Goal: Contribute content: Contribute content

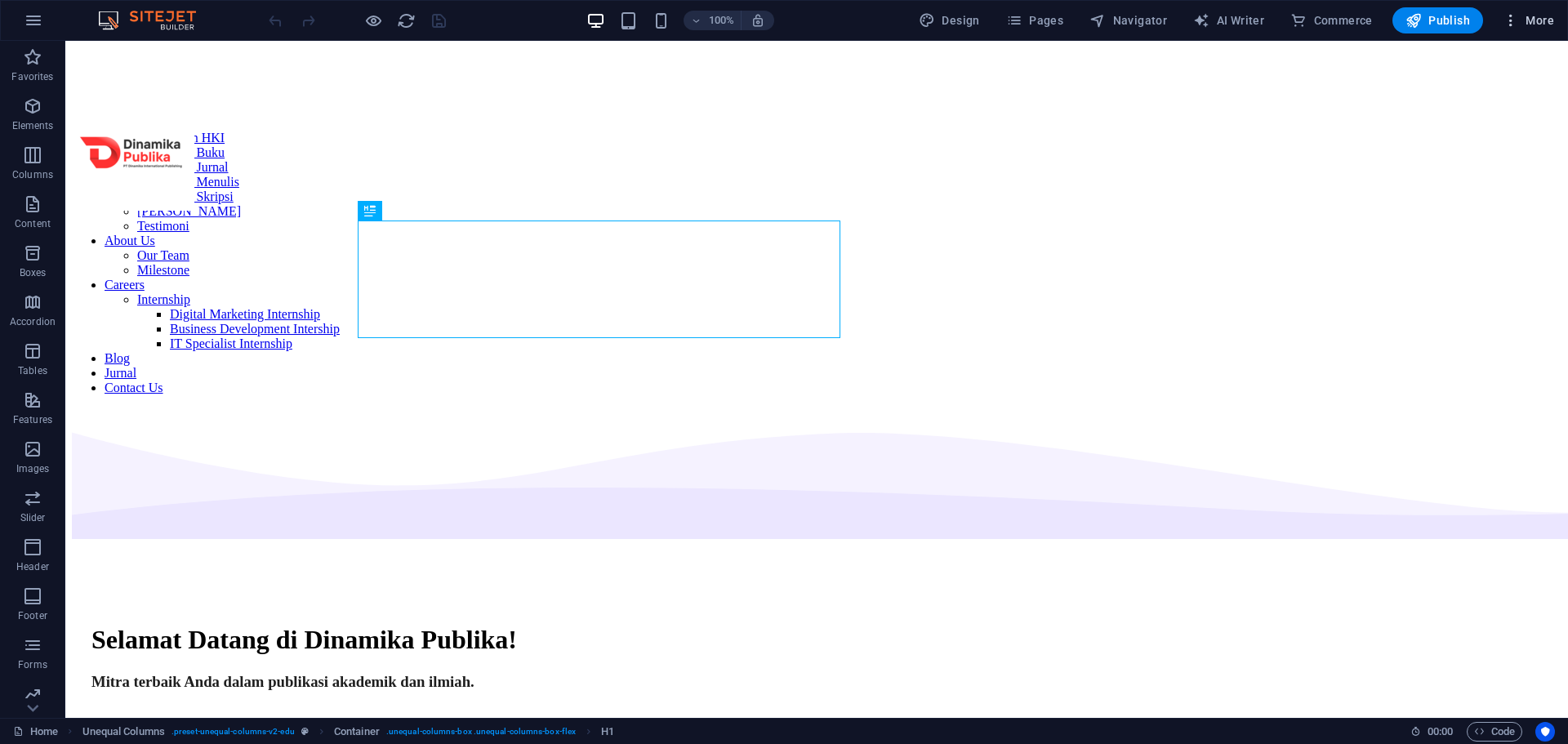
click at [1507, 15] on icon "button" at bounding box center [1510, 20] width 16 height 16
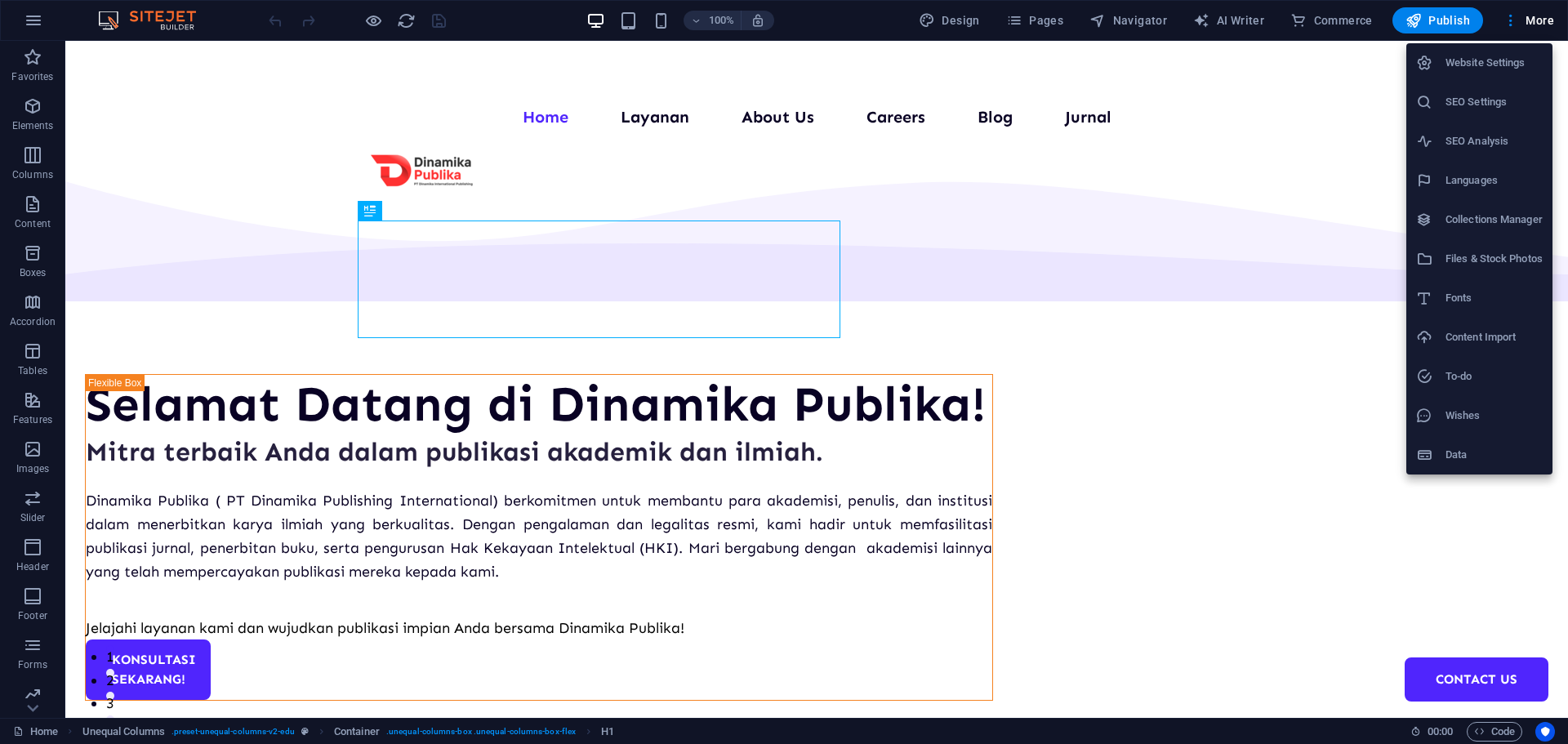
click at [1445, 226] on h6 "Collections Manager" at bounding box center [1494, 220] width 98 height 20
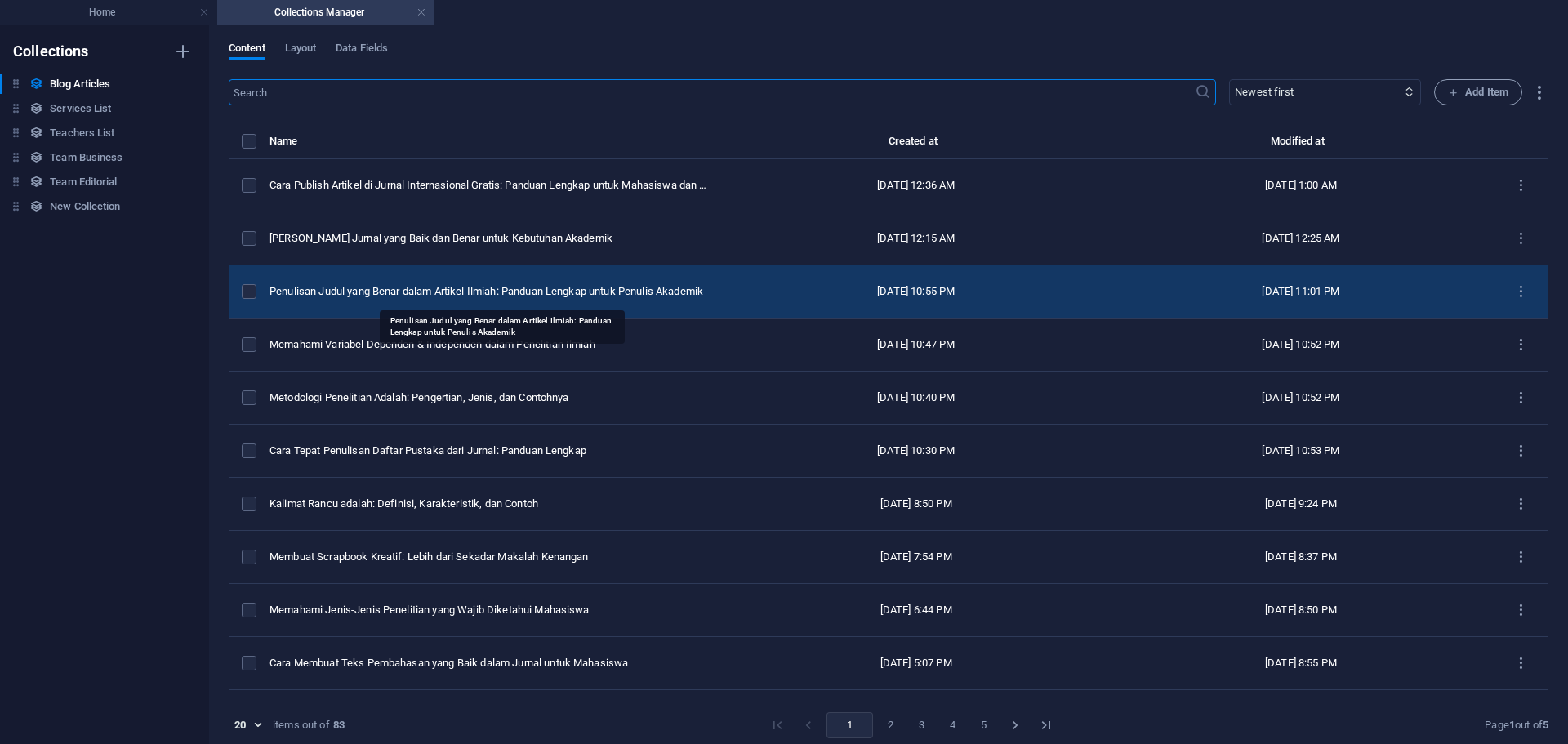
click at [539, 289] on div "Penulisan Judul yang Benar dalam Artikel Ilmiah: Panduan Lengkap untuk Penulis …" at bounding box center [490, 291] width 441 height 15
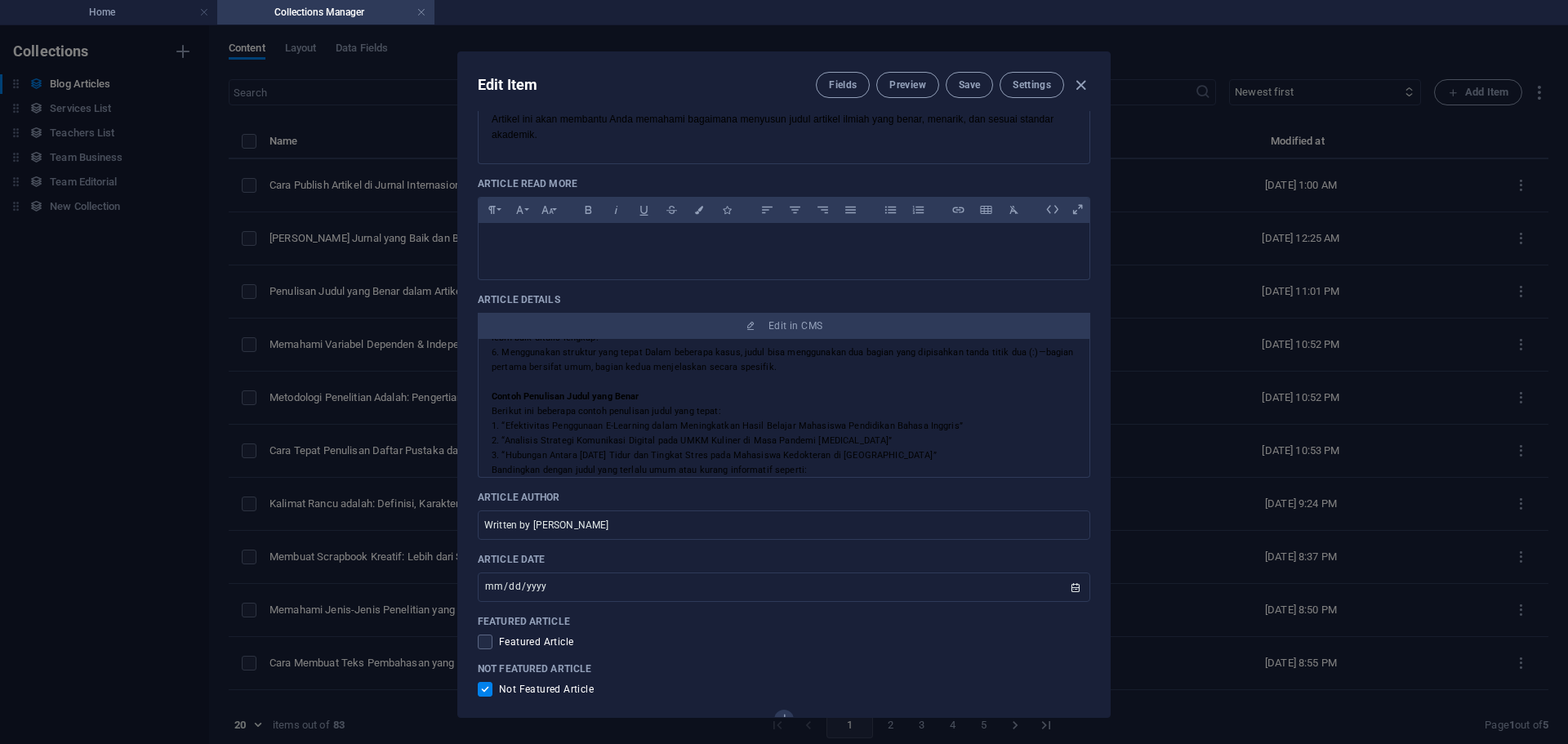
scroll to position [326, 0]
click at [1264, 295] on div "Edit Item Fields Preview Save Settings Article Title Penulisan Judul yang Benar…" at bounding box center [784, 385] width 1568 height 718
type input "[DATE]"
checkbox input "false"
type input "penulisan-judul-yang-benar-dalam-artikel-ilmiah-panduan-lengkap-untuk-penulis-a…"
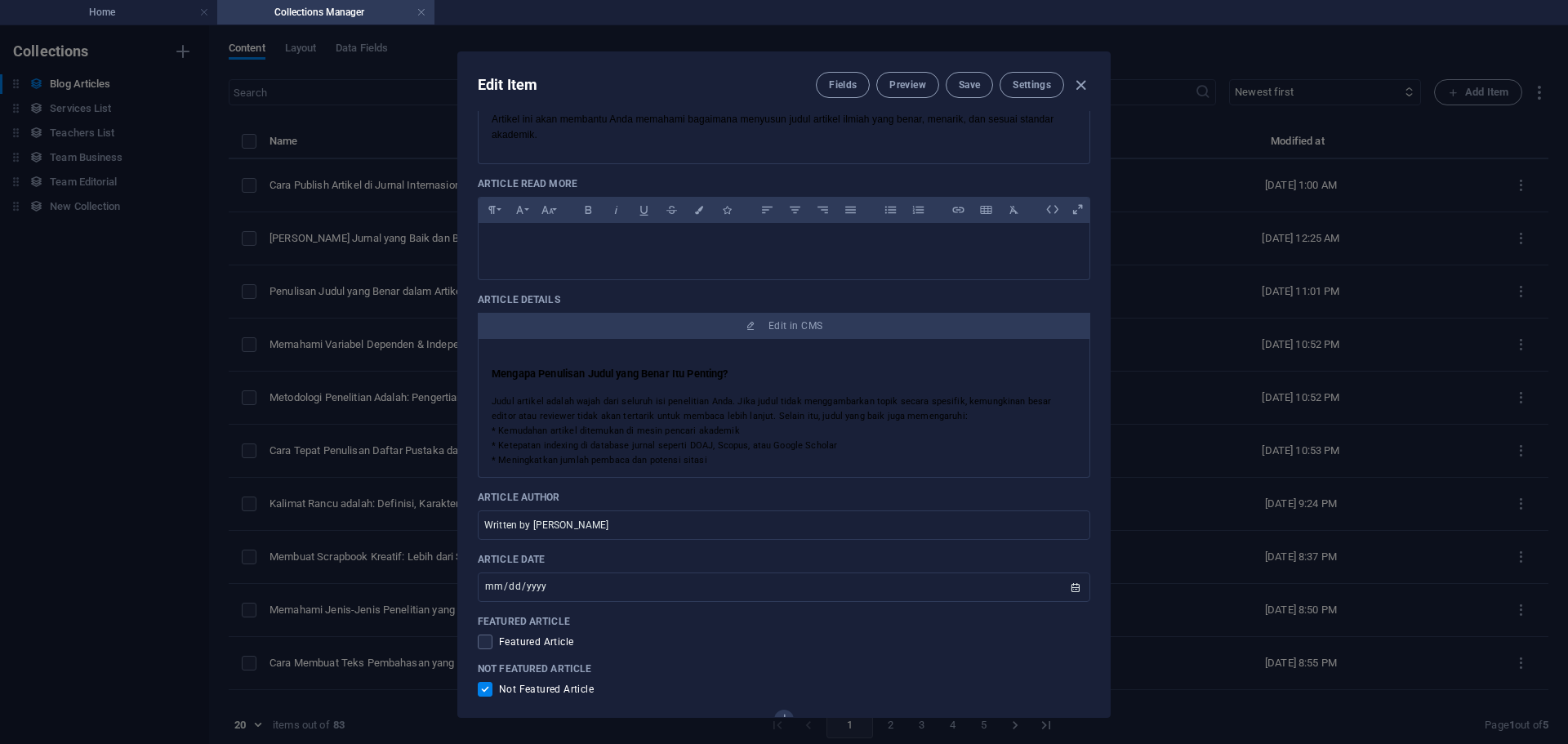
scroll to position [426, 0]
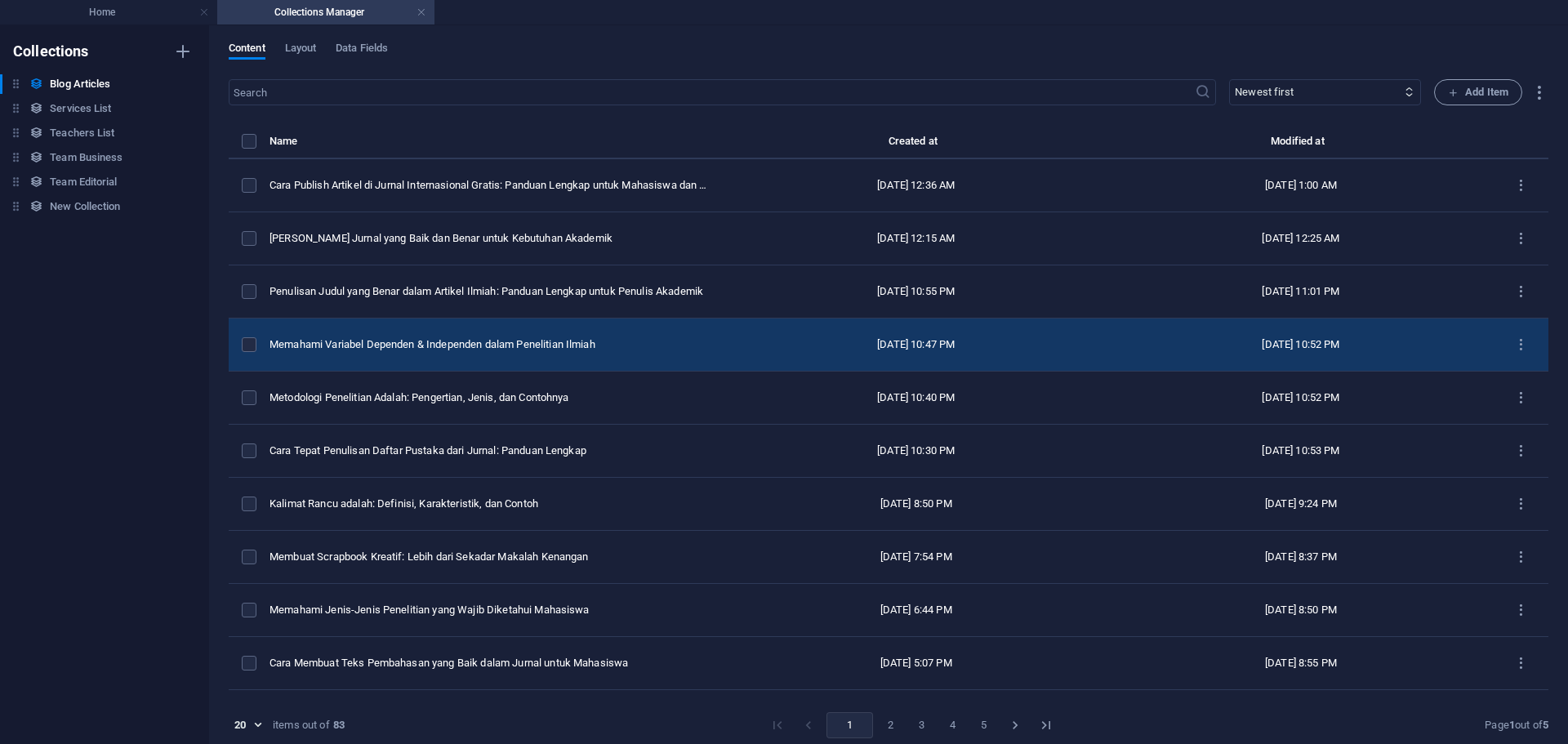
click at [414, 366] on td "Memahami Variabel Dependen & Independen dalam Penelitian Ilmiah" at bounding box center [497, 345] width 454 height 53
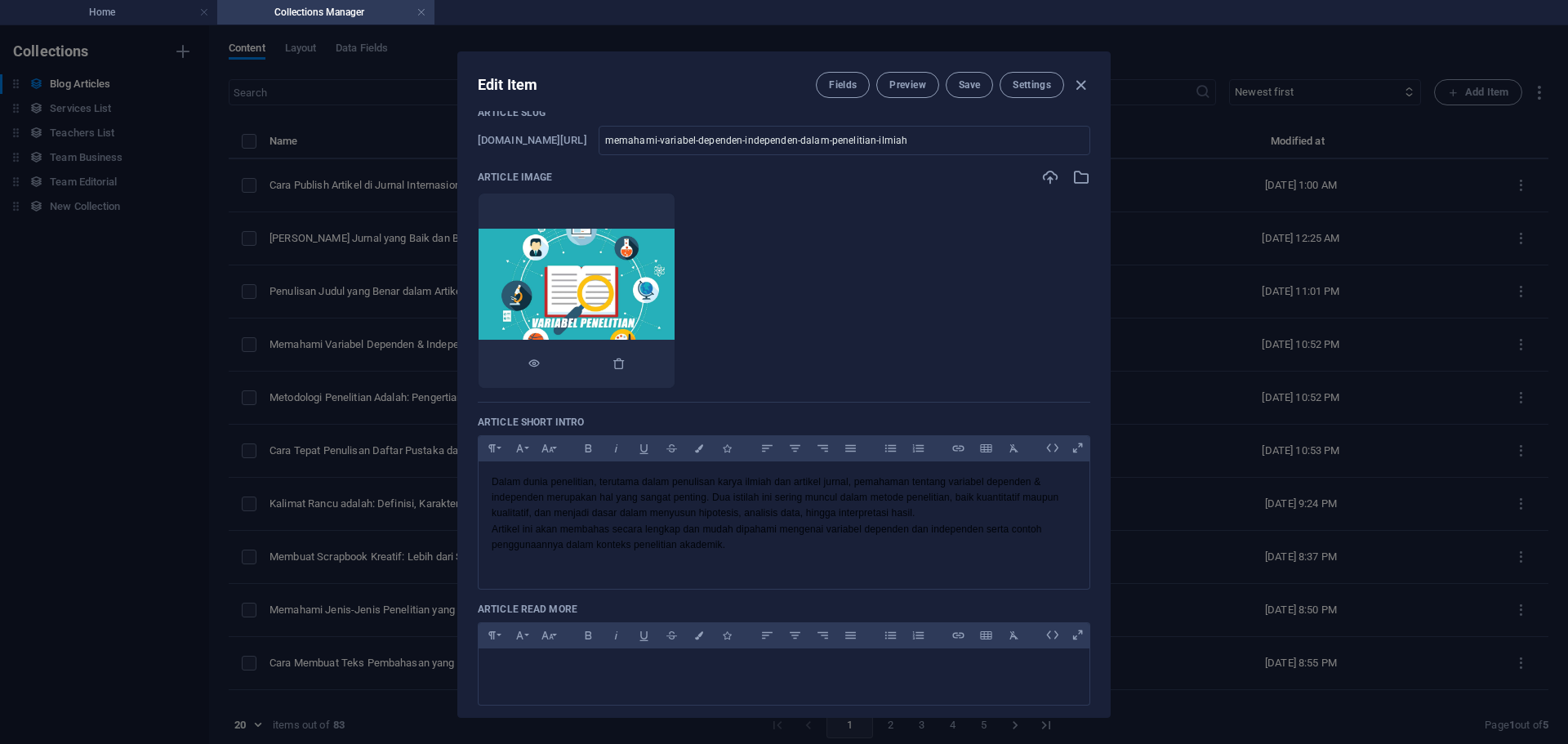
scroll to position [489, 0]
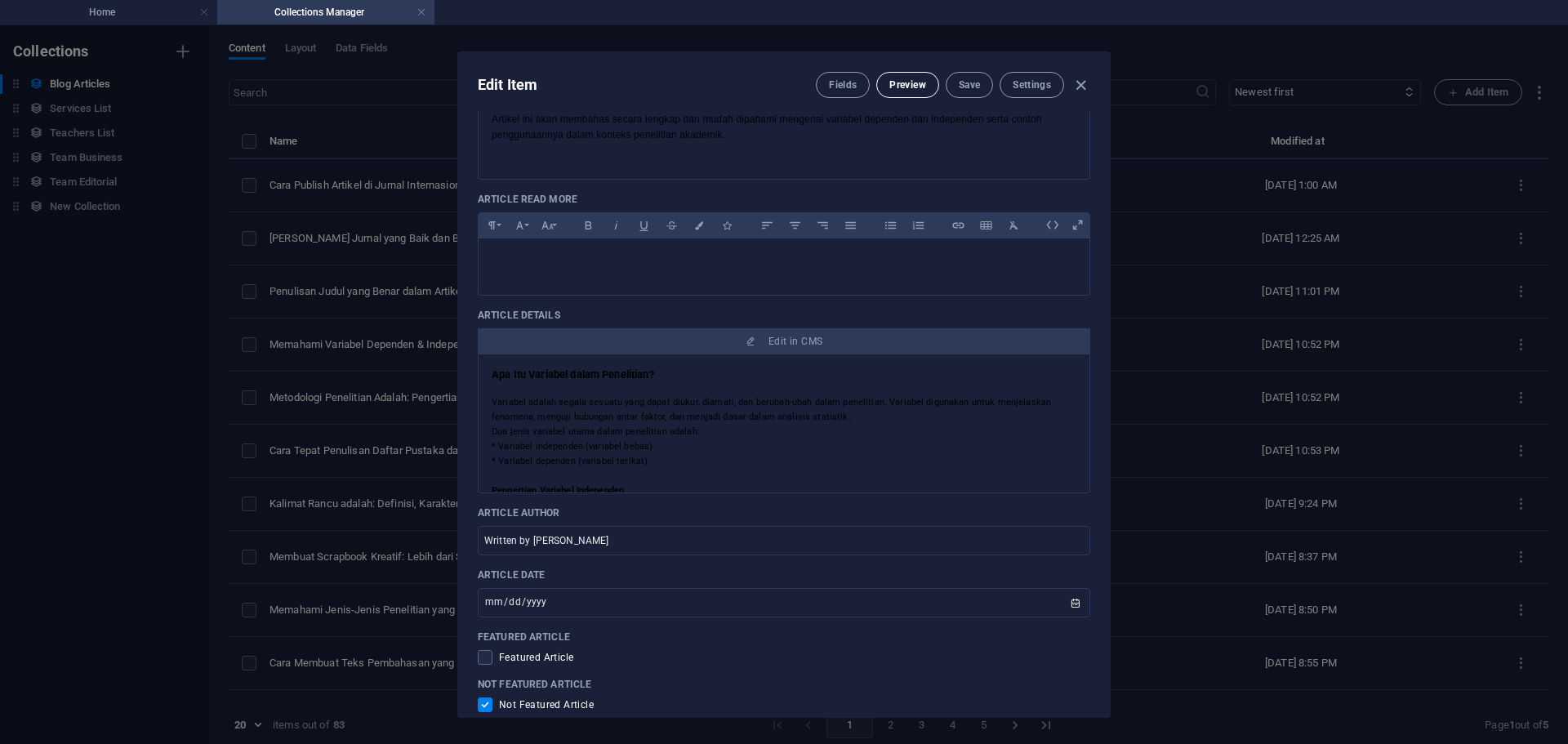
click at [915, 82] on span "Preview" at bounding box center [907, 84] width 36 height 13
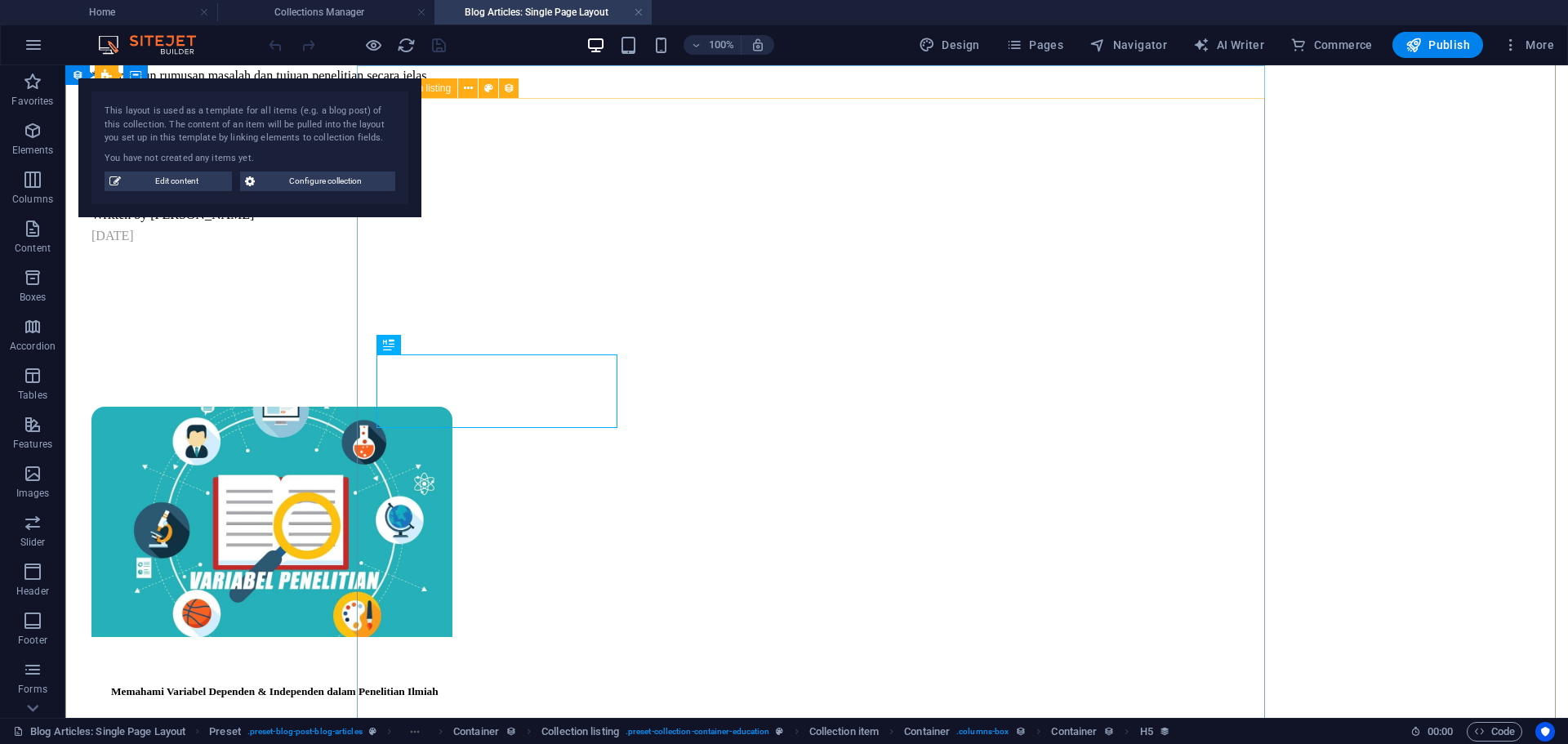
scroll to position [2783, 0]
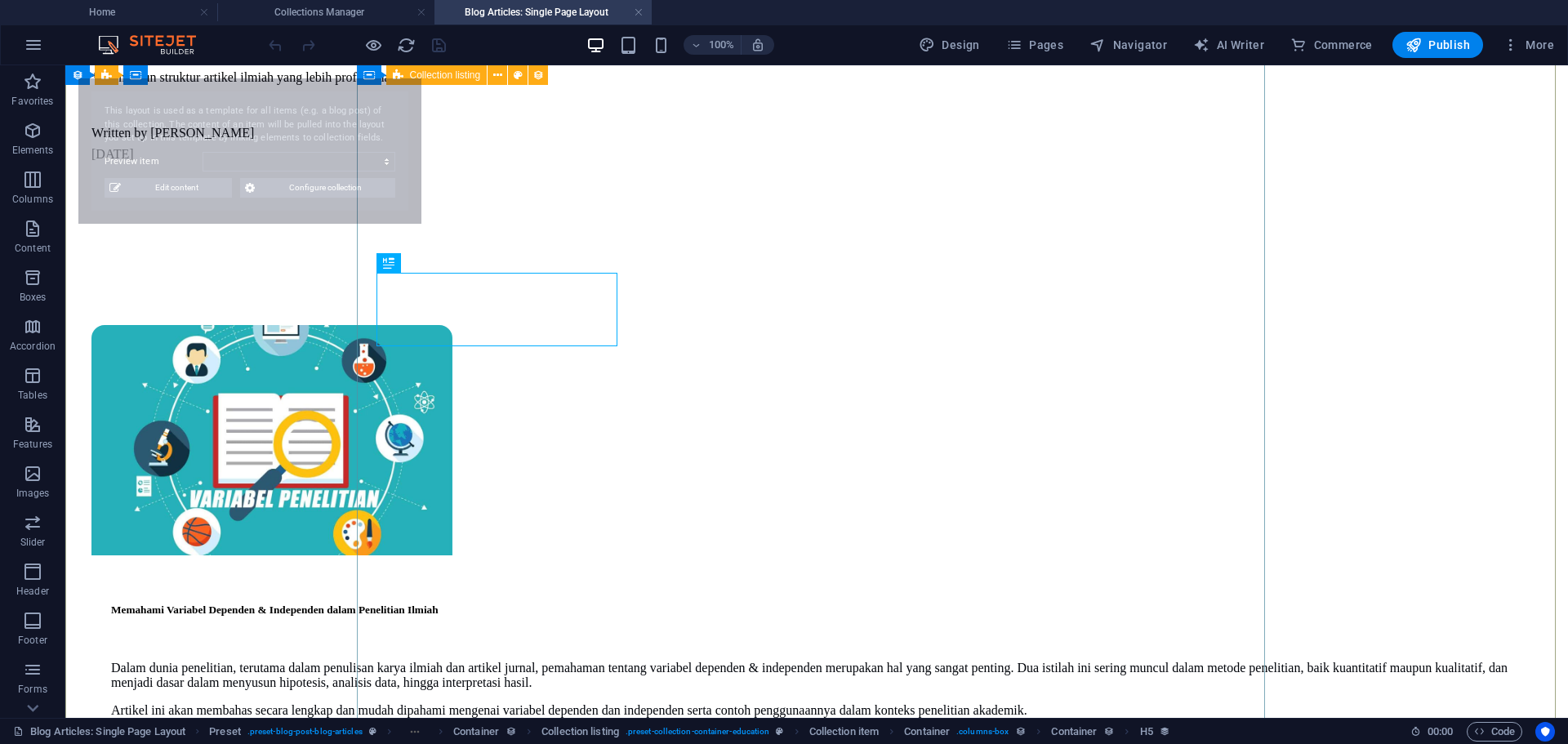
select select "68de9eaa3e729f57dc0c8f0b"
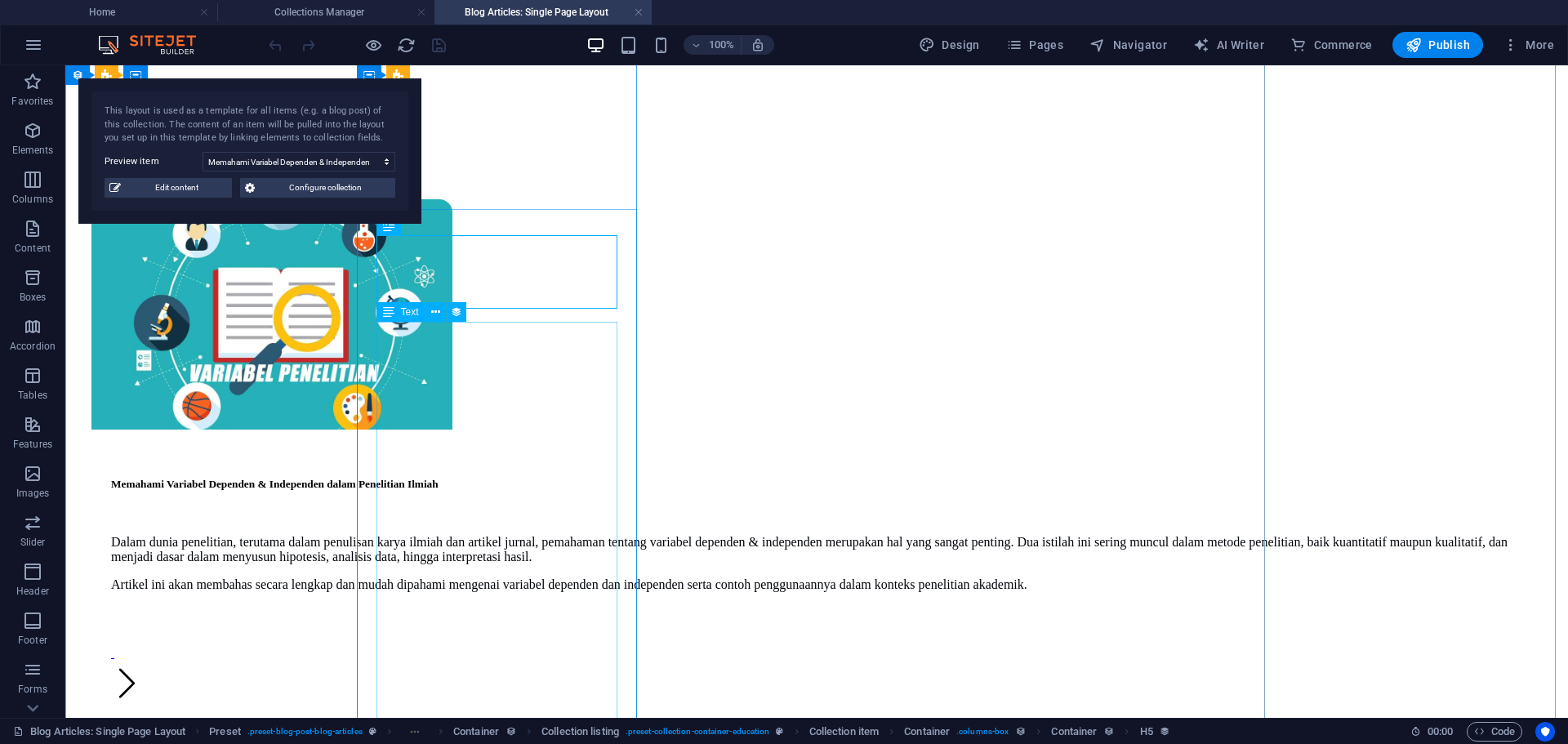
scroll to position [2534, 0]
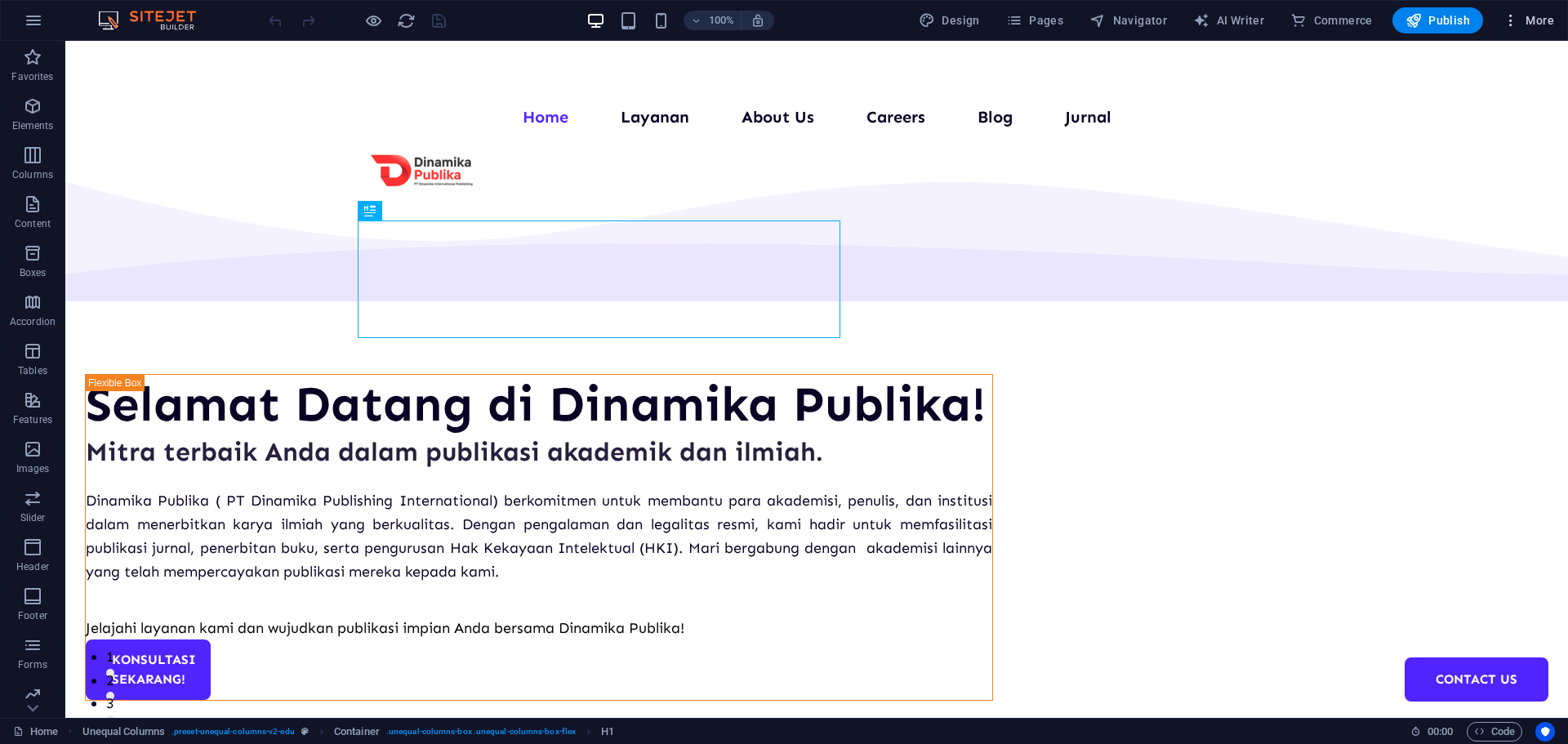
click at [1541, 11] on button "More" at bounding box center [1528, 20] width 65 height 26
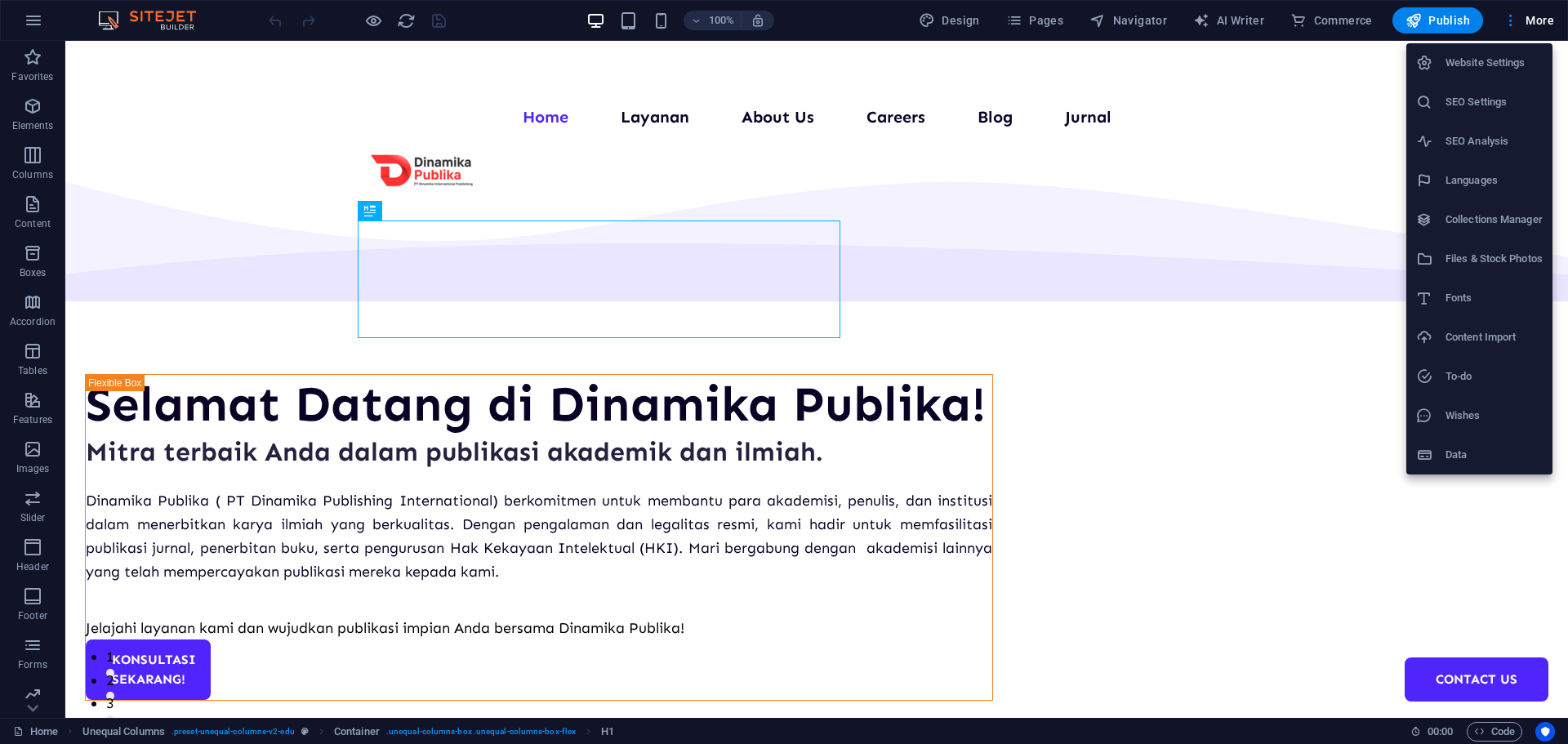
click at [1455, 204] on li "Collections Manager" at bounding box center [1478, 220] width 146 height 39
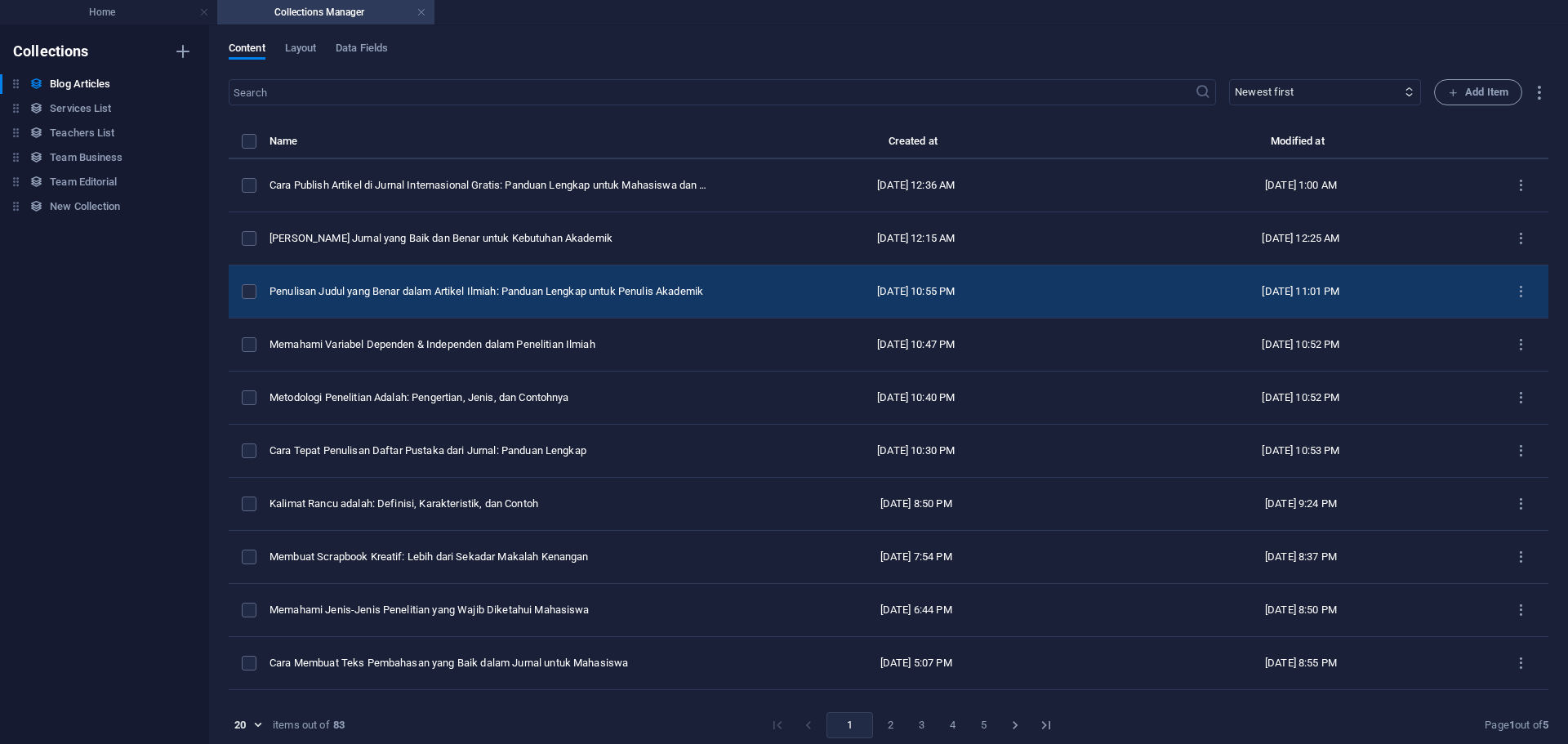
click at [518, 283] on td "Penulisan Judul yang Benar dalam Artikel Ilmiah: Panduan Lengkap untuk Penulis …" at bounding box center [497, 292] width 454 height 53
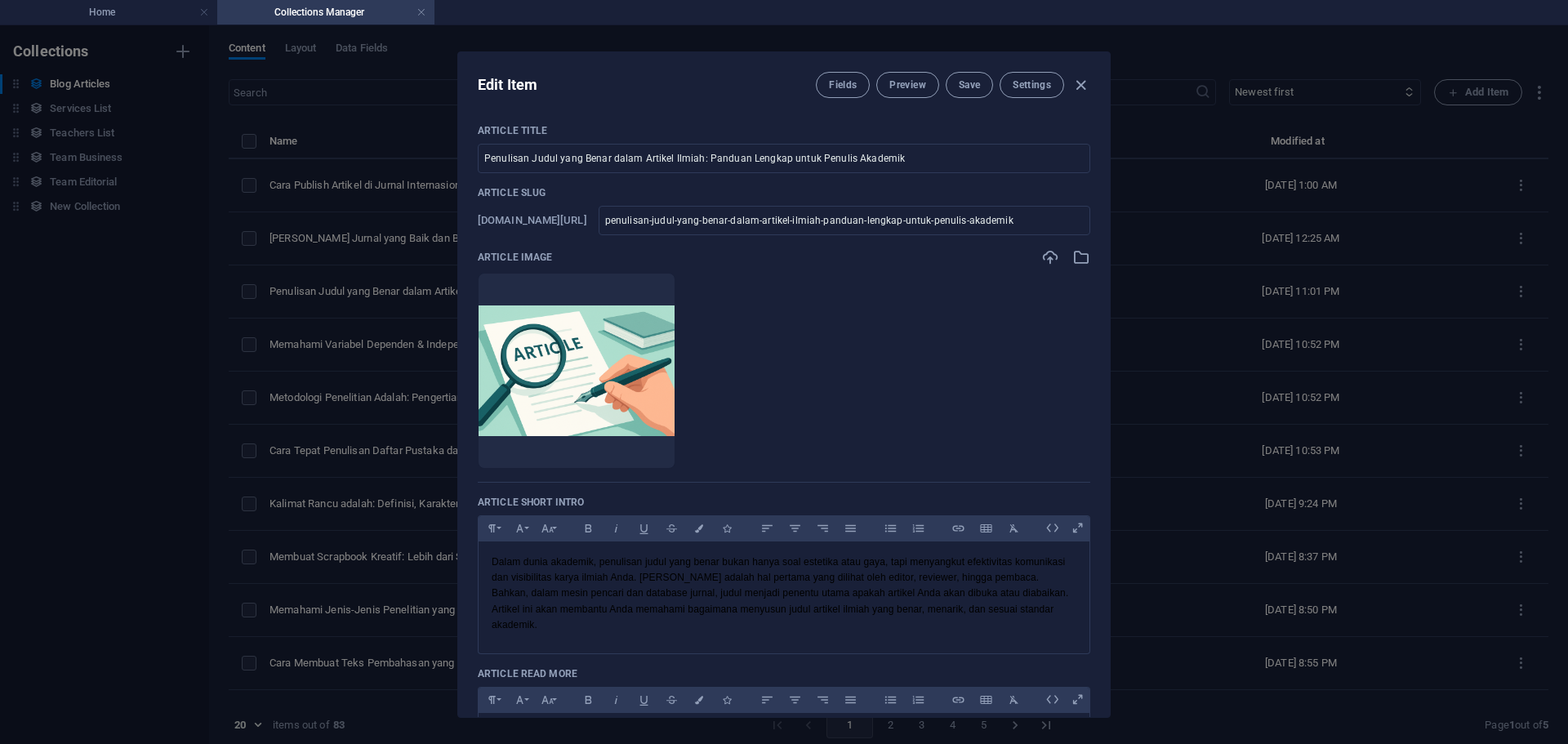
click at [1315, 367] on div "Edit Item Fields Preview Save Settings Article Title Penulisan Judul yang Benar…" at bounding box center [784, 385] width 1568 height 718
type input "[DATE]"
checkbox input "false"
type input "penulisan-judul-yang-benar-dalam-artikel-ilmiah-panduan-lengkap-untuk-penulis-a…"
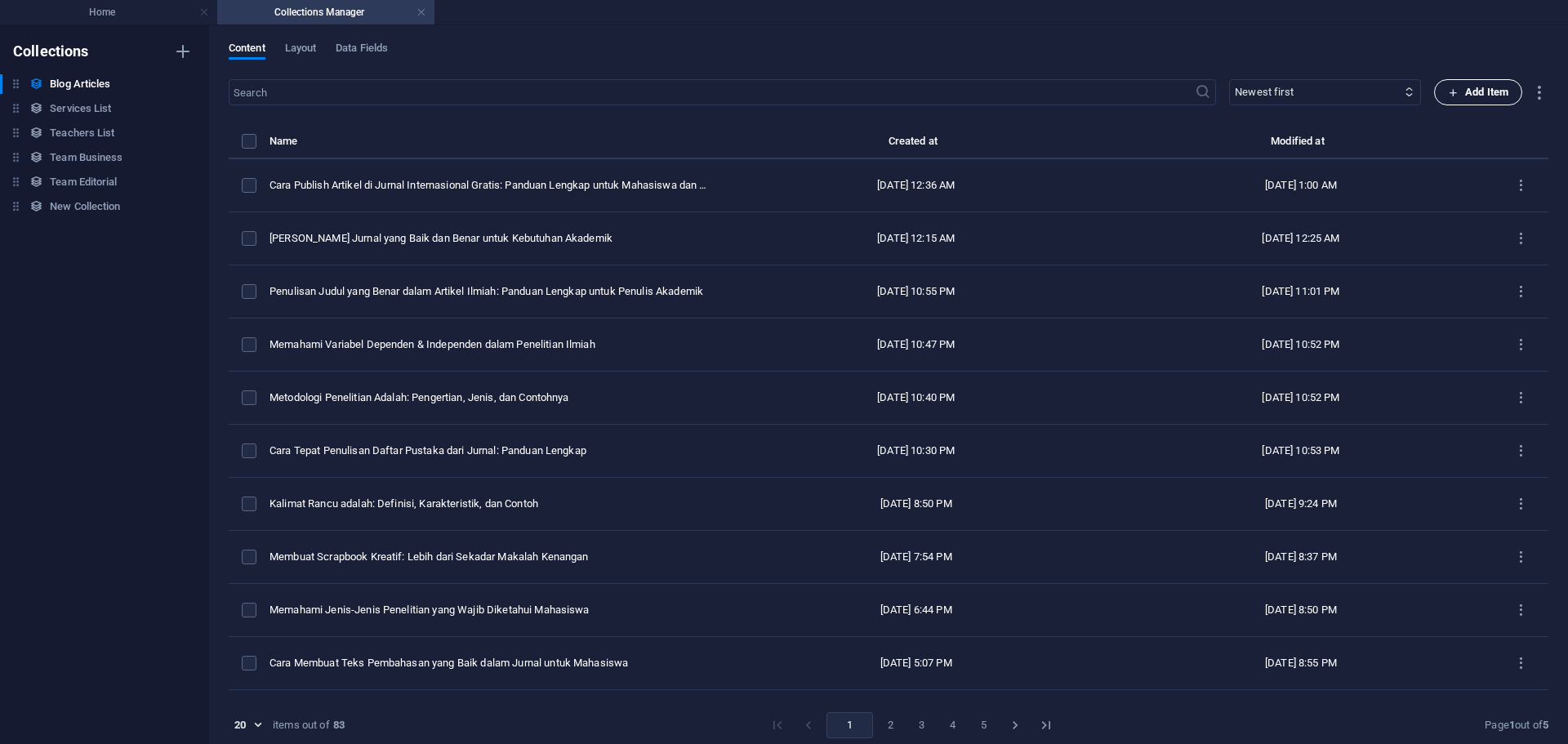
click at [1455, 91] on span "Add Item" at bounding box center [1478, 92] width 60 height 20
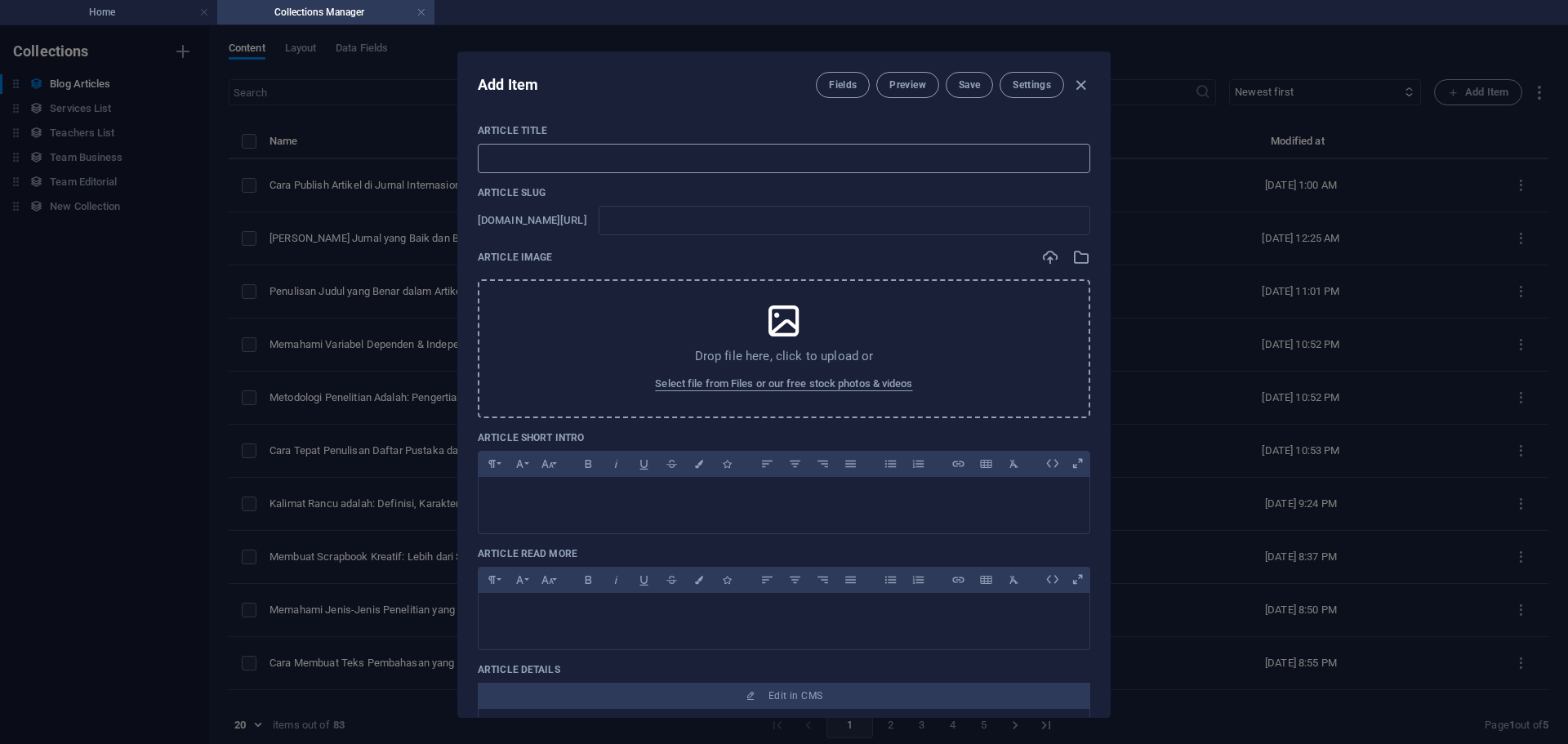
click at [556, 164] on input "text" at bounding box center [784, 158] width 612 height 29
paste input "Standar Plagiarisme Jurnal Ilmiah: Batas Aman agar Artikelmu Lolos"
type input "Standar Plagiarisme Jurnal Ilmiah: Batas Aman agar Artikelmu Lolos"
type input "standar-plagiarisme-jurnal-ilmiah-batas-aman-agar-artikelmu-lolos"
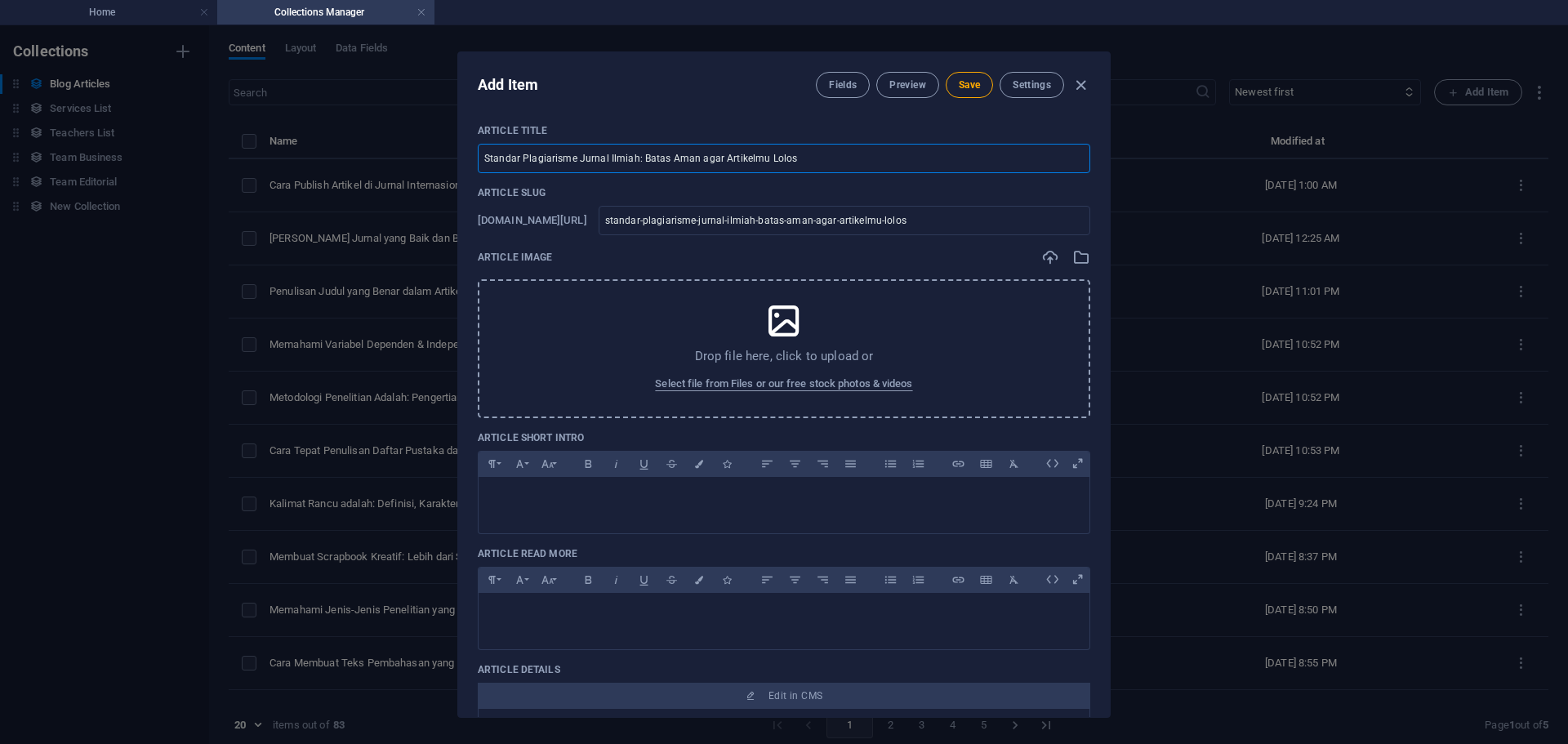
type input "Standar Plagiarisme Jurnal Ilmiah: Batas Aman agar Artikelmu Lolos"
click at [588, 492] on p at bounding box center [783, 497] width 584 height 15
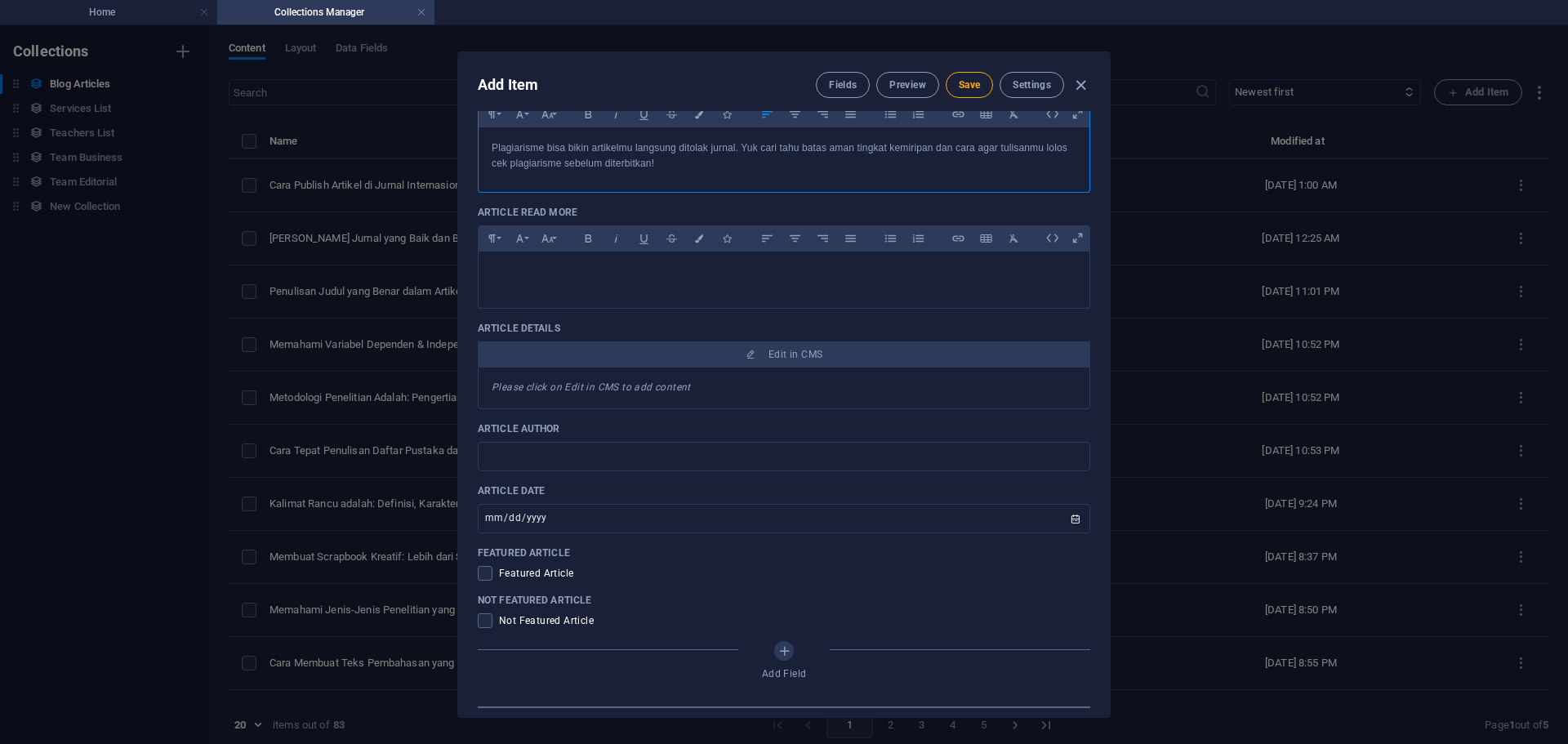
scroll to position [408, 0]
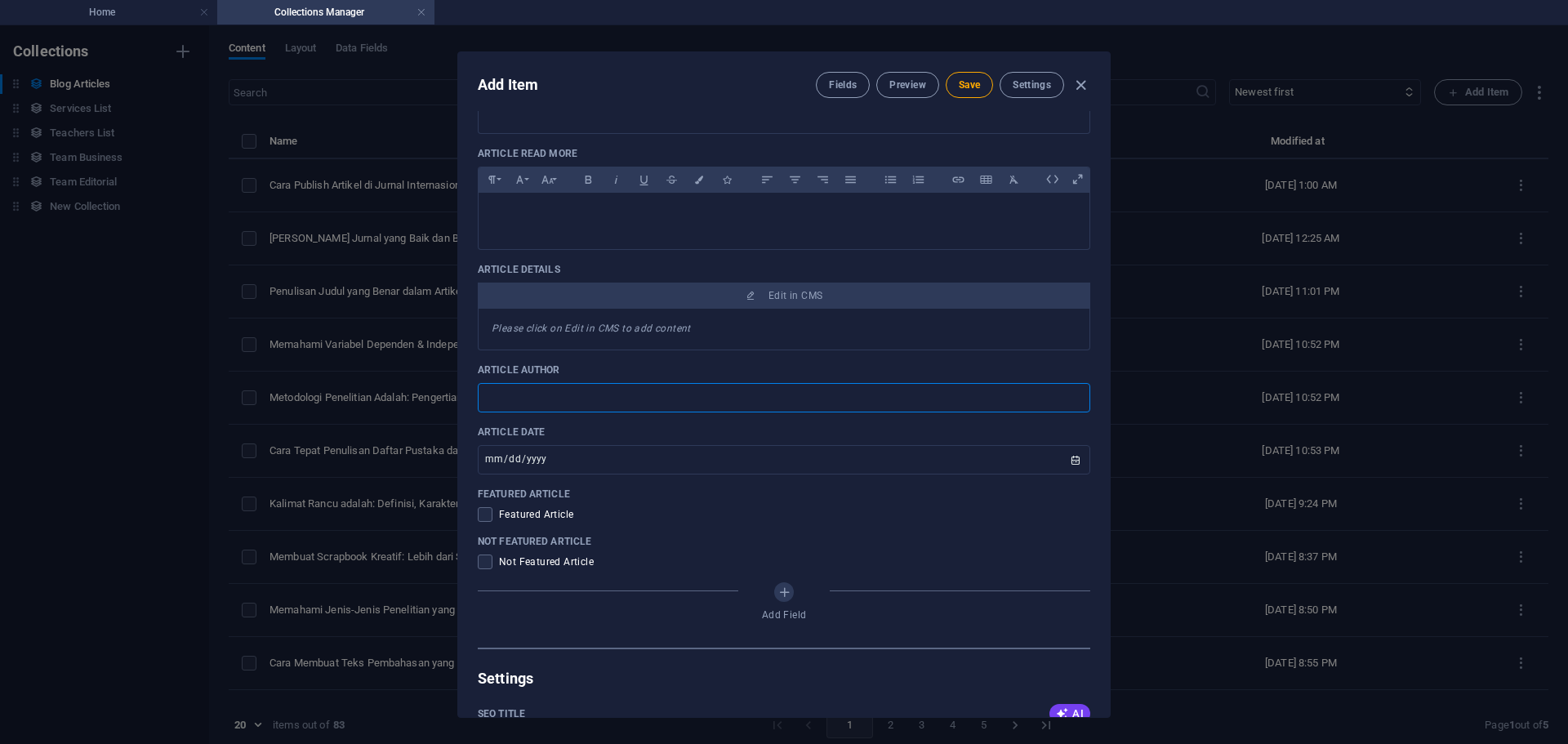
click at [587, 410] on input "text" at bounding box center [784, 397] width 612 height 29
drag, startPoint x: 563, startPoint y: 397, endPoint x: 529, endPoint y: 395, distance: 34.1
click at [529, 395] on input "Written By Carlos dari Tim Metta" at bounding box center [784, 397] width 612 height 29
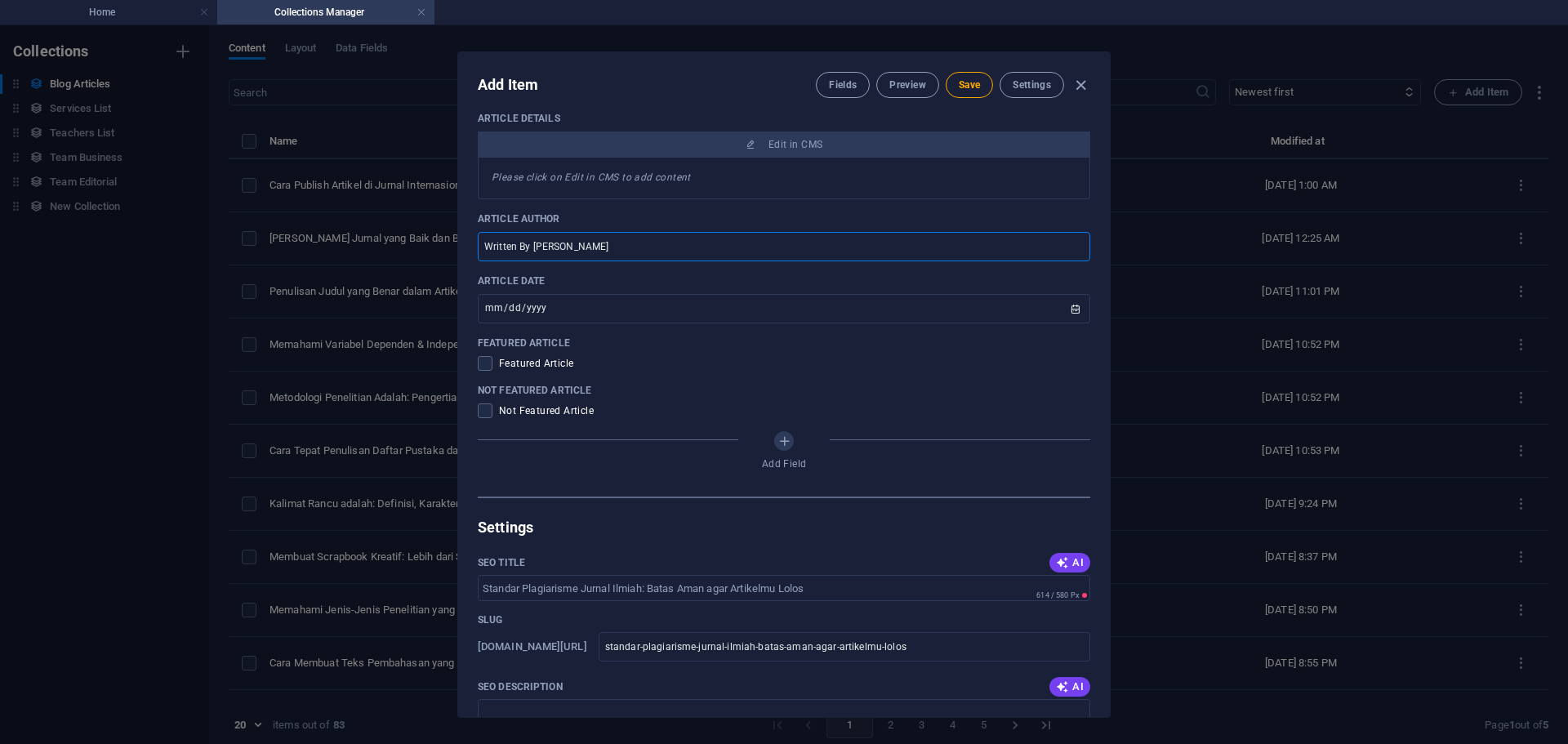
scroll to position [571, 0]
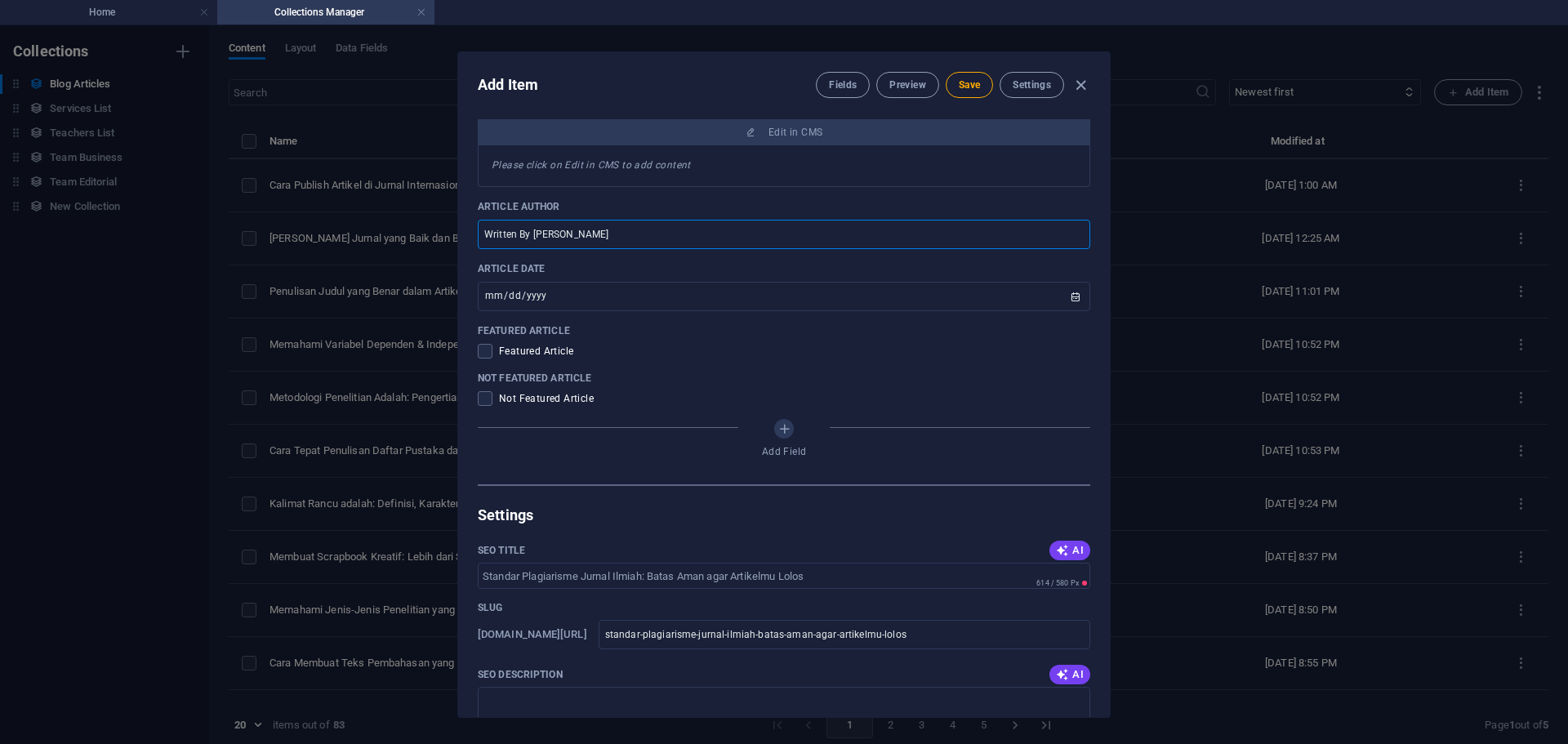
type input "Written By [PERSON_NAME]"
click at [479, 411] on div "Article Title Standar Plagiarisme Jurnal Ilmiah: Batas Aman agar Artikelmu Lolo…" at bounding box center [784, 19] width 612 height 931
click at [483, 403] on span at bounding box center [485, 398] width 15 height 15
click at [483, 403] on input "checkbox" at bounding box center [489, 398] width 21 height 15
checkbox input "true"
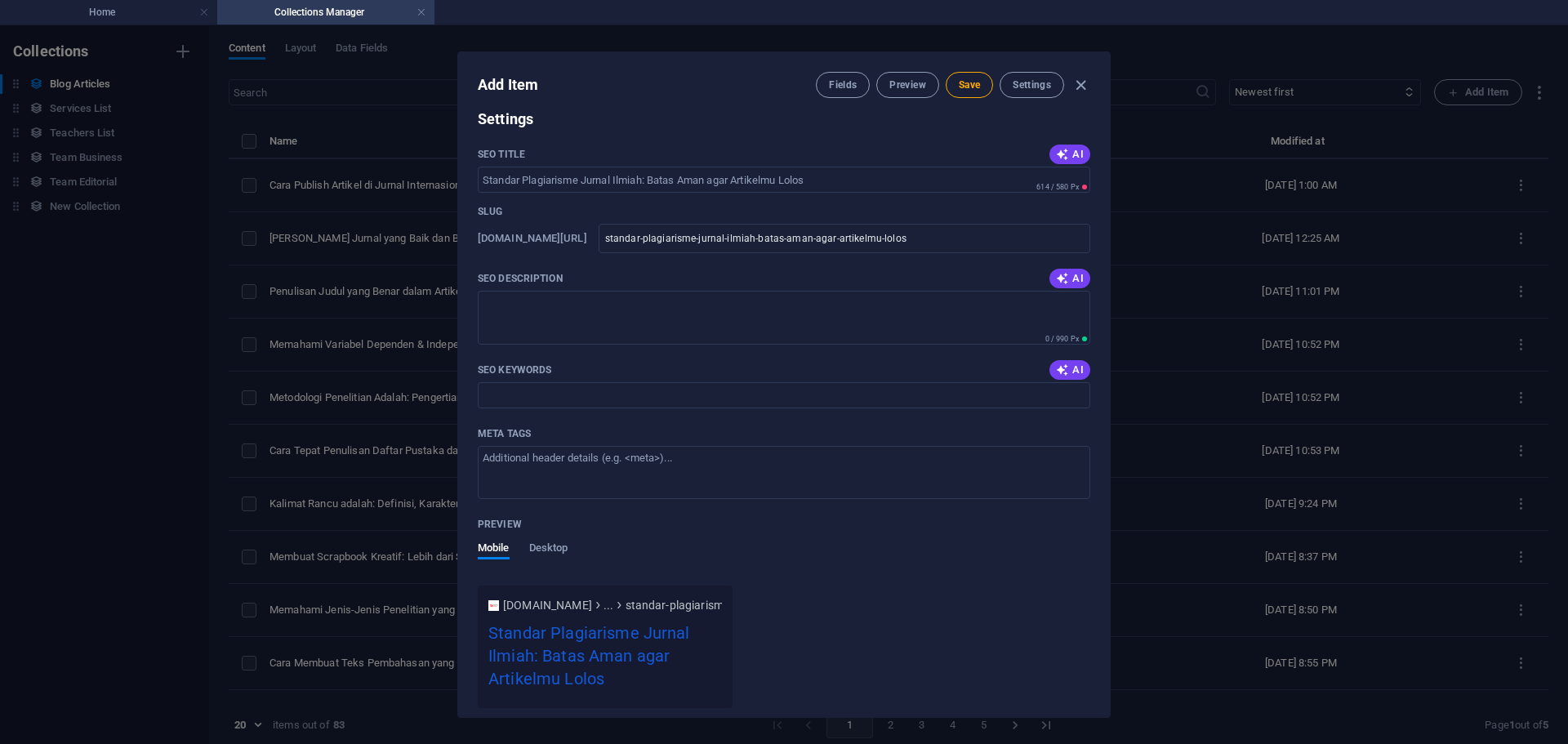
scroll to position [980, 0]
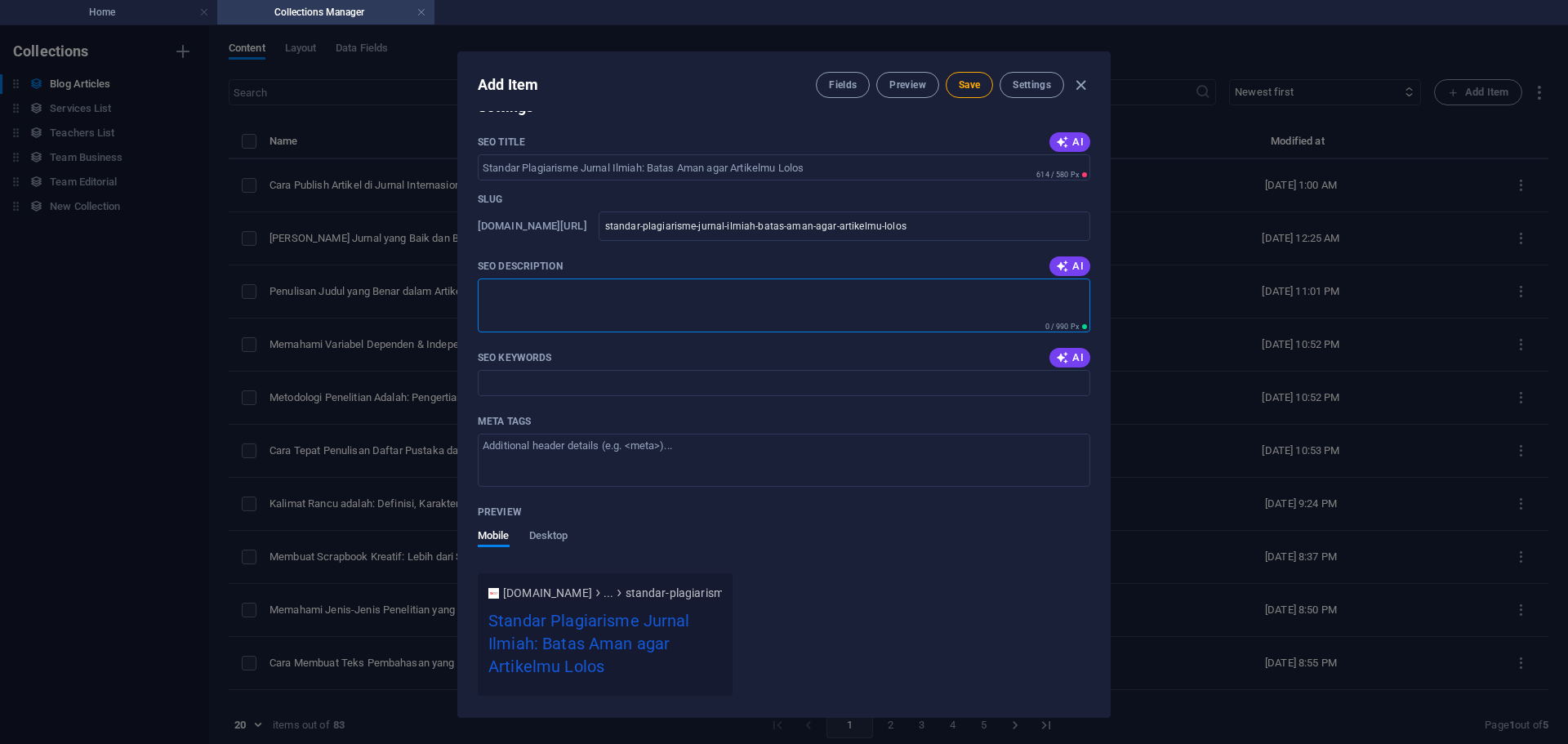
click at [595, 303] on textarea "SEO Description" at bounding box center [784, 305] width 612 height 53
paste textarea "Ketahui standar plagiarisme jurnal ilmiah agar artikelmu tidak ditolak editor. …"
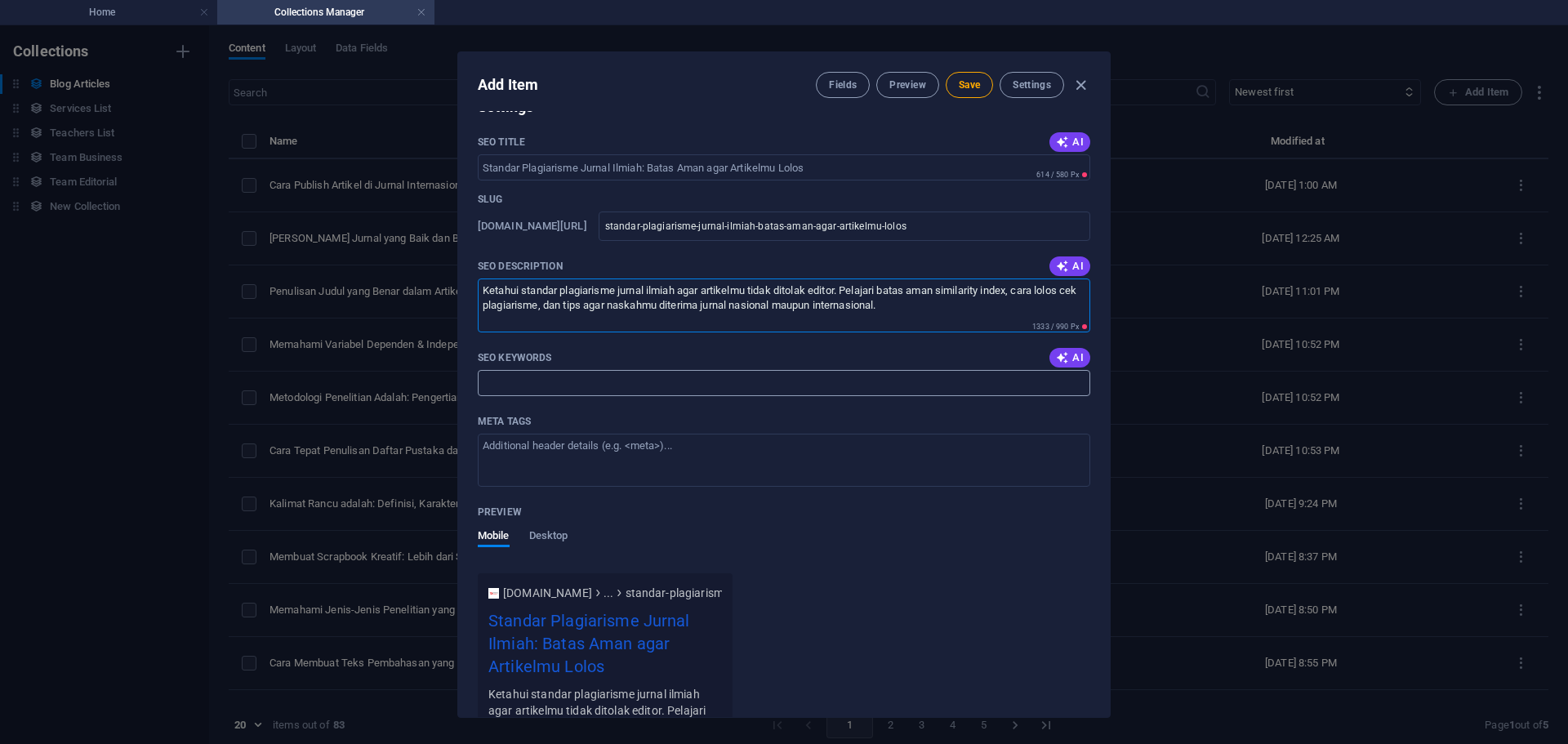
type textarea "Ketahui standar plagiarisme jurnal ilmiah agar artikelmu tidak ditolak editor. …"
click at [550, 388] on input "SEO Keywords" at bounding box center [784, 382] width 612 height 26
paste input "standar plagiarisme jurnal ilmiah batas aman plagiarisme jurnal cek plagiarisme…"
type input "standar plagiarisme jurnal ilmiah batas aman plagiarisme jurnal cek plagiarisme…"
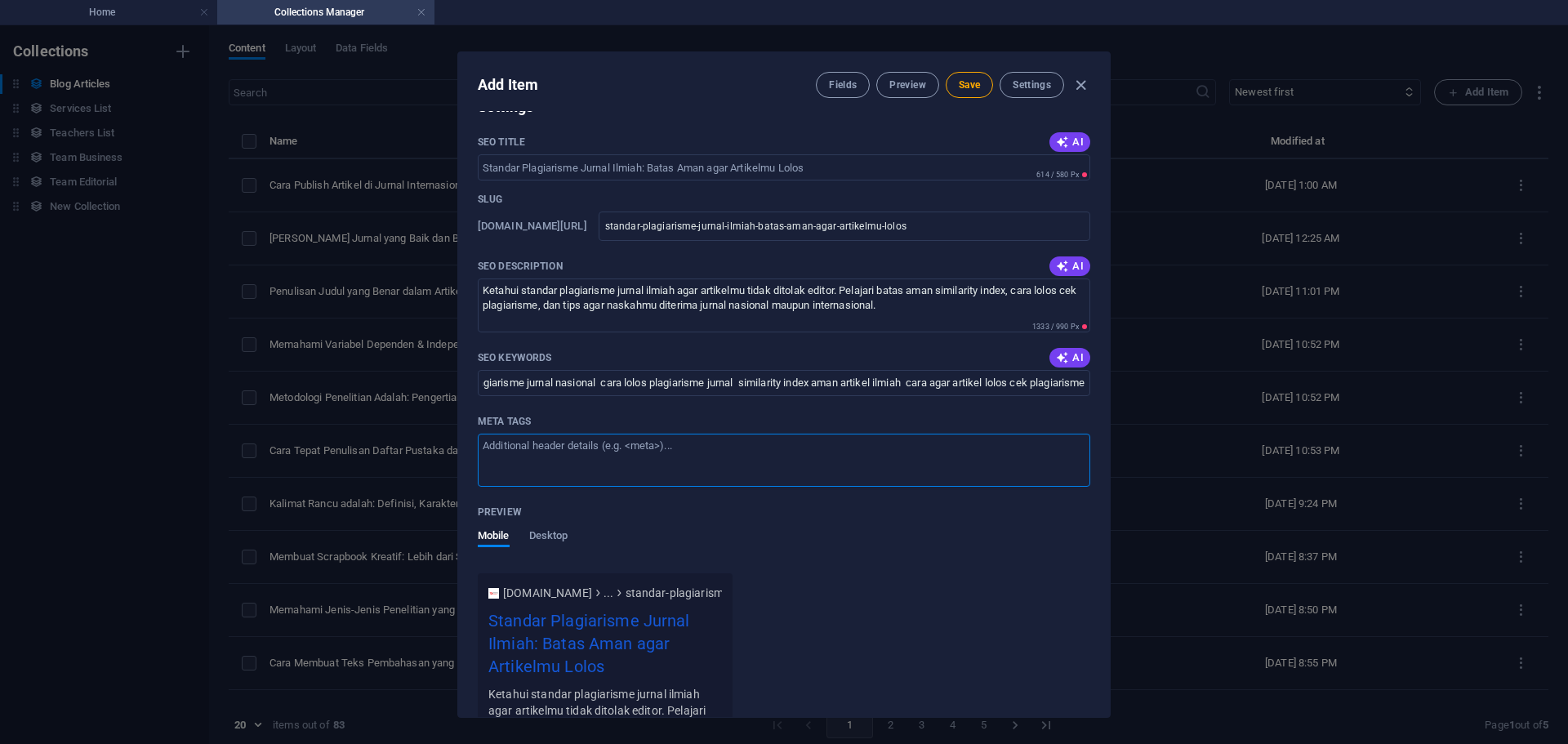
scroll to position [0, 0]
click at [601, 467] on textarea "Meta tags ​" at bounding box center [784, 460] width 612 height 53
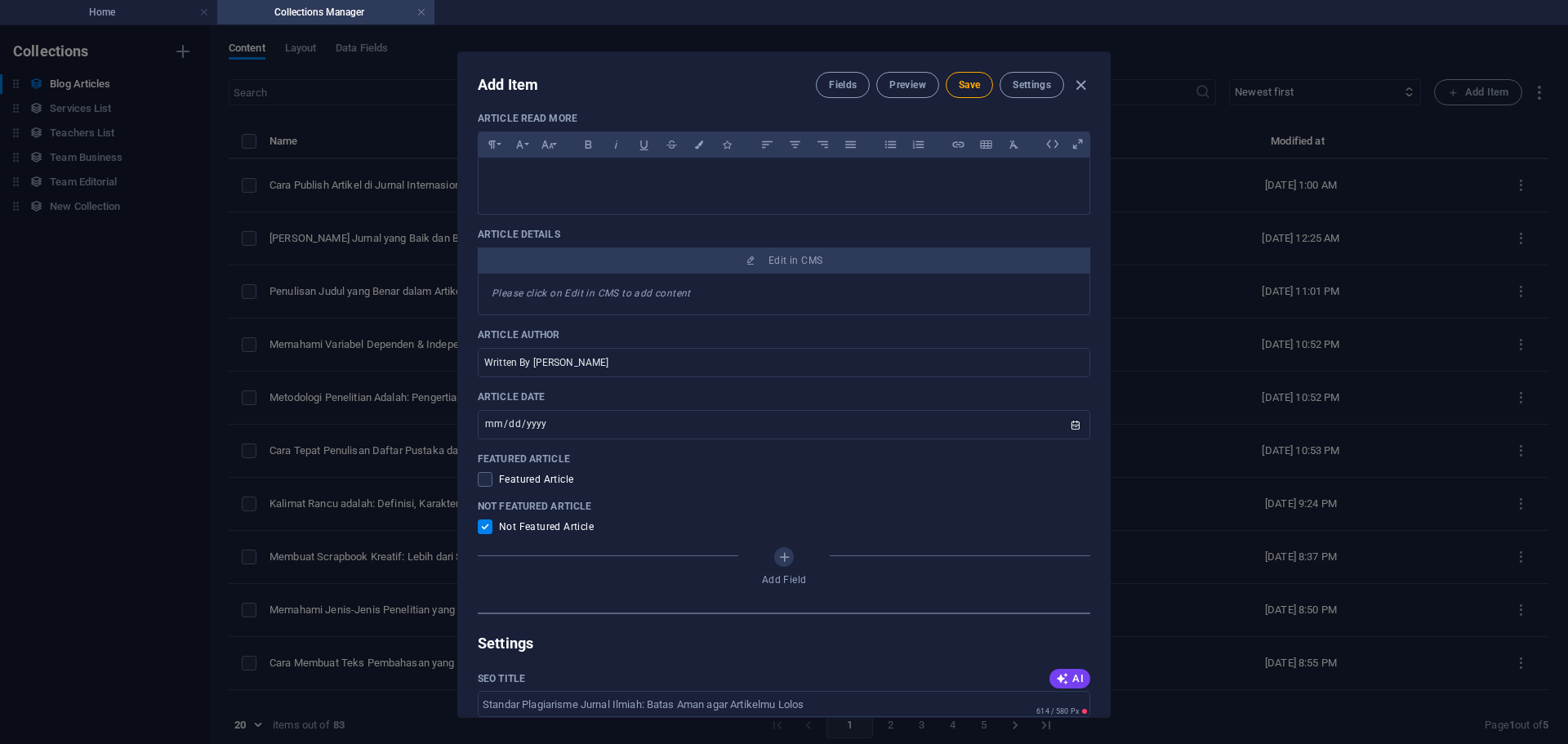
scroll to position [262, 0]
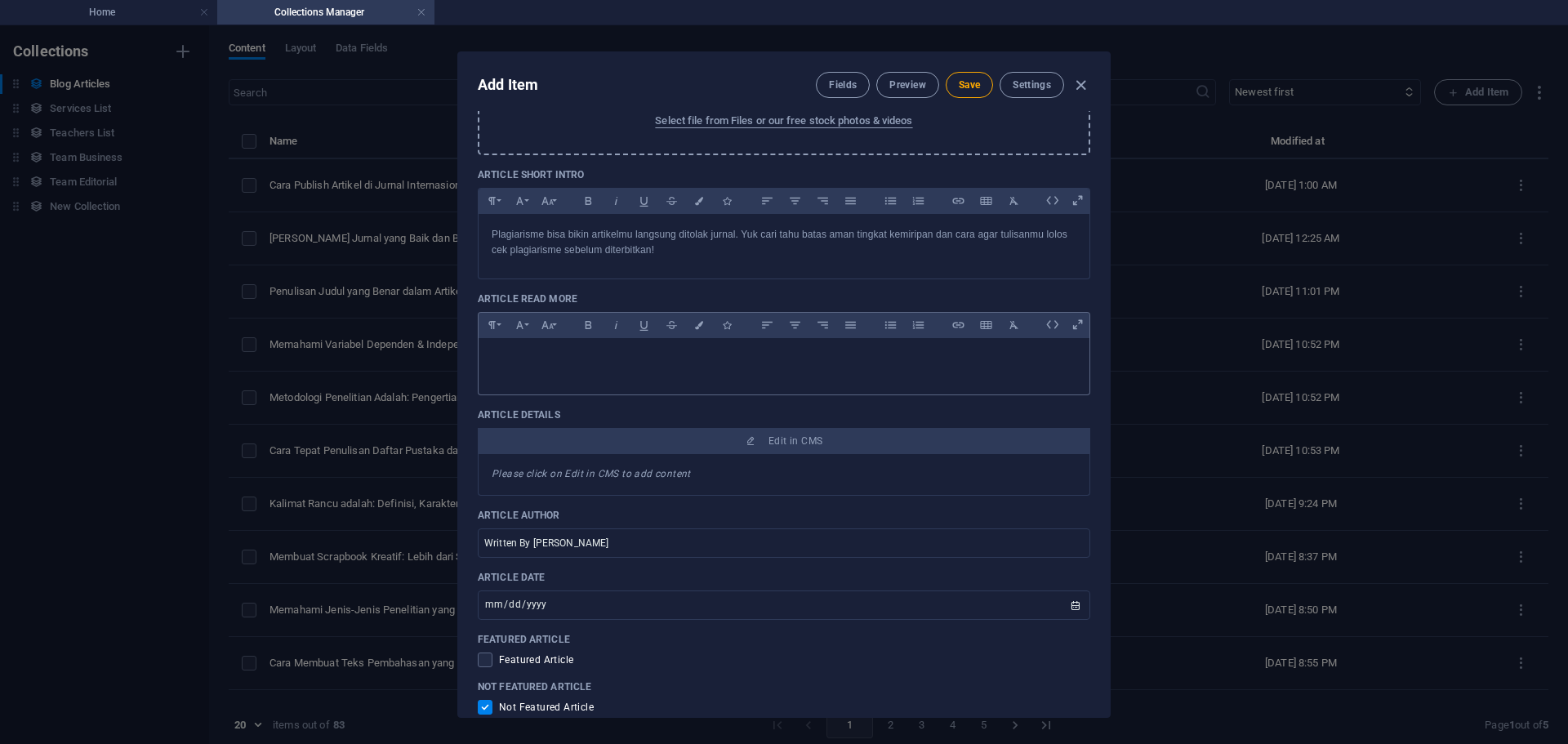
click at [710, 365] on p at bounding box center [783, 358] width 584 height 15
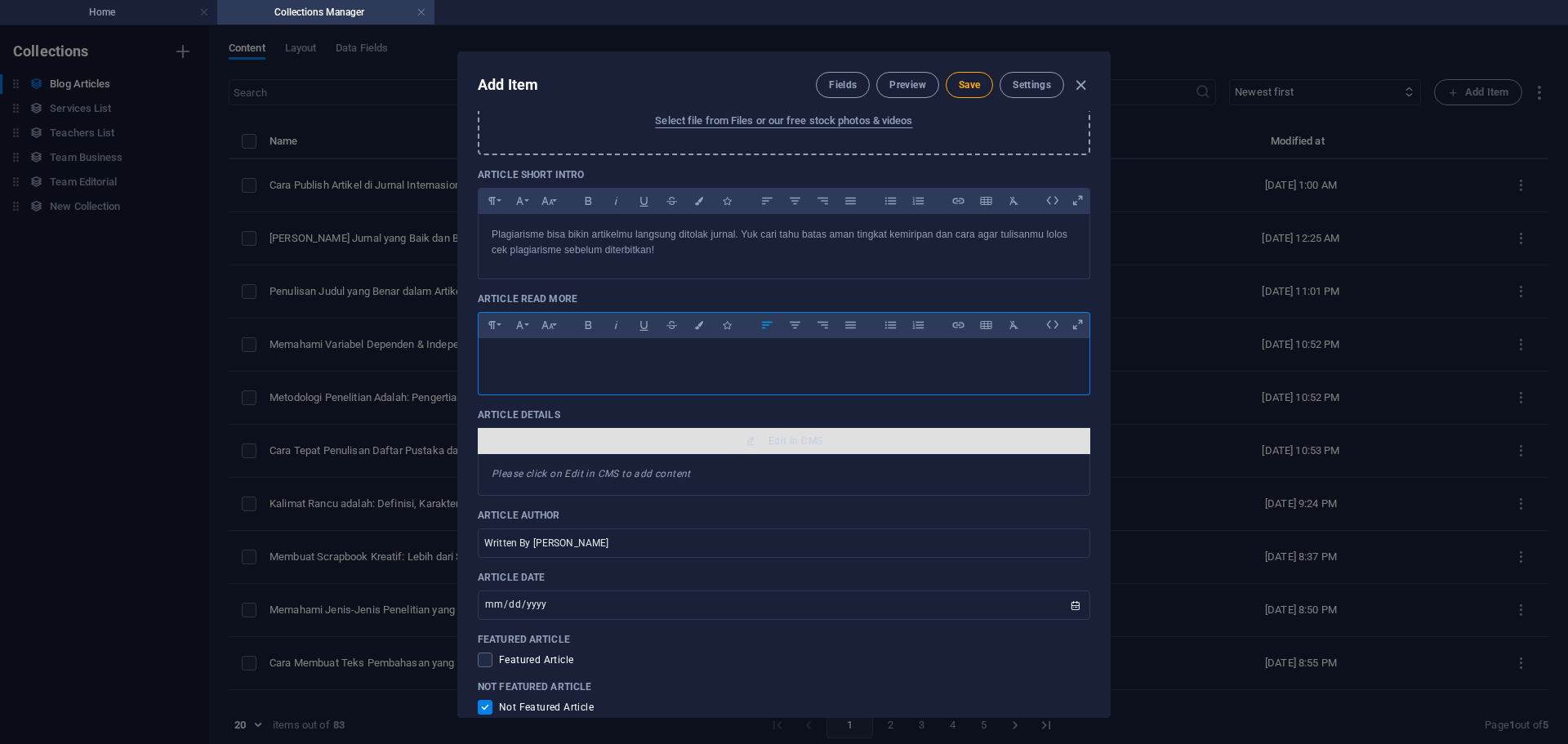
click at [702, 442] on span "Edit in CMS" at bounding box center [784, 441] width 600 height 13
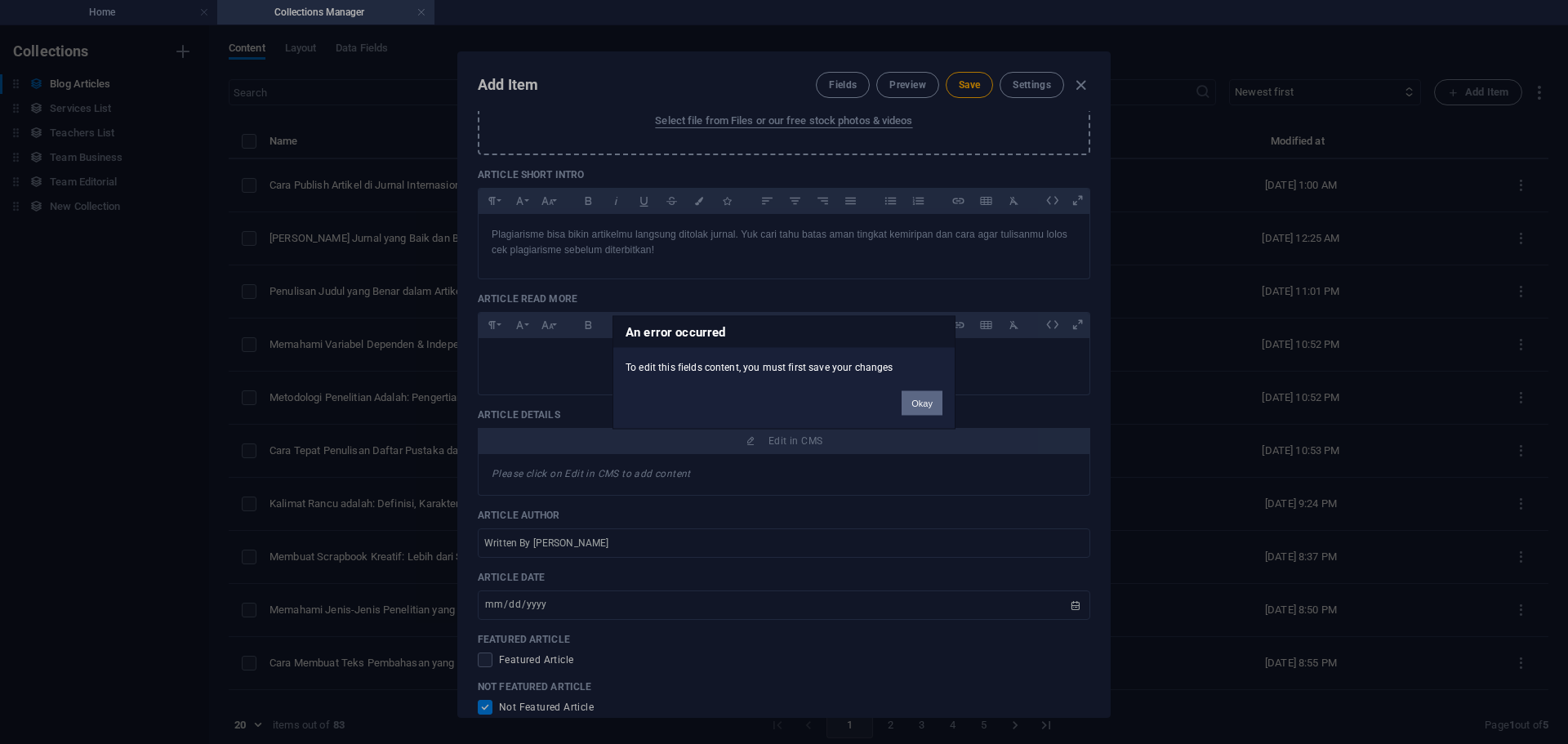
click at [913, 399] on button "Okay" at bounding box center [921, 403] width 41 height 25
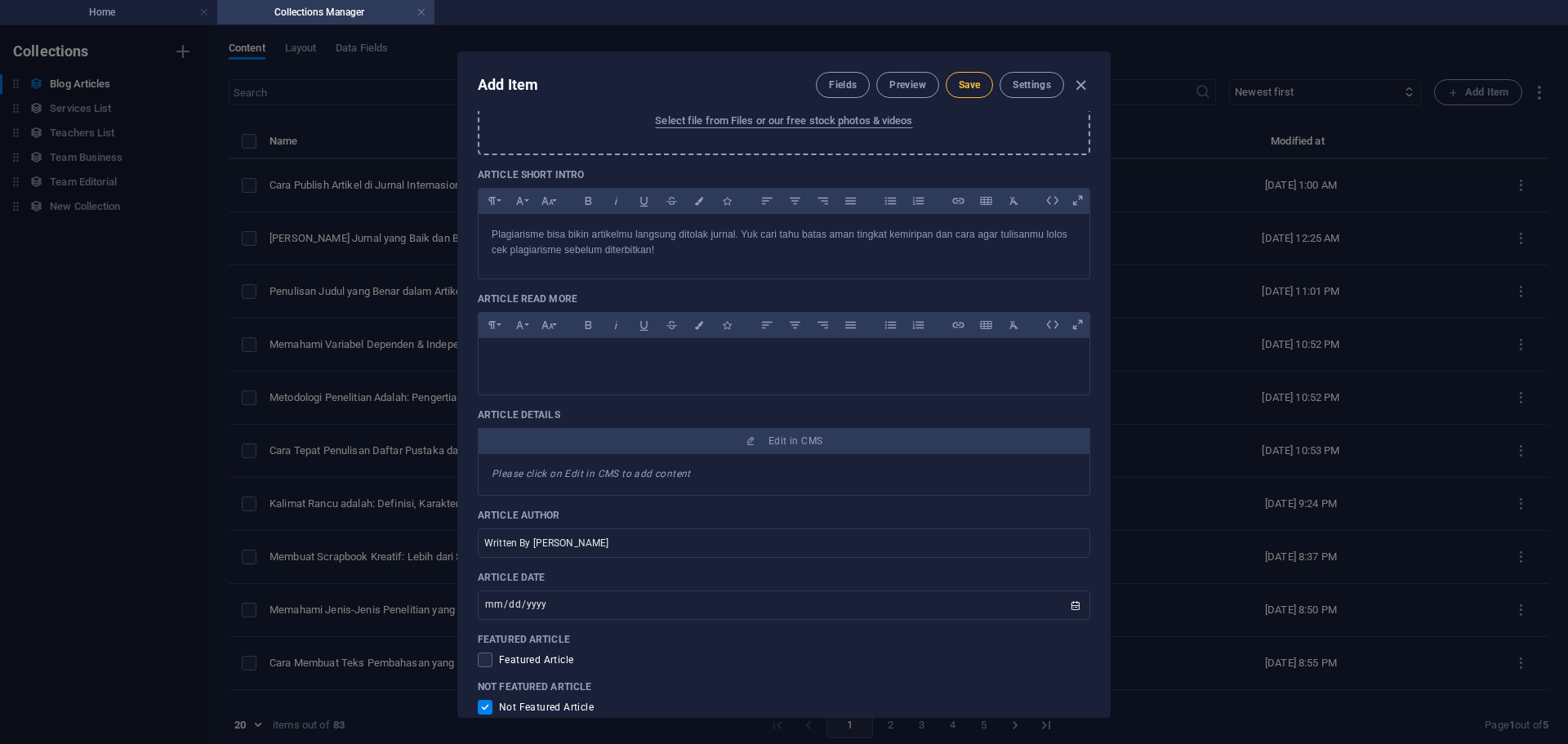
click at [970, 81] on span "Save" at bounding box center [969, 84] width 21 height 13
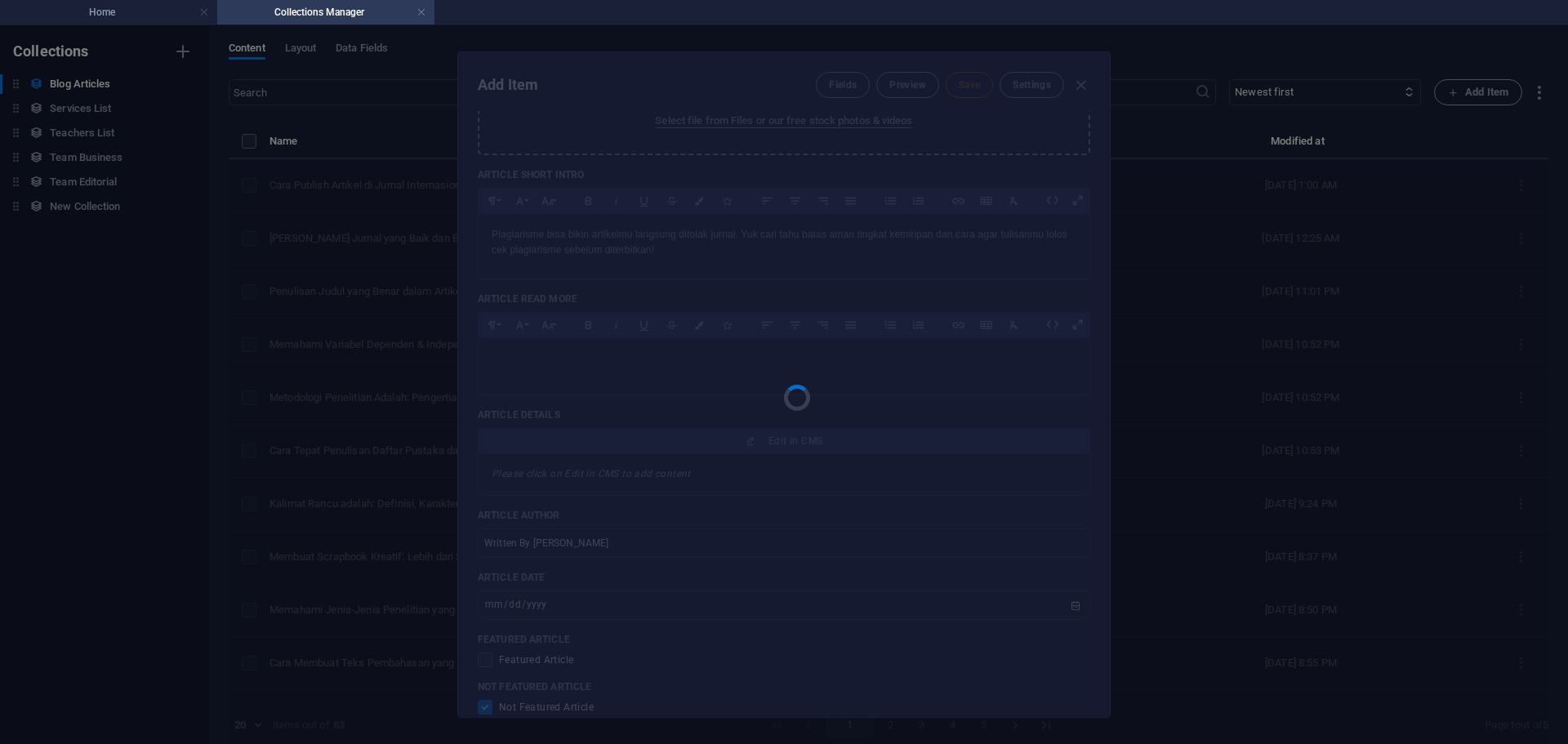
type input "standar-plagiarisme-jurnal-ilmiah-batas-aman-agar-artikelmu-lolos"
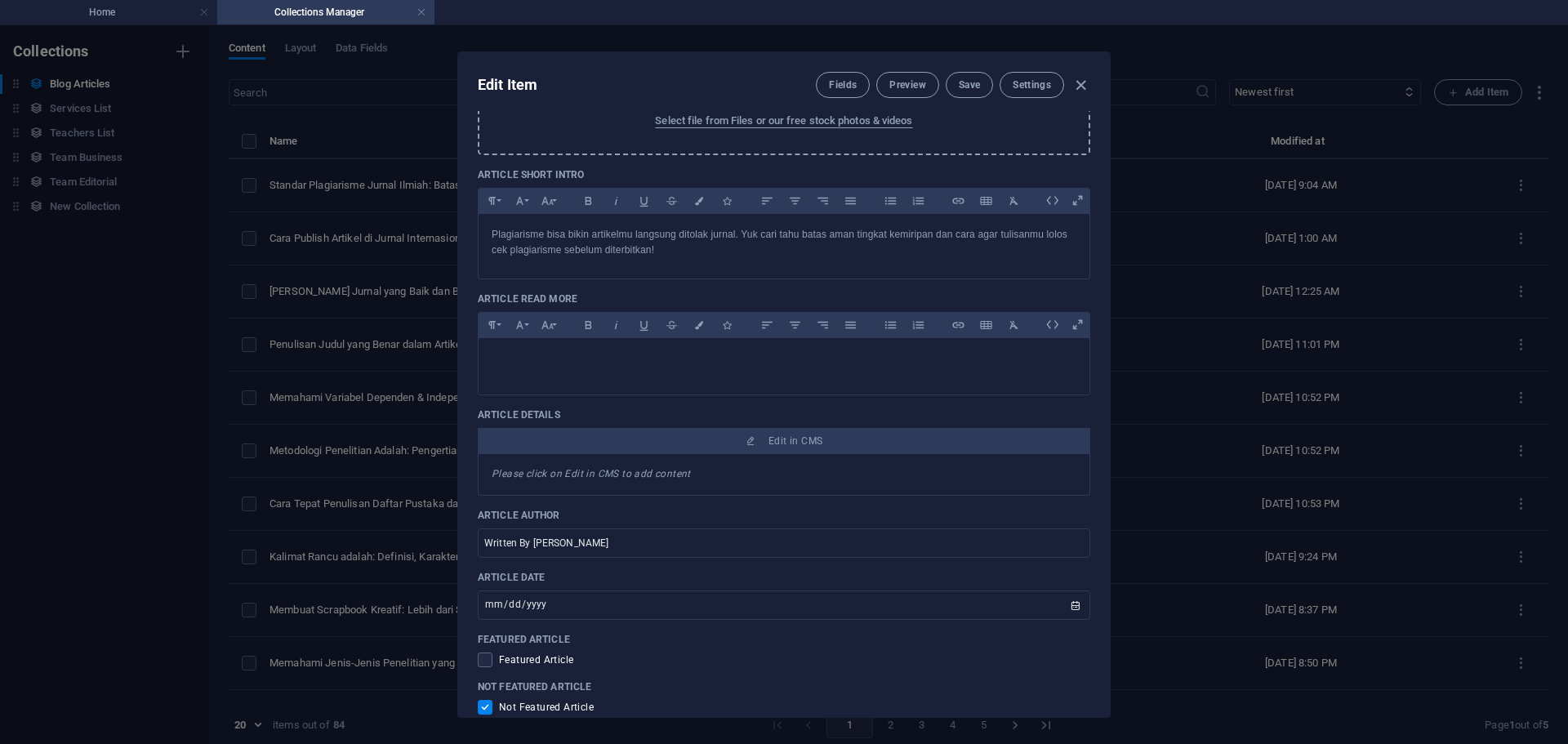
click at [1194, 319] on div "Edit Item Fields Preview Save Settings Article Title Standar Plagiarisme Jurnal…" at bounding box center [784, 385] width 1568 height 718
checkbox input "false"
type input "standar-plagiarisme-jurnal-ilmiah-batas-aman-agar-artikelmu-lolos"
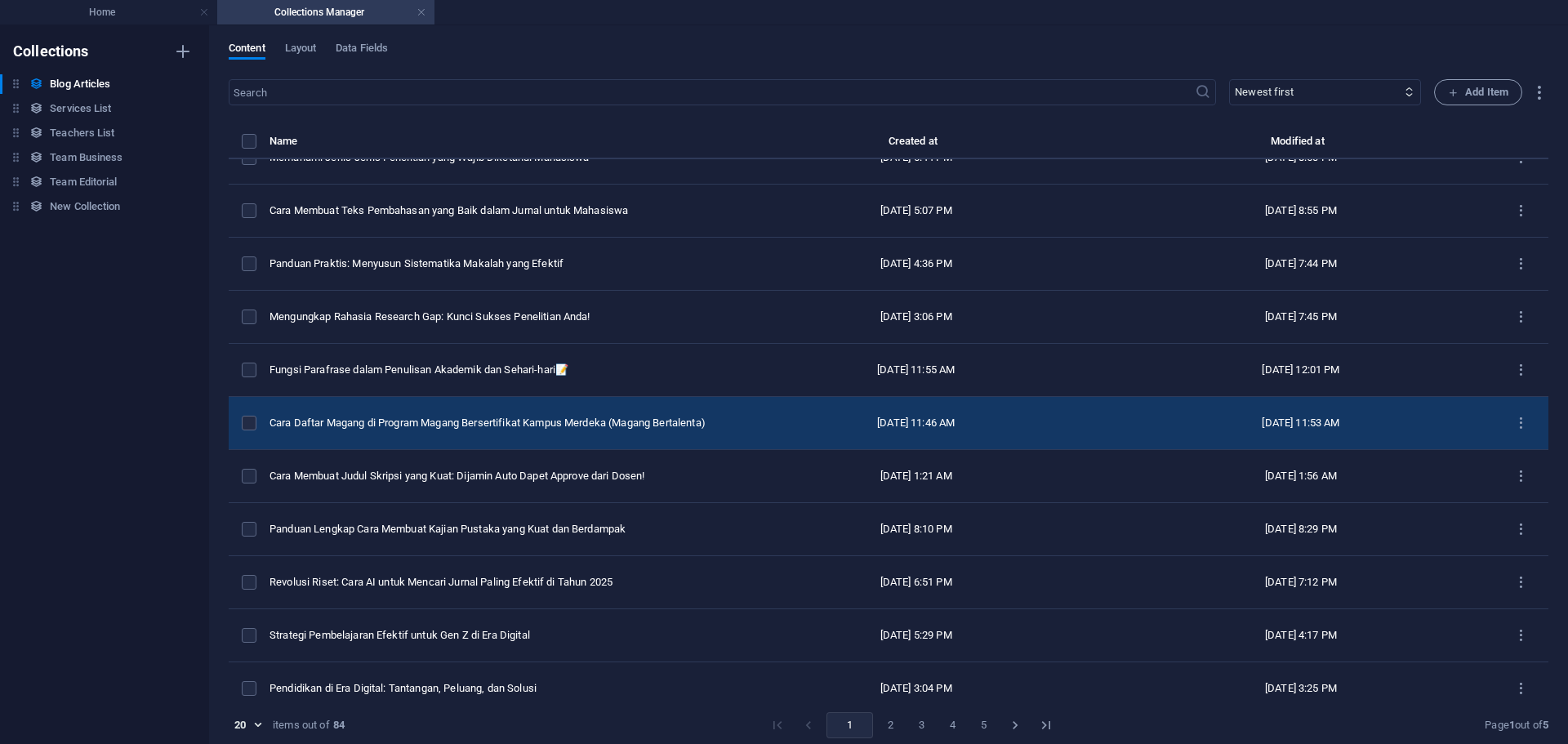
scroll to position [521, 0]
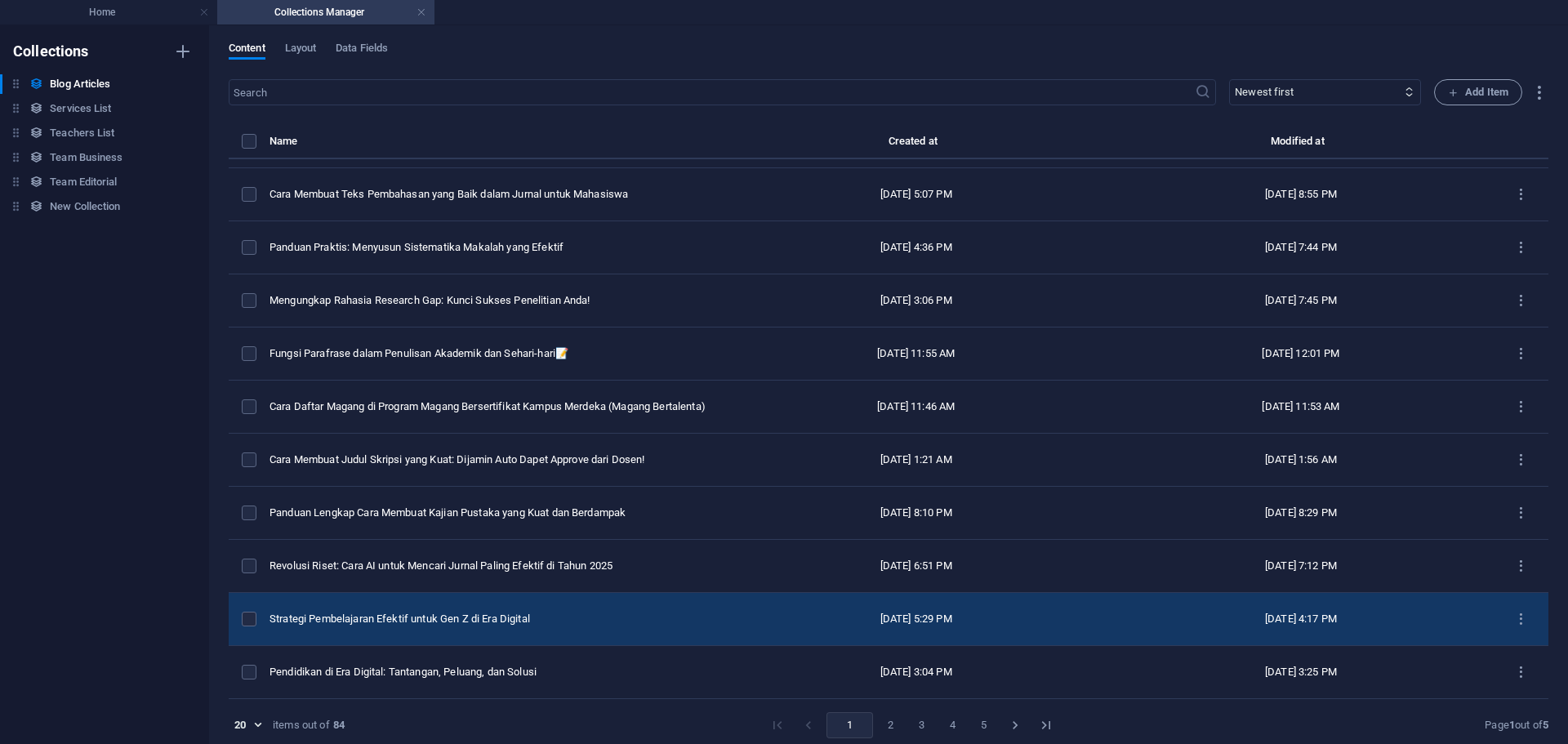
click at [811, 619] on div "Oct 1, 2025 5:29 PM" at bounding box center [915, 619] width 358 height 15
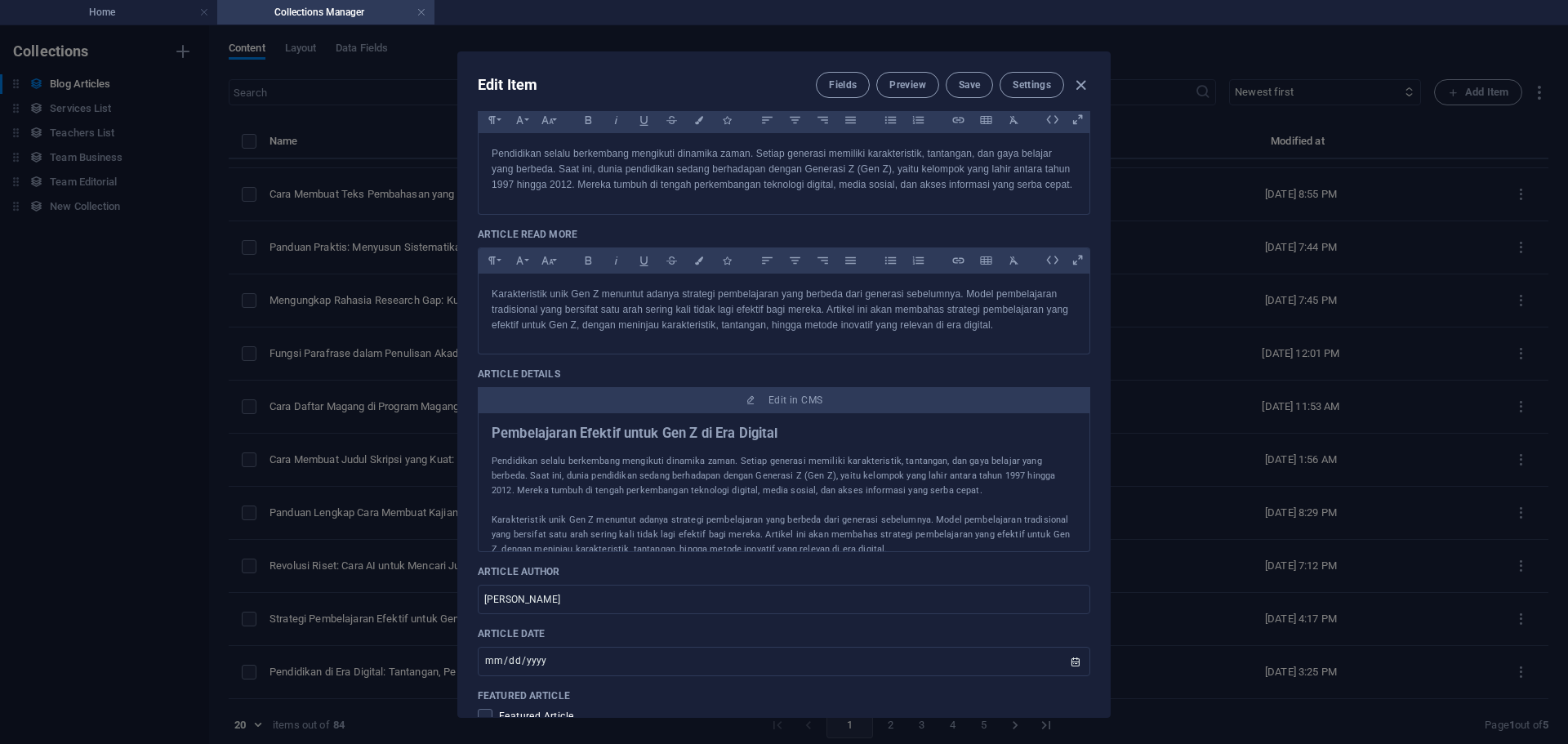
click at [1246, 389] on div "Edit Item Fields Preview Save Settings Article Title Strategi Pembelajaran Efek…" at bounding box center [784, 385] width 1568 height 718
type input "[DATE]"
checkbox input "false"
type input "strategi-pembelajaran-efektif-untuk-gen-z-di-era-digital"
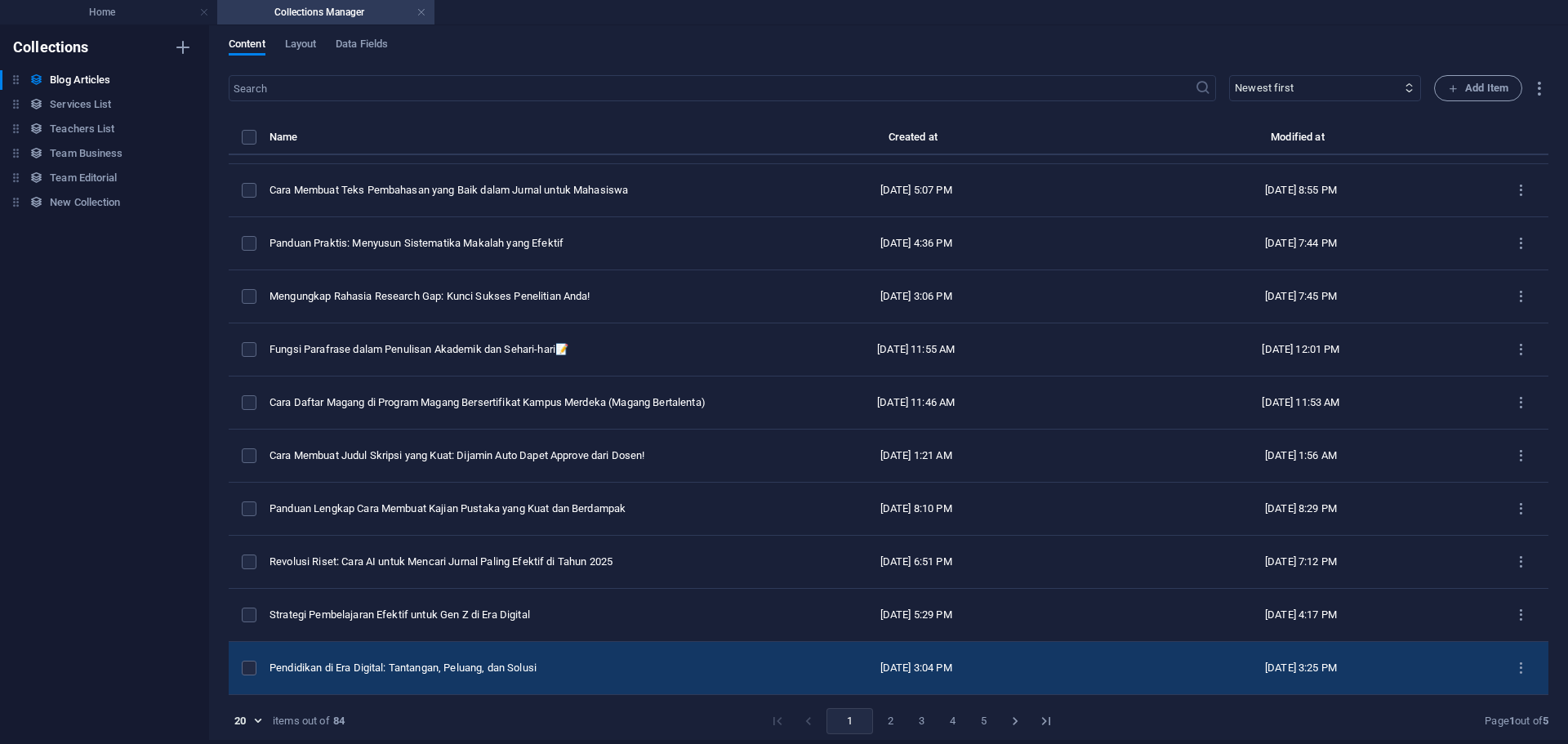
scroll to position [7, 0]
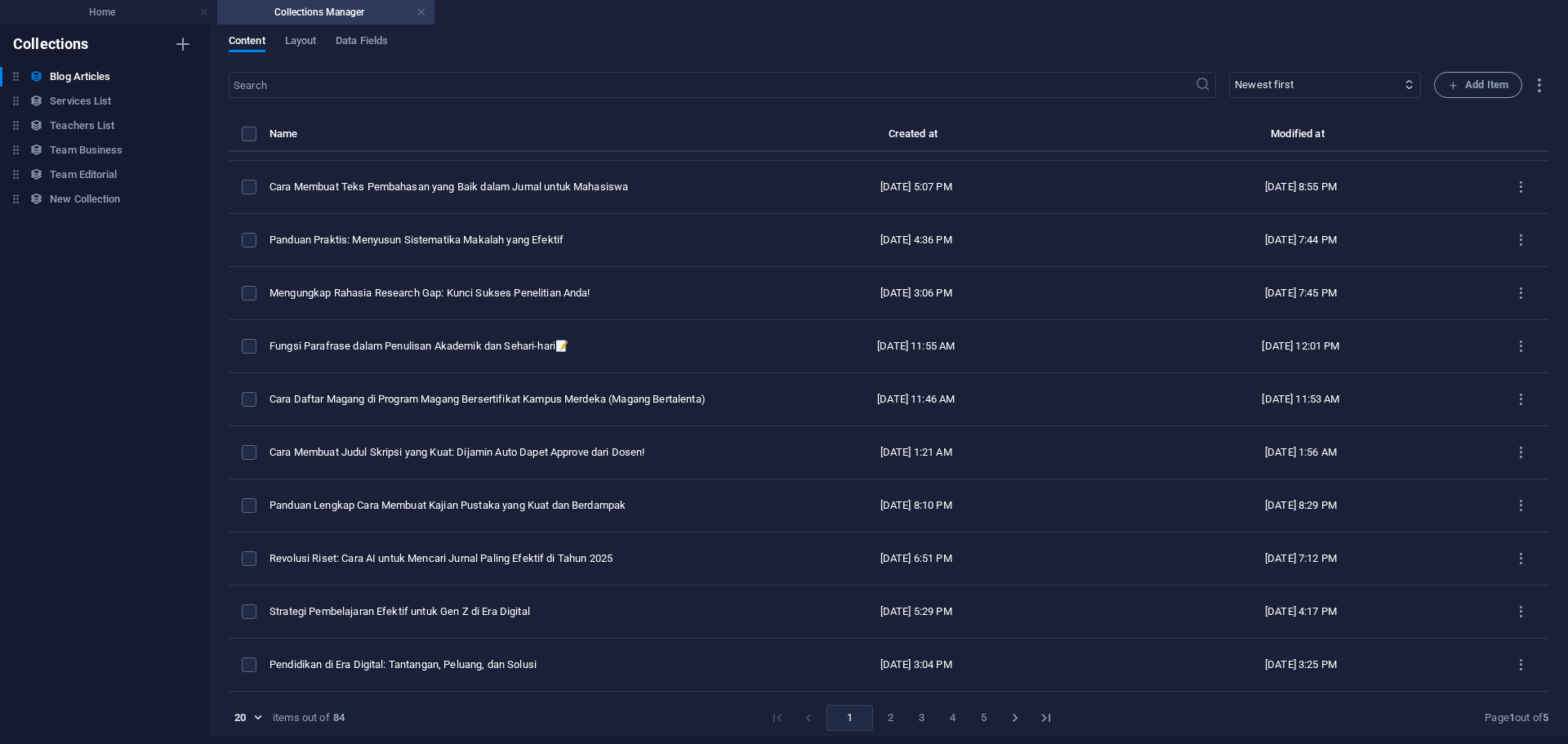
click at [971, 720] on button "5" at bounding box center [984, 717] width 26 height 26
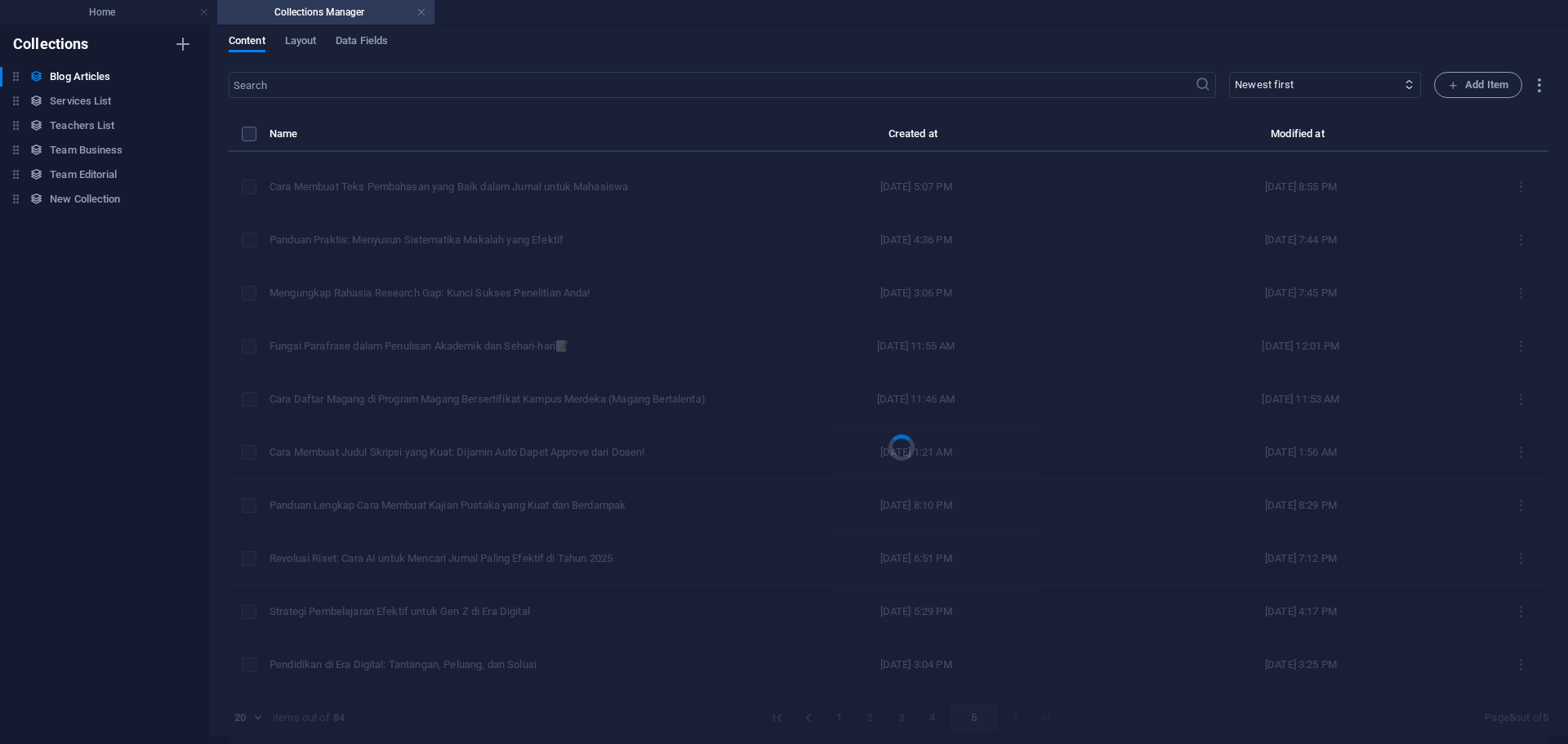
scroll to position [0, 0]
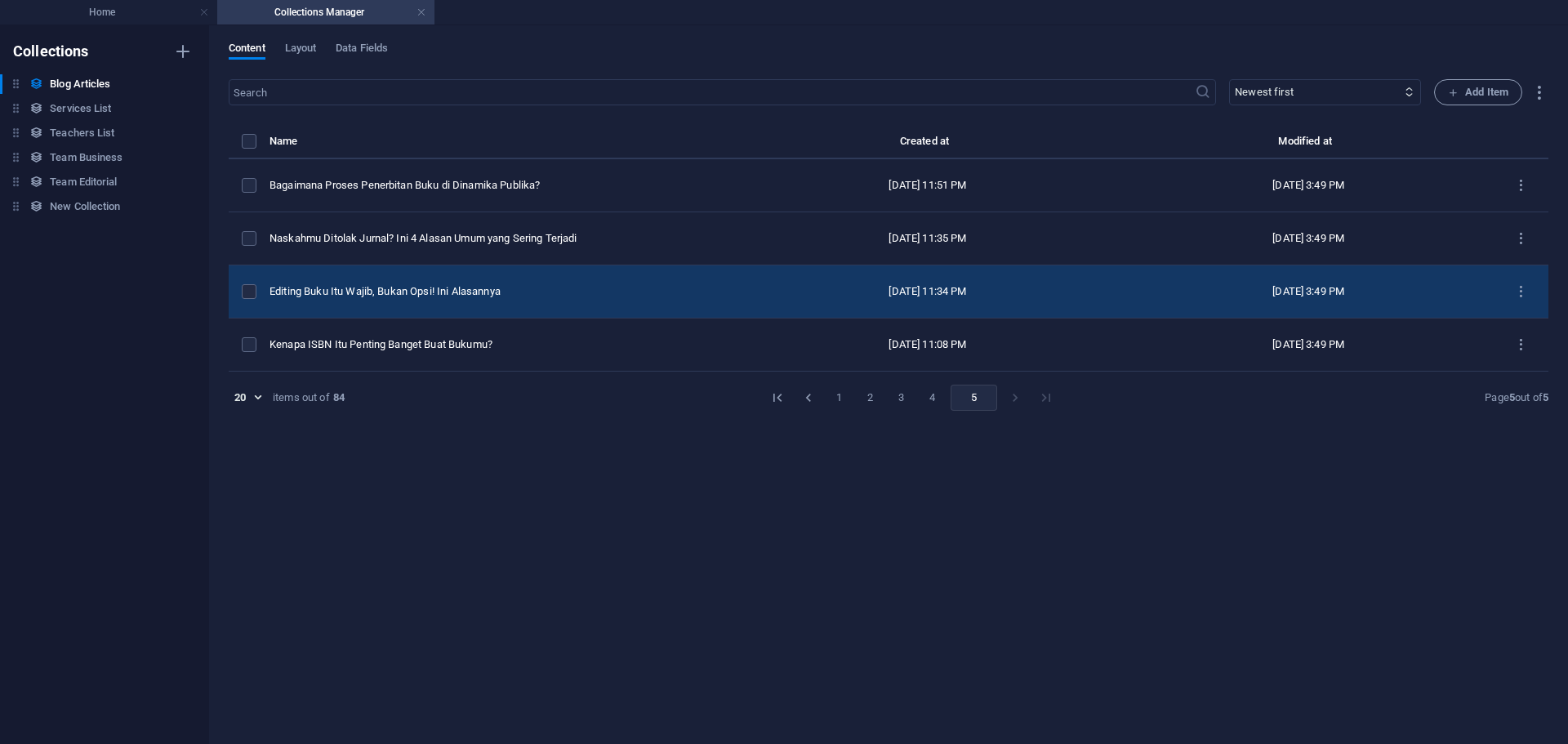
click at [563, 300] on td "Editing Buku Itu Wajib, Bukan Opsi! Ini Alasannya" at bounding box center [500, 292] width 462 height 53
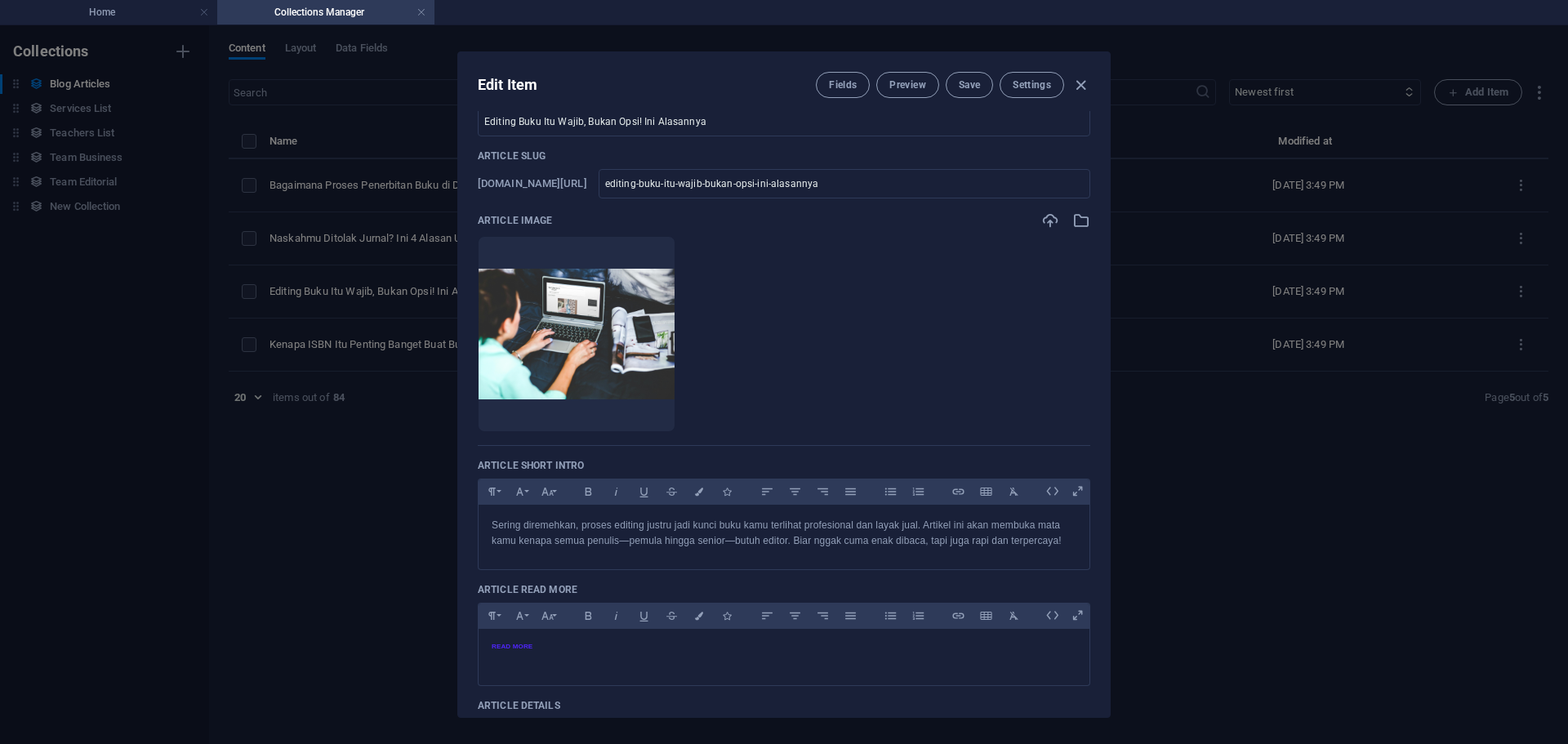
scroll to position [163, 0]
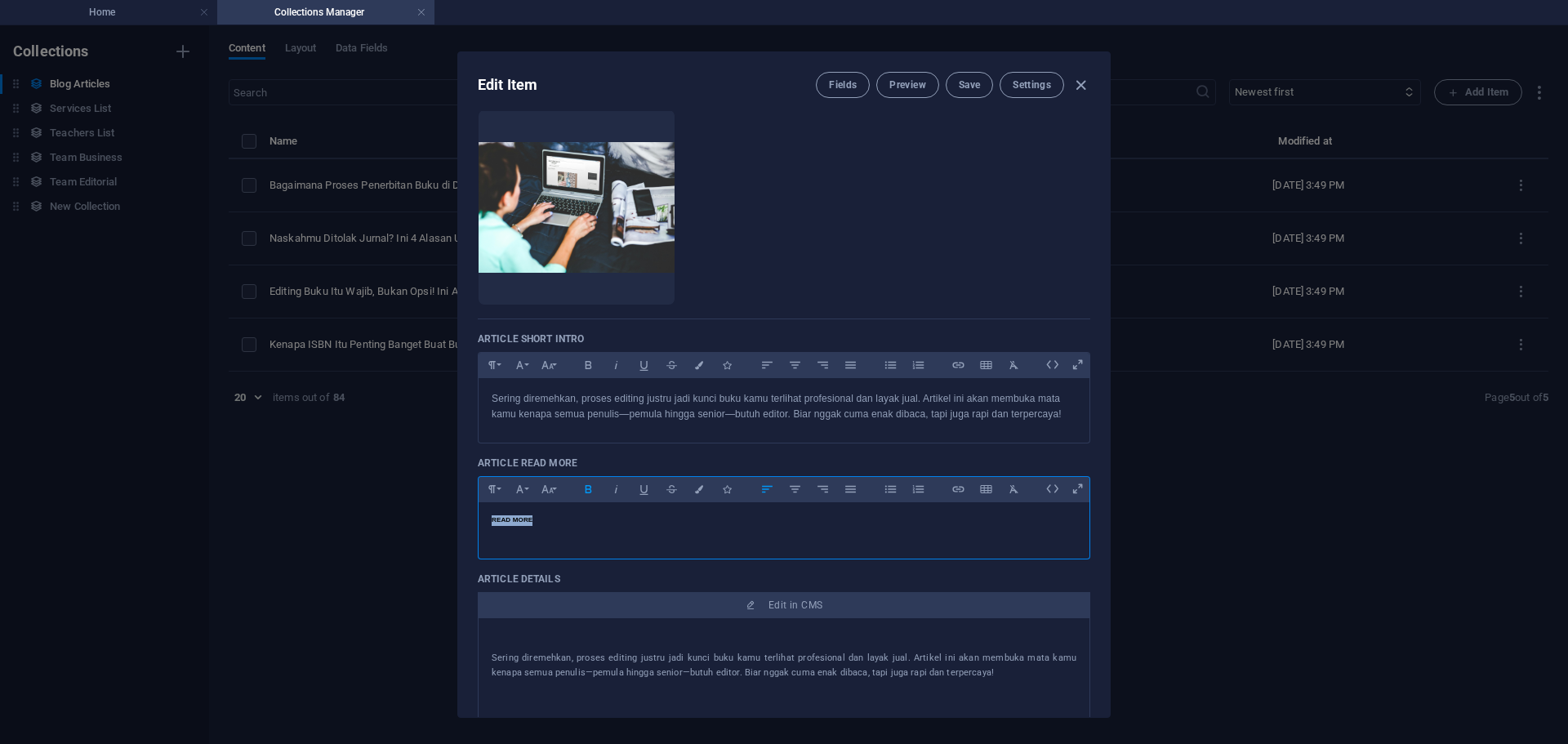
drag, startPoint x: 577, startPoint y: 512, endPoint x: 385, endPoint y: 496, distance: 192.7
click at [385, 496] on div "Edit Item Fields Preview Save Settings Article Title Editing Buku Itu Wajib, Bu…" at bounding box center [784, 385] width 1568 height 718
copy span "READ MORE"
click at [1314, 332] on div "Edit Item Fields Preview Save Settings Article Title Editing Buku Itu Wajib, Bu…" at bounding box center [784, 385] width 1568 height 718
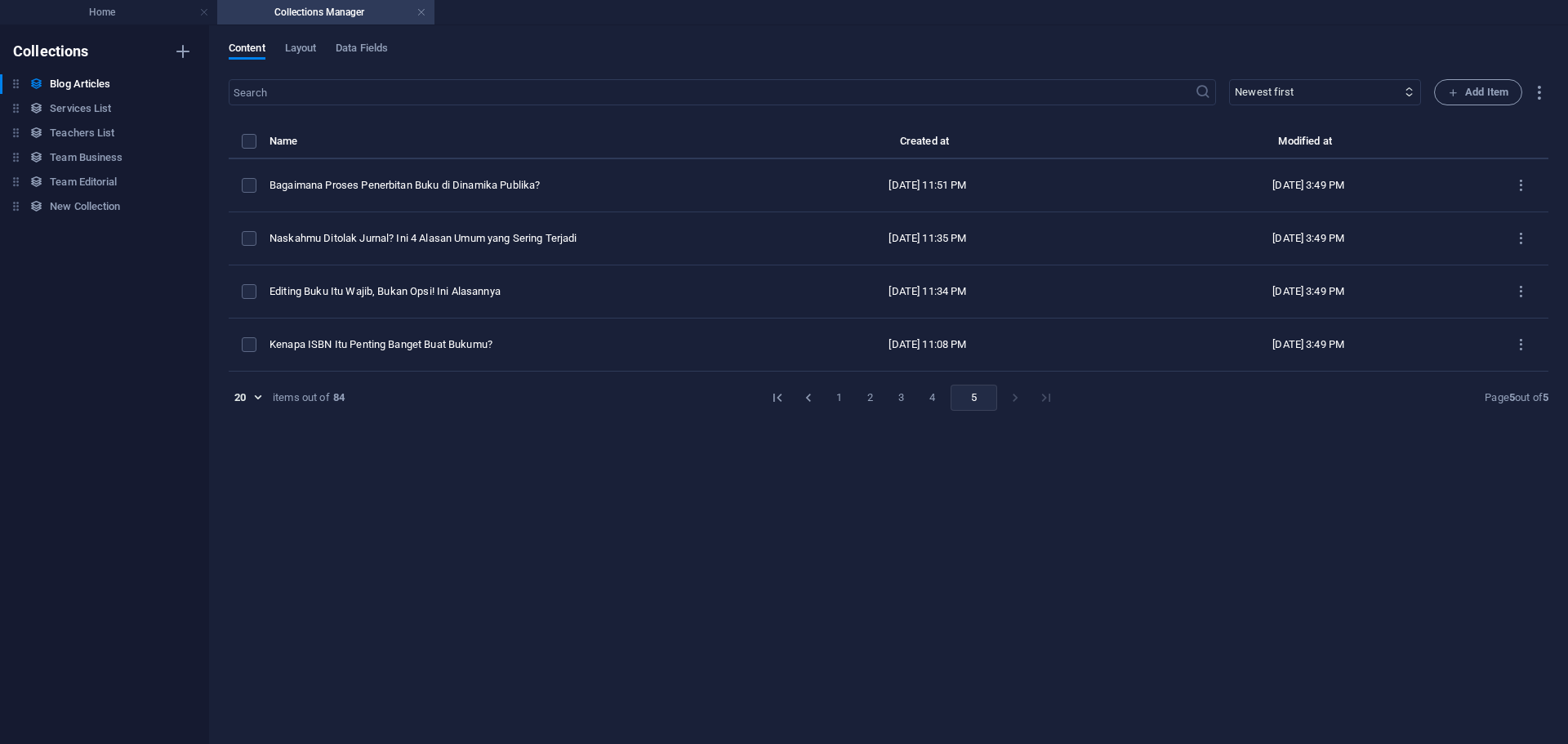
type input "[DATE]"
checkbox input "false"
type input "editing-buku-itu-wajib-bukan-opsi-ini-alasannya"
click at [827, 399] on button "1" at bounding box center [839, 397] width 26 height 26
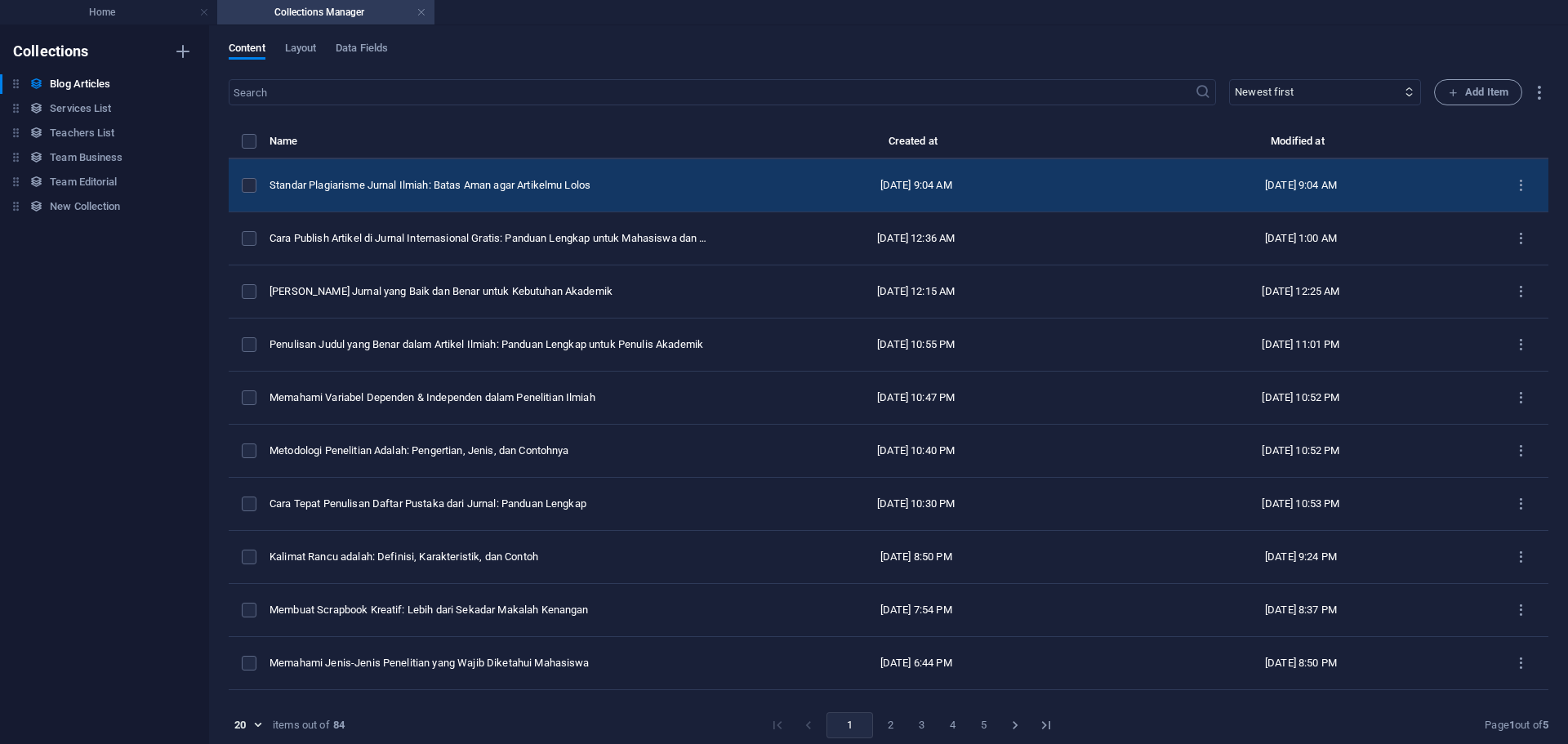
click at [447, 163] on td "Standar Plagiarisme Jurnal Ilmiah: Batas Aman agar Artikelmu Lolos" at bounding box center [497, 186] width 454 height 53
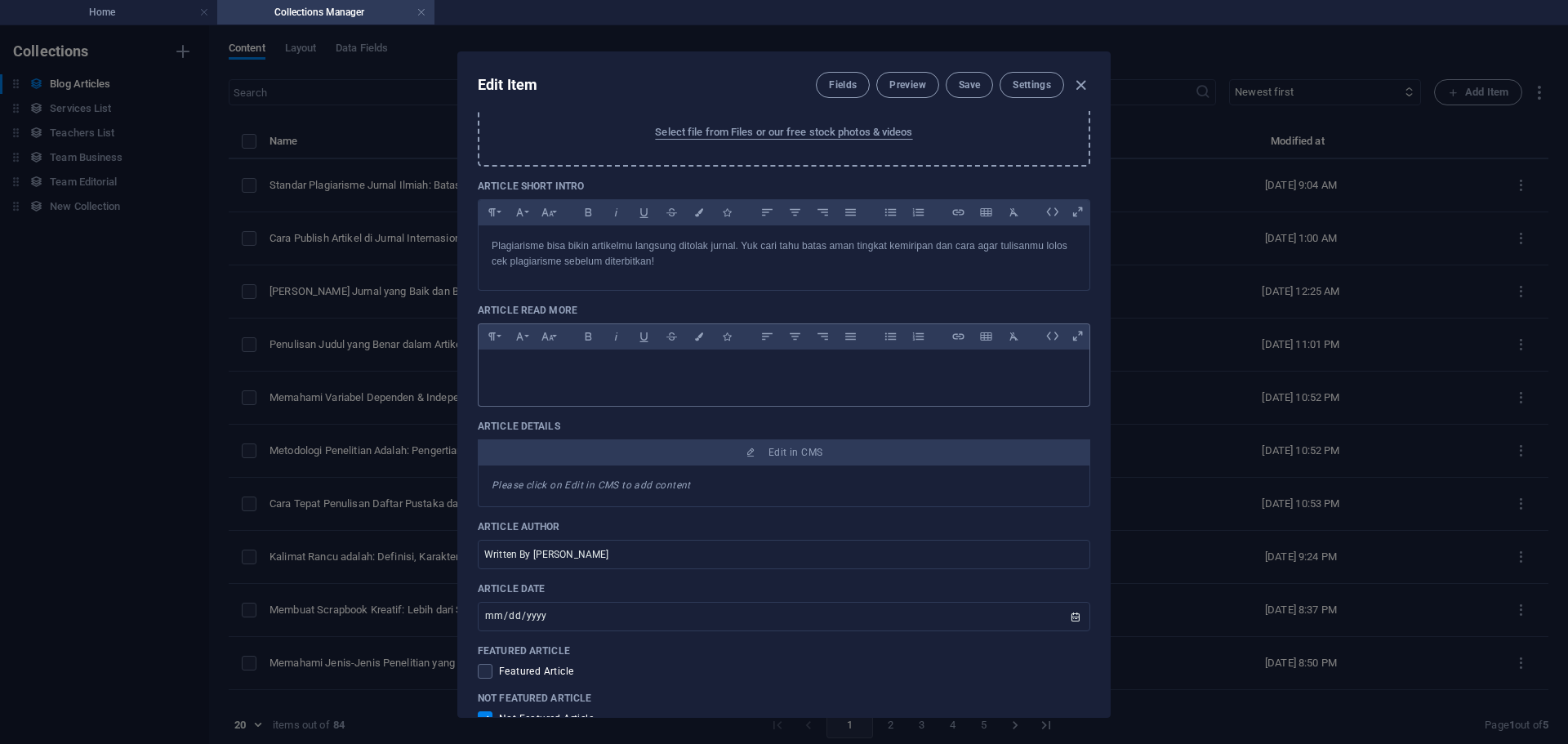
scroll to position [245, 0]
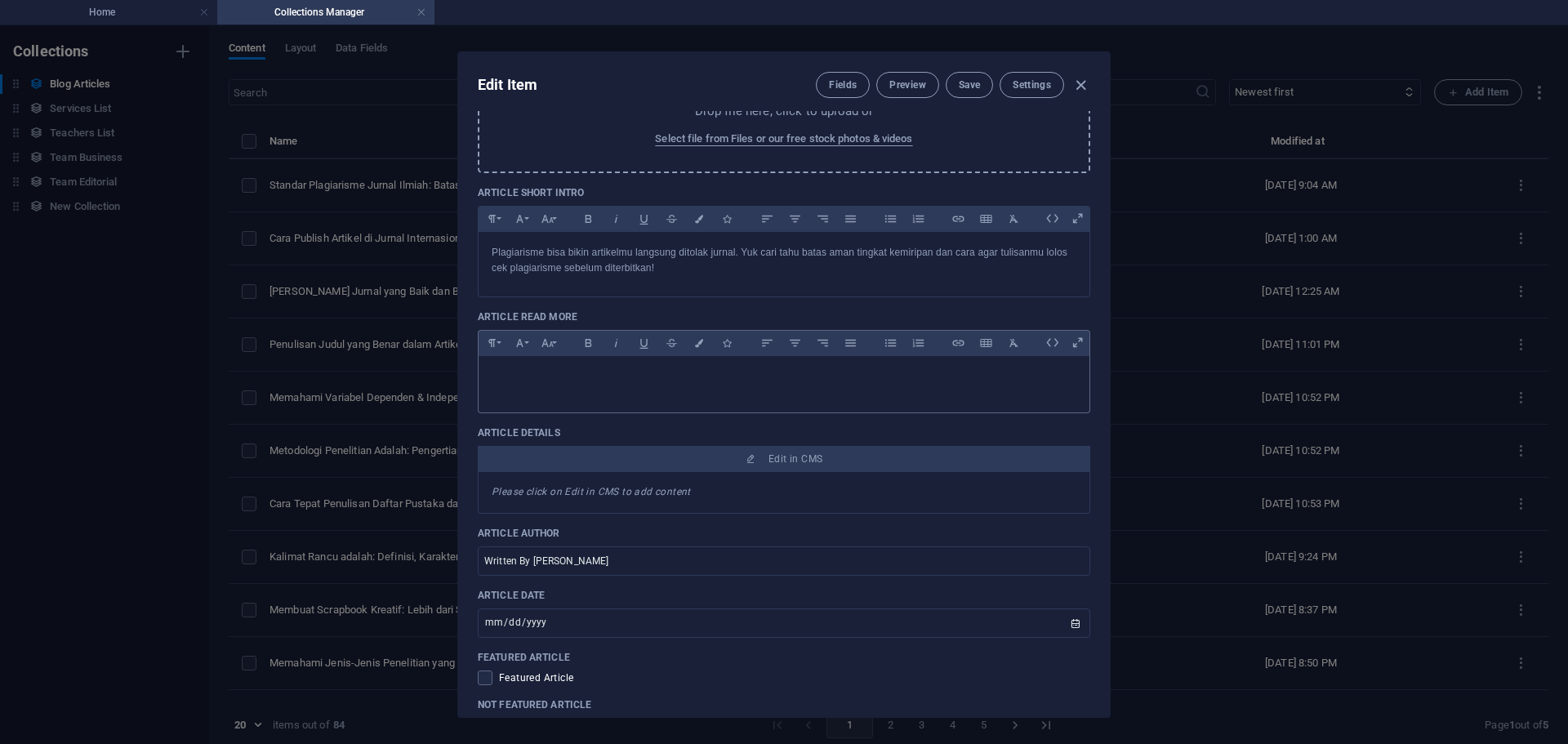
click at [629, 386] on div at bounding box center [783, 380] width 611 height 49
click at [968, 88] on span "Save" at bounding box center [969, 84] width 21 height 13
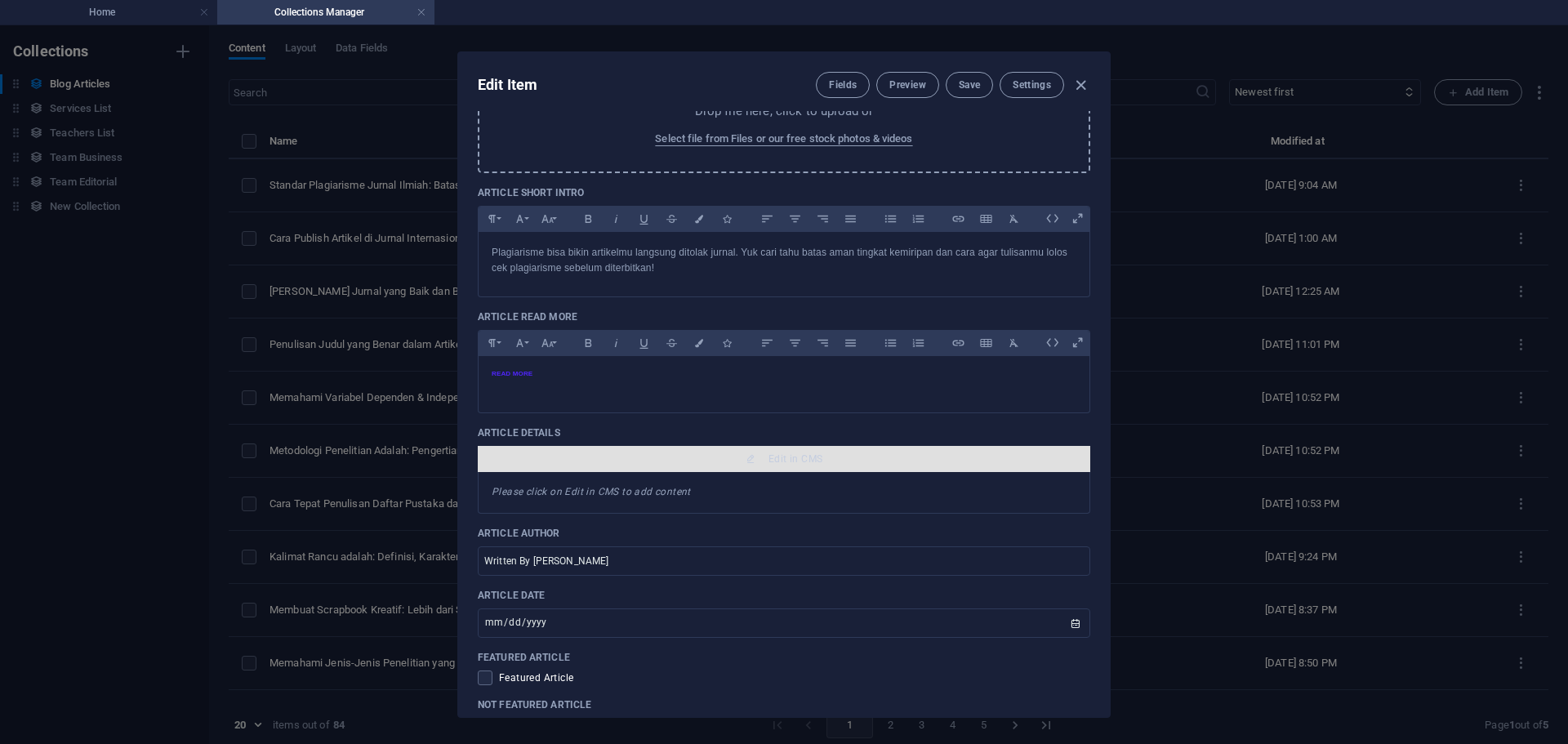
click at [777, 458] on span "Edit in CMS" at bounding box center [795, 458] width 54 height 13
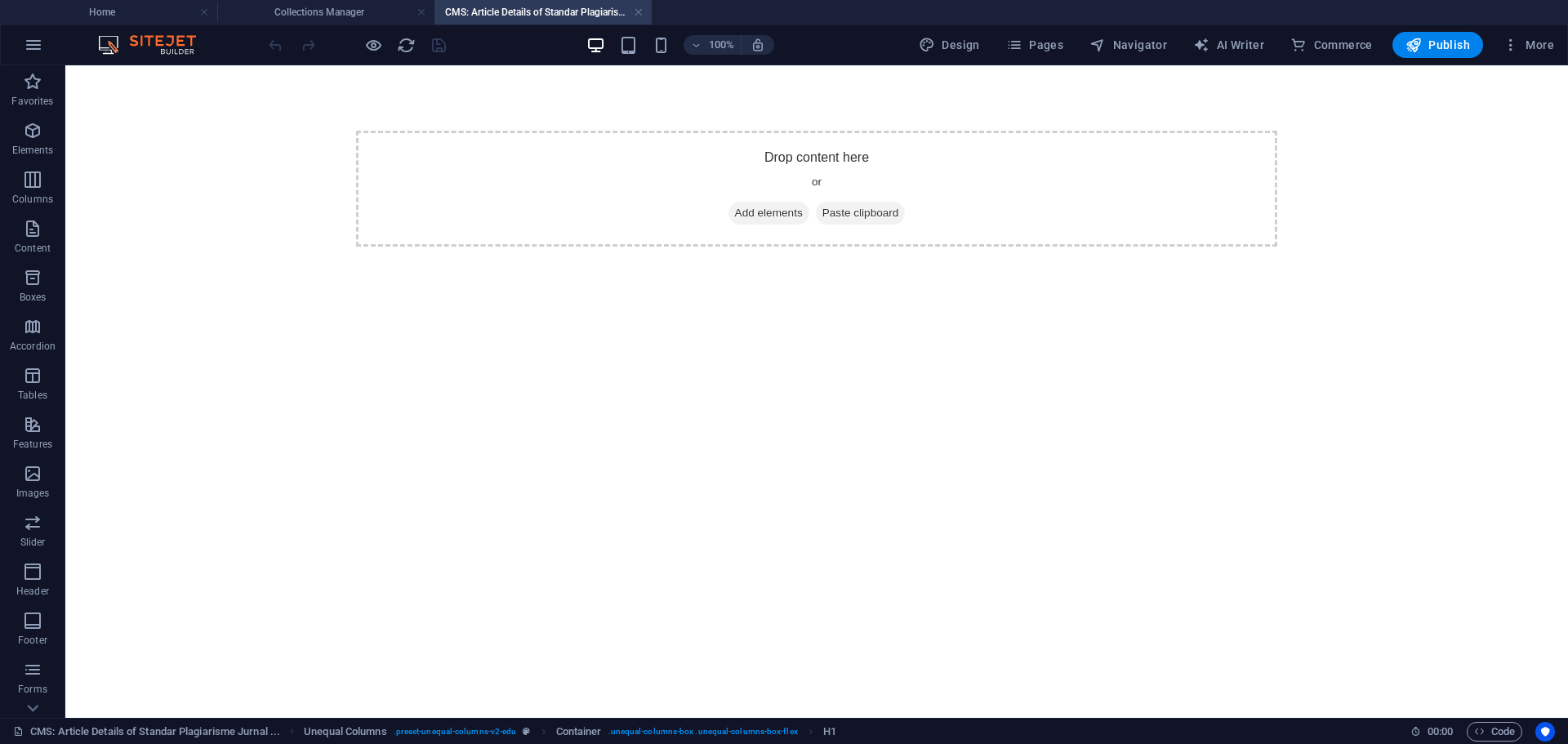
scroll to position [0, 0]
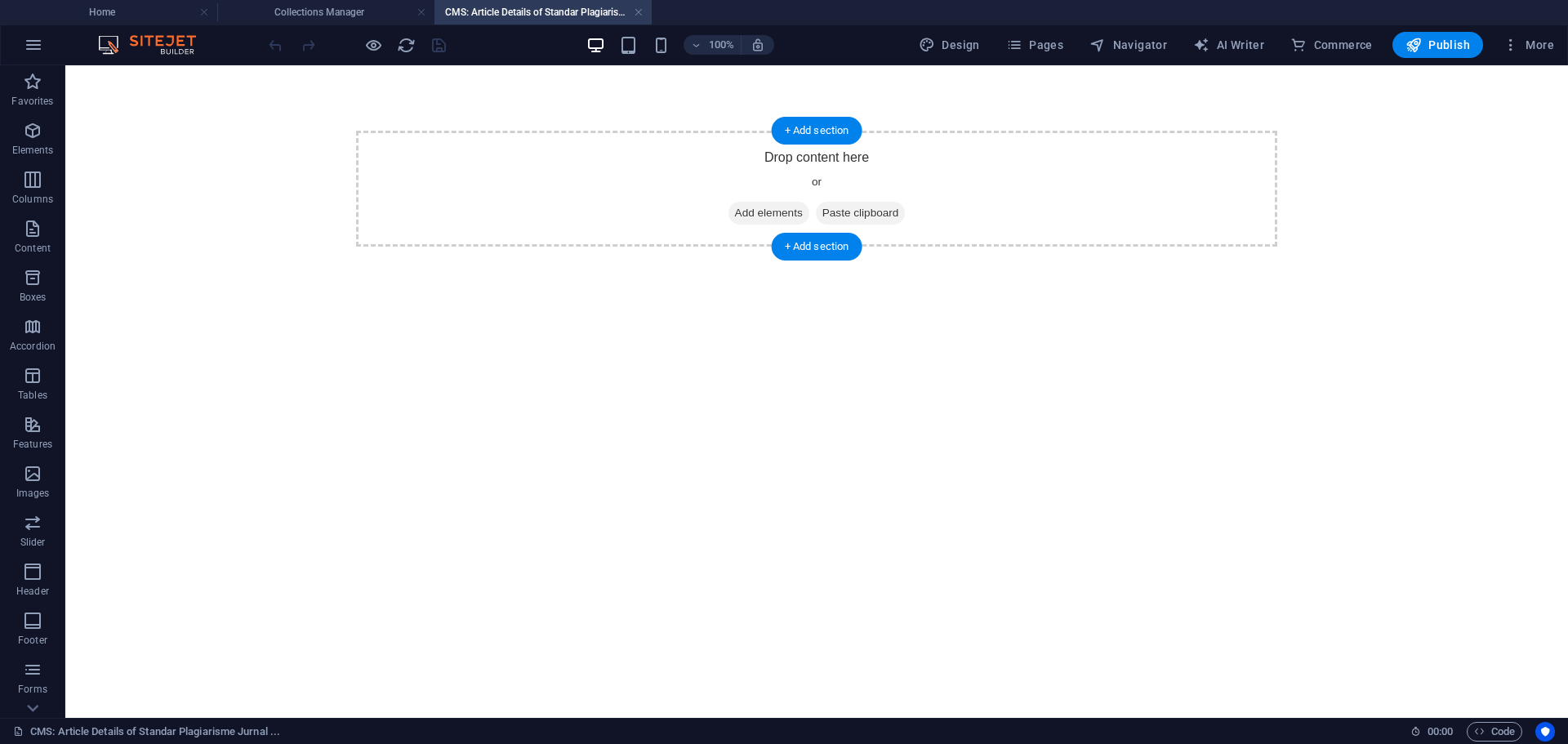
click at [756, 208] on span "Add elements" at bounding box center [768, 213] width 81 height 23
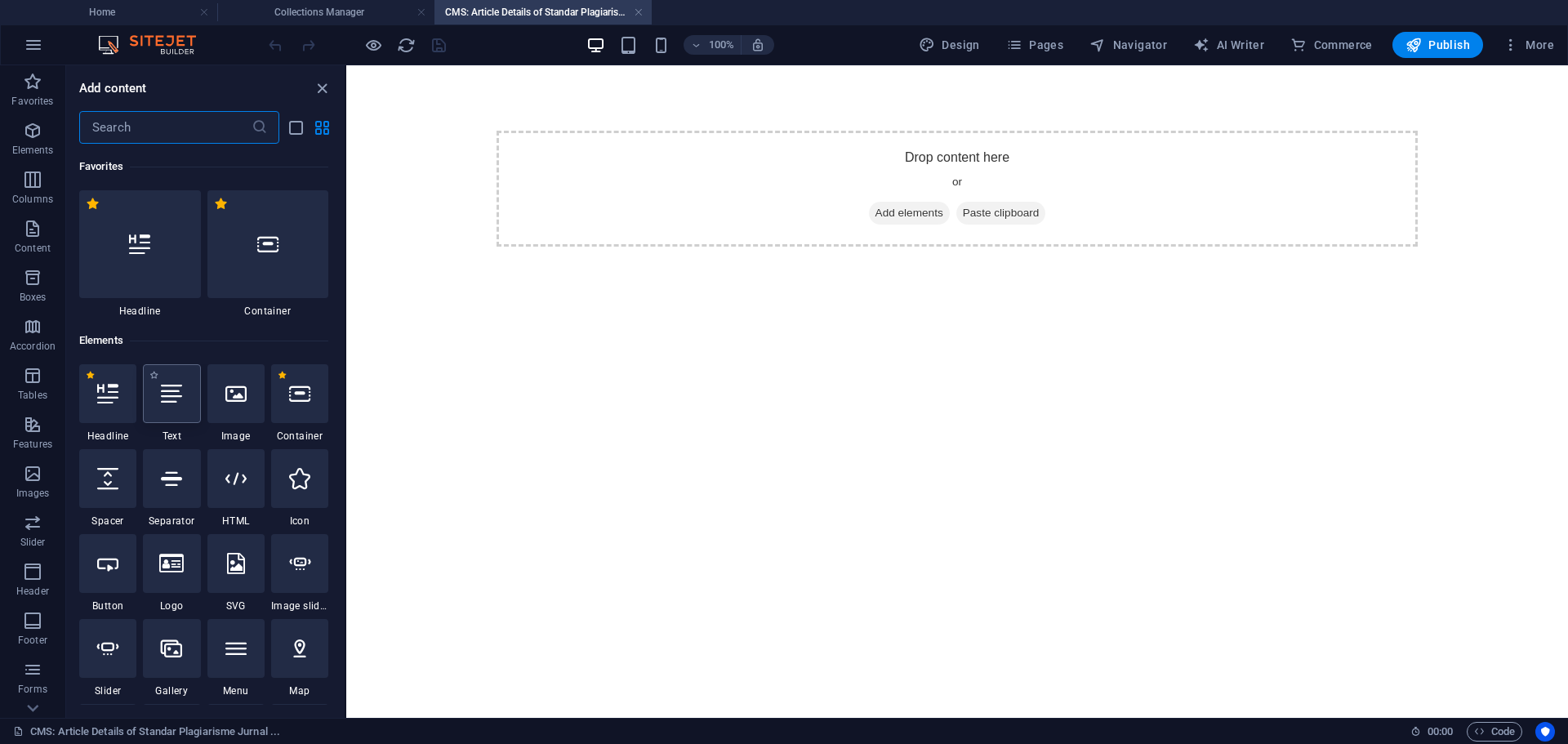
click at [179, 401] on icon at bounding box center [171, 394] width 21 height 21
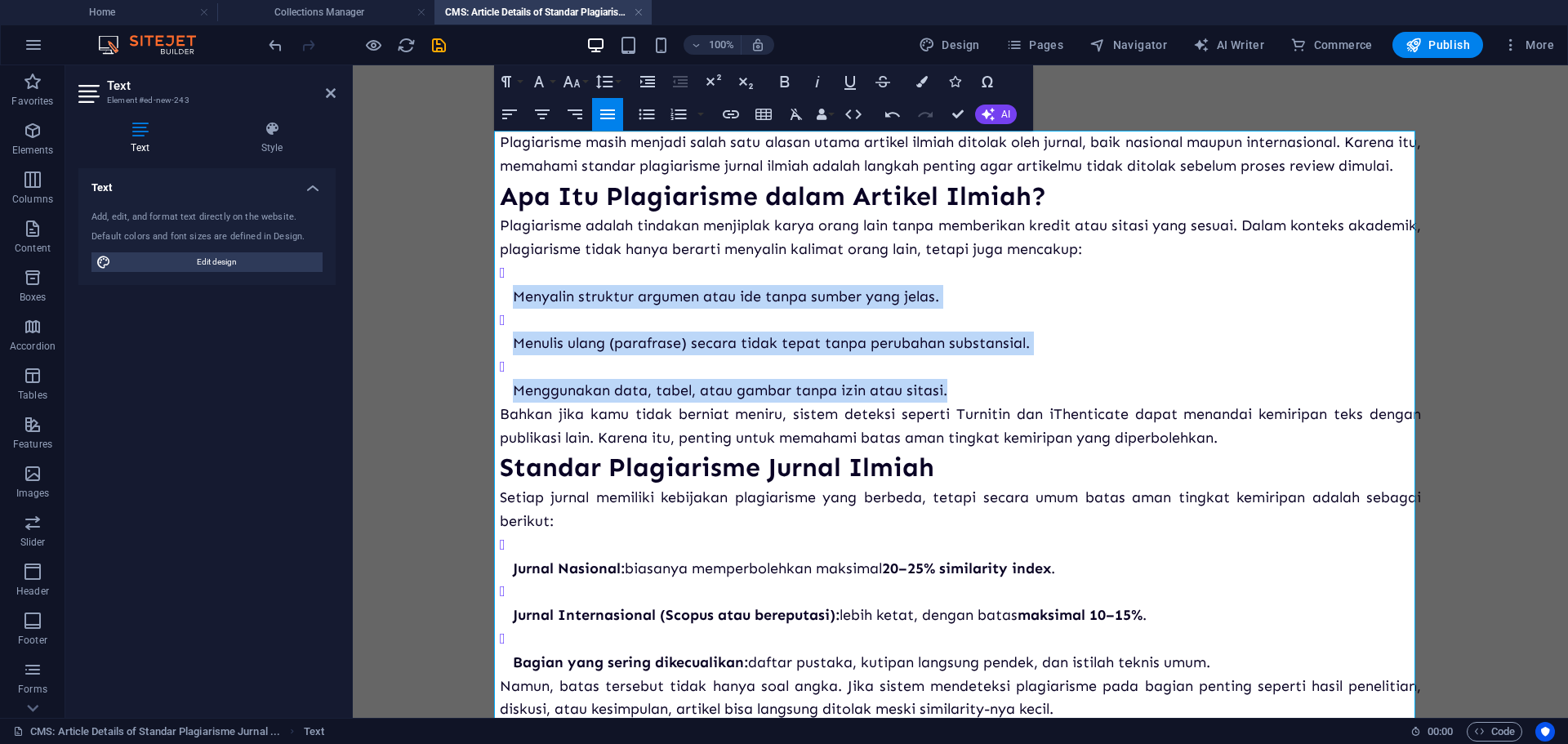
drag, startPoint x: 961, startPoint y: 413, endPoint x: 498, endPoint y: 299, distance: 476.8
click at [499, 299] on ul "Menyalin struktur argumen atau ide tanpa sumber yang jelas. Menulis ulang (para…" at bounding box center [960, 332] width 921 height 141
click at [643, 108] on icon "button" at bounding box center [647, 114] width 20 height 20
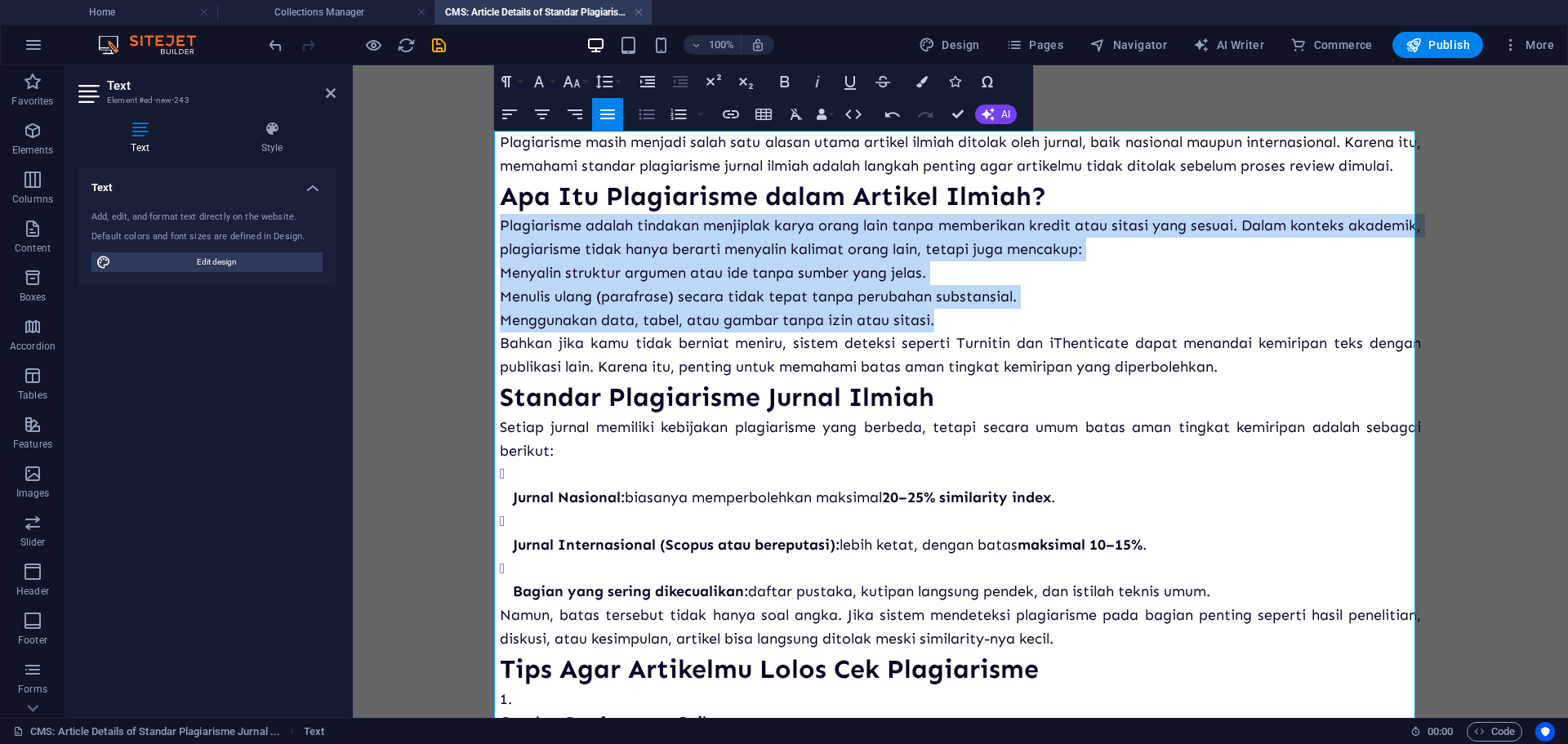
click at [643, 108] on icon "button" at bounding box center [647, 114] width 20 height 20
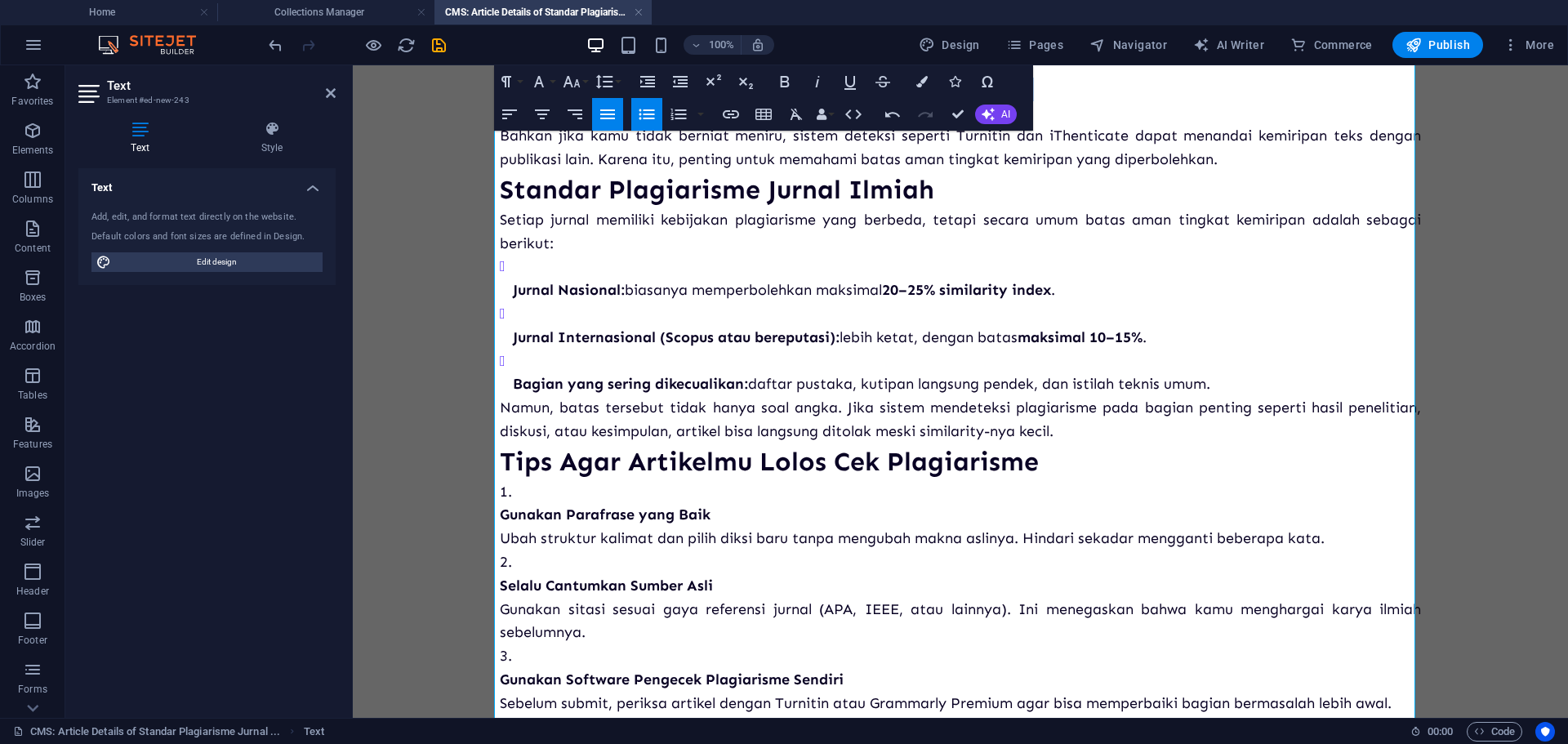
scroll to position [245, 0]
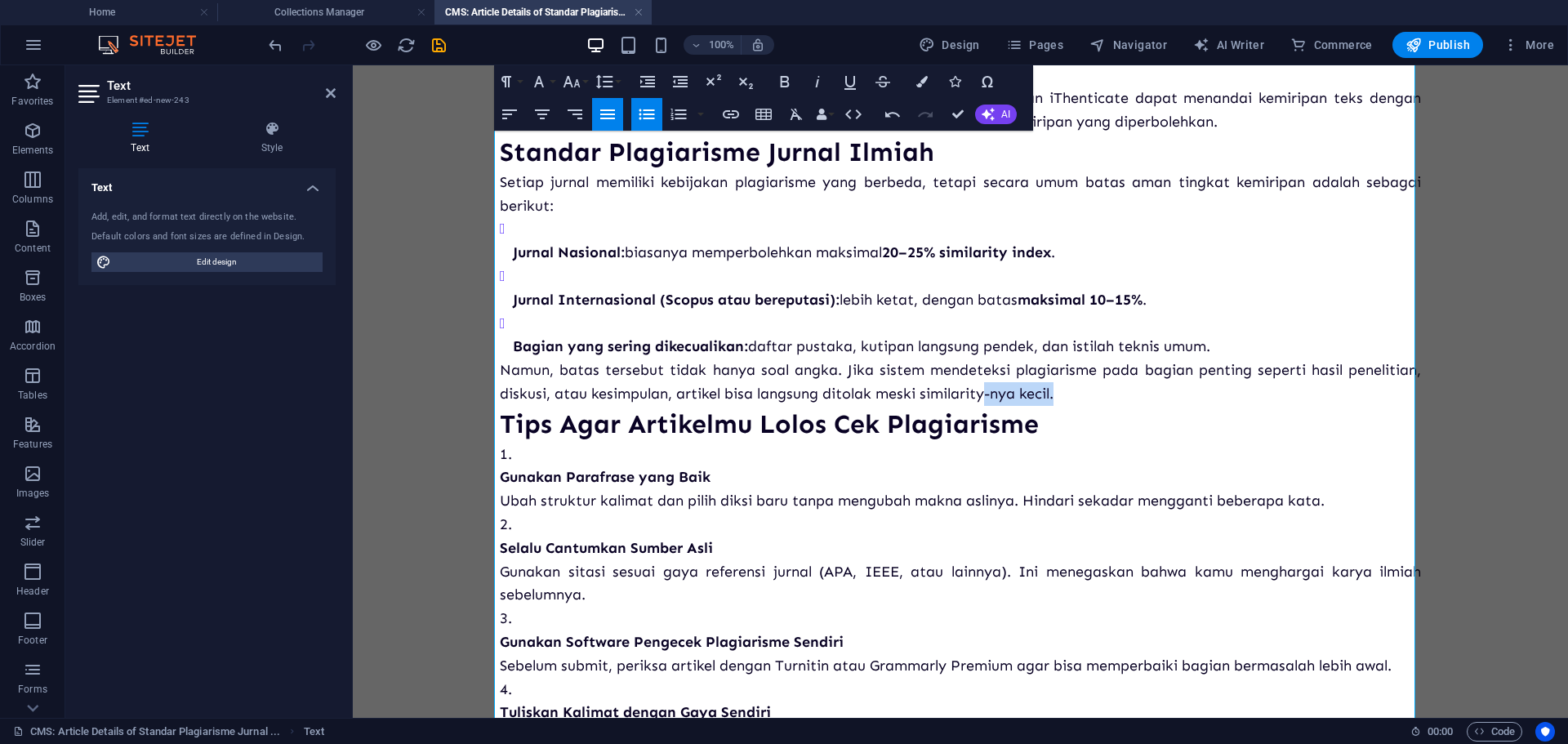
drag, startPoint x: 1071, startPoint y: 419, endPoint x: 1034, endPoint y: 415, distance: 37.2
click at [984, 406] on p "Namun, batas tersebut tidak hanya soal angka. Jika sistem mendeteksi plagiarism…" at bounding box center [960, 381] width 921 height 47
drag, startPoint x: 1223, startPoint y: 365, endPoint x: 518, endPoint y: 256, distance: 713.4
click at [518, 256] on ul "Jurnal Nasional: biasanya memperbolehkan maksimal 20–25% similarity index . Jur…" at bounding box center [960, 287] width 921 height 141
click at [644, 108] on icon "button" at bounding box center [647, 114] width 20 height 20
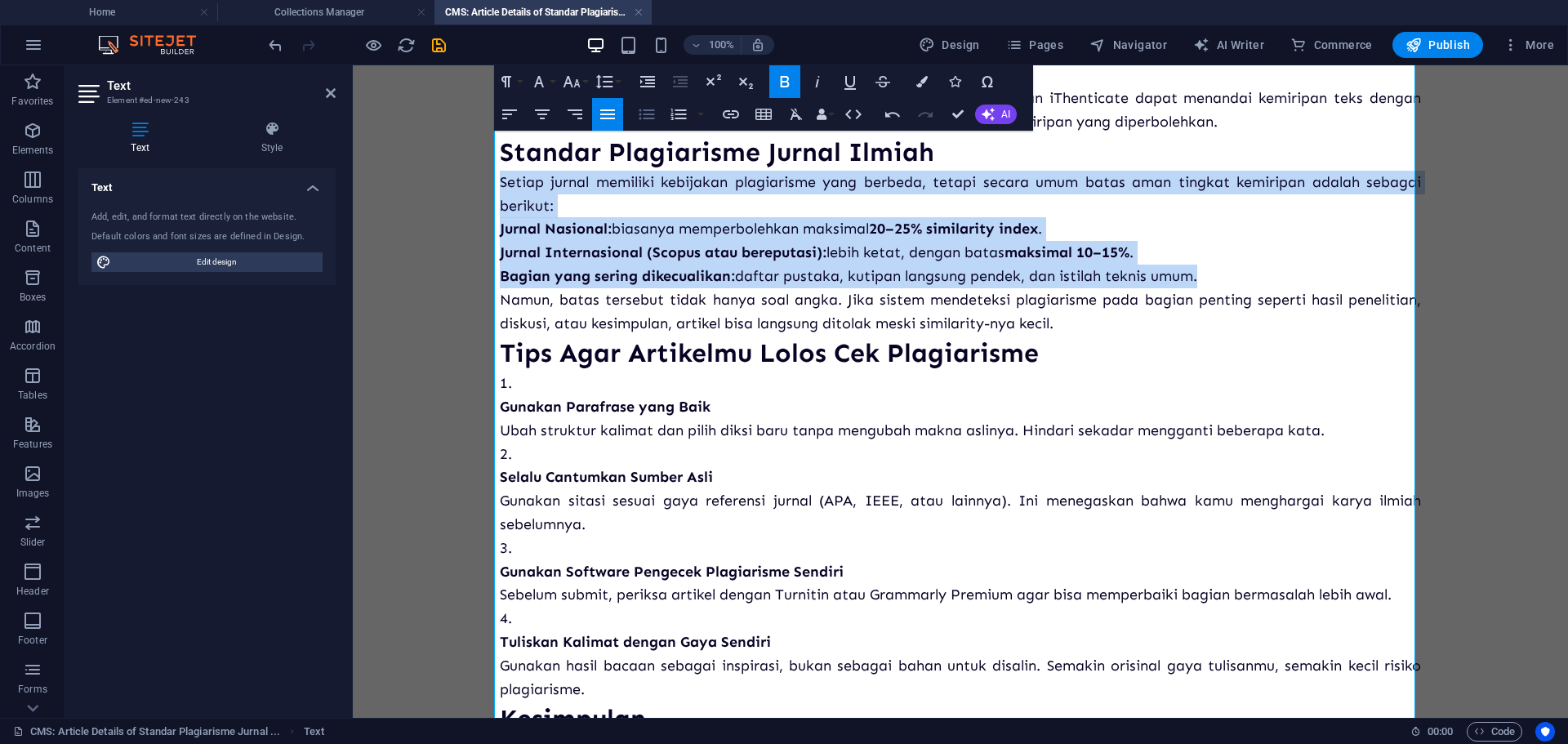
click at [644, 108] on icon "button" at bounding box center [647, 114] width 20 height 20
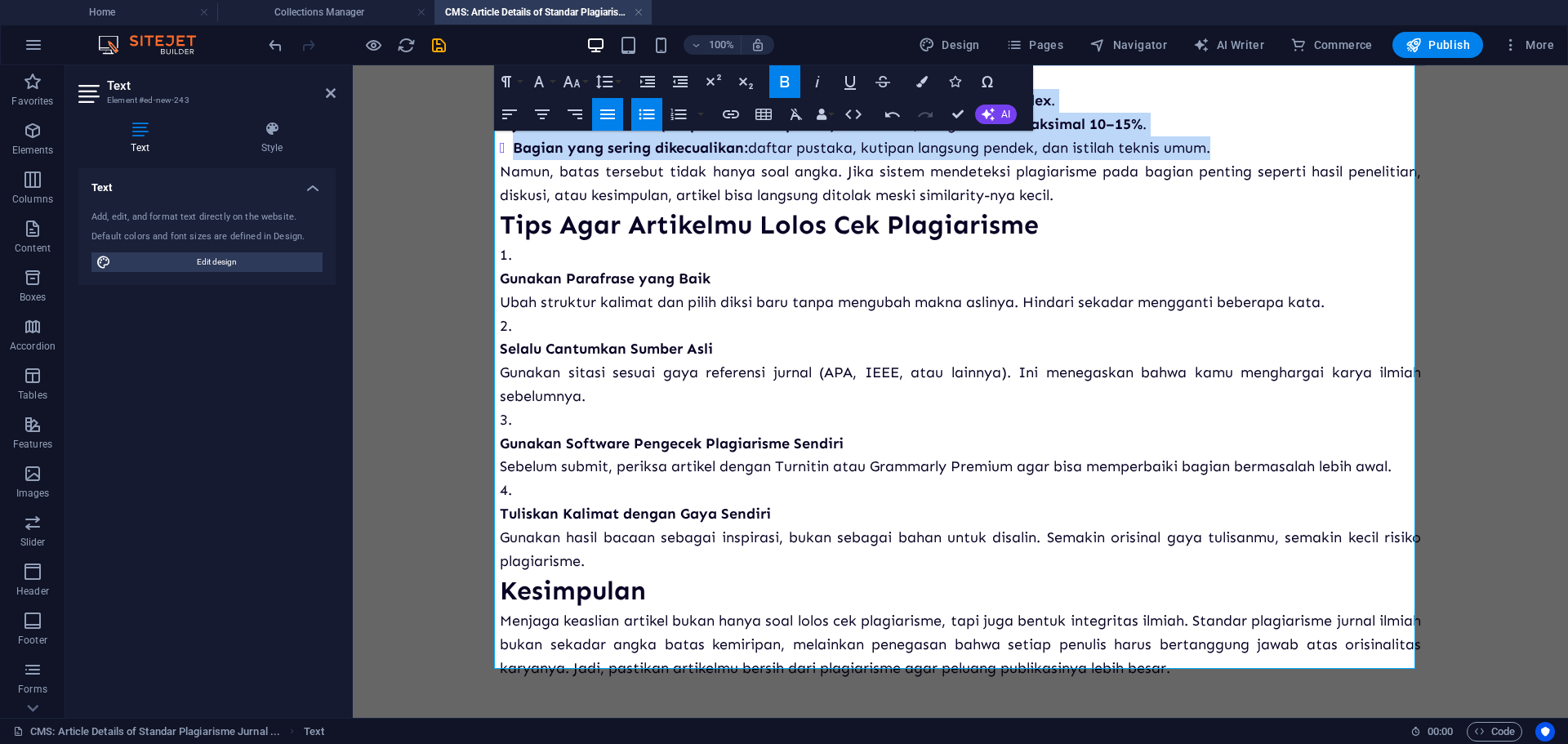
scroll to position [424, 0]
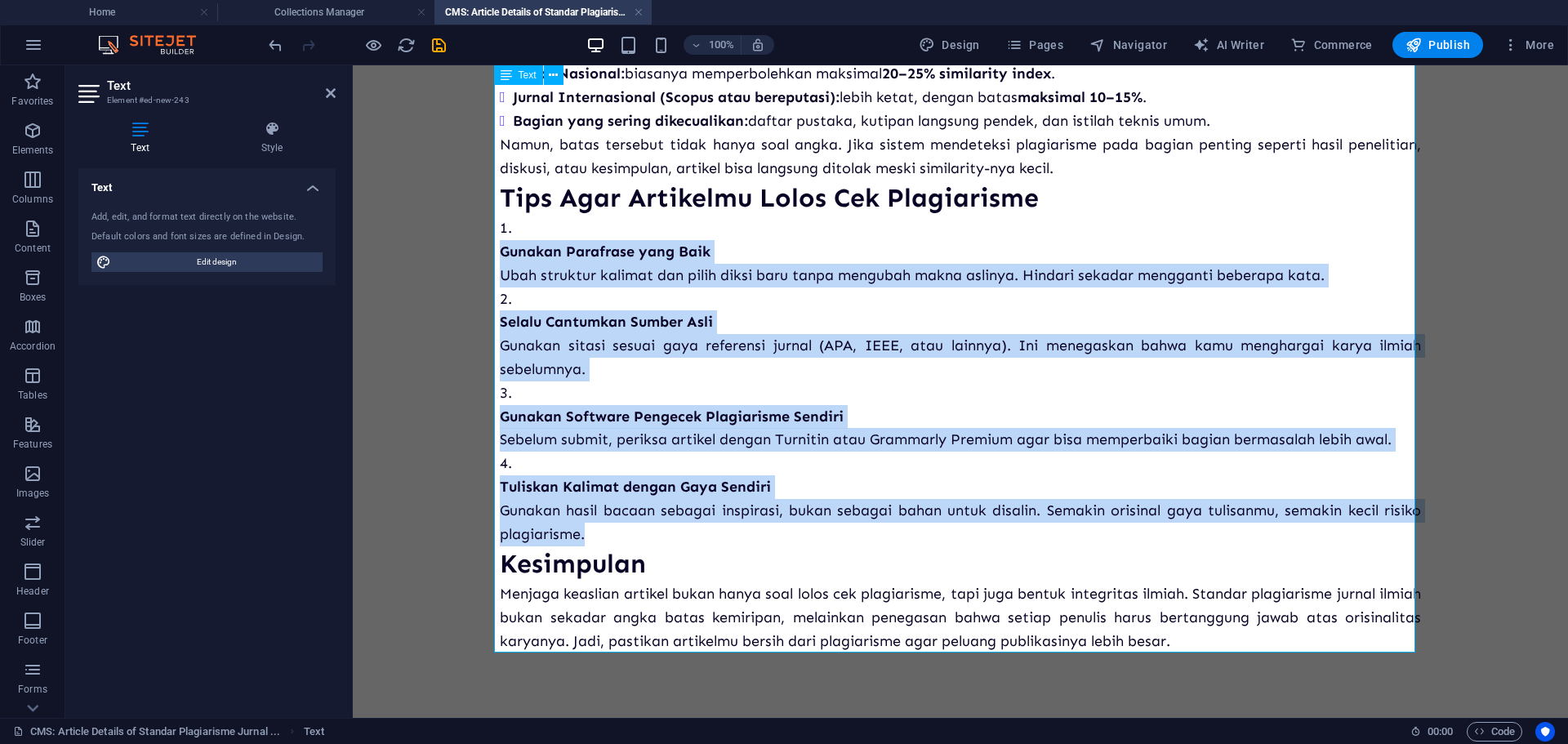
drag, startPoint x: 604, startPoint y: 530, endPoint x: 503, endPoint y: 223, distance: 323.2
click at [499, 234] on ol "Gunakan Parafrase yang Baik Ubah struktur kalimat dan pilih diksi baru tanpa me…" at bounding box center [960, 380] width 921 height 329
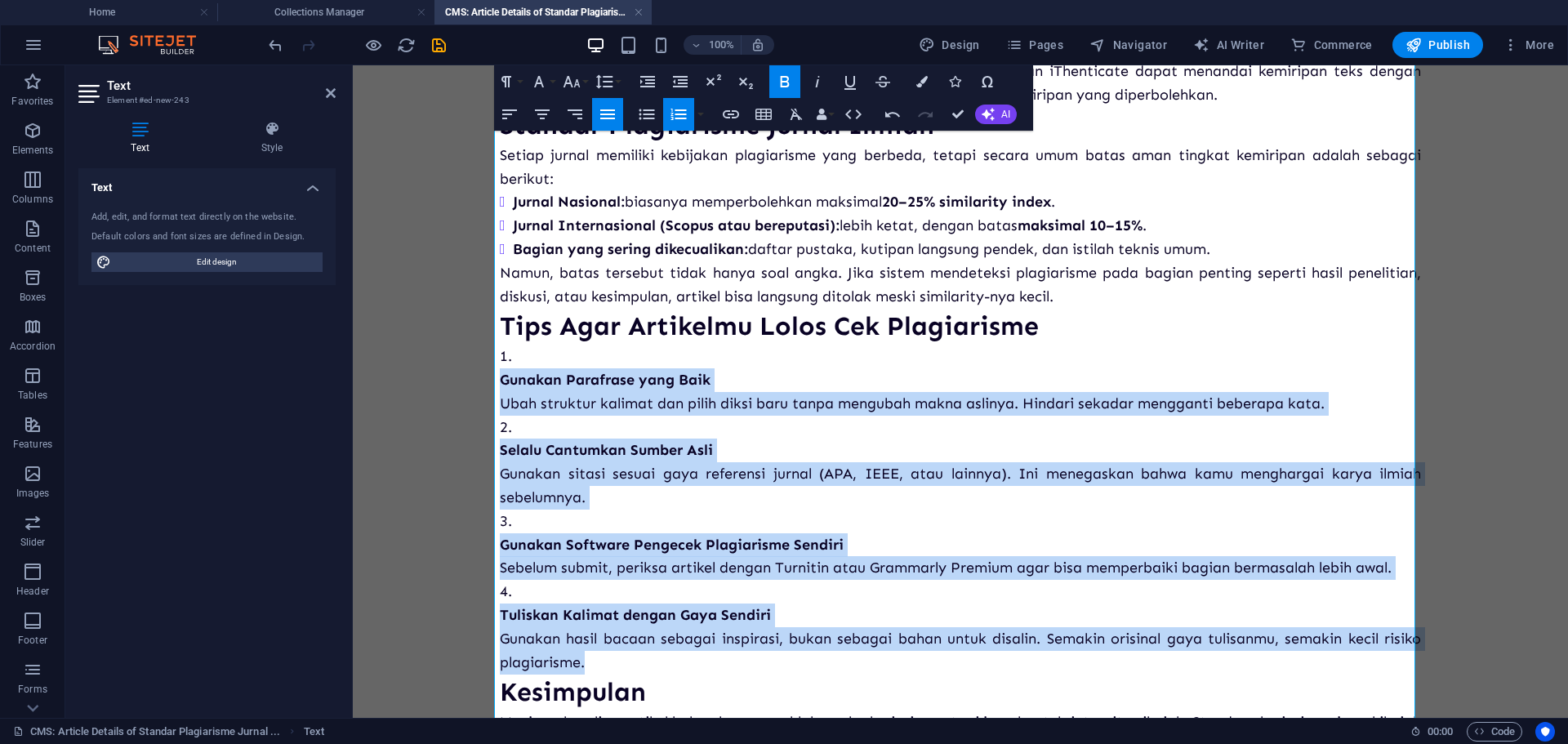
scroll to position [261, 0]
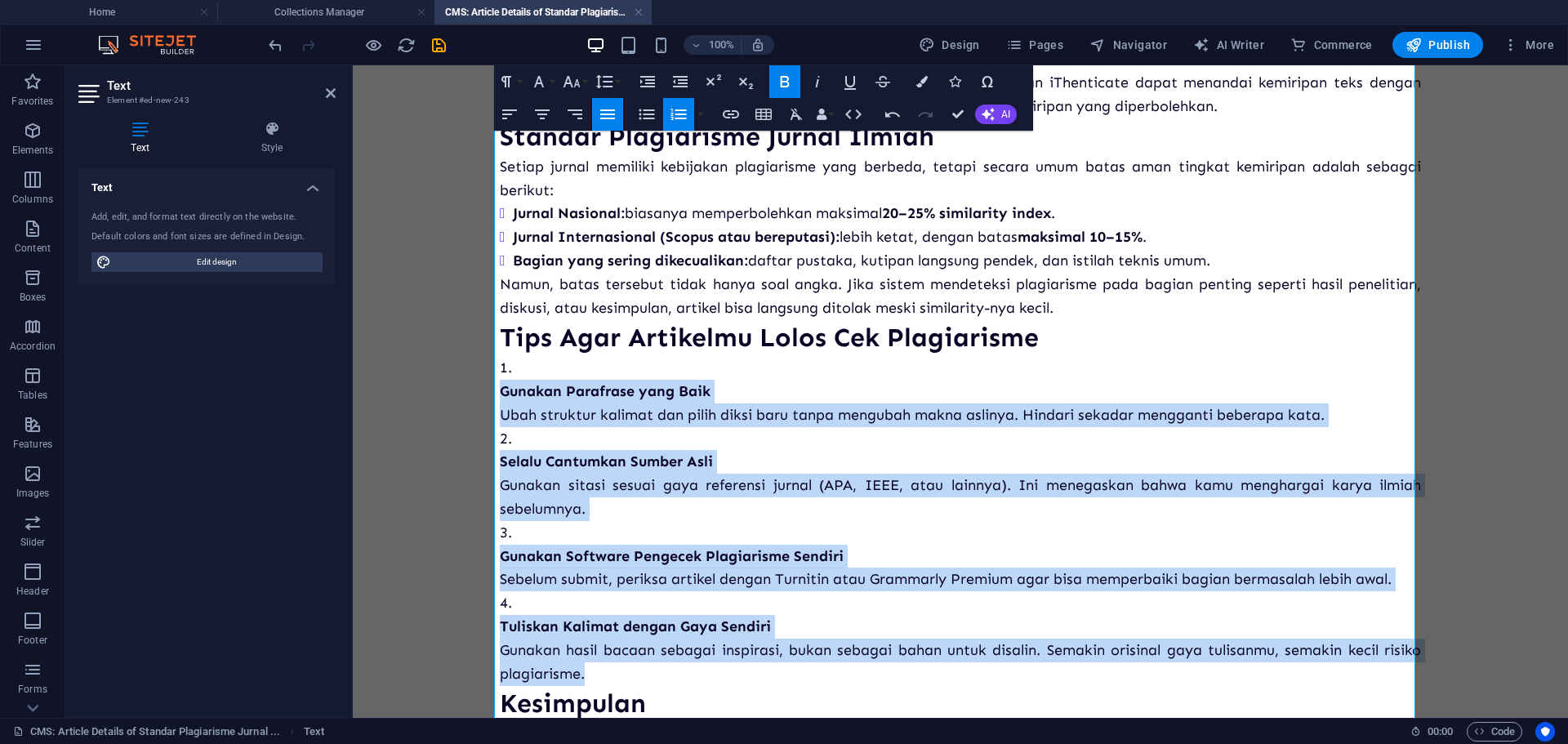
click at [675, 108] on icon "button" at bounding box center [678, 114] width 20 height 20
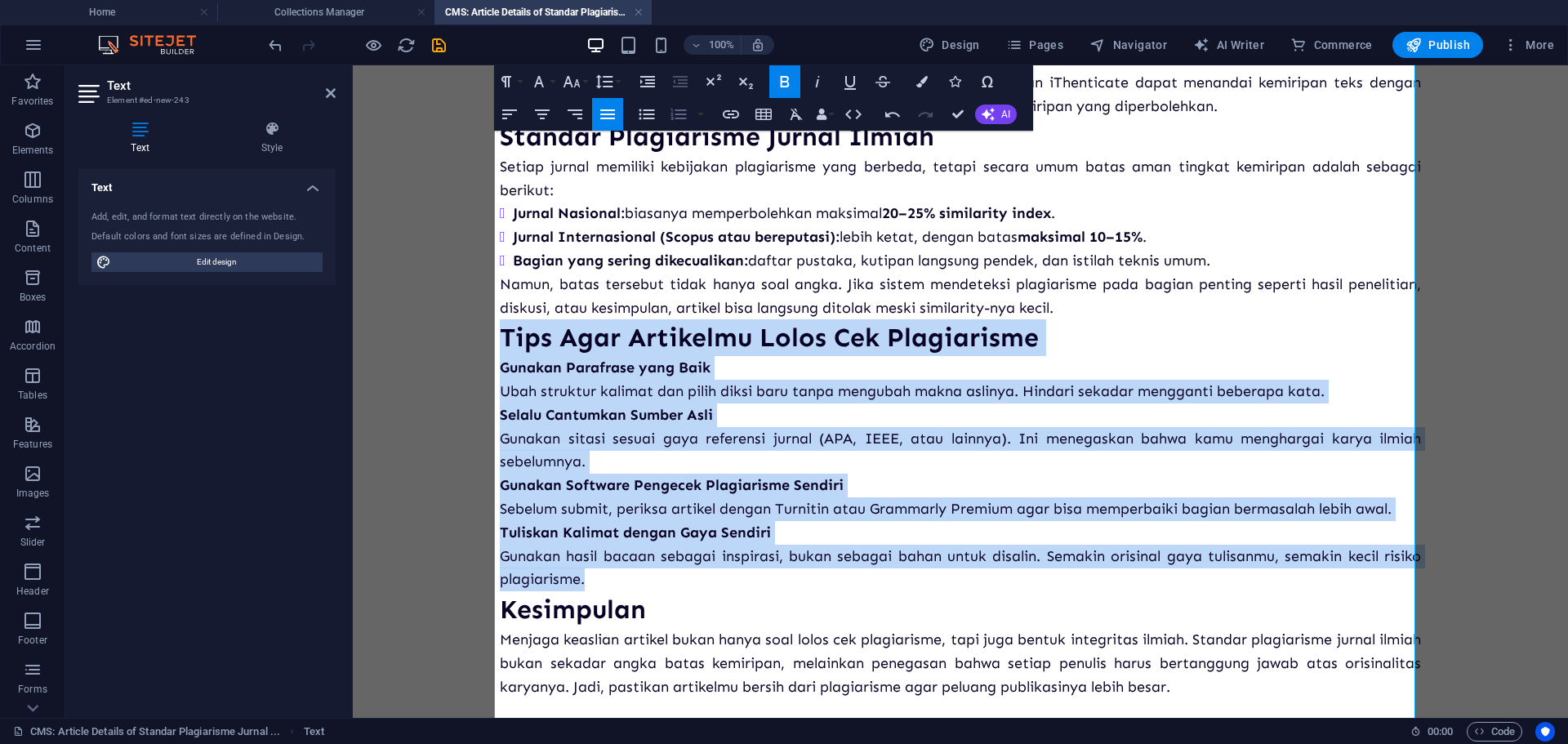
click at [675, 108] on icon "button" at bounding box center [678, 114] width 20 height 20
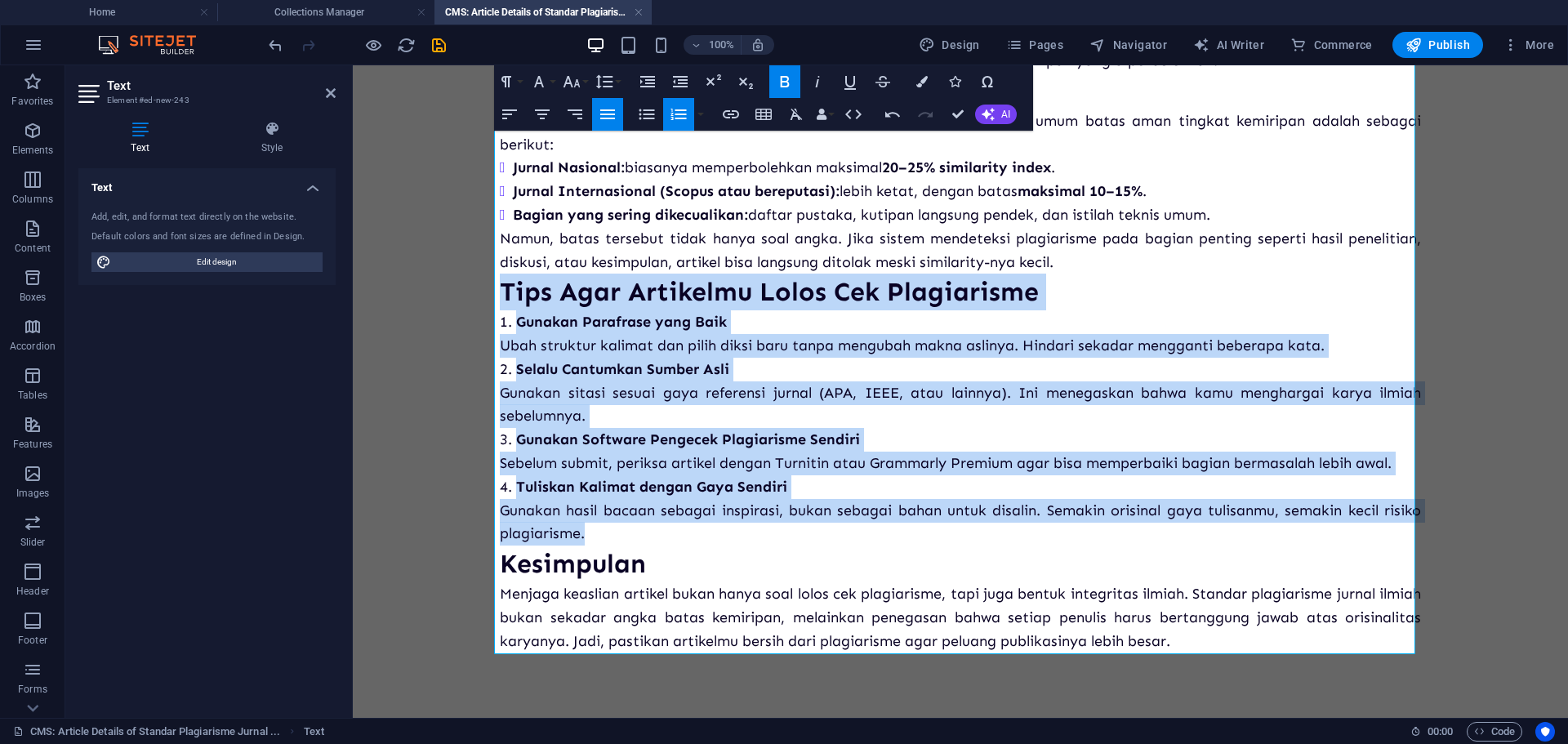
scroll to position [330, 0]
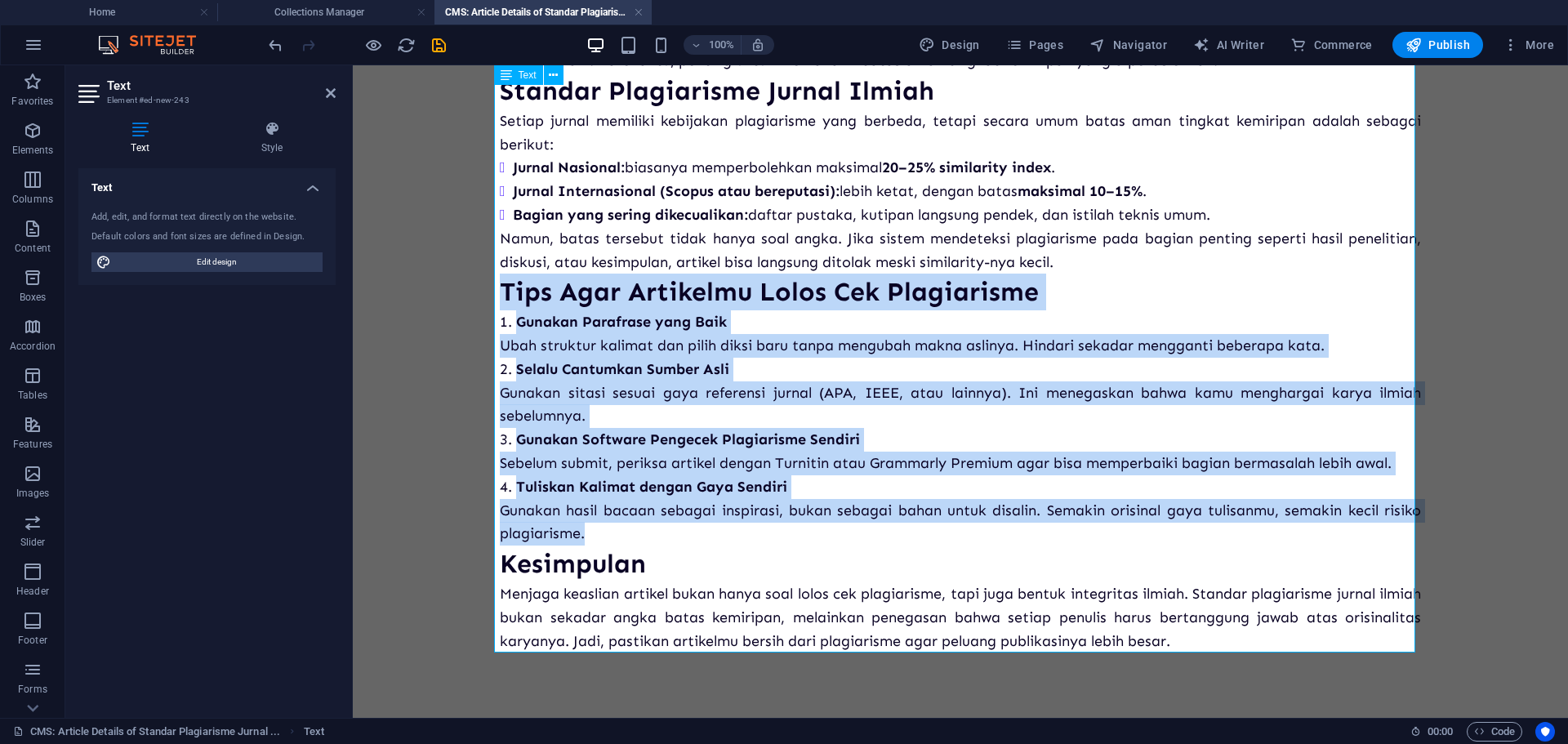
click at [516, 329] on strong "Gunakan Parafrase yang Baik" at bounding box center [622, 322] width 211 height 18
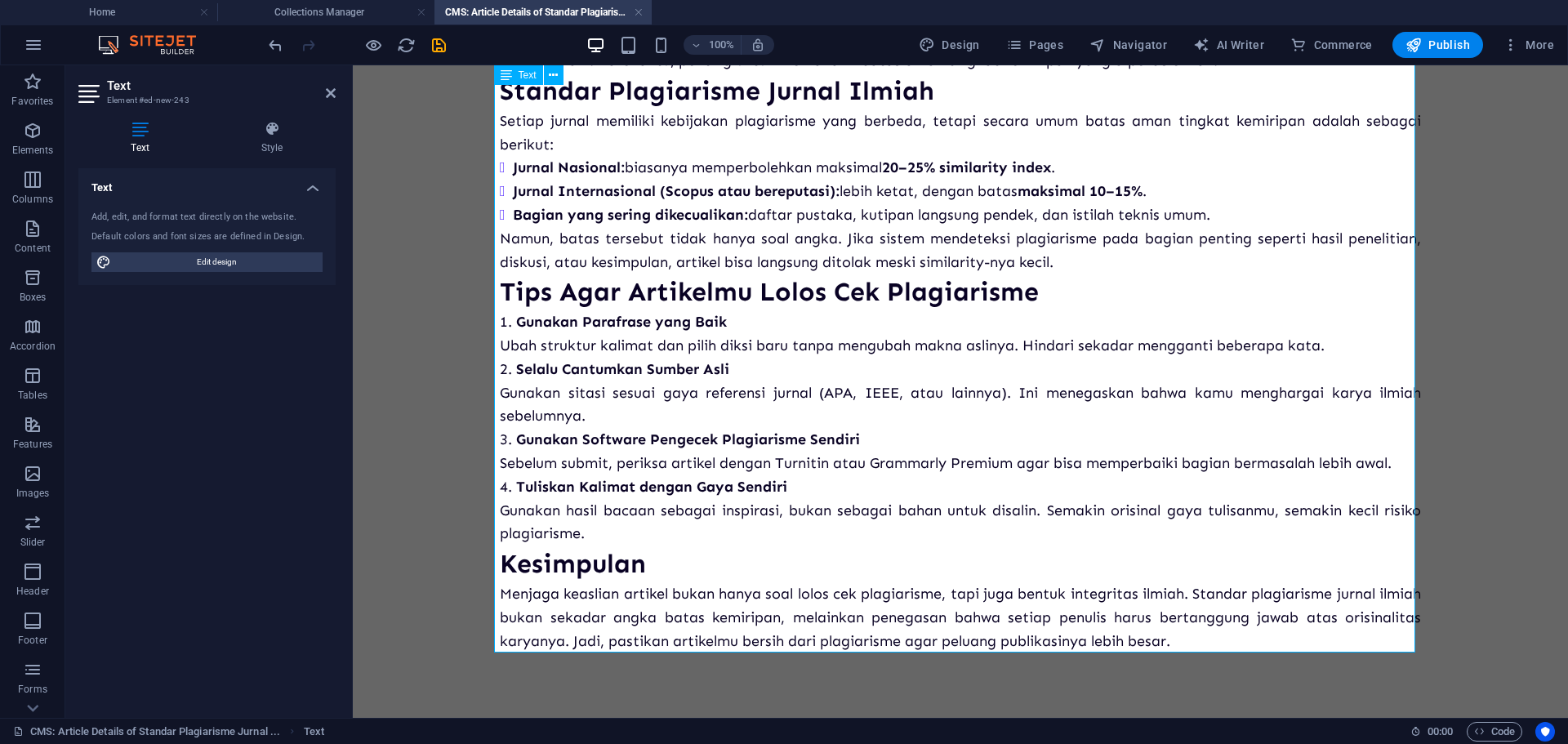
click at [1050, 293] on h3 "Tips Agar Artikelmu Lolos Cek Plagiarisme" at bounding box center [960, 291] width 921 height 36
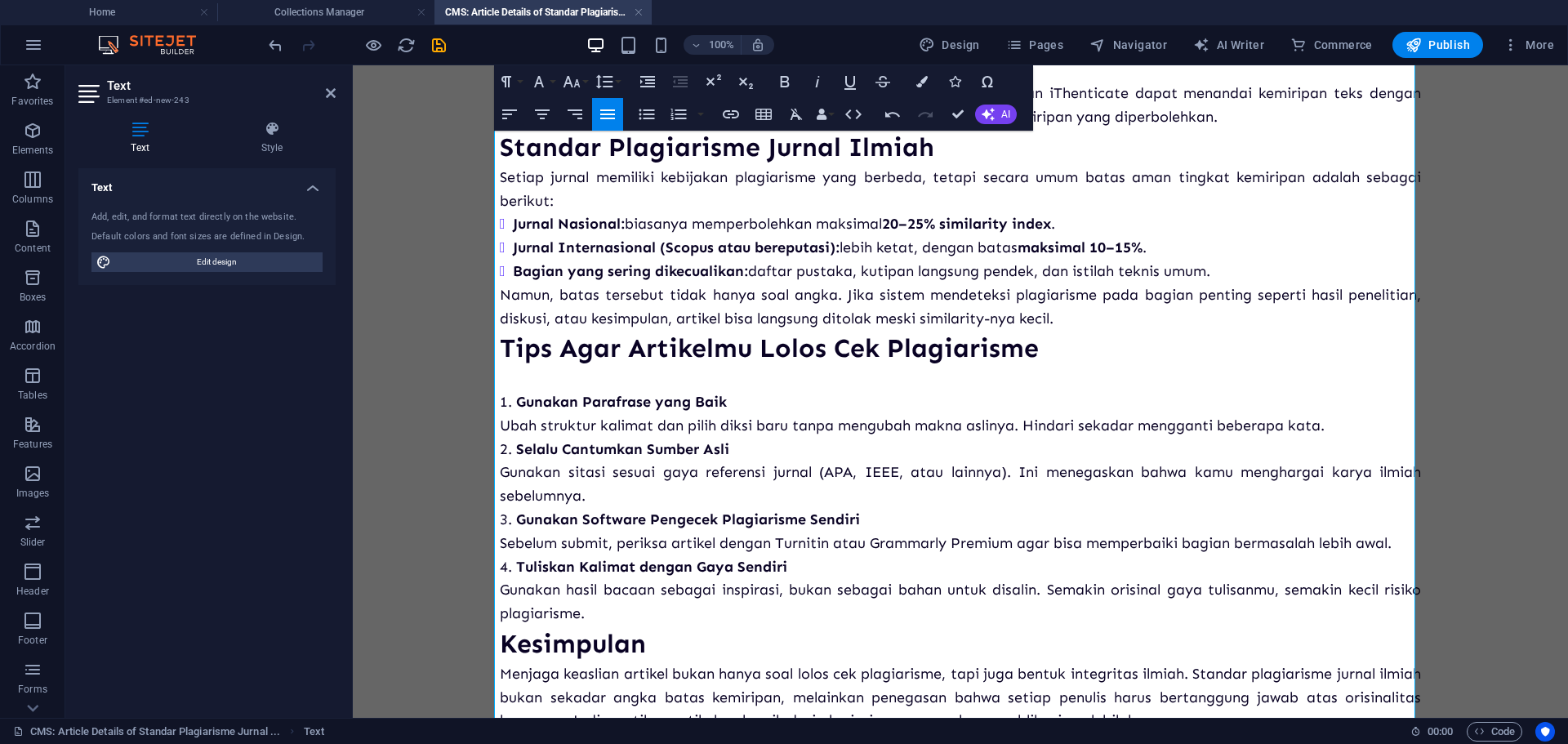
scroll to position [248, 0]
click at [954, 168] on h3 "Standar Plagiarisme Jurnal Ilmiah" at bounding box center [960, 148] width 921 height 36
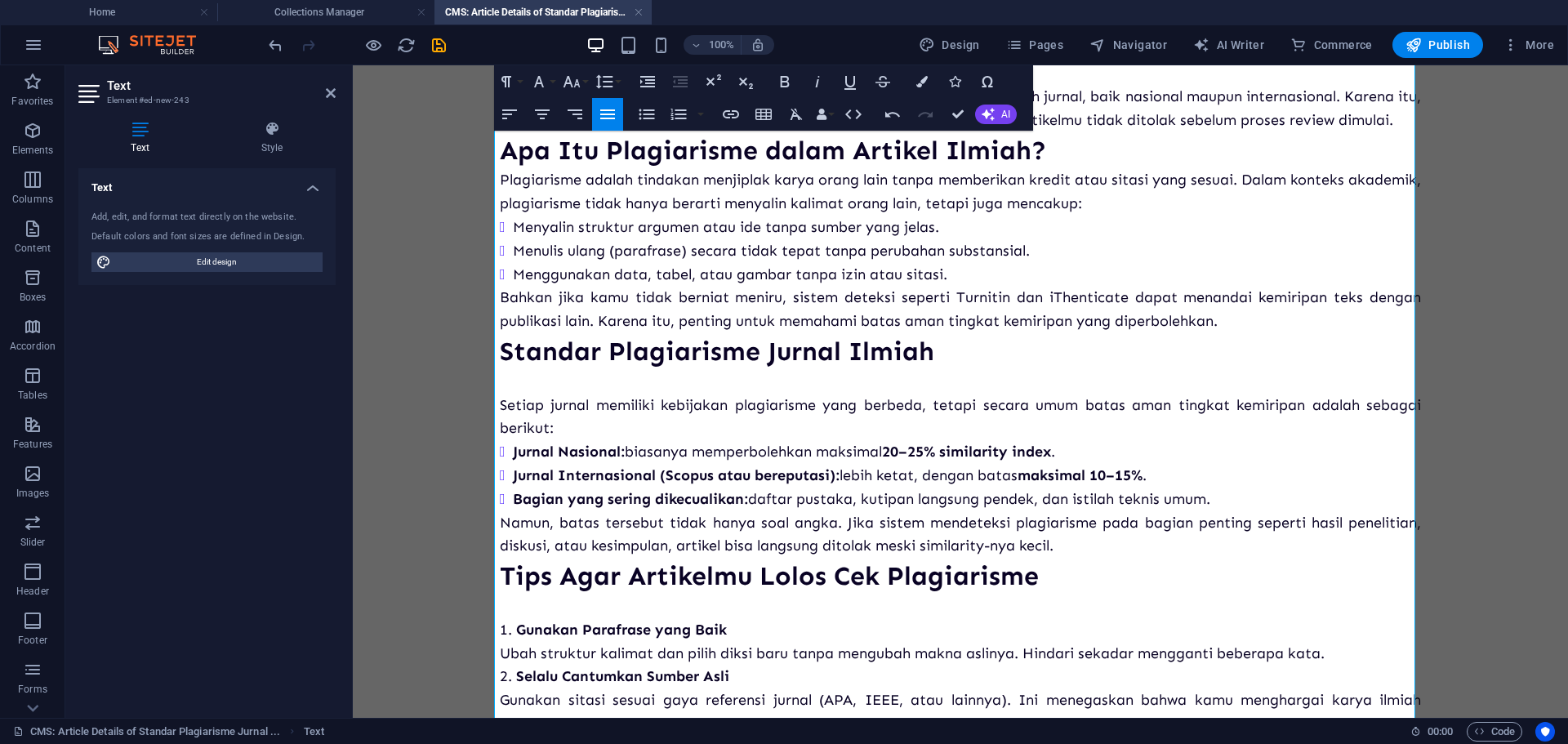
scroll to position [4, 0]
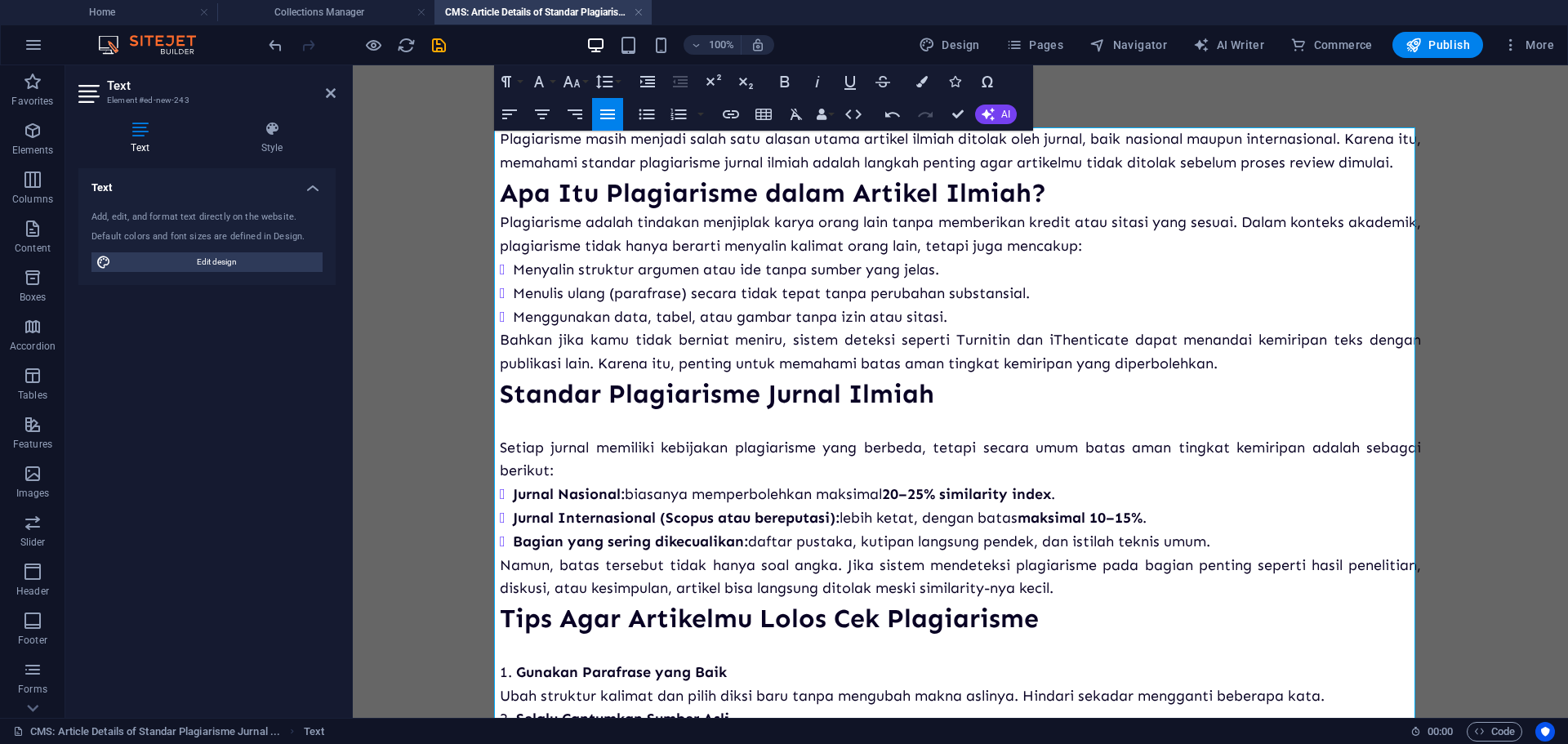
click at [1110, 208] on h3 "Apa Itu Plagiarisme dalam Artikel Ilmiah?" at bounding box center [960, 192] width 921 height 36
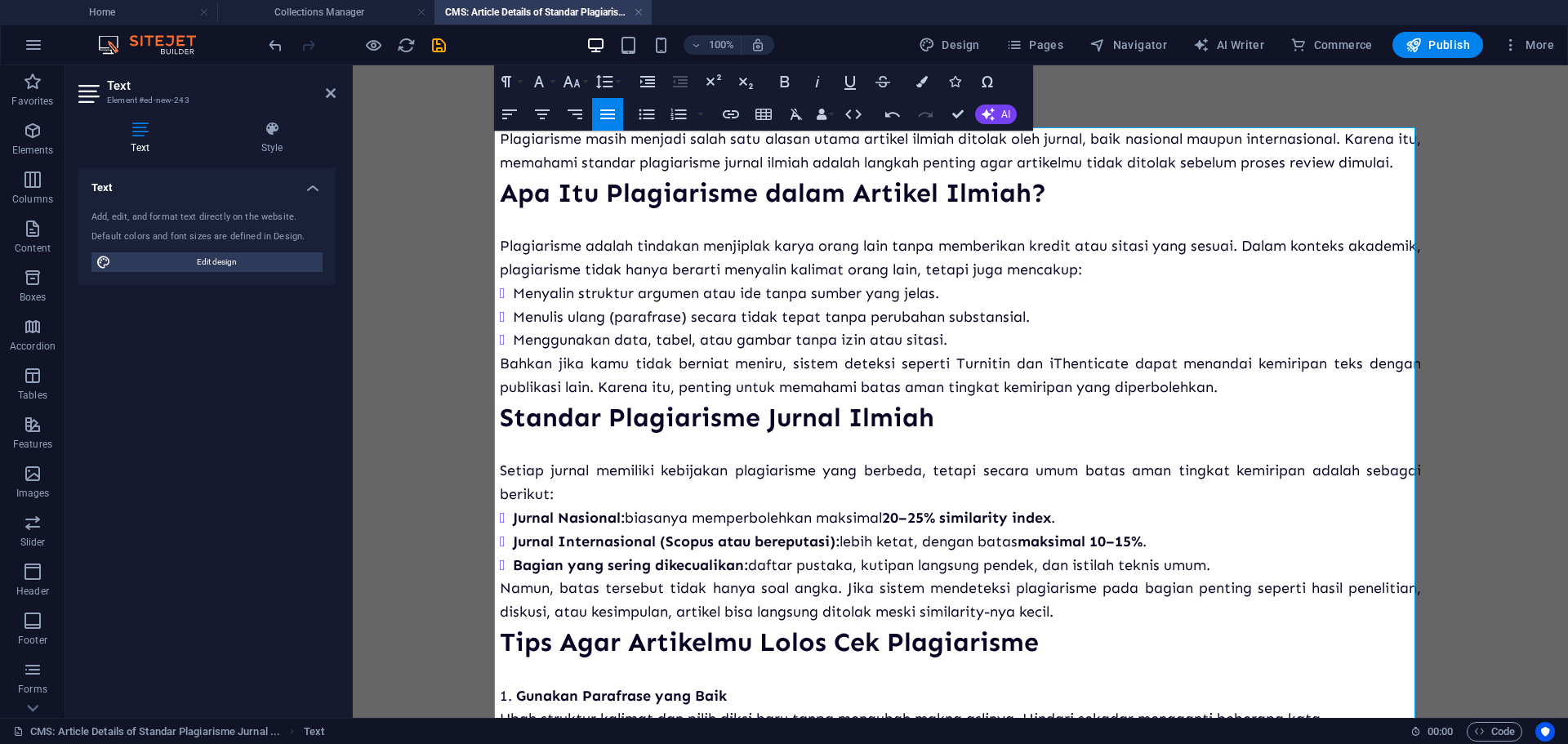
scroll to position [0, 0]
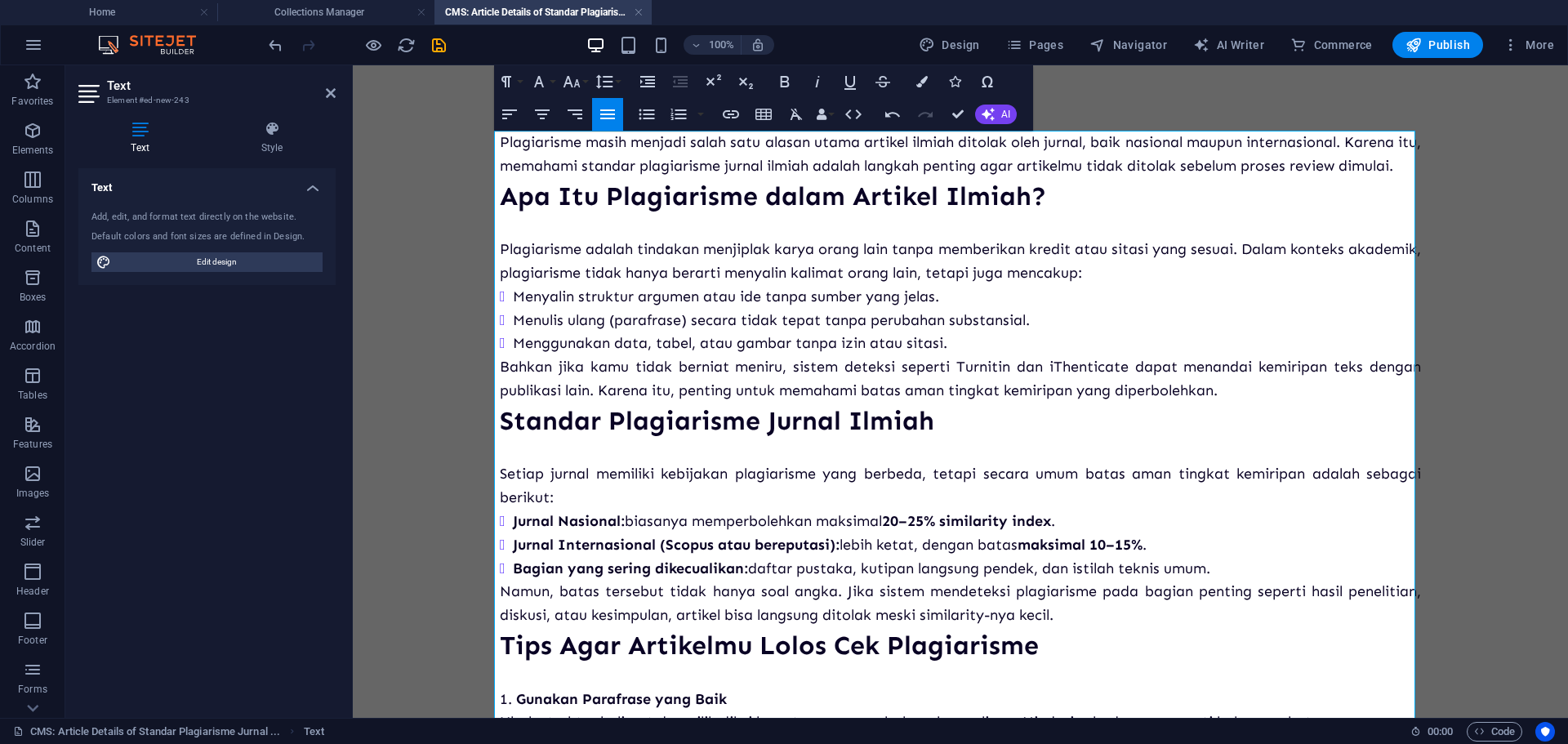
click at [957, 309] on li "Menyalin struktur argumen atau ide tanpa sumber yang jelas." at bounding box center [967, 296] width 908 height 24
click at [1180, 285] on p "Plagiarisme adalah tindakan menjiplak karya orang lain tanpa memberikan kredit …" at bounding box center [960, 261] width 921 height 47
click at [979, 355] on li "Menggunakan data, tabel, atau gambar tanpa izin atau sitasi." at bounding box center [967, 343] width 908 height 24
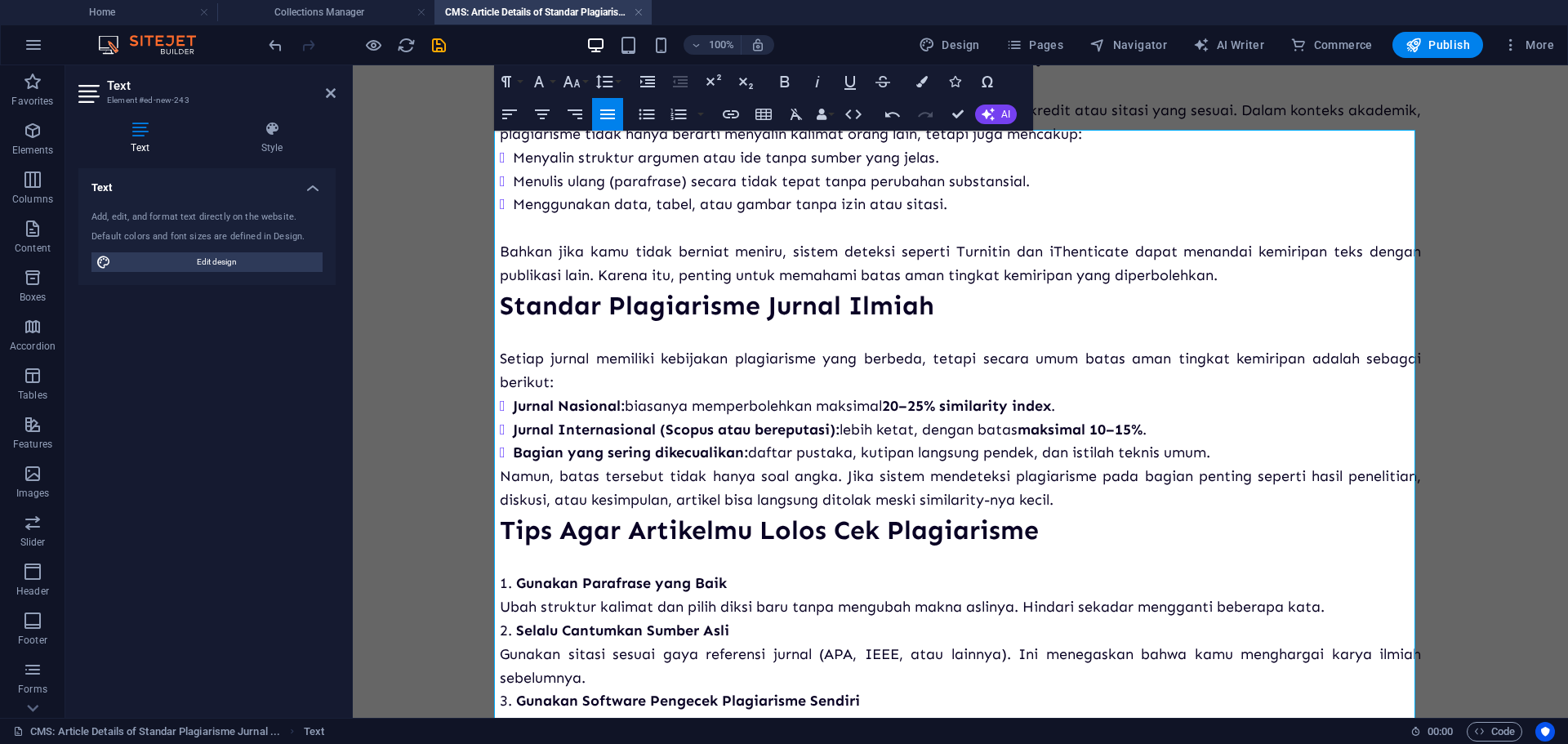
scroll to position [163, 0]
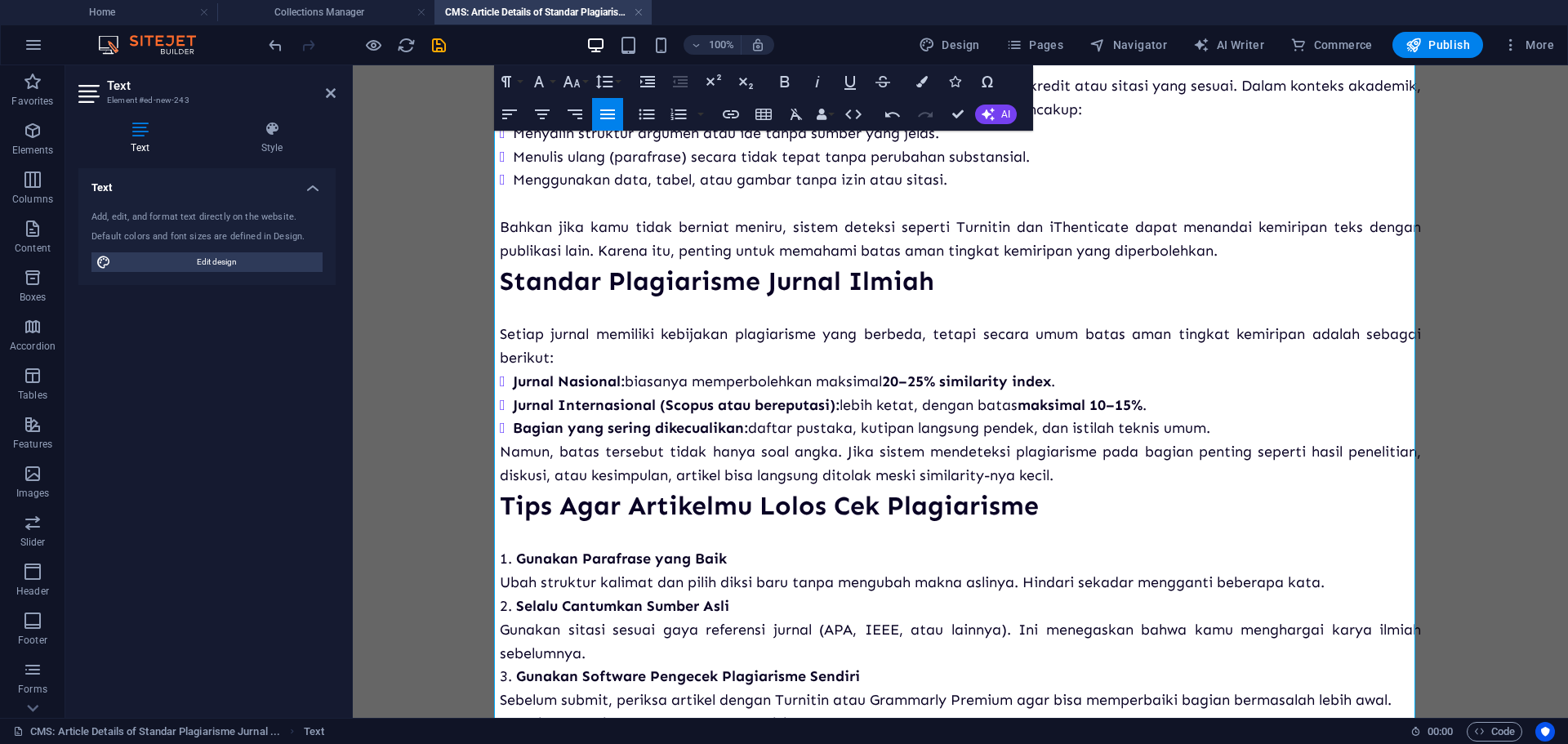
click at [960, 297] on h3 "Standar Plagiarisme Jurnal Ilmiah" at bounding box center [960, 280] width 921 height 36
click at [1277, 262] on p "Bahkan jika kamu tidak berniat meniru, sistem deteksi seperti Turnitin dan iThe…" at bounding box center [960, 239] width 921 height 47
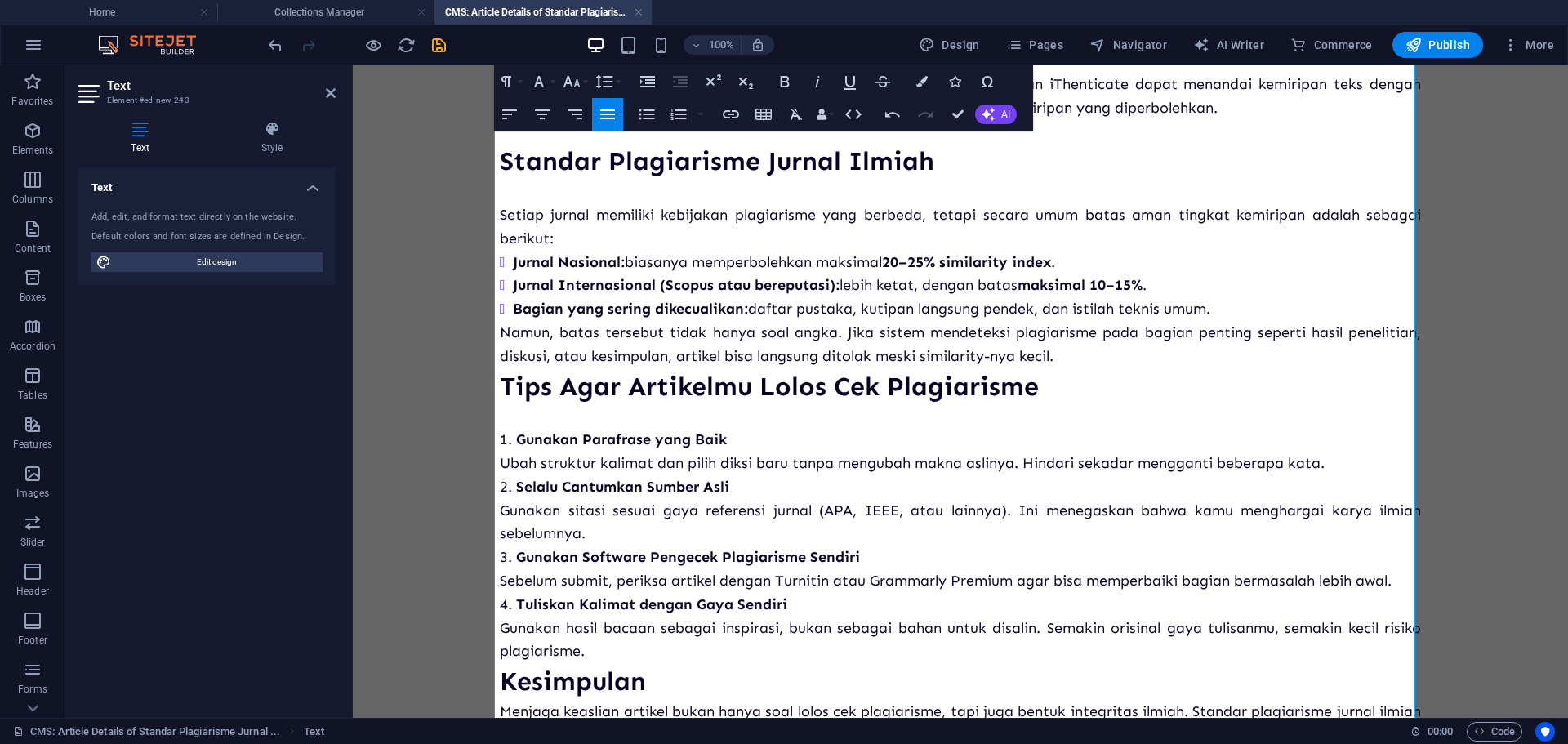
scroll to position [326, 0]
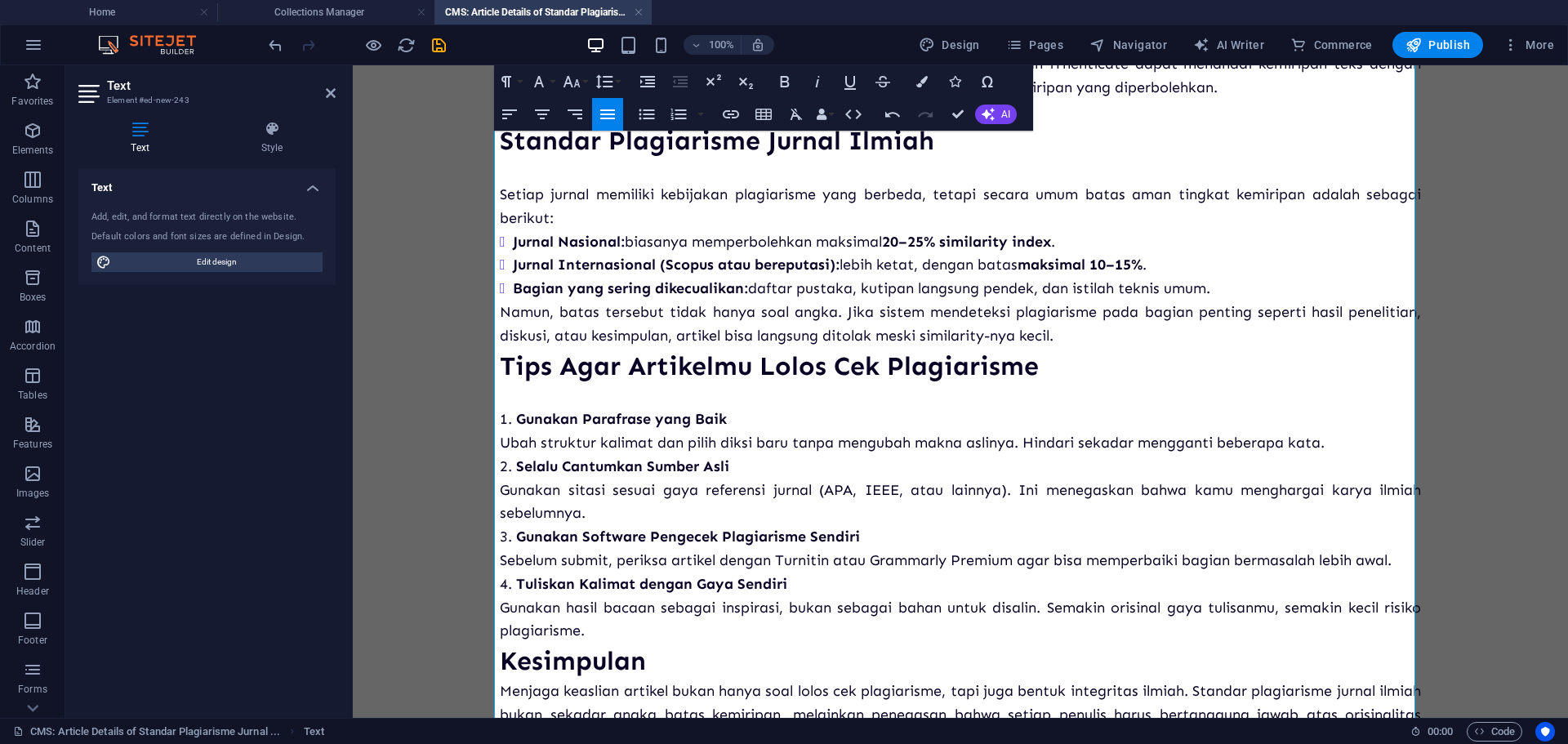
click at [1091, 348] on p "Namun, batas tersebut tidak hanya soal angka. Jika sistem mendeteksi plagiarism…" at bounding box center [960, 324] width 921 height 47
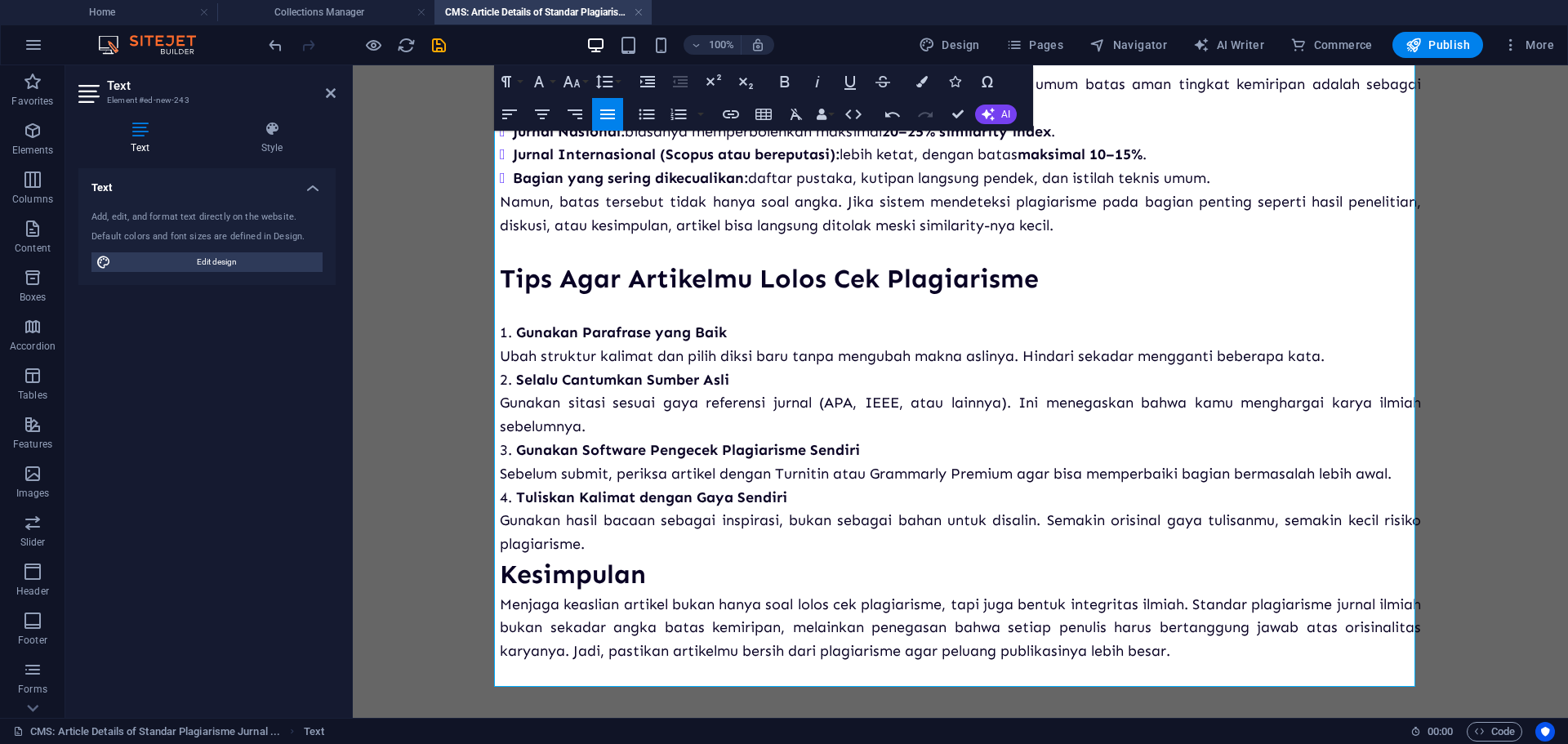
scroll to position [471, 0]
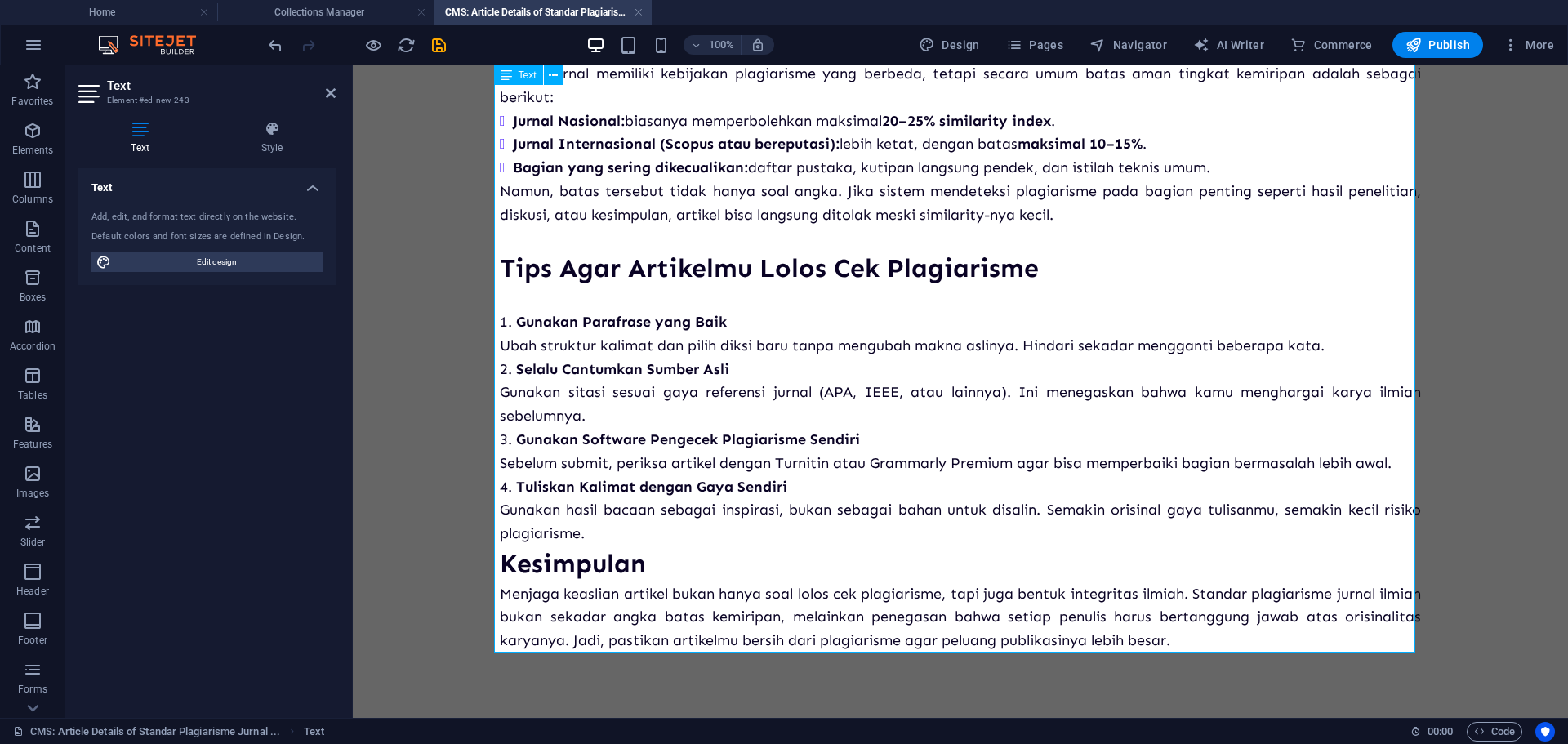
click at [725, 541] on li "Tuliskan Kalimat dengan Gaya Sendiri Gunakan hasil bacaan sebagai inspirasi, bu…" at bounding box center [960, 510] width 921 height 70
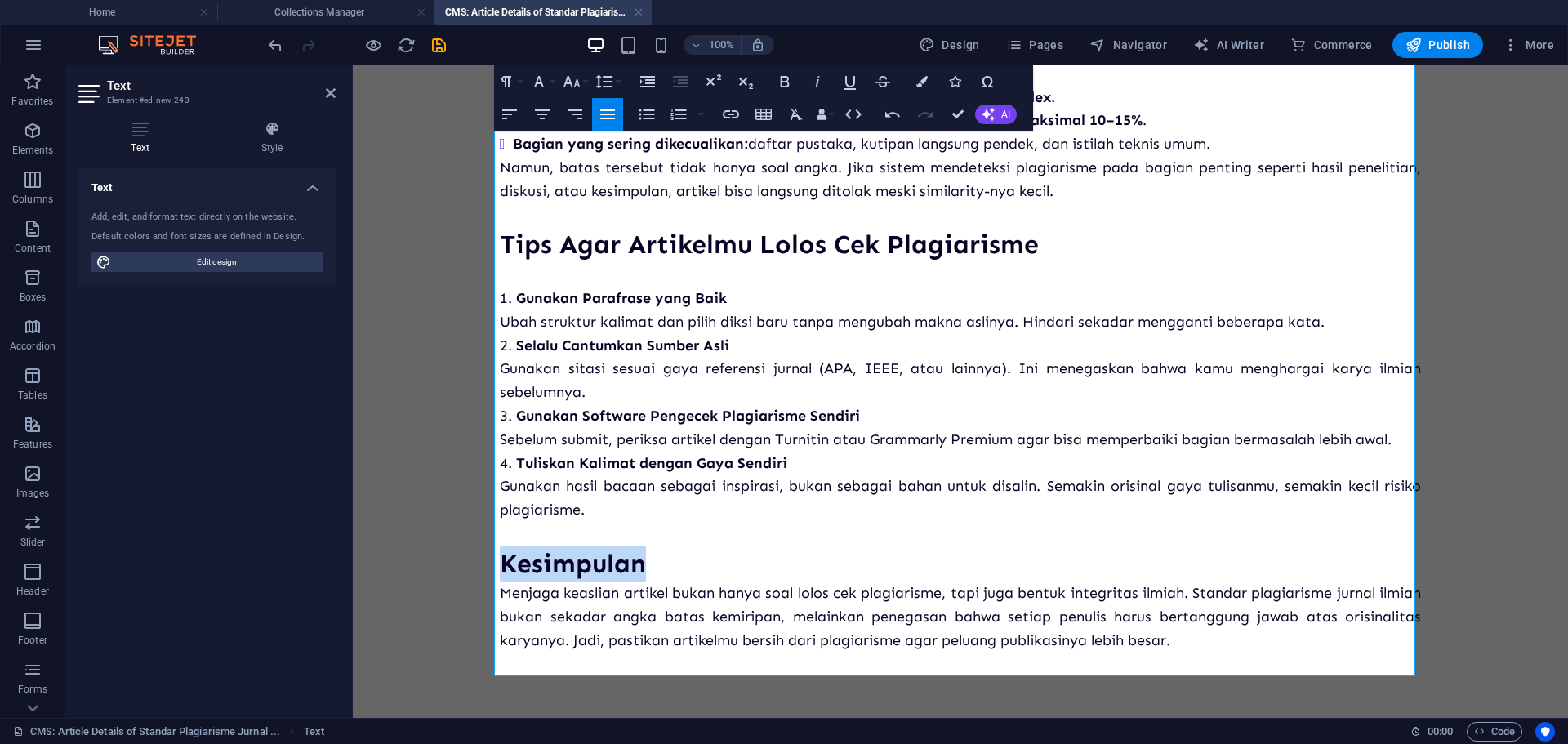
drag, startPoint x: 686, startPoint y: 581, endPoint x: 428, endPoint y: 590, distance: 258.2
click at [428, 590] on body "Plagiarisme masih menjadi salah satu alasan utama artikel ilmiah ditolak oleh j…" at bounding box center [960, 155] width 1215 height 1124
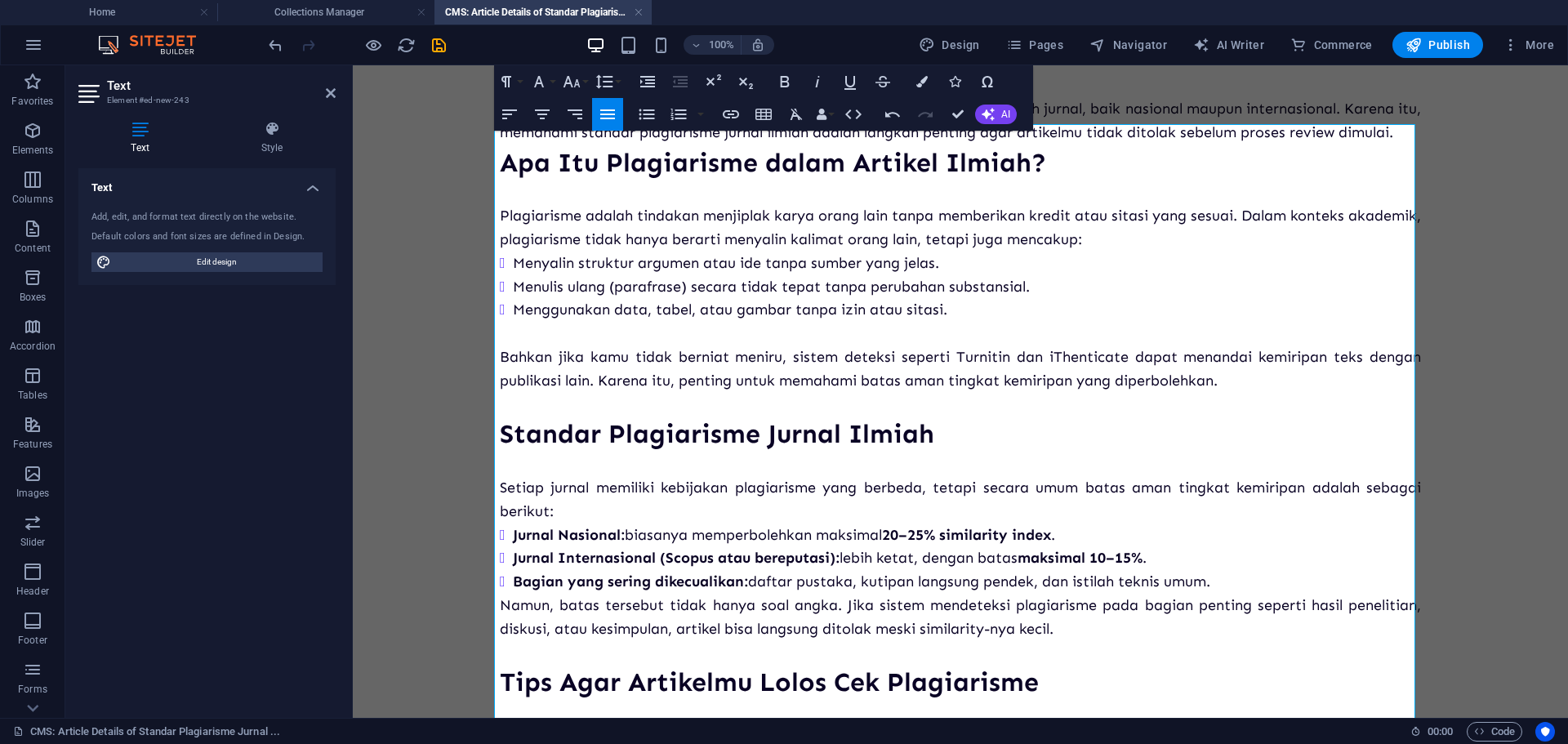
scroll to position [0, 0]
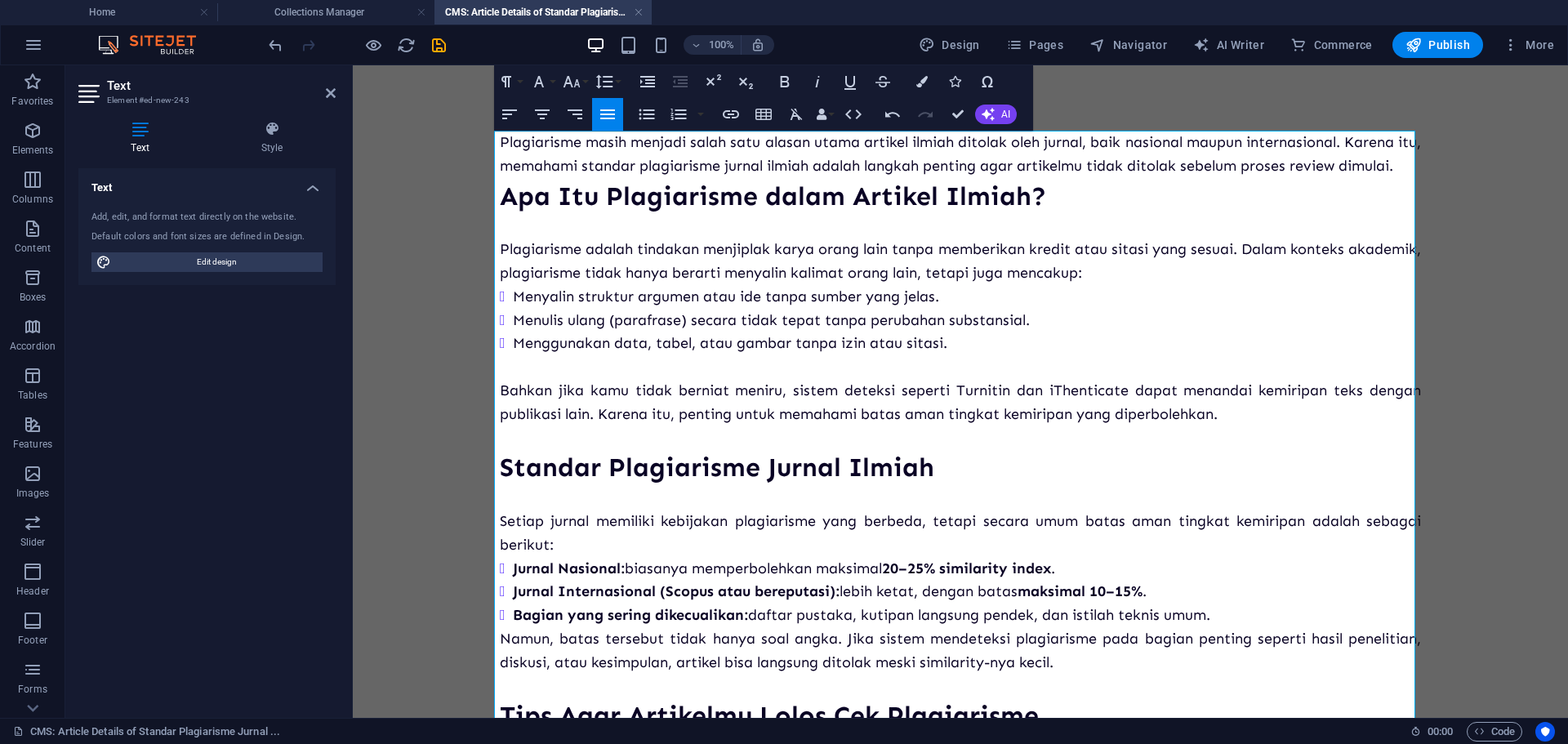
click at [571, 379] on p at bounding box center [960, 366] width 921 height 24
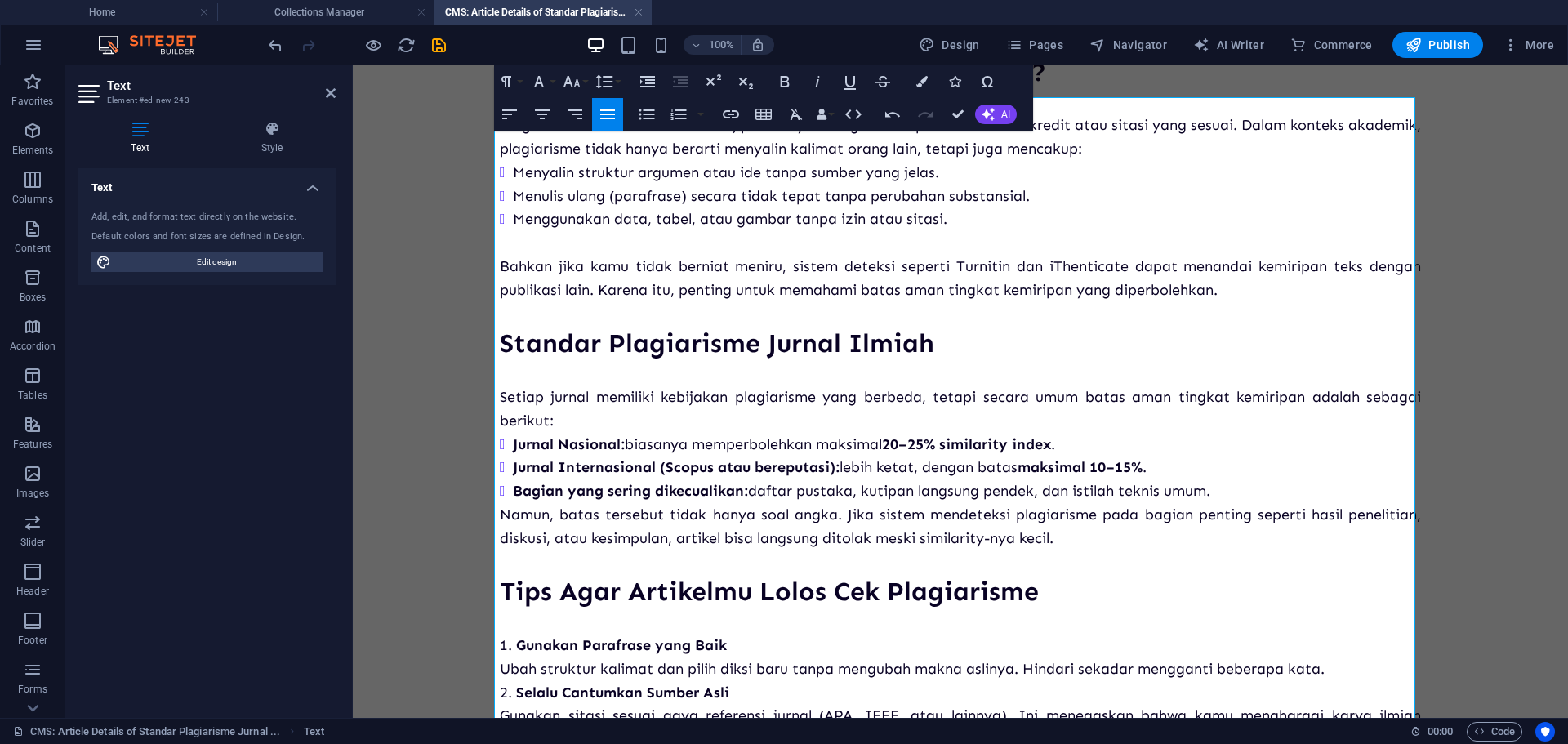
scroll to position [163, 0]
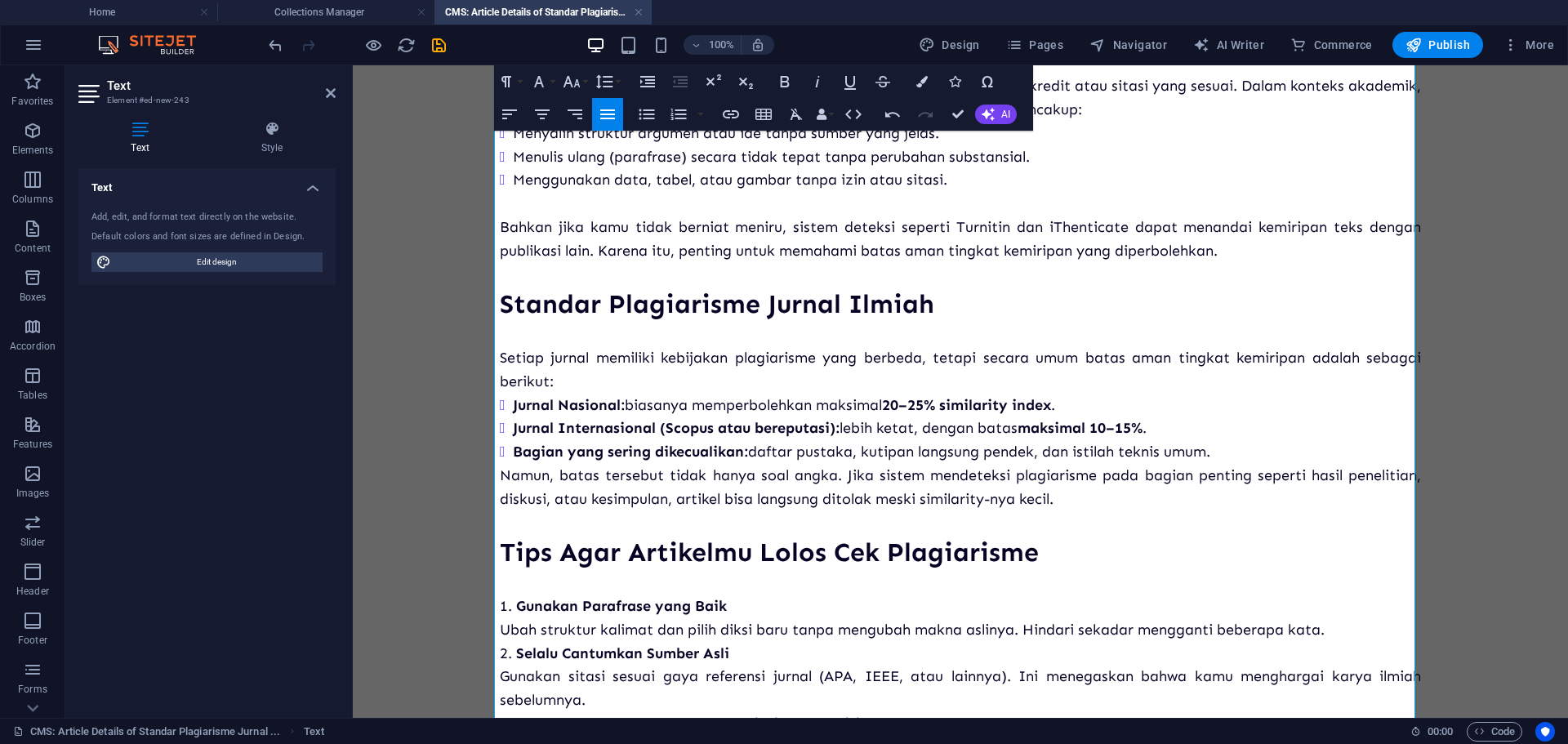
click at [1219, 464] on li "Bagian yang sering dikecualikan: daftar pustaka, kutipan langsung pendek, dan i…" at bounding box center [967, 451] width 908 height 24
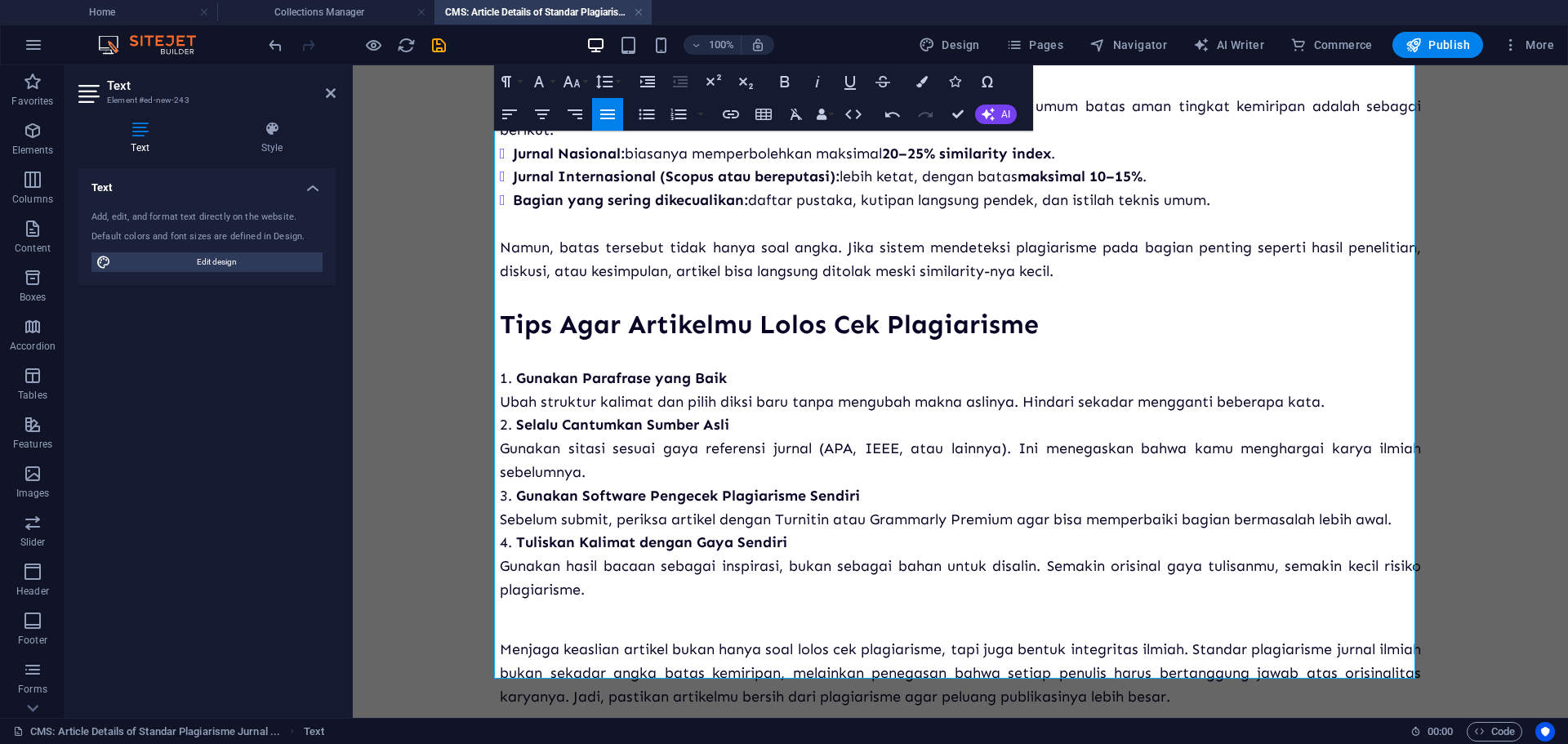
scroll to position [408, 0]
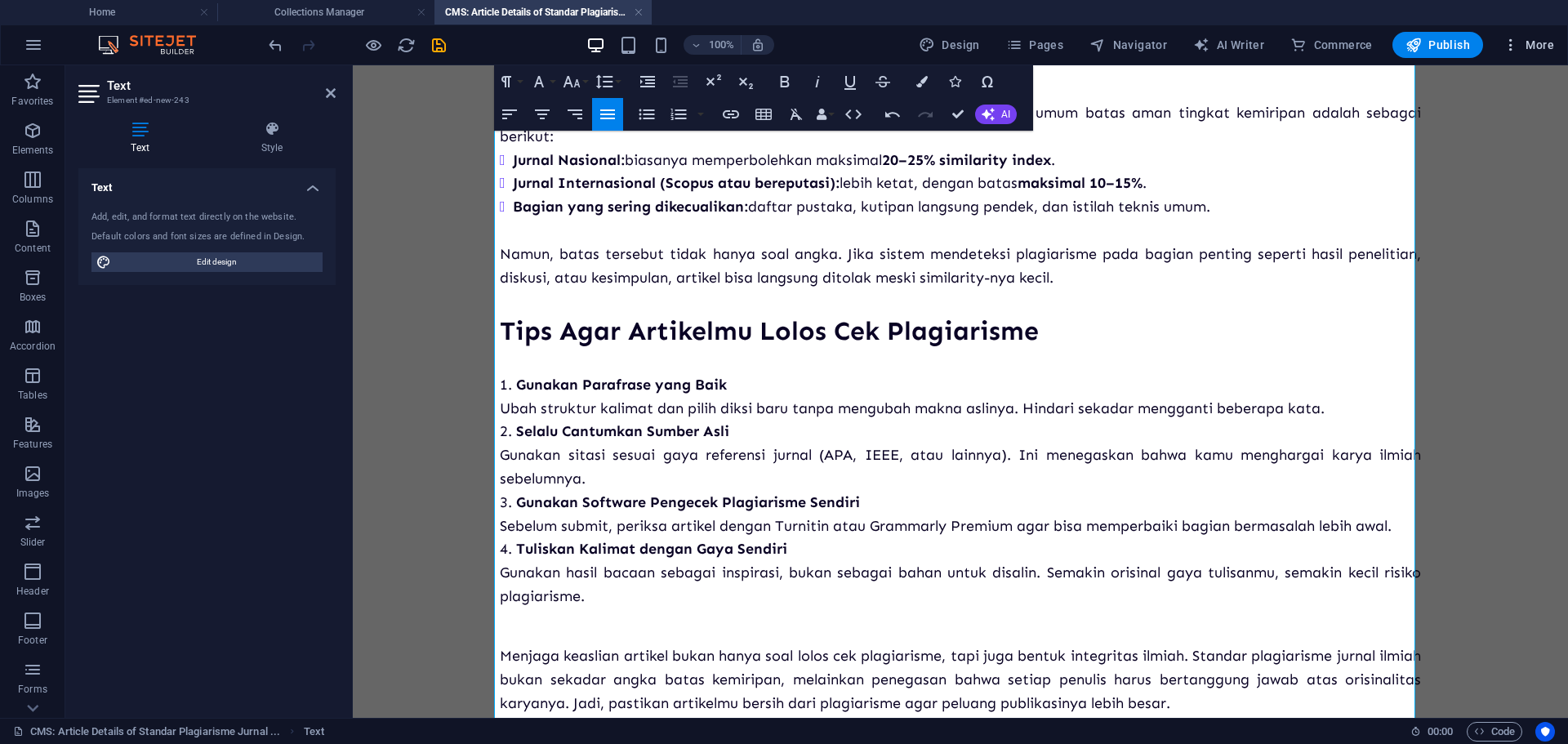
click at [1549, 36] on span "More" at bounding box center [1528, 44] width 51 height 16
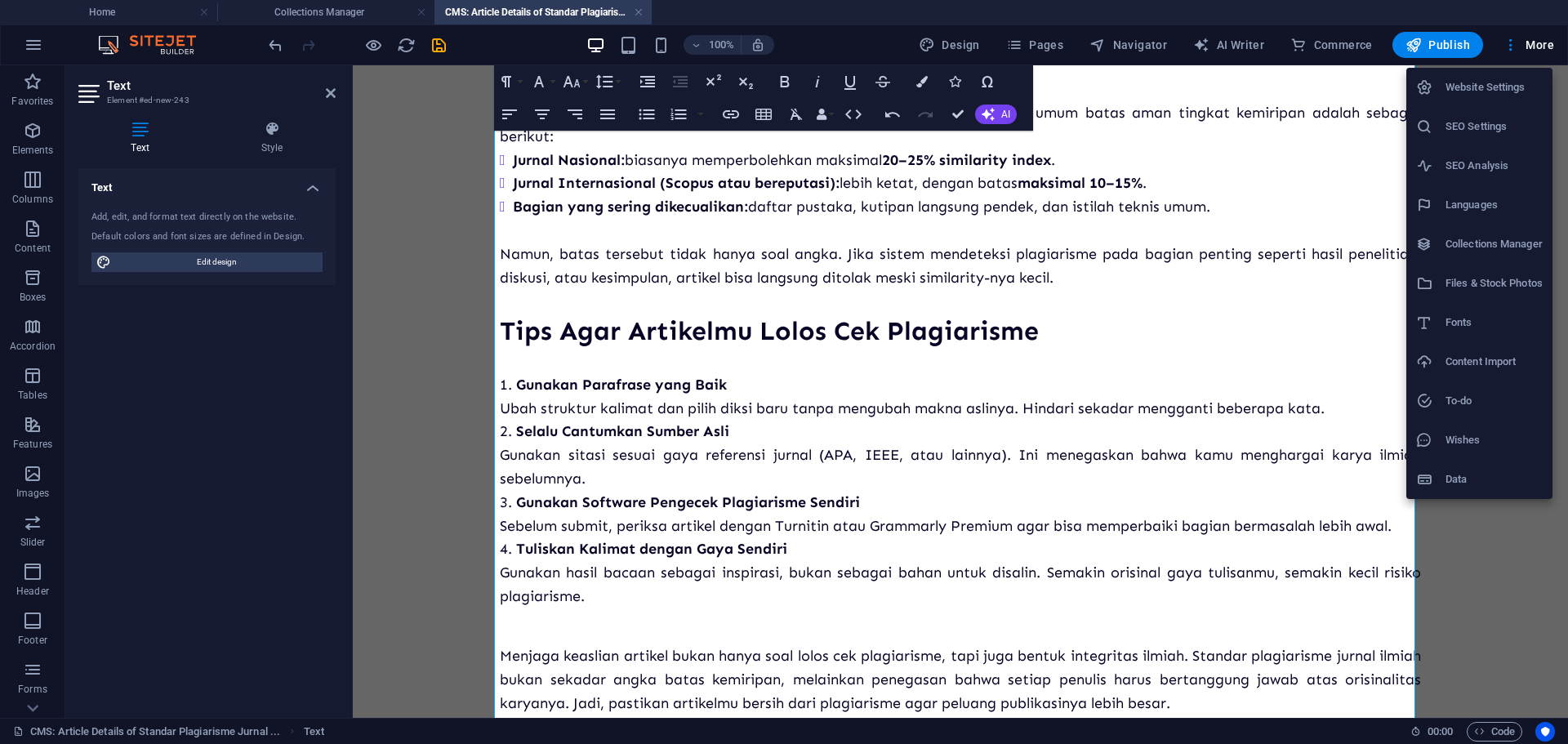
click at [1528, 47] on div at bounding box center [784, 372] width 1568 height 744
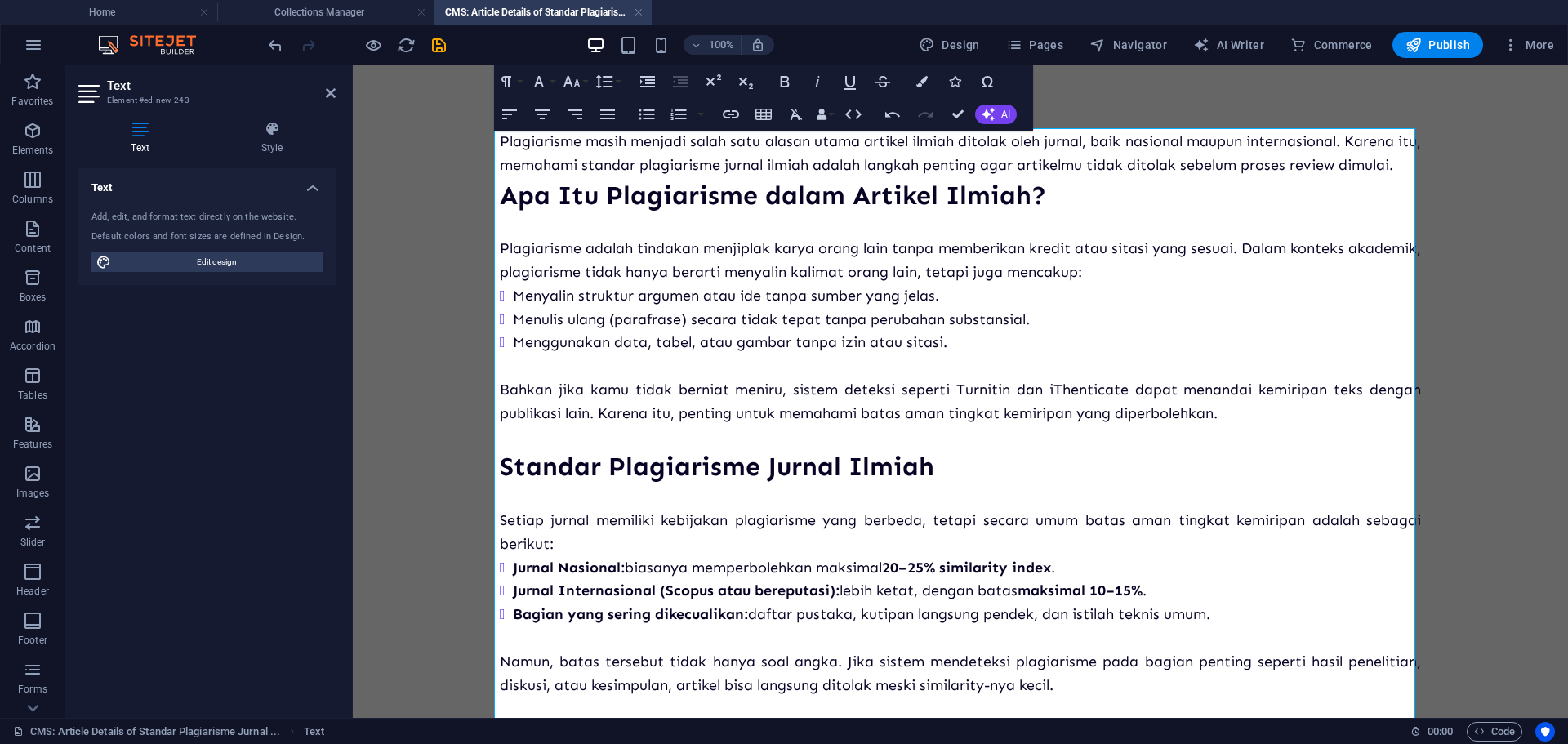
scroll to position [0, 0]
click at [439, 44] on icon "save" at bounding box center [438, 45] width 19 height 19
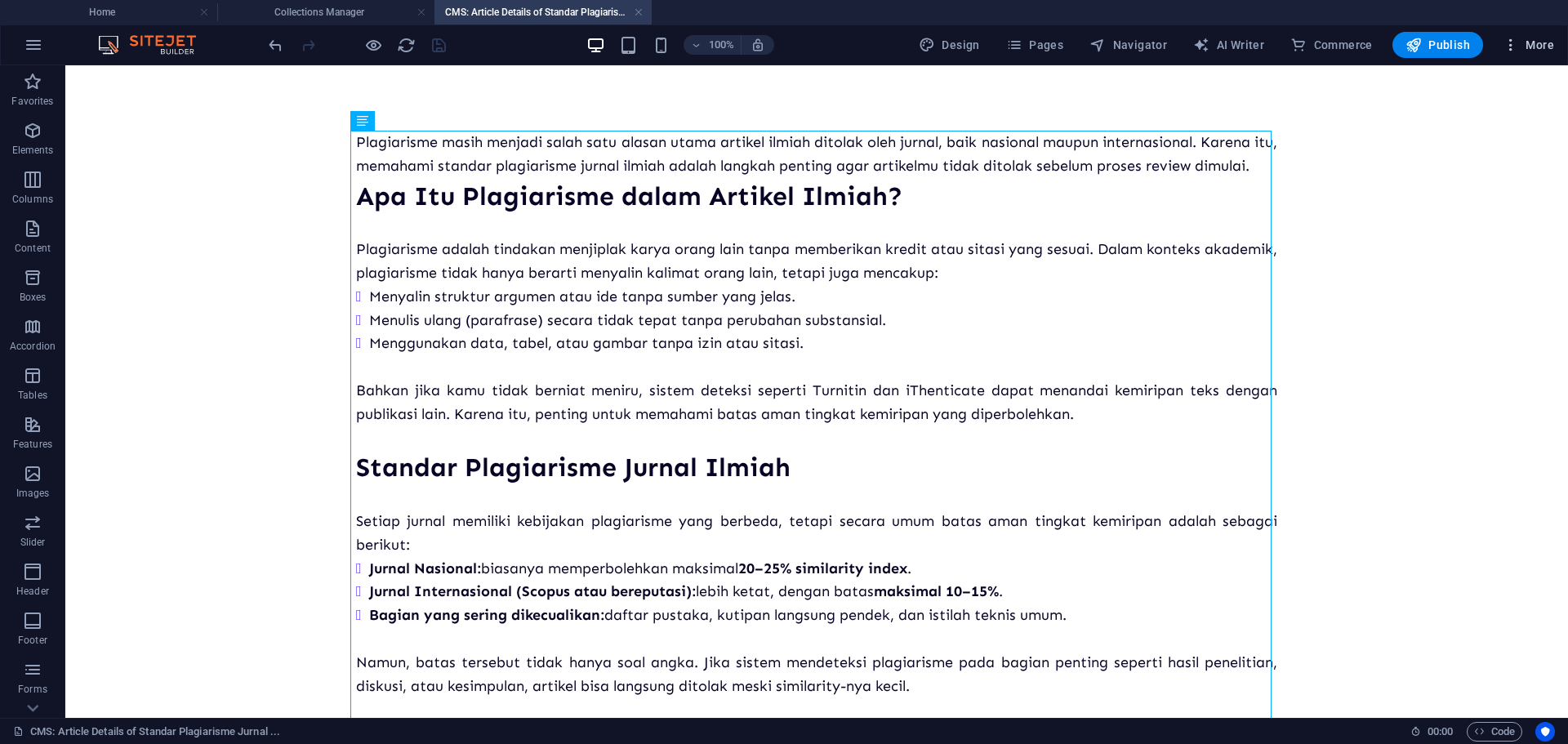
click at [1518, 49] on icon "button" at bounding box center [1510, 44] width 16 height 16
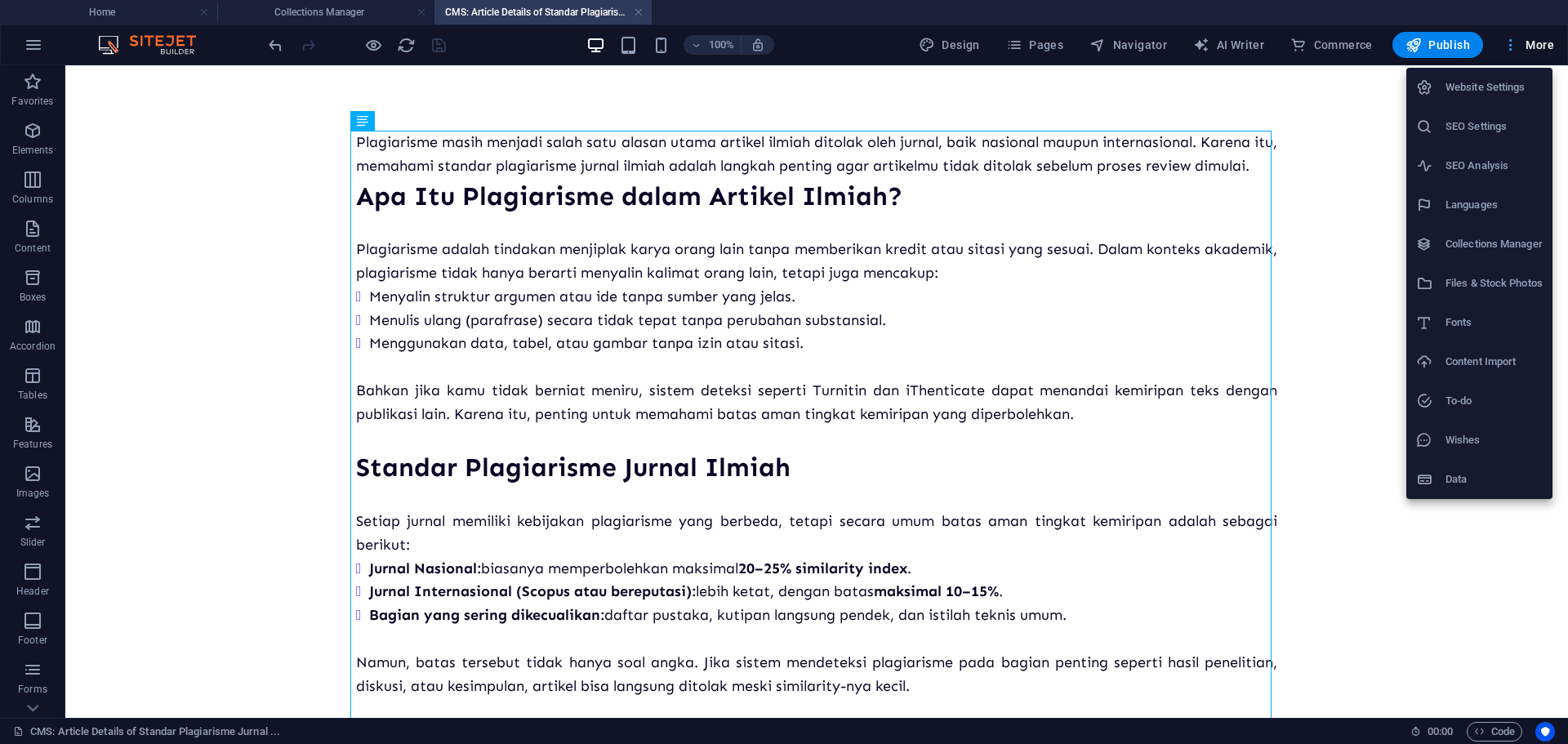
click at [1518, 49] on div at bounding box center [784, 372] width 1568 height 744
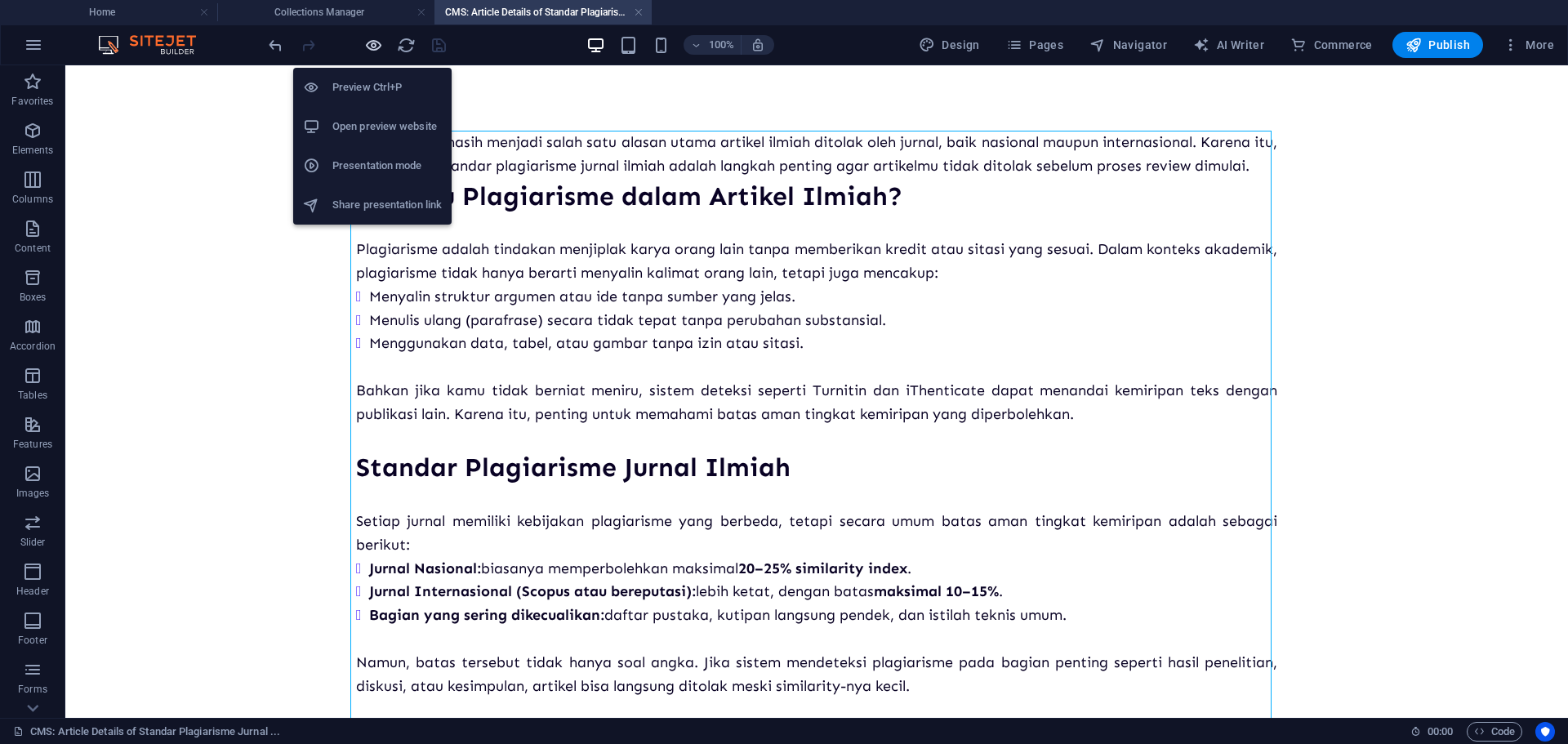
click at [377, 43] on icon "button" at bounding box center [373, 45] width 19 height 19
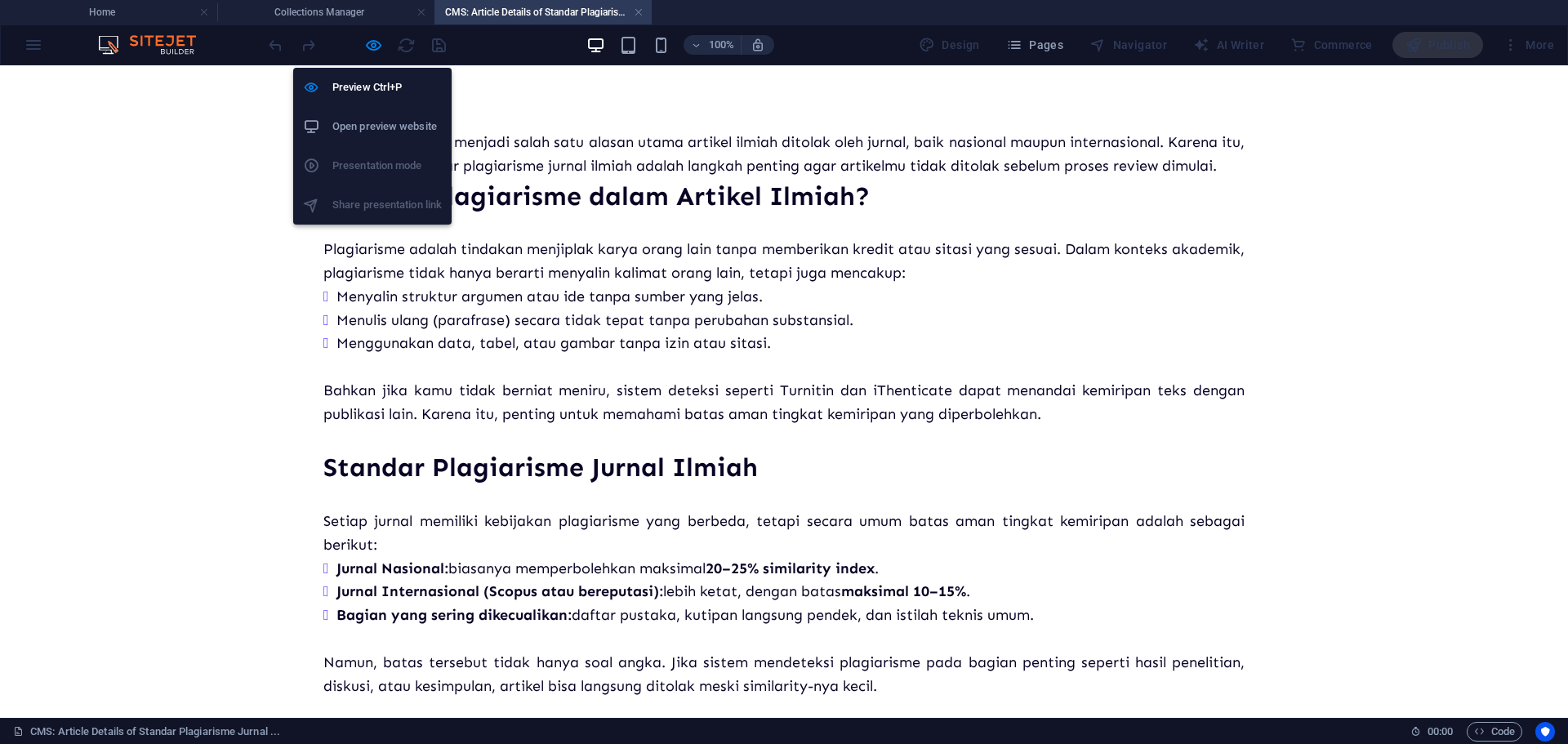
click at [364, 117] on h6 "Open preview website" at bounding box center [387, 127] width 109 height 20
click at [375, 45] on icon "button" at bounding box center [373, 45] width 19 height 19
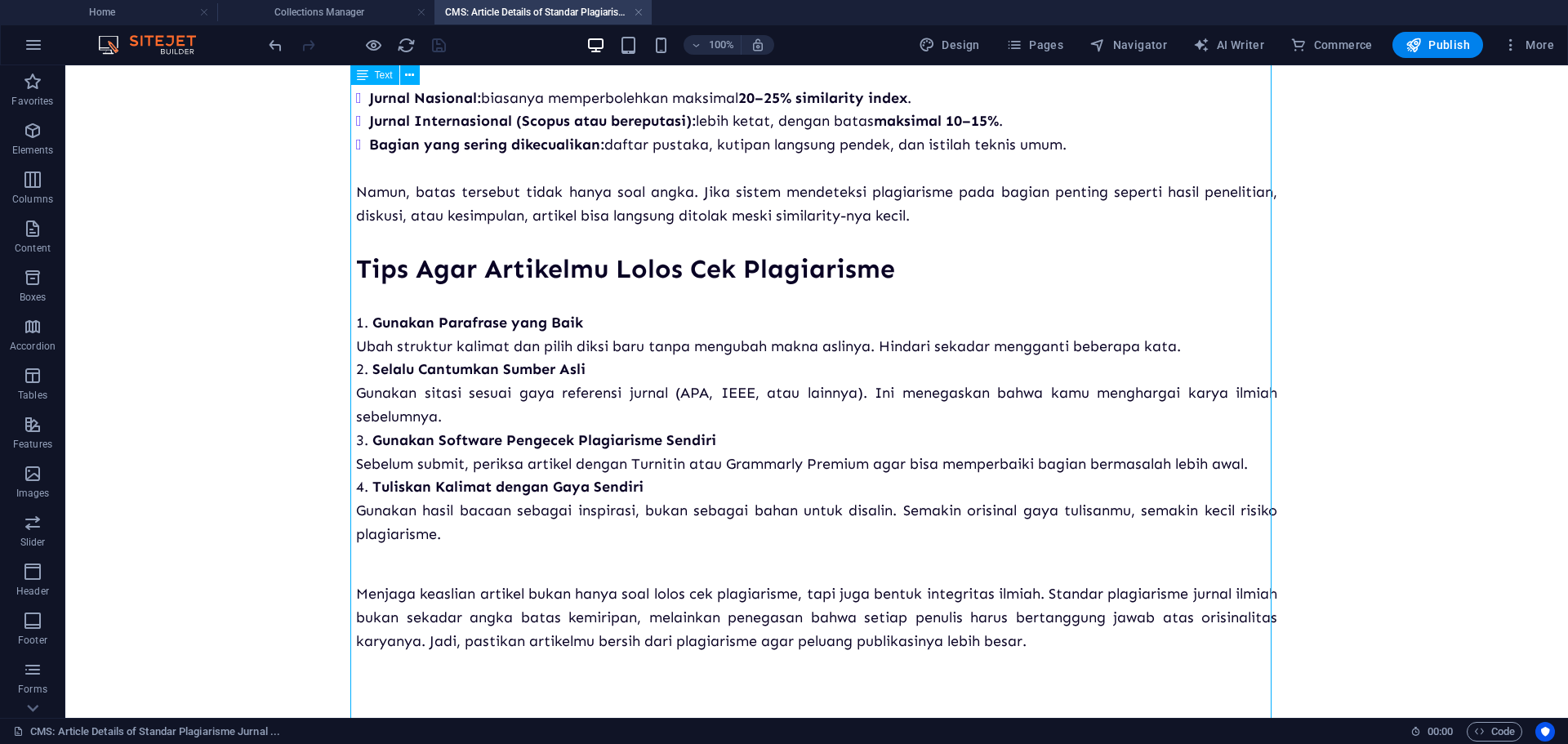
scroll to position [495, 0]
click at [511, 299] on div "Plagiarisme masih menjadi salah satu alasan utama artikel ilmiah ditolak oleh j…" at bounding box center [816, 155] width 921 height 992
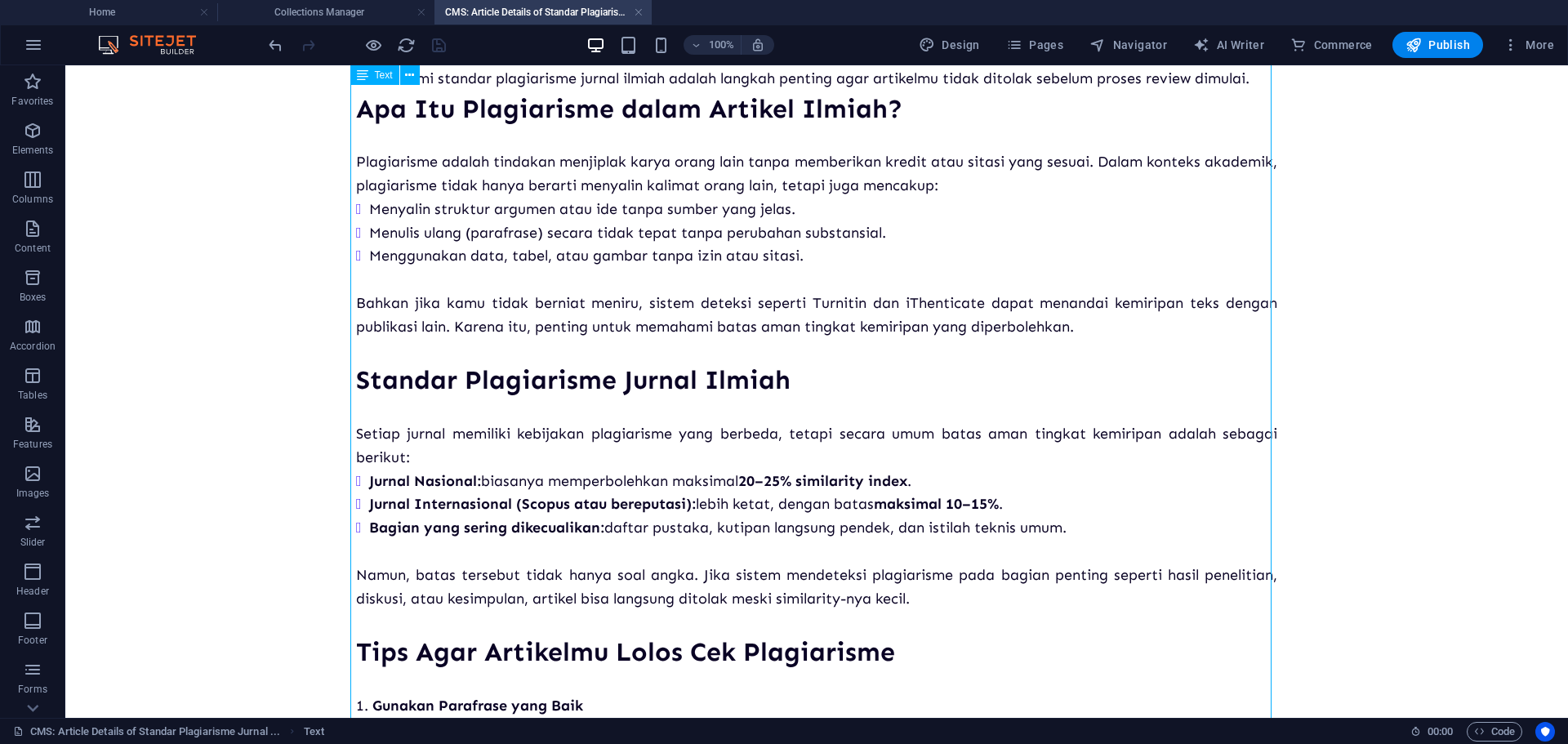
scroll to position [87, 0]
click at [501, 349] on div "Plagiarisme masih menjadi salah satu alasan utama artikel ilmiah ditolak oleh j…" at bounding box center [816, 540] width 921 height 992
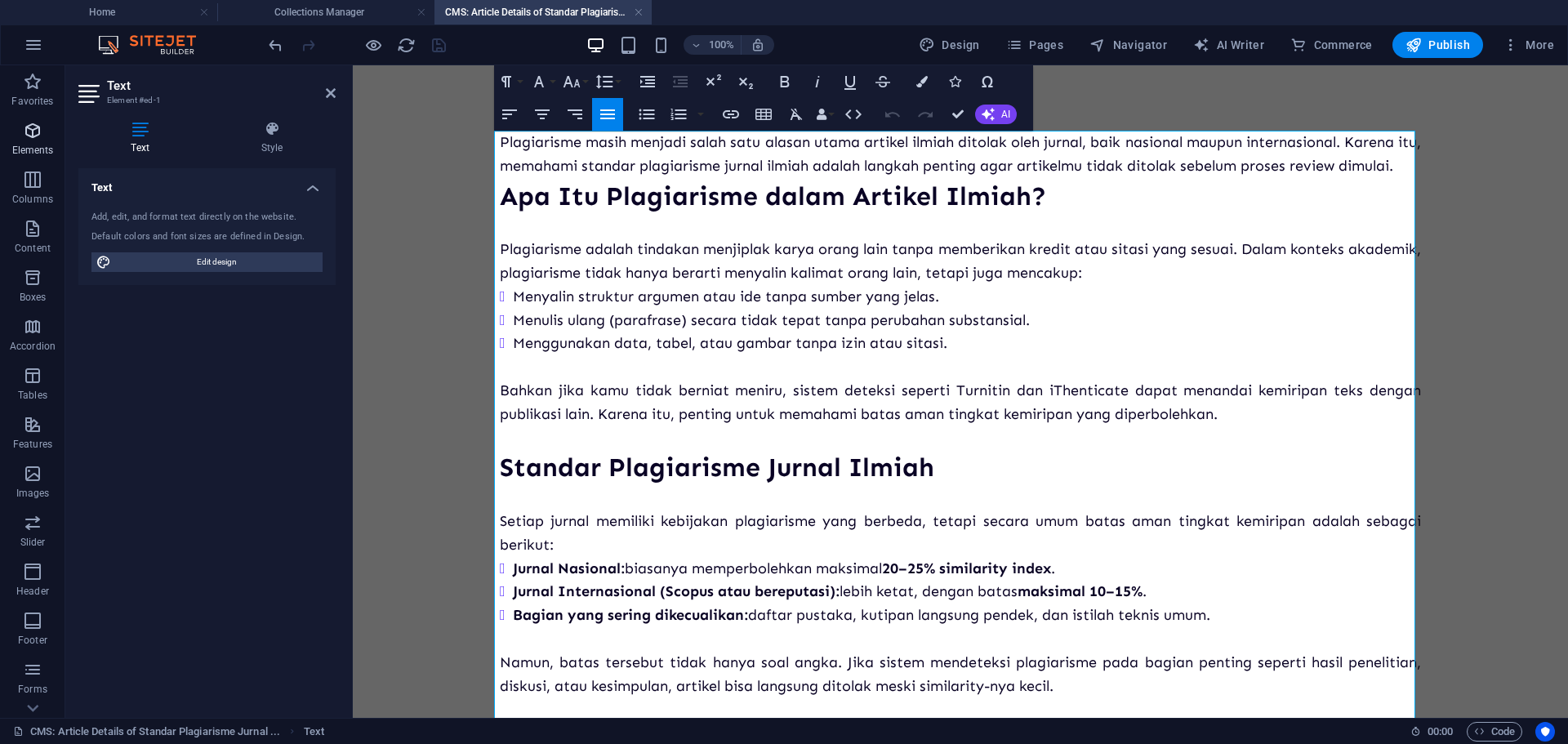
click at [24, 147] on p "Elements" at bounding box center [33, 150] width 42 height 13
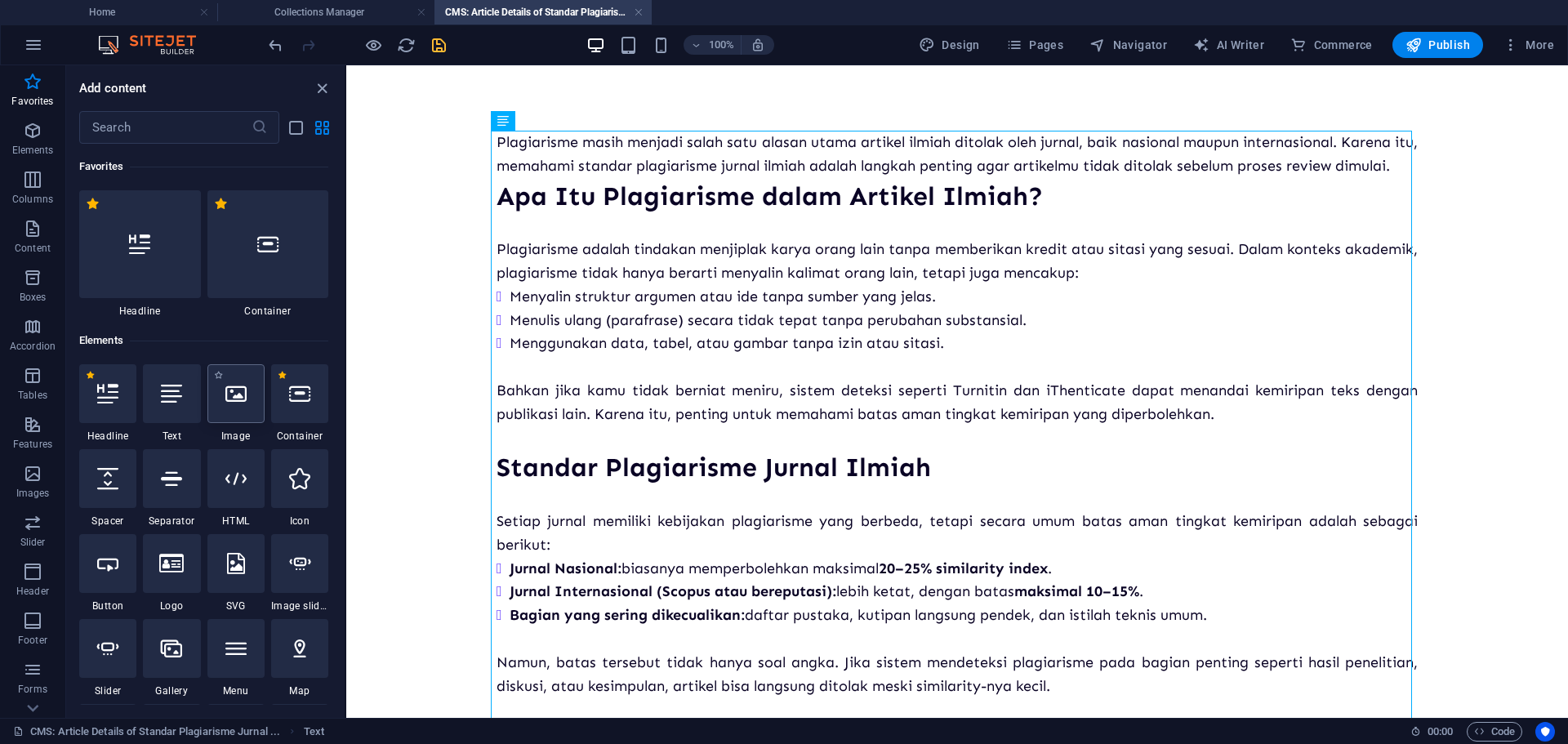
click at [231, 384] on icon at bounding box center [236, 394] width 21 height 21
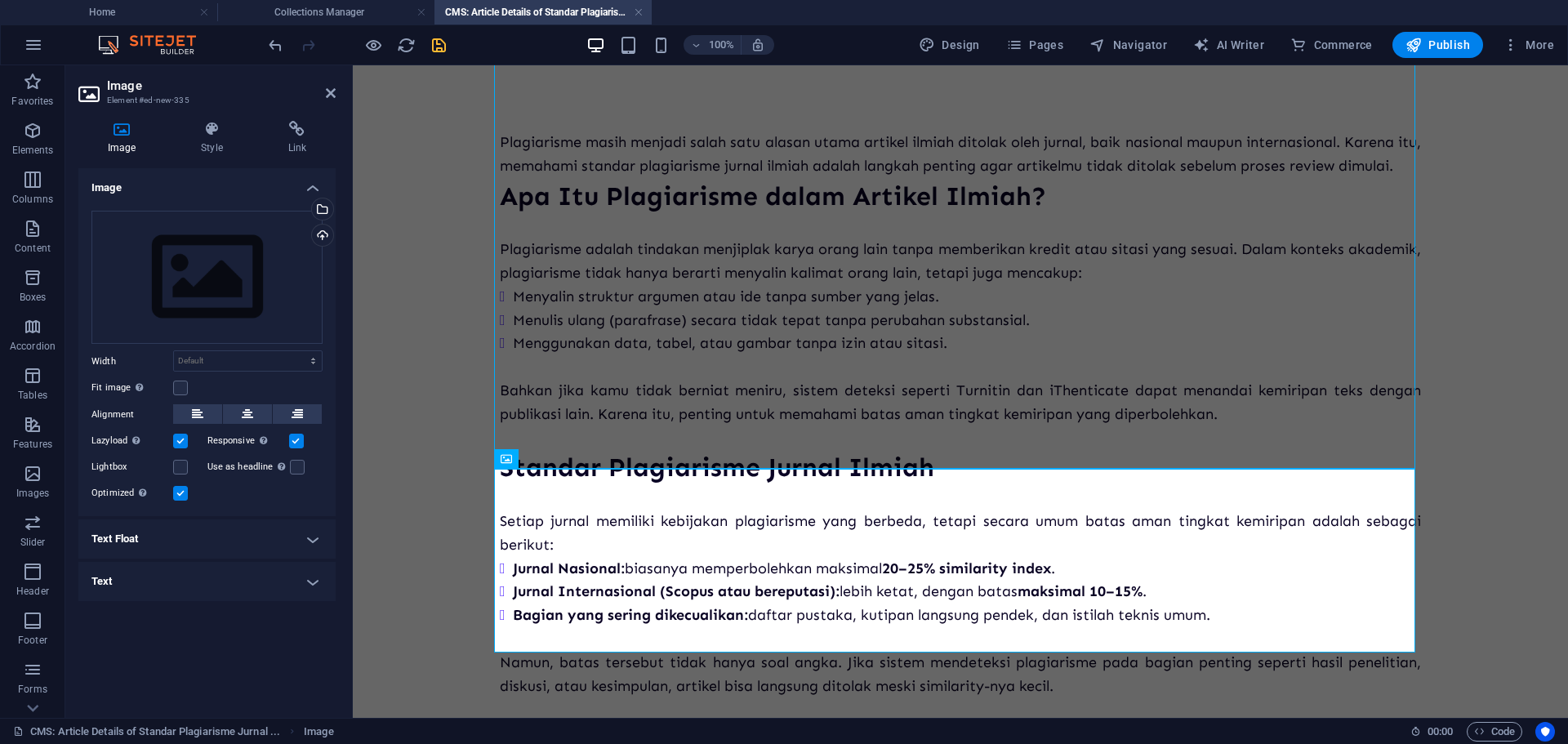
scroll to position [678, 0]
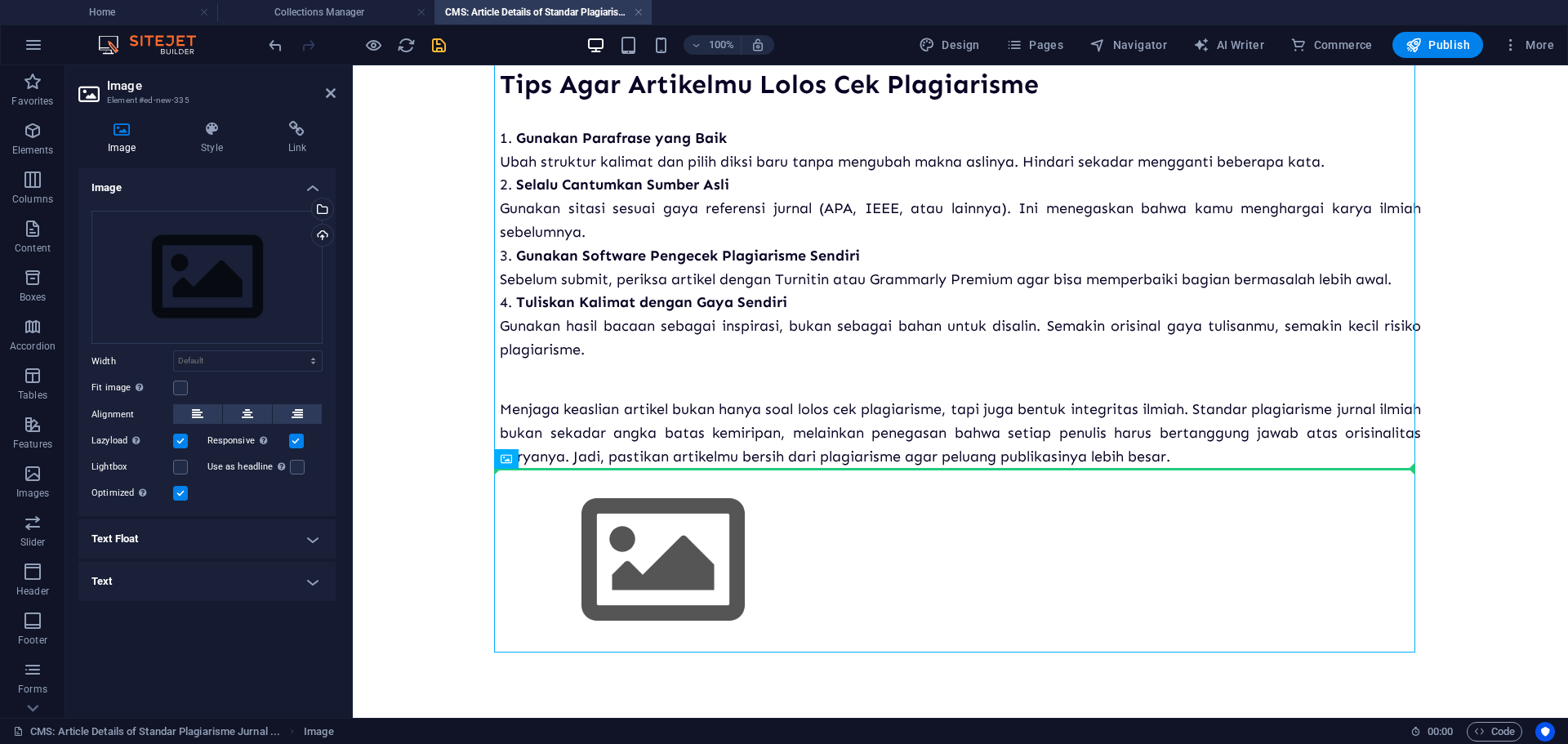
drag, startPoint x: 571, startPoint y: 511, endPoint x: 607, endPoint y: 328, distance: 186.5
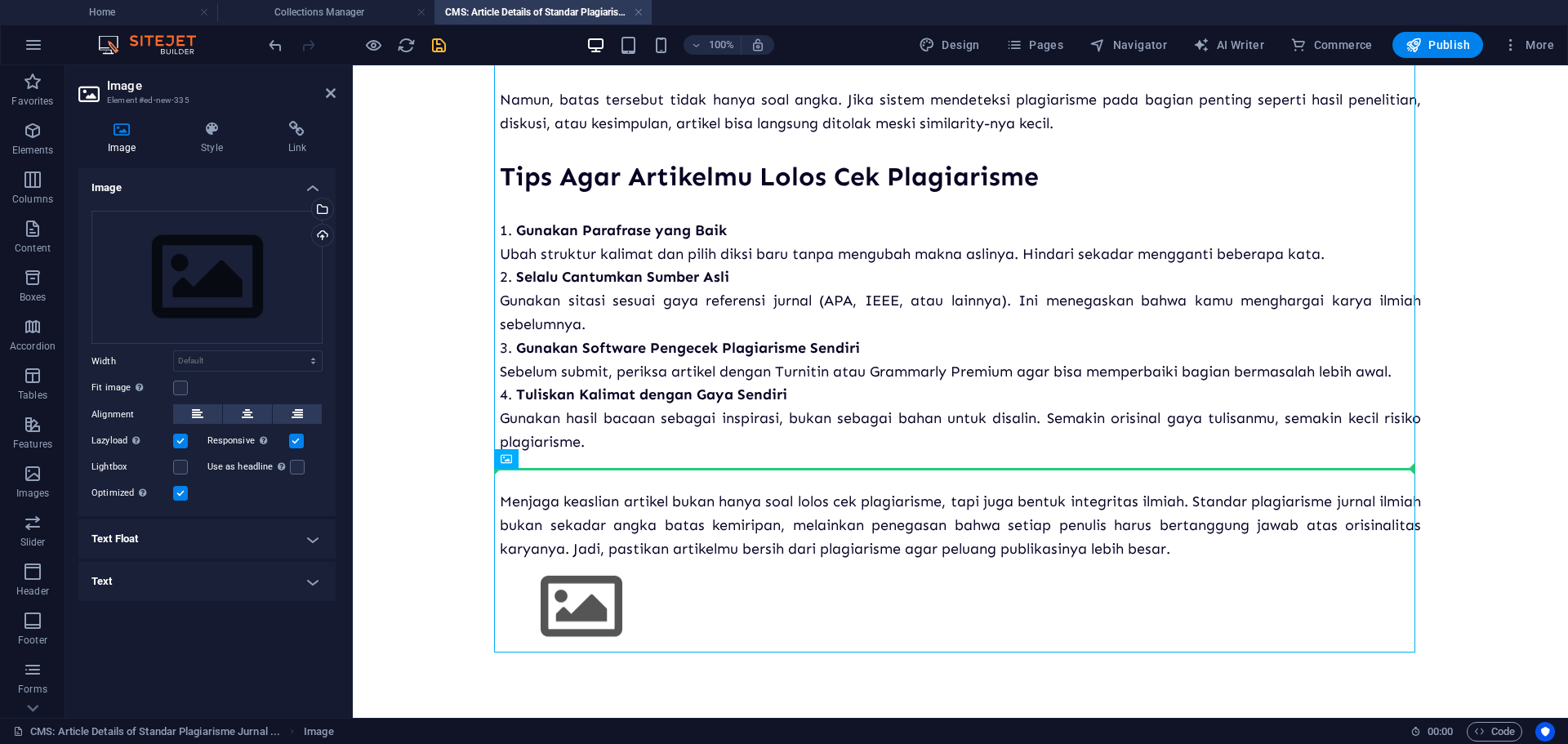
drag, startPoint x: 649, startPoint y: 496, endPoint x: 652, endPoint y: 184, distance: 312.0
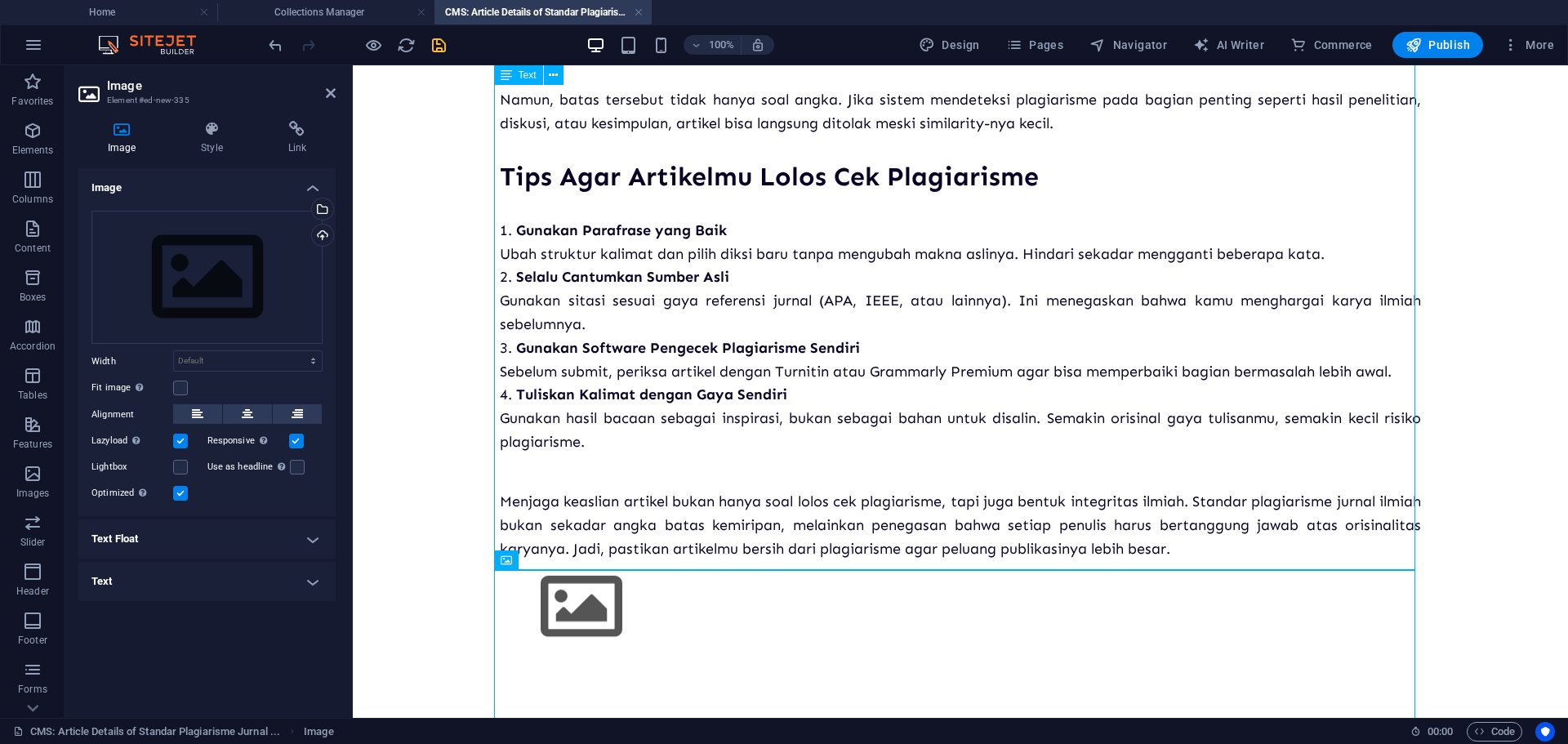
scroll to position [597, 0]
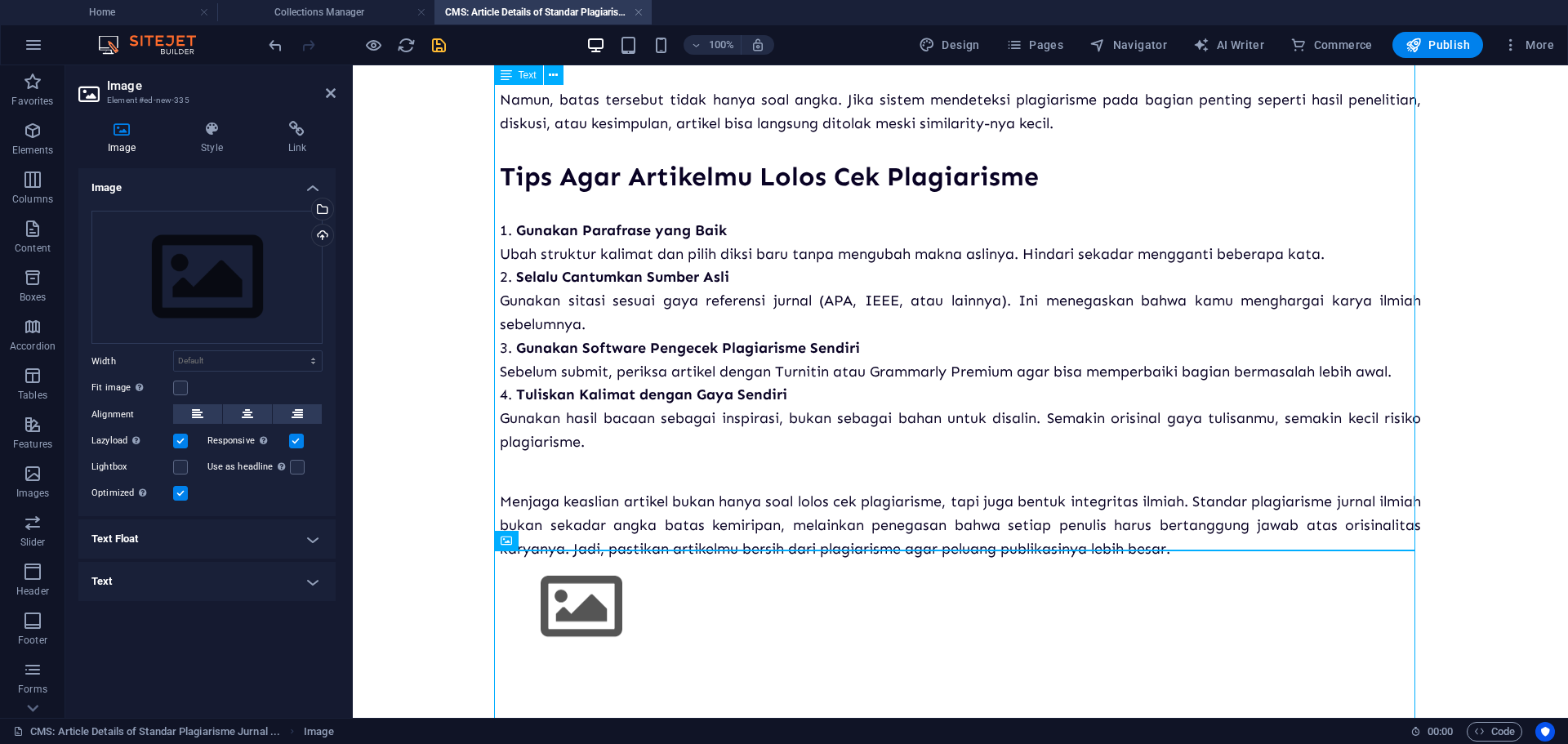
click at [653, 502] on div "Plagiarisme masih menjadi salah satu alasan utama artikel ilmiah ditolak oleh j…" at bounding box center [960, 64] width 921 height 992
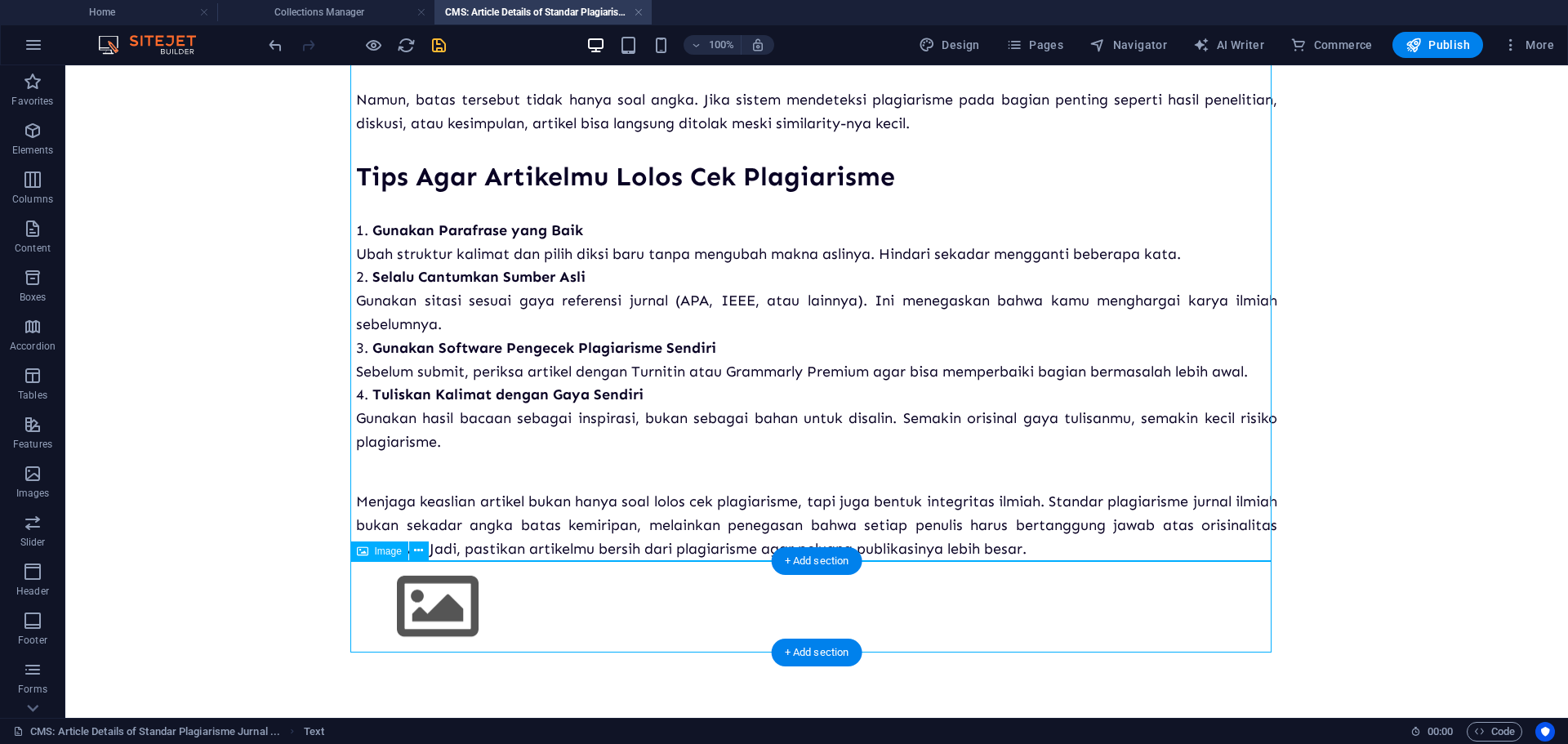
click at [639, 607] on figure at bounding box center [816, 607] width 921 height 92
click at [427, 583] on figure at bounding box center [816, 607] width 921 height 92
click at [413, 552] on button at bounding box center [419, 551] width 20 height 20
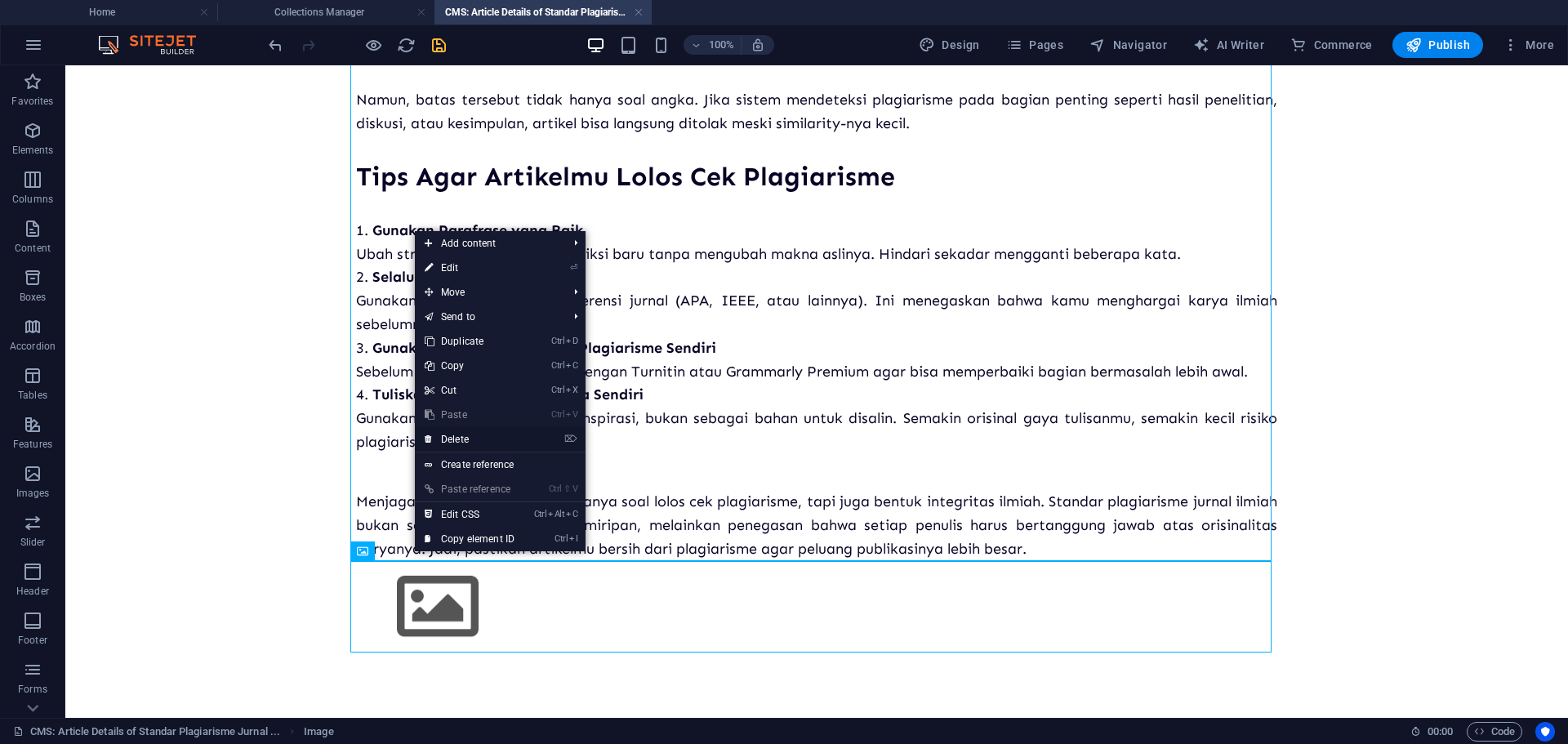
click at [470, 438] on link "⌦ Delete" at bounding box center [469, 439] width 109 height 25
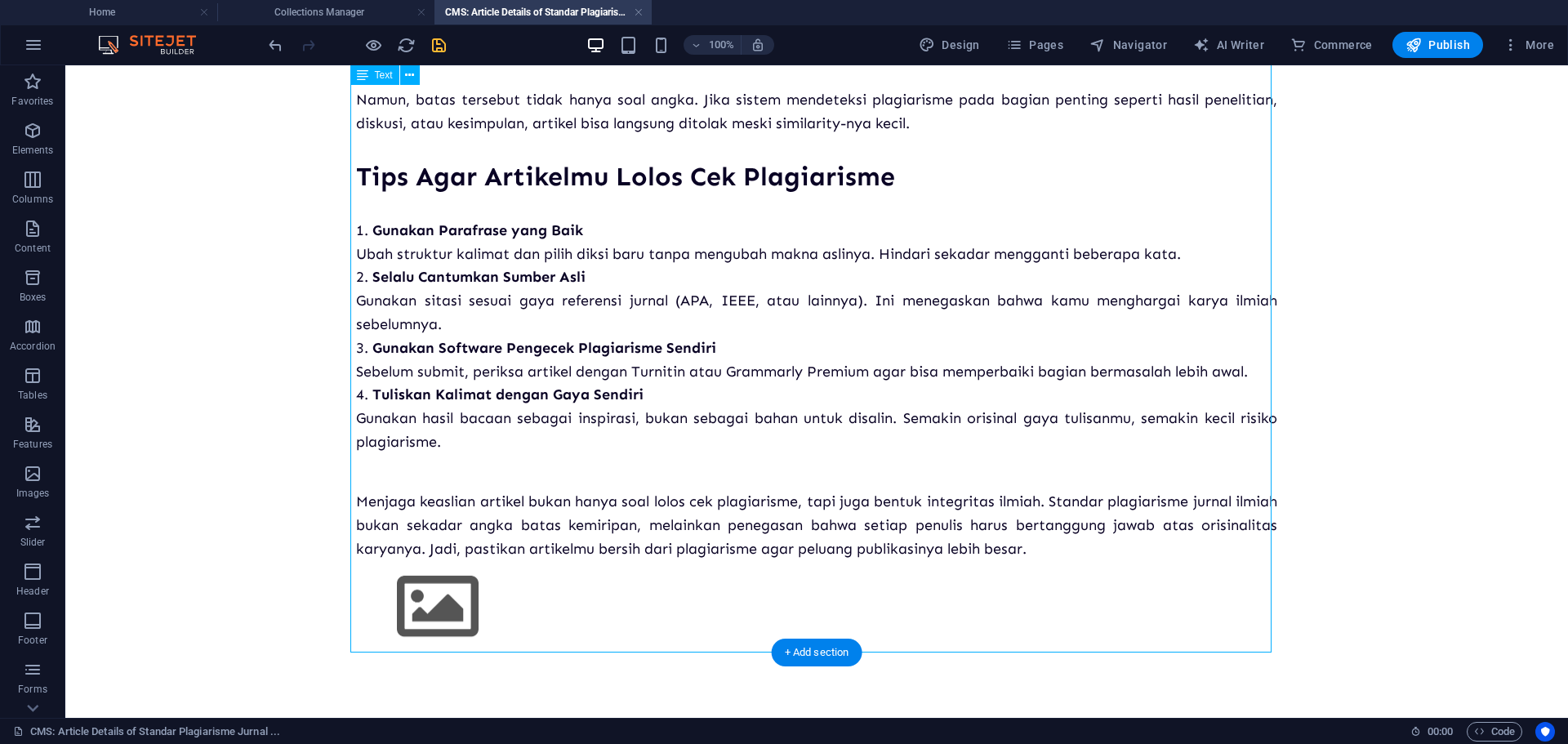
scroll to position [495, 0]
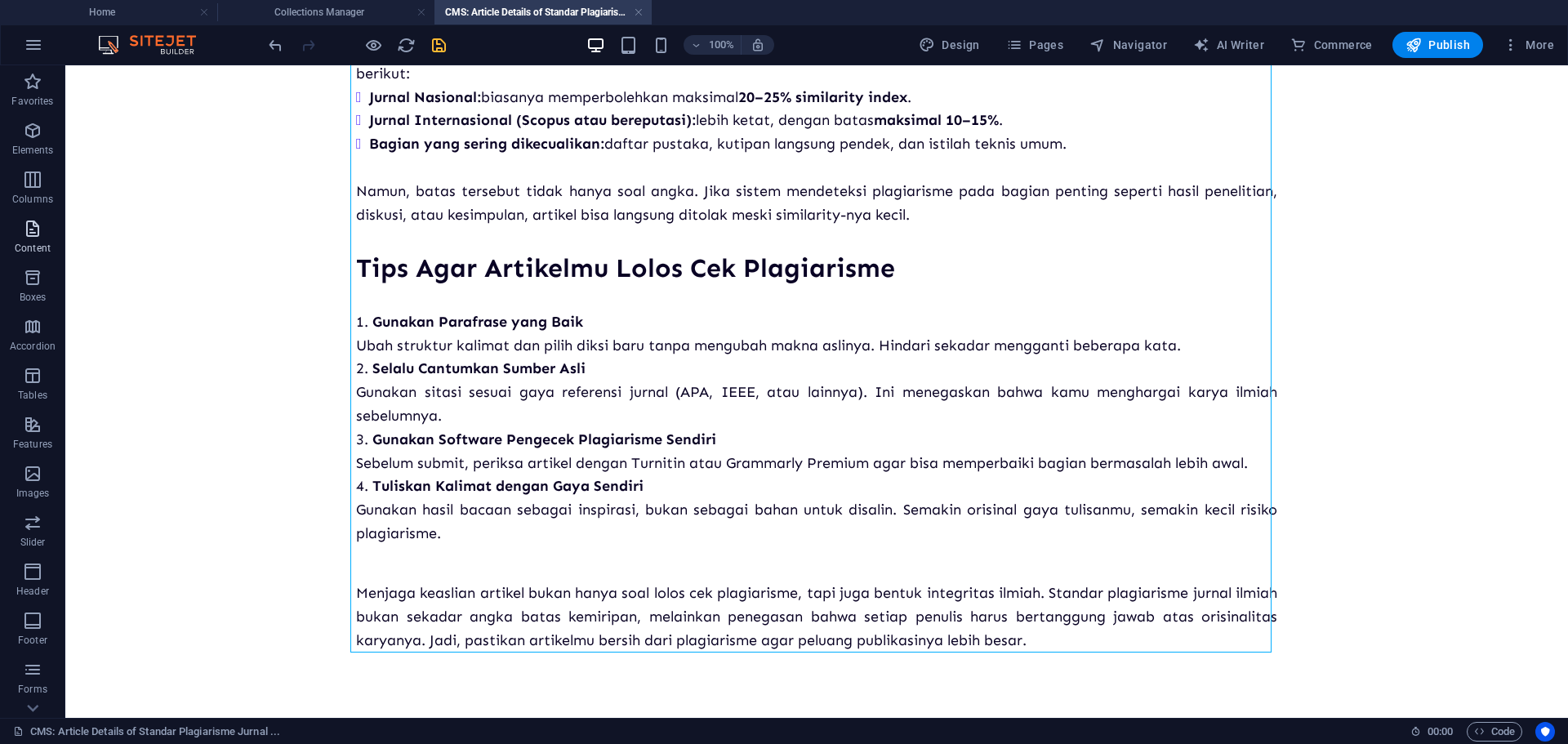
click at [34, 231] on icon "button" at bounding box center [33, 229] width 20 height 20
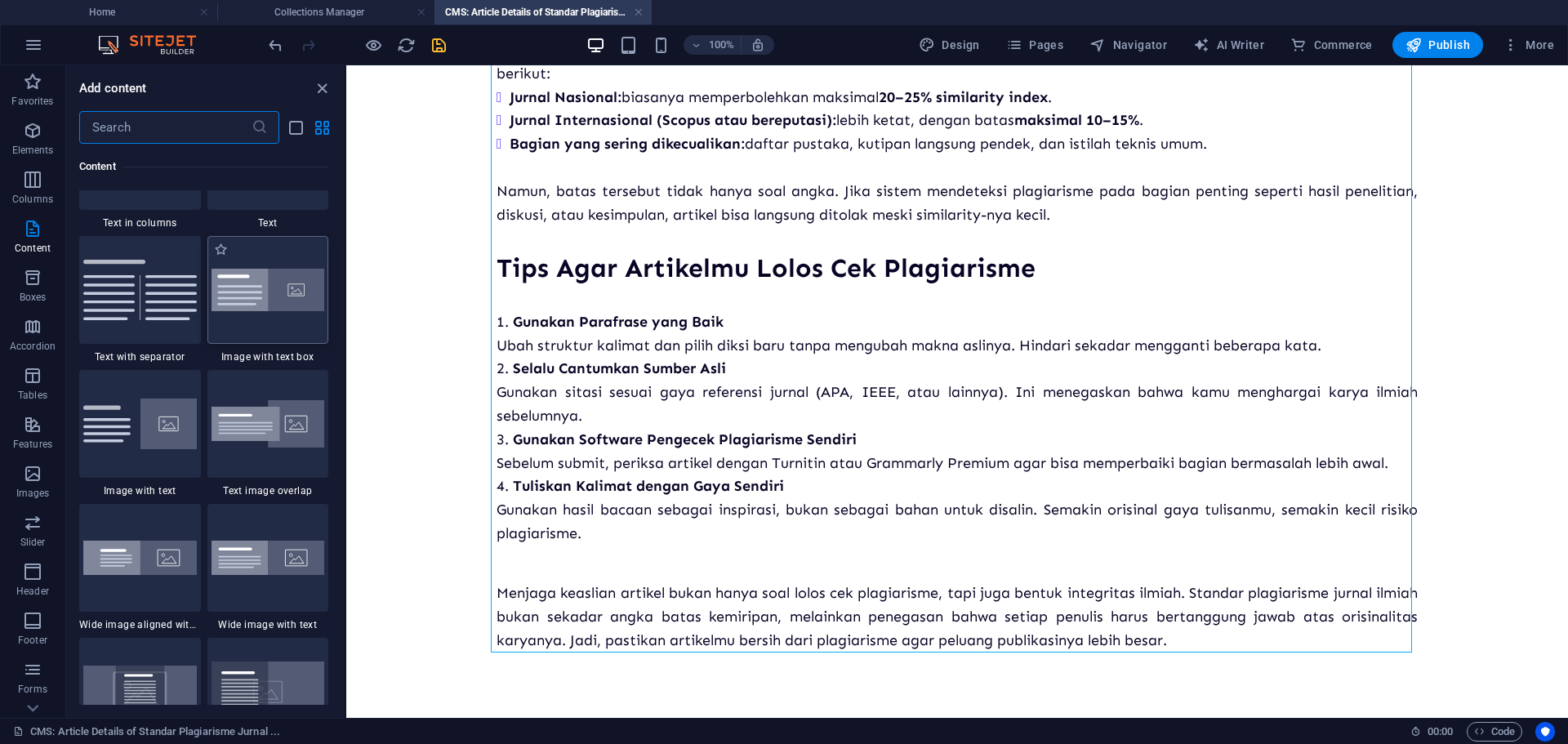
scroll to position [2938, 0]
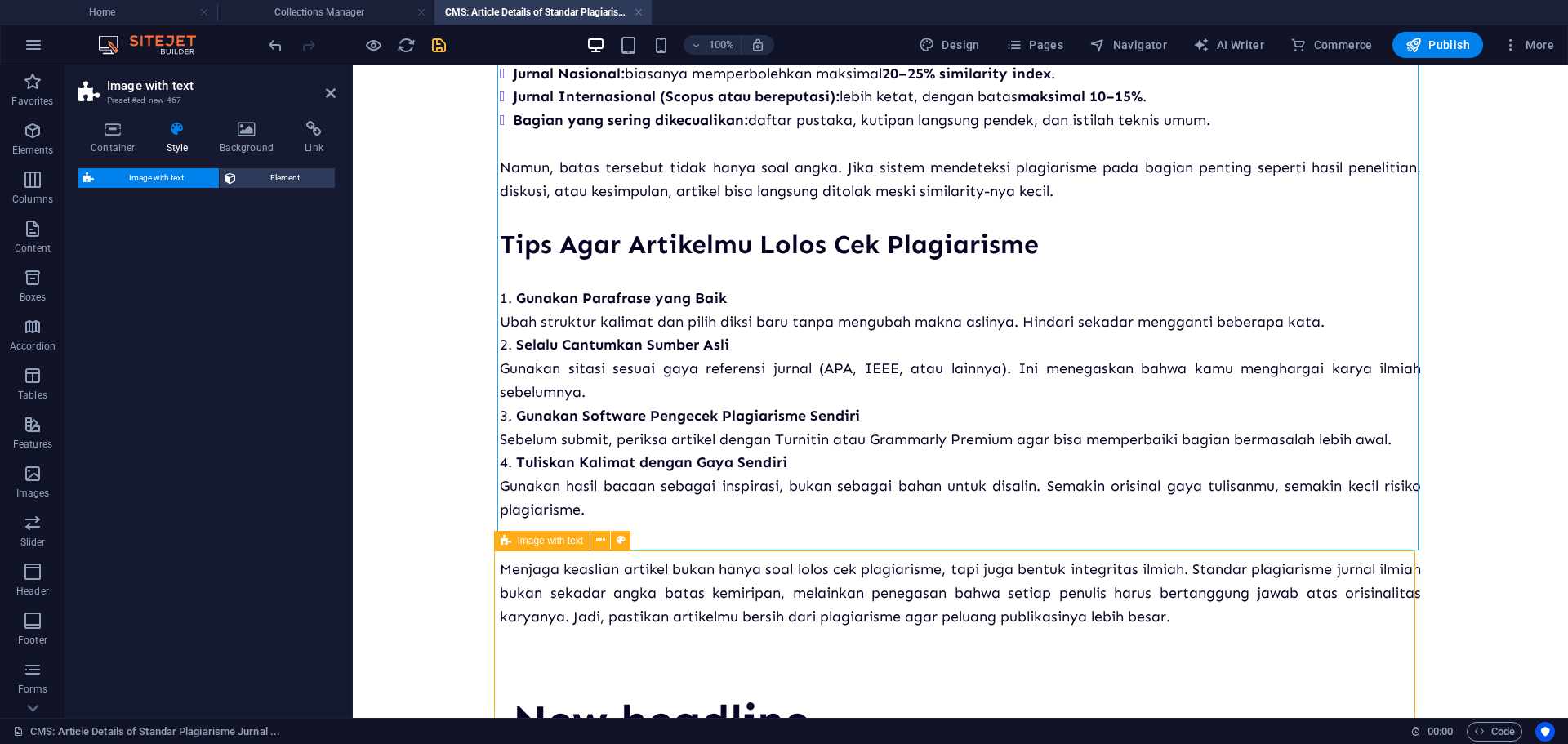
select select "rem"
select select "px"
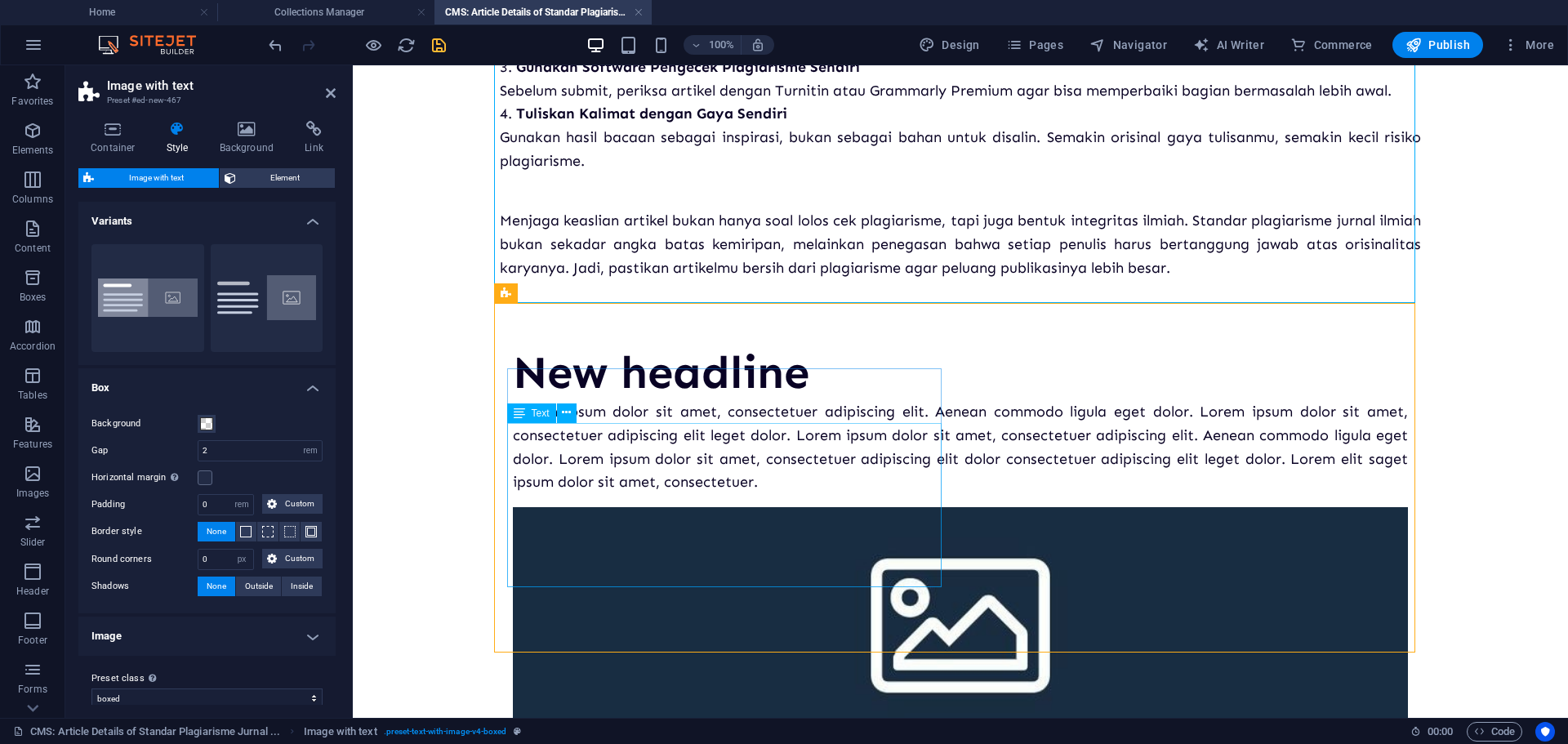
scroll to position [844, 0]
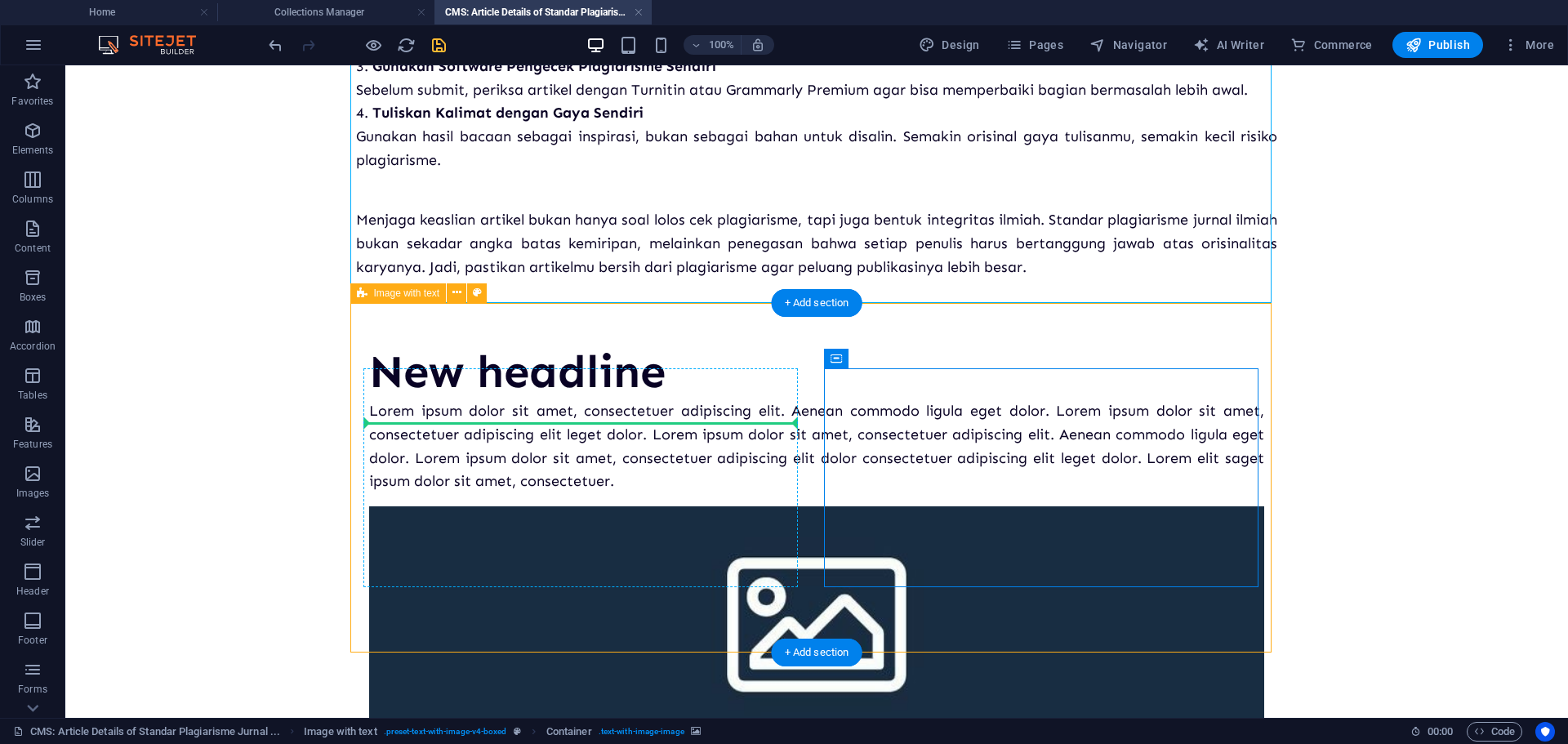
drag, startPoint x: 774, startPoint y: 424, endPoint x: 716, endPoint y: 418, distance: 58.3
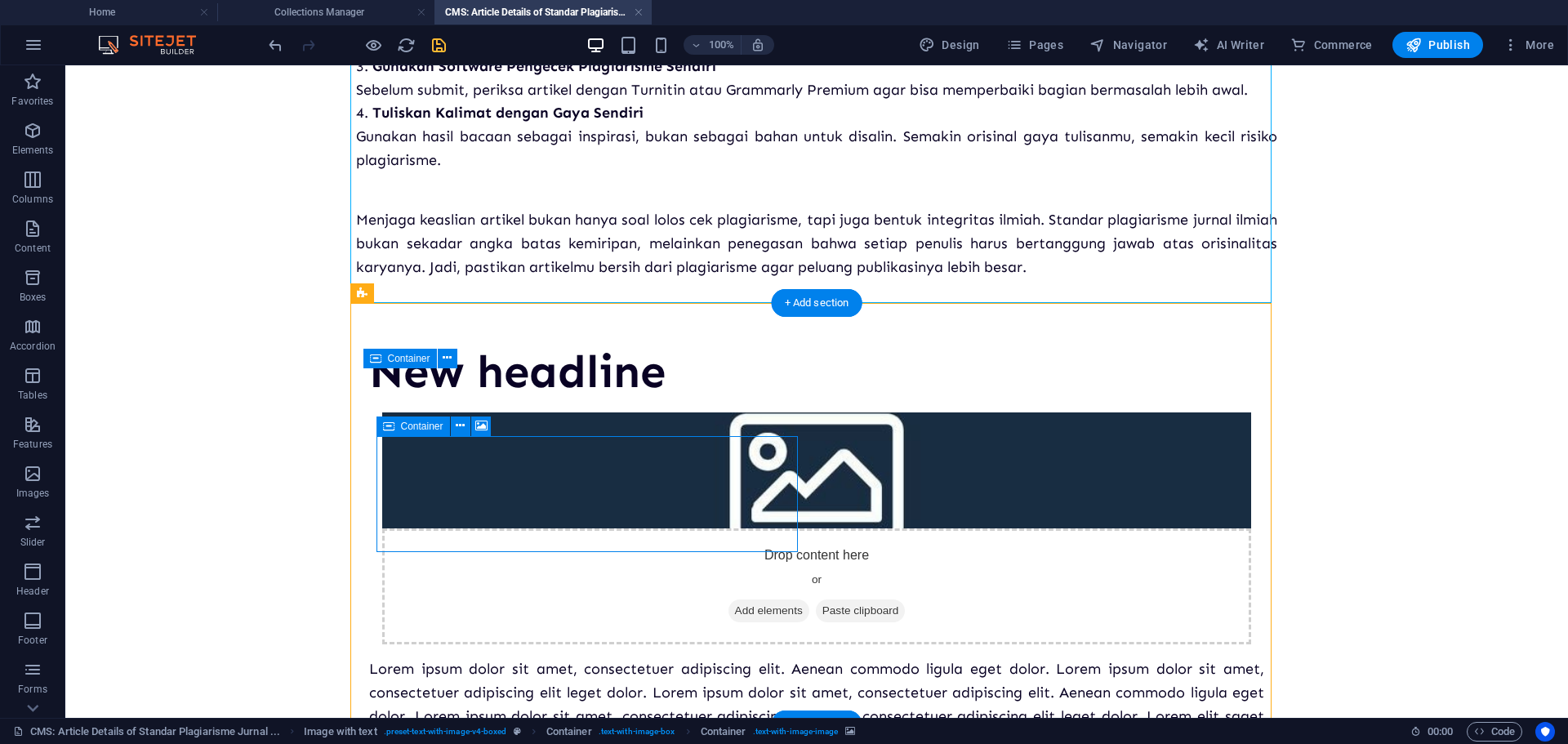
drag, startPoint x: 566, startPoint y: 501, endPoint x: 529, endPoint y: 502, distance: 37.0
click at [529, 529] on div "Drop content here or Add elements Paste clipboard" at bounding box center [817, 586] width 869 height 116
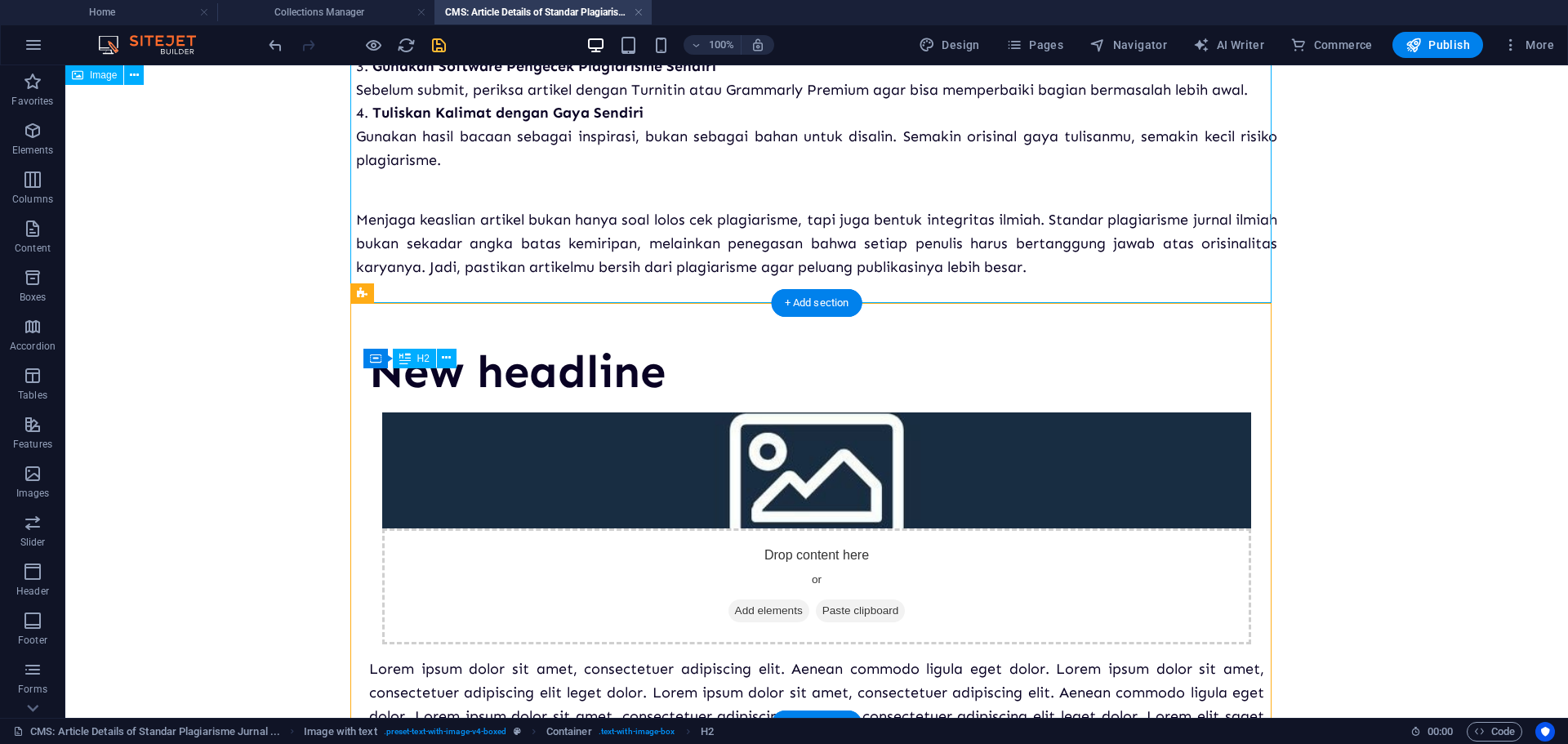
drag, startPoint x: 510, startPoint y: 395, endPoint x: 842, endPoint y: 406, distance: 332.2
click at [842, 399] on div "New headline" at bounding box center [816, 372] width 895 height 55
click at [529, 392] on div "New headline" at bounding box center [816, 372] width 895 height 55
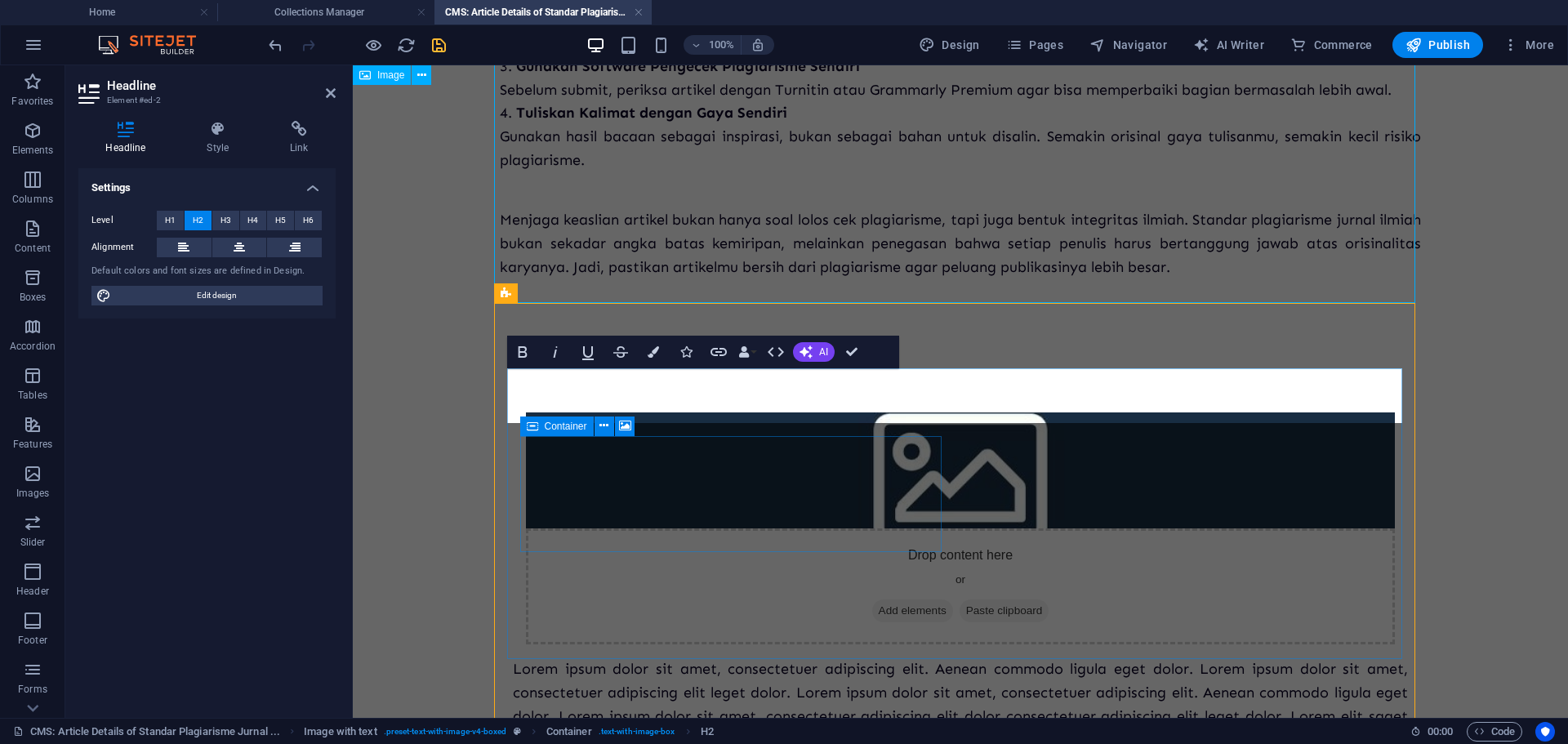
click at [755, 537] on div "Drop content here or Add elements Paste clipboard" at bounding box center [960, 586] width 869 height 116
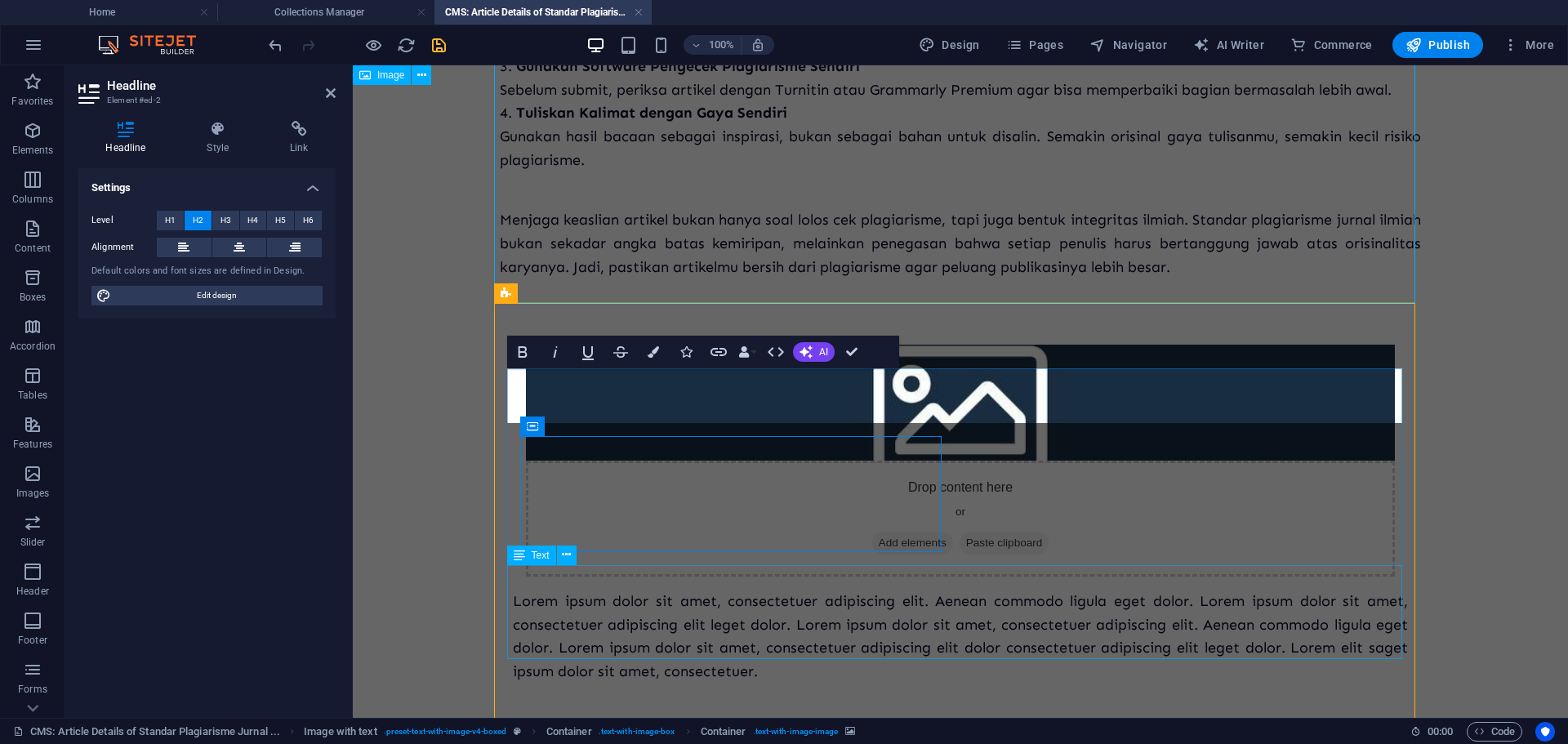
click at [1024, 640] on div "Drop content here or Add elements Paste clipboard Lorem ipsum dolor sit amet, c…" at bounding box center [960, 513] width 921 height 469
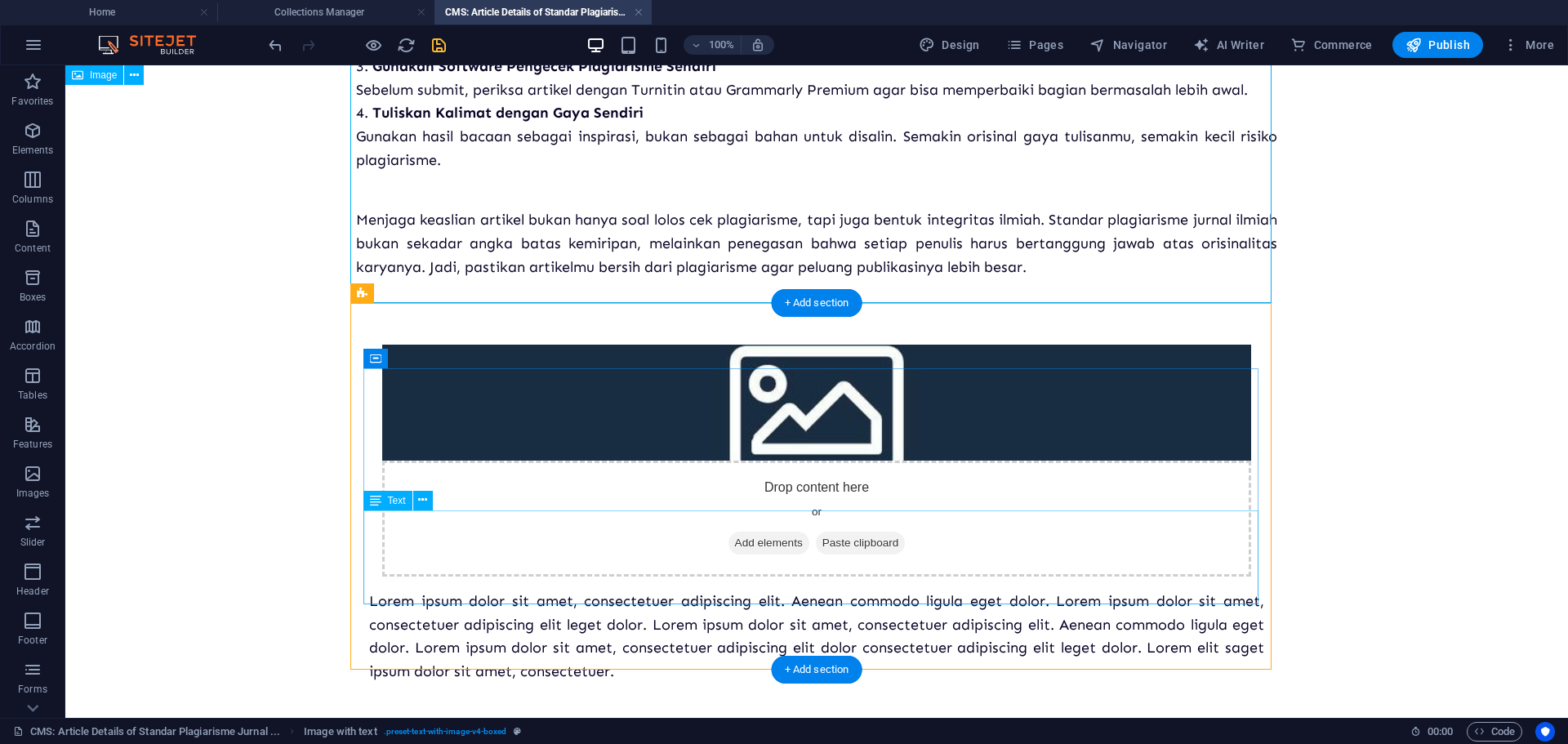
click at [500, 590] on div "Lorem ipsum dolor sit amet, consectetuer adipiscing elit. Aenean commodo ligula…" at bounding box center [816, 637] width 895 height 94
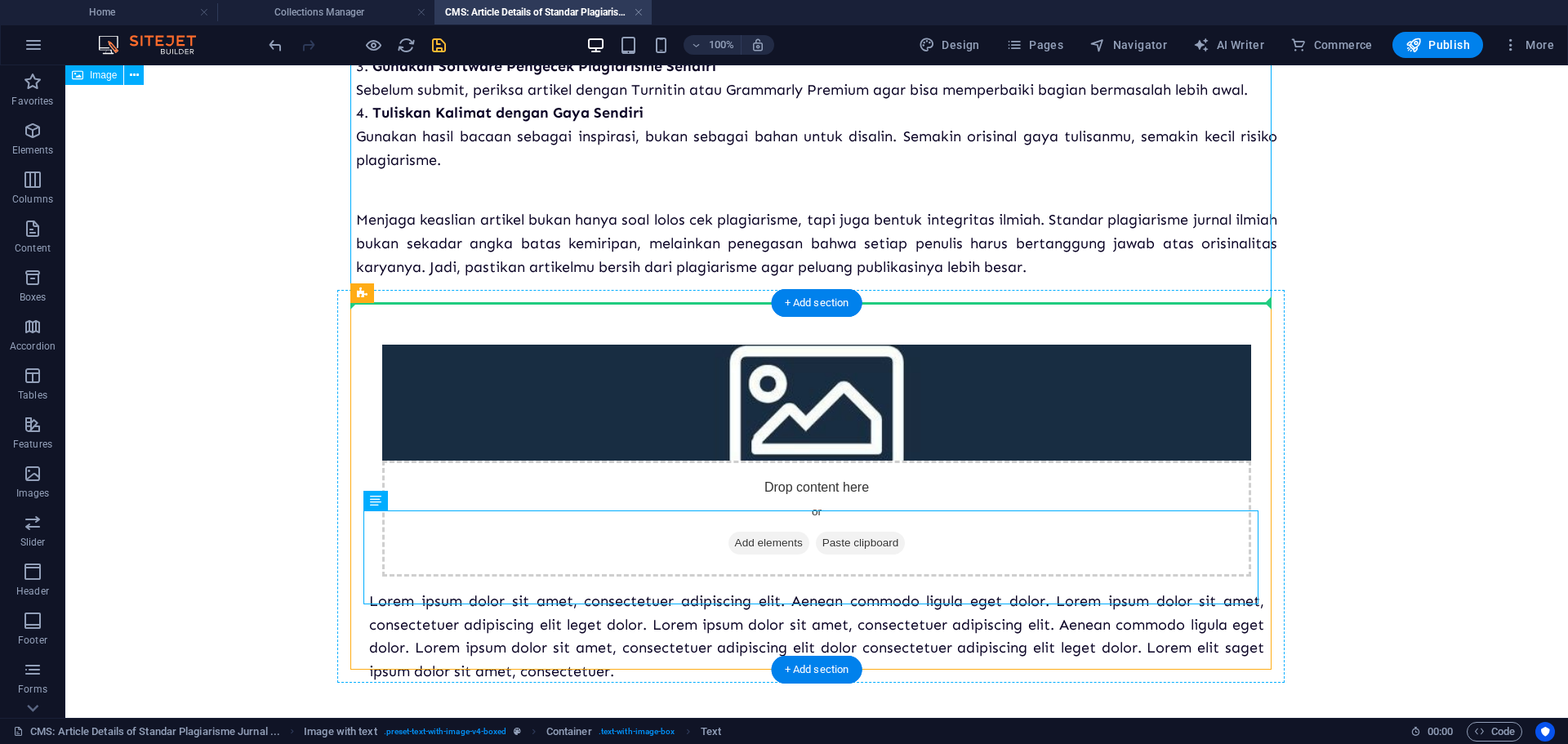
drag, startPoint x: 572, startPoint y: 559, endPoint x: 882, endPoint y: 466, distance: 323.6
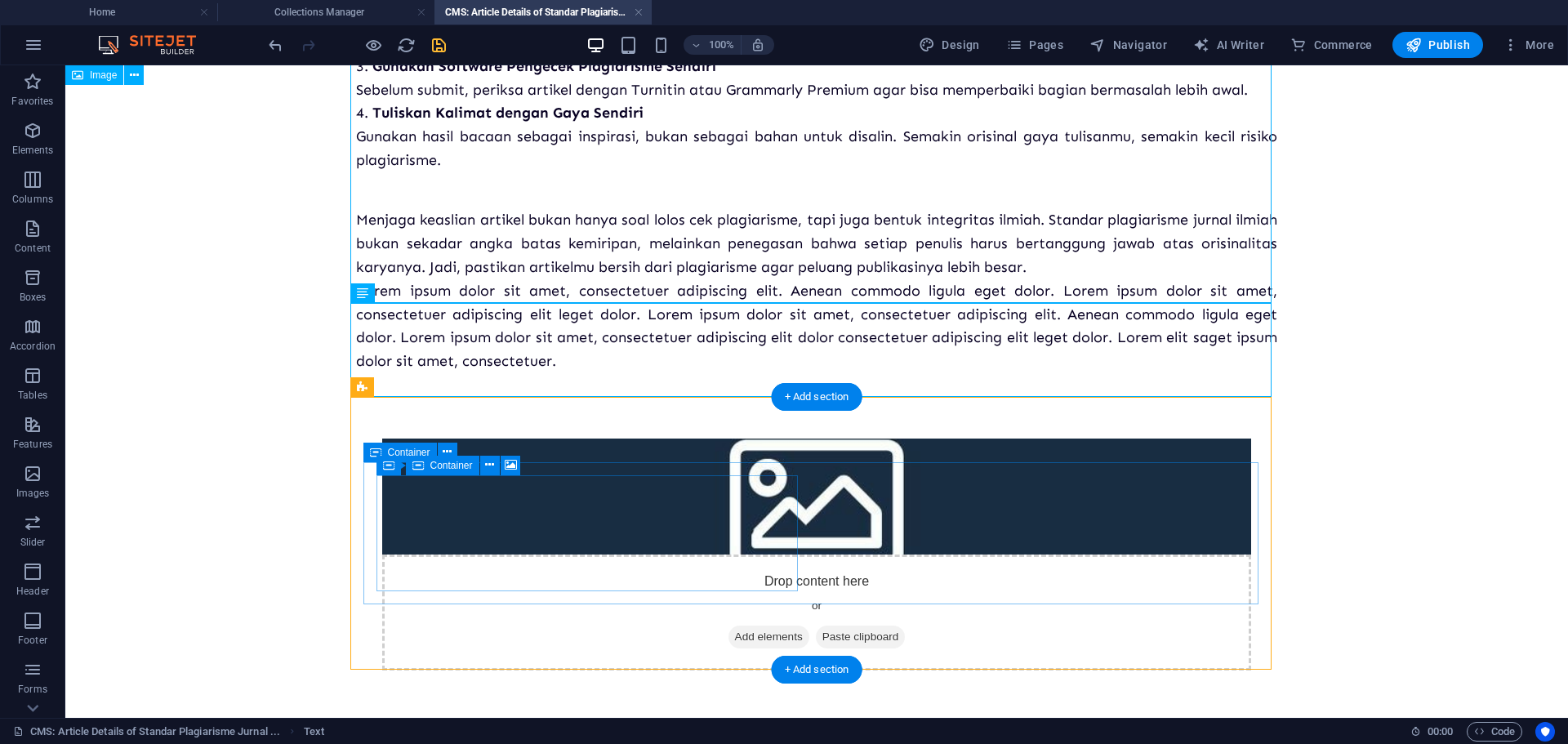
click at [530, 554] on div "Drop content here or Add elements Paste clipboard" at bounding box center [817, 612] width 869 height 116
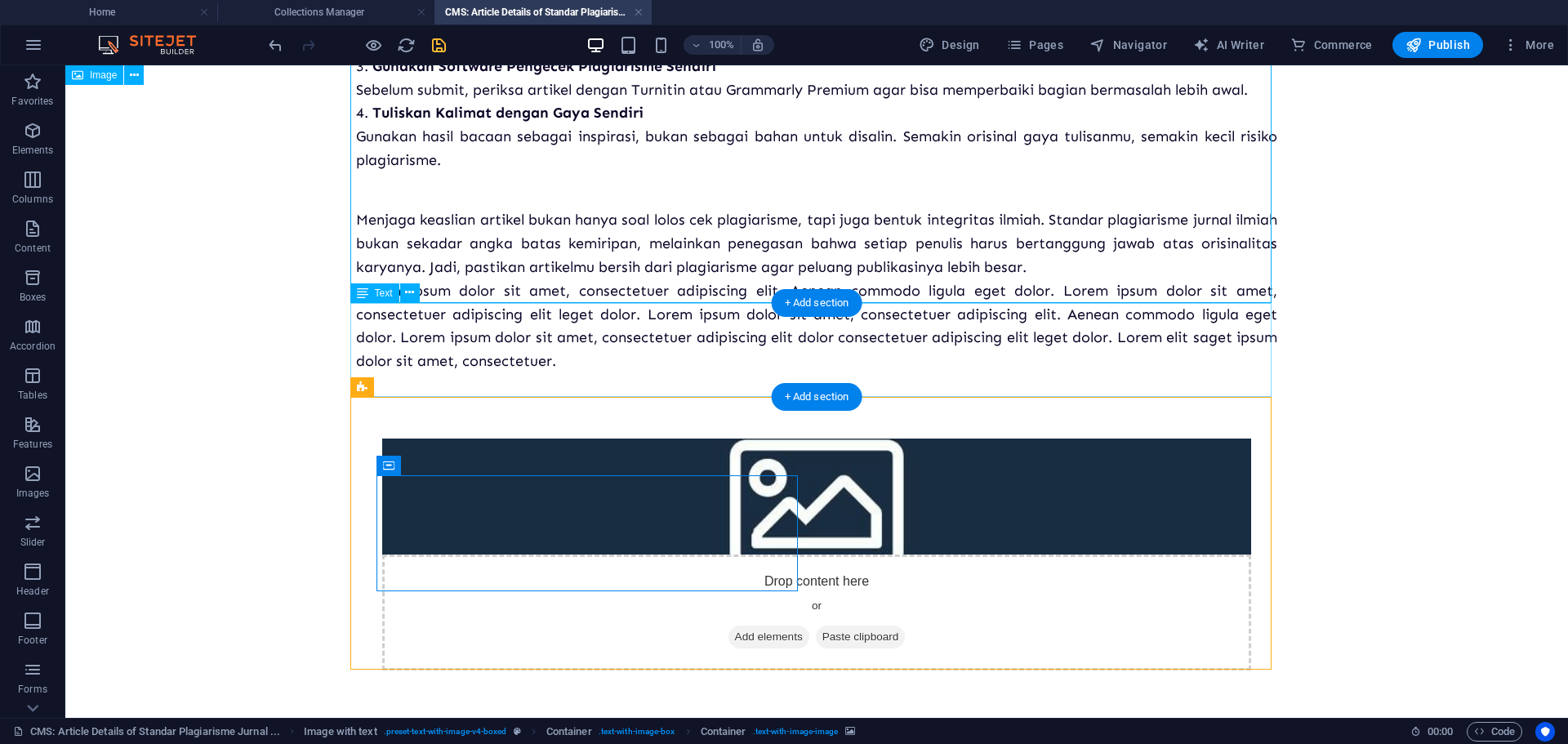
click at [528, 368] on div "Lorem ipsum dolor sit amet, consectetuer adipiscing elit. Aenean commodo ligula…" at bounding box center [816, 326] width 921 height 94
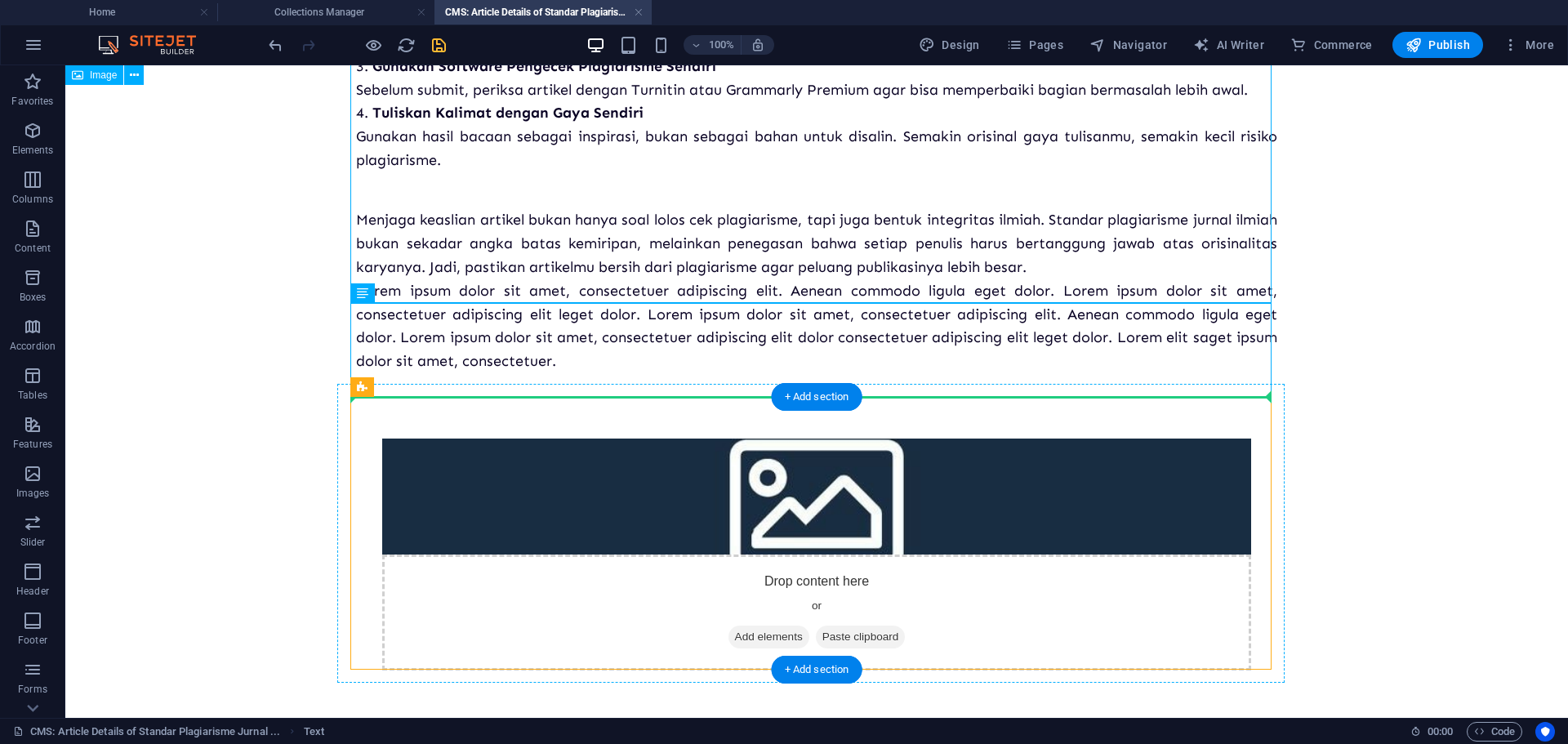
drag, startPoint x: 511, startPoint y: 362, endPoint x: 895, endPoint y: 516, distance: 413.7
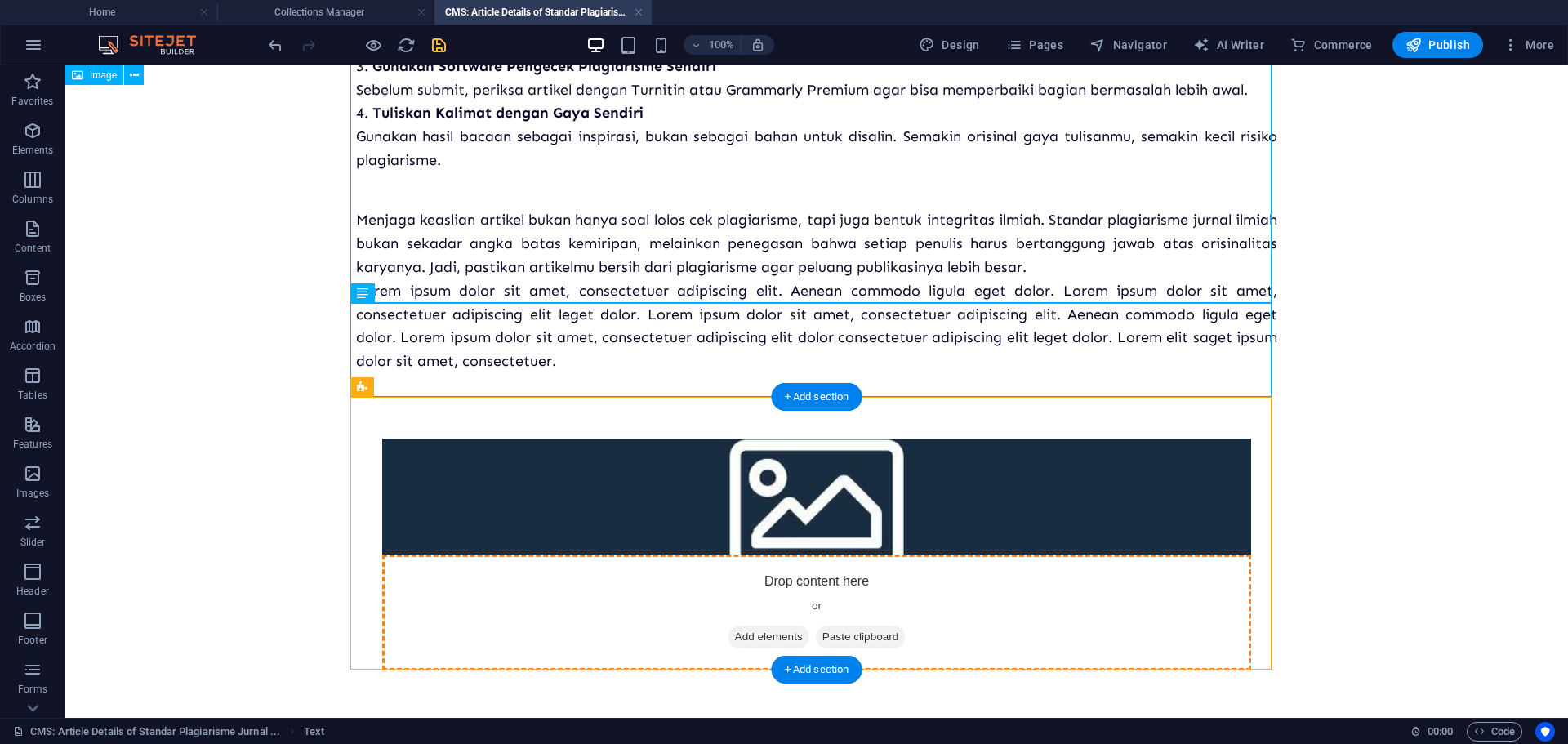
drag, startPoint x: 605, startPoint y: 363, endPoint x: 651, endPoint y: 492, distance: 137.0
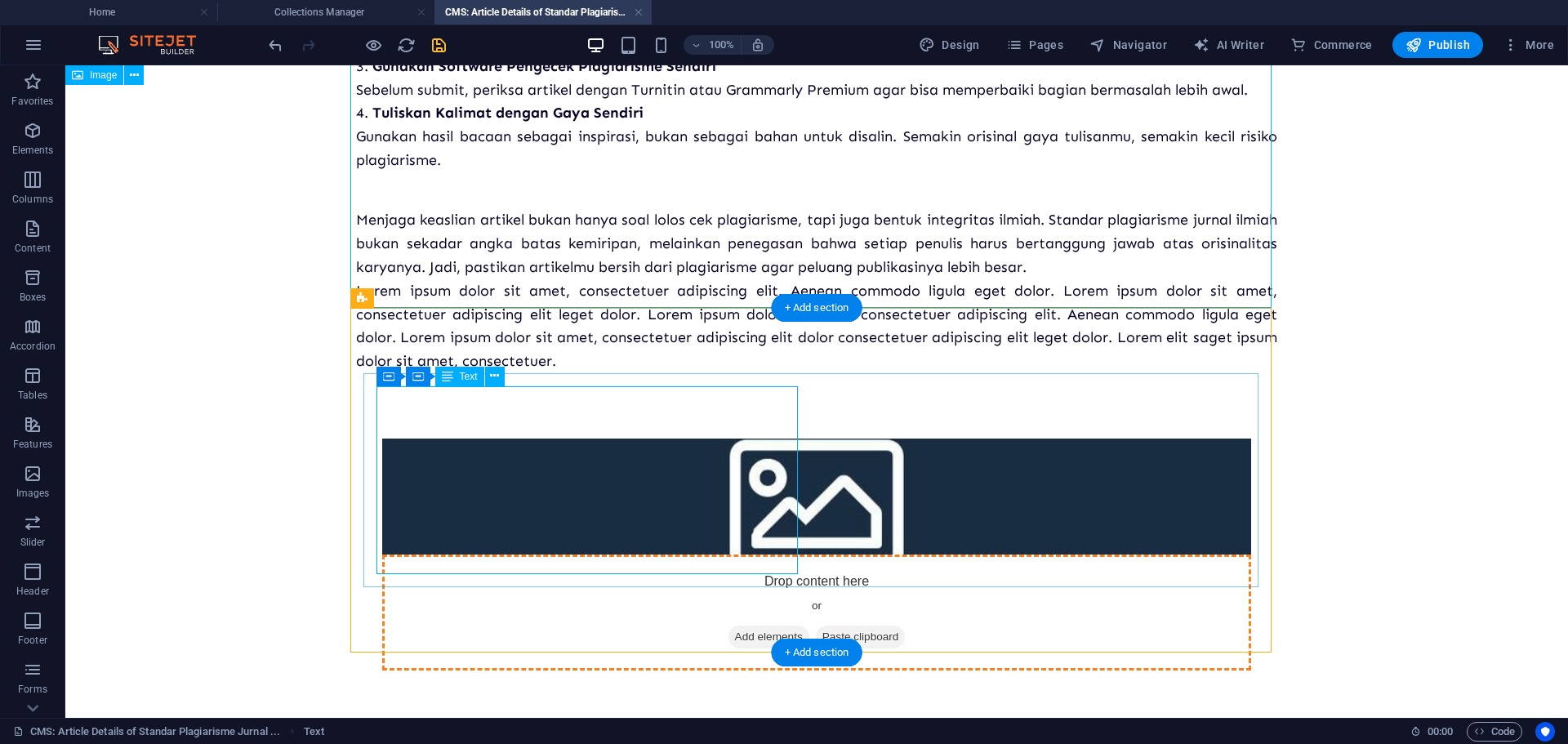
scroll to position [839, 0]
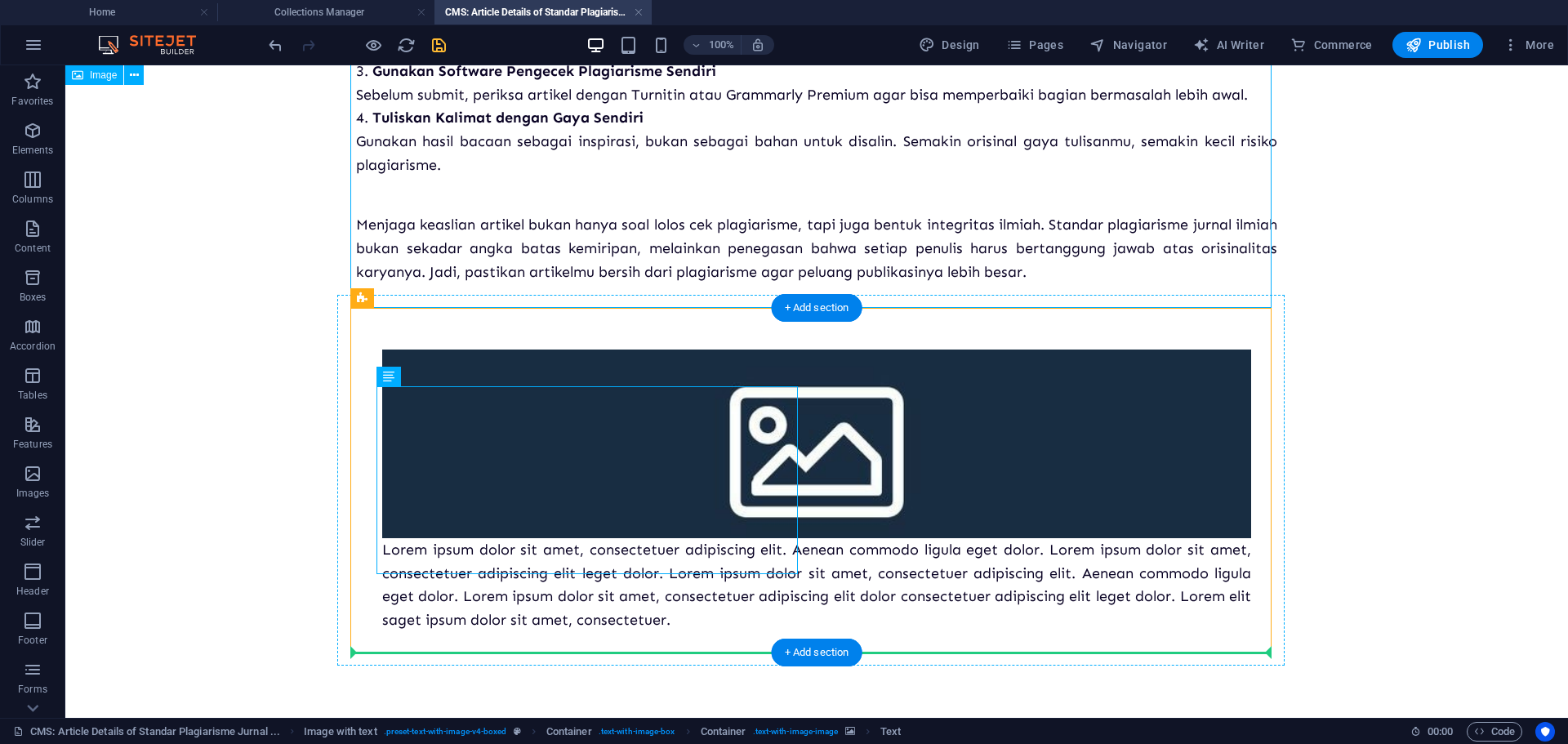
drag, startPoint x: 612, startPoint y: 481, endPoint x: 1019, endPoint y: 480, distance: 407.0
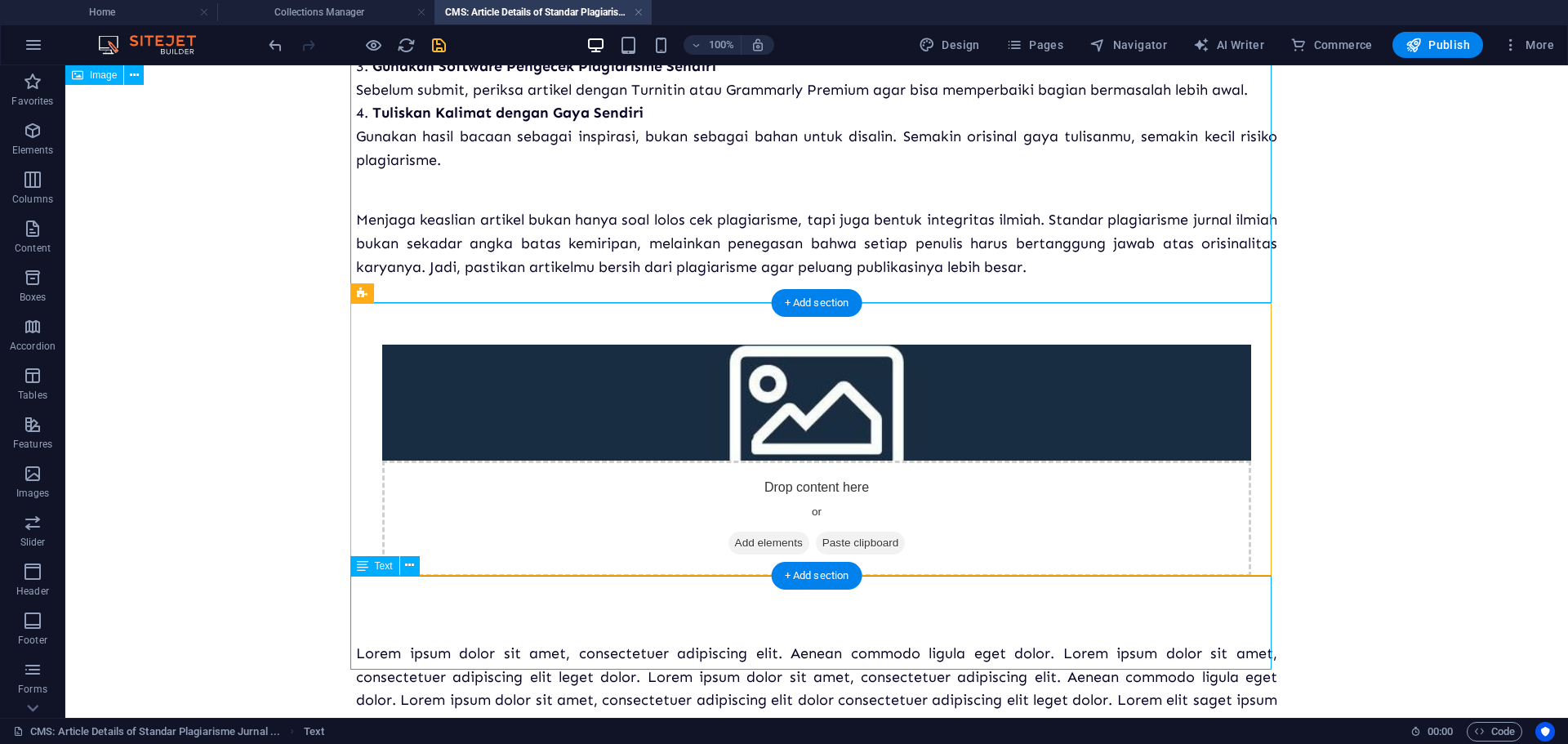
click at [738, 642] on div "Lorem ipsum dolor sit amet, consectetuer adipiscing elit. Aenean commodo ligula…" at bounding box center [816, 689] width 921 height 94
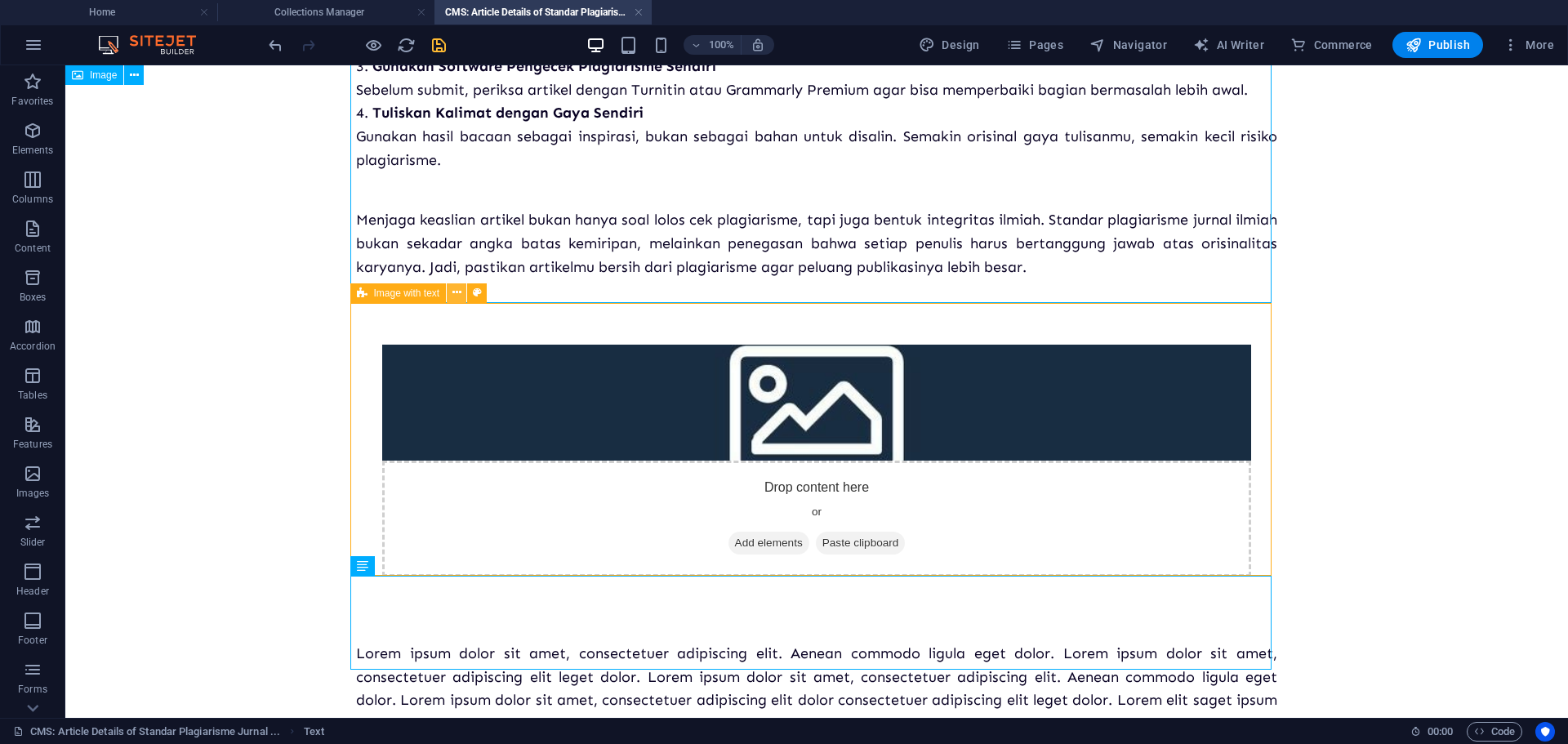
click at [452, 293] on icon at bounding box center [457, 292] width 9 height 17
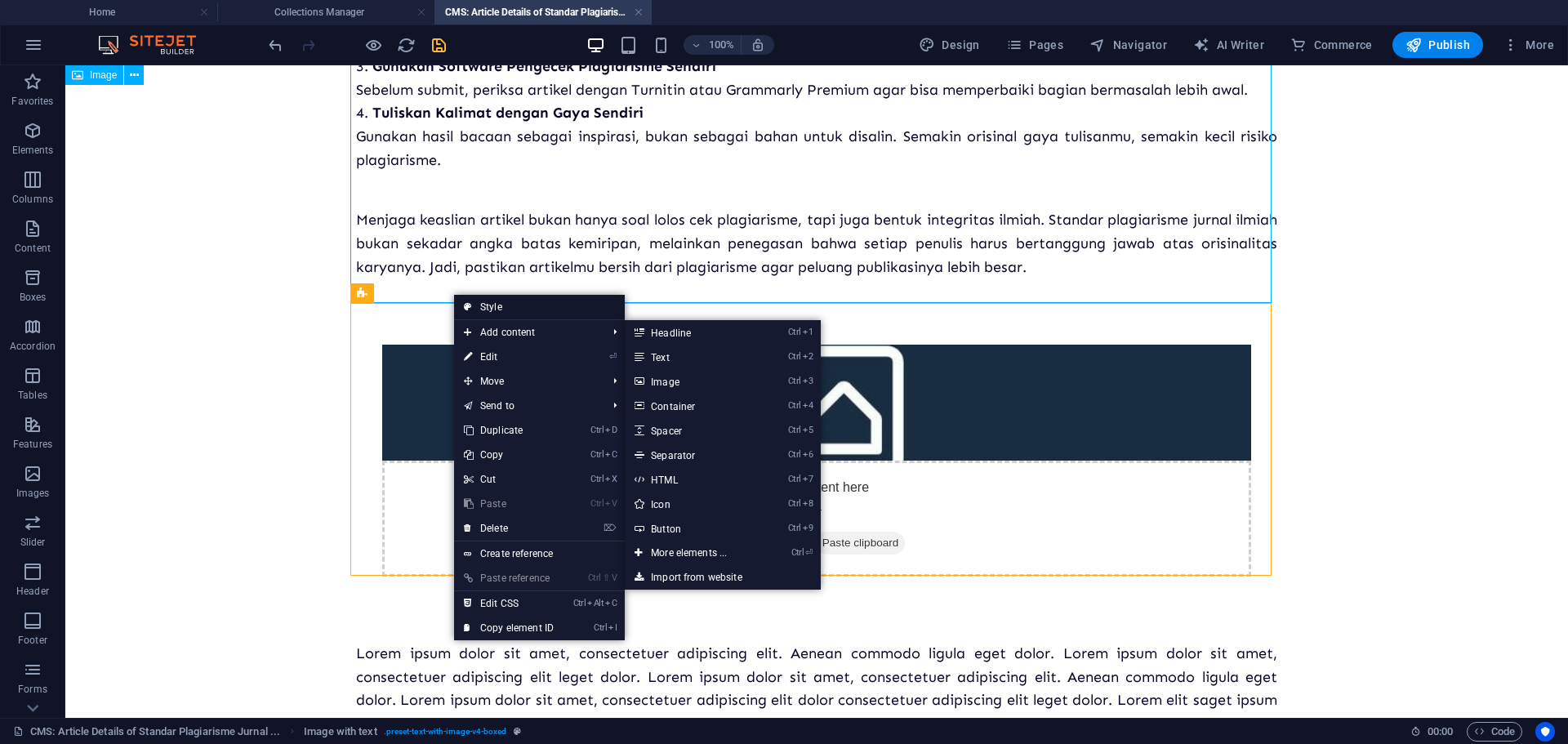
click at [506, 303] on link "Style" at bounding box center [539, 307] width 170 height 25
select select "rem"
select select "px"
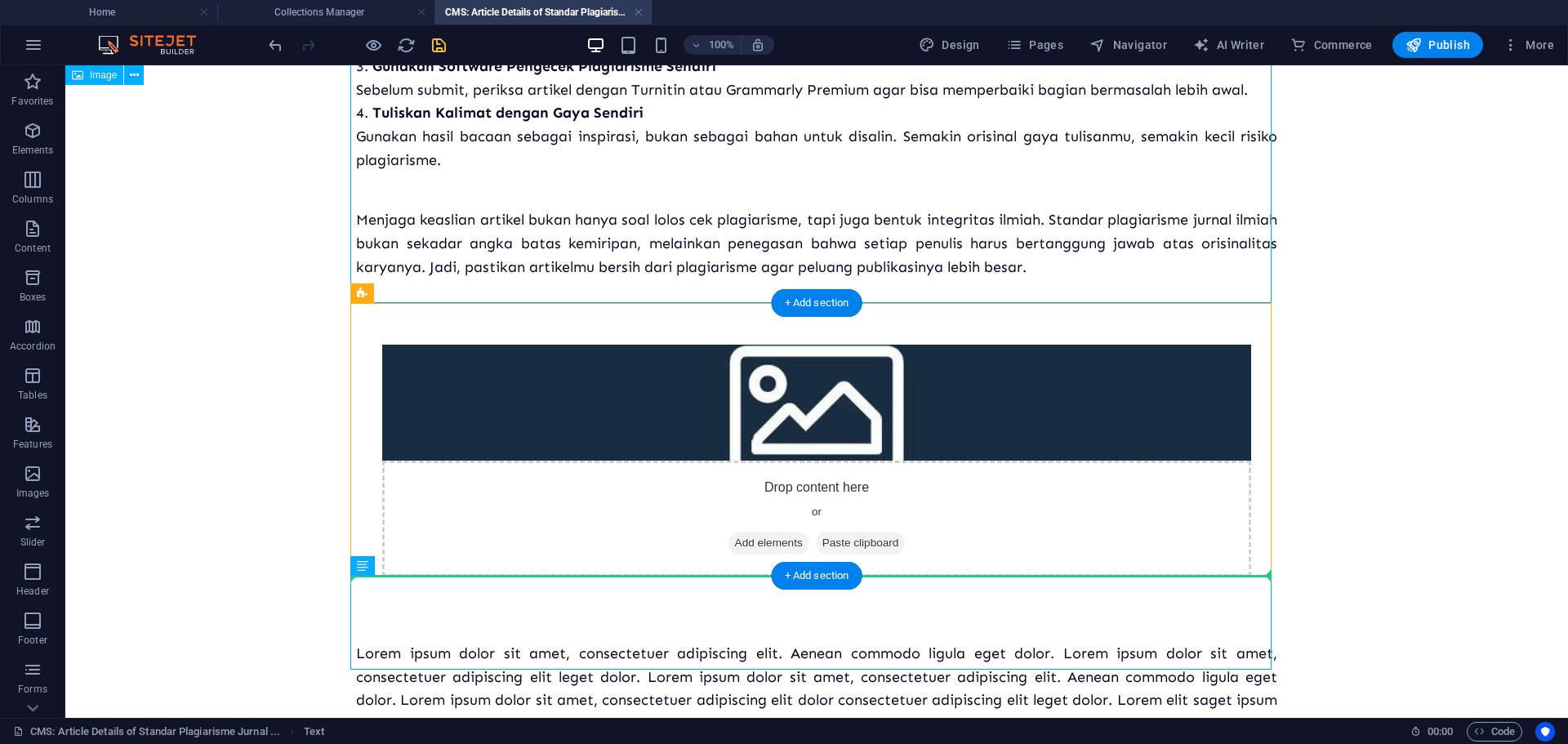
drag, startPoint x: 404, startPoint y: 595, endPoint x: 868, endPoint y: 471, distance: 480.3
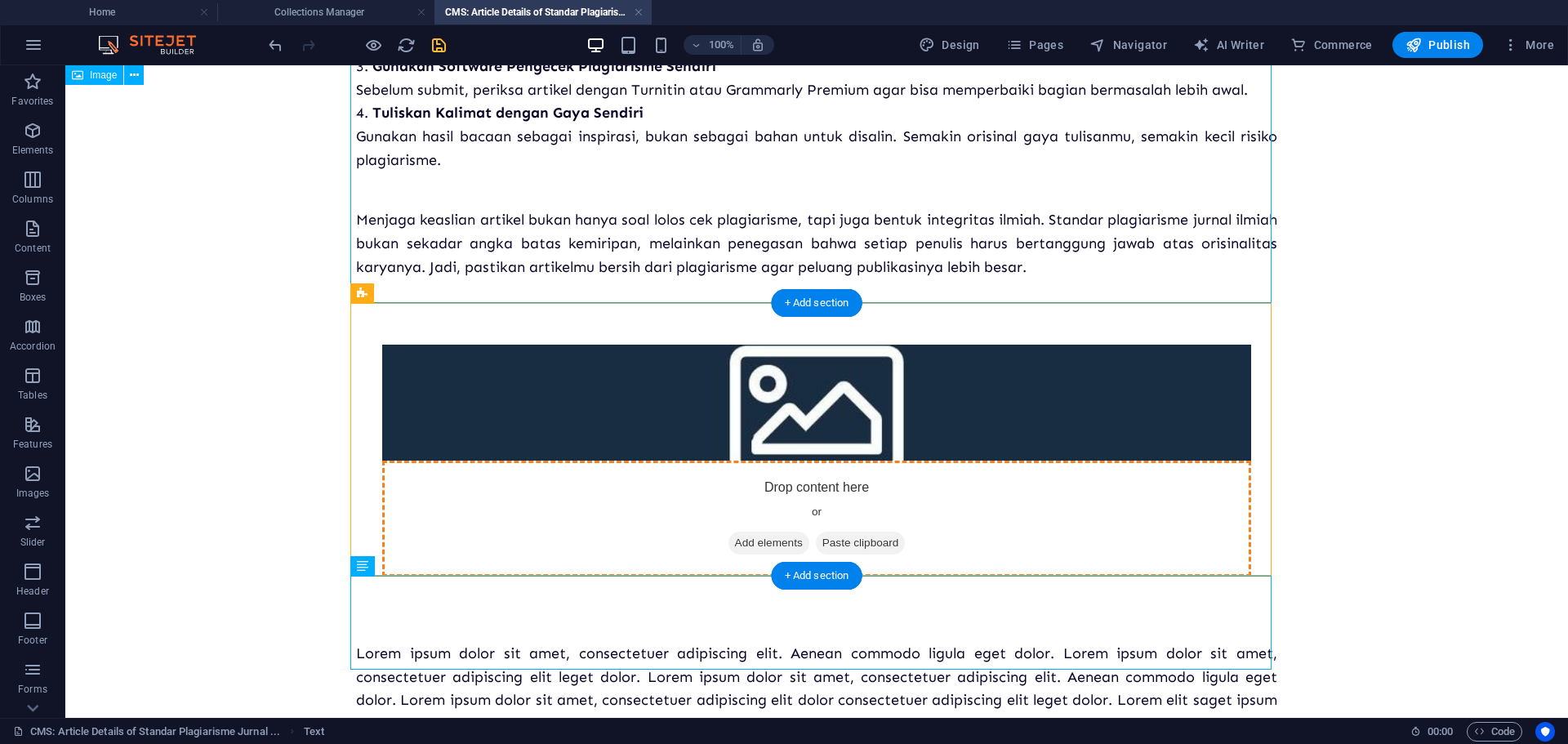
drag, startPoint x: 631, startPoint y: 603, endPoint x: 652, endPoint y: 464, distance: 140.6
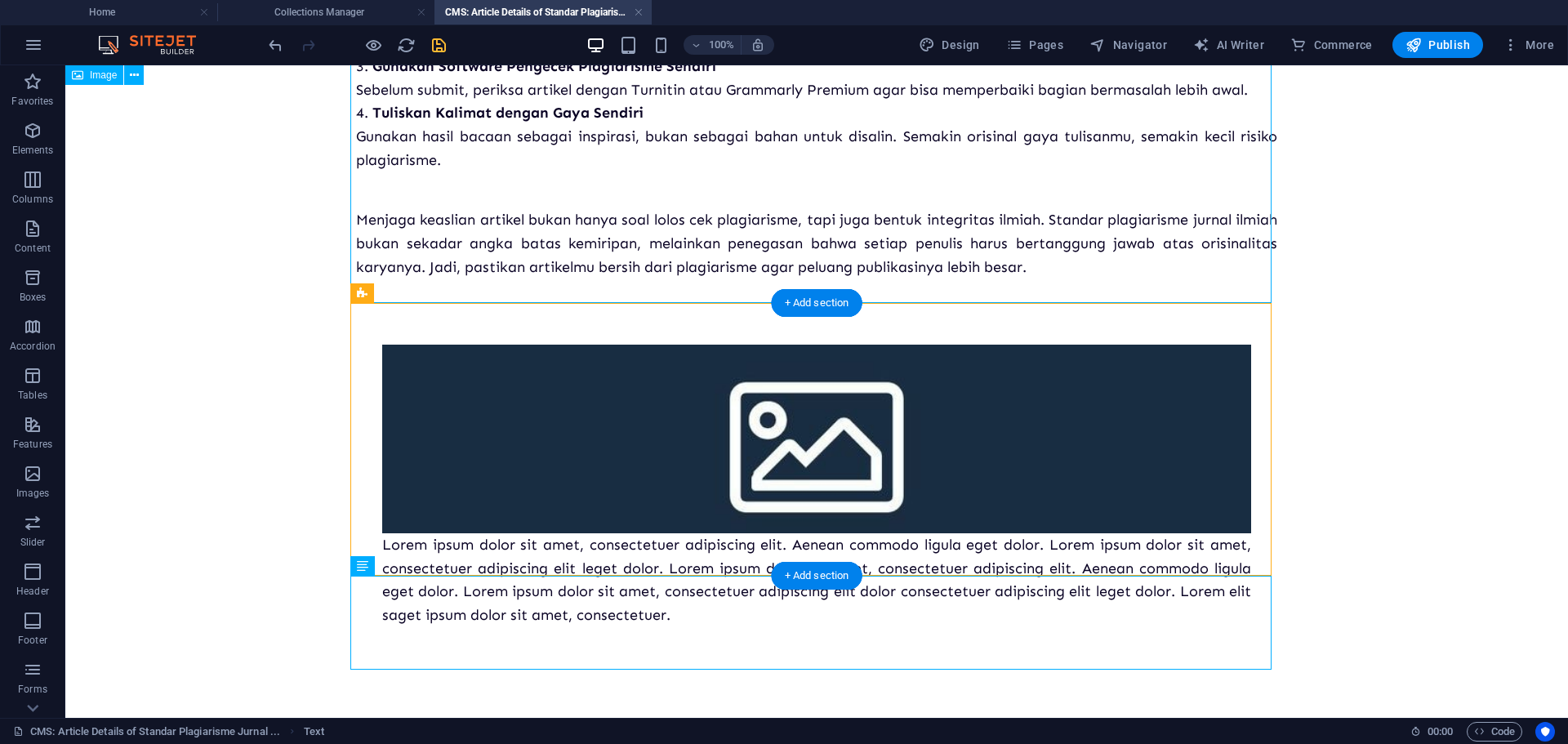
scroll to position [839, 0]
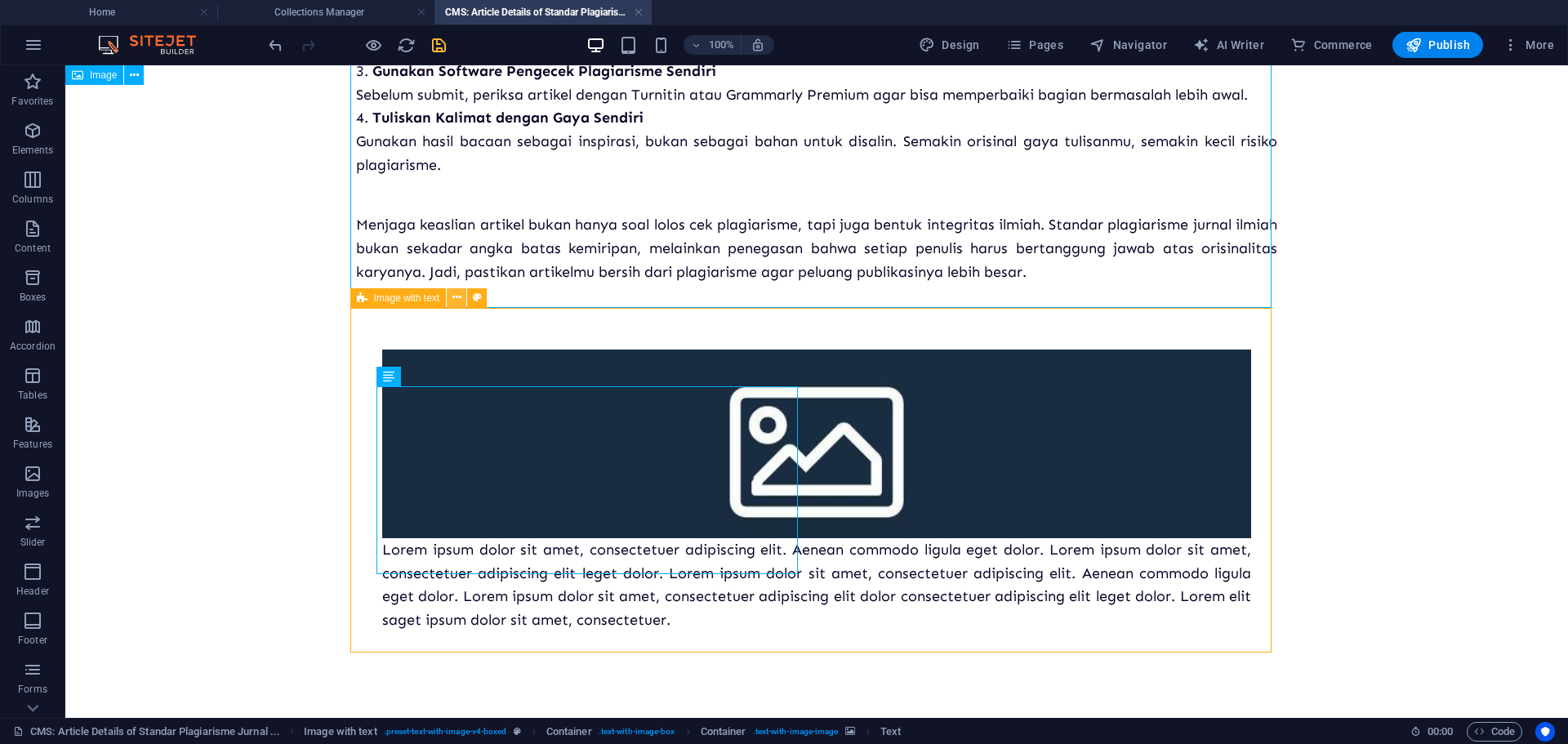
click at [449, 294] on button at bounding box center [457, 298] width 20 height 20
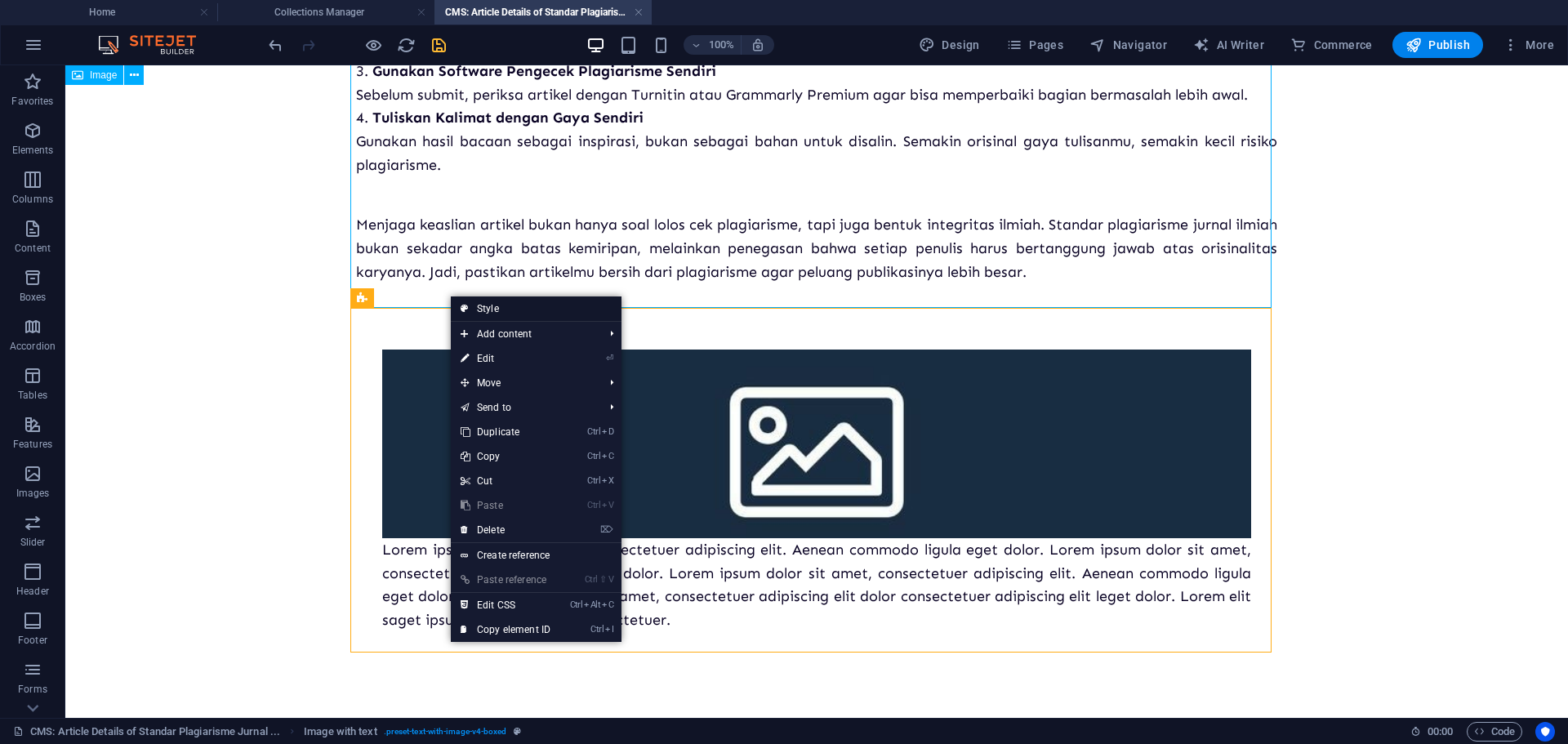
click at [483, 309] on link "Style" at bounding box center [536, 309] width 170 height 25
select select "rem"
select select "px"
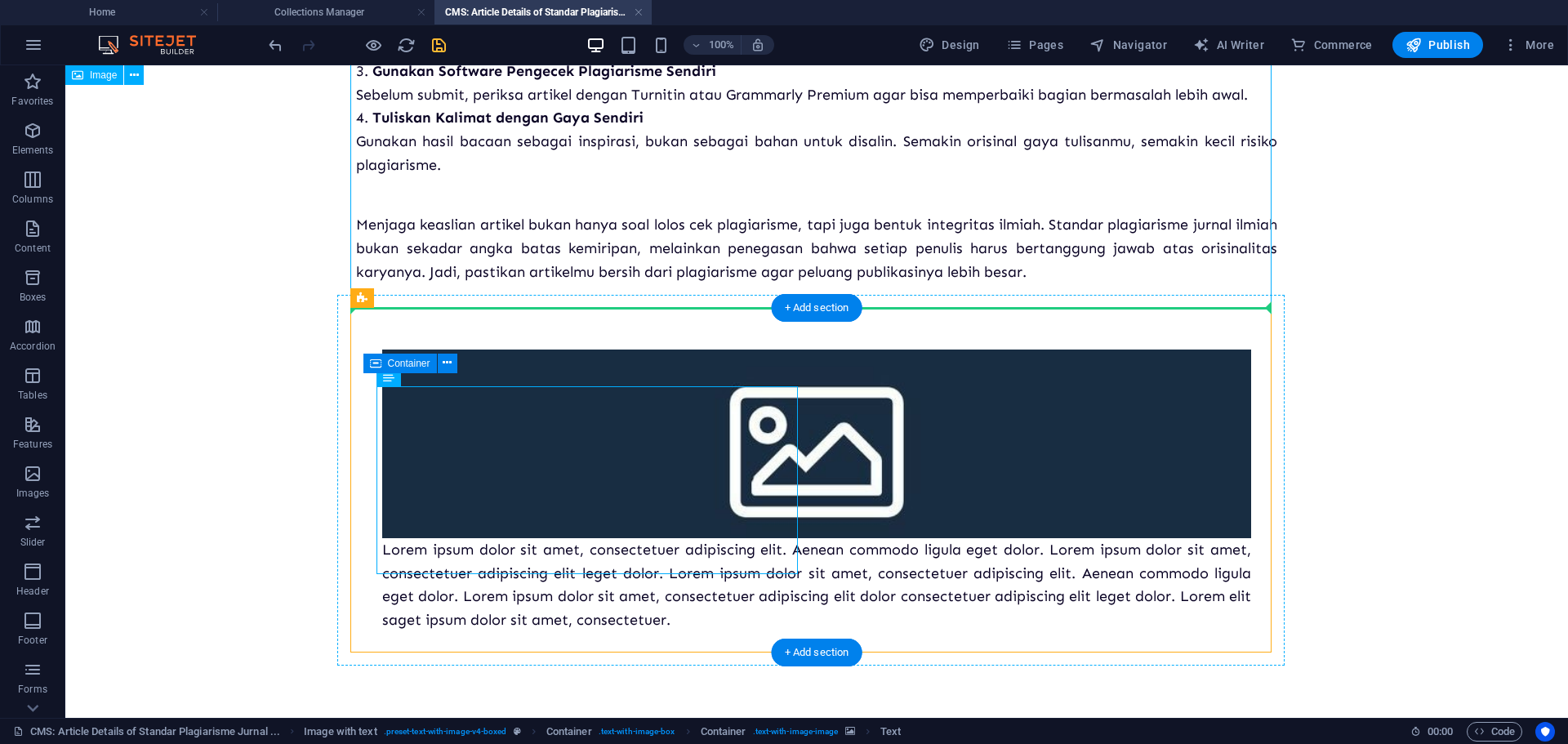
drag, startPoint x: 661, startPoint y: 466, endPoint x: 832, endPoint y: 457, distance: 171.2
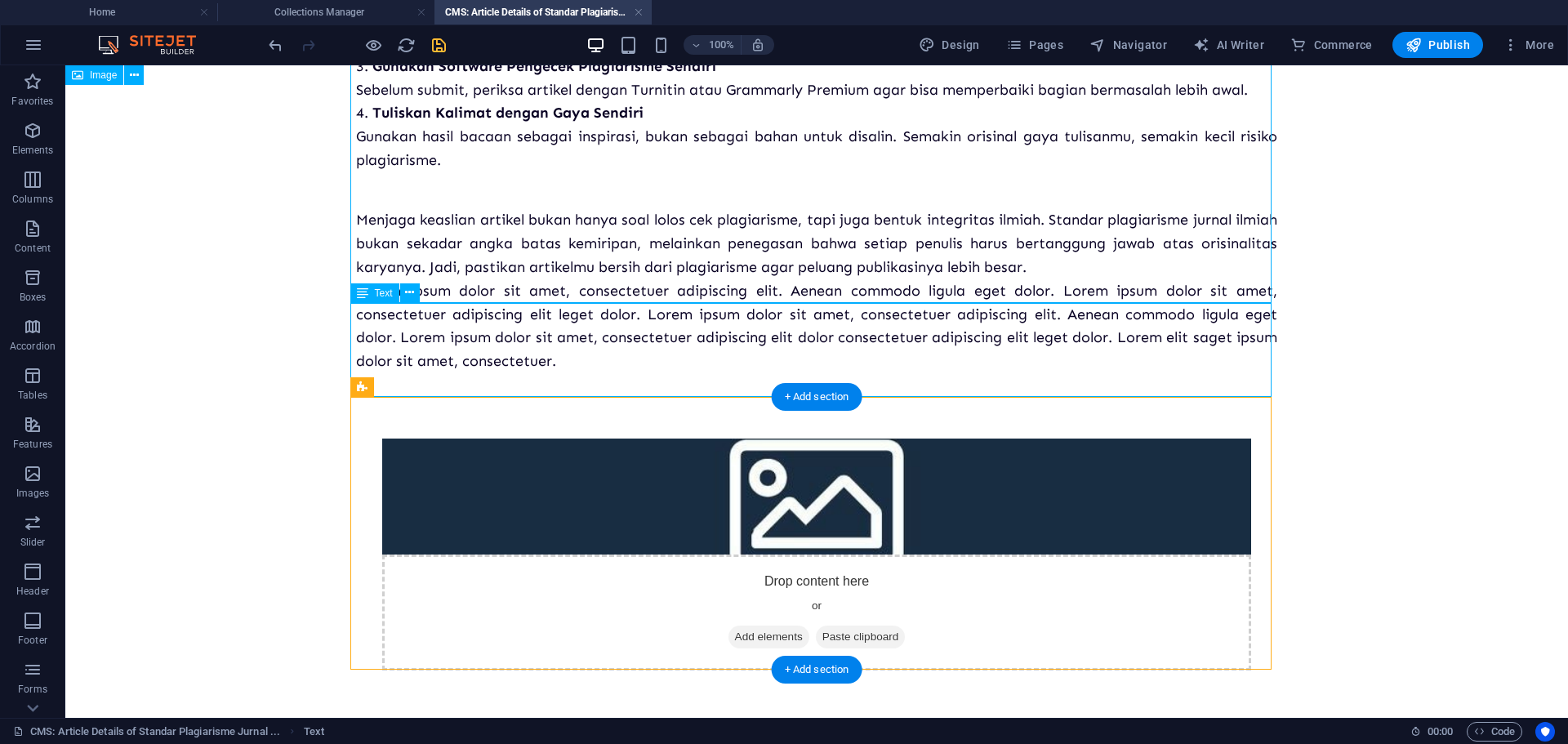
scroll to position [767, 0]
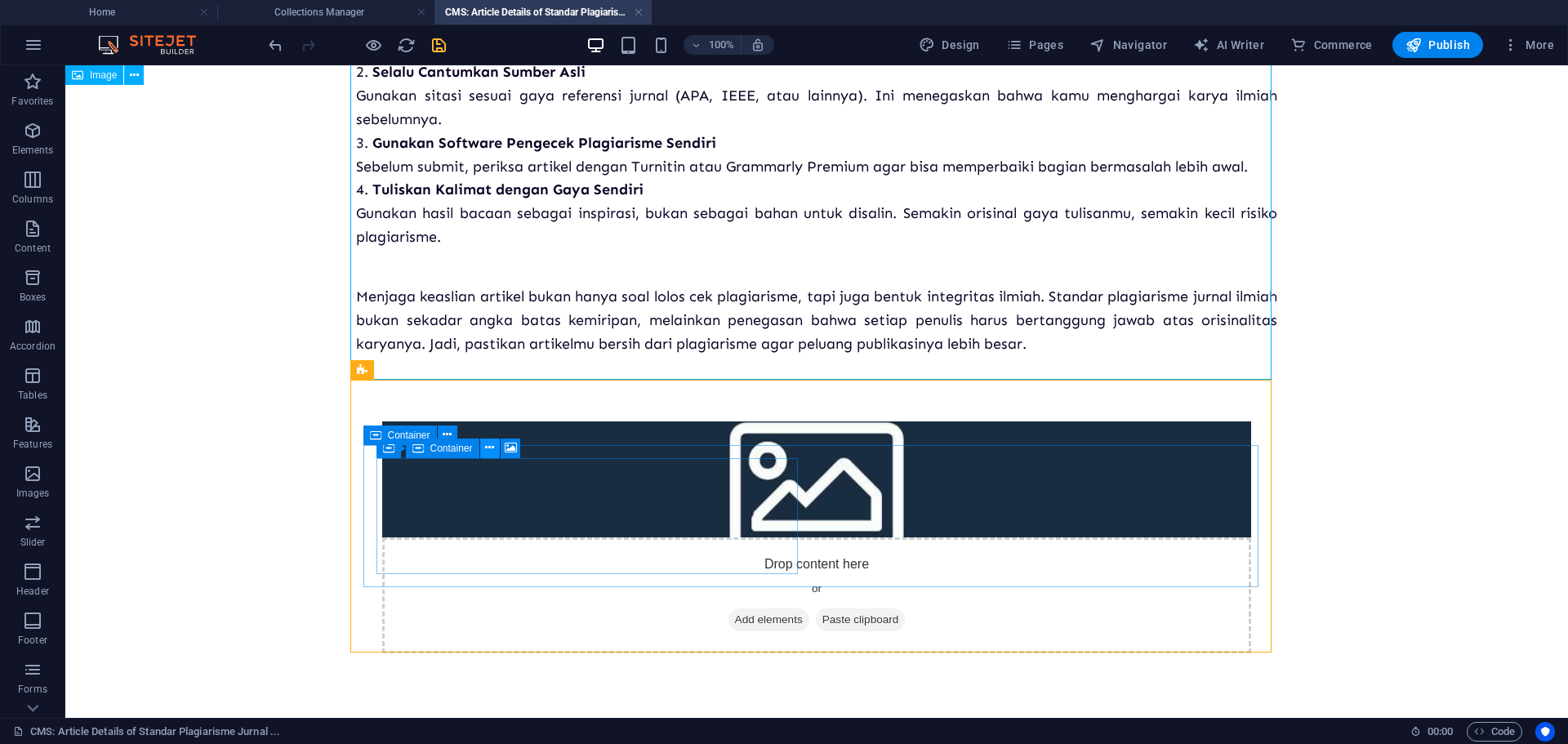
click at [489, 449] on icon at bounding box center [490, 447] width 9 height 17
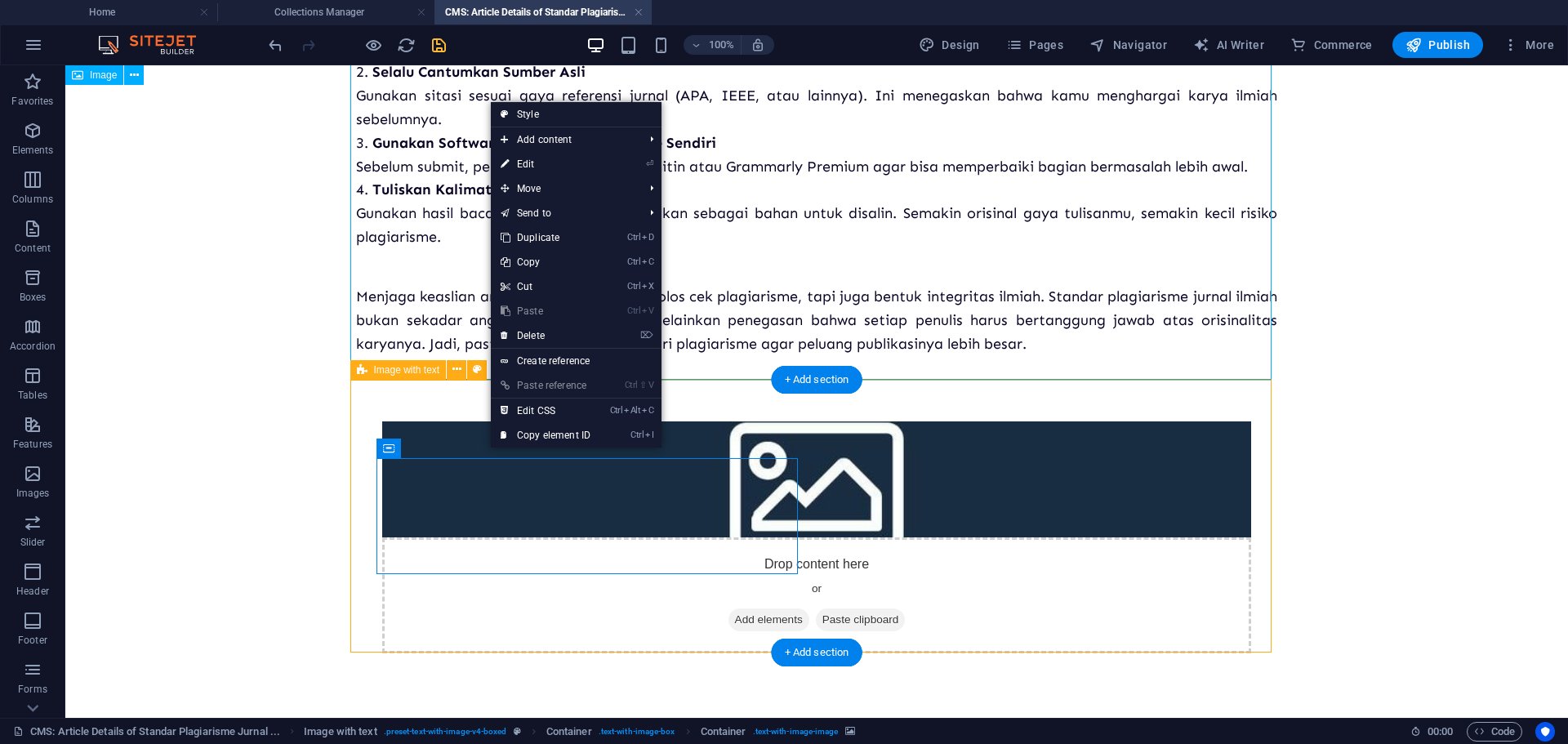
click at [767, 410] on div "Drop content here or Add elements Paste clipboard" at bounding box center [816, 536] width 921 height 363
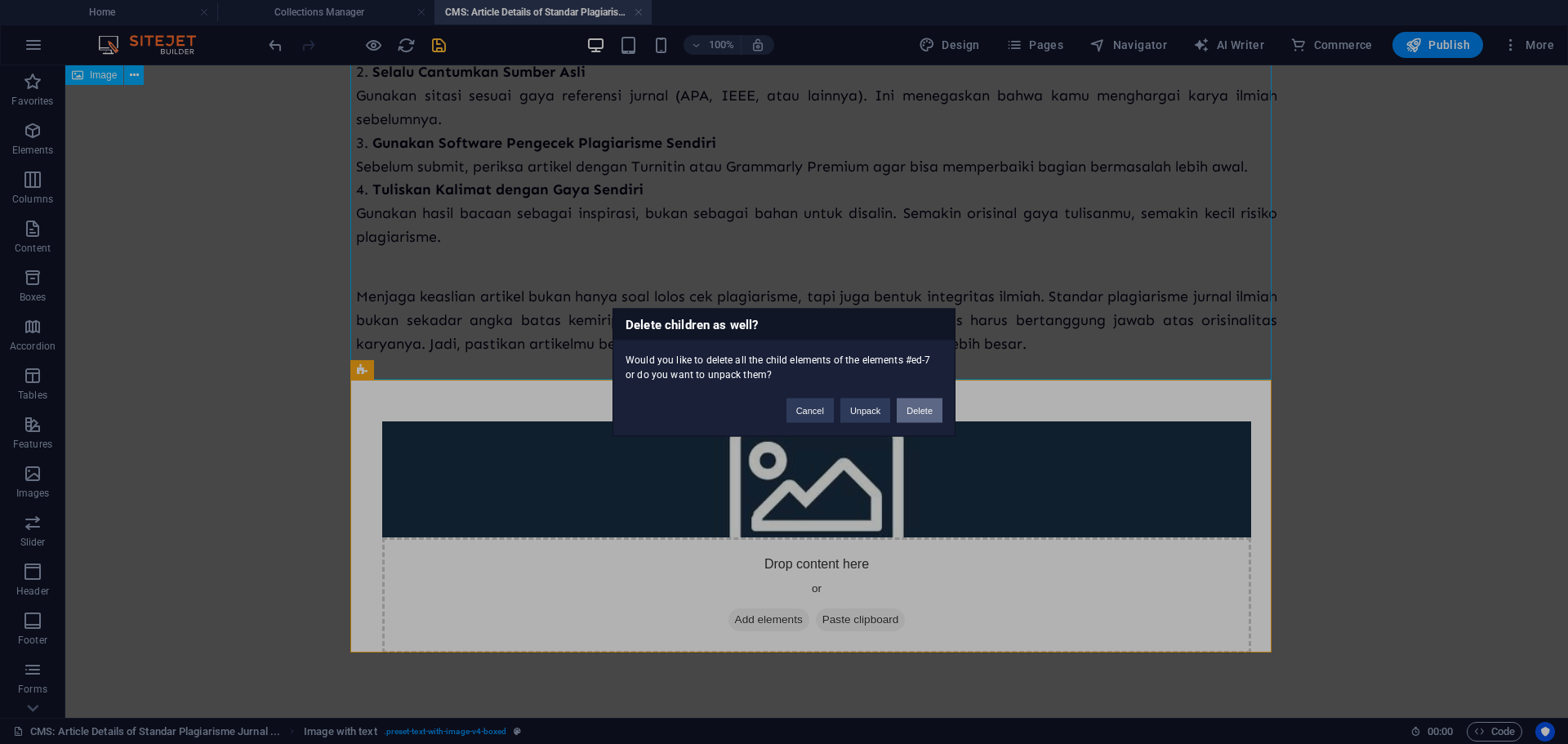
click at [910, 406] on button "Delete" at bounding box center [920, 410] width 46 height 25
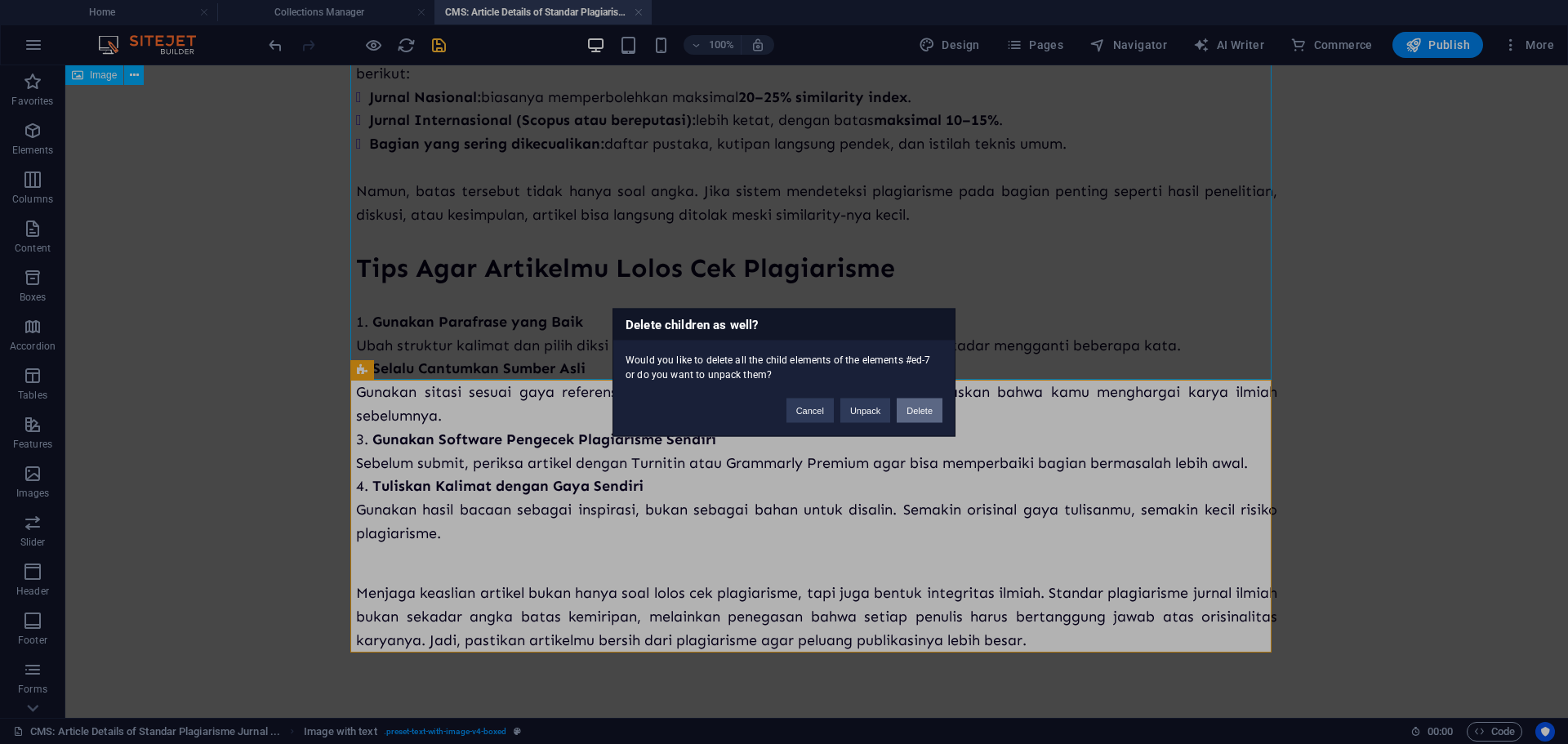
scroll to position [495, 0]
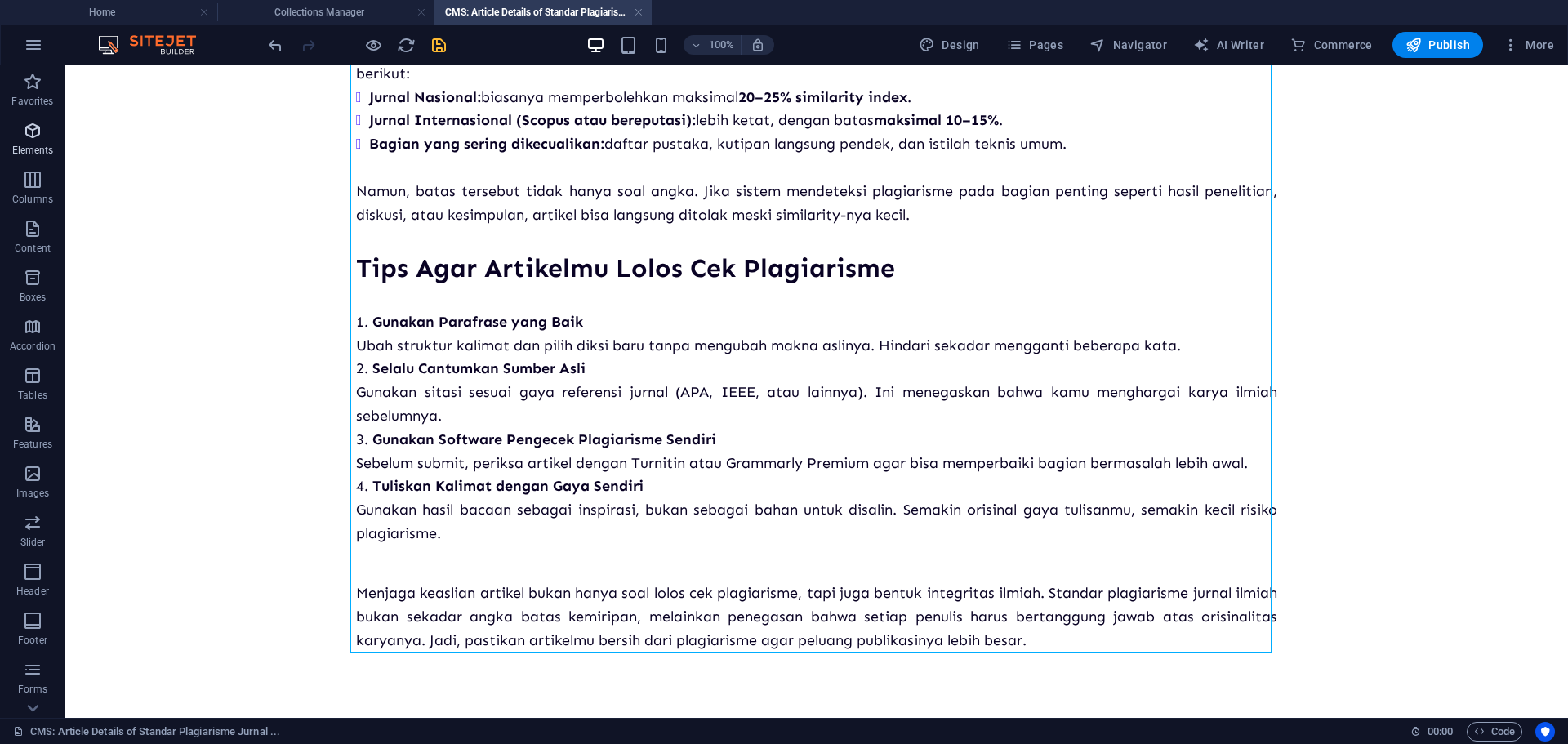
click at [48, 129] on span "Elements" at bounding box center [33, 140] width 66 height 39
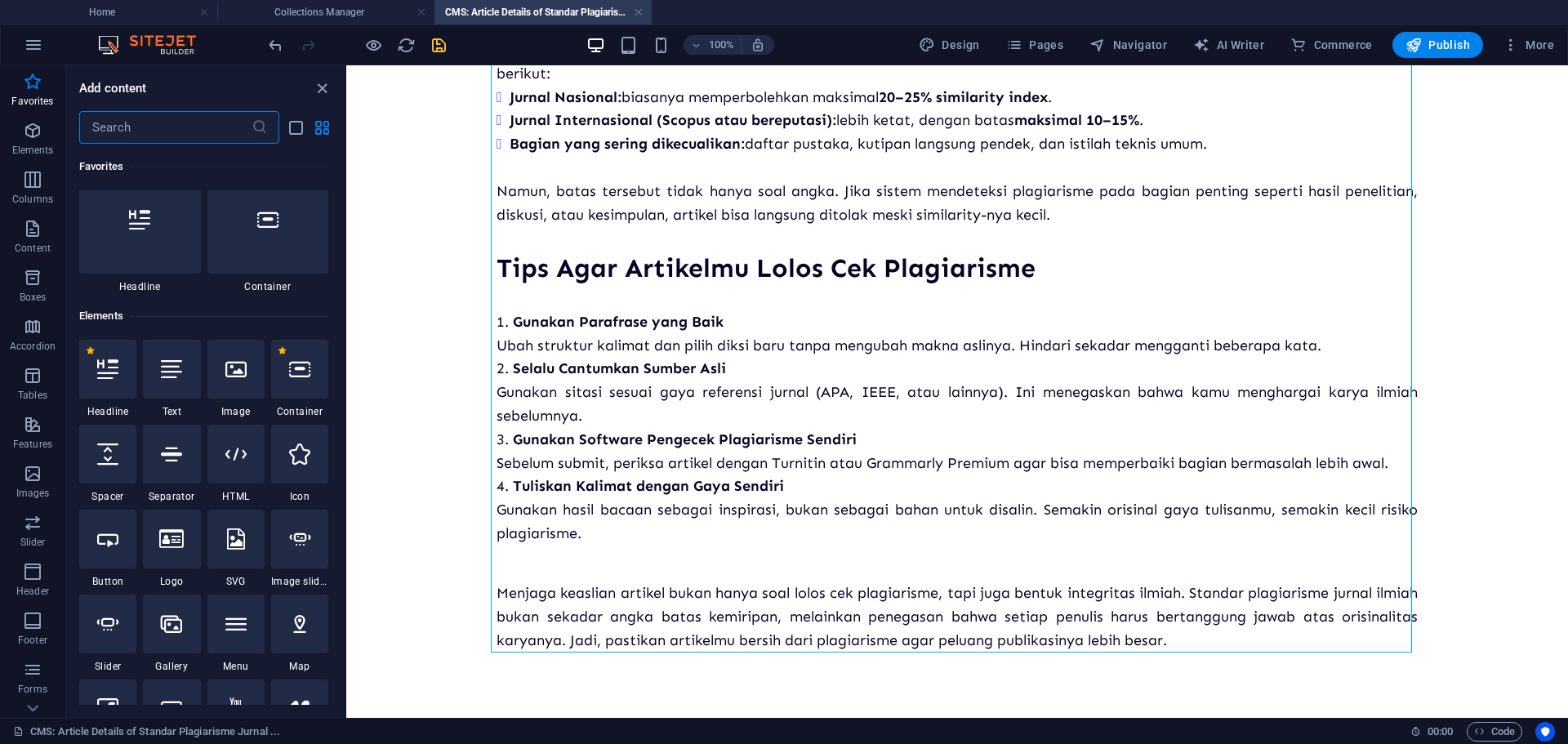
scroll to position [0, 0]
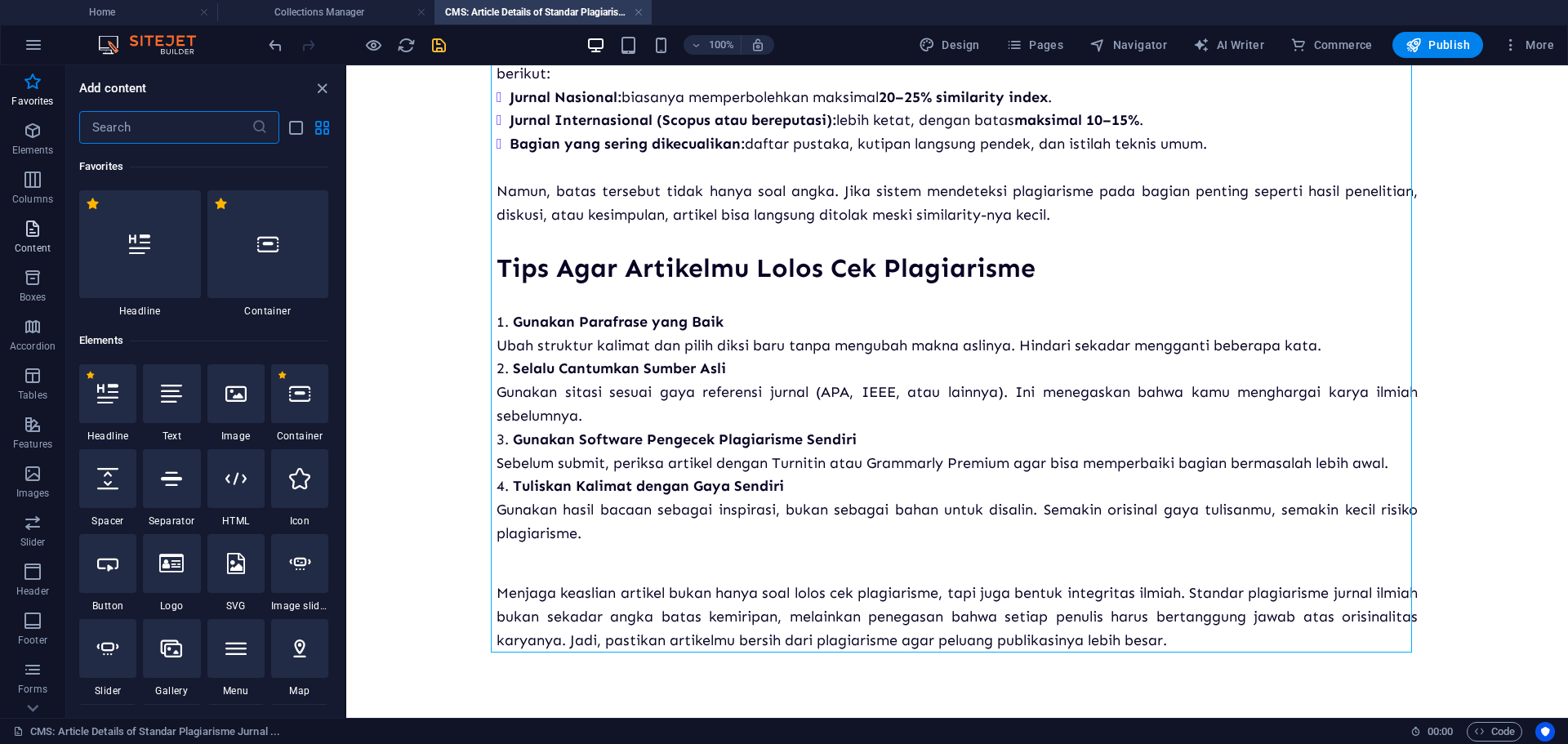
click at [39, 227] on icon "button" at bounding box center [33, 229] width 20 height 20
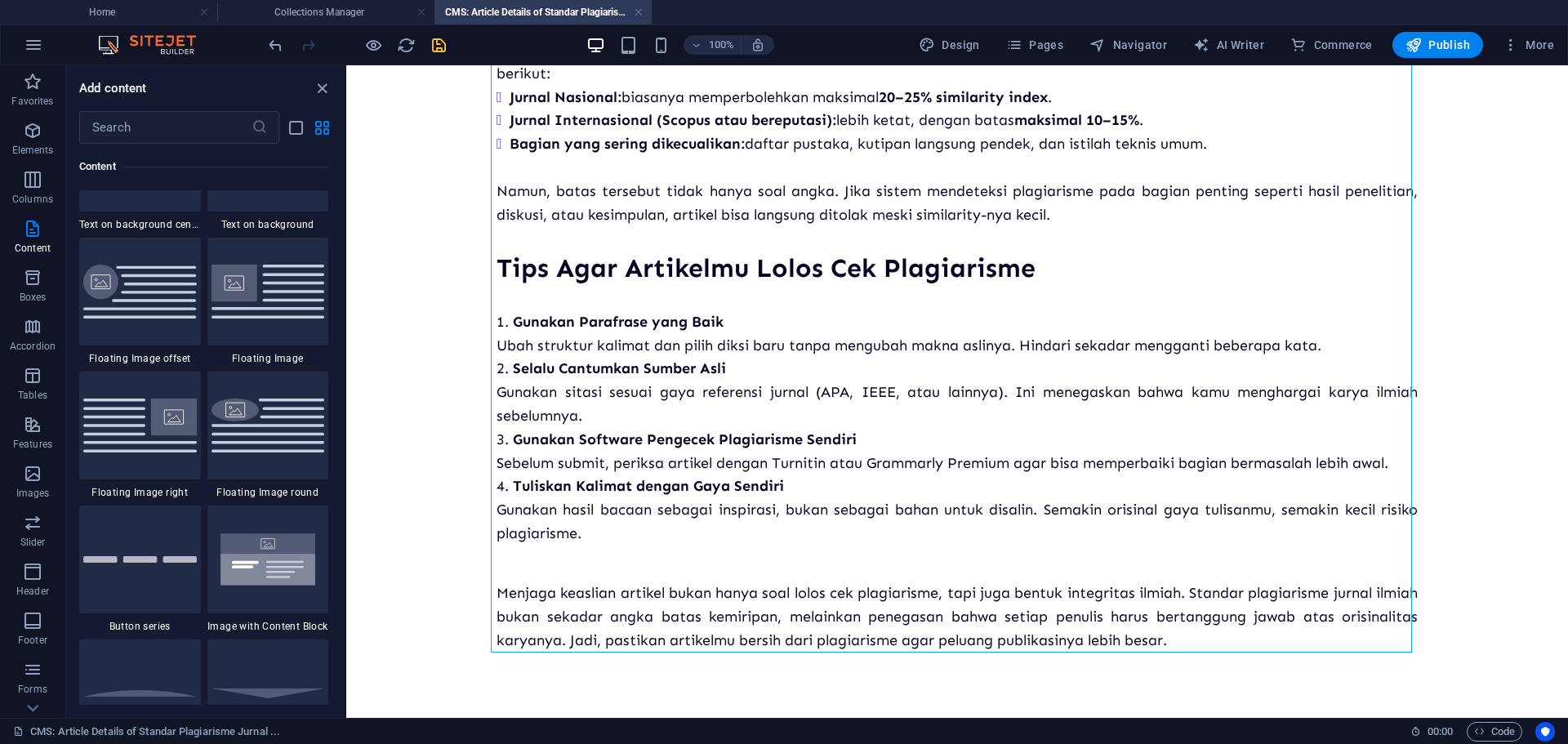
scroll to position [3510, 0]
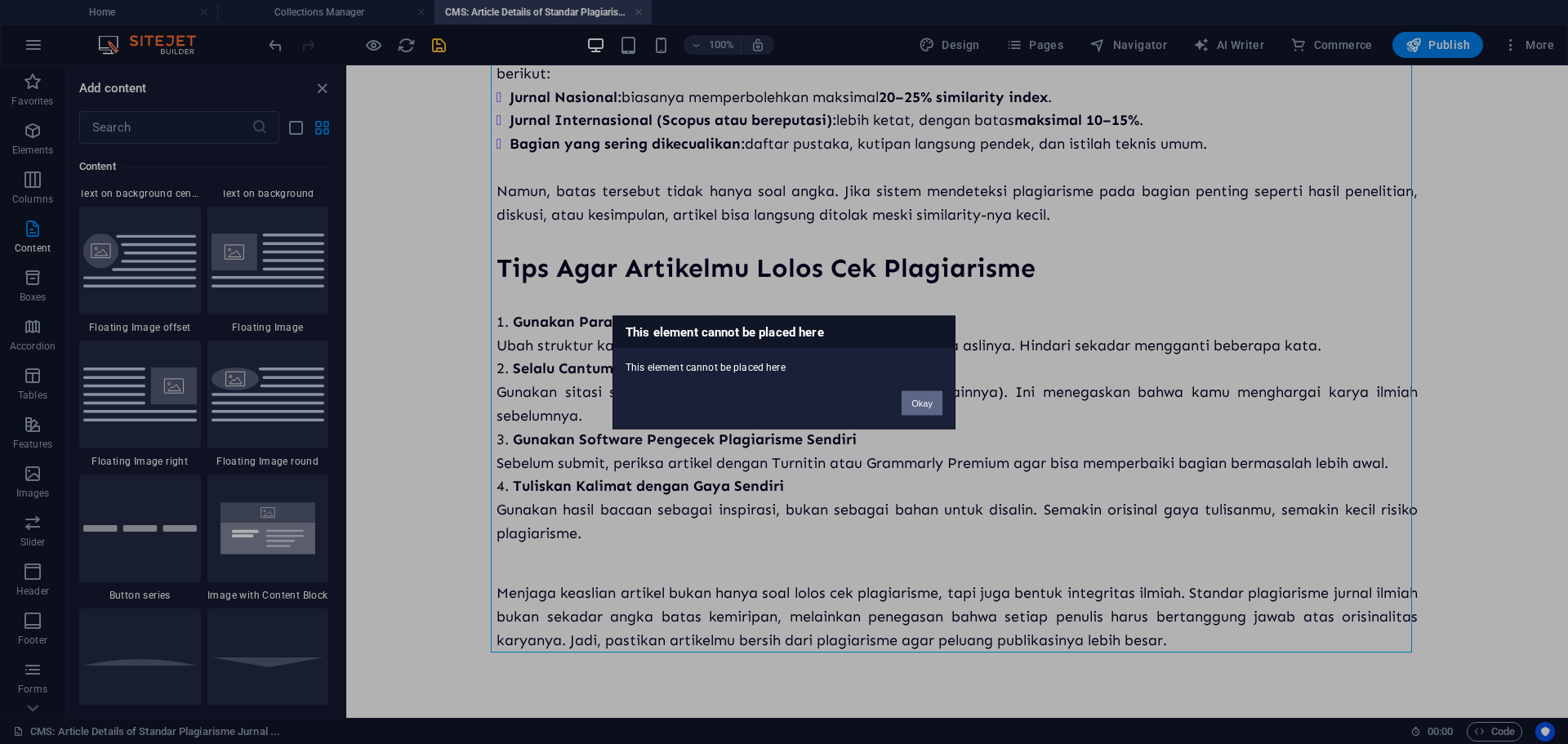
drag, startPoint x: 934, startPoint y: 396, endPoint x: 580, endPoint y: 333, distance: 359.6
click at [934, 396] on button "Okay" at bounding box center [921, 403] width 41 height 25
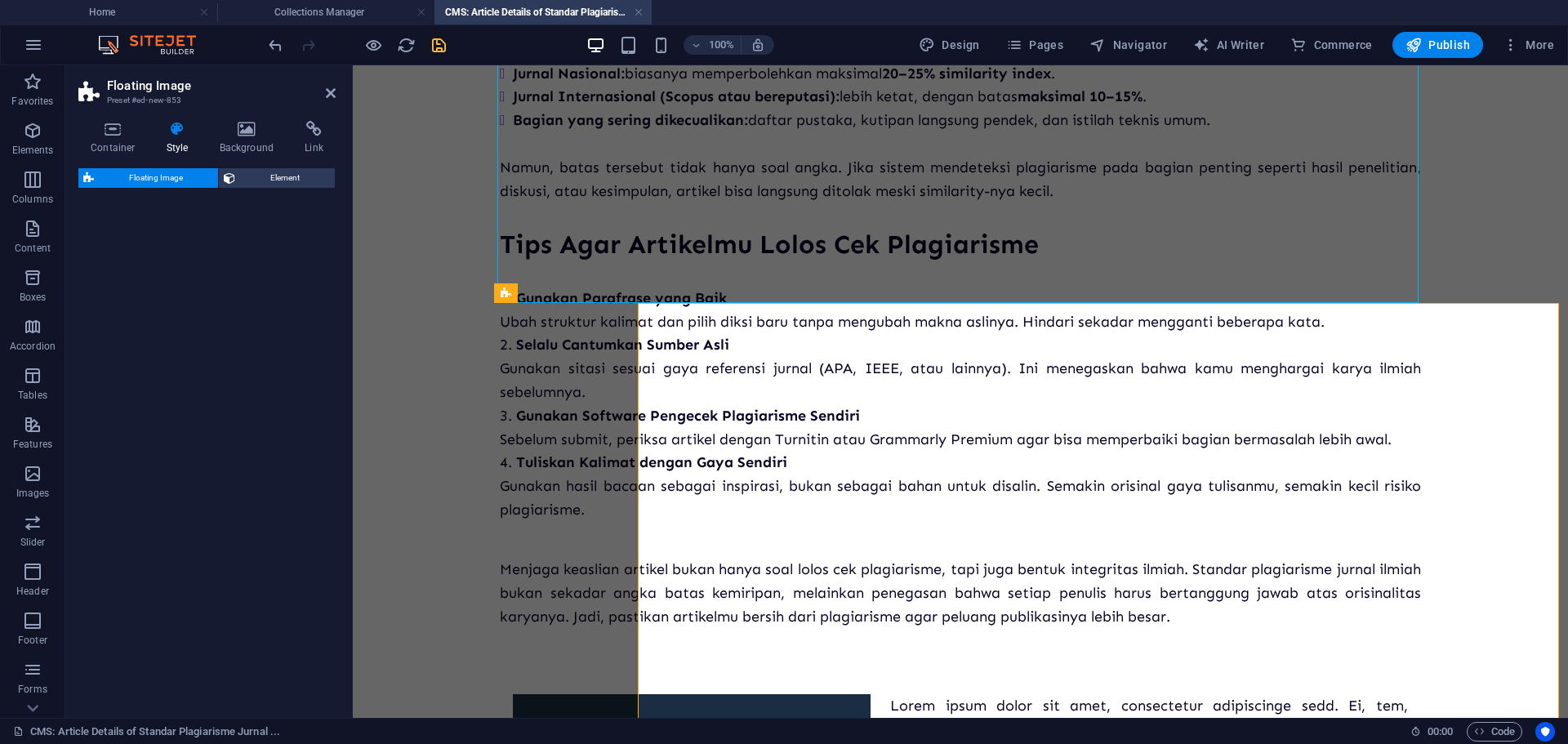
select select "%"
select select "rem"
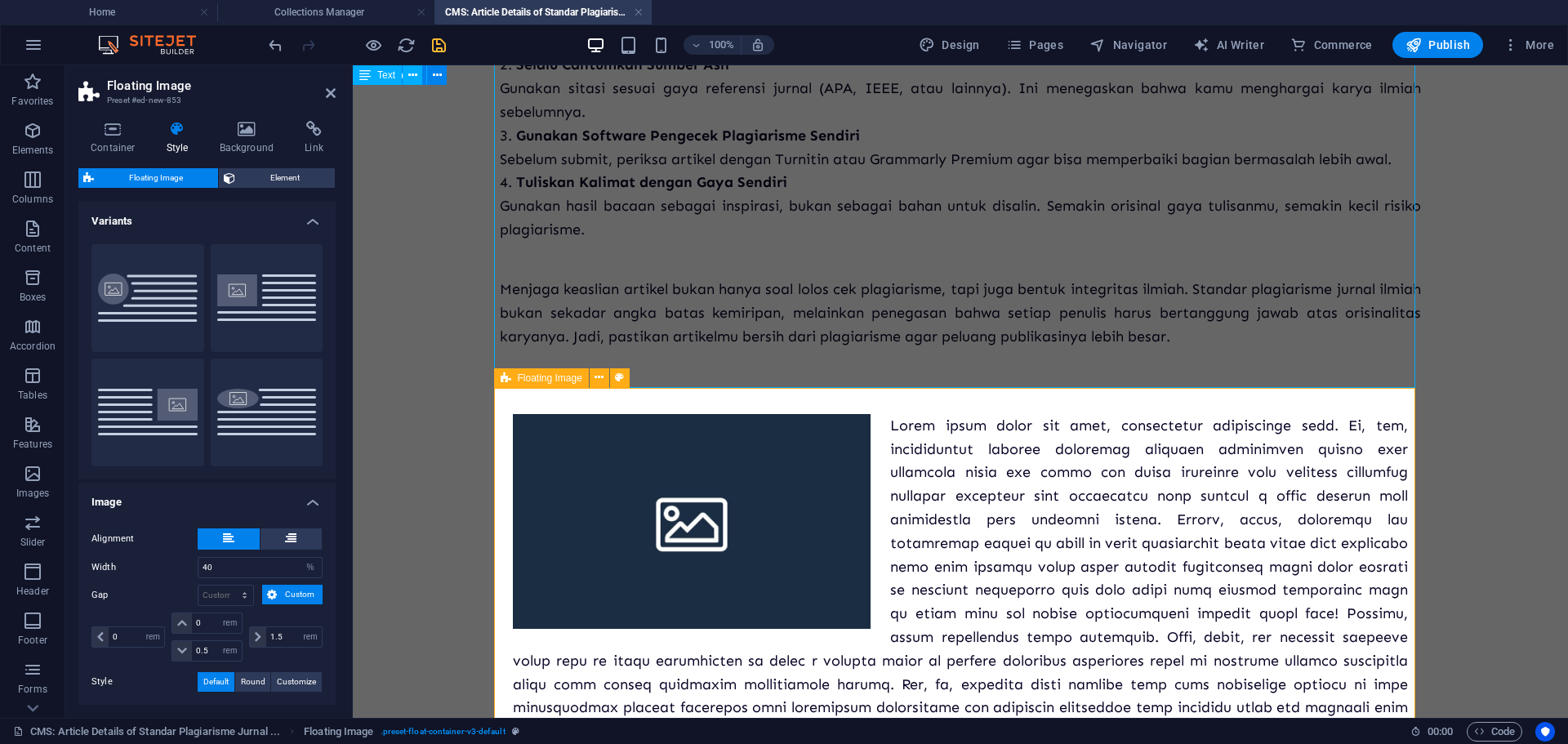
scroll to position [698, 0]
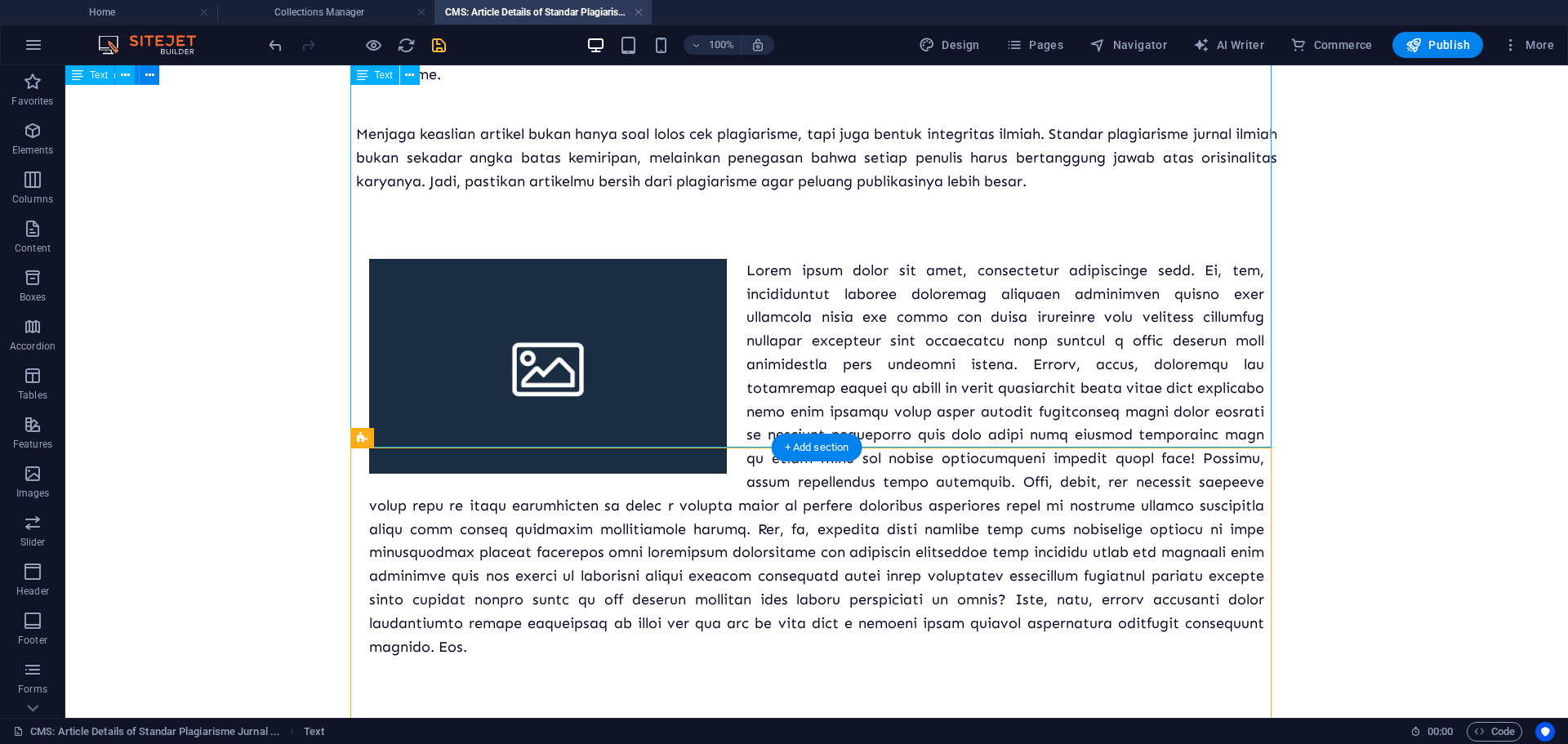
scroll to position [943, 0]
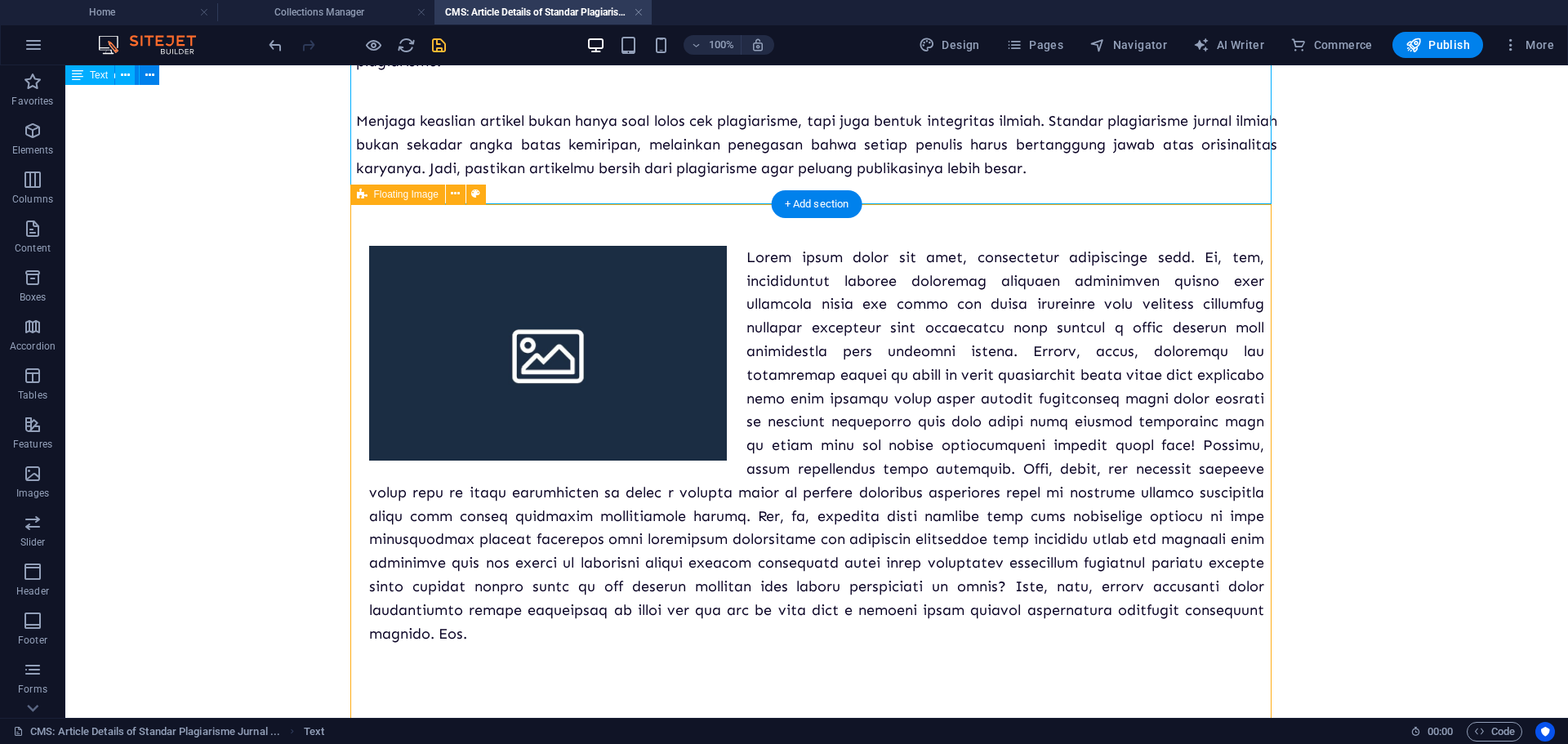
click at [594, 397] on figure at bounding box center [547, 353] width 357 height 215
click at [766, 359] on div at bounding box center [816, 445] width 895 height 400
click at [761, 280] on div at bounding box center [816, 445] width 895 height 400
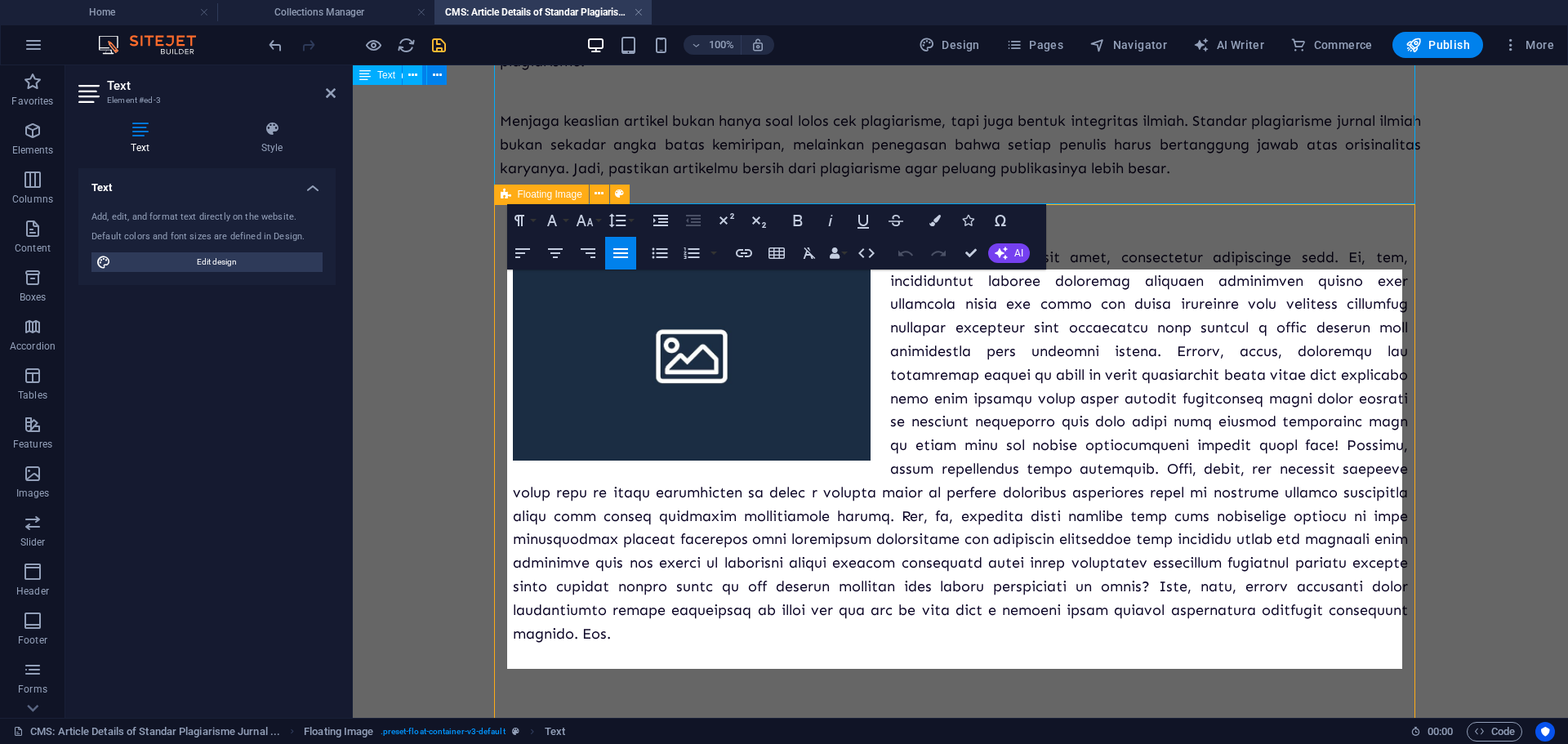
click at [895, 309] on p at bounding box center [960, 445] width 895 height 400
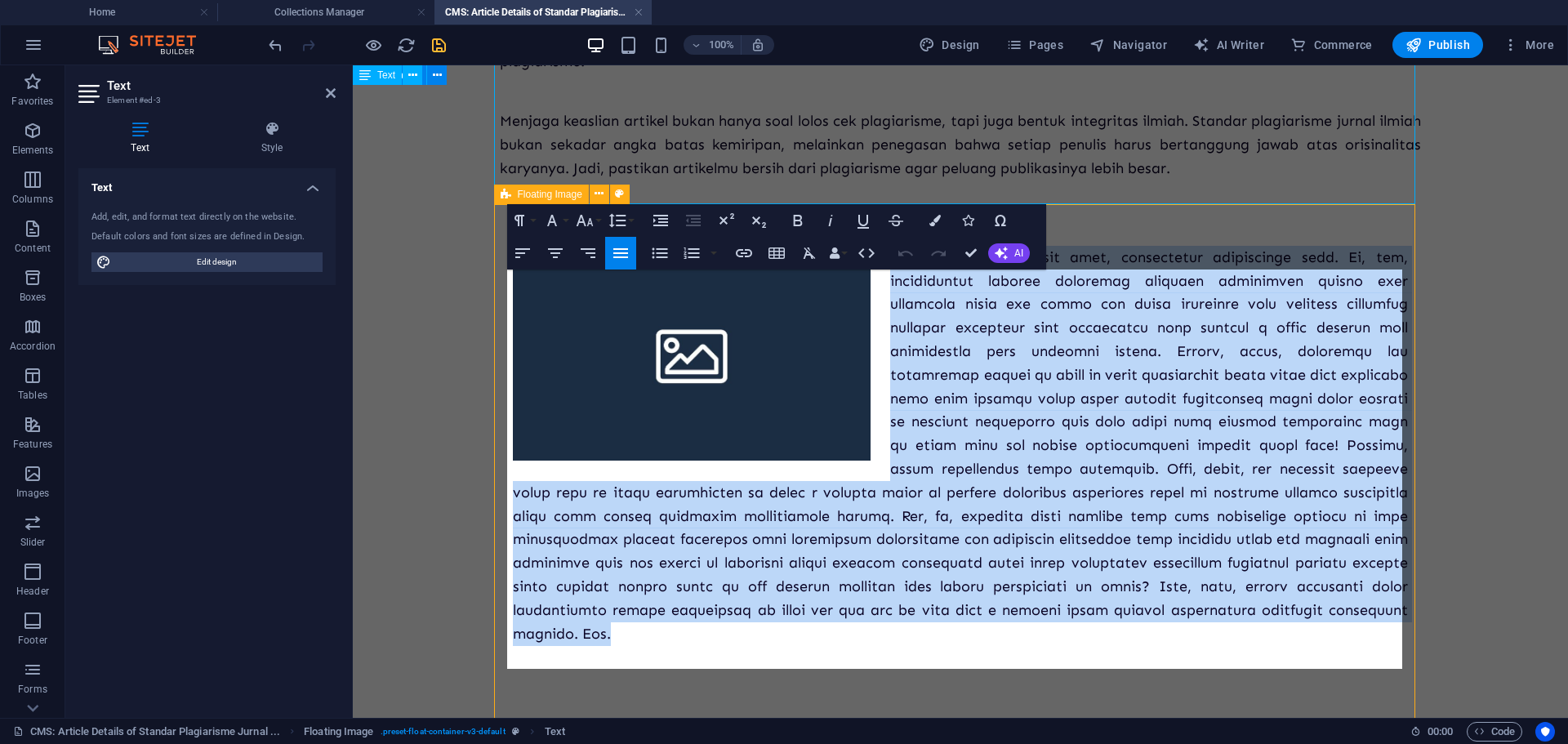
drag, startPoint x: 887, startPoint y: 279, endPoint x: 1278, endPoint y: 655, distance: 542.5
click at [1278, 646] on p at bounding box center [960, 445] width 895 height 400
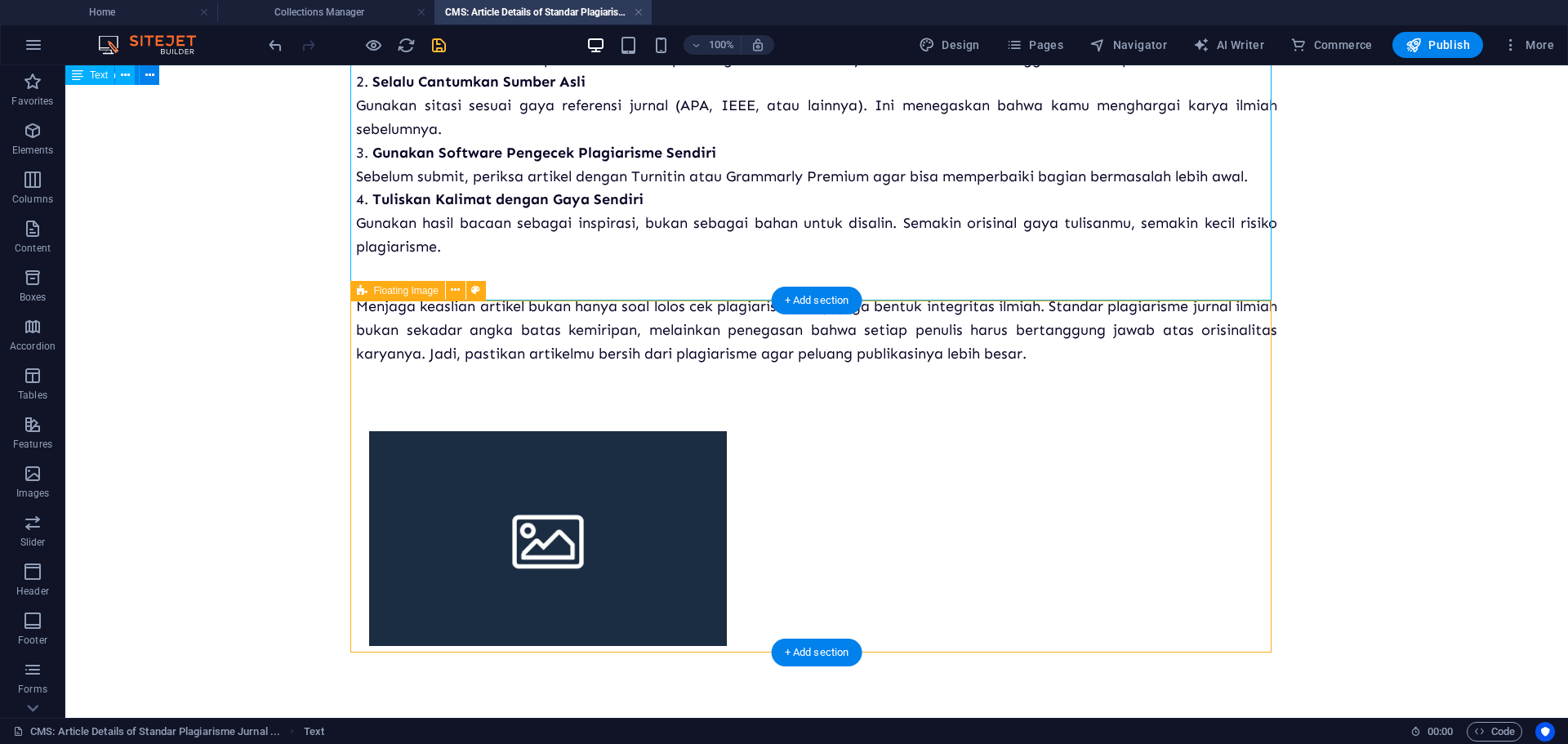
click at [793, 393] on div at bounding box center [816, 508] width 921 height 286
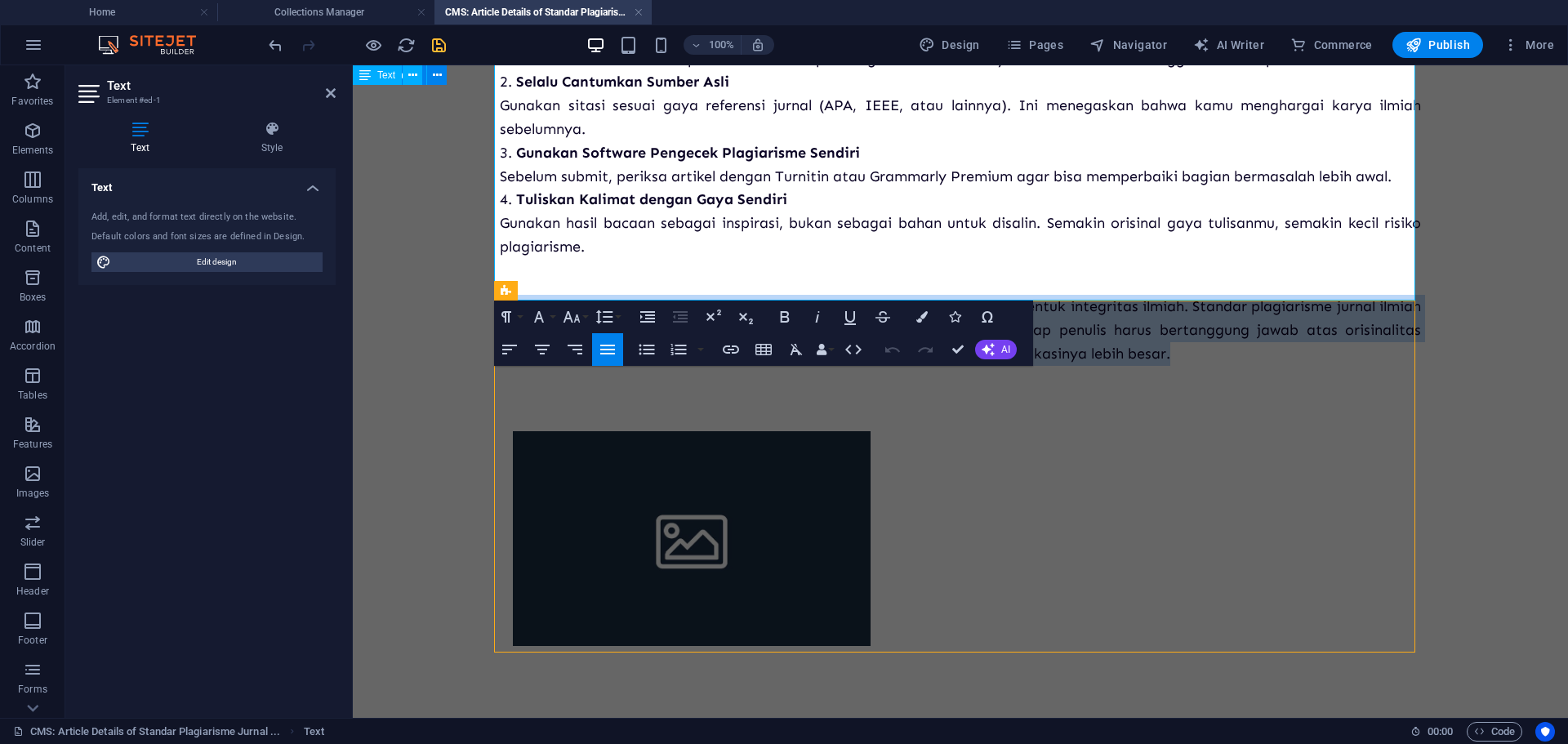
drag, startPoint x: 1185, startPoint y: 286, endPoint x: 492, endPoint y: 251, distance: 693.9
click at [492, 251] on div "Plagiarisme masih menjadi salah satu alasan utama artikel ilmiah ditolak oleh j…" at bounding box center [960, 12] width 947 height 1410
copy p "Menjaga keaslian artikel bukan hanya soal lolos cek plagiarisme, tapi juga bent…"
click at [945, 458] on div at bounding box center [960, 508] width 921 height 286
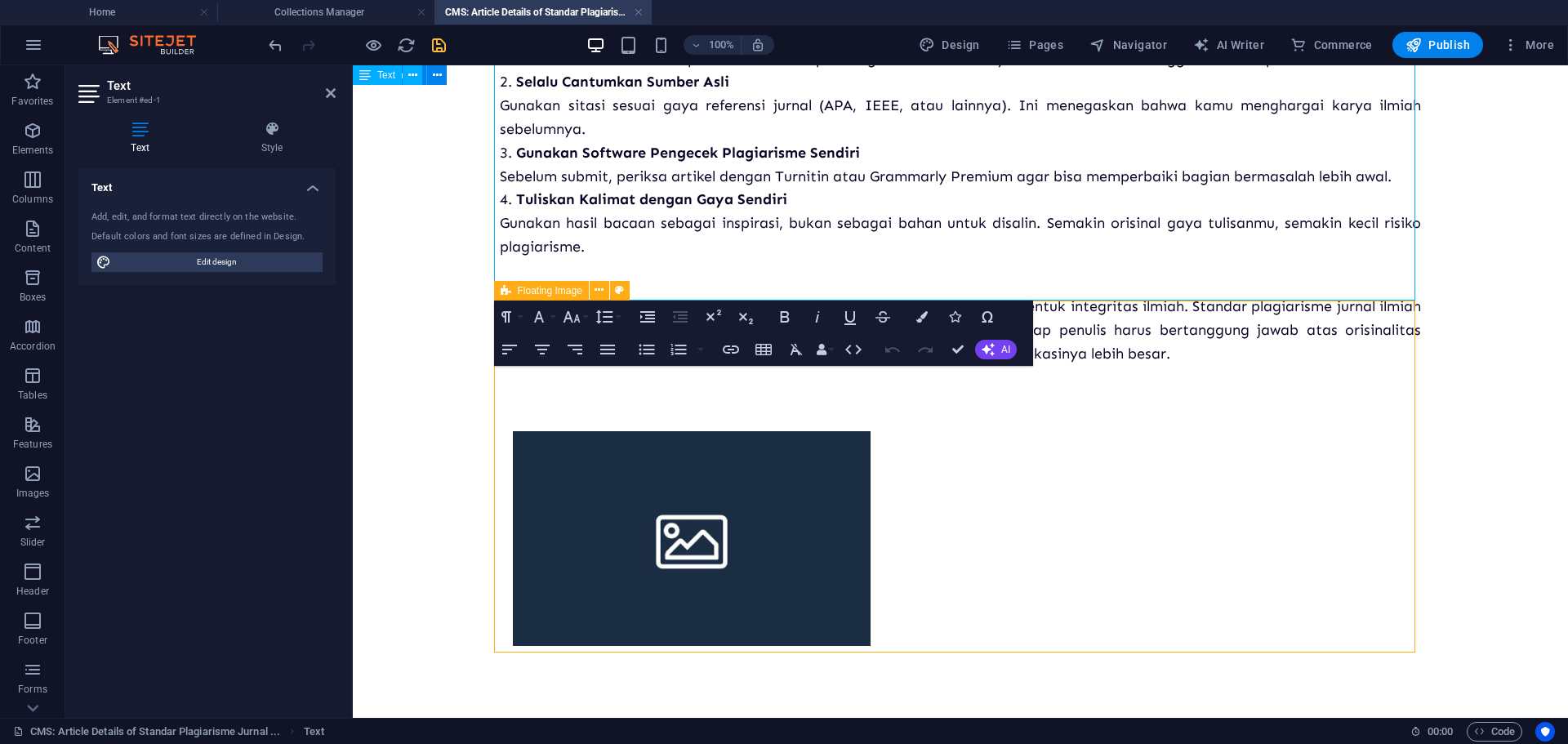
click at [808, 444] on figure at bounding box center [691, 538] width 357 height 215
select select "%"
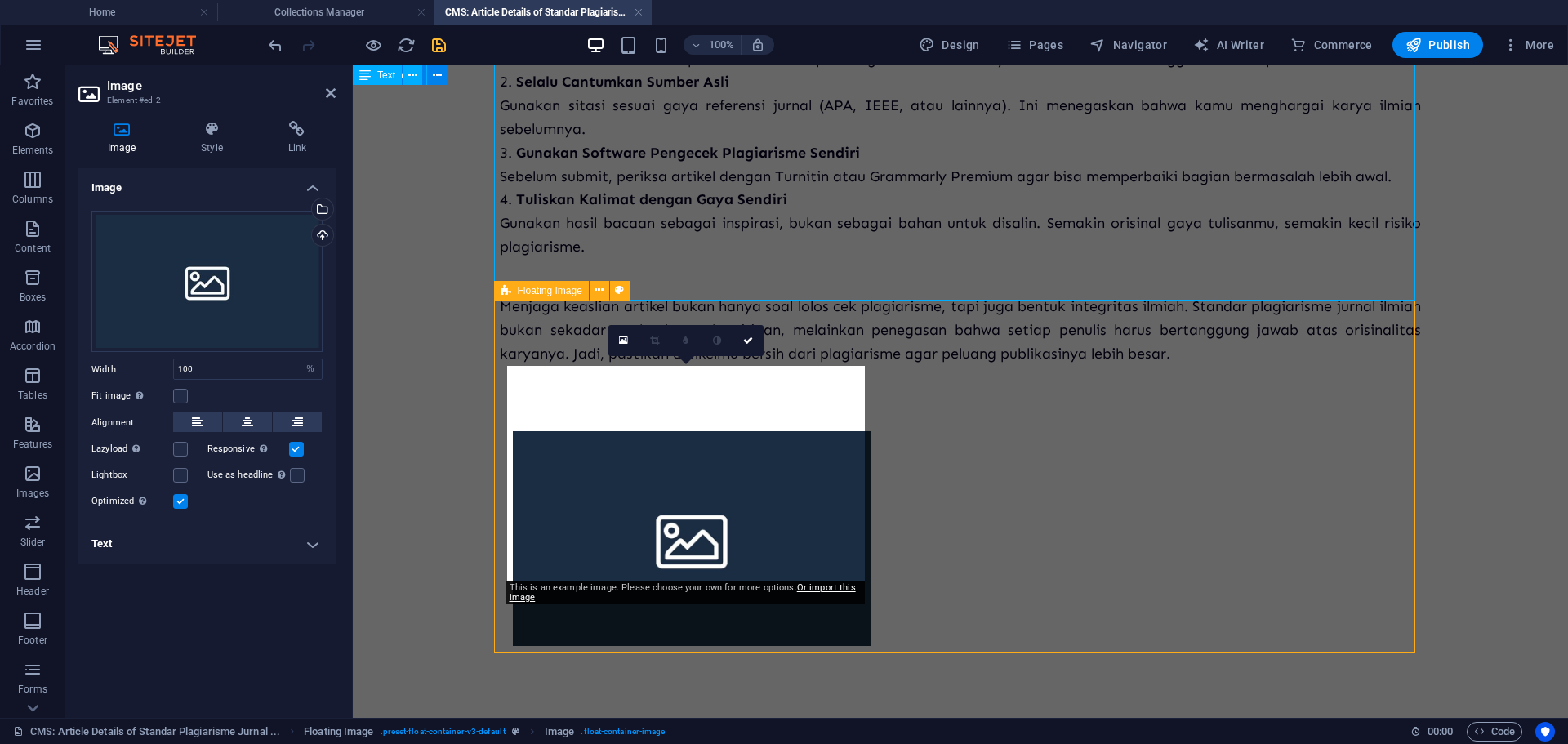
click at [944, 447] on div at bounding box center [960, 508] width 921 height 286
click at [1231, 447] on div at bounding box center [960, 508] width 921 height 286
select select "%"
select select "rem"
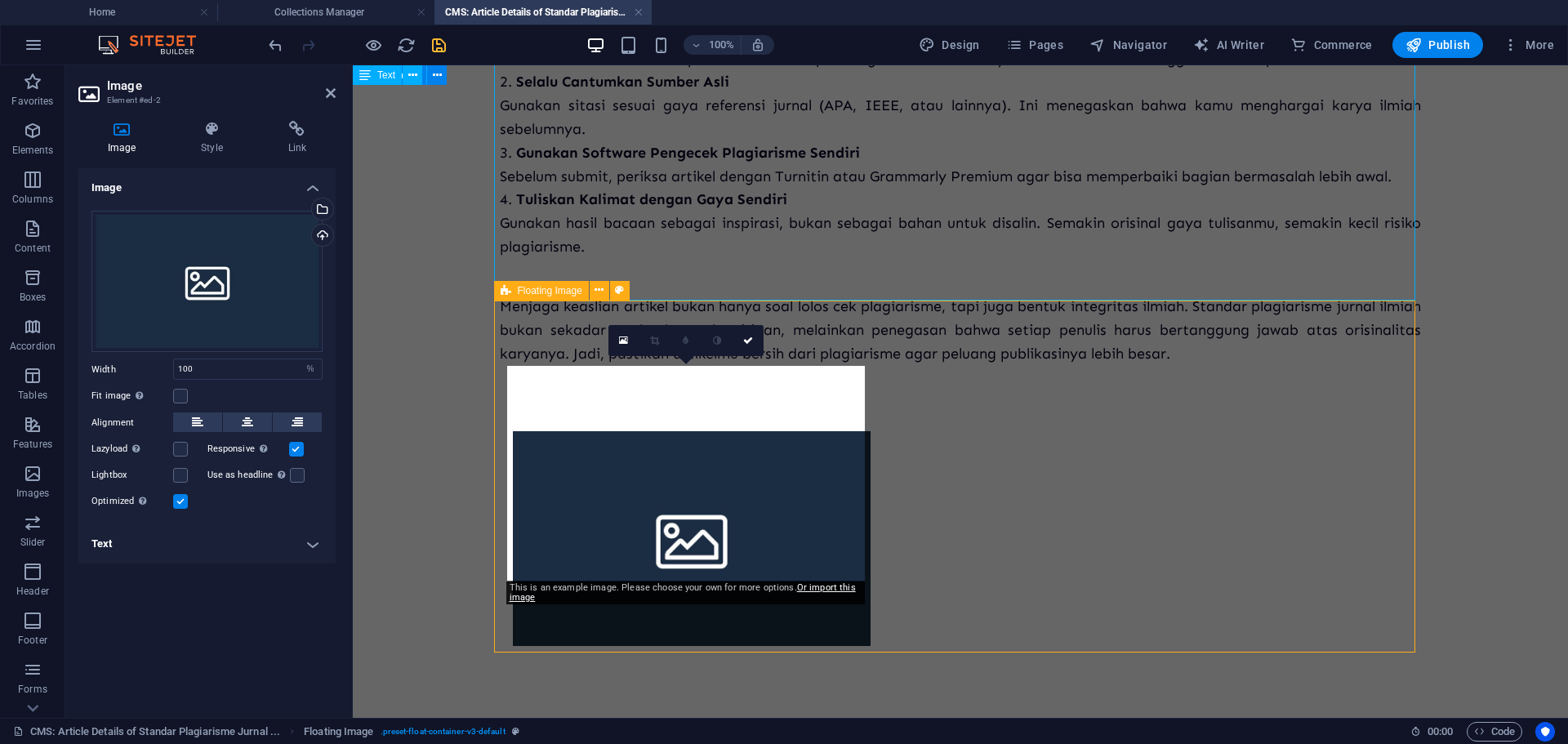
select select "rem"
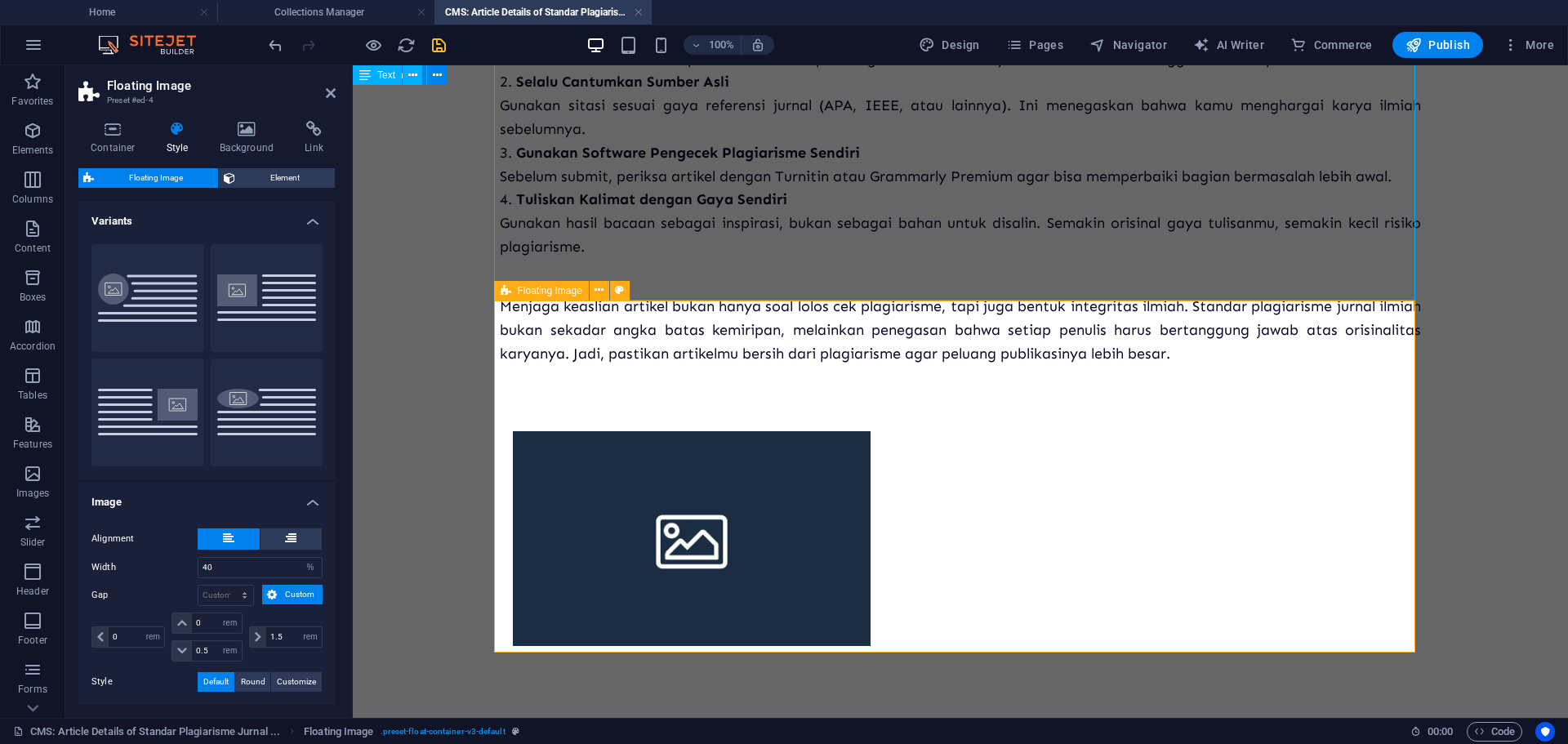
click at [961, 440] on div at bounding box center [960, 508] width 921 height 286
click at [276, 280] on button "Default" at bounding box center [267, 298] width 113 height 108
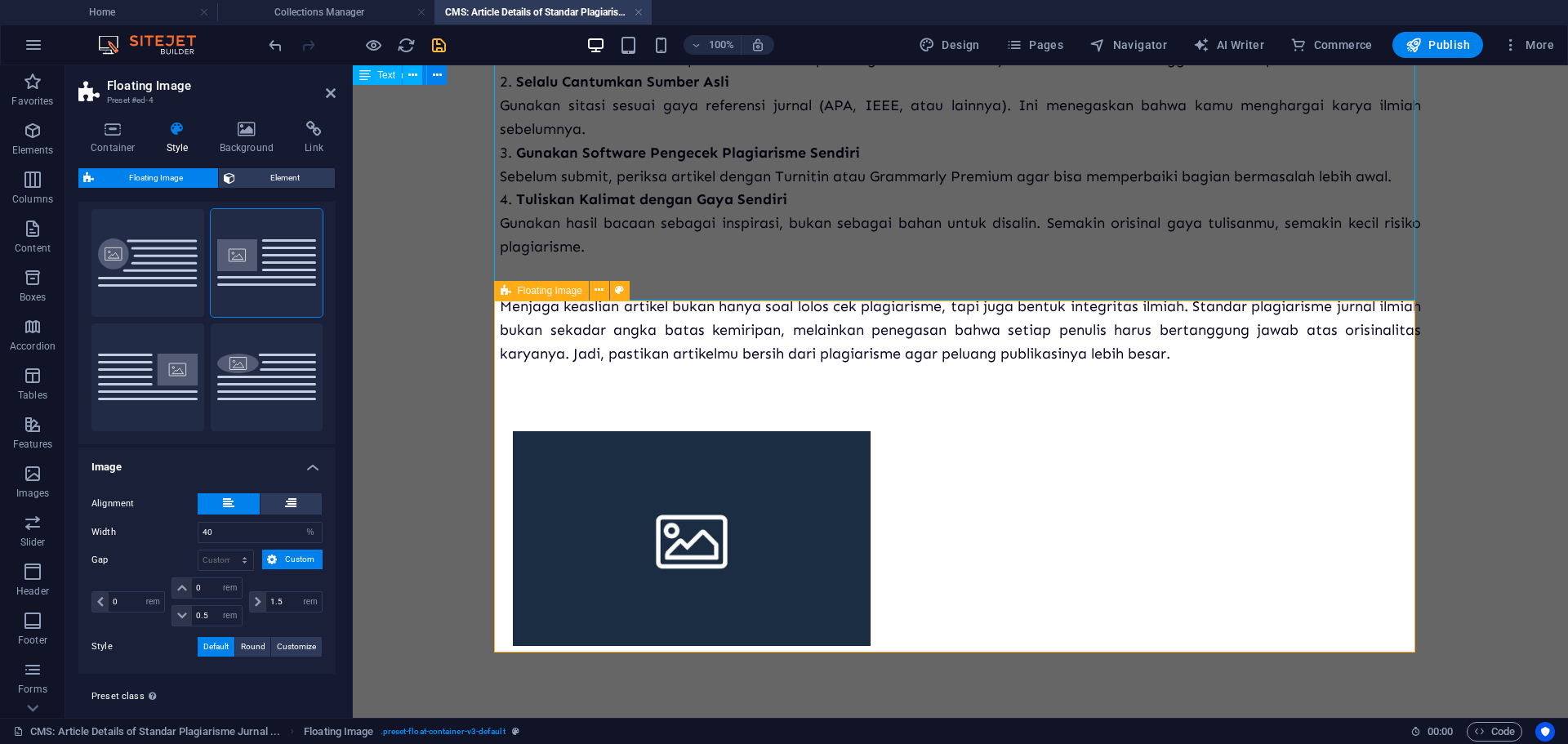
scroll to position [0, 0]
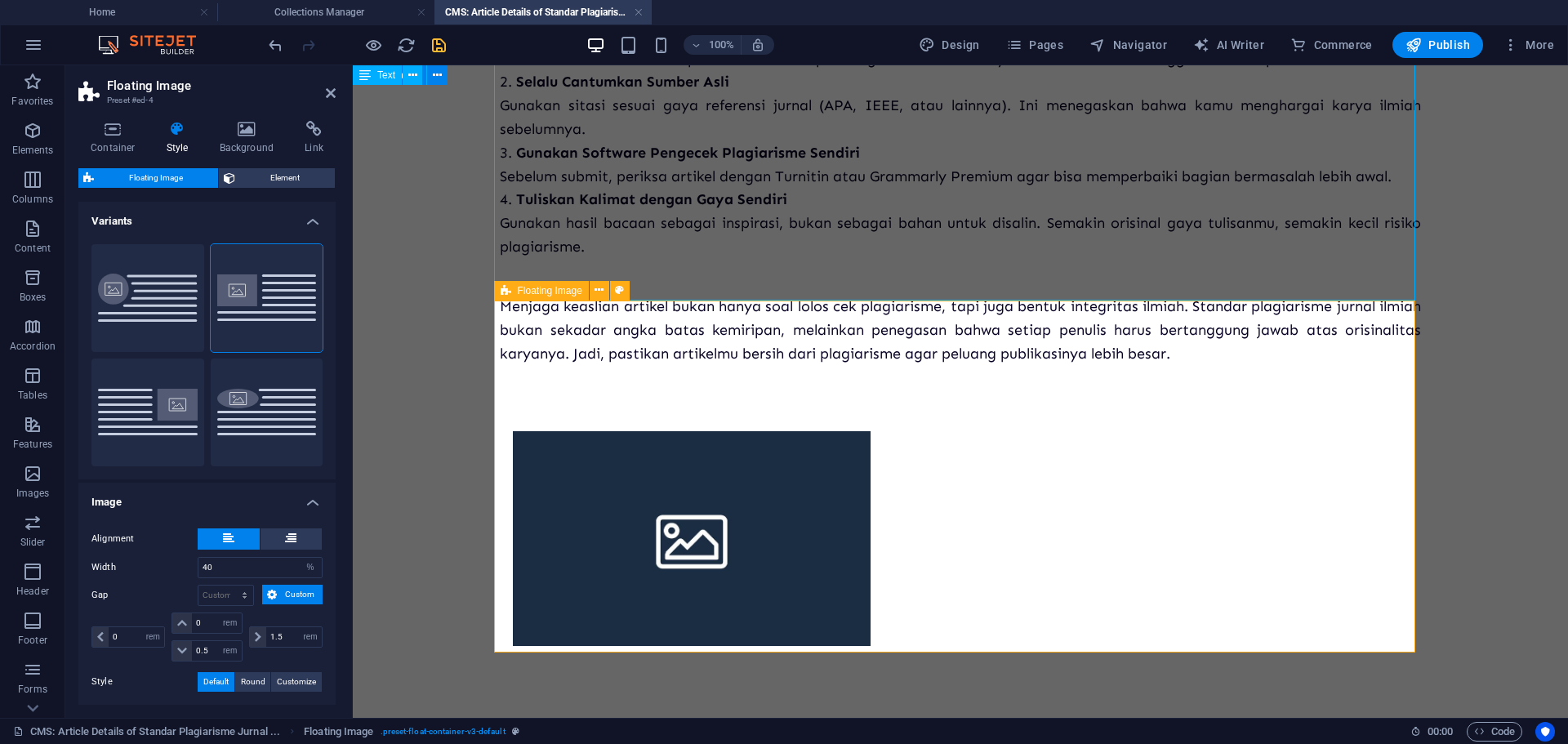
click at [1009, 460] on div at bounding box center [960, 508] width 921 height 286
click at [962, 450] on div at bounding box center [960, 508] width 921 height 286
click at [599, 293] on icon at bounding box center [599, 290] width 9 height 17
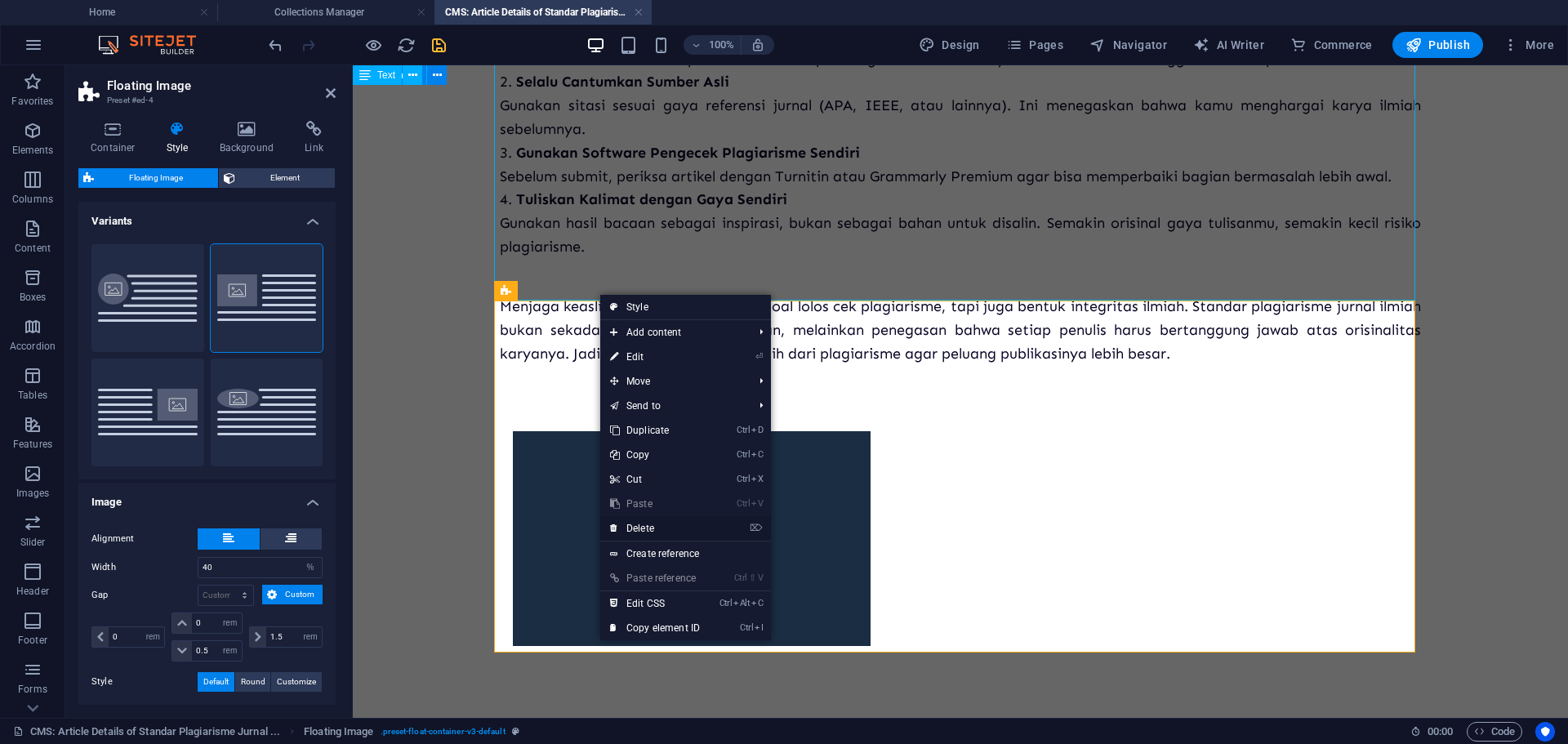
click at [651, 525] on link "⌦ Delete" at bounding box center [655, 529] width 109 height 25
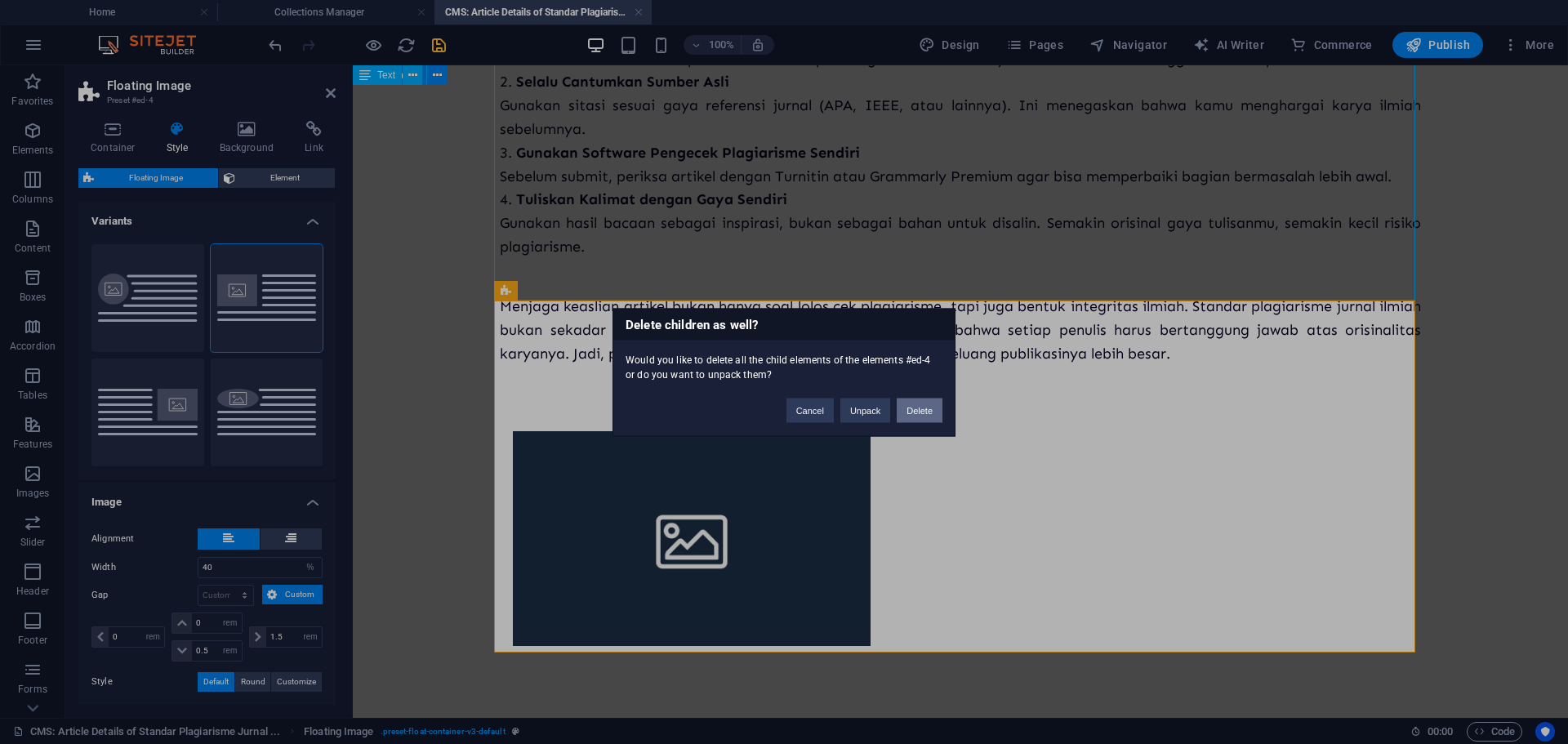
click at [909, 409] on button "Delete" at bounding box center [920, 410] width 46 height 25
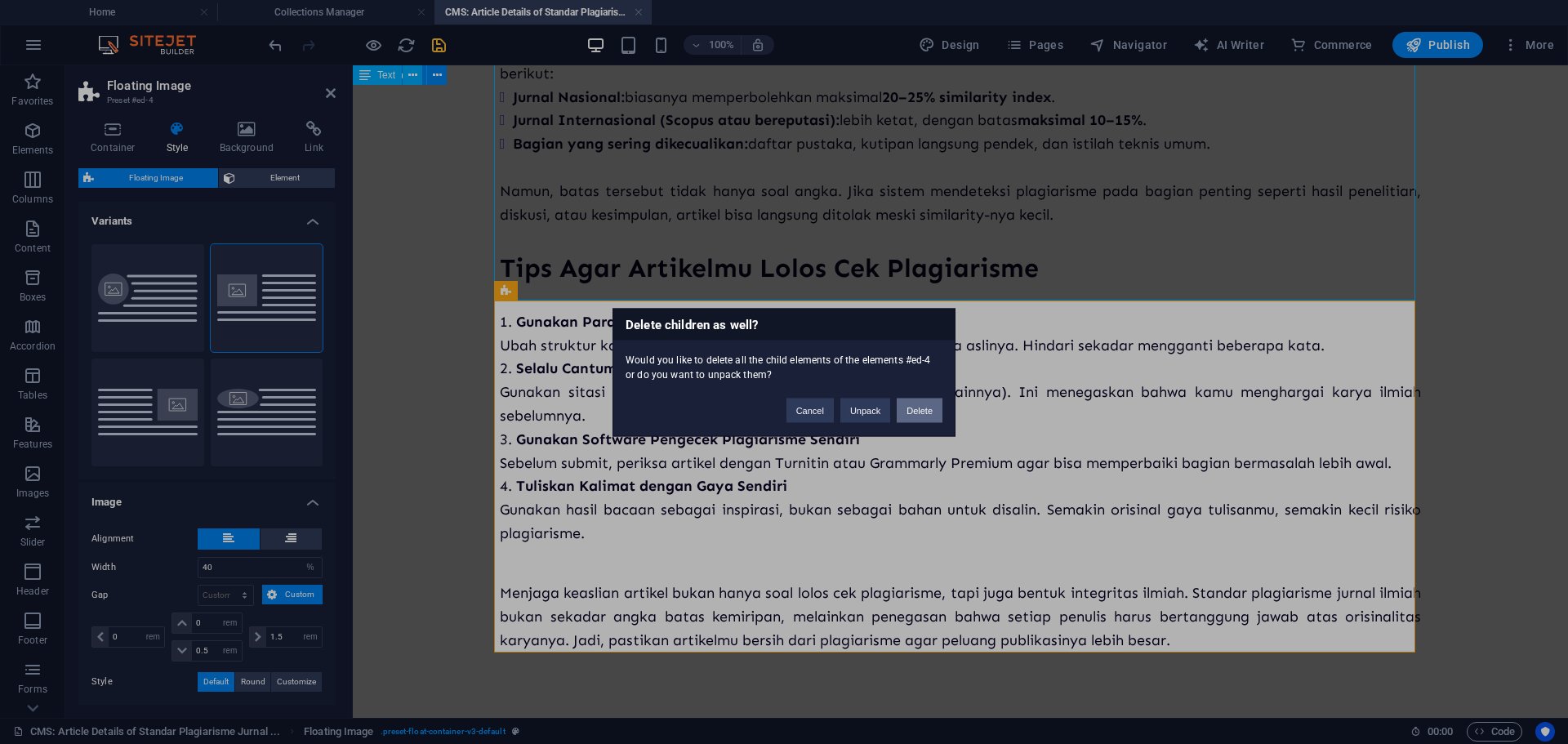
scroll to position [495, 0]
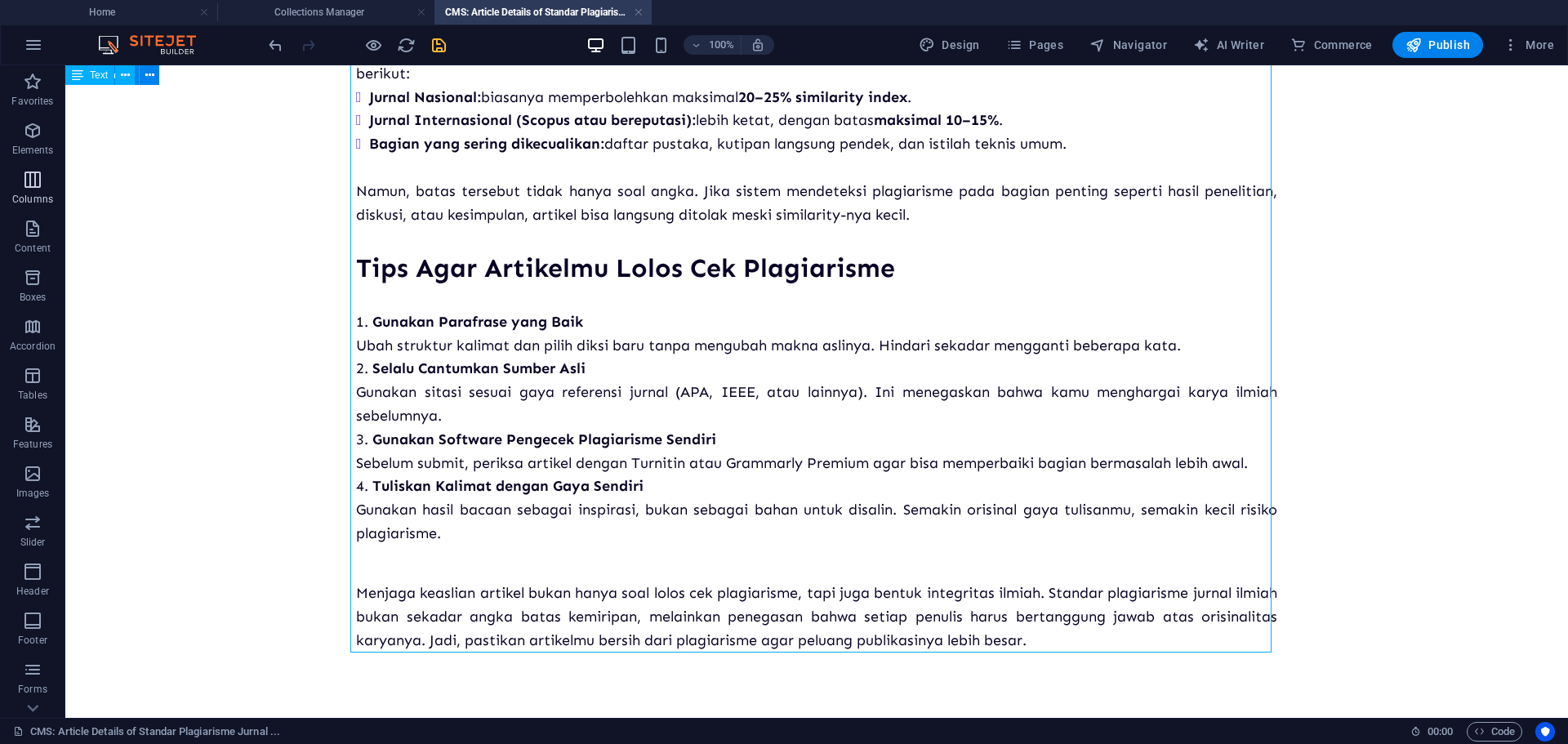
click at [38, 172] on icon "button" at bounding box center [33, 179] width 20 height 20
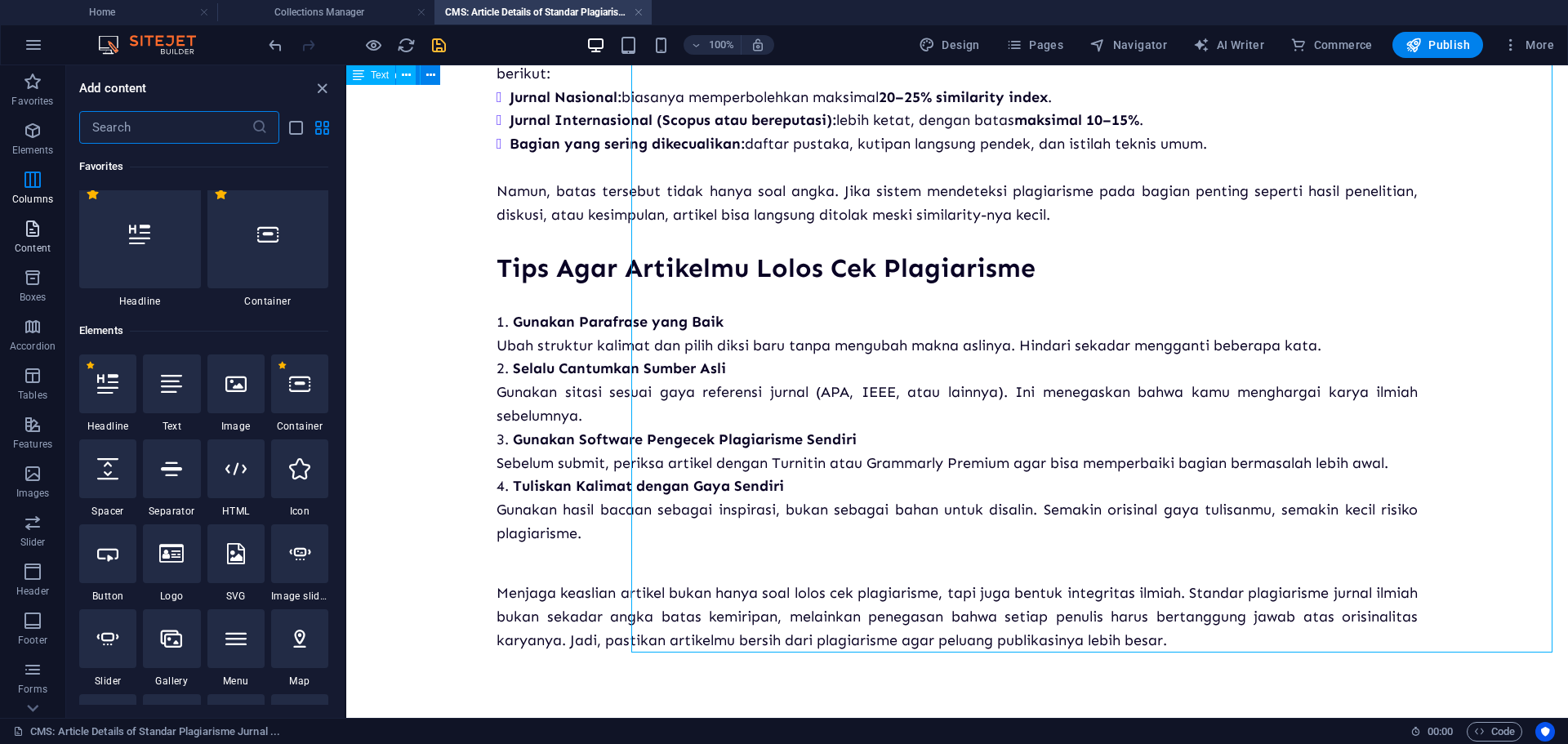
click at [36, 236] on icon "button" at bounding box center [33, 229] width 20 height 20
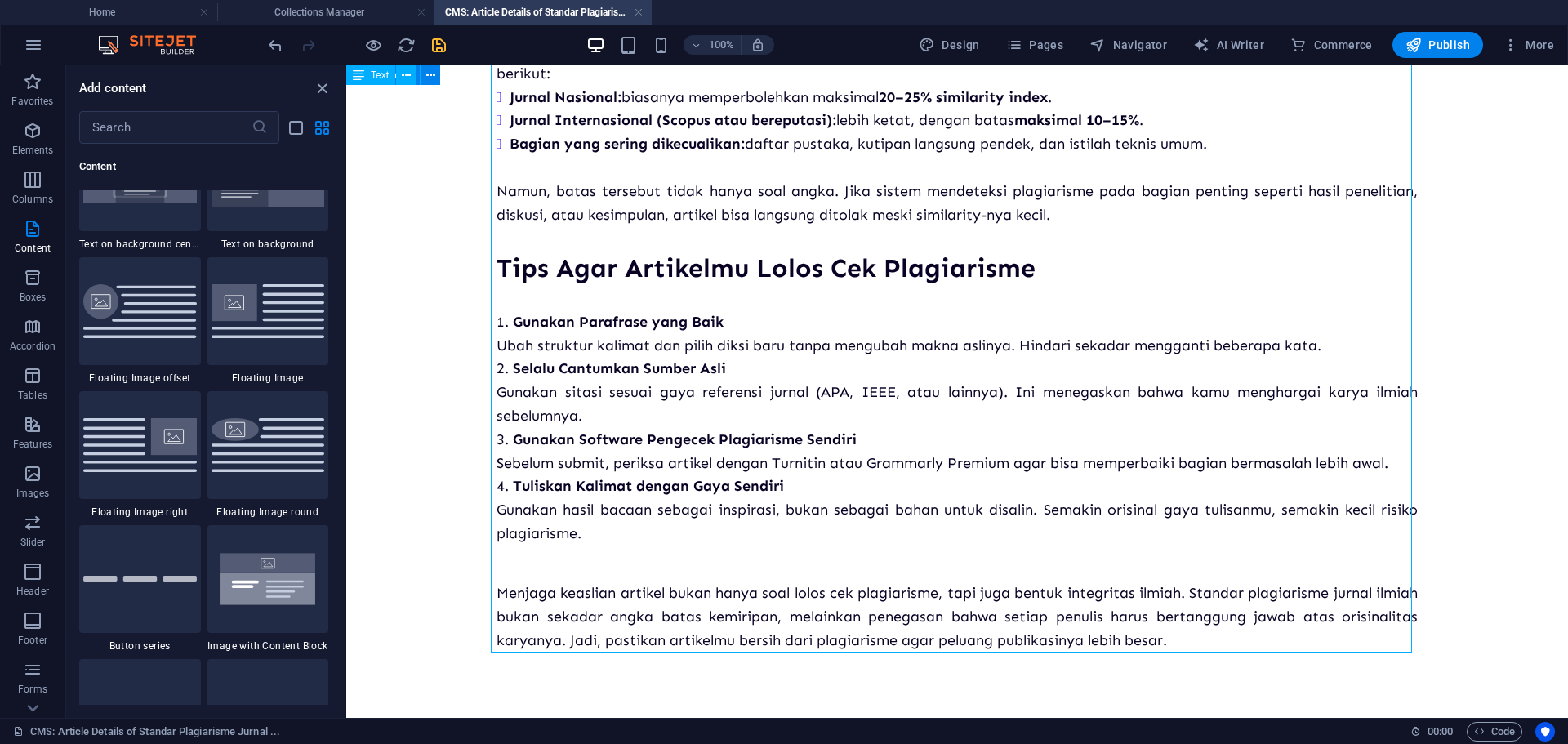
scroll to position [3510, 0]
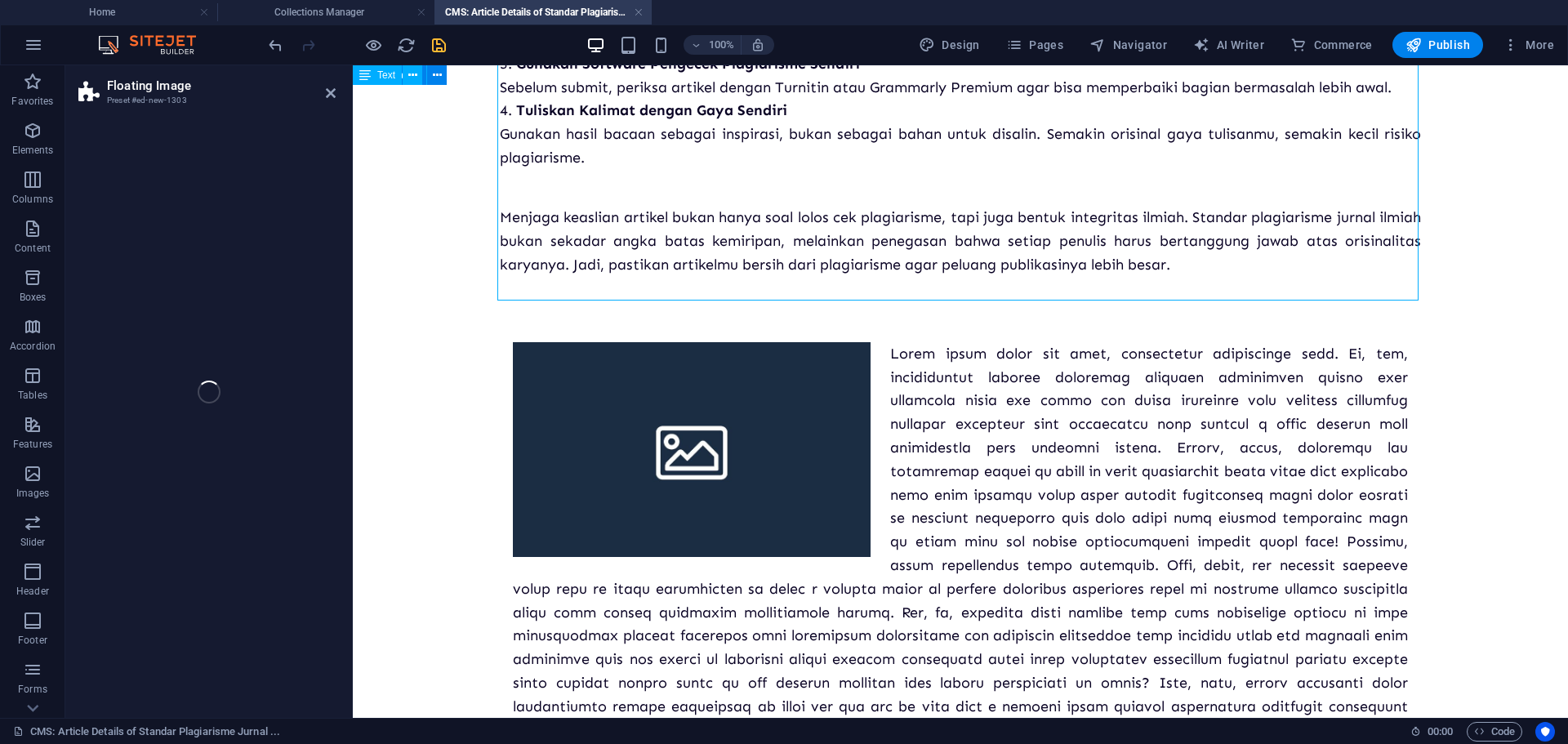
select select "%"
select select "rem"
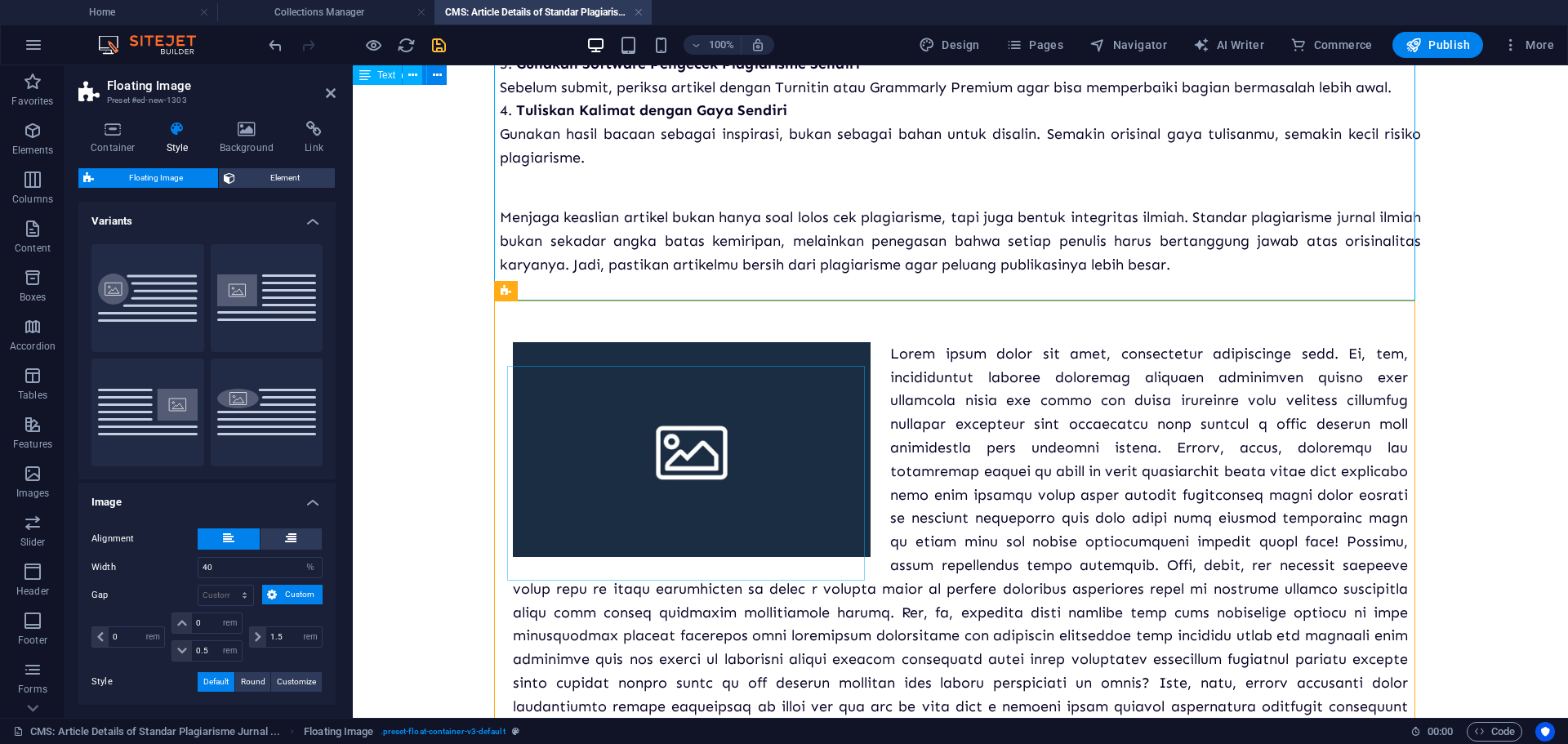
click at [944, 421] on div at bounding box center [960, 542] width 895 height 400
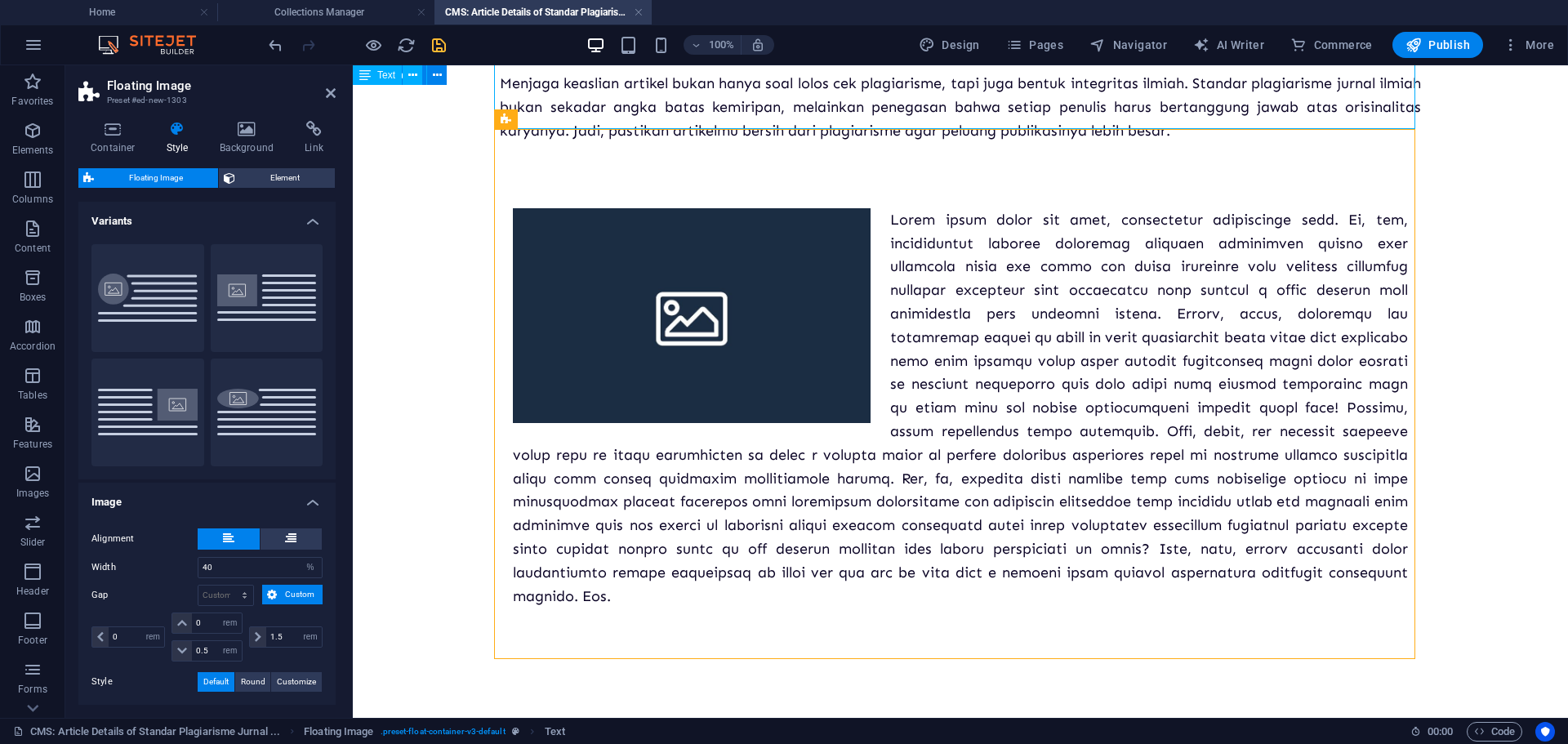
scroll to position [1024, 0]
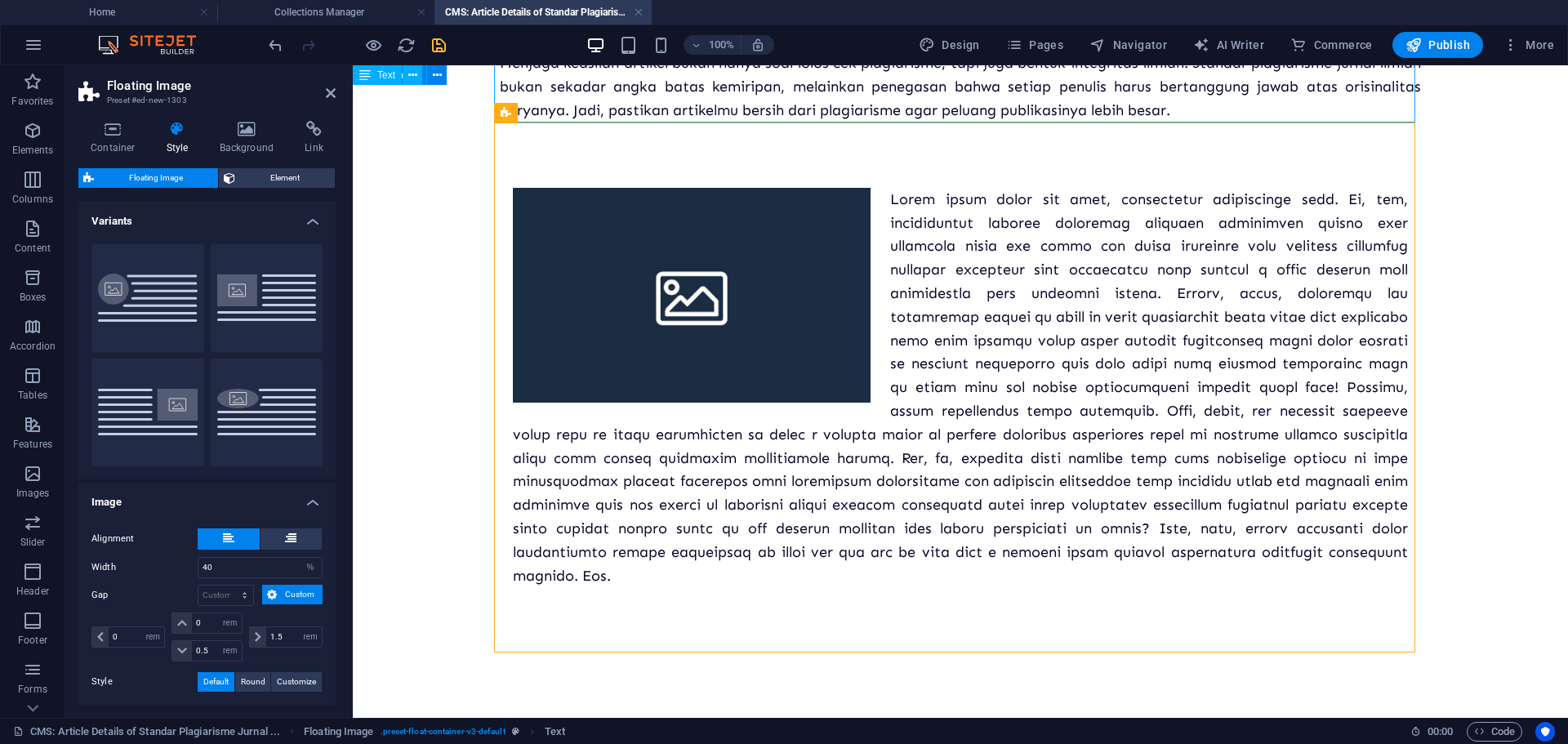
click at [1171, 507] on div at bounding box center [960, 388] width 895 height 400
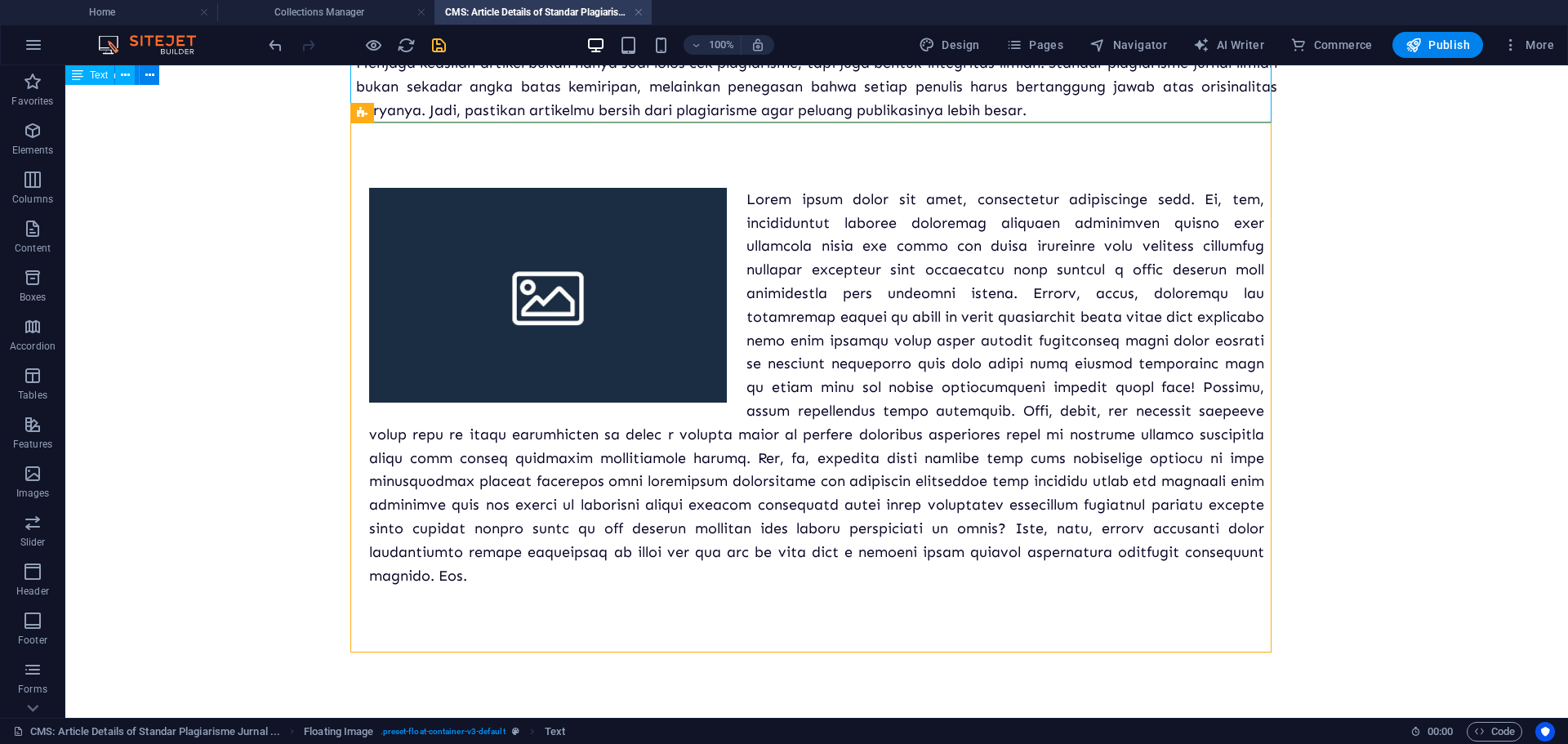
click at [883, 507] on div at bounding box center [816, 388] width 895 height 400
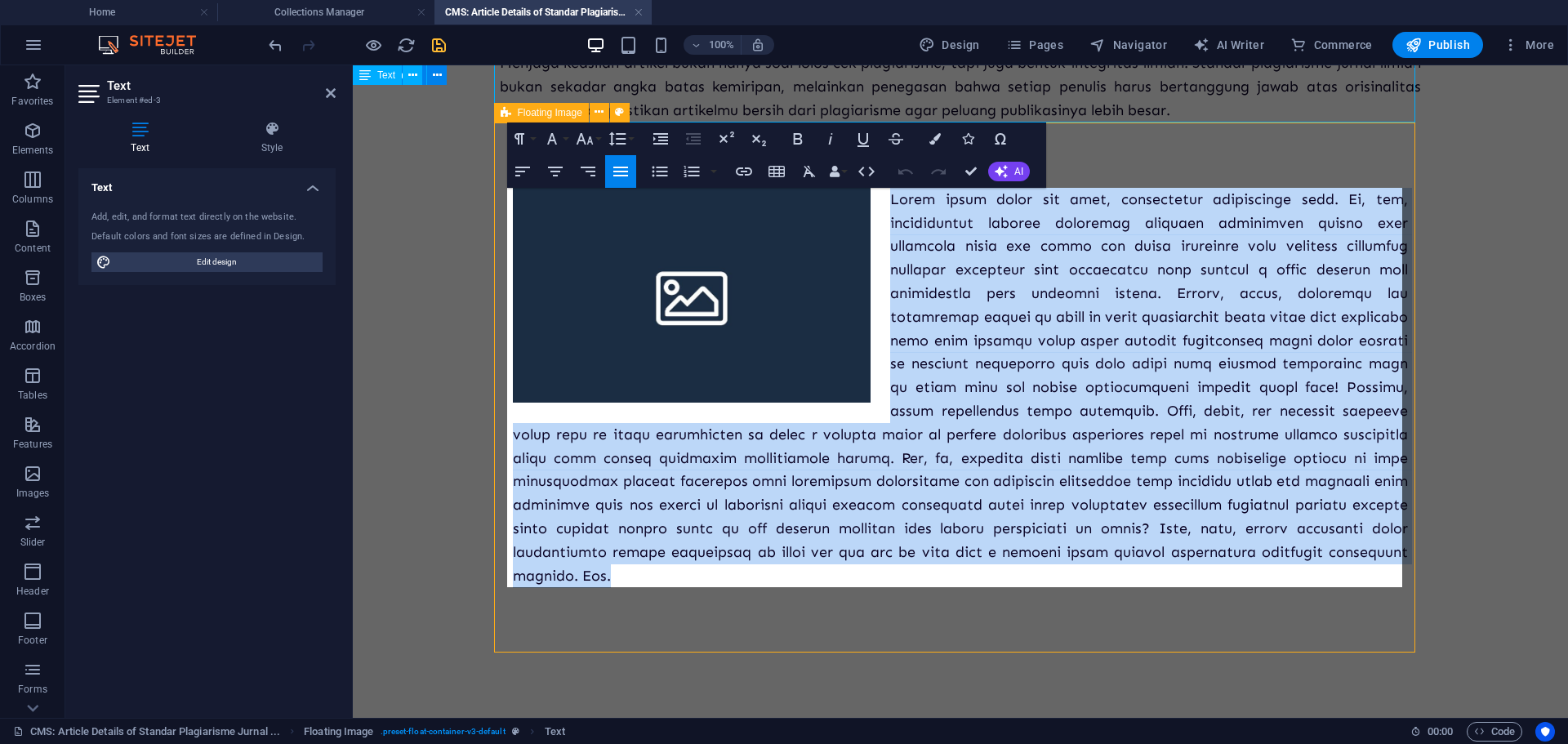
drag, startPoint x: 808, startPoint y: 580, endPoint x: 880, endPoint y: 200, distance: 386.8
click at [880, 200] on p at bounding box center [960, 388] width 895 height 400
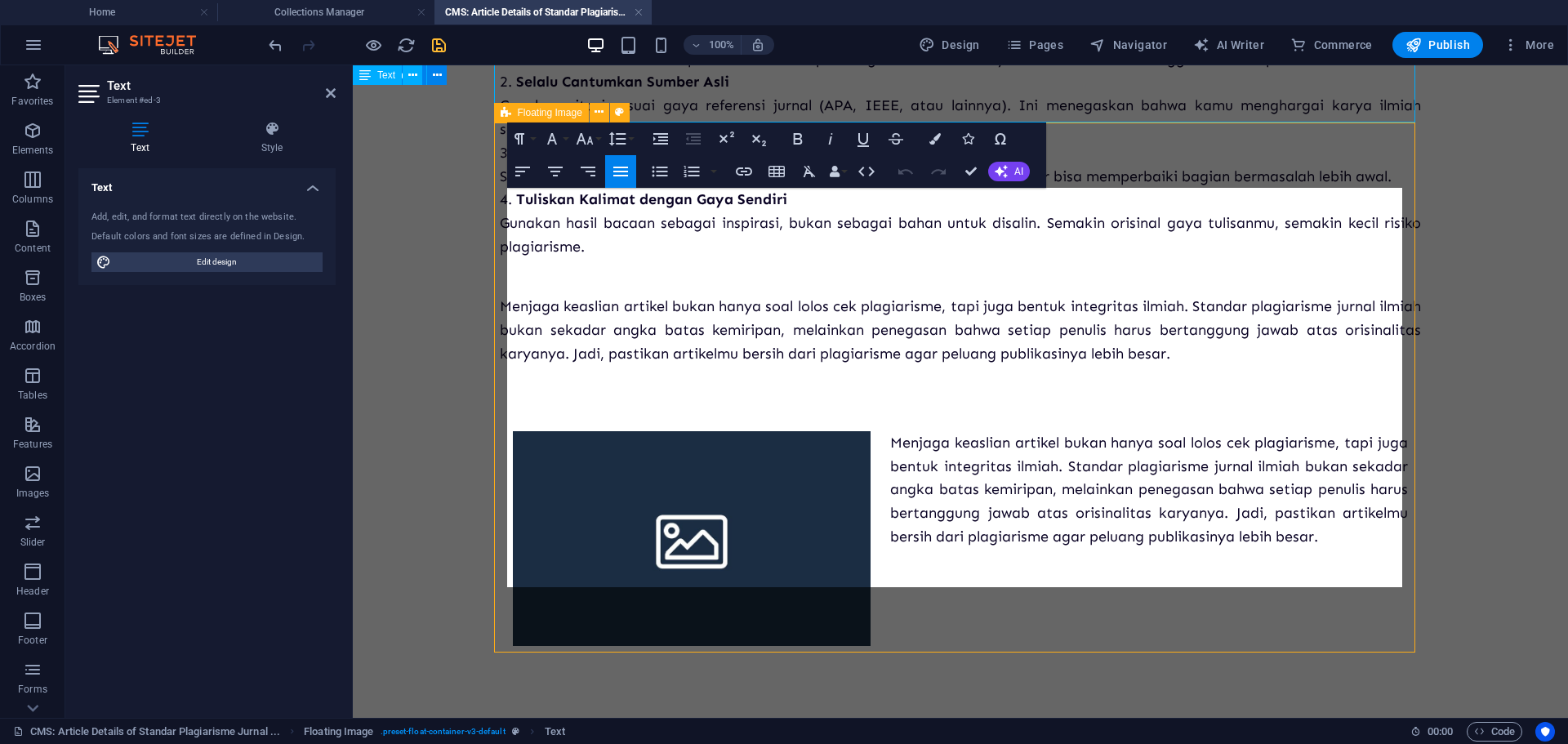
scroll to position [847, 0]
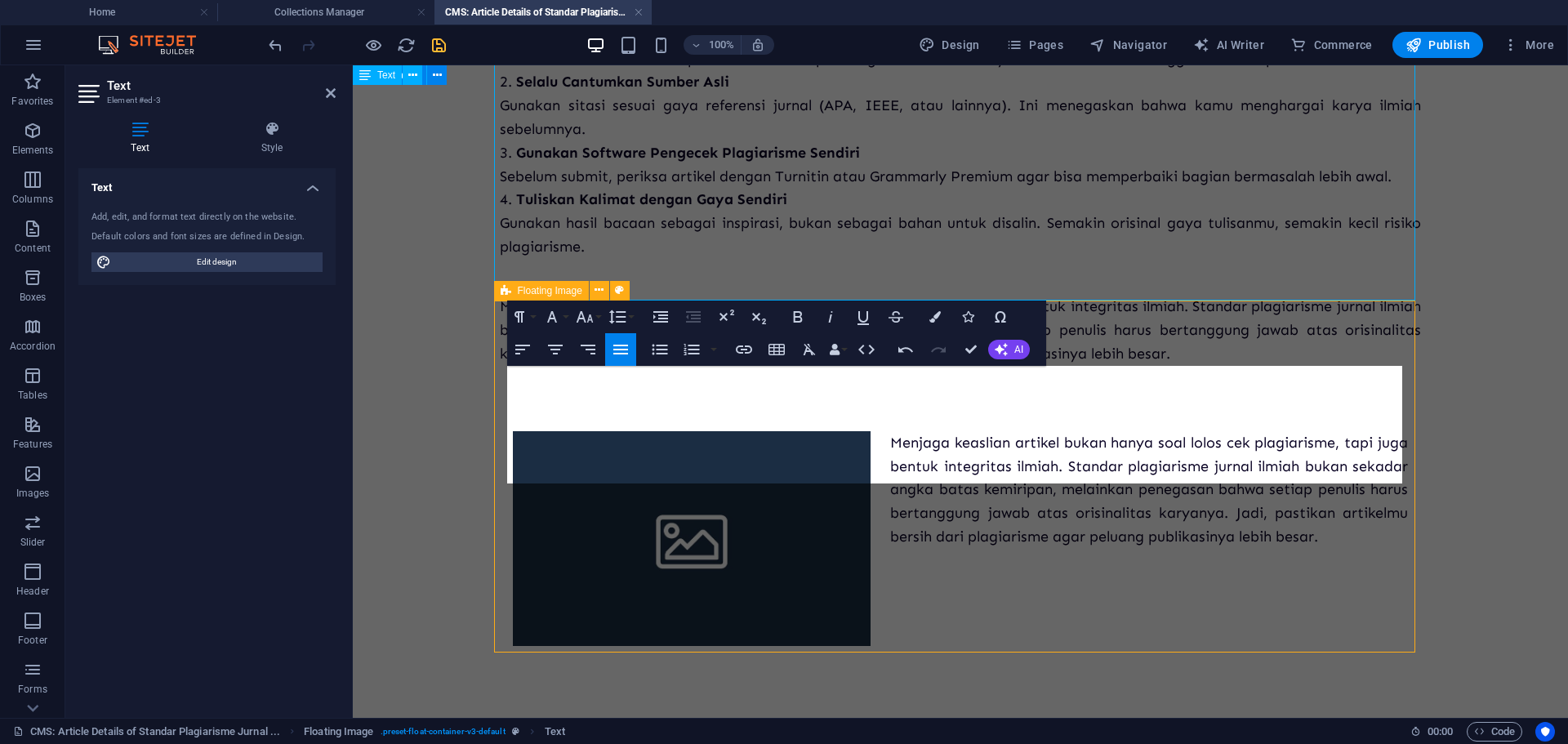
click at [1094, 536] on div "Menjaga keaslian artikel bukan hanya soal lolos cek plagiarisme, tapi juga bent…" at bounding box center [960, 508] width 921 height 286
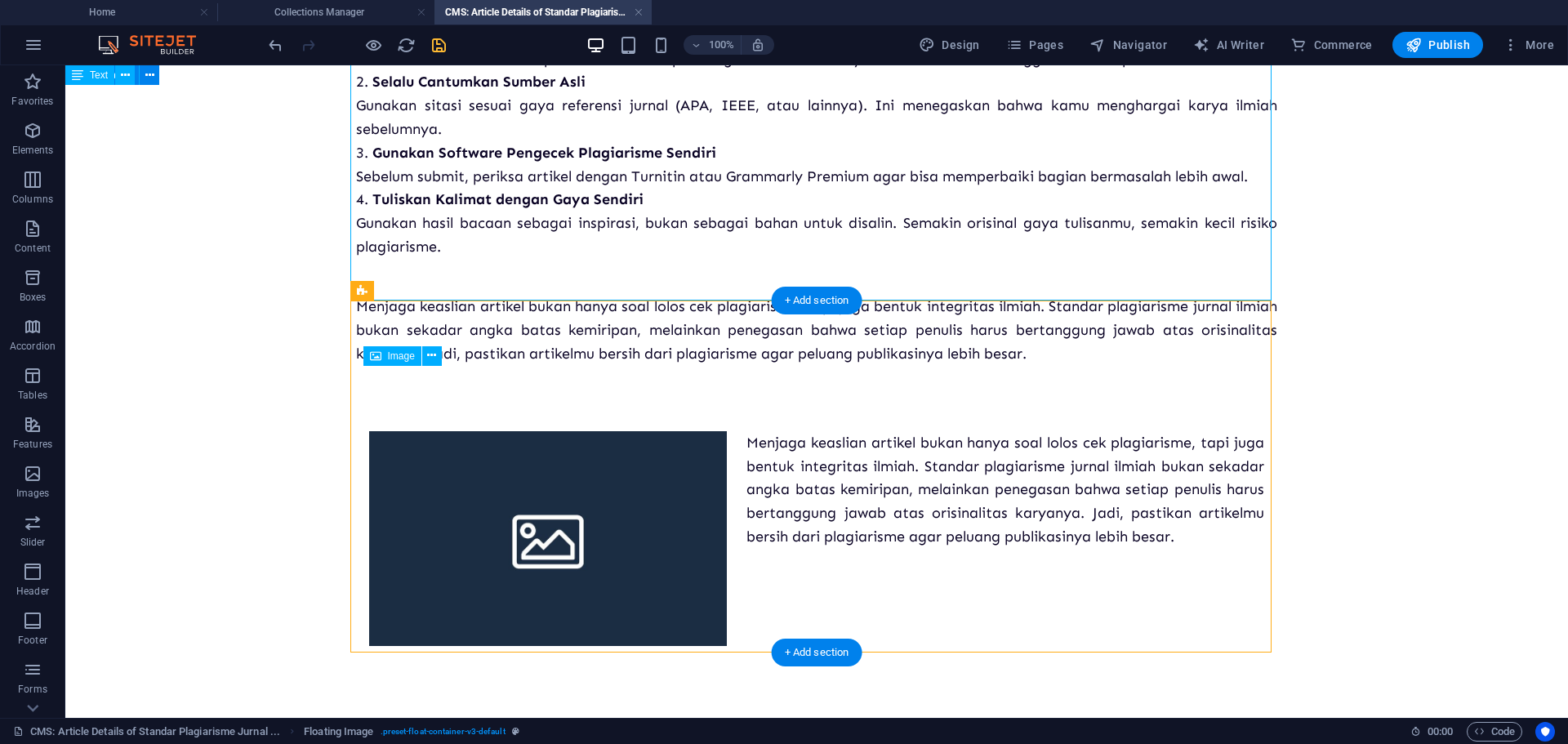
click at [612, 455] on figure at bounding box center [547, 538] width 357 height 215
click at [399, 357] on span "Image" at bounding box center [401, 356] width 27 height 10
click at [482, 431] on figure at bounding box center [547, 538] width 357 height 215
select select "%"
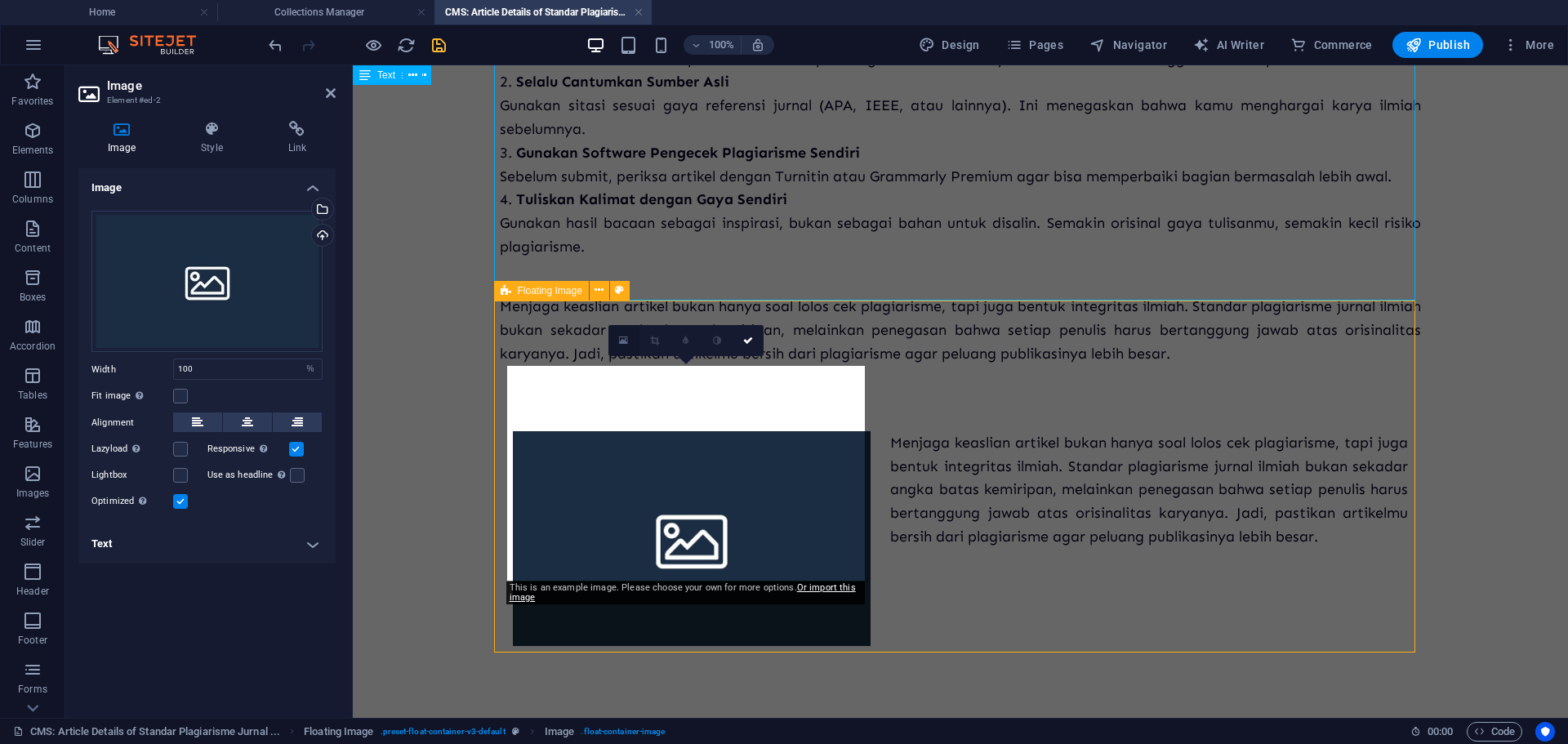
click at [620, 344] on icon at bounding box center [623, 340] width 9 height 12
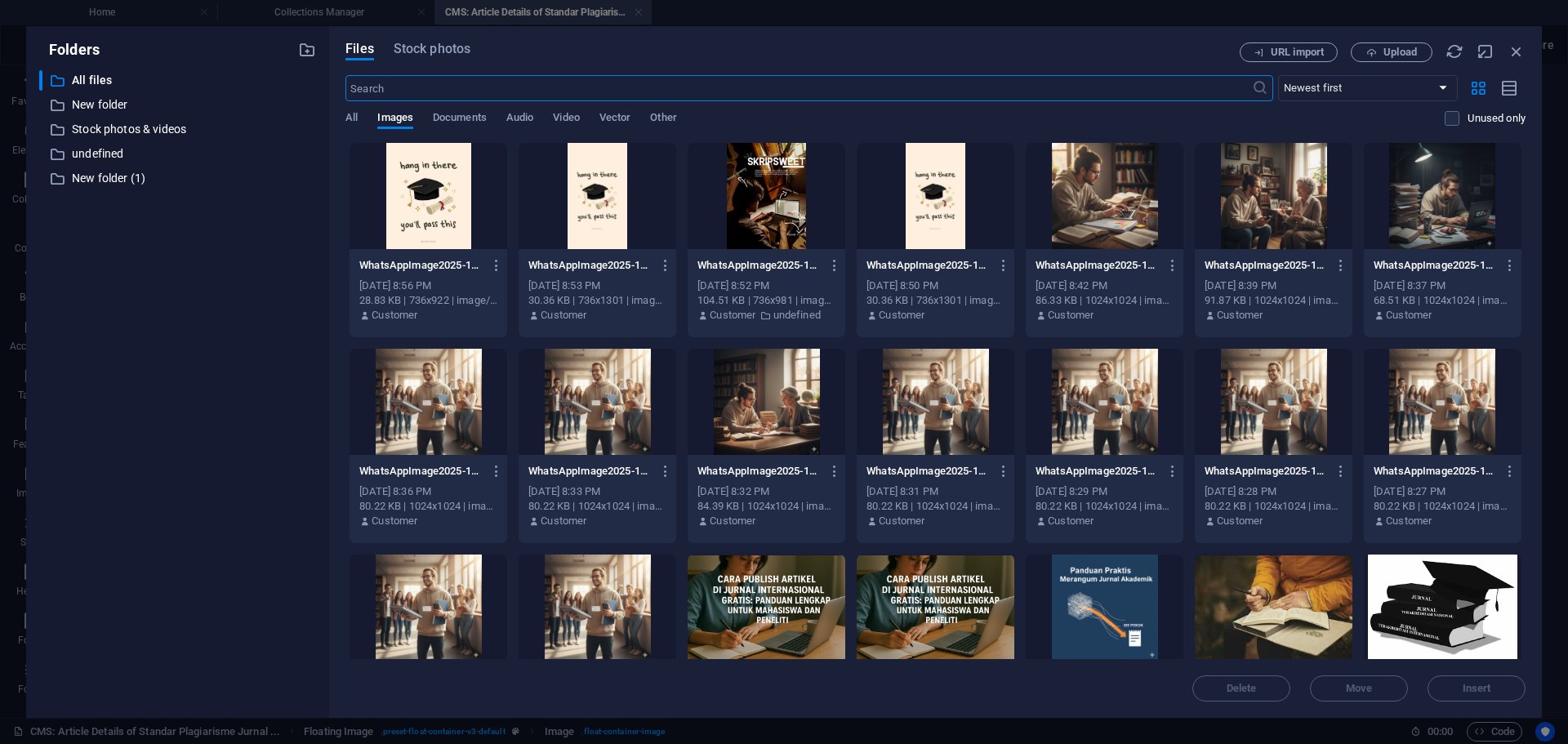
scroll to position [894, 0]
click at [1408, 57] on span "Upload" at bounding box center [1400, 51] width 34 height 10
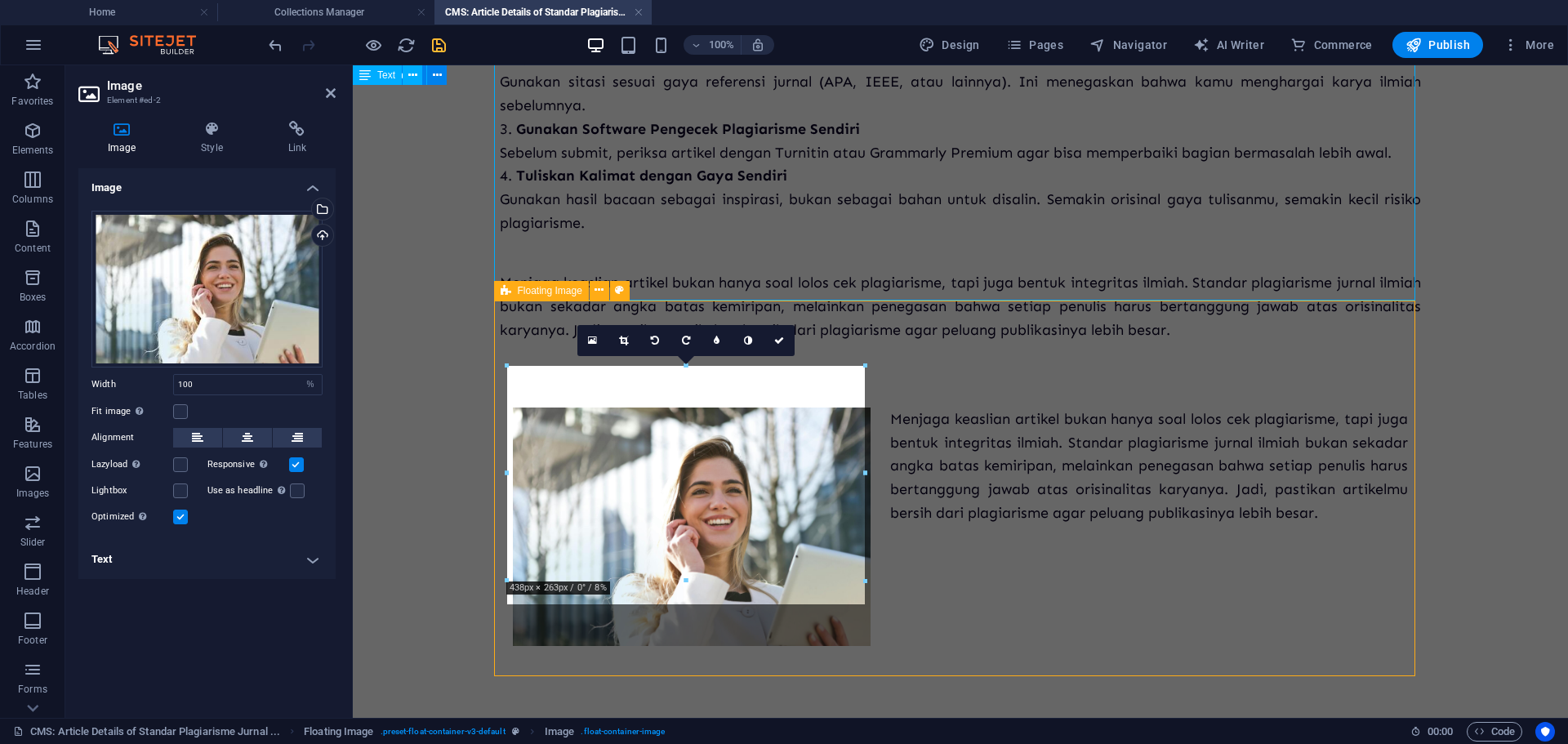
click at [1078, 586] on div "Menjaga keaslian artikel bukan hanya soal lolos cek plagiarisme, tapi juga bent…" at bounding box center [960, 497] width 921 height 310
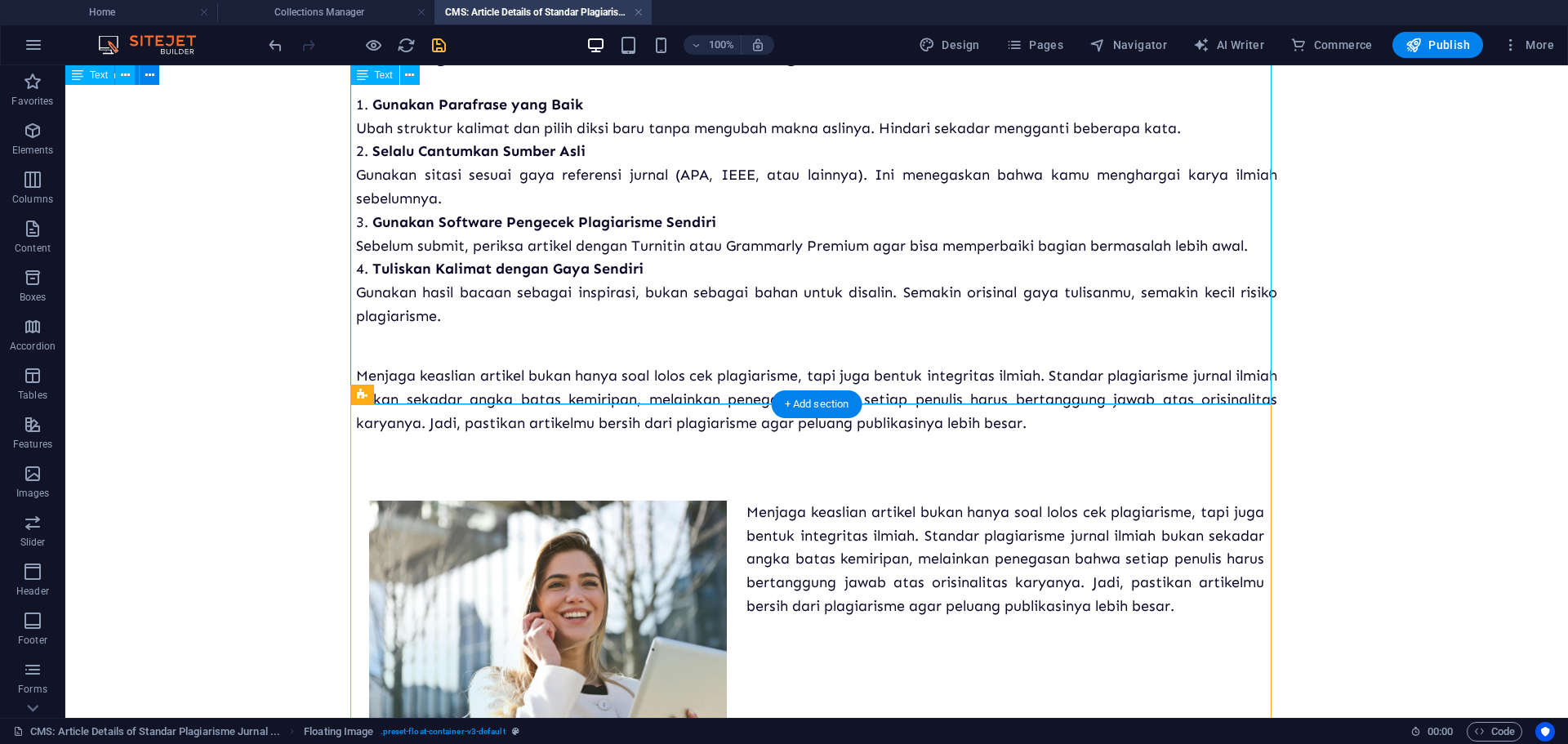
scroll to position [684, 0]
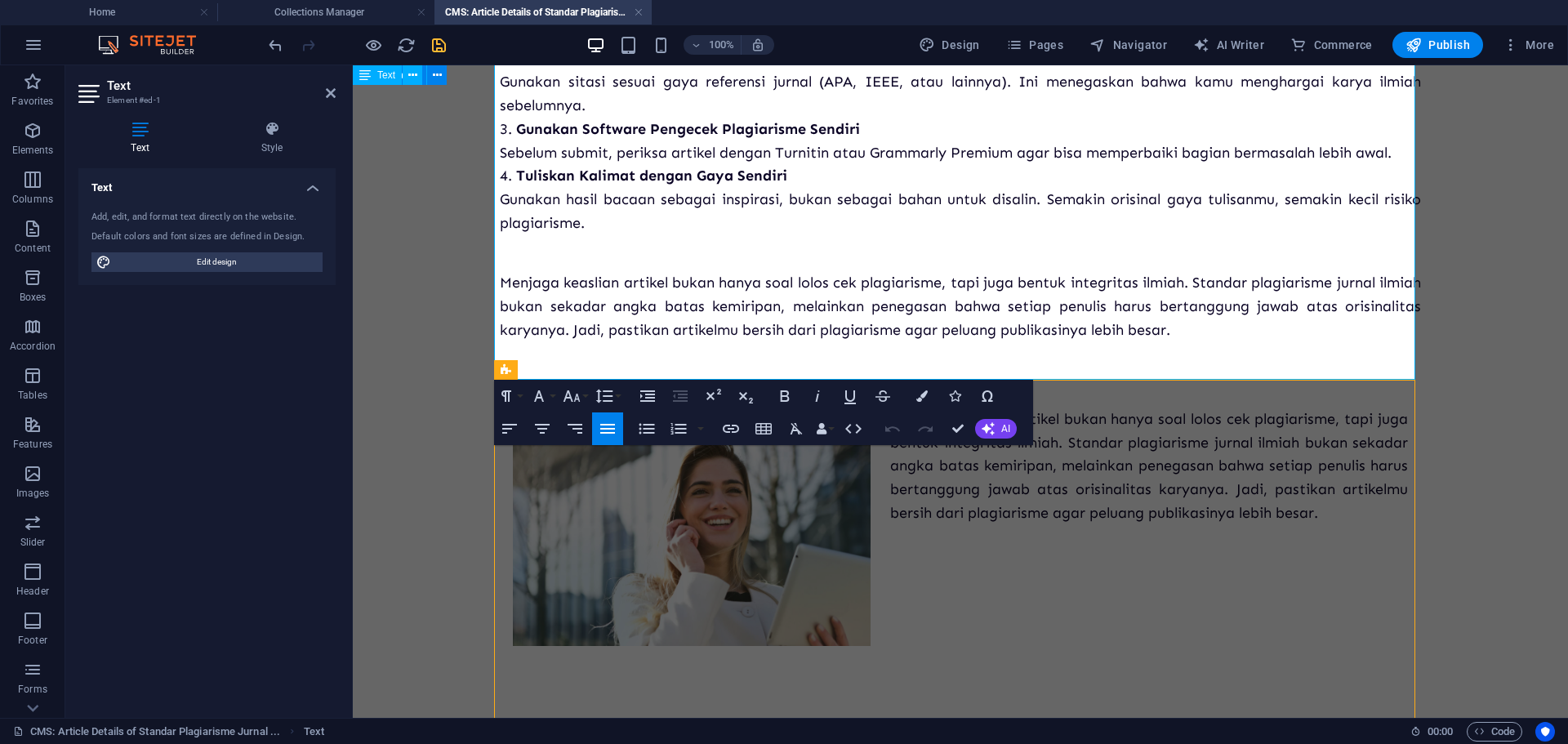
scroll to position [817, 0]
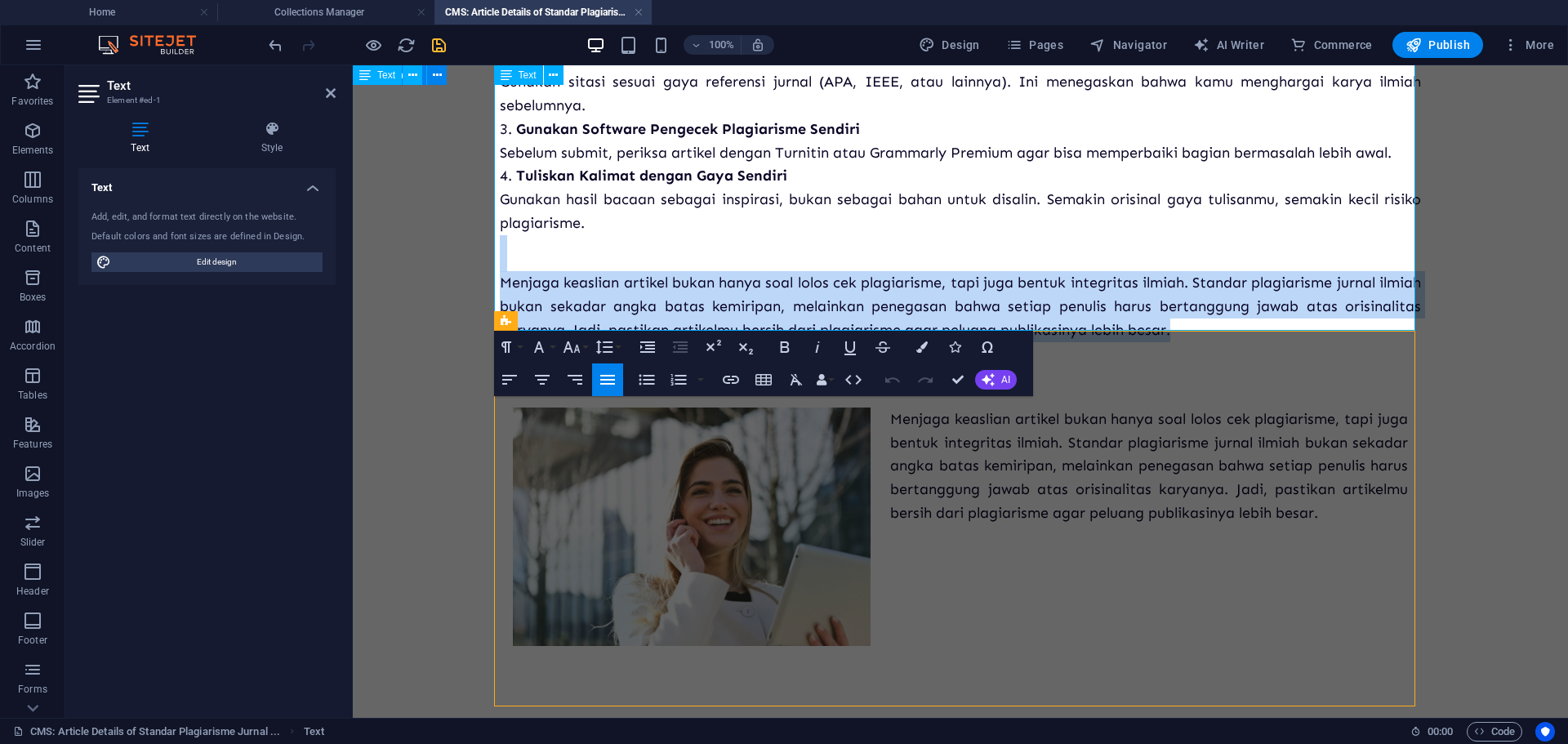
drag, startPoint x: 1177, startPoint y: 317, endPoint x: 509, endPoint y: 254, distance: 671.0
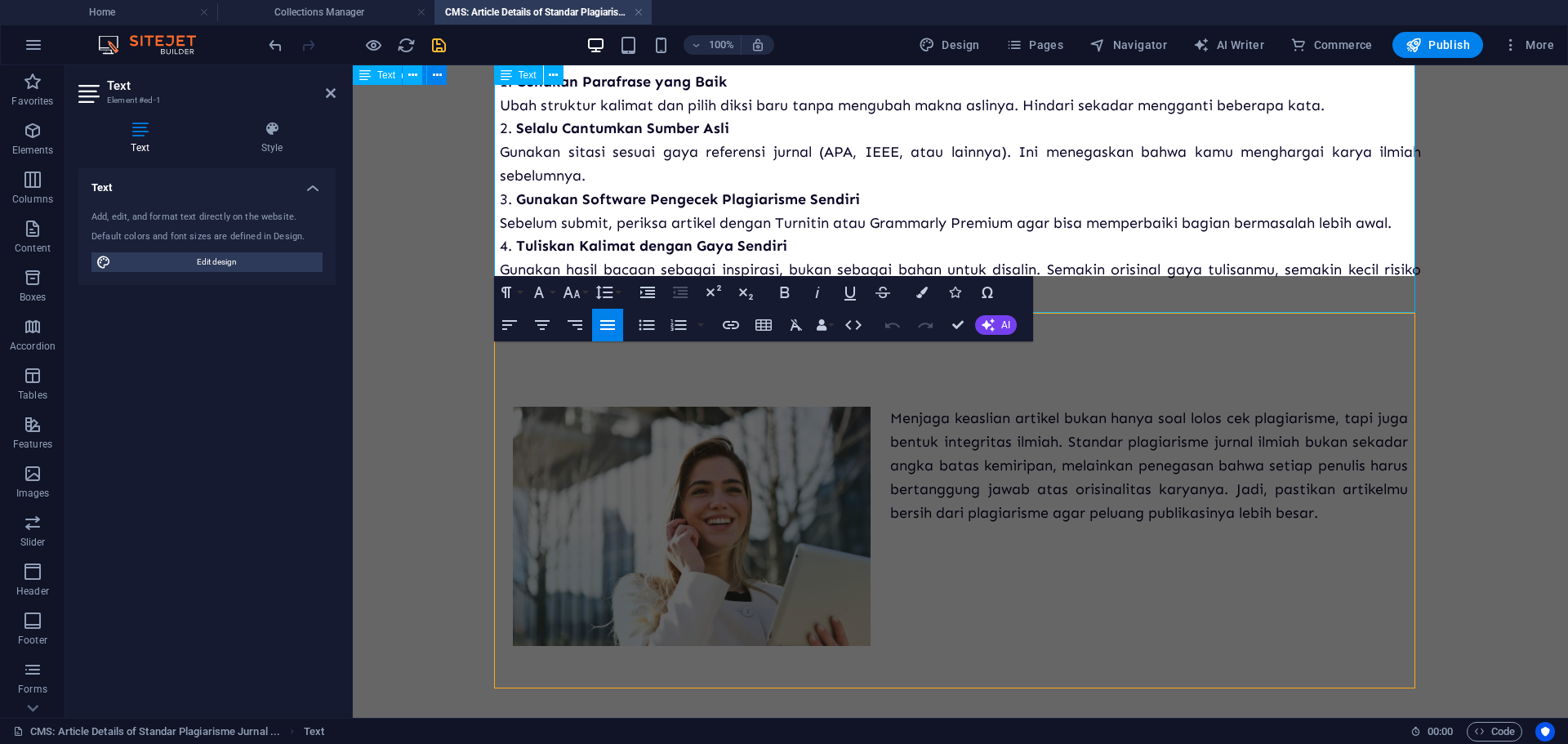
scroll to position [764, 0]
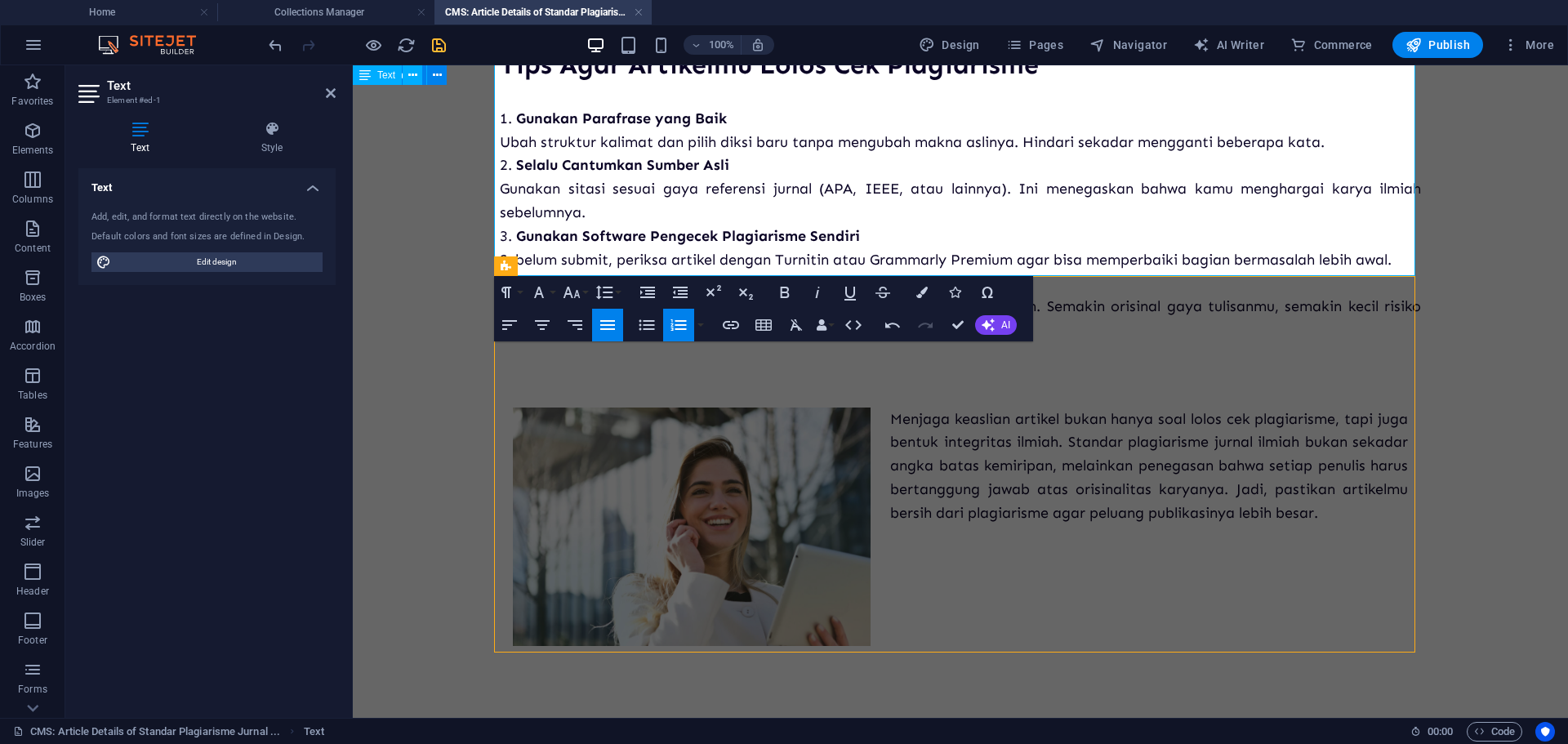
drag, startPoint x: 1502, startPoint y: 270, endPoint x: 1488, endPoint y: 277, distance: 15.7
click at [1501, 271] on body "Plagiarisme masih menjadi salah satu alasan utama artikel ilmiah ditolak oleh j…" at bounding box center [960, 54] width 1215 height 1327
click at [1432, 270] on body "Plagiarisme masih menjadi salah satu alasan utama artikel ilmiah ditolak oleh j…" at bounding box center [960, 54] width 1215 height 1327
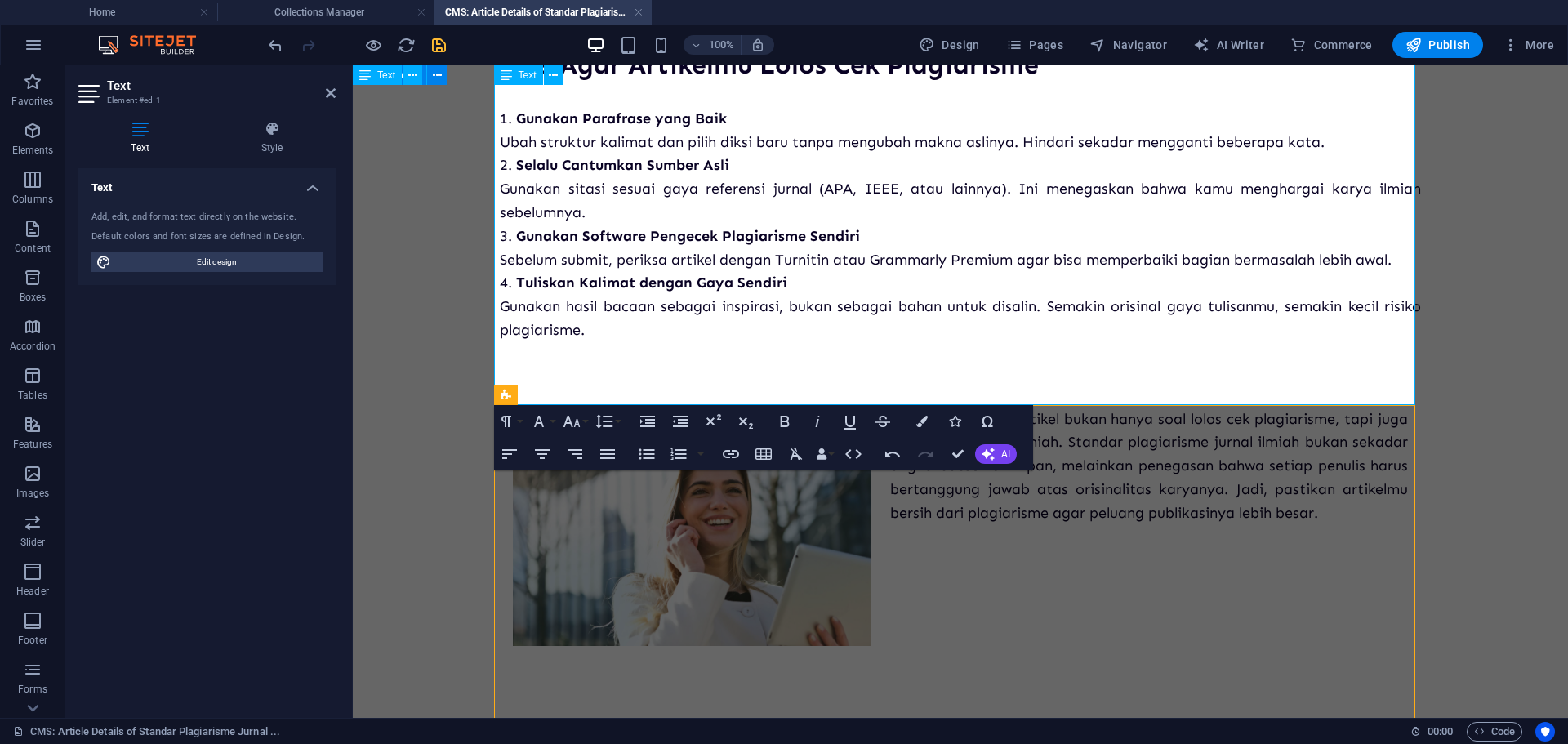
scroll to position [519, 0]
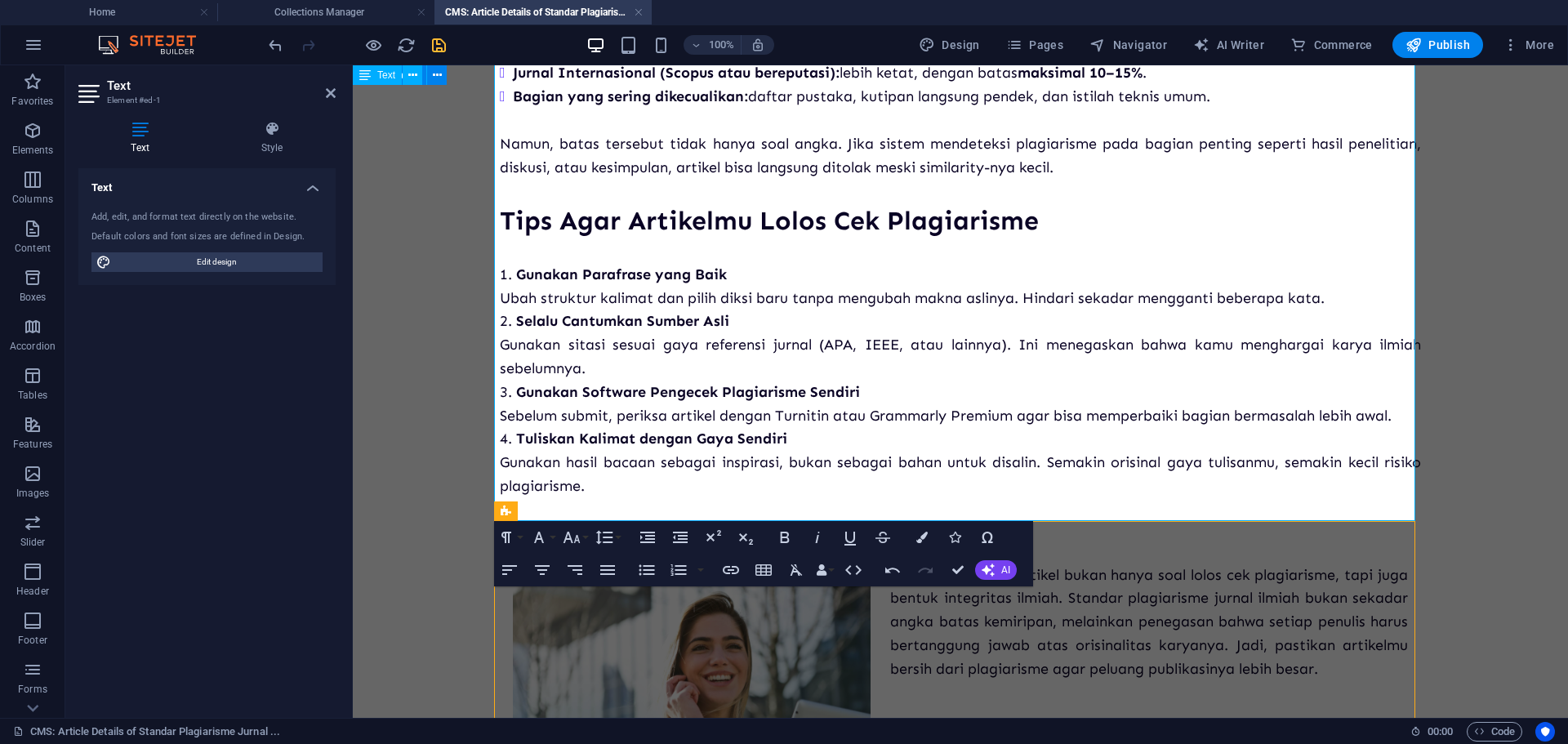
click at [282, 343] on div "Text Add, edit, and format text directly on the website. Default colors and fon…" at bounding box center [207, 436] width 257 height 536
click at [416, 312] on body "Plagiarisme masih menjadi salah satu alasan utama artikel ilmiah ditolak oleh j…" at bounding box center [960, 210] width 1215 height 1327
click at [411, 240] on body "Plagiarisme masih menjadi salah satu alasan utama artikel ilmiah ditolak oleh j…" at bounding box center [960, 210] width 1215 height 1327
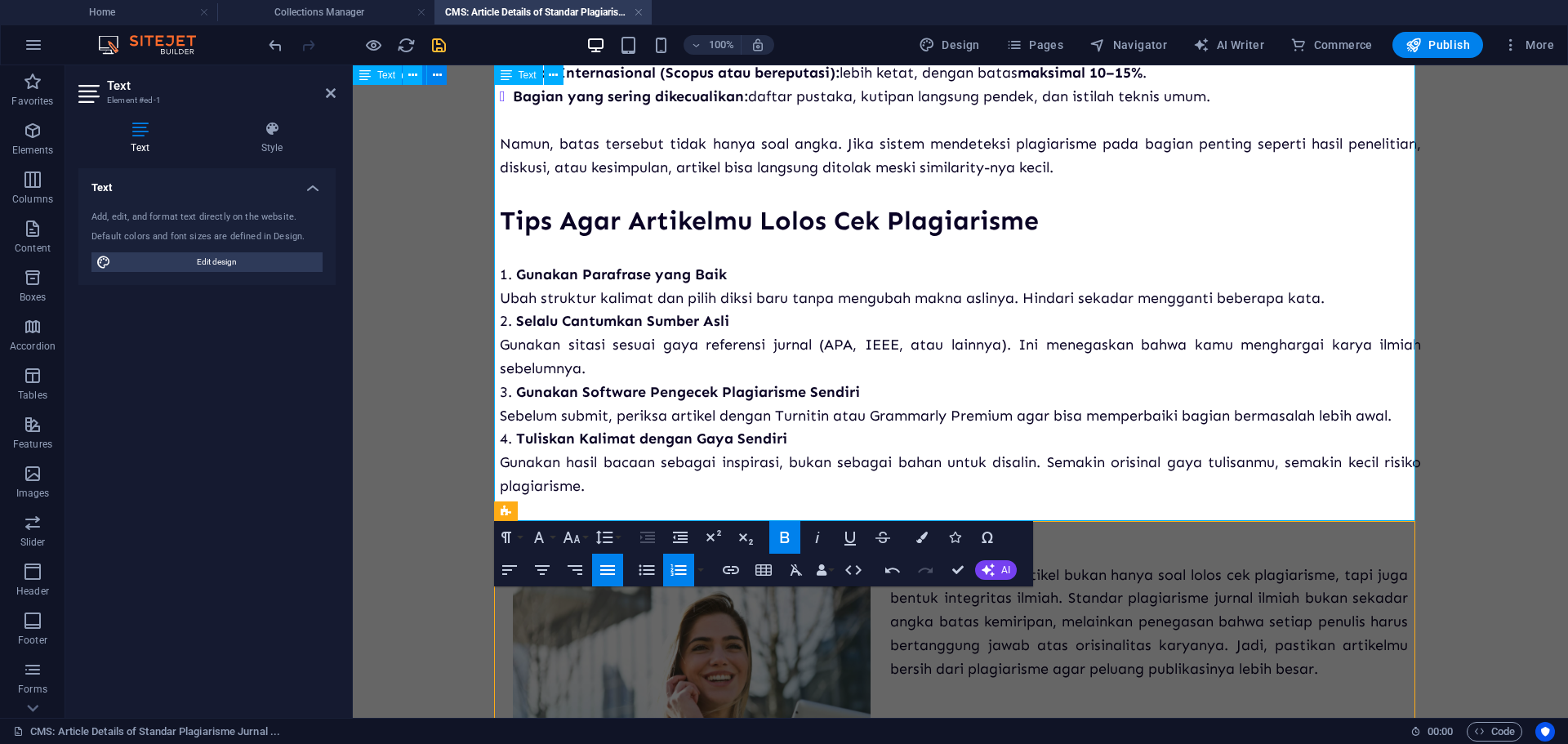
click at [586, 283] on strong "Gunakan Parafrase yang Baik" at bounding box center [622, 274] width 211 height 18
click at [669, 330] on strong "Selalu Cantumkan Sumber Asli" at bounding box center [623, 321] width 213 height 18
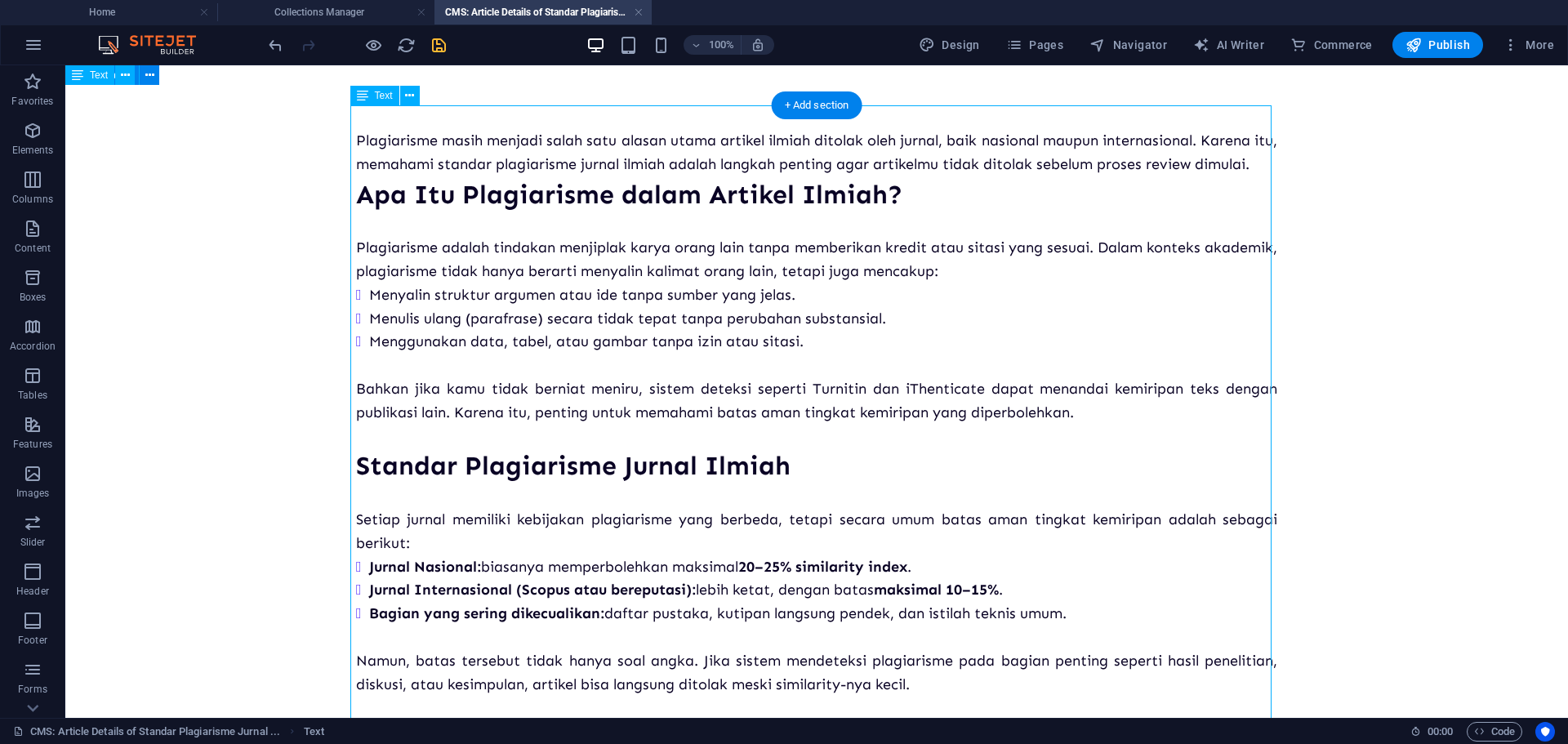
scroll to position [0, 0]
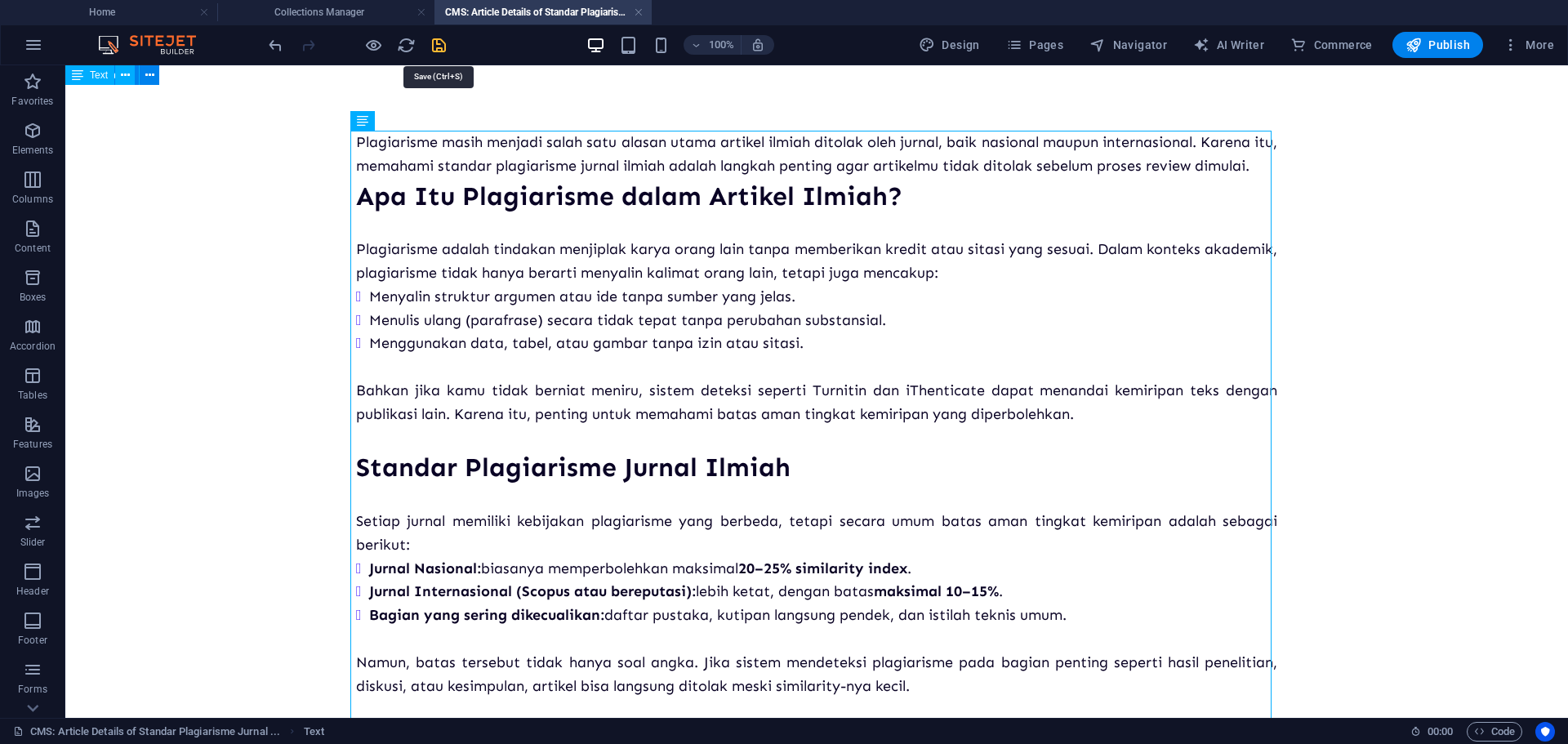
click at [438, 44] on icon "save" at bounding box center [438, 45] width 19 height 19
click at [337, 4] on h4 "Collections Manager" at bounding box center [325, 12] width 217 height 18
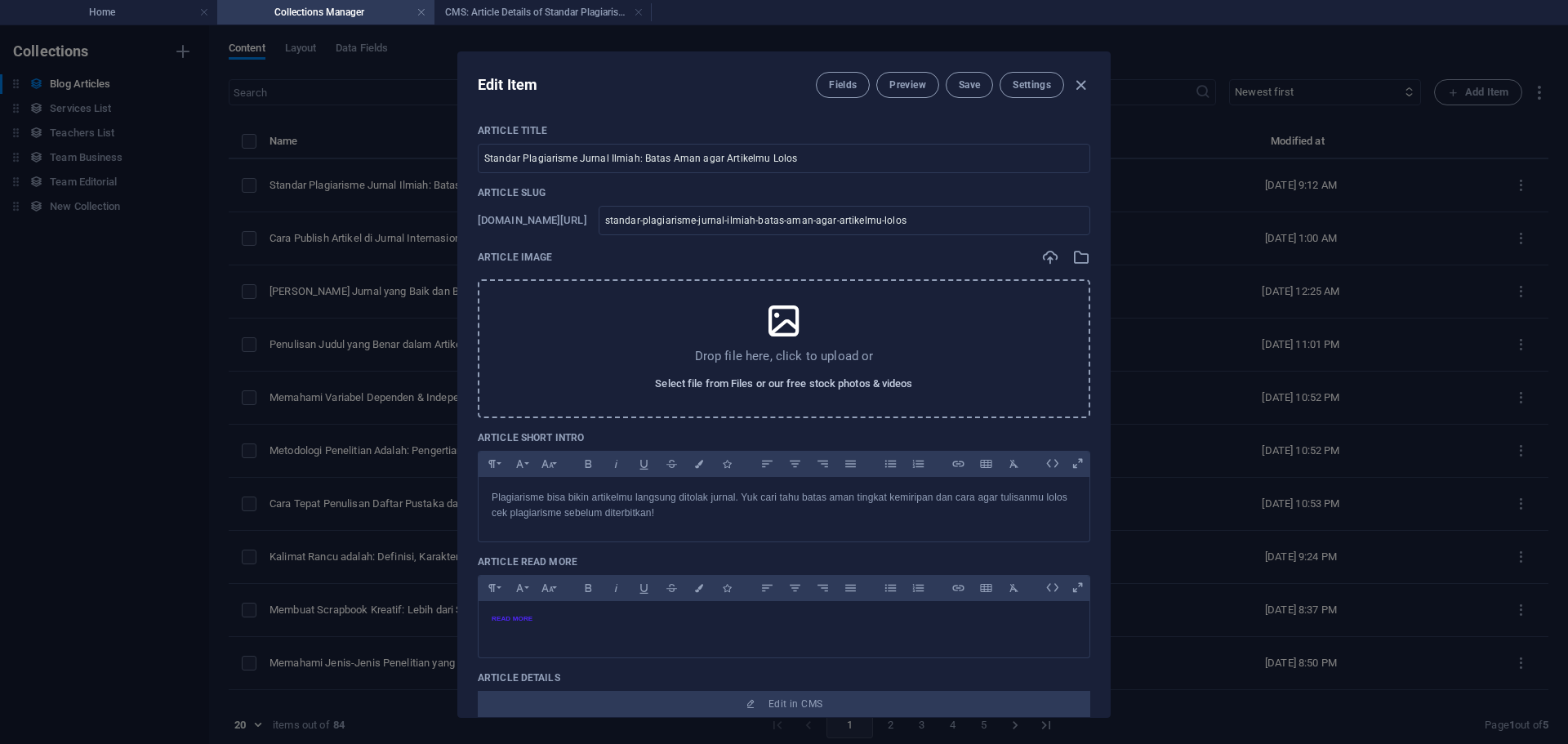
click at [753, 380] on span "Select file from Files or our free stock photos & videos" at bounding box center [783, 384] width 257 height 20
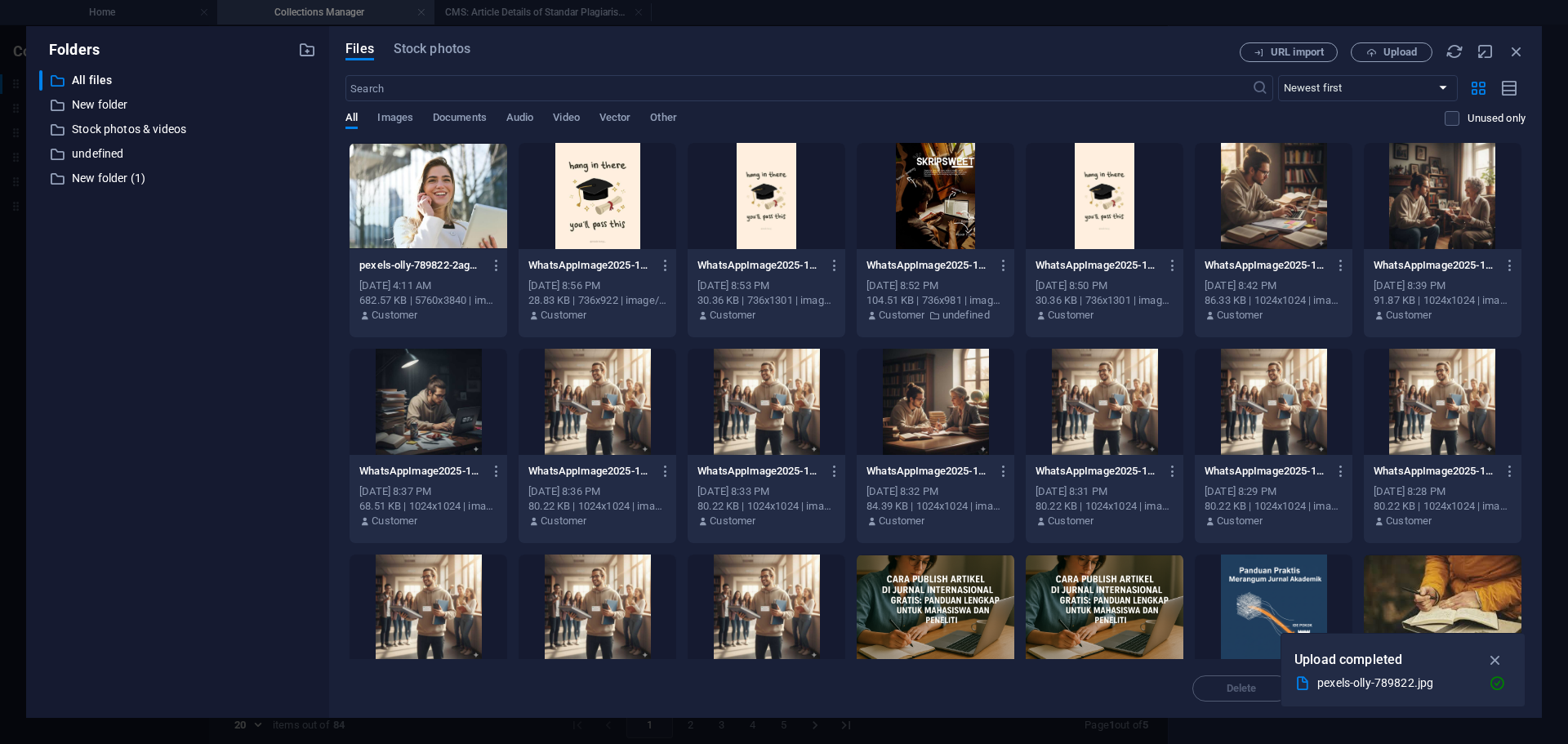
click at [1505, 51] on div "URL import Upload" at bounding box center [1382, 52] width 286 height 20
click at [1510, 49] on icon "button" at bounding box center [1516, 51] width 18 height 18
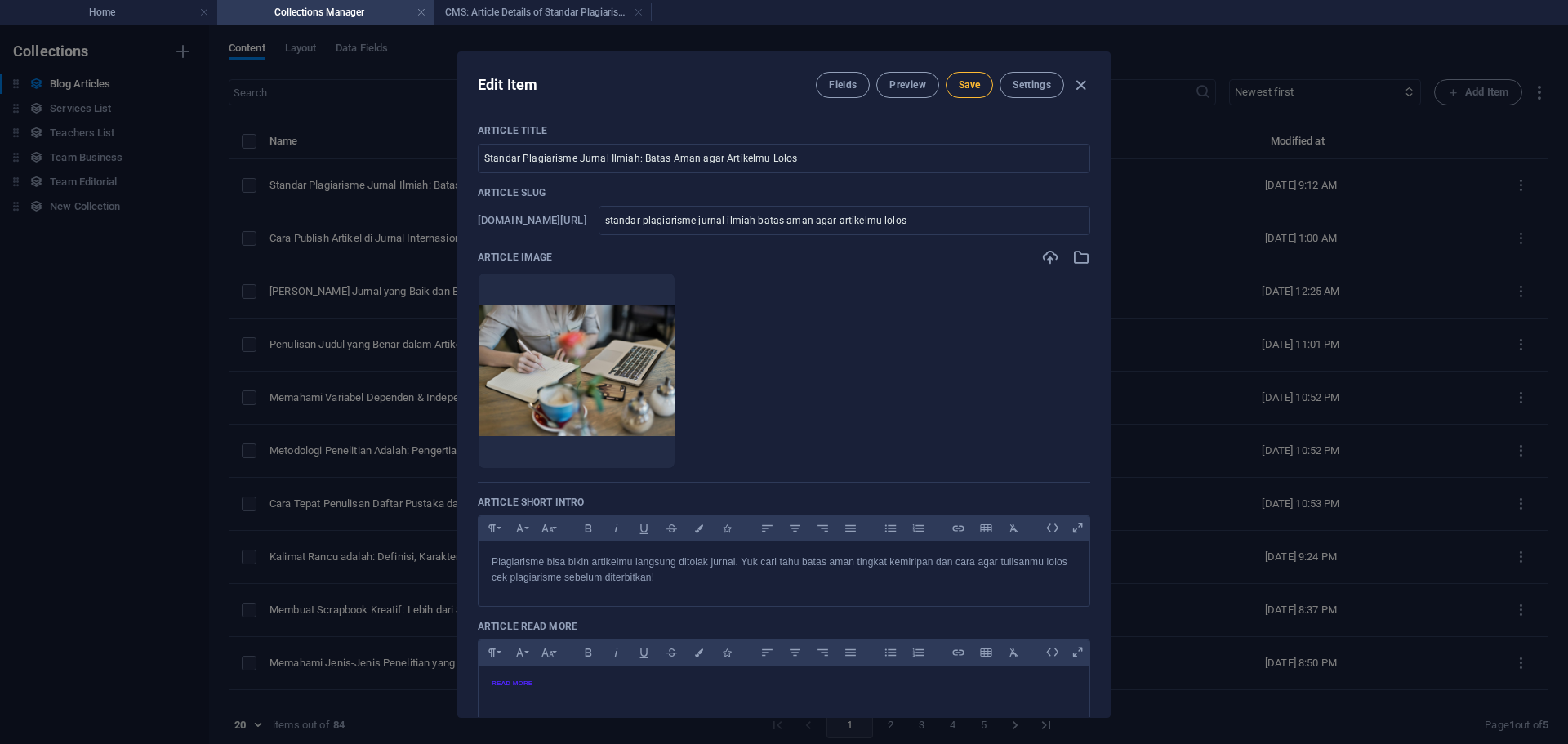
click at [959, 85] on span "Save" at bounding box center [969, 84] width 21 height 13
click at [898, 85] on span "Preview" at bounding box center [907, 84] width 36 height 13
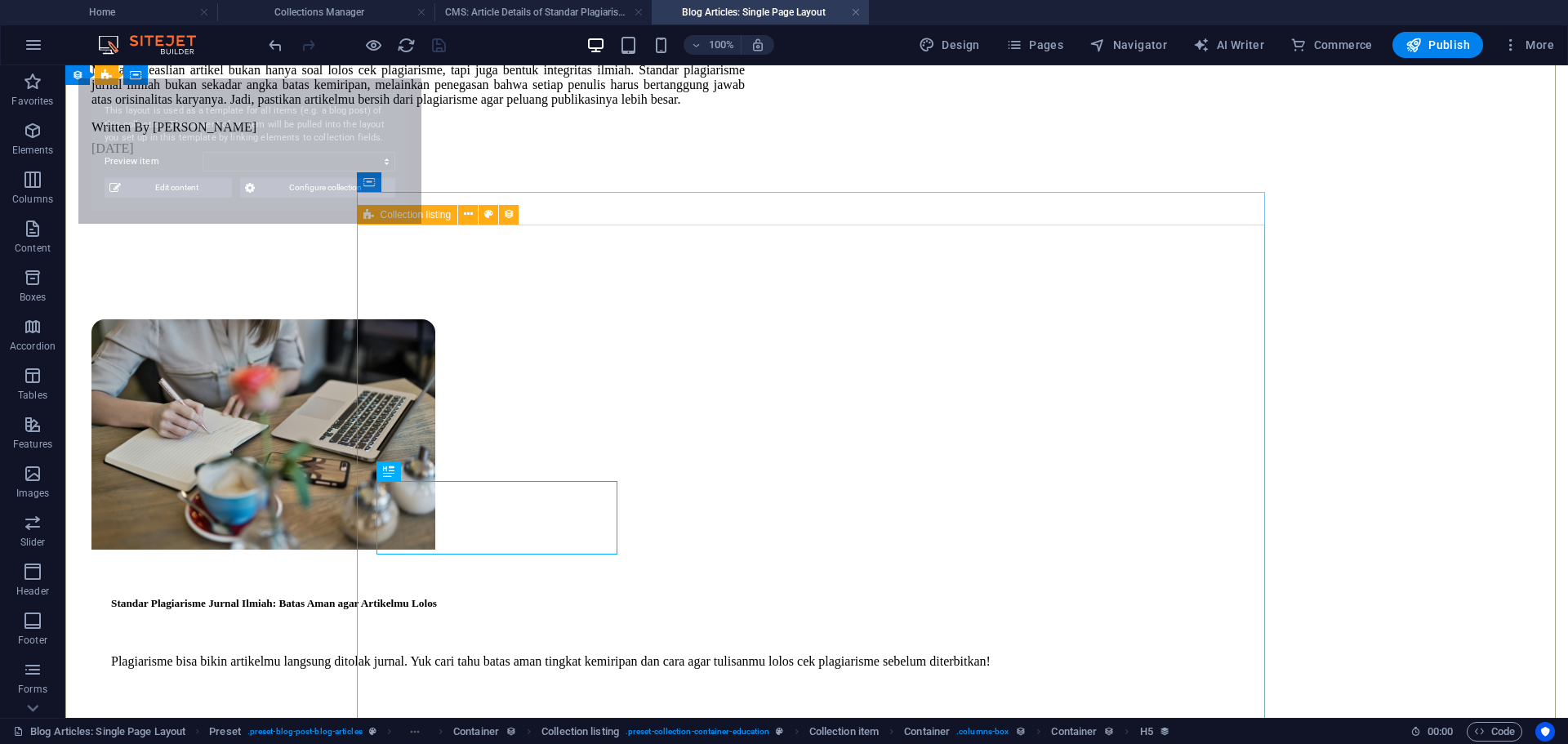
scroll to position [2353, 0]
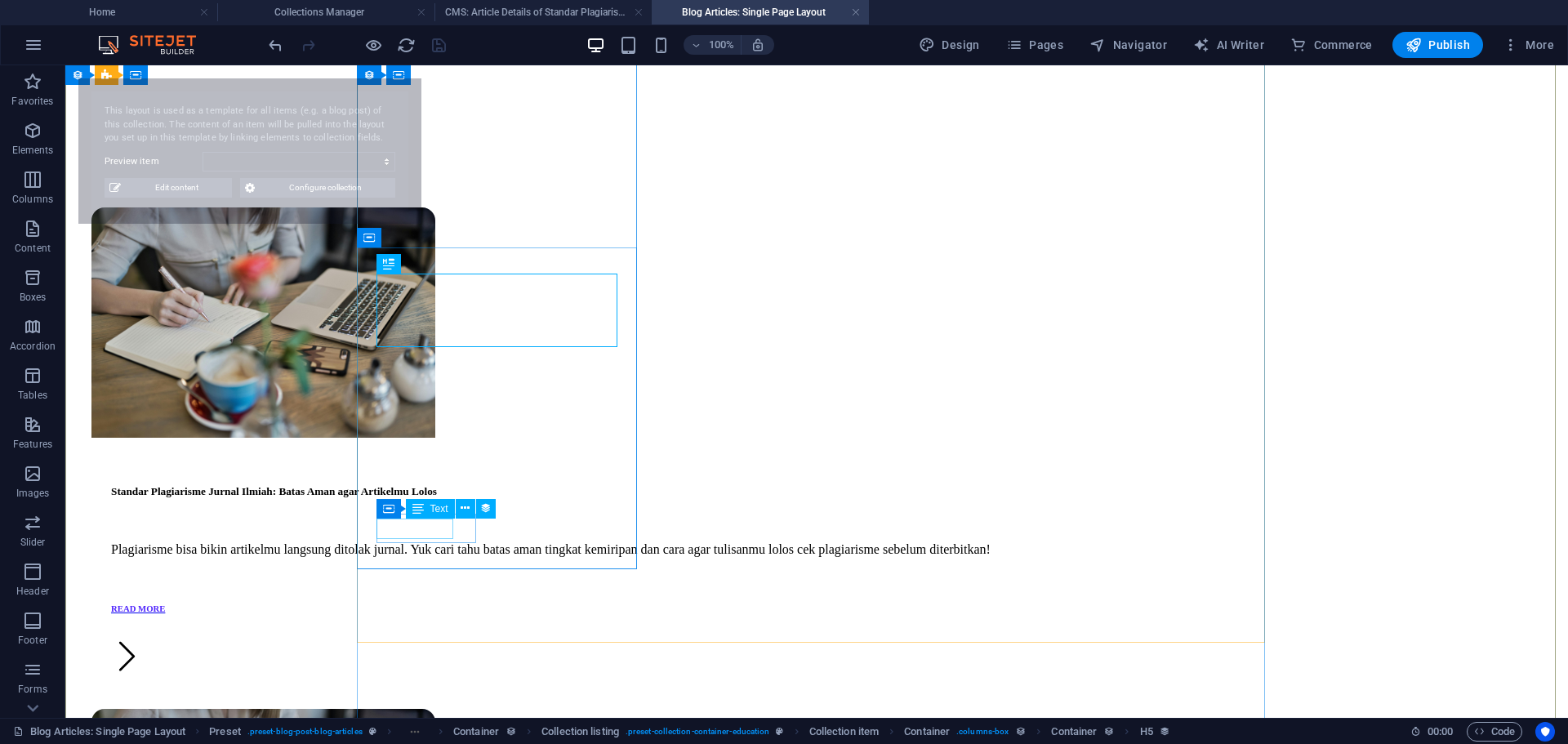
select select "68df2f2b8d7feec782054d43"
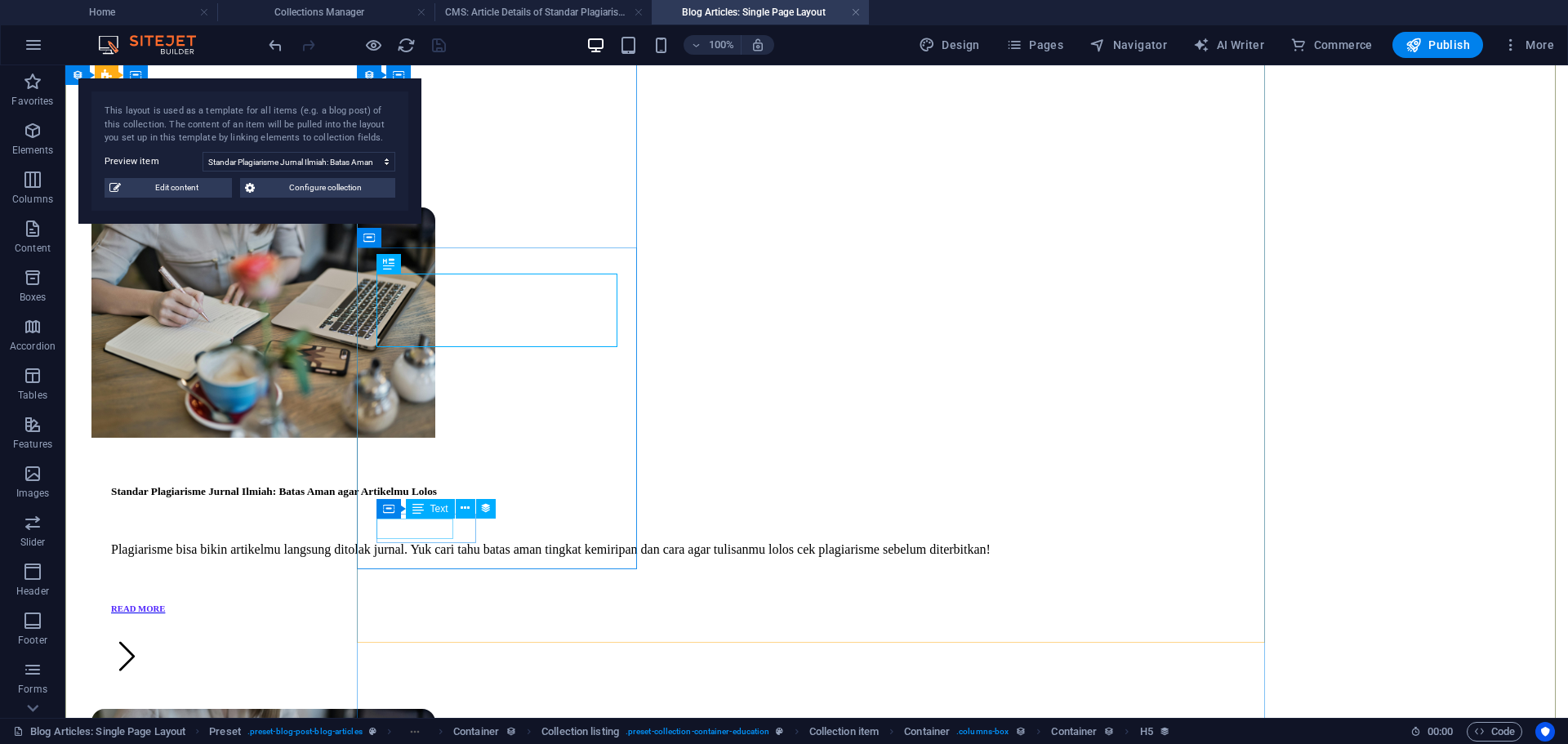
click at [441, 603] on div "READ MORE" at bounding box center [816, 607] width 1411 height 10
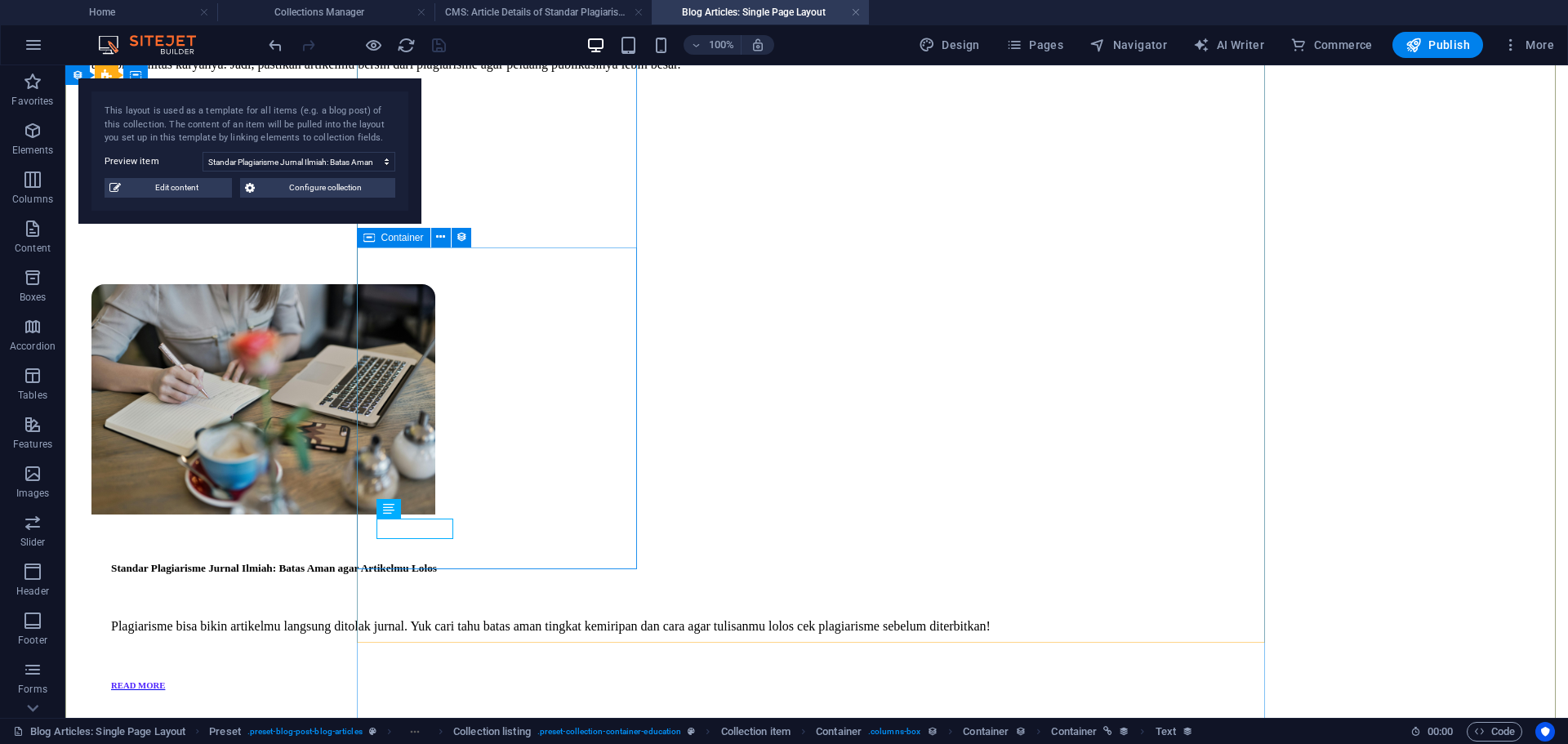
scroll to position [2271, 0]
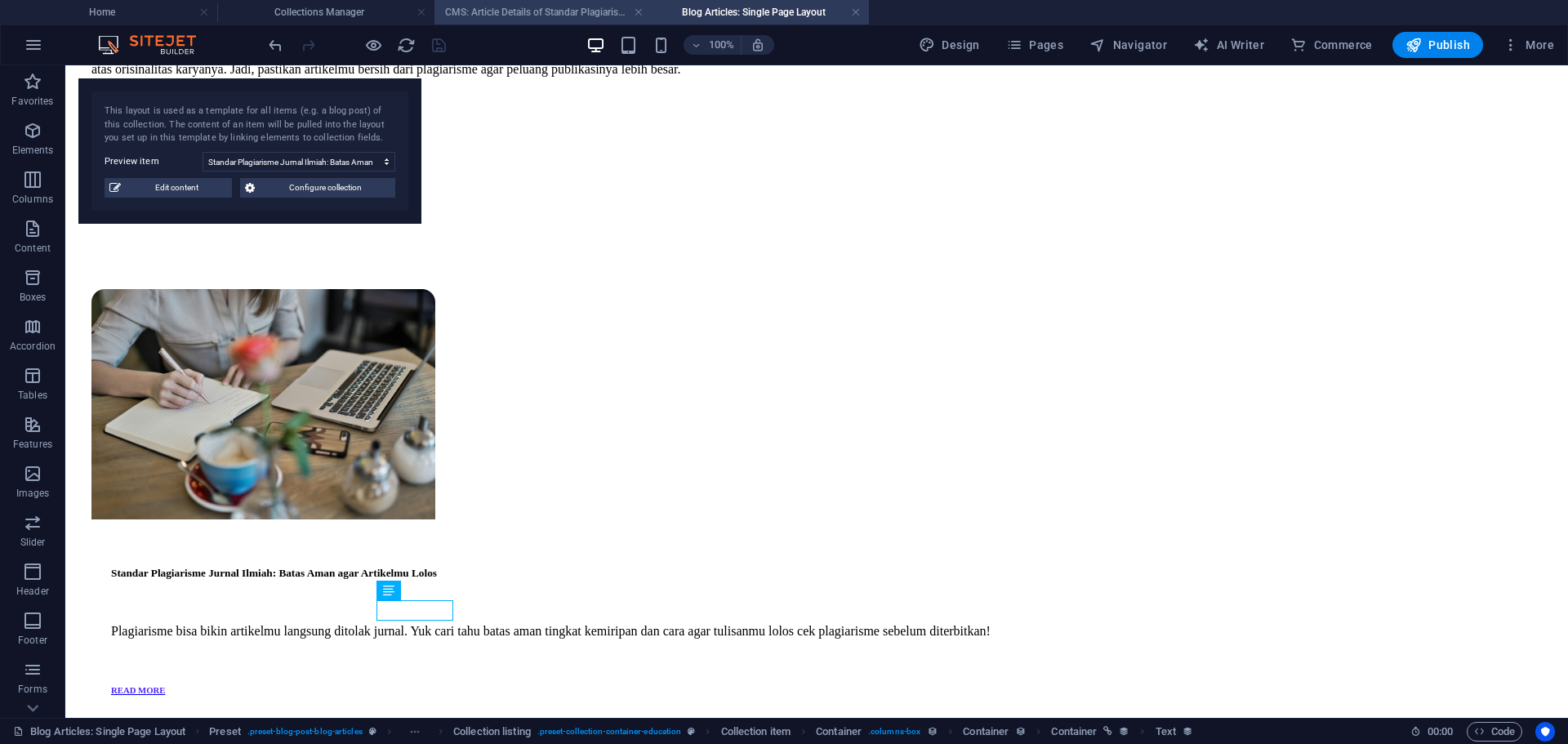
click at [569, 15] on h4 "CMS: Article Details of Standar Plagiarisme Jurnal ..." at bounding box center [543, 12] width 217 height 18
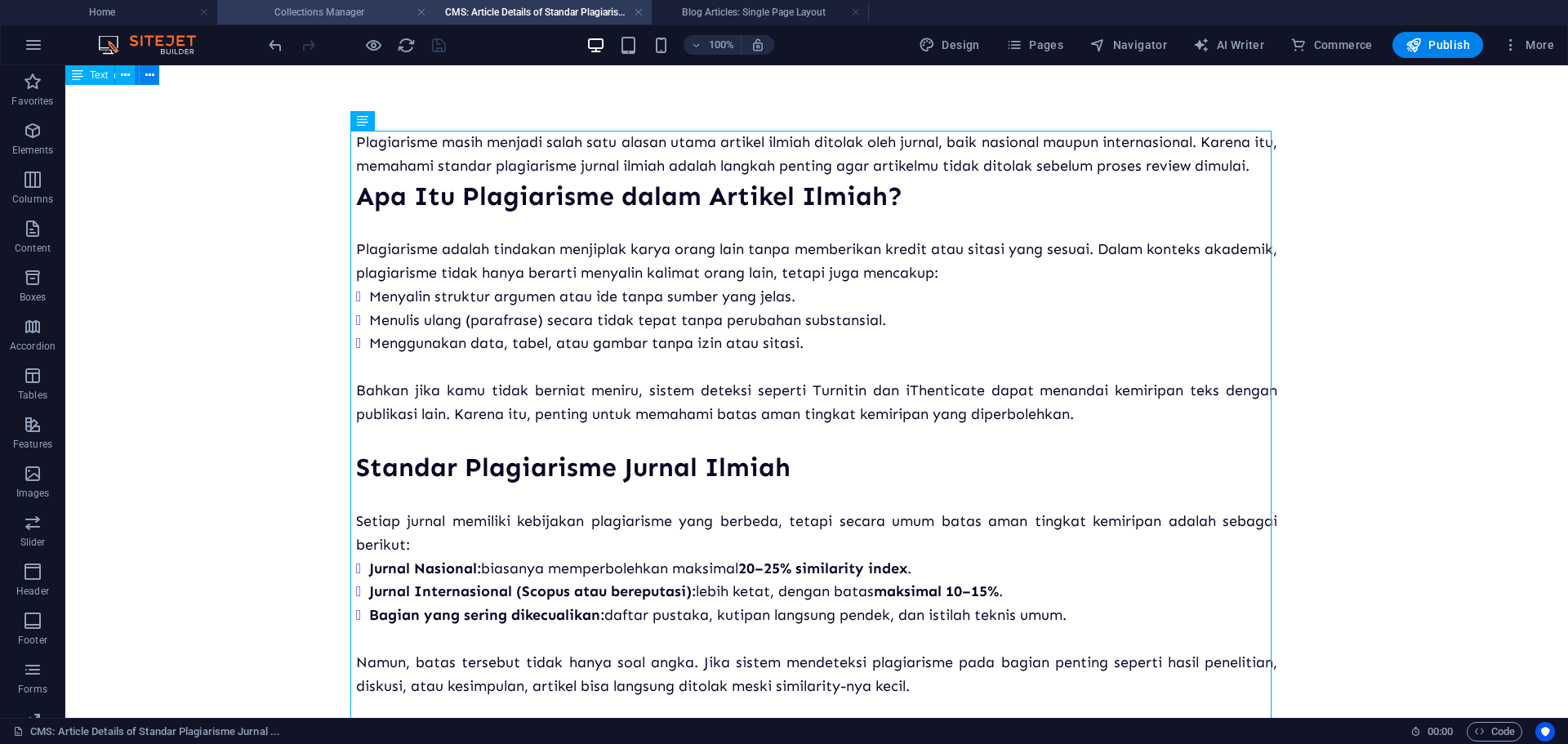
click at [358, 7] on h4 "Collections Manager" at bounding box center [325, 12] width 217 height 18
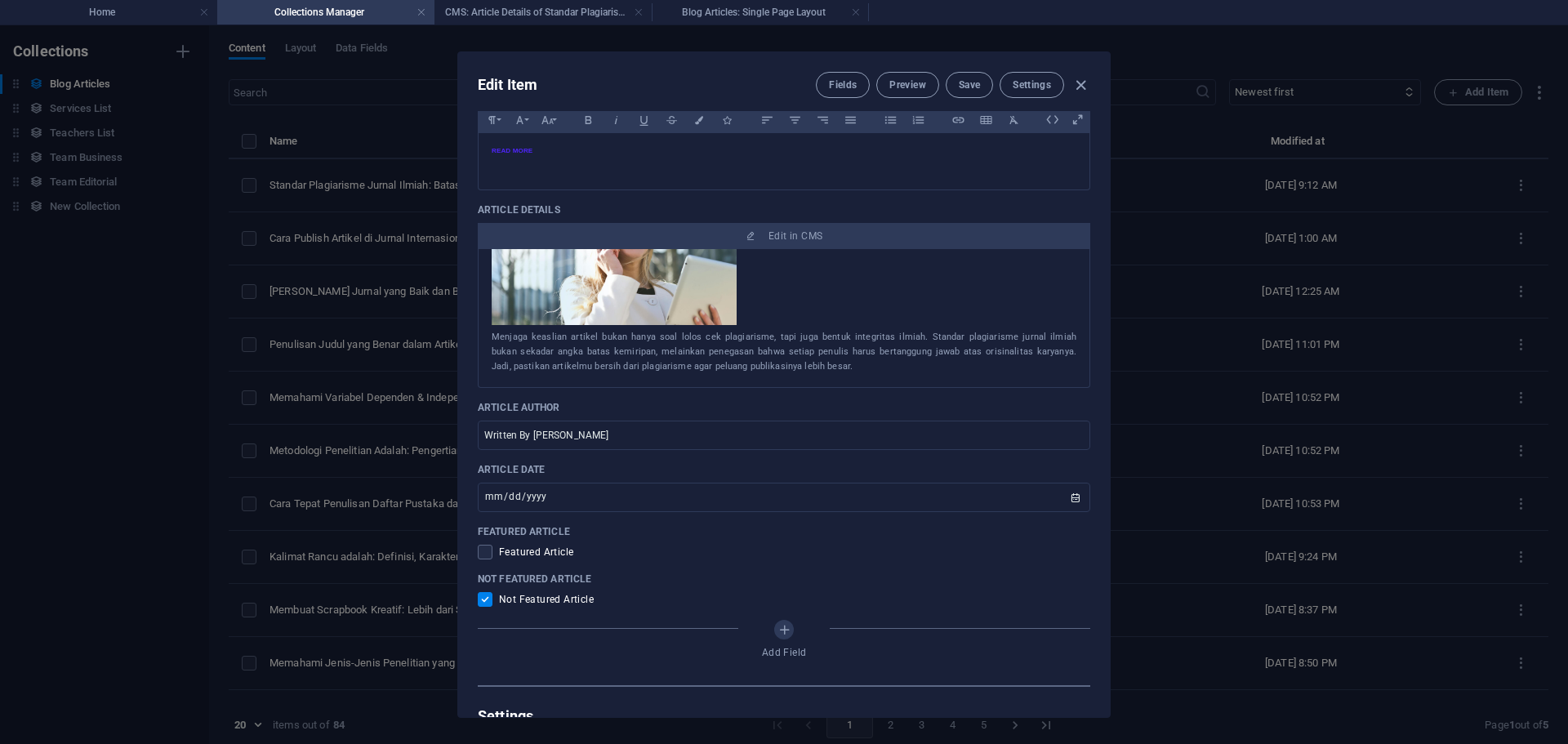
scroll to position [817, 0]
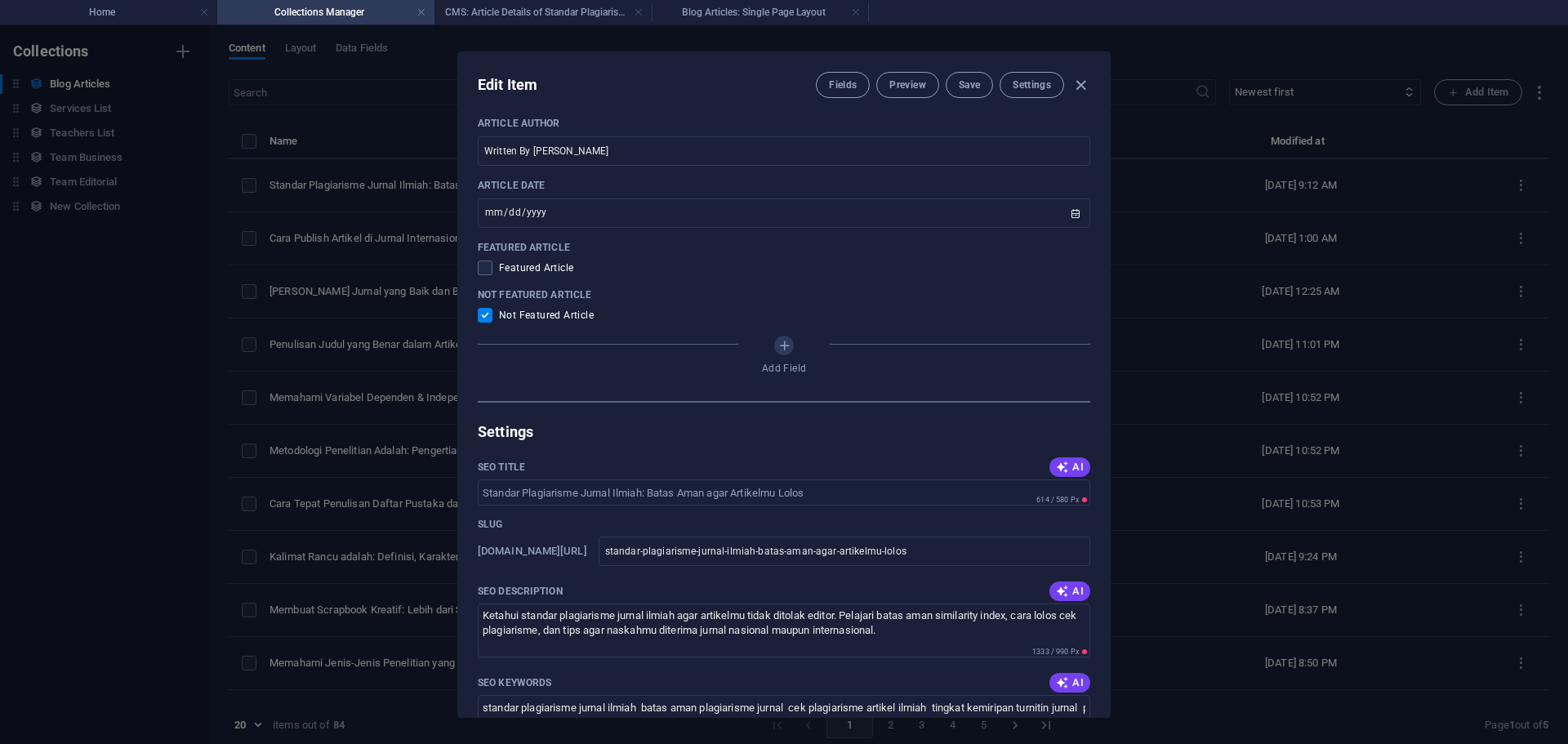
click at [1247, 283] on div "Edit Item Fields Preview Save Settings Article Title Standar Plagiarisme Jurnal…" at bounding box center [784, 385] width 1568 height 718
checkbox input "false"
type input "standar-plagiarisme-jurnal-ilmiah-batas-aman-agar-artikelmu-lolos"
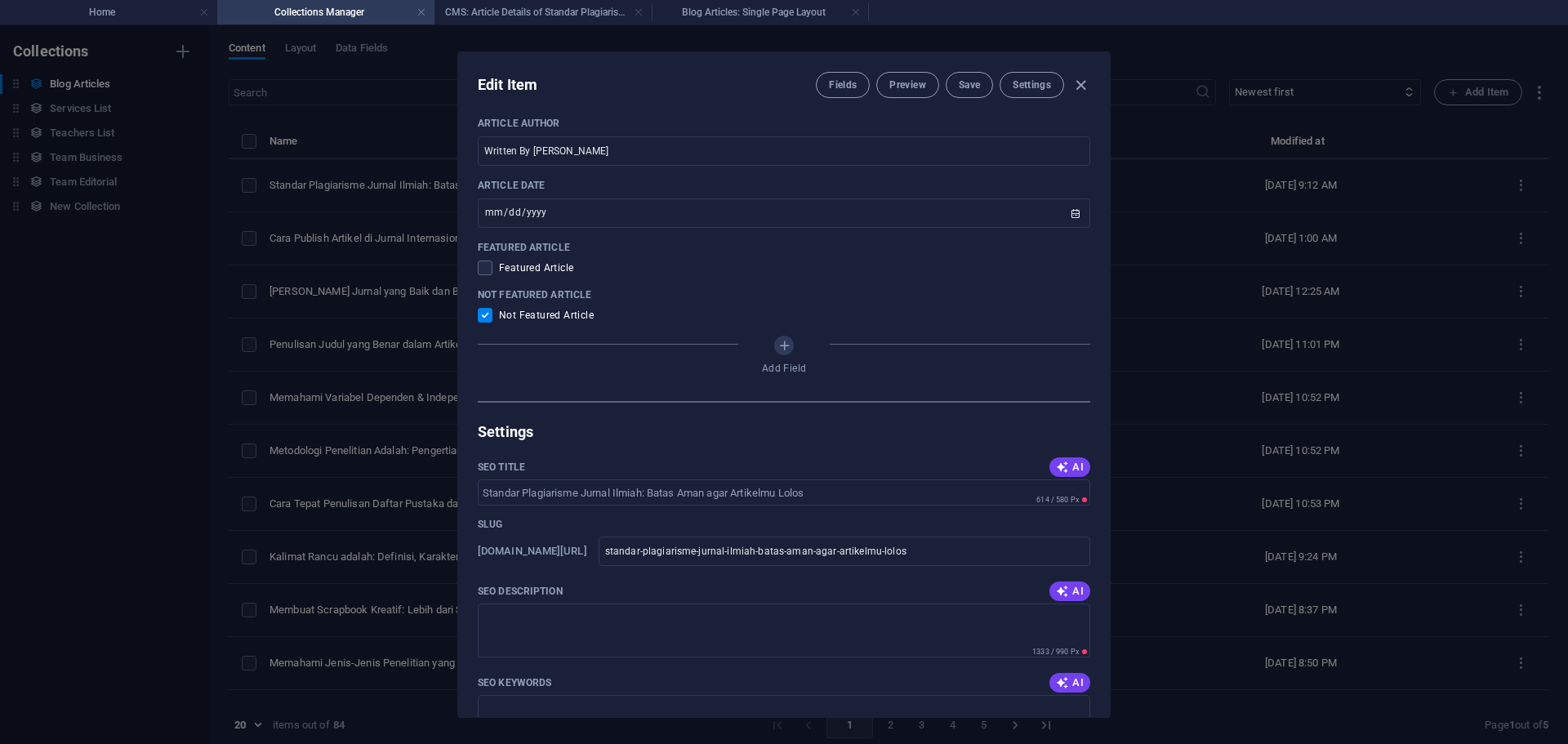
scroll to position [654, 0]
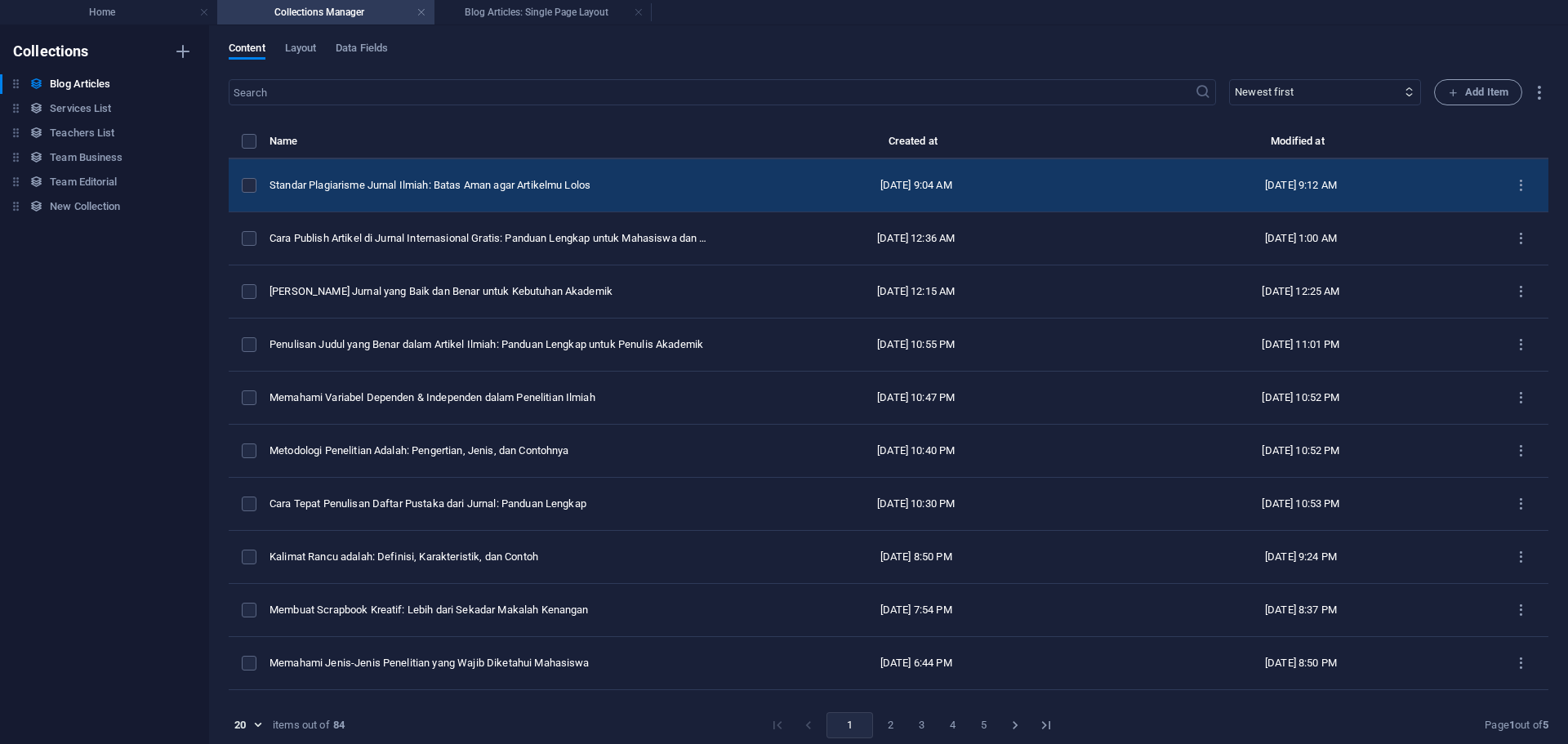
click at [693, 200] on td "Standar Plagiarisme Jurnal Ilmiah: Batas Aman agar Artikelmu Lolos" at bounding box center [497, 186] width 454 height 53
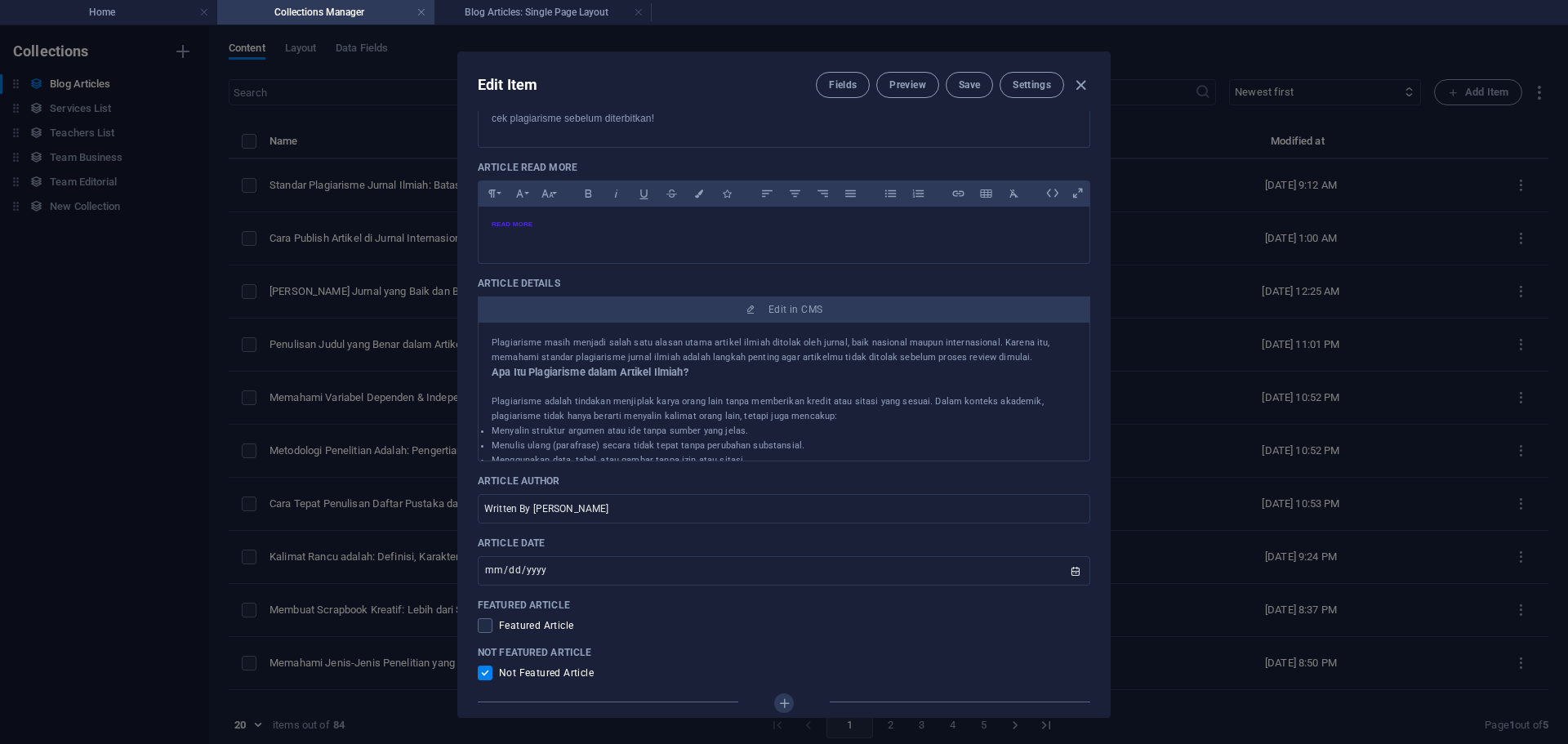
scroll to position [489, 0]
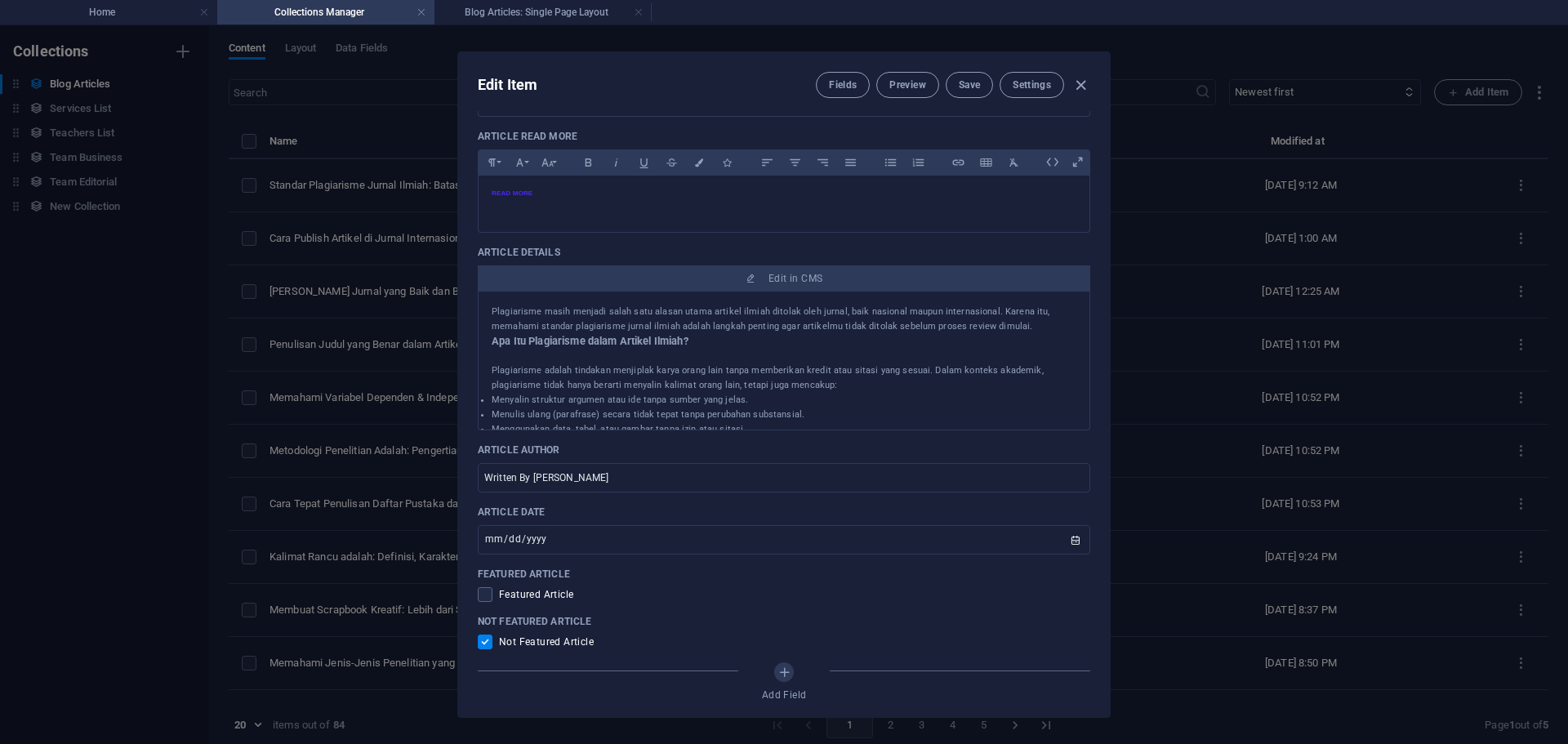
click at [1236, 279] on div "Edit Item Fields Preview Save Settings Article Title Standar Plagiarisme Jurnal…" at bounding box center [784, 385] width 1568 height 718
checkbox input "false"
type input "standar-plagiarisme-jurnal-ilmiah-batas-aman-agar-artikelmu-lolos"
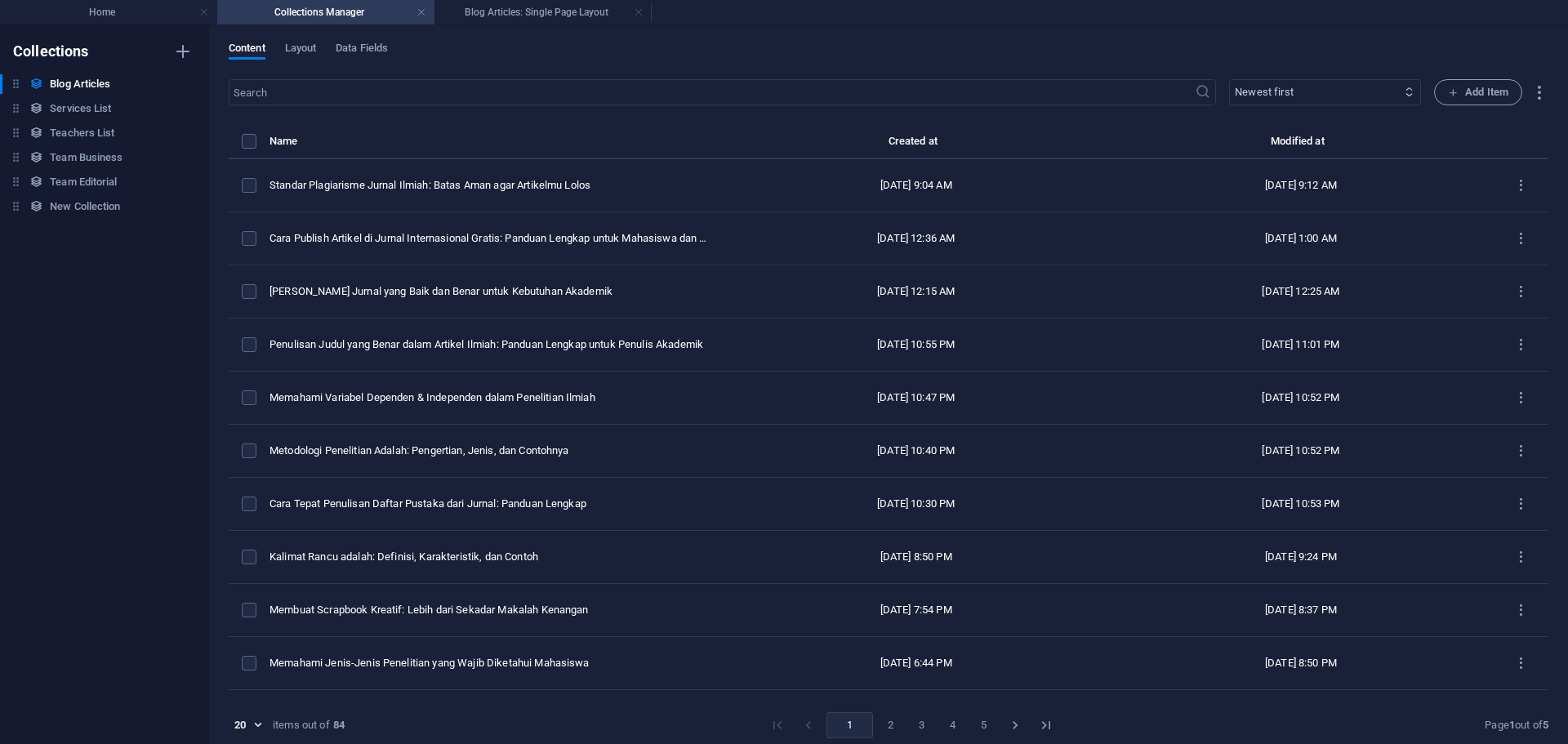
scroll to position [426, 0]
click at [1460, 81] on button "Add Item" at bounding box center [1478, 91] width 88 height 26
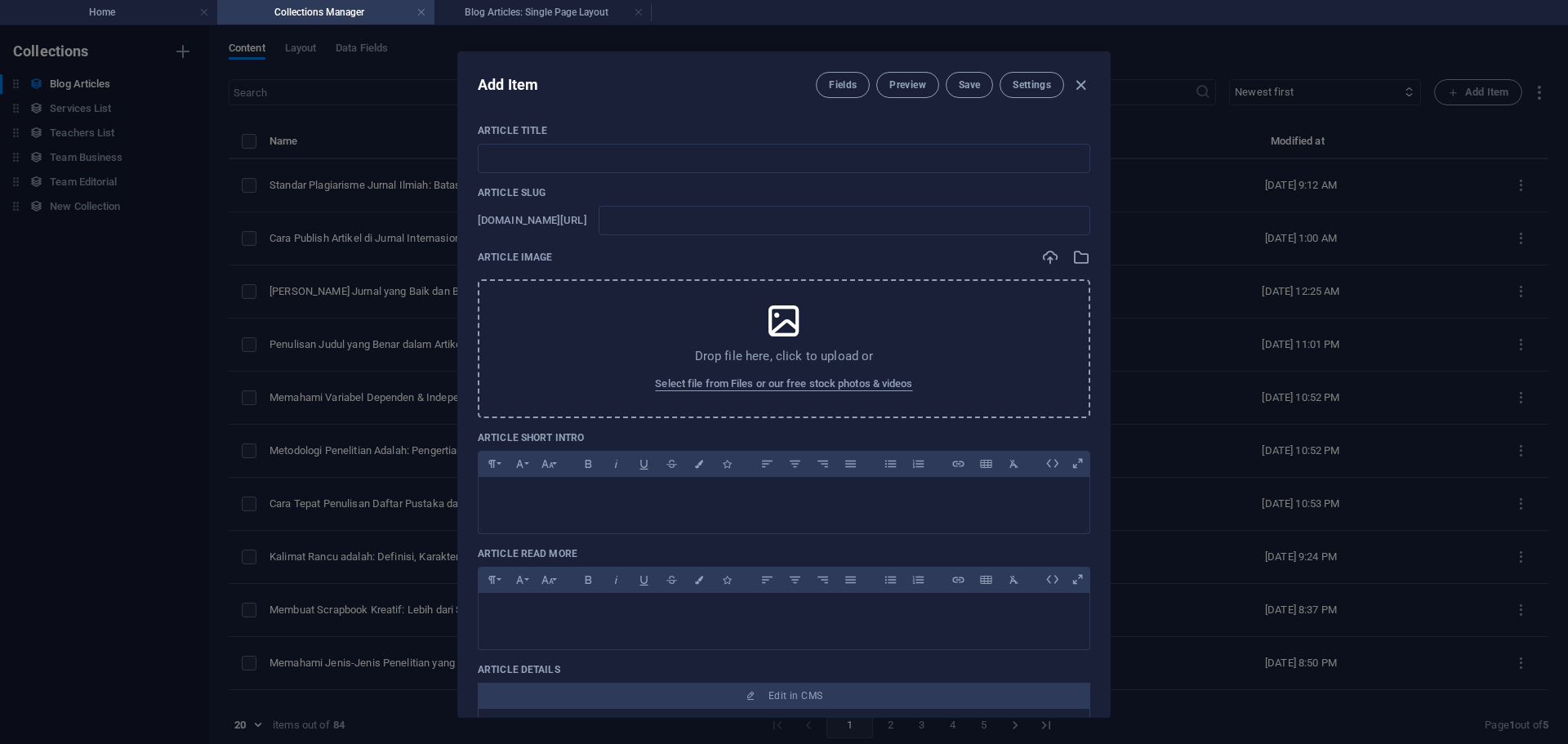
click at [1289, 270] on div "Add Item Fields Preview Save Settings Article Title ​ Article Slug www.example.…" at bounding box center [784, 385] width 1568 height 718
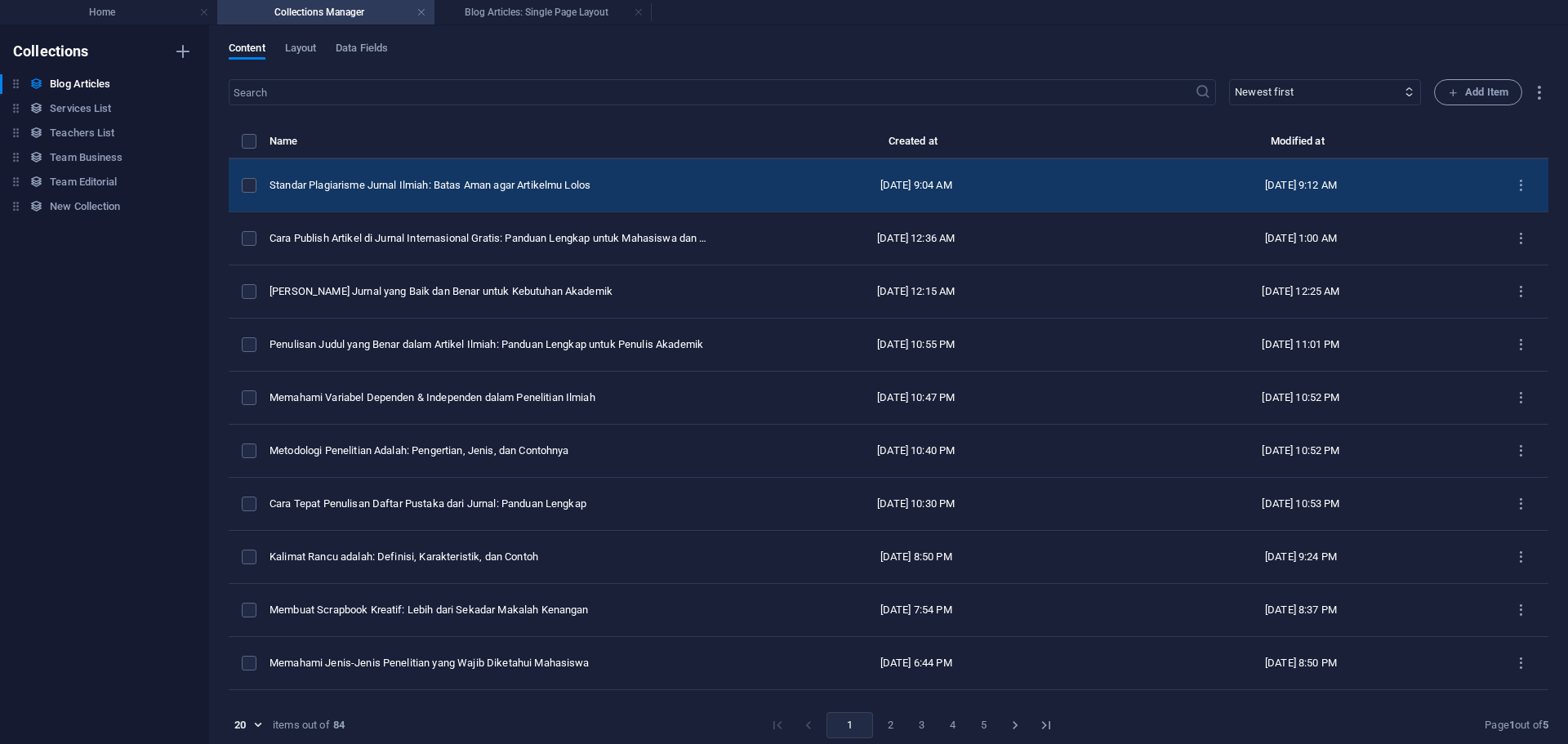
click at [766, 172] on td "[DATE] 9:04 AM" at bounding box center [916, 186] width 385 height 53
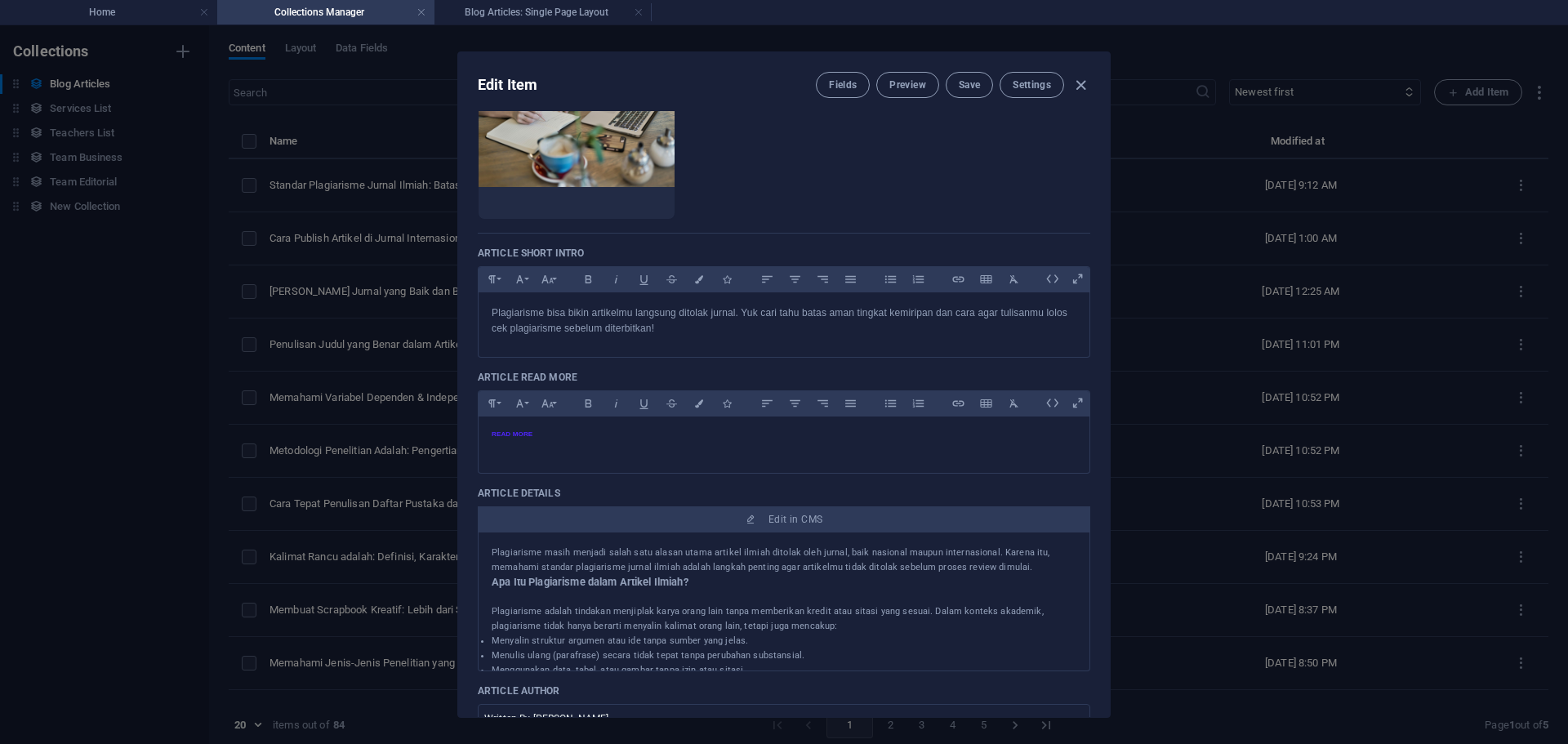
scroll to position [326, 0]
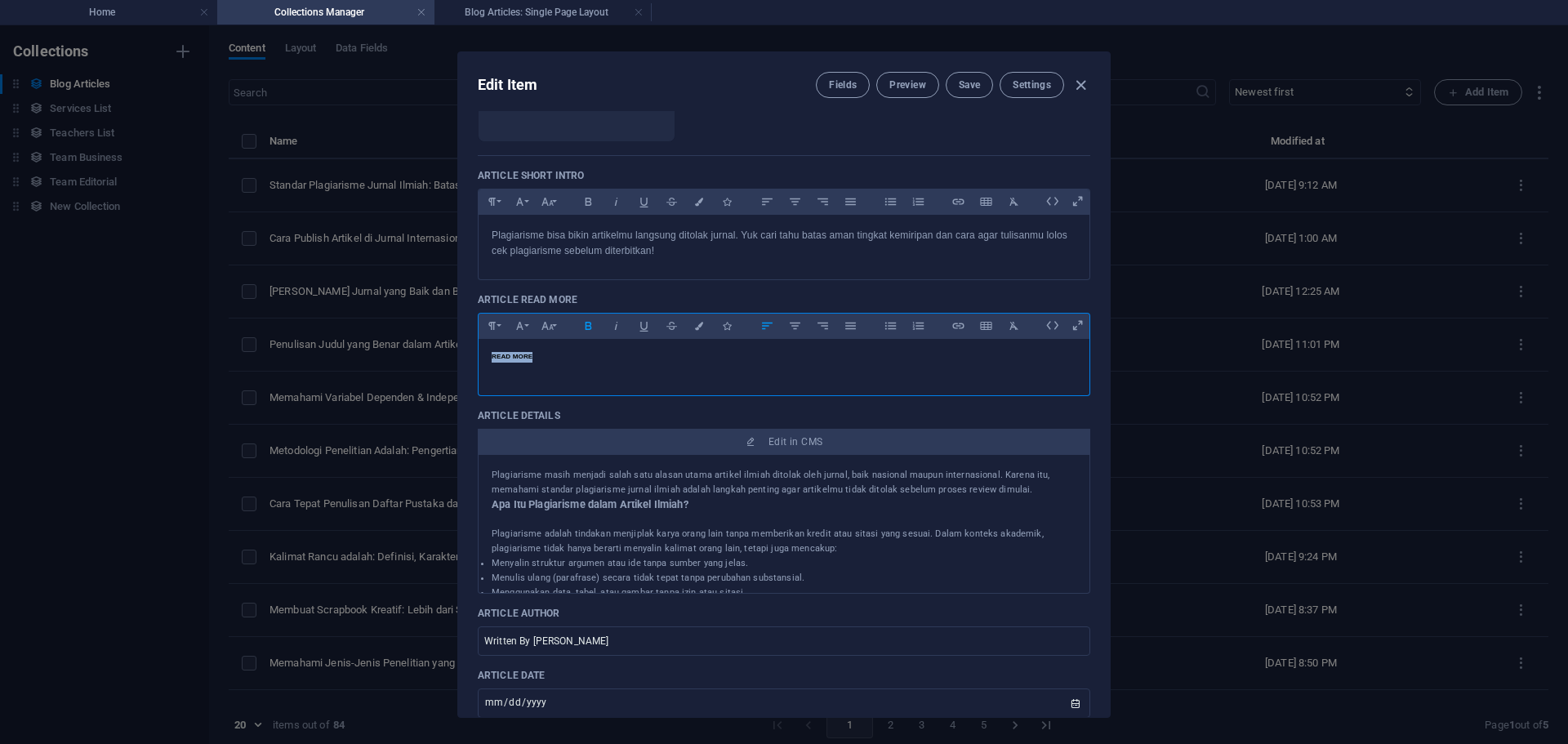
drag, startPoint x: 575, startPoint y: 360, endPoint x: 353, endPoint y: 372, distance: 222.3
click at [352, 372] on div "Edit Item Fields Preview Save Settings Article Title Standar Plagiarisme Jurnal…" at bounding box center [784, 385] width 1568 height 718
copy span "READ MORE"
click at [1289, 249] on div "Edit Item Fields Preview Save Settings Article Title Standar Plagiarisme Jurnal…" at bounding box center [784, 385] width 1568 height 718
checkbox input "false"
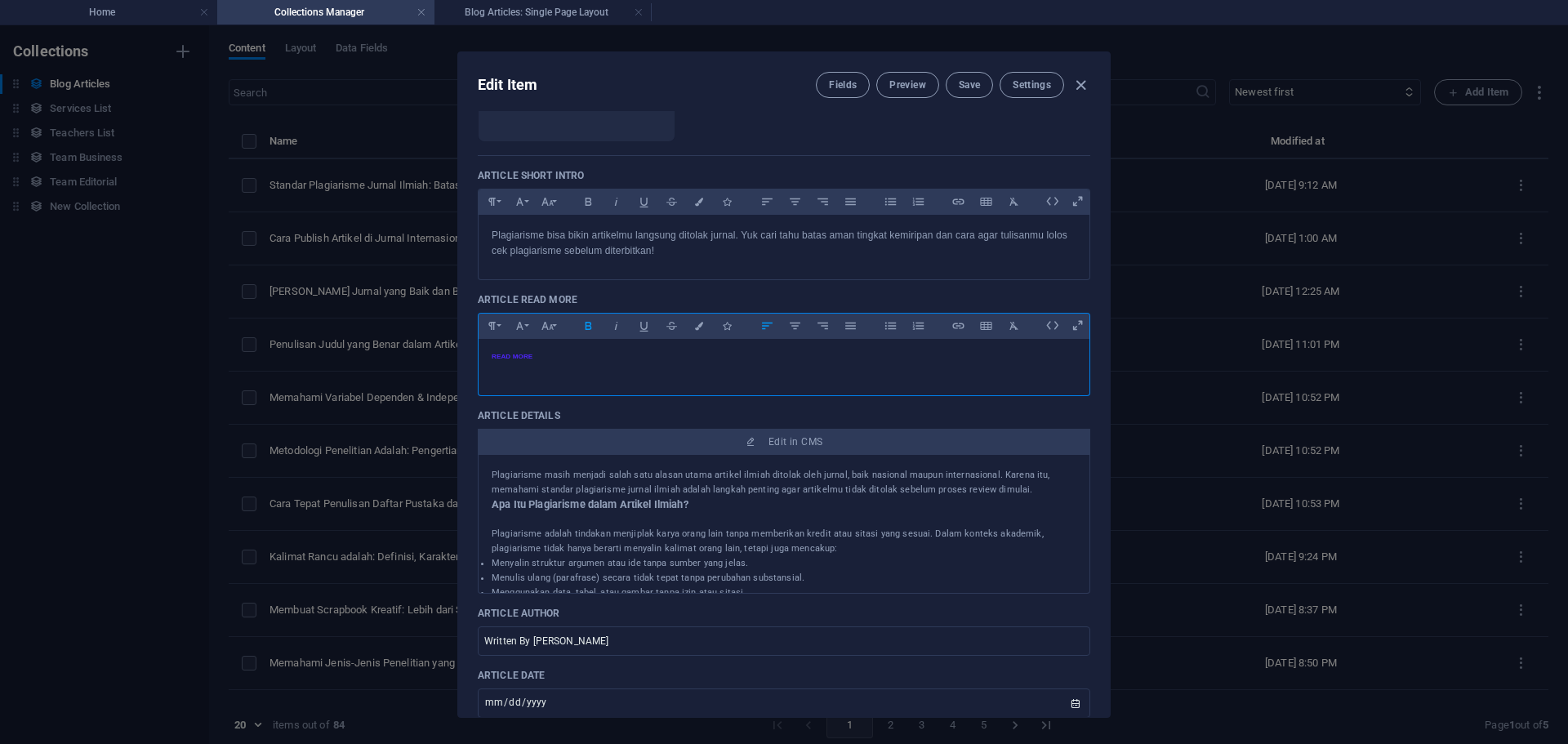
type input "standar-plagiarisme-jurnal-ilmiah-batas-aman-agar-artikelmu-lolos"
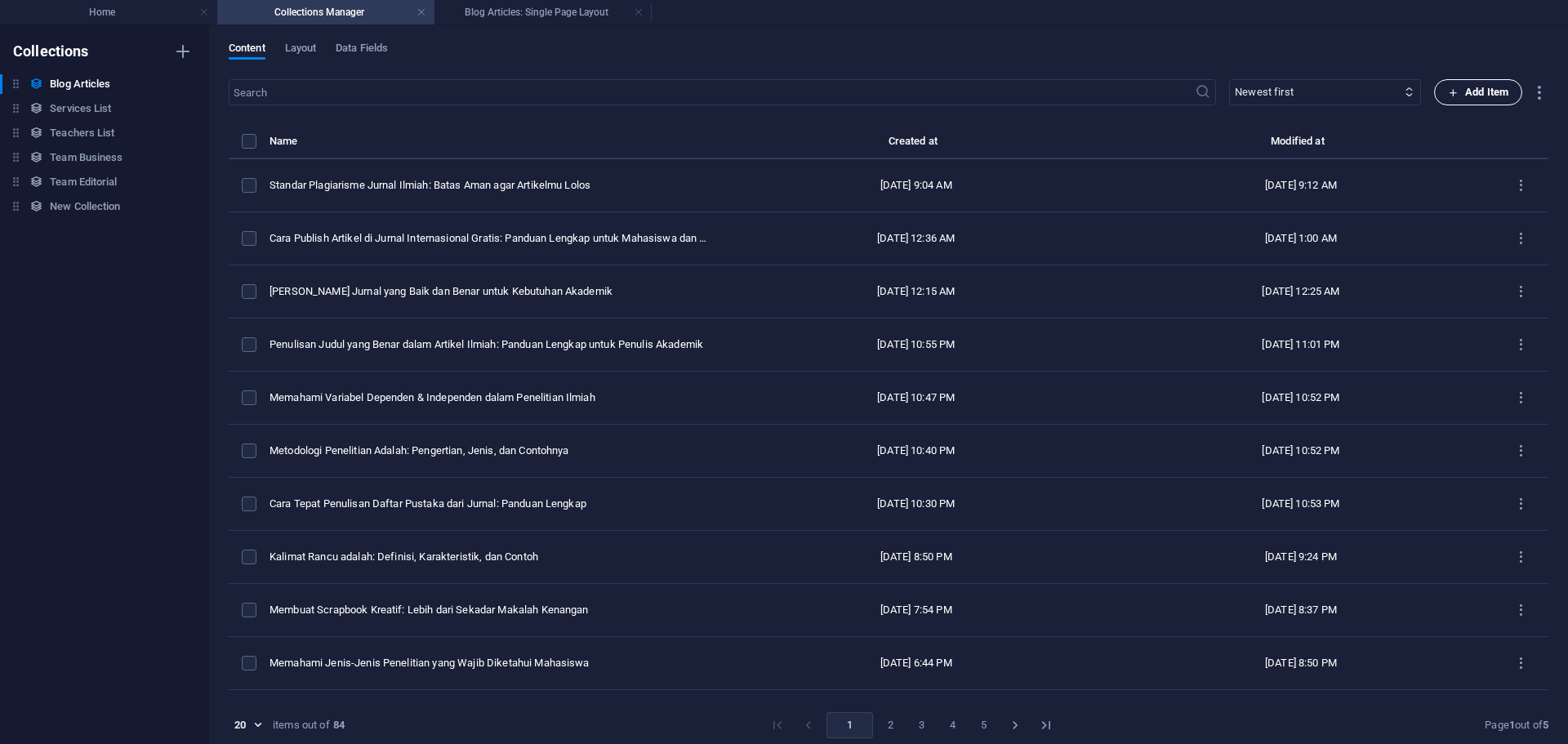
click at [1447, 93] on icon "button" at bounding box center [1453, 93] width 11 height 11
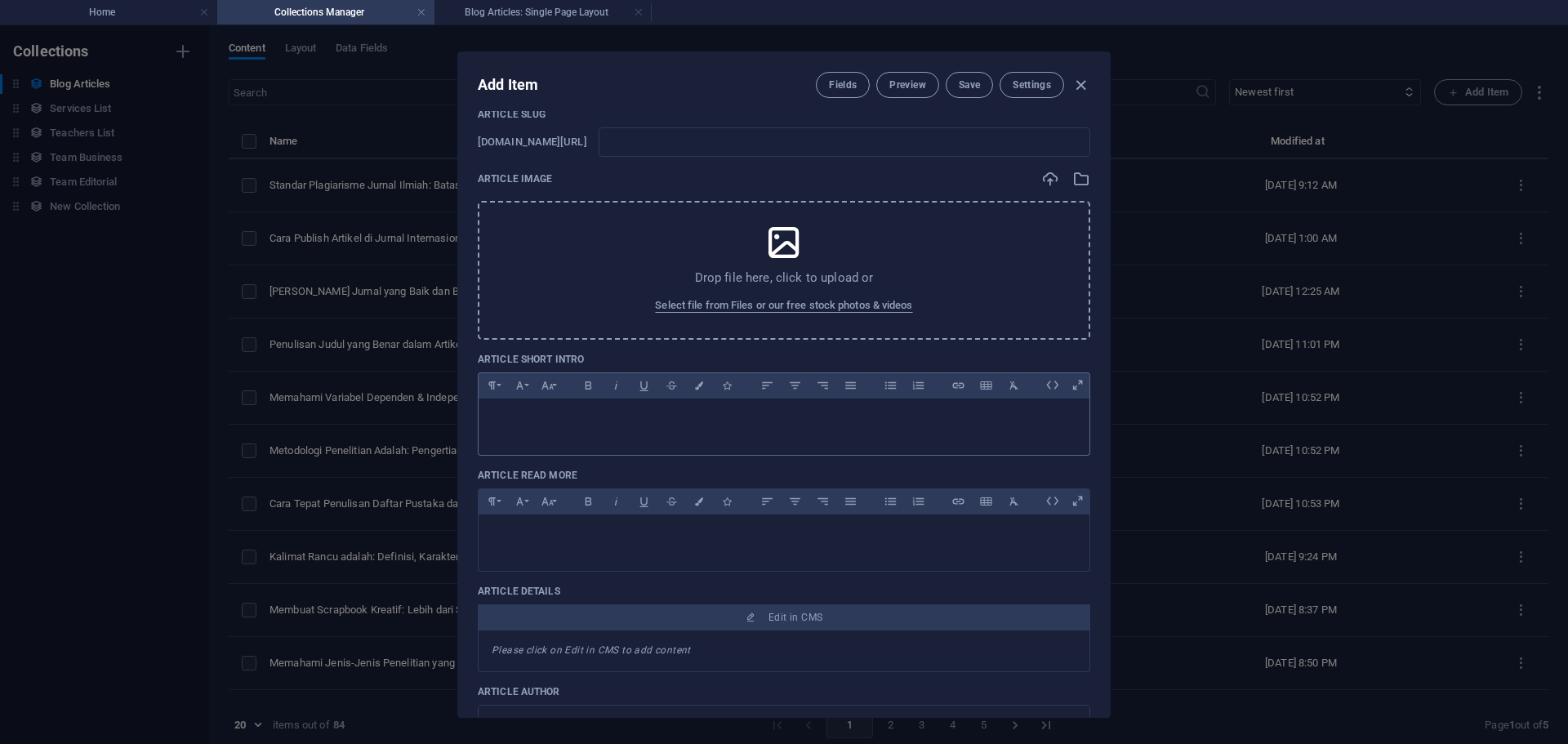
scroll to position [82, 0]
click at [576, 547] on div at bounding box center [783, 535] width 611 height 49
click at [580, 432] on div at bounding box center [783, 419] width 611 height 49
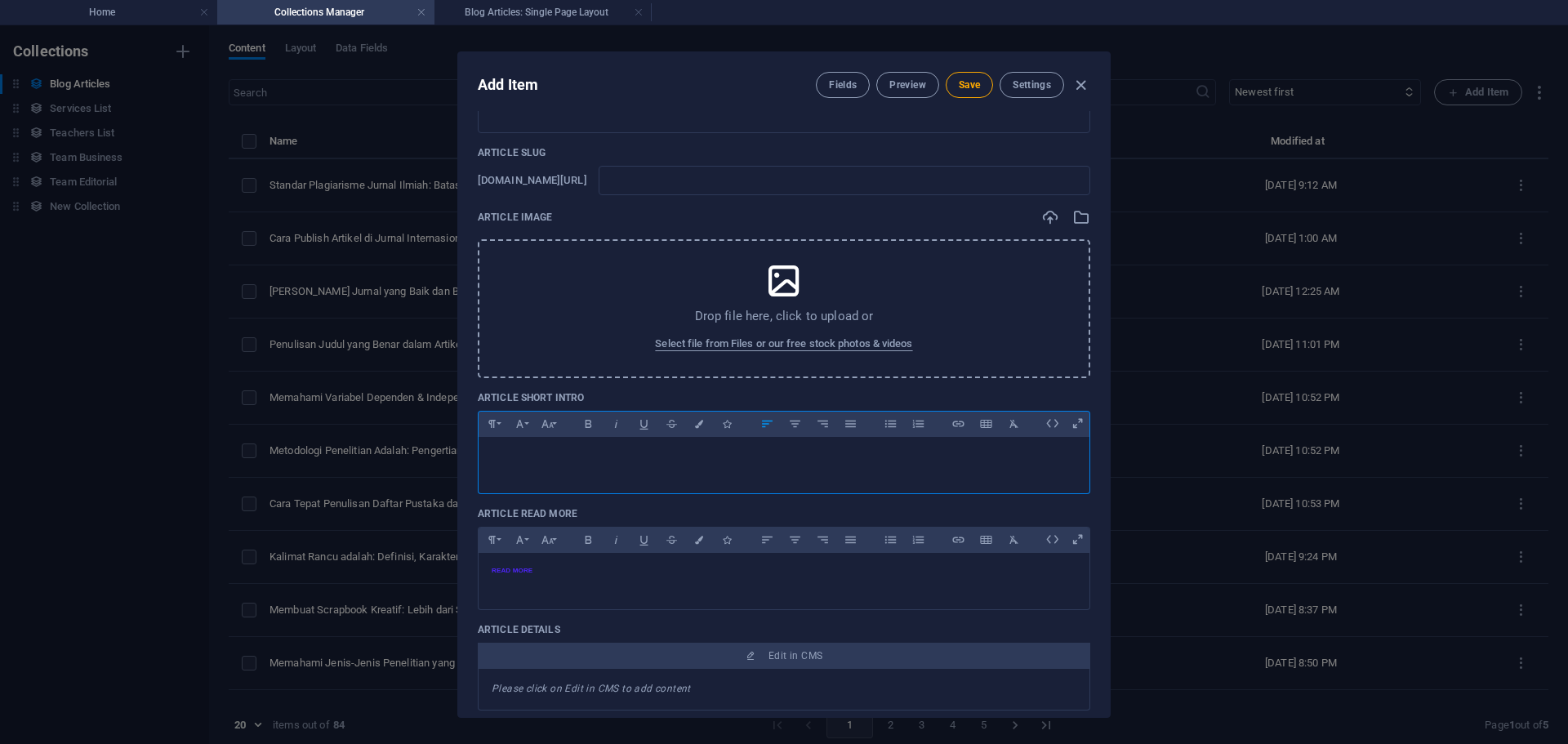
scroll to position [0, 0]
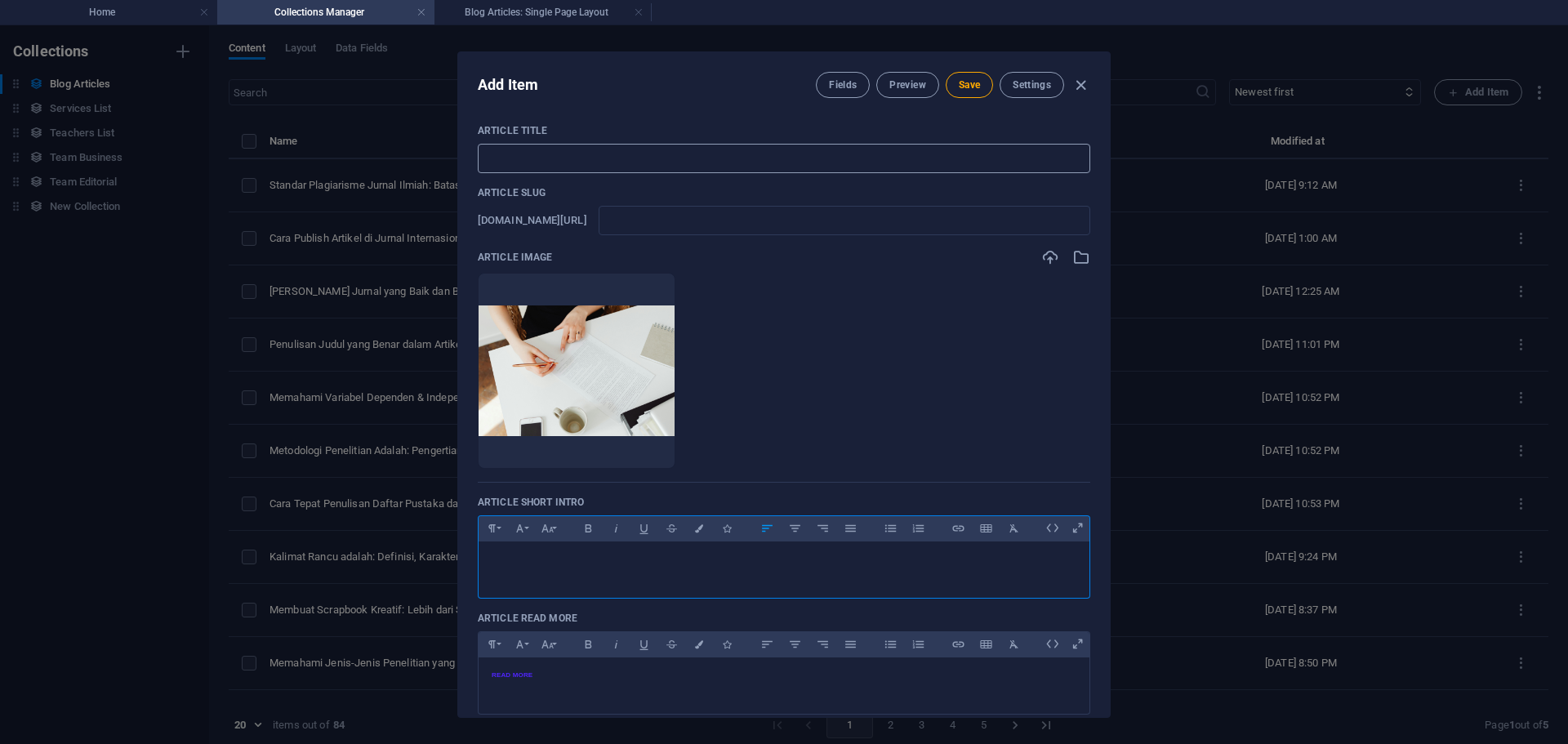
click at [620, 161] on input "text" at bounding box center [784, 158] width 612 height 29
paste input "Proses Review Jurnal Ilmiah: Apa yang Terjadi Setelah Submit?"
type input "Proses Review Jurnal Ilmiah: Apa yang Terjadi Setelah Submit?"
type input "proses-review-jurnal-ilmiah-apa-yang-terjadi-setelah-submit"
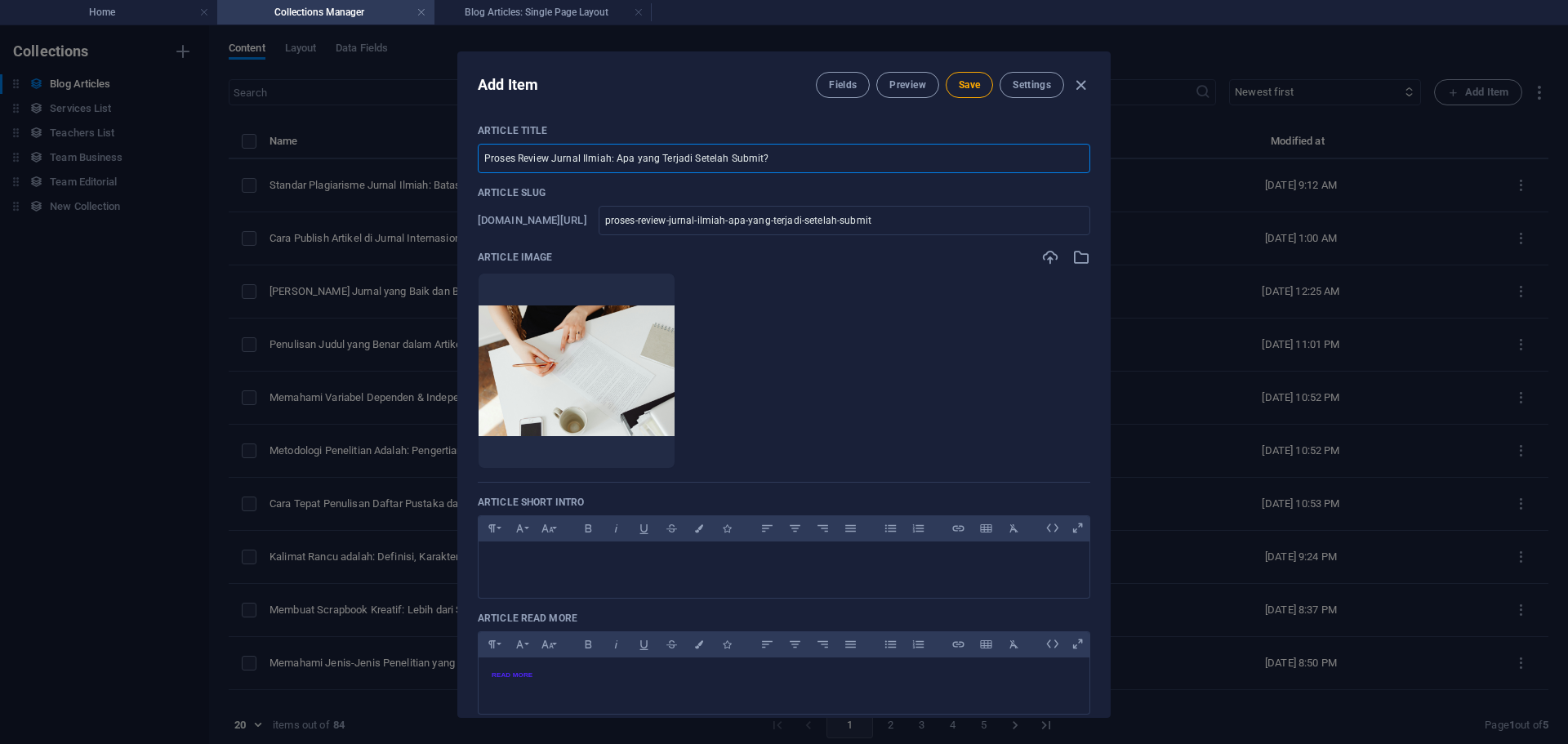
type input "Proses Review Jurnal Ilmiah: Apa yang Terjadi Setelah Submit?"
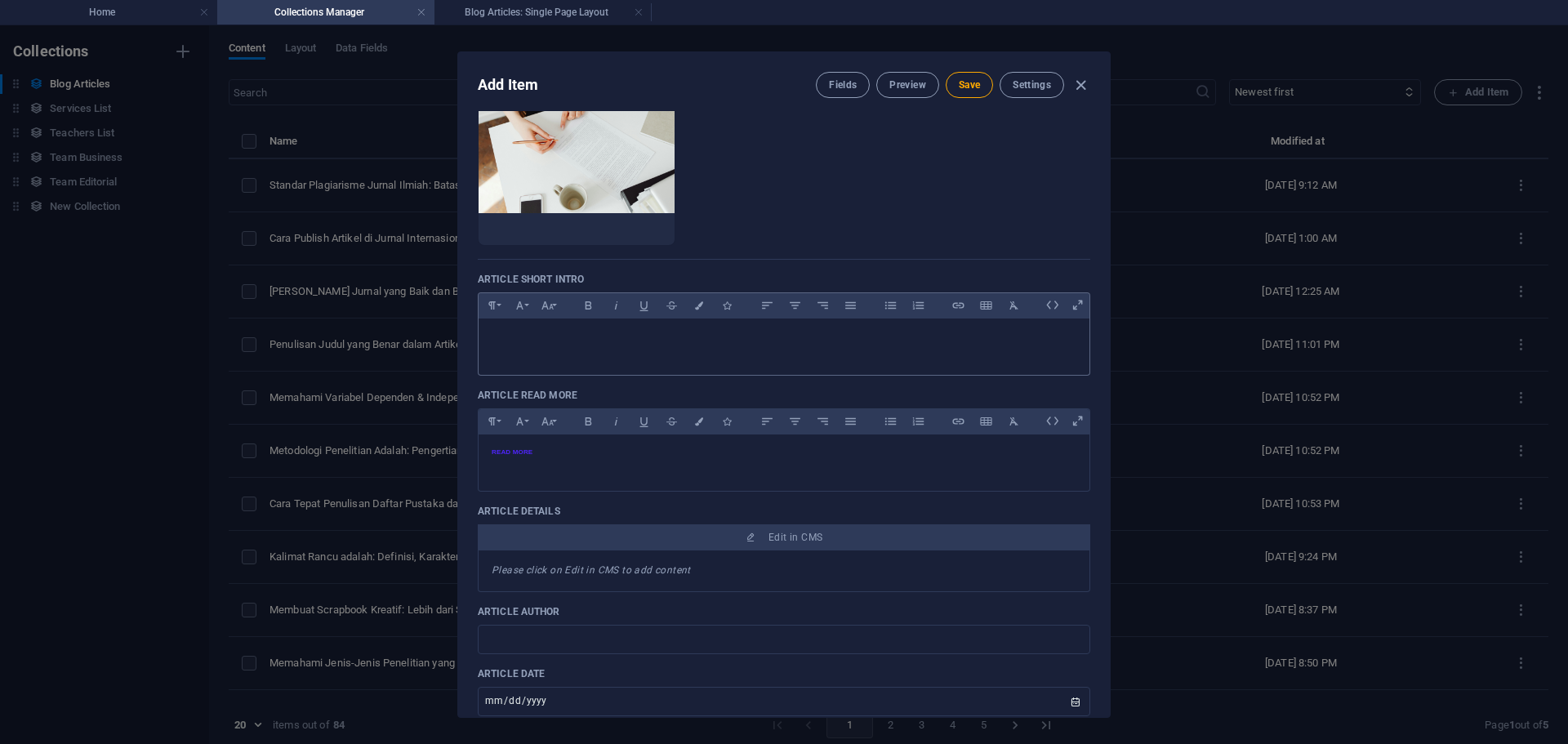
scroll to position [245, 0]
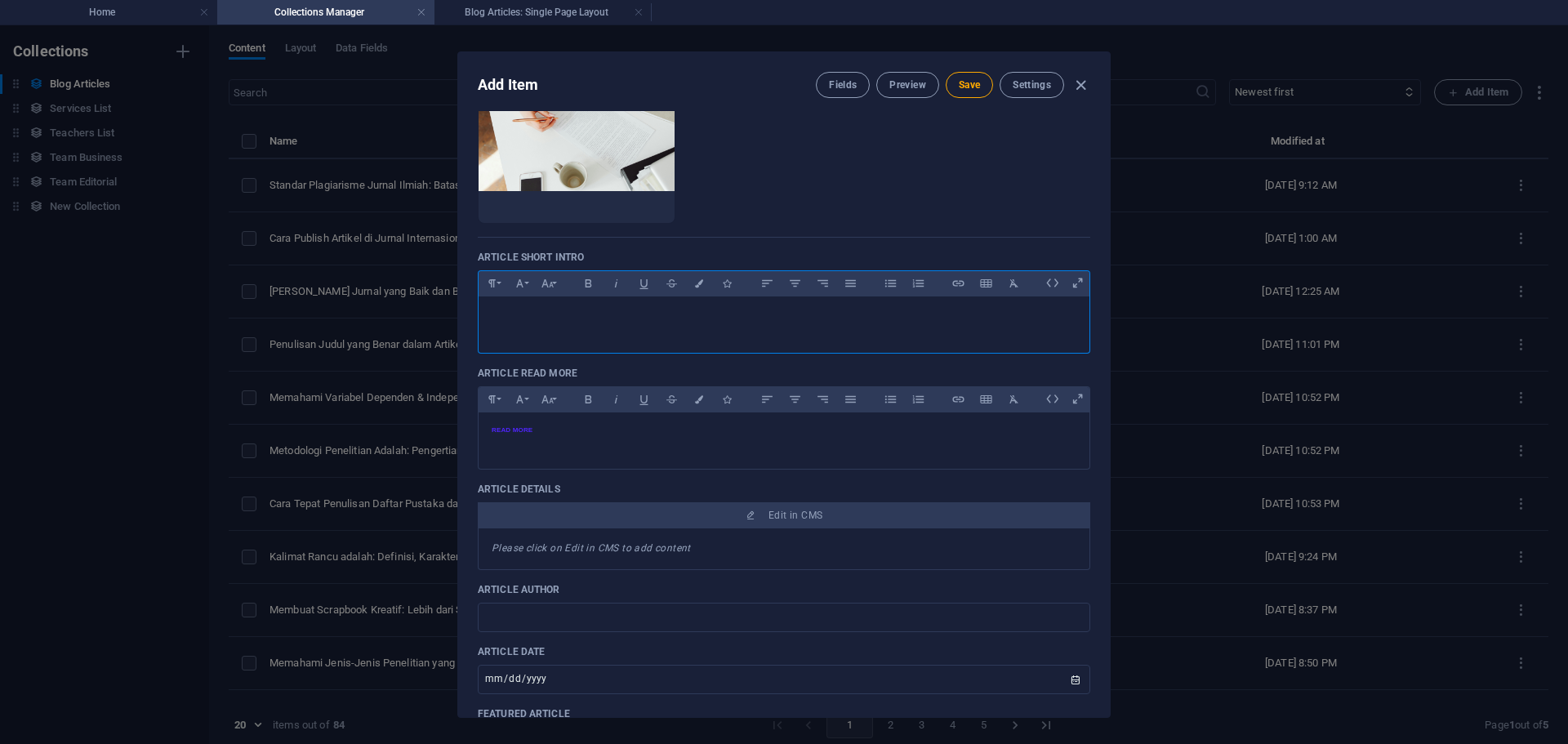
click at [531, 313] on p at bounding box center [783, 317] width 584 height 15
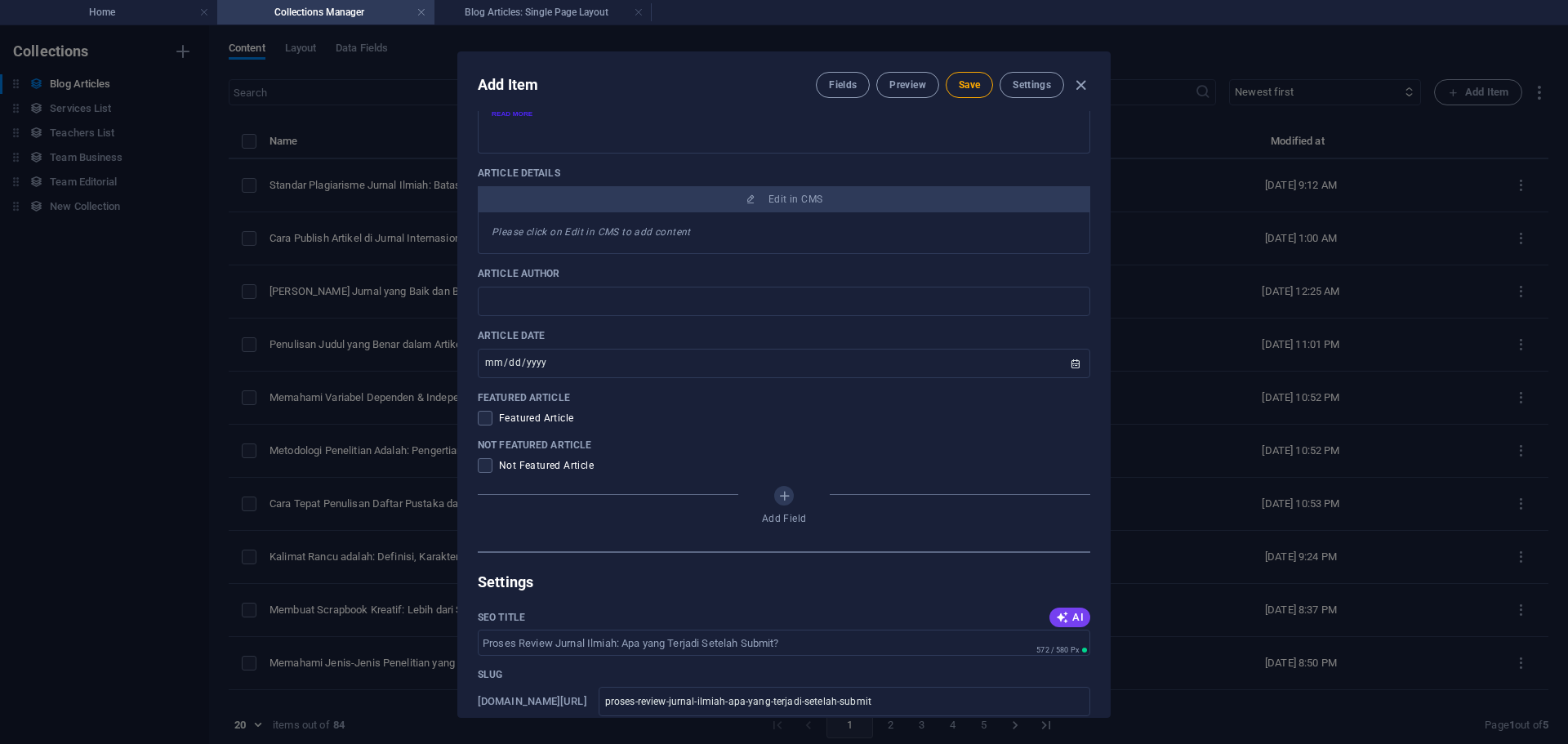
scroll to position [571, 0]
click at [571, 308] on input "text" at bounding box center [784, 298] width 612 height 29
type input "Written By [PERSON_NAME]"
click at [480, 468] on span at bounding box center [485, 463] width 15 height 15
click at [480, 468] on input "checkbox" at bounding box center [489, 463] width 21 height 15
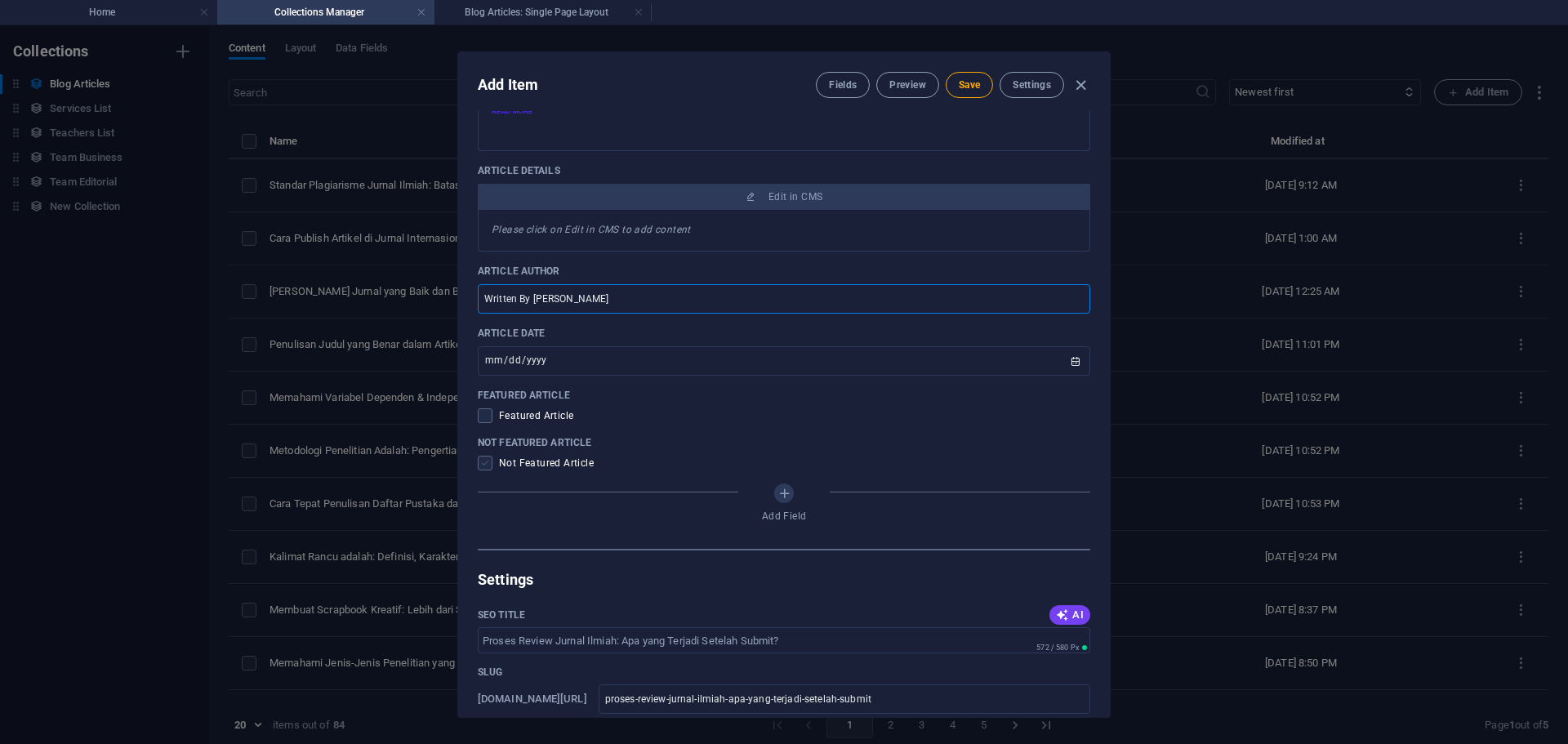
checkbox input "true"
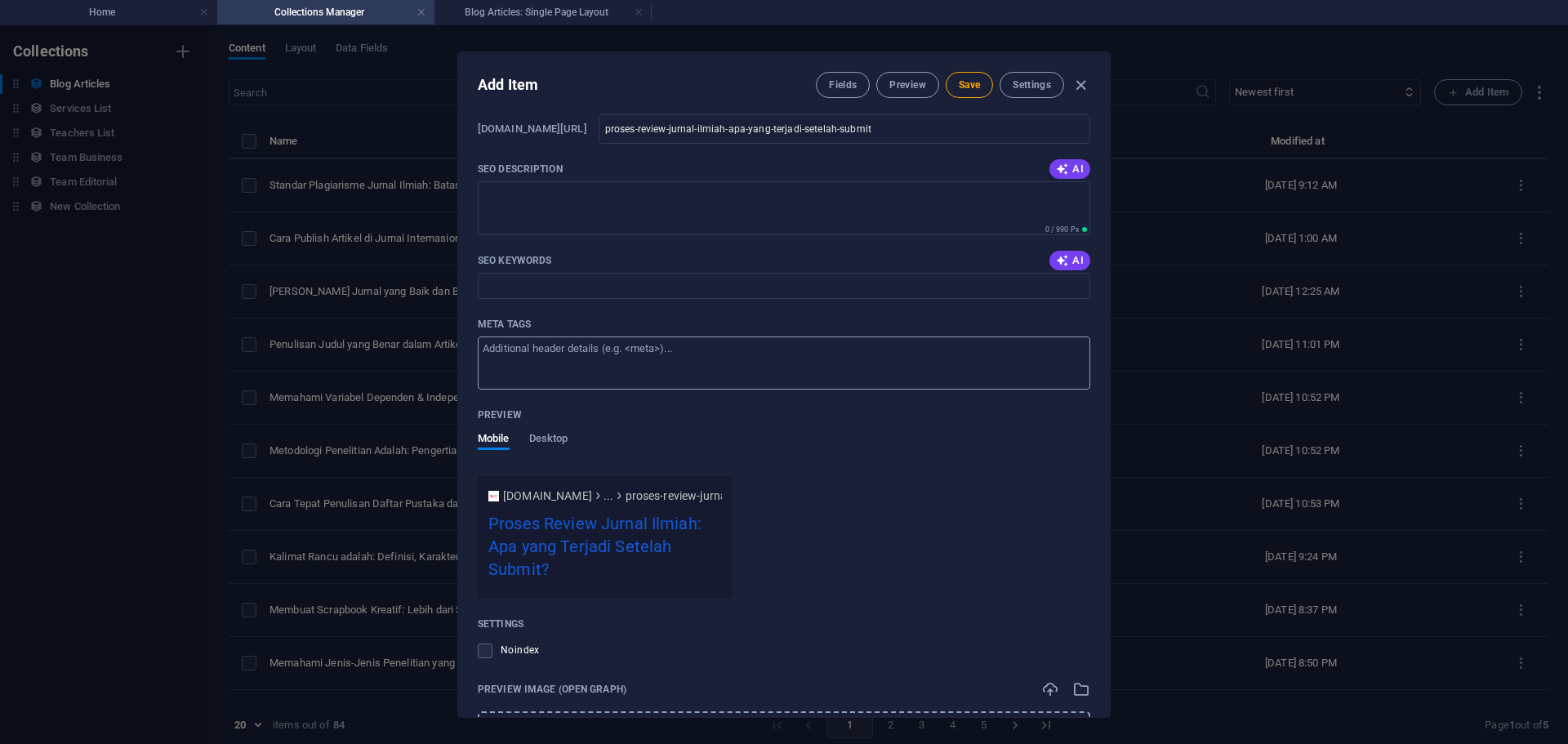
scroll to position [1143, 0]
click at [557, 205] on textarea "SEO Description" at bounding box center [784, 207] width 612 height 53
paste textarea "Penasaran apa yang terjadi setelah artikelmu dikirim ke jurnal? Pelajari tahapa…"
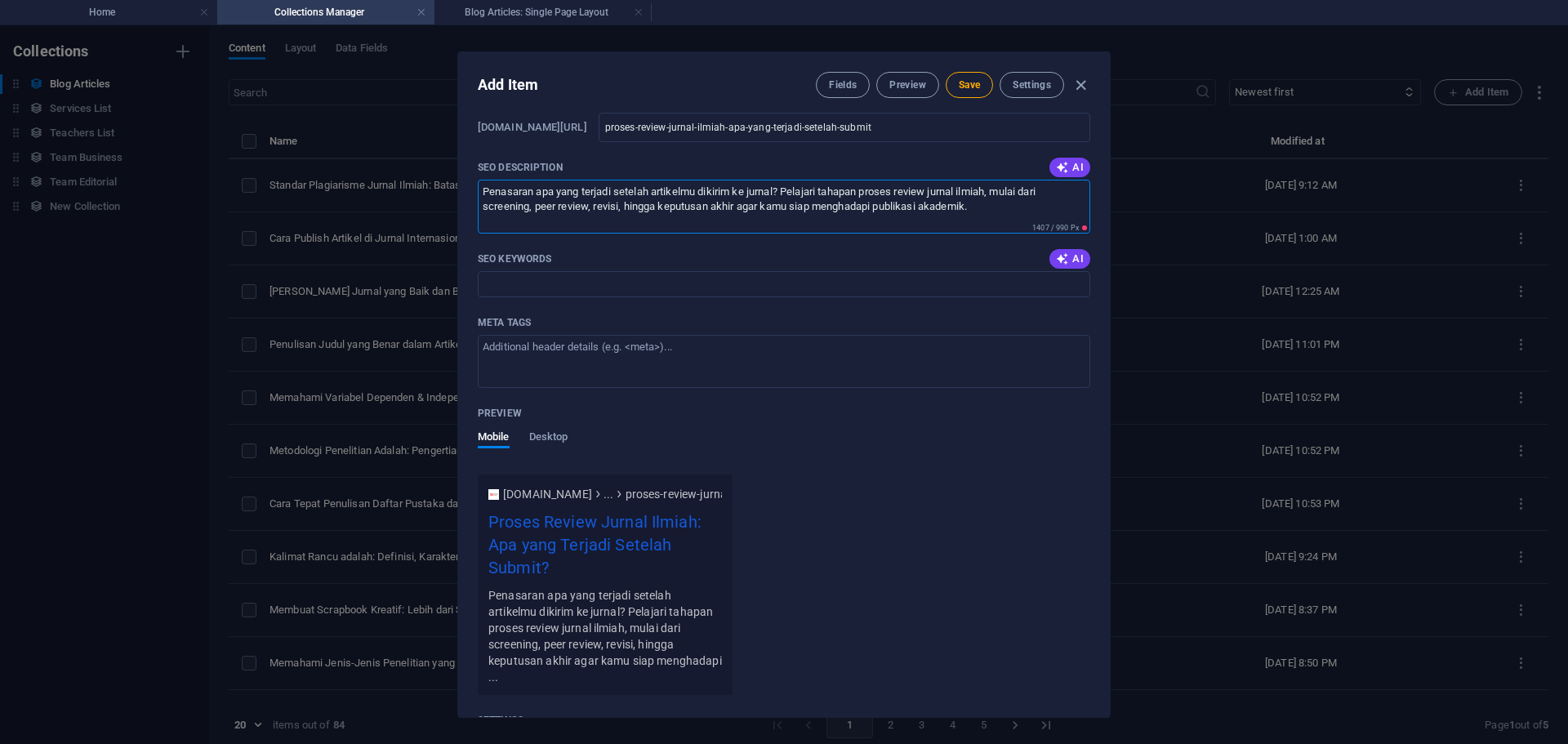
type textarea "Penasaran apa yang terjadi setelah artikelmu dikirim ke jurnal? Pelajari tahapa…"
click at [598, 293] on input "SEO Keywords" at bounding box center [784, 284] width 612 height 26
paste input "proses review jurnal ilmiah tahapan review jurnal peer review jurnal ilmiah pro…"
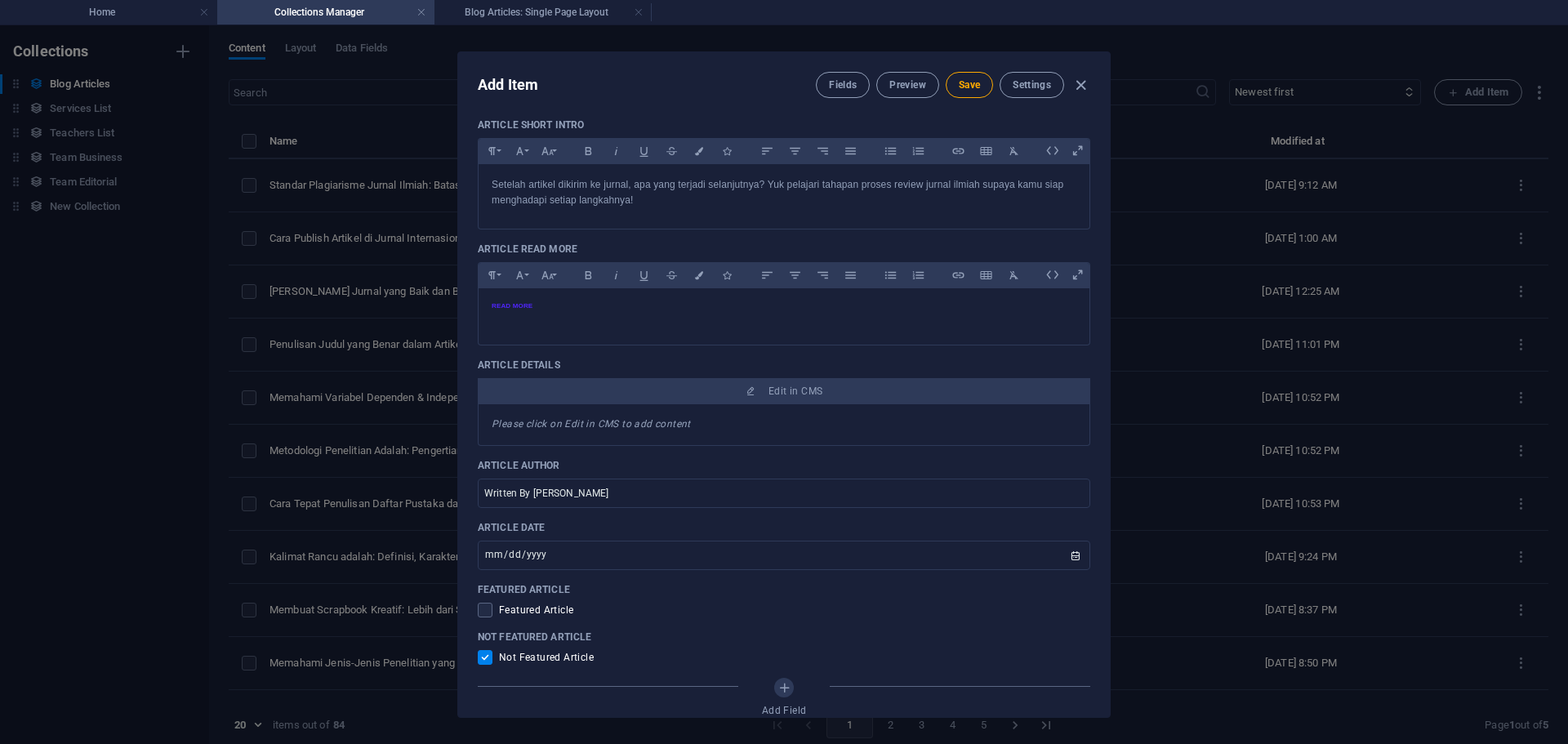
scroll to position [326, 0]
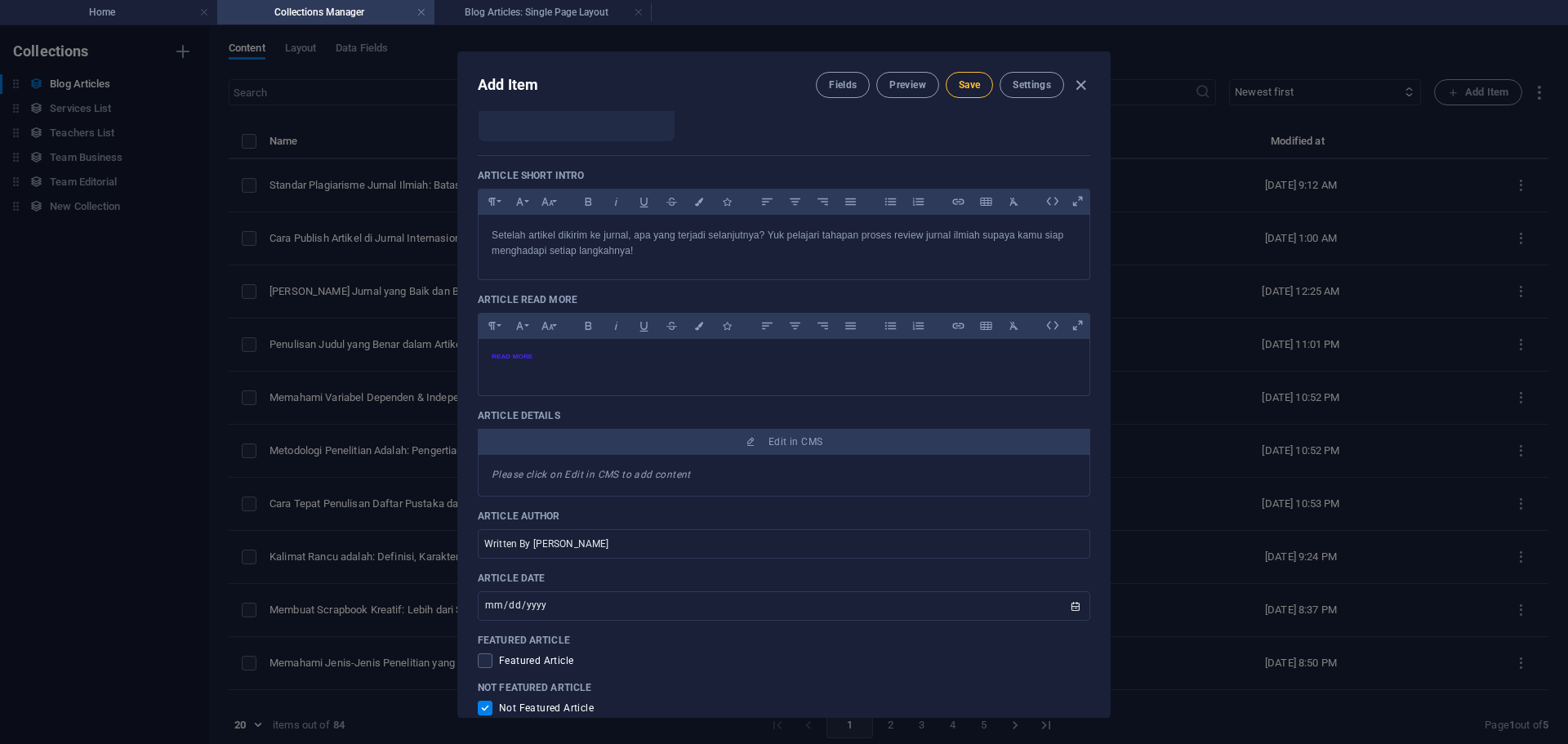
type input "proses review jurnal ilmiah tahapan review jurnal peer review jurnal ilmiah pro…"
click at [960, 91] on button "Save" at bounding box center [968, 84] width 47 height 26
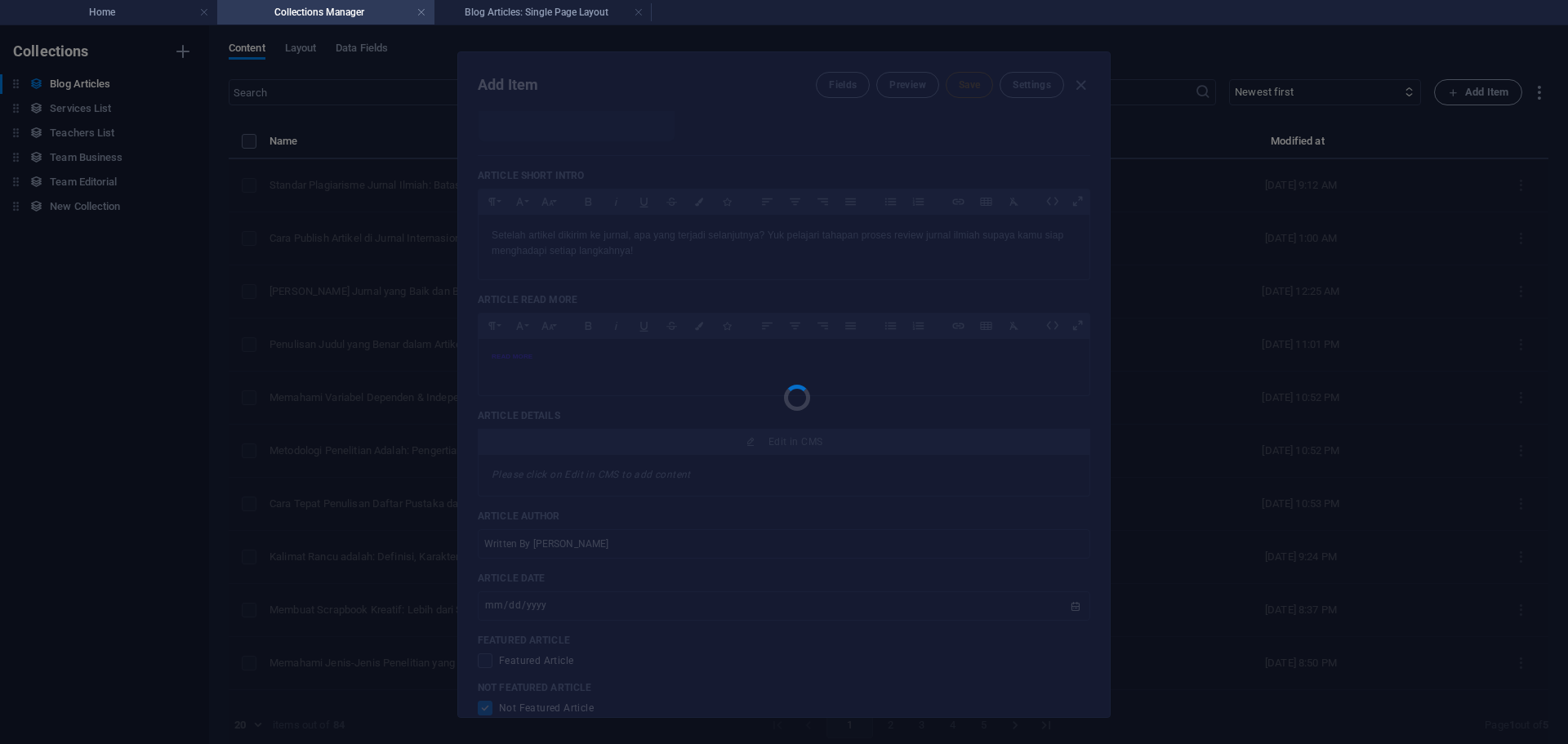
type input "proses-review-jurnal-ilmiah-apa-yang-terjadi-setelah-submit"
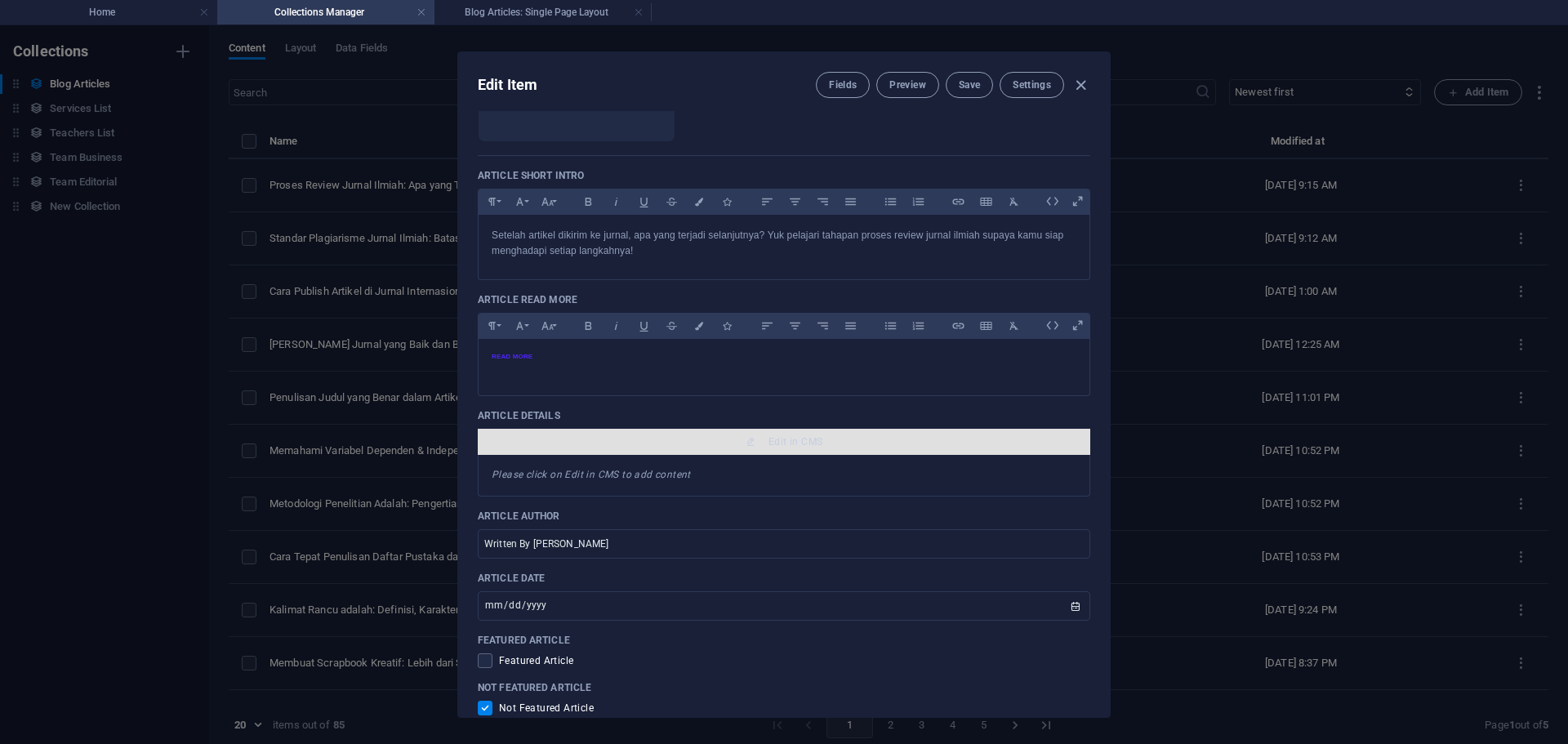
click at [725, 440] on span "Edit in CMS" at bounding box center [784, 442] width 600 height 13
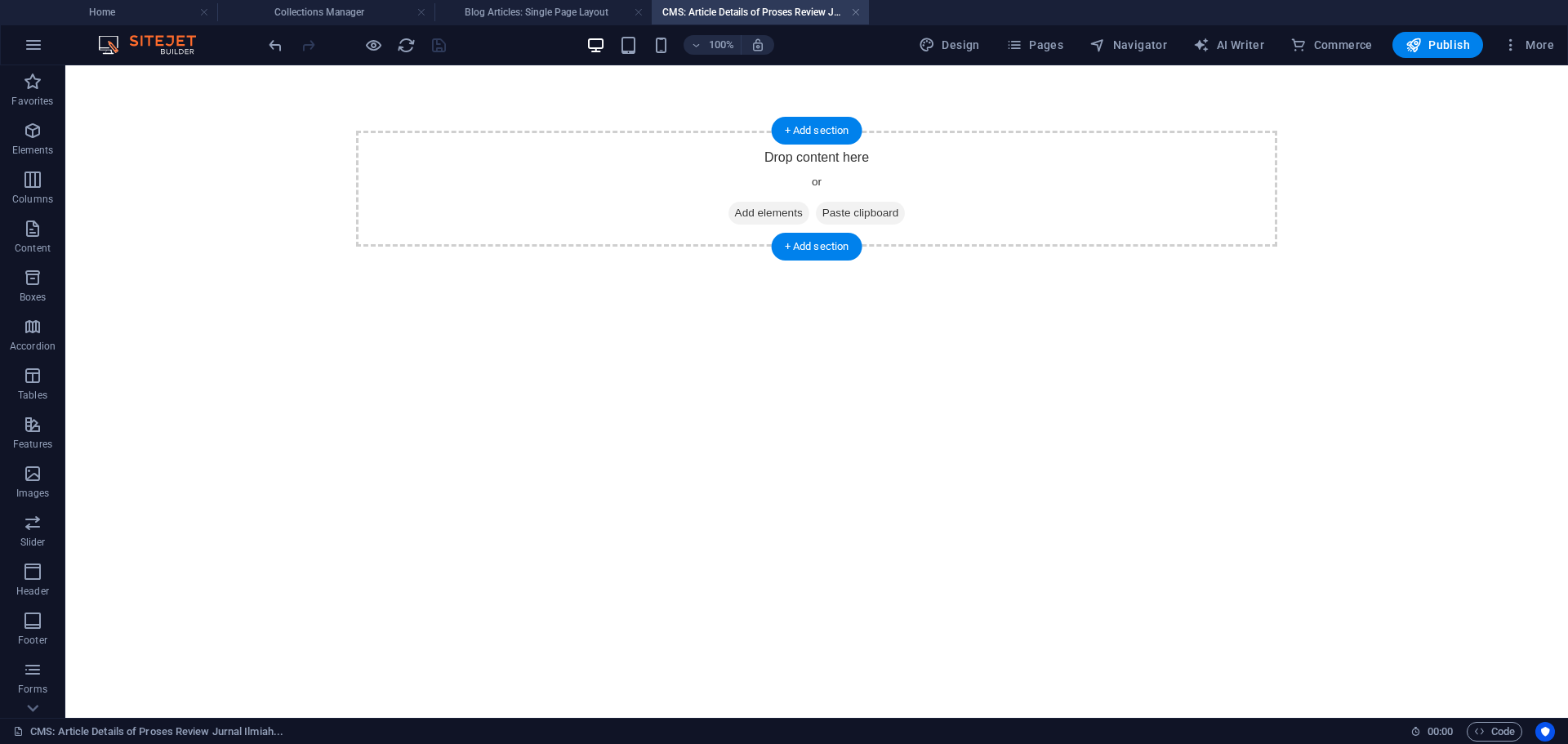
click at [834, 211] on span "Paste clipboard" at bounding box center [860, 213] width 90 height 23
click at [845, 214] on span "Paste clipboard" at bounding box center [860, 213] width 90 height 23
click at [770, 210] on span "Add elements" at bounding box center [768, 213] width 81 height 23
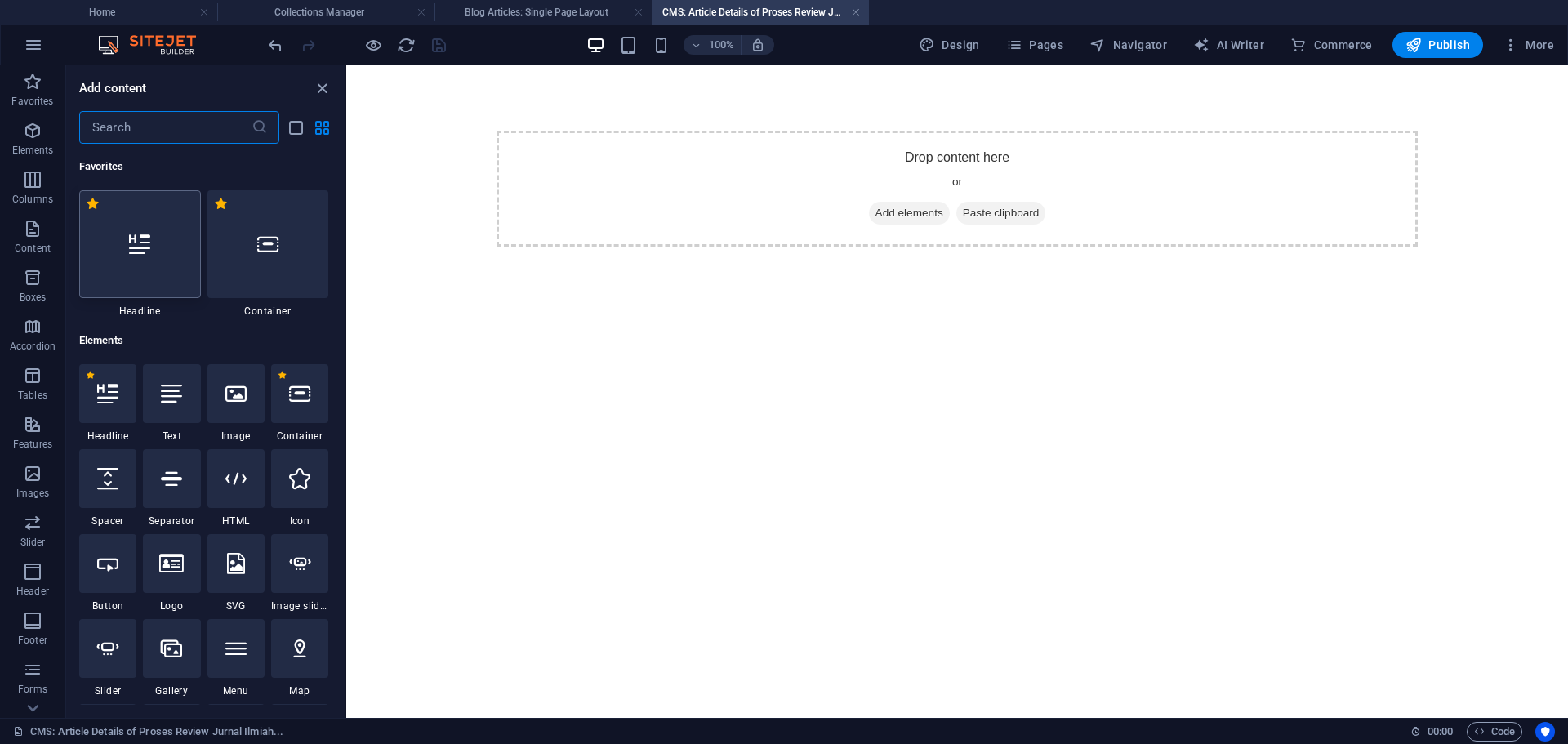
click at [153, 267] on div at bounding box center [139, 245] width 122 height 108
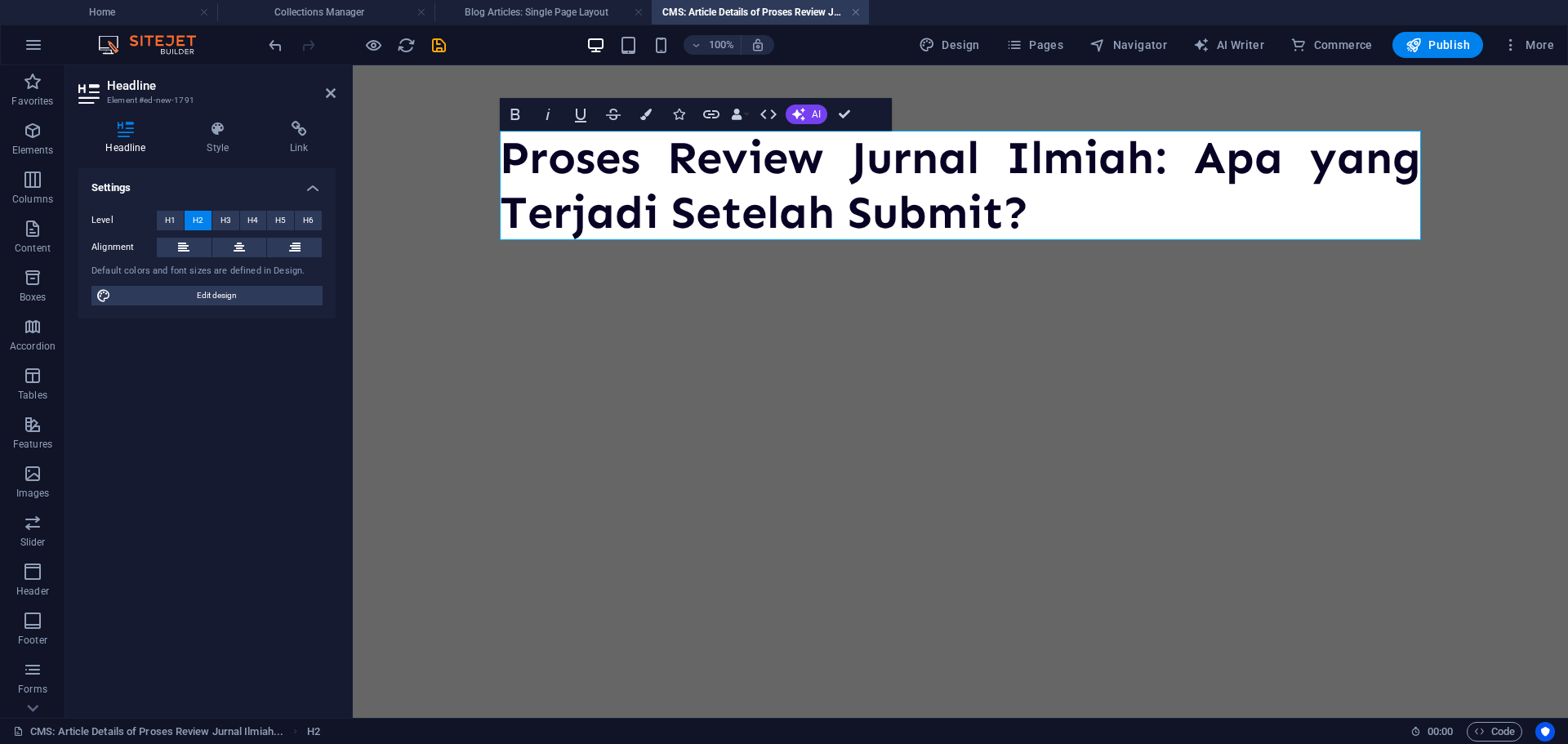
click at [752, 305] on html "Proses Review Jurnal Ilmiah: Apa yang Terjadi Setelah Submit?" at bounding box center [960, 185] width 1215 height 240
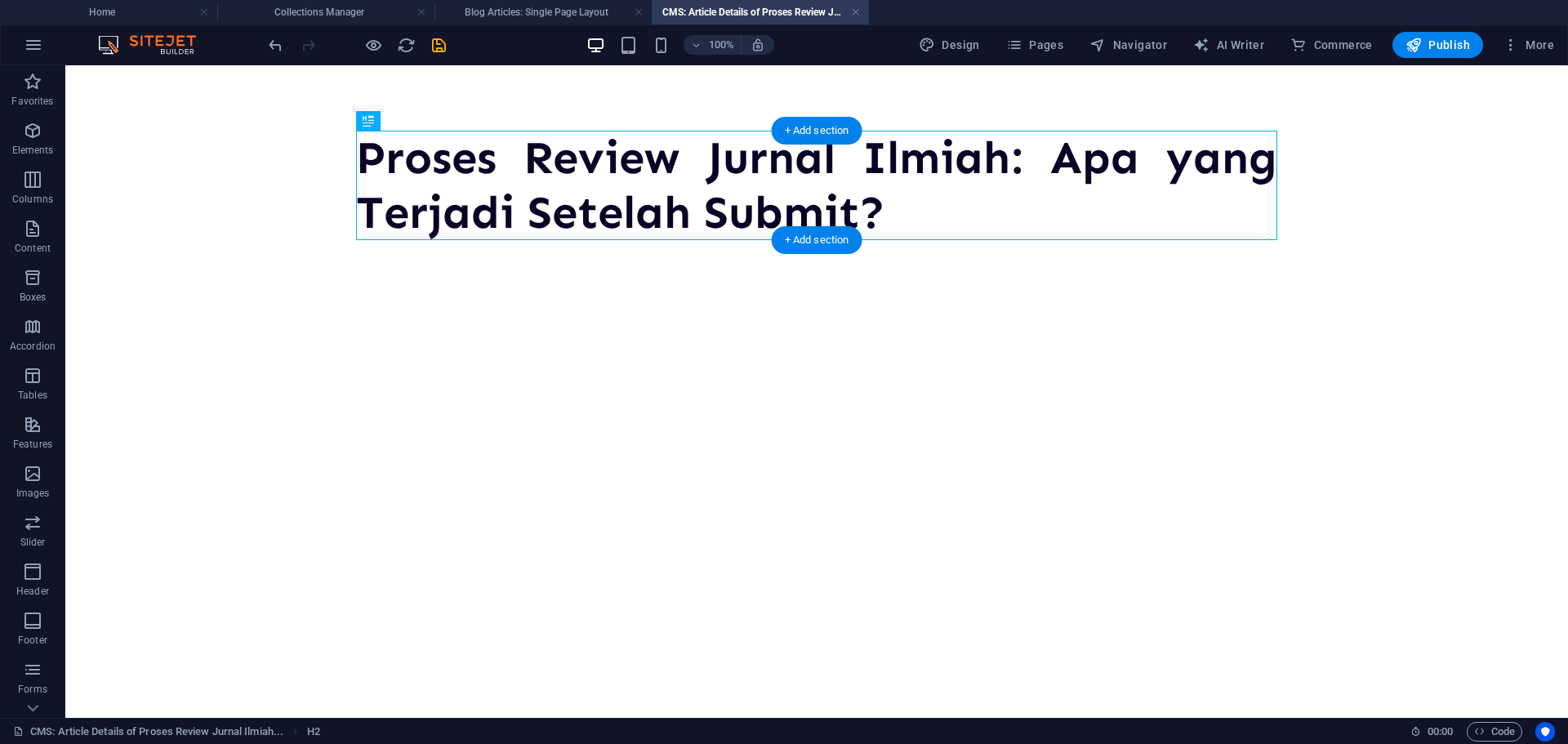
drag, startPoint x: 749, startPoint y: 175, endPoint x: 459, endPoint y: 179, distance: 290.0
click at [816, 239] on div "+ Add section" at bounding box center [817, 239] width 90 height 27
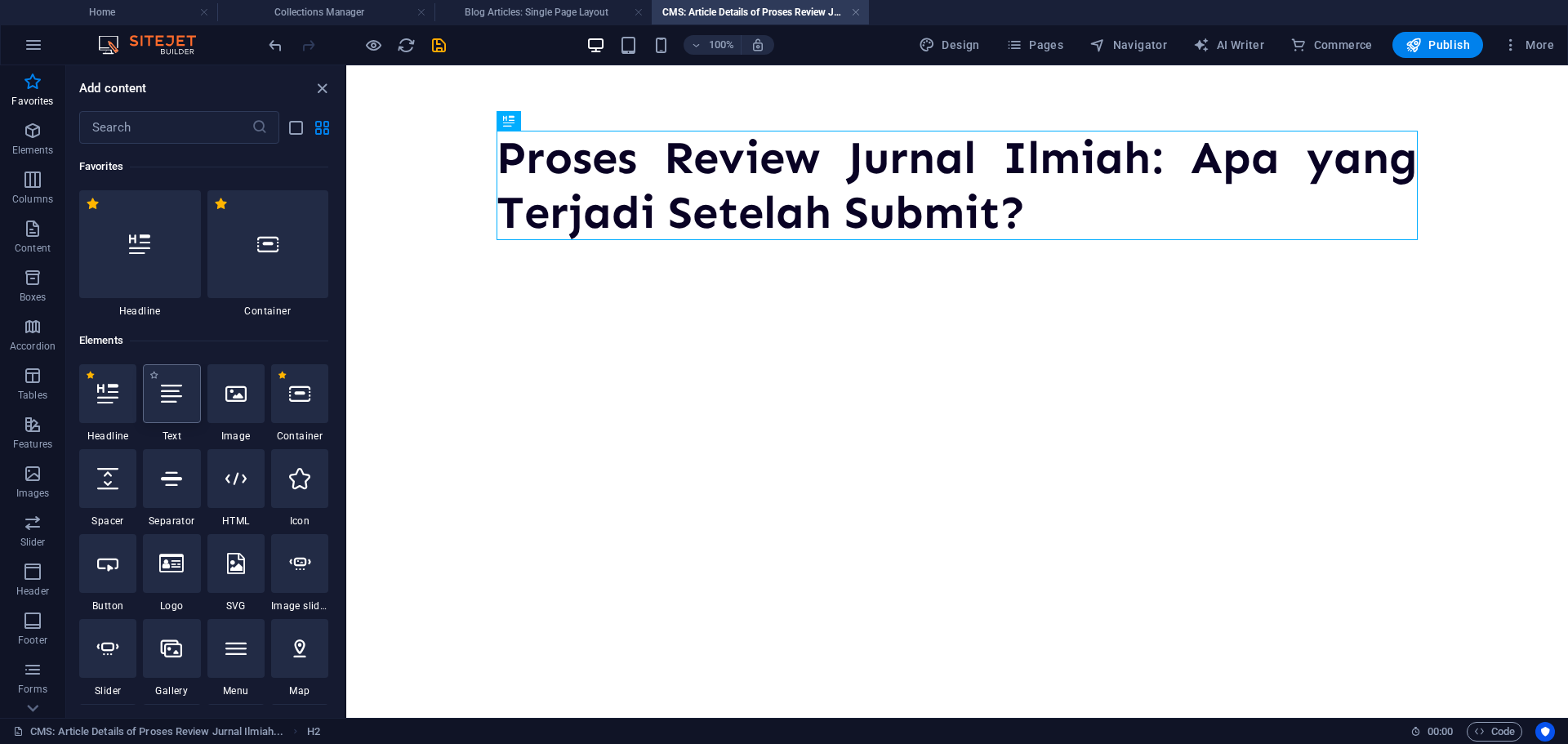
click at [173, 405] on div at bounding box center [171, 394] width 57 height 59
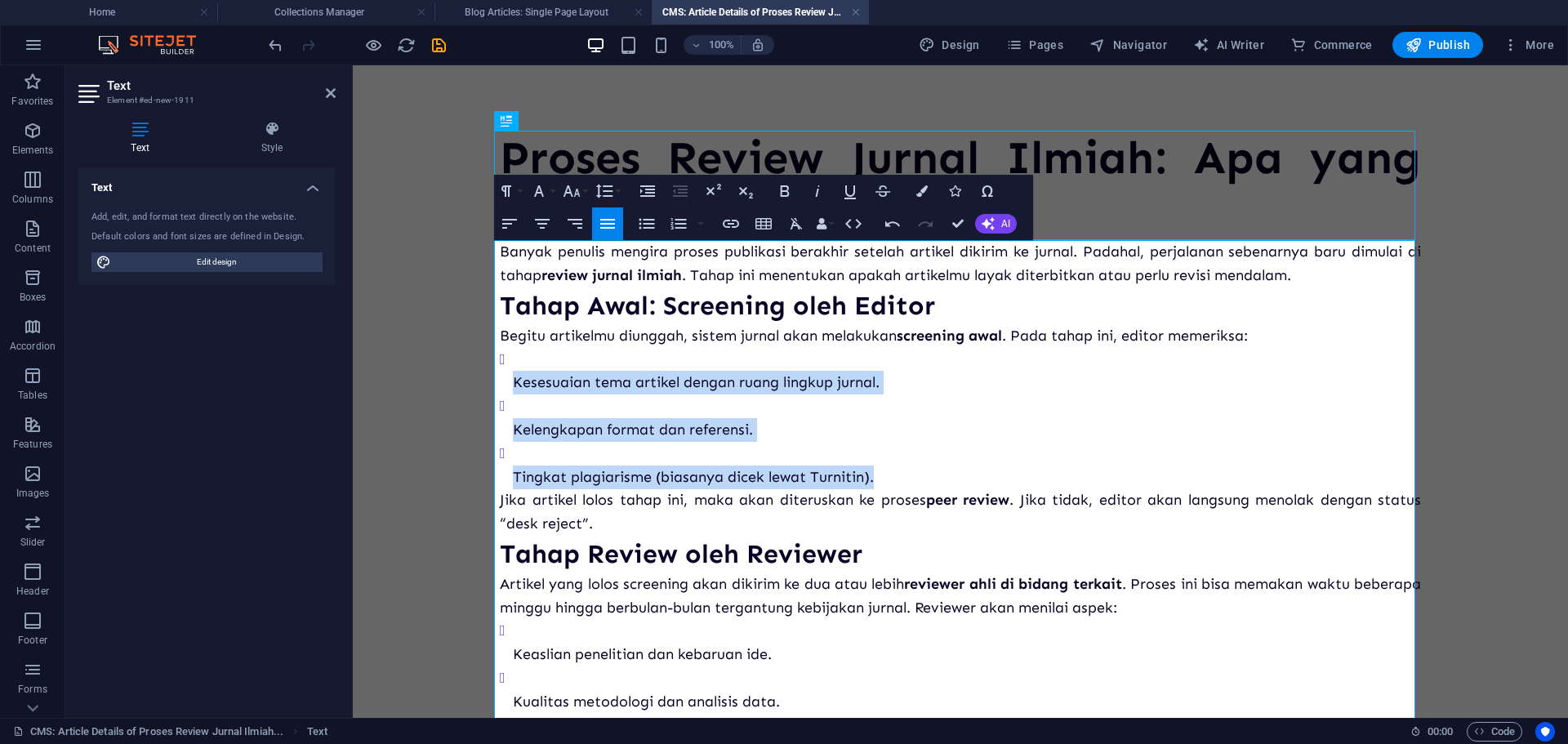
drag, startPoint x: 869, startPoint y: 465, endPoint x: 505, endPoint y: 365, distance: 377.5
click at [505, 365] on ul "Kesesuaian tema artikel dengan ruang lingkup jurnal. Kelengkapan format dan ref…" at bounding box center [960, 418] width 921 height 141
click at [645, 215] on icon "button" at bounding box center [647, 223] width 20 height 20
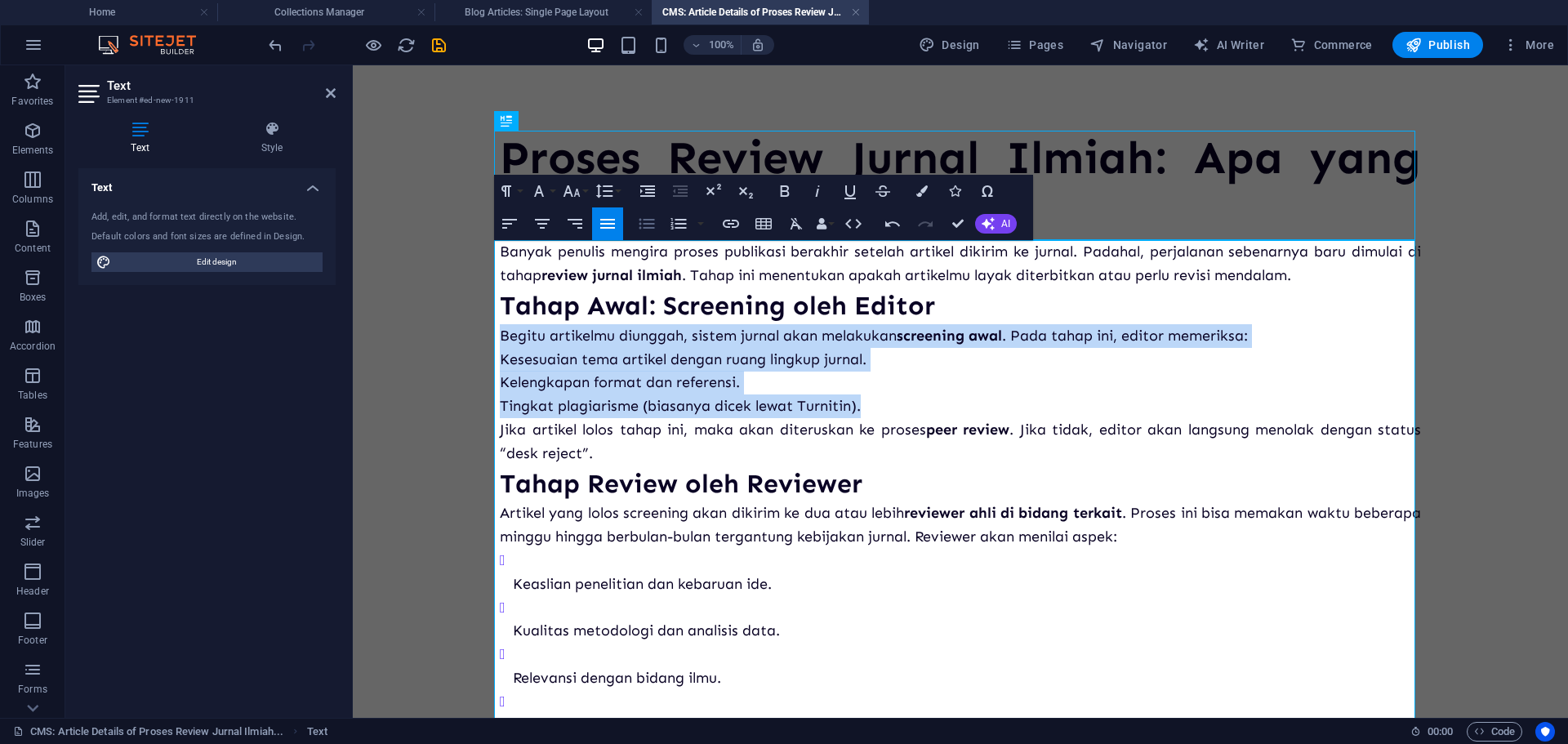
click at [645, 215] on icon "button" at bounding box center [647, 223] width 20 height 20
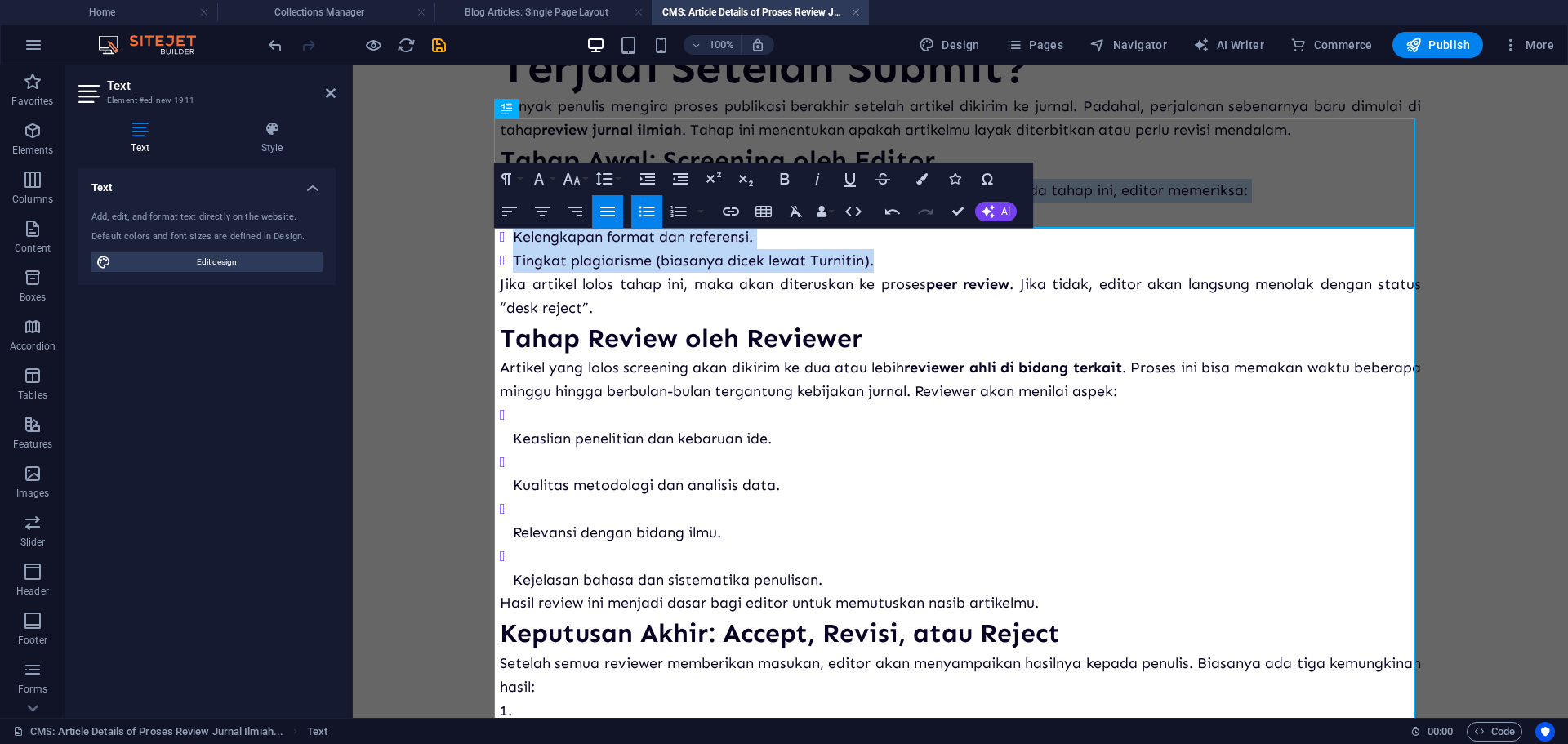
scroll to position [163, 0]
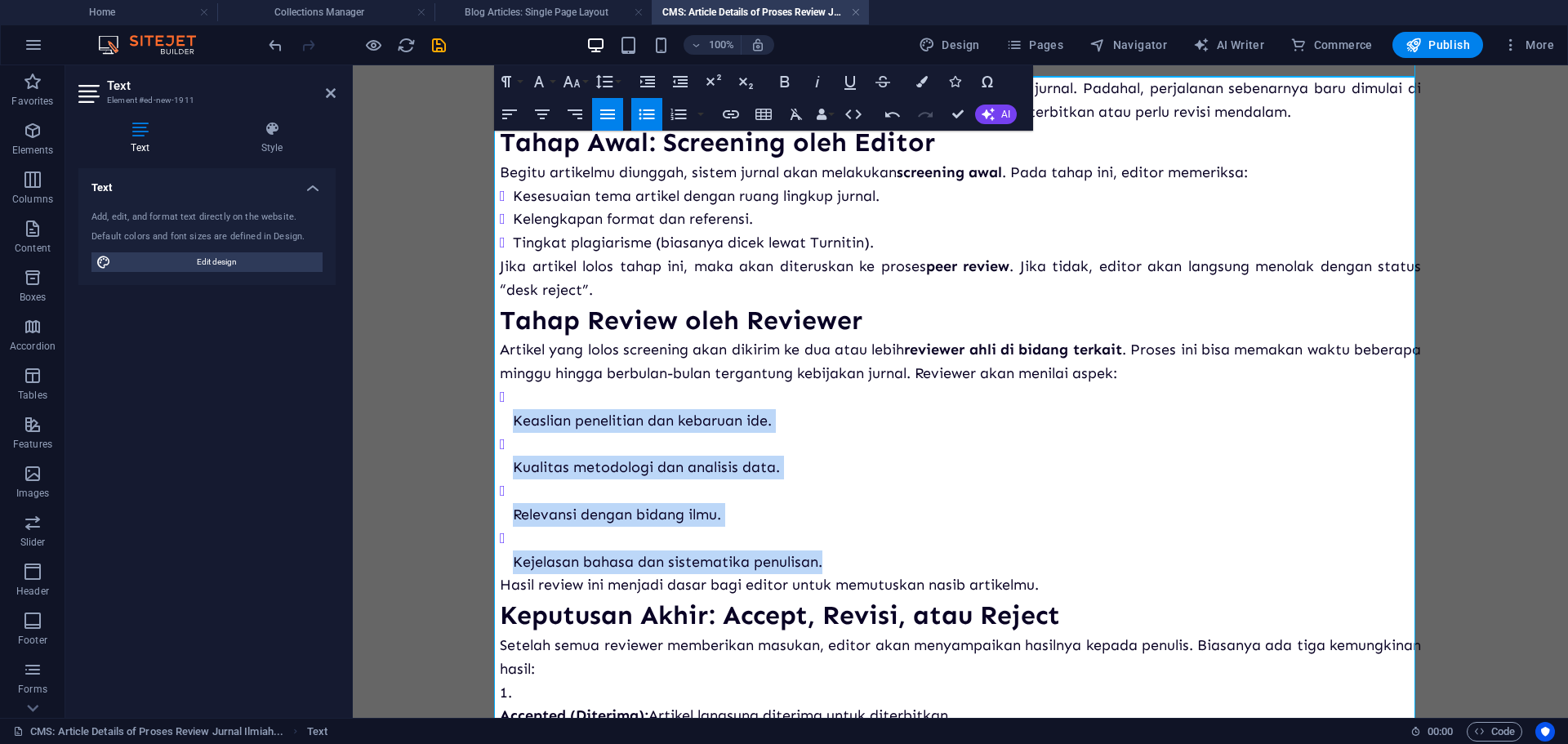
drag, startPoint x: 836, startPoint y: 566, endPoint x: 503, endPoint y: 410, distance: 367.7
click at [503, 410] on ul "Keaslian penelitian dan kebaruan ide. Kualitas metodologi dan analisis data. Re…" at bounding box center [960, 480] width 921 height 188
click at [646, 106] on icon "button" at bounding box center [647, 114] width 20 height 20
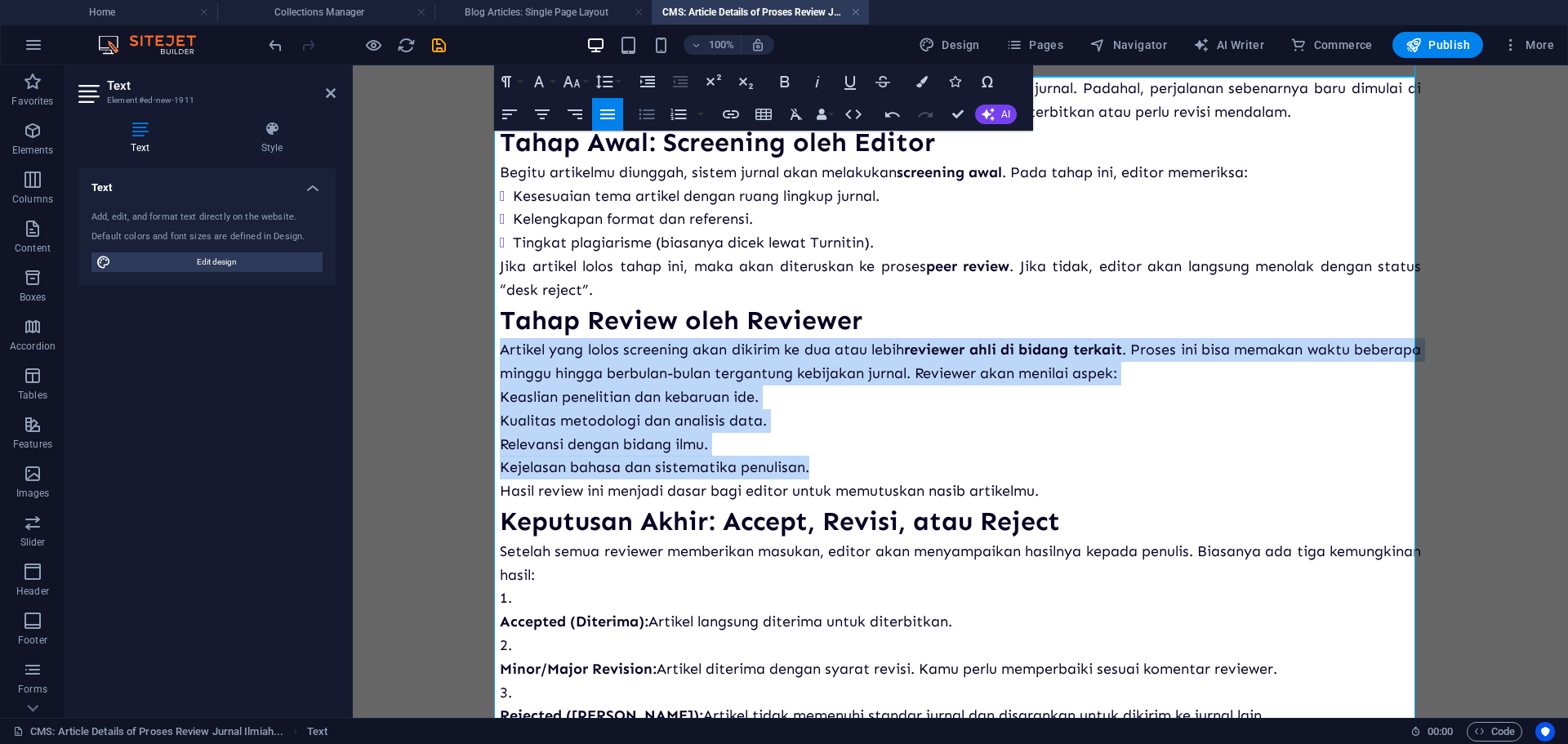
drag, startPoint x: 646, startPoint y: 106, endPoint x: 293, endPoint y: 106, distance: 353.0
click at [646, 106] on icon "button" at bounding box center [647, 114] width 20 height 20
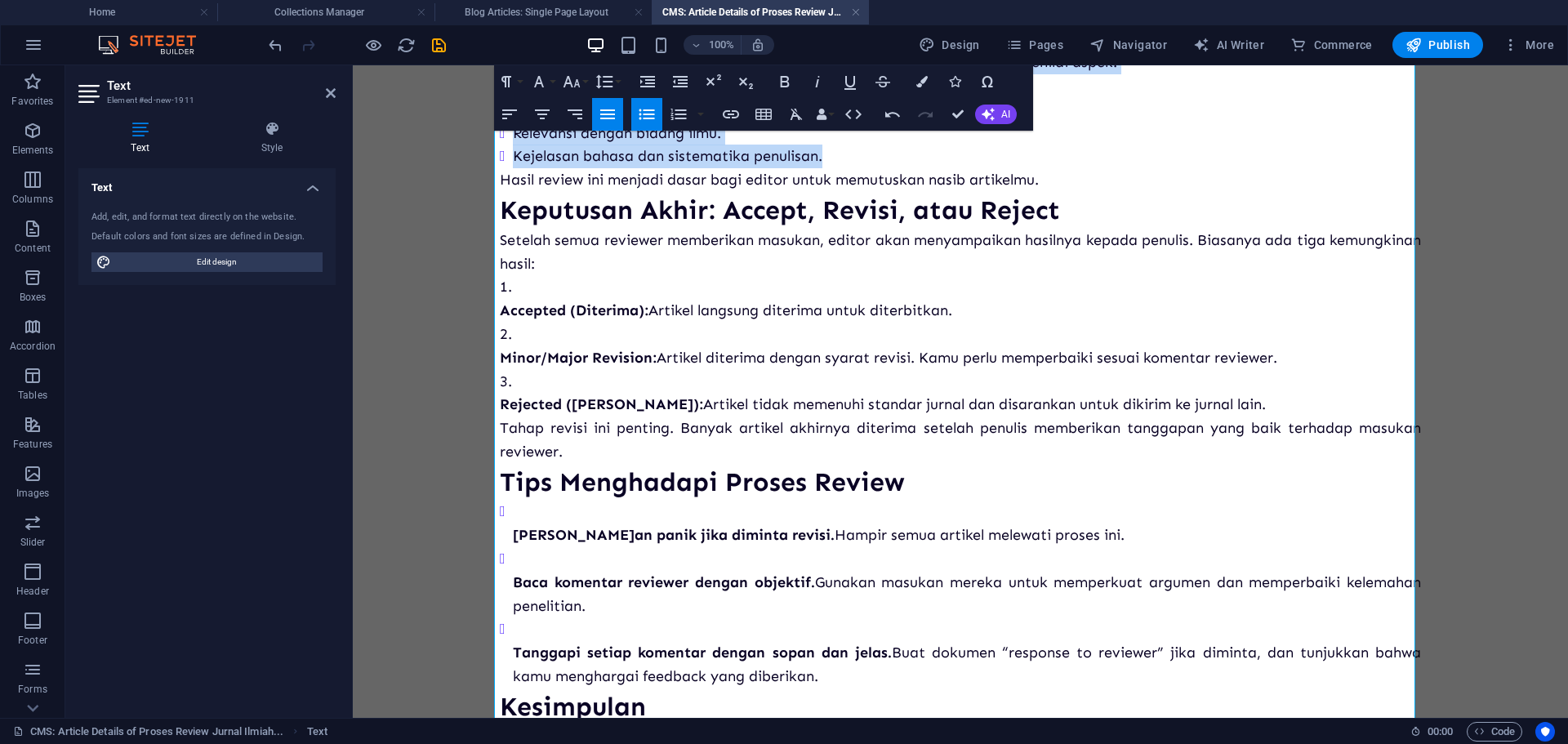
scroll to position [489, 0]
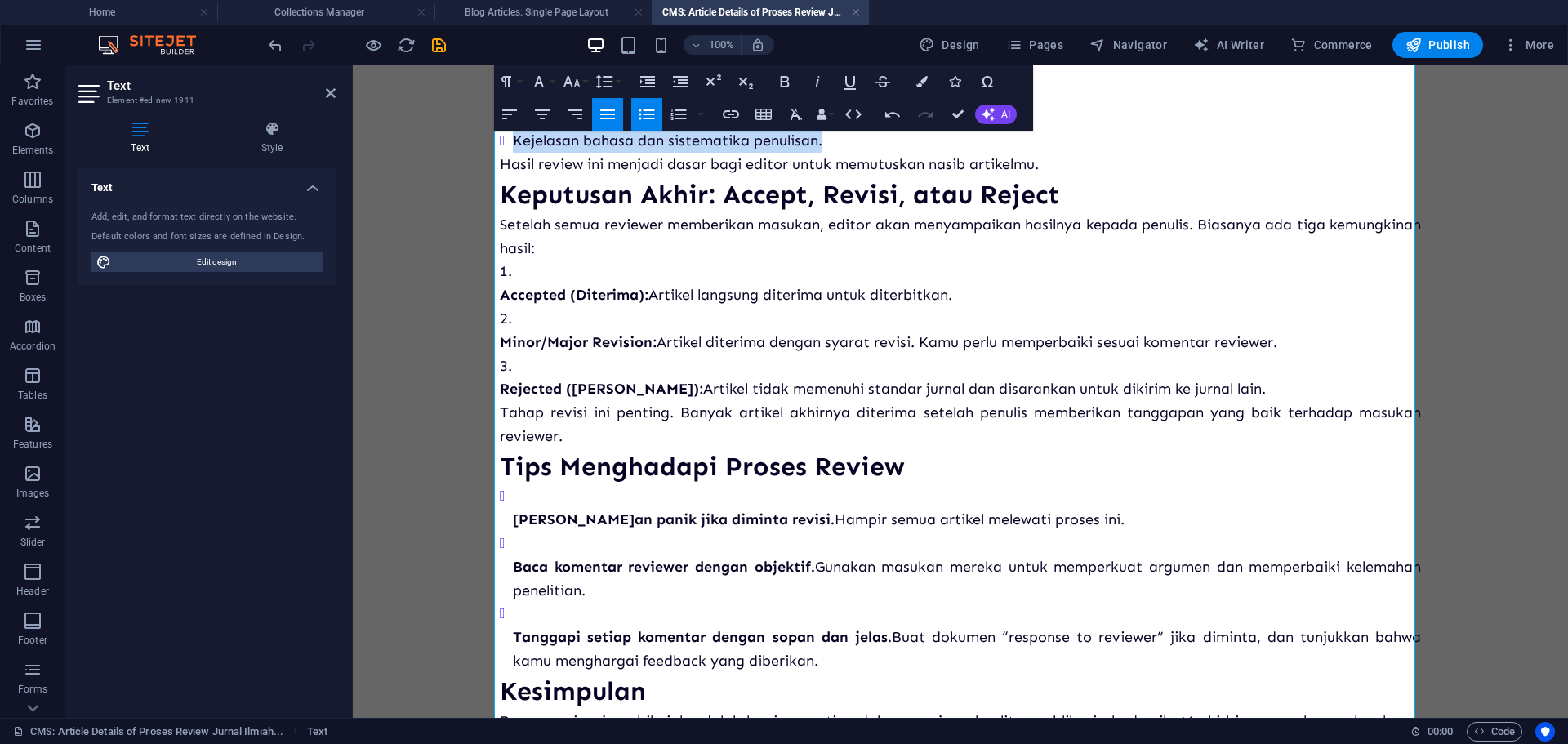
drag, startPoint x: 1238, startPoint y: 386, endPoint x: 516, endPoint y: 262, distance: 732.6
click at [516, 262] on ol "Accepted (Diterima): Artikel langsung diterima untuk diterbitkan. Minor/Major R…" at bounding box center [960, 330] width 921 height 141
click at [675, 113] on icon "button" at bounding box center [678, 114] width 20 height 20
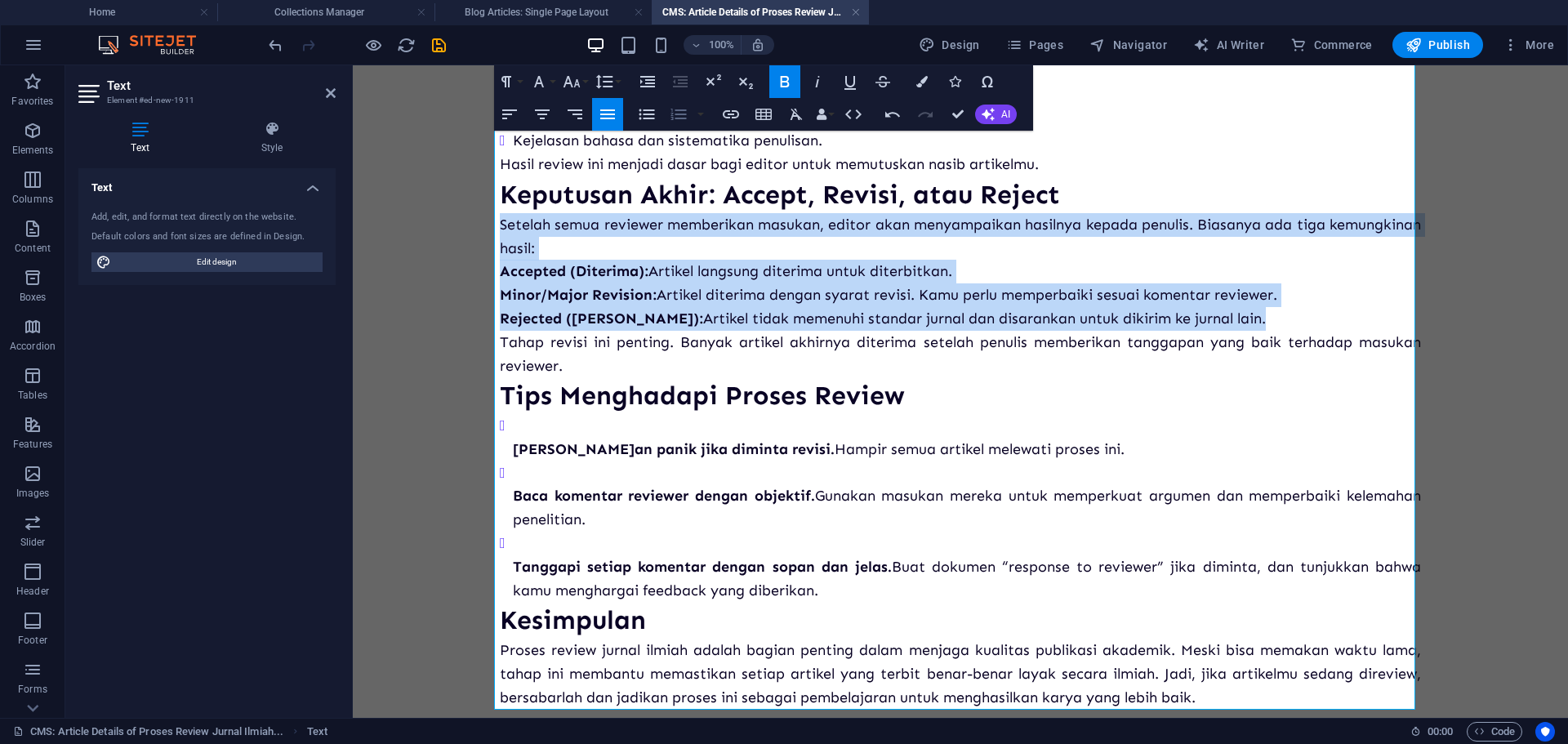
click at [675, 113] on icon "button" at bounding box center [678, 114] width 20 height 20
drag, startPoint x: 772, startPoint y: 566, endPoint x: 673, endPoint y: 142, distance: 435.4
click at [521, 426] on ul "Jangan panik jika diminta revisi. Hampir semua artikel melewati proses ini. Bac…" at bounding box center [960, 508] width 921 height 188
click at [653, 125] on button "Unordered List" at bounding box center [647, 114] width 31 height 33
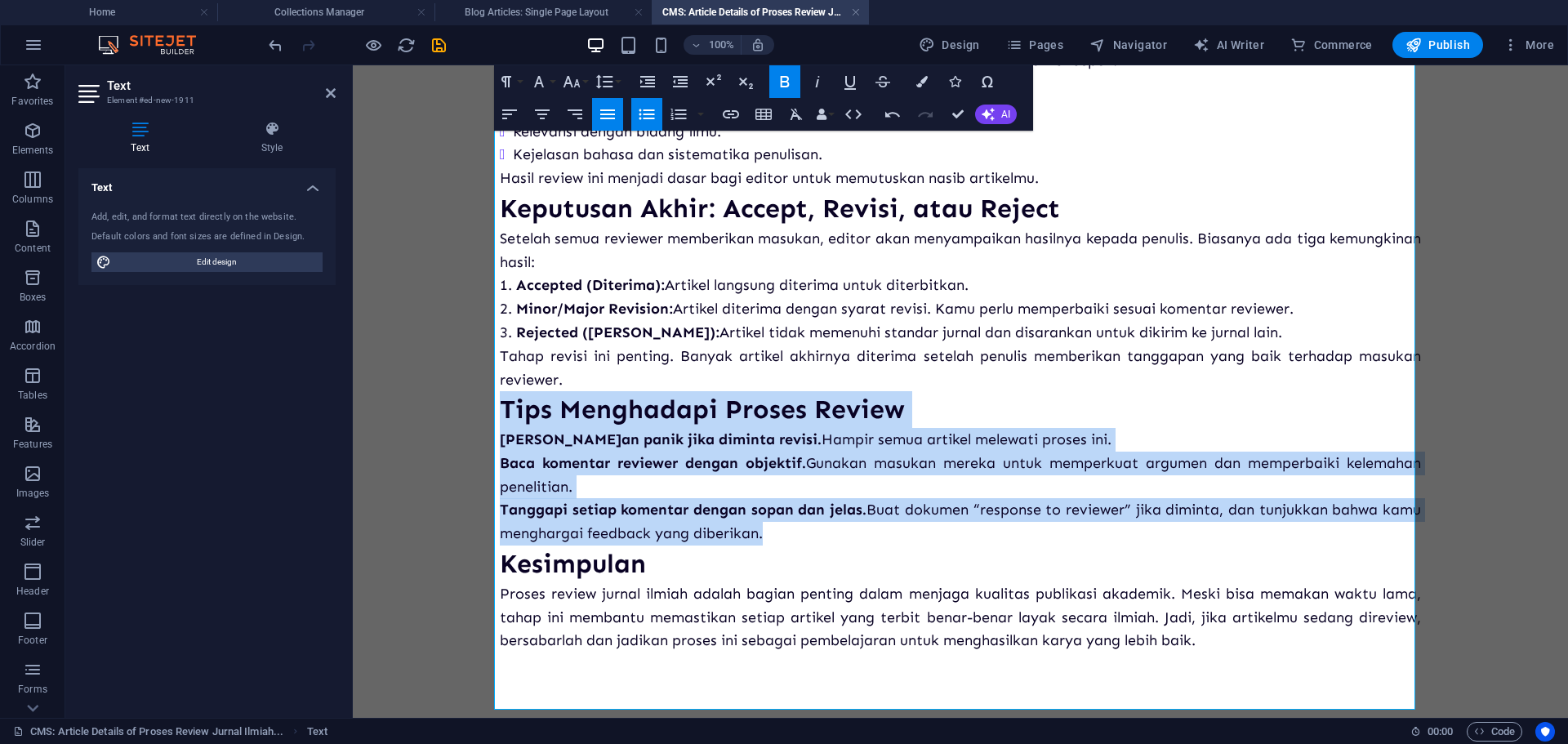
scroll to position [476, 0]
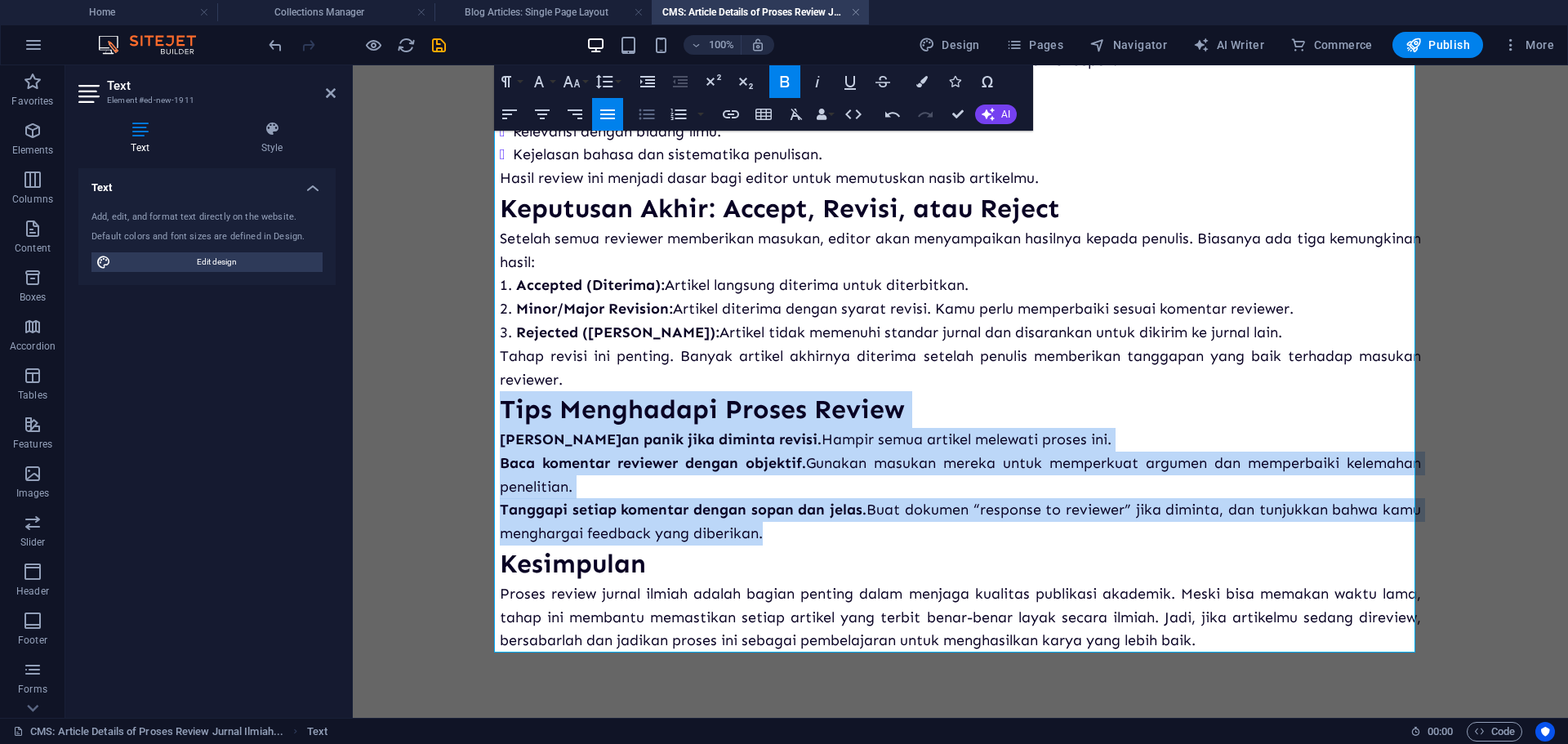
click at [653, 125] on button "Unordered List" at bounding box center [647, 114] width 31 height 33
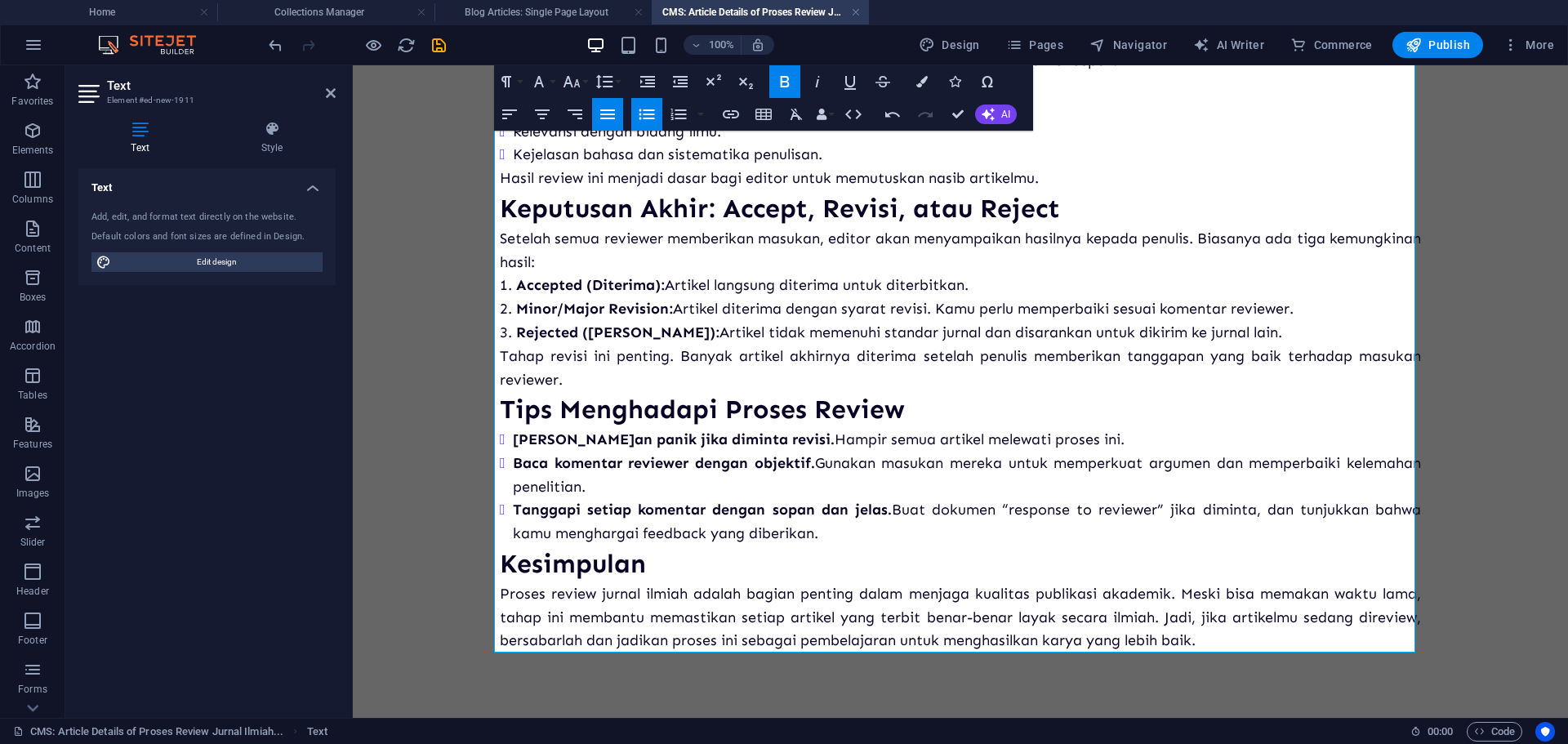
click at [653, 561] on h3 "Kesimpulan" at bounding box center [960, 563] width 921 height 36
click at [632, 378] on p "Tahap revisi ini penting. Banyak artikel akhirnya diterima setelah penulis memb…" at bounding box center [960, 367] width 921 height 47
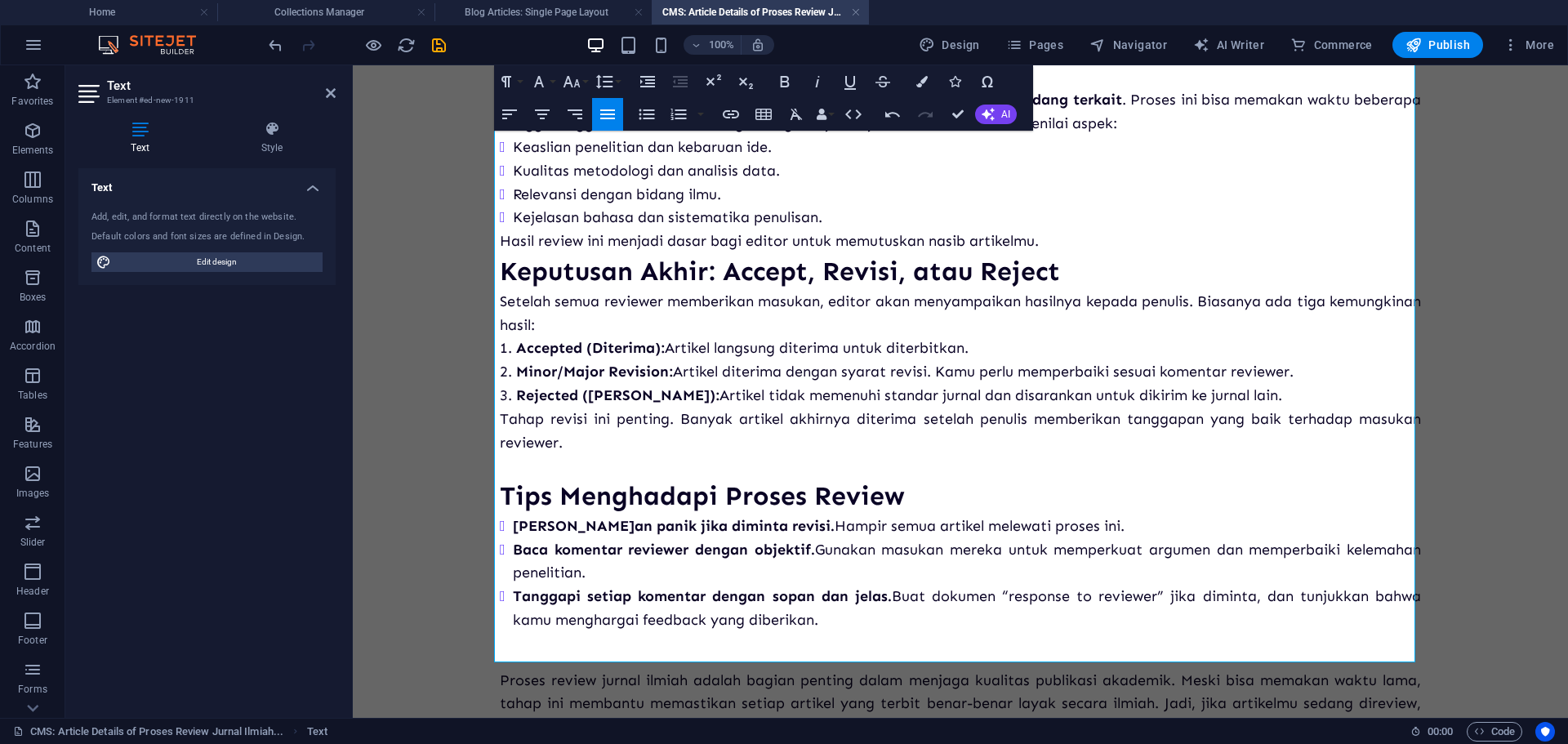
scroll to position [408, 0]
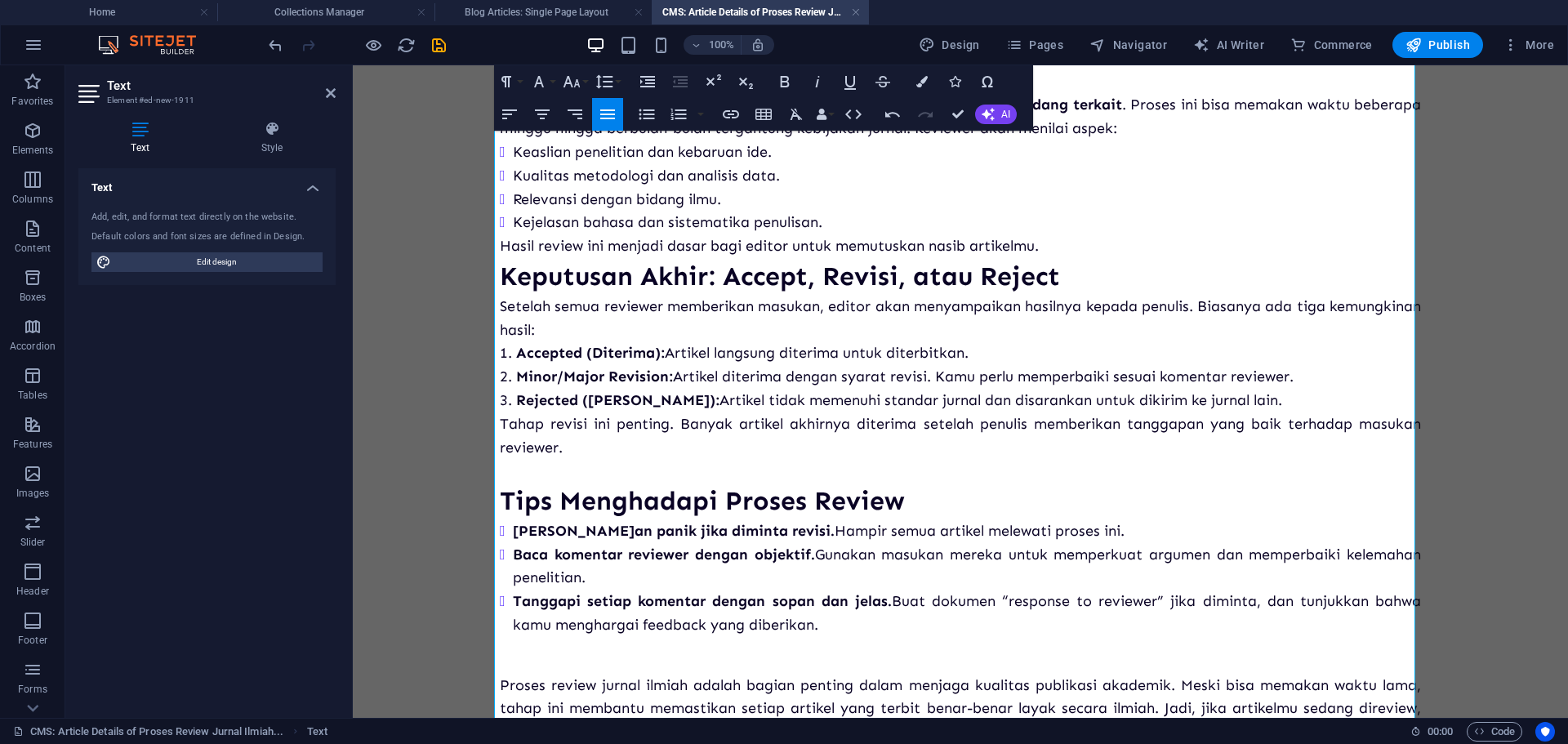
click at [1072, 243] on p "Hasil review ini menjadi dasar bagi editor untuk memutuskan nasib artikelmu." at bounding box center [960, 246] width 921 height 24
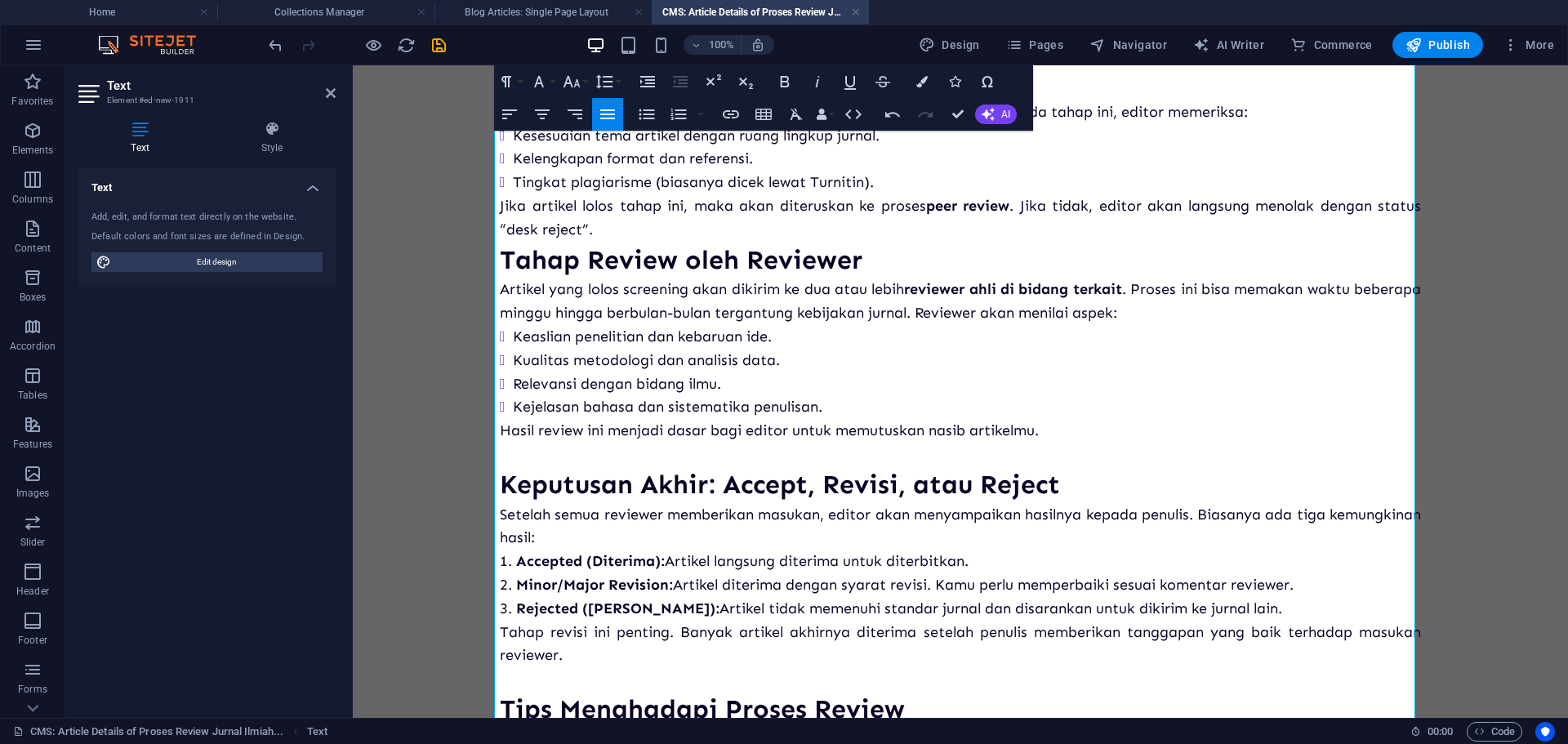
scroll to position [163, 0]
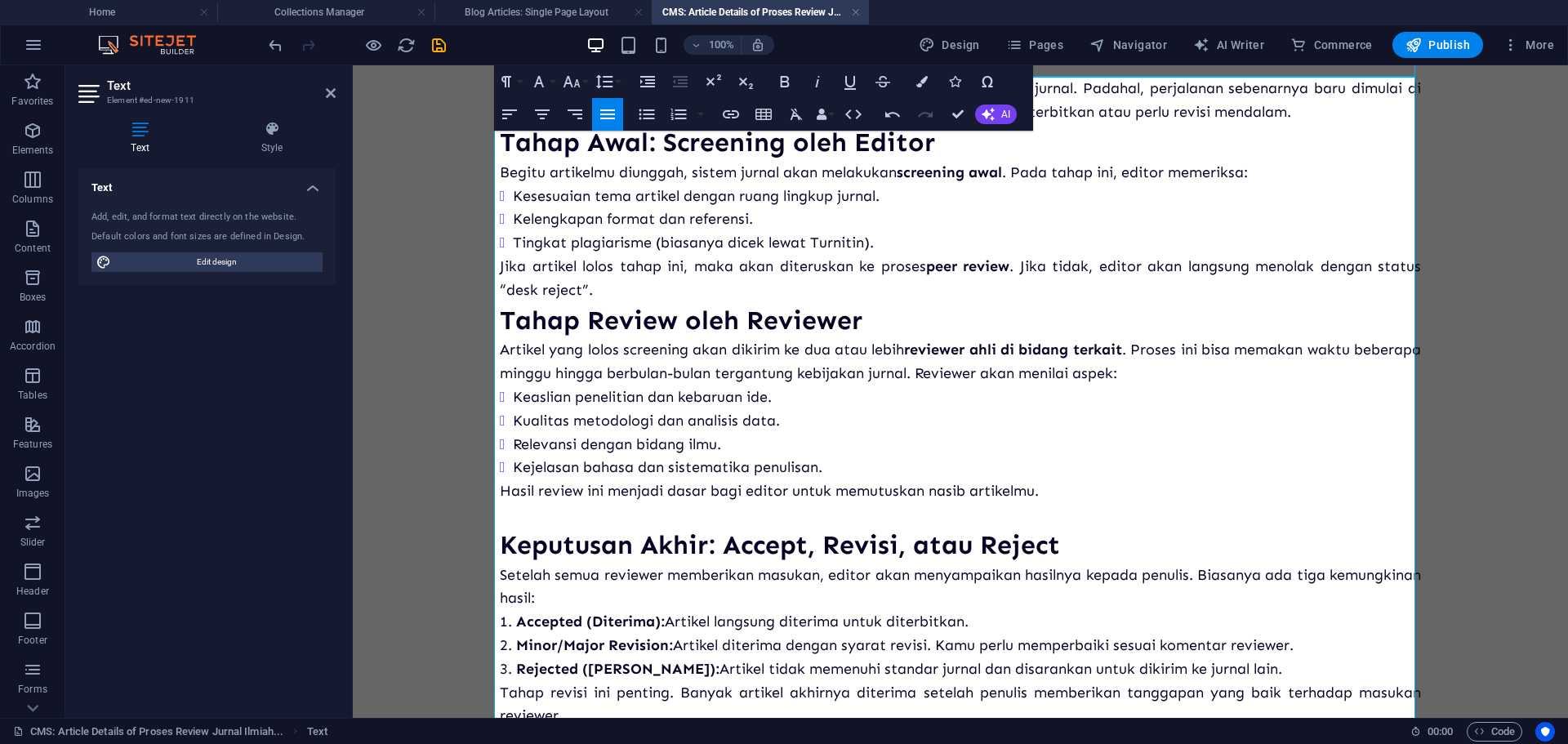
click at [874, 294] on p "Jika artikel lolos tahap ini, maka akan diteruskan ke proses peer review . Jika…" at bounding box center [960, 278] width 921 height 47
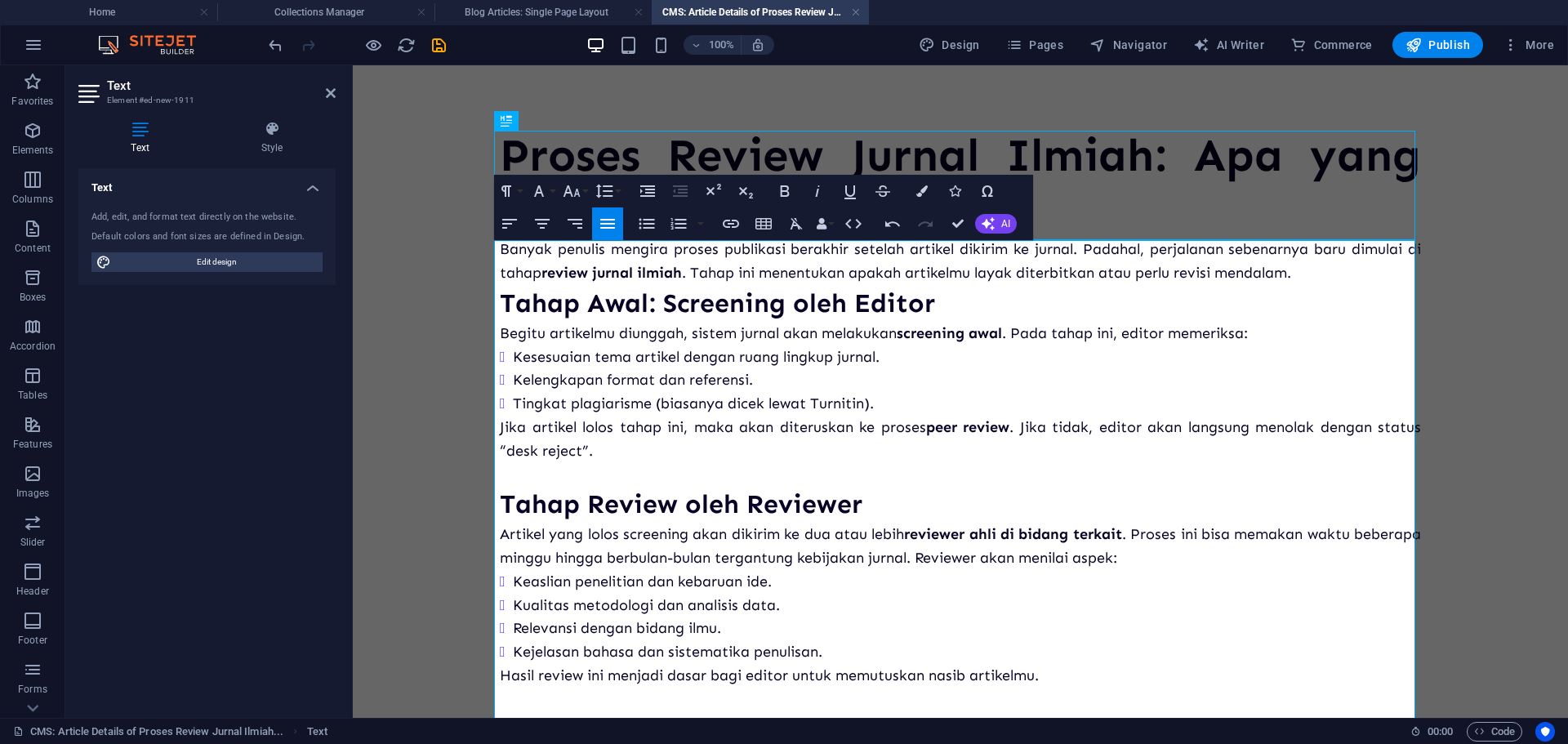
scroll to position [0, 0]
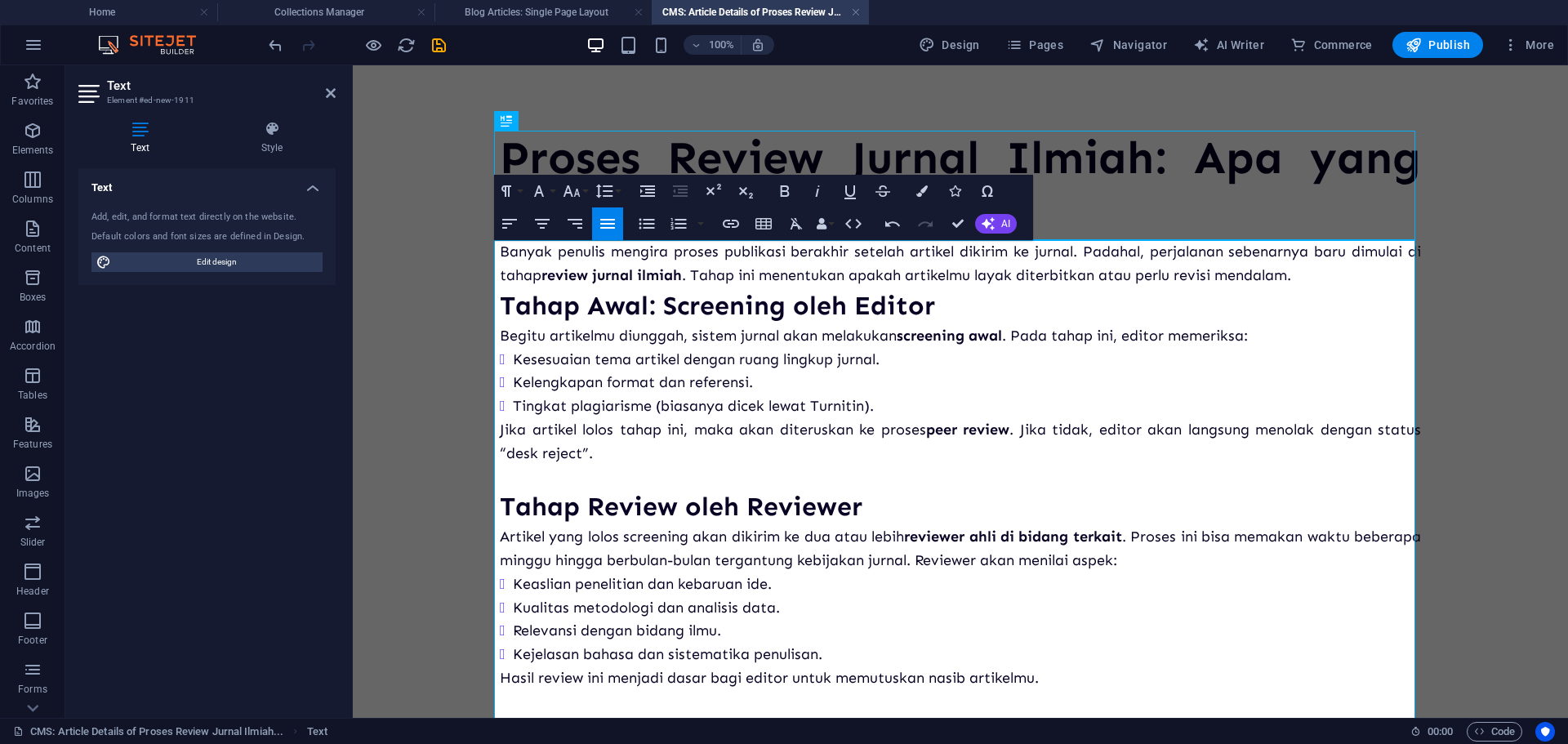
click at [1303, 276] on p "Banyak penulis mengira proses publikasi berakhir setelah artikel dikirim ke jur…" at bounding box center [960, 263] width 921 height 47
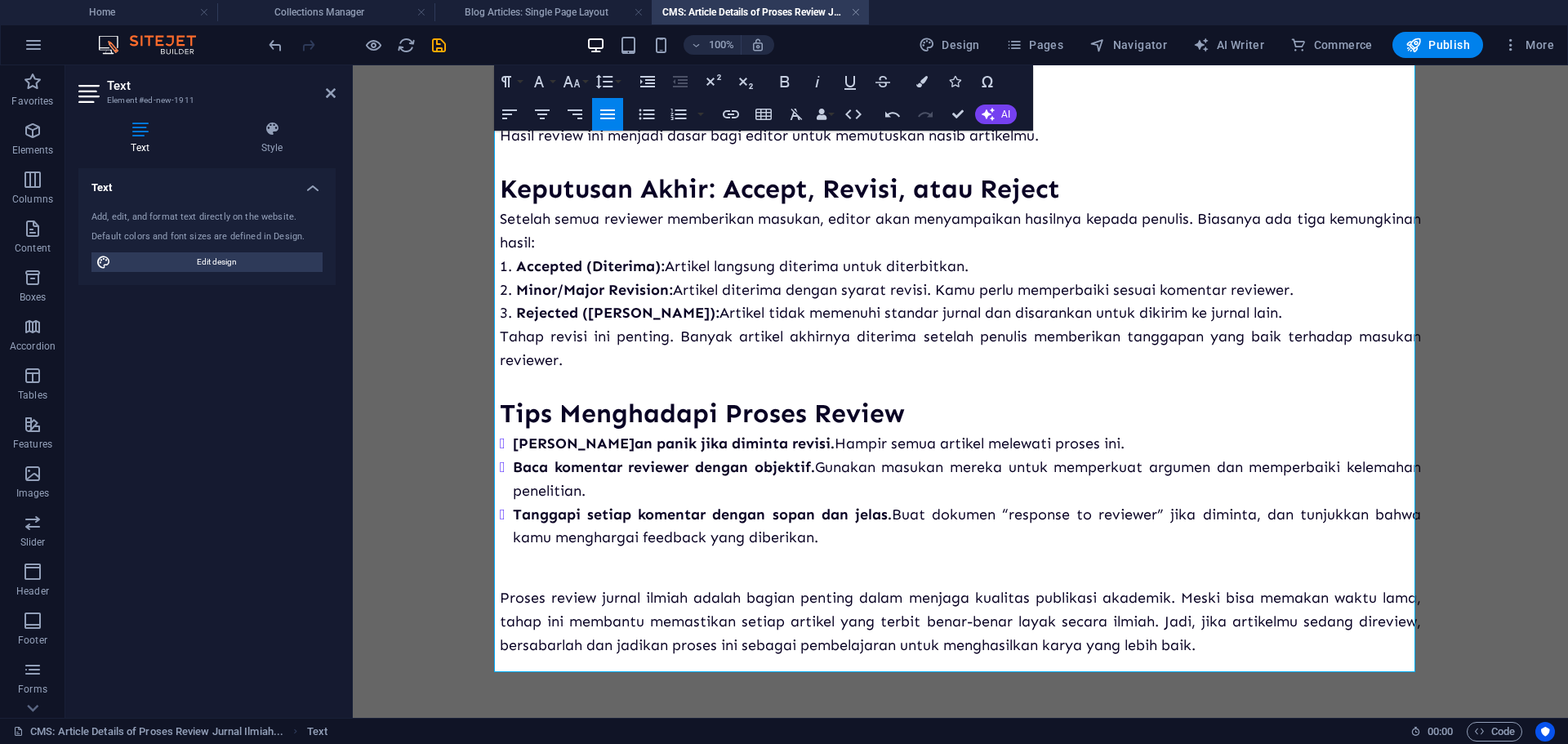
scroll to position [570, 0]
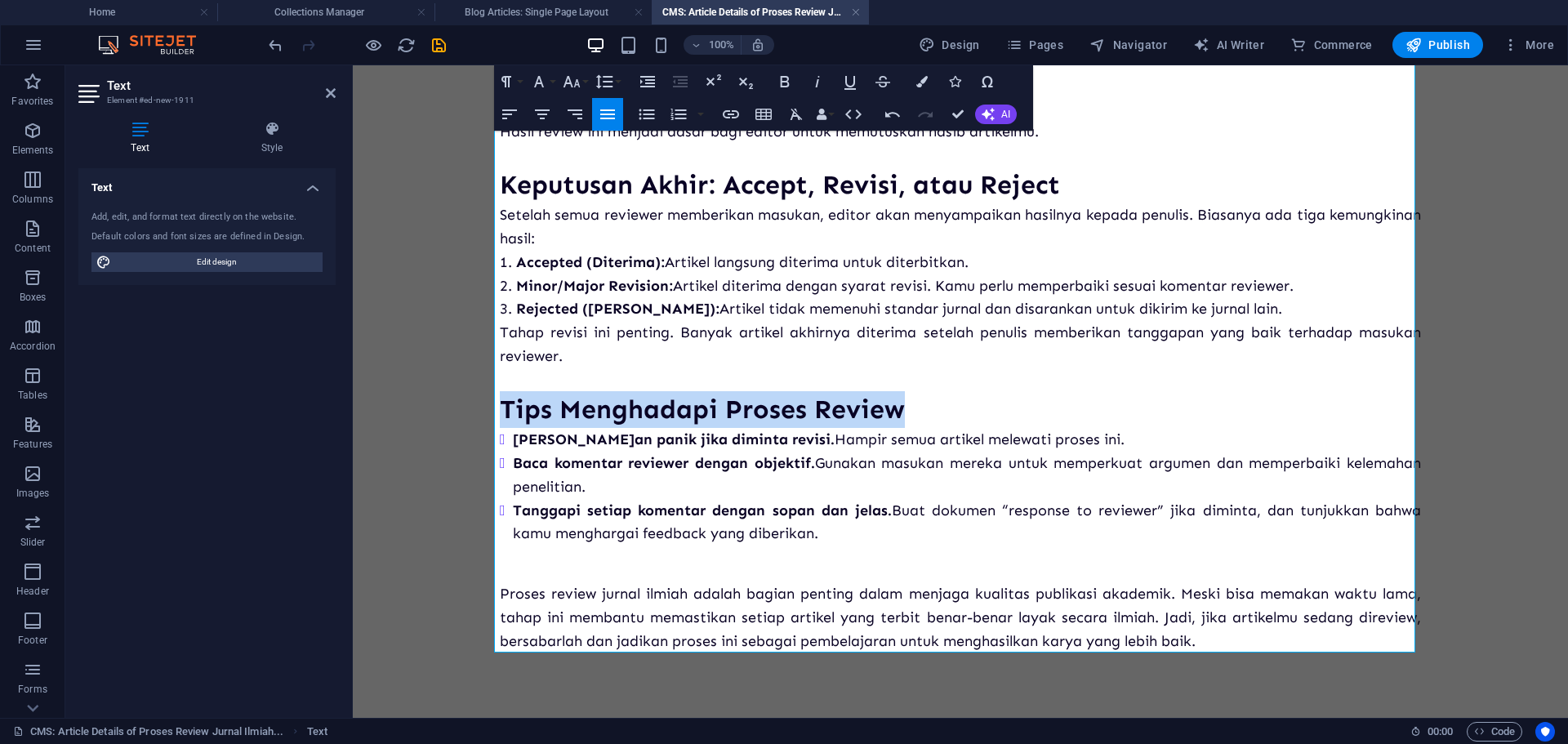
drag, startPoint x: 903, startPoint y: 414, endPoint x: 485, endPoint y: 426, distance: 418.2
click at [487, 426] on div "Proses Review Jurnal Ilmiah: Apa yang Terjadi Setelah Submit? Banyak penulis me…" at bounding box center [960, 106] width 947 height 1222
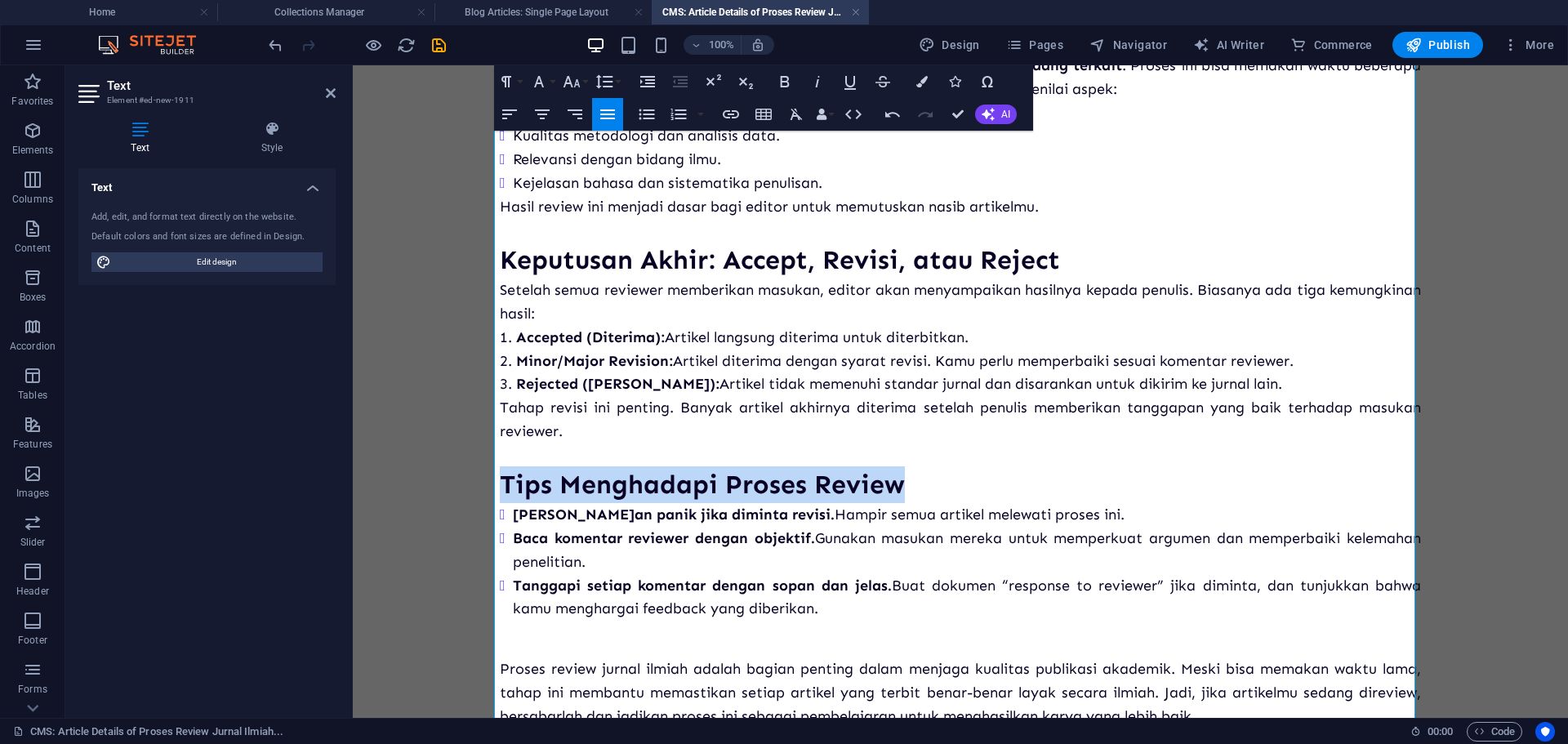
scroll to position [489, 0]
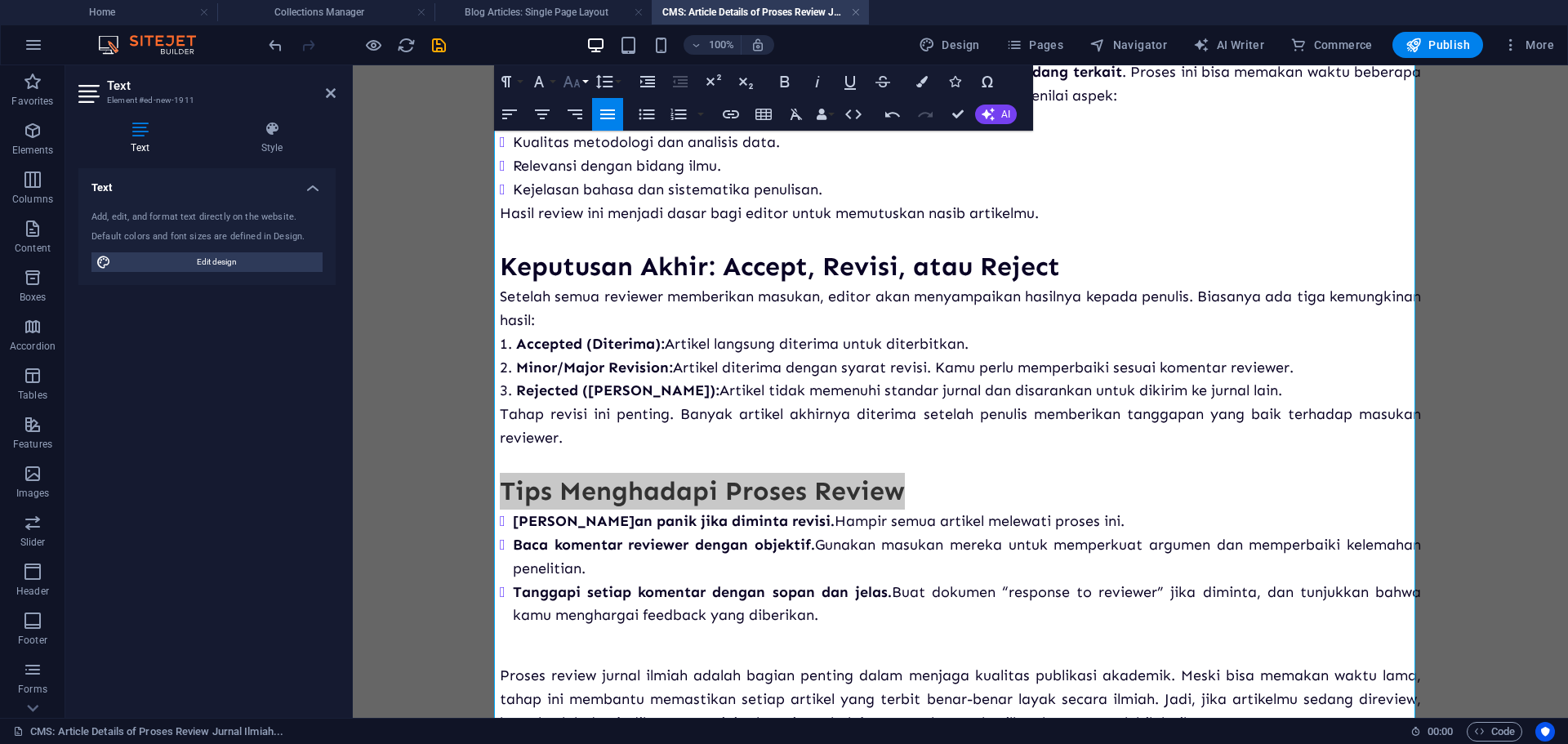
click at [573, 83] on icon "button" at bounding box center [571, 82] width 20 height 20
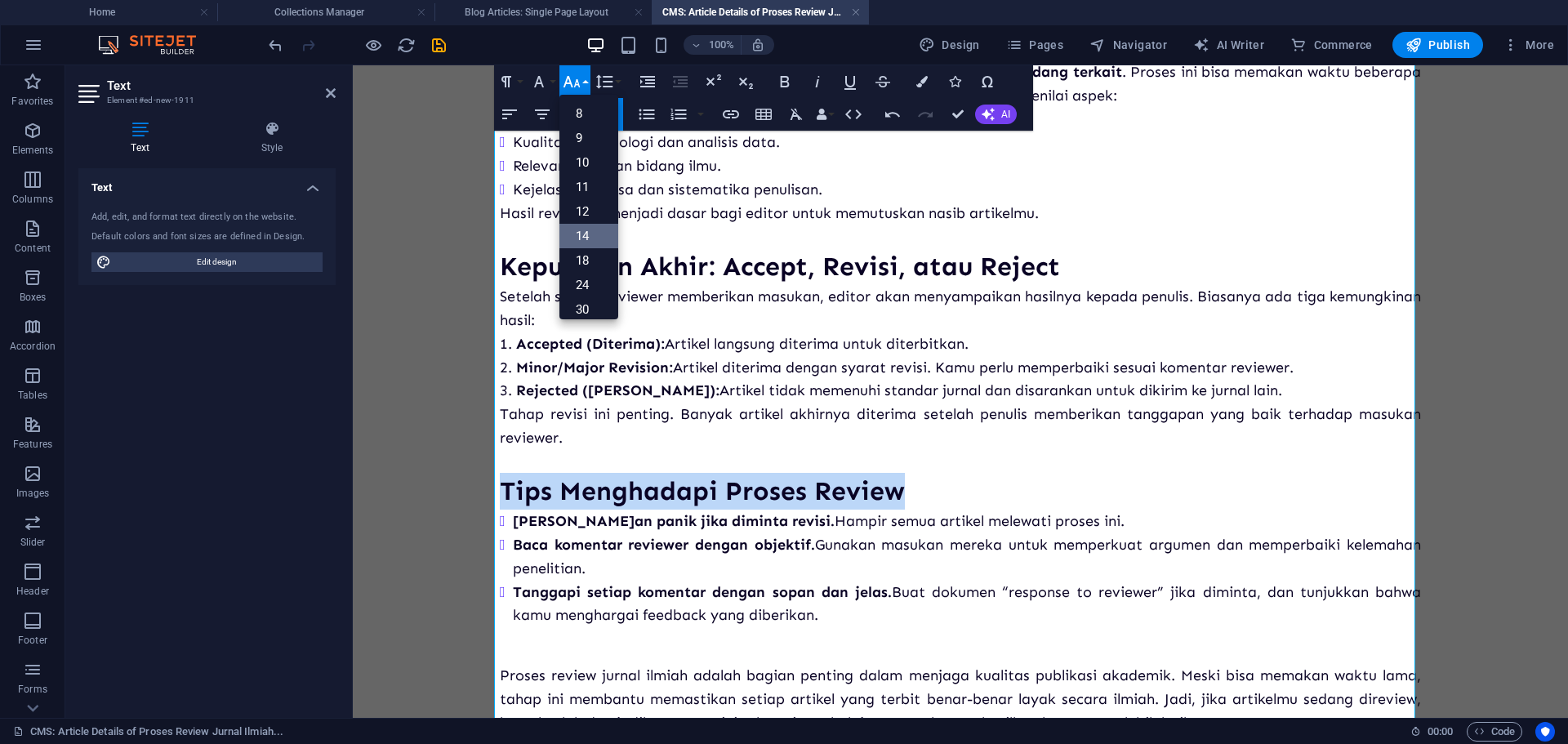
click at [593, 238] on link "14" at bounding box center [589, 236] width 59 height 25
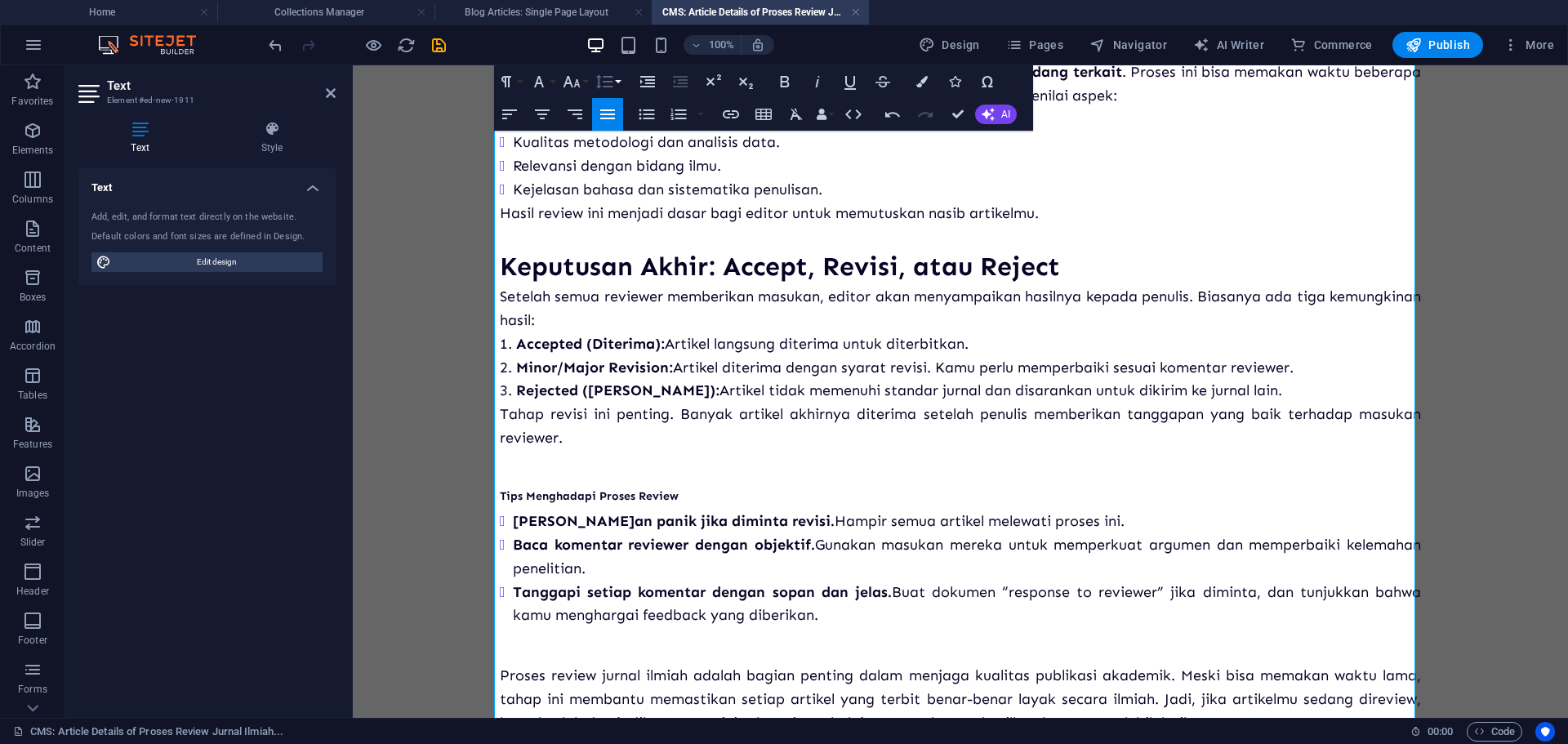
click at [607, 84] on icon "button" at bounding box center [604, 82] width 20 height 20
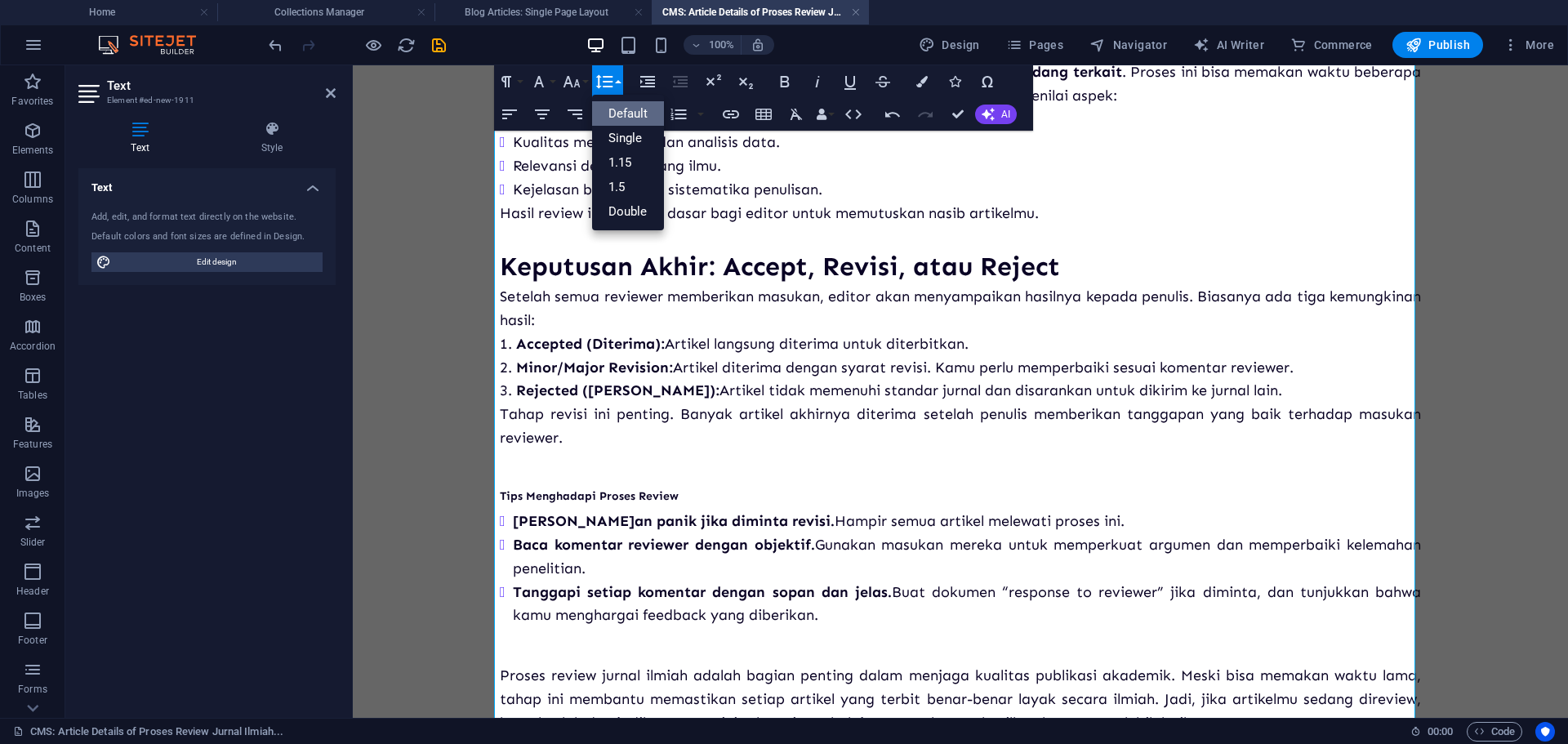
scroll to position [0, 0]
click at [576, 81] on icon "button" at bounding box center [570, 82] width 17 height 12
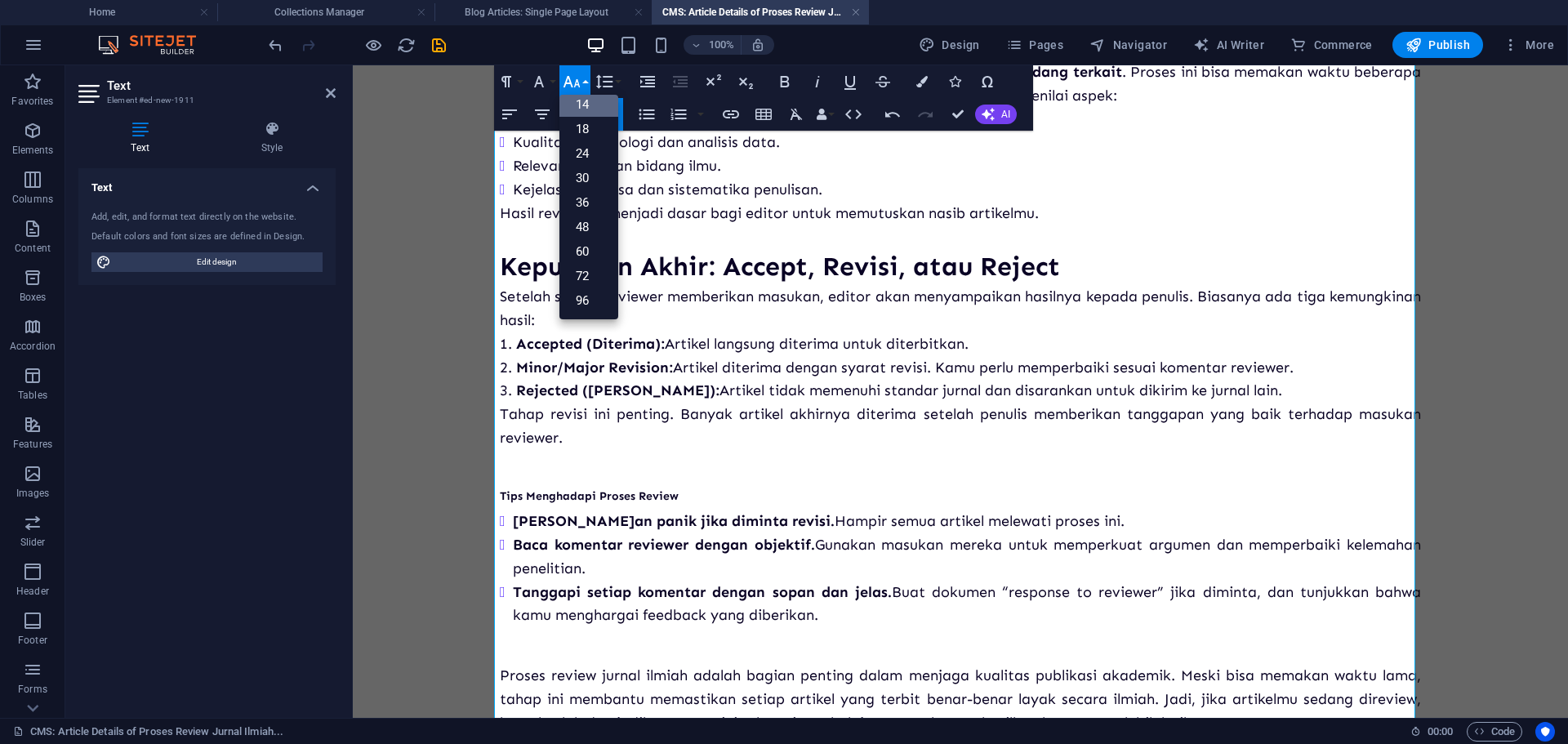
scroll to position [131, 0]
click at [592, 155] on link "24" at bounding box center [589, 153] width 59 height 25
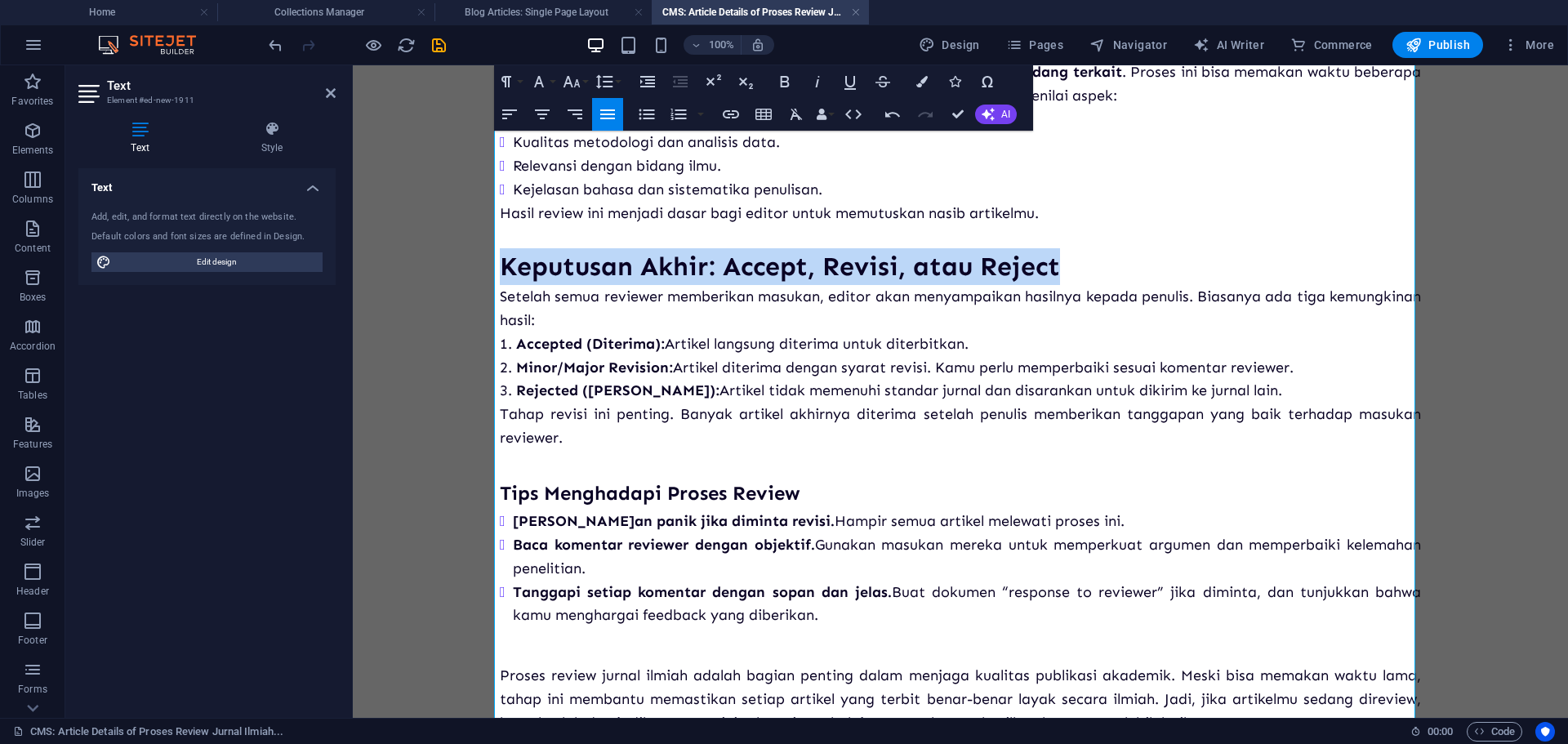
drag, startPoint x: 1071, startPoint y: 271, endPoint x: 481, endPoint y: 264, distance: 590.0
click at [487, 264] on div "Proses Review Jurnal Ilmiah: Apa yang Terjadi Setelah Submit? Banyak penulis me…" at bounding box center [960, 188] width 947 height 1222
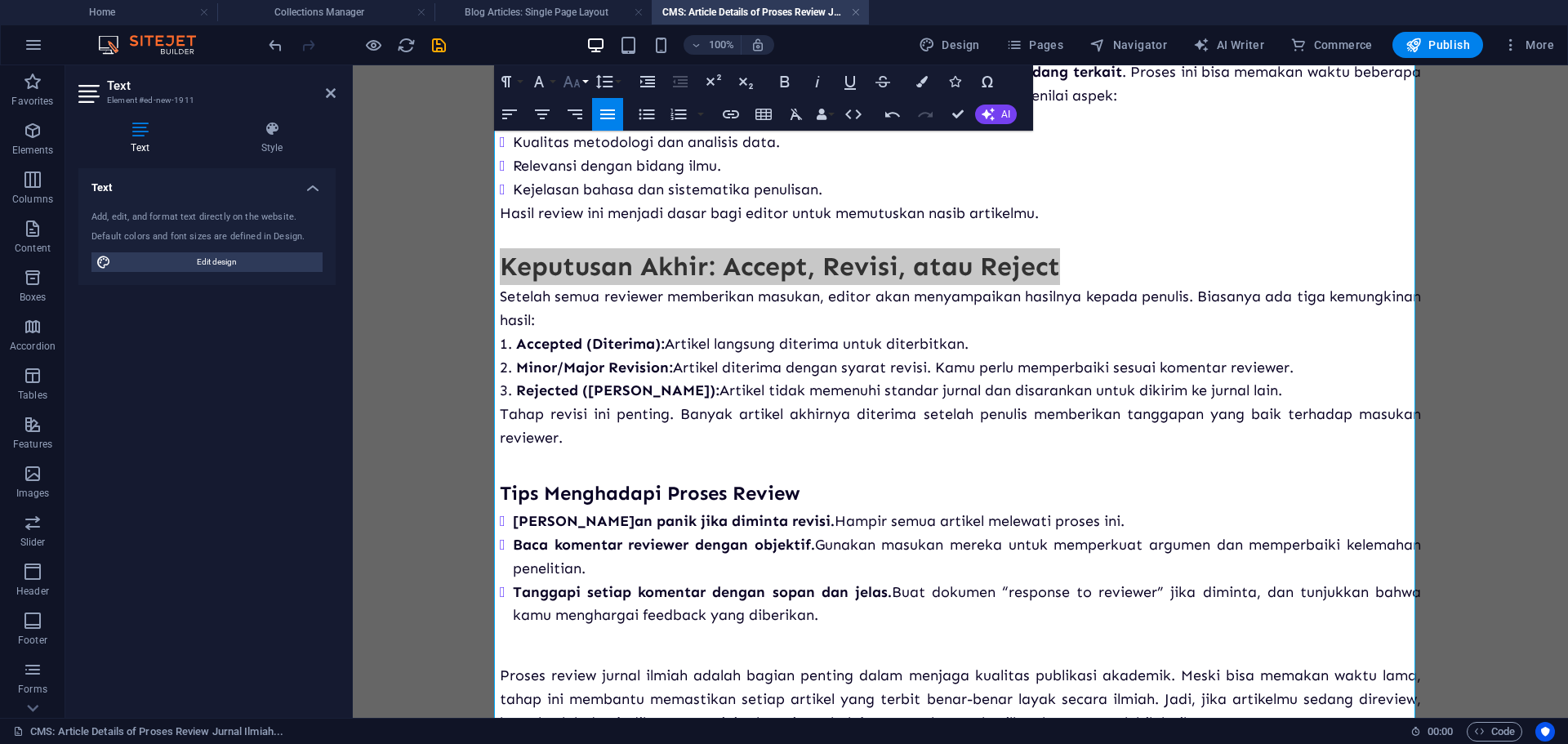
click at [564, 91] on button "Font Size" at bounding box center [575, 82] width 31 height 33
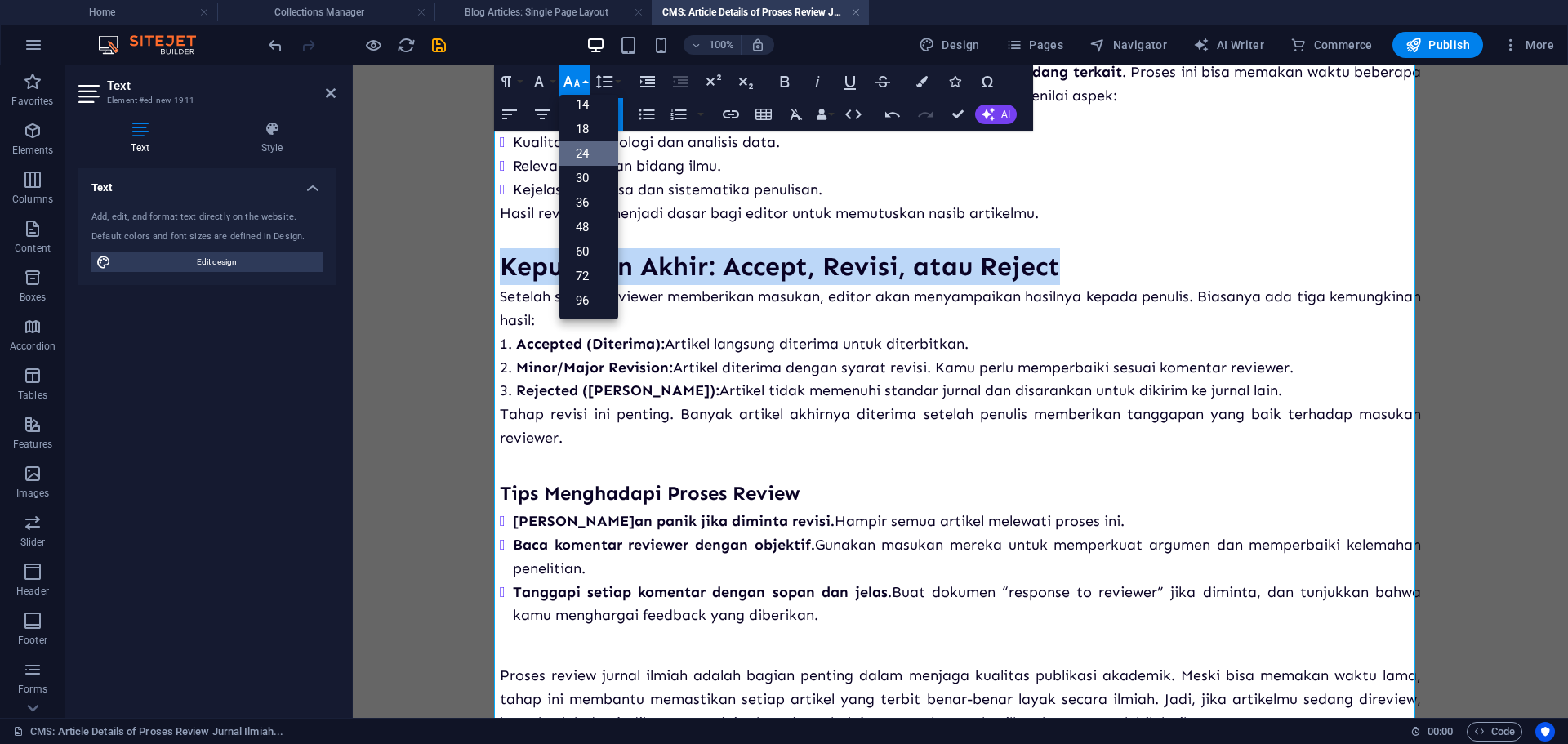
click at [590, 149] on link "24" at bounding box center [589, 153] width 59 height 25
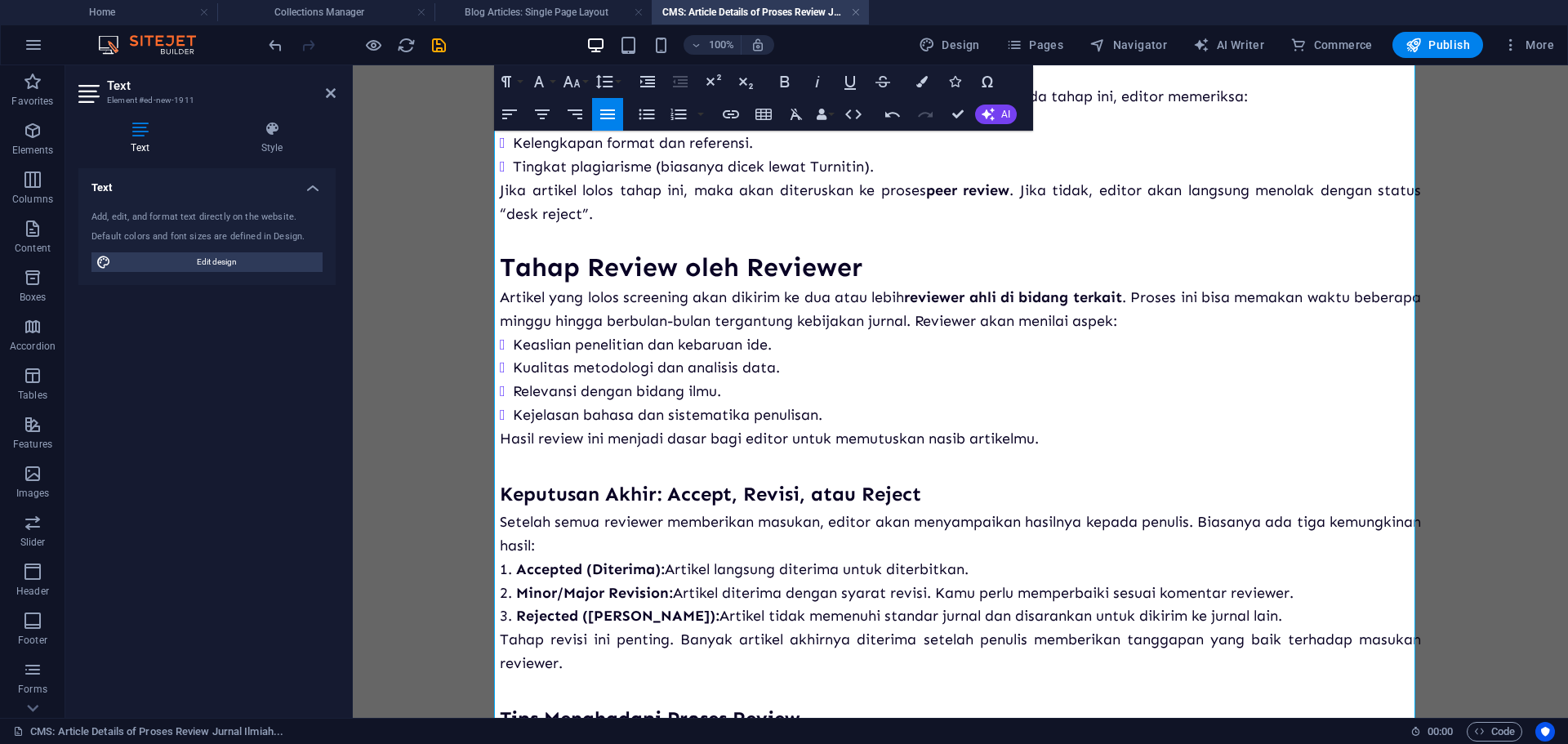
scroll to position [161, 0]
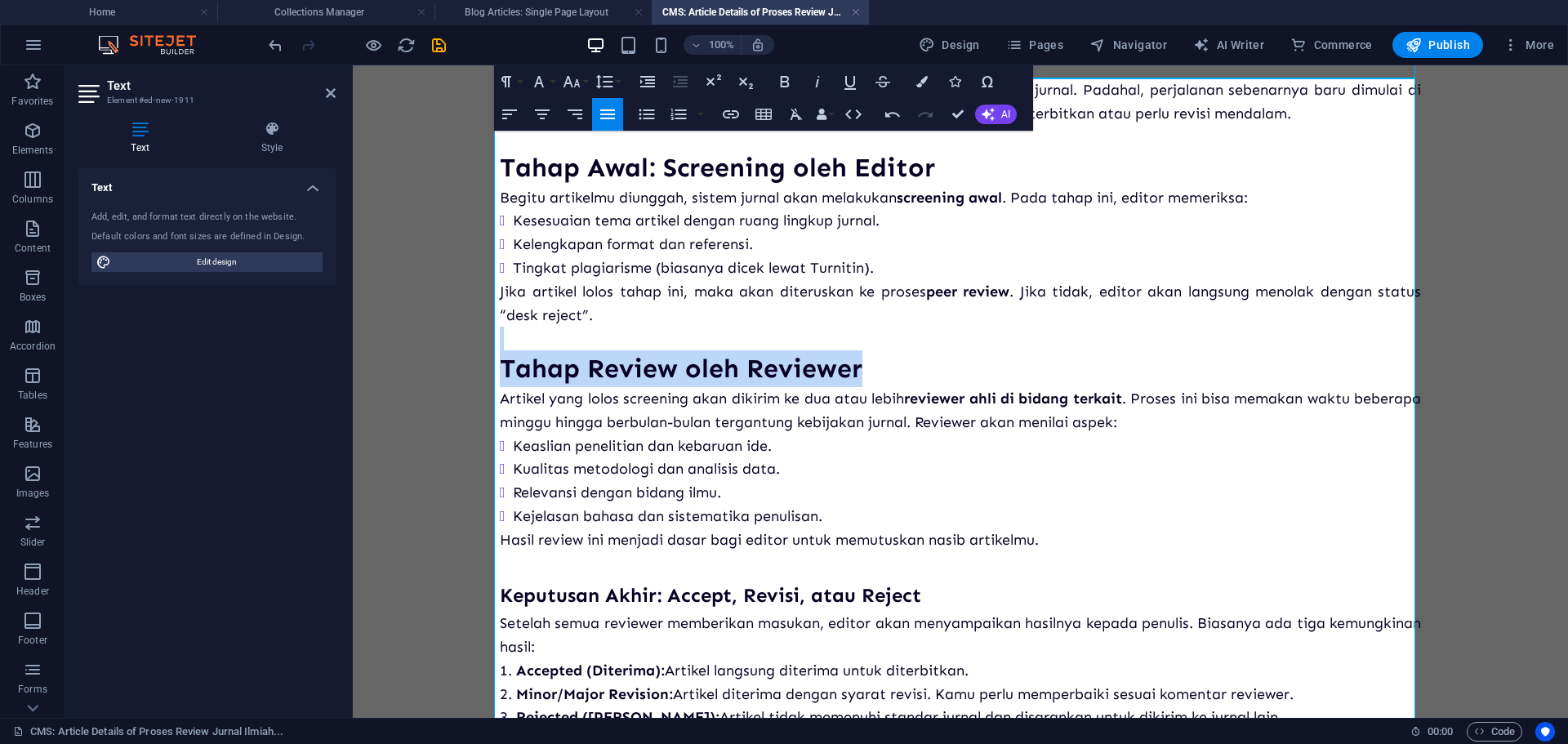
drag, startPoint x: 870, startPoint y: 365, endPoint x: 418, endPoint y: 349, distance: 452.3
click at [418, 349] on body "Proses Review Jurnal Ilmiah: Apa yang Terjadi Setelah Submit? Banyak penulis me…" at bounding box center [960, 514] width 1215 height 1222
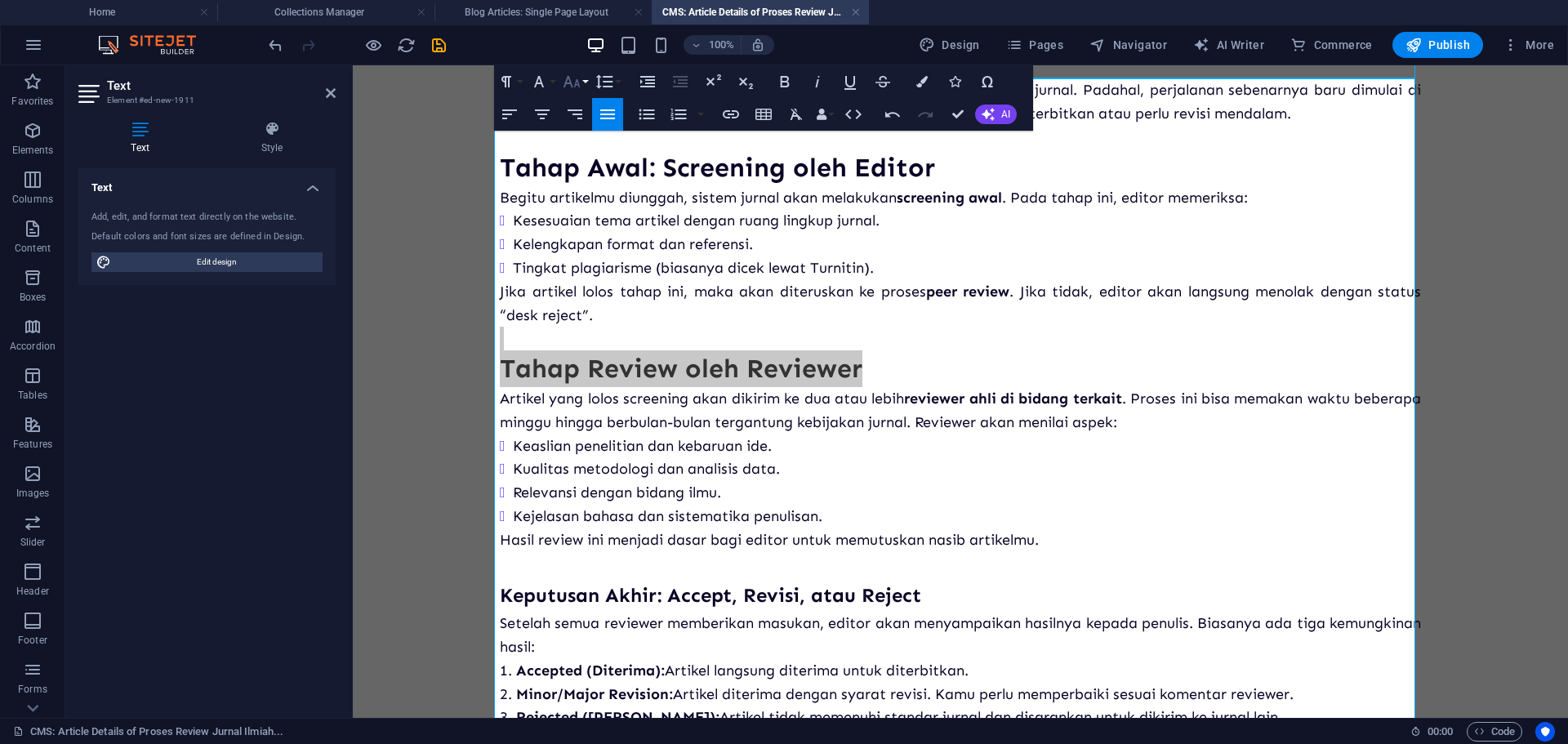
click at [571, 88] on icon "button" at bounding box center [571, 82] width 20 height 20
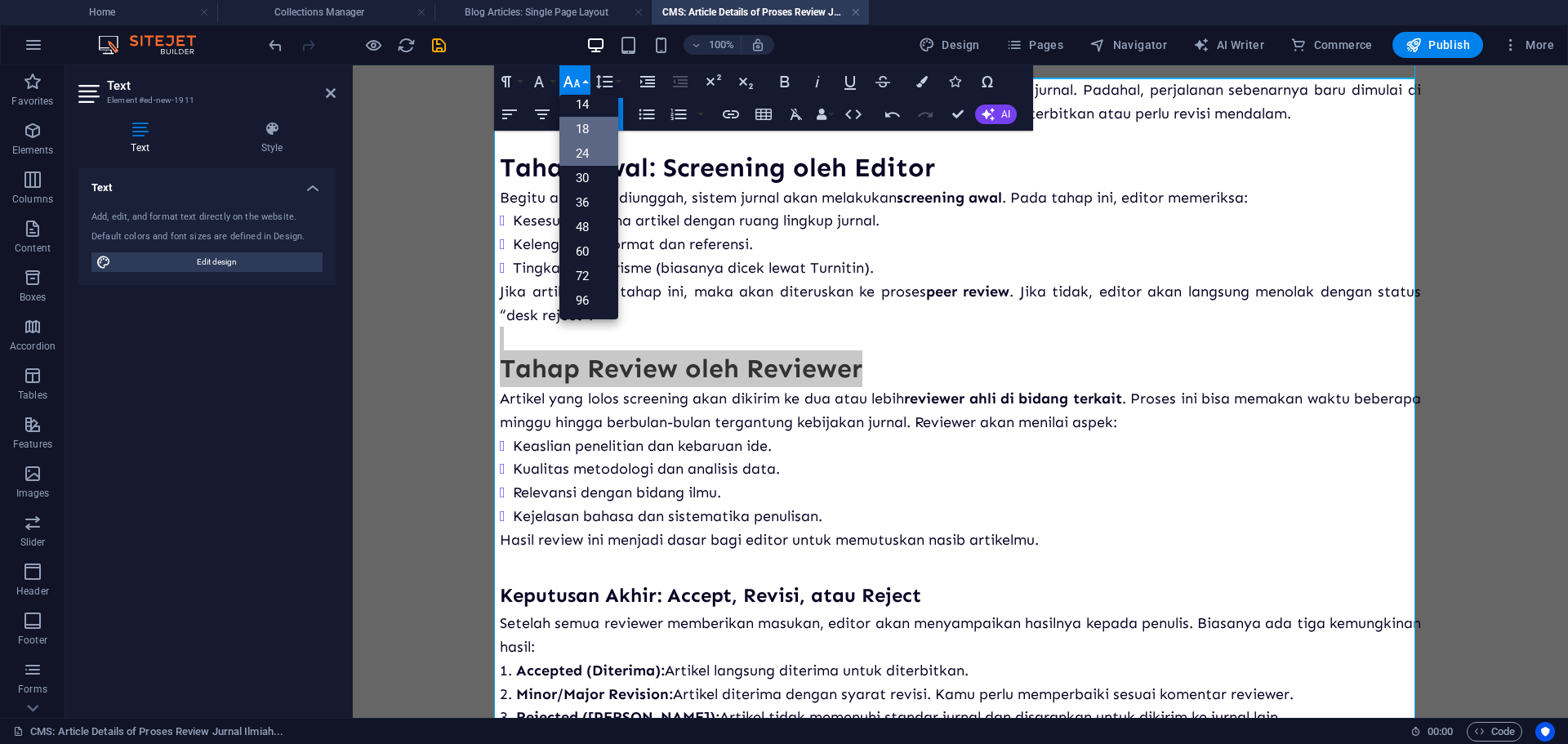
scroll to position [131, 0]
drag, startPoint x: 592, startPoint y: 151, endPoint x: 280, endPoint y: 143, distance: 312.1
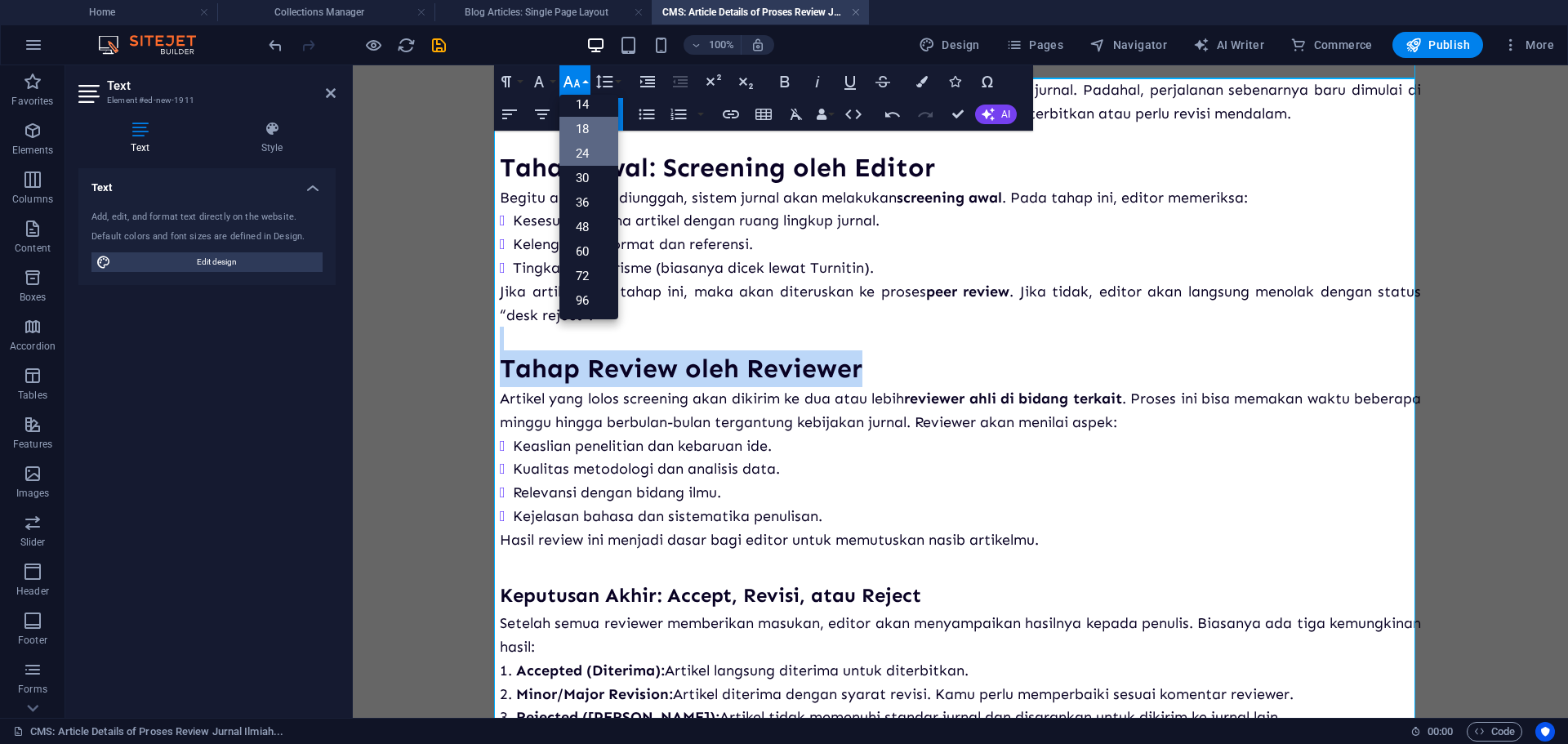
click at [592, 151] on link "24" at bounding box center [589, 153] width 59 height 25
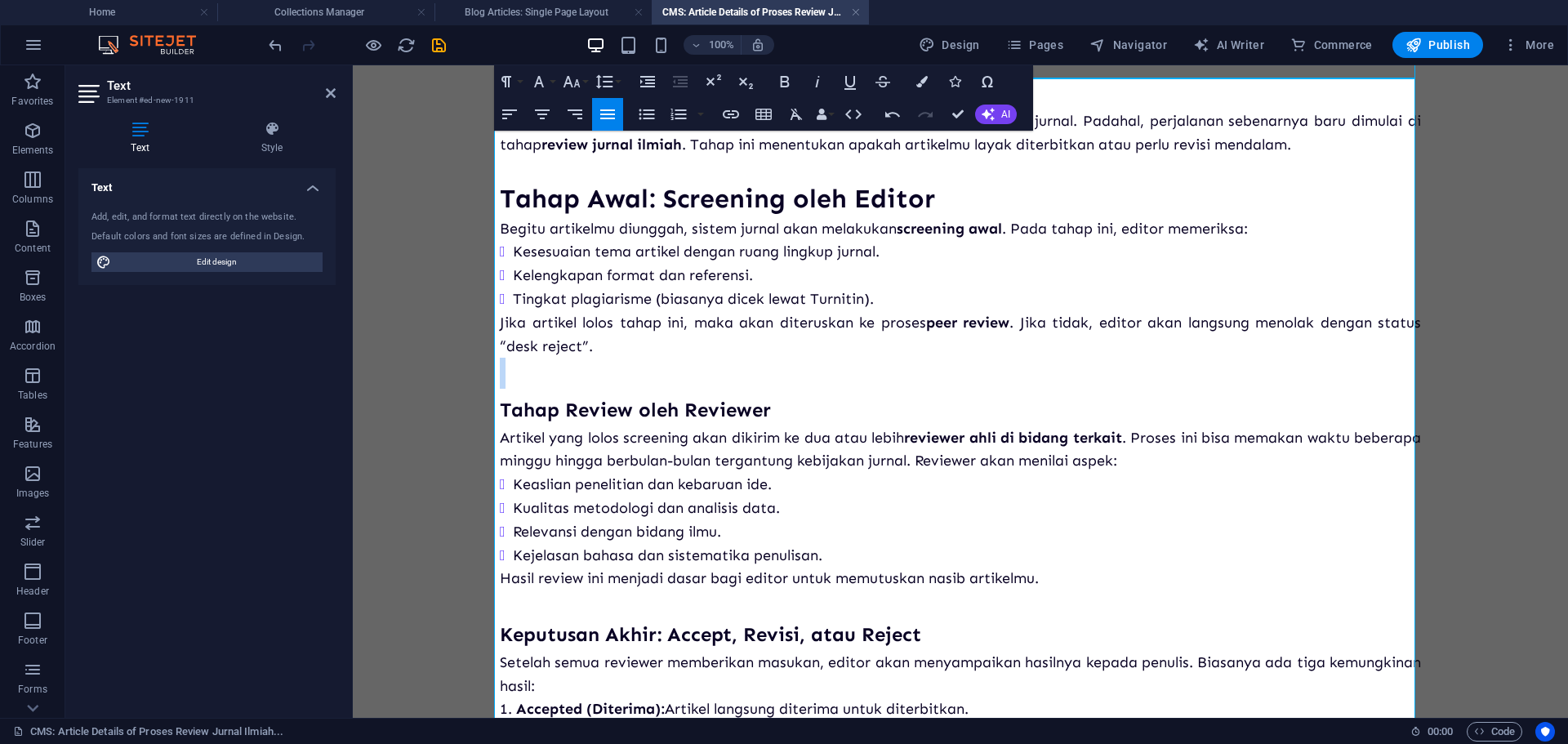
scroll to position [80, 0]
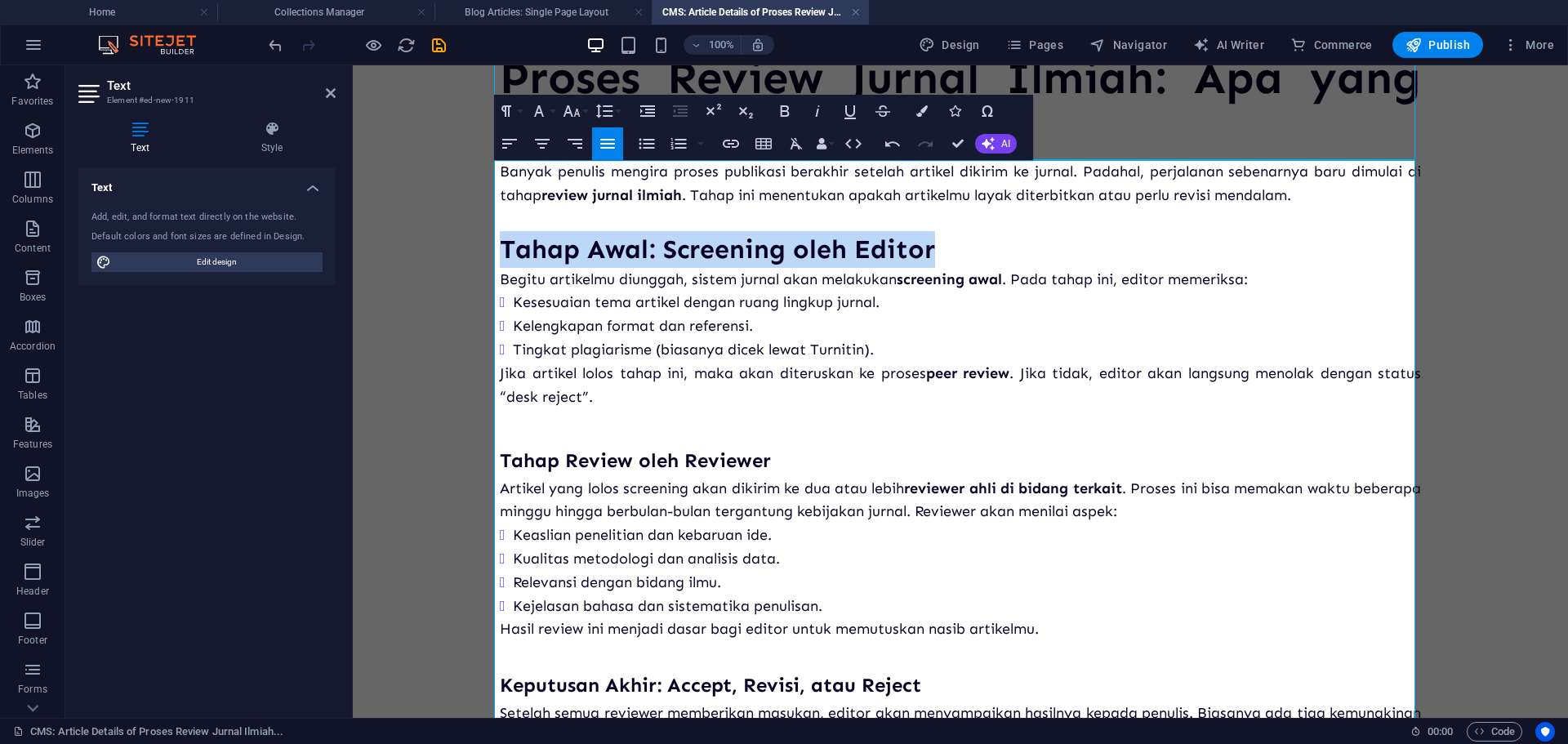
drag, startPoint x: 951, startPoint y: 245, endPoint x: 481, endPoint y: 256, distance: 470.1
click at [487, 256] on div "Proses Review Jurnal Ilmiah: Apa yang Terjadi Setelah Submit? Banyak penulis me…" at bounding box center [960, 599] width 947 height 1230
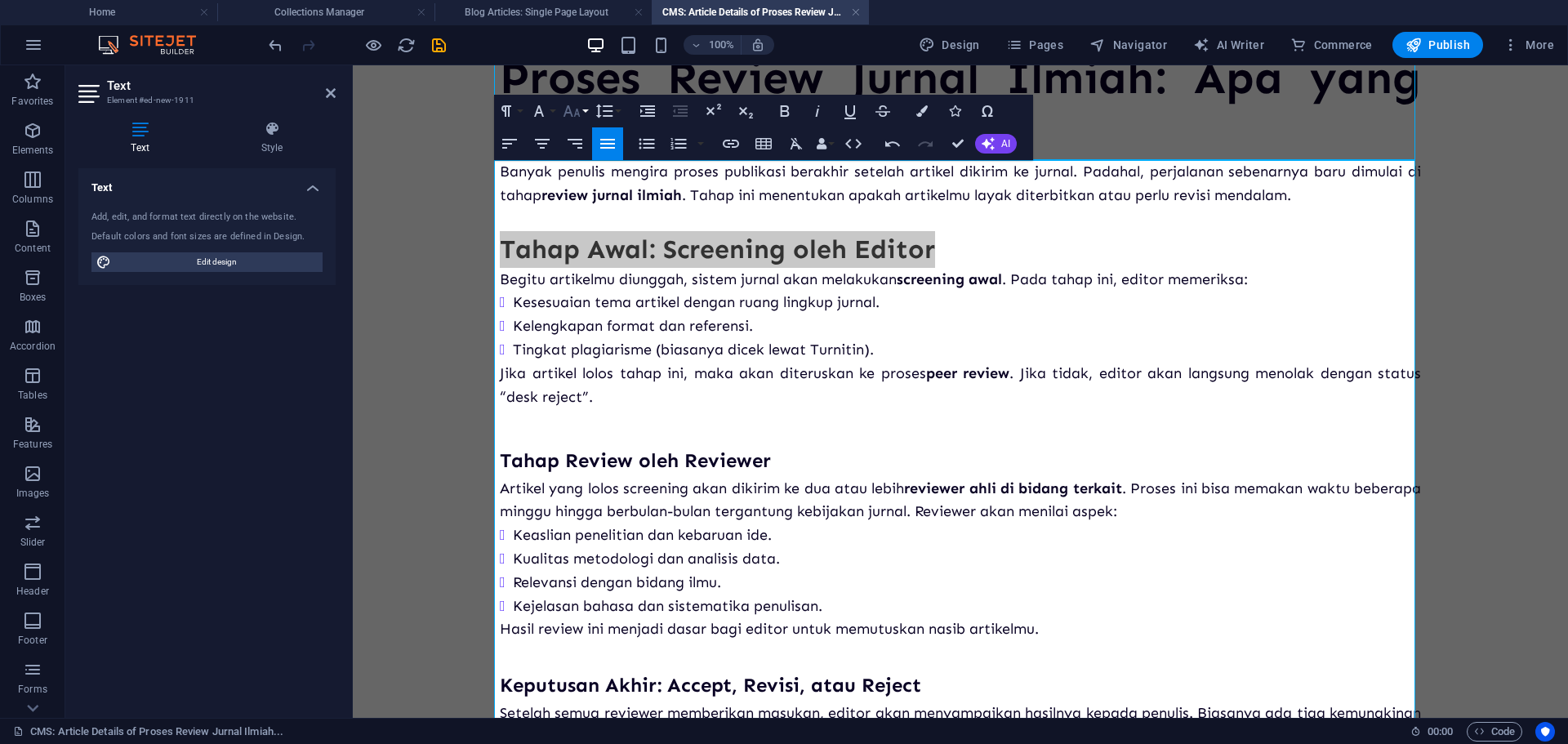
click at [585, 115] on button "Font Size" at bounding box center [575, 111] width 31 height 33
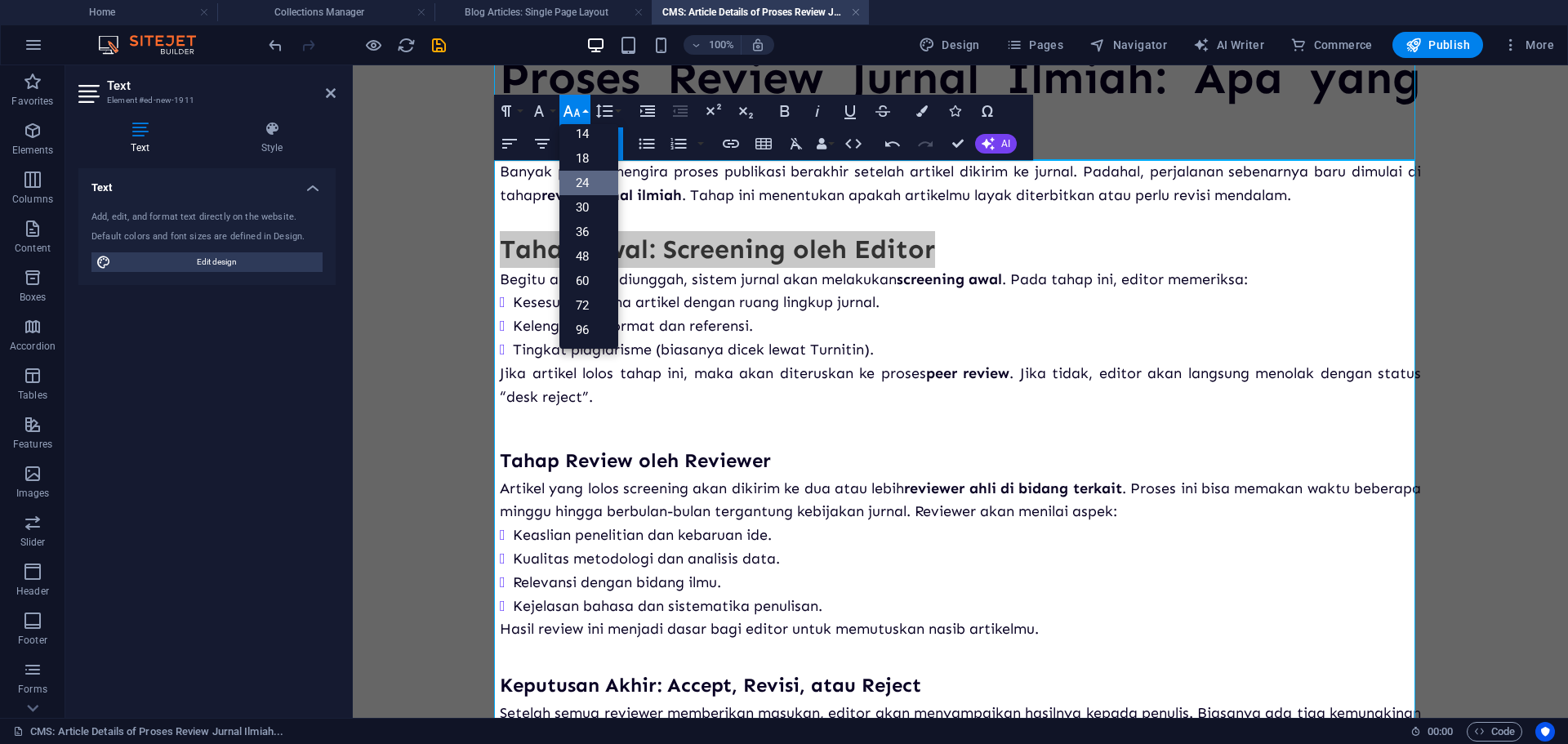
drag, startPoint x: 595, startPoint y: 177, endPoint x: 252, endPoint y: 122, distance: 347.4
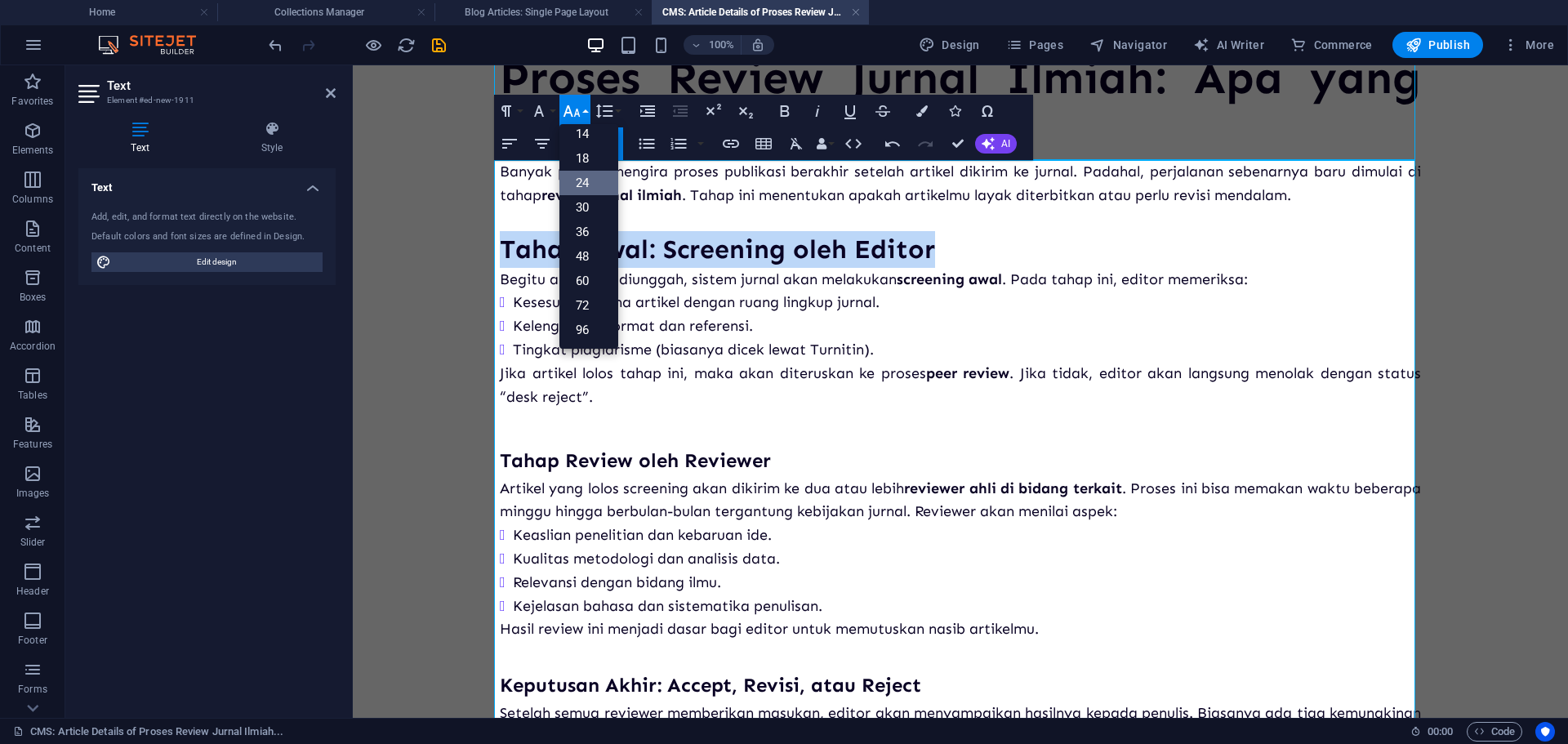
click at [595, 177] on link "24" at bounding box center [589, 183] width 59 height 25
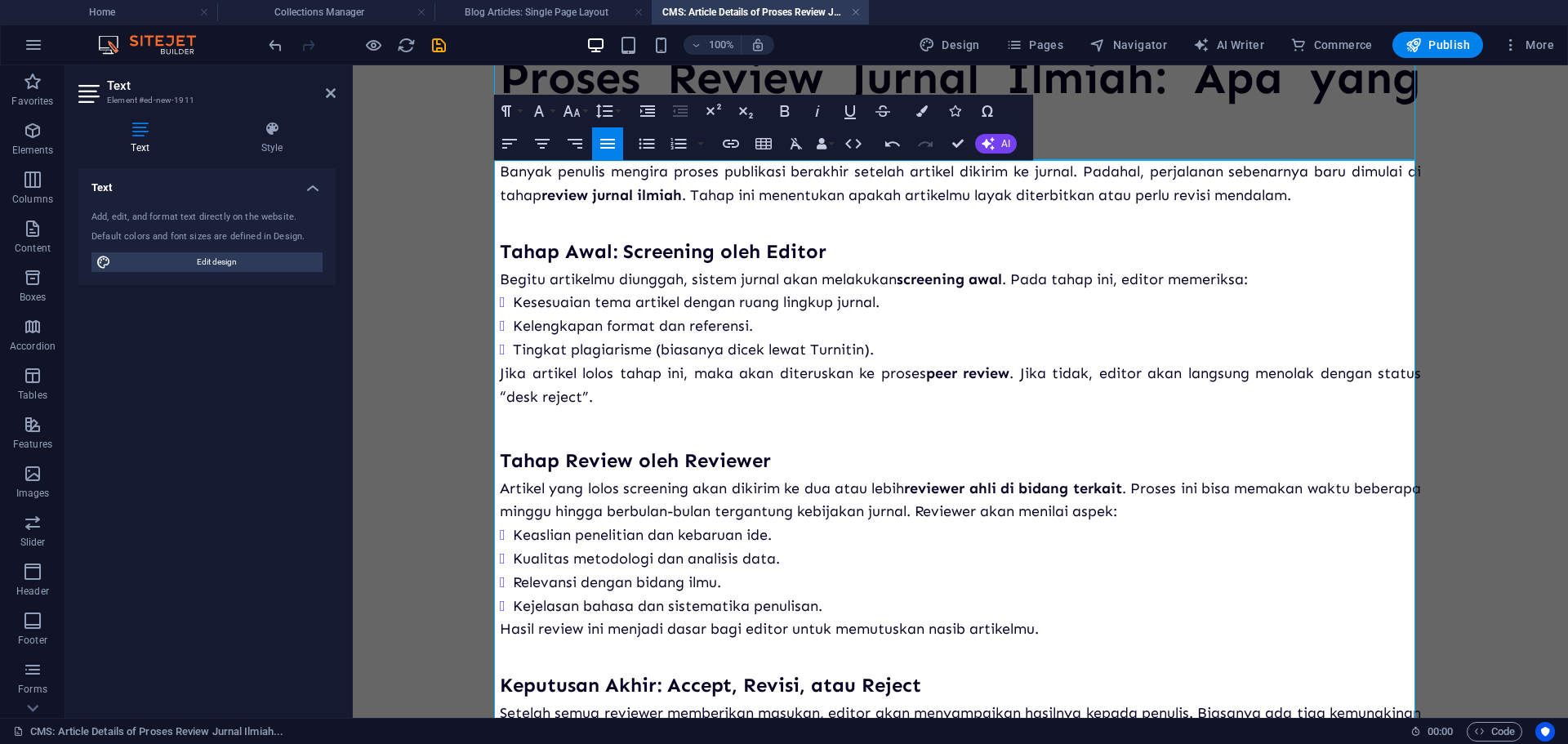
click at [780, 343] on li "Tingkat plagiarisme (biasanya dicek lewat Turnitin)." at bounding box center [967, 349] width 908 height 24
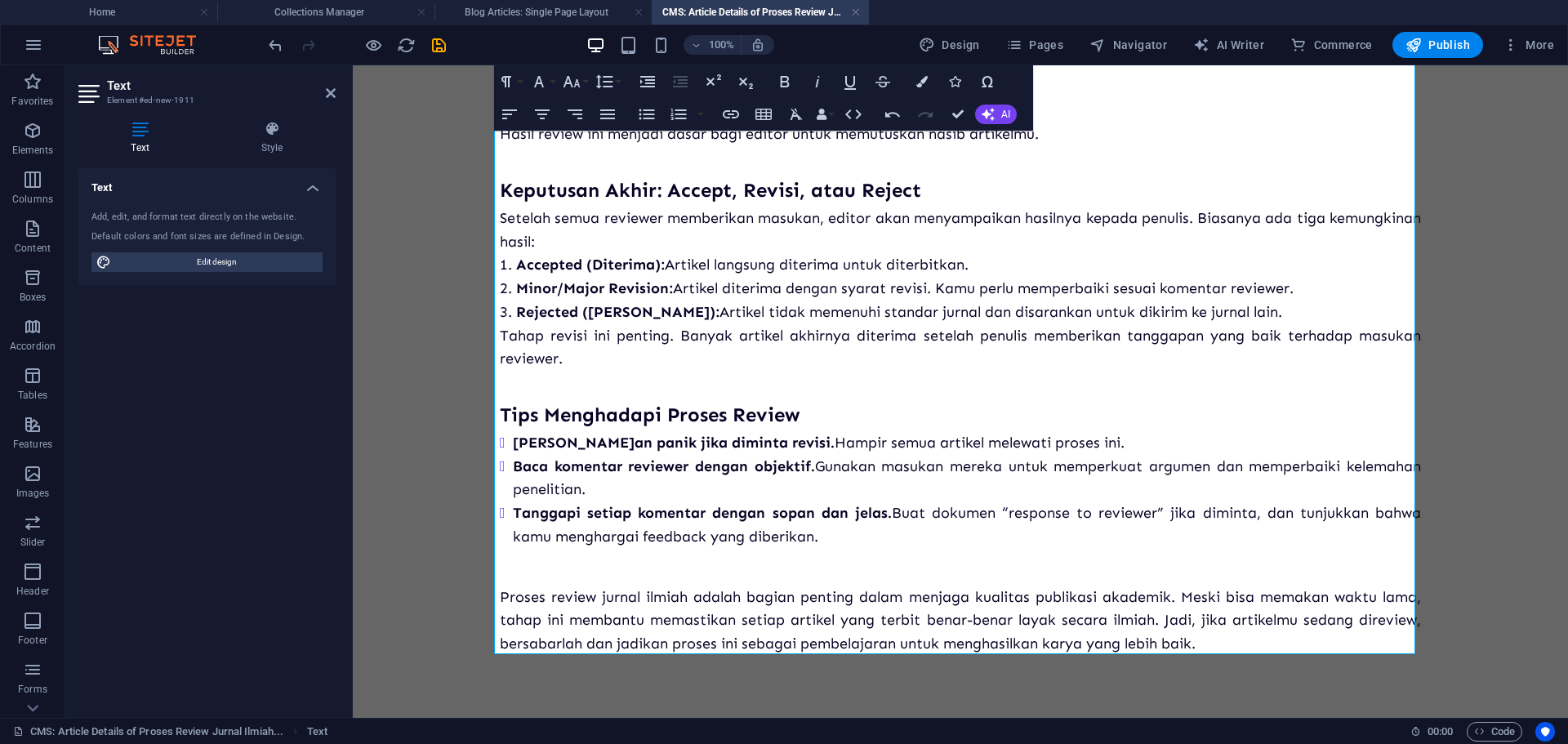
scroll to position [578, 0]
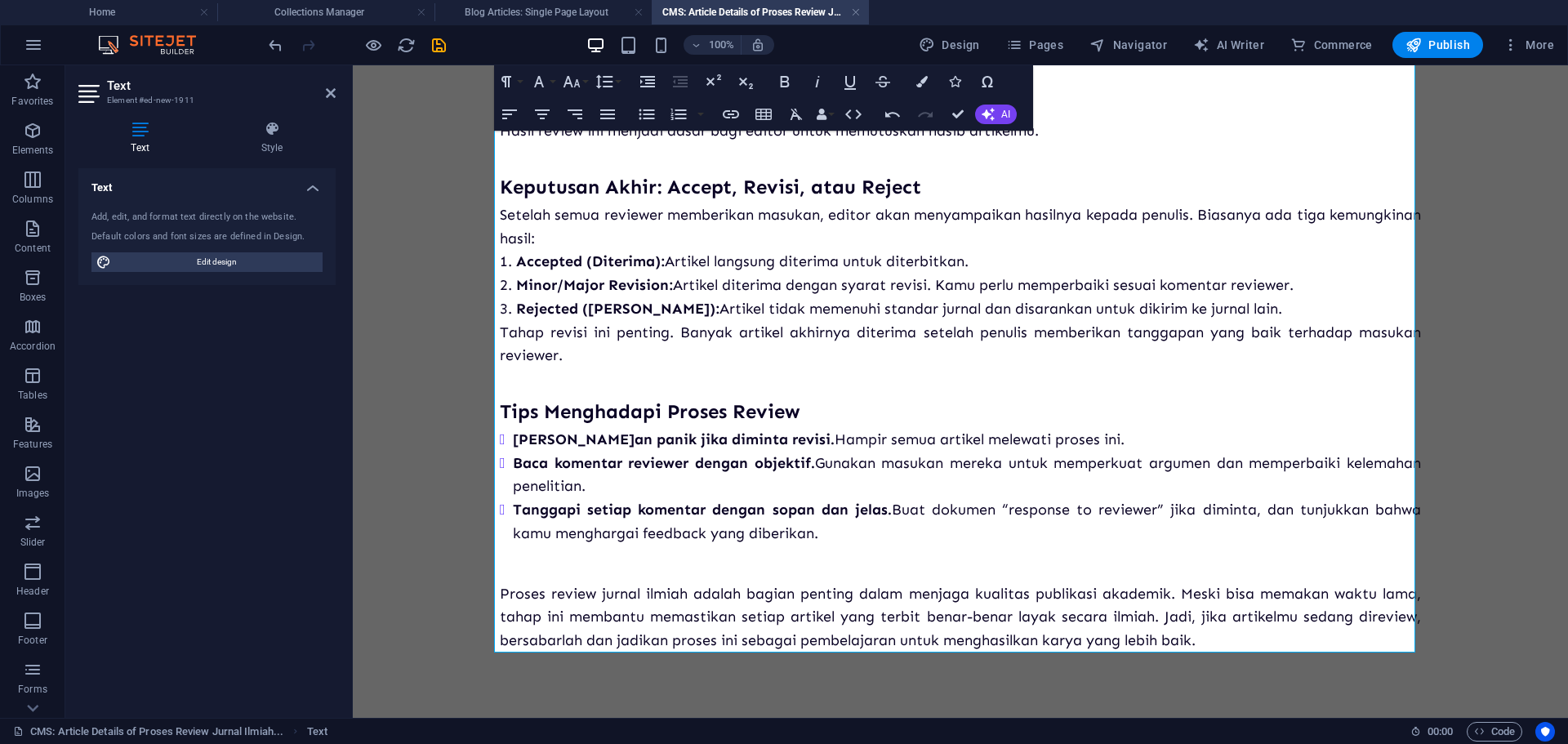
click at [412, 492] on body "Proses Review Jurnal Ilmiah: Apa yang Terjadi Setelah Submit? Banyak penulis me…" at bounding box center [960, 102] width 1215 height 1230
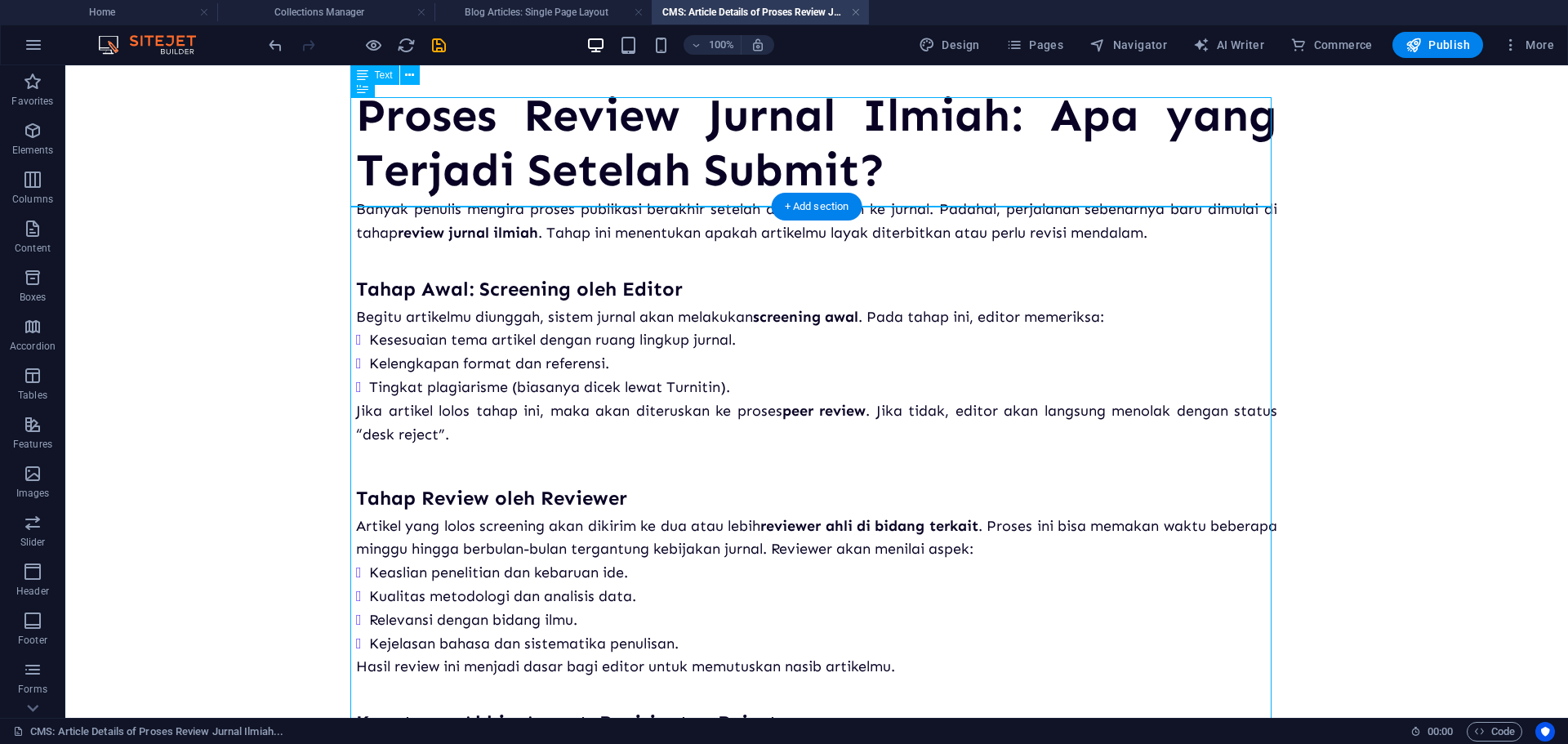
scroll to position [0, 0]
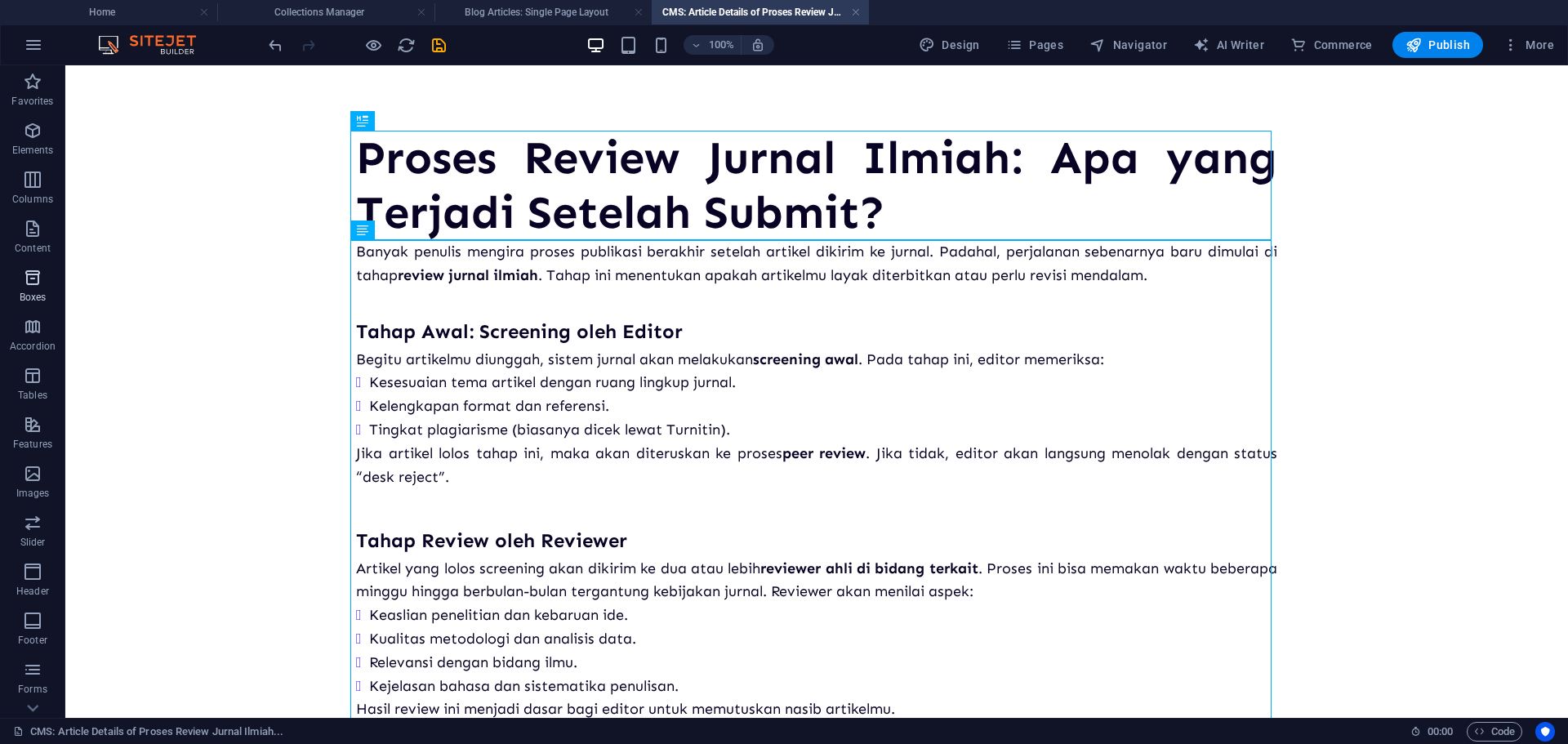
click at [42, 286] on icon "button" at bounding box center [33, 278] width 20 height 20
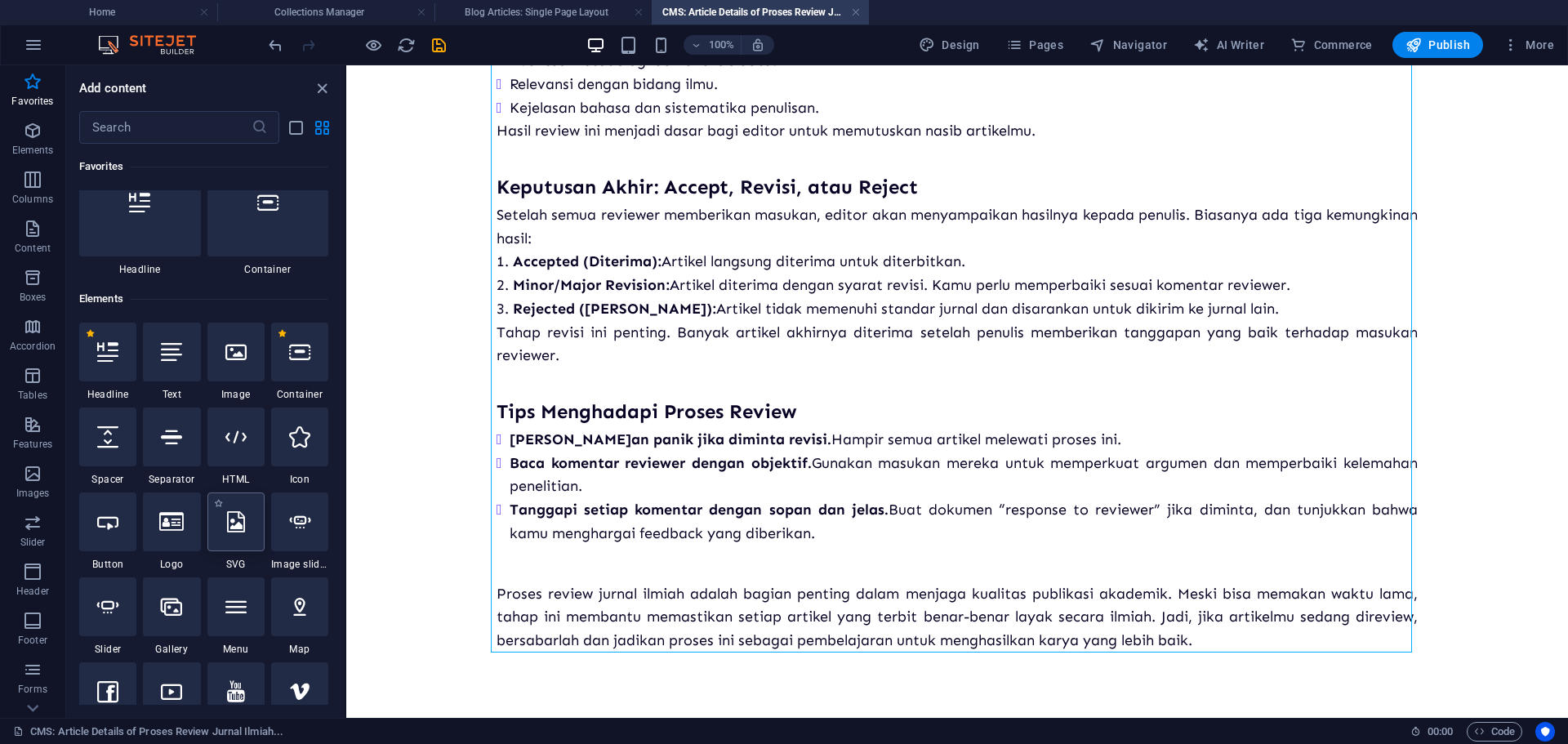
scroll to position [13, 0]
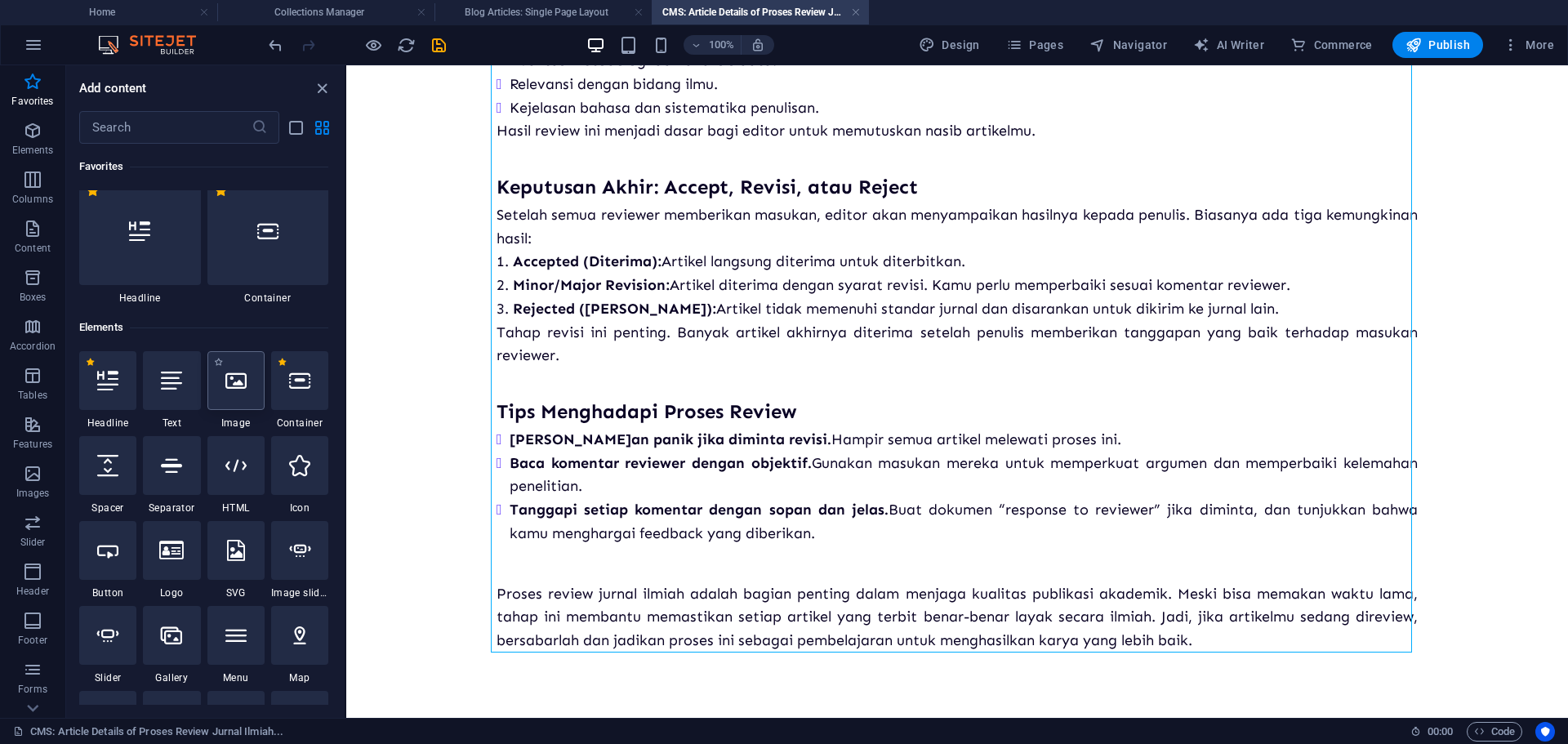
click at [231, 381] on icon at bounding box center [236, 380] width 21 height 21
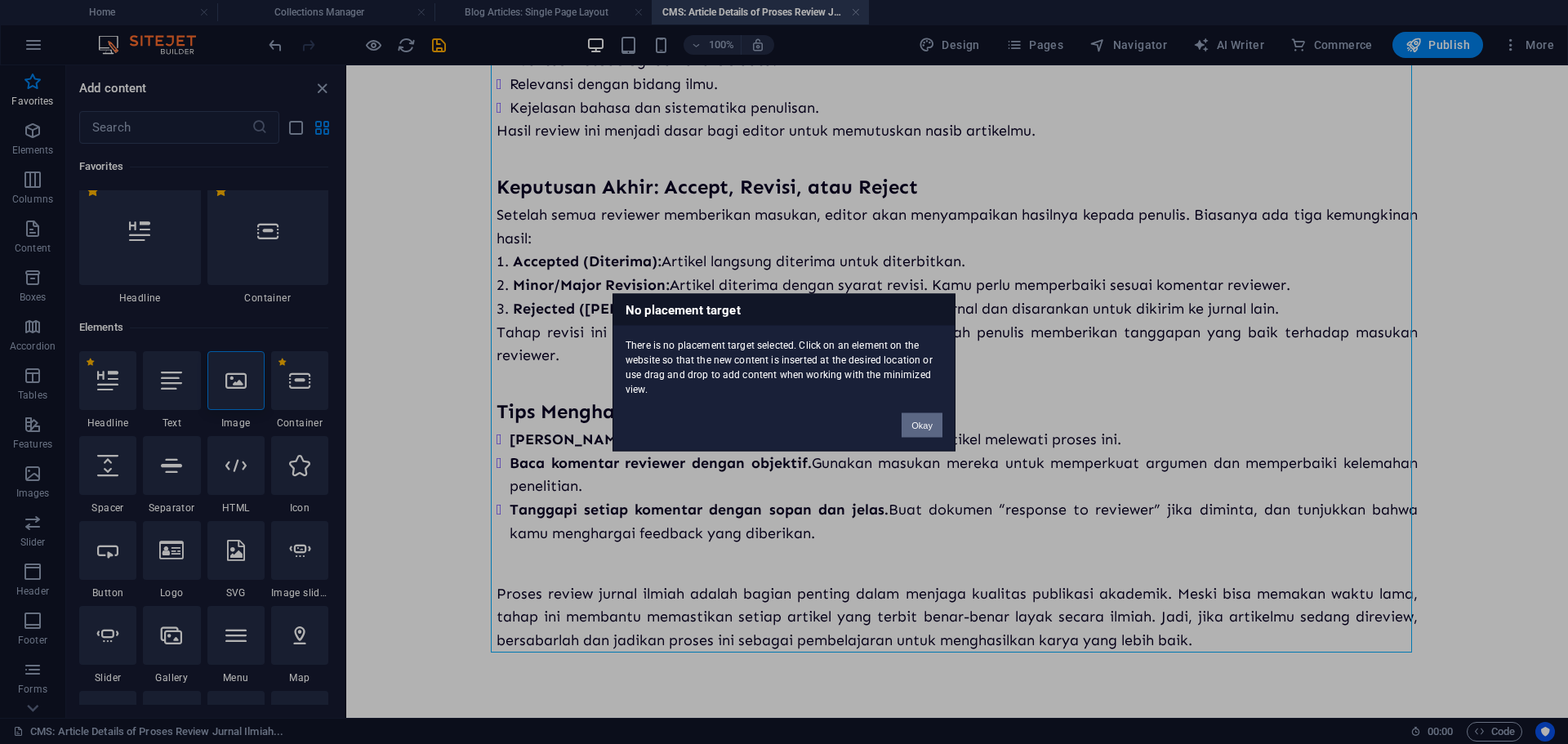
click at [916, 427] on button "Okay" at bounding box center [921, 425] width 41 height 25
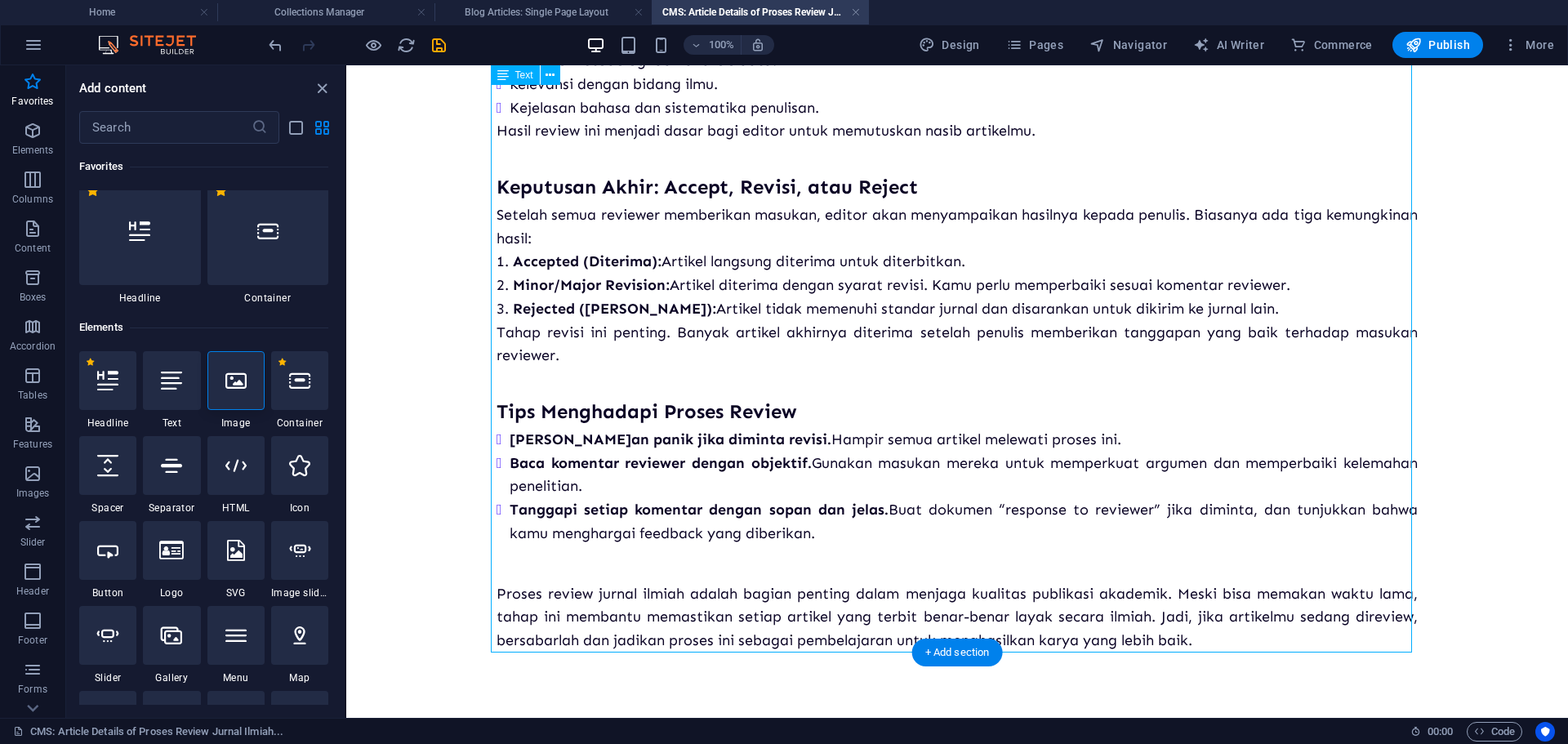
click at [636, 559] on div "Banyak penulis mengira proses publikasi berakhir setelah artikel dikirim ke jur…" at bounding box center [957, 157] width 921 height 991
click at [617, 489] on div "Banyak penulis mengira proses publikasi berakhir setelah artikel dikirim ke jur…" at bounding box center [957, 157] width 921 height 991
click at [241, 383] on icon at bounding box center [236, 380] width 21 height 21
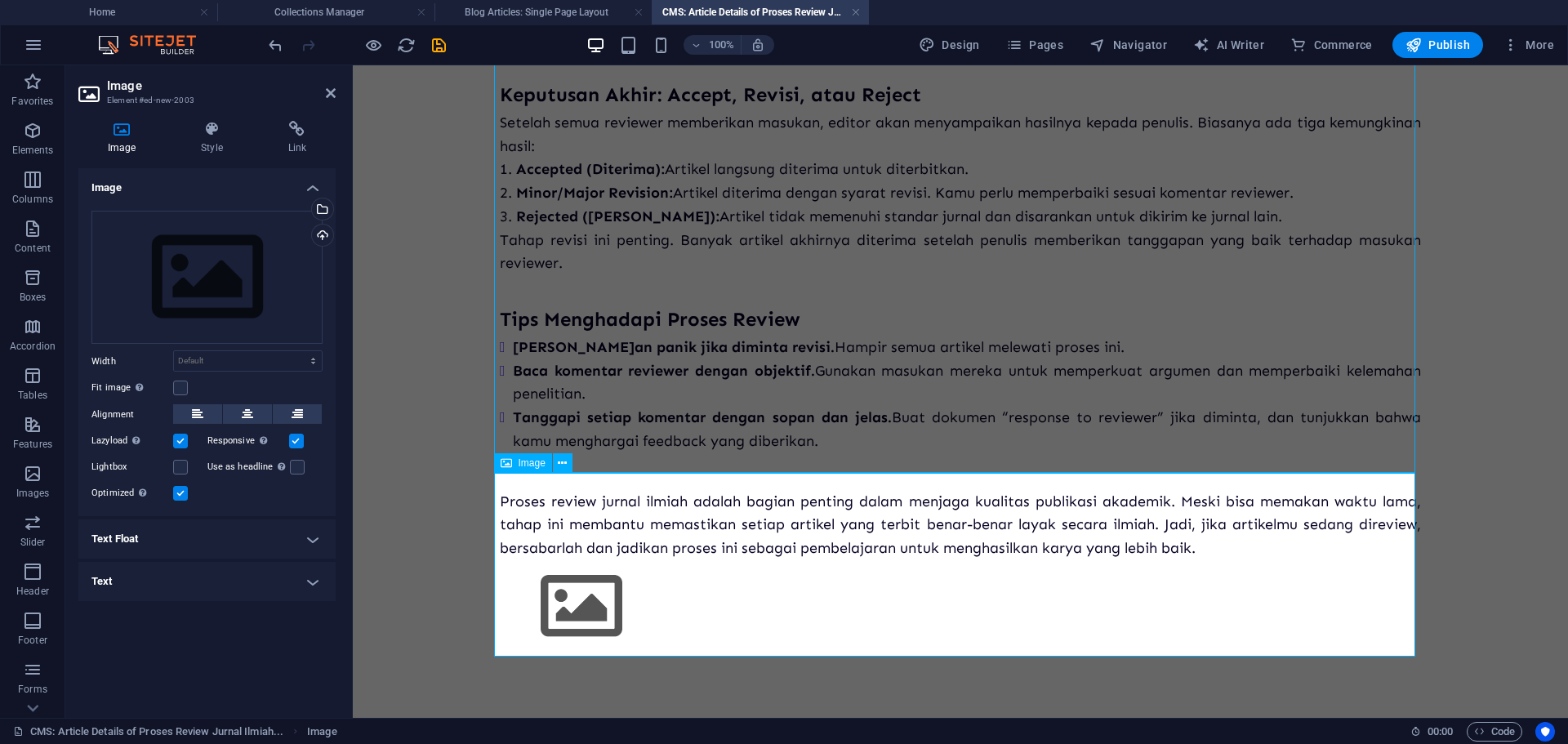
scroll to position [762, 0]
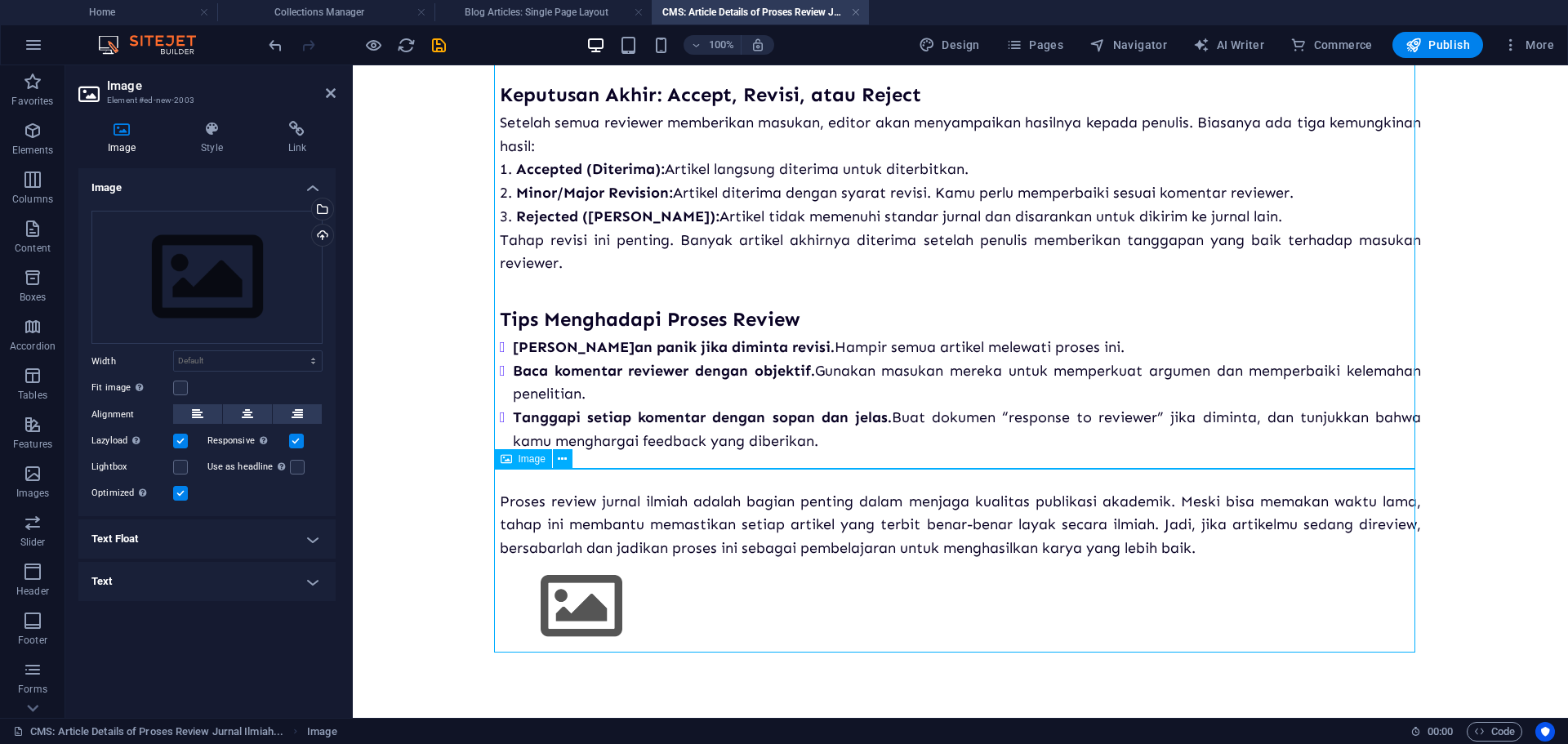
drag, startPoint x: 640, startPoint y: 510, endPoint x: 639, endPoint y: 486, distance: 24.0
click at [639, 560] on figure at bounding box center [960, 607] width 921 height 92
drag, startPoint x: 639, startPoint y: 505, endPoint x: 644, endPoint y: 359, distance: 146.1
click at [622, 560] on figure at bounding box center [960, 607] width 921 height 92
click at [562, 458] on icon at bounding box center [562, 458] width 9 height 17
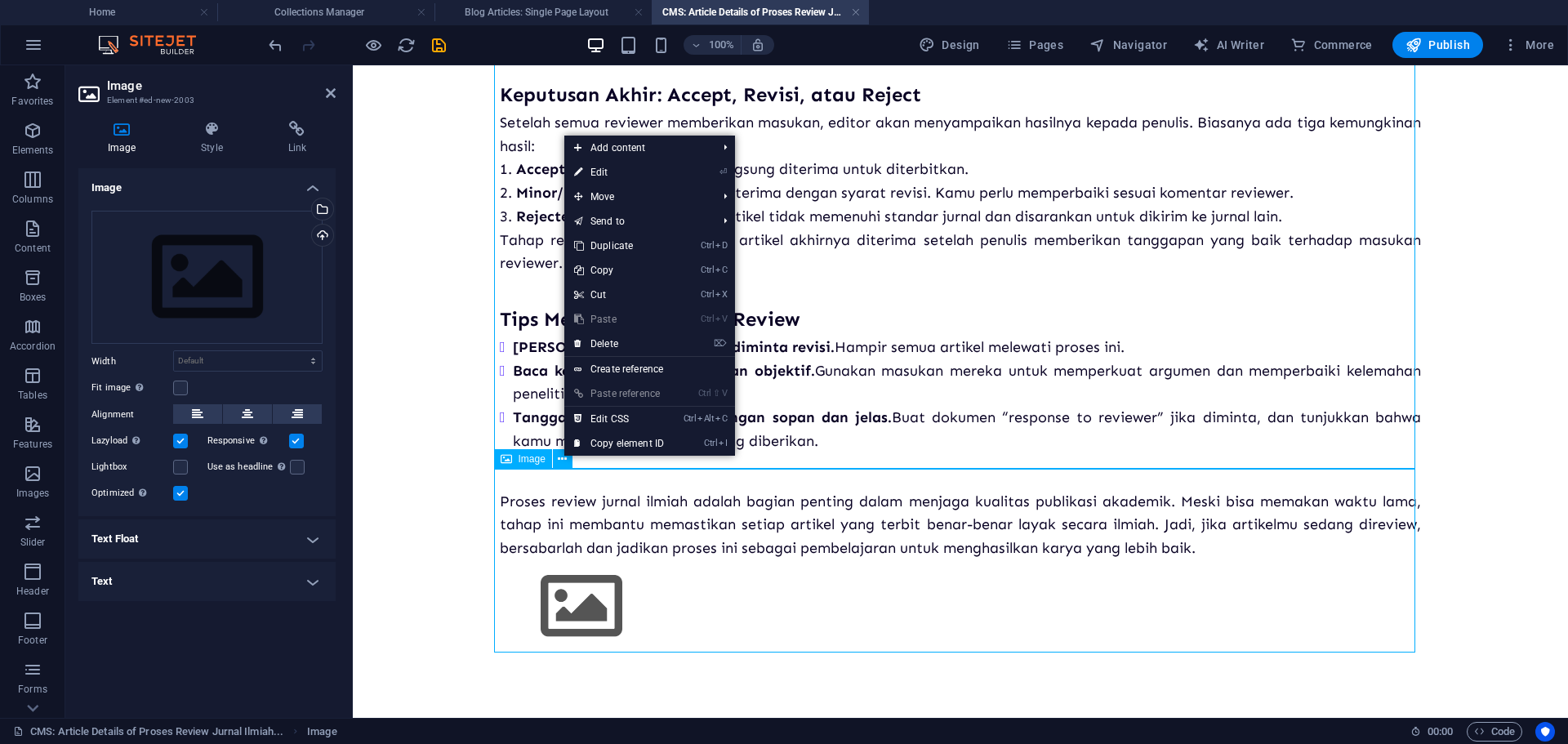
click at [662, 560] on figure at bounding box center [960, 607] width 921 height 92
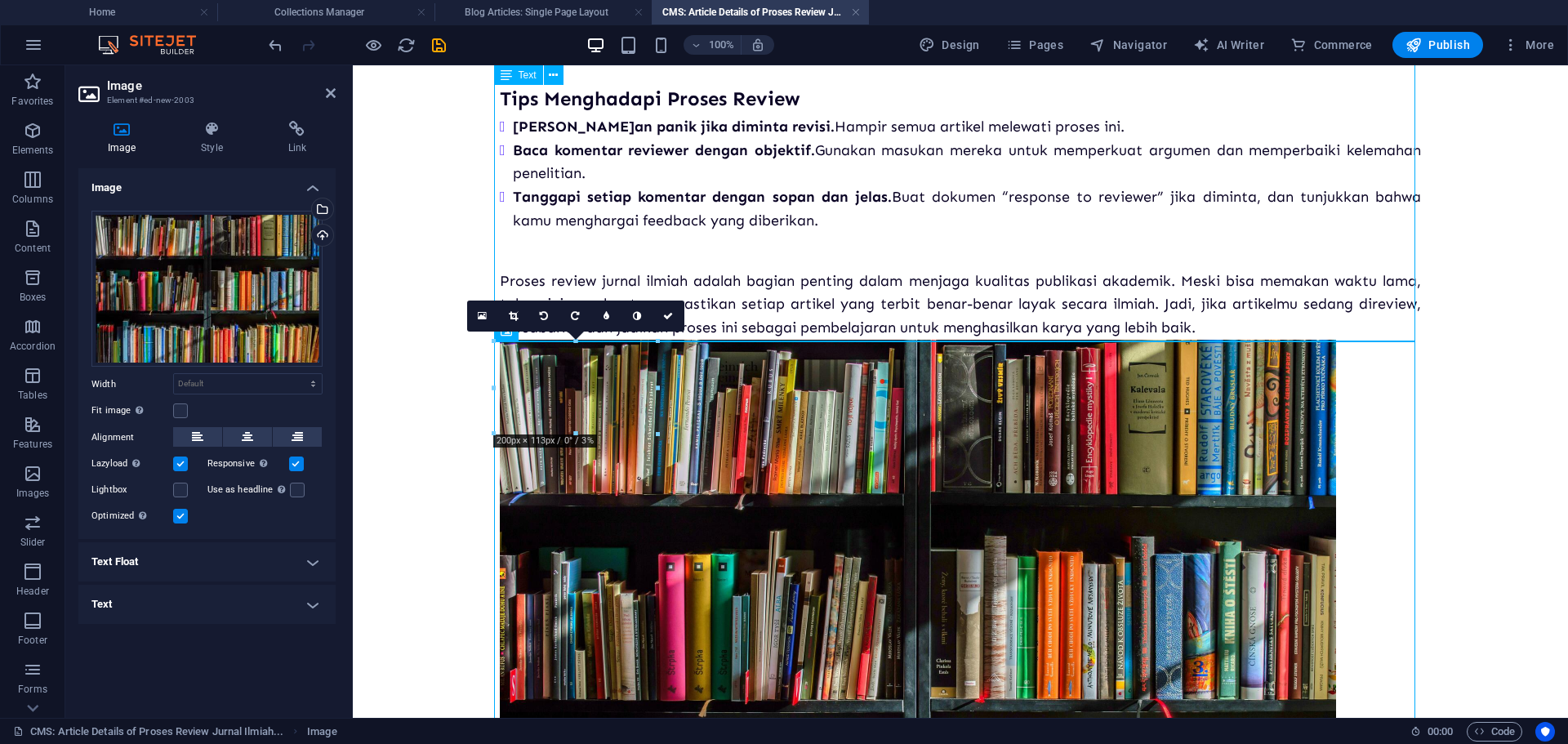
scroll to position [889, 0]
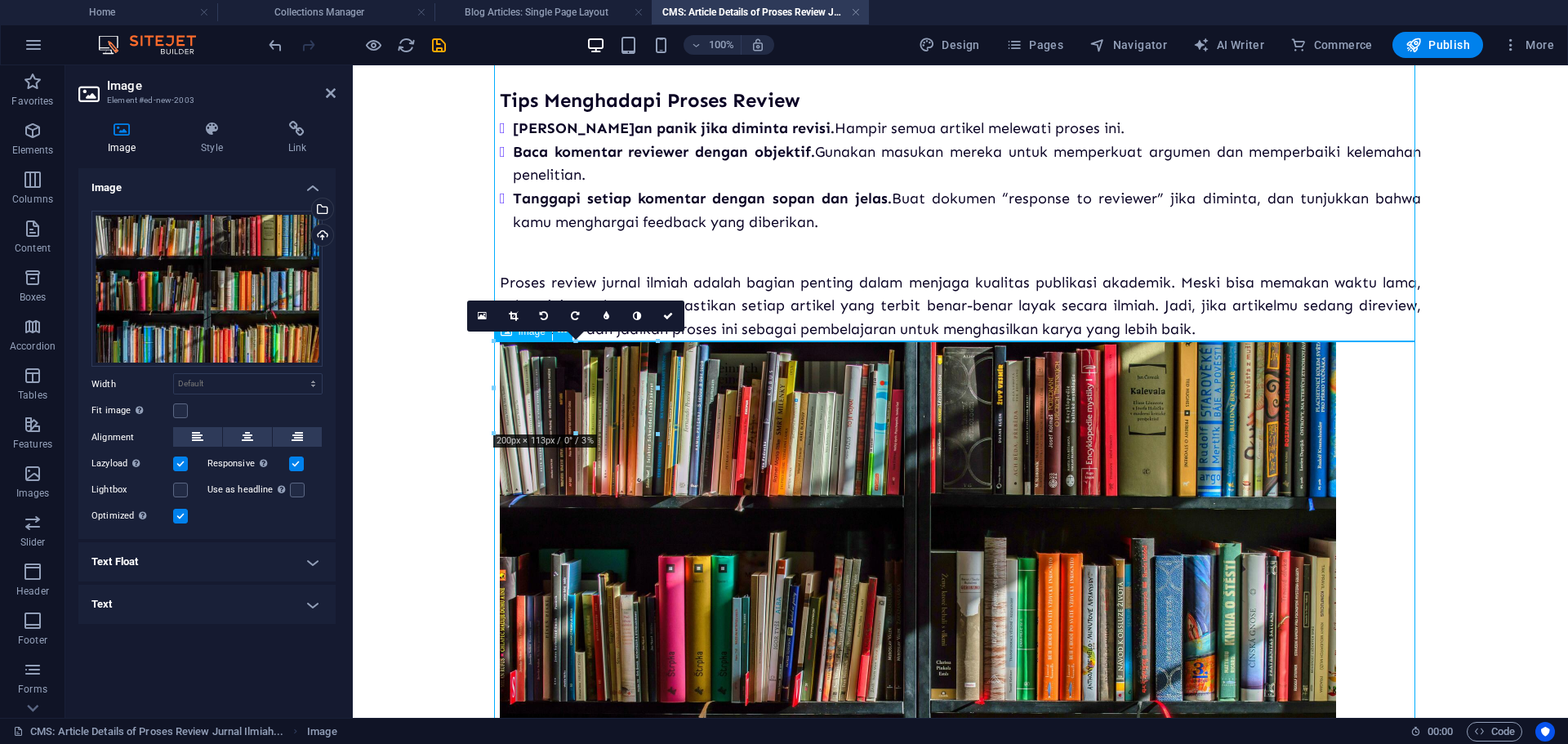
click at [565, 350] on figure at bounding box center [960, 619] width 921 height 556
click at [673, 323] on link at bounding box center [668, 316] width 31 height 31
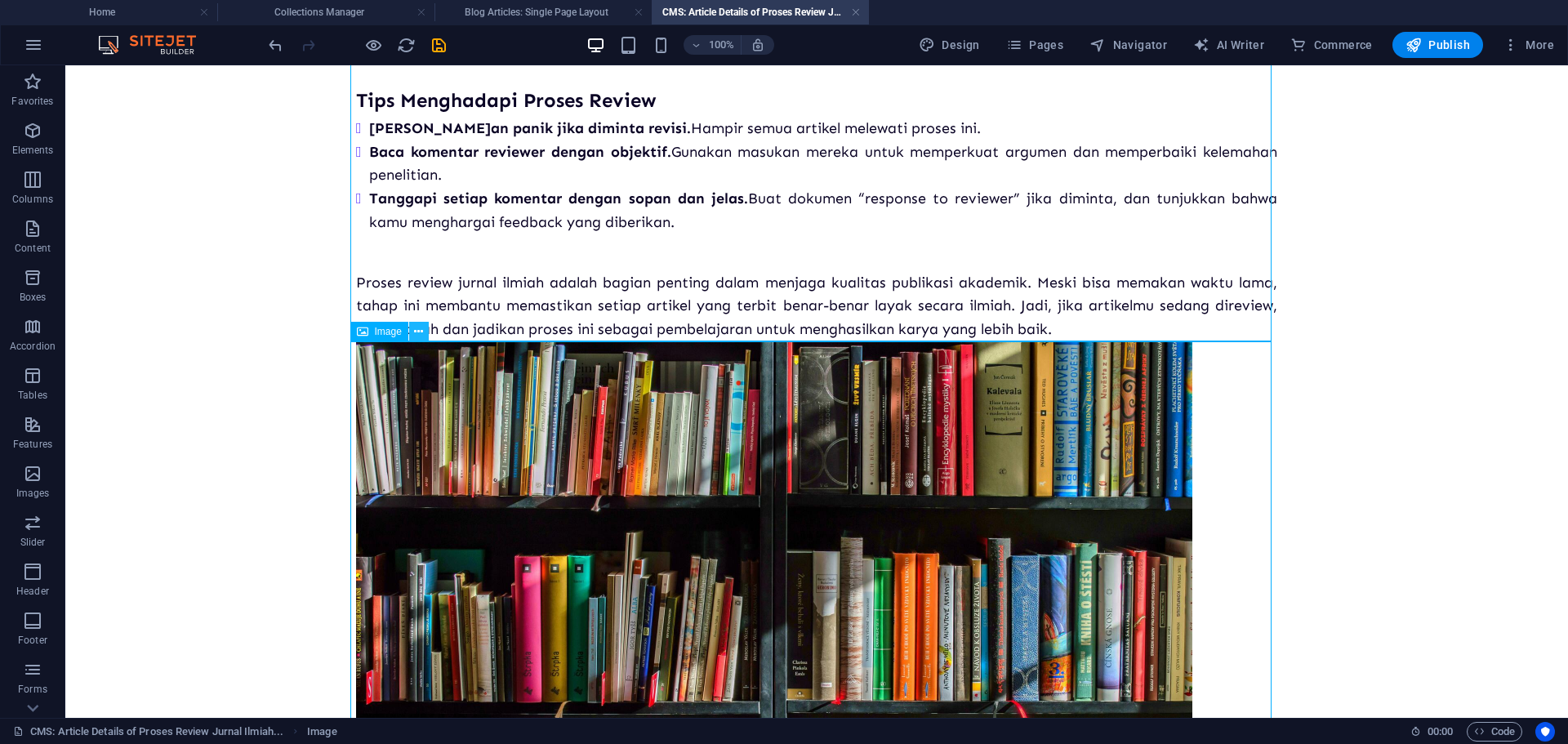
click at [417, 337] on icon at bounding box center [419, 332] width 9 height 17
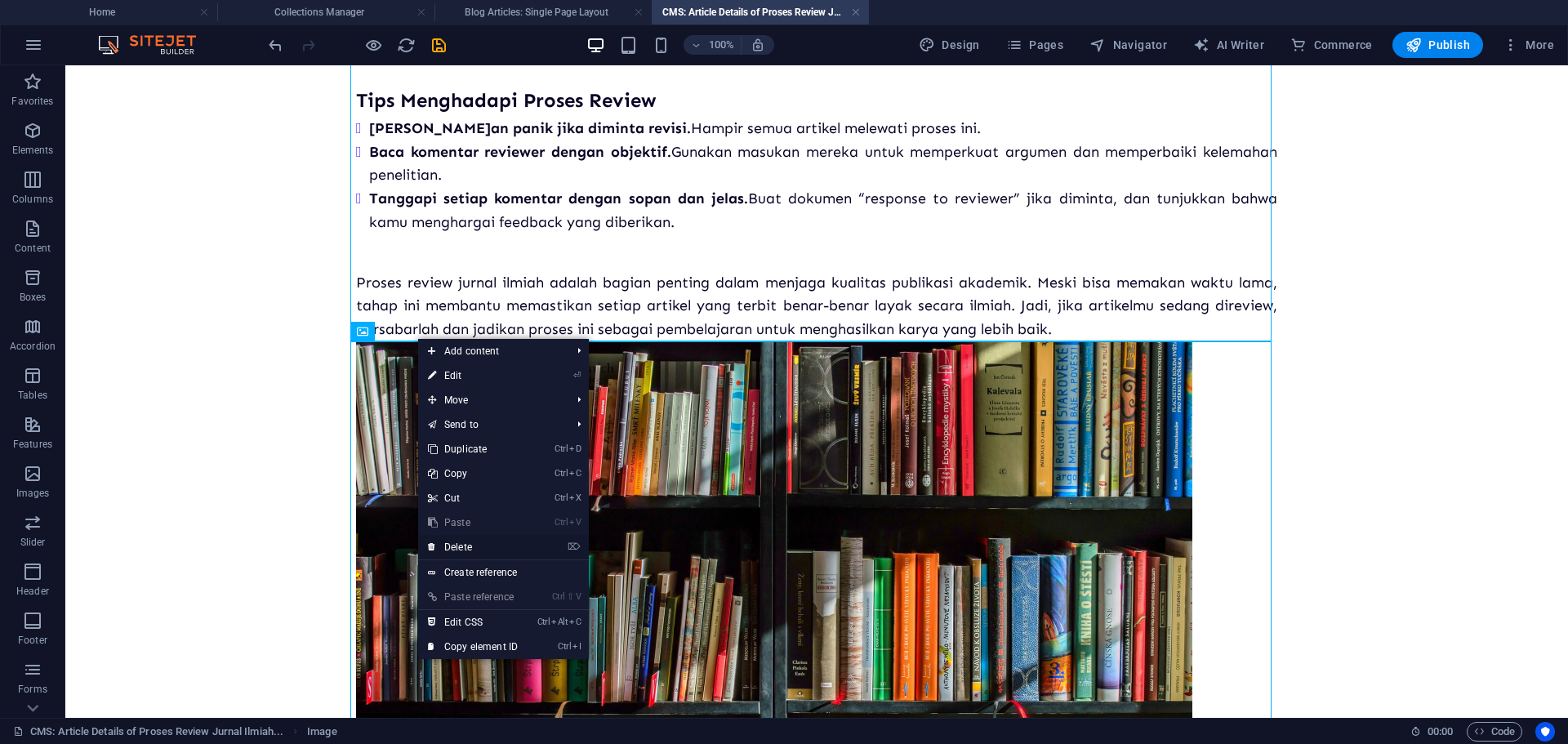
click at [471, 544] on link "⌦ Delete" at bounding box center [472, 547] width 109 height 25
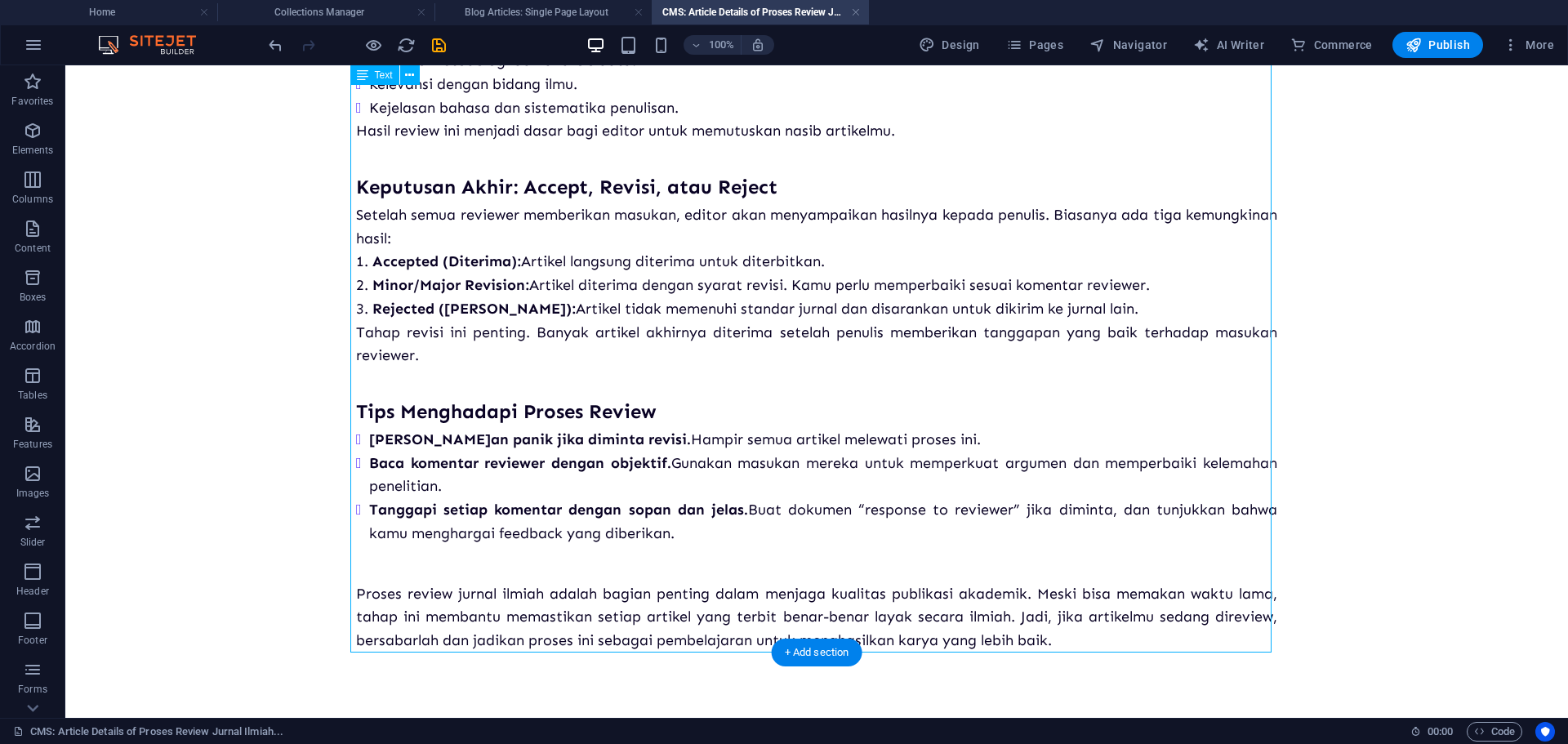
scroll to position [578, 0]
click at [32, 232] on icon "button" at bounding box center [33, 229] width 20 height 20
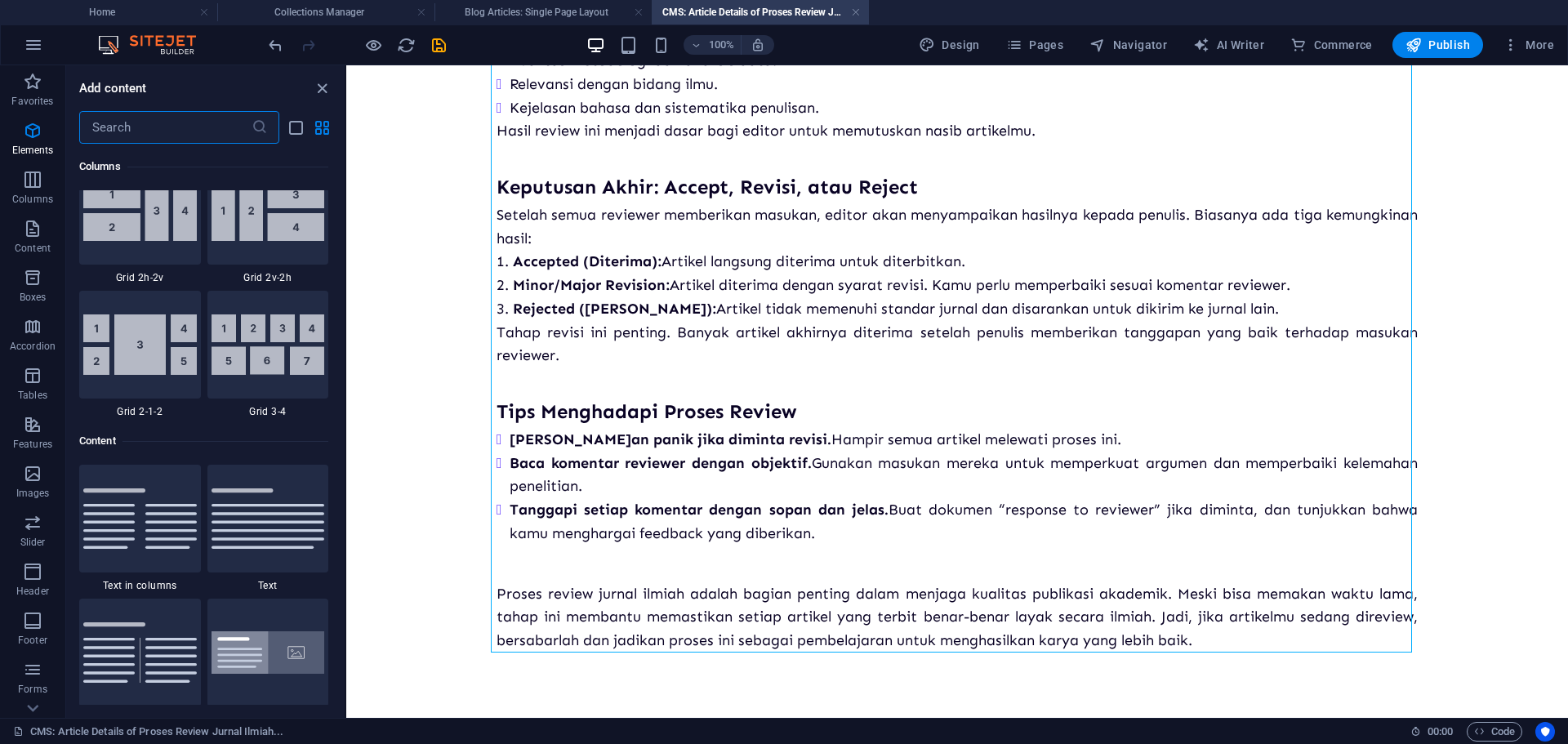
scroll to position [2856, 0]
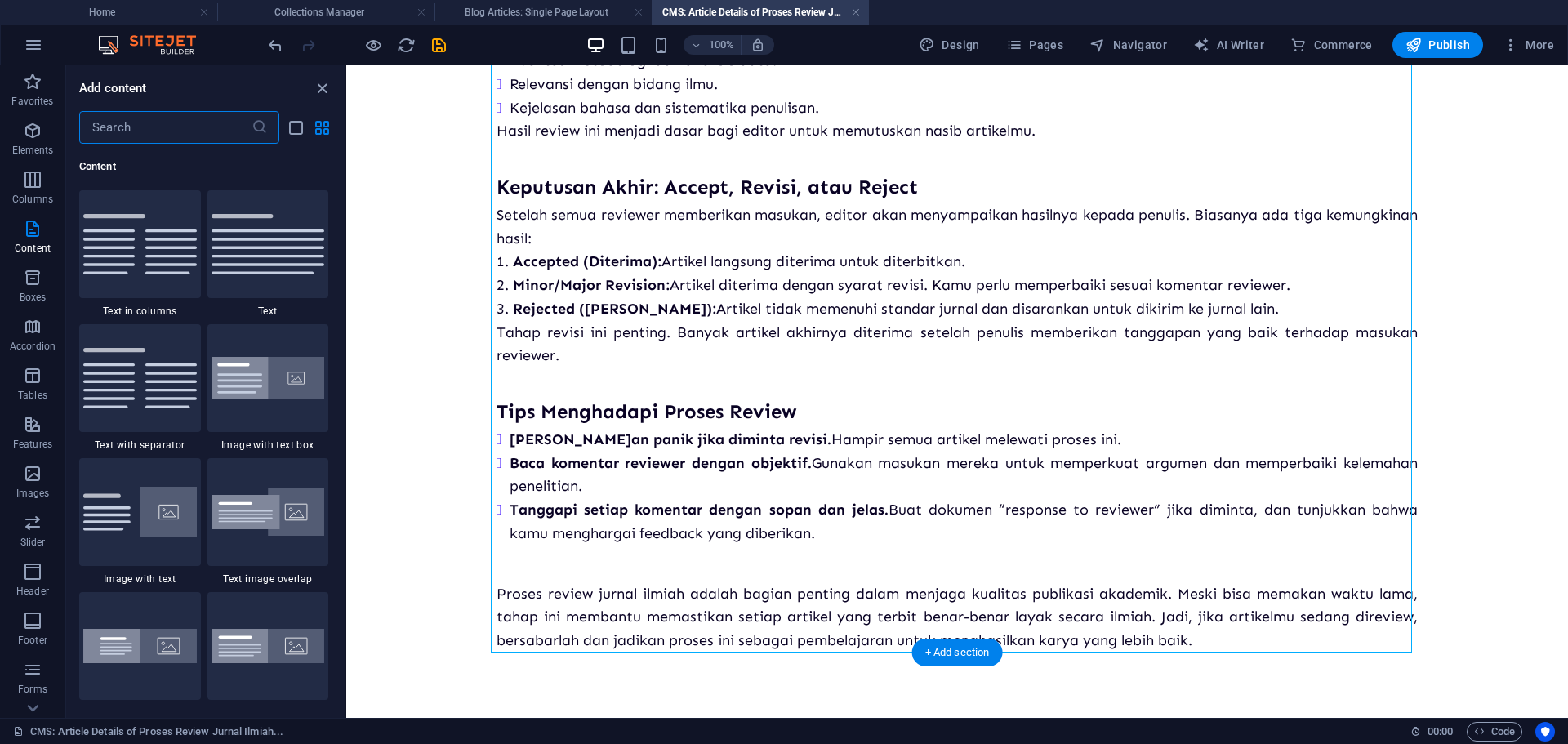
click at [976, 635] on div "Banyak penulis mengira proses publikasi berakhir setelah artikel dikirim ke jur…" at bounding box center [957, 157] width 921 height 991
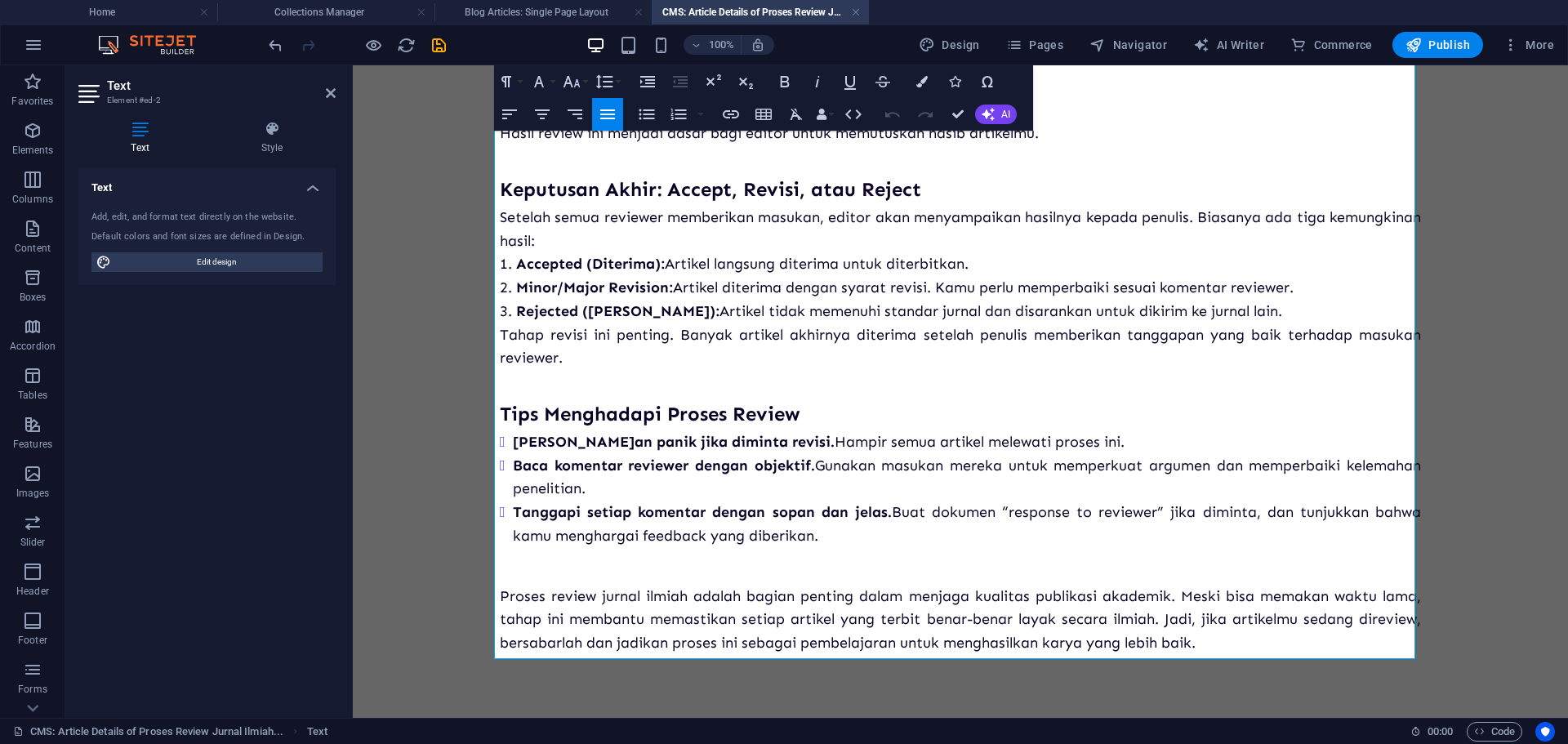
scroll to position [578, 0]
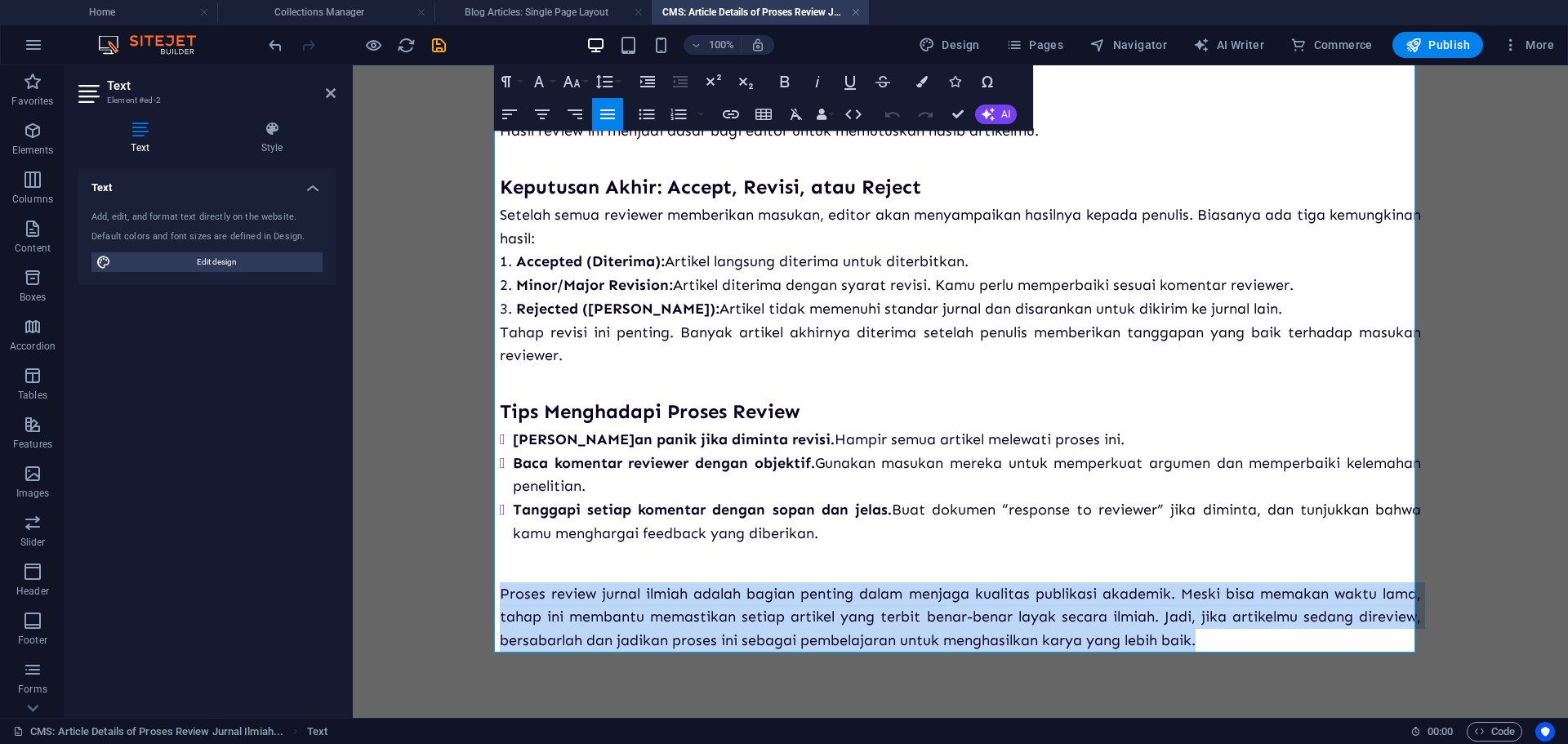
drag, startPoint x: 1222, startPoint y: 640, endPoint x: 489, endPoint y: 591, distance: 734.6
click at [489, 591] on div "Proses Review Jurnal Ilmiah: Apa yang Terjadi Setelah Submit? Banyak penulis me…" at bounding box center [960, 102] width 947 height 1230
copy p "Proses review jurnal ilmiah adalah bagian penting dalam menjaga kualitas publik…"
click at [1470, 380] on body "Proses Review Jurnal Ilmiah: Apa yang Terjadi Setelah Submit? Banyak penulis me…" at bounding box center [960, 102] width 1215 height 1230
drag, startPoint x: 952, startPoint y: 109, endPoint x: 886, endPoint y: 44, distance: 92.6
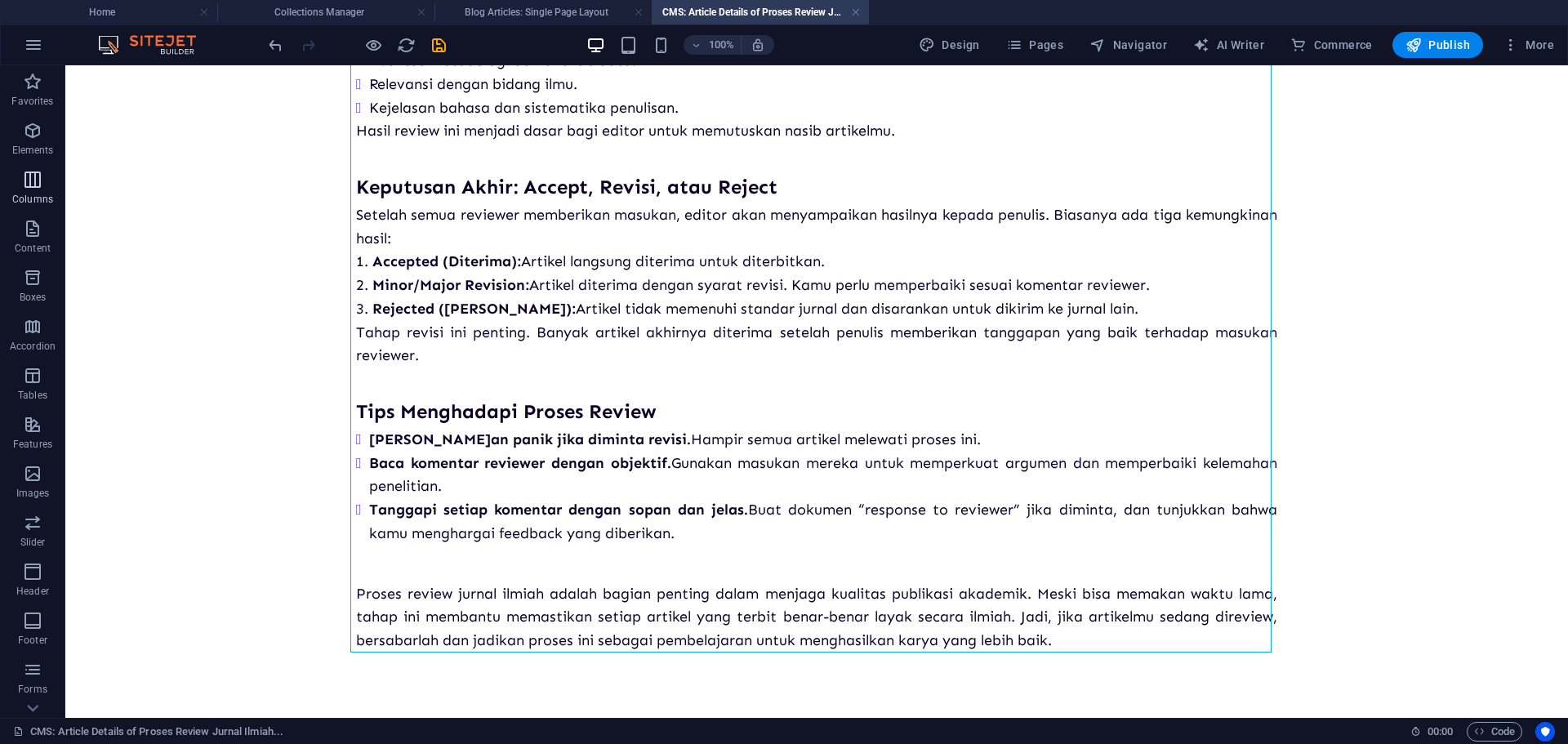
click at [35, 189] on span "Columns" at bounding box center [33, 189] width 66 height 39
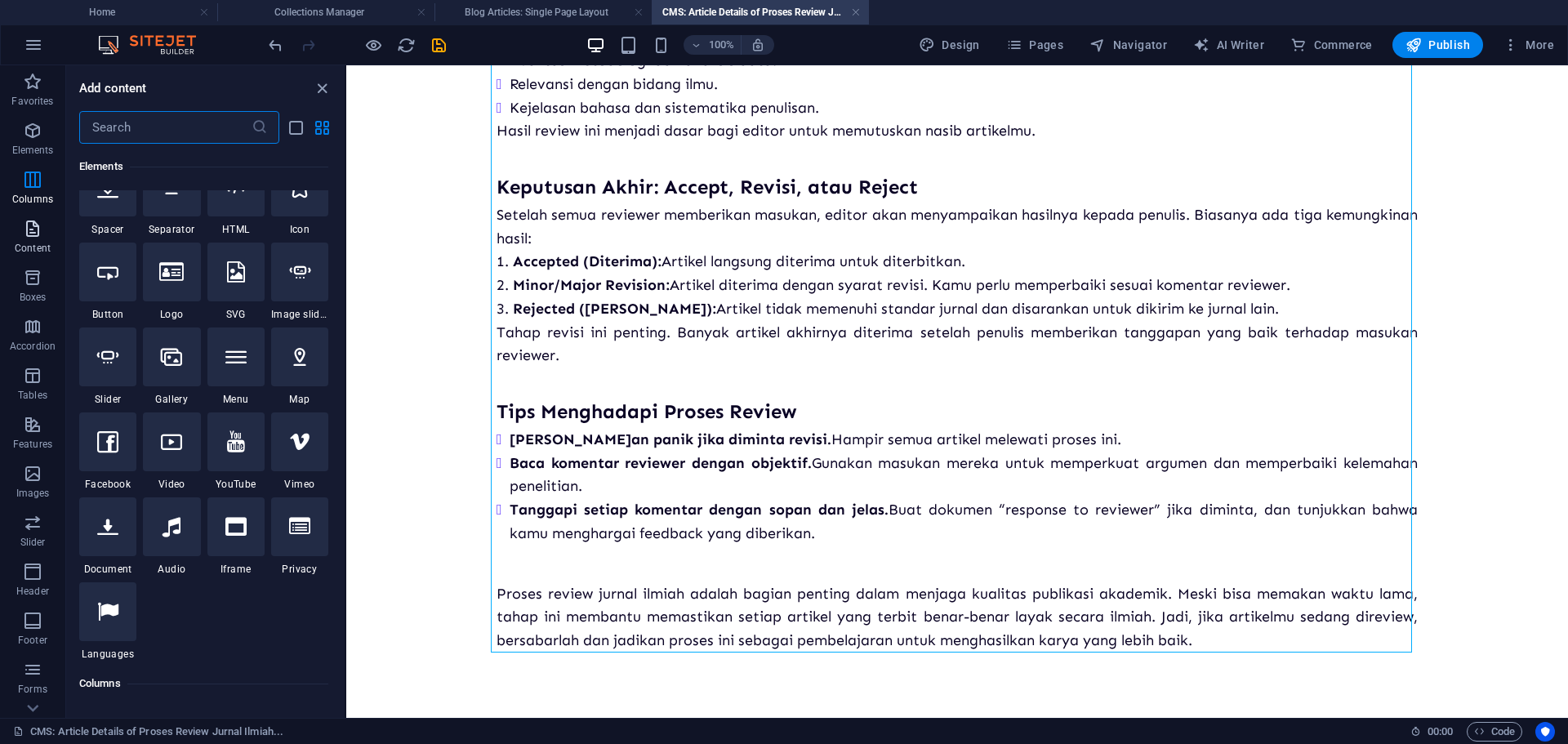
click at [35, 226] on icon "button" at bounding box center [33, 229] width 20 height 20
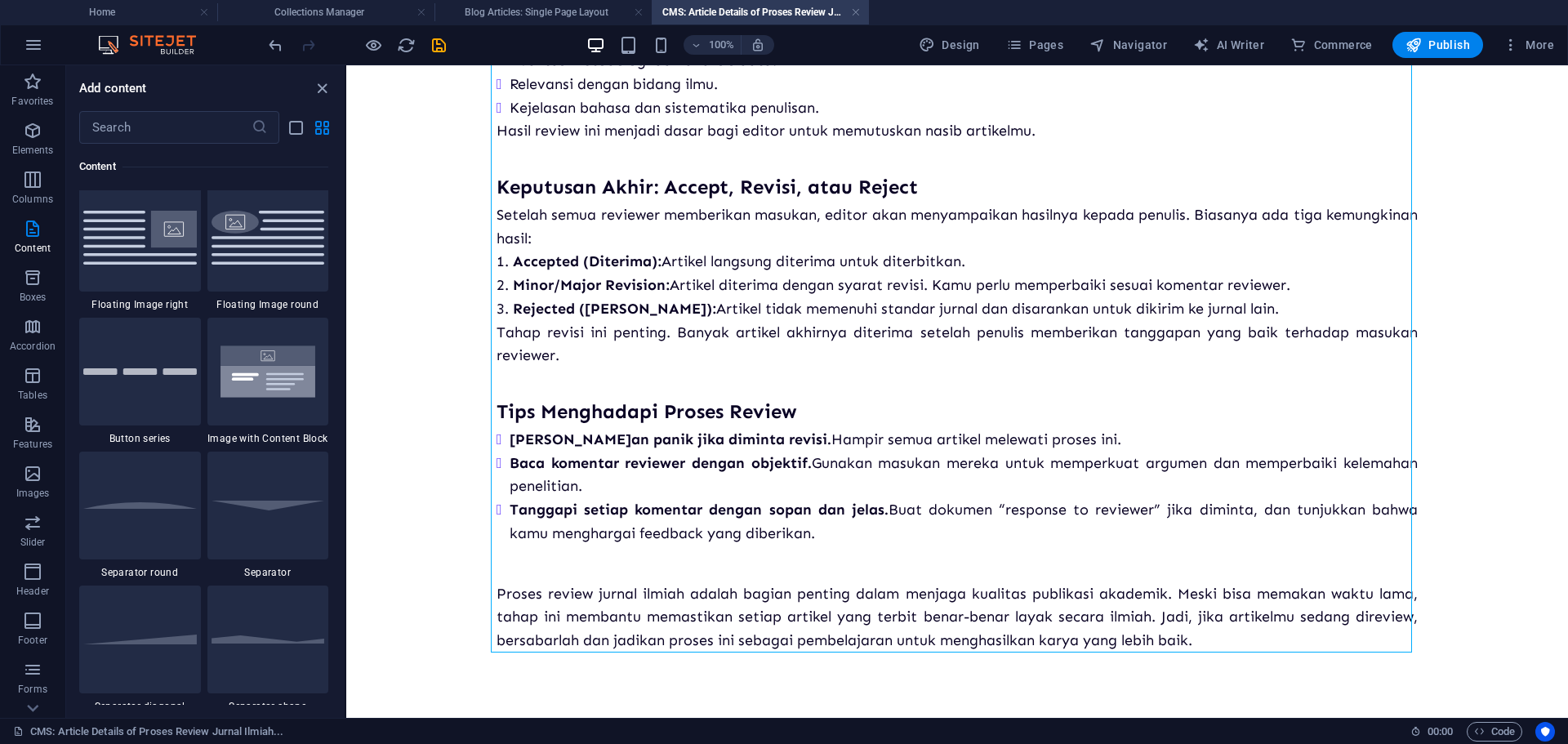
scroll to position [3673, 0]
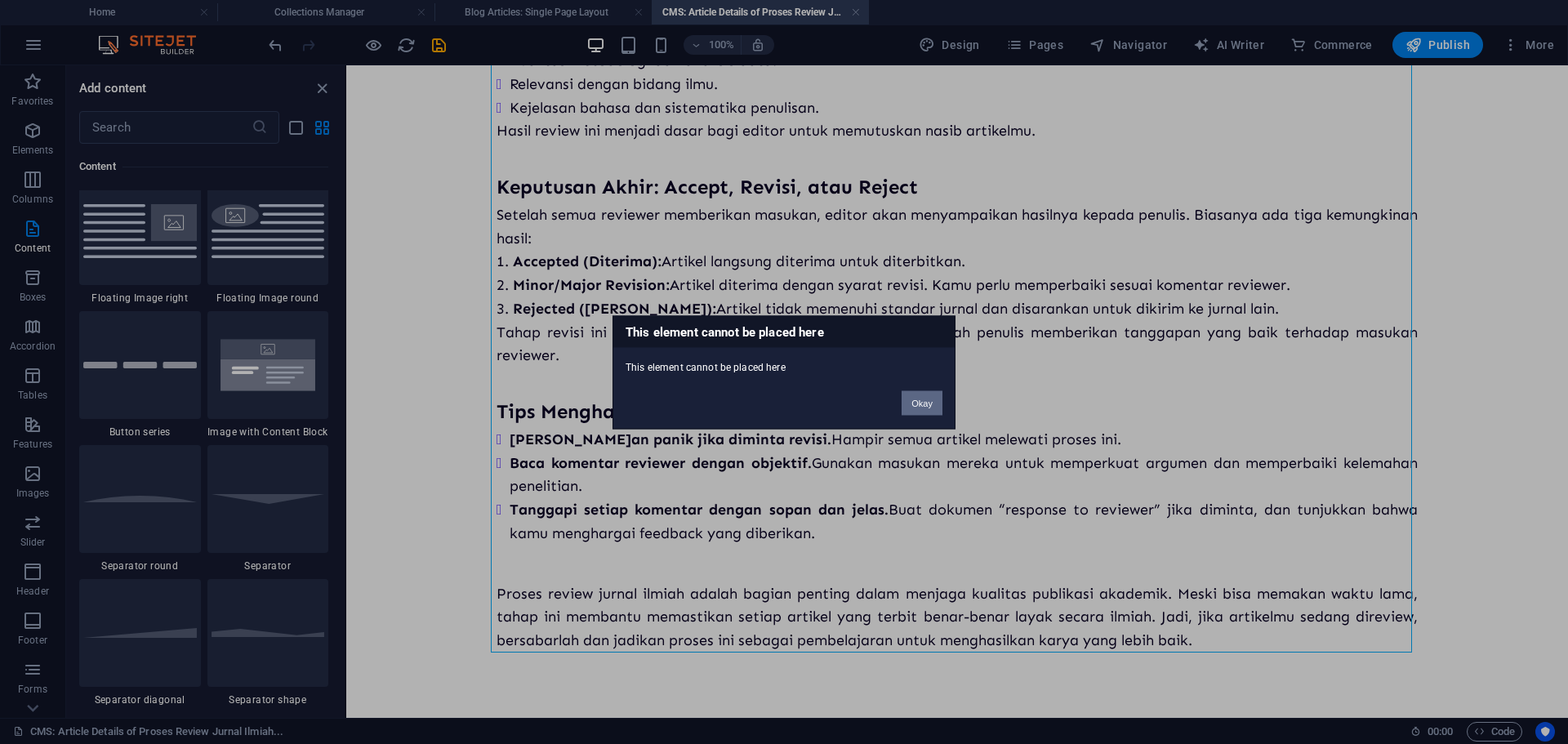
drag, startPoint x: 910, startPoint y: 399, endPoint x: 5, endPoint y: 244, distance: 918.2
click at [910, 399] on button "Okay" at bounding box center [921, 403] width 41 height 25
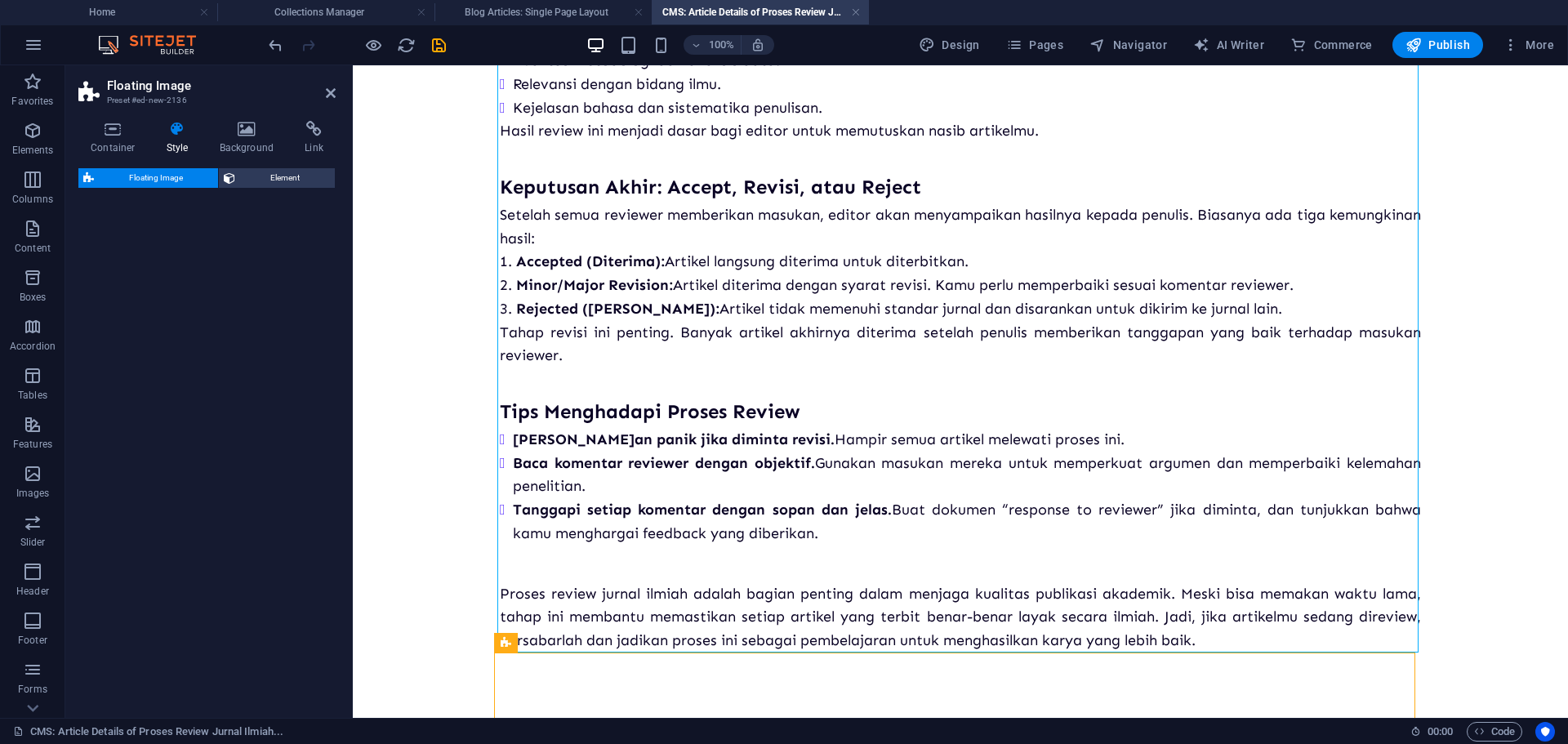
select select "%"
select select "rem"
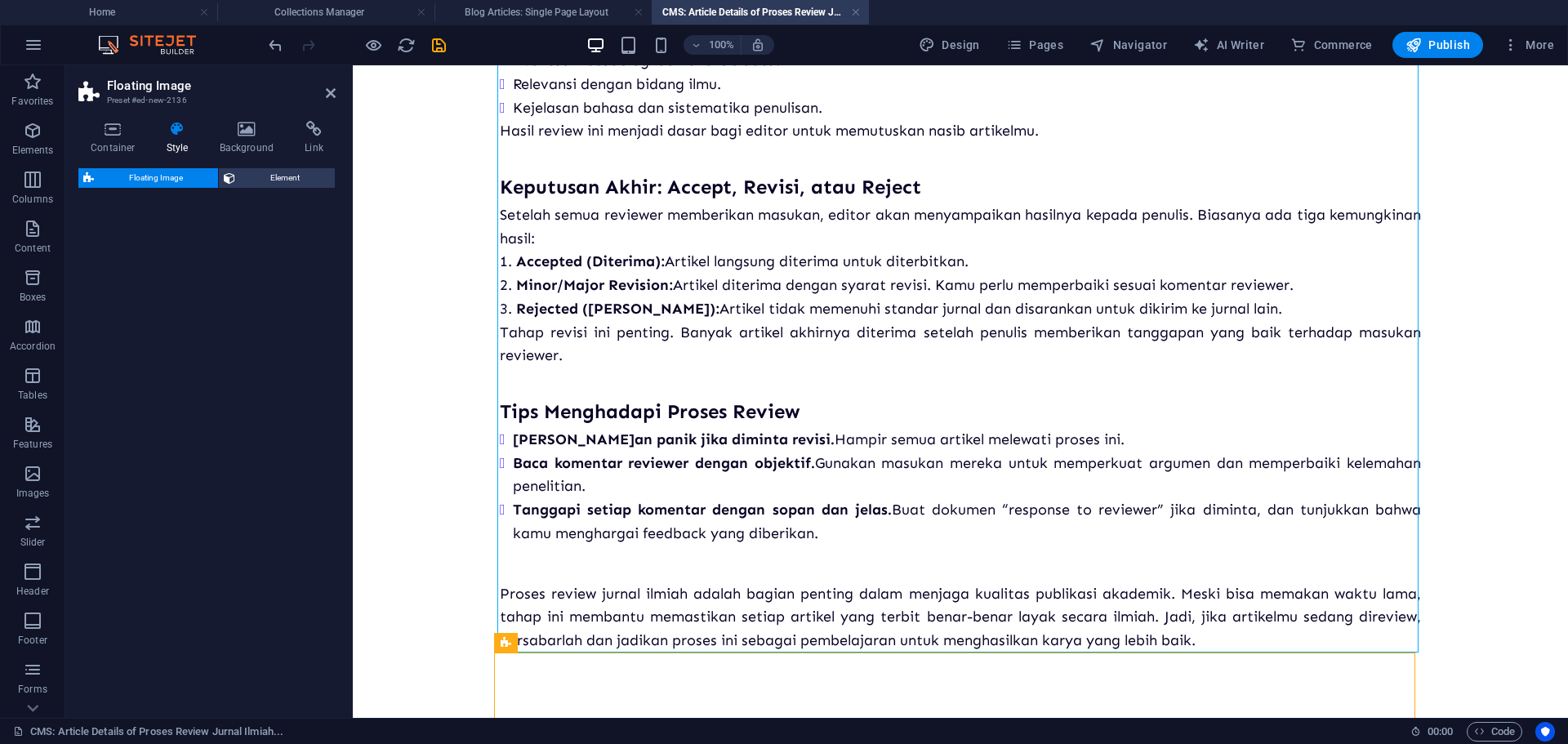
select select "preset-float-container-v3-default-right"
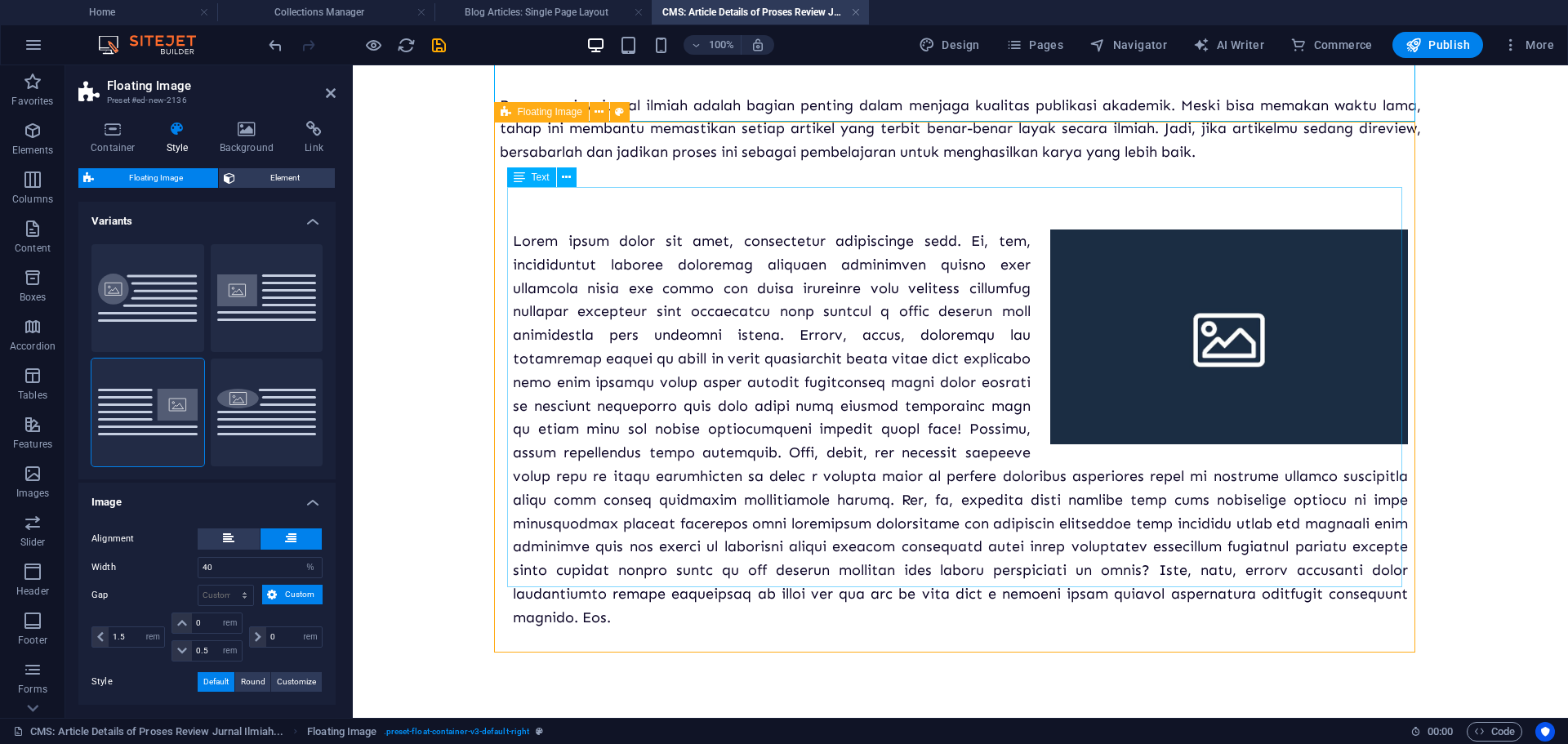
scroll to position [1108, 0]
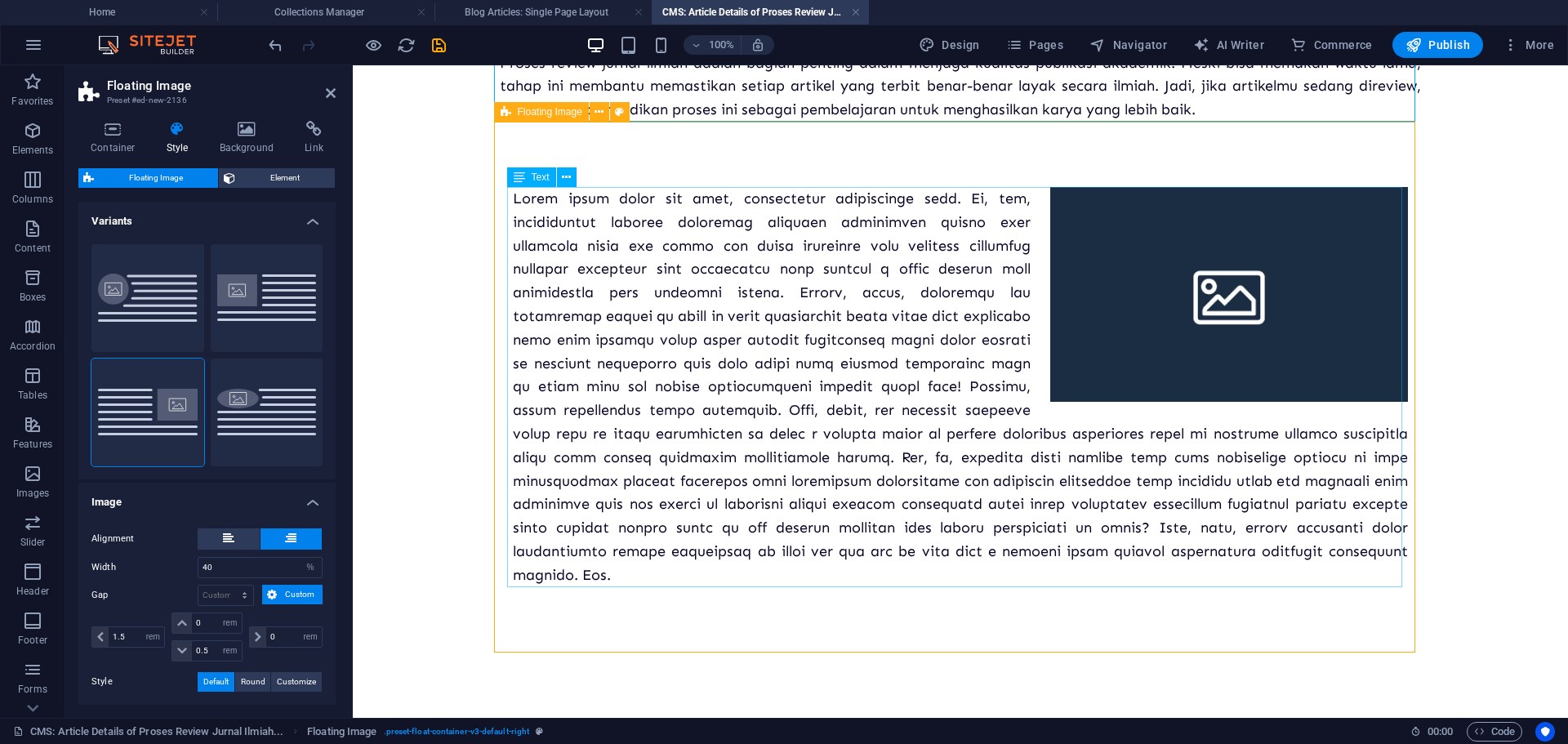
click at [930, 419] on div at bounding box center [960, 387] width 895 height 400
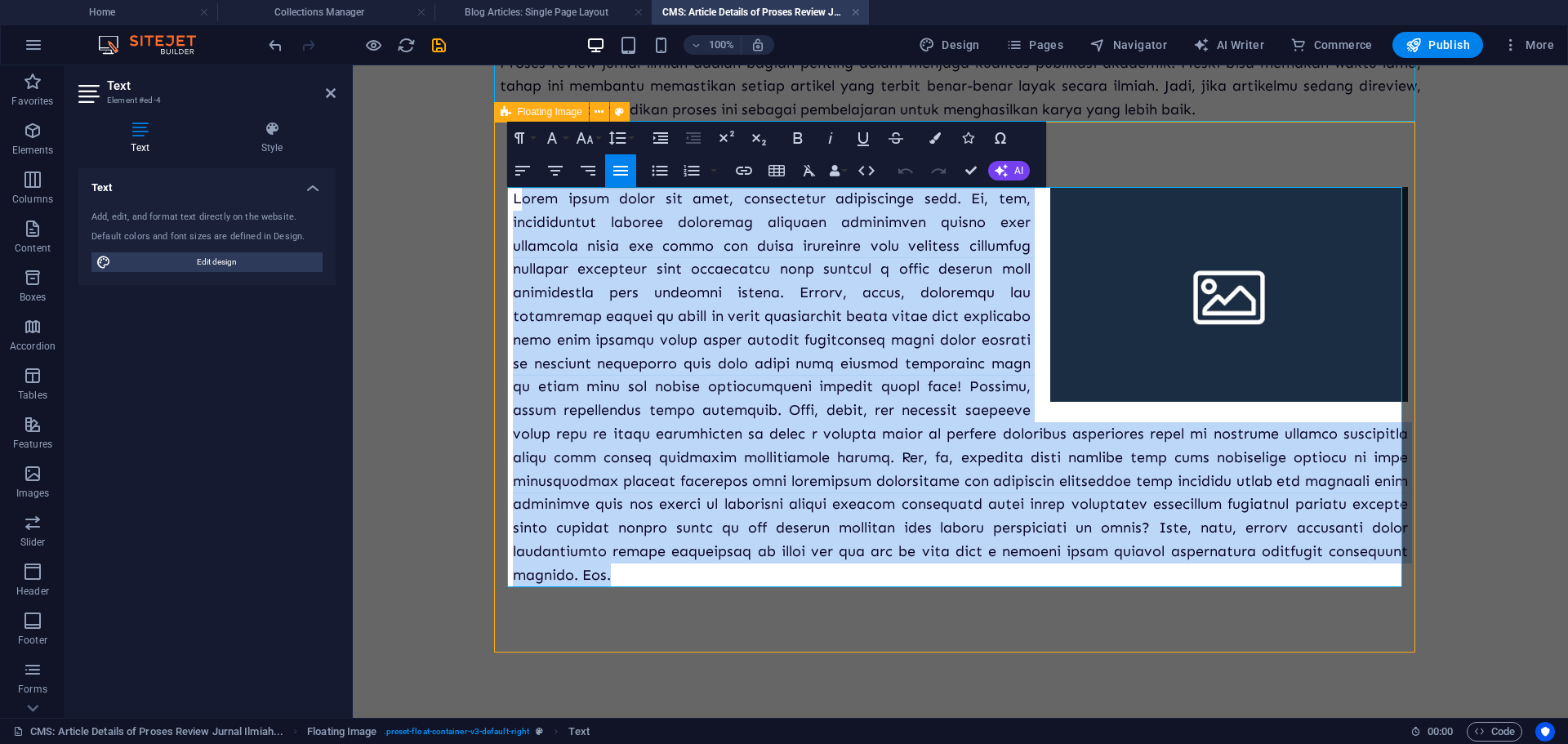
drag, startPoint x: 608, startPoint y: 580, endPoint x: 513, endPoint y: 200, distance: 391.7
click at [513, 200] on p at bounding box center [960, 387] width 895 height 400
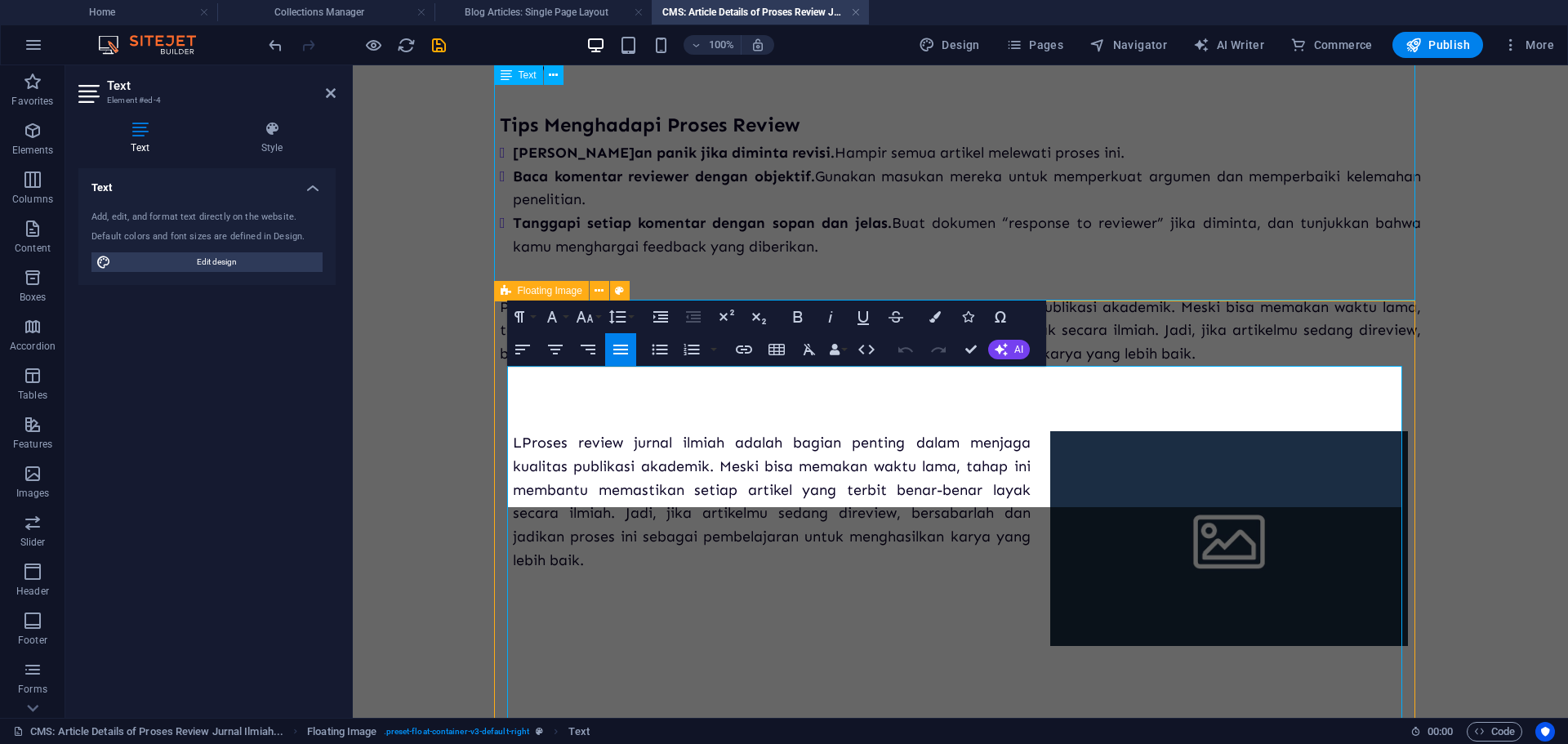
scroll to position [930, 0]
click at [517, 431] on p "LProses review jurnal ilmiah adalah bagian penting dalam menjaga kualitas publi…" at bounding box center [960, 501] width 895 height 141
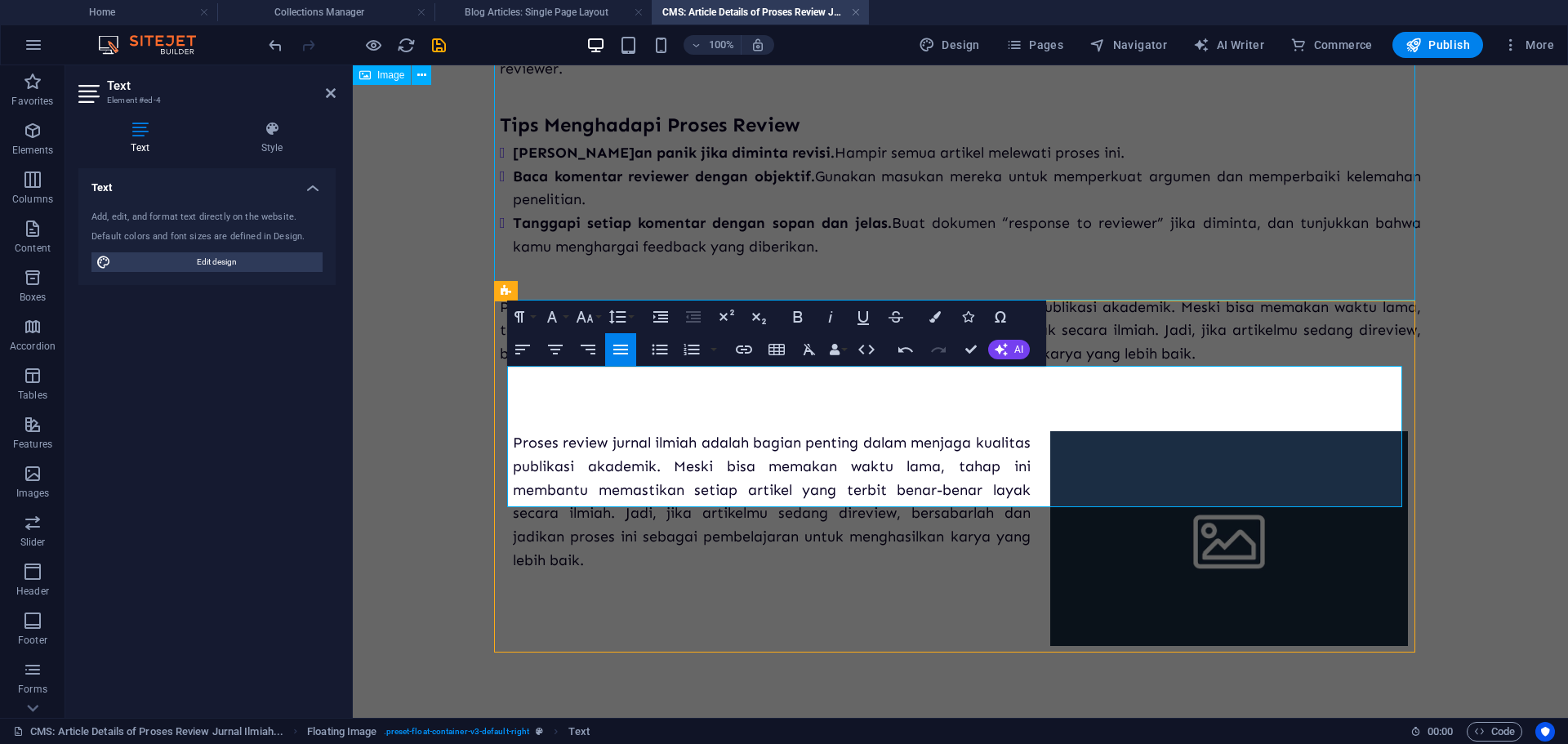
click at [1147, 463] on figure at bounding box center [1228, 538] width 357 height 215
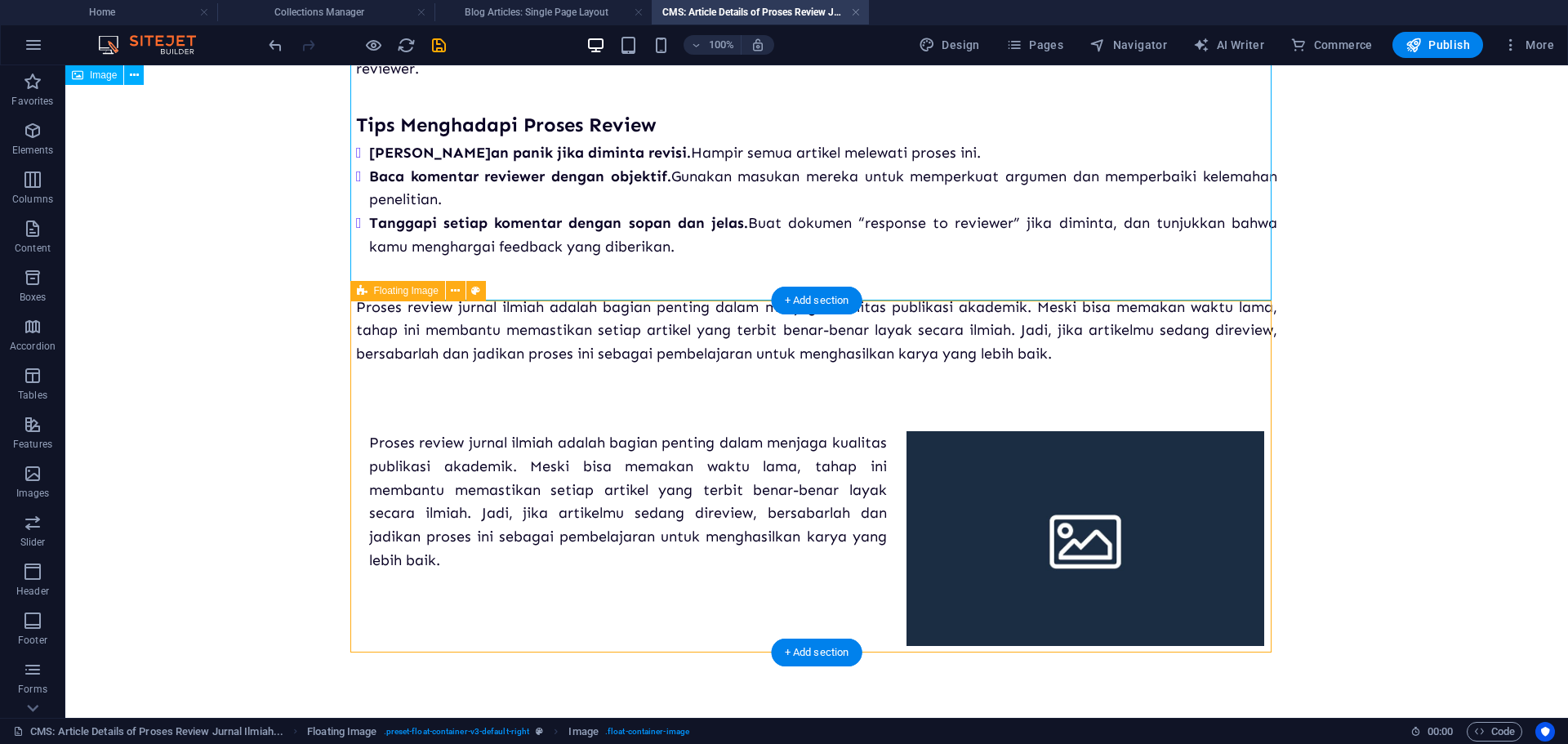
click at [987, 448] on figure at bounding box center [1085, 538] width 357 height 215
click at [985, 459] on figure at bounding box center [1085, 538] width 357 height 215
select select "%"
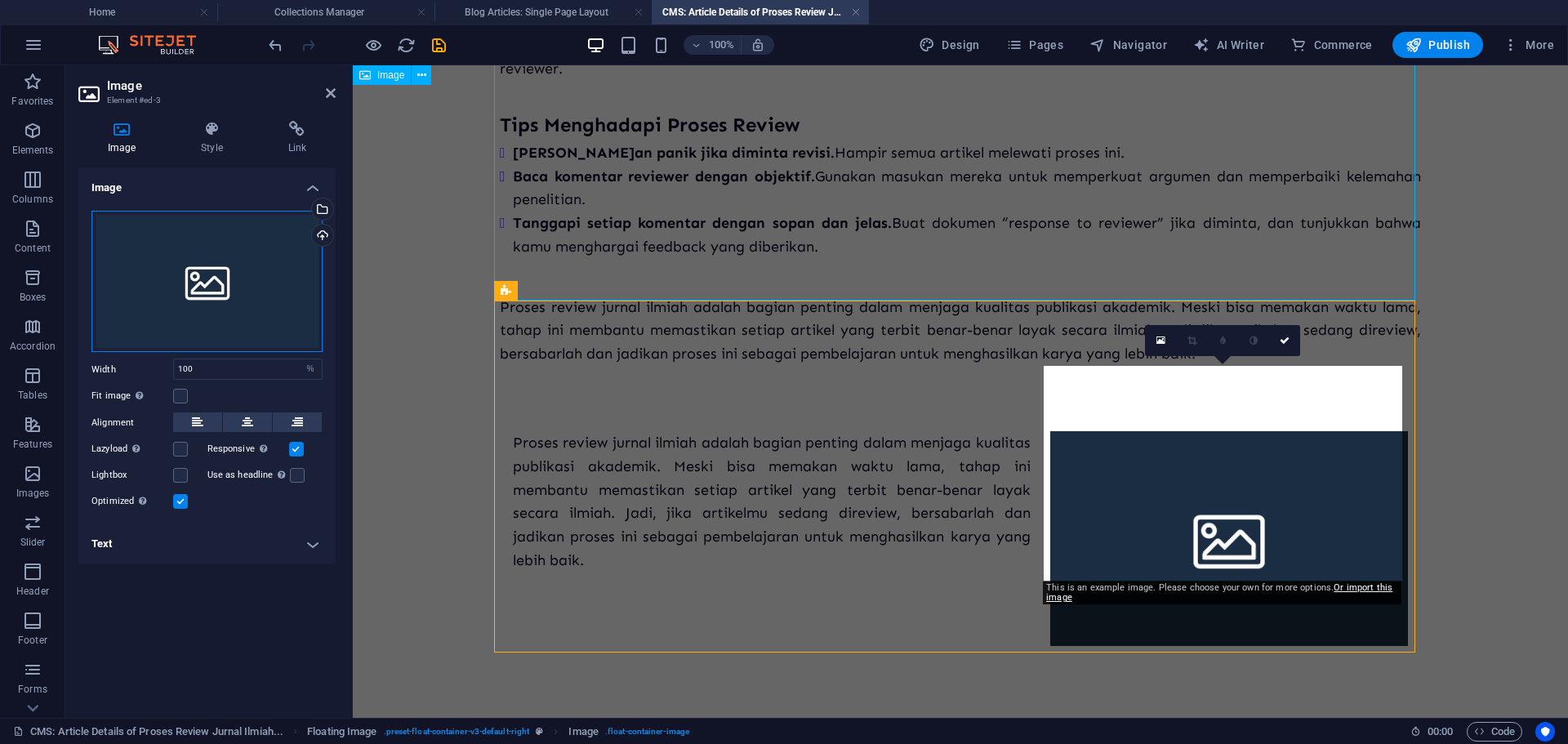
click at [228, 310] on div "Drag files here, click to choose files or select files from Files or our free s…" at bounding box center [207, 282] width 231 height 142
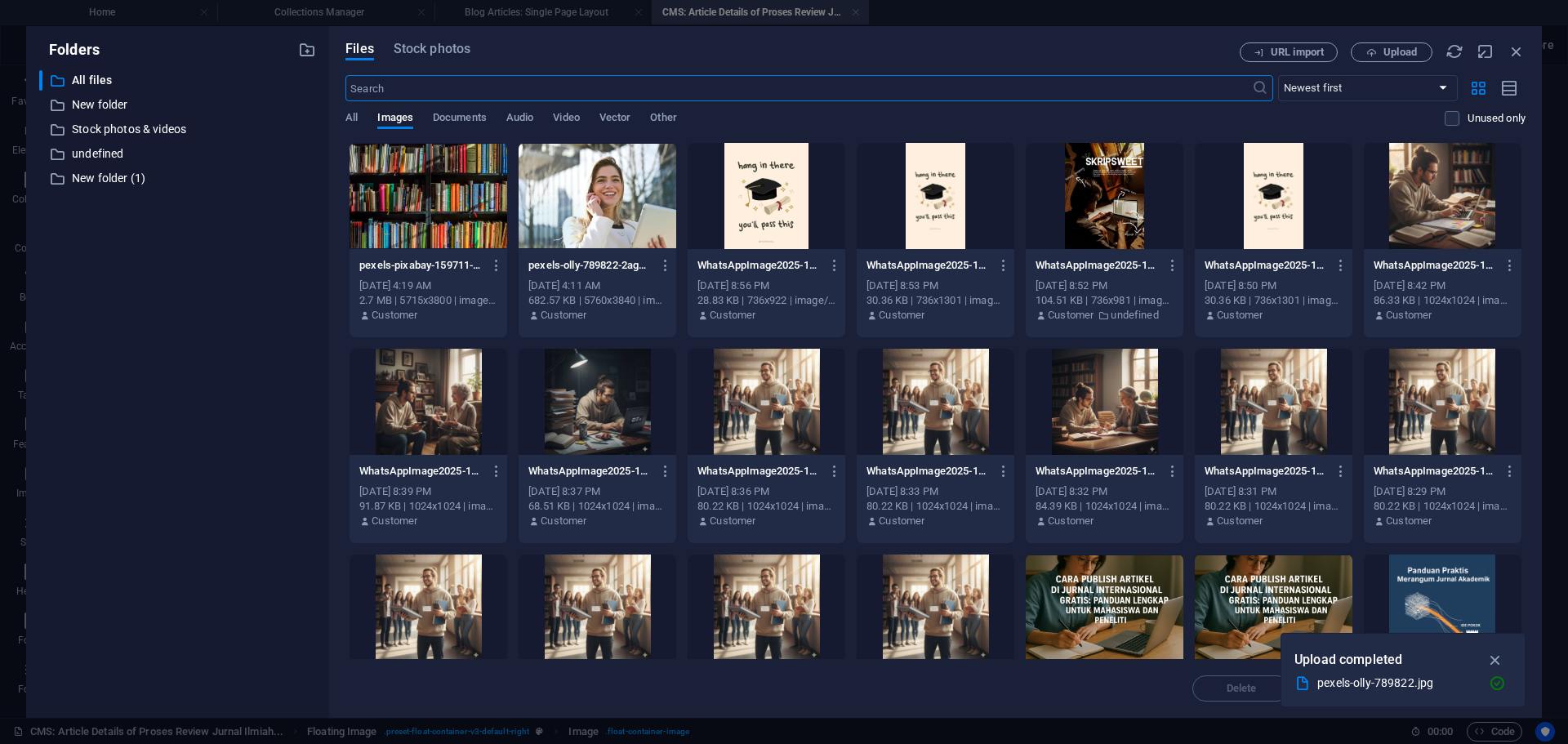
scroll to position [990, 0]
click at [440, 206] on div at bounding box center [428, 196] width 158 height 106
click at [1493, 654] on icon "button" at bounding box center [1494, 660] width 19 height 18
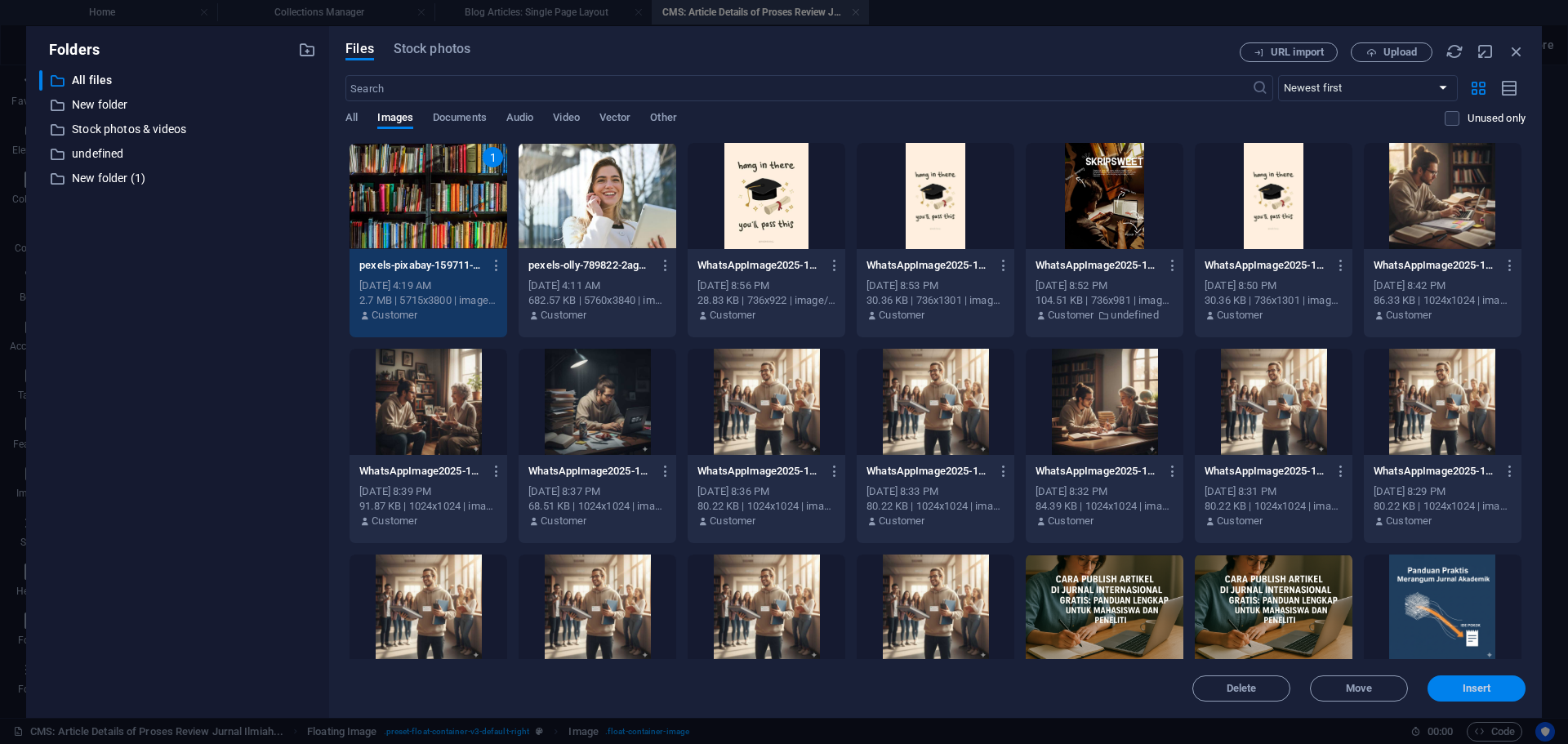
click at [1465, 690] on span "Insert" at bounding box center [1477, 688] width 28 height 10
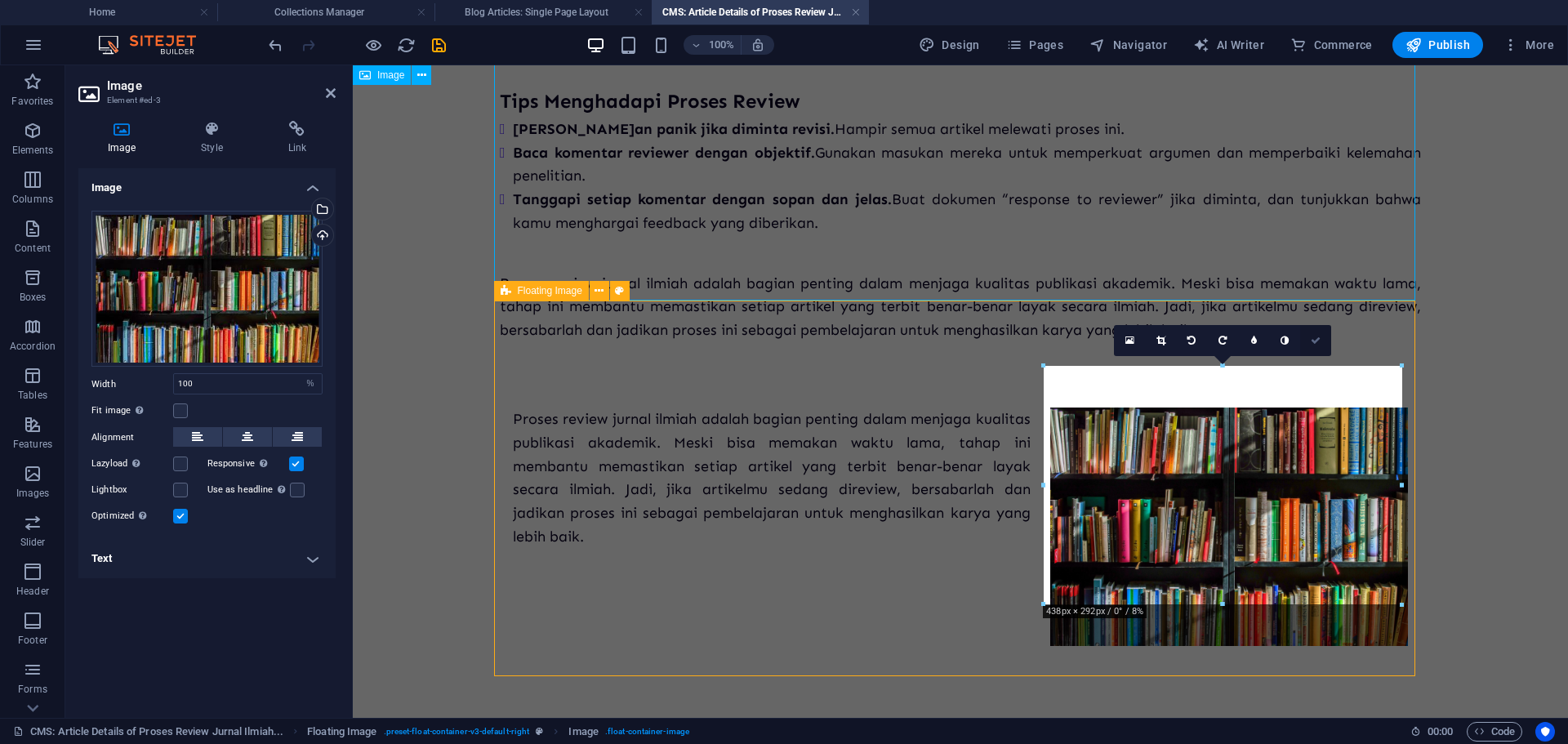
click at [1314, 340] on icon at bounding box center [1315, 340] width 10 height 10
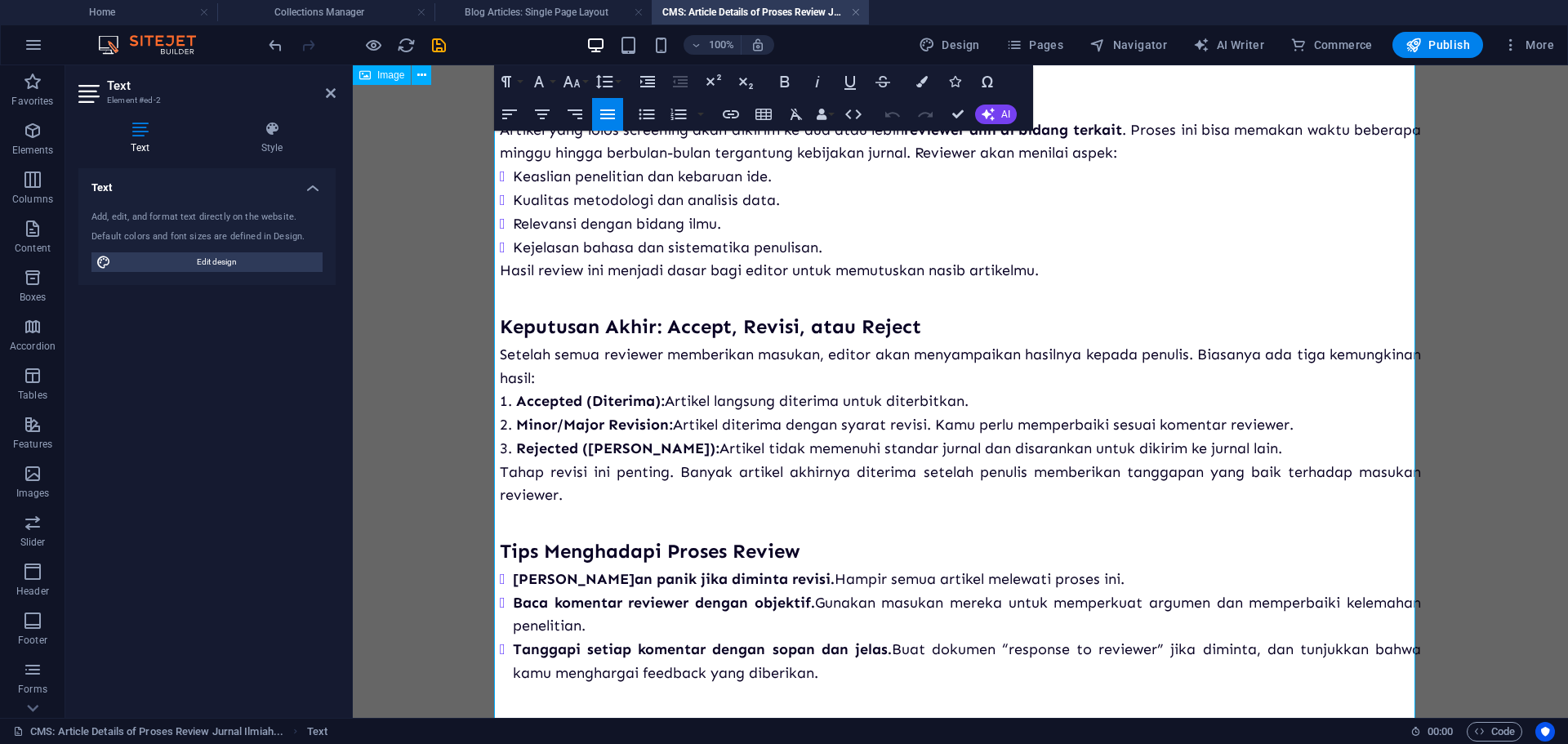
scroll to position [653, 0]
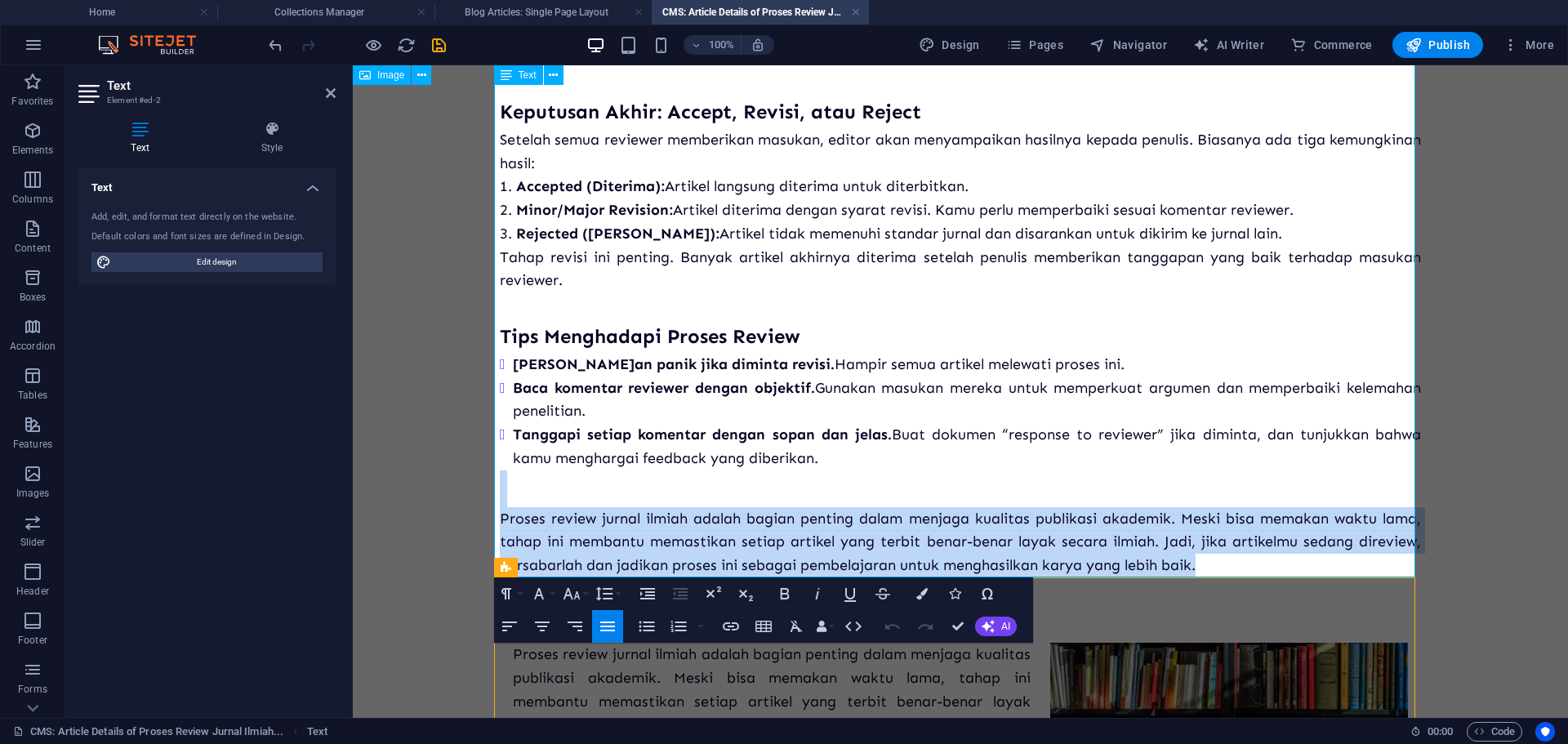
drag, startPoint x: 1207, startPoint y: 562, endPoint x: 537, endPoint y: 486, distance: 674.3
click at [537, 486] on div "Banyak penulis mengira proses publikasi berakhir setelah artikel dikirim ke jur…" at bounding box center [960, 82] width 921 height 991
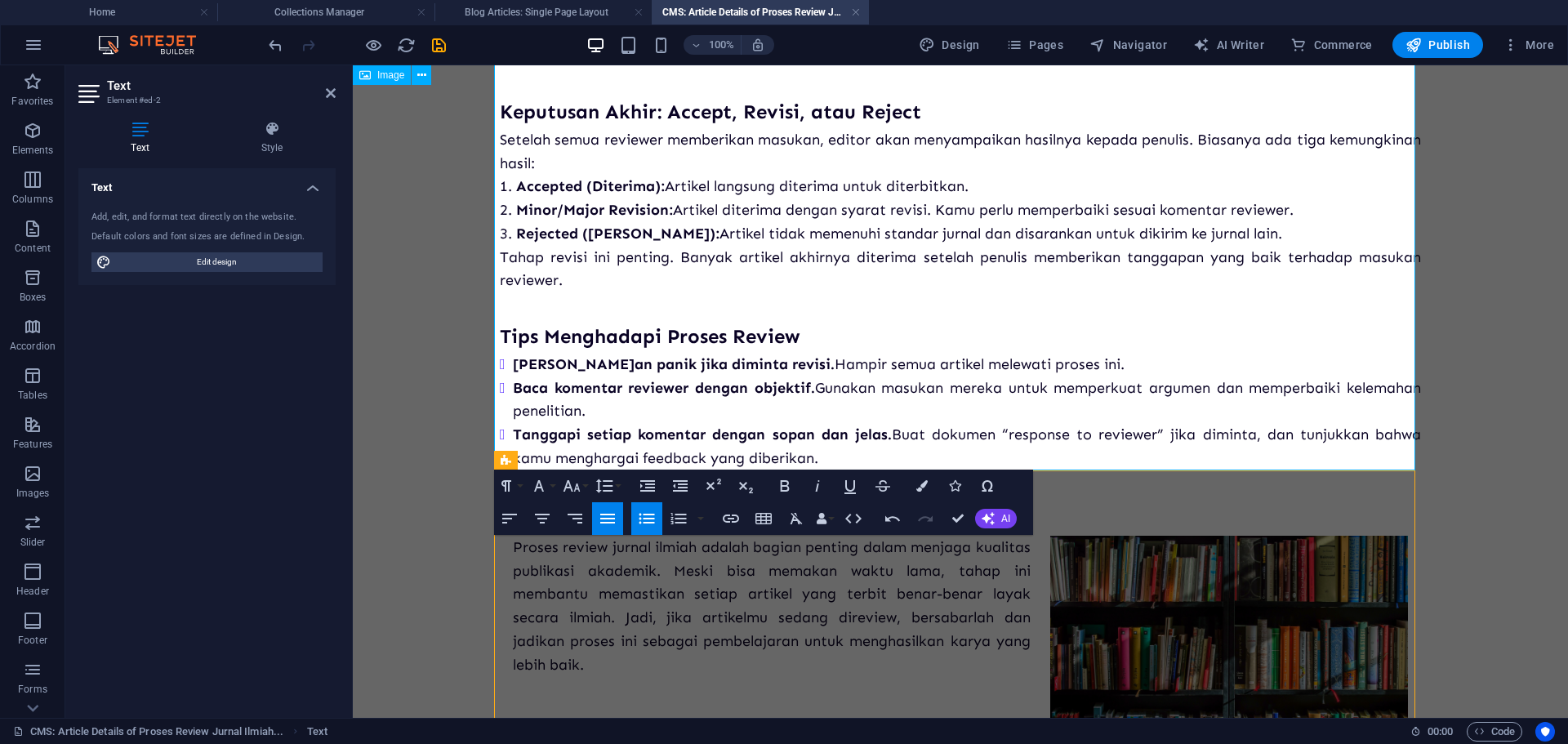
click at [1517, 302] on body "Proses Review Jurnal Ilmiah: Apa yang Terjadi Setelah Submit? Banyak penulis me…" at bounding box center [960, 129] width 1215 height 1433
click at [1494, 301] on body "Proses Review Jurnal Ilmiah: Apa yang Terjadi Setelah Submit? Banyak penulis me…" at bounding box center [960, 129] width 1215 height 1433
click at [853, 460] on li "Tanggapi setiap komentar dengan sopan dan jelas. Buat dokumen “response to revi…" at bounding box center [967, 446] width 908 height 47
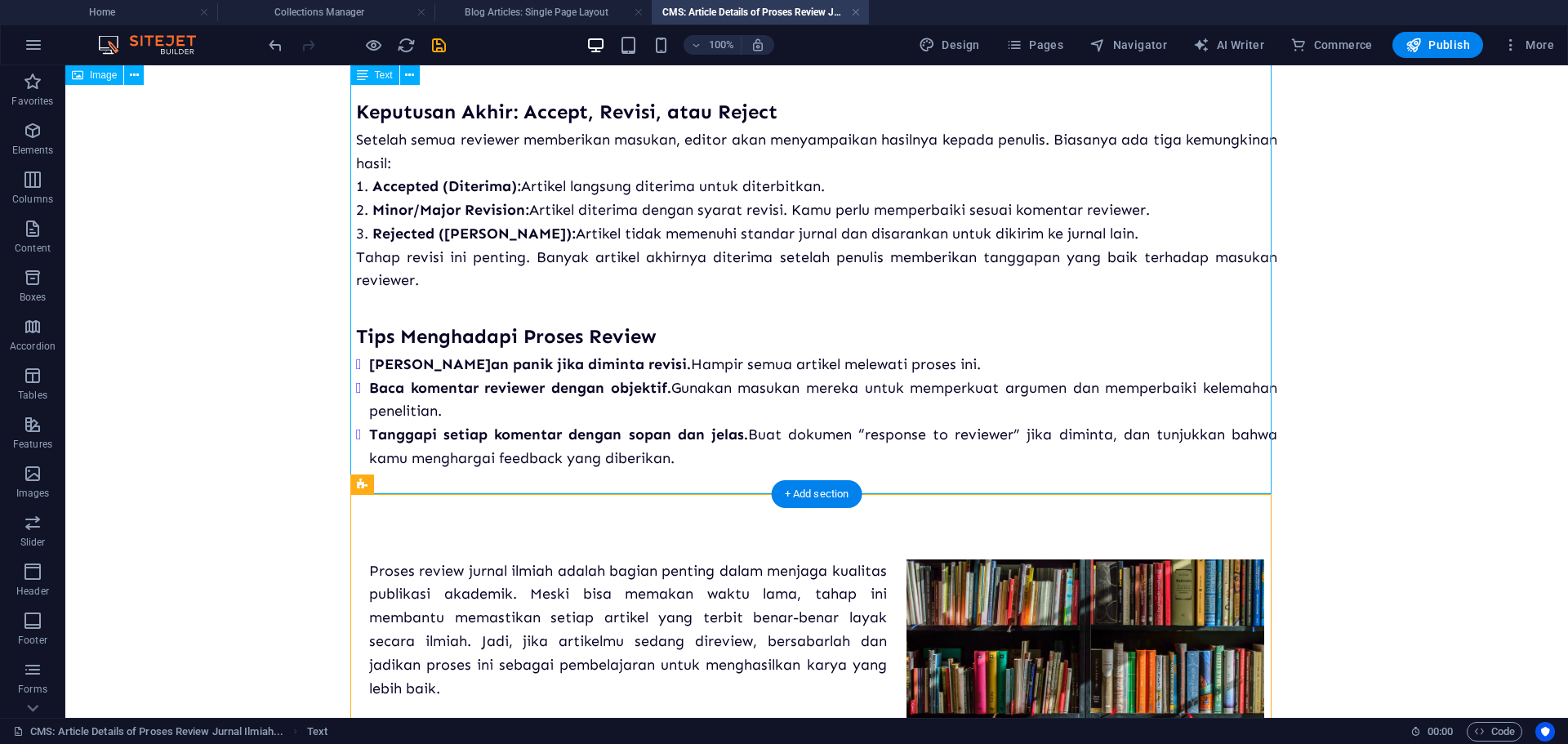
click at [553, 485] on div "Banyak penulis mengira proses publikasi berakhir setelah artikel dikirim ke jur…" at bounding box center [816, 40] width 921 height 906
click at [653, 479] on div "Banyak penulis mengira proses publikasi berakhir setelah artikel dikirim ke jur…" at bounding box center [816, 40] width 921 height 906
click at [658, 474] on div "Banyak penulis mengira proses publikasi berakhir setelah artikel dikirim ke jur…" at bounding box center [816, 40] width 921 height 906
click at [677, 458] on div "Banyak penulis mengira proses publikasi berakhir setelah artikel dikirim ke jur…" at bounding box center [816, 40] width 921 height 906
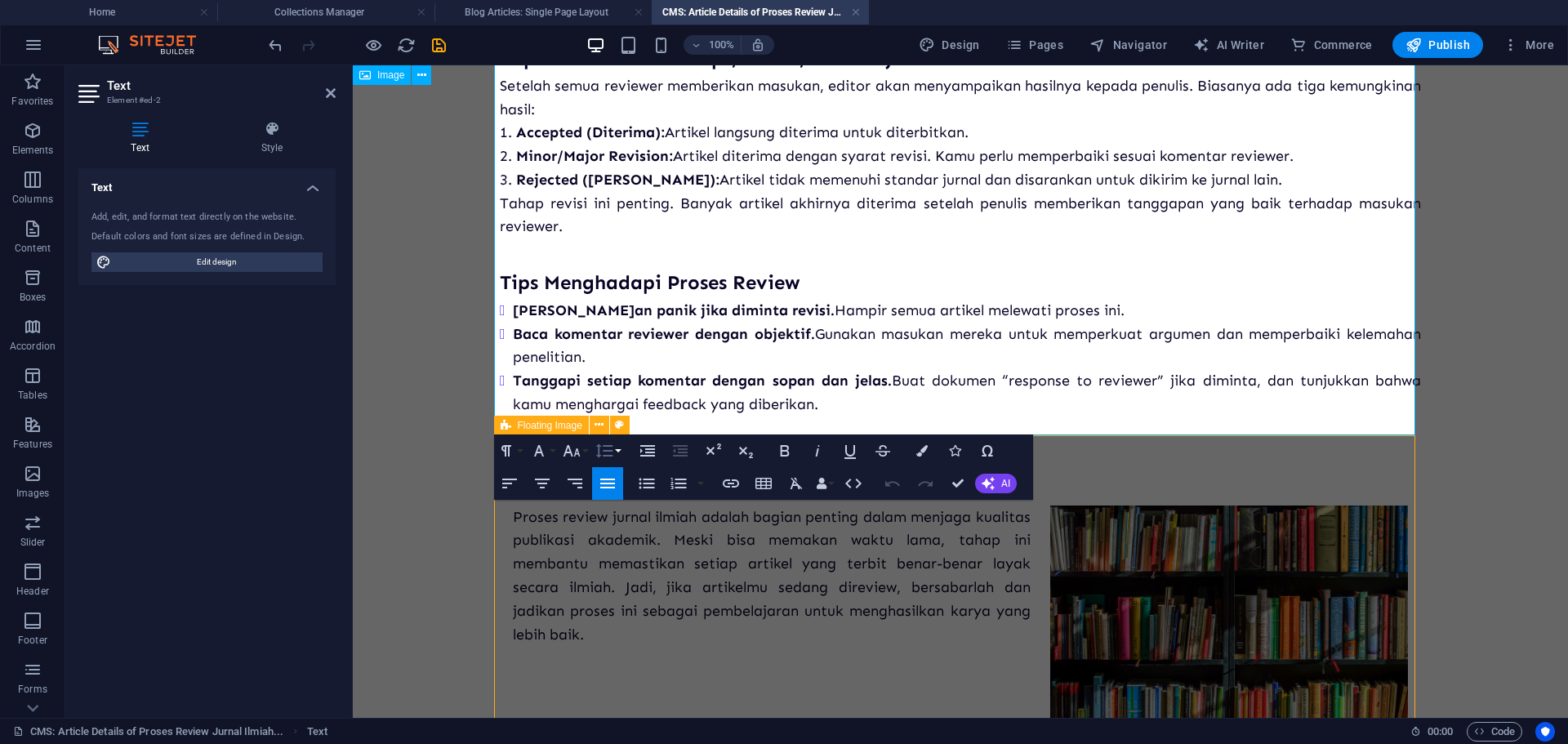
scroll to position [706, 0]
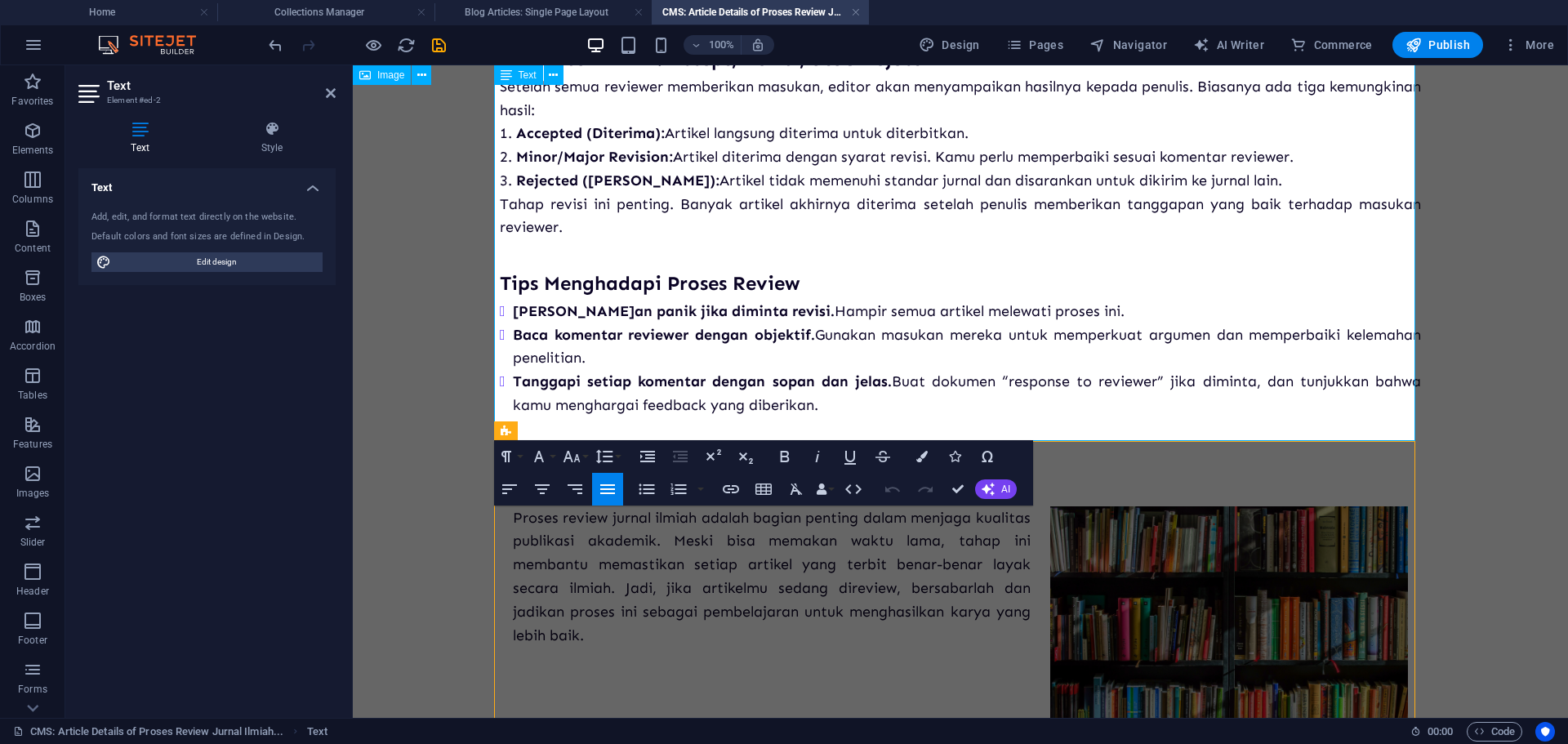
click at [602, 427] on li at bounding box center [967, 428] width 908 height 24
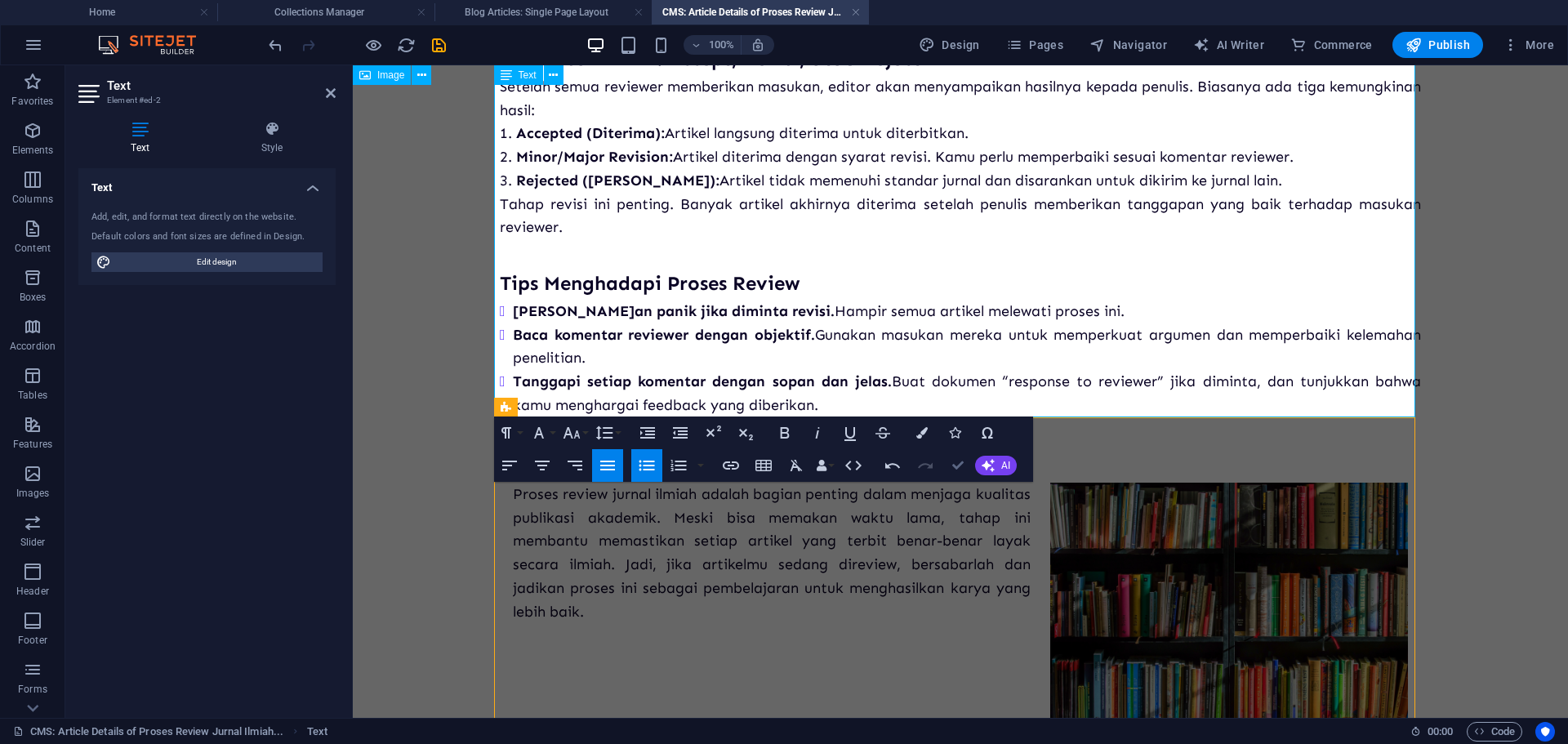
drag, startPoint x: 962, startPoint y: 468, endPoint x: 1071, endPoint y: 384, distance: 137.6
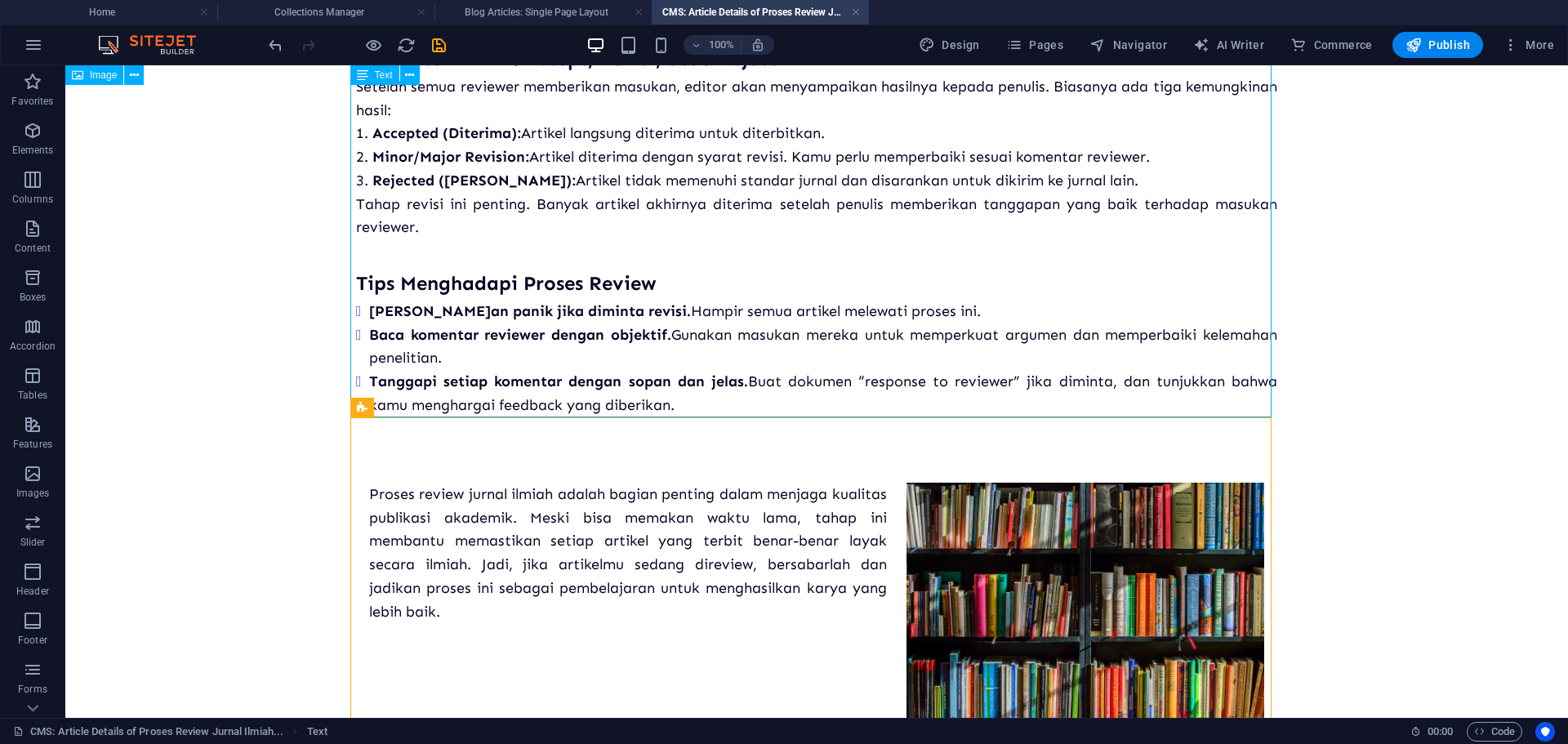
click at [1443, 364] on body "Proses Review Jurnal Ilmiah: Apa yang Terjadi Setelah Submit? Banyak penulis me…" at bounding box center [817, 75] width 1502 height 1433
click at [440, 43] on icon "save" at bounding box center [438, 45] width 19 height 19
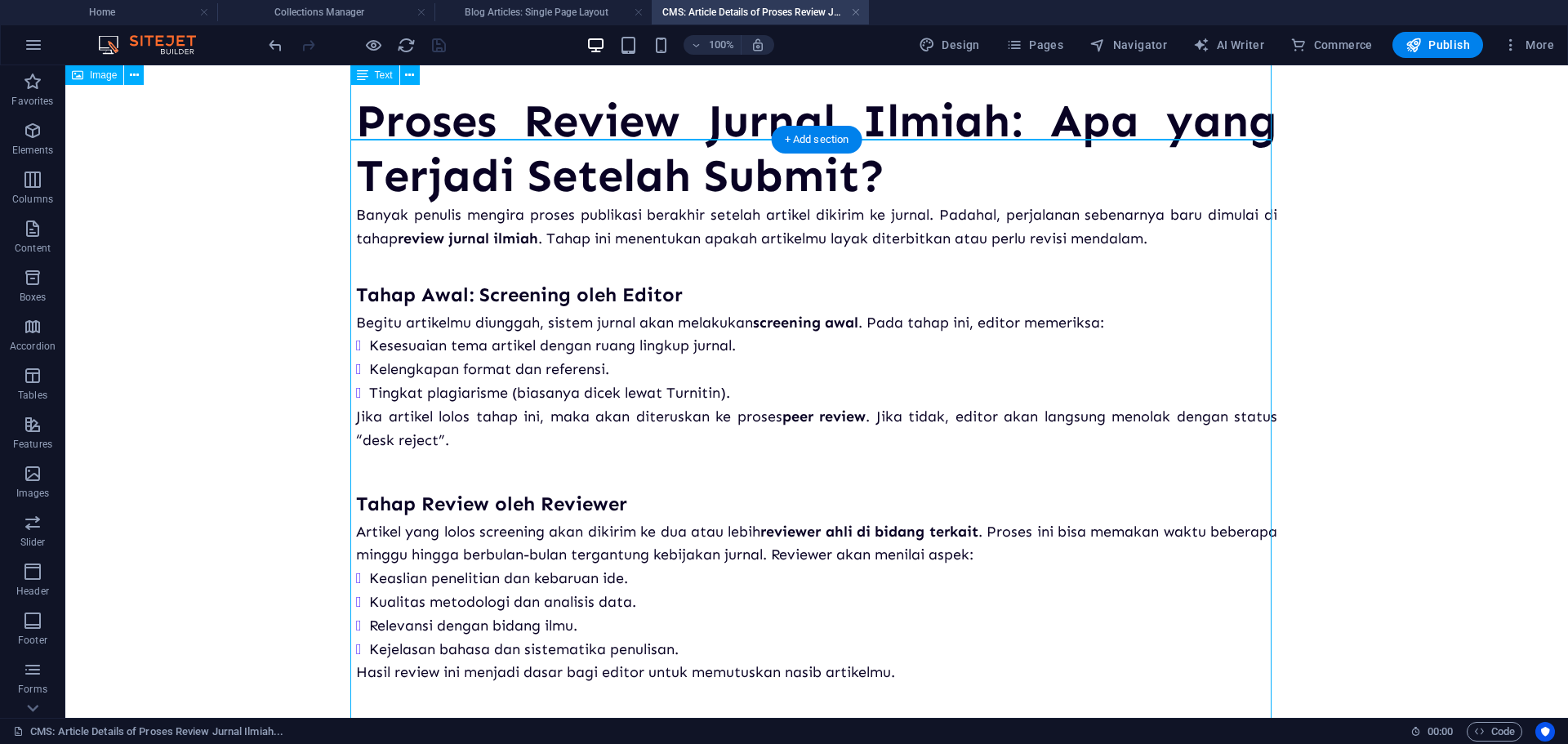
scroll to position [0, 0]
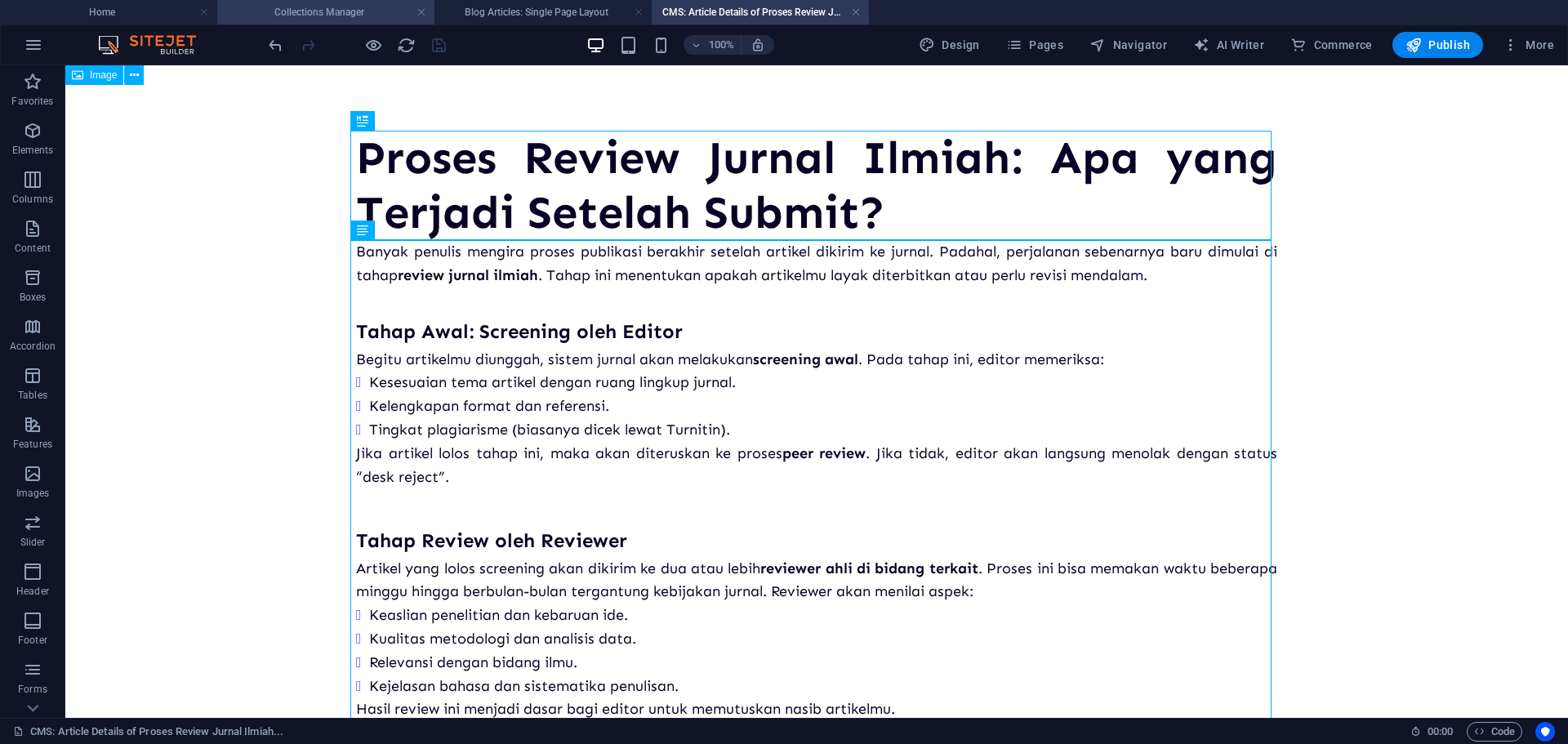
click at [358, 8] on h4 "Collections Manager" at bounding box center [325, 12] width 217 height 18
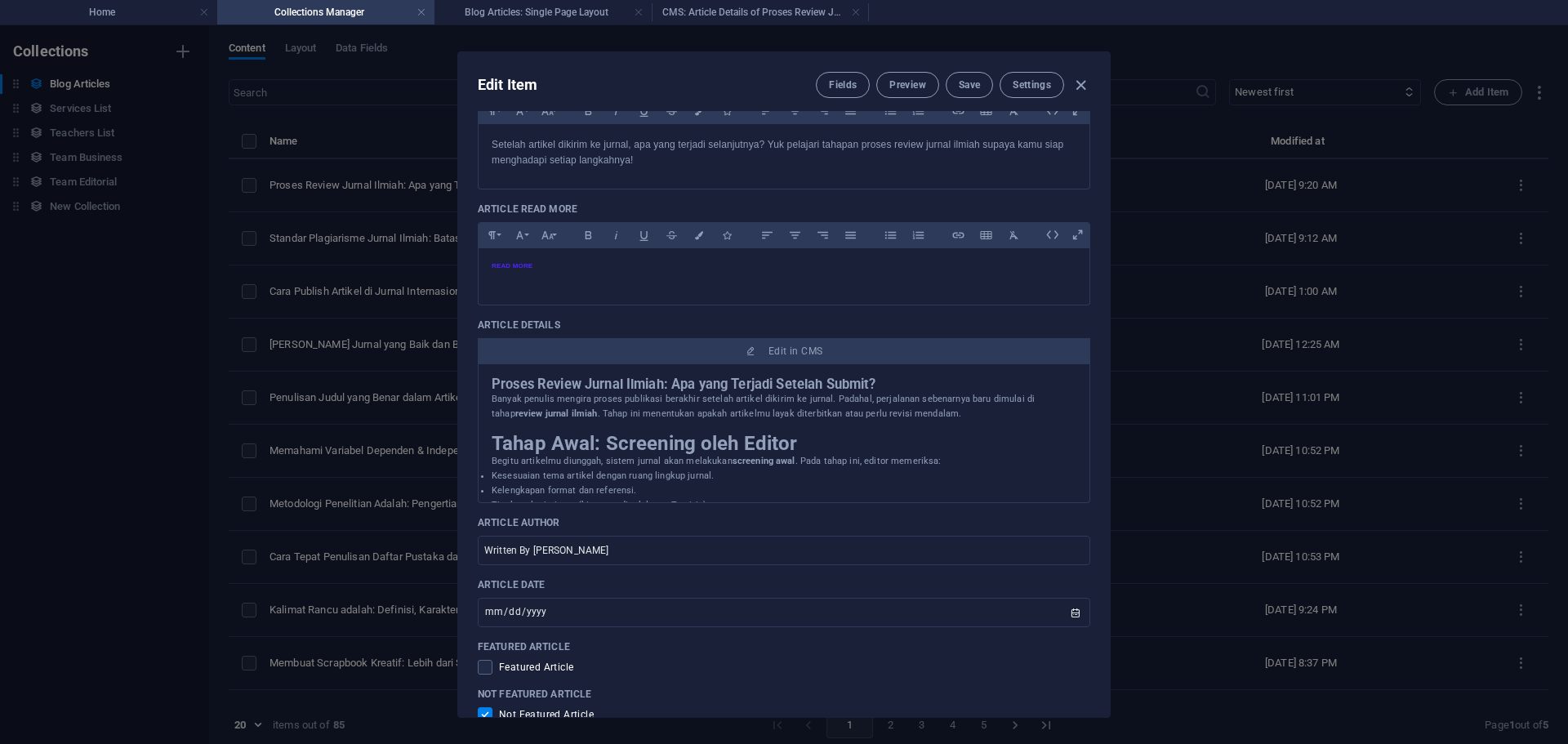
scroll to position [408, 0]
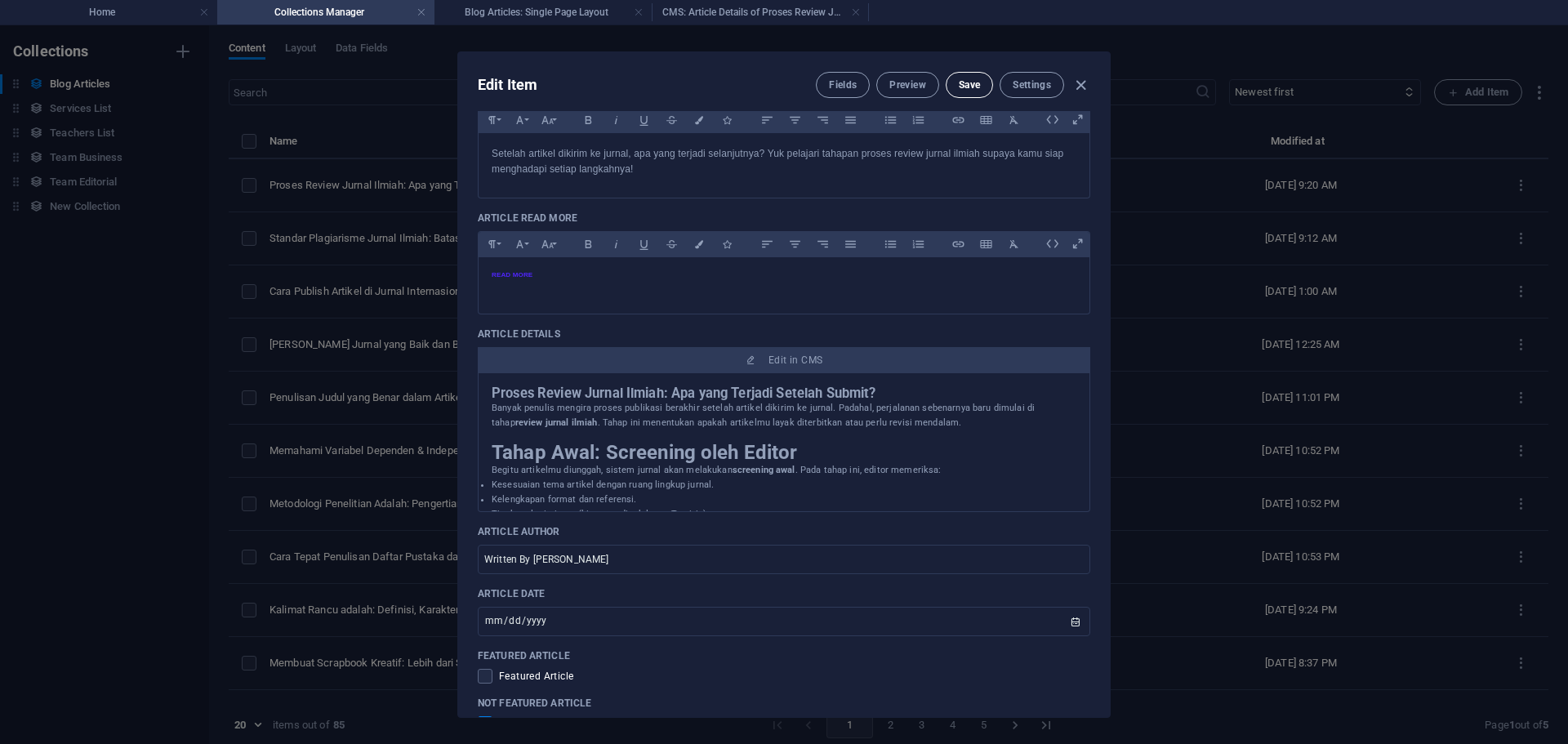
click at [959, 90] on span "Save" at bounding box center [969, 84] width 21 height 13
click at [1219, 145] on div "Edit Item Fields Preview Save Settings Article Title Proses Review Jurnal Ilmia…" at bounding box center [784, 385] width 1568 height 718
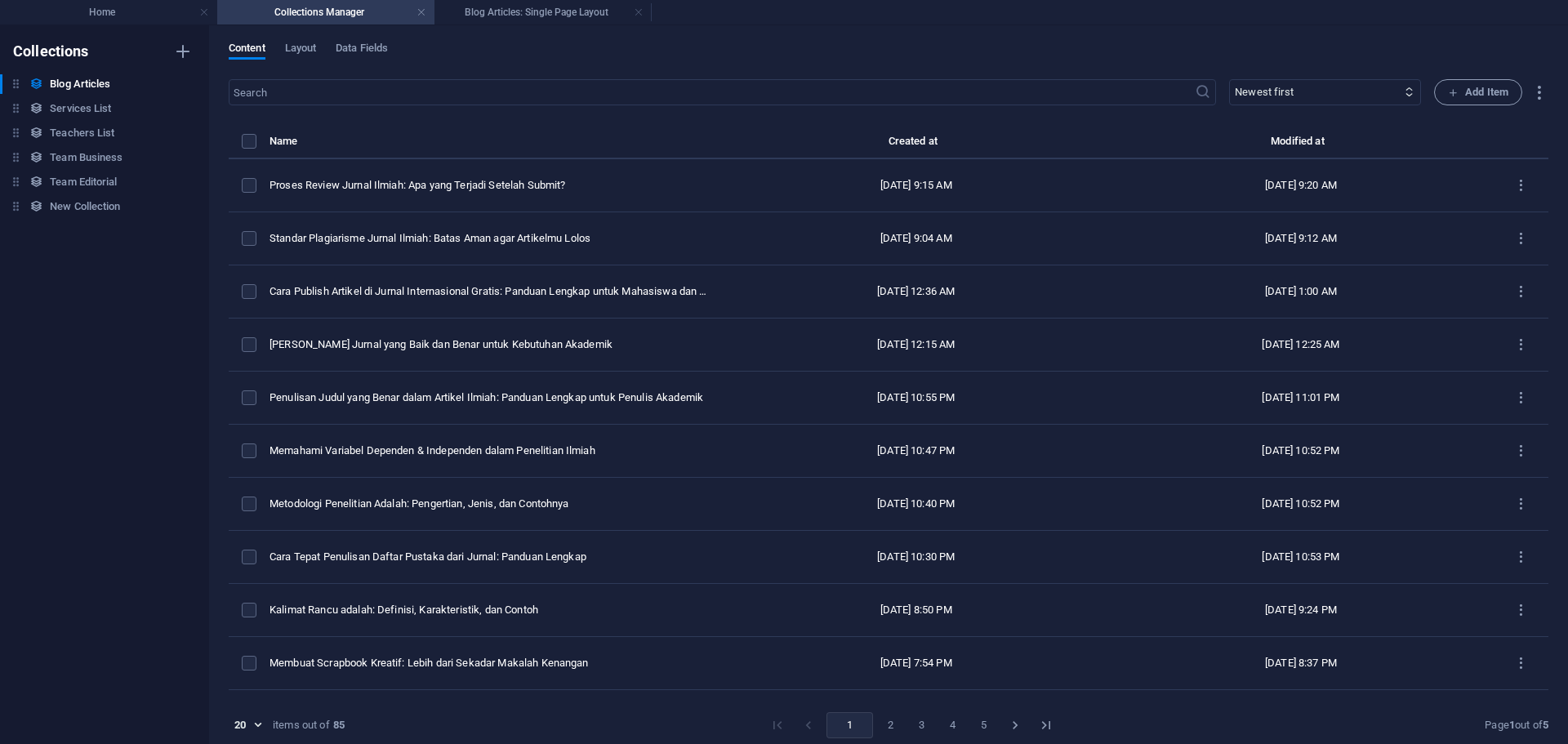
checkbox input "false"
type input "proses-review-jurnal-ilmiah-apa-yang-terjadi-setelah-submit"
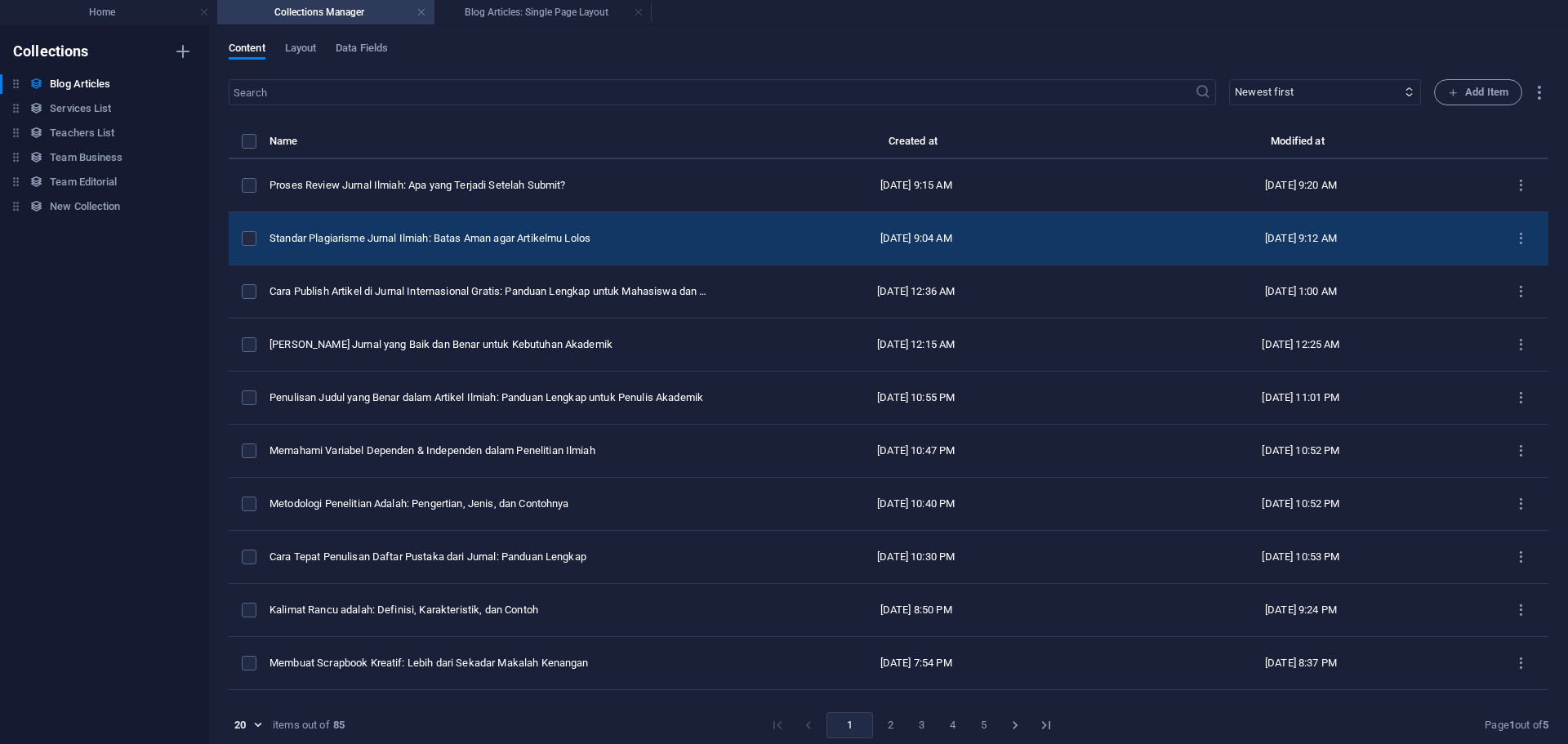
scroll to position [344, 0]
click at [678, 228] on td "Standar Plagiarisme Jurnal Ilmiah: Batas Aman agar Artikelmu Lolos" at bounding box center [497, 239] width 454 height 53
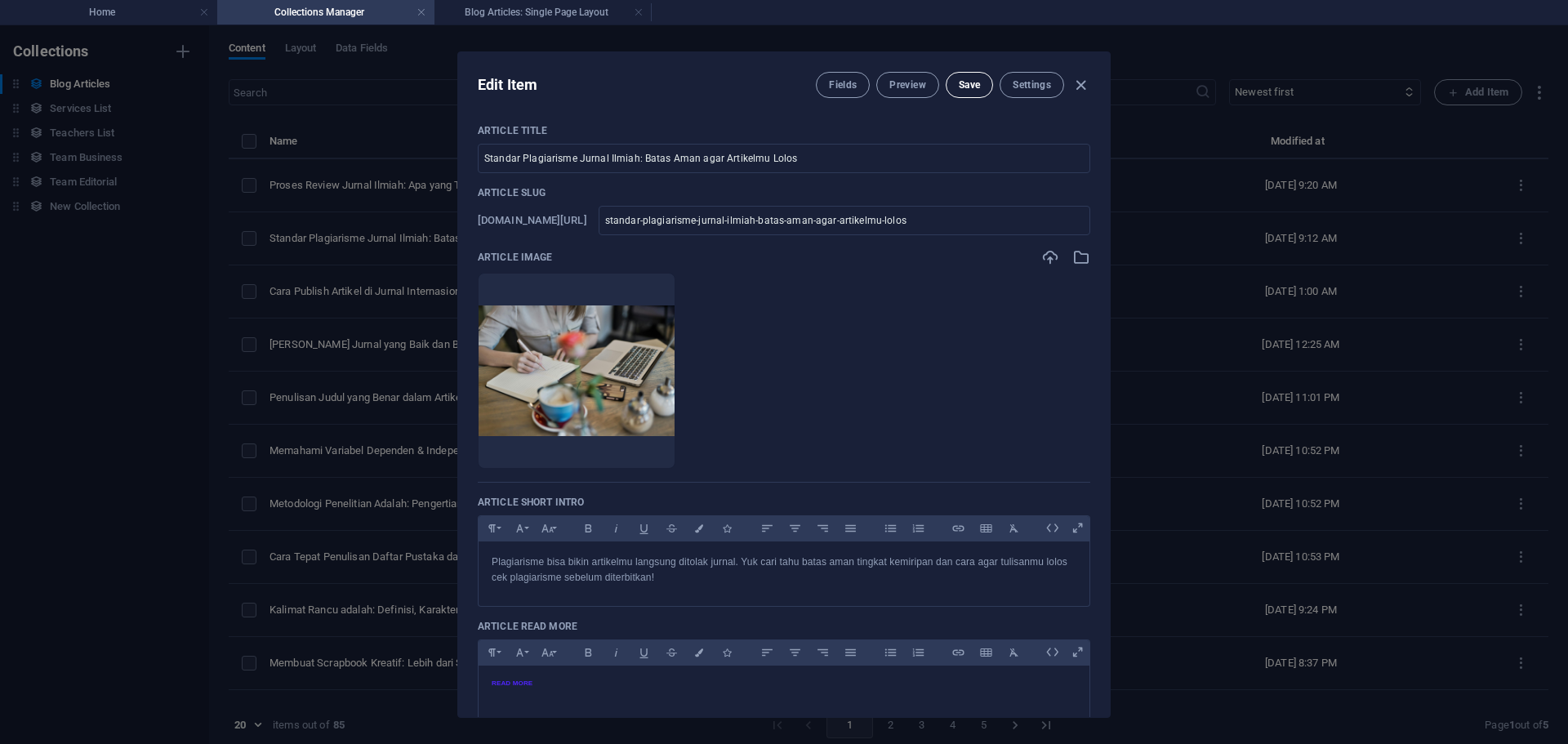
click at [962, 88] on span "Save" at bounding box center [969, 84] width 21 height 13
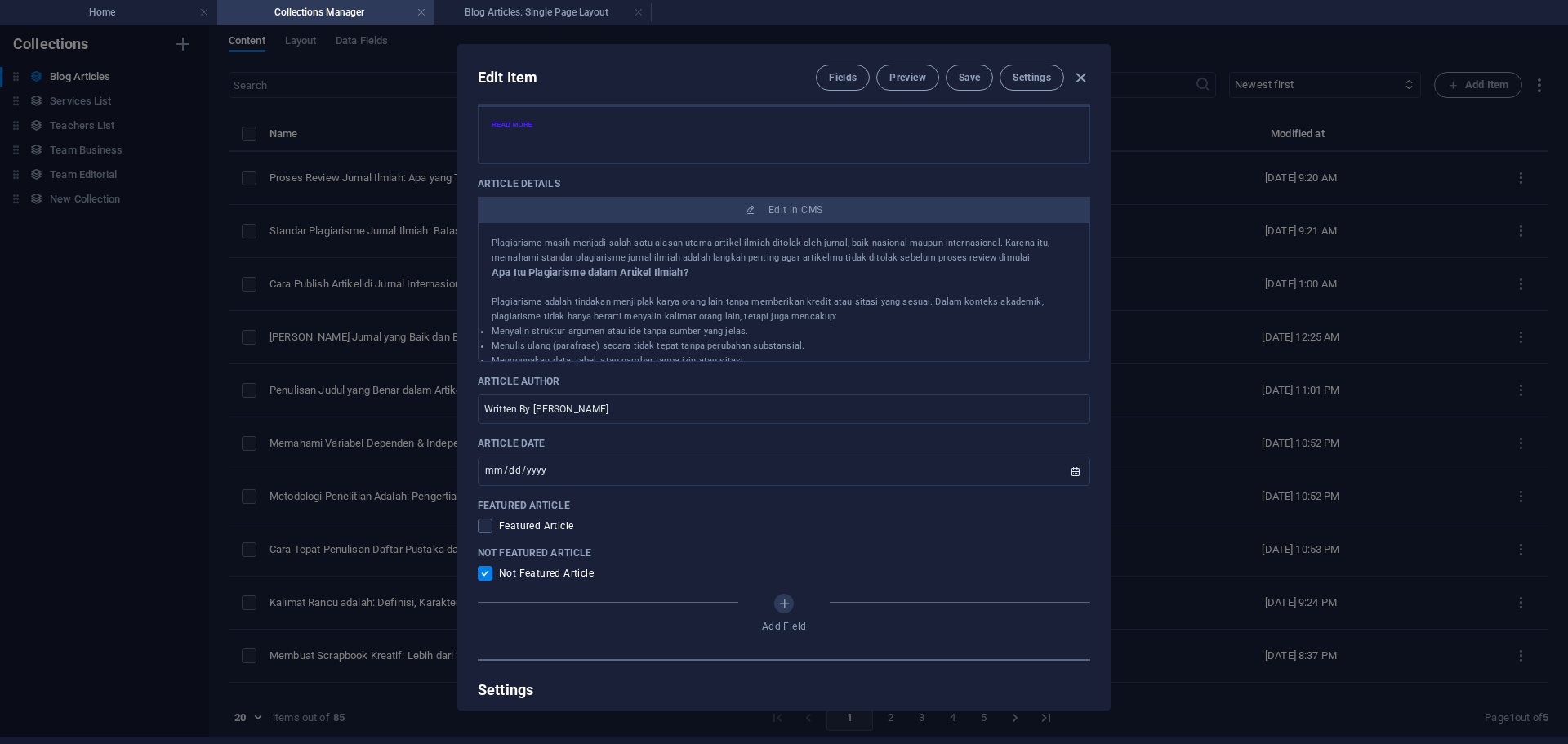
scroll to position [653, 0]
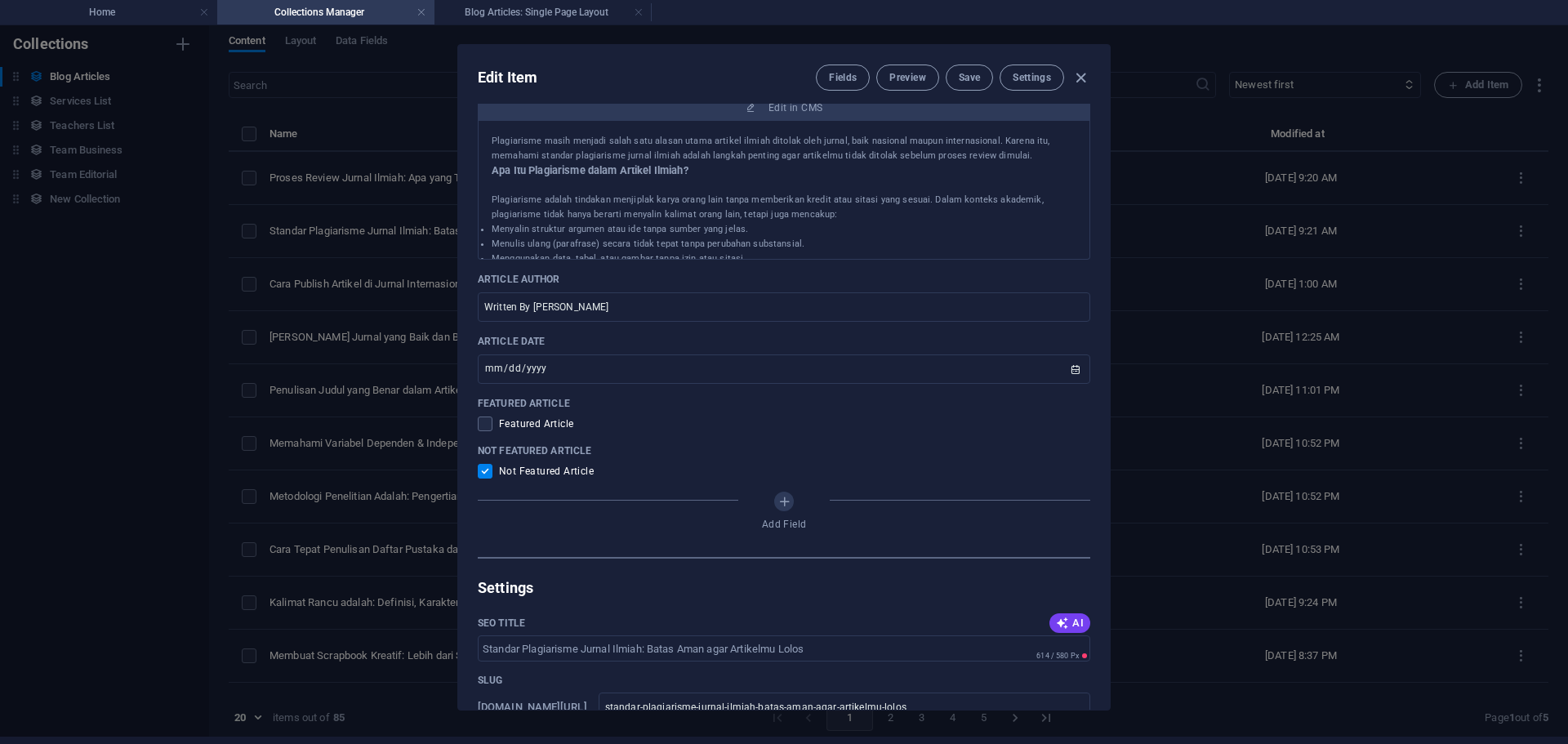
click at [1281, 270] on div "Edit Item Fields Preview Save Settings Article Title Standar Plagiarisme Jurnal…" at bounding box center [784, 377] width 1568 height 718
checkbox input "false"
type input "standar-plagiarisme-jurnal-ilmiah-batas-aman-agar-artikelmu-lolos"
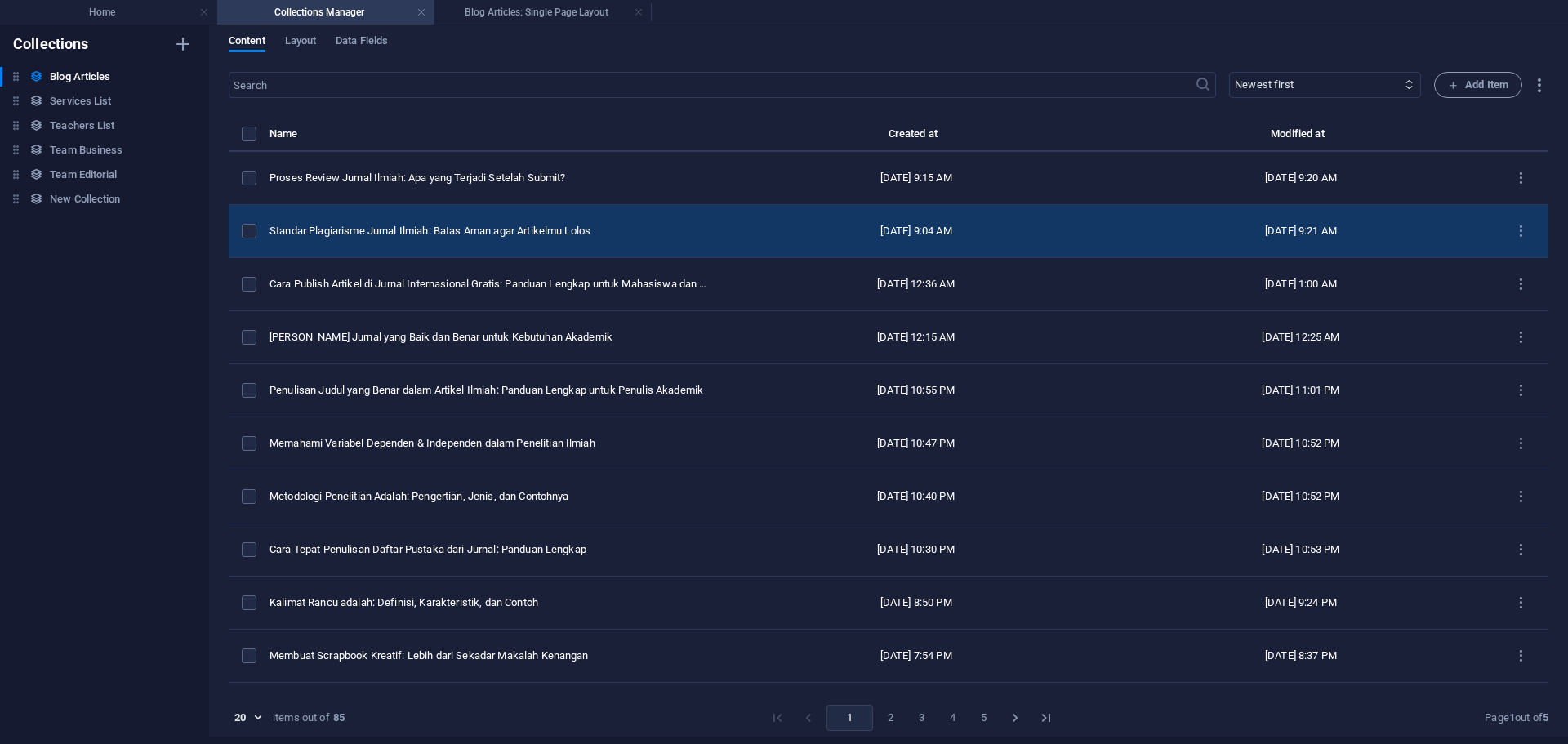
scroll to position [589, 0]
click at [724, 214] on td "[DATE] 9:04 AM" at bounding box center [916, 231] width 385 height 53
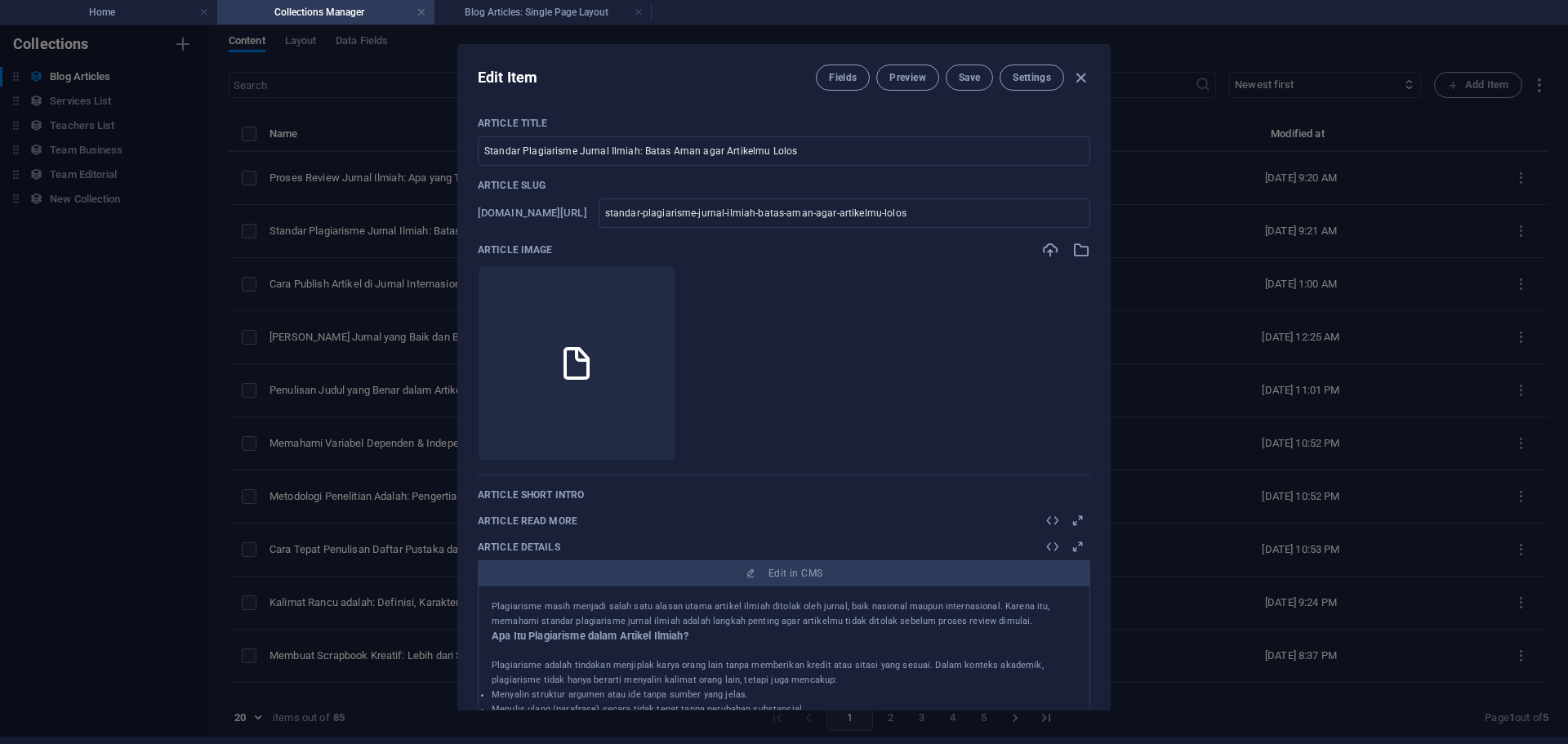
scroll to position [0, 0]
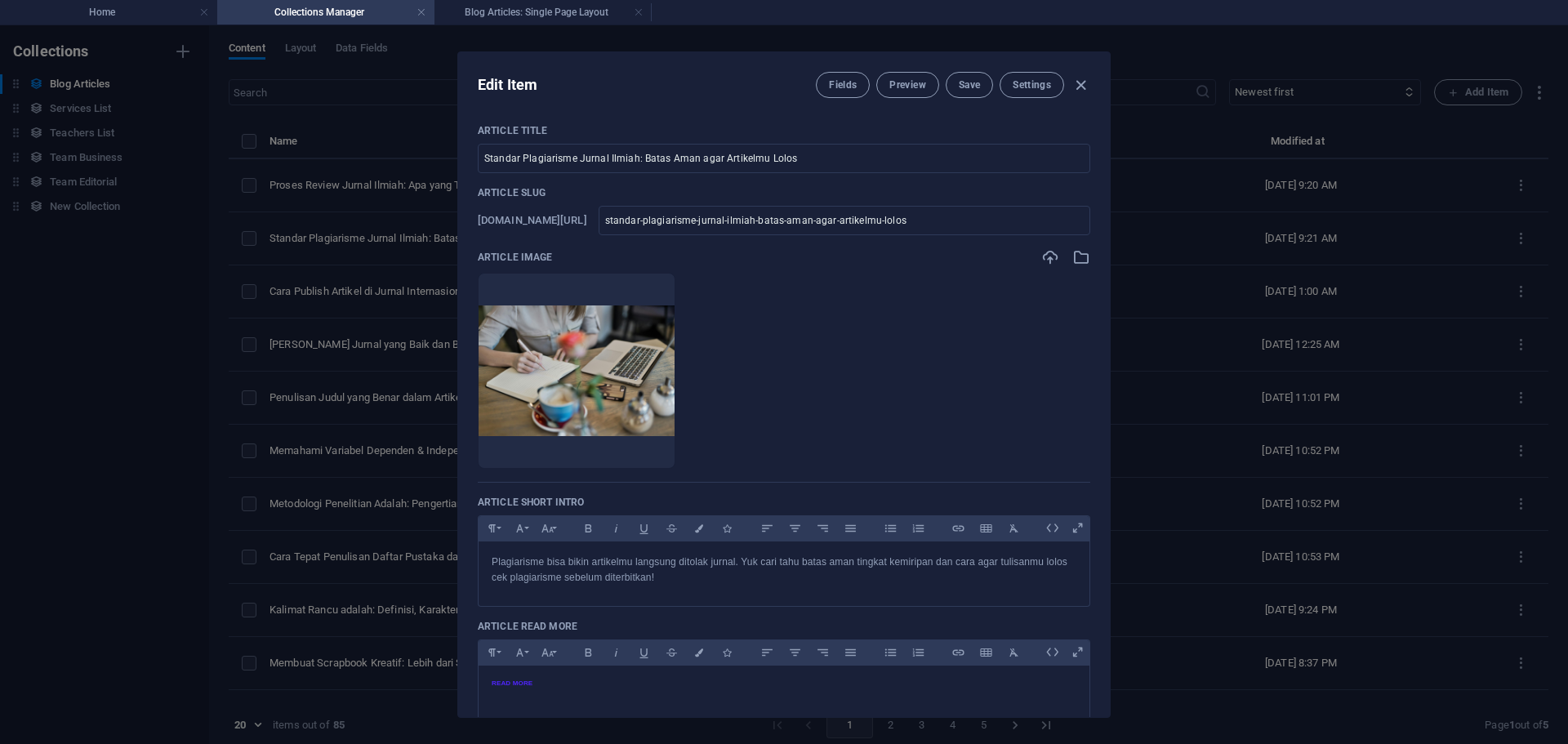
click at [1165, 214] on div "Edit Item Fields Preview Save Settings Article Title Standar Plagiarisme Jurnal…" at bounding box center [784, 385] width 1568 height 718
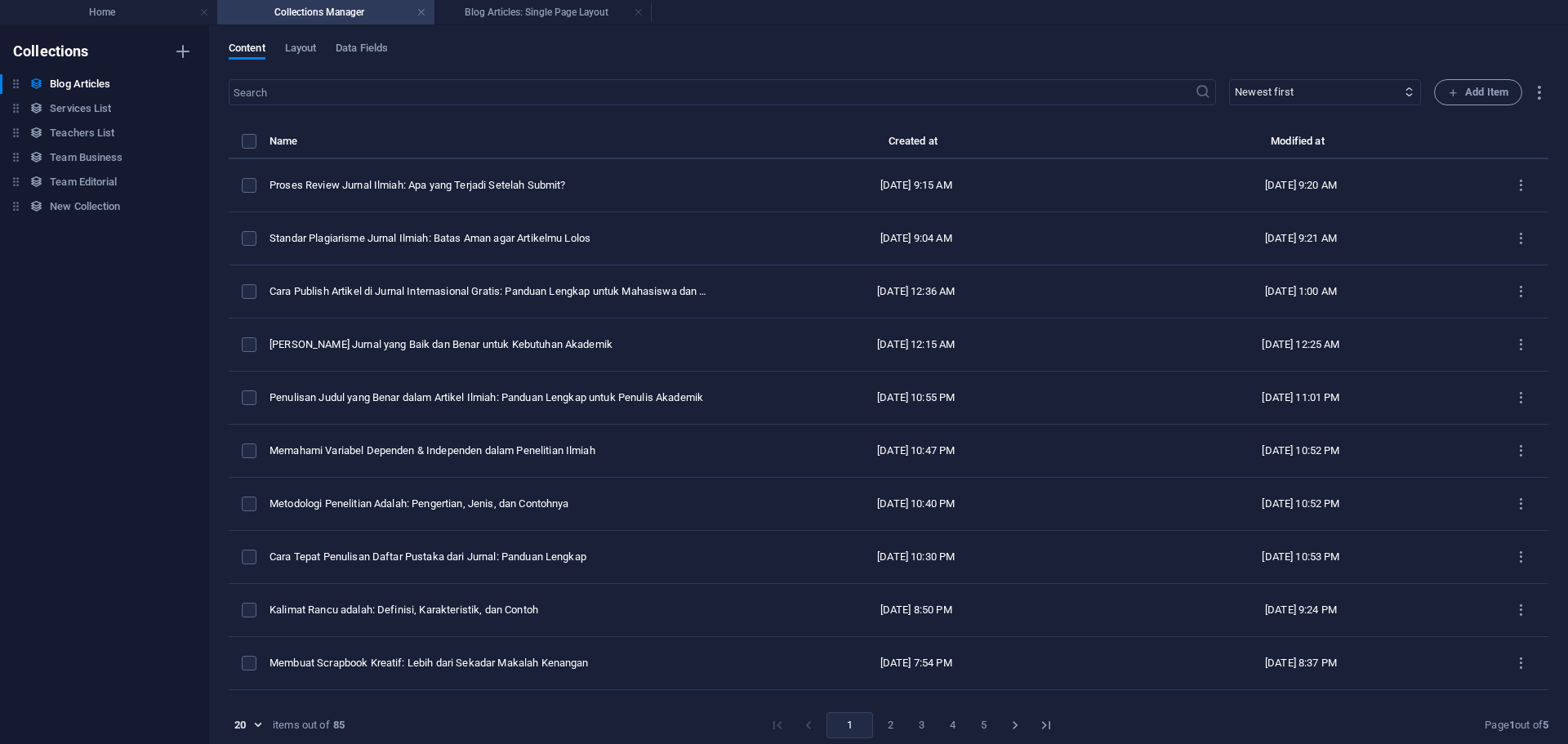
checkbox input "false"
type input "standar-plagiarisme-jurnal-ilmiah-batas-aman-agar-artikelmu-lolos"
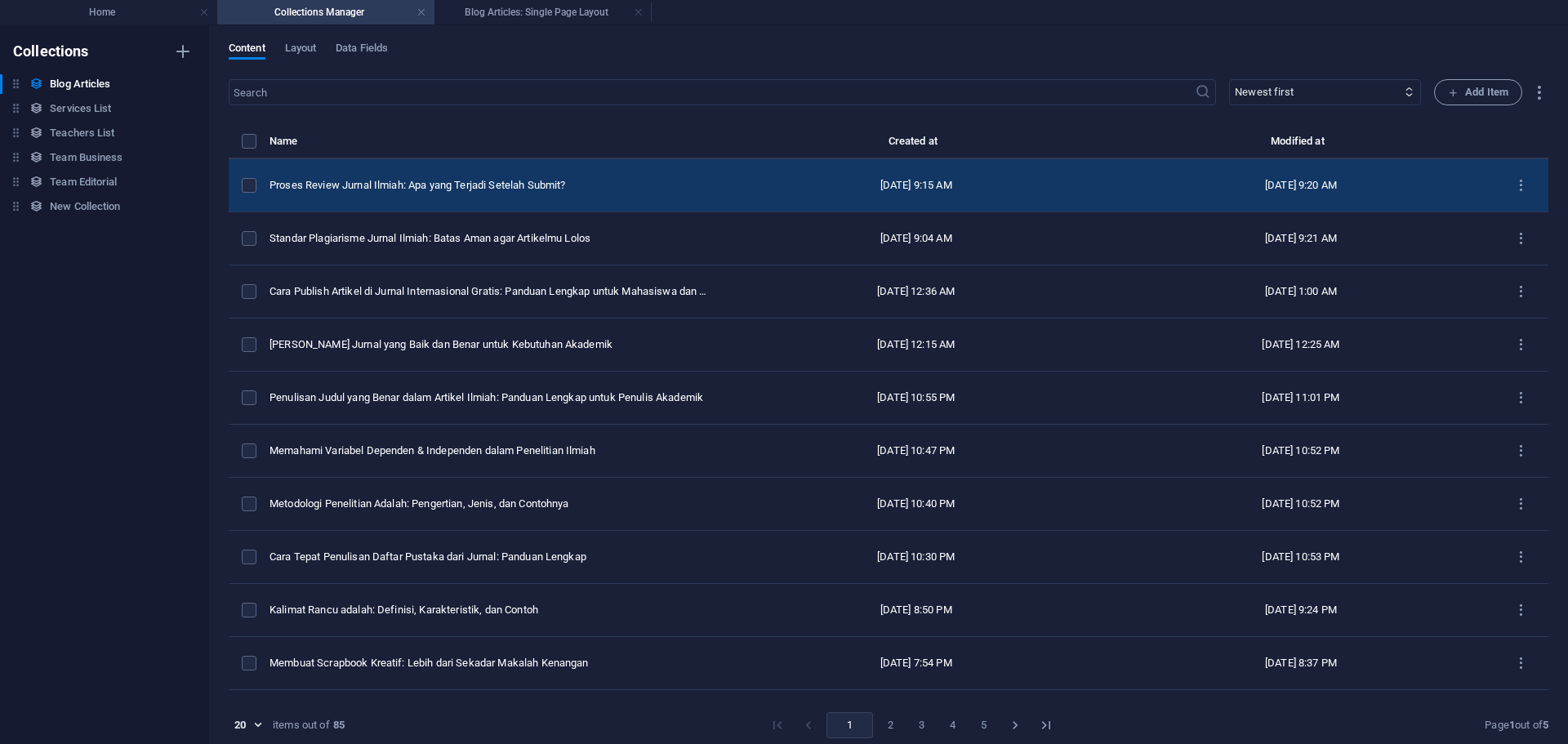
click at [672, 191] on div "Proses Review Jurnal Ilmiah: Apa yang Terjadi Setelah Submit?" at bounding box center [490, 185] width 441 height 15
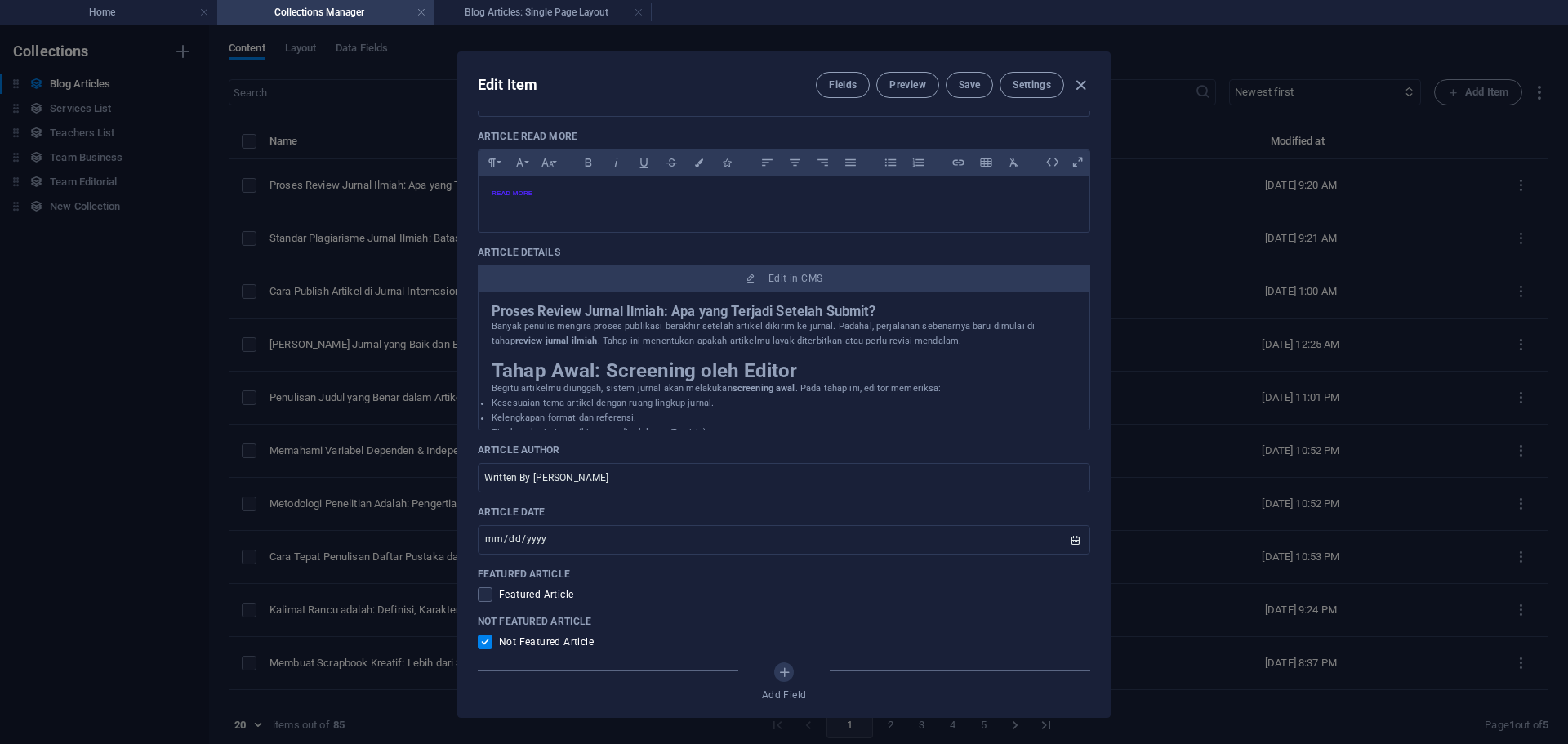
click at [1300, 278] on div "Edit Item Fields Preview Save Settings Article Title Proses Review Jurnal Ilmia…" at bounding box center [784, 385] width 1568 height 718
checkbox input "false"
type input "proses-review-jurnal-ilmiah-apa-yang-terjadi-setelah-submit"
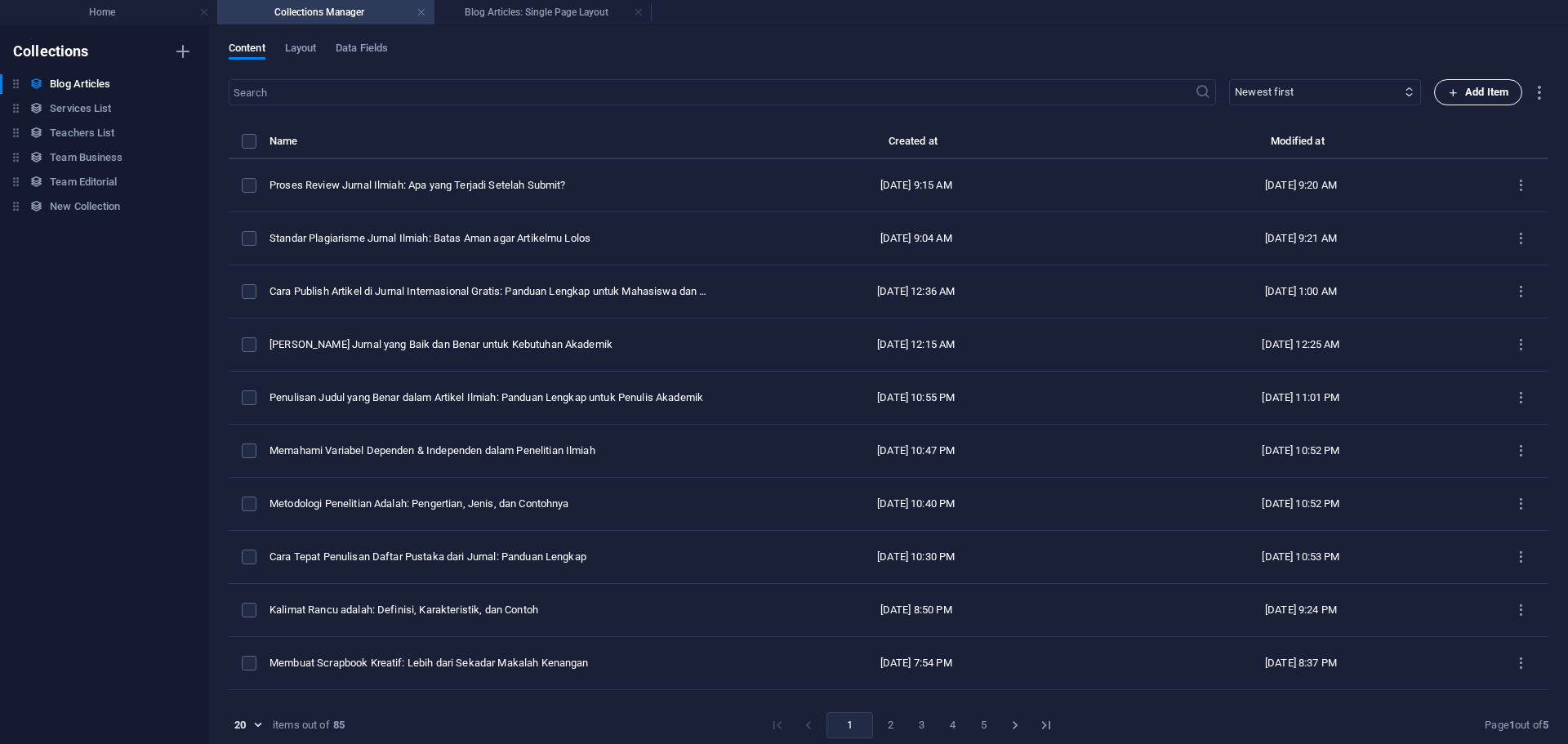
click at [1484, 82] on span "Add Item" at bounding box center [1478, 92] width 60 height 20
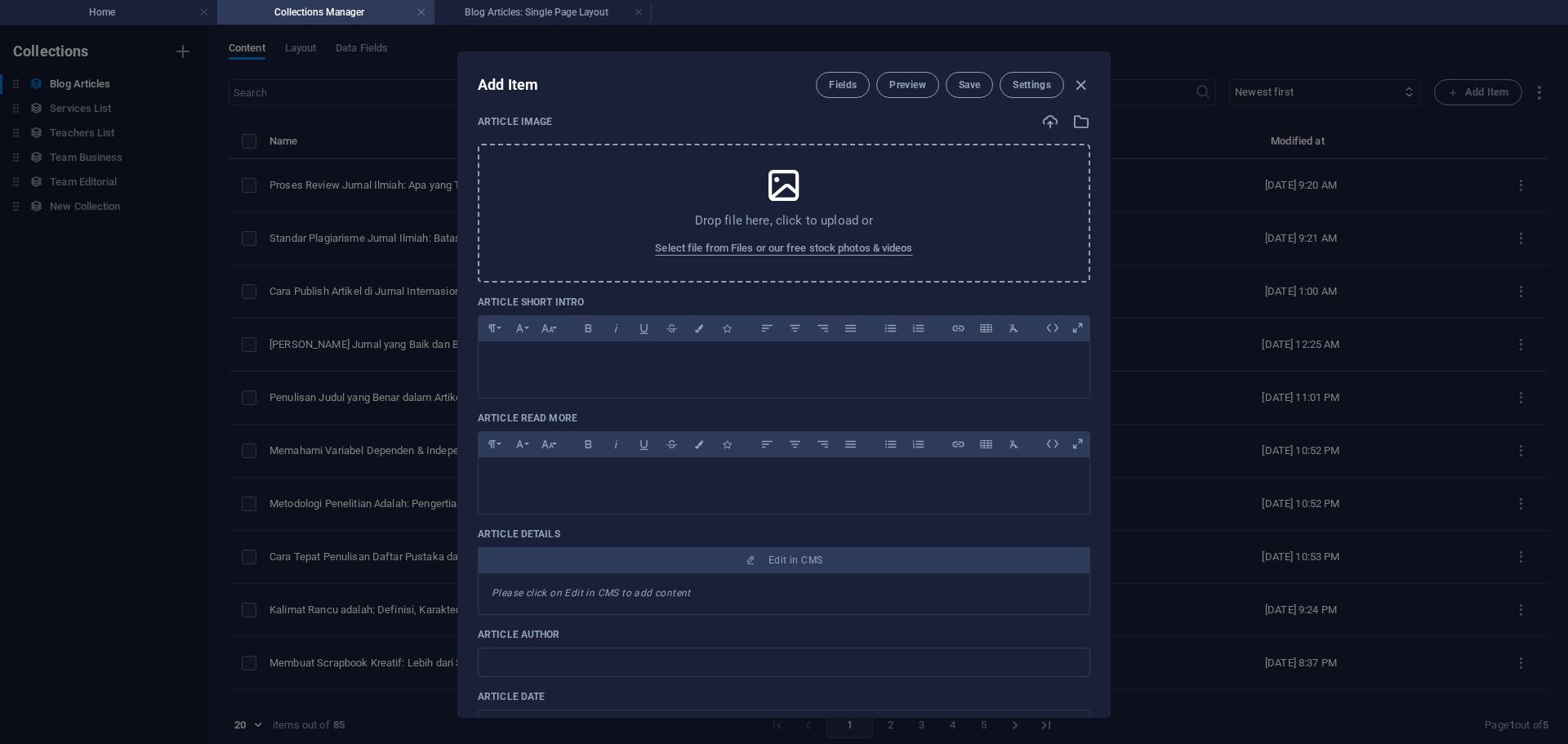
scroll to position [245, 0]
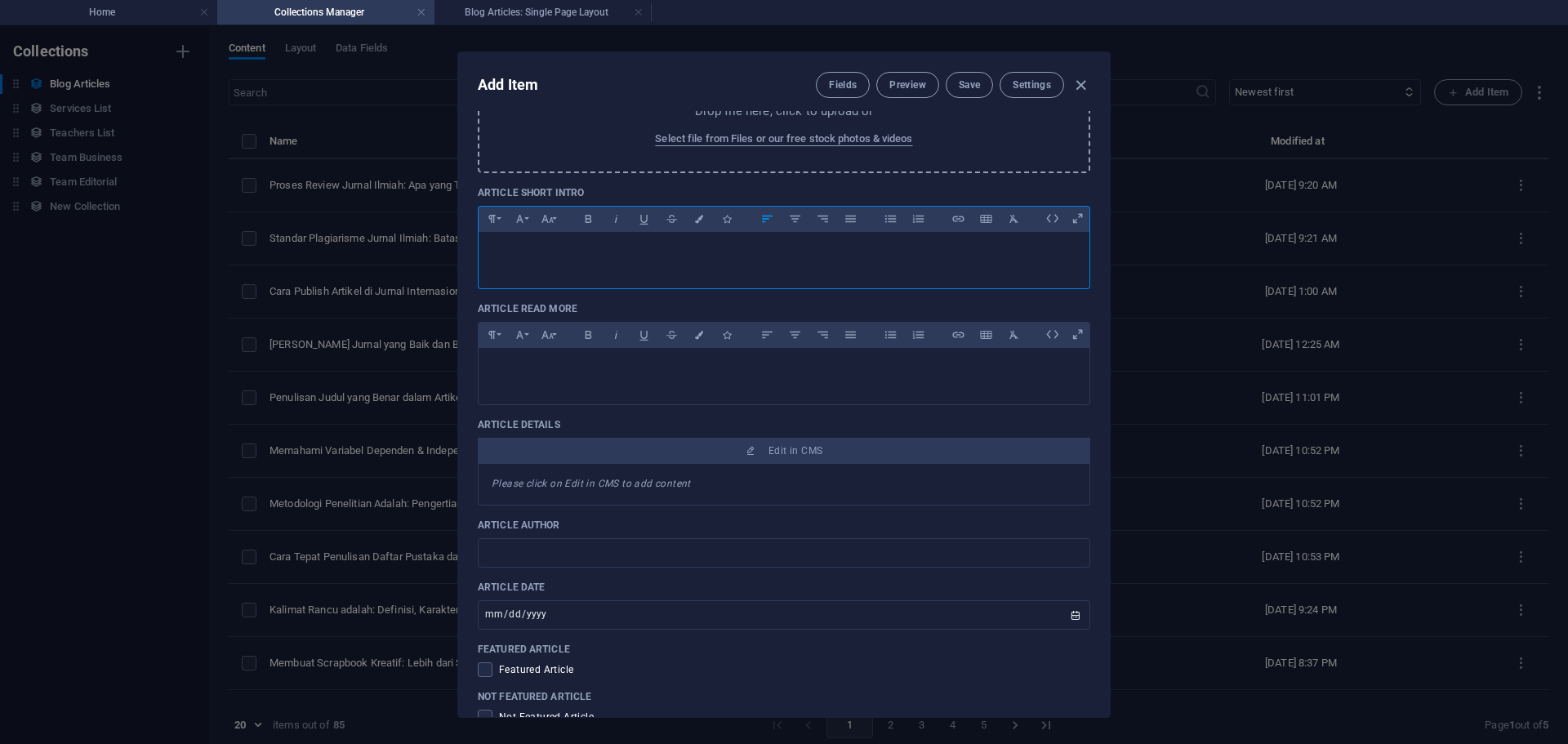
click at [614, 260] on p at bounding box center [783, 252] width 584 height 15
click at [1197, 116] on div "Add Item Fields Preview Save Settings Article Title ​ Article Slug www.example.…" at bounding box center [784, 385] width 1568 height 718
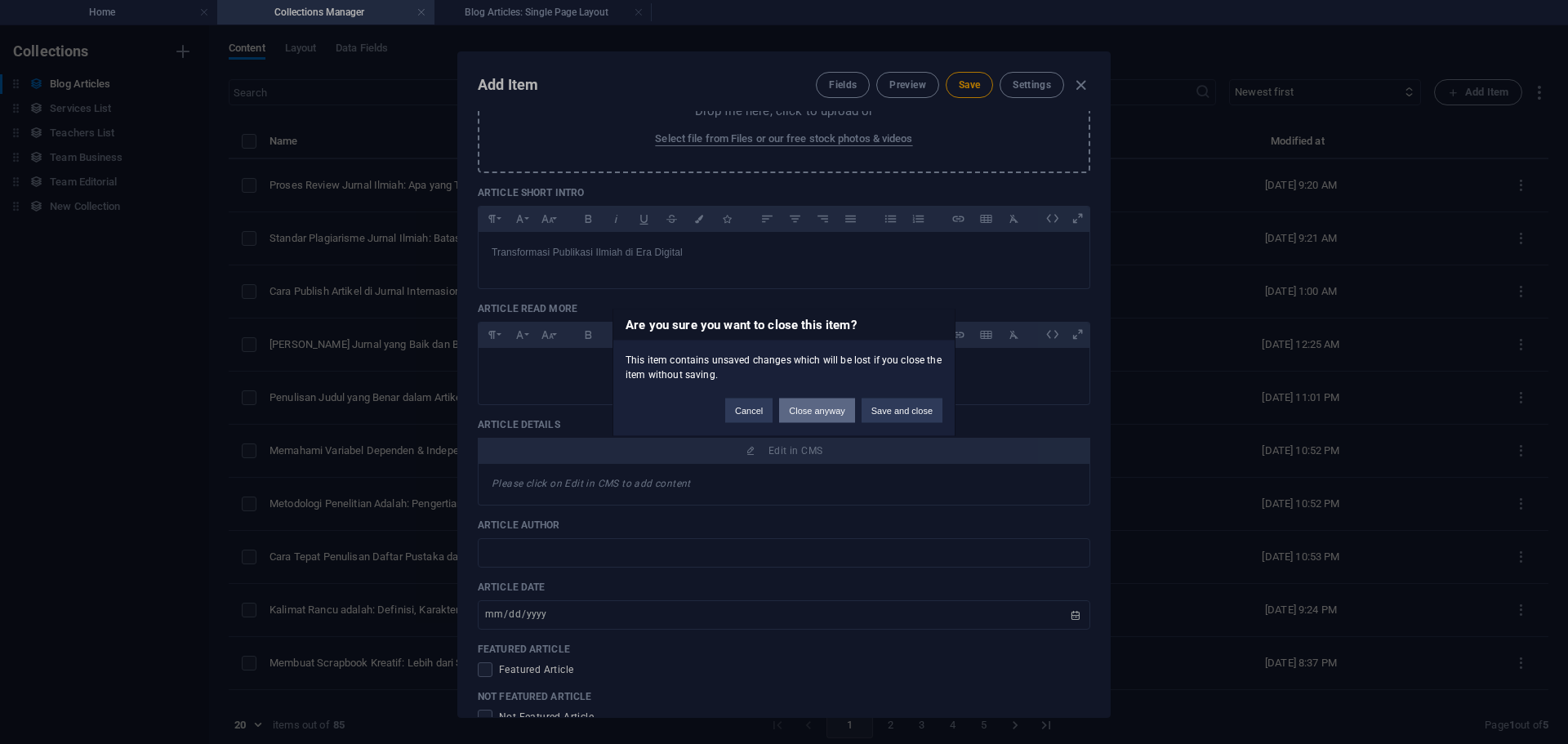
click at [816, 409] on button "Close anyway" at bounding box center [816, 410] width 75 height 25
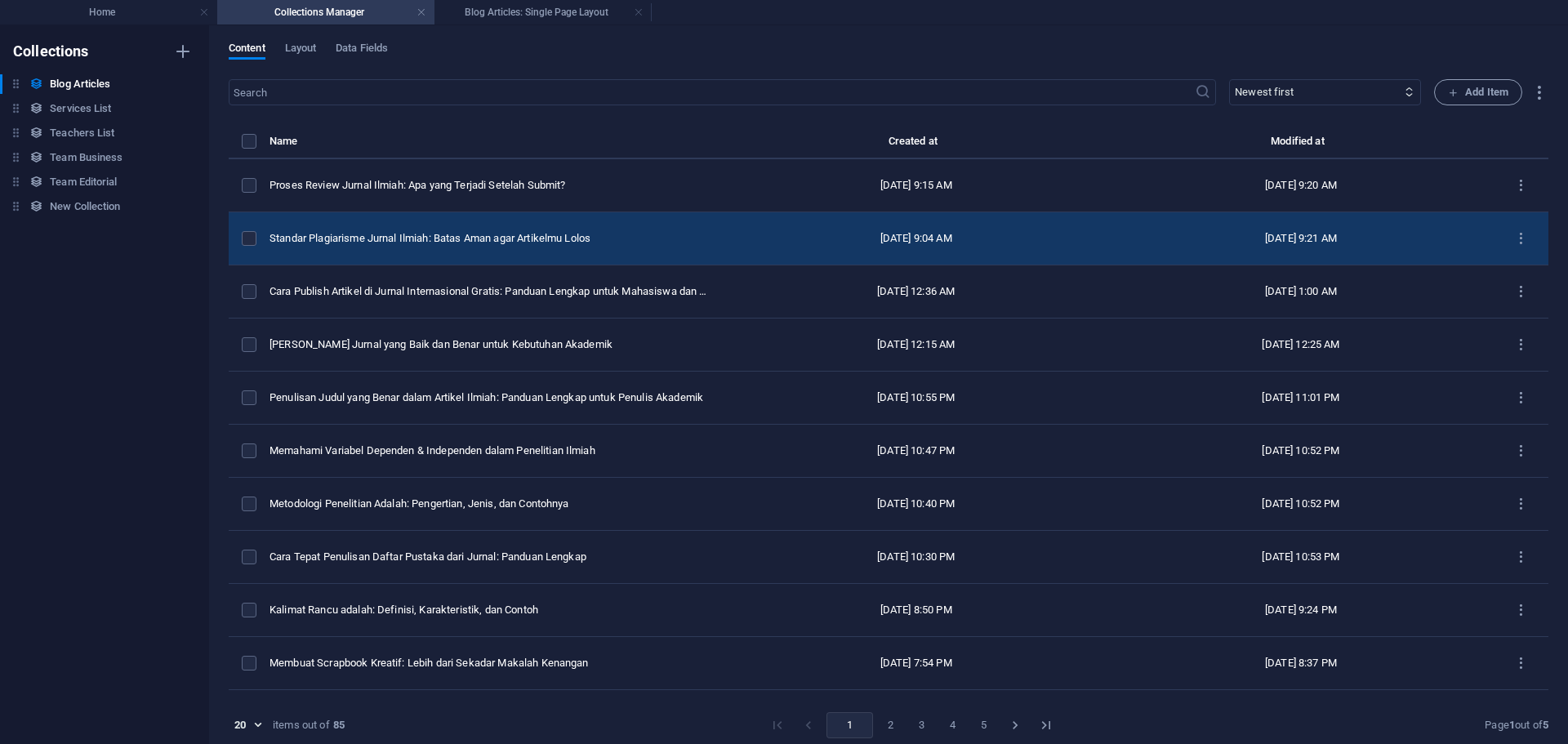
click at [514, 251] on td "Standar Plagiarisme Jurnal Ilmiah: Batas Aman agar Artikelmu Lolos" at bounding box center [497, 239] width 454 height 53
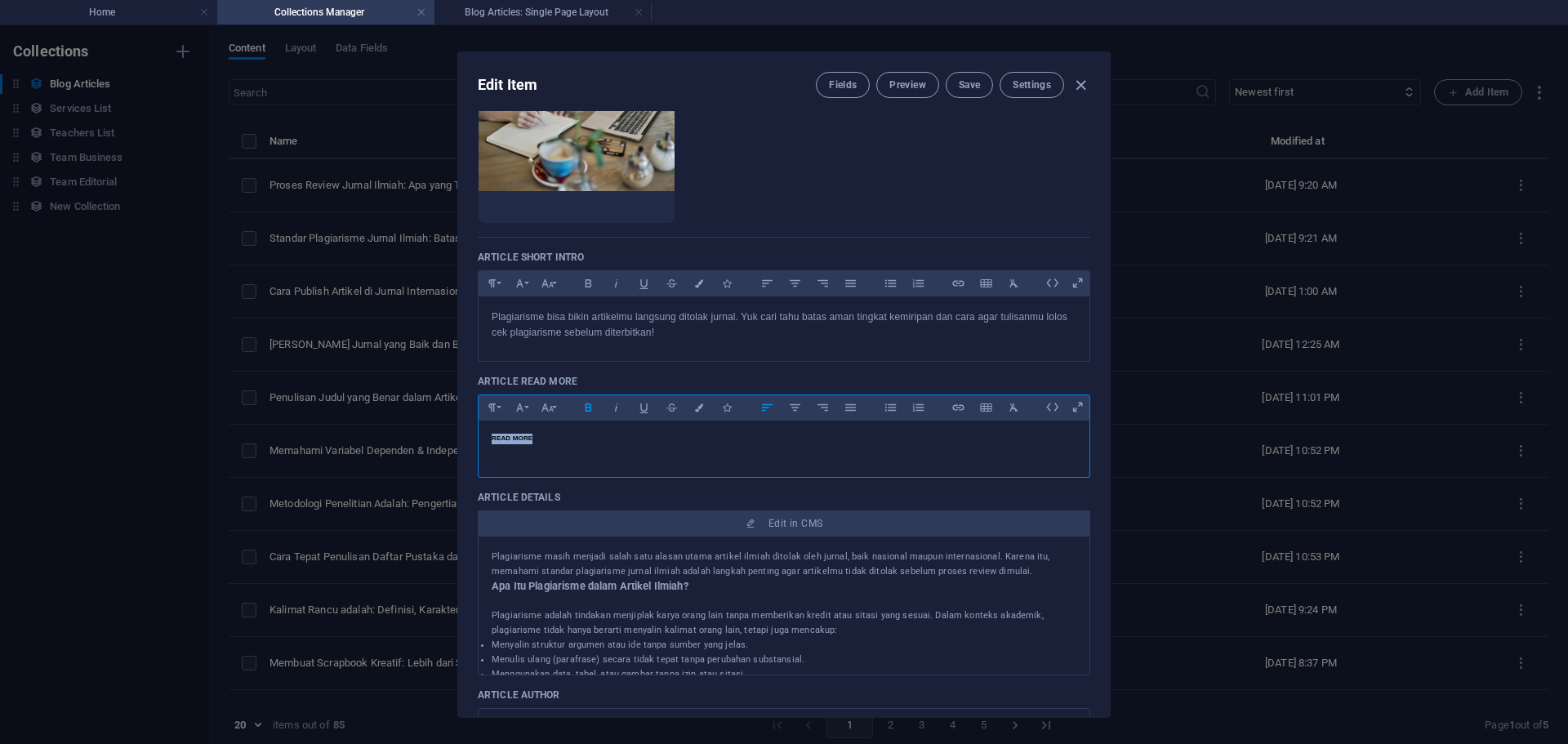
drag, startPoint x: 554, startPoint y: 451, endPoint x: 435, endPoint y: 443, distance: 119.3
click at [435, 443] on div "Edit Item Fields Preview Save Settings Article Title Standar Plagiarisme Jurnal…" at bounding box center [784, 385] width 1568 height 718
copy span "READ MORE"
click at [1281, 231] on div "Edit Item Fields Preview Save Settings Article Title Standar Plagiarisme Jurnal…" at bounding box center [784, 385] width 1568 height 718
checkbox input "false"
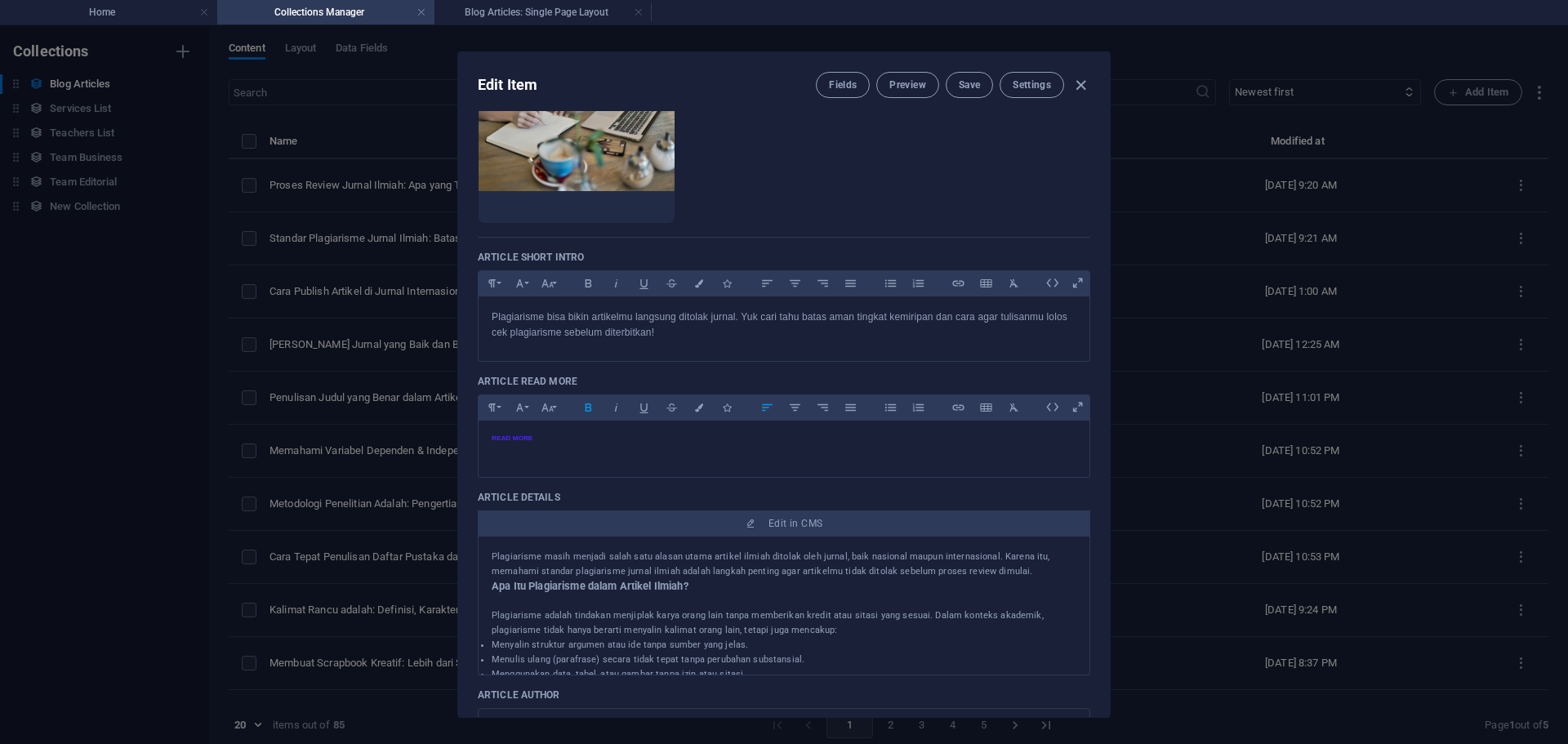
type input "standar-plagiarisme-jurnal-ilmiah-batas-aman-agar-artikelmu-lolos"
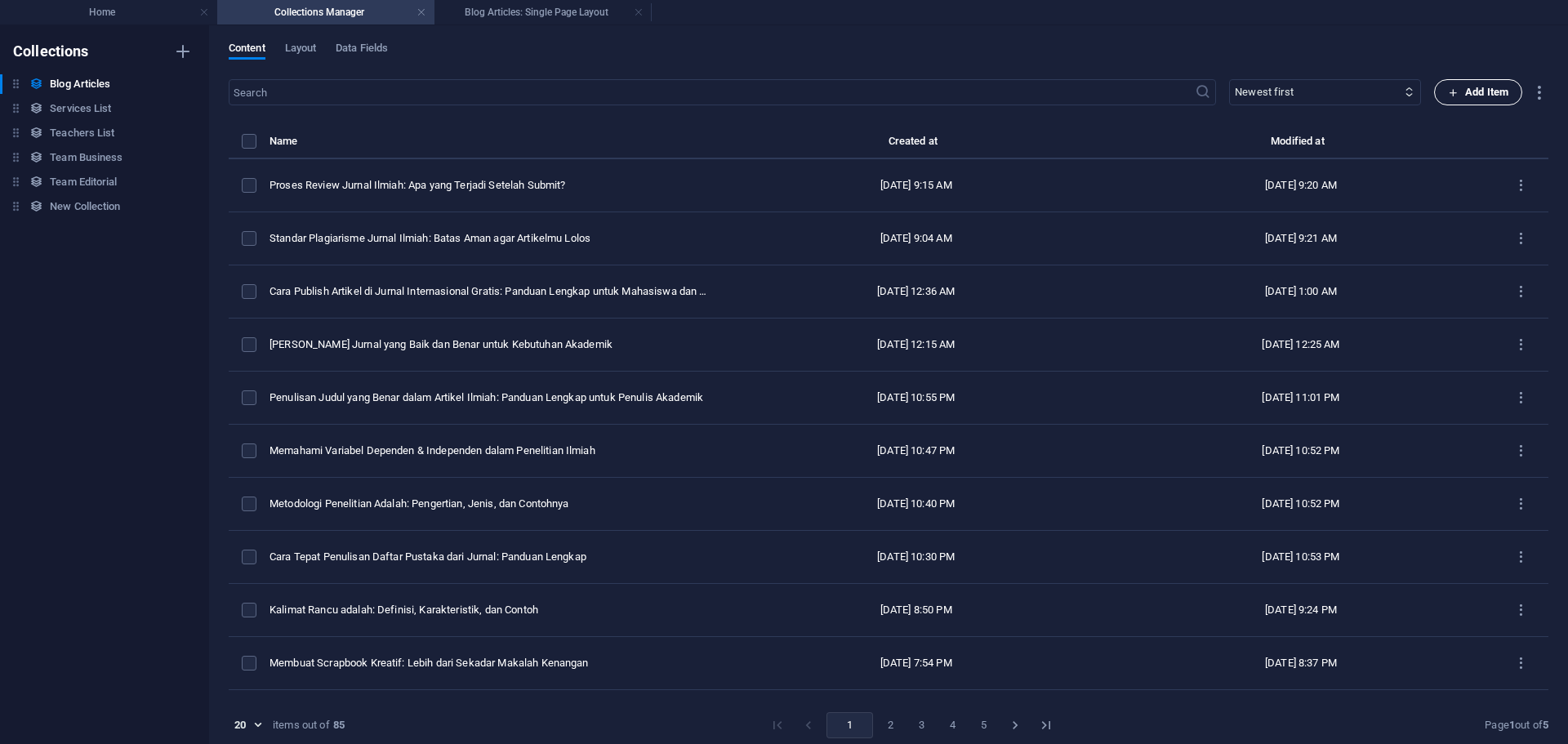
click at [1447, 85] on span "Add Item" at bounding box center [1478, 92] width 60 height 20
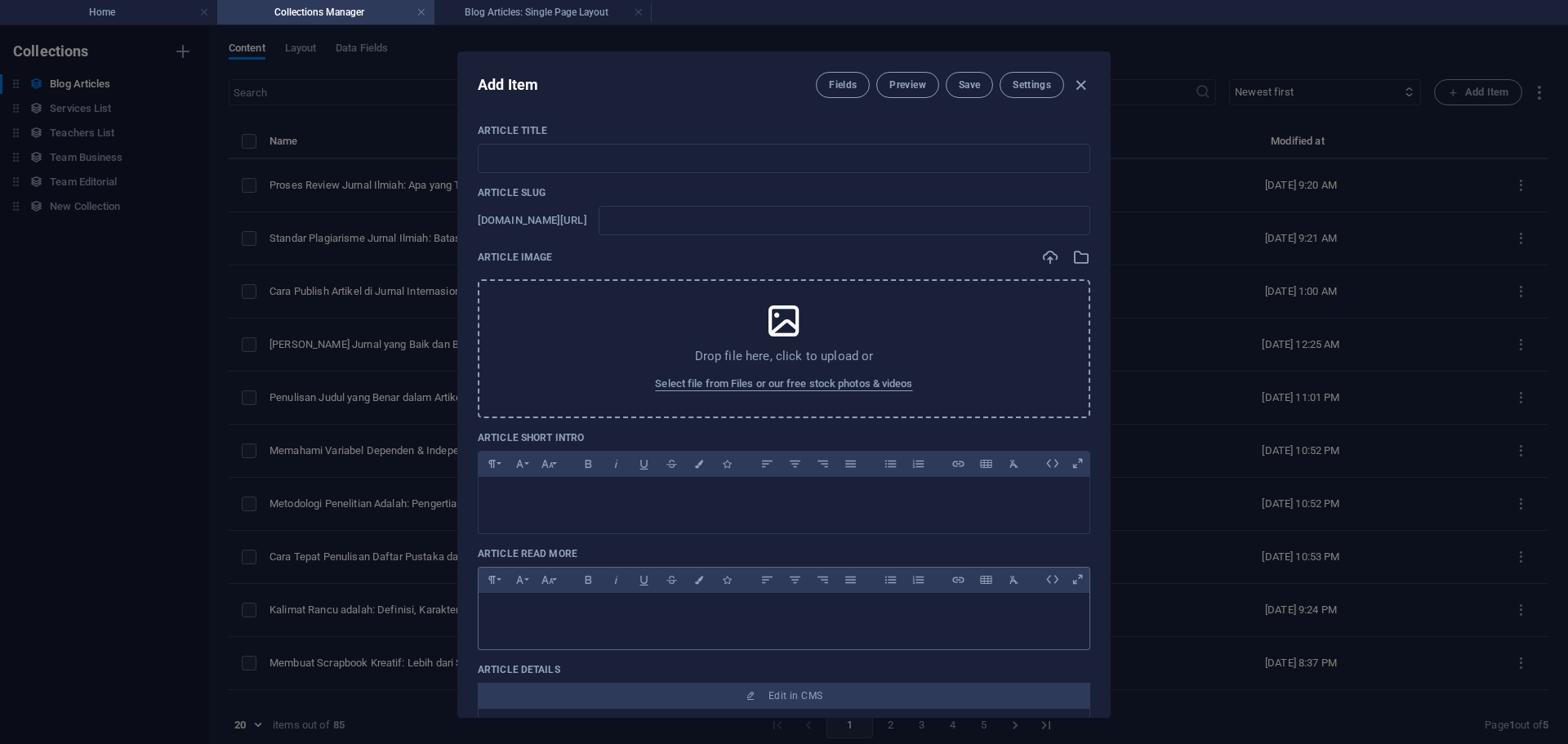
click at [597, 622] on div at bounding box center [783, 616] width 611 height 49
click at [582, 520] on div at bounding box center [783, 501] width 611 height 49
click at [568, 509] on div at bounding box center [783, 501] width 611 height 49
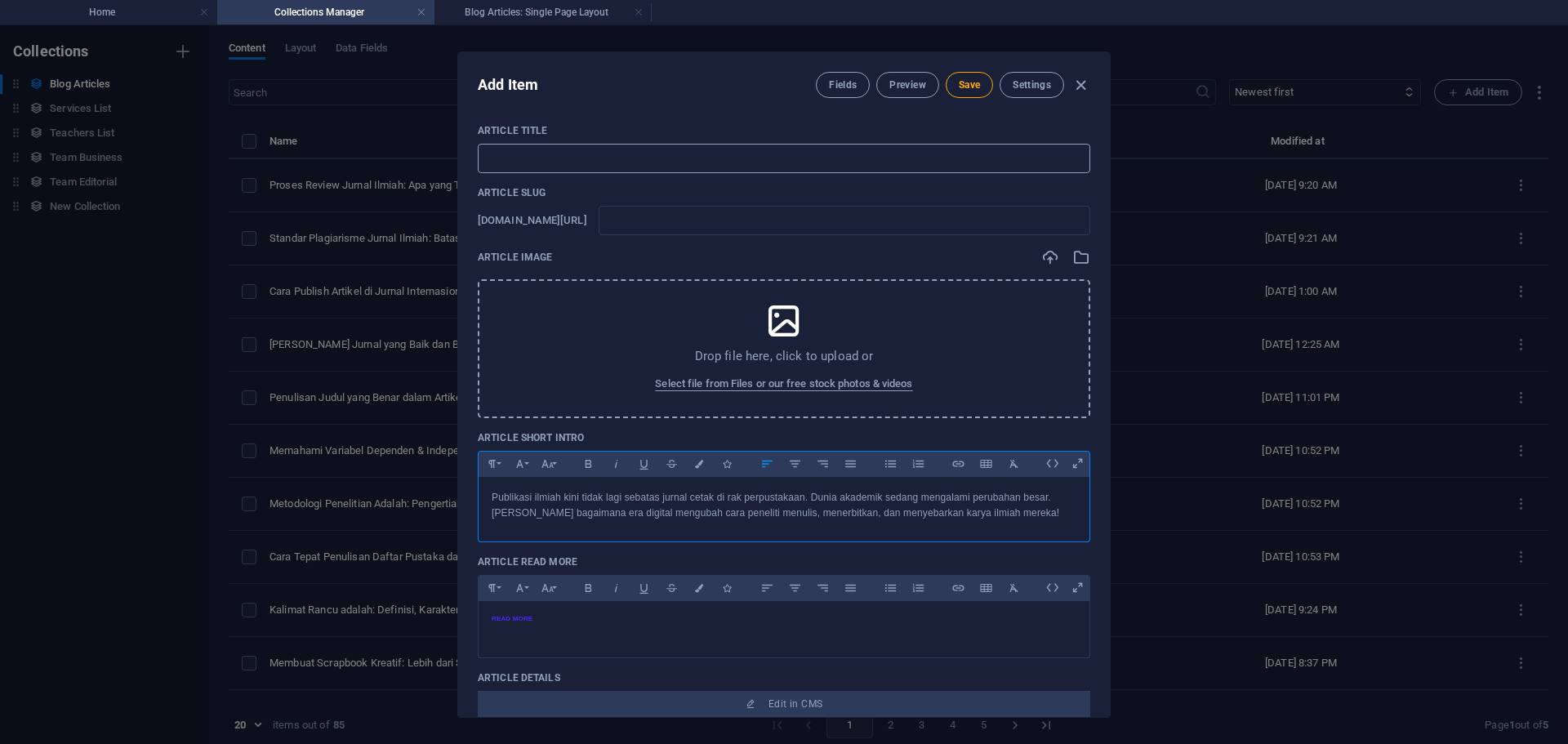
click at [560, 149] on input "text" at bounding box center [784, 158] width 612 height 29
paste input "Transformasi Publikasi Ilmiah di Era Digital"
type input "Transformasi Publikasi Ilmiah di Era Digital"
type input "transformasi-publikasi-ilmiah-di-era-digital"
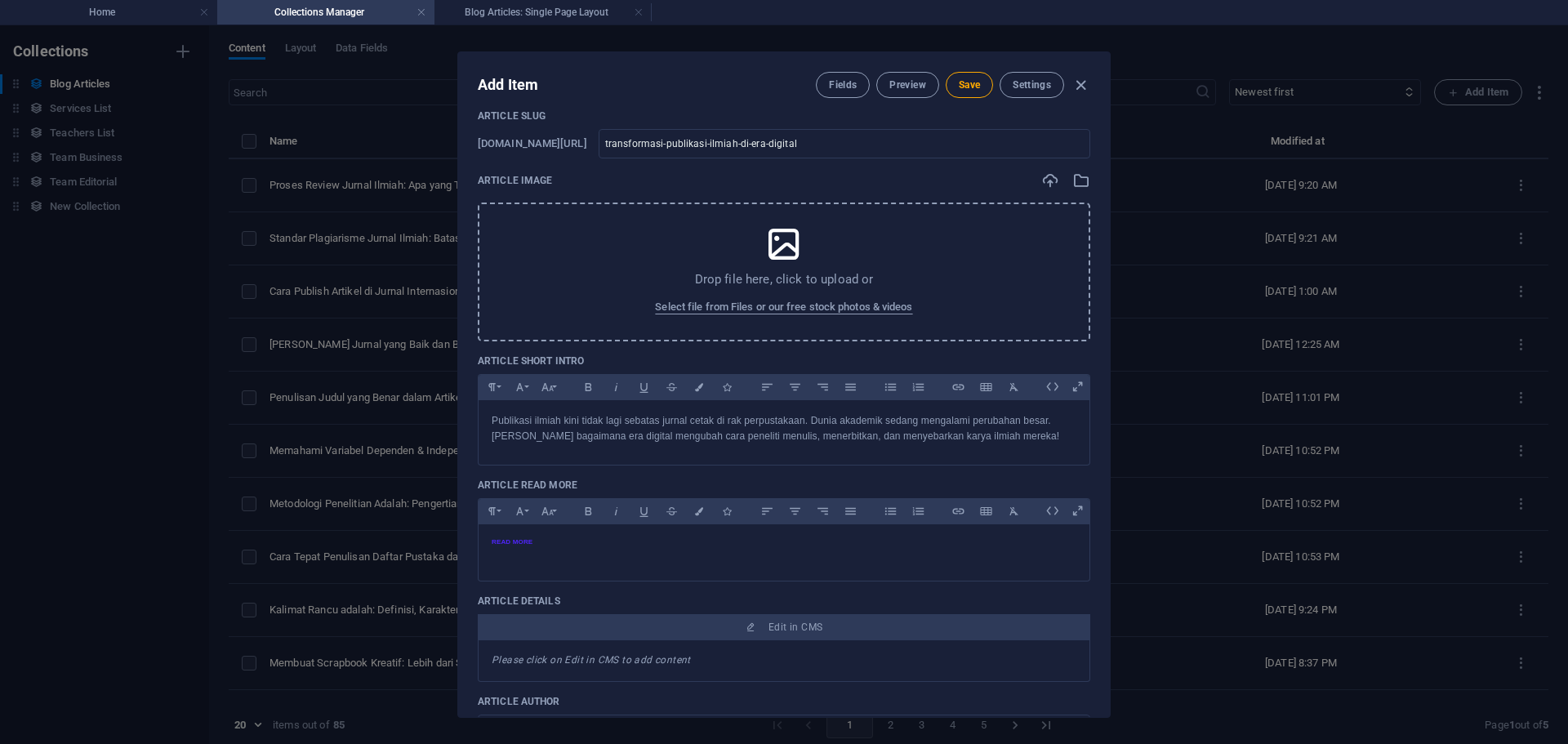
scroll to position [82, 0]
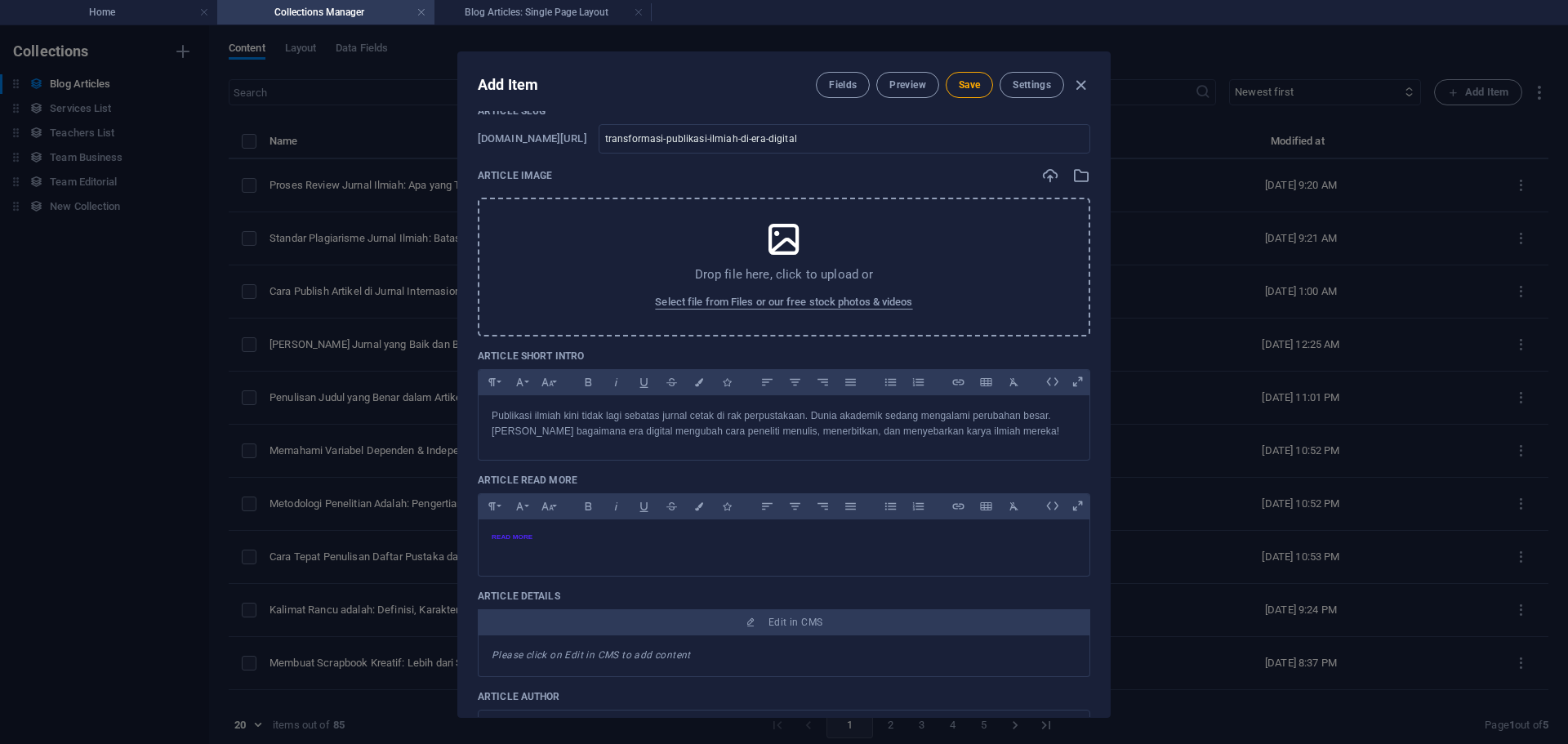
type input "Transformasi Publikasi Ilmiah di Era Digital"
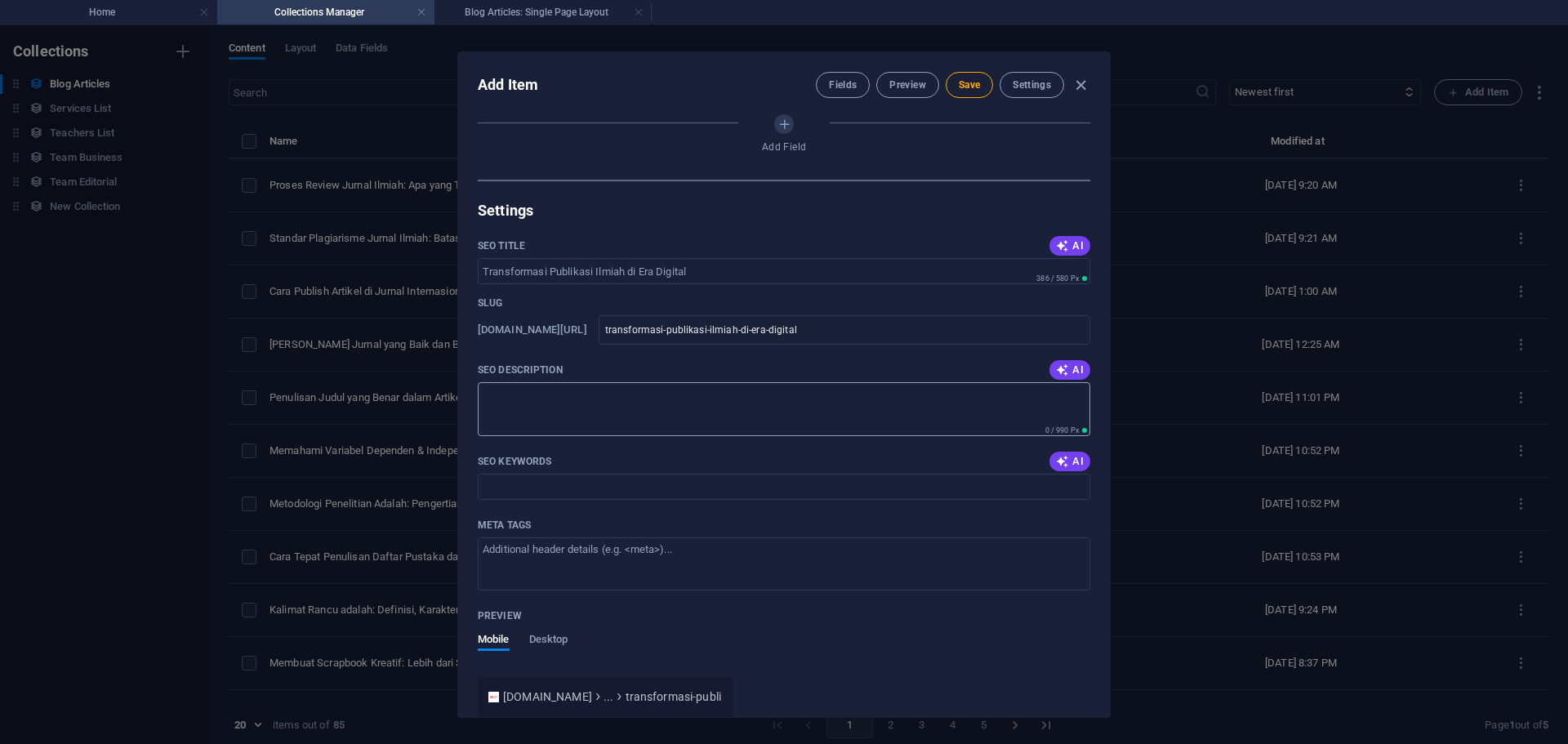
scroll to position [1061, 0]
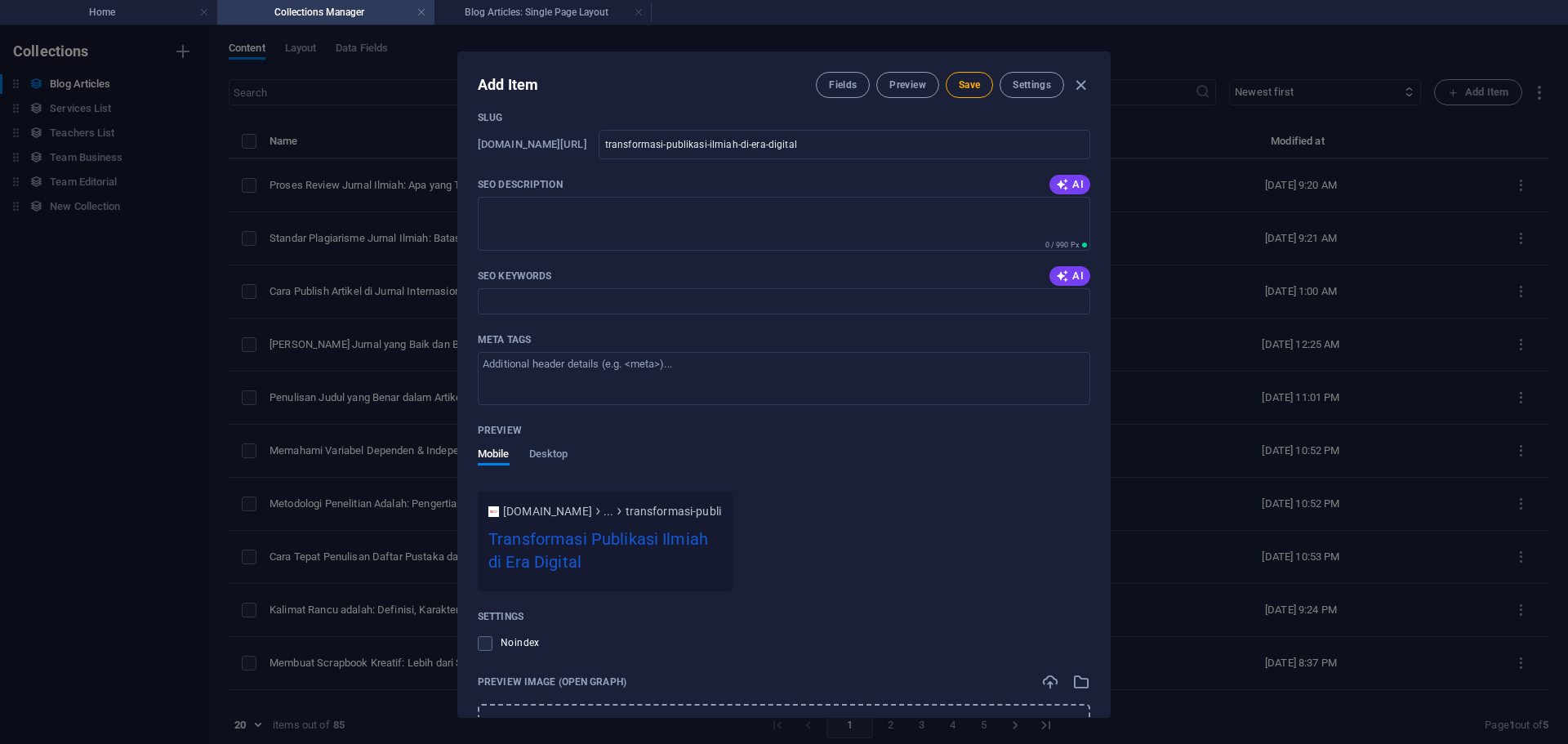
click at [603, 253] on div "SEO Title AI ​ 386 / 580 Px Slug www.example.com/blog-articles-single-page-layo…" at bounding box center [784, 451] width 612 height 807
click at [606, 239] on textarea "SEO Description" at bounding box center [784, 223] width 612 height 53
paste textarea "Publikasi ilmiah kini bertransformasi di era digital. Pelajari bagaimana teknol…"
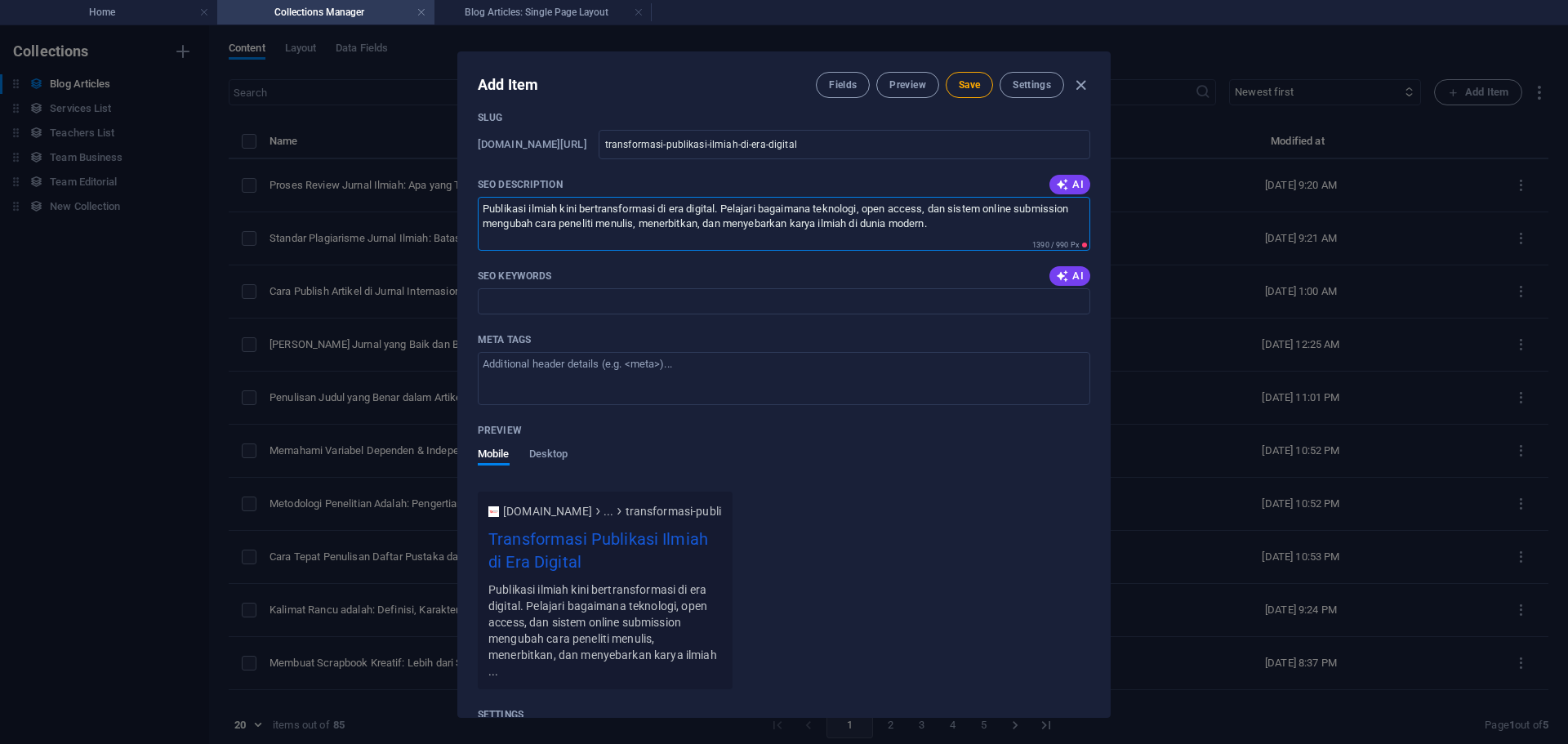
type textarea "Publikasi ilmiah kini bertransformasi di era digital. Pelajari bagaimana teknol…"
click at [561, 309] on input "SEO Keywords" at bounding box center [784, 301] width 612 height 26
paste input "transformasi publikasi ilmiah publikasi ilmiah di era digital digitalisasi jurn…"
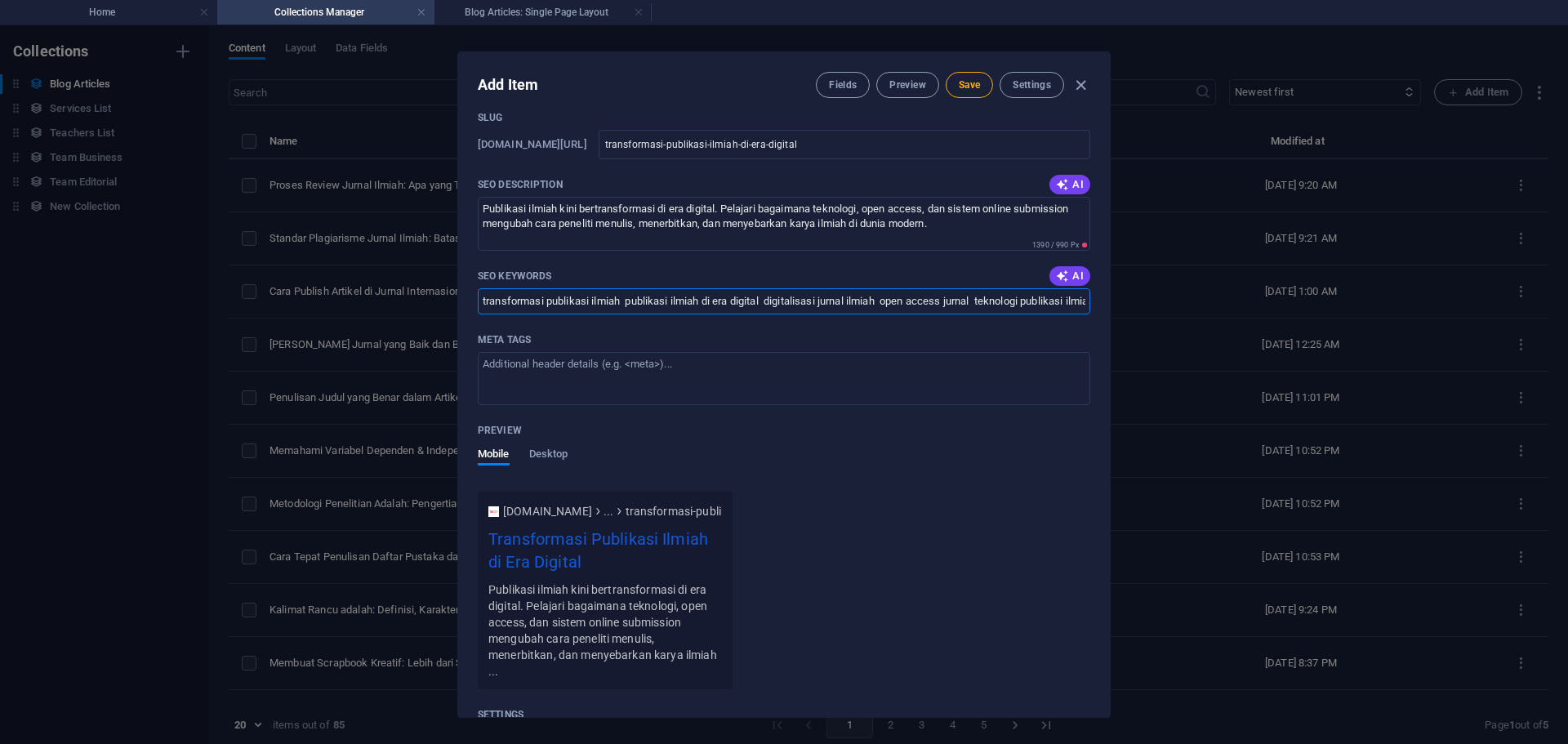
scroll to position [0, 1036]
type input "transformasi publikasi ilmiah publikasi ilmiah di era digital digitalisasi jurn…"
click at [576, 363] on textarea "Meta tags ​" at bounding box center [784, 379] width 612 height 53
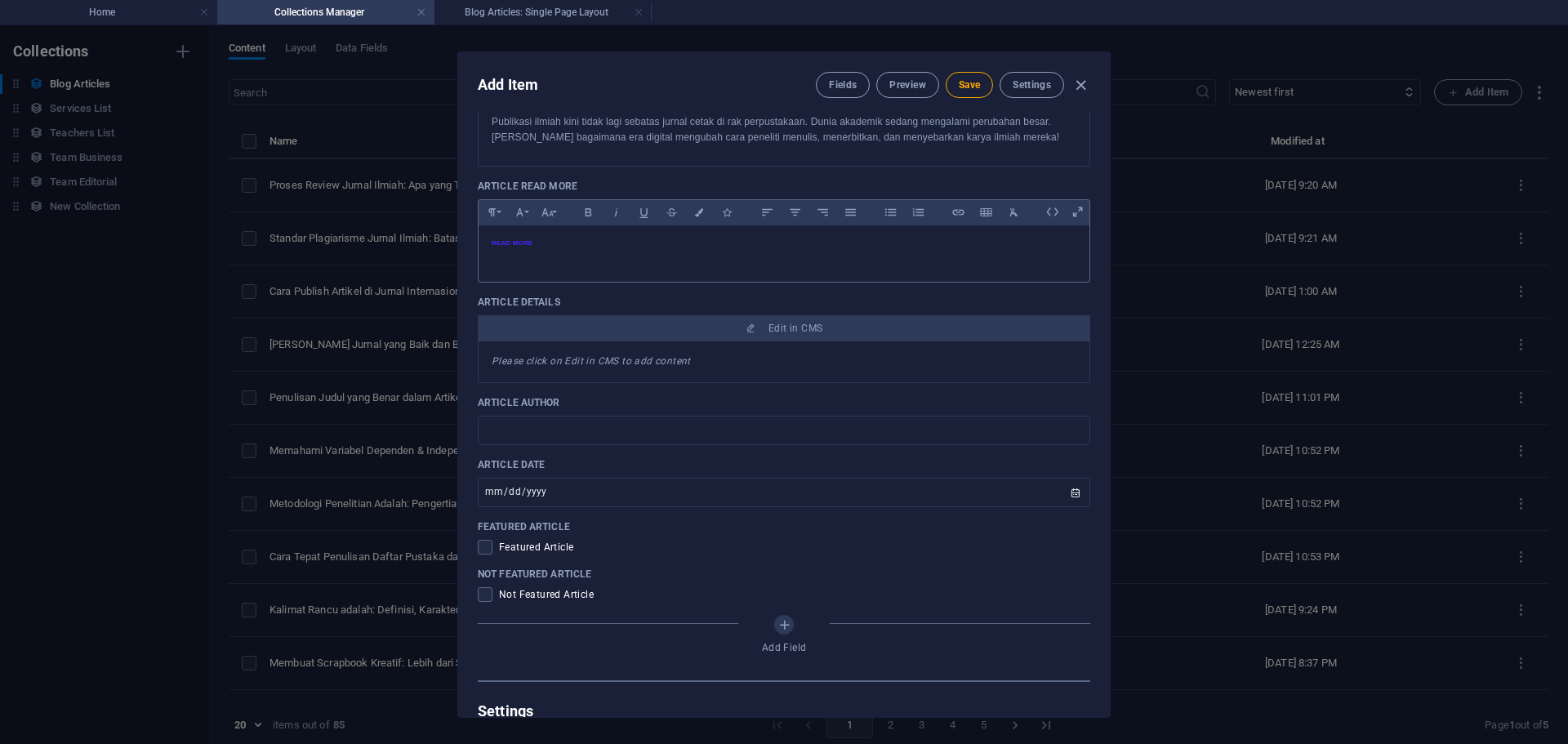
scroll to position [326, 0]
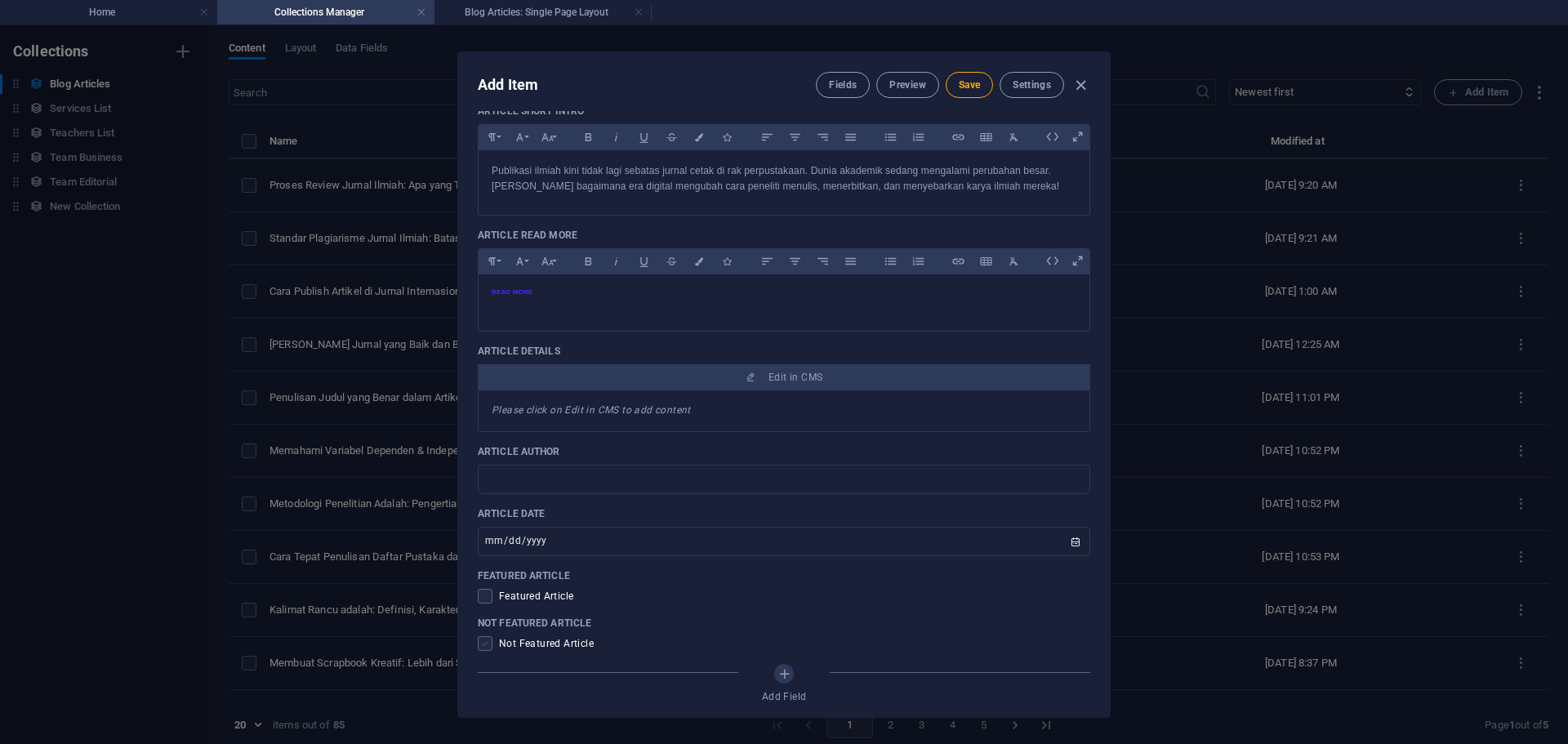
click at [481, 643] on span at bounding box center [485, 643] width 15 height 15
click at [481, 643] on input "checkbox" at bounding box center [489, 643] width 21 height 15
checkbox input "true"
click at [555, 496] on div "Article Title Transformasi Publikasi Ilmiah di Era Digital ​ Article Slug www.e…" at bounding box center [784, 263] width 612 height 931
click at [563, 480] on input "text" at bounding box center [784, 479] width 612 height 29
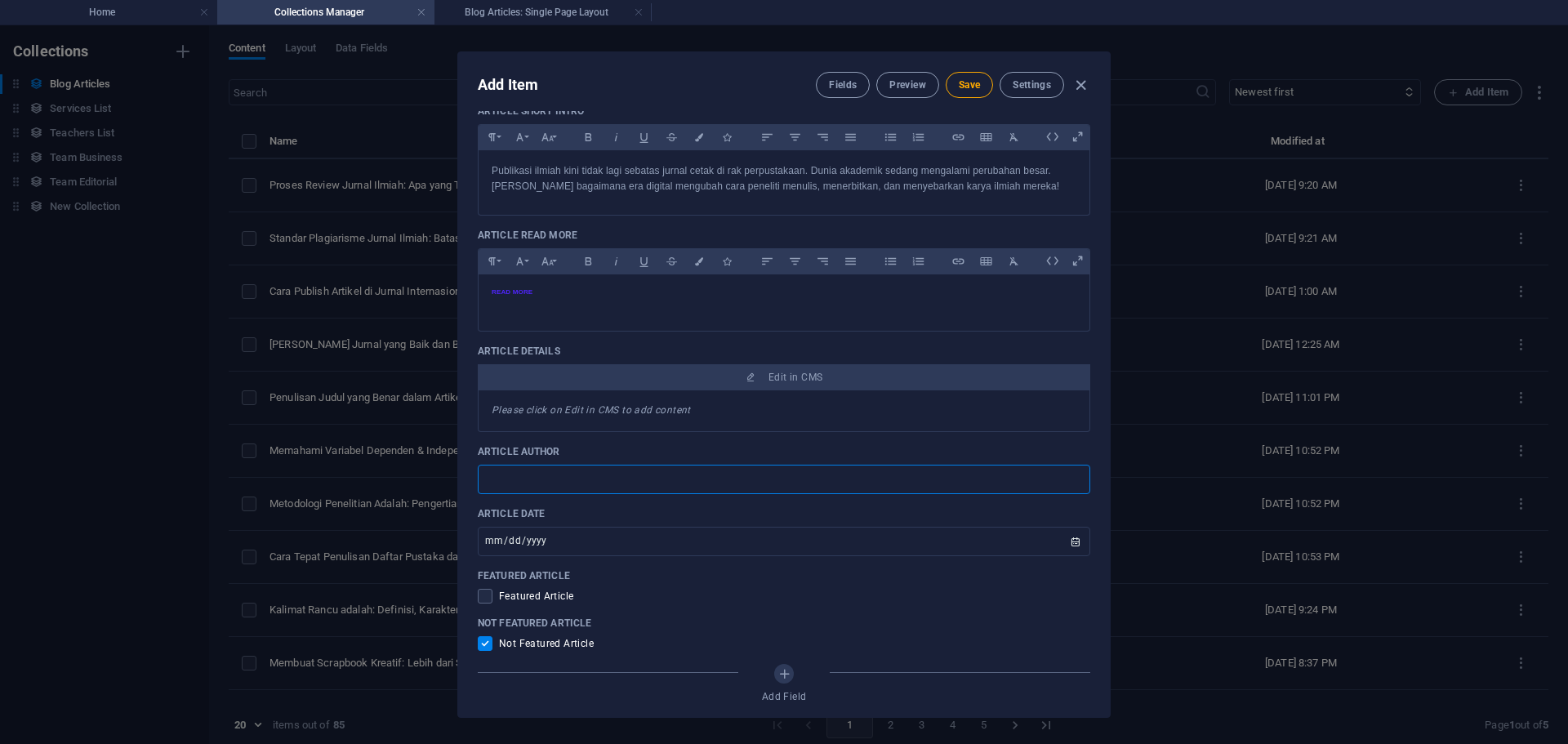
type input "Written By [PERSON_NAME]"
click at [657, 445] on p "Article Author" at bounding box center [784, 451] width 612 height 13
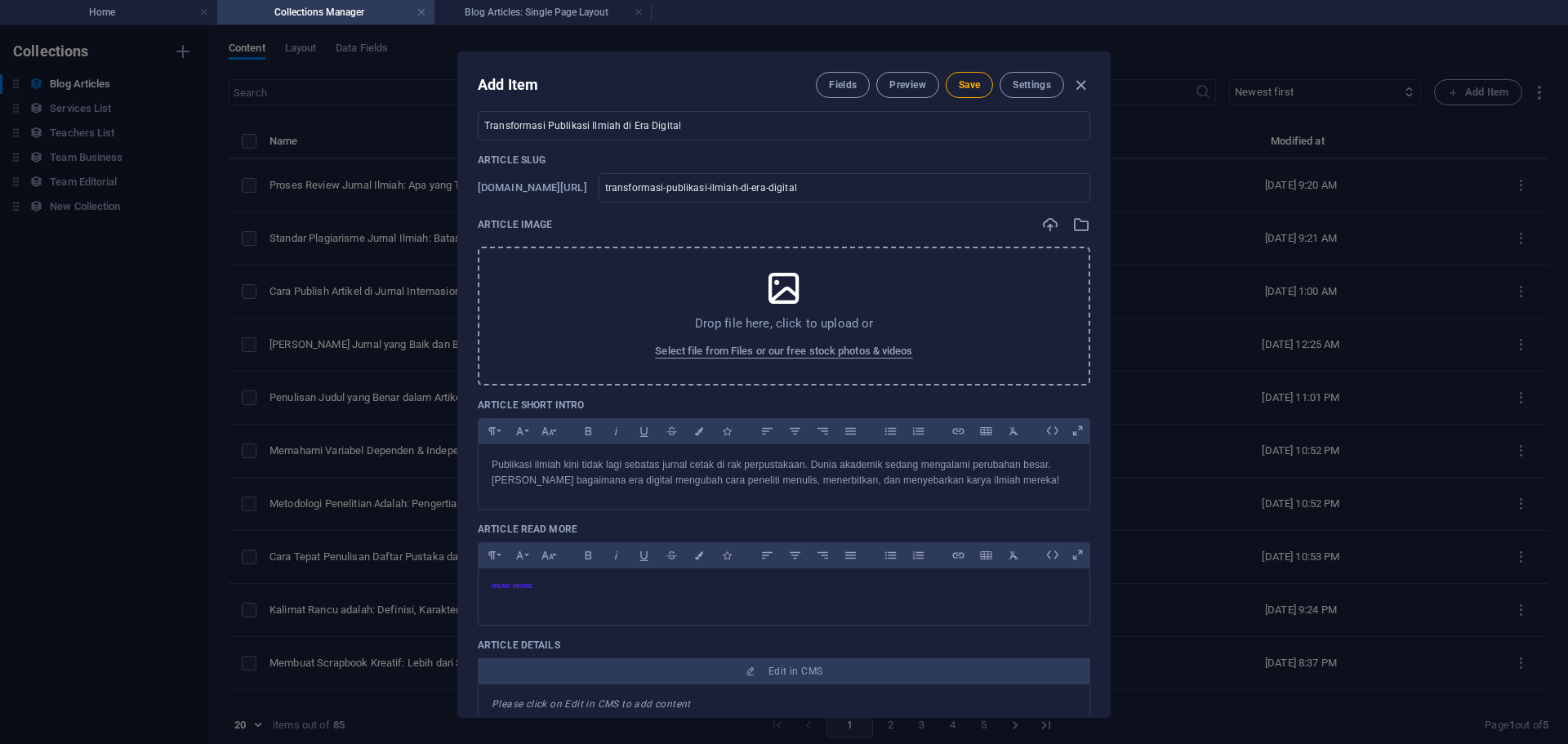
scroll to position [0, 0]
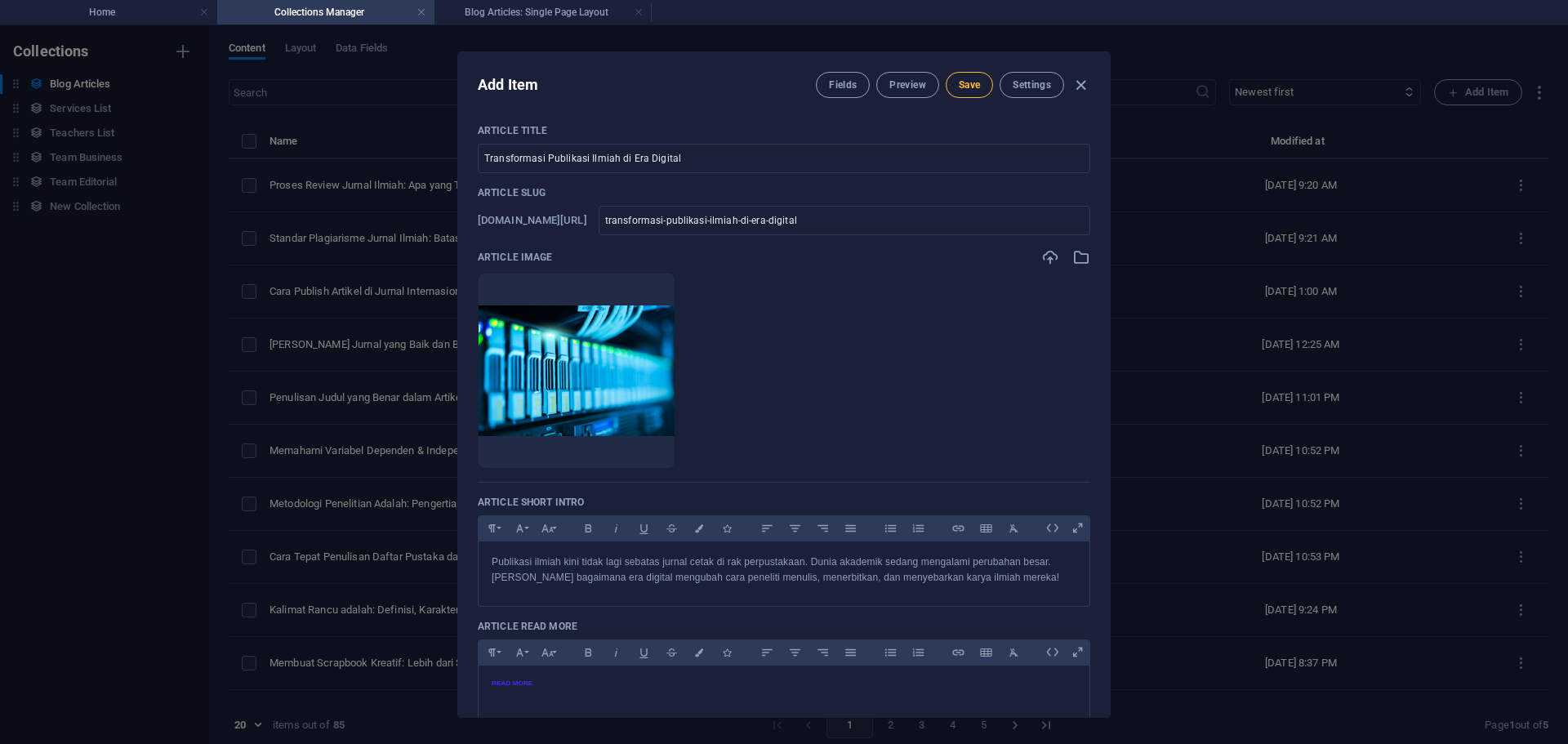
click at [959, 90] on span "Save" at bounding box center [969, 84] width 21 height 13
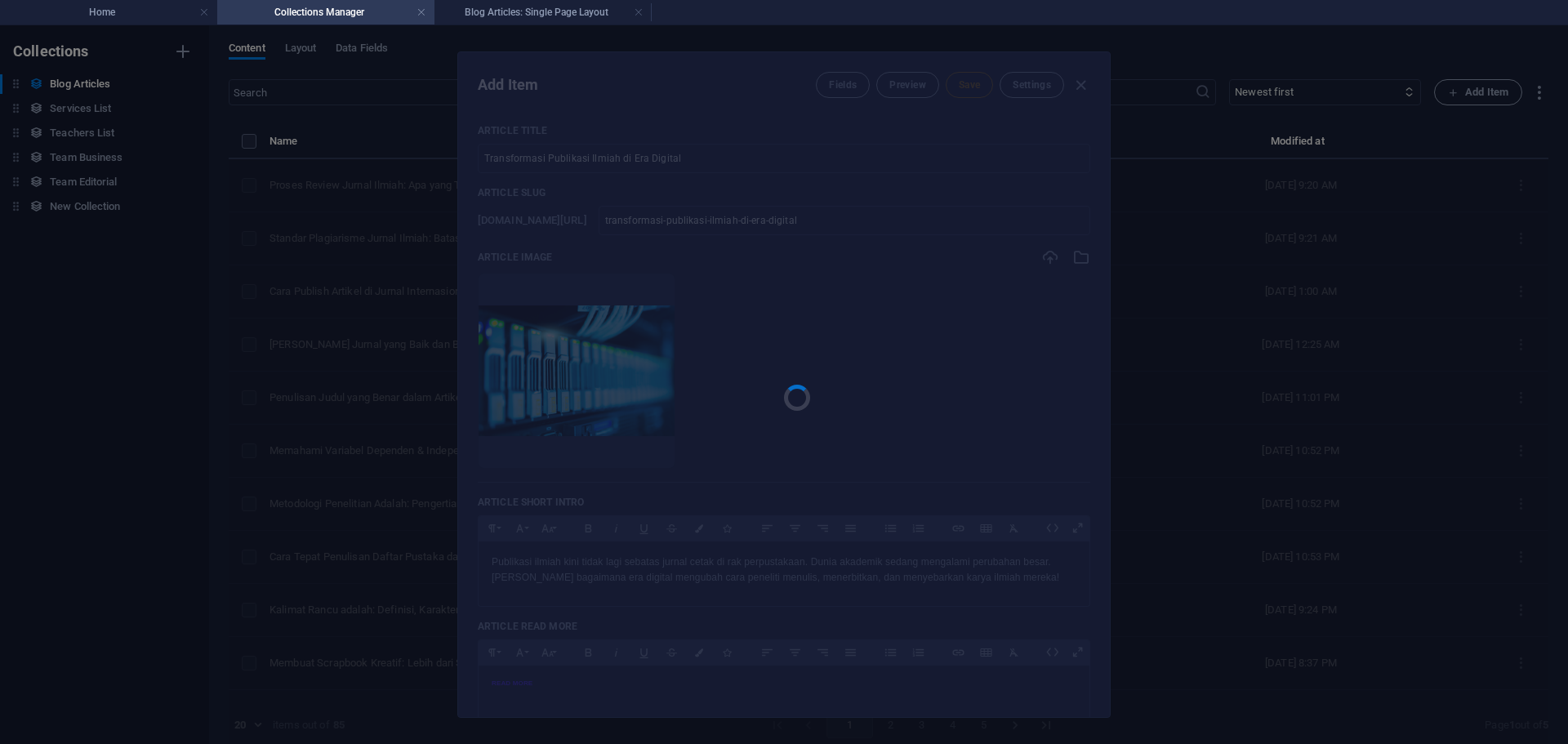
type input "transformasi-publikasi-ilmiah-di-era-digital"
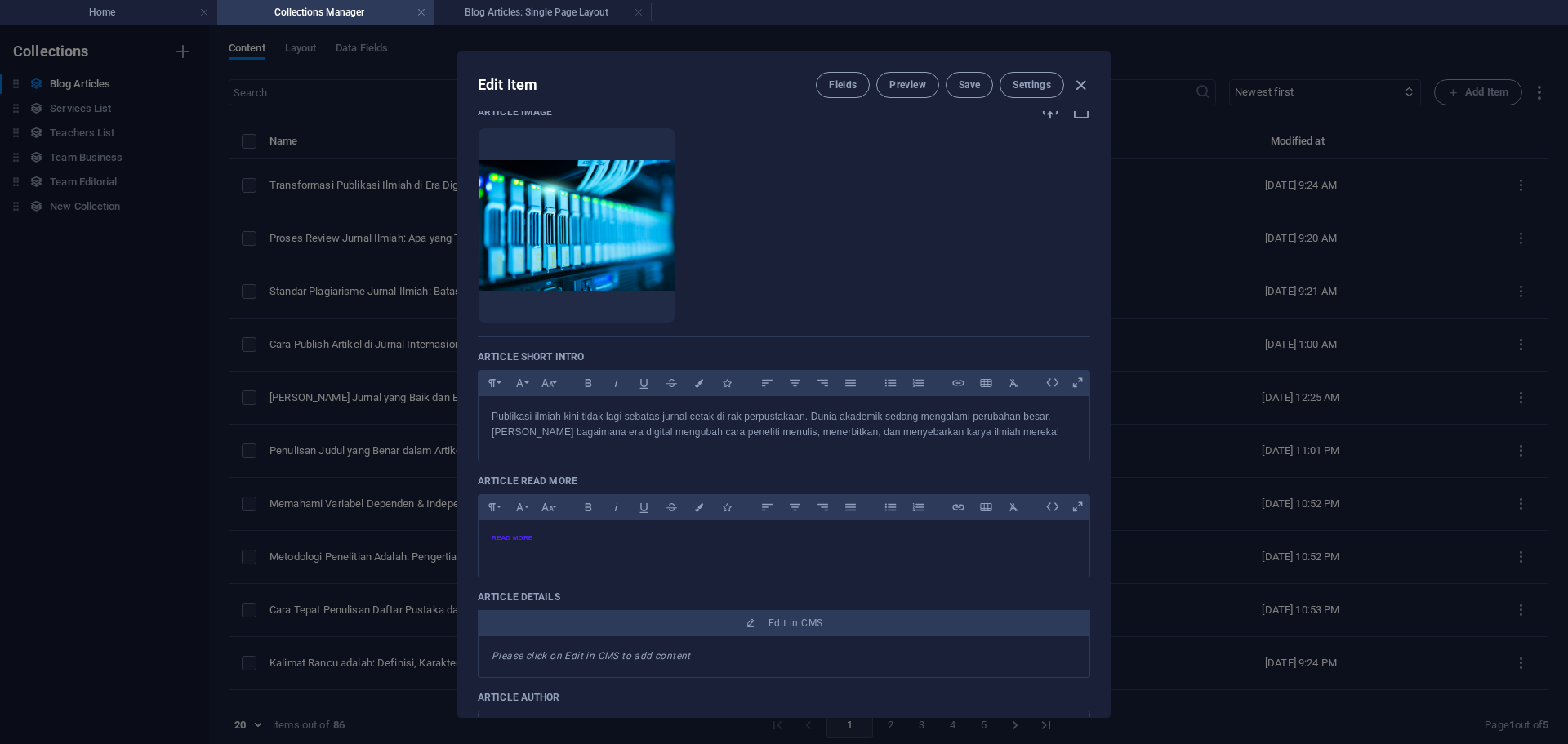
scroll to position [163, 0]
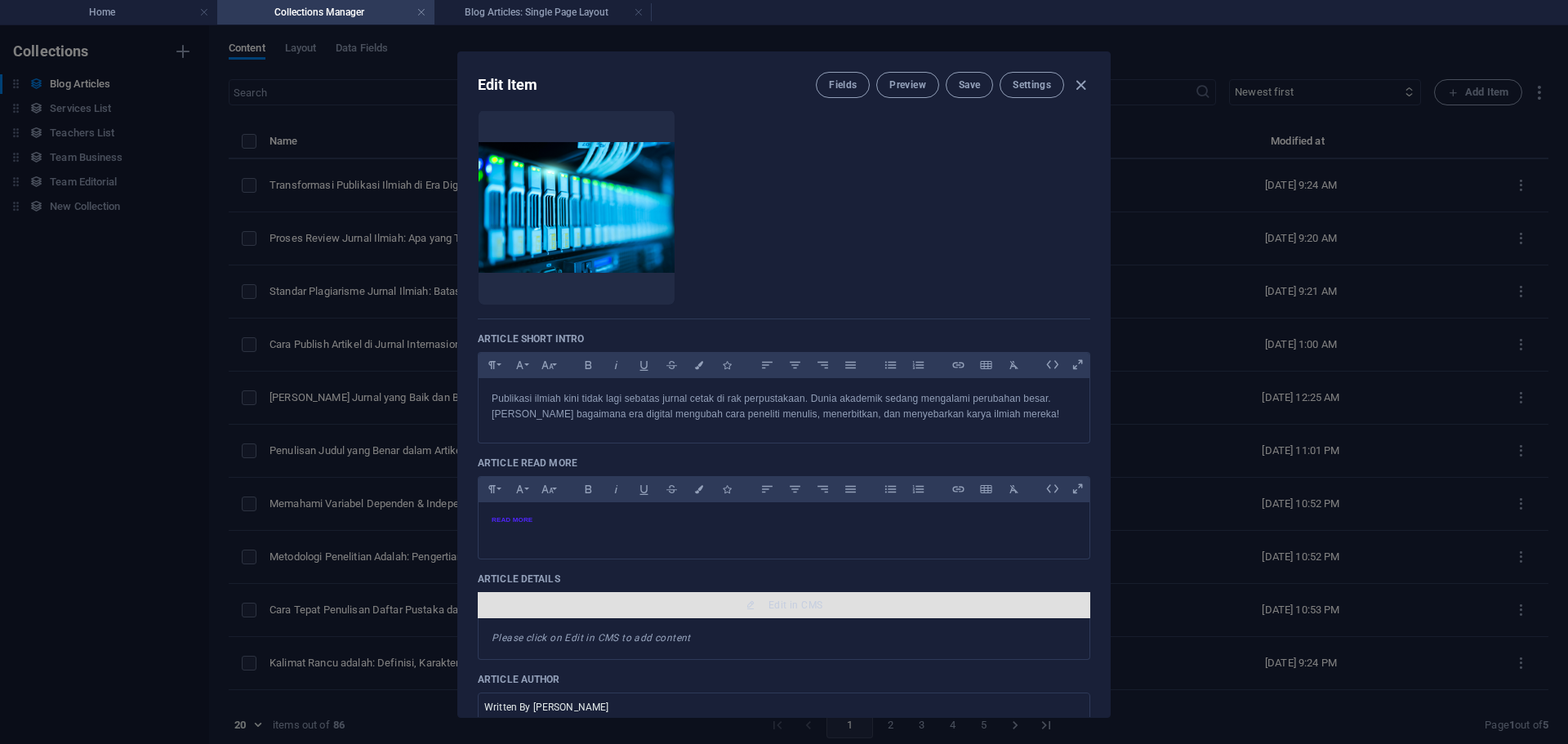
click at [621, 614] on button "Edit in CMS" at bounding box center [784, 604] width 612 height 26
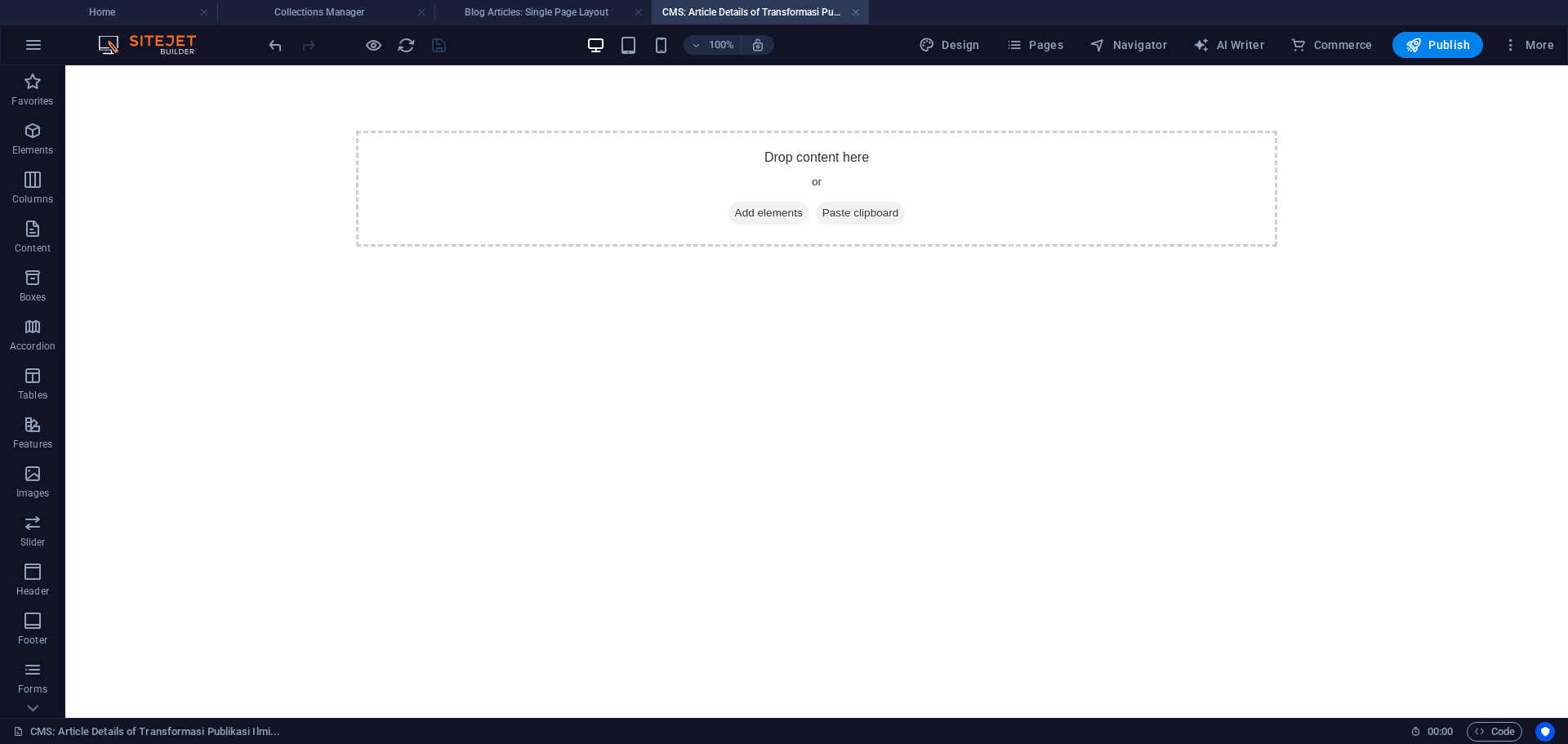
scroll to position [0, 0]
click at [768, 221] on span "Add elements" at bounding box center [768, 213] width 81 height 23
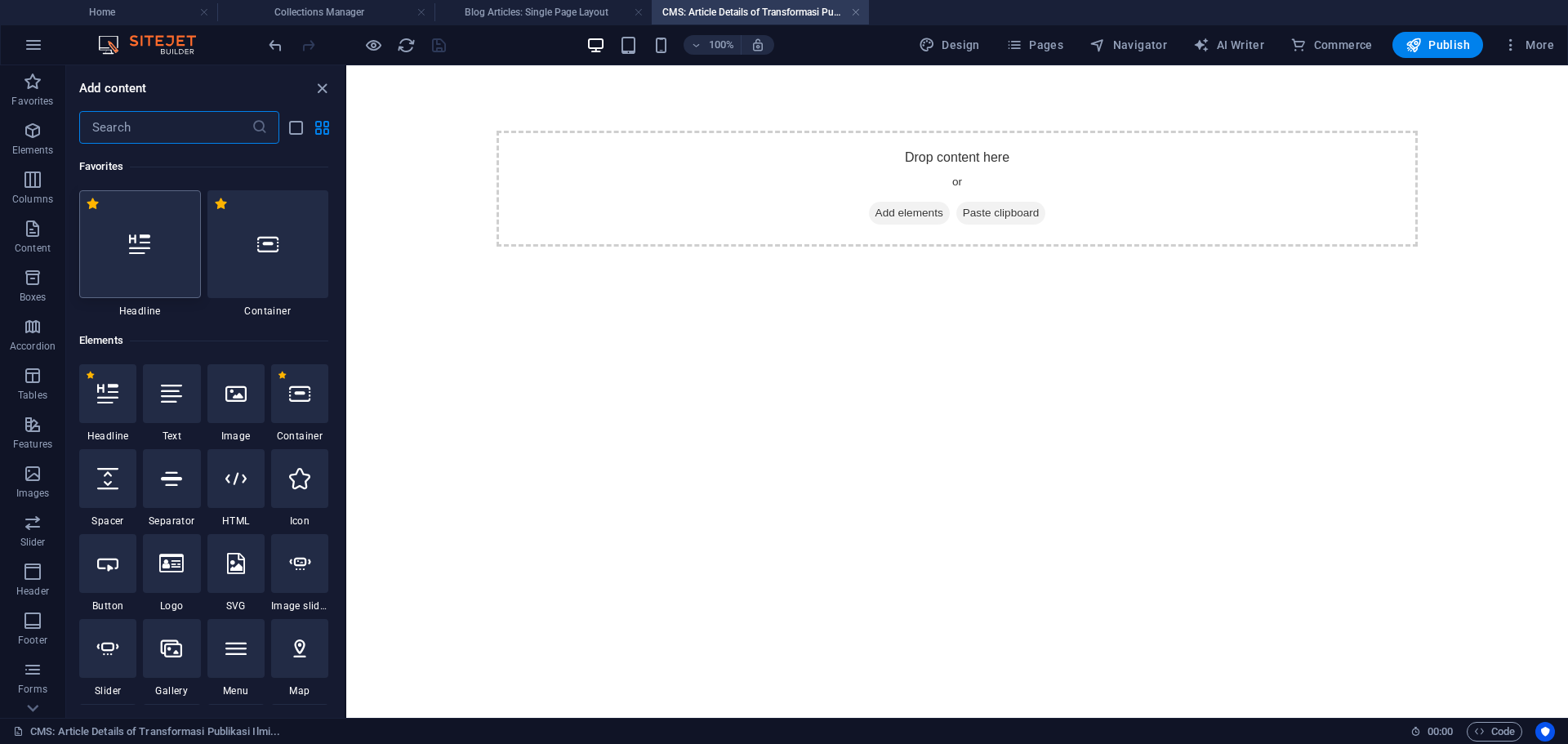
click at [142, 219] on div at bounding box center [139, 245] width 122 height 108
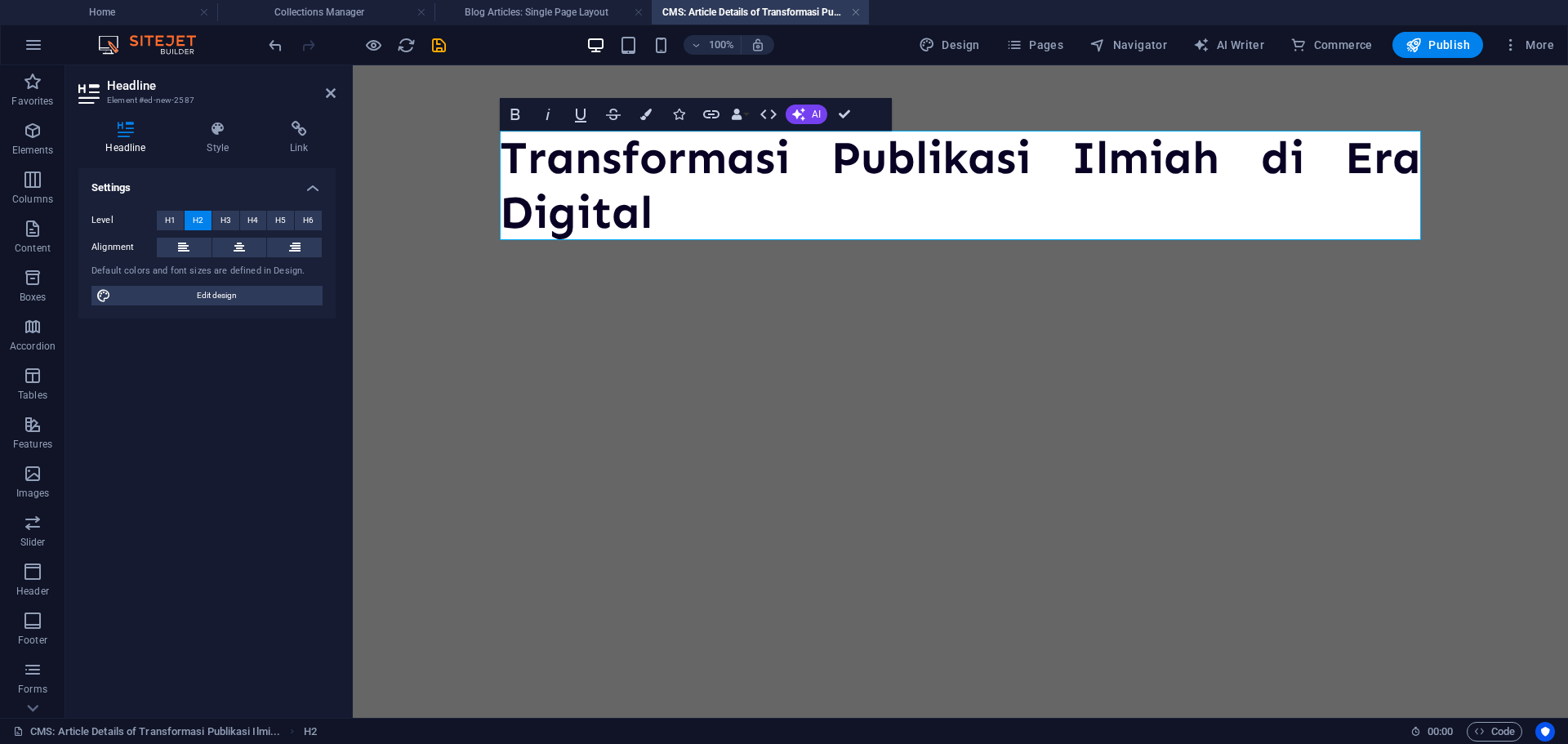
click at [824, 167] on h2 "Transformasi Publikasi Ilmiah di Era Digital" at bounding box center [960, 184] width 921 height 109
click at [182, 252] on icon at bounding box center [184, 247] width 12 height 20
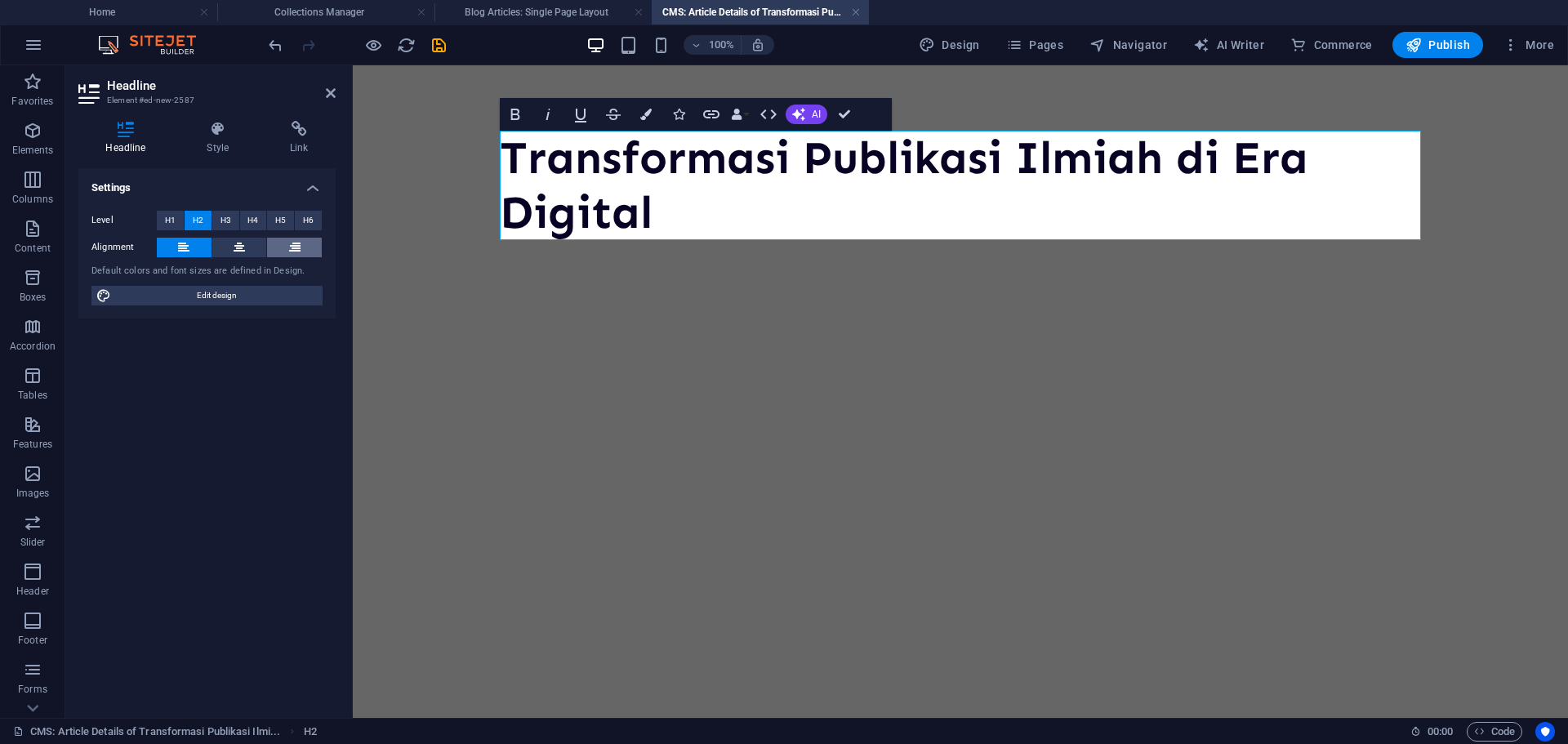
click at [290, 243] on icon at bounding box center [294, 247] width 12 height 20
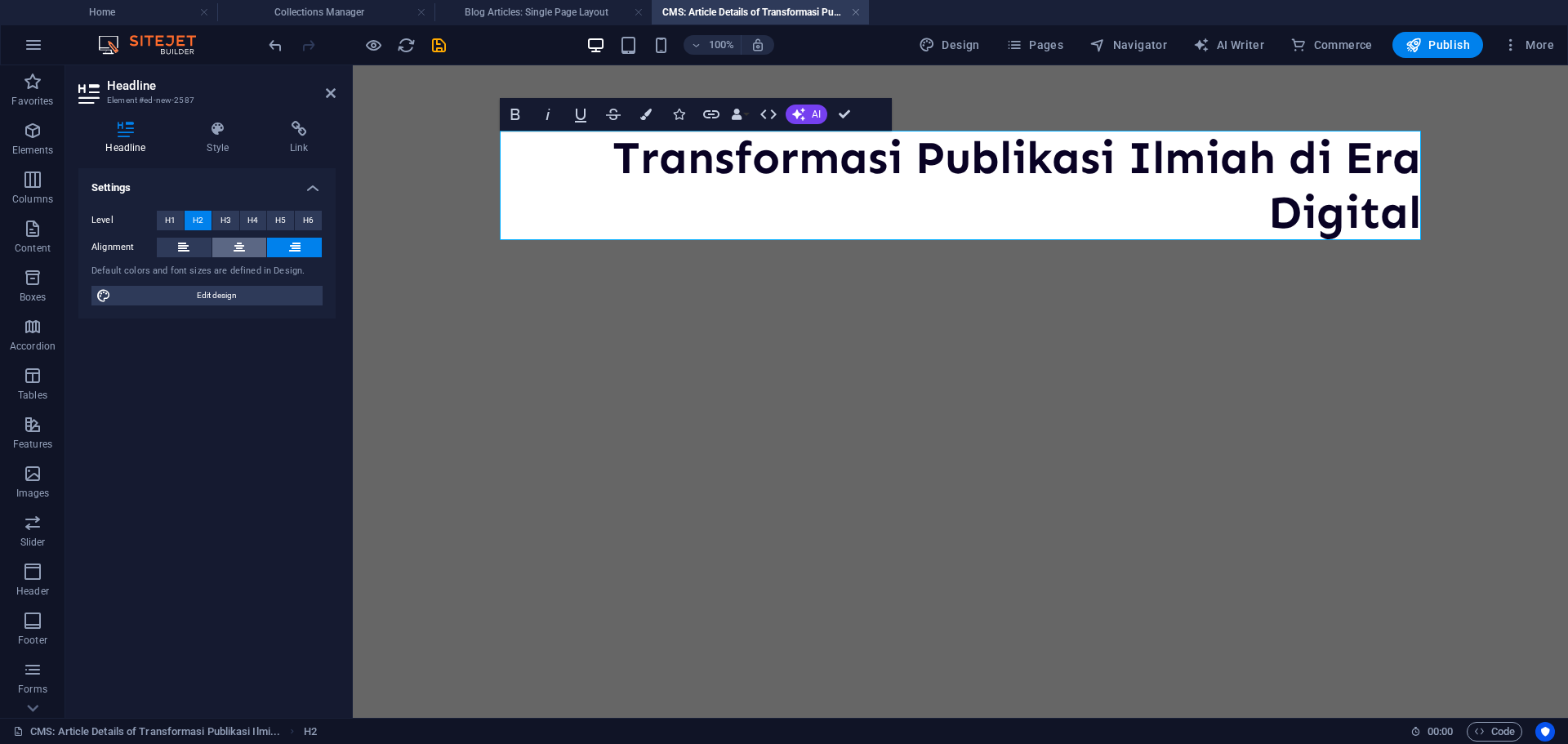
click at [247, 253] on button at bounding box center [239, 247] width 55 height 20
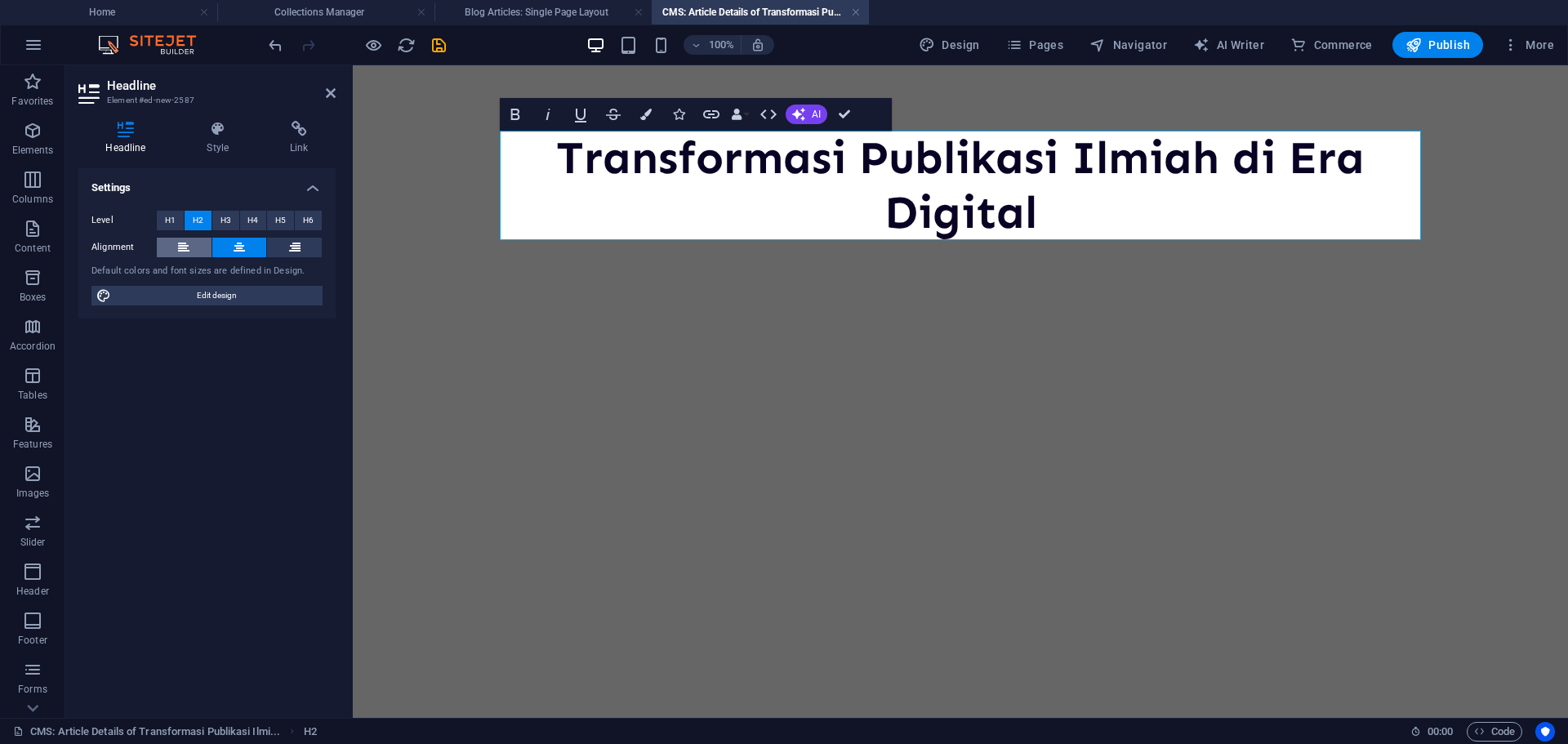
click at [185, 252] on icon at bounding box center [184, 247] width 12 height 20
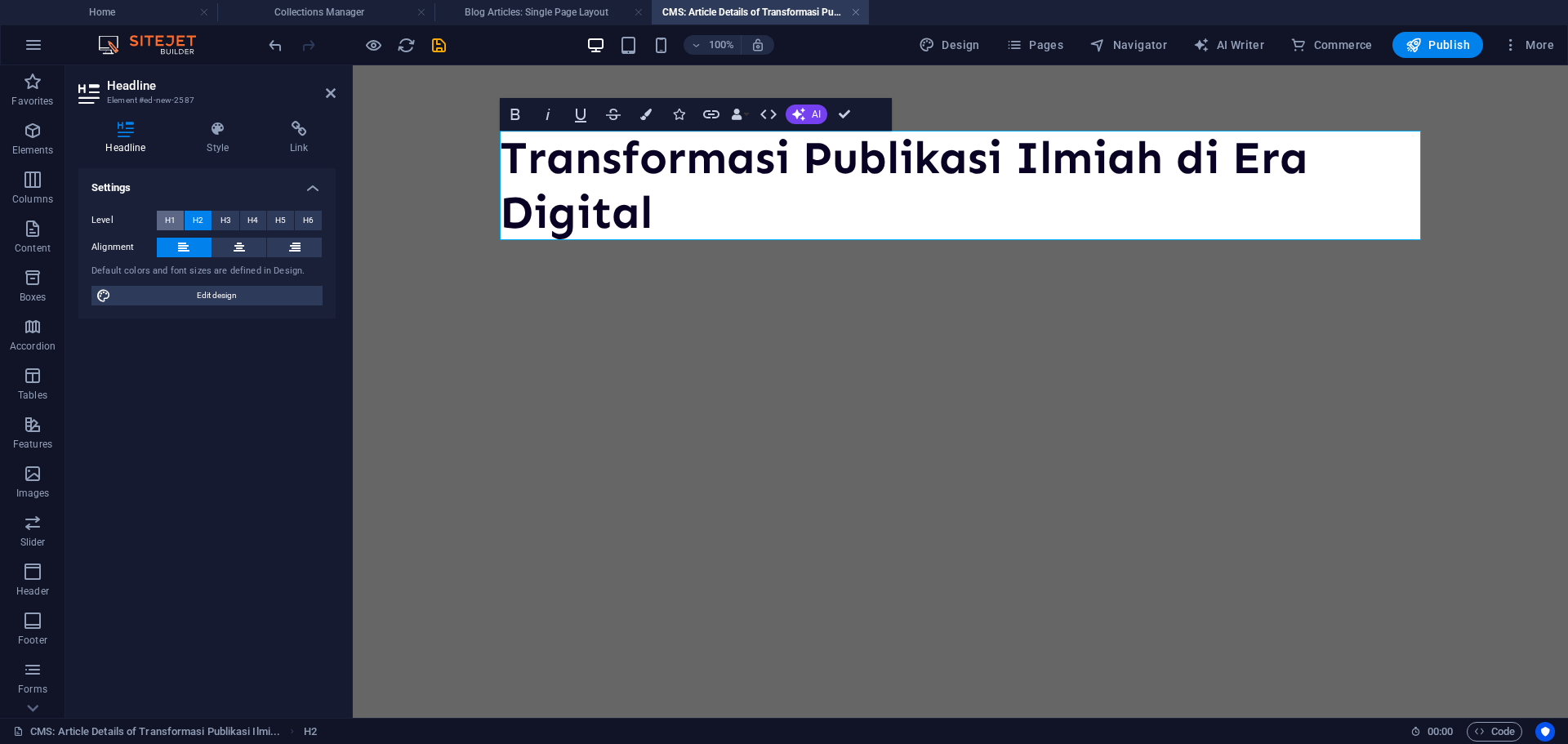
click at [174, 224] on span "H1" at bounding box center [170, 221] width 11 height 20
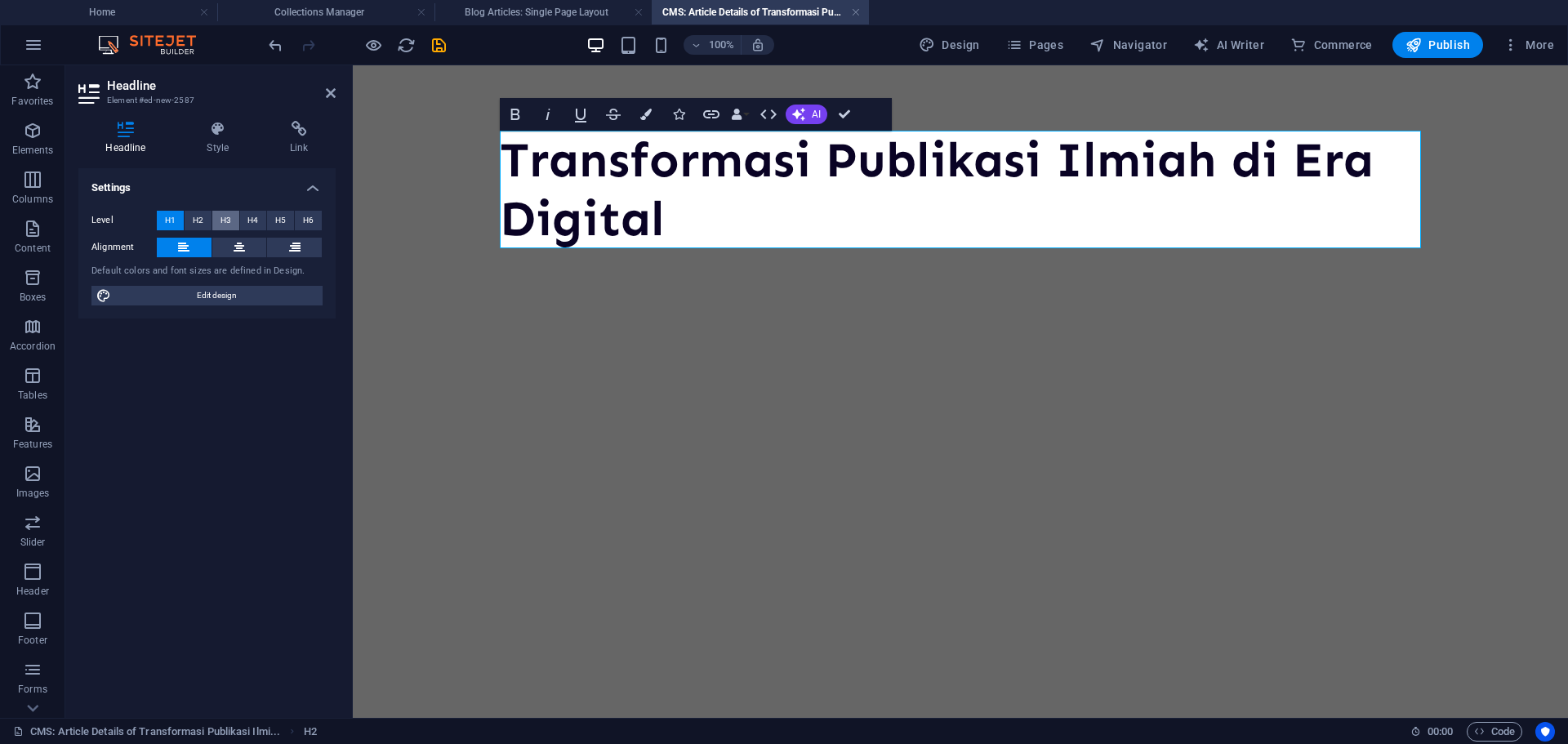
click at [227, 217] on span "H3" at bounding box center [226, 221] width 11 height 20
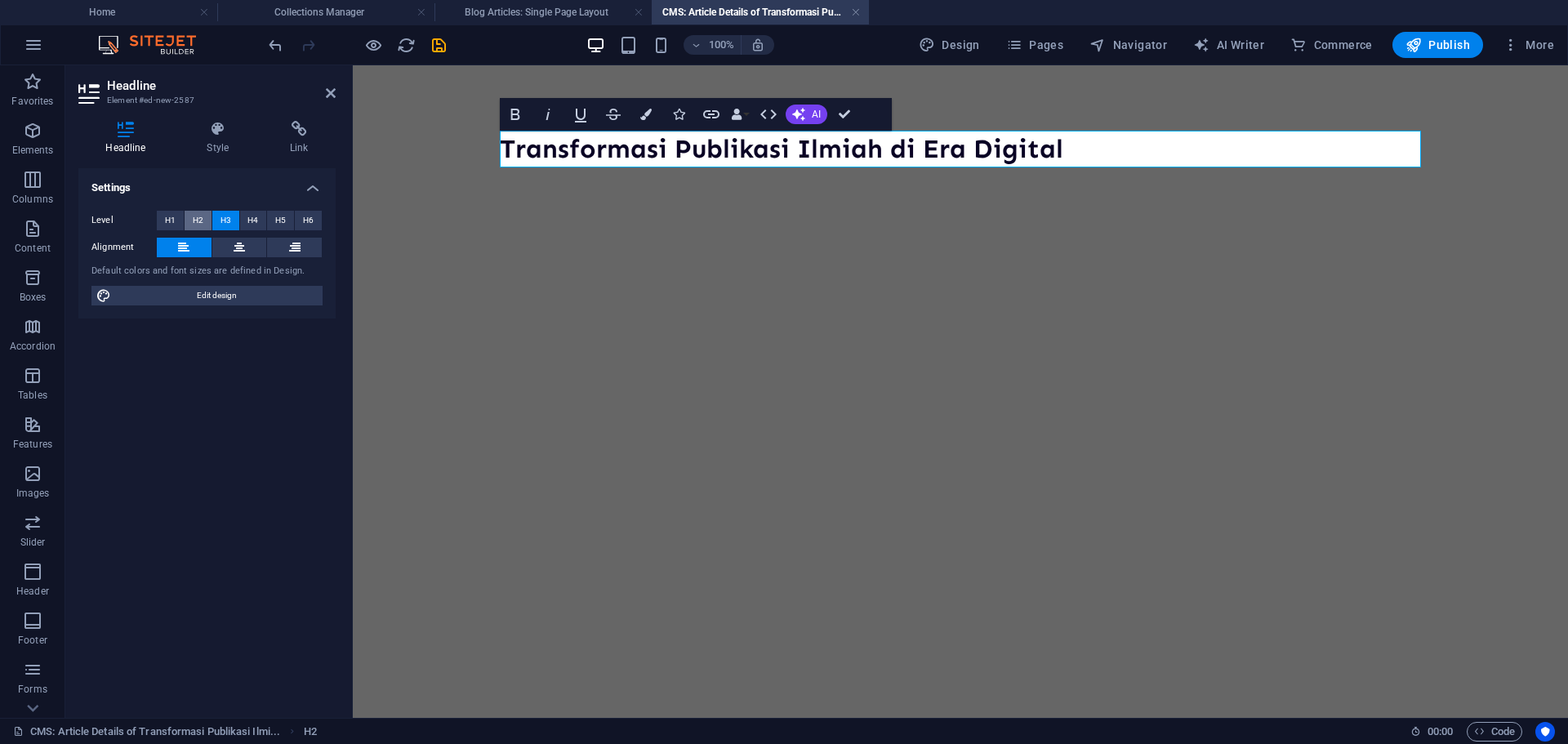
click at [200, 221] on span "H2" at bounding box center [198, 221] width 11 height 20
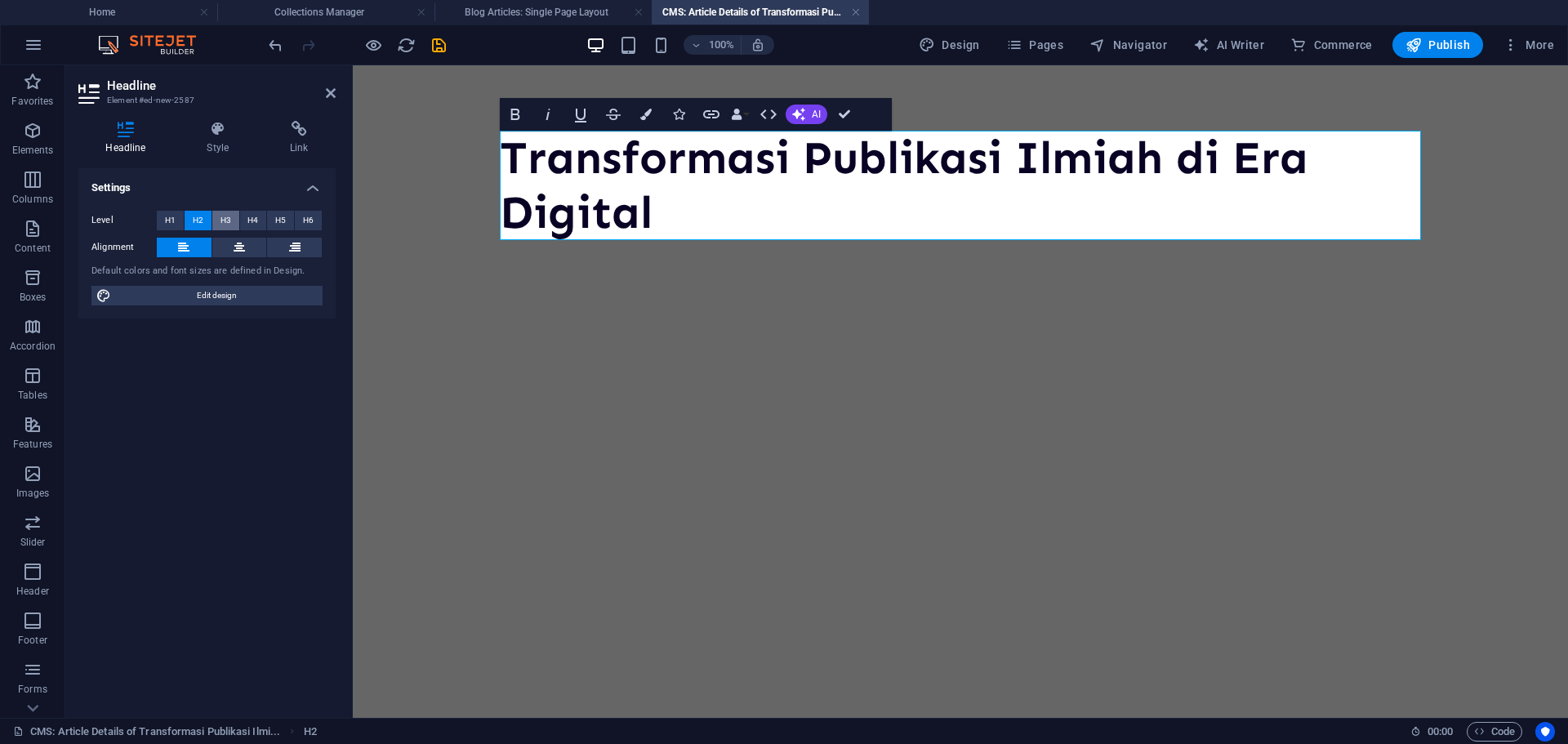
click at [224, 221] on span "H3" at bounding box center [226, 221] width 11 height 20
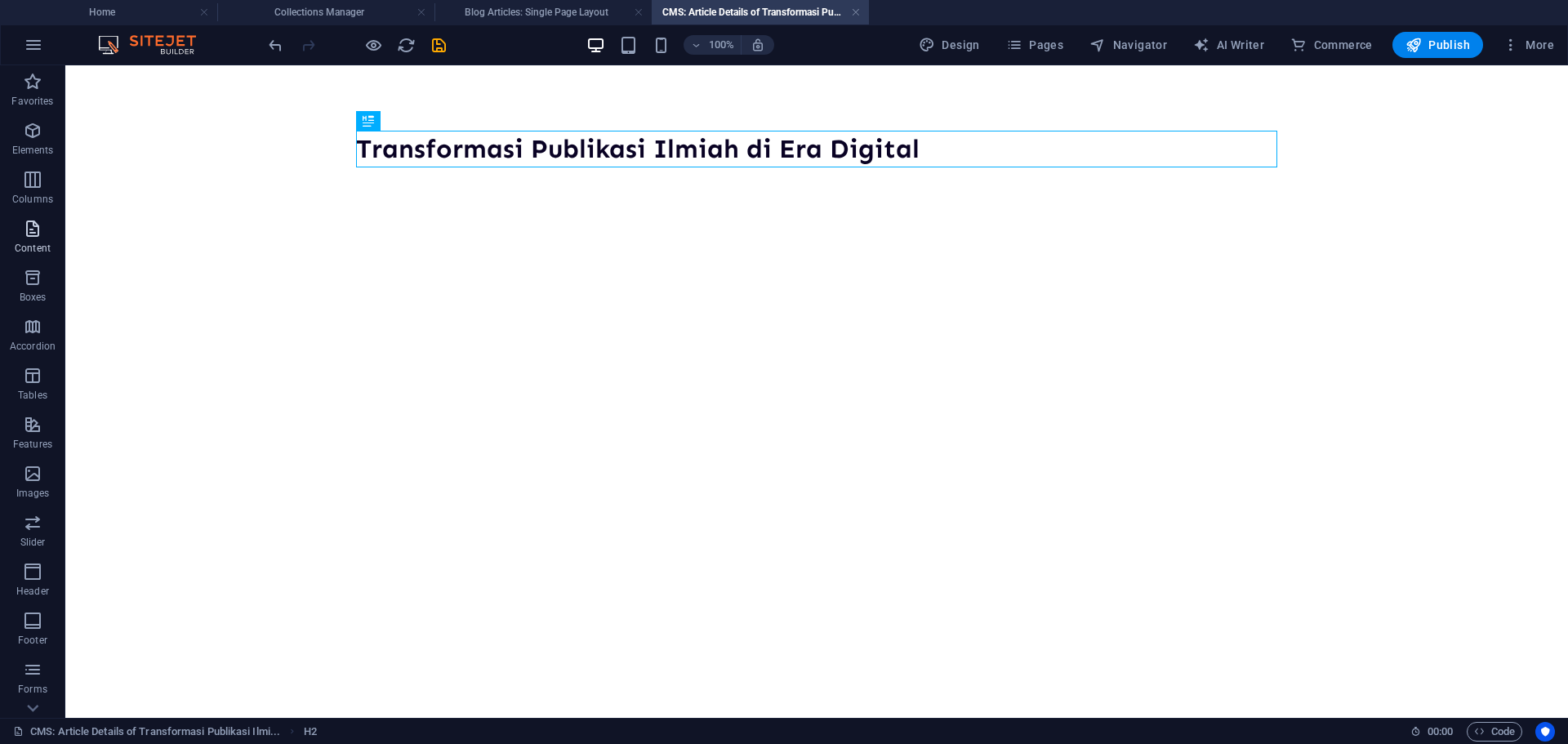
click at [26, 225] on icon "button" at bounding box center [33, 229] width 20 height 20
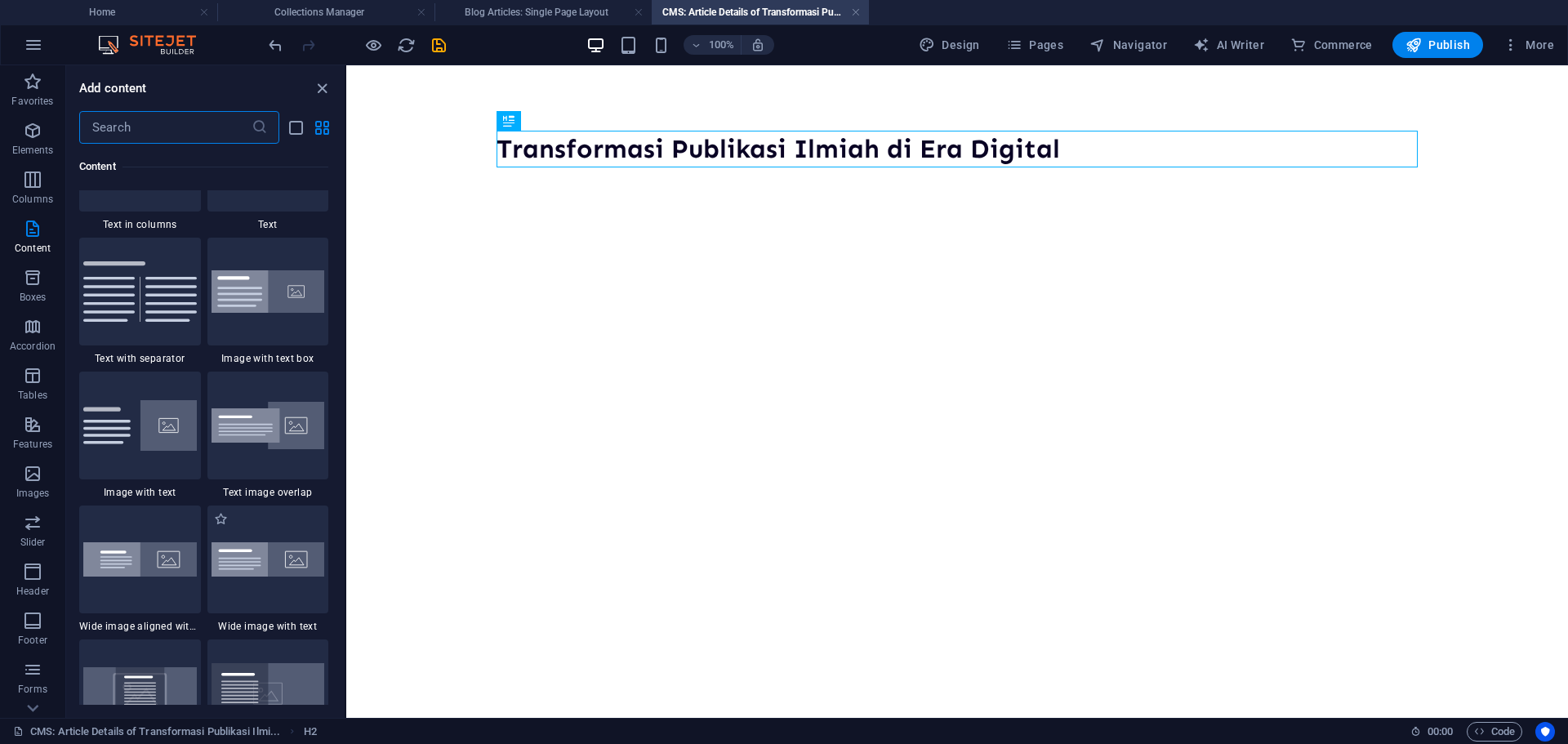
scroll to position [2938, 0]
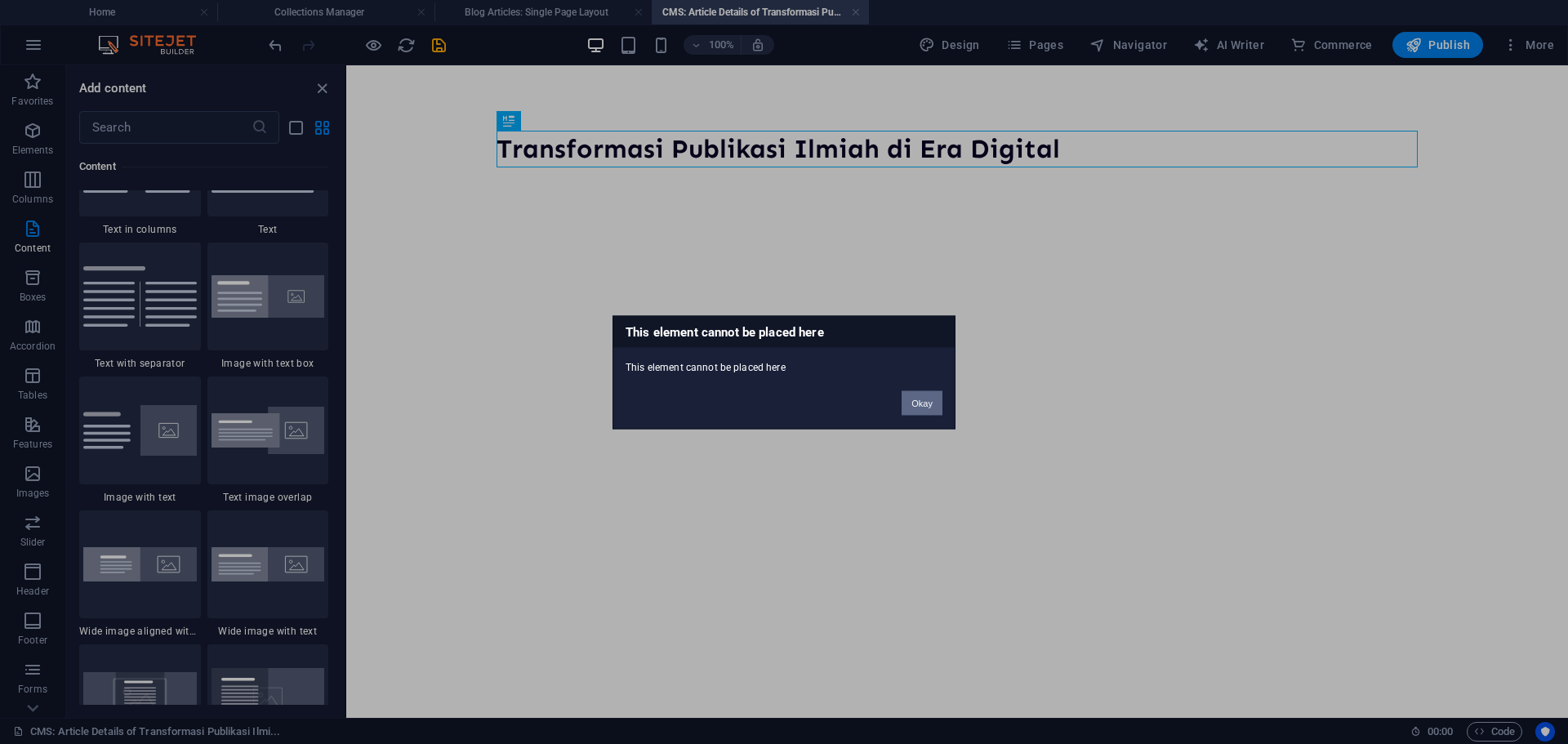
drag, startPoint x: 924, startPoint y: 388, endPoint x: 924, endPoint y: 400, distance: 12.0
click at [924, 393] on div "Okay" at bounding box center [922, 395] width 66 height 42
drag, startPoint x: 924, startPoint y: 400, endPoint x: 79, endPoint y: 314, distance: 849.4
click at [924, 400] on button "Okay" at bounding box center [921, 403] width 41 height 25
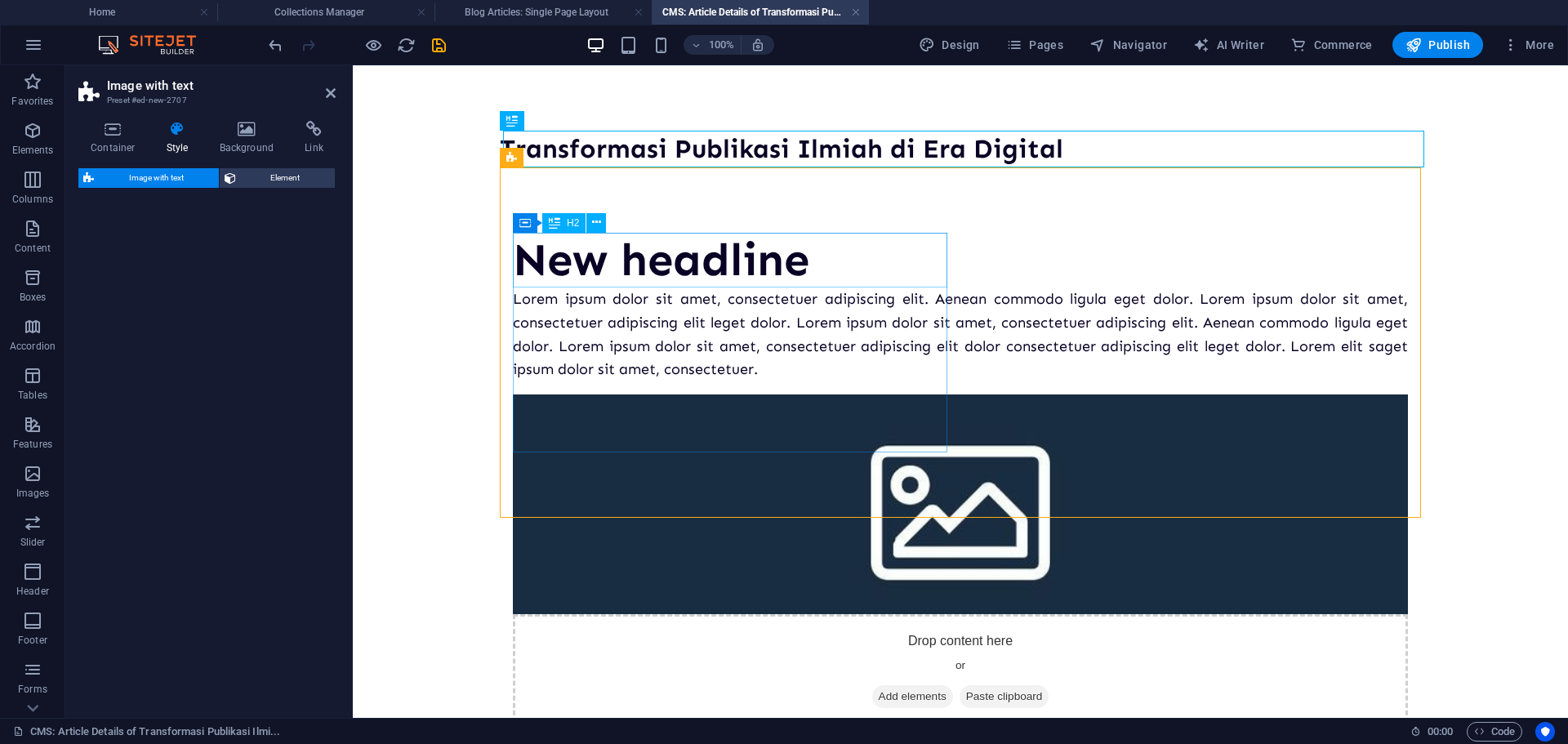
select select "rem"
select select "px"
select select "preset-text-with-image-v4-default"
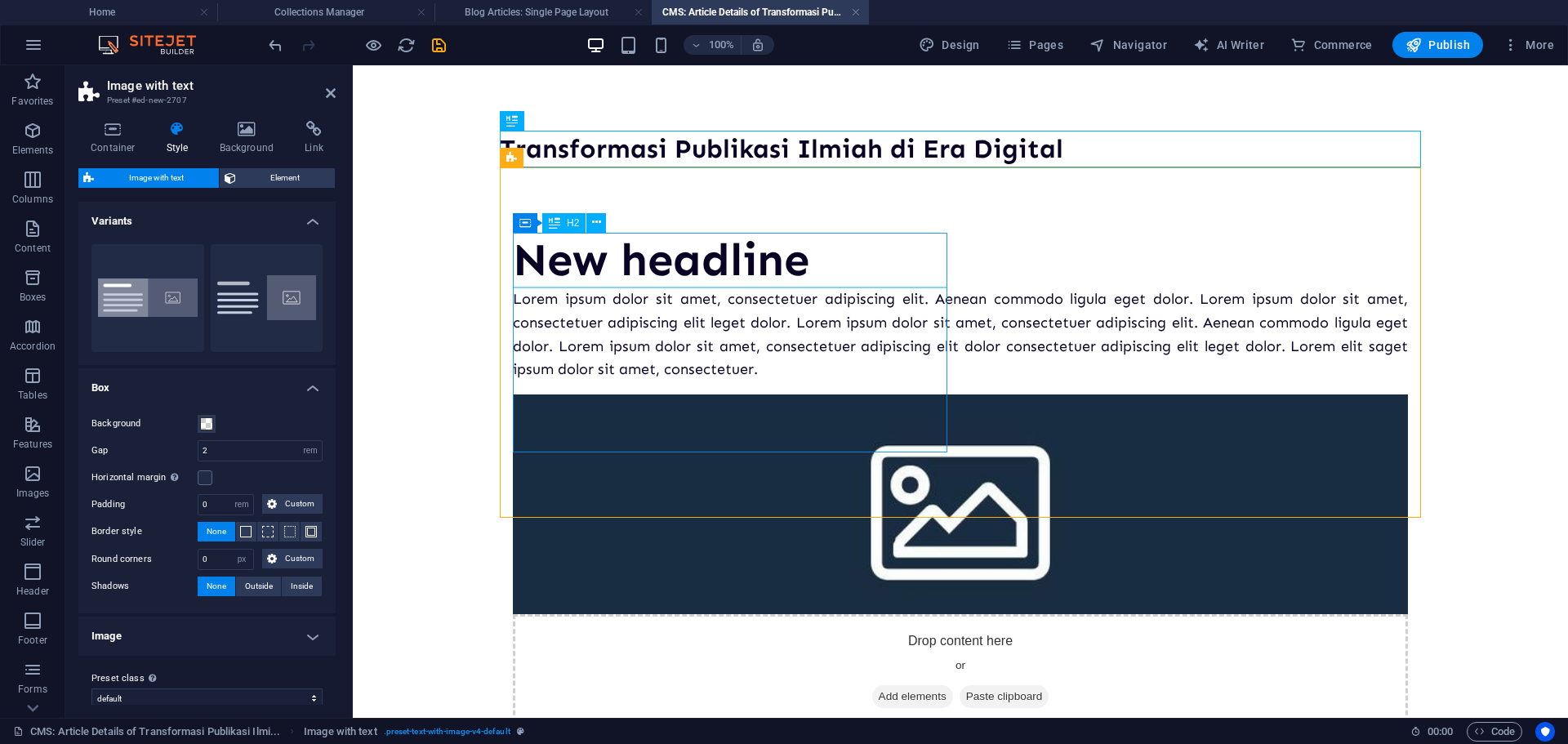
click at [683, 251] on div "New headline" at bounding box center [960, 260] width 895 height 55
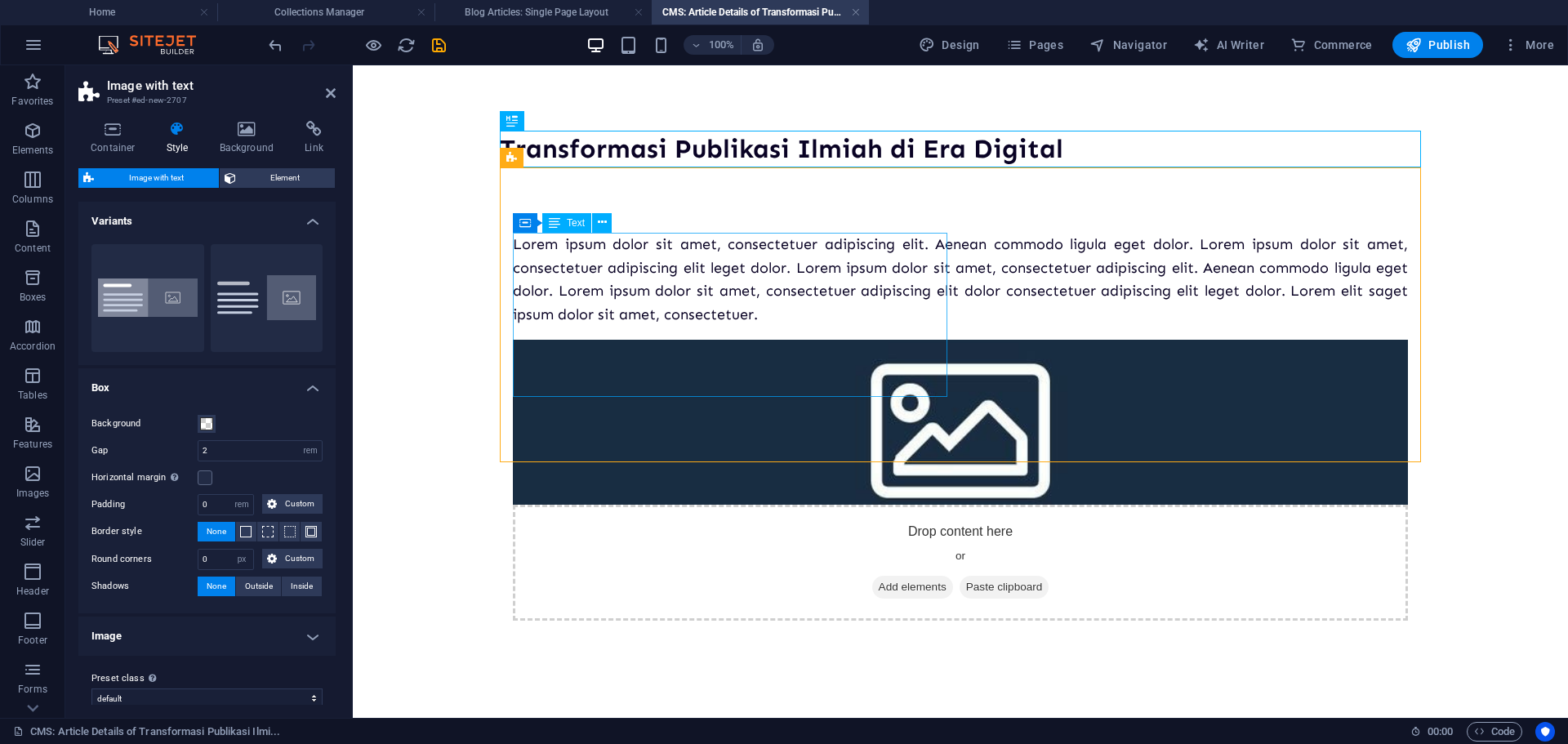
click at [770, 293] on div "Lorem ipsum dolor sit amet, consectetuer adipiscing elit. Aenean commodo ligula…" at bounding box center [960, 279] width 895 height 94
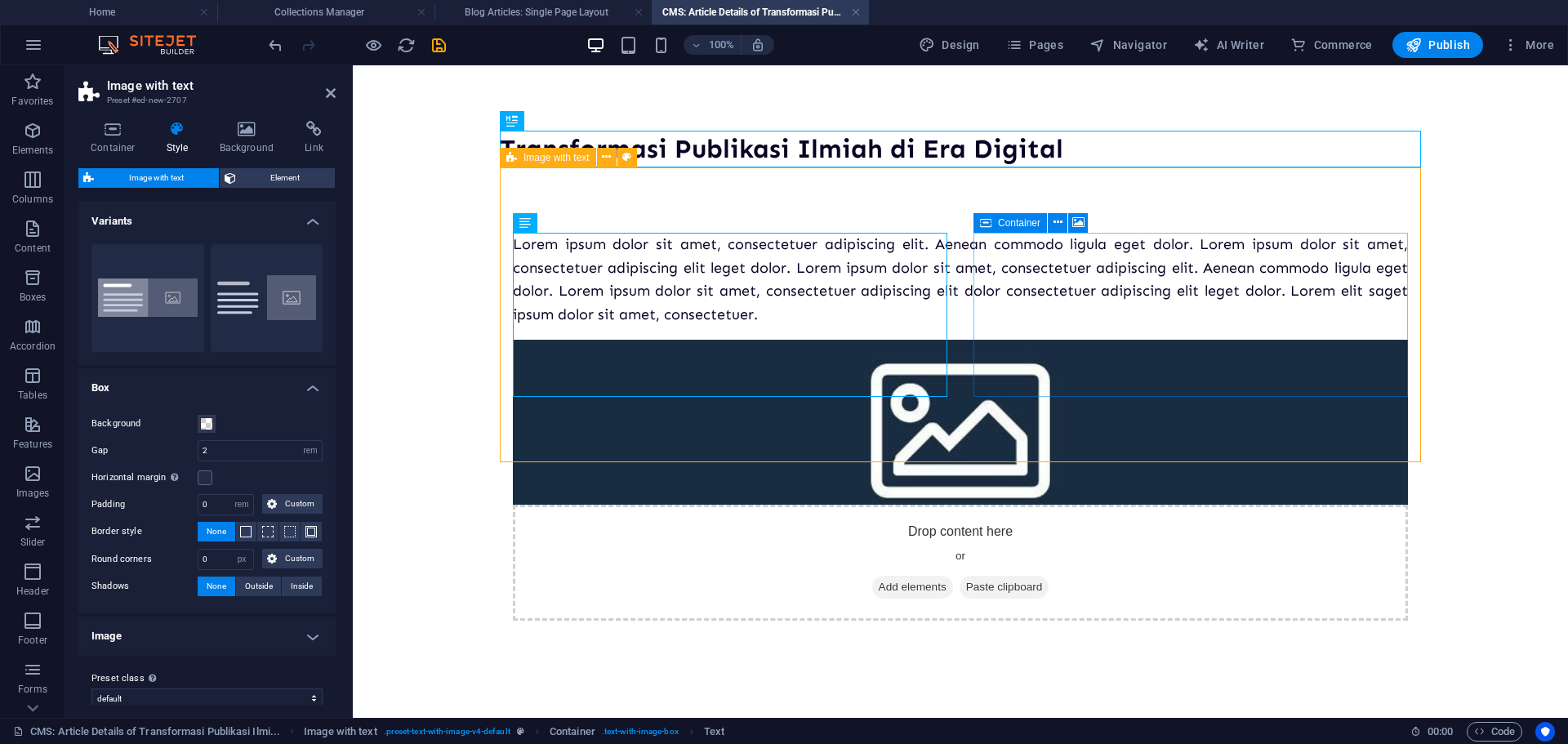
click at [953, 576] on span "Add elements" at bounding box center [912, 587] width 81 height 23
click at [890, 326] on div "Lorem ipsum dolor sit amet, consectetuer adipiscing elit. Aenean commodo ligula…" at bounding box center [960, 279] width 895 height 94
click at [879, 326] on div "Lorem ipsum dolor sit amet, consectetuer adipiscing elit. Aenean commodo ligula…" at bounding box center [960, 279] width 895 height 94
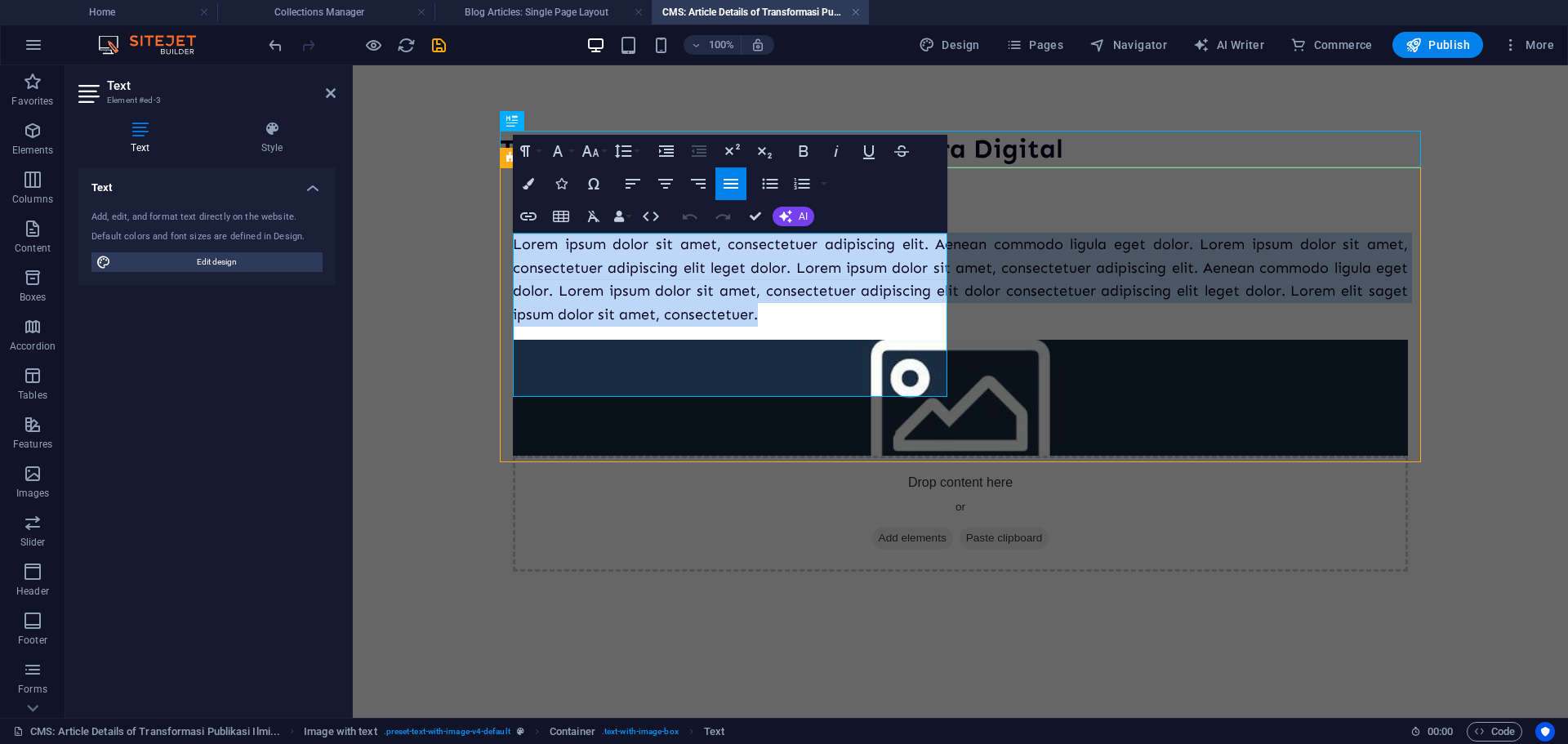
drag, startPoint x: 878, startPoint y: 383, endPoint x: 509, endPoint y: 240, distance: 395.7
click at [509, 240] on div "Lorem ipsum dolor sit amet, consectetuer adipiscing elit. Aenean commodo ligula…" at bounding box center [960, 402] width 921 height 469
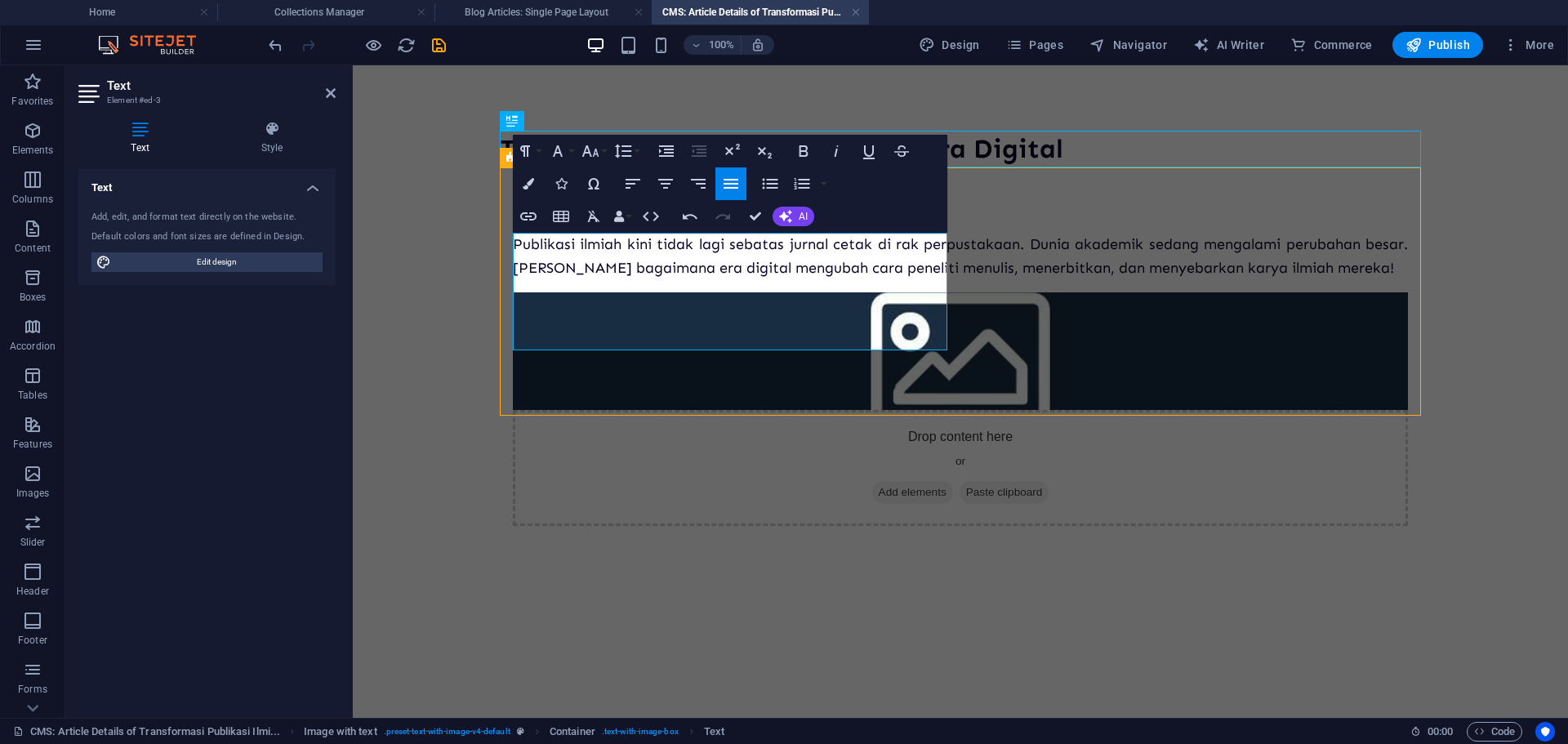
click at [727, 361] on div "Publikasi ilmiah kini tidak lagi sebatas jurnal cetak di rak perpustakaan. Duni…" at bounding box center [960, 380] width 921 height 425
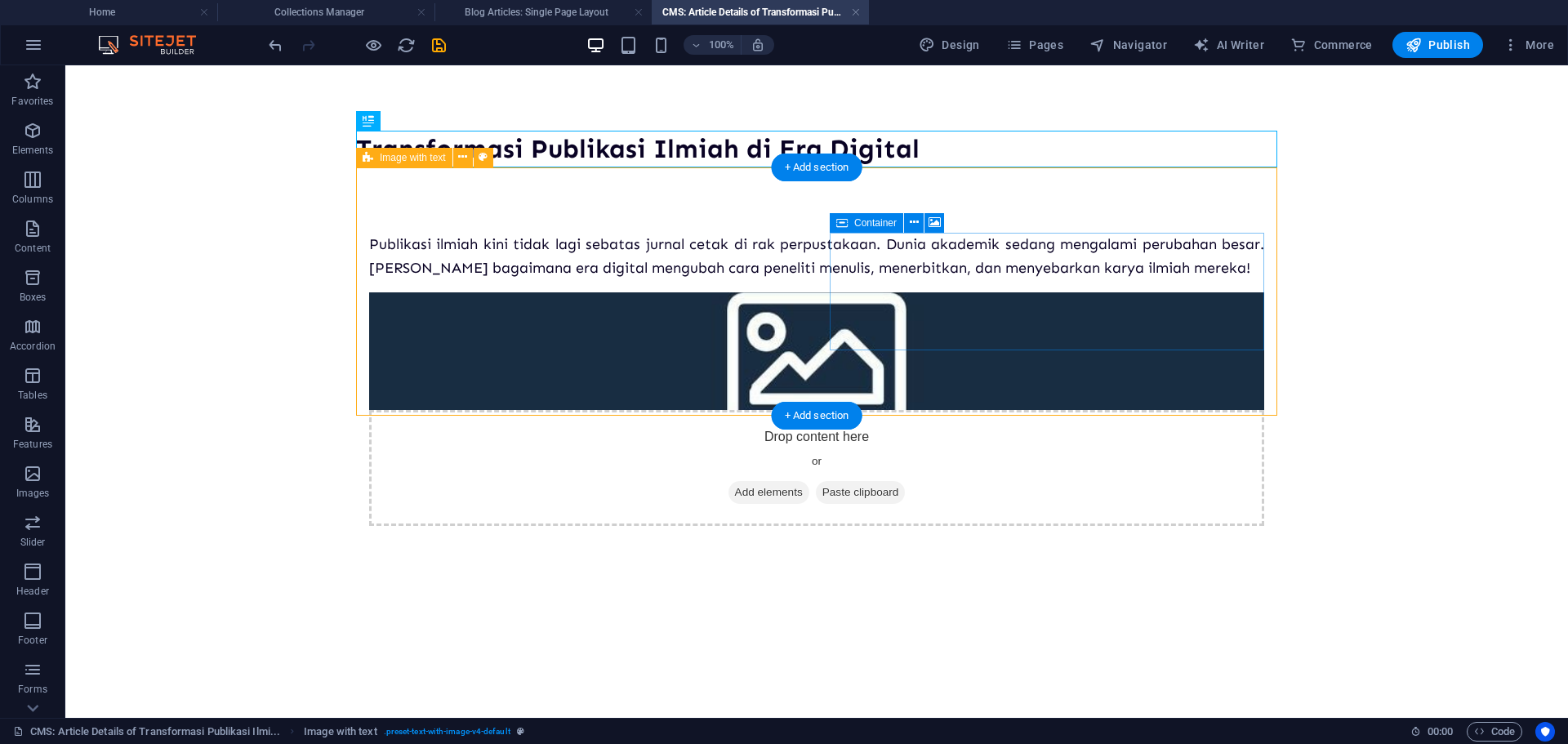
click at [997, 410] on div "Drop content here or Add elements Paste clipboard" at bounding box center [816, 467] width 895 height 116
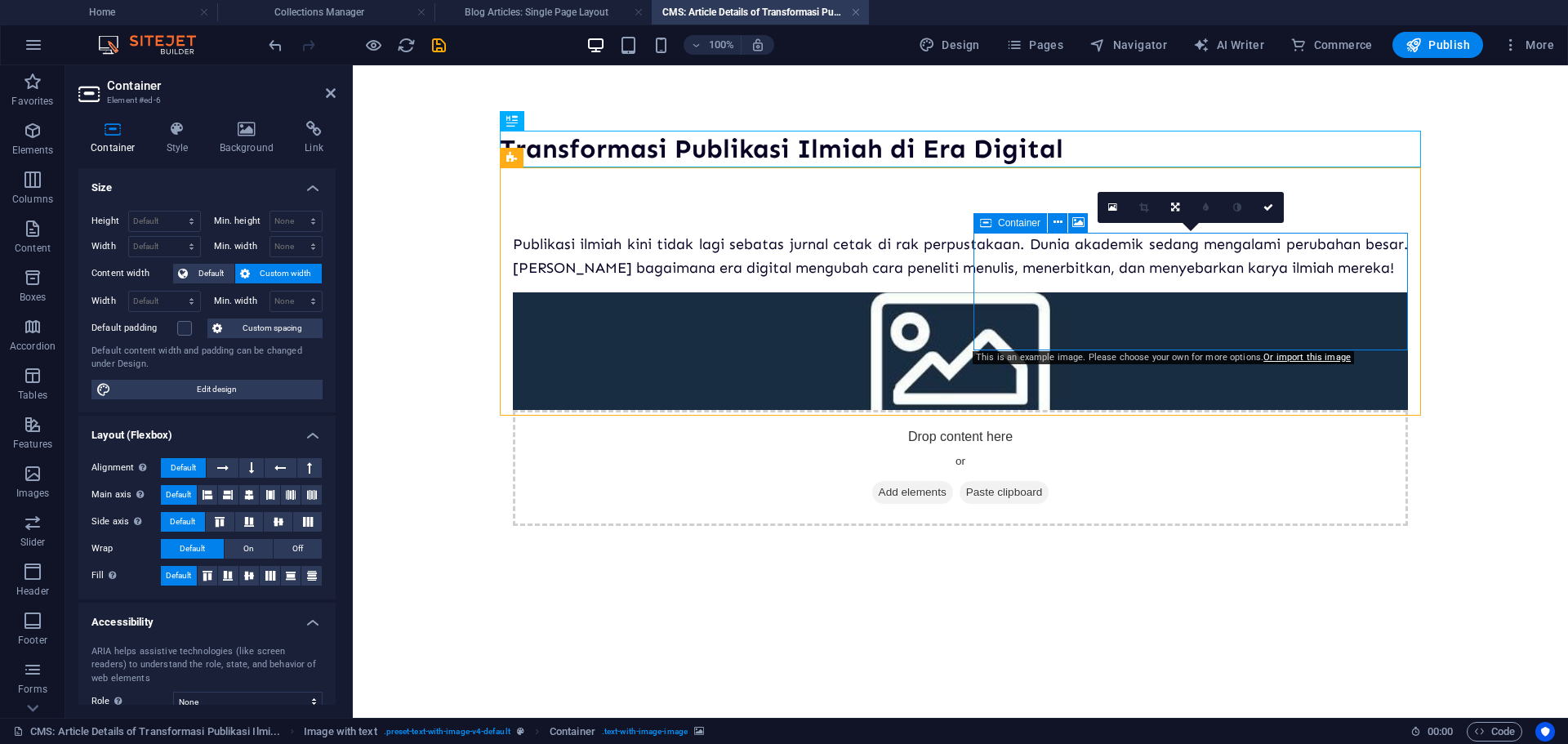
click at [953, 481] on span "Add elements" at bounding box center [912, 492] width 81 height 23
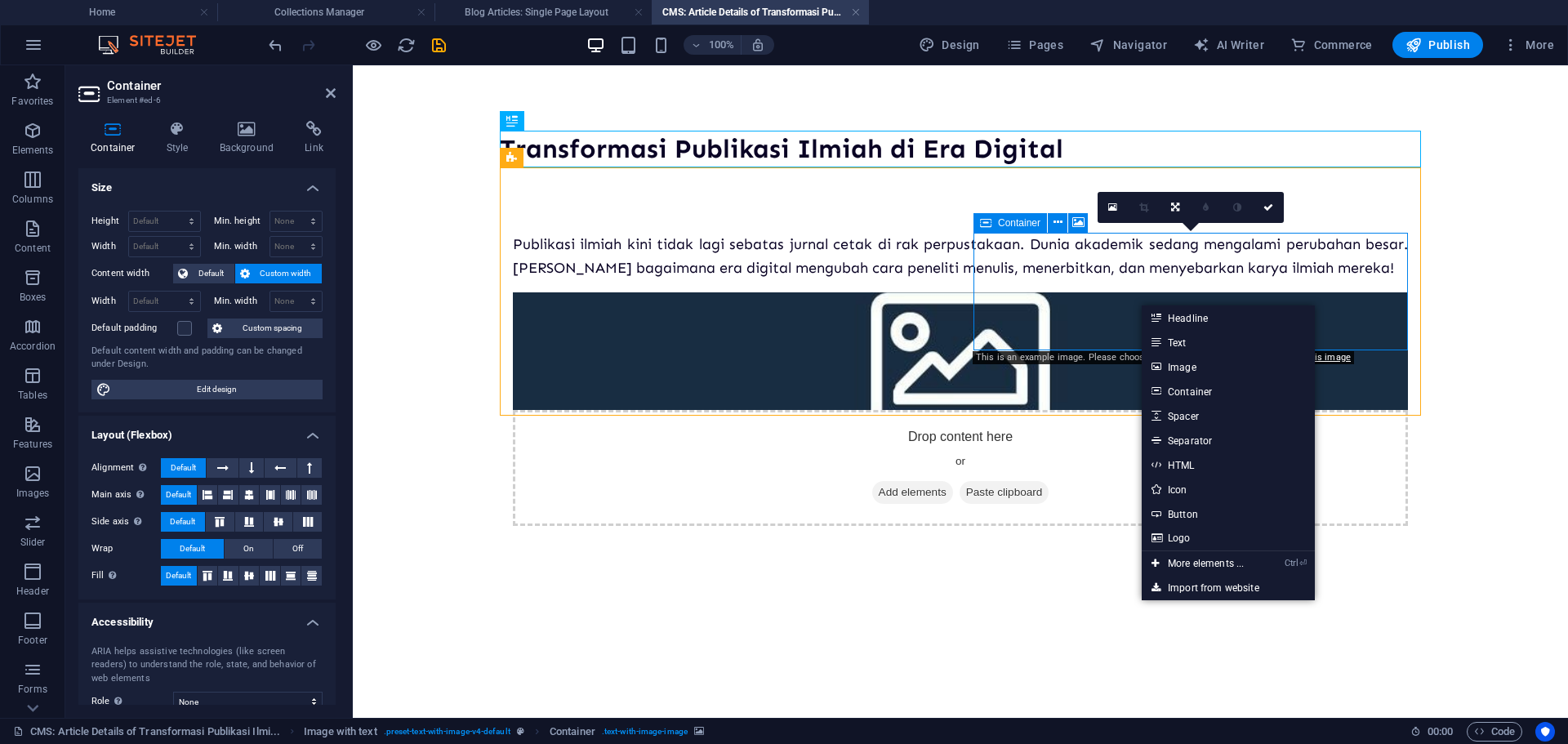
click at [1133, 410] on div "Drop content here or Add elements Paste clipboard" at bounding box center [960, 467] width 895 height 116
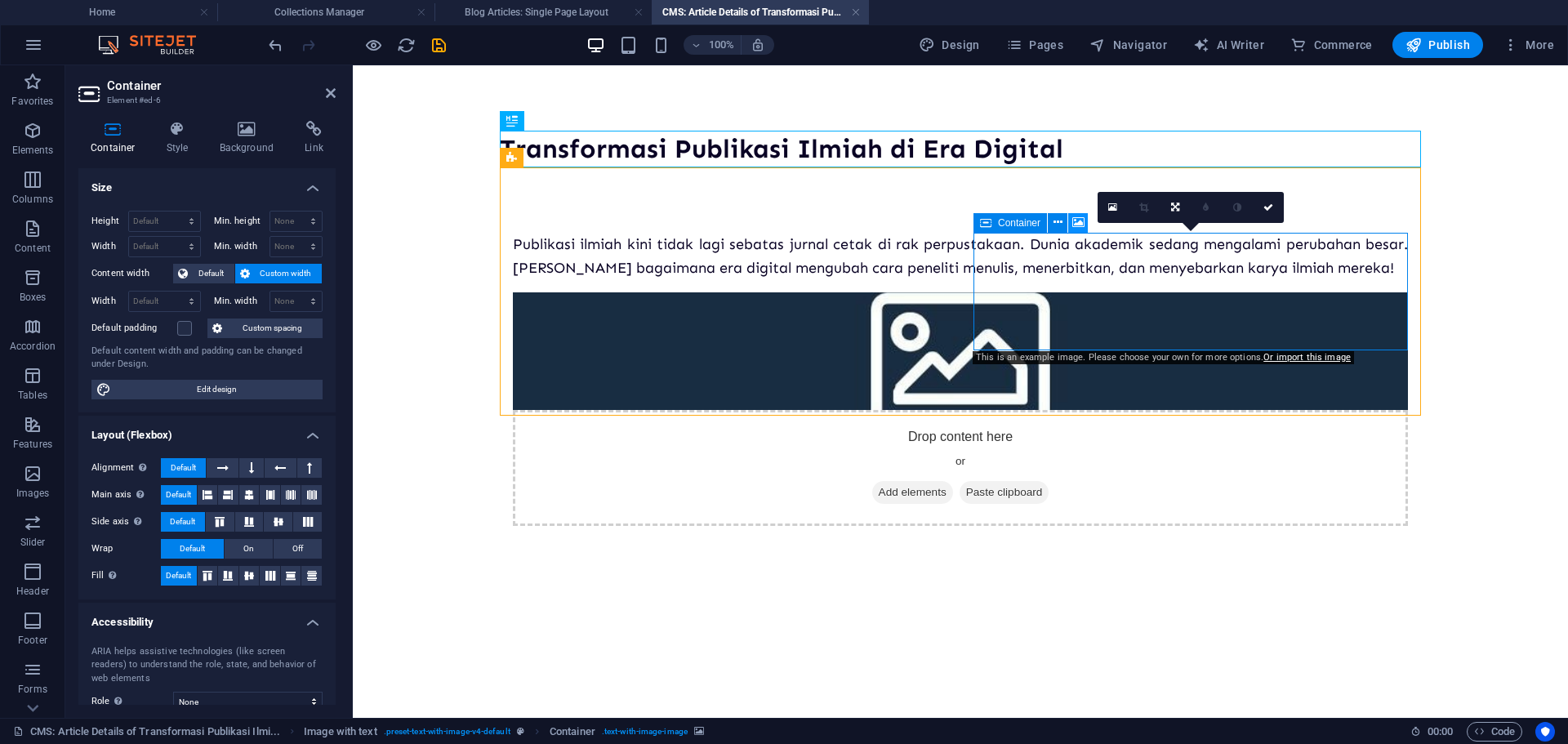
click at [1075, 222] on icon at bounding box center [1078, 222] width 12 height 17
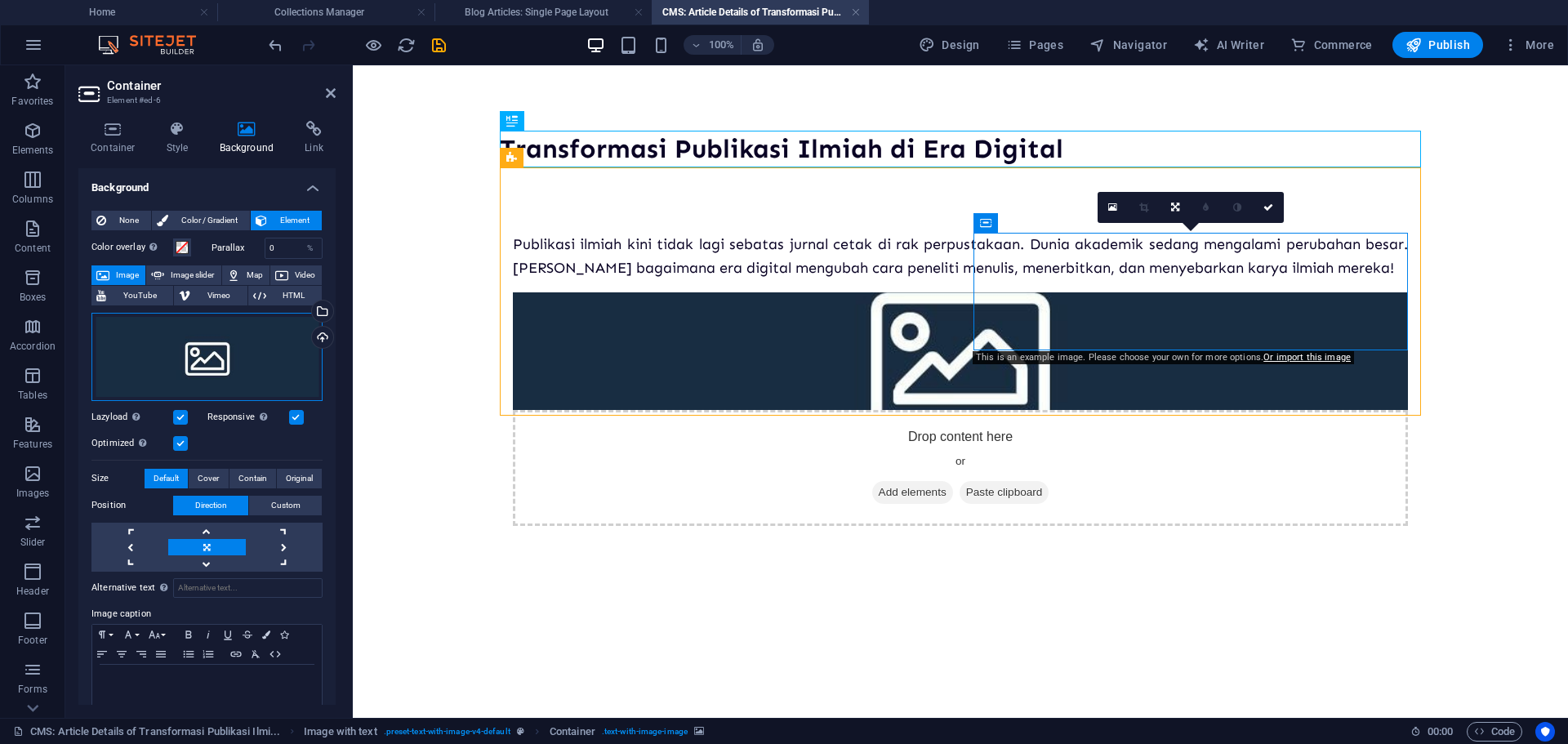
click at [235, 345] on div "Drag files here, click to choose files or select files from Files or our free s…" at bounding box center [207, 356] width 231 height 88
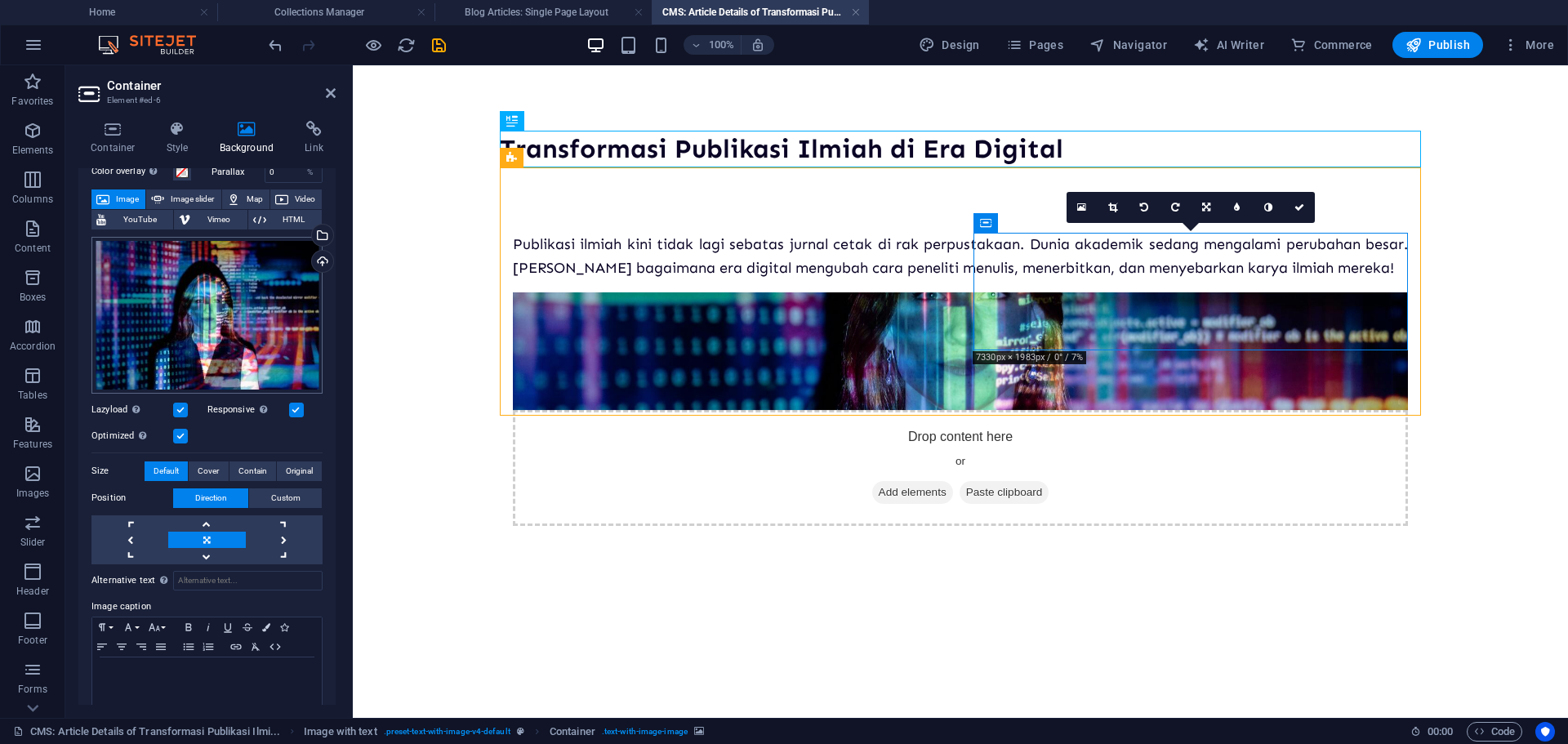
scroll to position [82, 0]
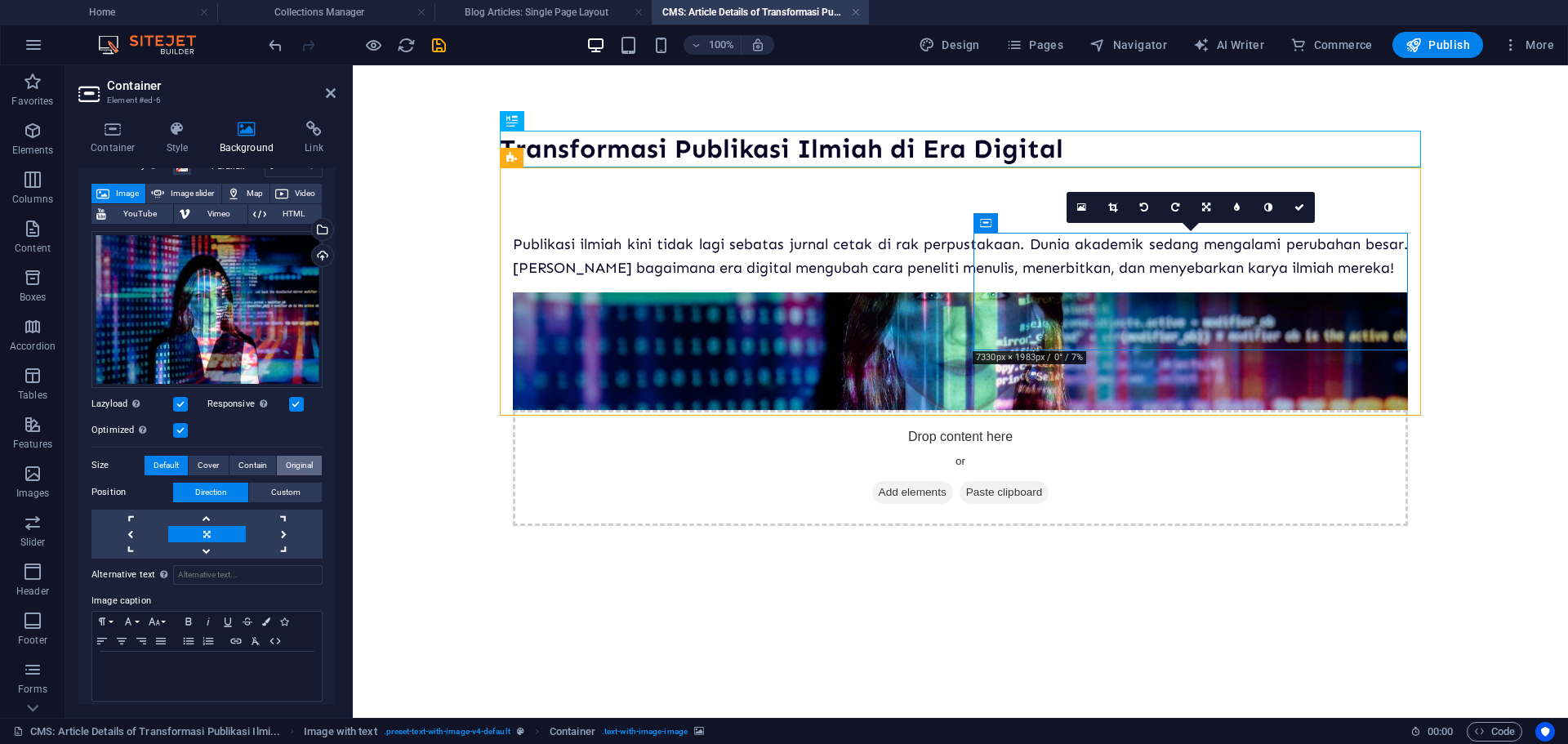
click at [294, 459] on span "Original" at bounding box center [299, 466] width 27 height 20
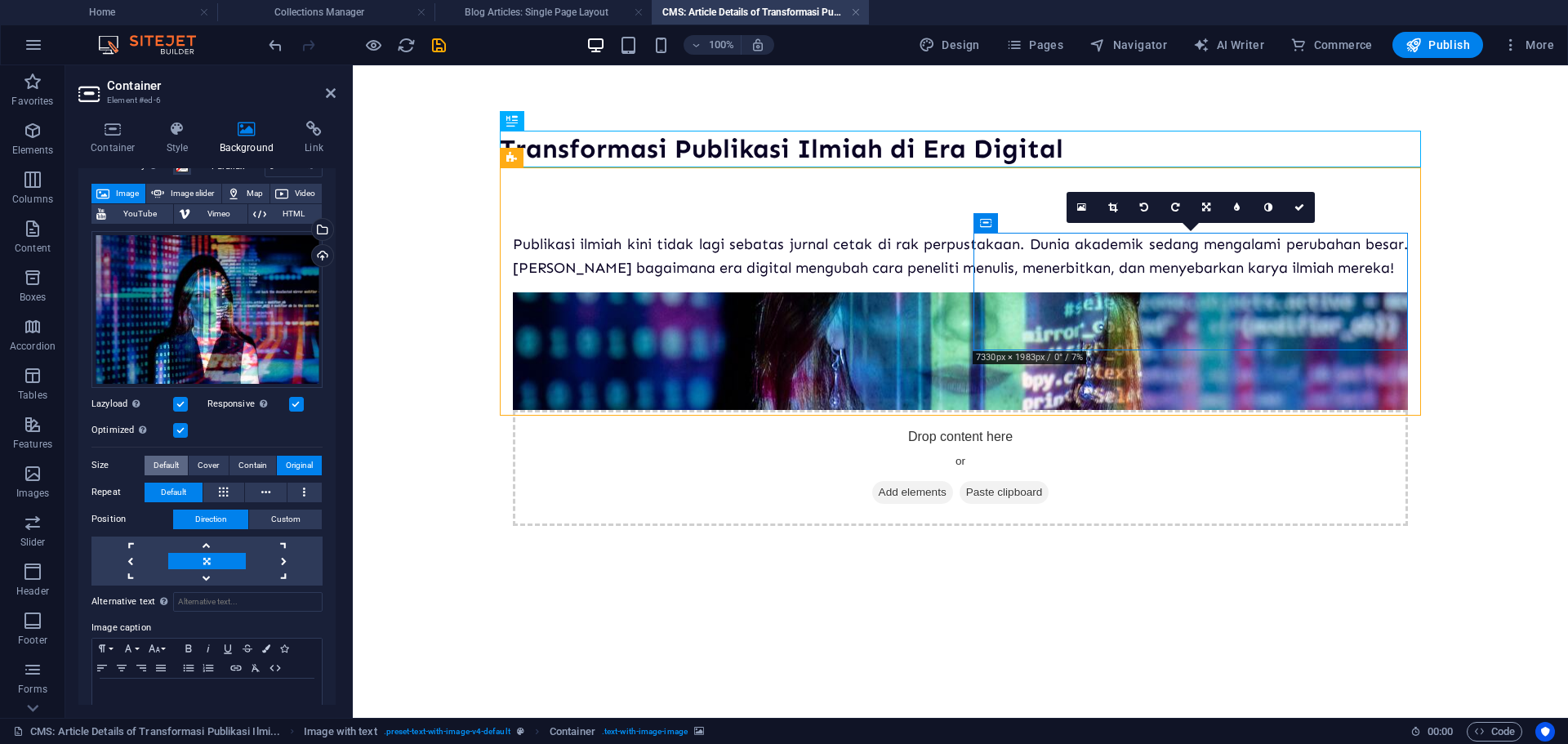
click at [154, 458] on span "Default" at bounding box center [166, 466] width 26 height 20
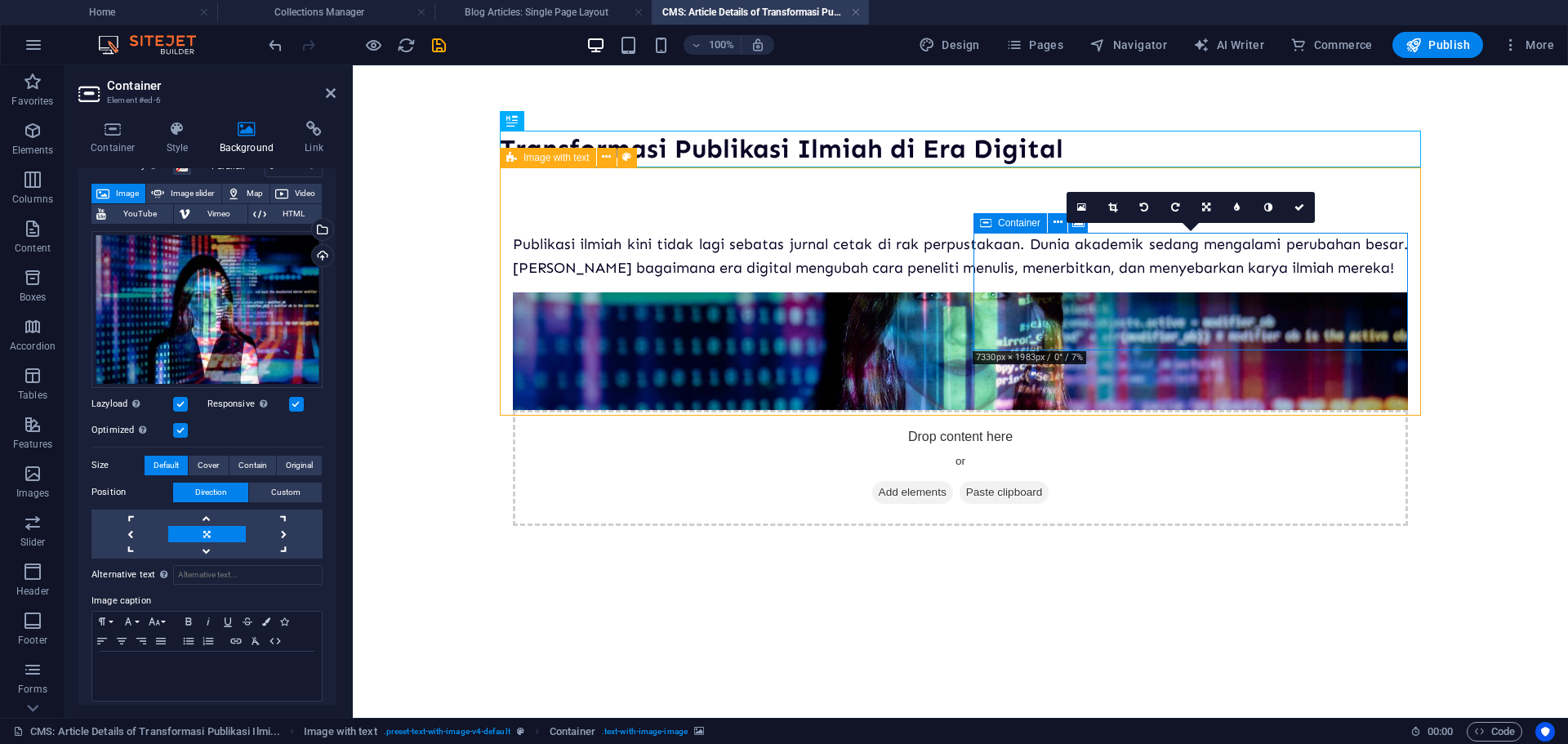
click at [1055, 410] on div "Drop content here or Add elements Paste clipboard" at bounding box center [960, 467] width 895 height 116
click at [1207, 207] on icon at bounding box center [1205, 207] width 8 height 10
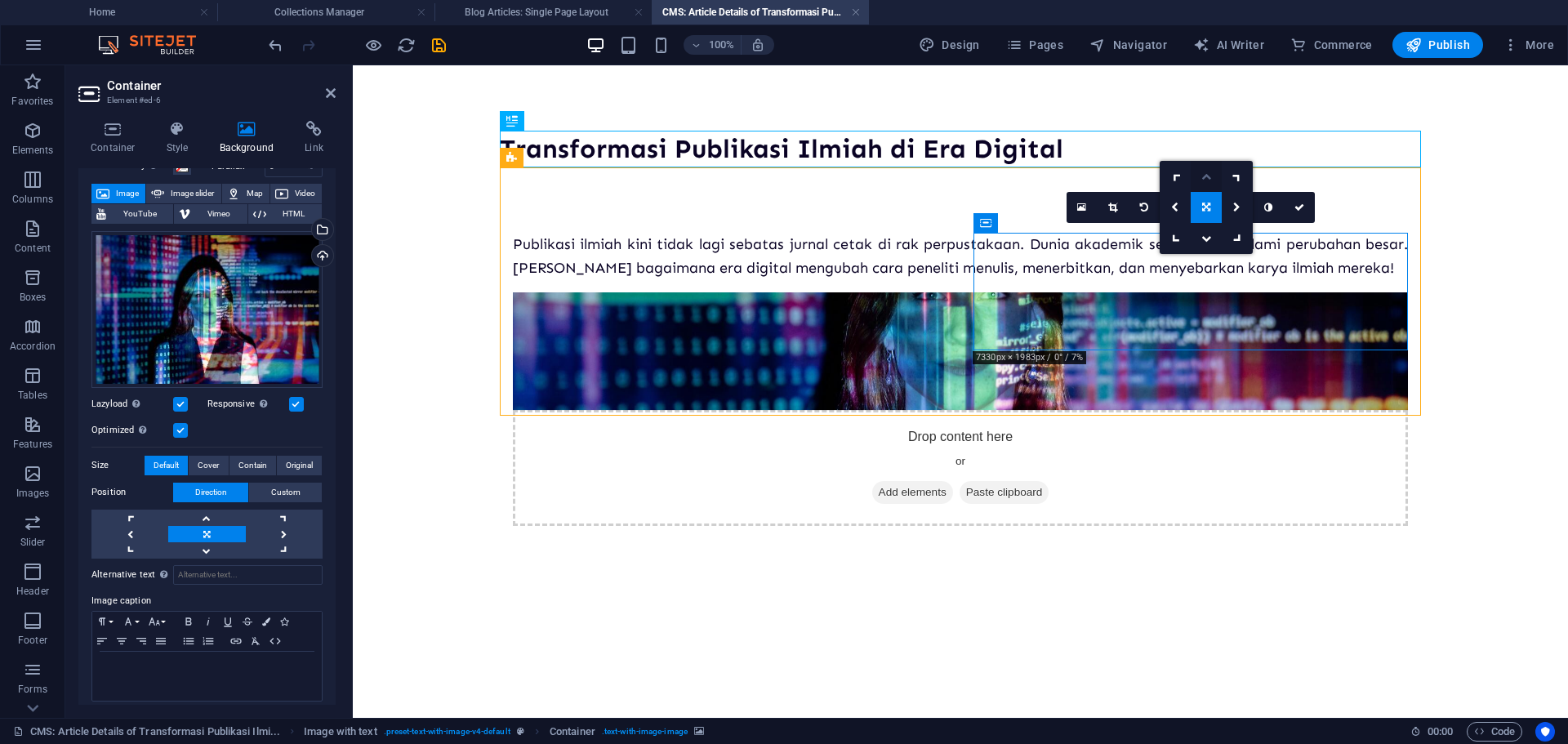
drag, startPoint x: 1201, startPoint y: 176, endPoint x: 849, endPoint y: 110, distance: 358.1
click at [1201, 176] on icon at bounding box center [1205, 176] width 10 height 10
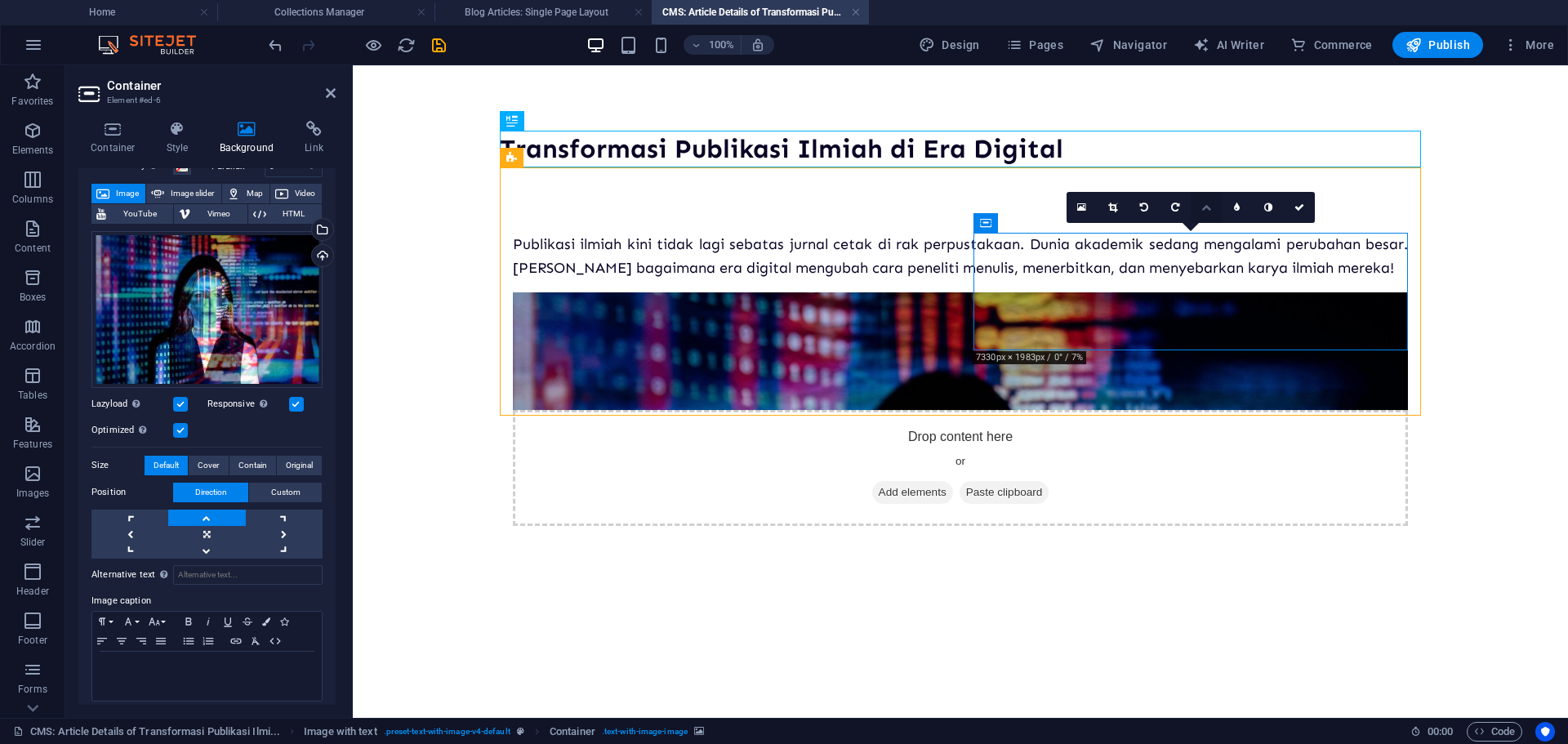
click at [1204, 209] on icon at bounding box center [1205, 207] width 10 height 10
click at [1206, 209] on icon at bounding box center [1205, 207] width 8 height 10
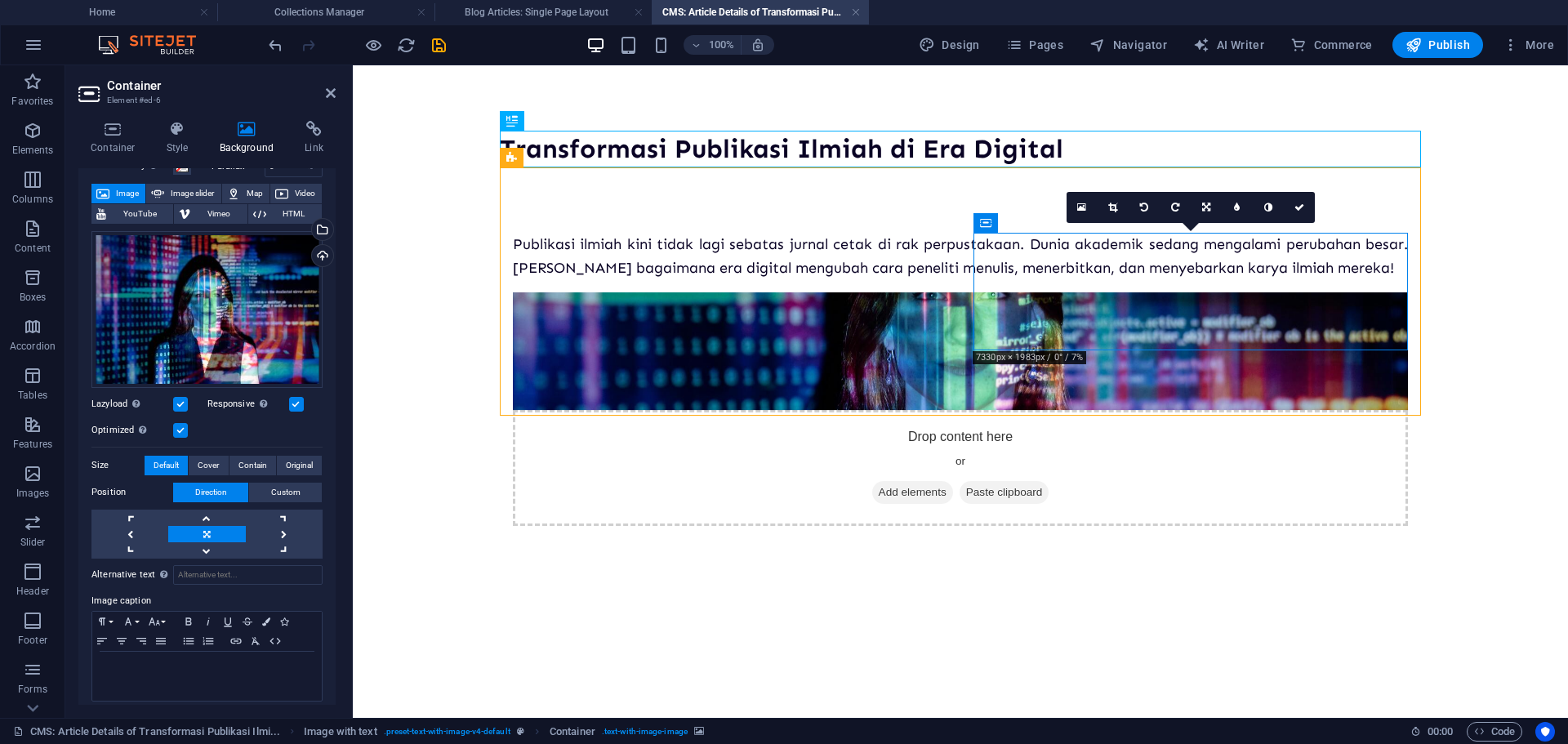
click at [1109, 203] on icon at bounding box center [1112, 207] width 9 height 10
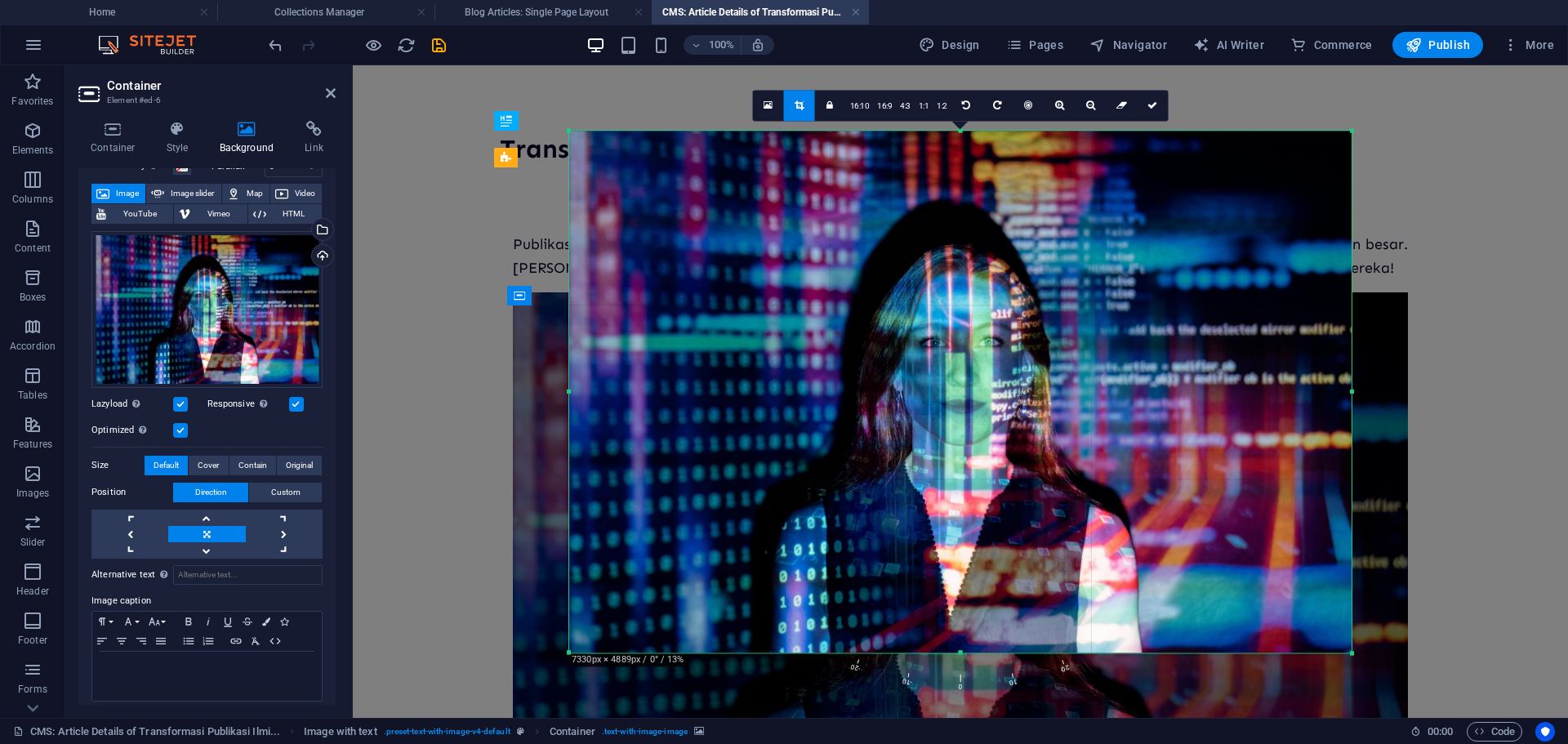
drag, startPoint x: 961, startPoint y: 129, endPoint x: 952, endPoint y: 82, distance: 47.9
click at [952, 82] on div "Drag here to replace the existing content. Press “Ctrl” if you want to create a…" at bounding box center [960, 392] width 1215 height 653
click at [1149, 102] on icon at bounding box center [1151, 105] width 10 height 10
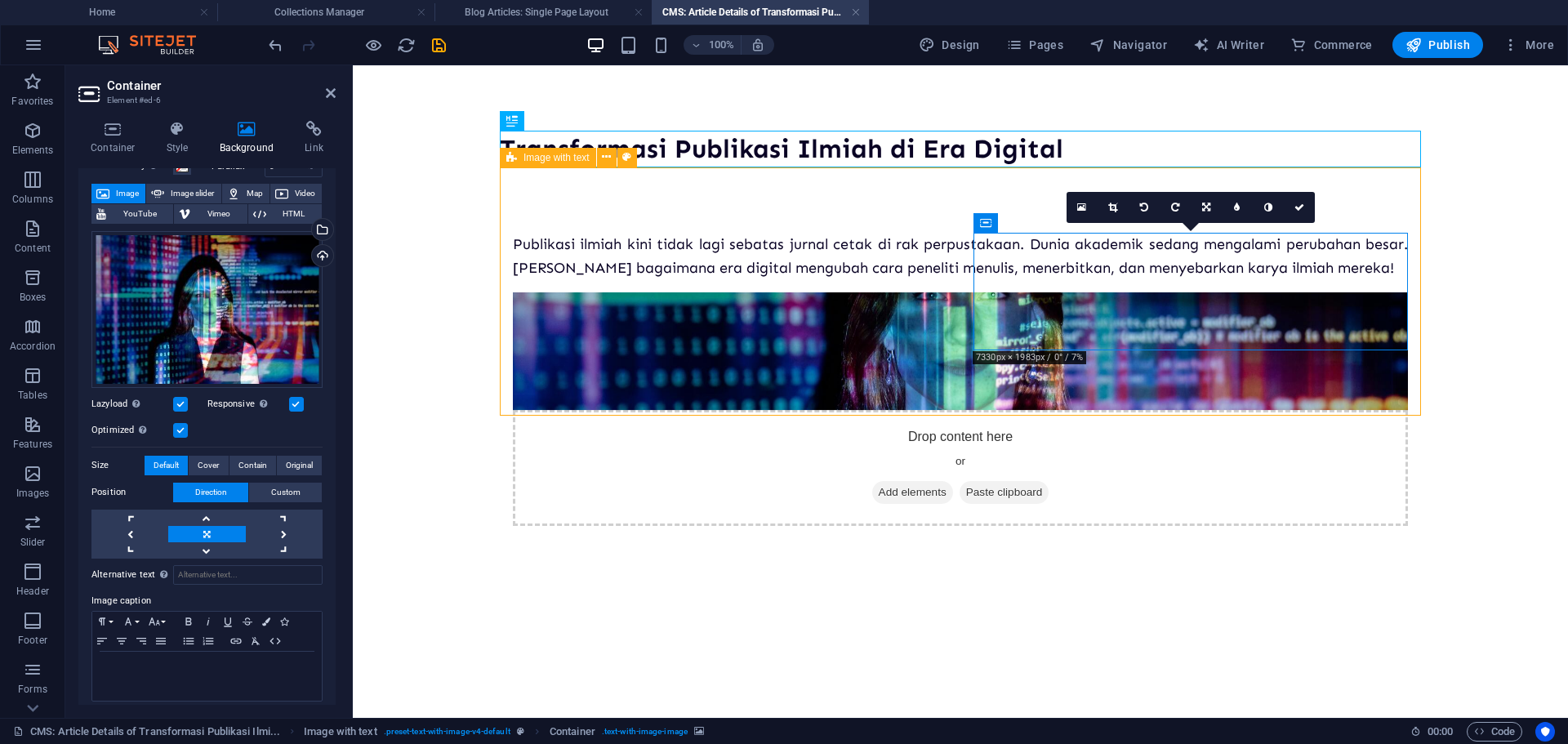
click at [1138, 389] on div "Publikasi ilmiah kini tidak lagi sebatas jurnal cetak di rak perpustakaan. Duni…" at bounding box center [960, 380] width 921 height 425
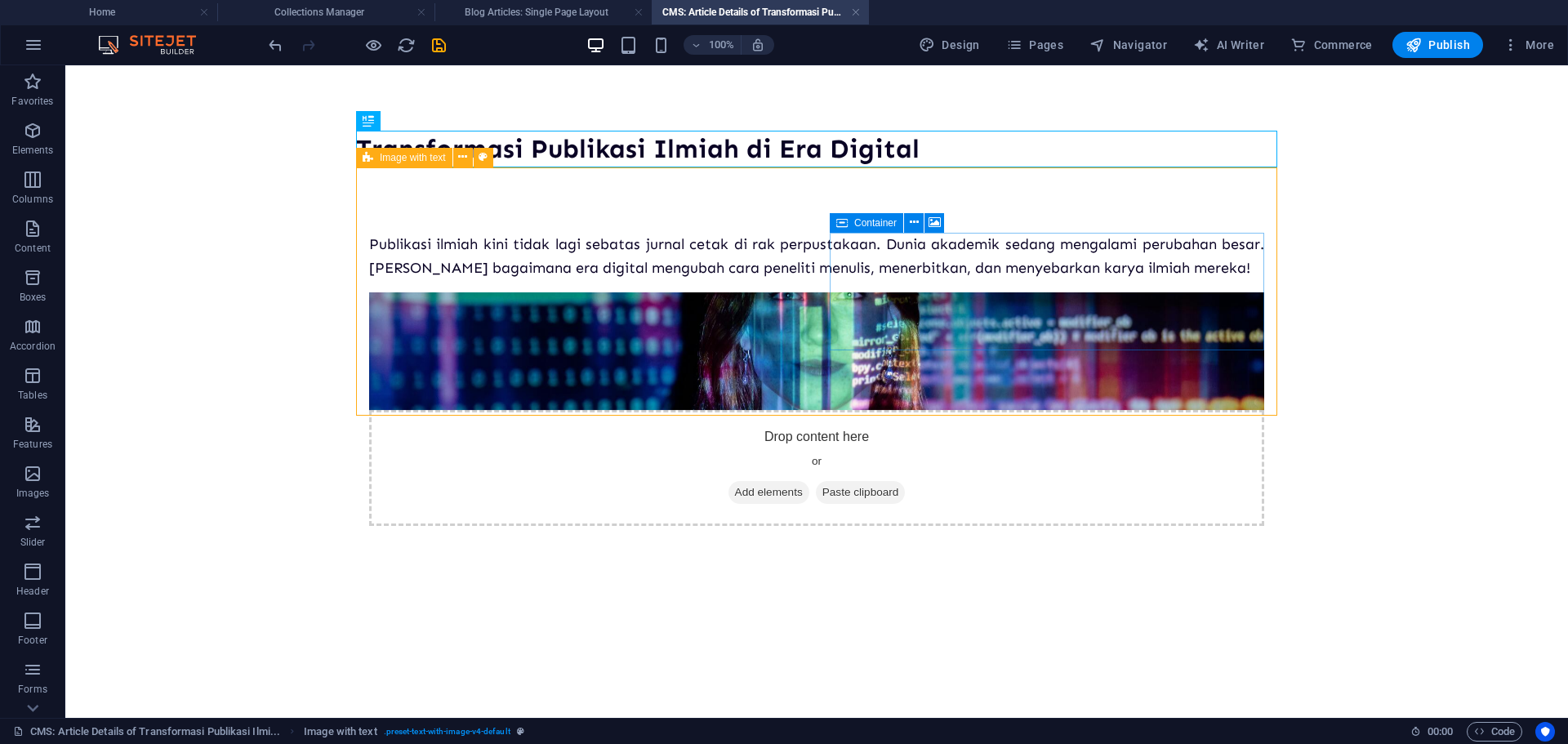
click at [1079, 410] on div "Drop content here or Add elements Paste clipboard" at bounding box center [816, 467] width 895 height 116
click at [809, 481] on span "Add elements" at bounding box center [768, 492] width 81 height 23
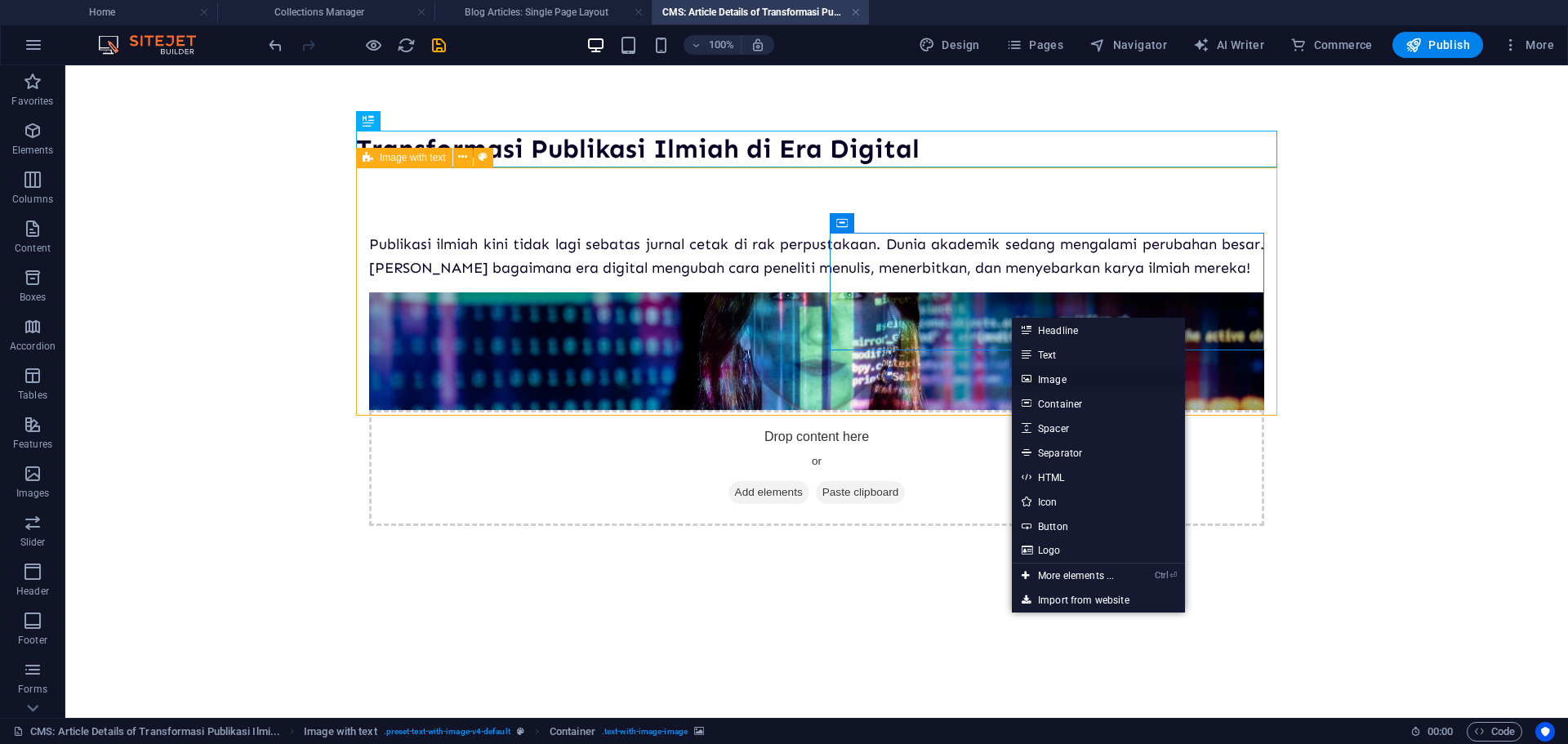
click at [1066, 372] on link "Image" at bounding box center [1098, 379] width 173 height 25
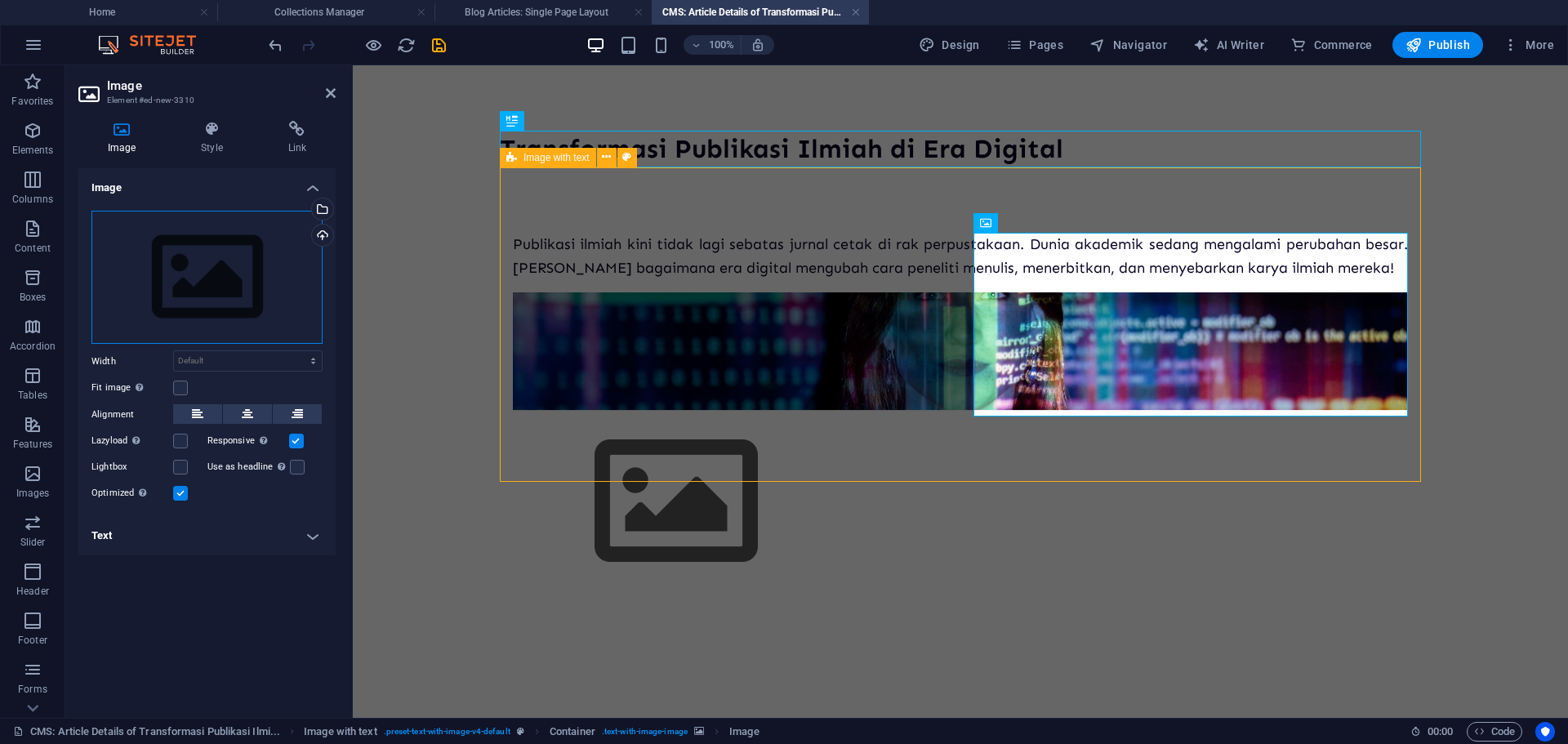
click at [272, 282] on div "Drag files here, click to choose files or select files from Files or our free s…" at bounding box center [207, 278] width 231 height 134
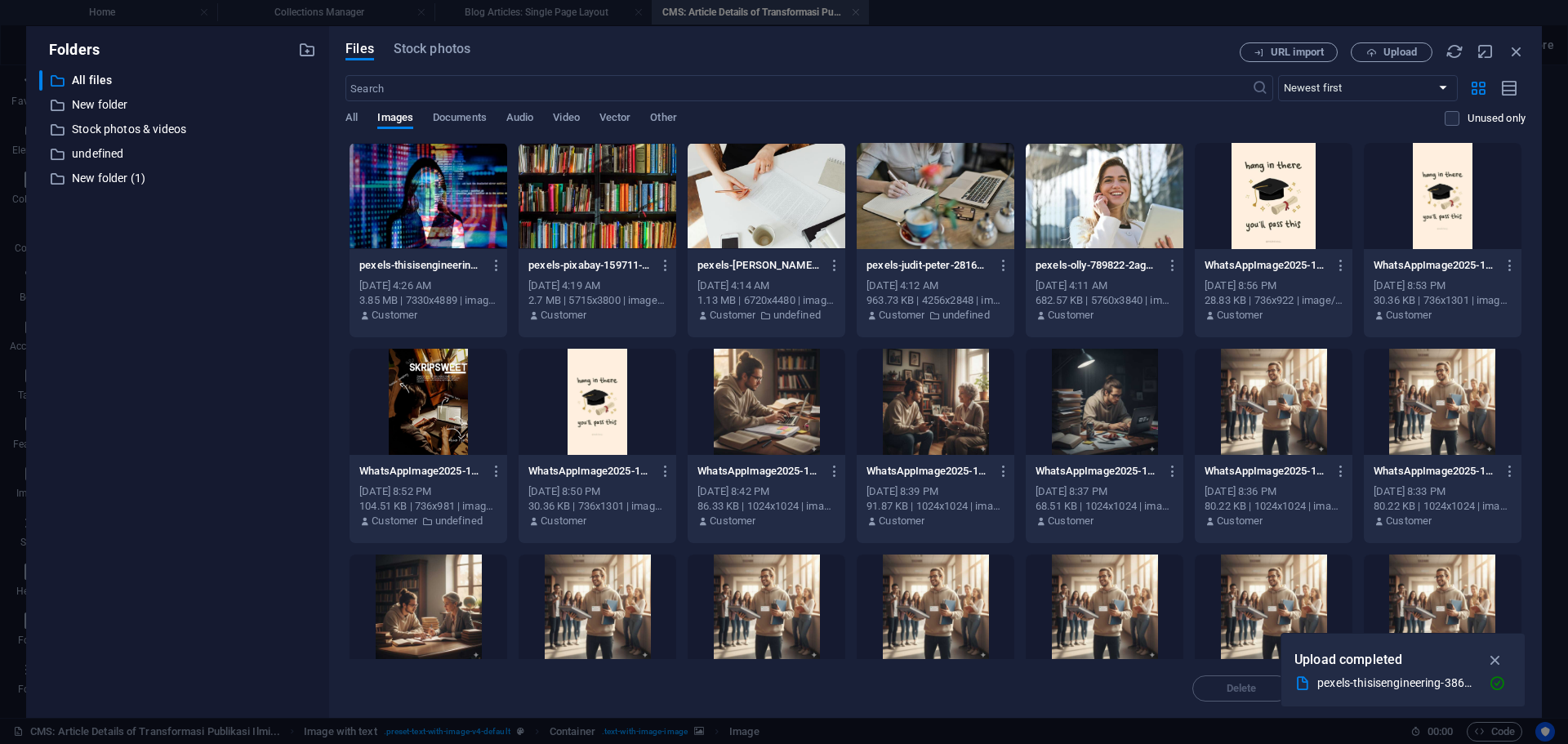
click at [443, 203] on div at bounding box center [428, 196] width 158 height 106
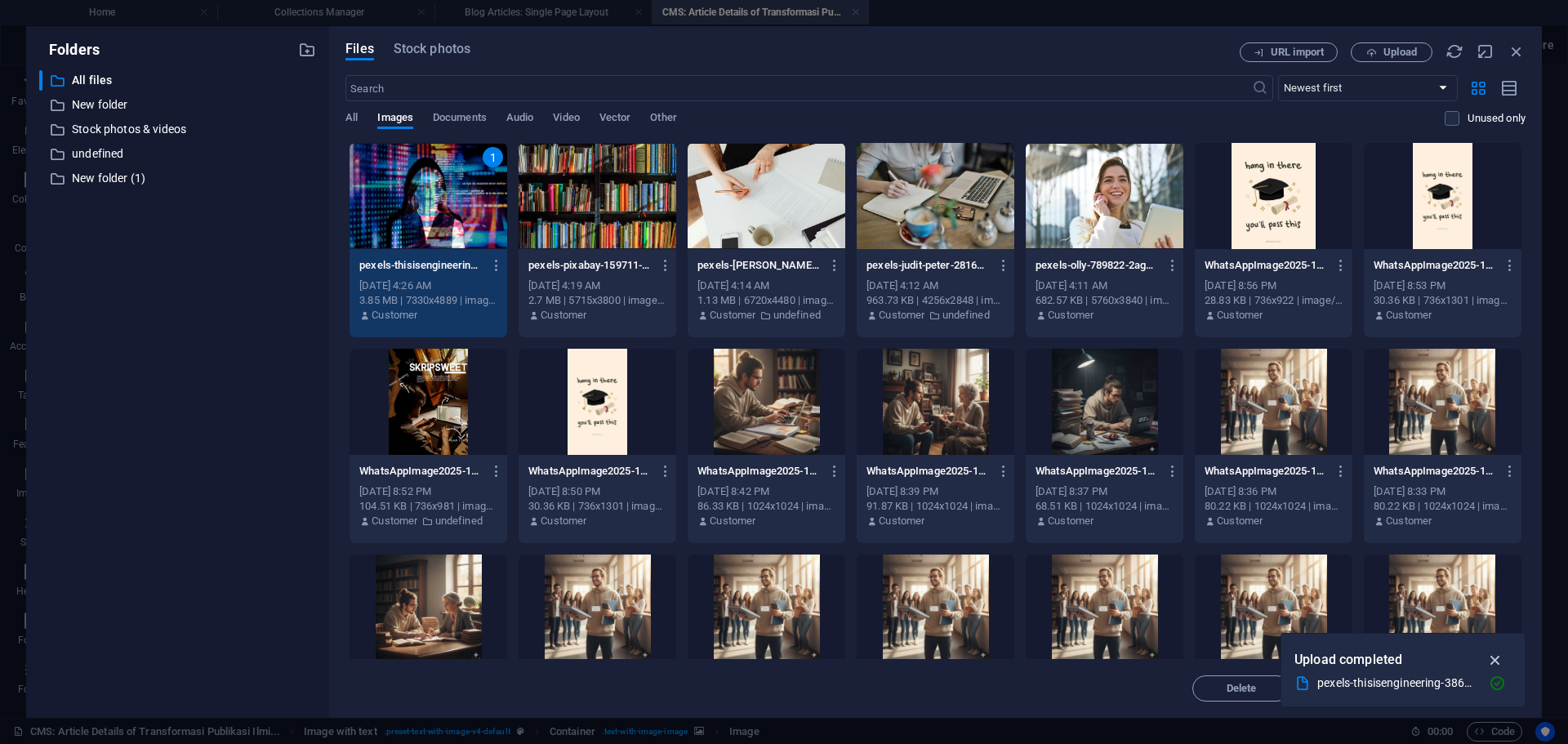
click at [1492, 661] on icon "button" at bounding box center [1494, 660] width 19 height 18
click at [1451, 696] on button "Insert" at bounding box center [1476, 687] width 98 height 26
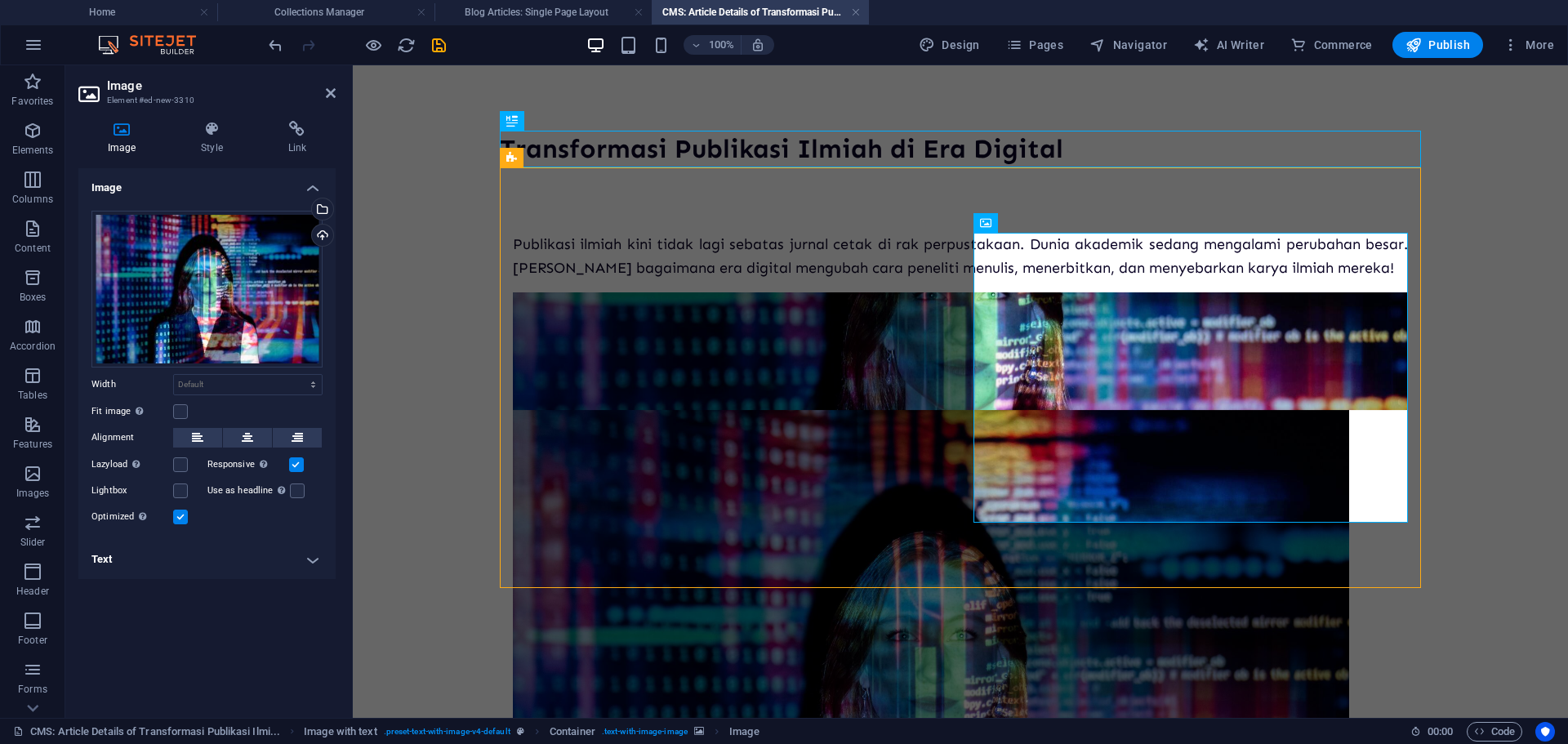
click at [1478, 314] on body "Transformasi Publikasi Ilmiah di Era Digital Publikasi ilmiah kini tidak lagi s…" at bounding box center [960, 582] width 1215 height 1033
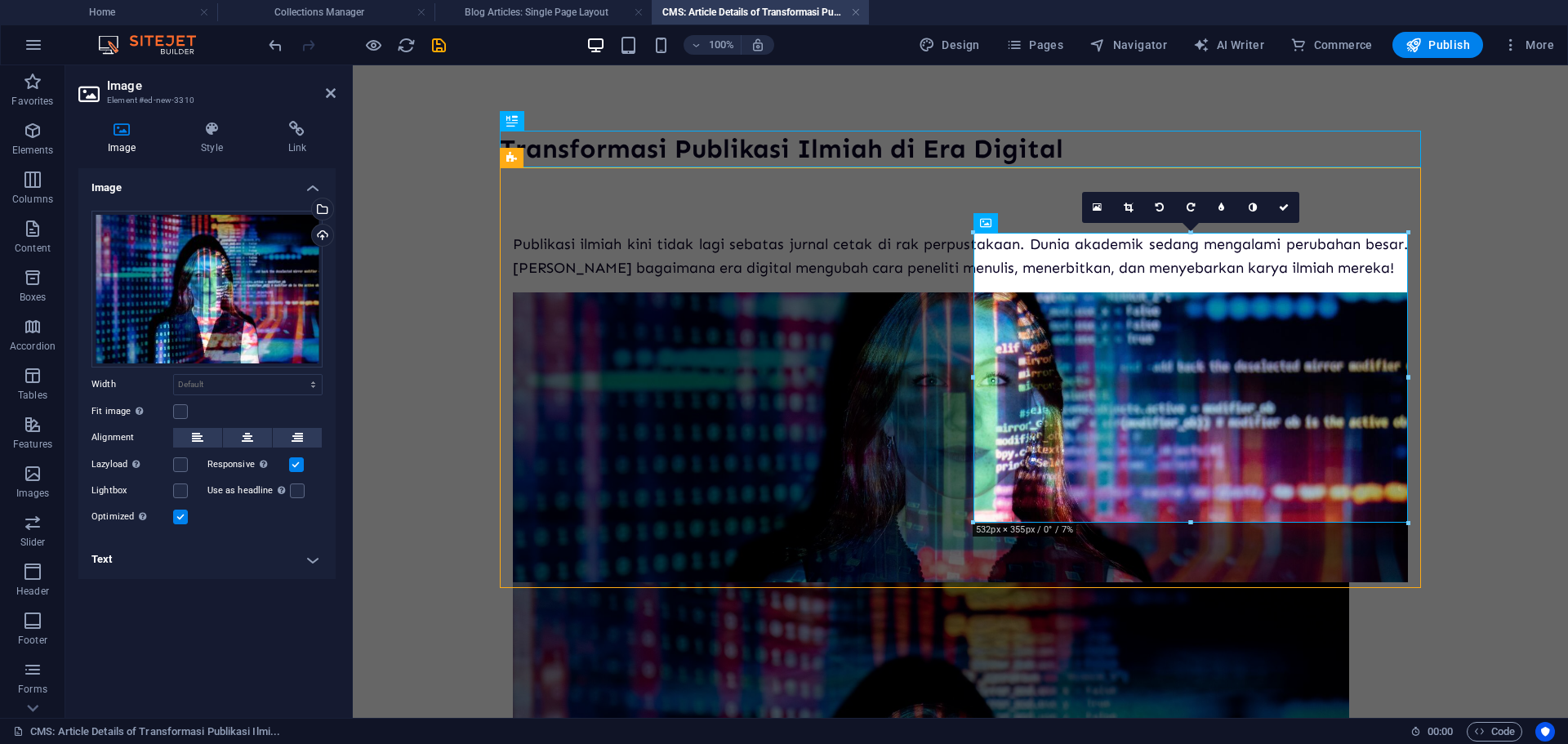
click at [1469, 303] on body "Transformasi Publikasi Ilmiah di Era Digital Publikasi ilmiah kini tidak lagi s…" at bounding box center [960, 668] width 1215 height 1205
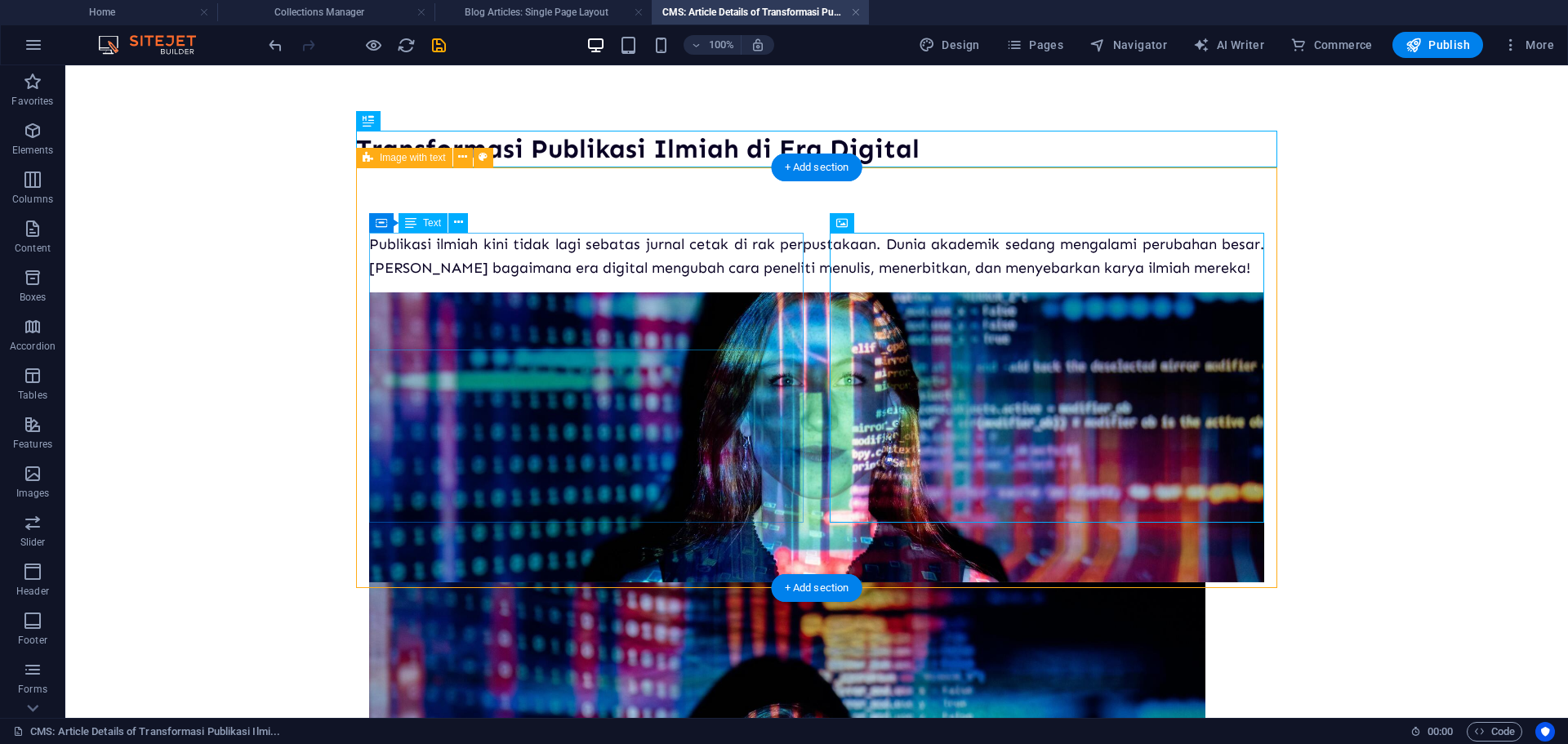
click at [718, 280] on div "Publikasi ilmiah kini tidak lagi sebatas jurnal cetak di rak perpustakaan. Duni…" at bounding box center [816, 255] width 895 height 47
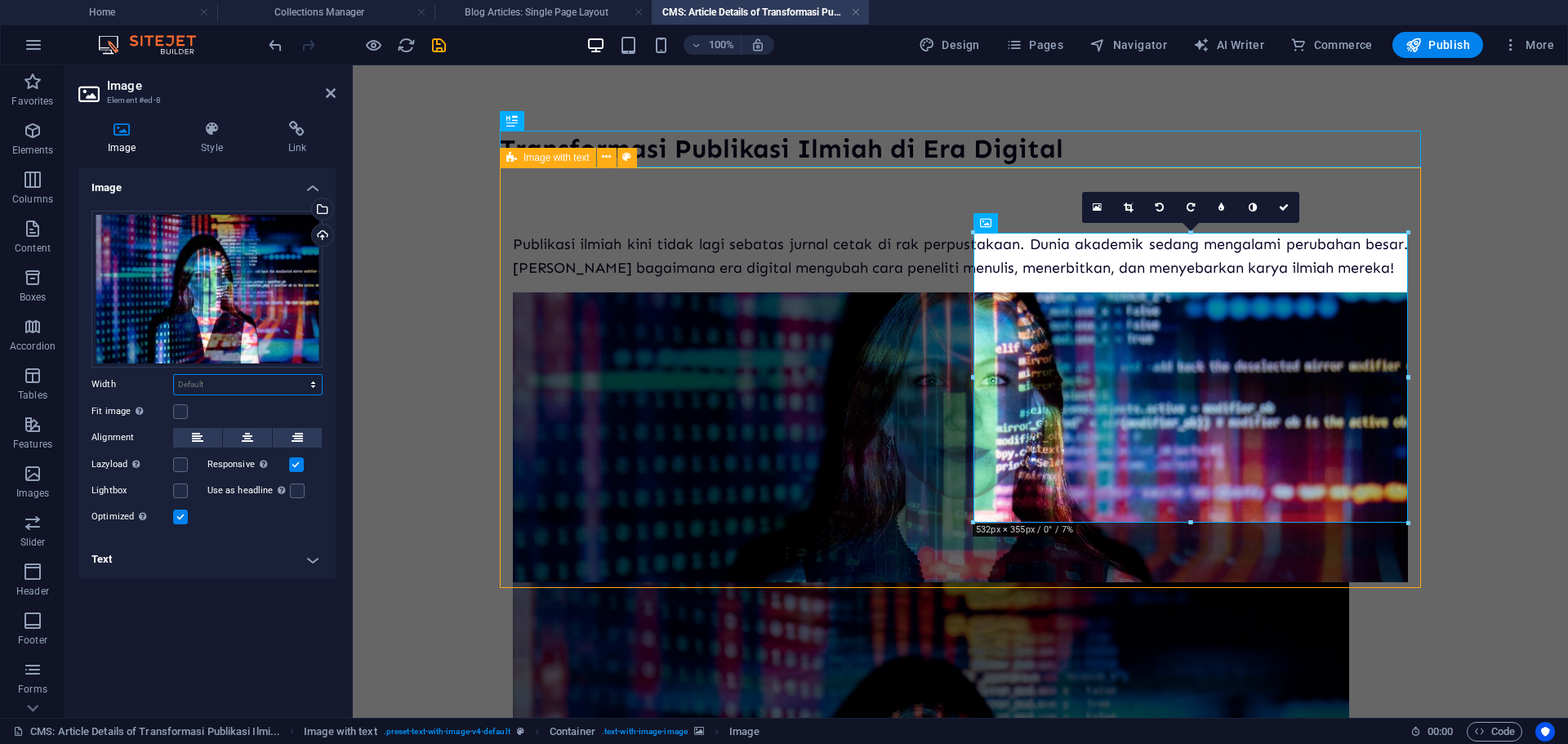
click at [187, 391] on select "Default auto px rem % em vh vw" at bounding box center [247, 385] width 148 height 20
click at [193, 386] on select "Default auto px rem % em vh vw" at bounding box center [247, 385] width 148 height 20
click at [194, 383] on select "Default auto px rem % em vh vw" at bounding box center [247, 385] width 148 height 20
click at [257, 566] on h4 "Text" at bounding box center [207, 560] width 257 height 39
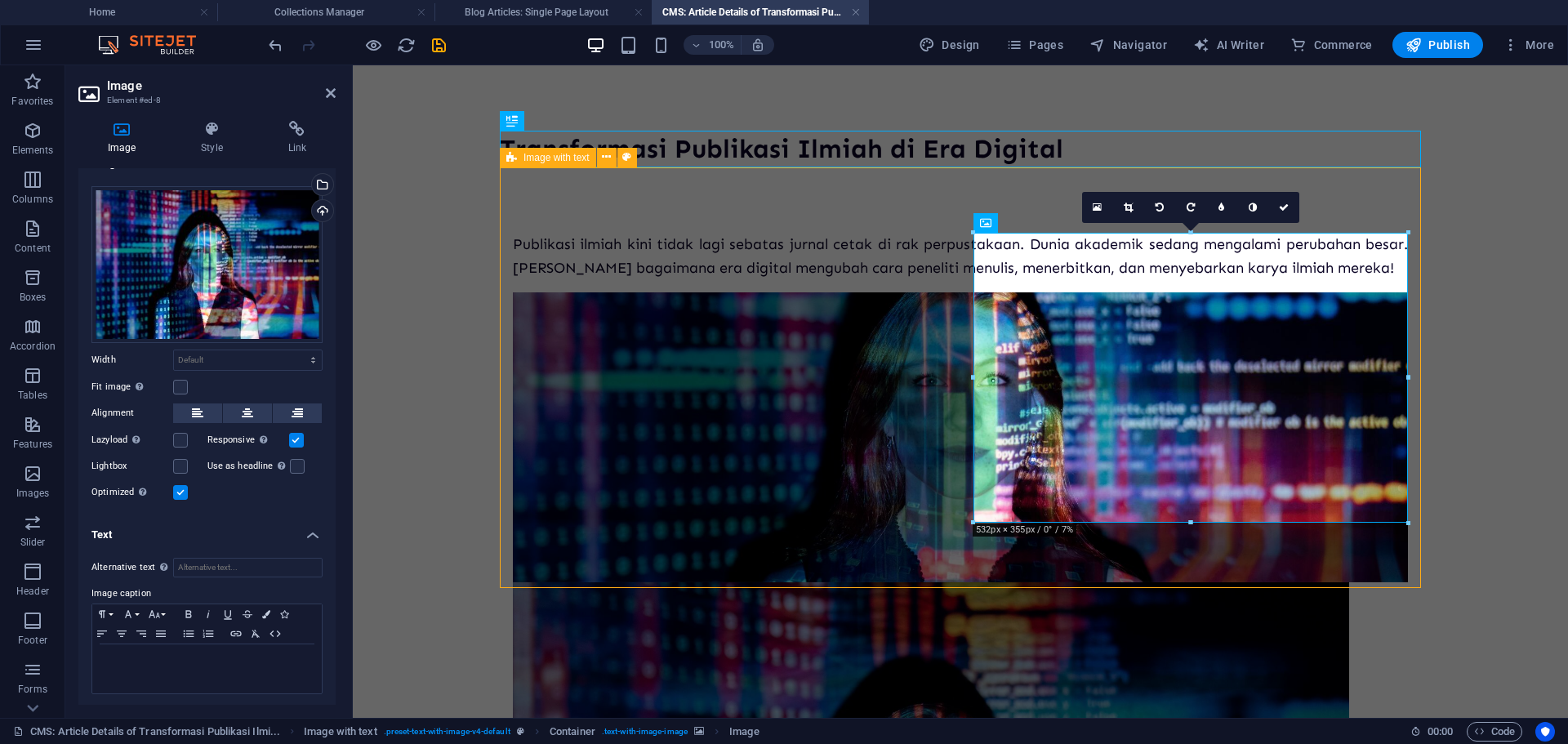
scroll to position [26, 0]
click at [205, 135] on icon at bounding box center [211, 129] width 80 height 16
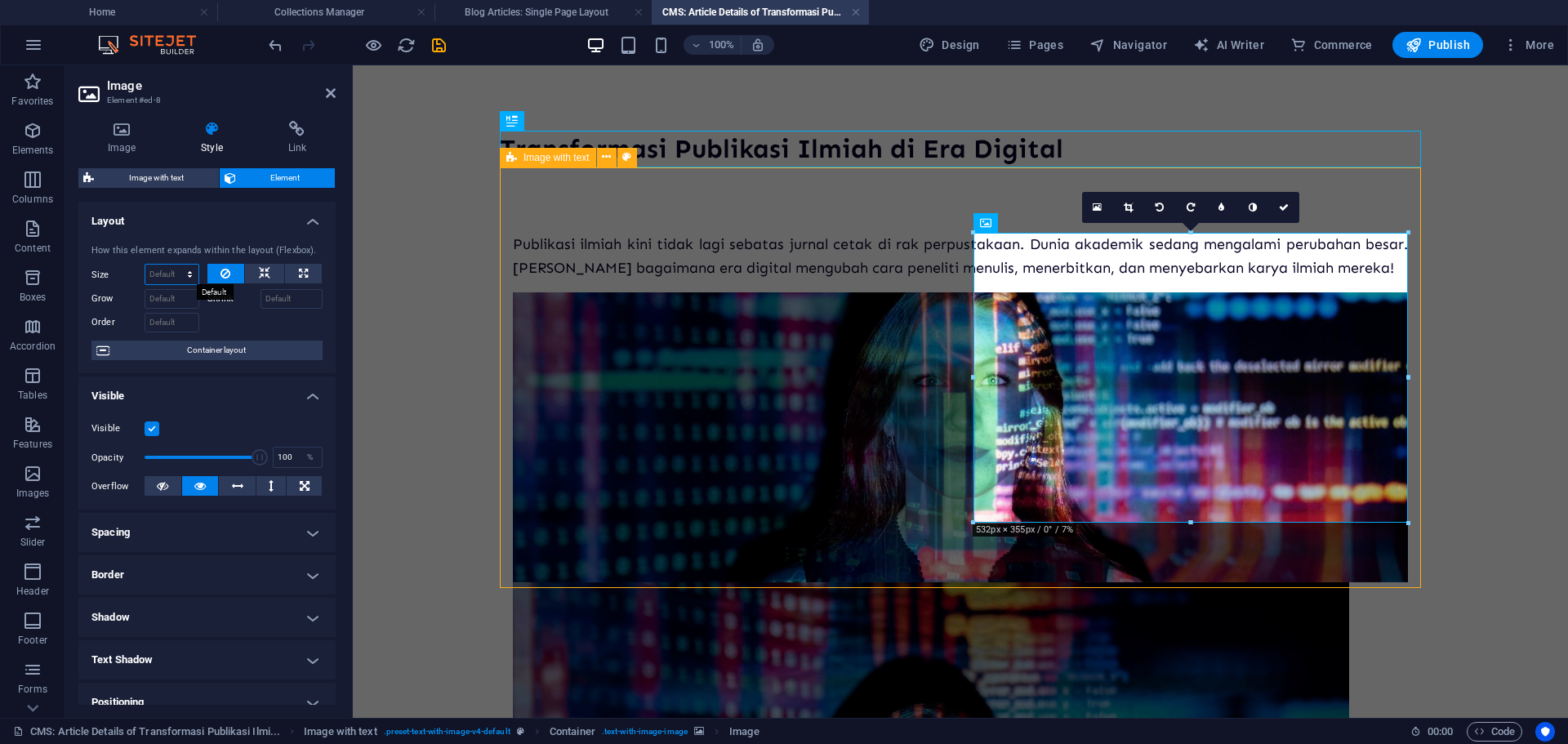
click at [186, 277] on select "Default auto px % 1/1 1/2 1/3 1/4 1/5 1/6 1/7 1/8 1/9 1/10" at bounding box center [172, 274] width 53 height 20
select select "%"
click at [173, 264] on select "Default auto px % 1/1 1/2 1/3 1/4 1/5 1/6 1/7 1/8 1/9 1/10" at bounding box center [172, 274] width 53 height 20
click at [172, 275] on input "100" at bounding box center [172, 274] width 53 height 20
type input "50"
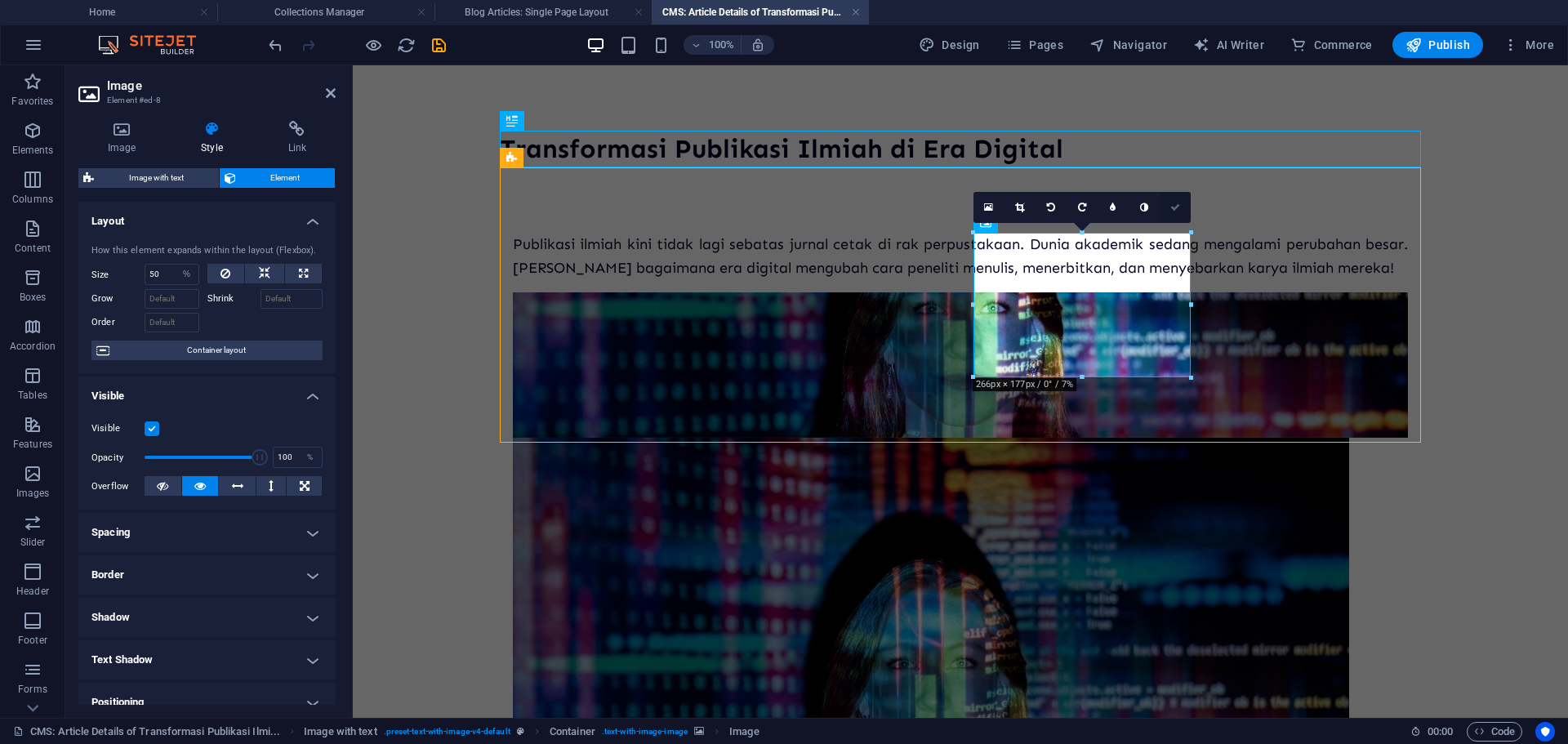
click at [1178, 200] on link at bounding box center [1174, 207] width 31 height 31
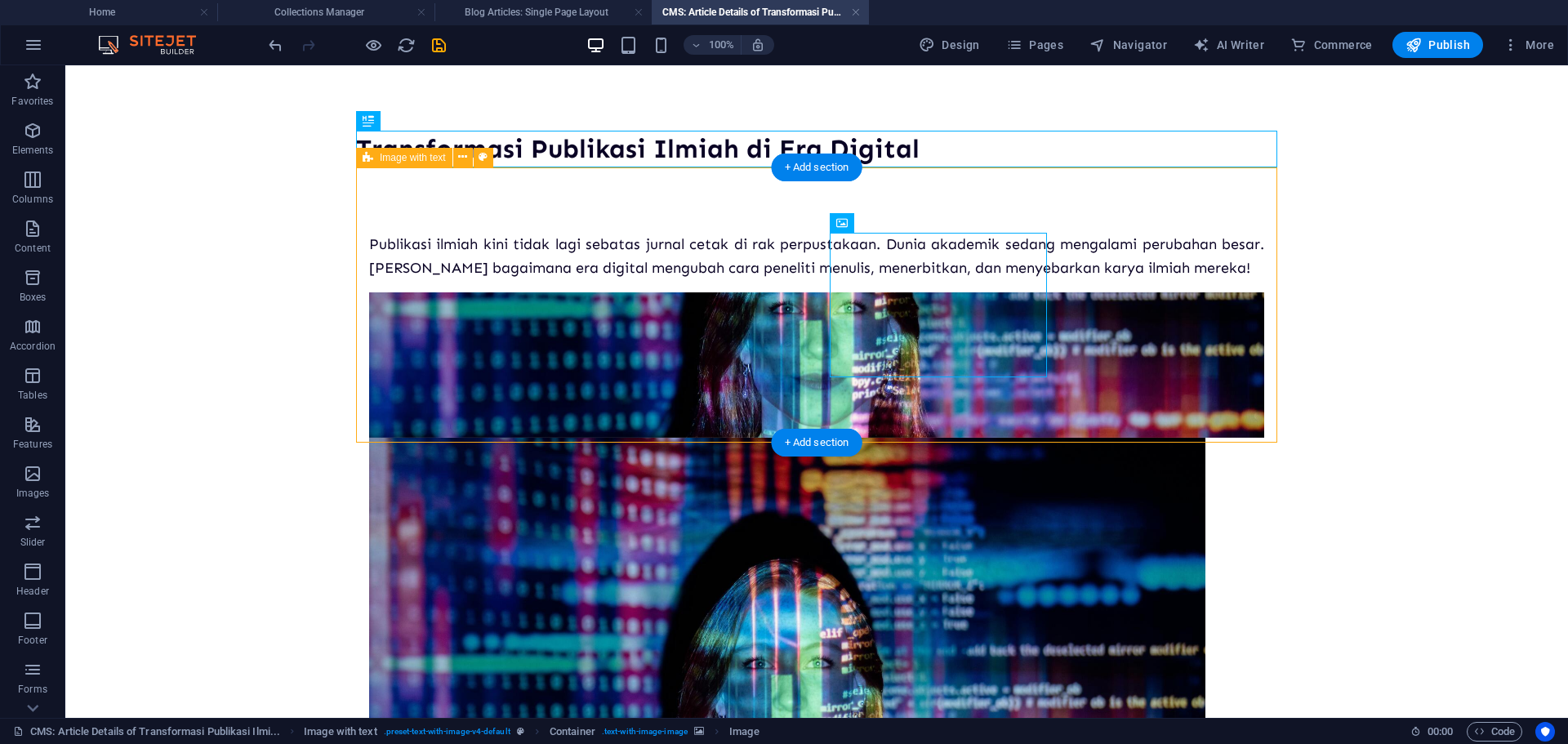
click at [1094, 322] on figure at bounding box center [816, 365] width 895 height 145
click at [1103, 302] on figure at bounding box center [816, 365] width 895 height 145
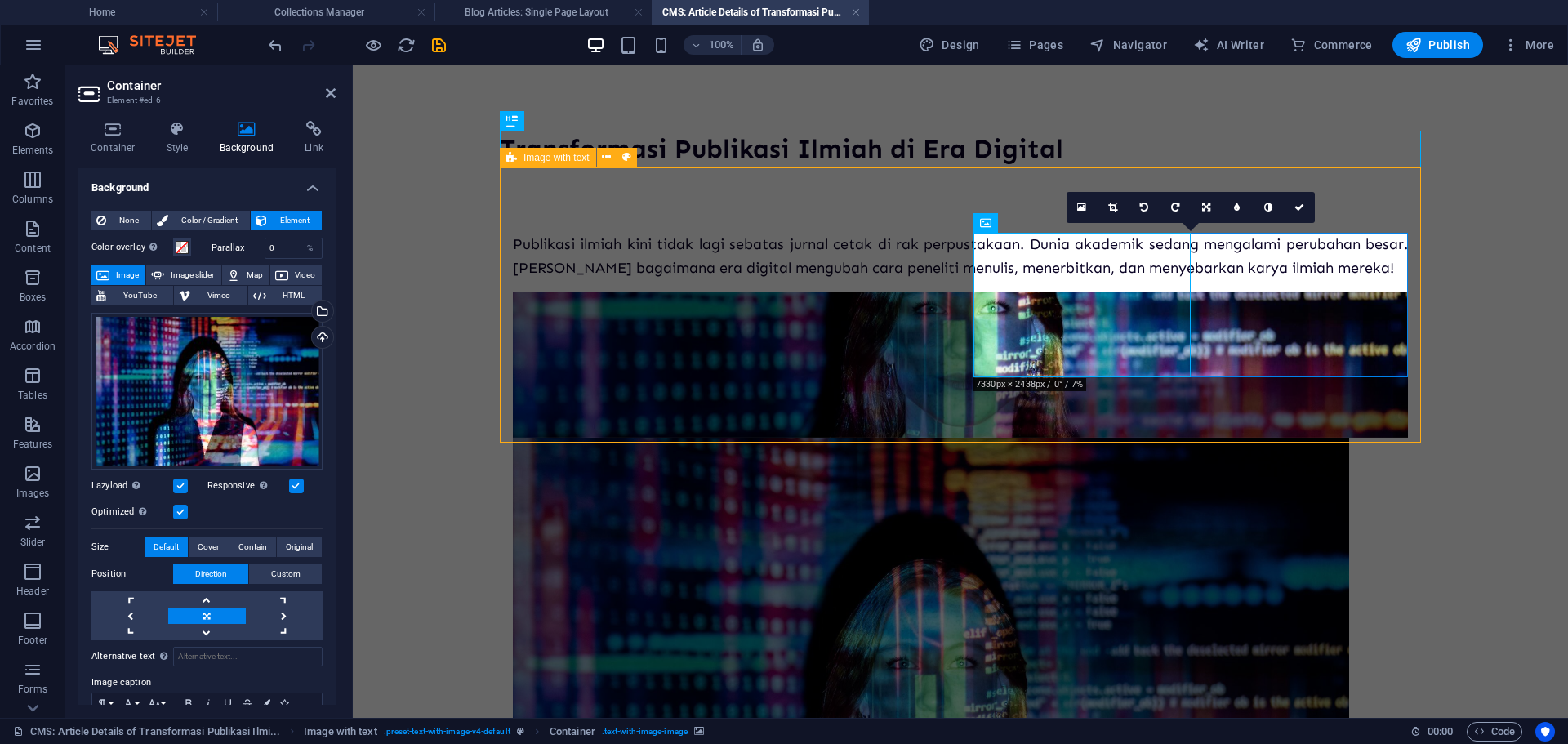
click at [1268, 295] on figure at bounding box center [960, 365] width 895 height 145
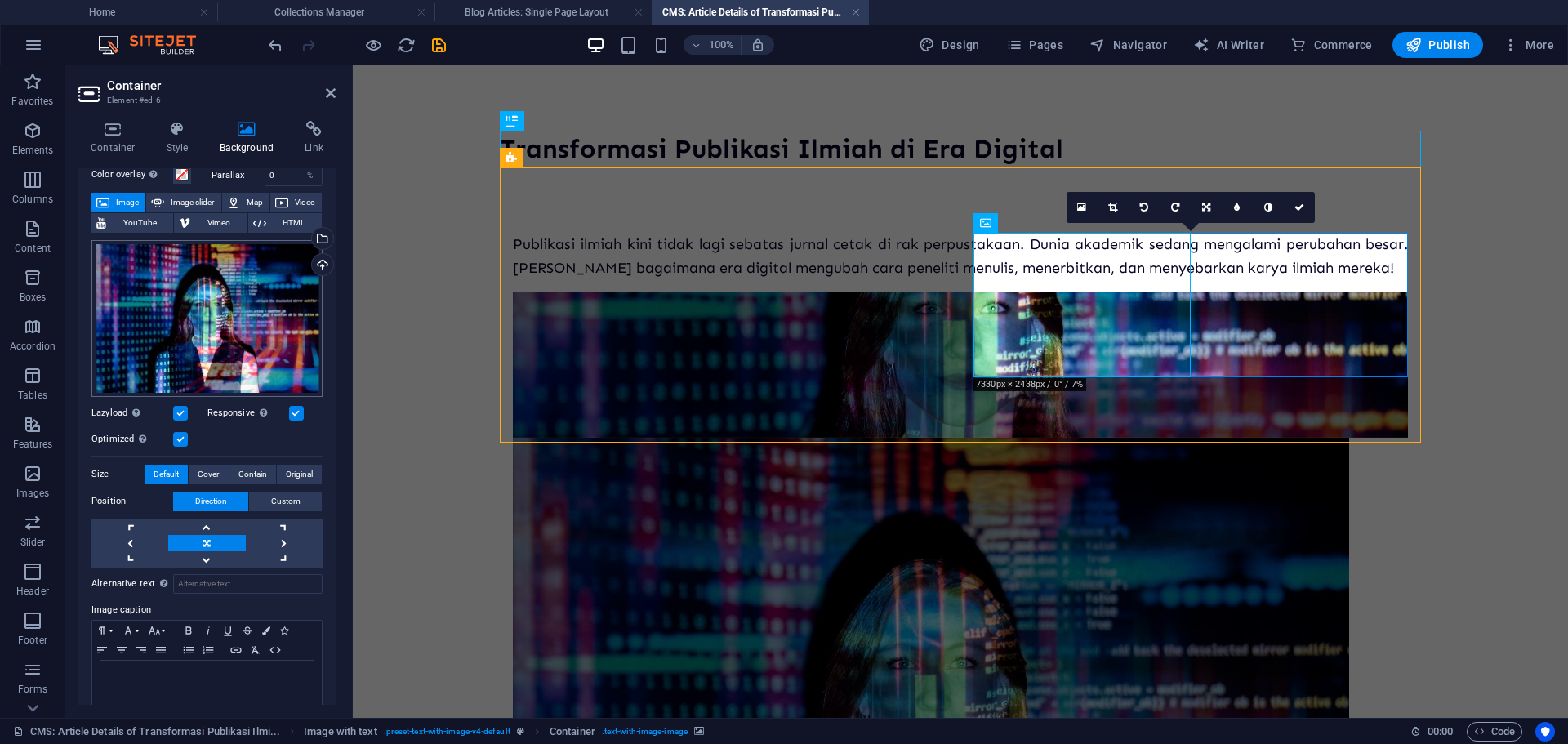
scroll to position [90, 0]
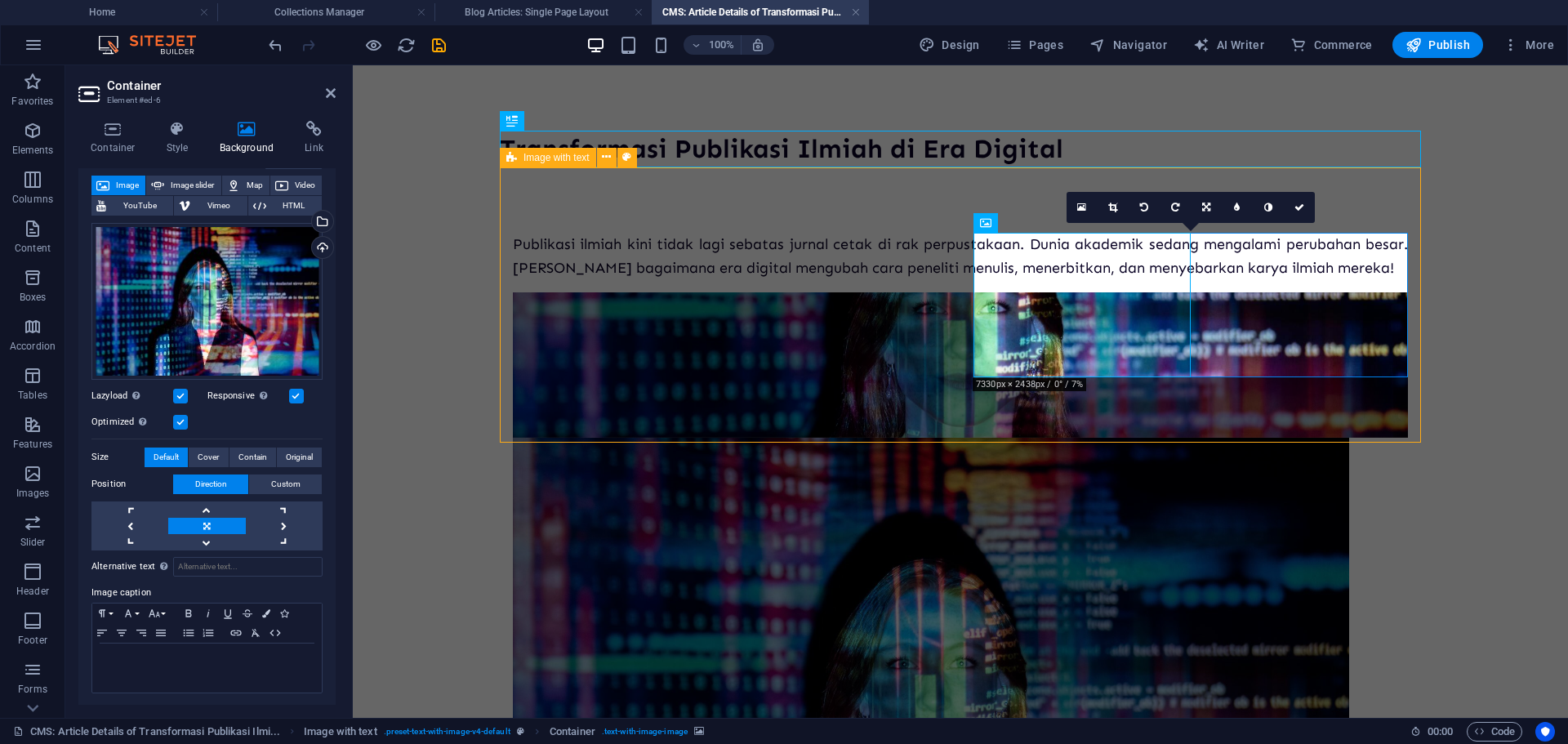
click at [1255, 293] on figure at bounding box center [960, 365] width 895 height 145
click at [170, 131] on icon at bounding box center [177, 129] width 46 height 16
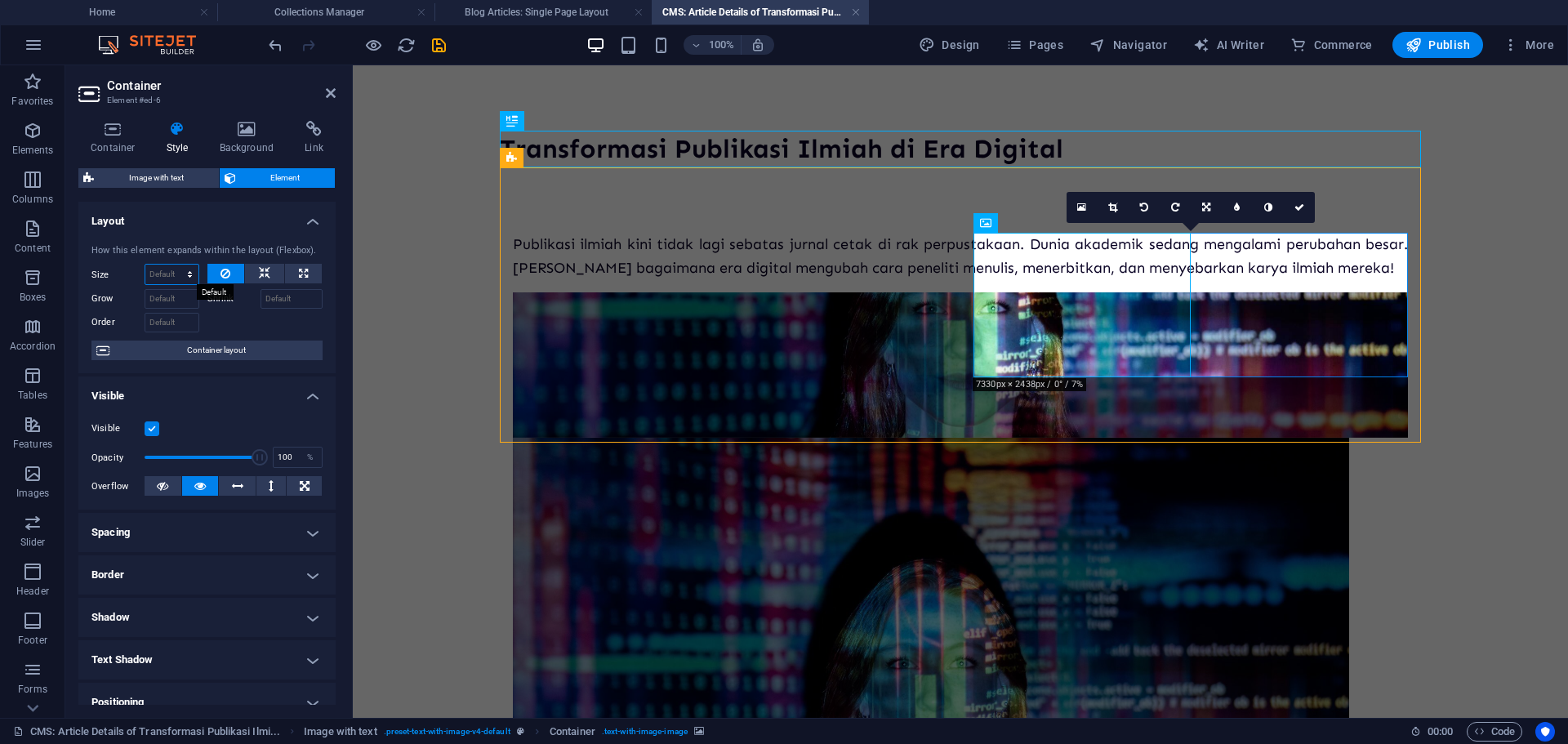
click at [171, 274] on select "Default auto px % 1/1 1/2 1/3 1/4 1/5 1/6 1/7 1/8 1/9 1/10" at bounding box center [172, 274] width 53 height 20
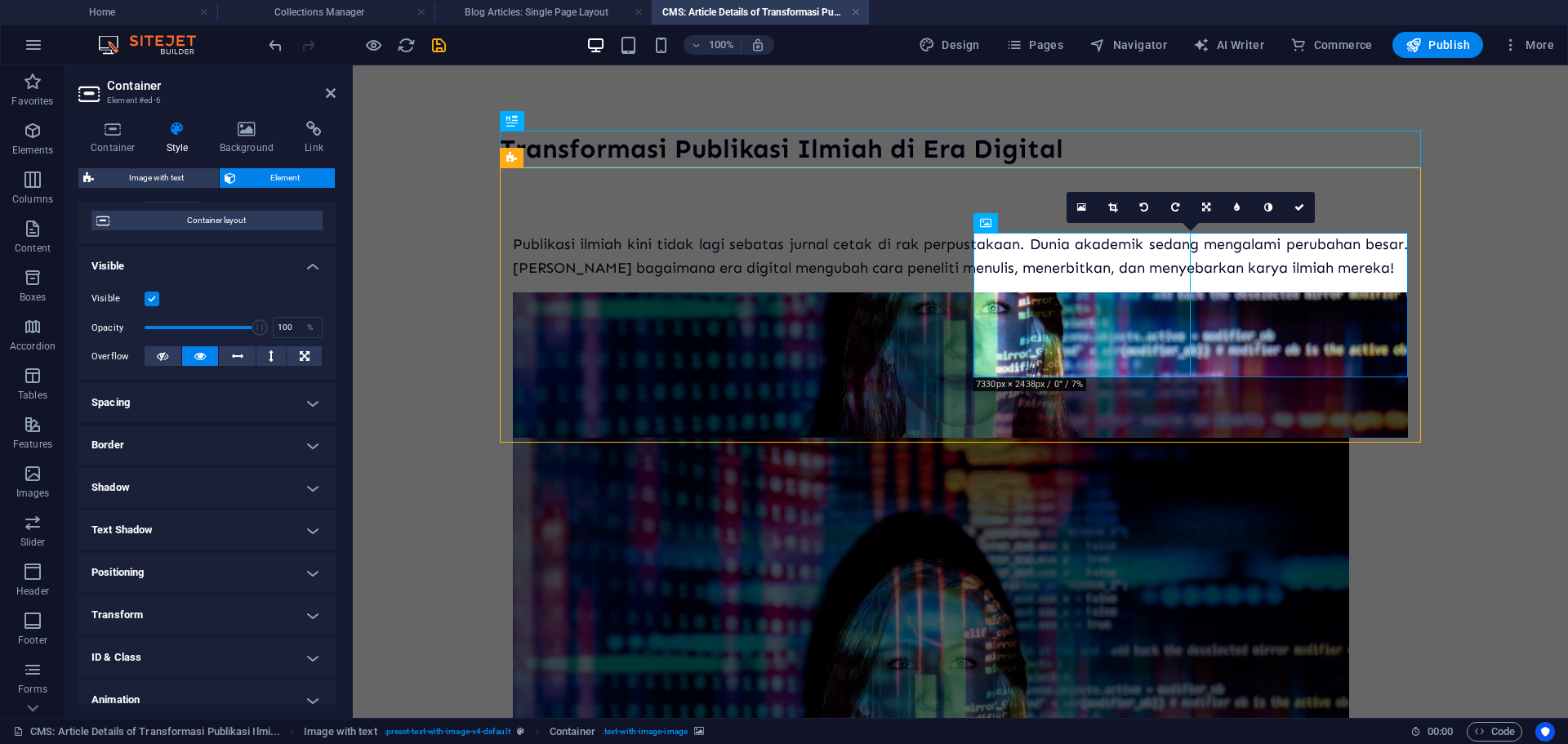
scroll to position [163, 0]
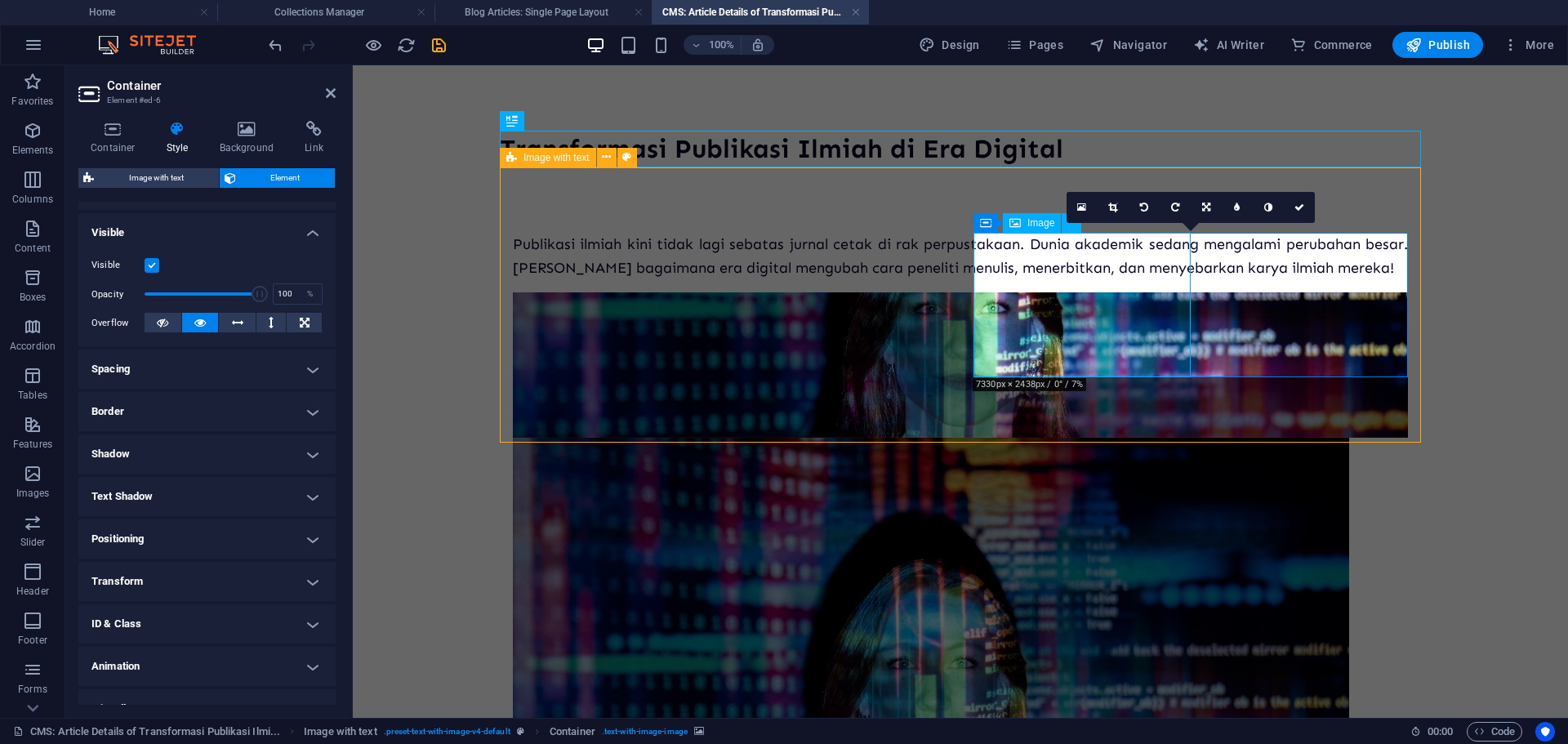
click at [1102, 437] on figure at bounding box center [960, 716] width 895 height 558
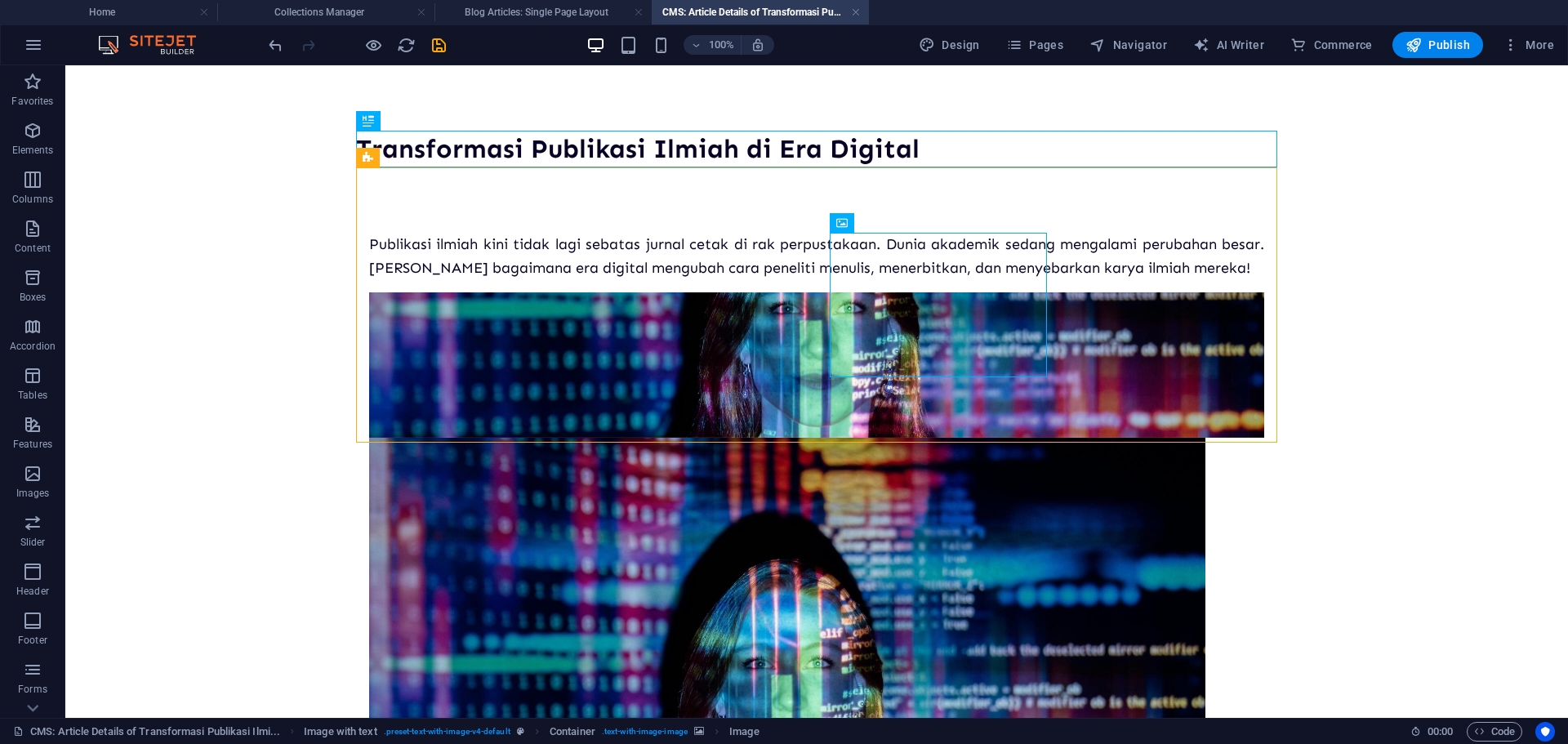
drag, startPoint x: 837, startPoint y: 304, endPoint x: 1105, endPoint y: 532, distance: 351.9
click at [1105, 532] on html "Transformasi Publikasi Ilmiah di Era Digital Publikasi ilmiah kini tidak lagi s…" at bounding box center [817, 596] width 1502 height 1061
click at [1073, 317] on figure at bounding box center [816, 365] width 895 height 145
click at [1112, 302] on figure at bounding box center [816, 365] width 895 height 145
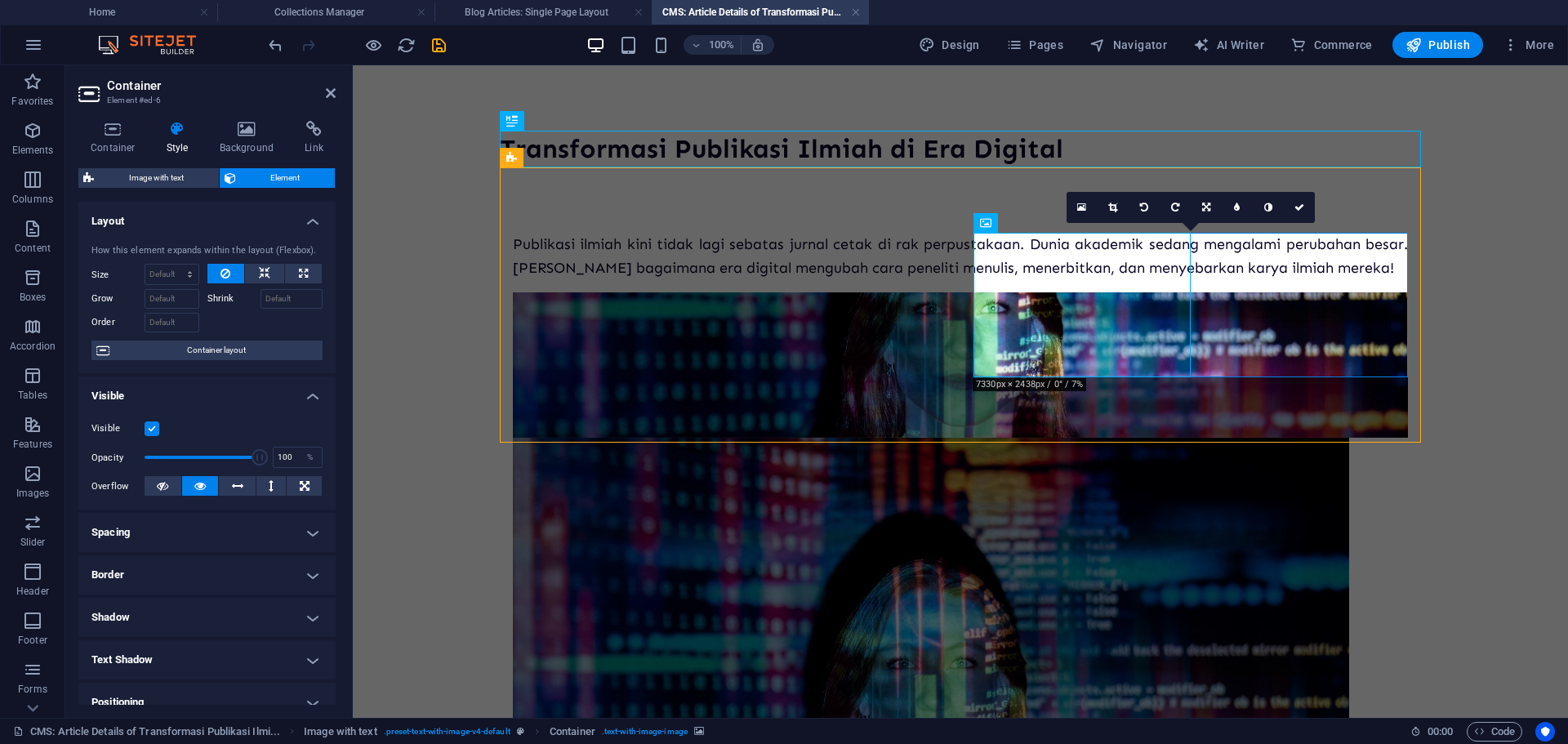
click at [1290, 316] on figure at bounding box center [960, 365] width 895 height 145
click at [127, 130] on icon at bounding box center [113, 129] width 69 height 16
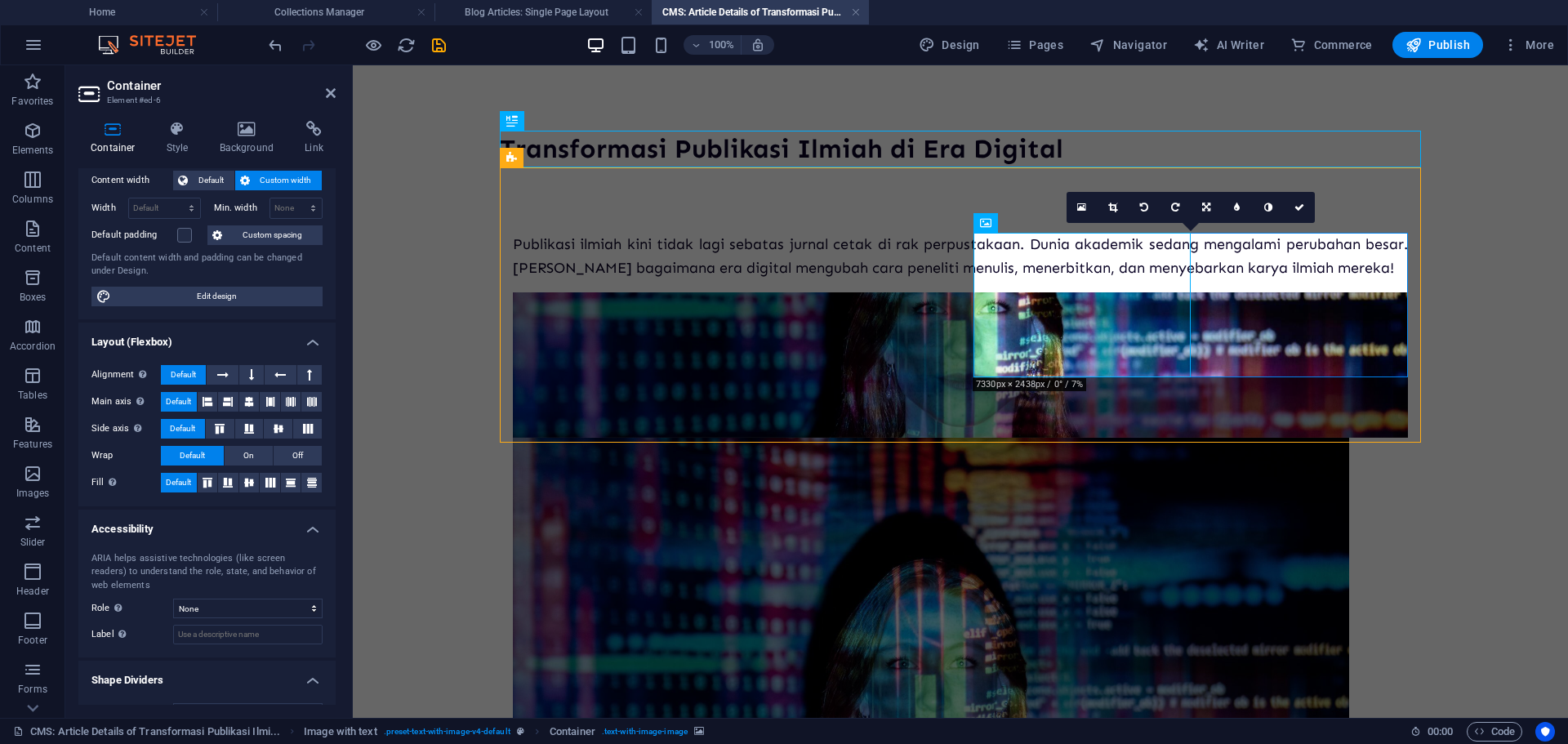
scroll to position [0, 0]
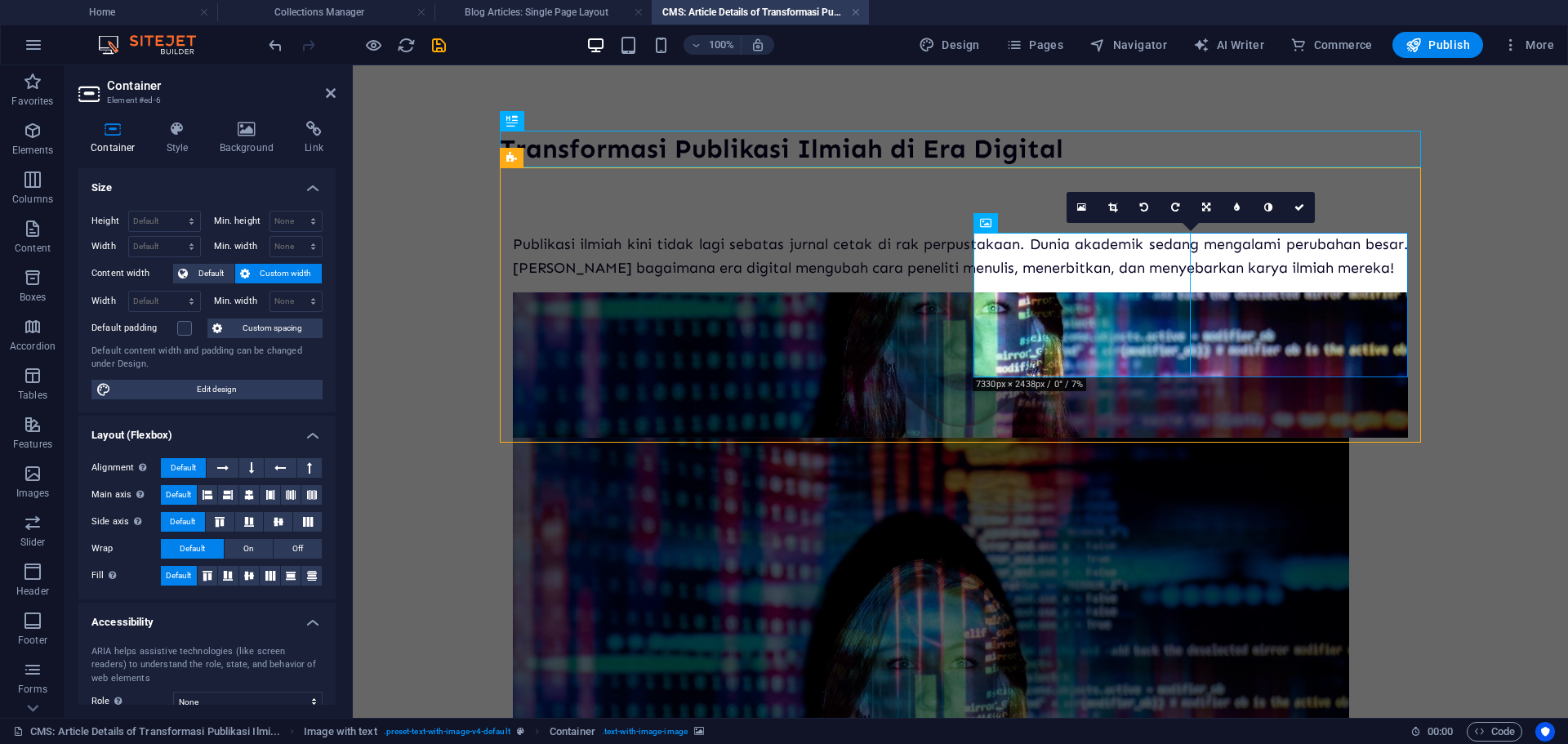
click at [235, 118] on div "Container Style Background Link Size Height Default px rem % vh vw Min. height …" at bounding box center [207, 413] width 283 height 610
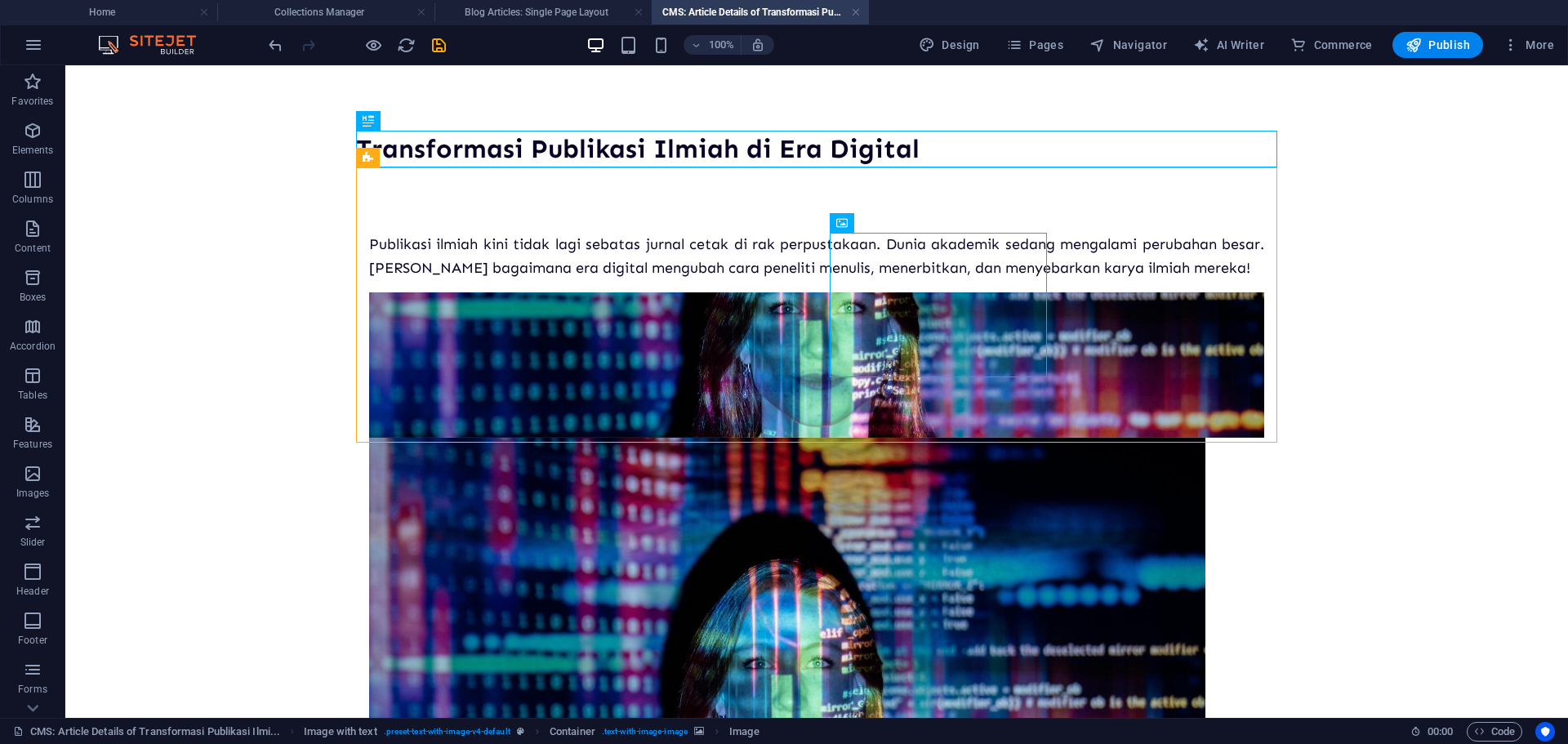
drag, startPoint x: 1105, startPoint y: 325, endPoint x: 1057, endPoint y: 382, distance: 74.5
click at [1075, 463] on div "Transformasi Publikasi Ilmiah di Era Digital Publikasi ilmiah kini tidak lagi s…" at bounding box center [817, 596] width 947 height 1061
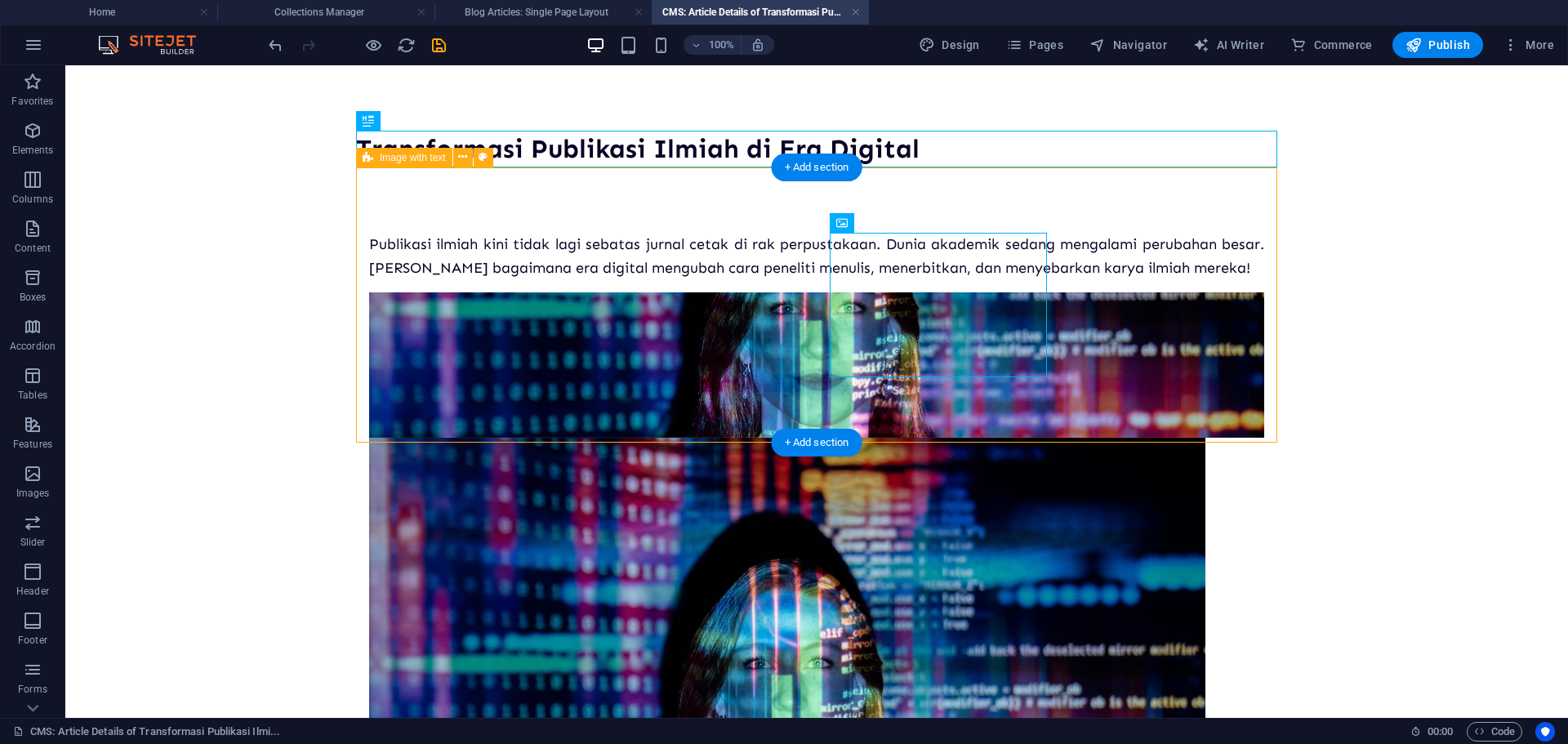
click at [1057, 318] on figure at bounding box center [816, 365] width 895 height 145
click at [1057, 317] on figure at bounding box center [816, 365] width 895 height 145
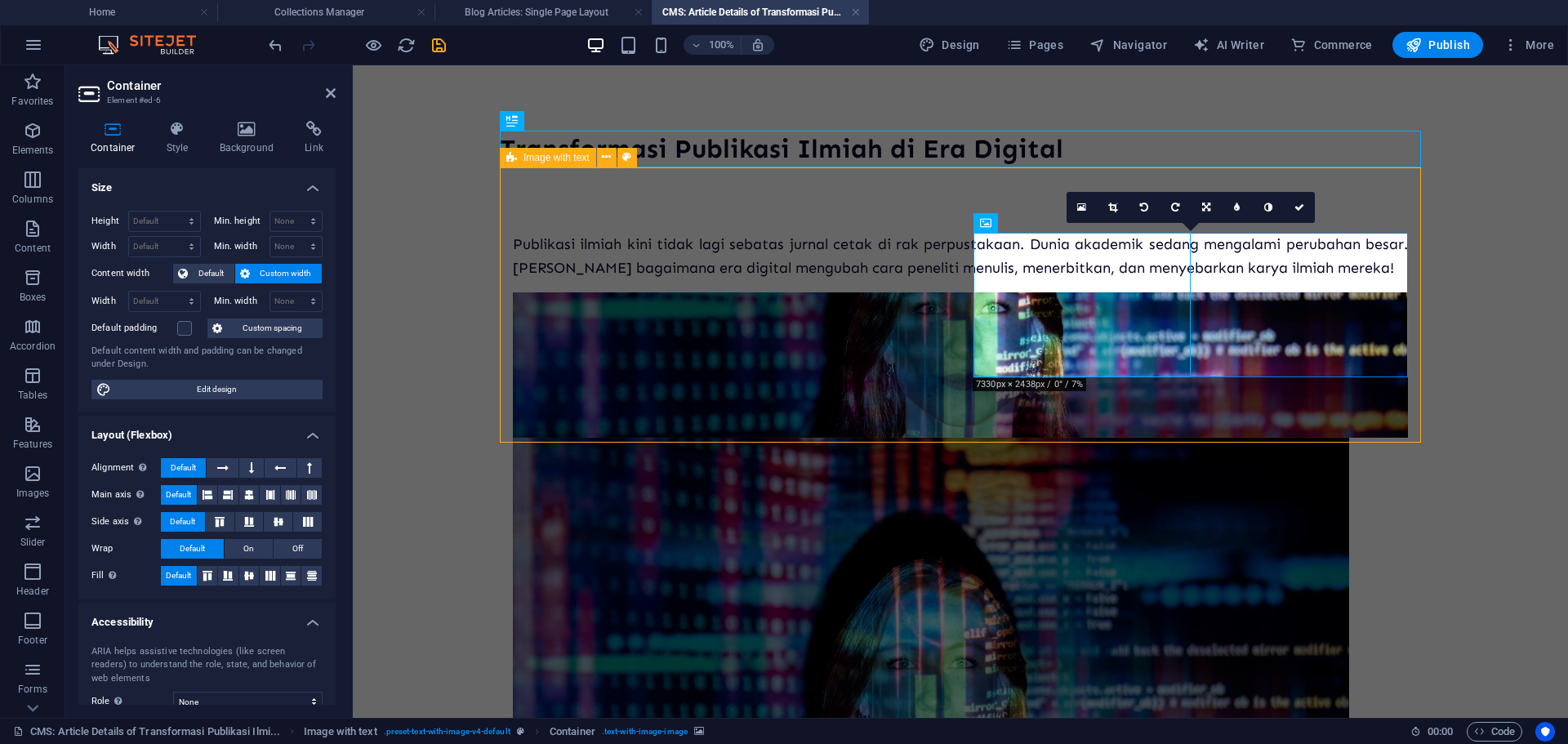
click at [1197, 293] on figure at bounding box center [960, 365] width 895 height 145
click at [170, 140] on h4 "Style" at bounding box center [181, 137] width 53 height 35
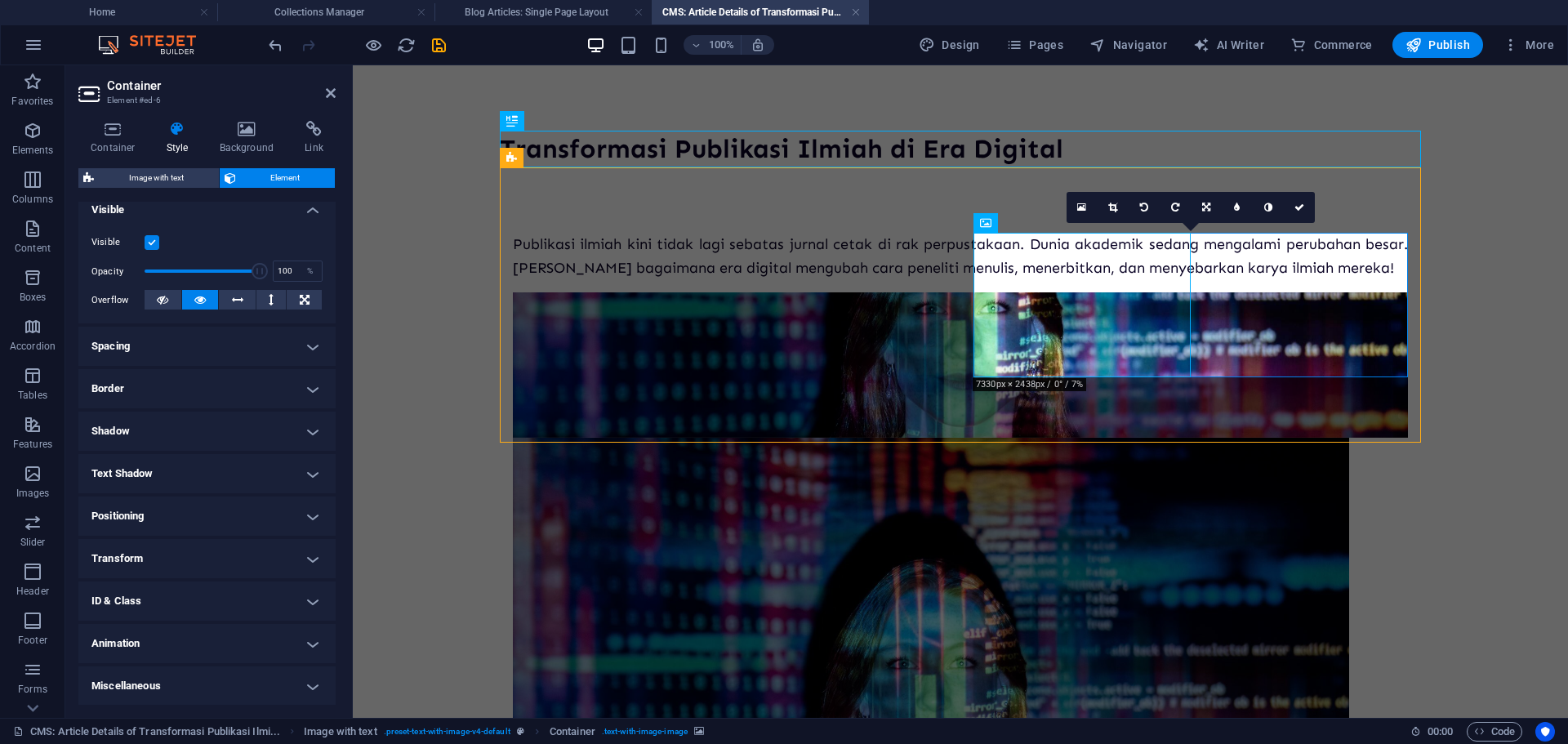
scroll to position [187, 0]
click at [1257, 316] on figure at bounding box center [960, 365] width 895 height 145
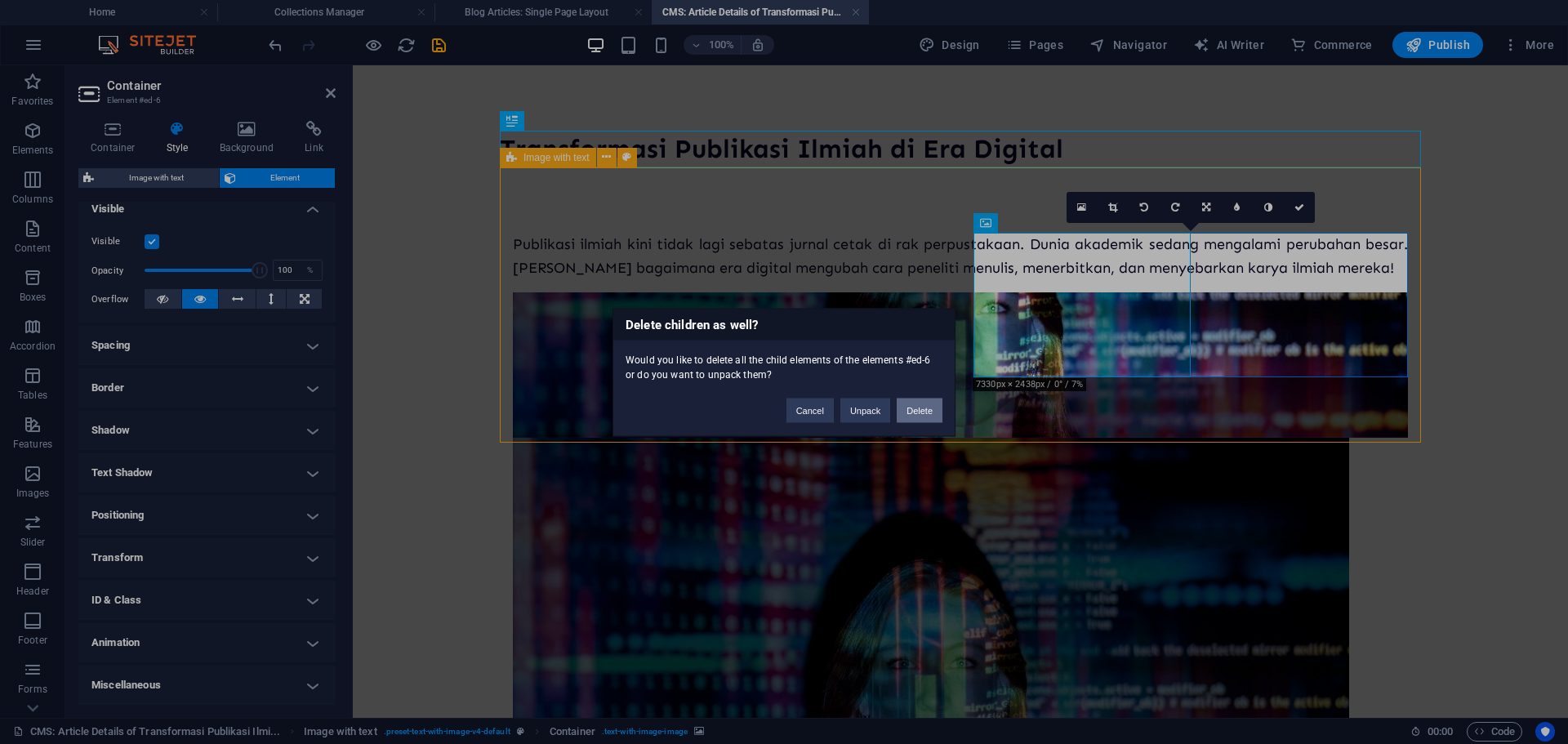
click at [909, 416] on button "Delete" at bounding box center [920, 410] width 46 height 25
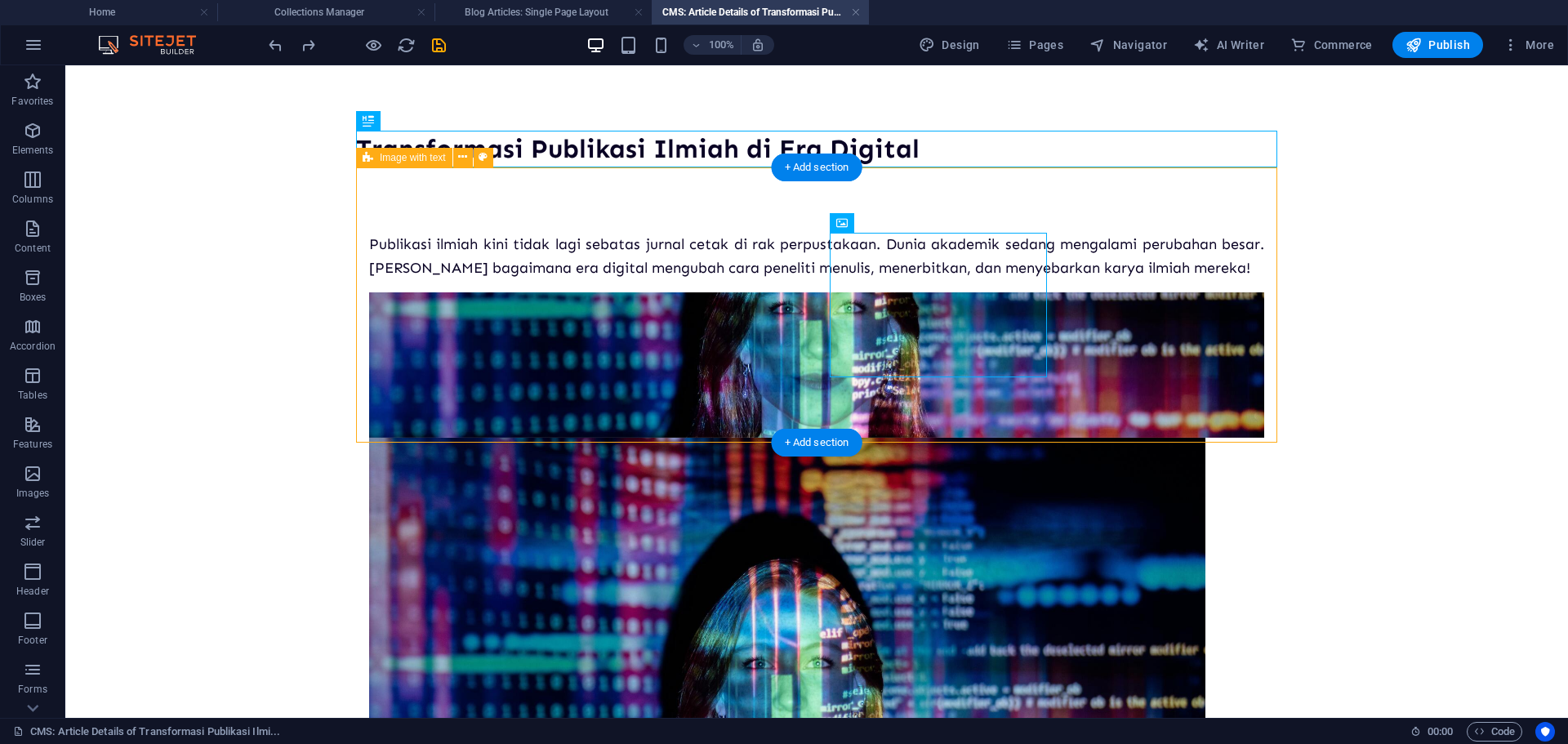
click at [1164, 303] on figure at bounding box center [816, 365] width 895 height 145
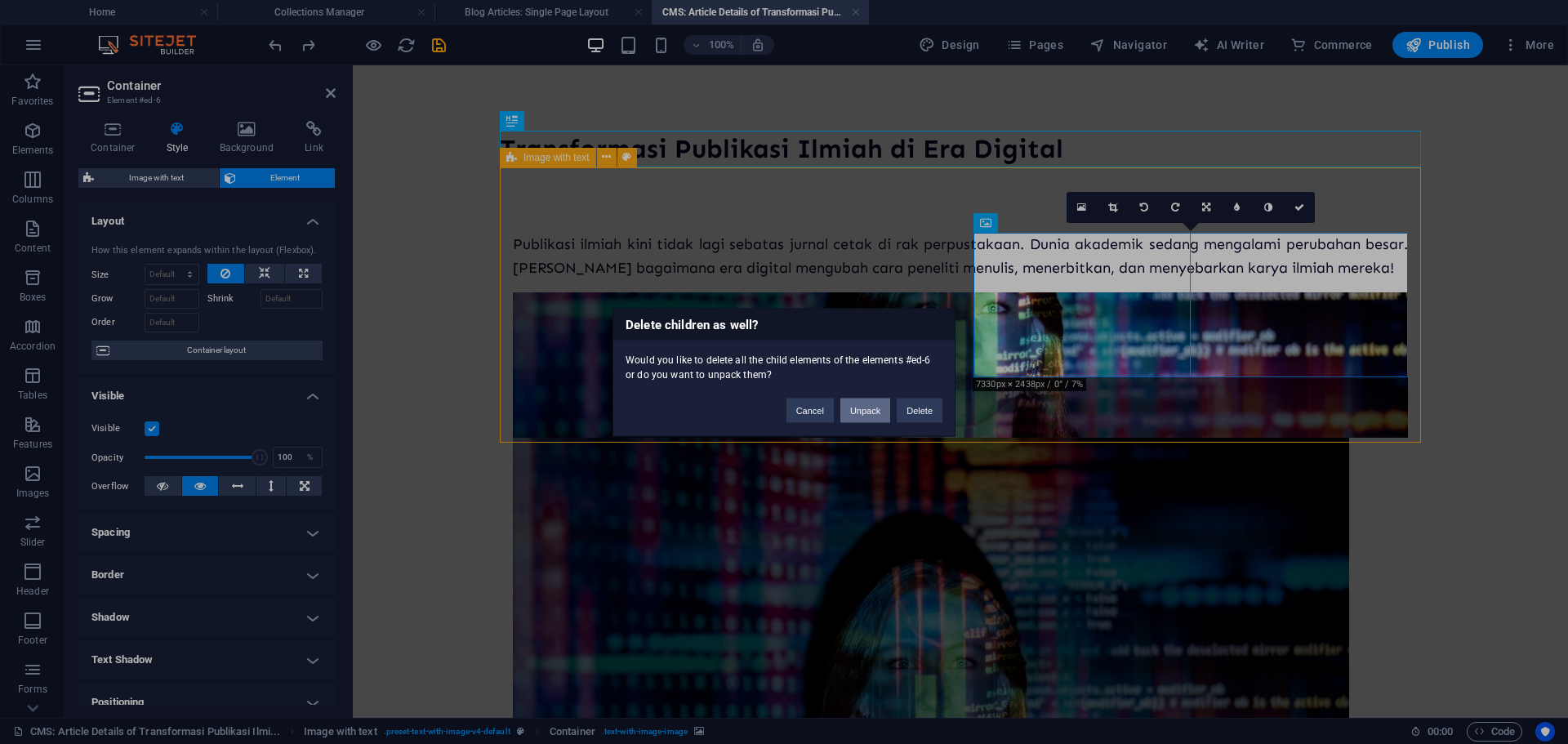
click at [871, 404] on button "Unpack" at bounding box center [865, 410] width 50 height 25
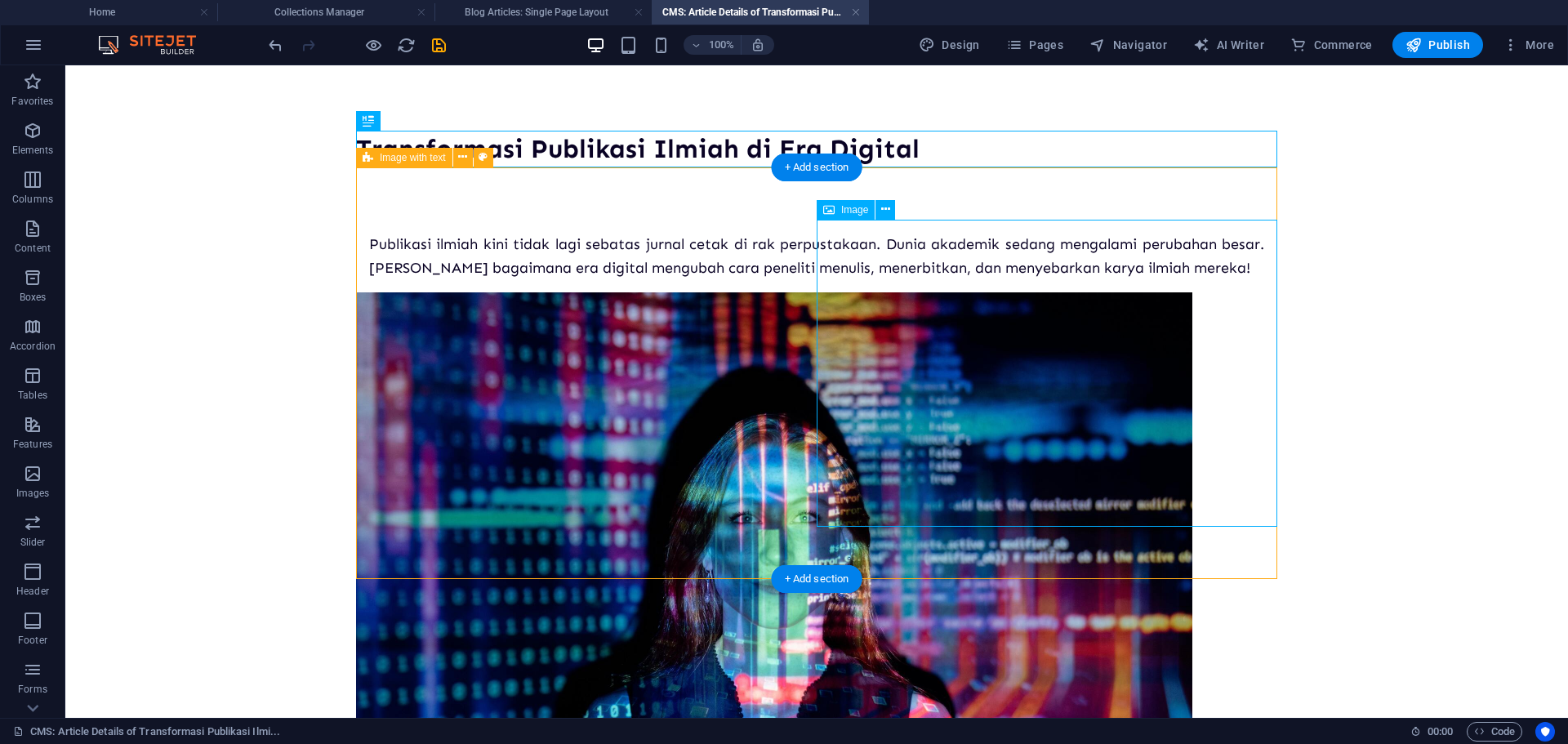
click at [964, 427] on figure at bounding box center [816, 571] width 921 height 558
select select "%"
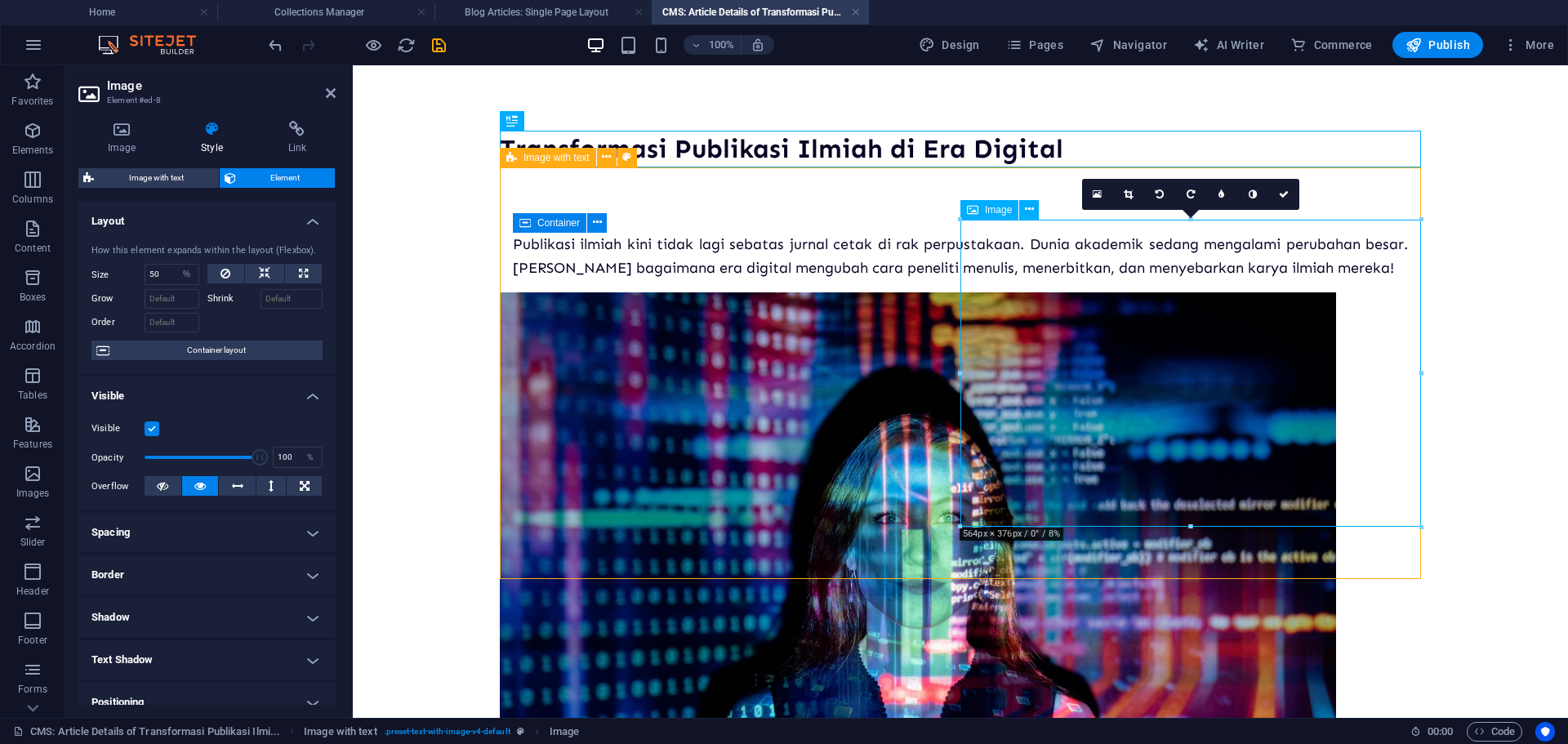
drag, startPoint x: 1214, startPoint y: 314, endPoint x: 1038, endPoint y: 471, distance: 235.8
click at [1038, 471] on figure at bounding box center [960, 571] width 921 height 558
click at [1085, 401] on figure at bounding box center [960, 571] width 921 height 558
click at [1059, 363] on figure at bounding box center [960, 571] width 921 height 558
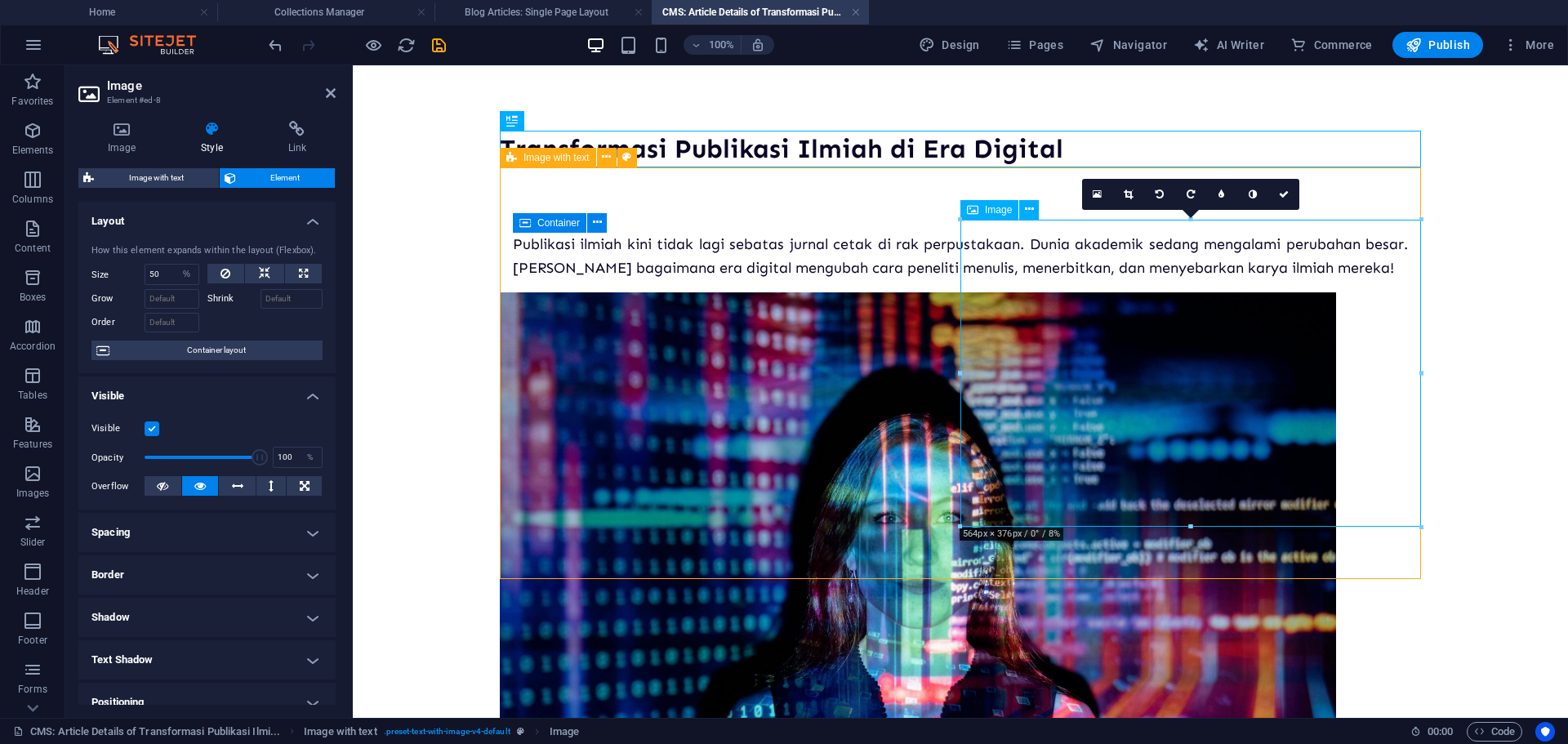
click at [1059, 363] on figure at bounding box center [960, 571] width 921 height 558
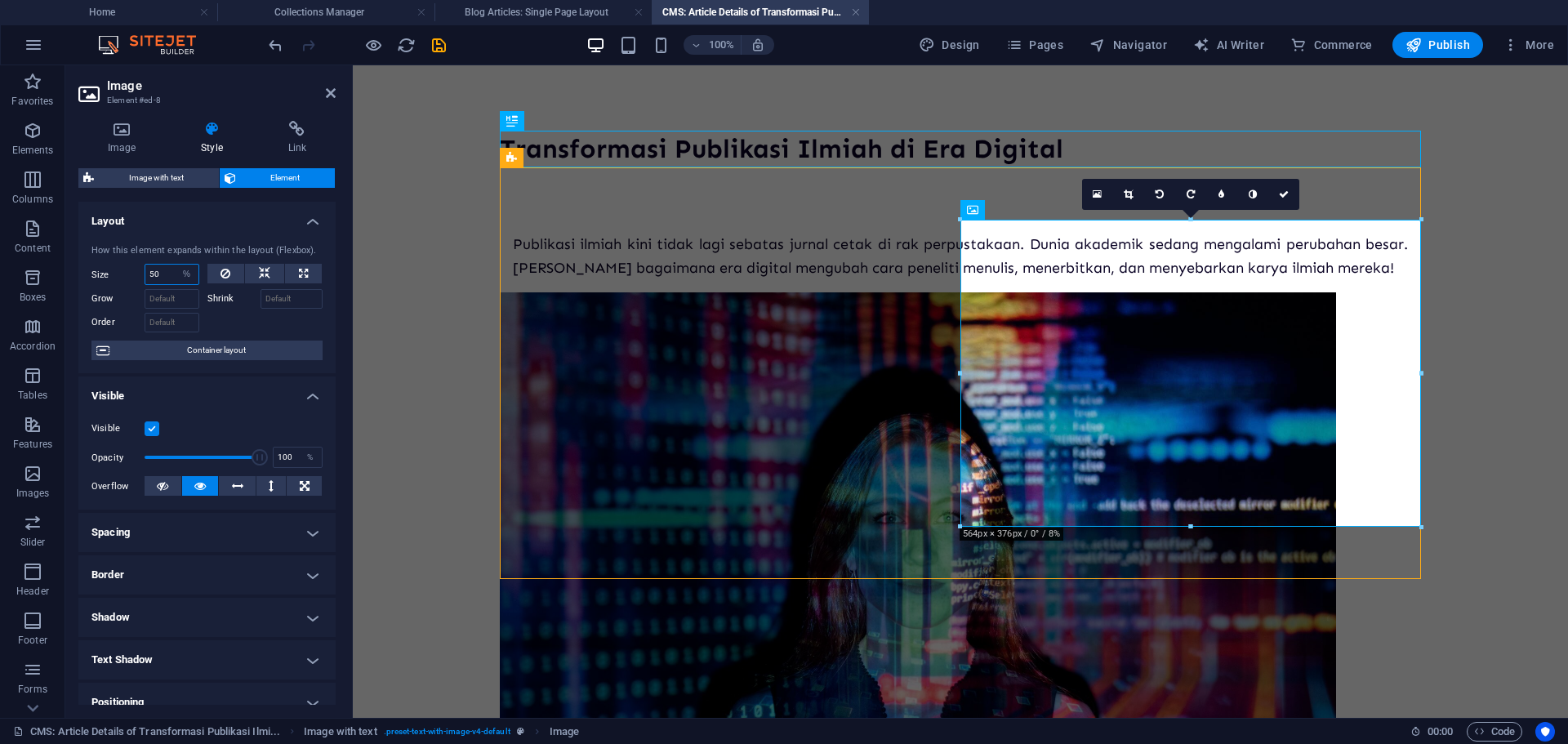
click at [167, 275] on input "50" at bounding box center [172, 274] width 53 height 20
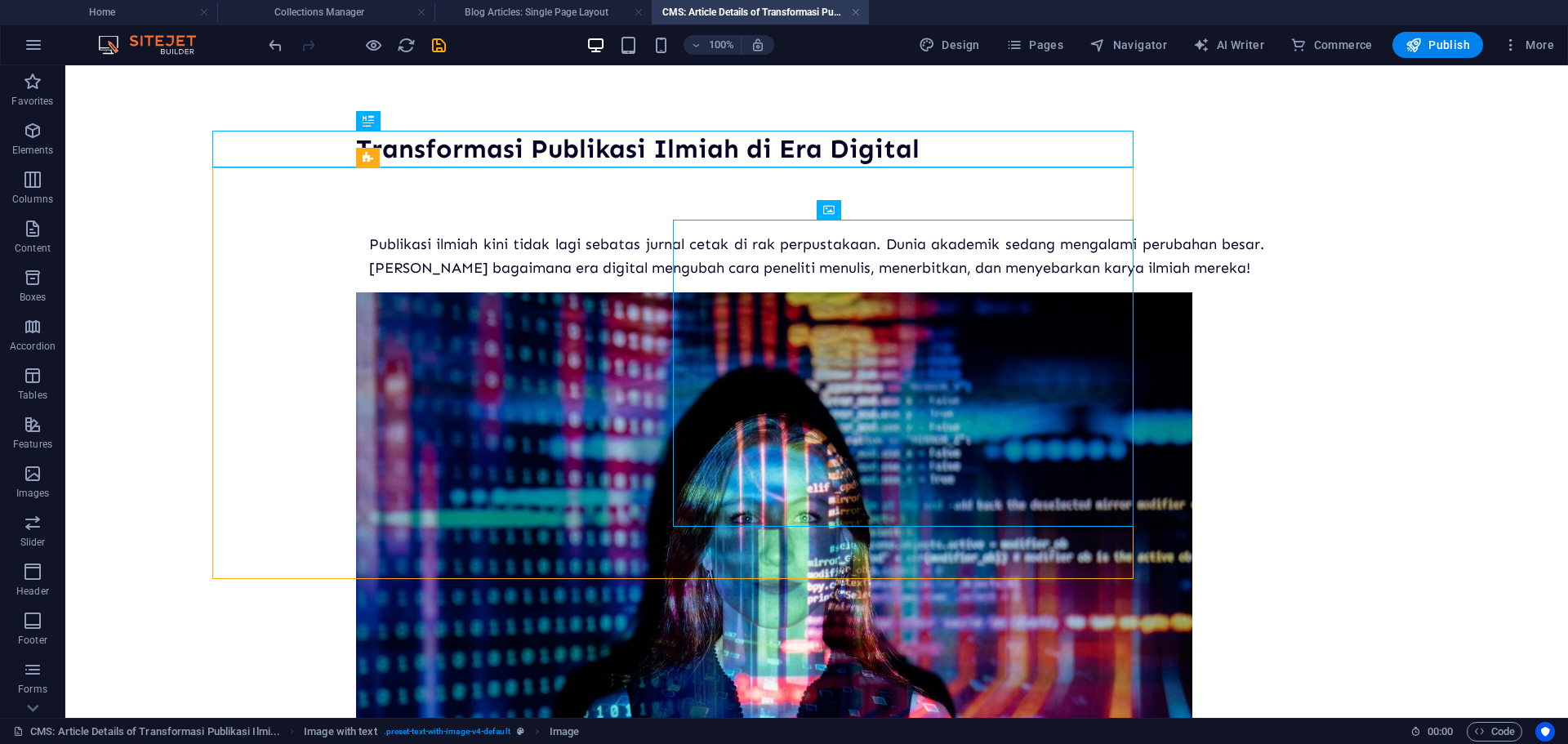
select select "%"
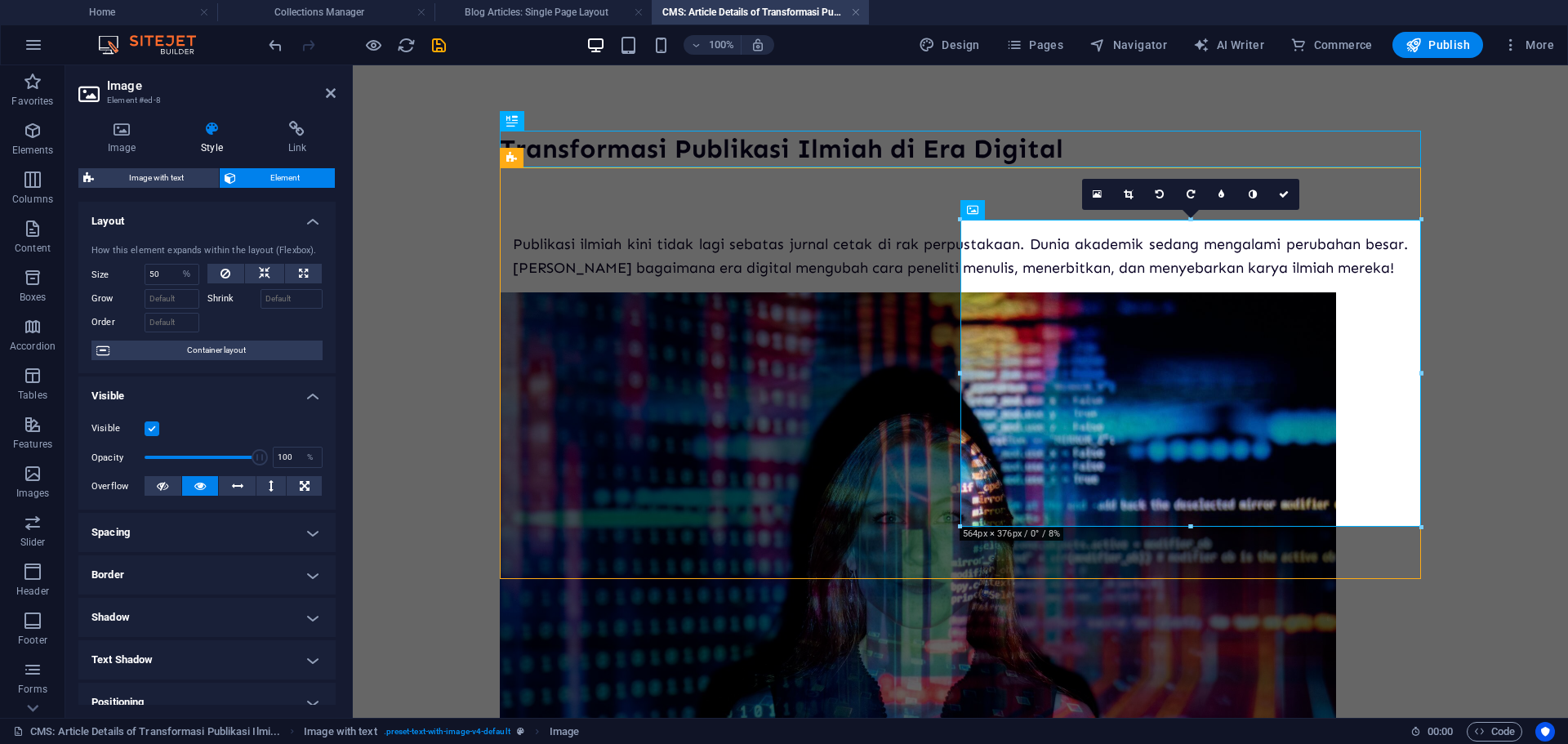
click at [888, 643] on div "Transformasi Publikasi Ilmiah di Era Digital Publikasi ilmiah kini tidak lagi s…" at bounding box center [960, 516] width 947 height 902
click at [889, 643] on div "Transformasi Publikasi Ilmiah di Era Digital Publikasi ilmiah kini tidak lagi s…" at bounding box center [960, 516] width 947 height 902
click at [1279, 192] on icon at bounding box center [1283, 194] width 10 height 10
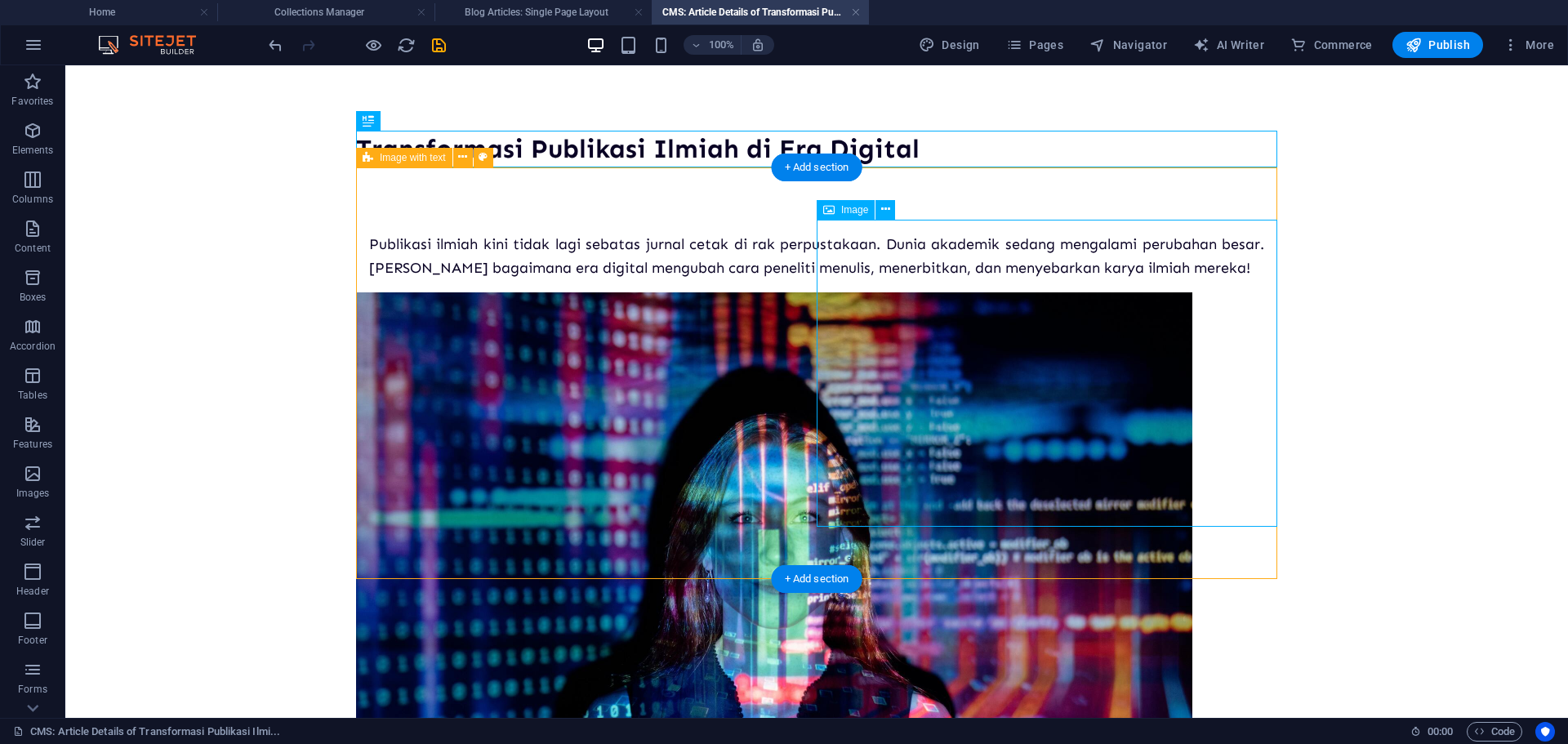
click at [1094, 373] on figure at bounding box center [816, 571] width 921 height 558
click at [884, 347] on figure at bounding box center [816, 571] width 921 height 558
click at [928, 349] on figure at bounding box center [816, 571] width 921 height 558
select select "%"
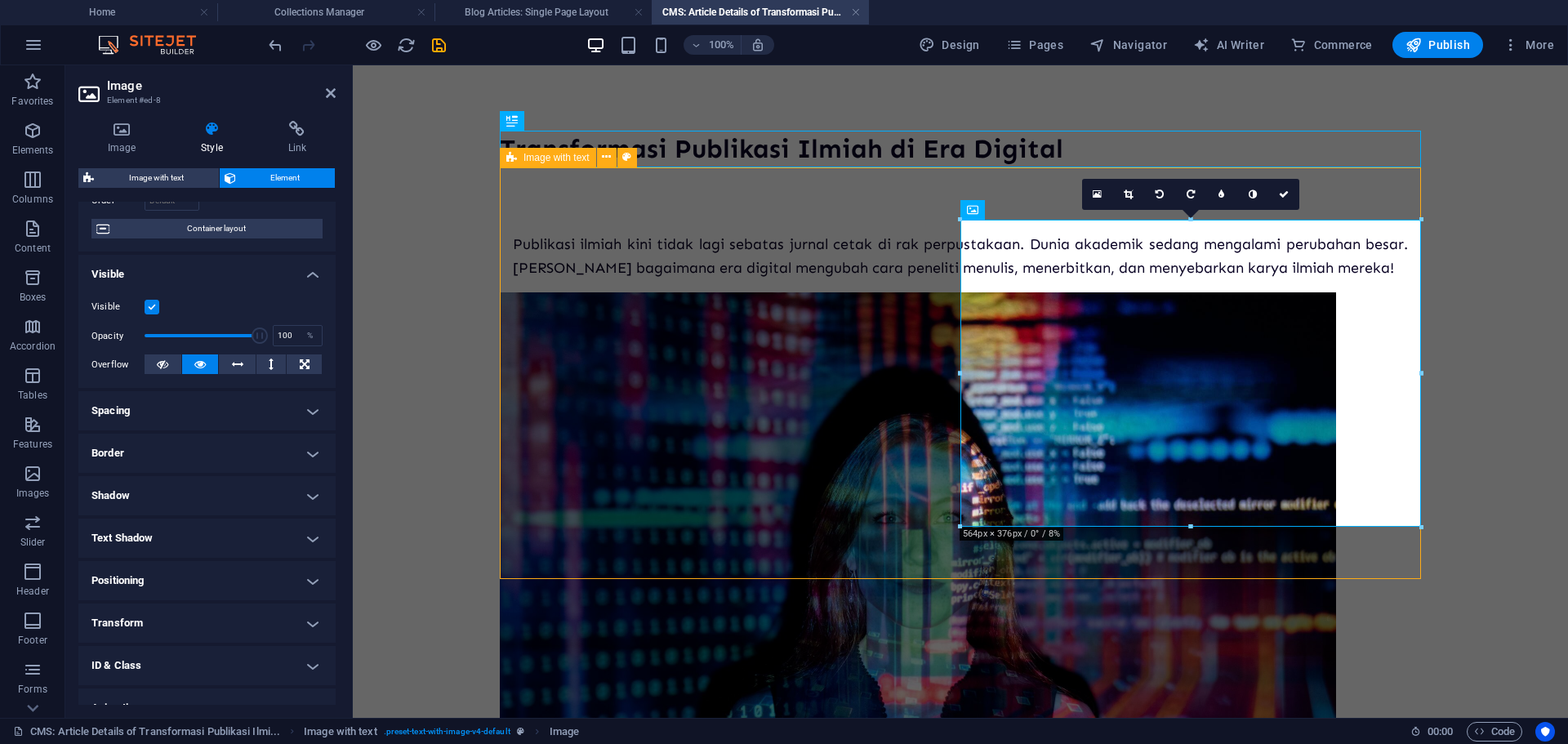
scroll to position [0, 0]
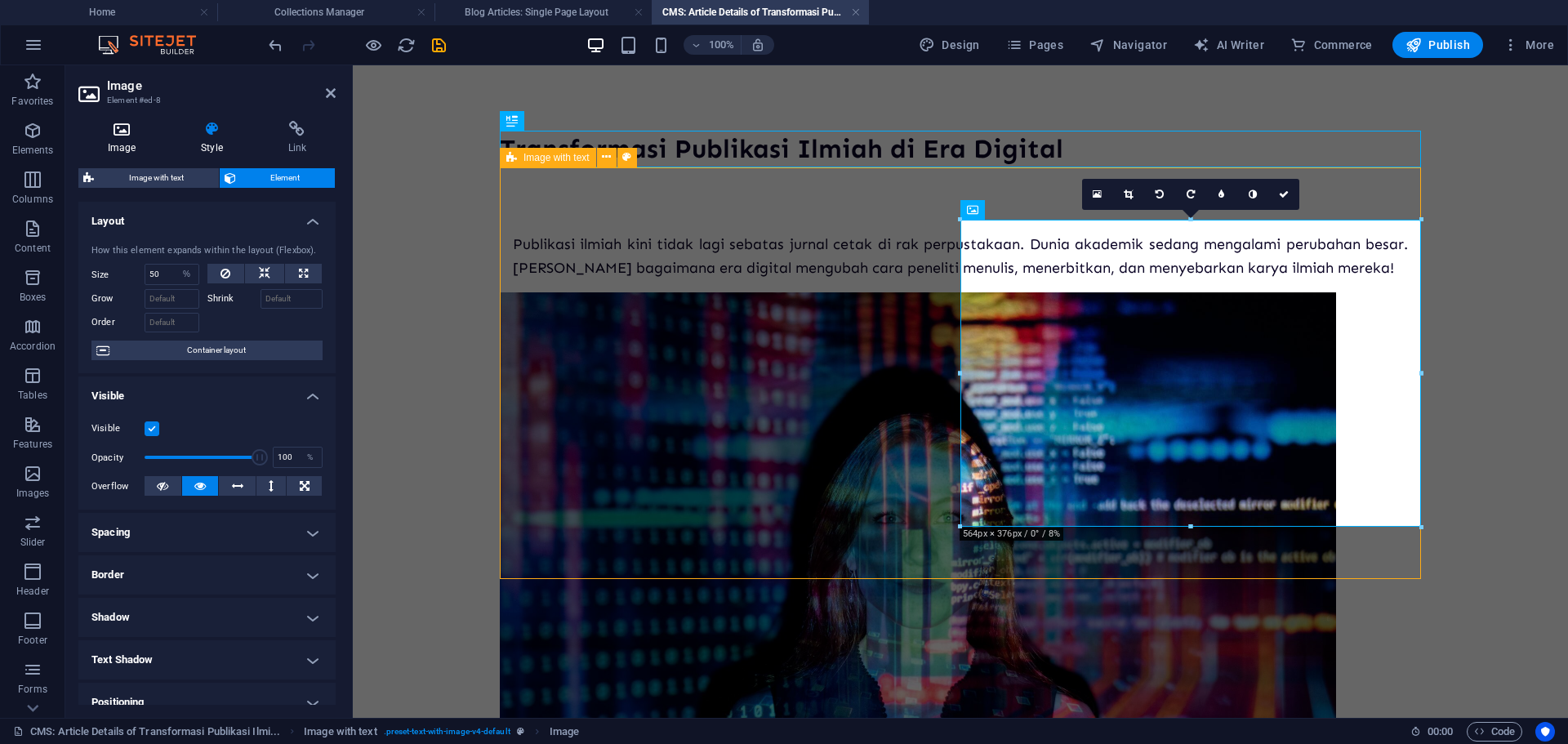
click at [139, 144] on h4 "Image" at bounding box center [124, 137] width 93 height 35
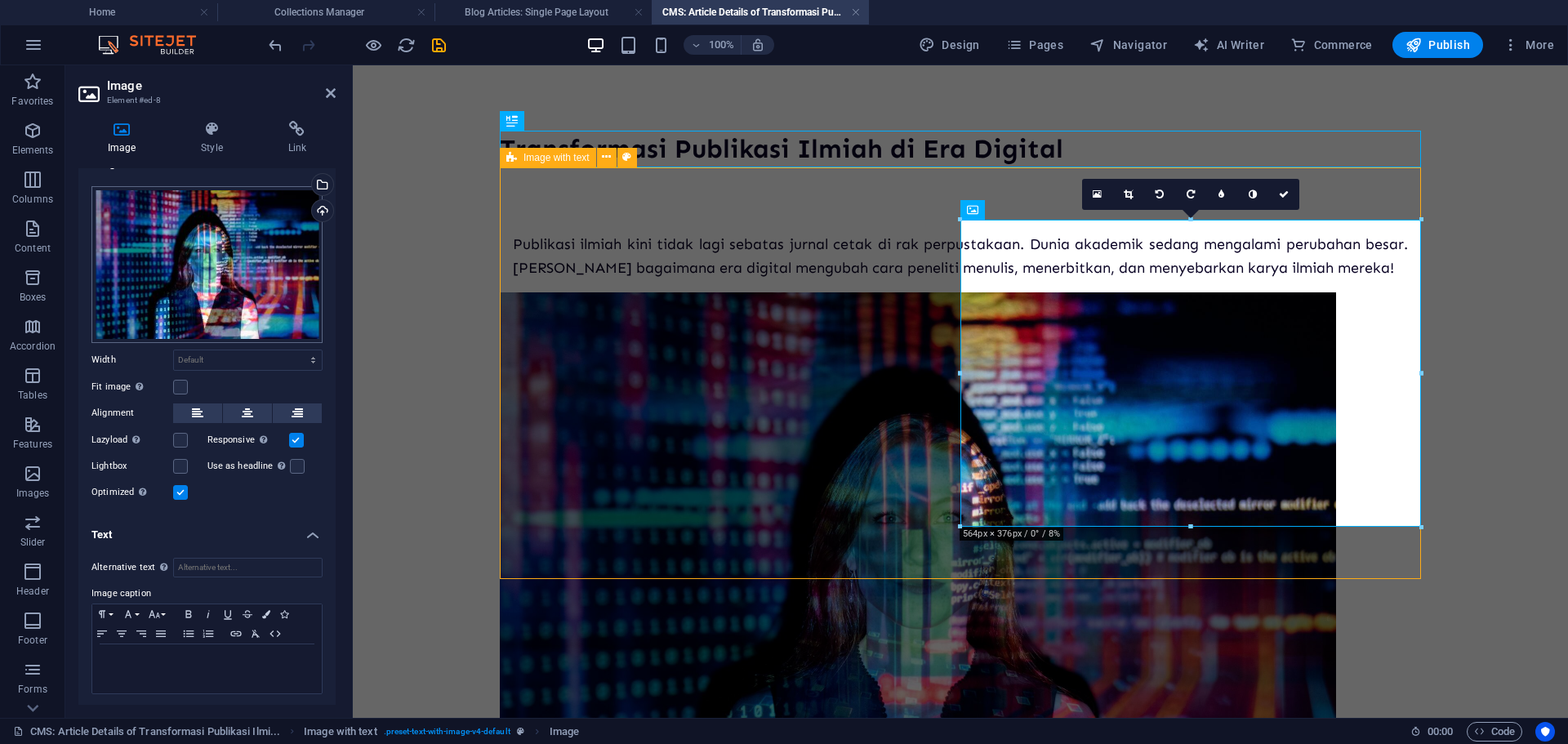
scroll to position [26, 0]
click at [1282, 196] on icon at bounding box center [1283, 194] width 10 height 10
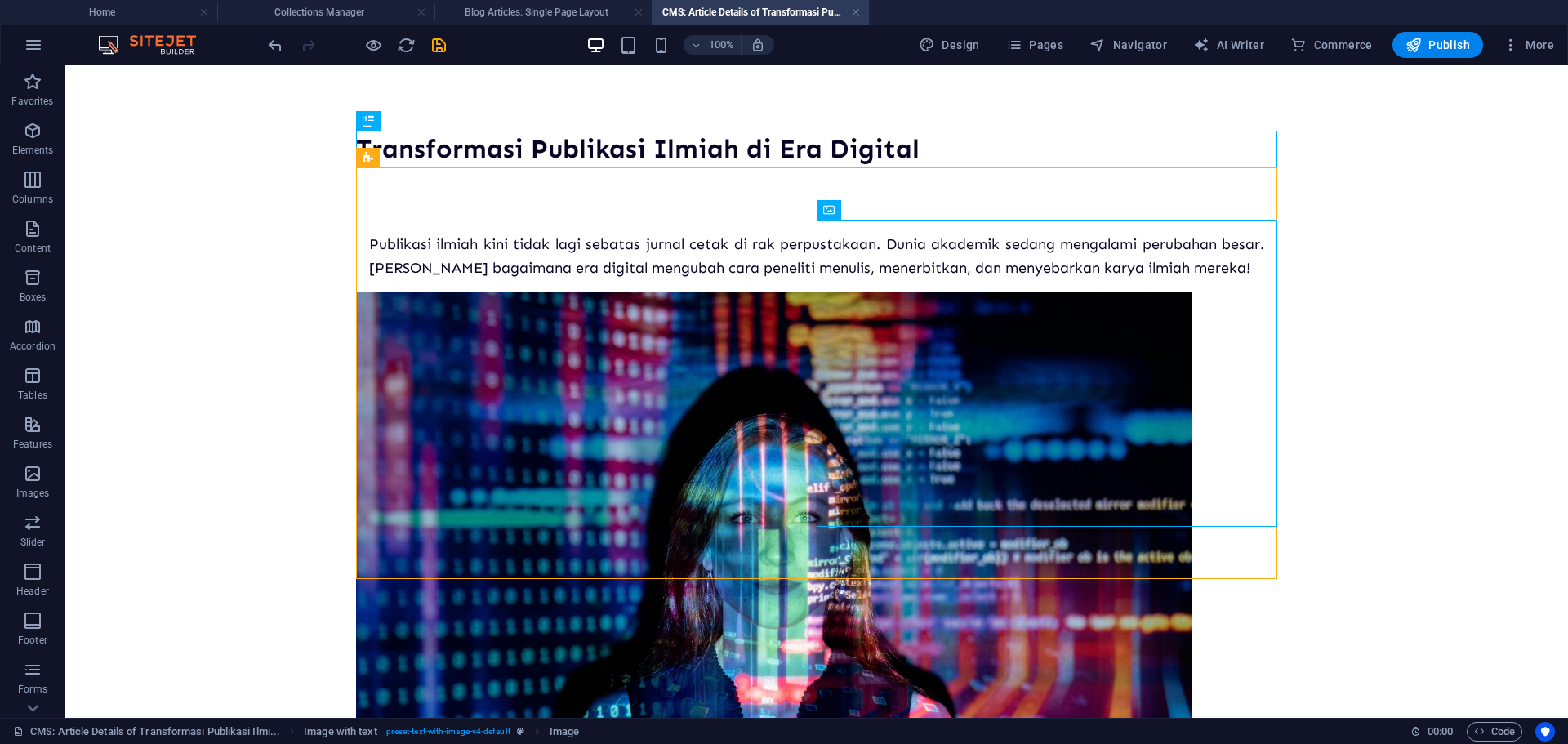
click at [681, 575] on div "Publikasi ilmiah kini tidak lagi sebatas jurnal cetak di rak perpustakaan. Duni…" at bounding box center [816, 535] width 921 height 735
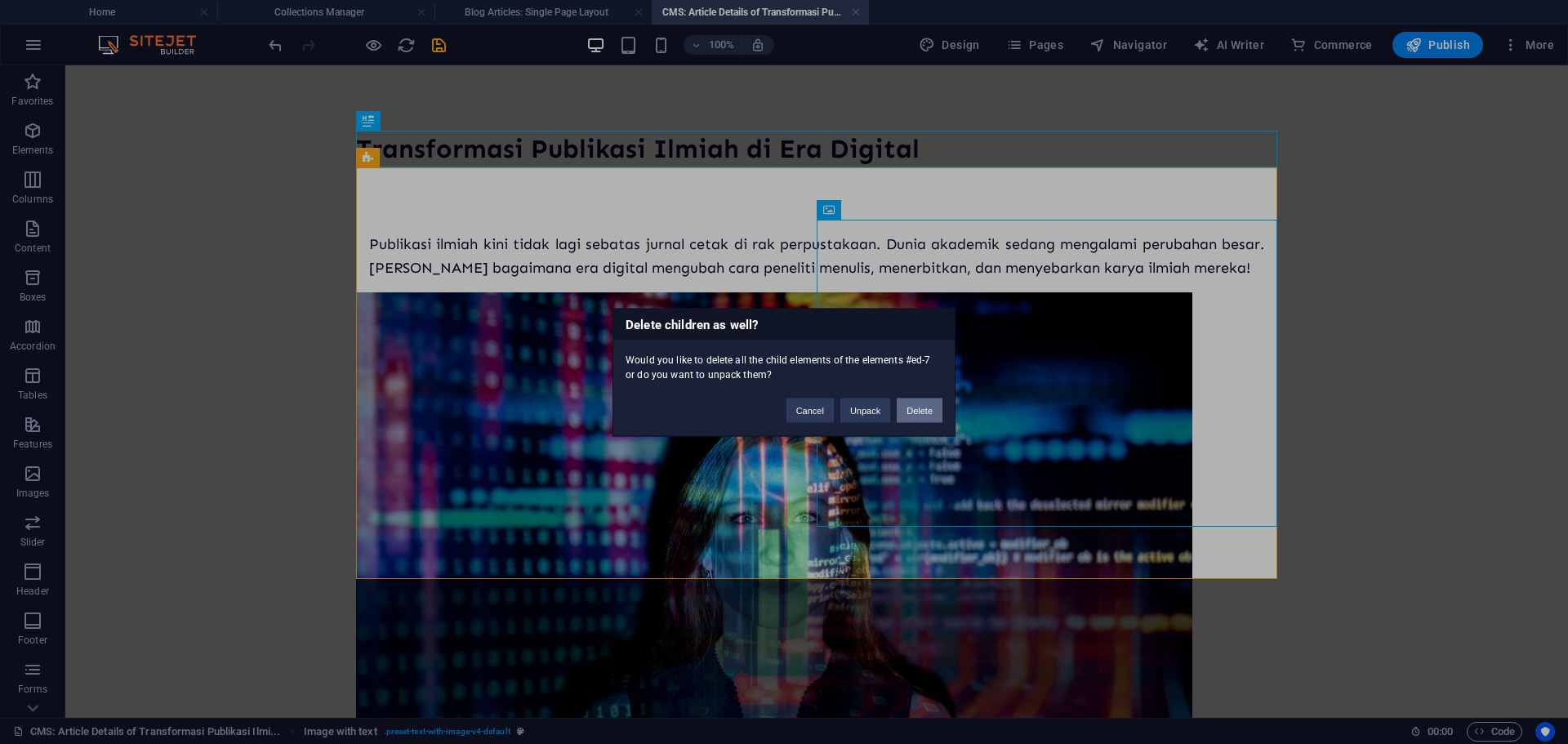
click at [928, 415] on button "Delete" at bounding box center [920, 410] width 46 height 25
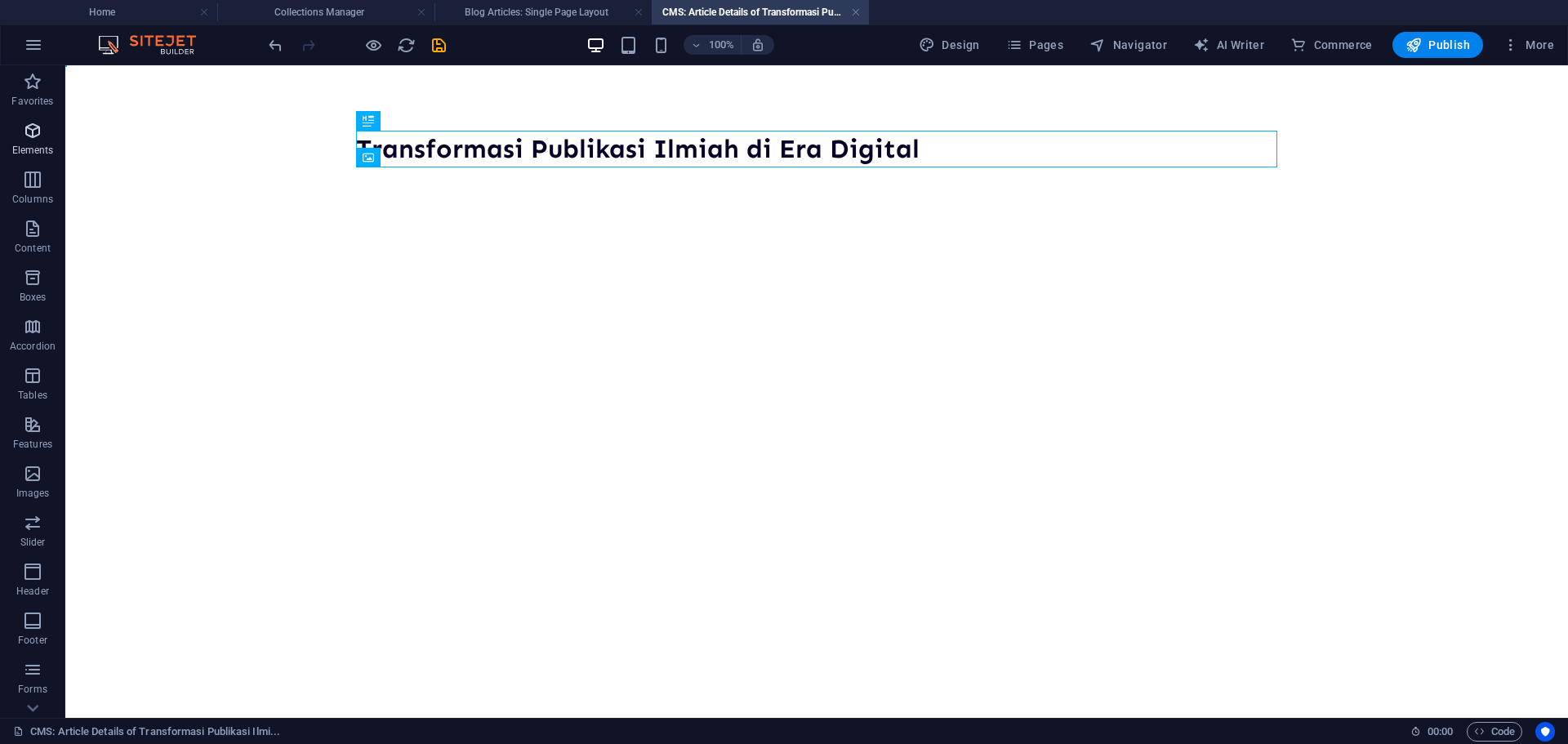
click at [45, 151] on p "Elements" at bounding box center [33, 150] width 42 height 13
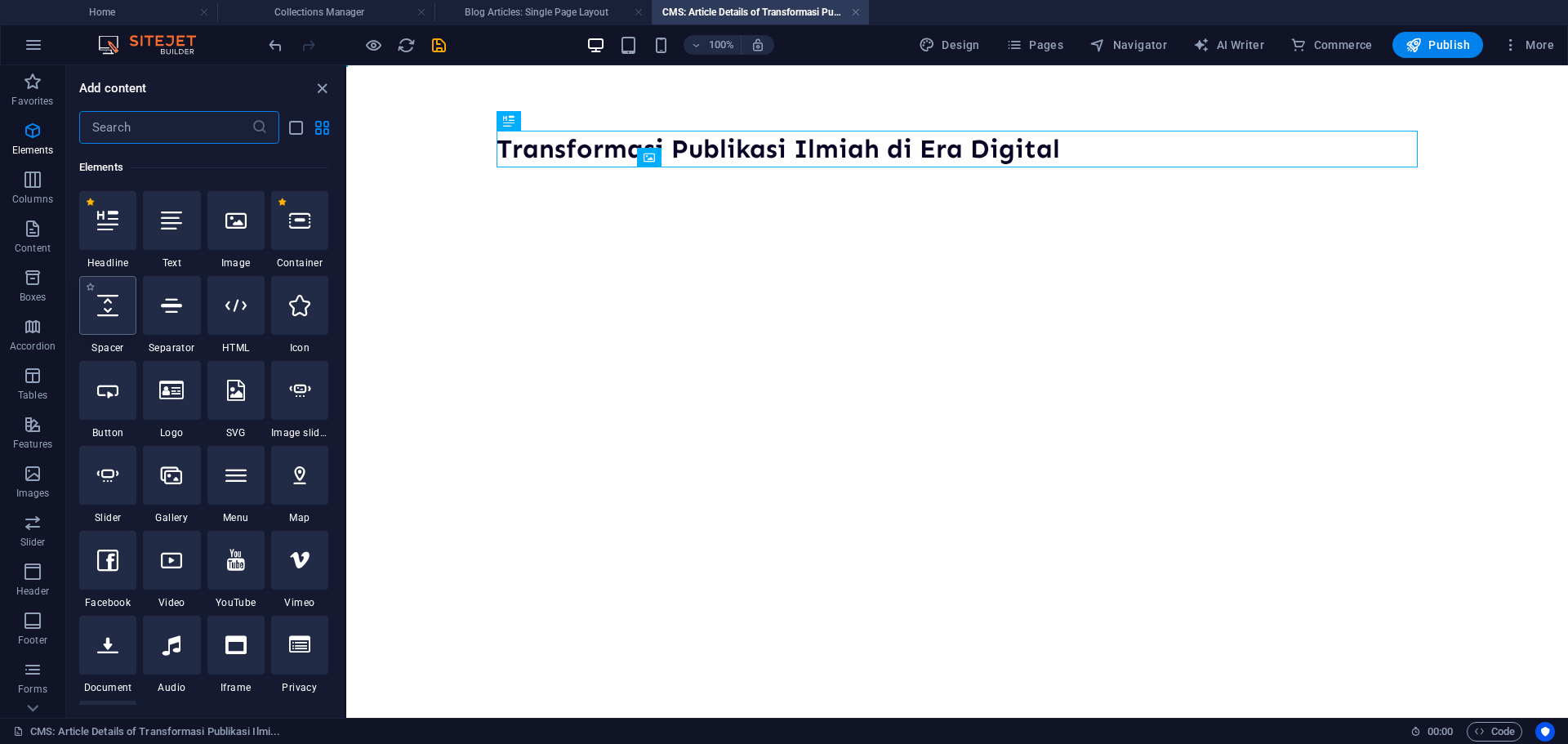
scroll to position [174, 0]
click at [36, 244] on p "Content" at bounding box center [33, 247] width 36 height 13
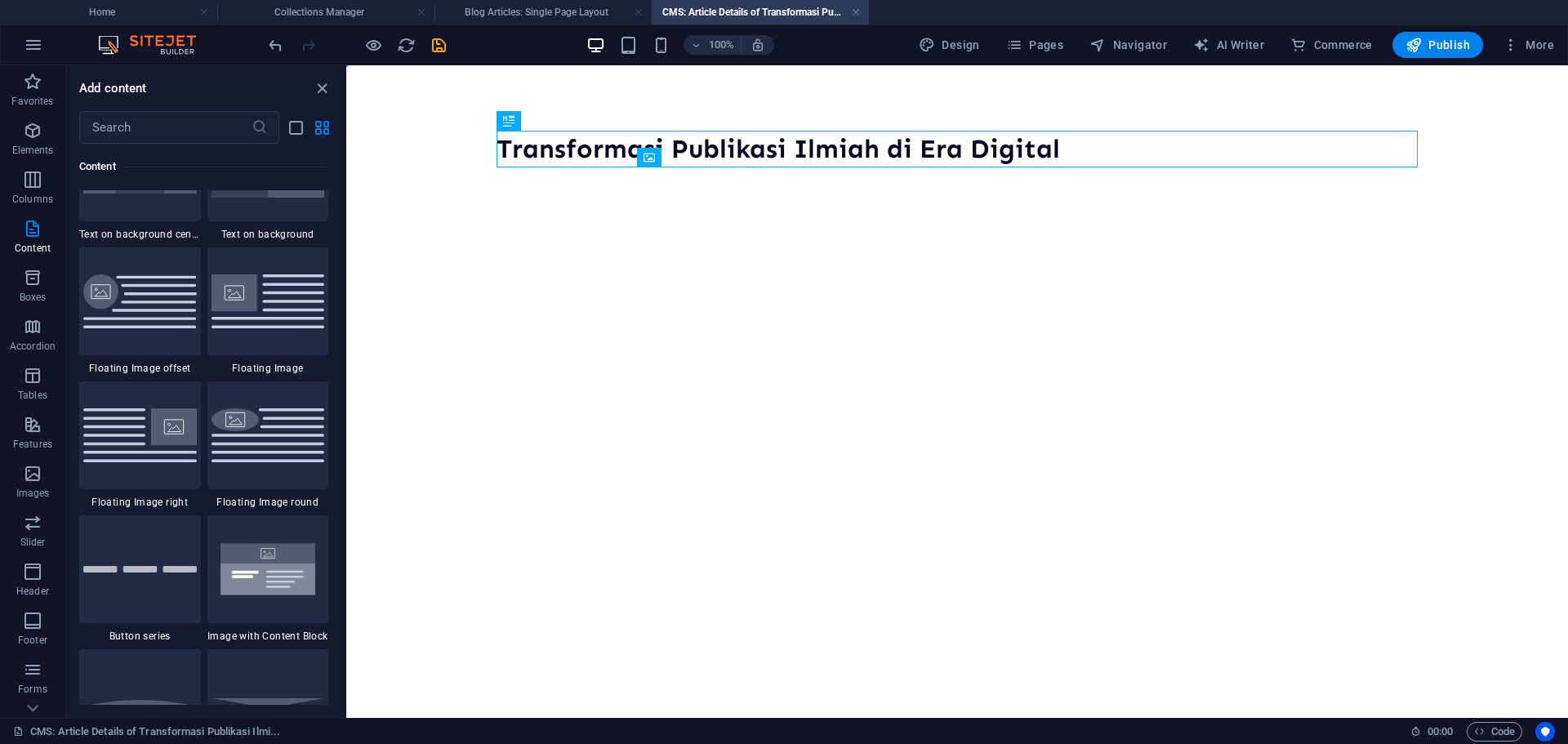
scroll to position [3510, 0]
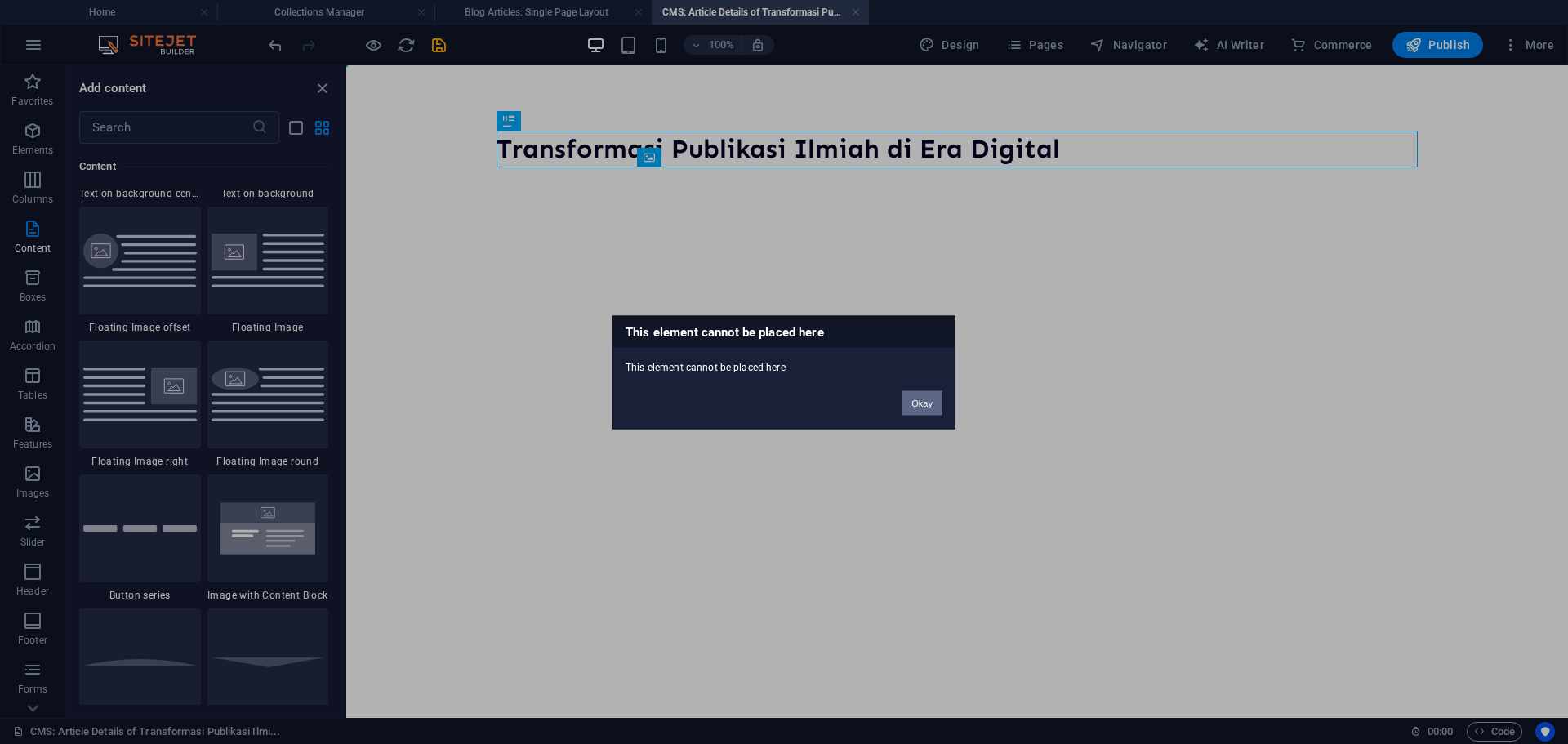
click at [928, 411] on button "Okay" at bounding box center [921, 403] width 41 height 25
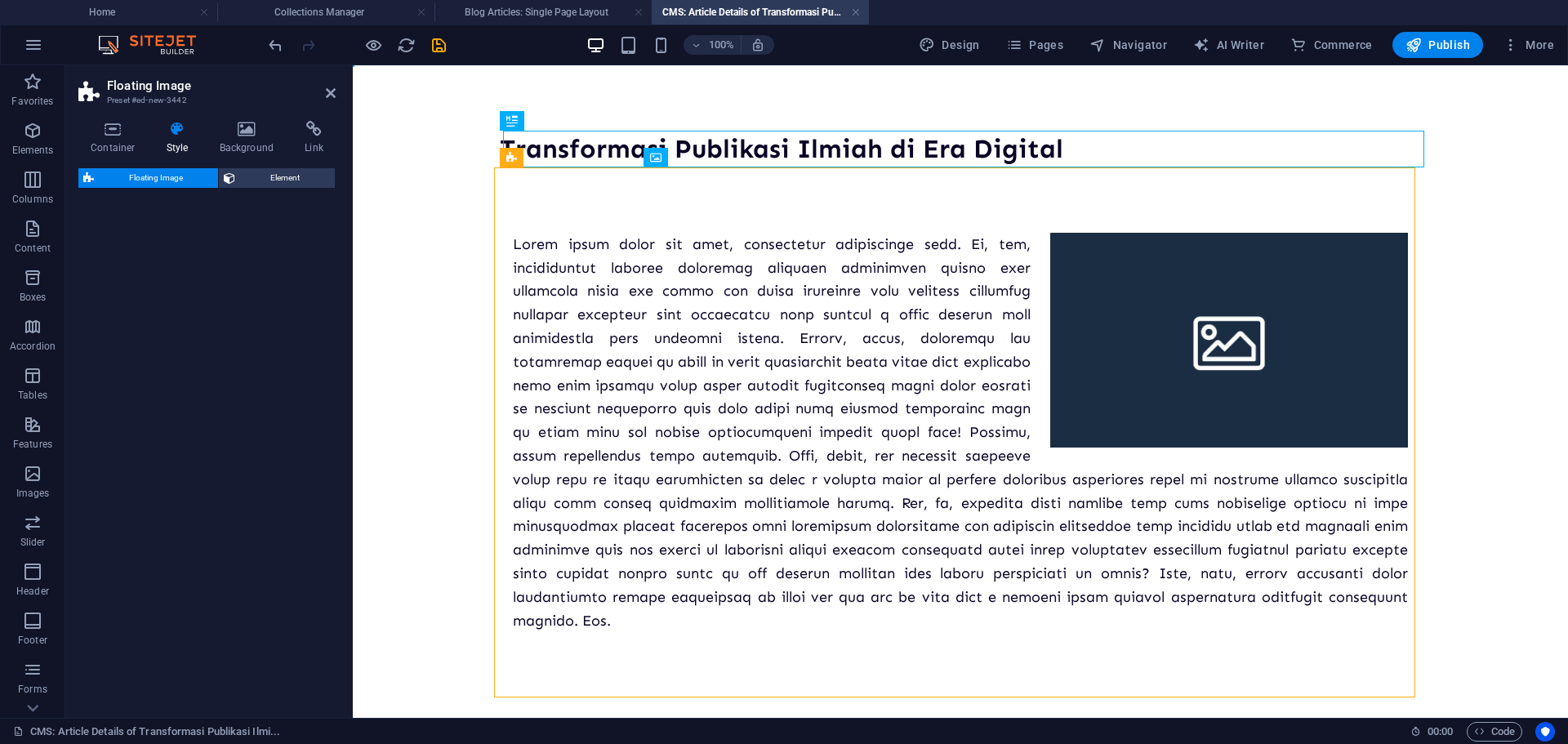
select select "%"
select select "rem"
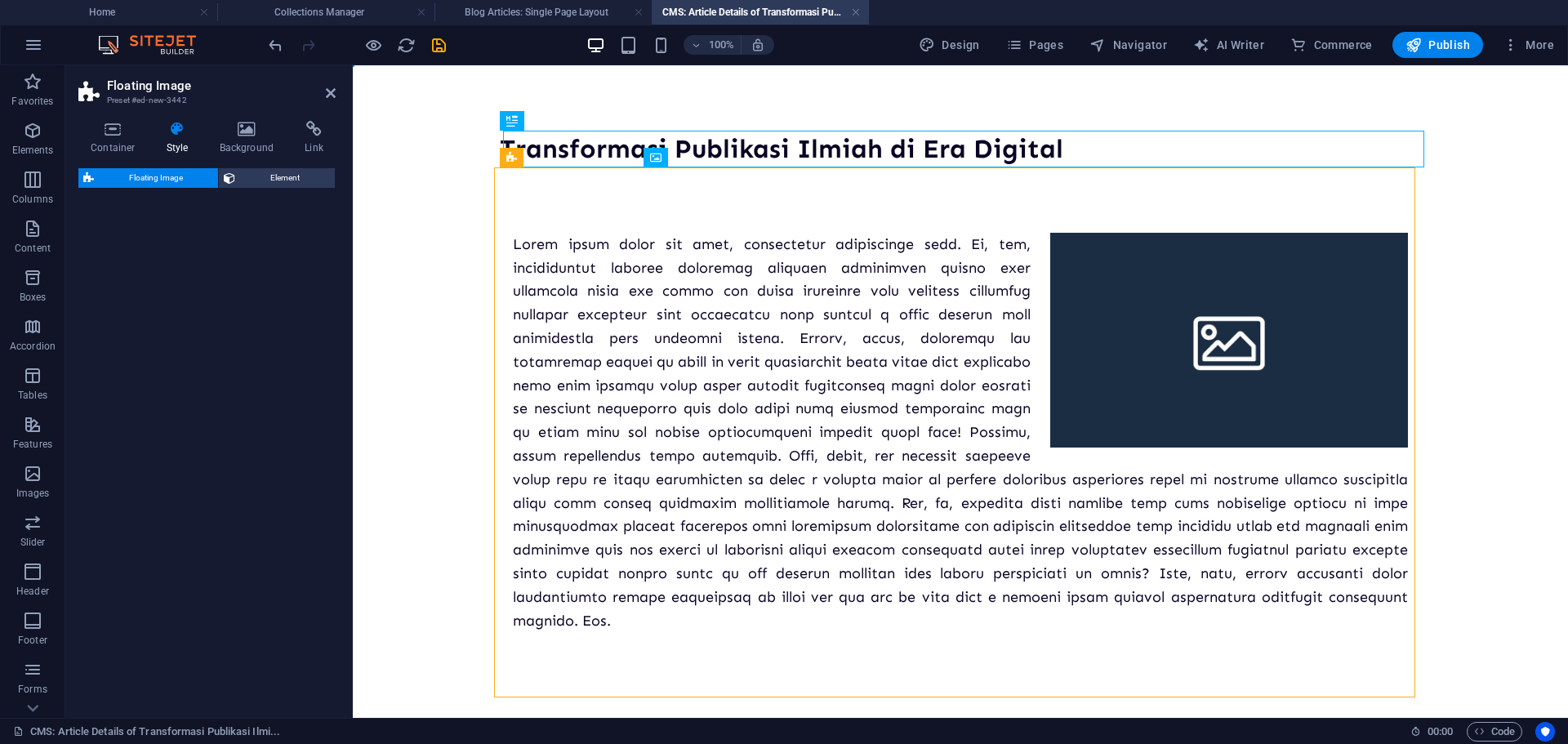
select select "preset-float-container-v3-default-right"
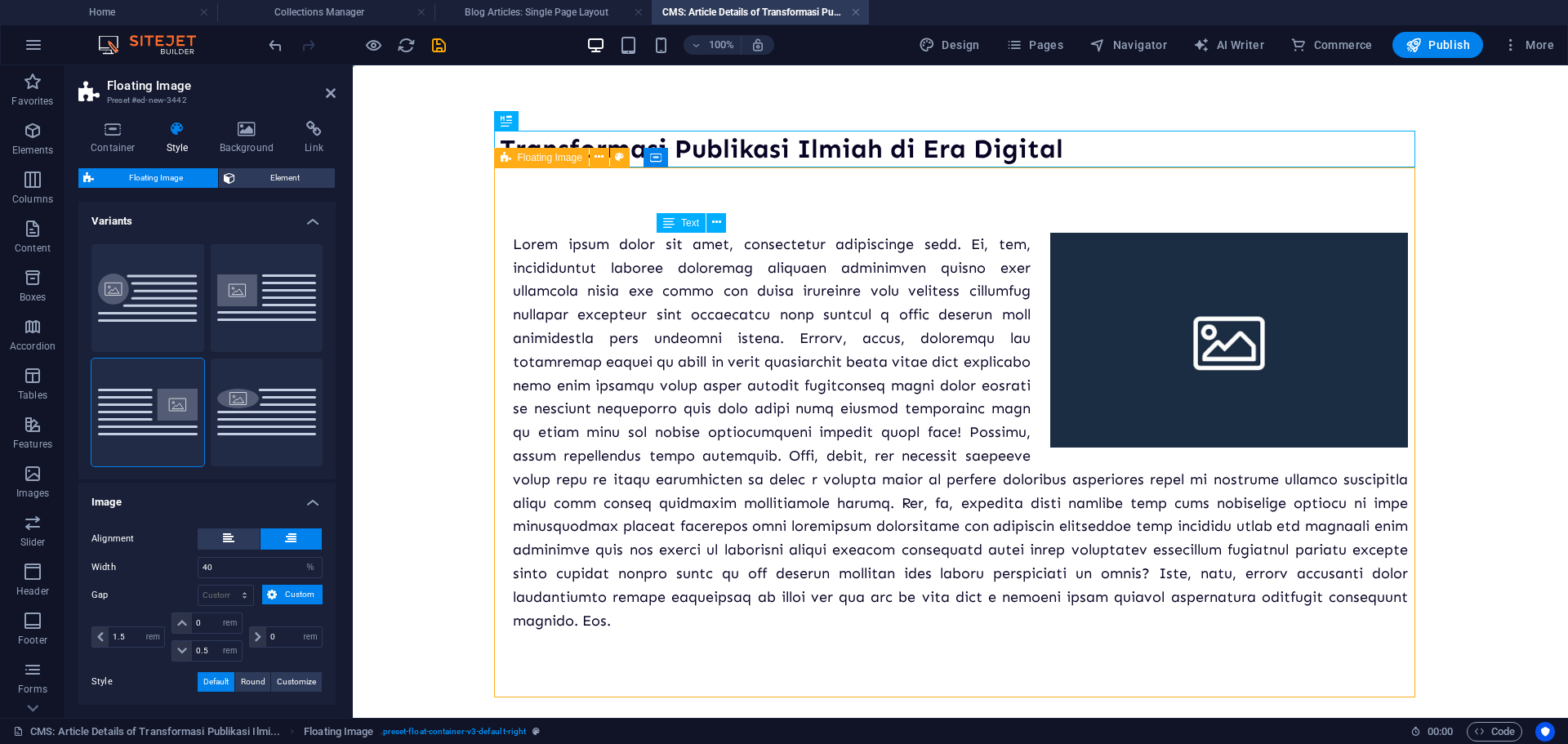
click at [828, 372] on div at bounding box center [960, 432] width 895 height 400
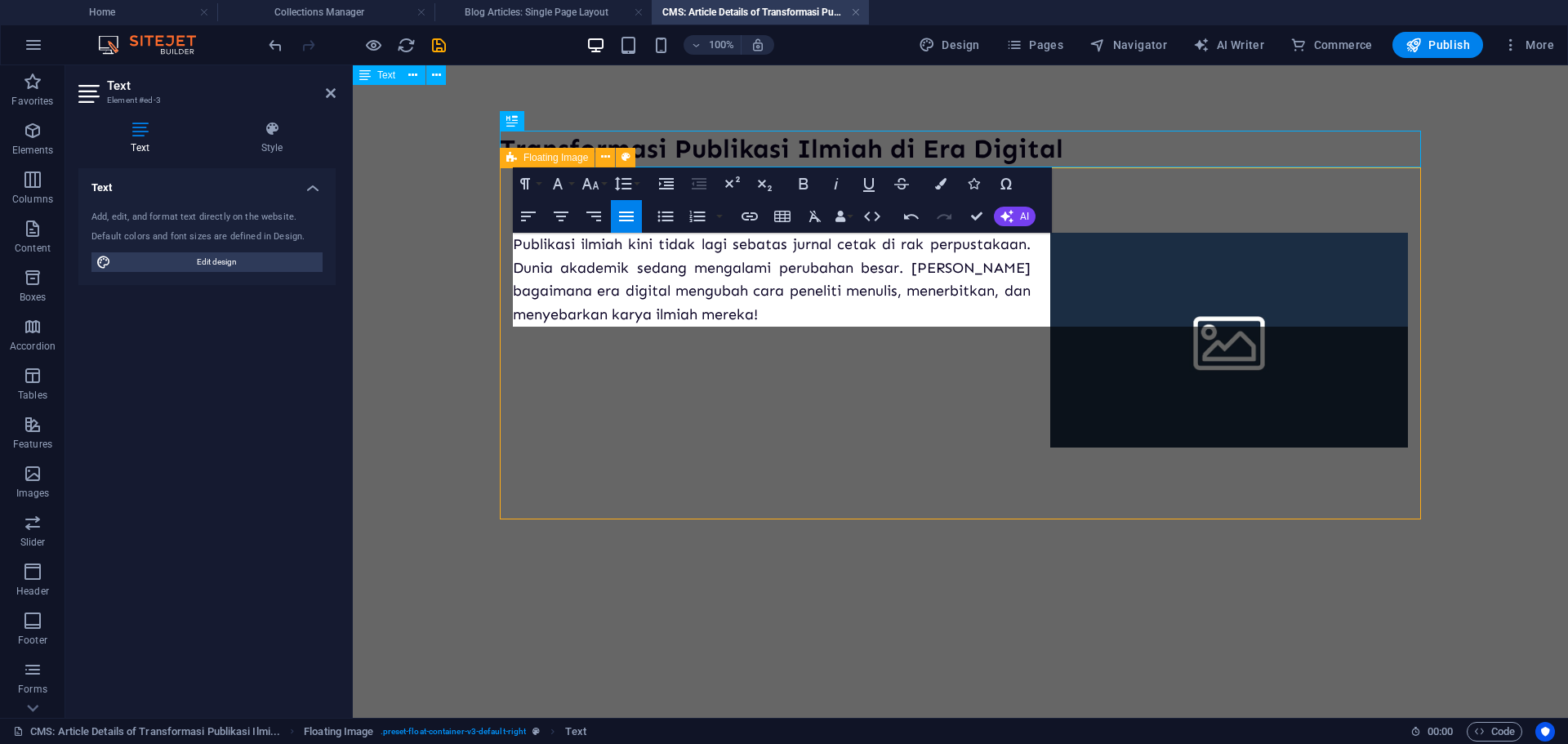
click at [1202, 344] on figure at bounding box center [1228, 340] width 357 height 215
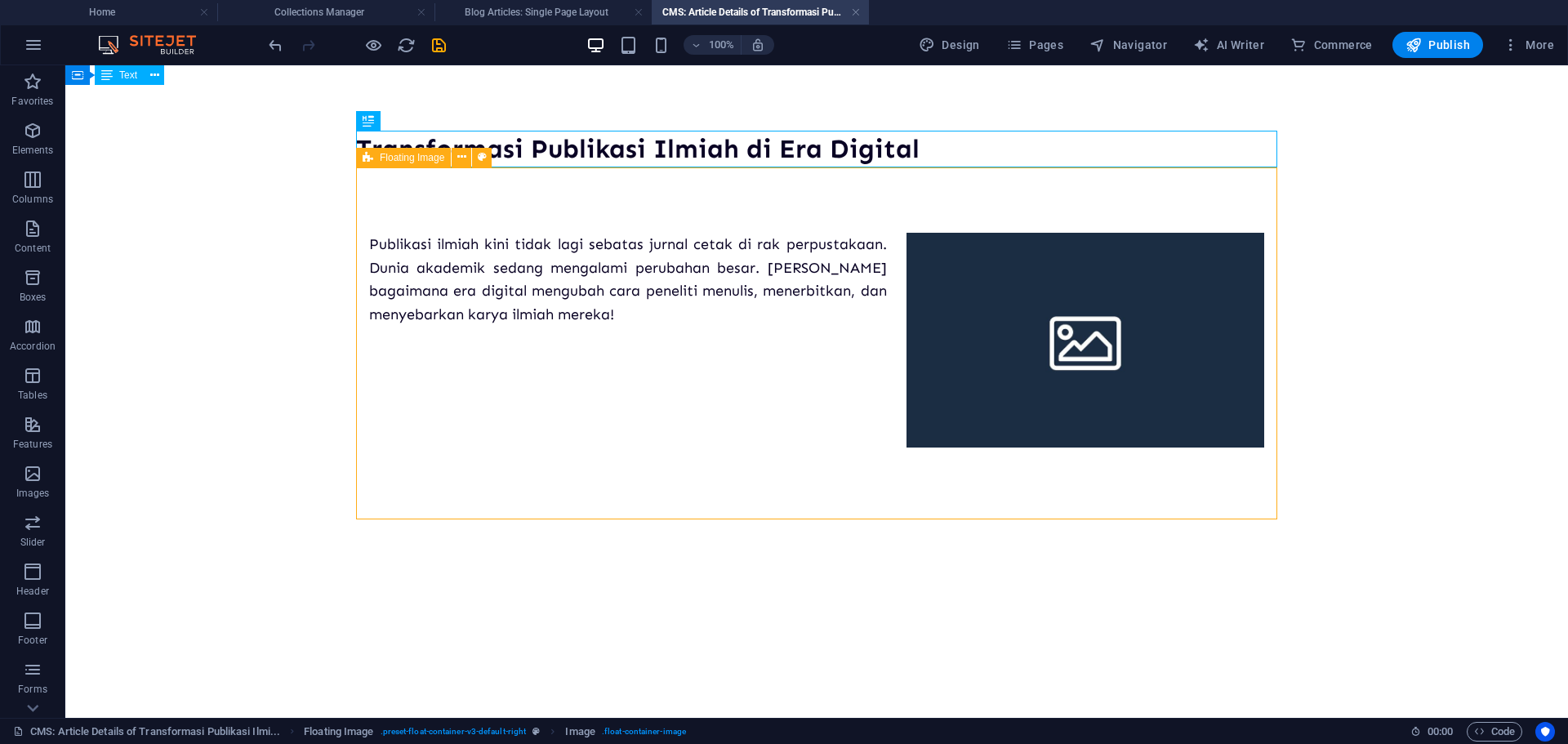
click at [1128, 372] on figure at bounding box center [1085, 340] width 357 height 215
click at [1055, 361] on figure at bounding box center [1085, 340] width 357 height 215
select select "%"
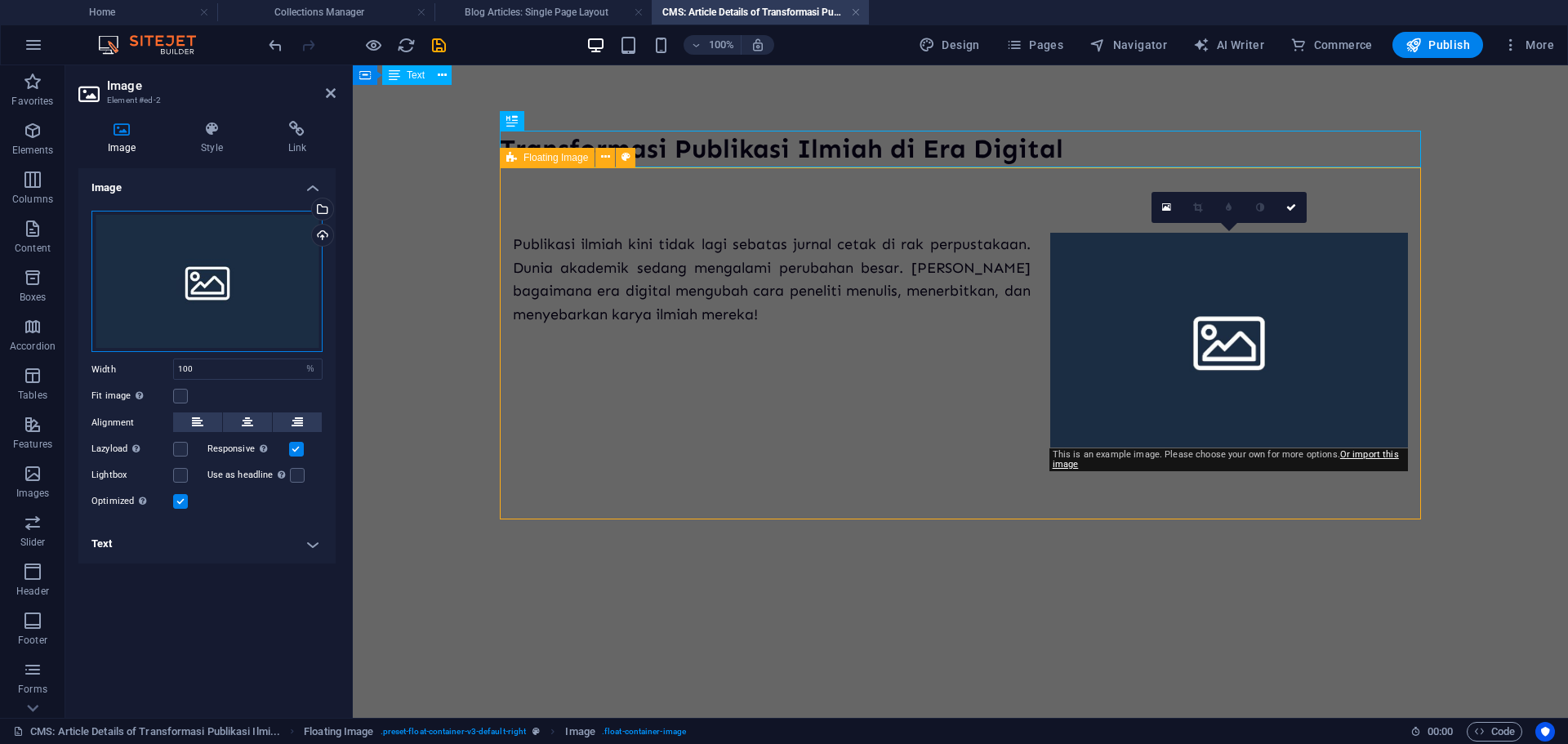
click at [247, 297] on div "Drag files here, click to choose files or select files from Files or our free s…" at bounding box center [207, 282] width 231 height 142
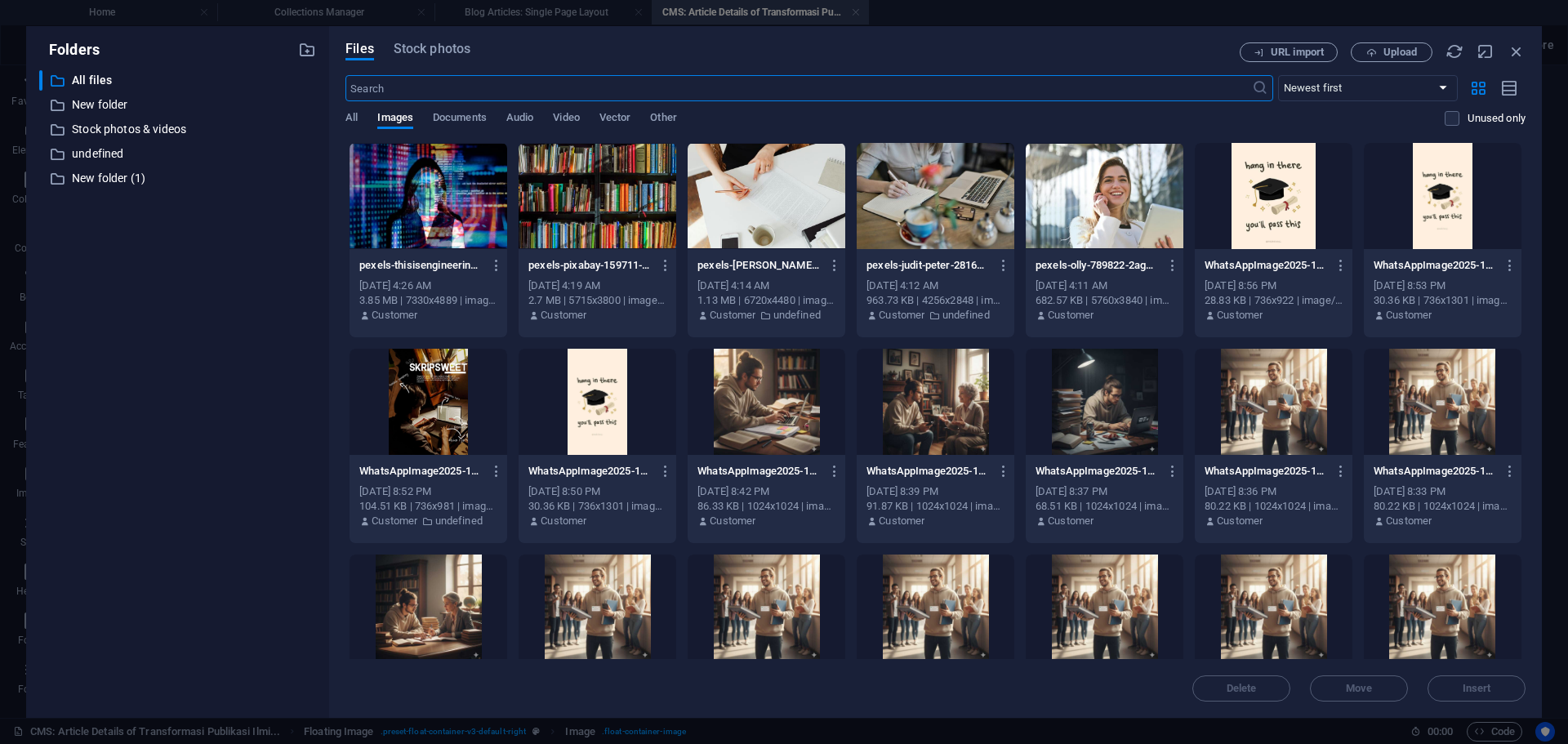
click at [418, 193] on div at bounding box center [428, 196] width 158 height 106
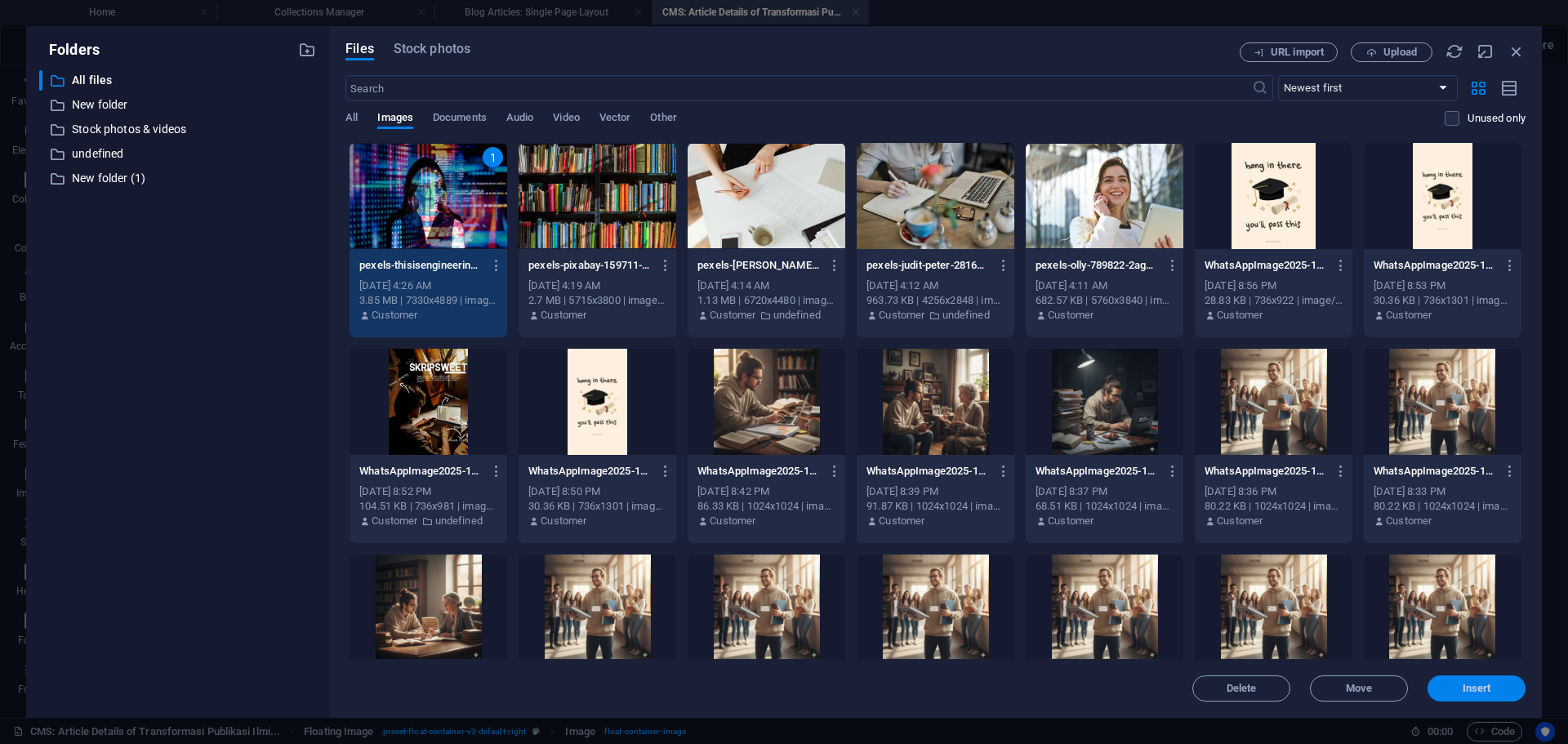
click at [1497, 687] on span "Insert" at bounding box center [1477, 688] width 85 height 10
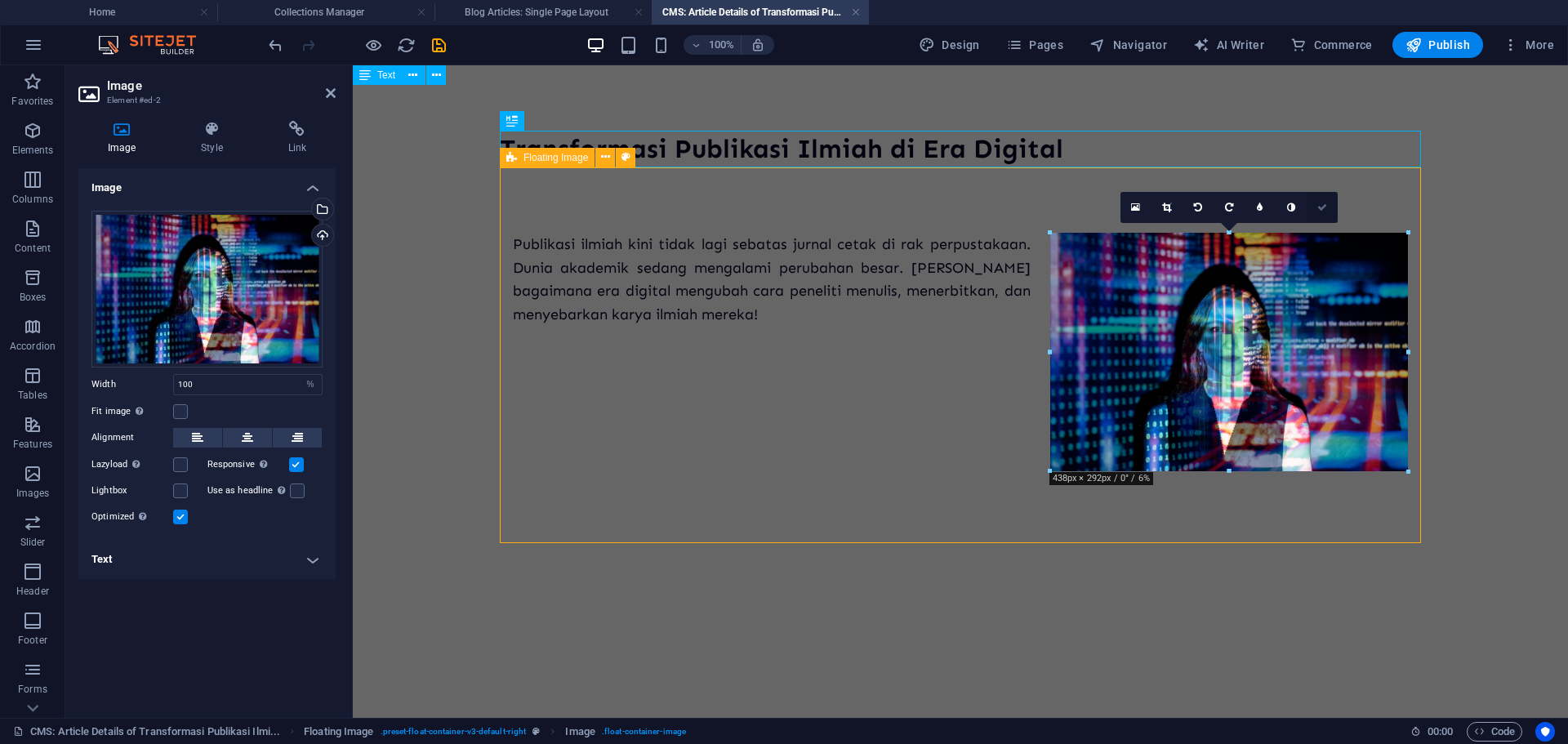
click at [1314, 210] on link at bounding box center [1321, 207] width 31 height 31
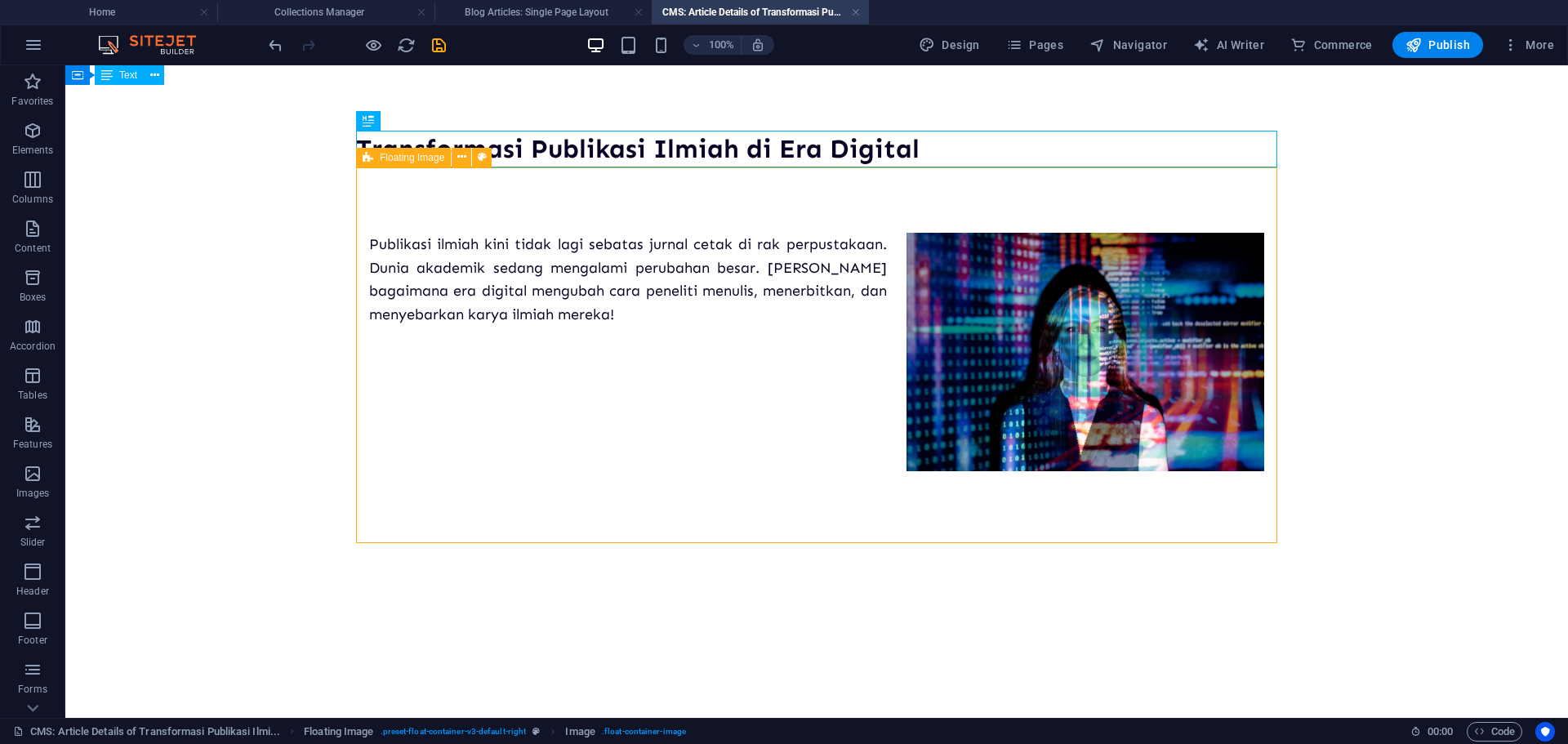
drag, startPoint x: 1148, startPoint y: 306, endPoint x: 1137, endPoint y: 302, distance: 11.7
click at [1141, 302] on figure at bounding box center [1085, 351] width 357 height 239
click at [1111, 324] on figure at bounding box center [1085, 351] width 357 height 239
select select "%"
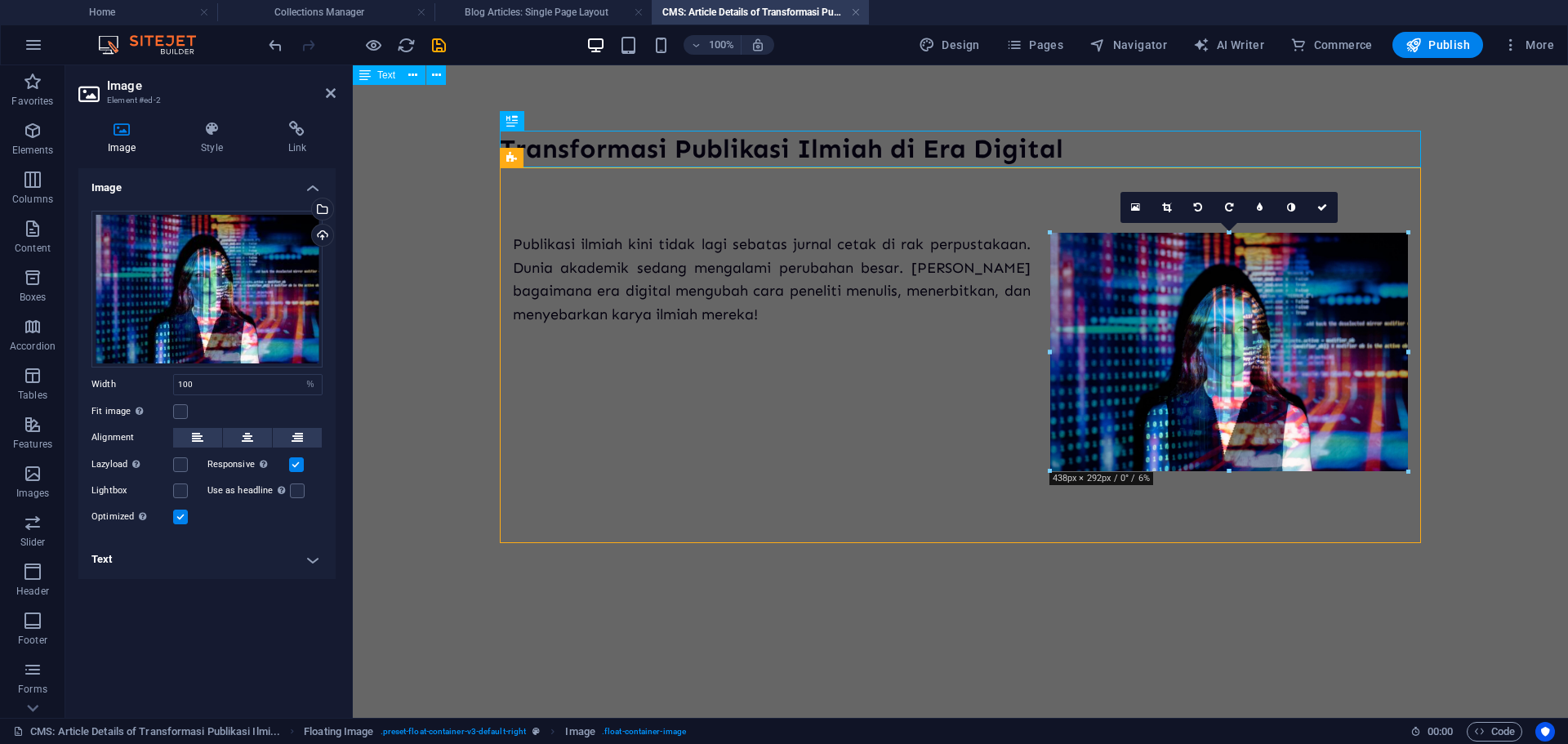
drag, startPoint x: 1764, startPoint y: 535, endPoint x: 1308, endPoint y: 359, distance: 488.8
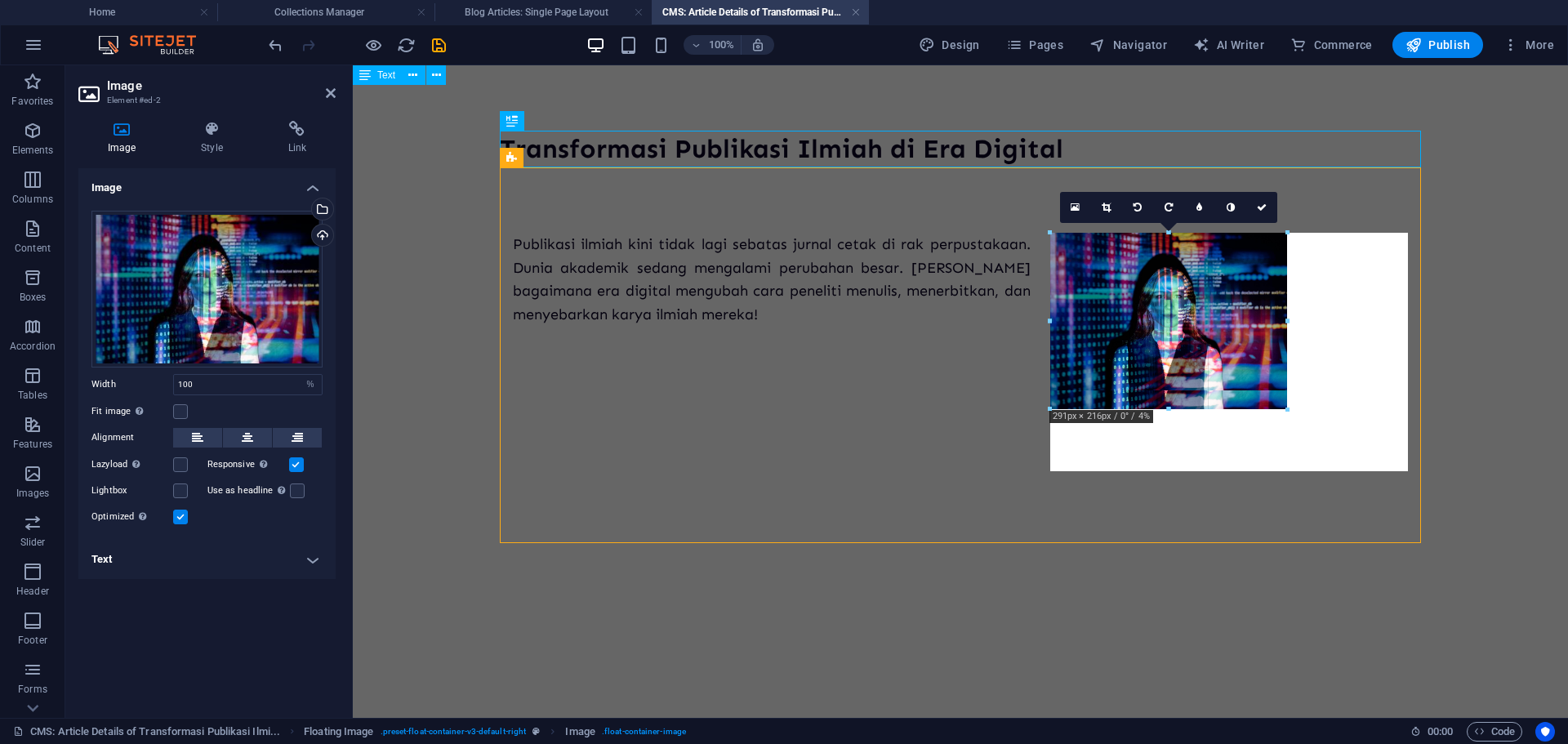
type input "290"
select select "px"
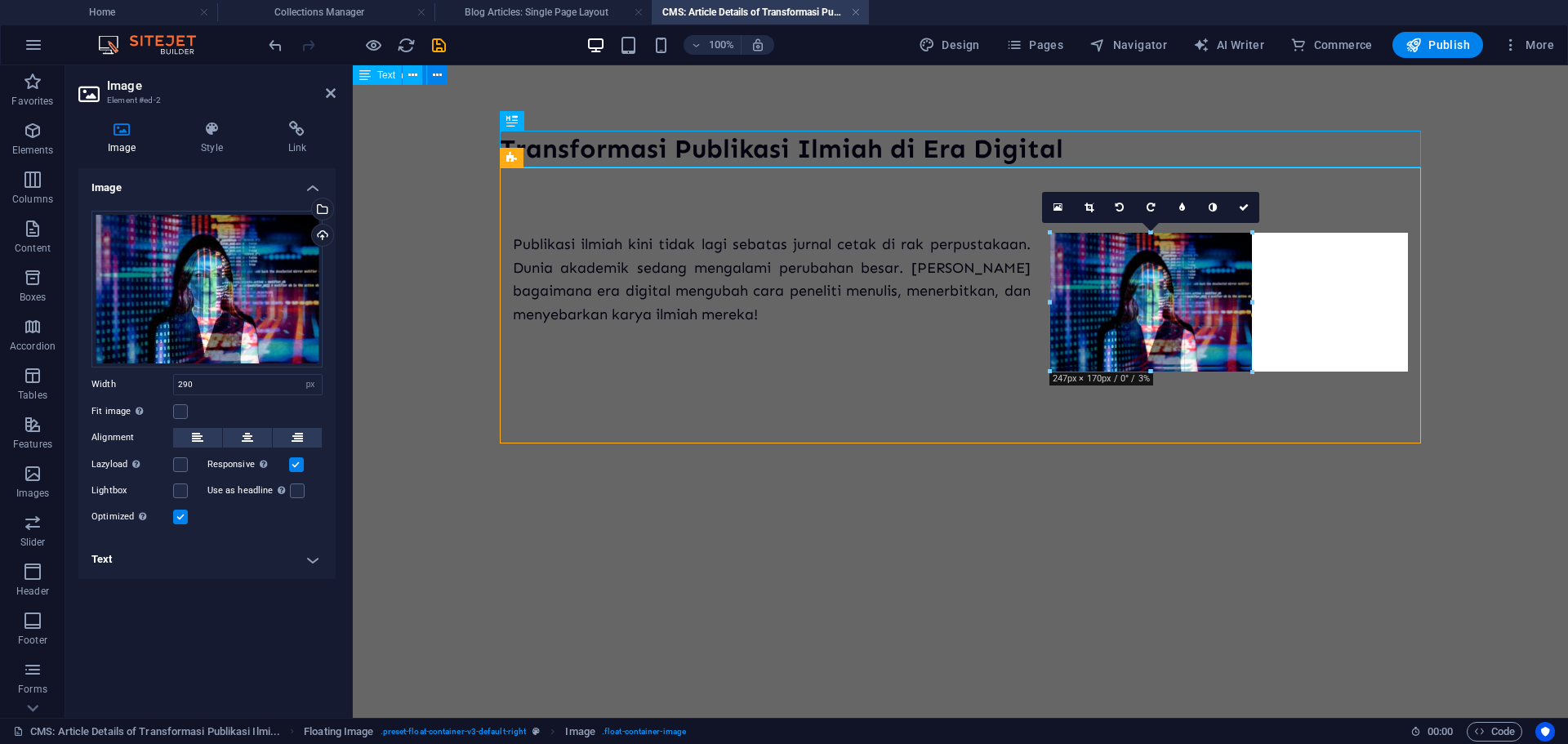
drag, startPoint x: 1287, startPoint y: 409, endPoint x: 895, endPoint y: 278, distance: 413.3
type input "246"
click at [1239, 208] on icon at bounding box center [1243, 207] width 10 height 10
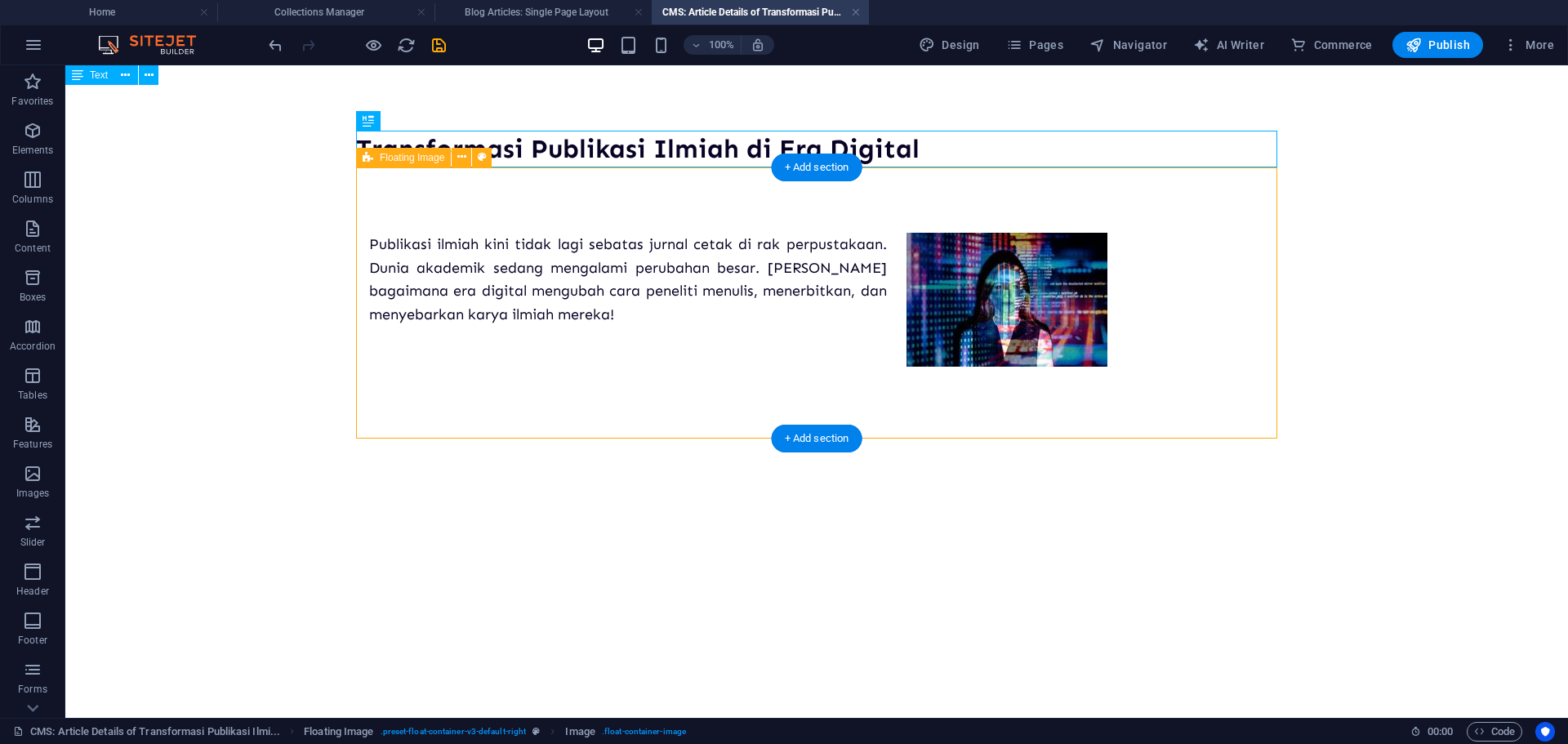
click at [1128, 317] on figure at bounding box center [1085, 299] width 357 height 134
click at [1069, 322] on figure at bounding box center [1085, 299] width 357 height 134
select select "px"
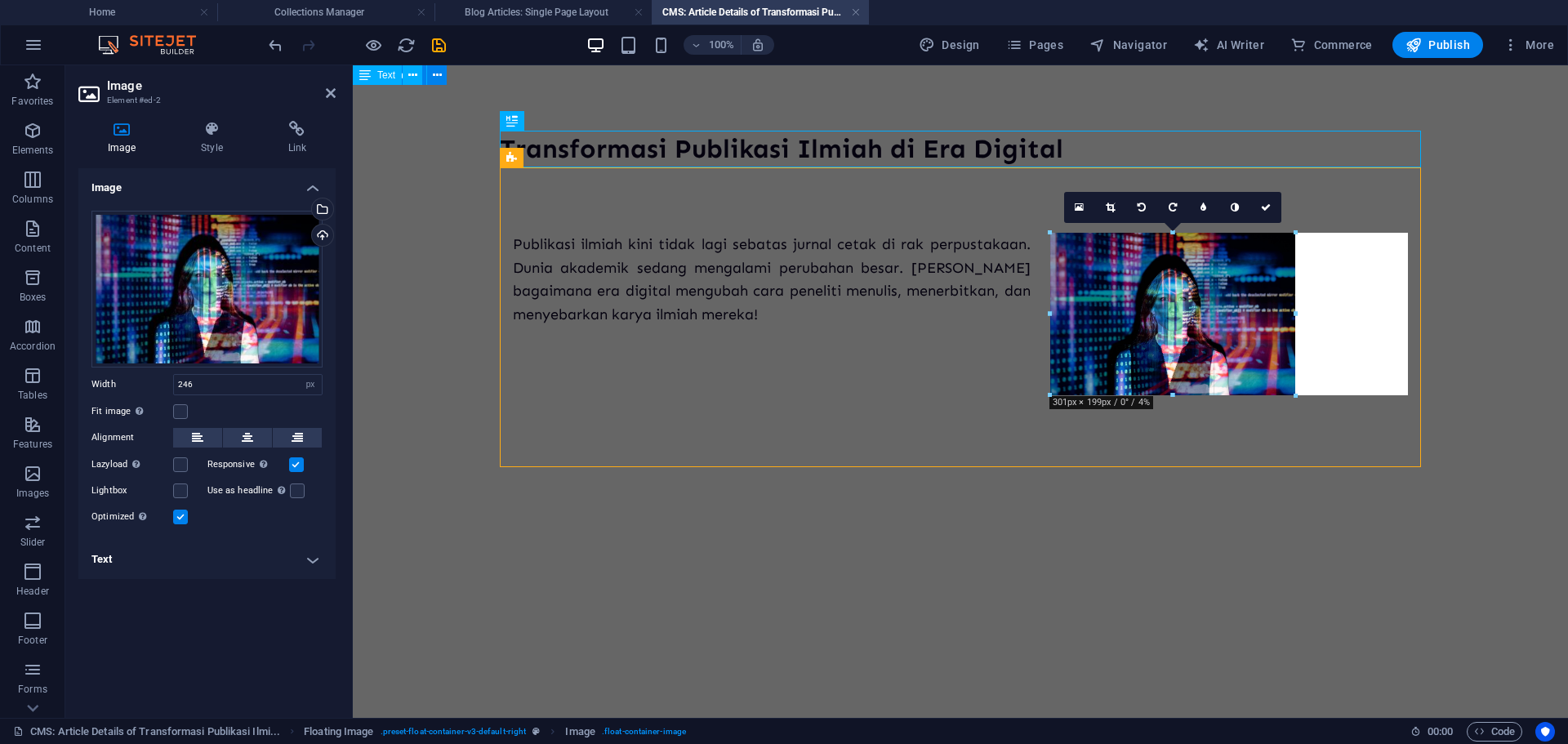
drag, startPoint x: 1251, startPoint y: 367, endPoint x: 1290, endPoint y: 390, distance: 45.3
type input "302"
drag, startPoint x: 1270, startPoint y: 205, endPoint x: 1204, endPoint y: 143, distance: 90.6
click at [1270, 205] on icon at bounding box center [1266, 207] width 10 height 10
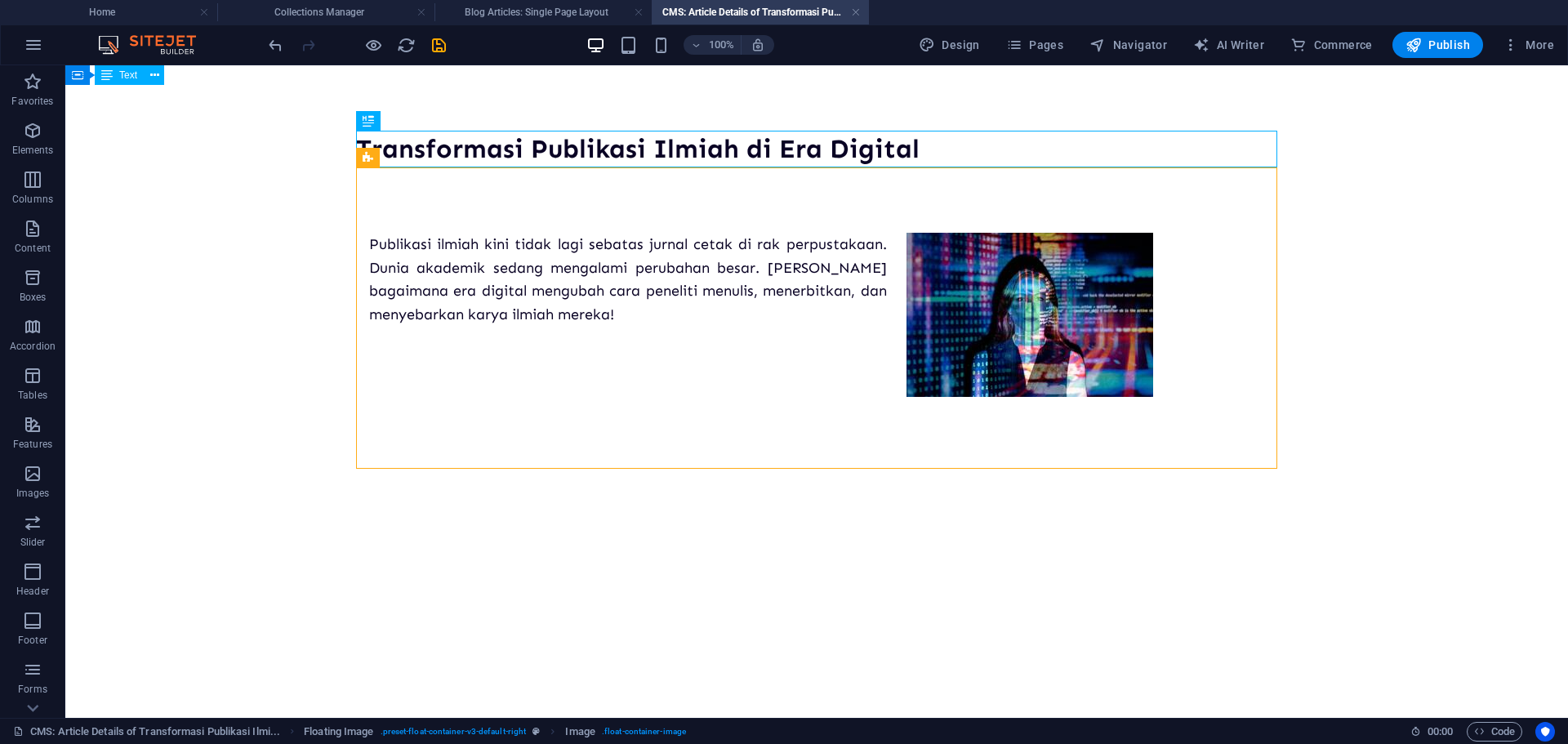
click at [1171, 468] on html "Transformasi Publikasi Ilmiah di Era Digital Publikasi ilmiah kini tidak lagi s…" at bounding box center [817, 267] width 1502 height 403
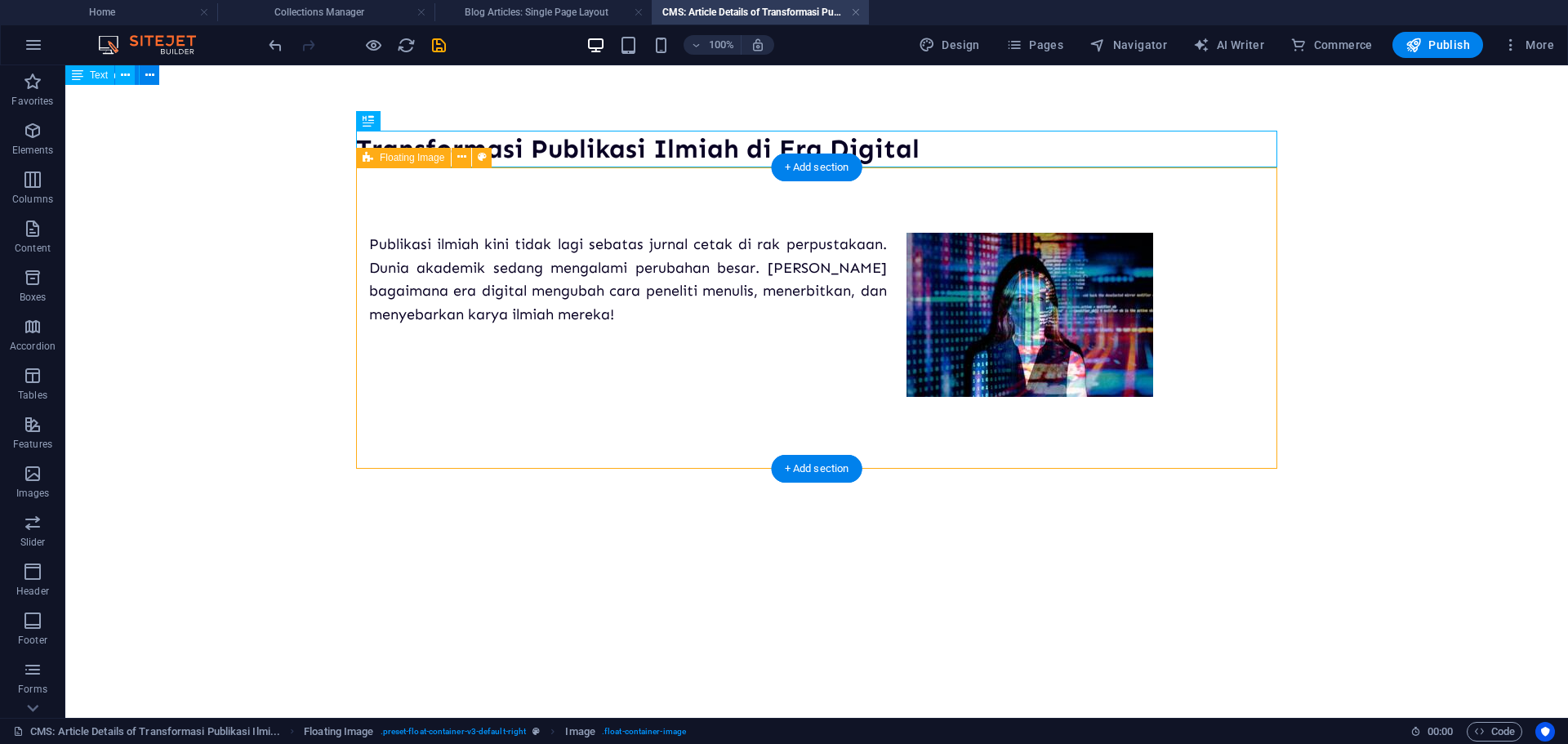
click at [921, 403] on div "Publikasi ilmiah kini tidak lagi sebatas jurnal cetak di rak perpustakaan. Duni…" at bounding box center [816, 286] width 921 height 236
click at [927, 403] on div "Publikasi ilmiah kini tidak lagi sebatas jurnal cetak di rak perpustakaan. Duni…" at bounding box center [816, 286] width 921 height 236
select select "%"
select select "rem"
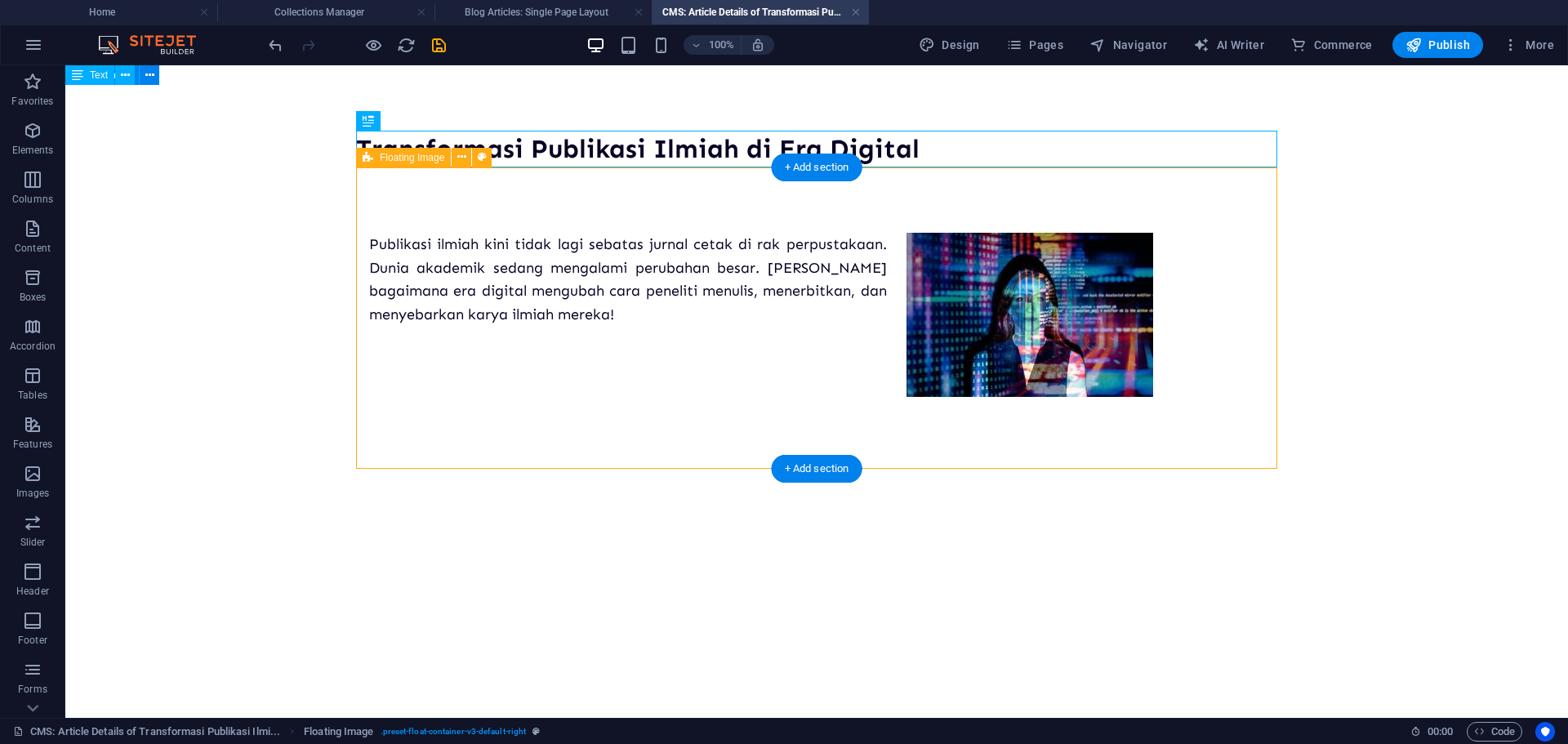
select select "rem"
select select "preset-float-container-v3-default-right"
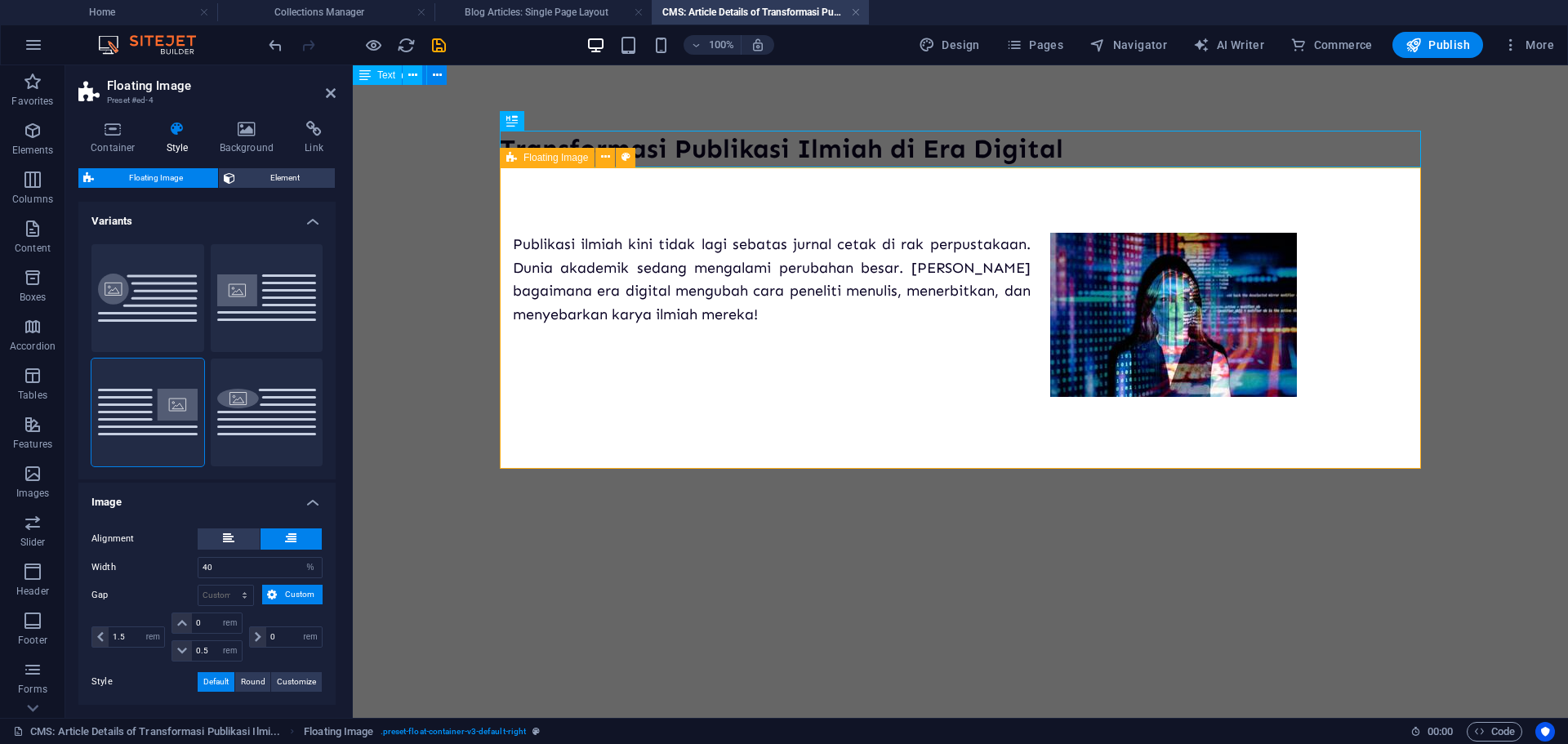
click at [781, 403] on div "Publikasi ilmiah kini tidak lagi sebatas jurnal cetak di rak perpustakaan. Duni…" at bounding box center [960, 286] width 921 height 236
click at [786, 468] on div "Transformasi Publikasi Ilmiah di Era Digital Publikasi ilmiah kini tidak lagi s…" at bounding box center [960, 267] width 947 height 403
click at [599, 160] on button at bounding box center [605, 158] width 20 height 20
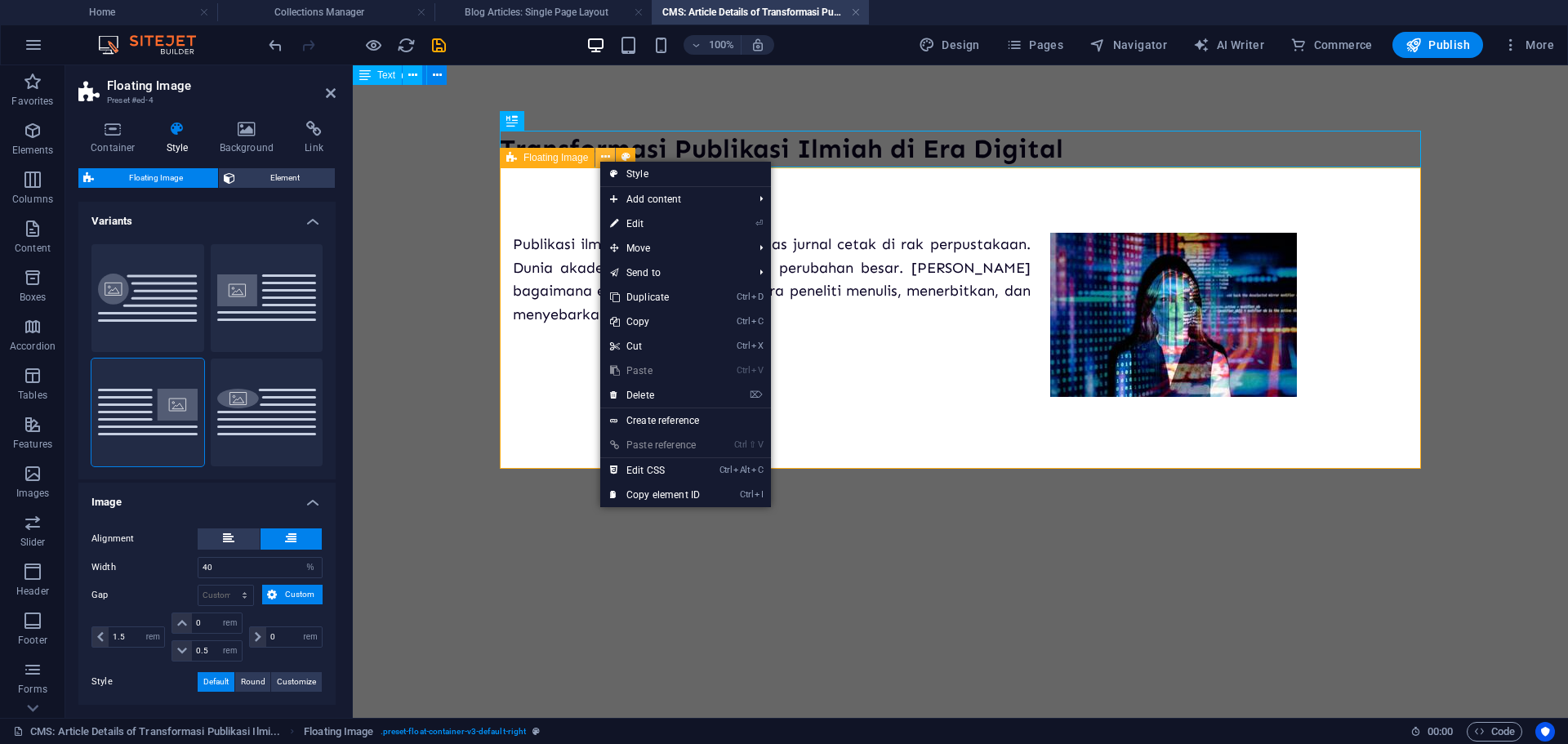
click at [601, 159] on icon at bounding box center [606, 157] width 9 height 17
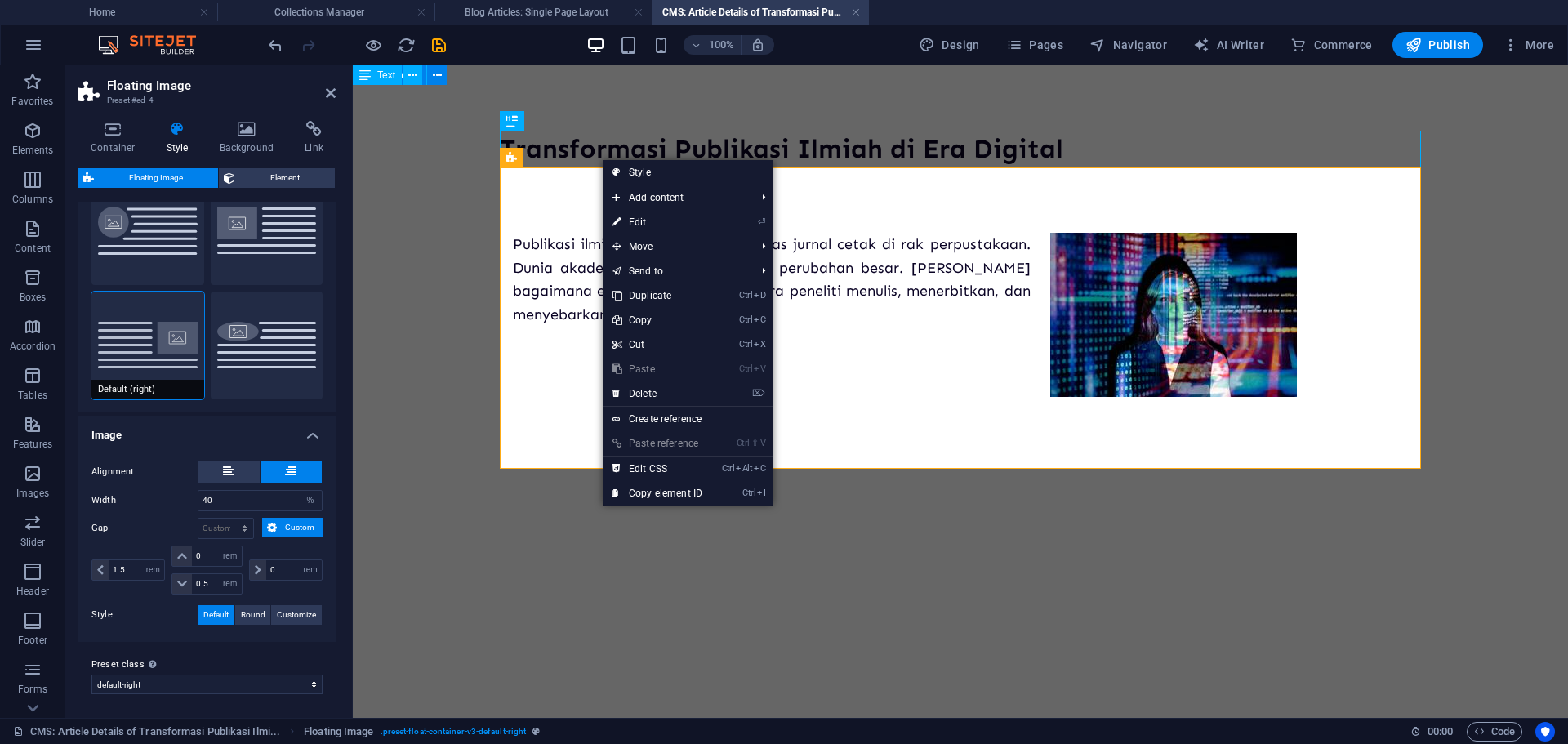
scroll to position [69, 0]
click at [545, 468] on html "Transformasi Publikasi Ilmiah di Era Digital Publikasi ilmiah kini tidak lagi s…" at bounding box center [960, 267] width 1215 height 403
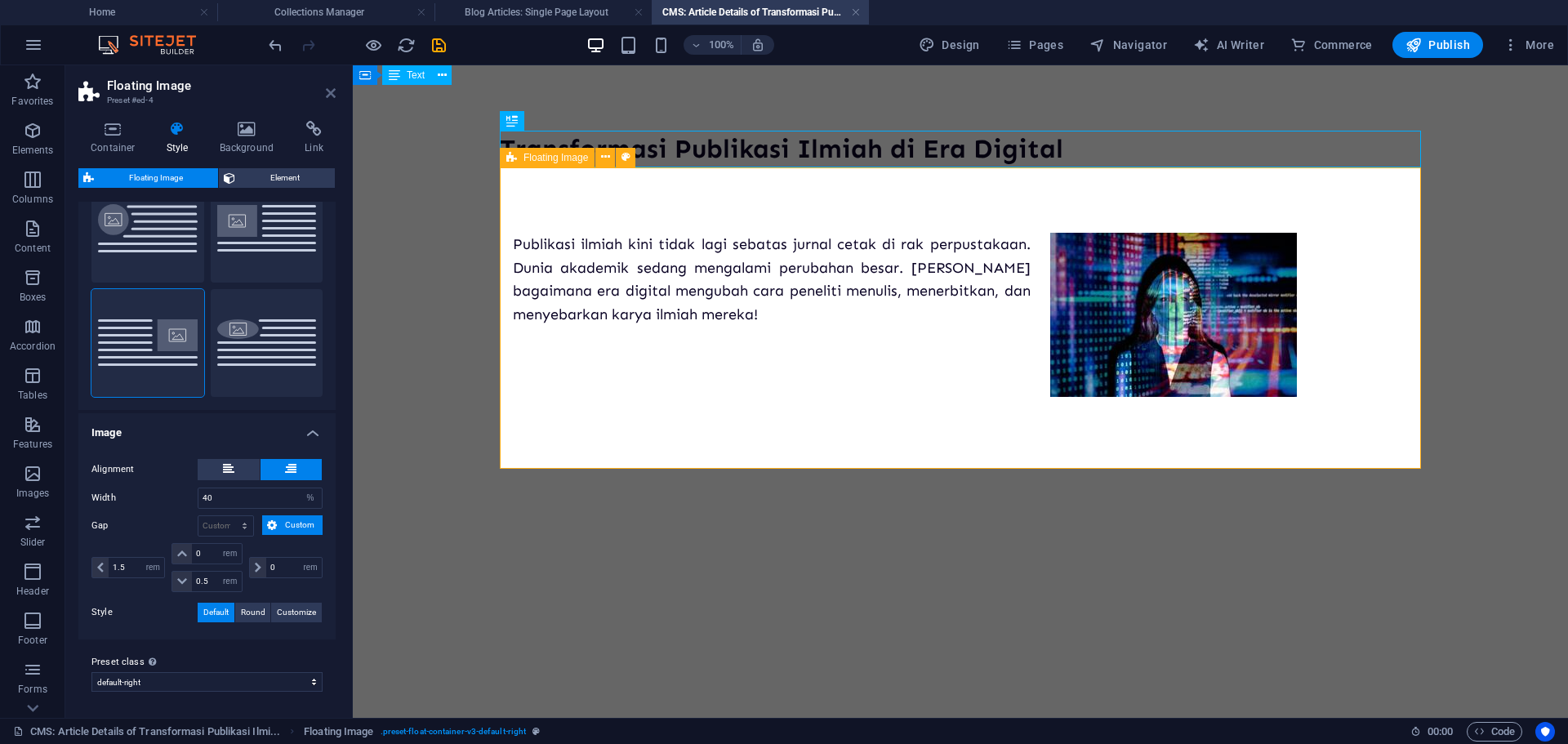
click at [332, 90] on icon at bounding box center [330, 93] width 10 height 13
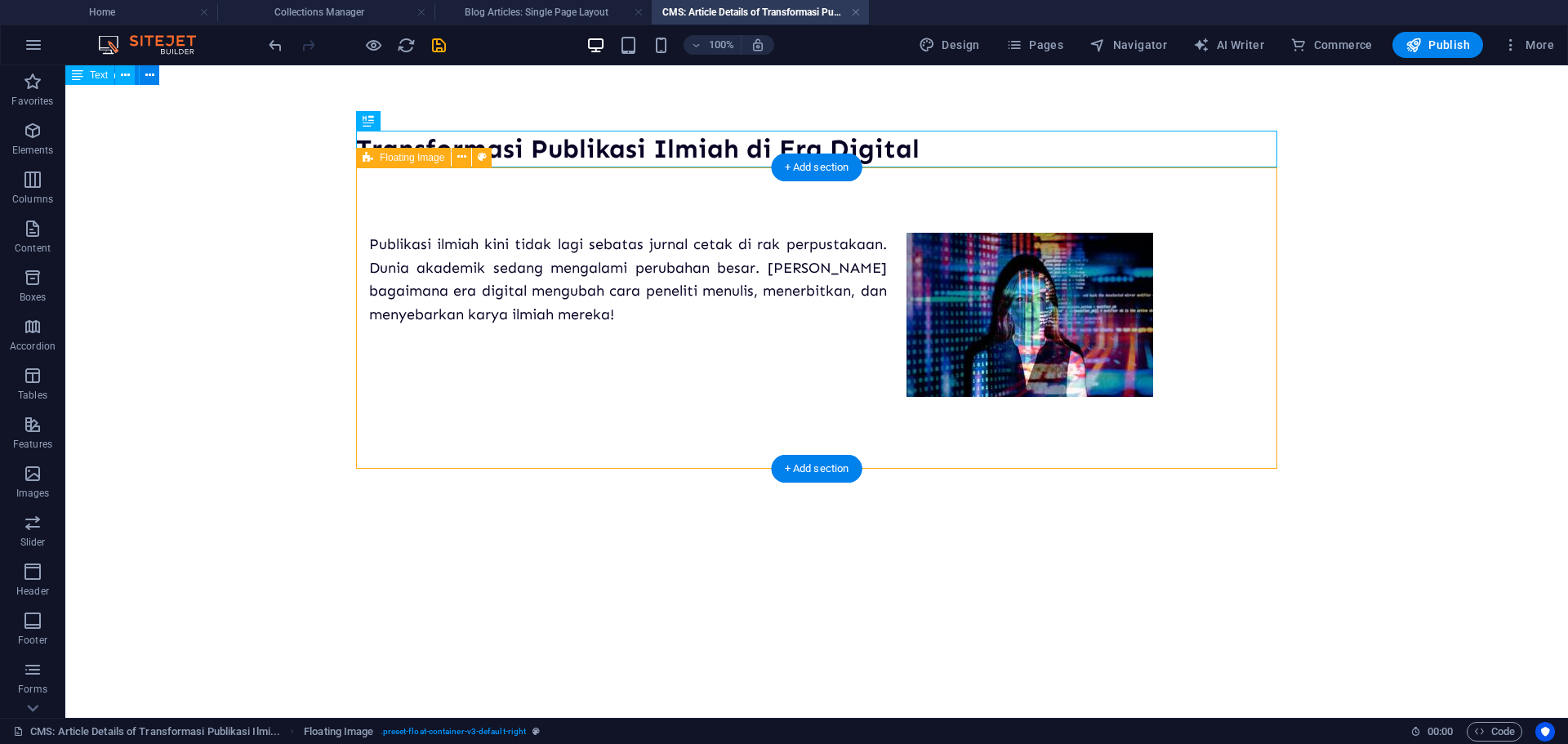
click at [847, 224] on div "Publikasi ilmiah kini tidak lagi sebatas jurnal cetak di rak perpustakaan. Duni…" at bounding box center [816, 286] width 921 height 236
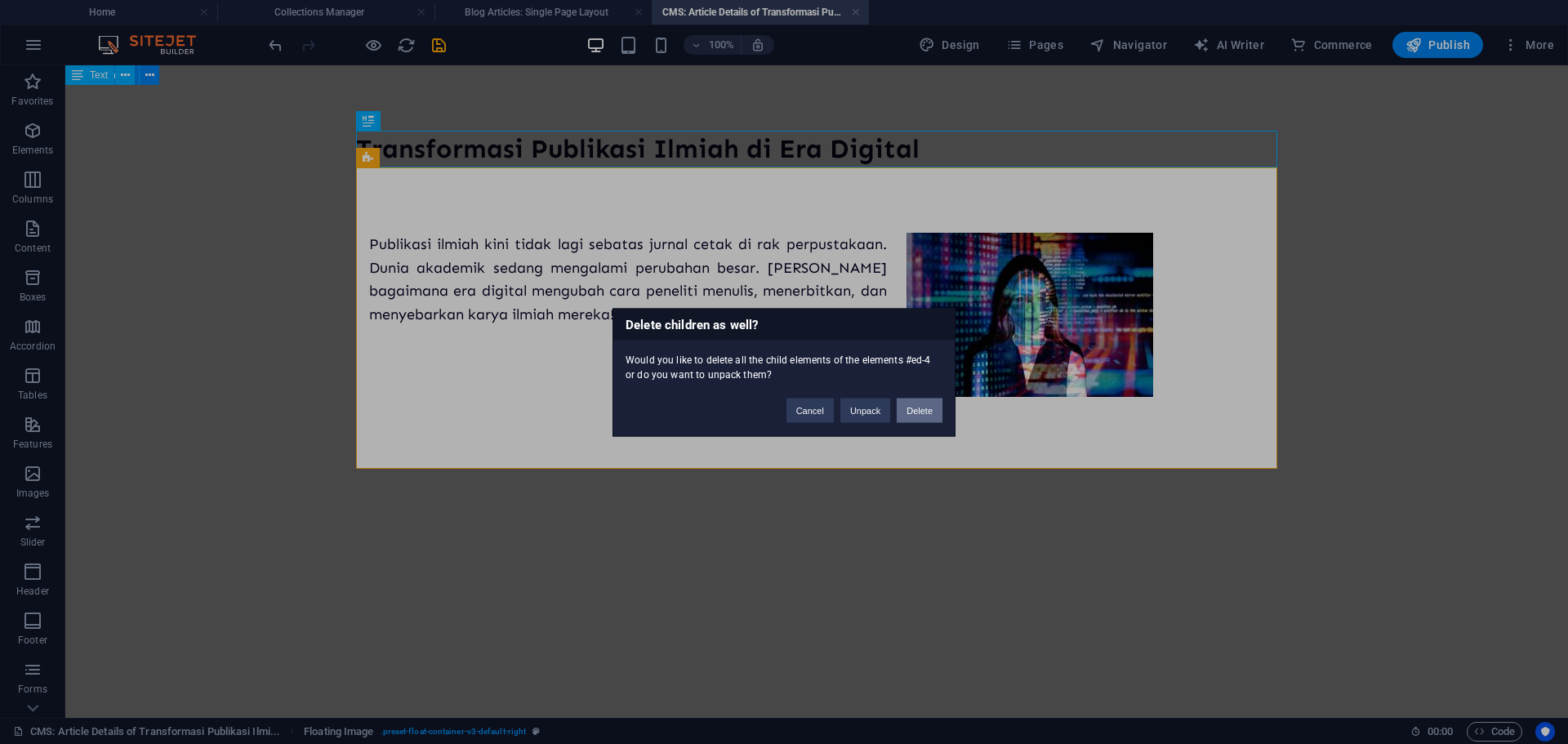
click at [906, 410] on button "Delete" at bounding box center [920, 410] width 46 height 25
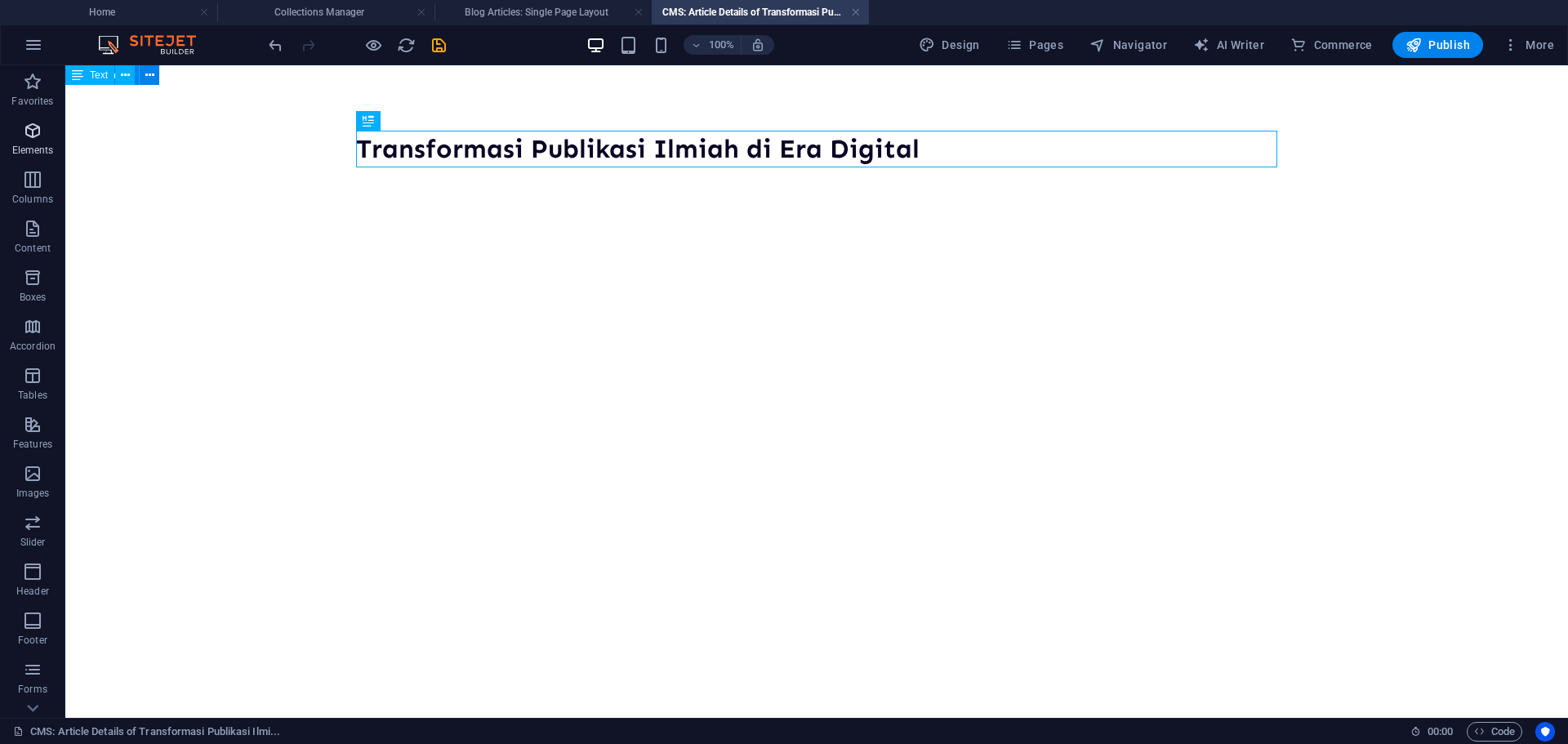
click at [36, 142] on span "Elements" at bounding box center [33, 140] width 66 height 39
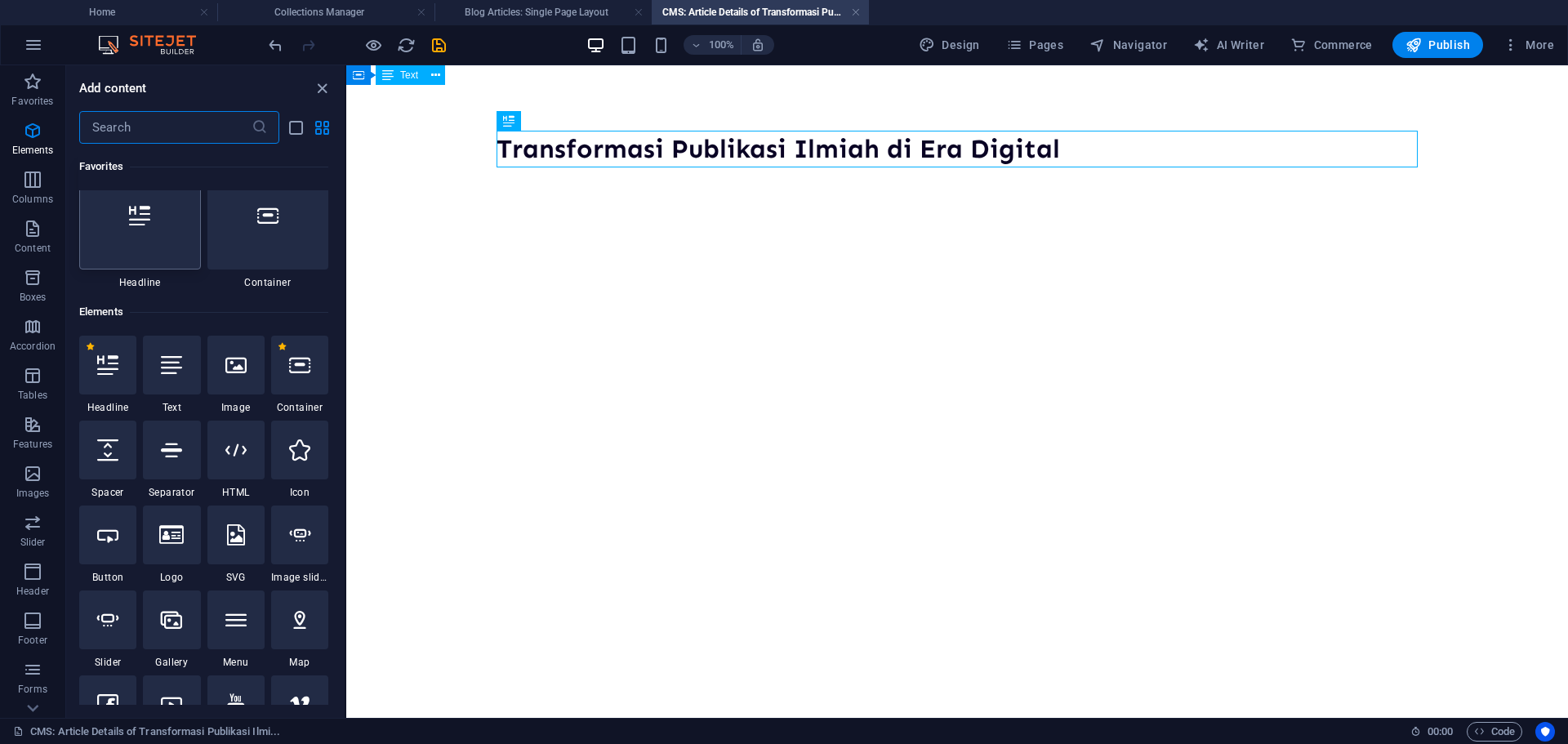
scroll to position [11, 0]
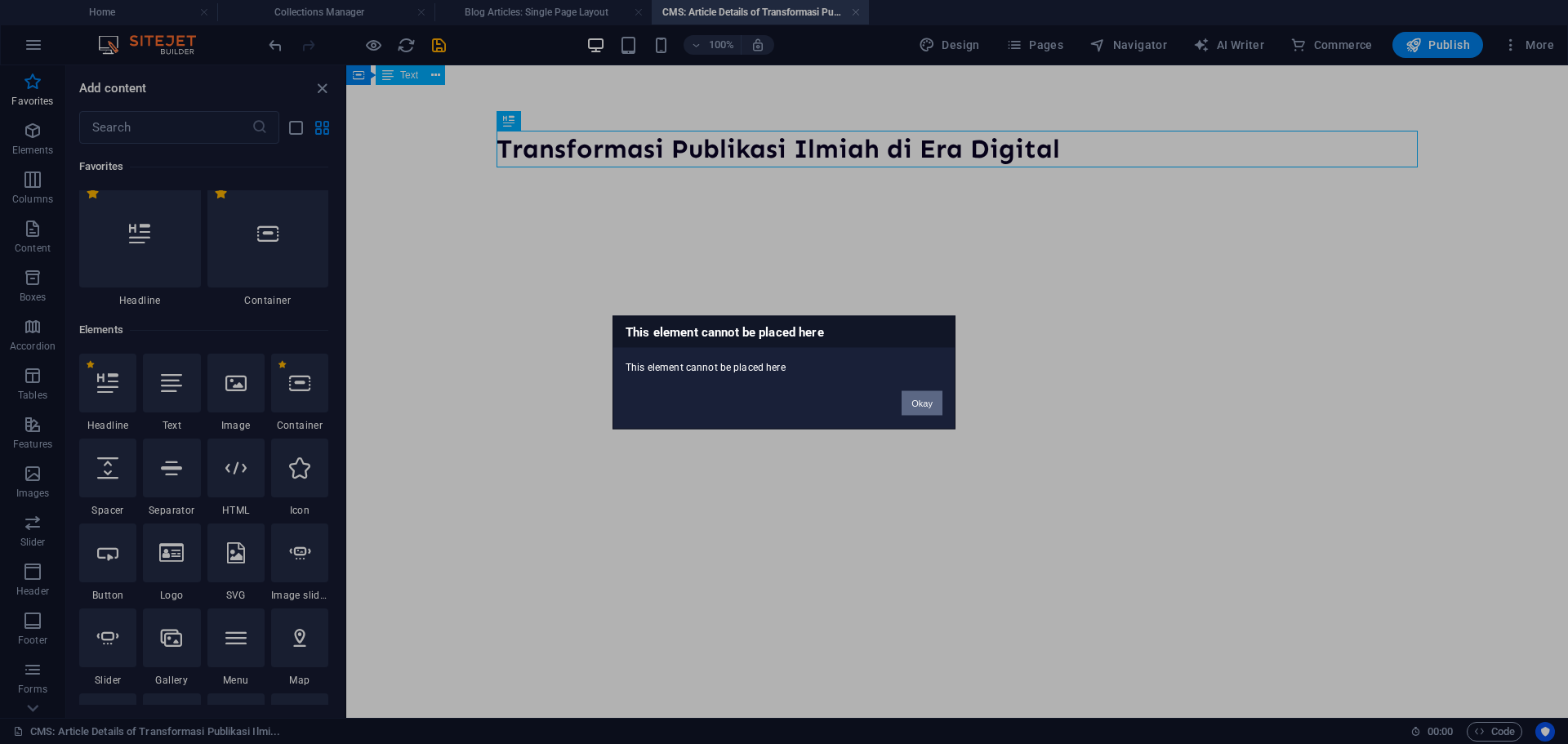
click at [941, 399] on button "Okay" at bounding box center [921, 403] width 41 height 25
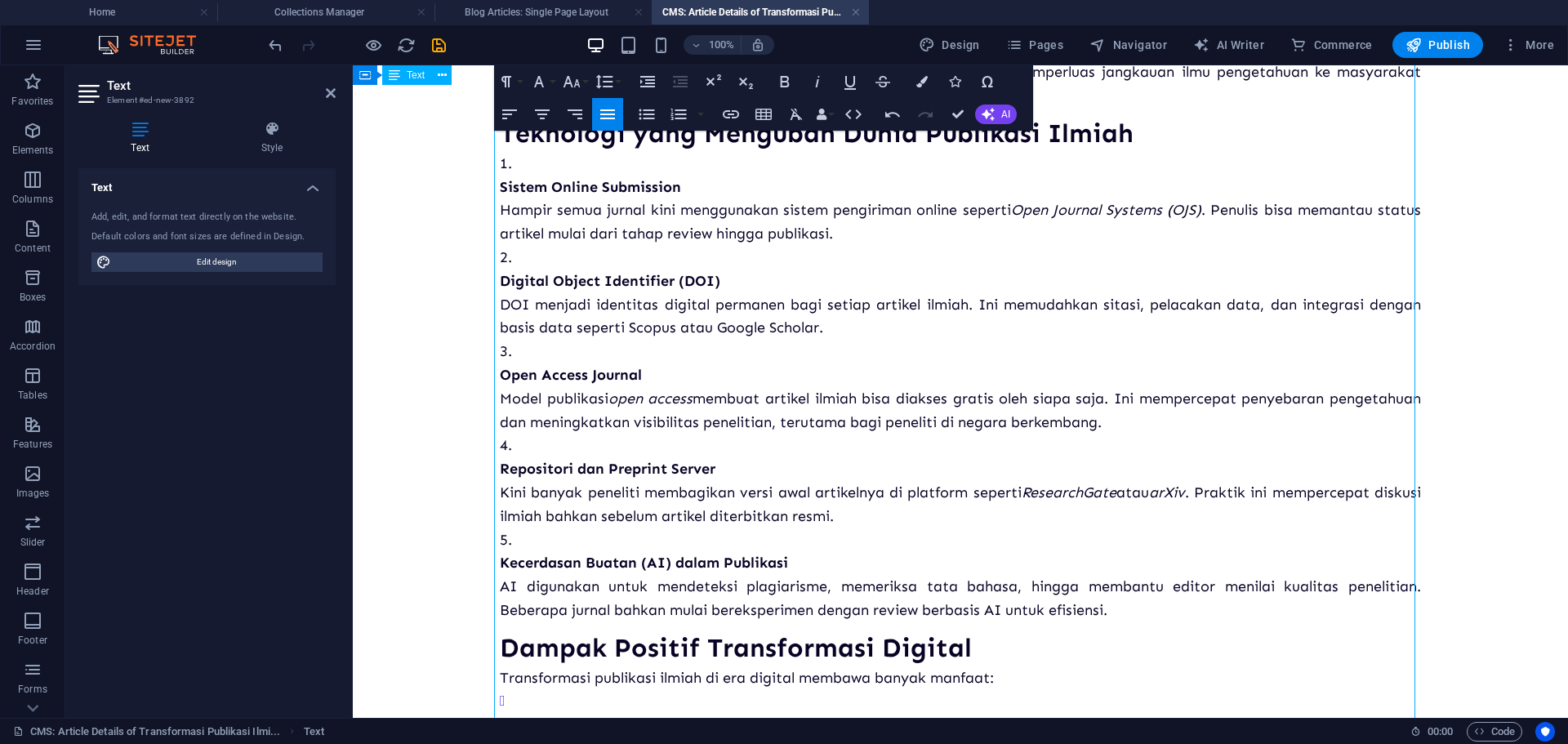
scroll to position [326, 0]
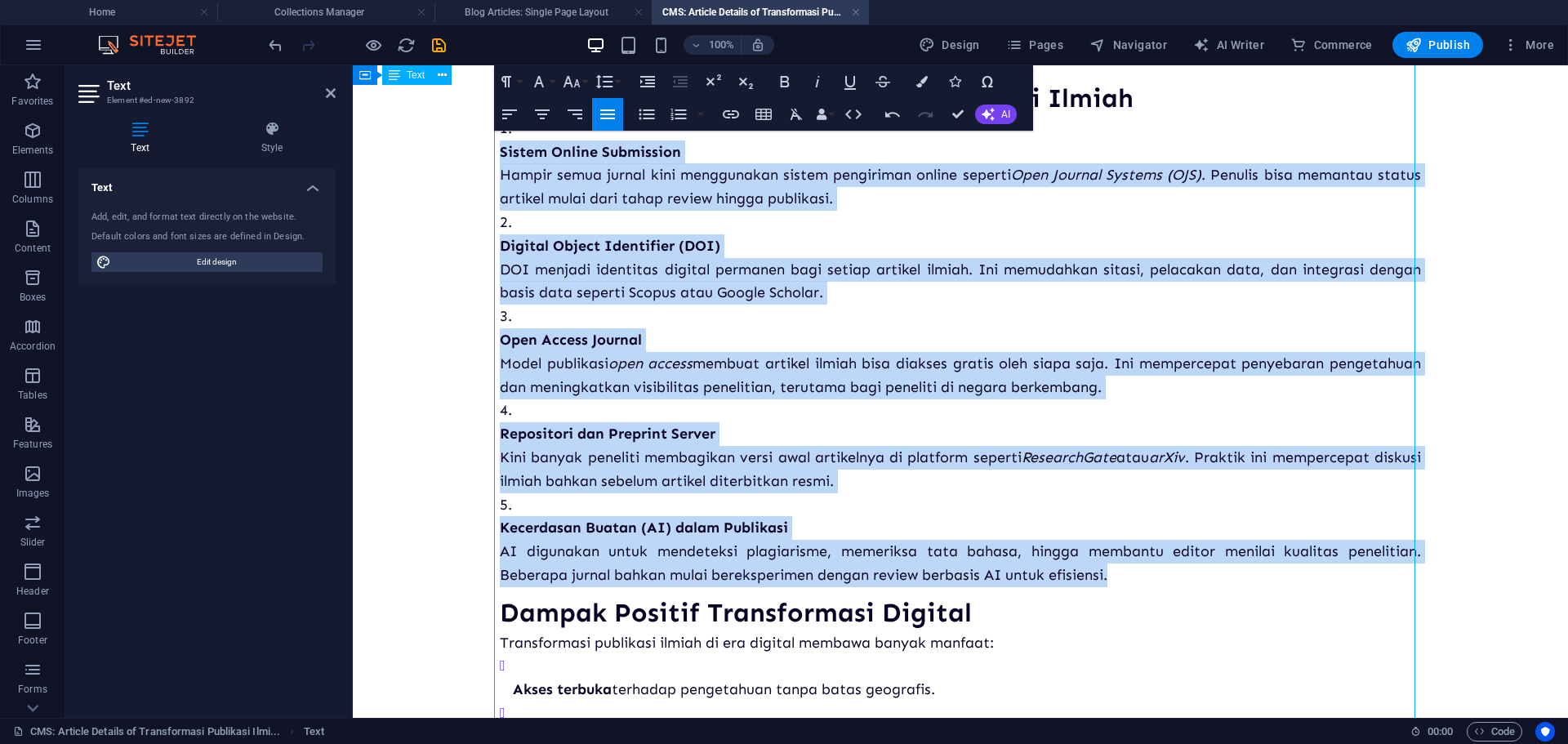
drag, startPoint x: 1109, startPoint y: 575, endPoint x: 490, endPoint y: 155, distance: 748.0
click at [490, 155] on div "Transformasi Publikasi Ilmiah di Era Digital Publikasi ilmiah kini tidak lagi s…" at bounding box center [960, 496] width 947 height 1515
click at [685, 118] on icon "button" at bounding box center [678, 114] width 15 height 12
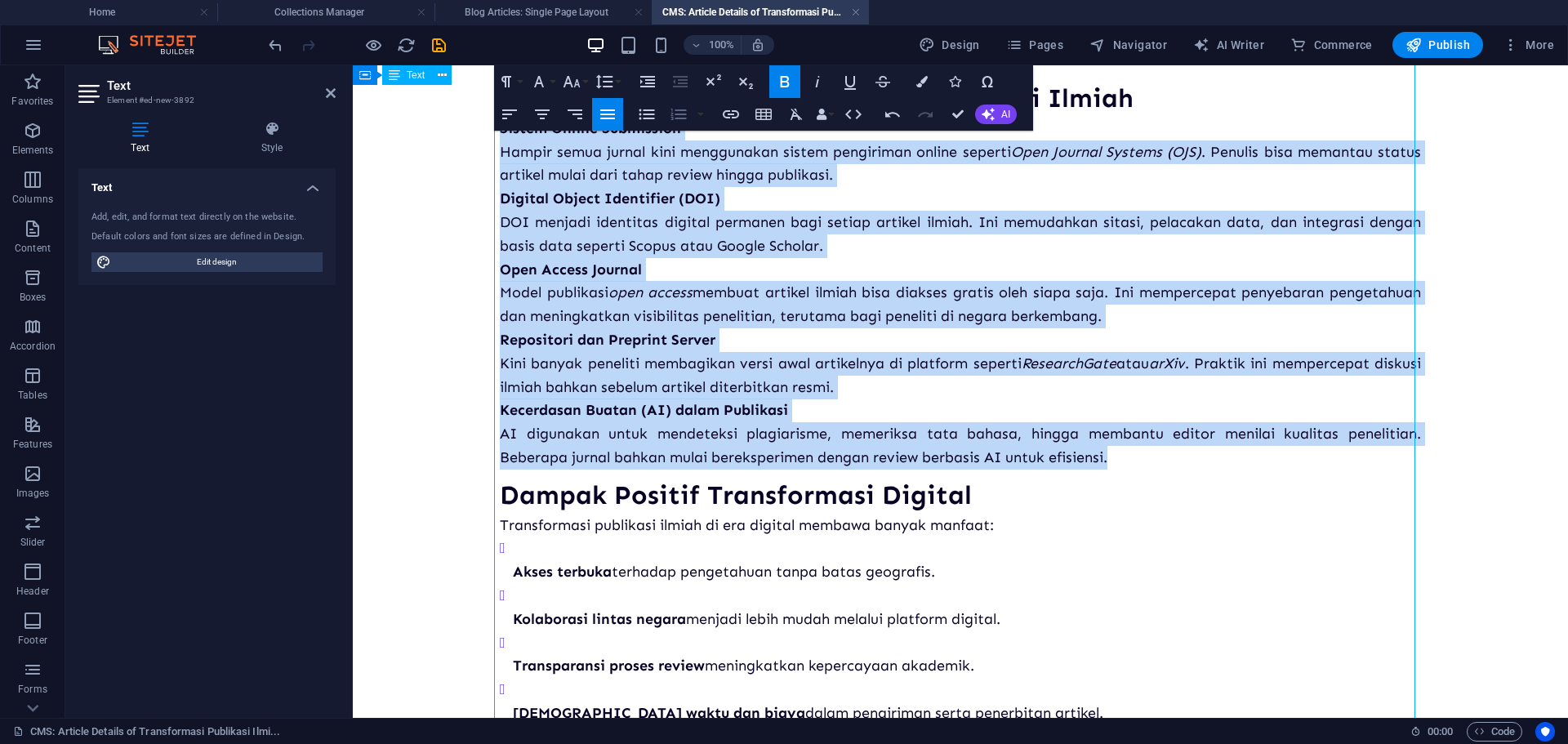
click at [684, 116] on icon "button" at bounding box center [678, 114] width 20 height 20
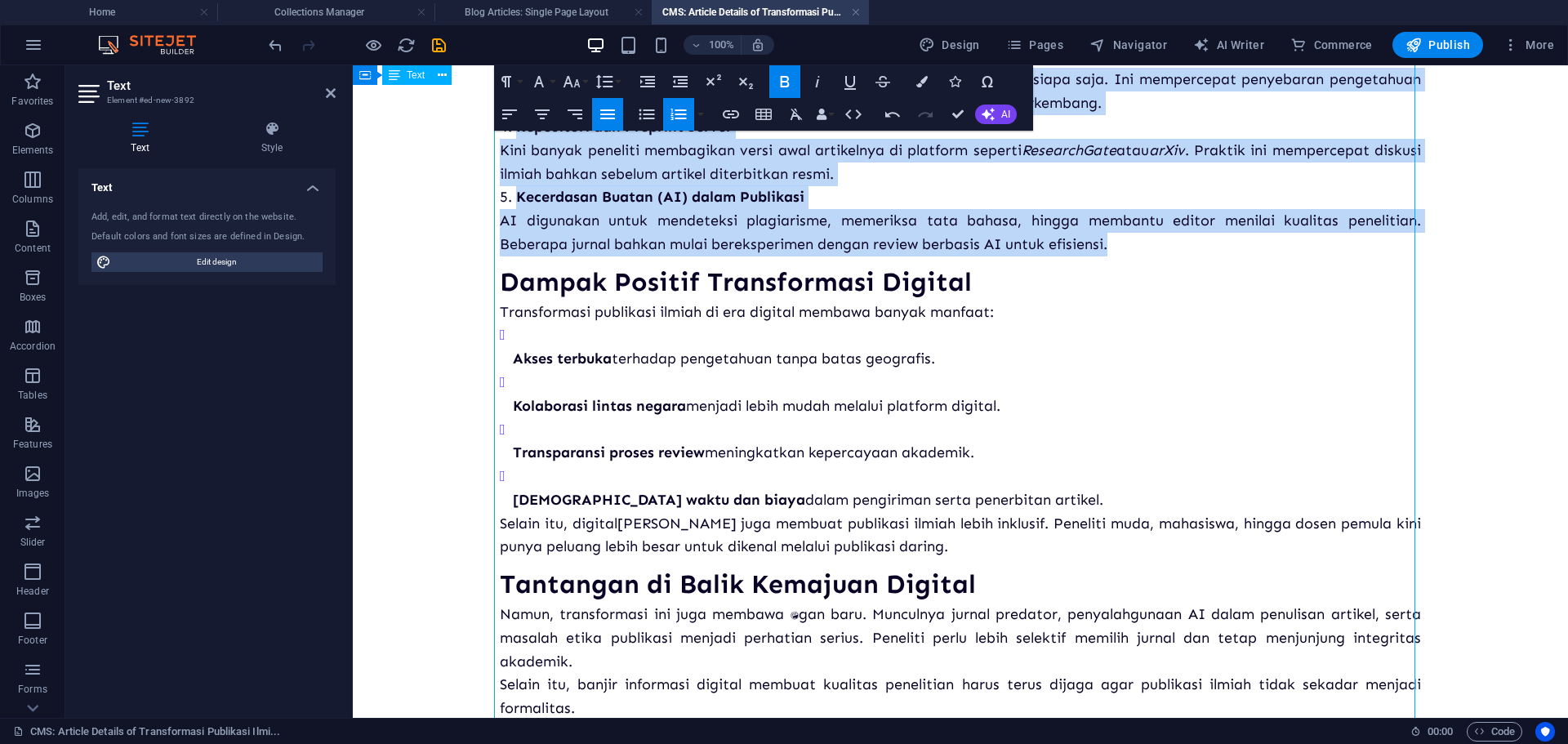
scroll to position [571, 0]
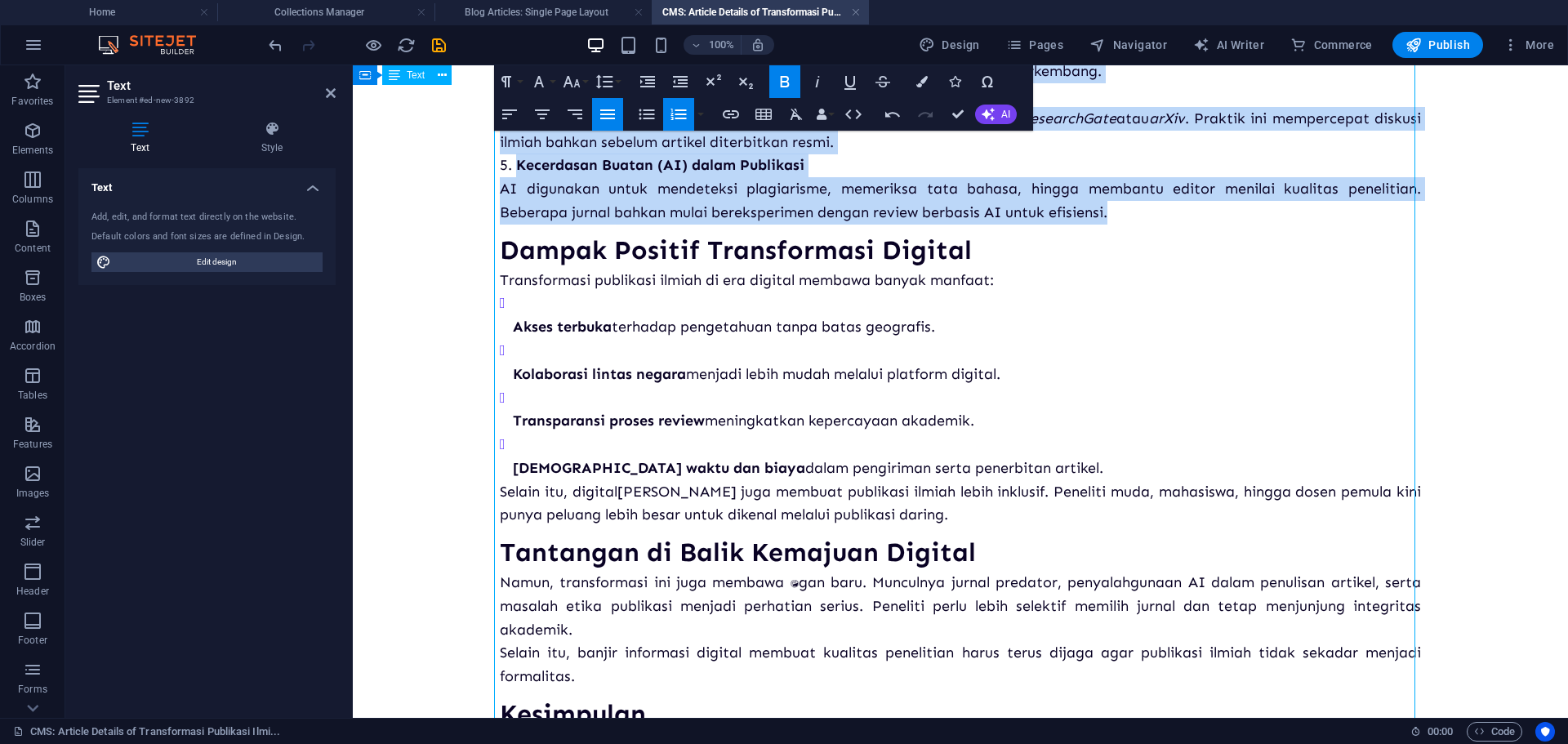
drag, startPoint x: 1016, startPoint y: 469, endPoint x: 480, endPoint y: 330, distance: 553.7
click at [487, 330] on div "Transformasi Publikasi Ilmiah di Era Digital Publikasi ilmiah kini tidak lagi s…" at bounding box center [960, 192] width 947 height 1398
click at [645, 124] on button "Unordered List" at bounding box center [647, 114] width 31 height 33
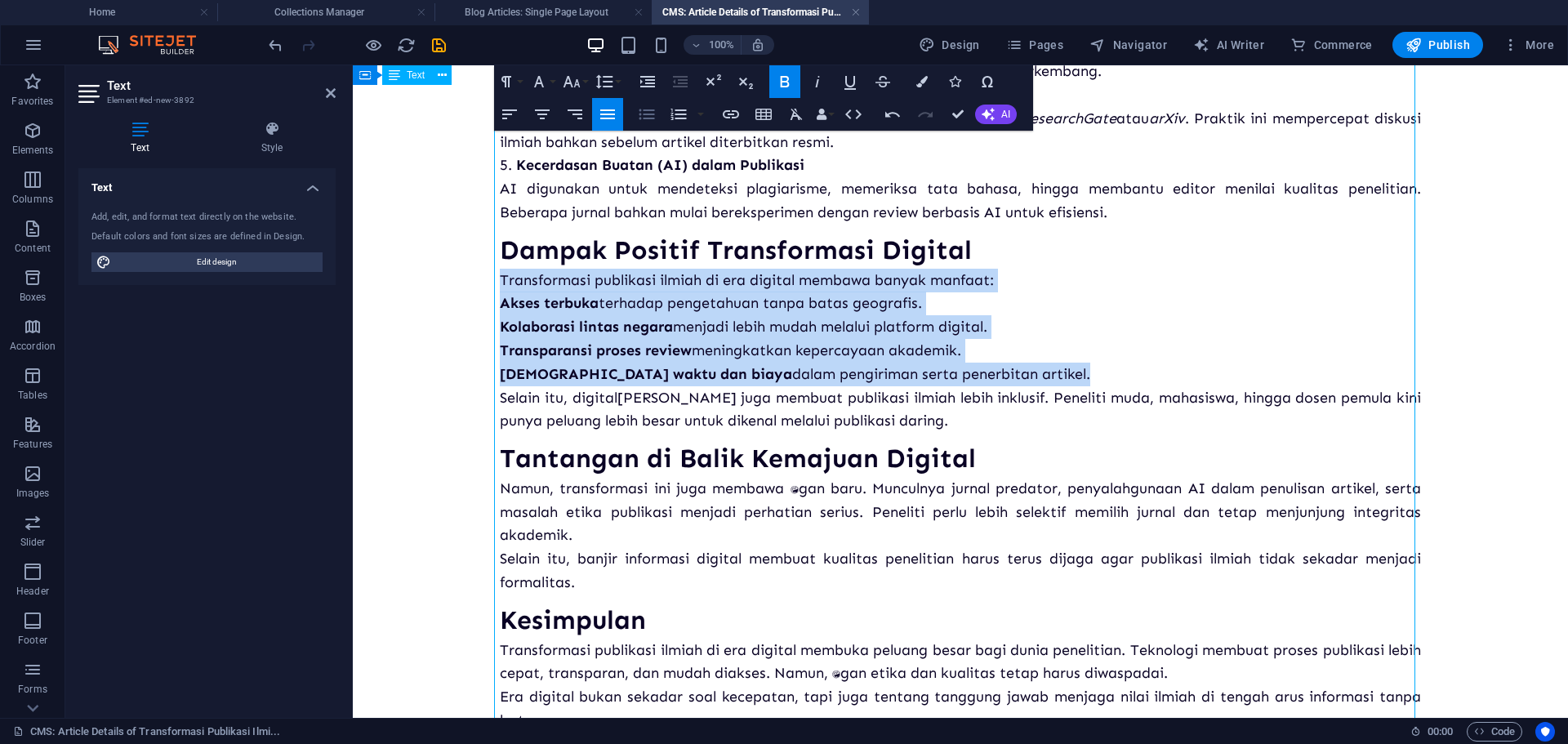
click at [645, 121] on icon "button" at bounding box center [647, 114] width 20 height 20
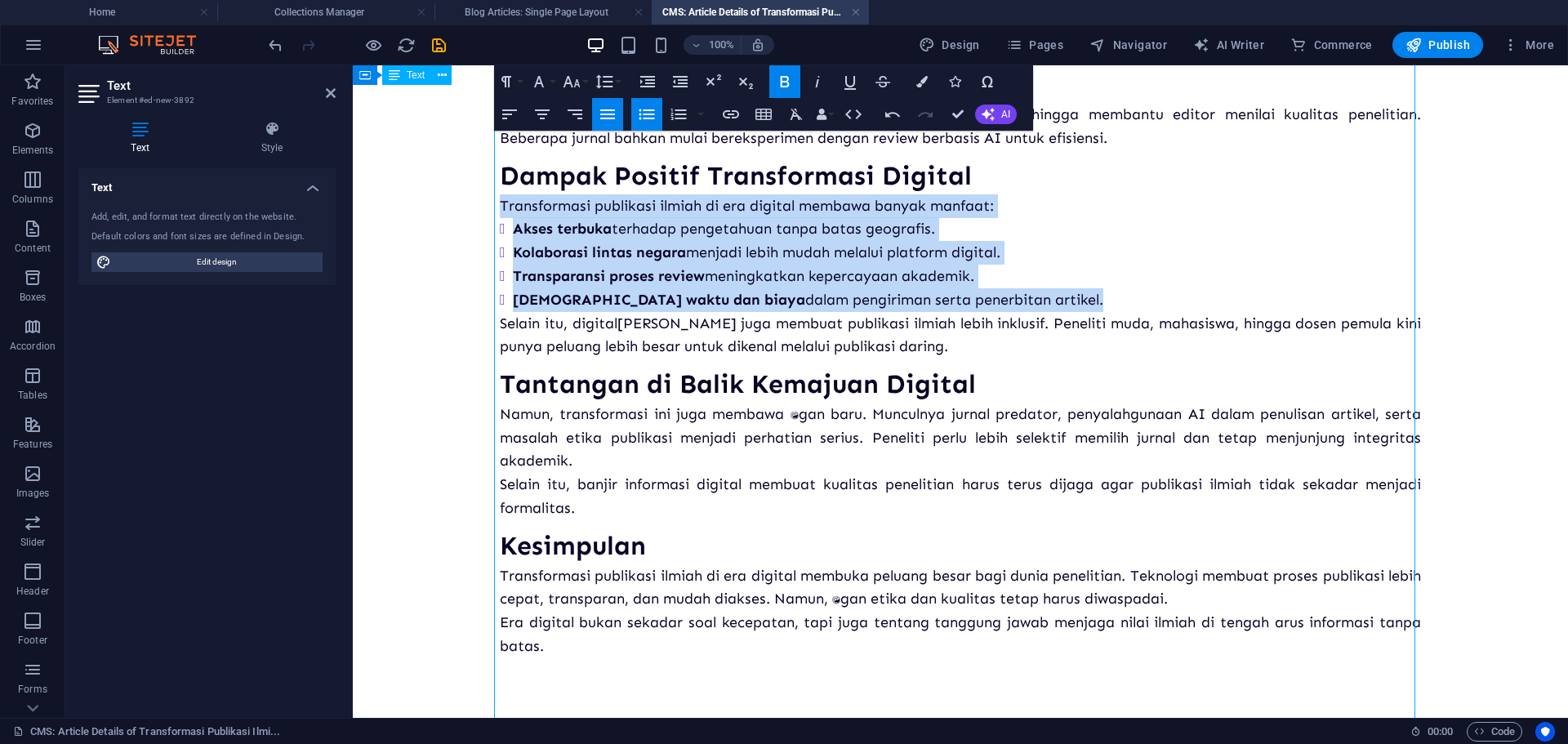
scroll to position [652, 0]
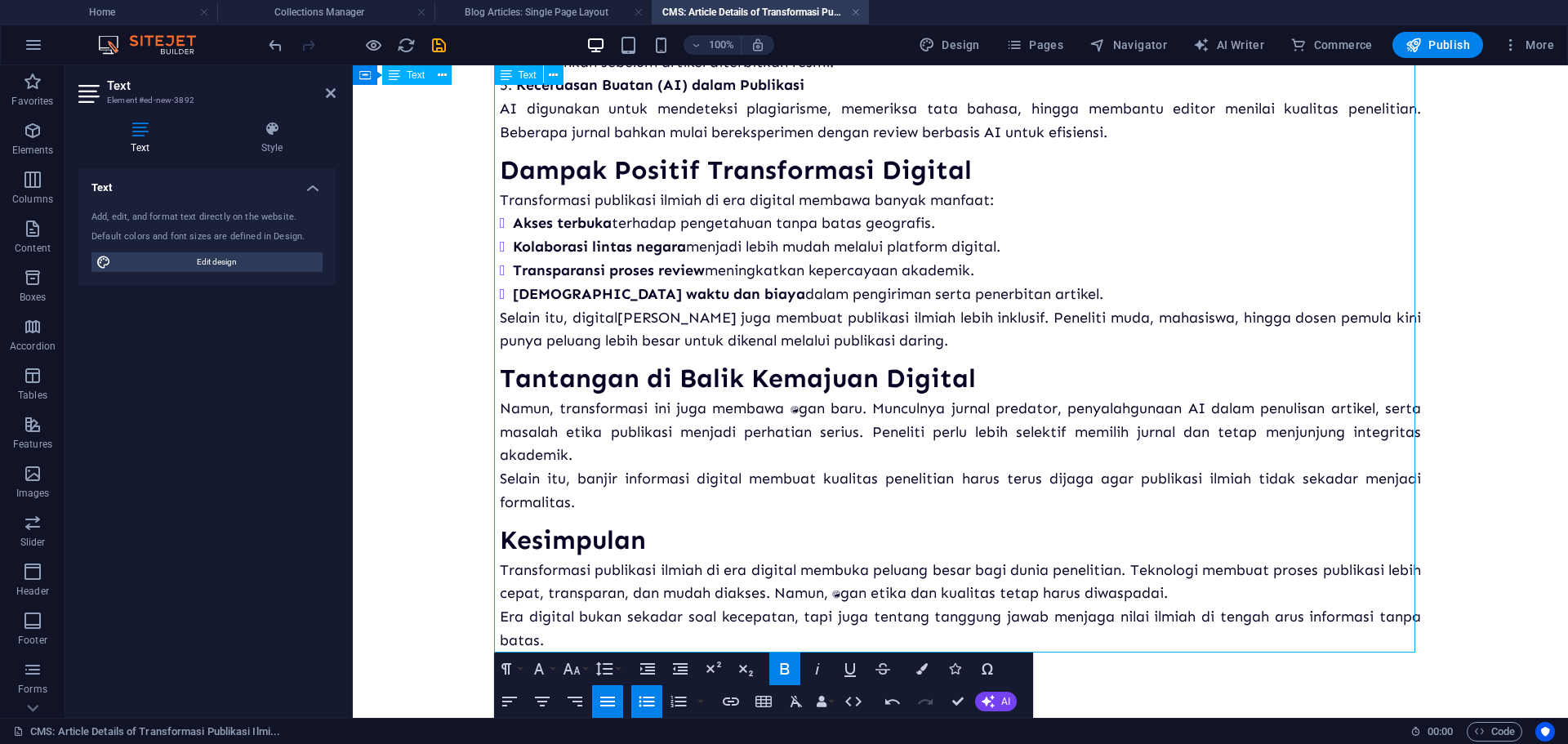
click at [657, 545] on h3 "Kesimpulan" at bounding box center [960, 539] width 921 height 36
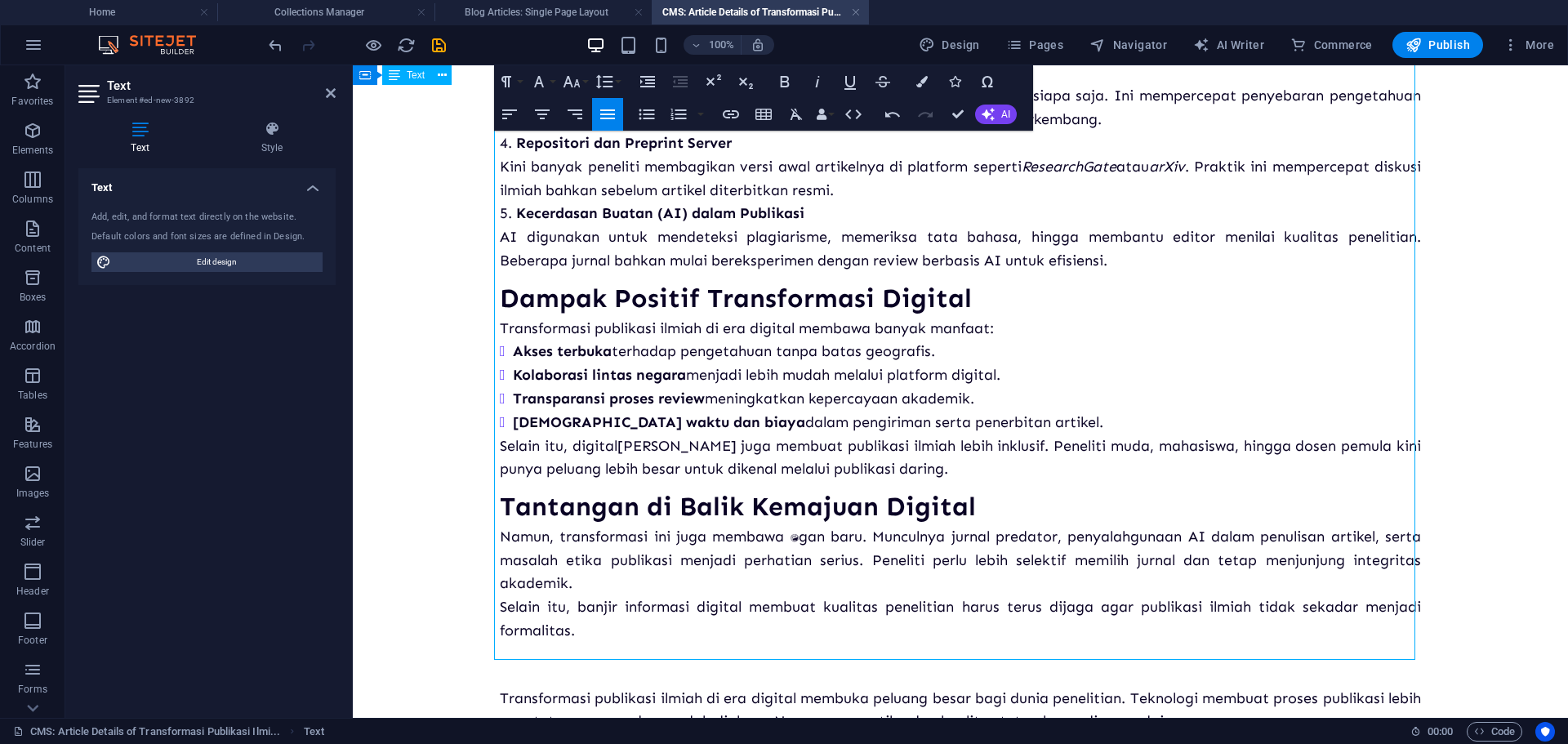
scroll to position [489, 0]
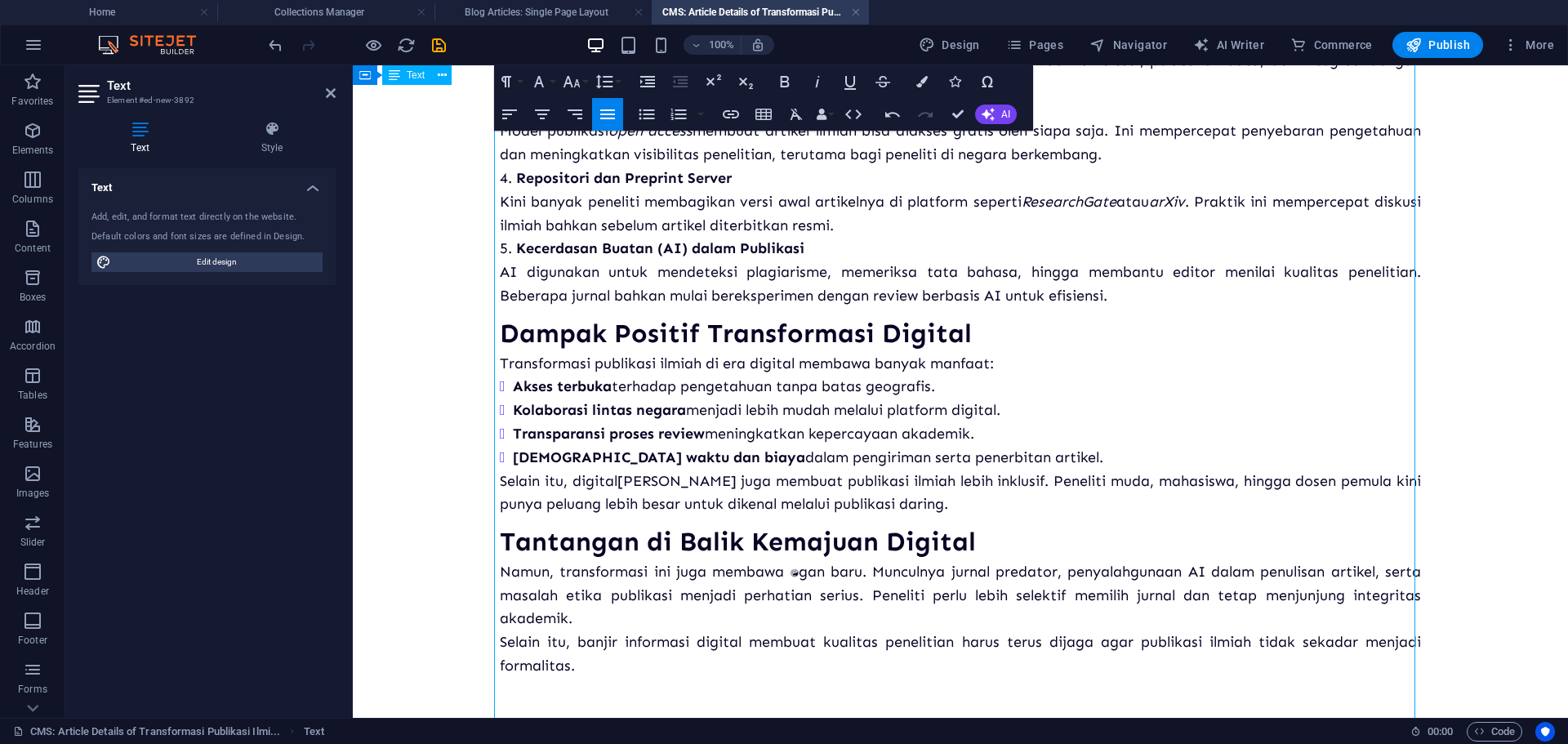
click at [941, 512] on p "Selain itu, digital[PERSON_NAME] juga membuat publikasi ilmiah lebih inklusif. …" at bounding box center [960, 492] width 921 height 47
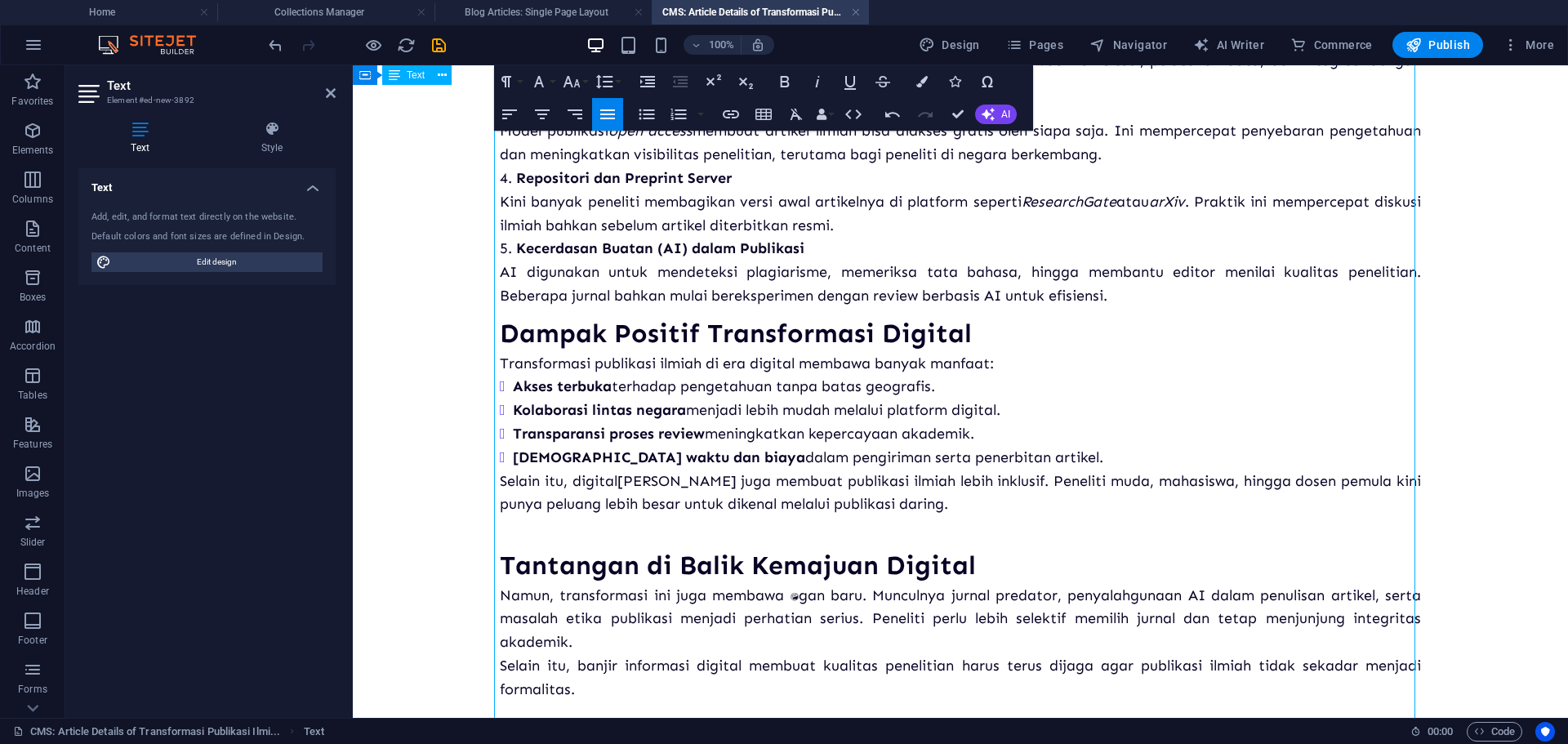
click at [1126, 297] on li "Kecerdasan Buatan (AI) dalam Publikasi AI digunakan untuk mendeteksi plagiarism…" at bounding box center [960, 271] width 921 height 70
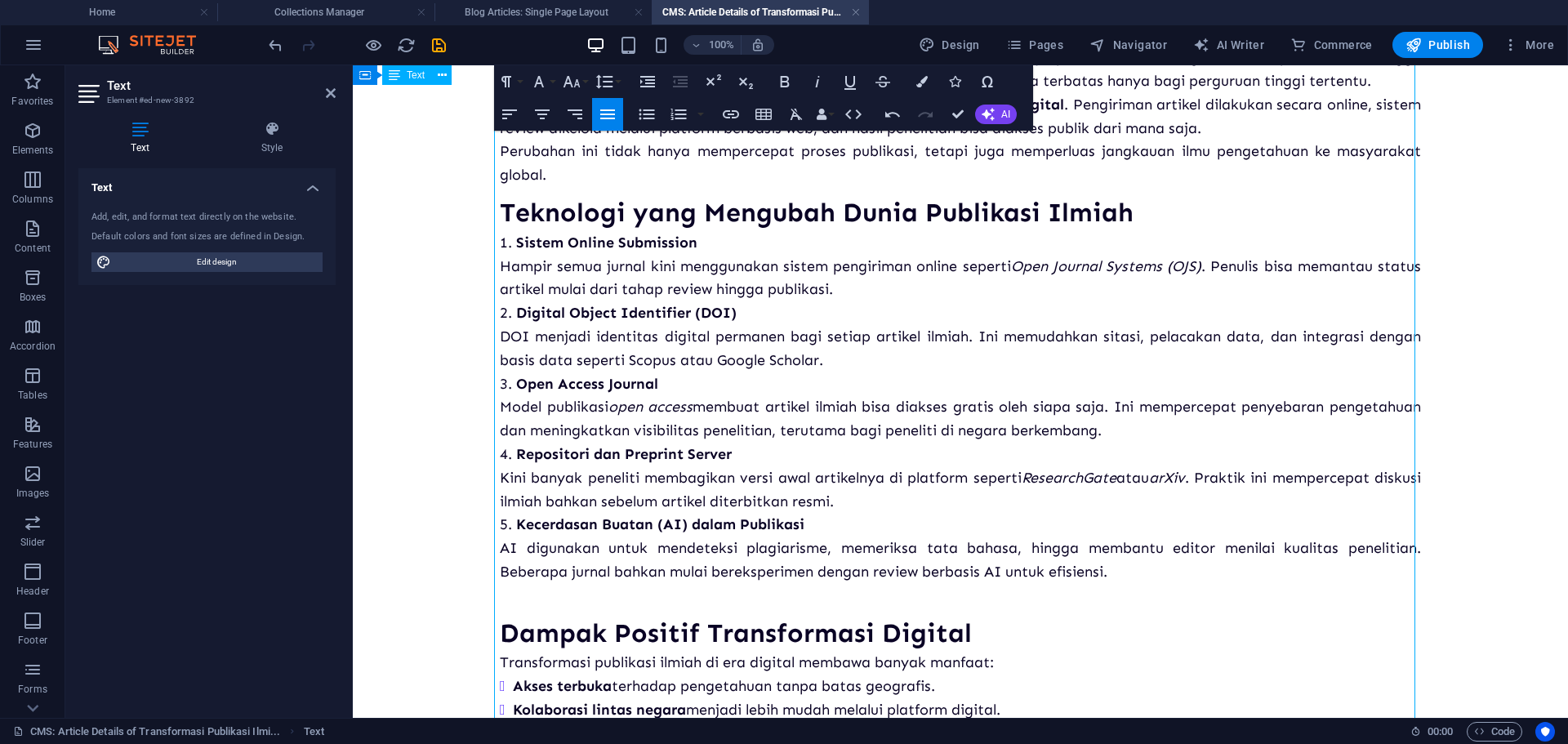
scroll to position [161, 0]
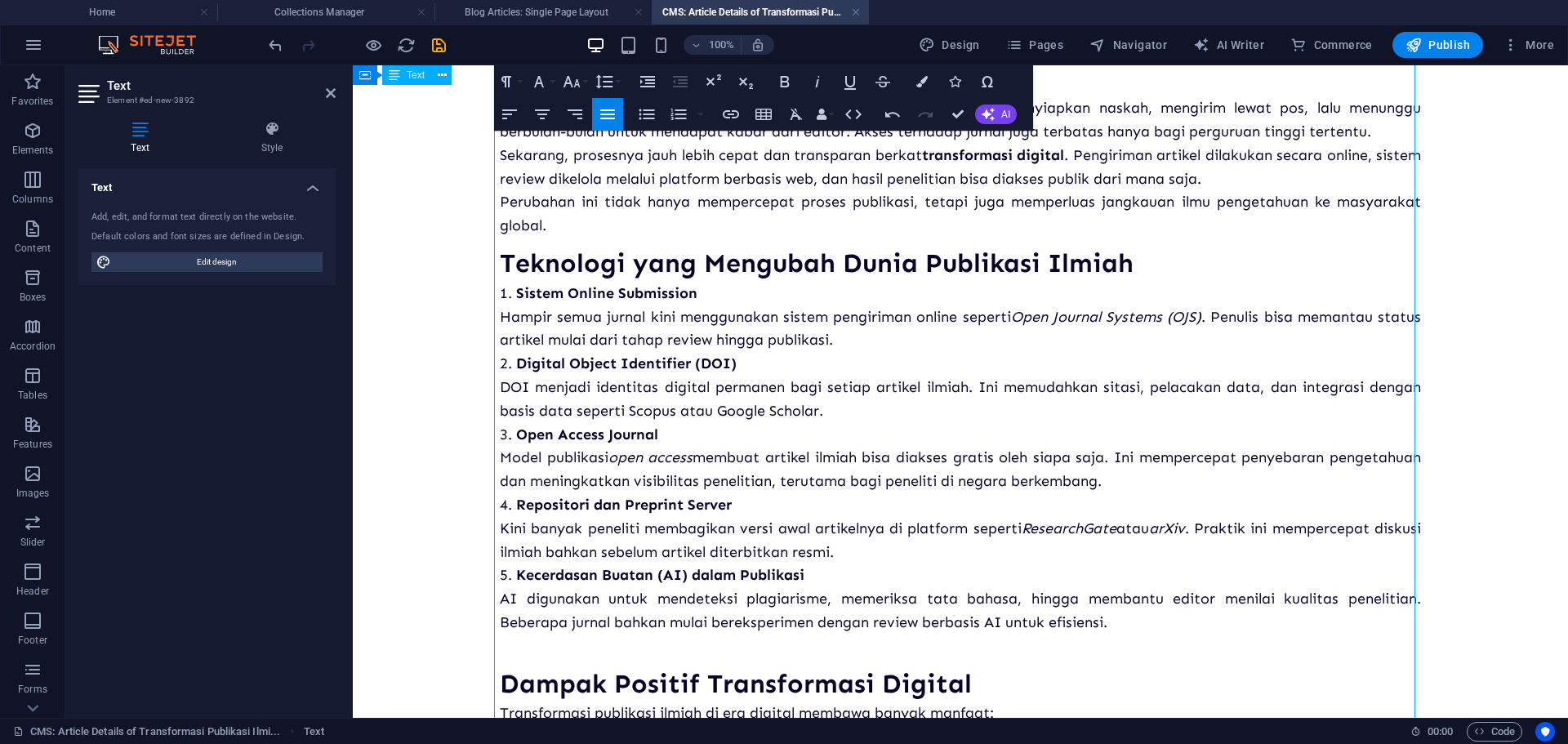
click at [1010, 223] on p "Perubahan ini tidak hanya mempercepat proses publikasi, tetapi juga memperluas …" at bounding box center [960, 214] width 921 height 47
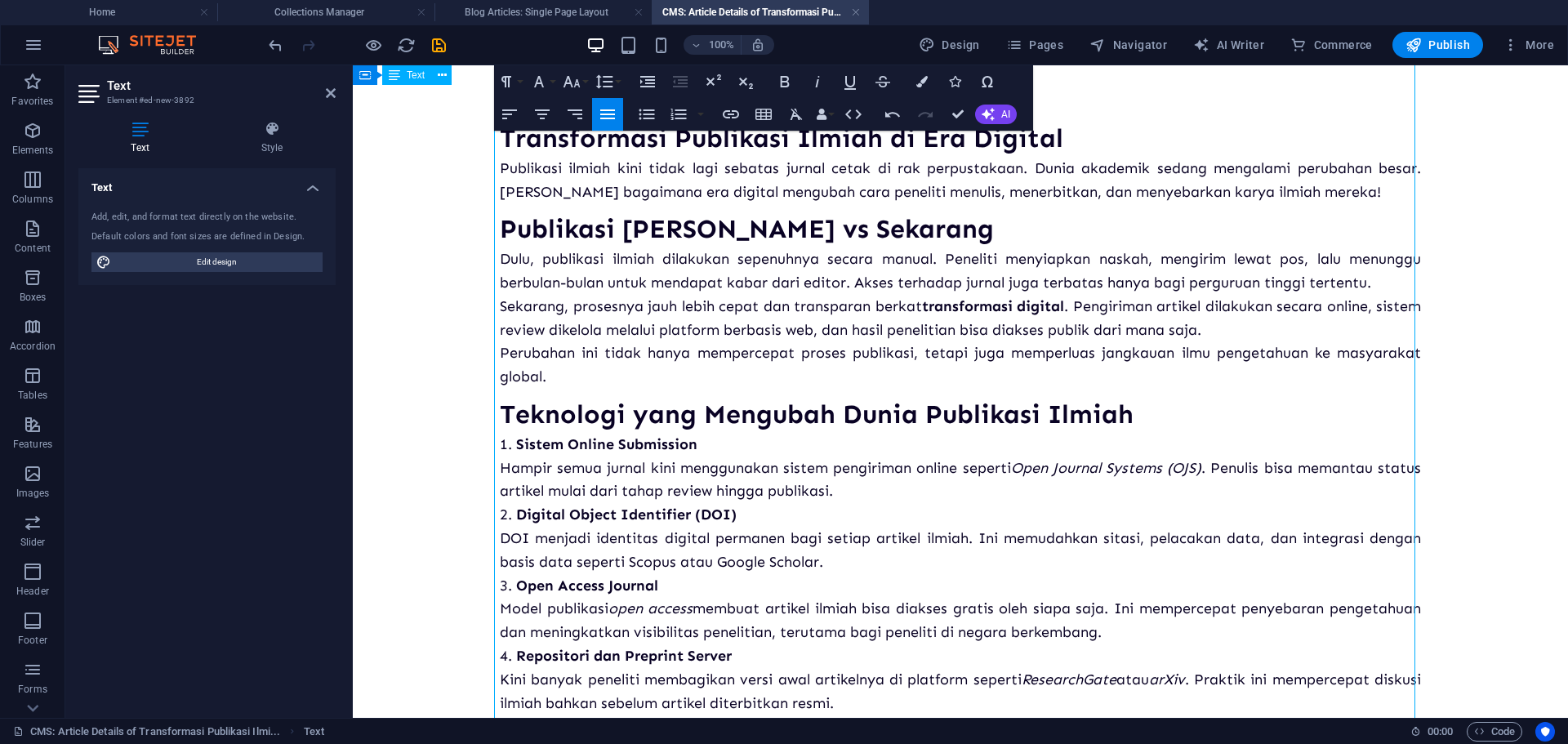
scroll to position [0, 0]
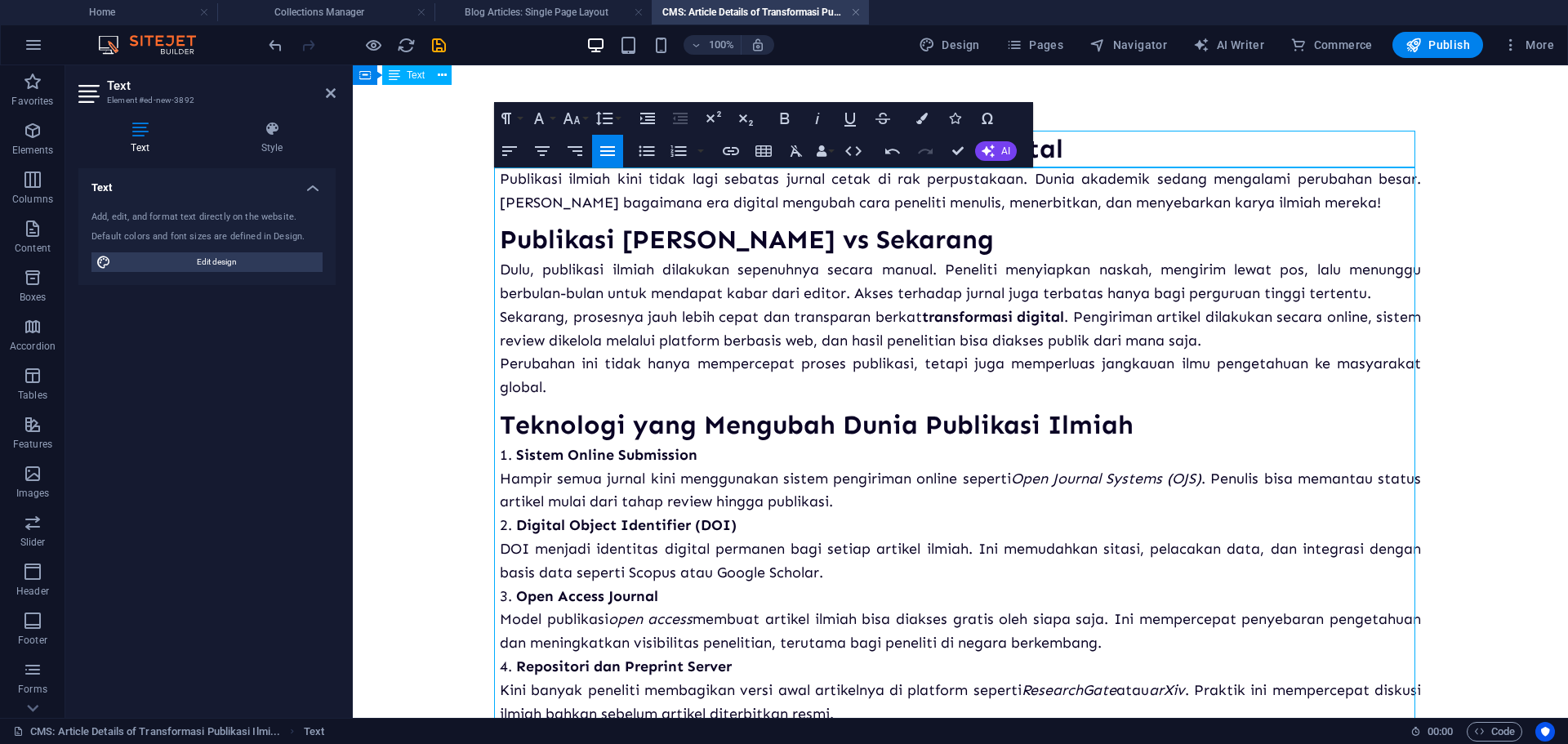
click at [1342, 208] on p "Publikasi ilmiah kini tidak lagi sebatas jurnal cetak di rak perpustakaan. Duni…" at bounding box center [960, 191] width 921 height 47
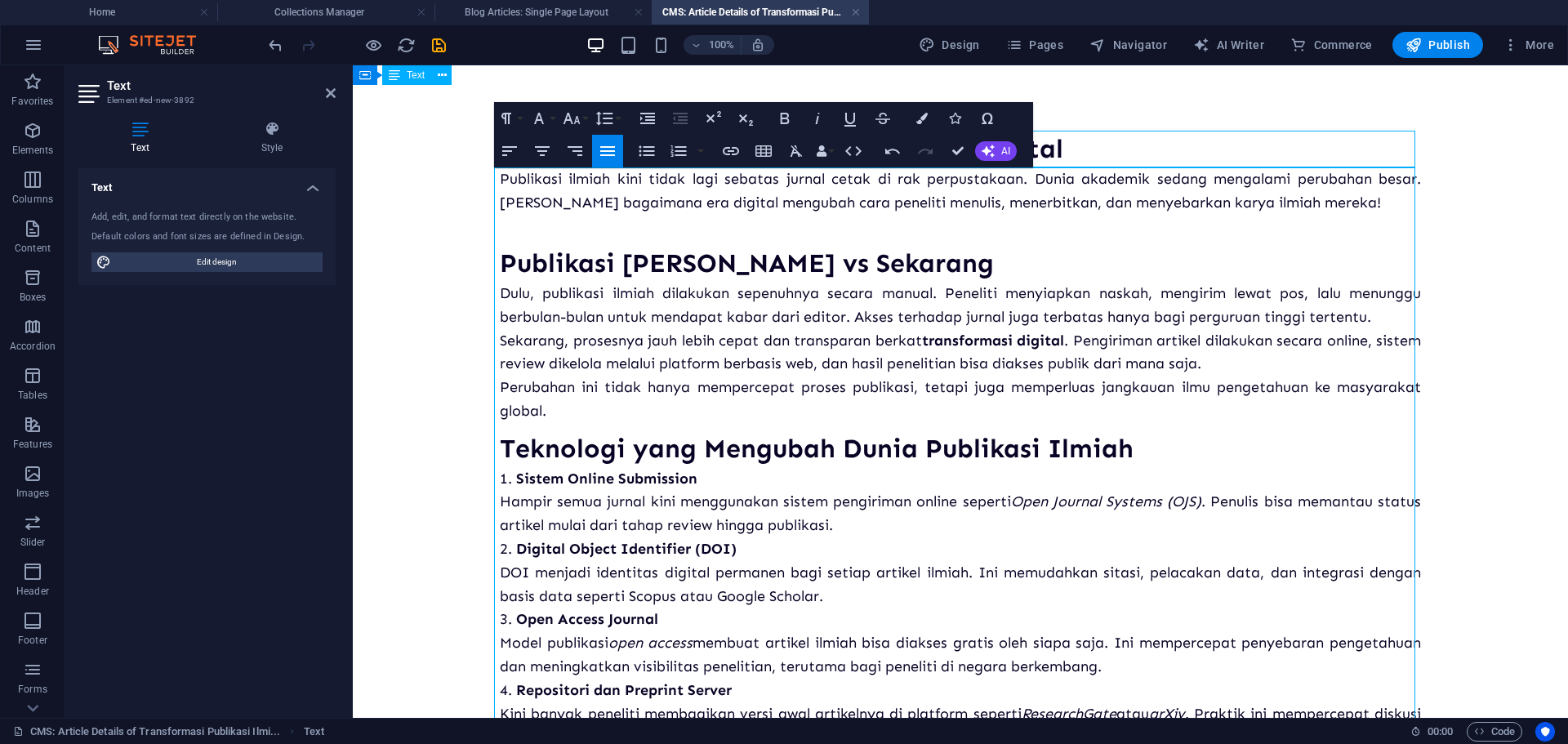
click at [514, 231] on p at bounding box center [960, 225] width 921 height 24
click at [587, 413] on p "Perubahan ini tidak hanya mempercepat proses publikasi, tetapi juga memperluas …" at bounding box center [960, 398] width 921 height 47
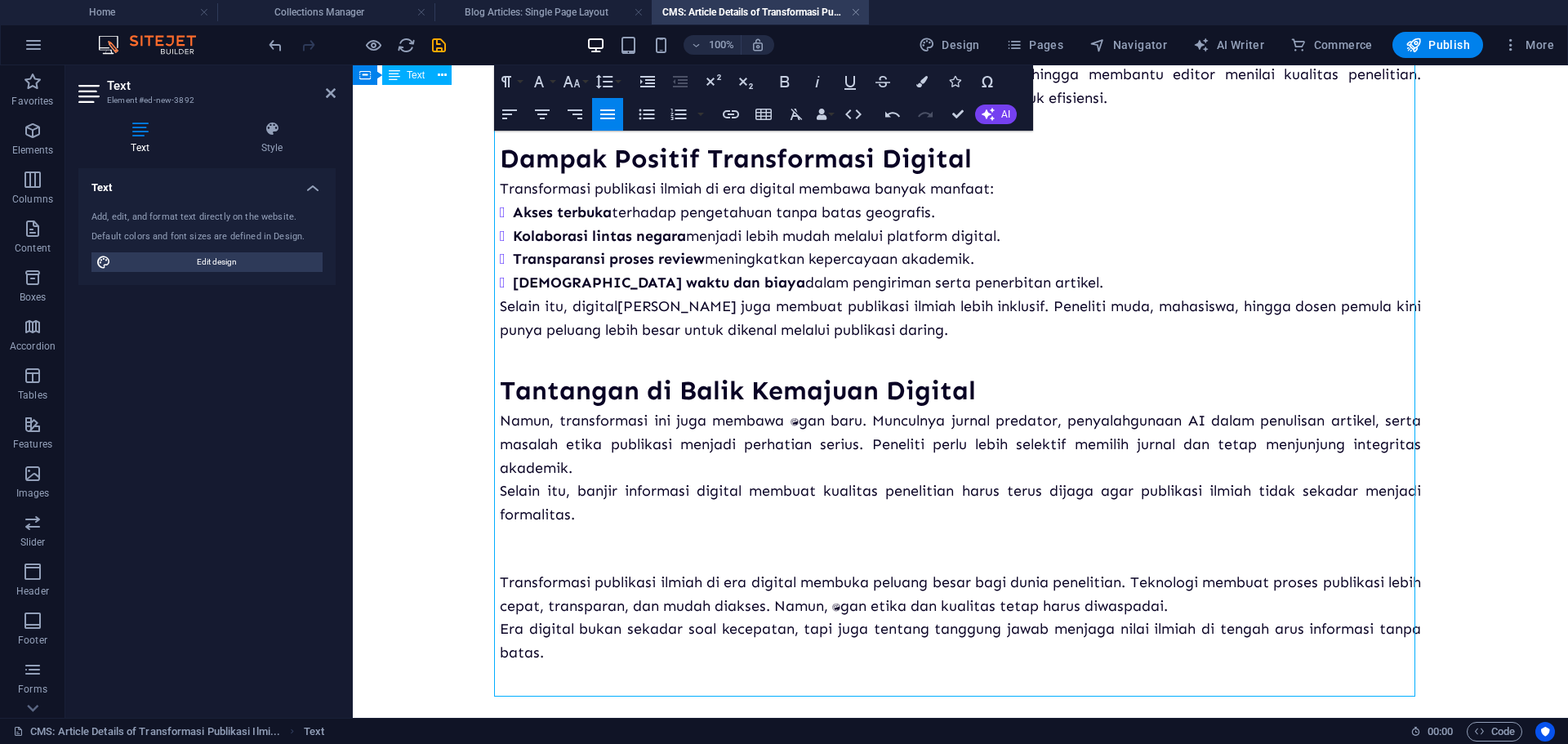
scroll to position [746, 0]
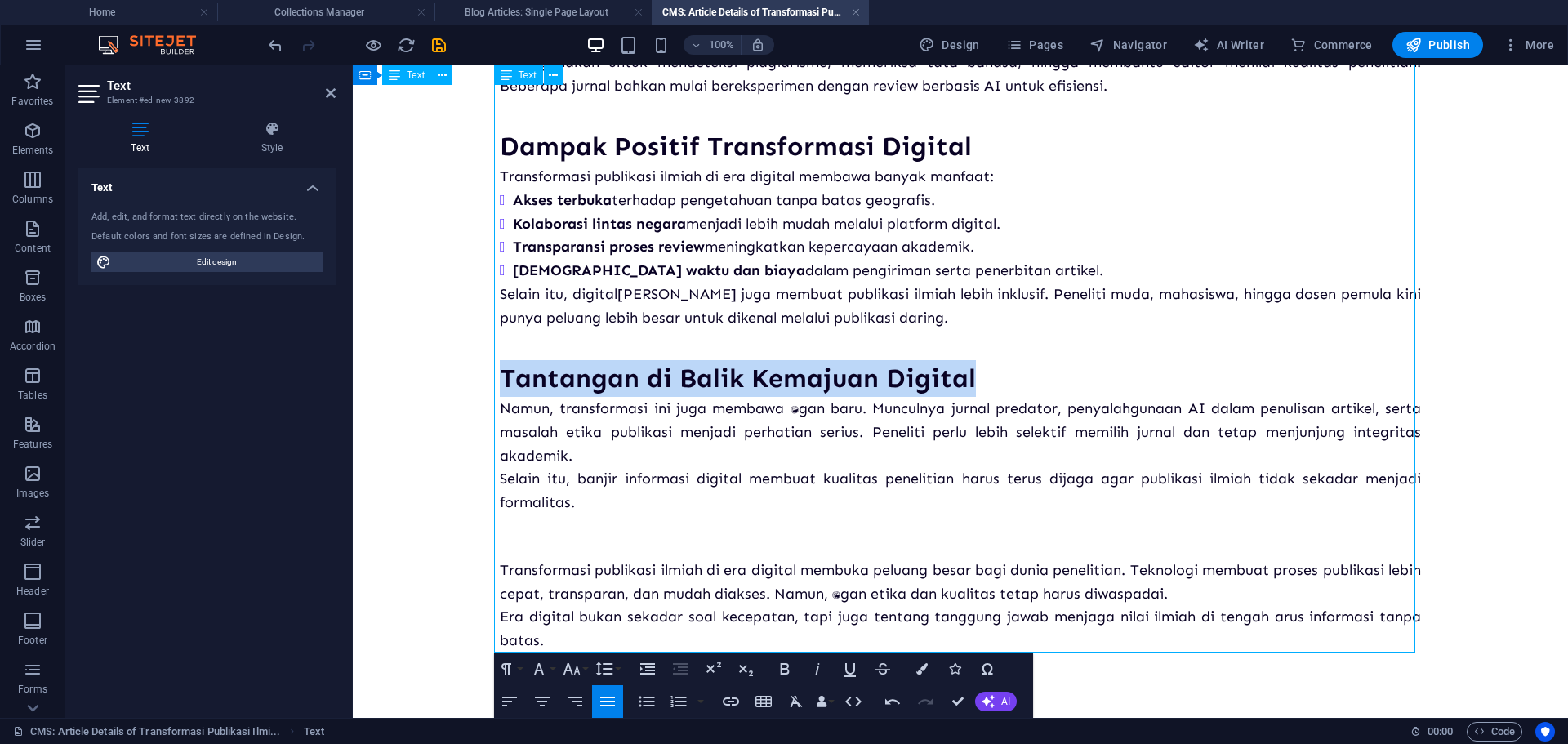
drag, startPoint x: 978, startPoint y: 375, endPoint x: 486, endPoint y: 370, distance: 492.0
click at [487, 370] on div "Transformasi Publikasi Ilmiah di Era Digital Publikasi ilmiah kini tidak lagi s…" at bounding box center [960, 19] width 947 height 1398
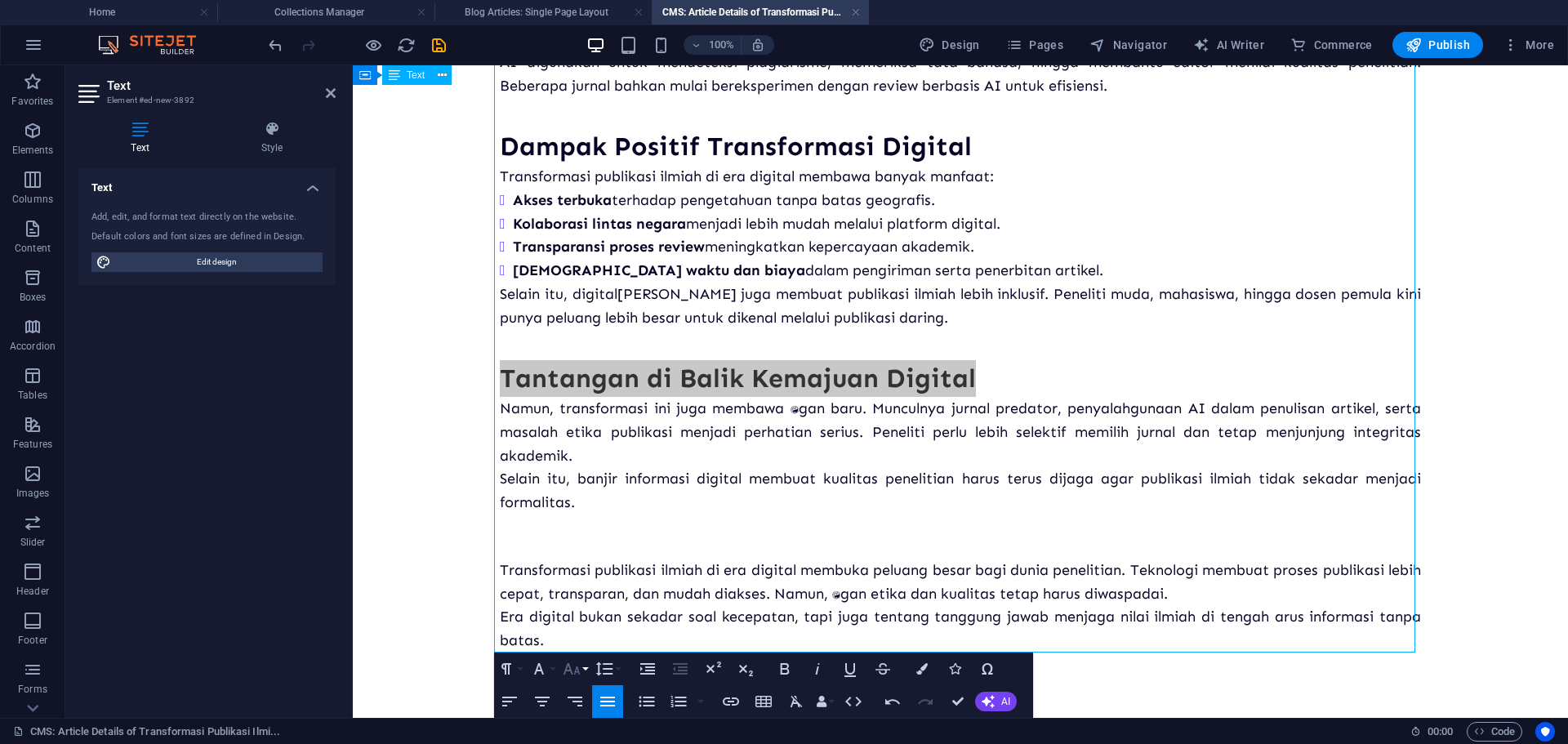
click at [568, 670] on icon "button" at bounding box center [570, 669] width 17 height 12
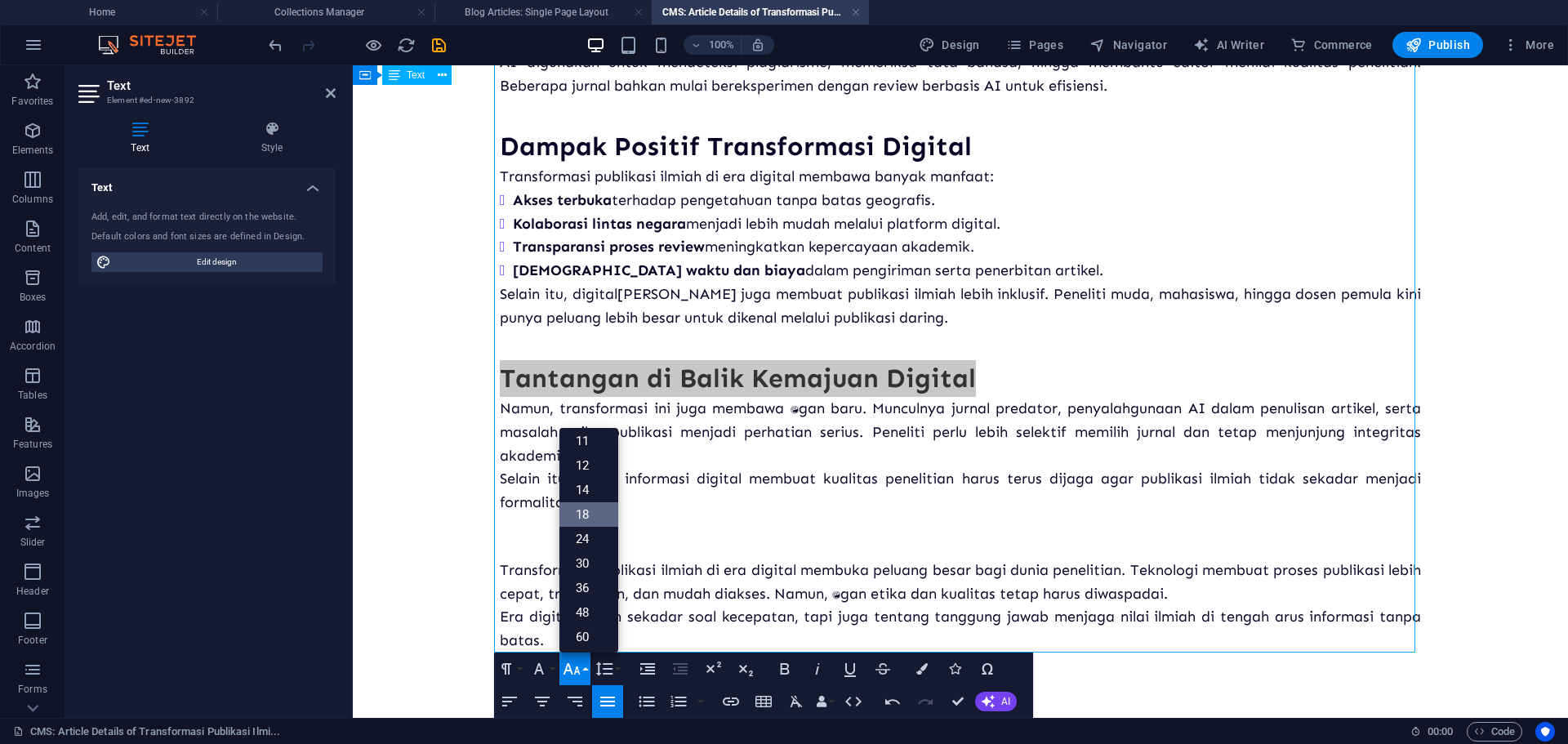
scroll to position [82, 0]
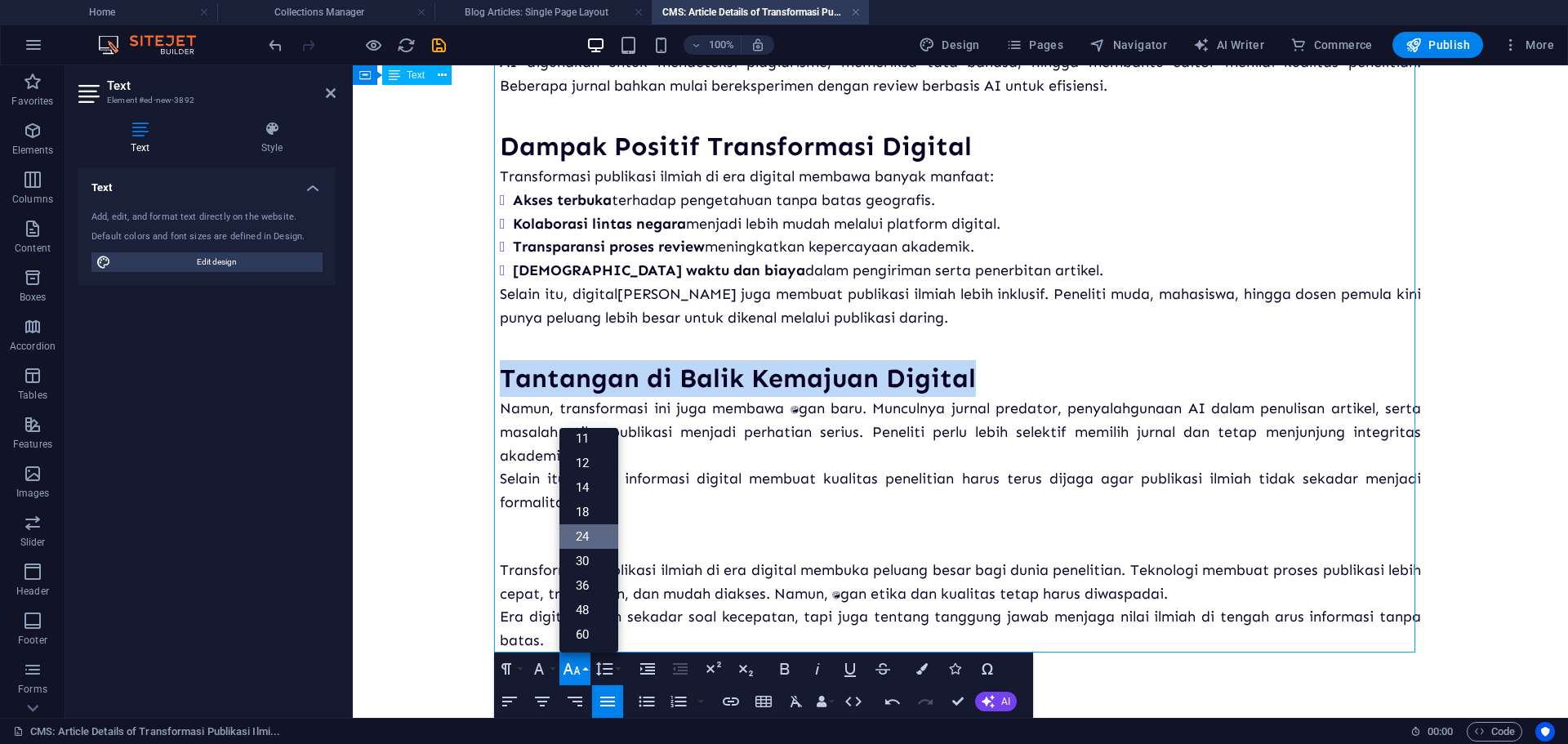
click at [592, 540] on link "24" at bounding box center [589, 536] width 59 height 25
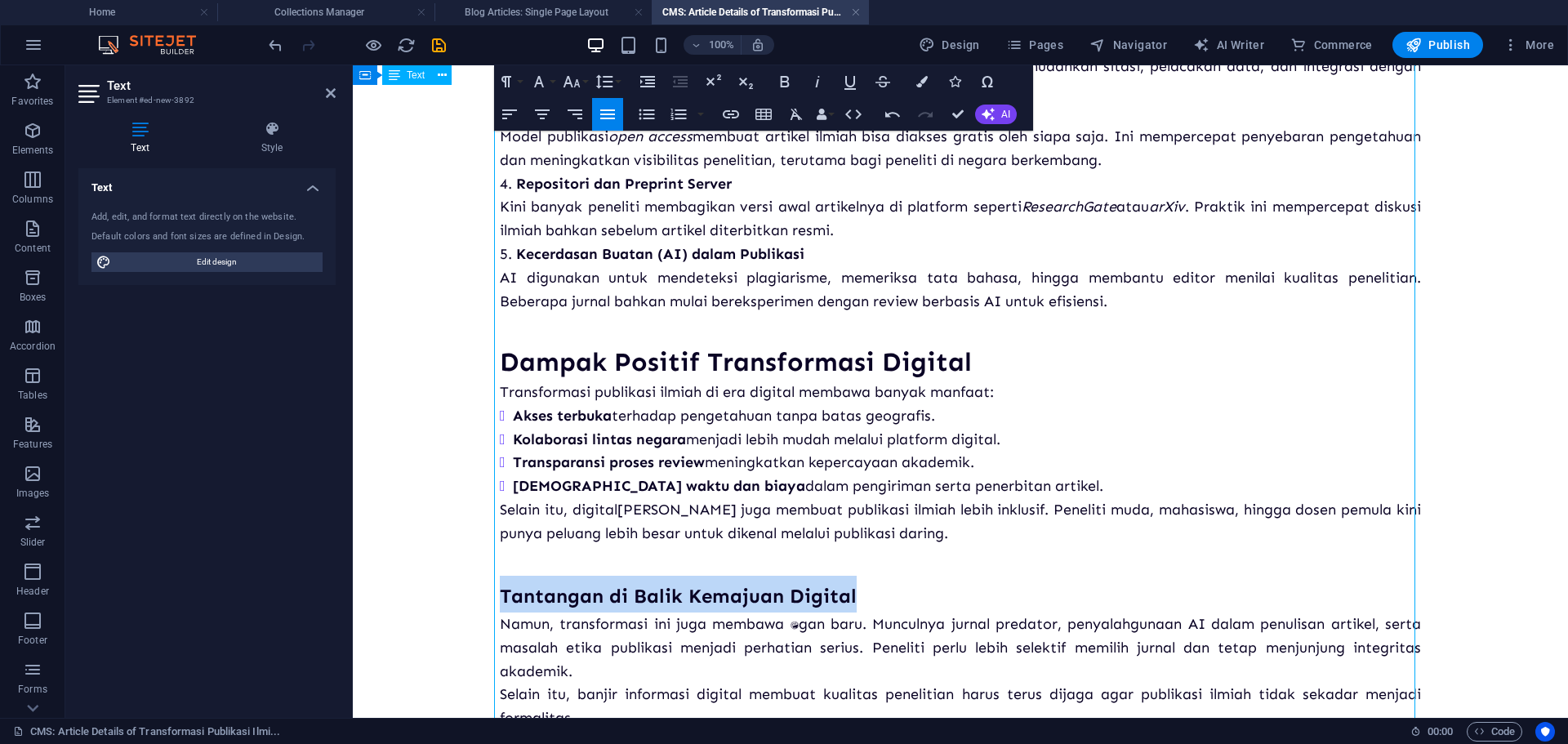
scroll to position [500, 0]
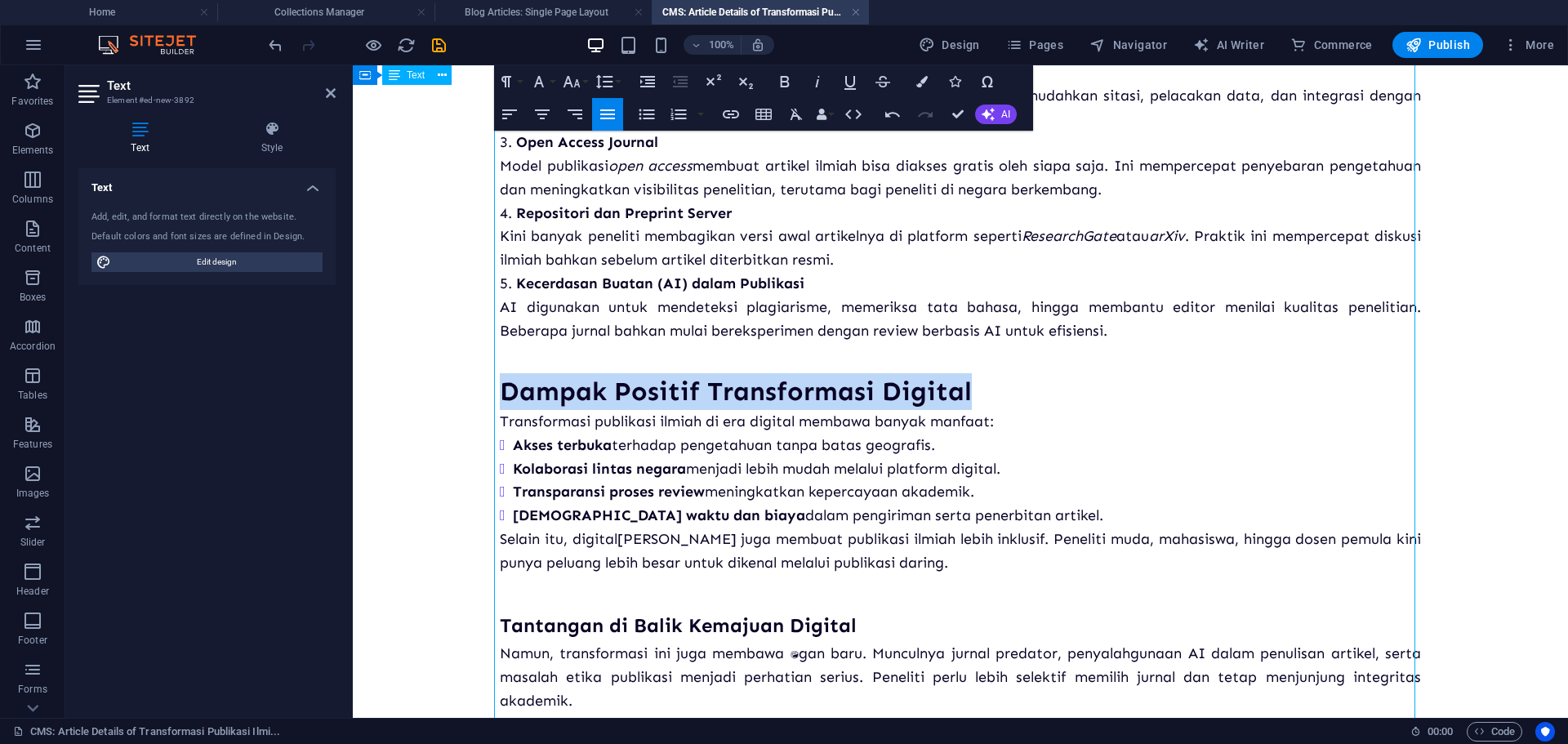
drag, startPoint x: 995, startPoint y: 403, endPoint x: 579, endPoint y: 157, distance: 483.3
click at [499, 354] on div "Publikasi ilmiah kini tidak lagi sebatas jurnal cetak di rak perpustakaan. Duni…" at bounding box center [960, 281] width 921 height 1230
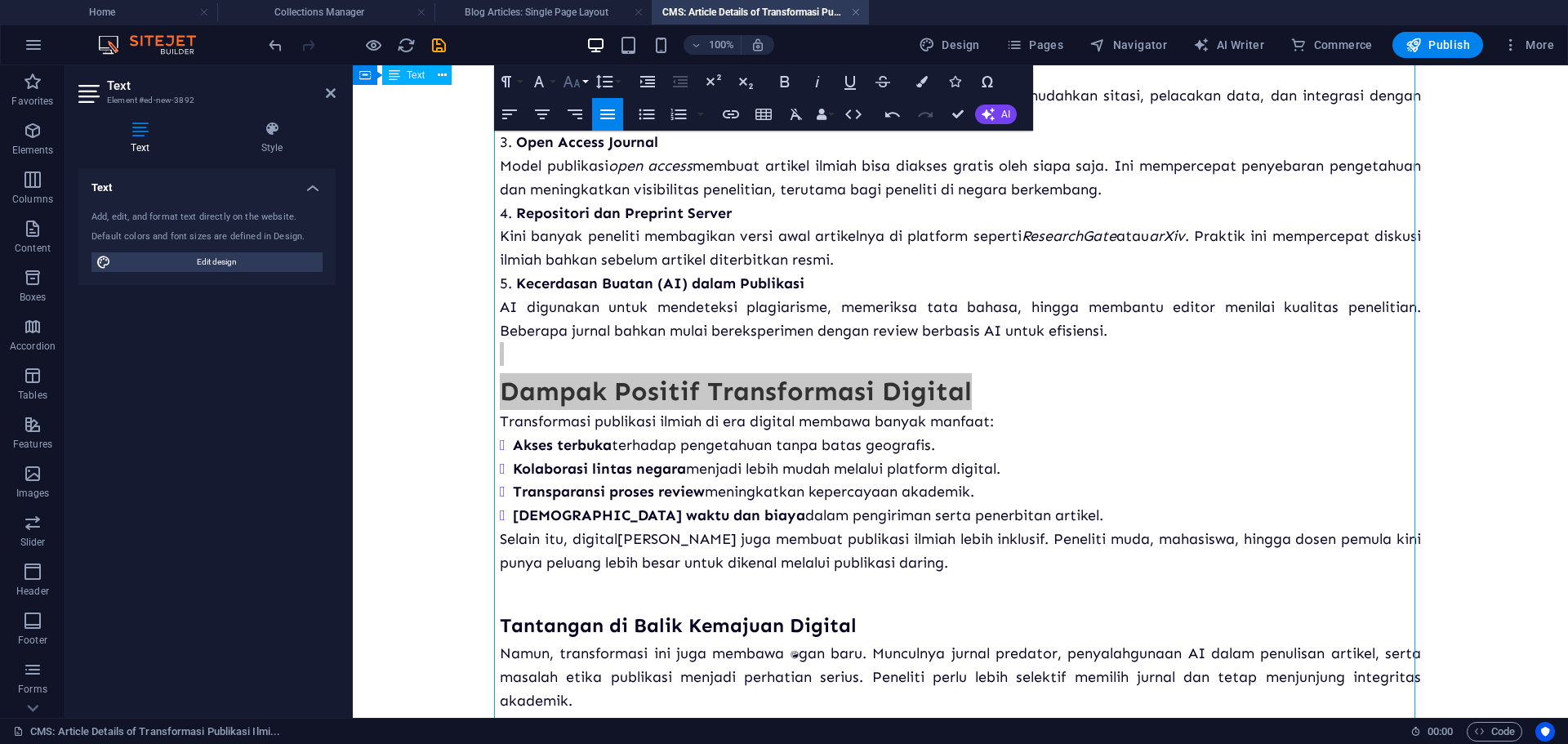
click at [575, 80] on icon "button" at bounding box center [571, 82] width 20 height 20
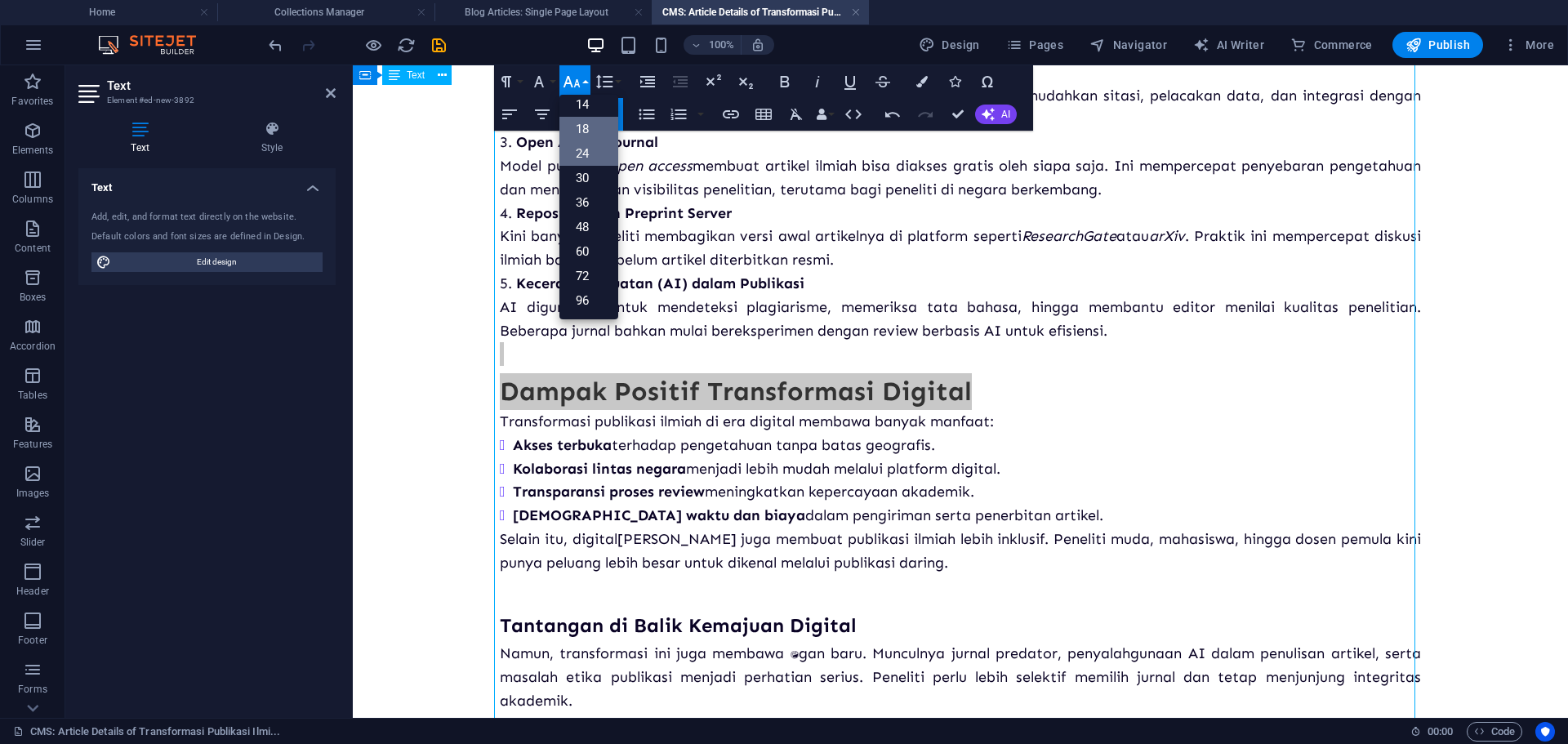
scroll to position [131, 0]
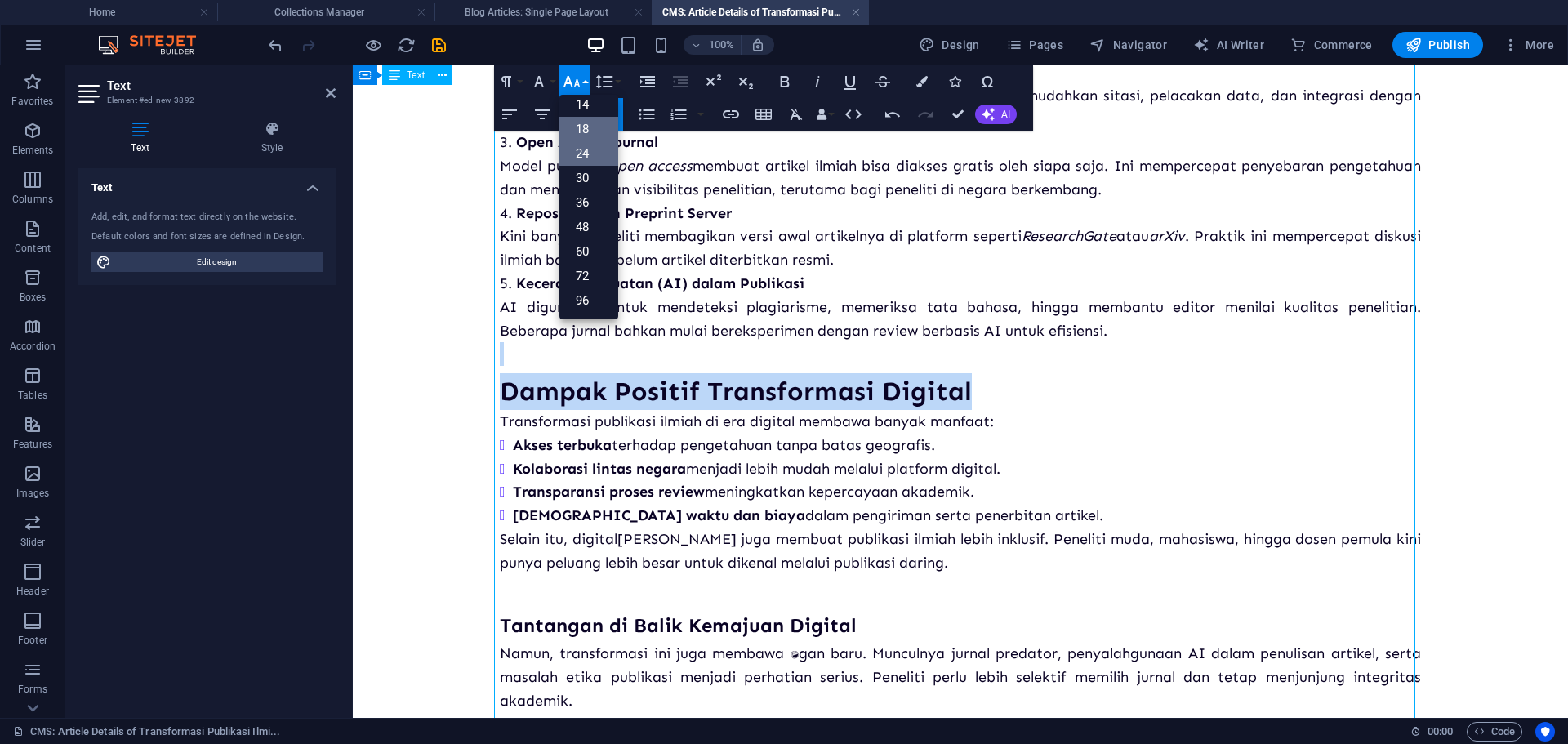
click at [582, 156] on link "24" at bounding box center [589, 153] width 59 height 25
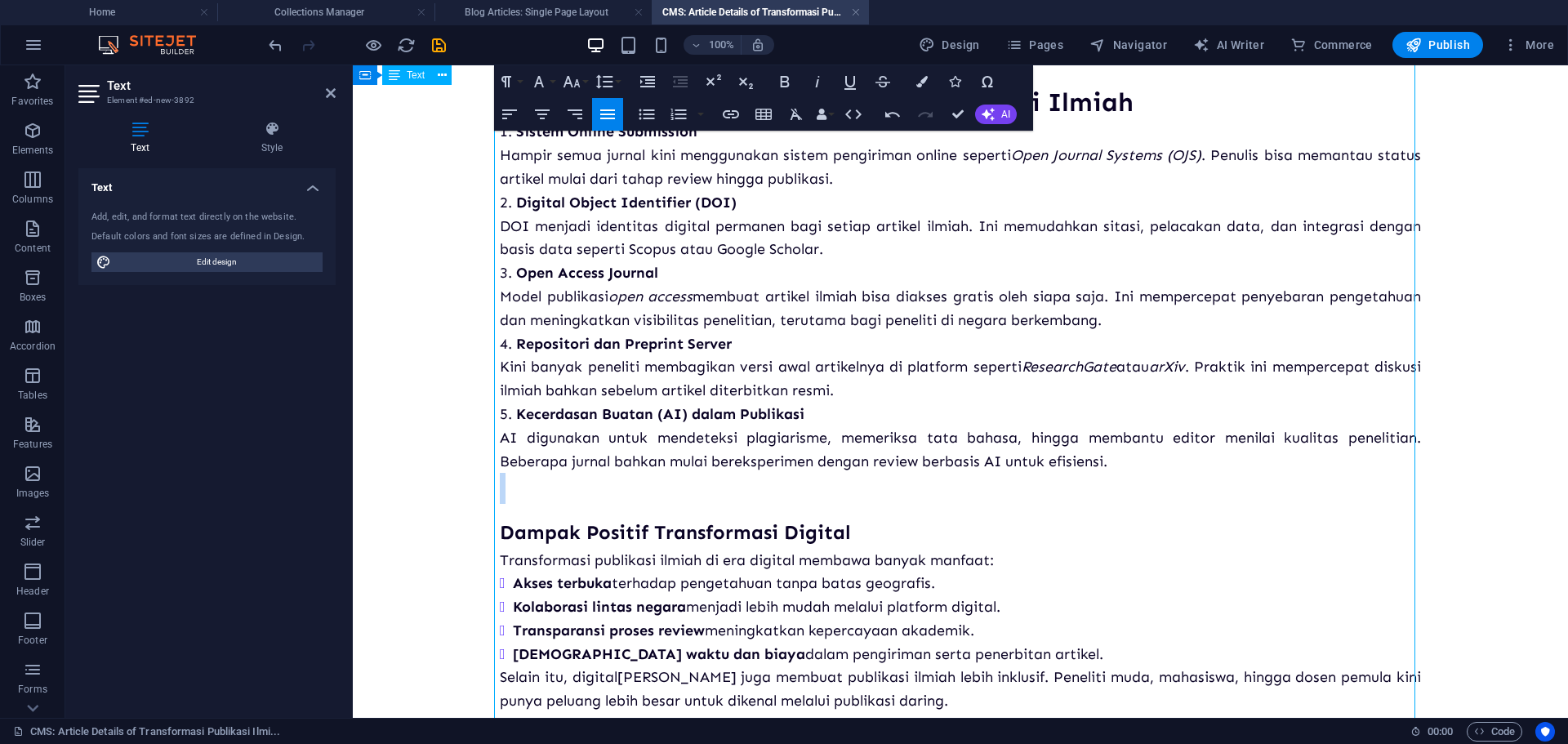
scroll to position [255, 0]
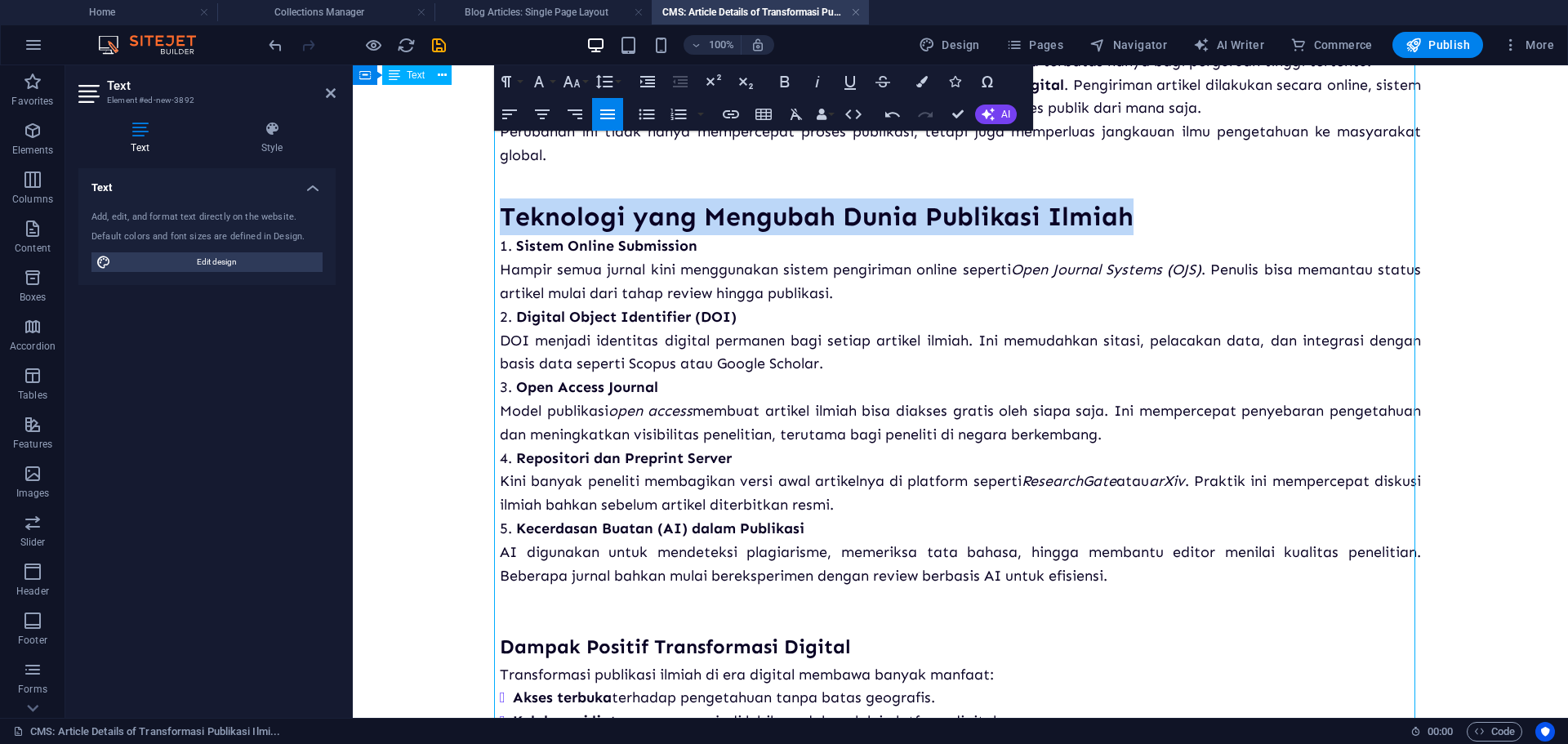
drag, startPoint x: 960, startPoint y: 204, endPoint x: 499, endPoint y: 208, distance: 461.0
click at [499, 208] on h3 "Teknologi yang Mengubah Dunia Publikasi Ilmiah" at bounding box center [960, 216] width 921 height 36
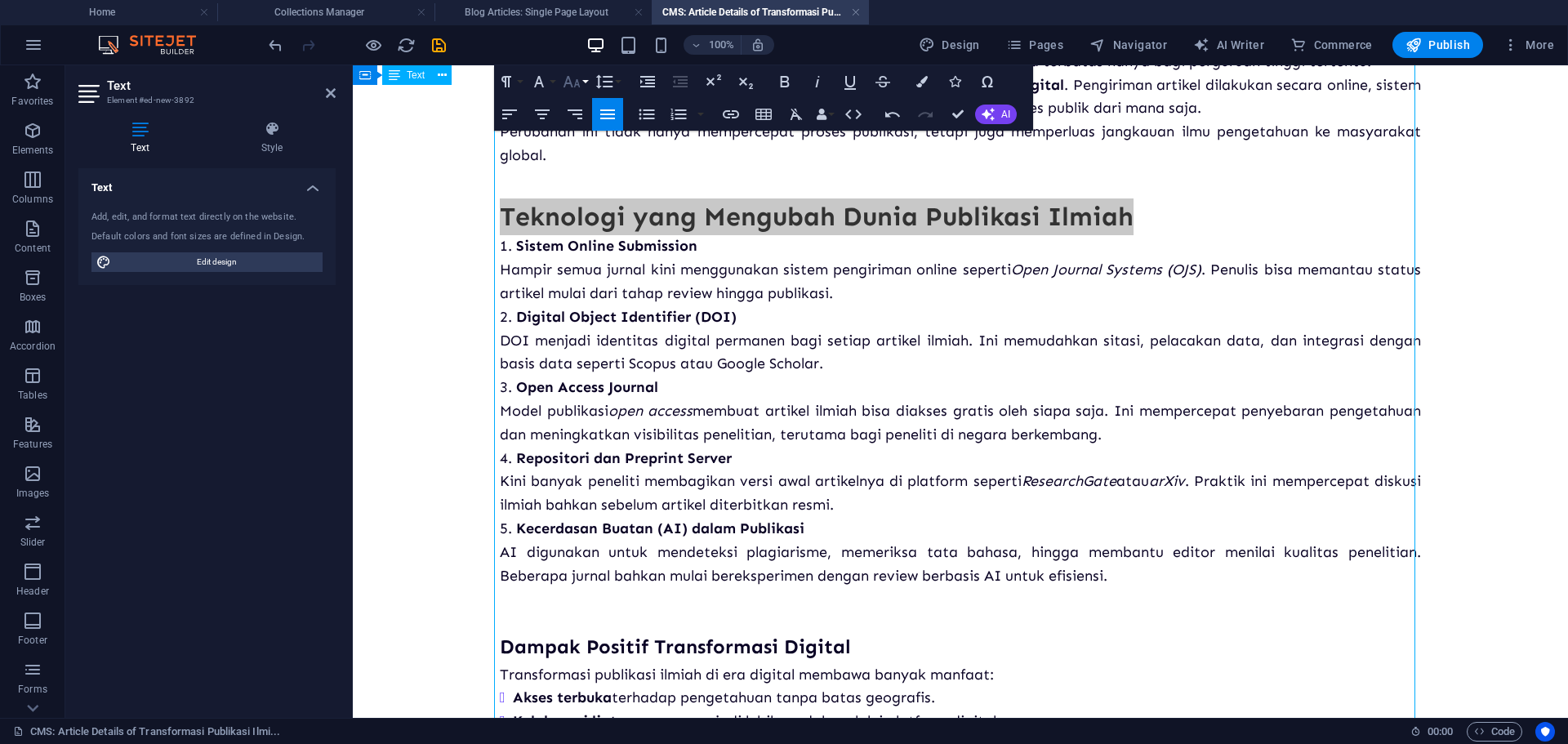
click at [574, 82] on icon "button" at bounding box center [571, 82] width 20 height 20
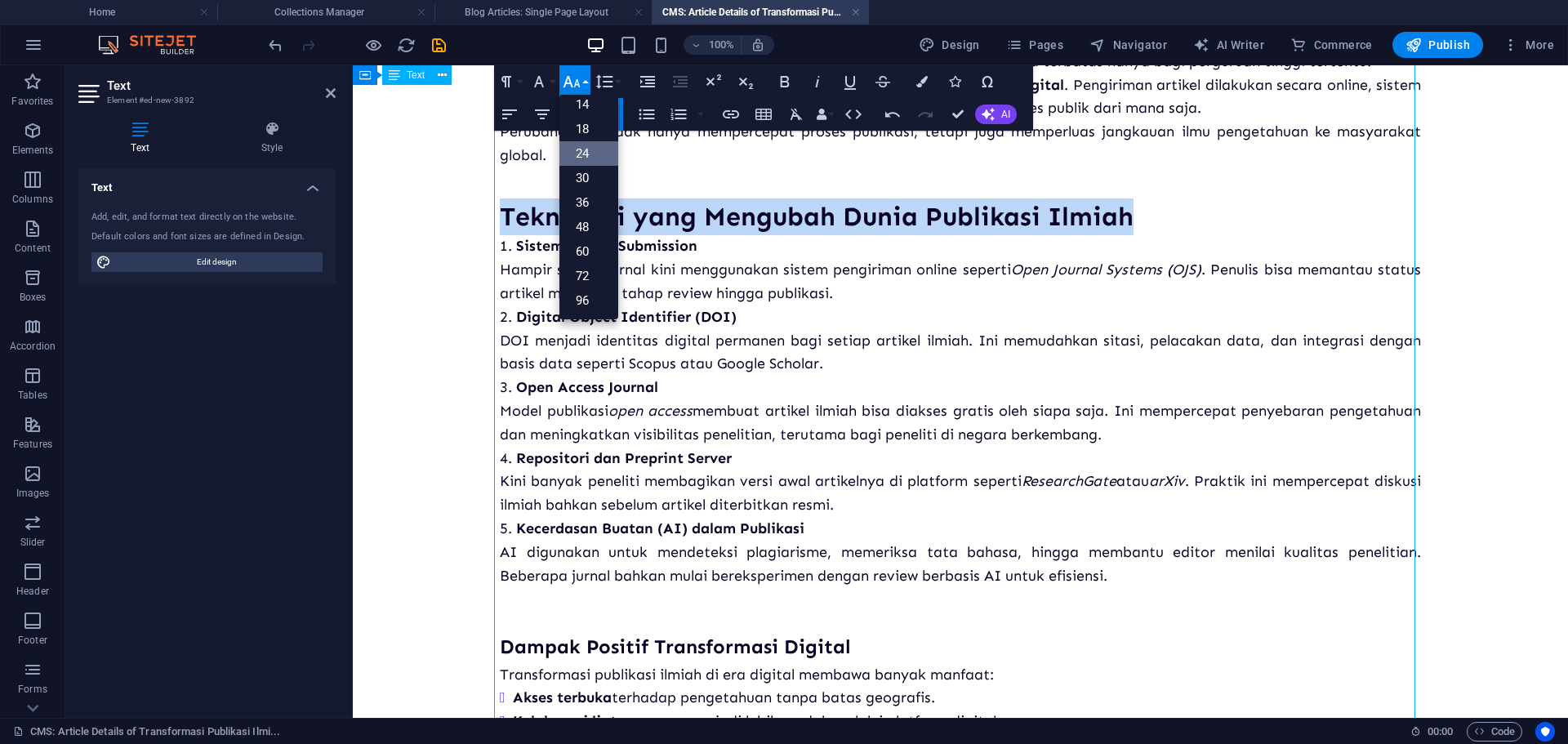
click at [596, 156] on link "24" at bounding box center [589, 153] width 59 height 25
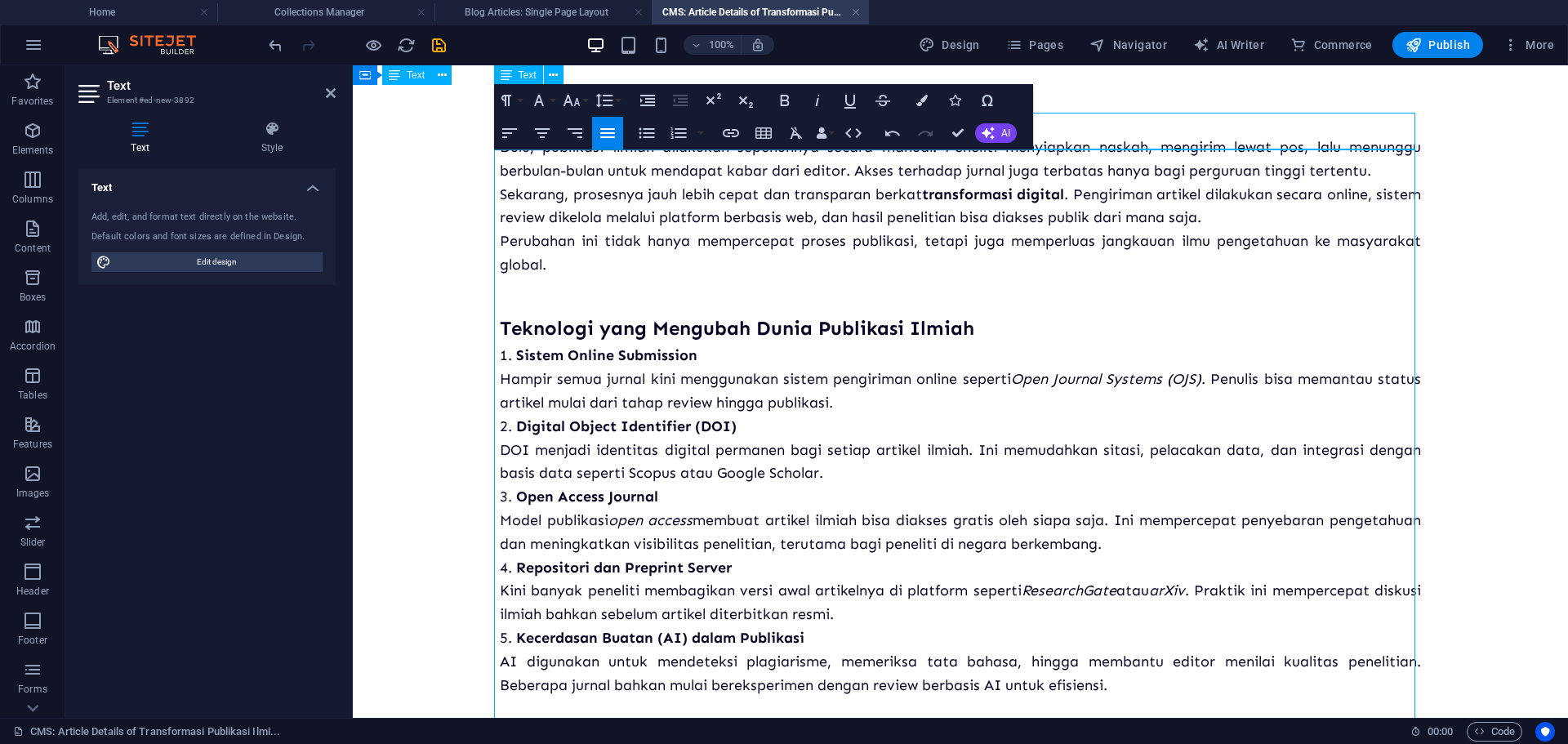
scroll to position [0, 0]
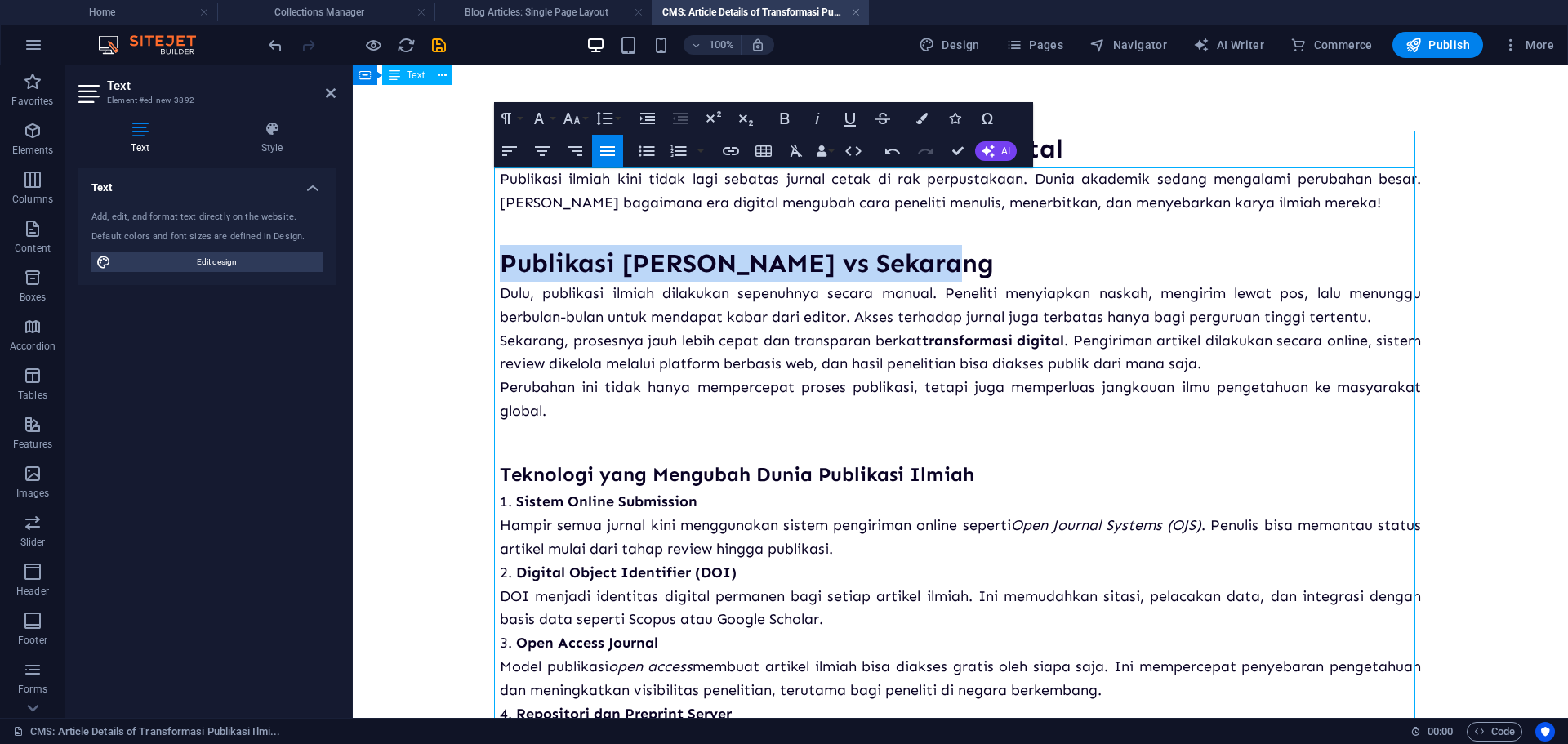
drag, startPoint x: 936, startPoint y: 270, endPoint x: 459, endPoint y: 255, distance: 477.2
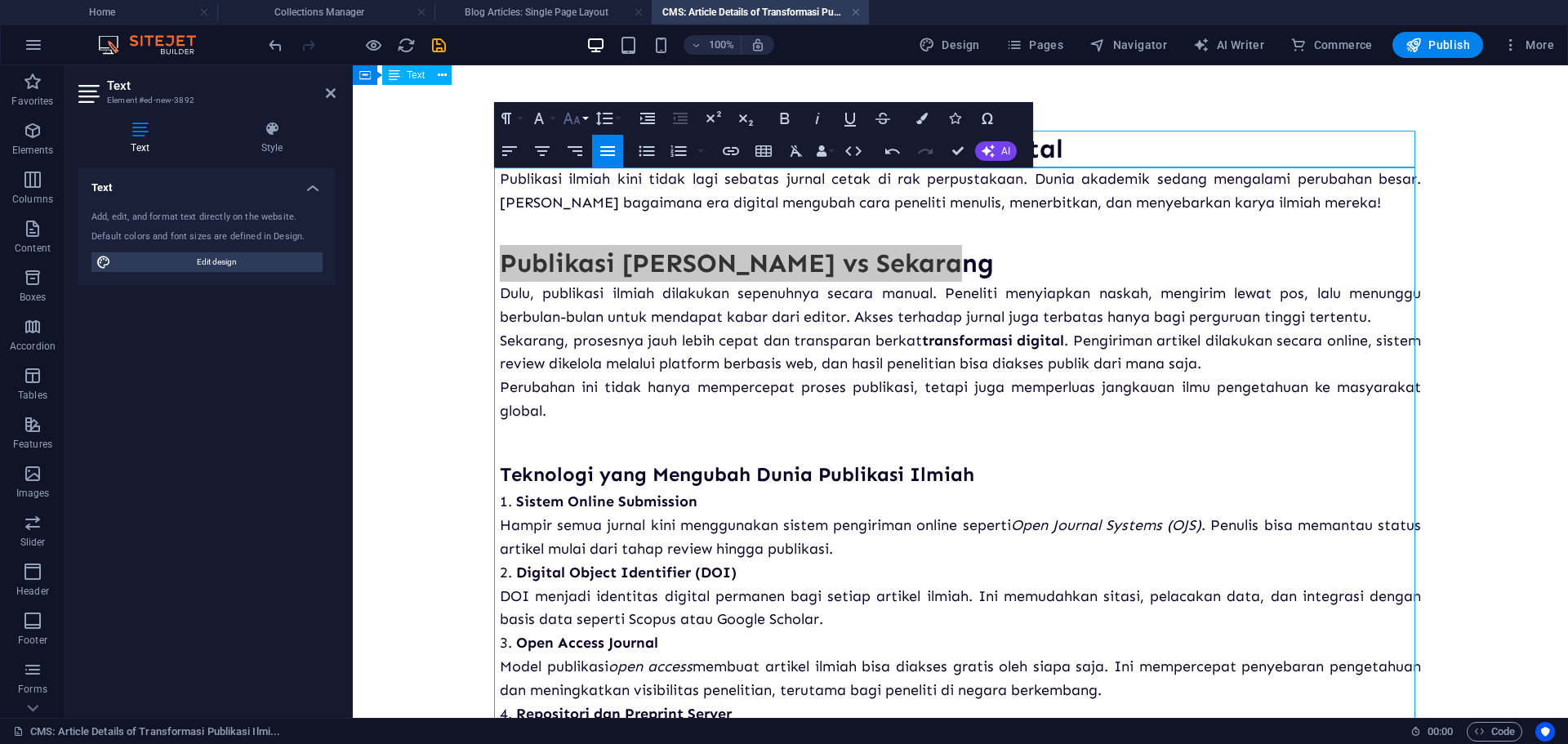
click at [580, 114] on icon "button" at bounding box center [571, 118] width 20 height 20
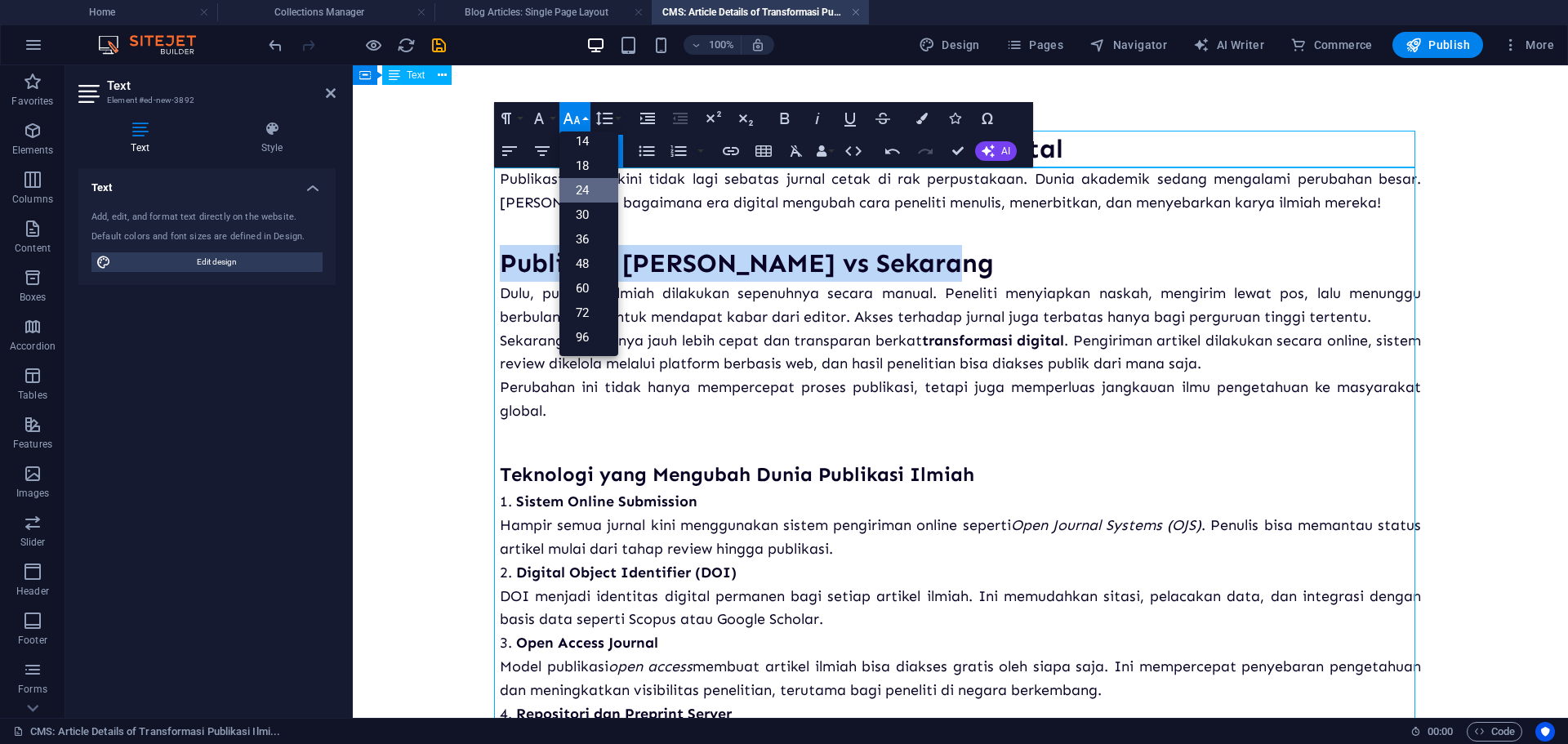
click at [590, 196] on link "24" at bounding box center [589, 191] width 59 height 25
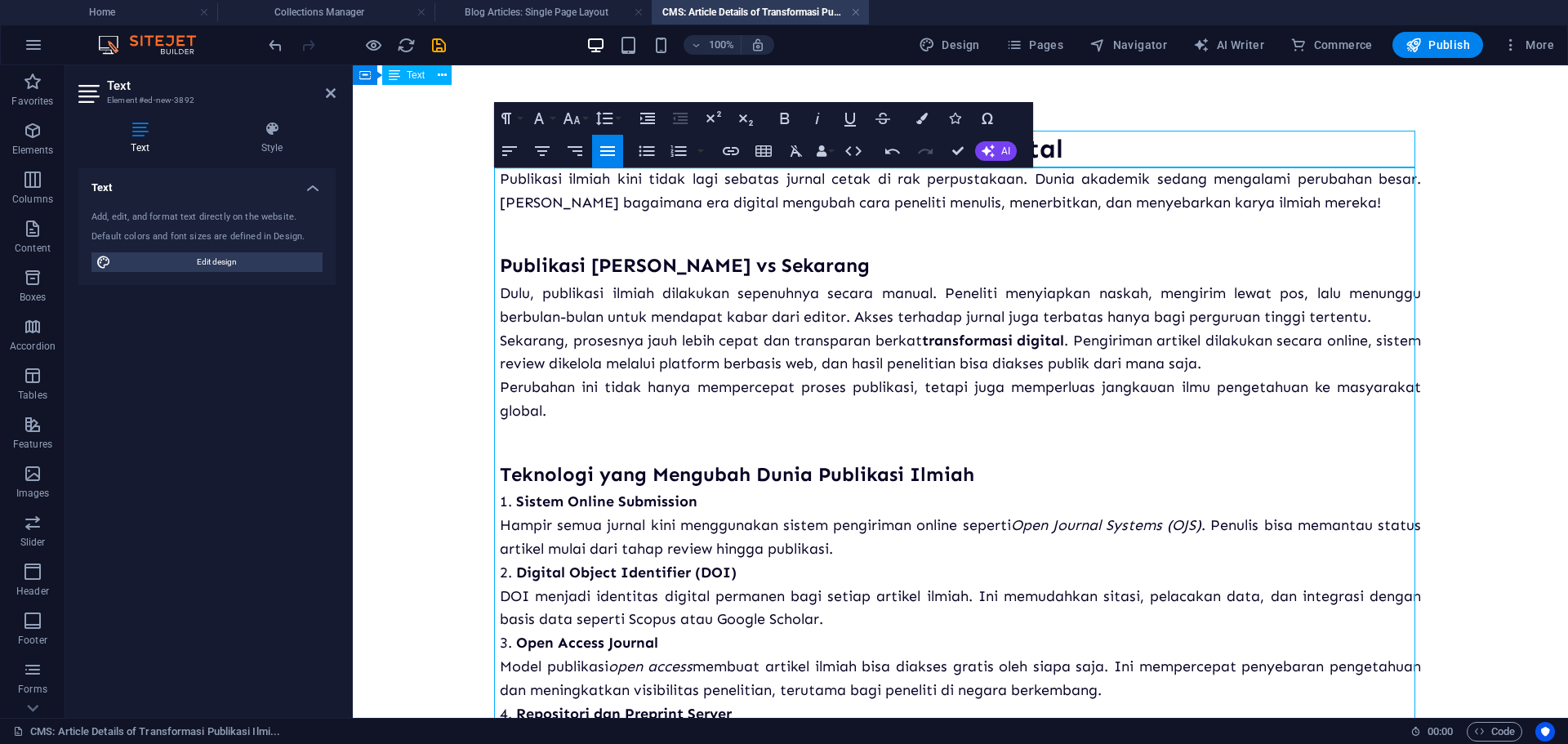
click at [782, 346] on p "Sekarang, prosesnya jauh lebih cepat dan transparan berkat transformasi digital…" at bounding box center [960, 352] width 921 height 47
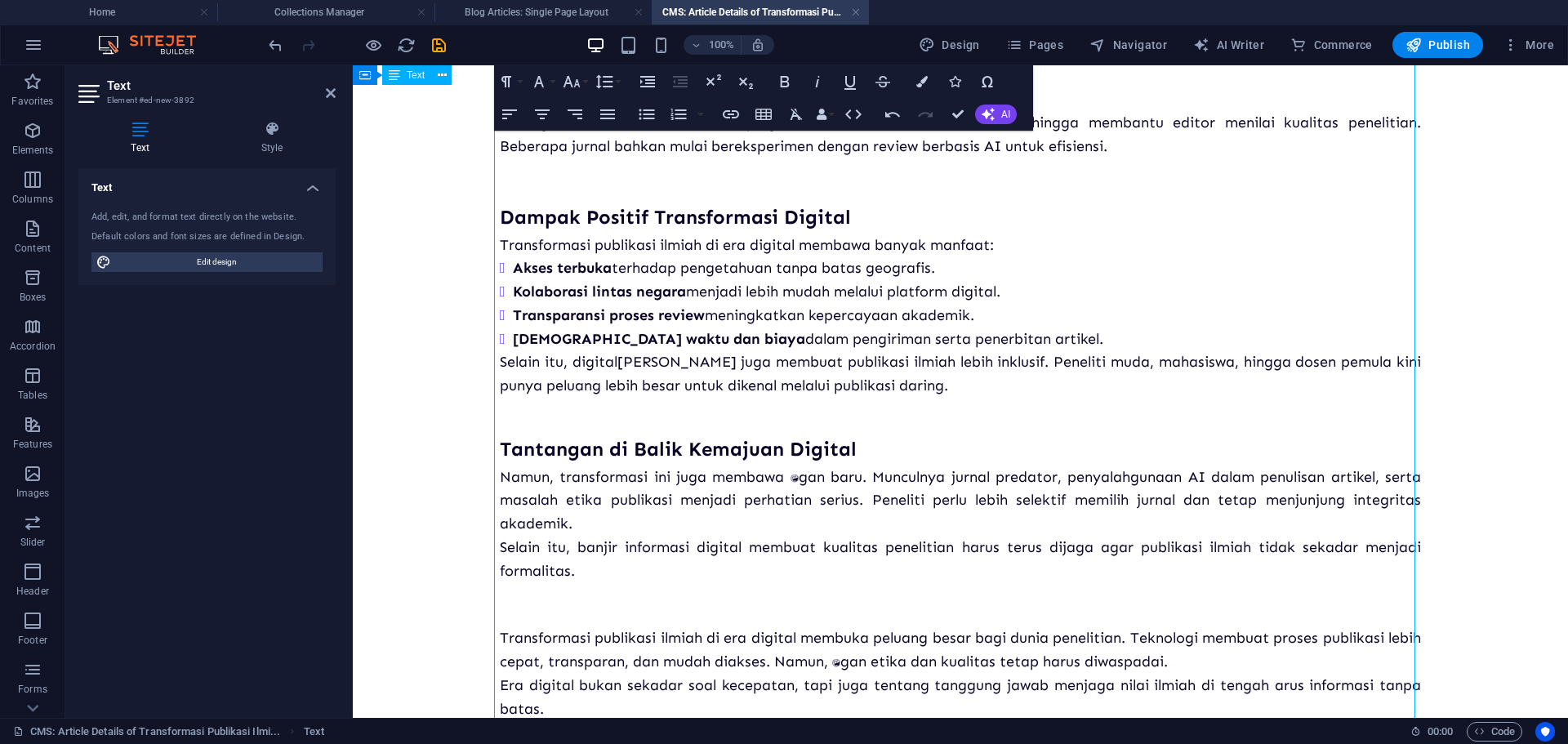
scroll to position [754, 0]
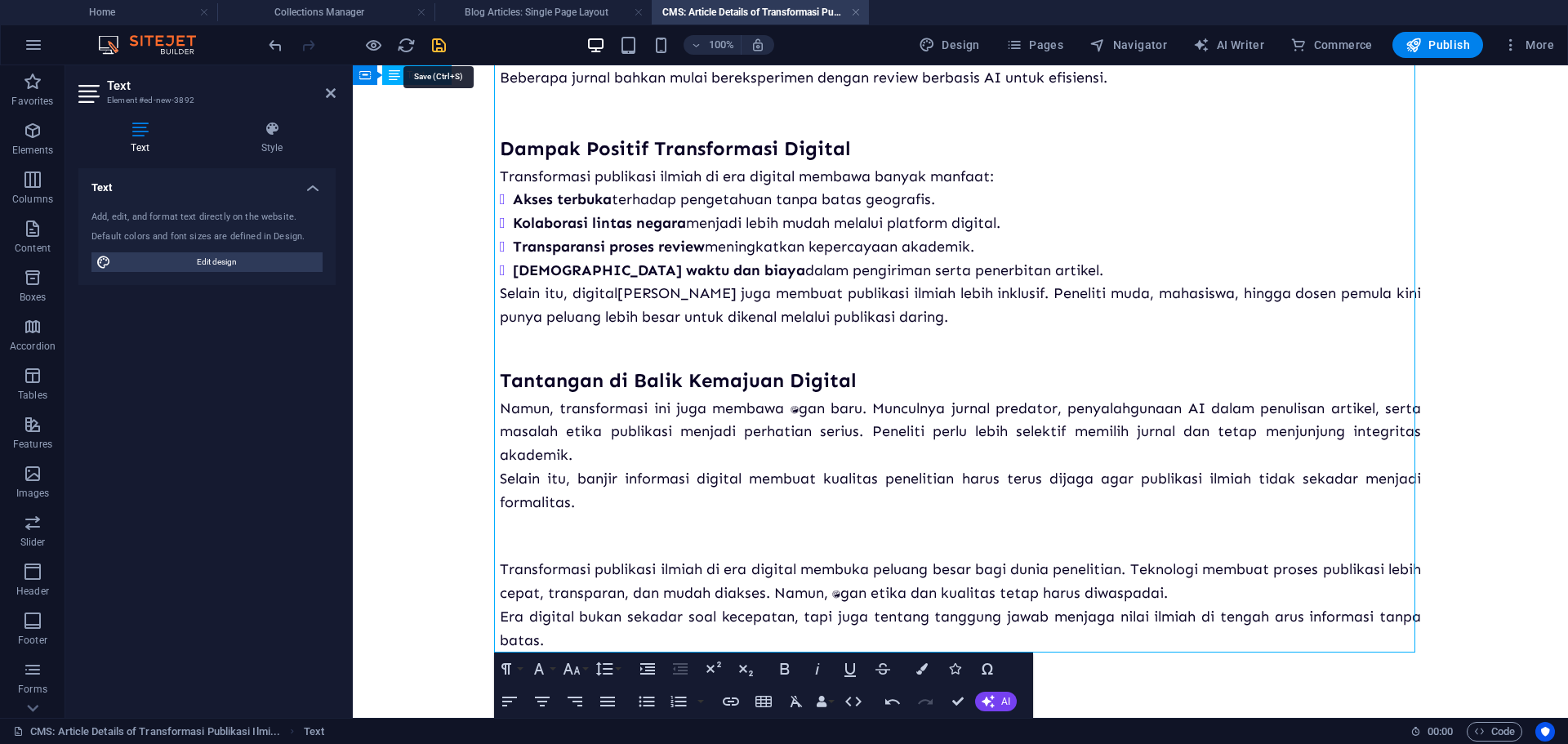
click at [435, 42] on icon "save" at bounding box center [438, 45] width 19 height 19
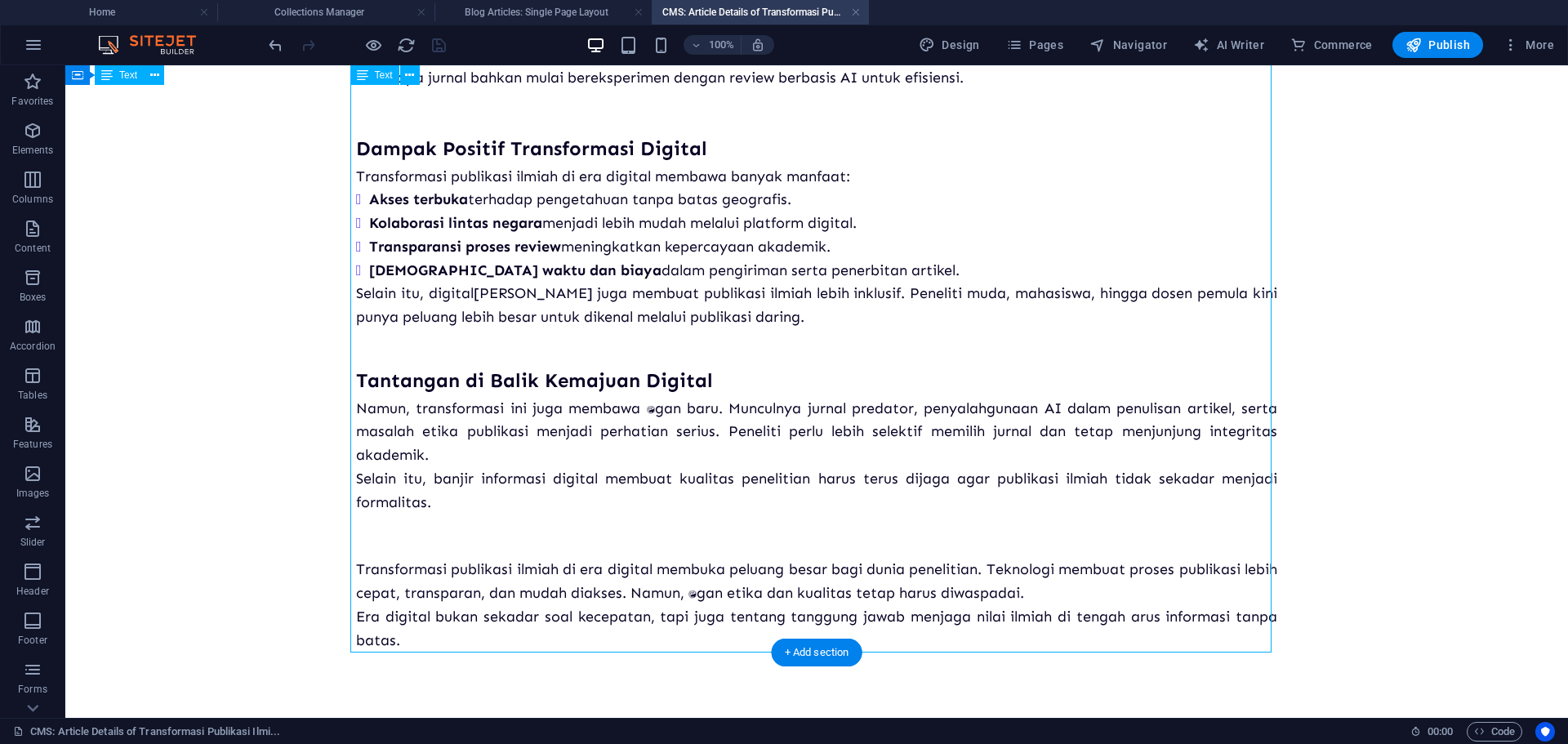
click at [723, 609] on div "Publikasi ilmiah kini tidak lagi sebatas jurnal cetak di rak perpustakaan. Duni…" at bounding box center [816, 33] width 921 height 1239
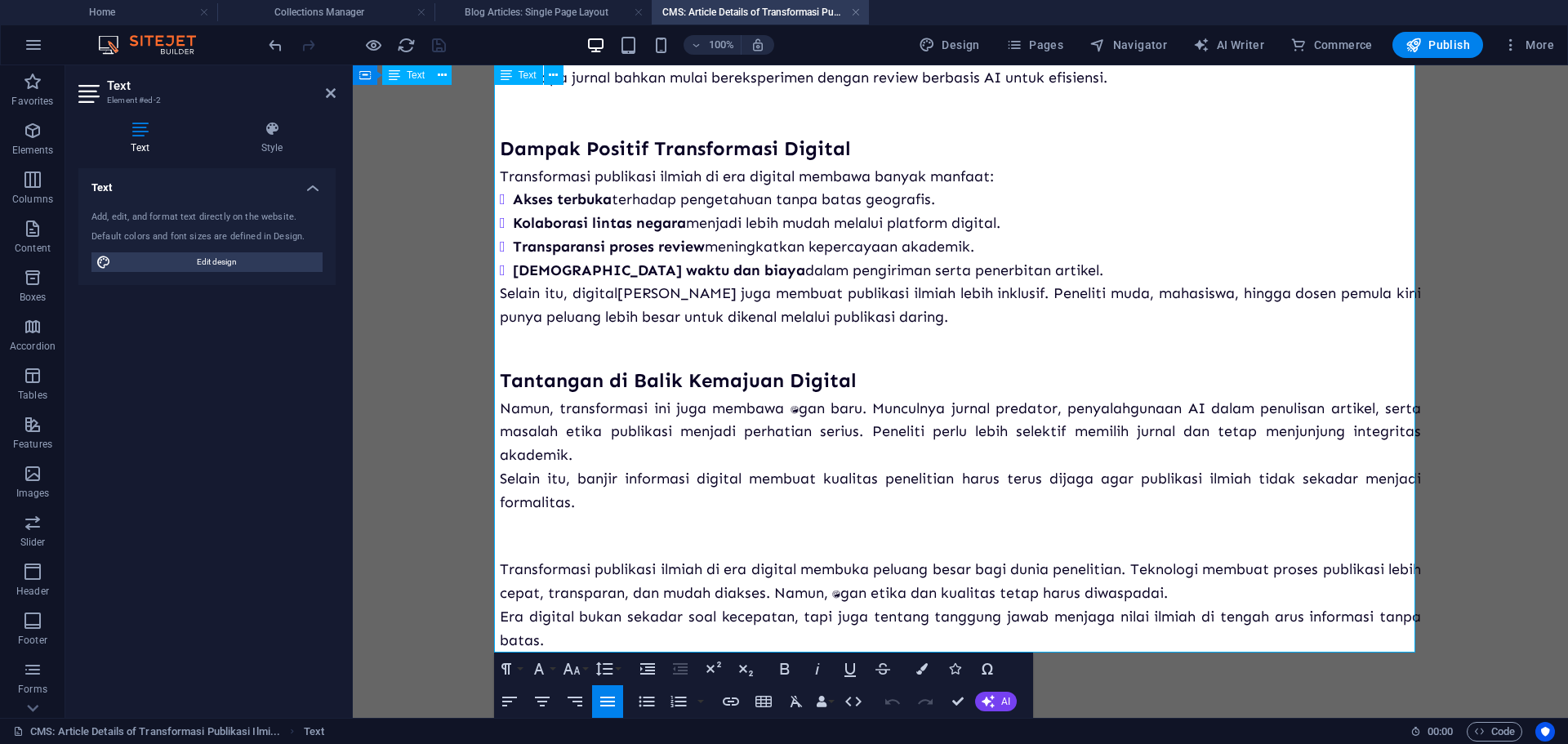
click at [869, 586] on p "Transformasi publikasi ilmiah di era digital membuka peluang besar bagi dunia p…" at bounding box center [960, 605] width 921 height 94
click at [794, 406] on p "Namun, transformasi ini juga membawa tantangan baru. Munculnya jurnal predator,…" at bounding box center [960, 431] width 921 height 70
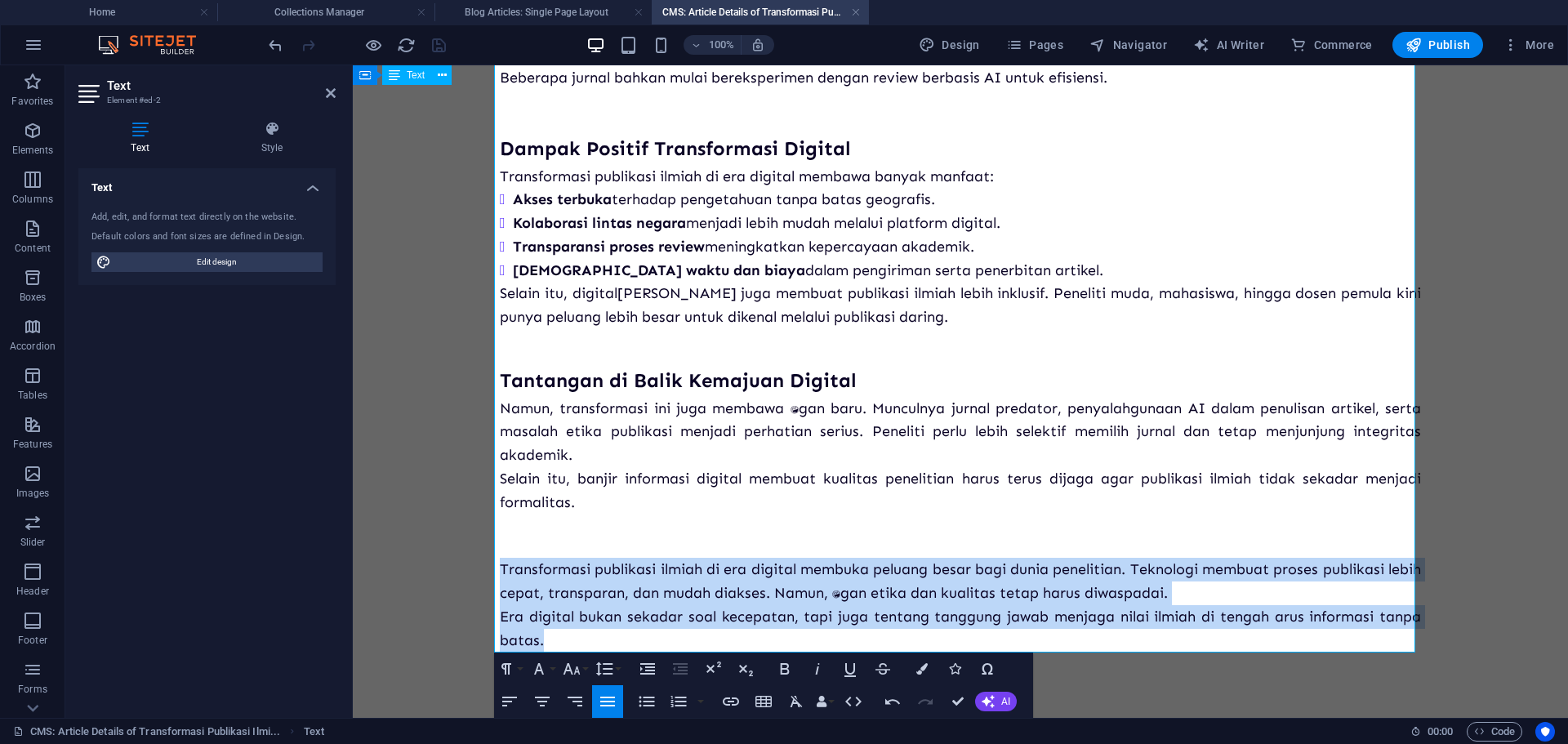
drag, startPoint x: 576, startPoint y: 642, endPoint x: 491, endPoint y: 562, distance: 116.7
click at [491, 562] on div "Transformasi Publikasi Ilmiah di Era Digital Publikasi ilmiah kini tidak lagi s…" at bounding box center [960, 14] width 947 height 1406
copy p "Transformasi publikasi ilmiah di era digital membuka peluang besar bagi dunia p…"
click at [1498, 308] on body "Transformasi Publikasi Ilmiah di Era Digital Publikasi ilmiah kini tidak lagi s…" at bounding box center [960, 14] width 1215 height 1406
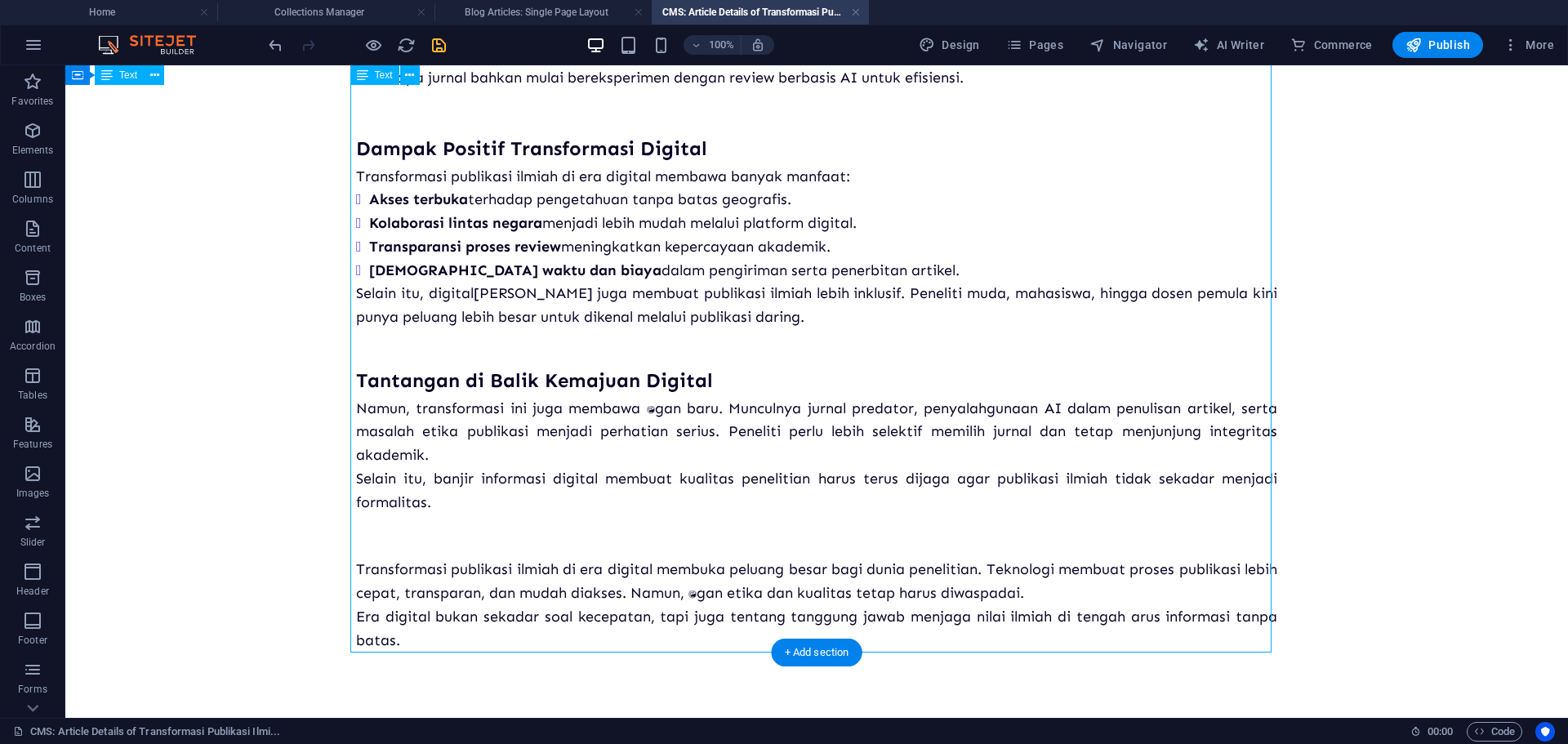
click at [620, 421] on div "Publikasi ilmiah kini tidak lagi sebatas jurnal cetak di rak perpustakaan. Duni…" at bounding box center [816, 33] width 921 height 1239
click at [650, 431] on div "Publikasi ilmiah kini tidak lagi sebatas jurnal cetak di rak perpustakaan. Duni…" at bounding box center [816, 33] width 921 height 1239
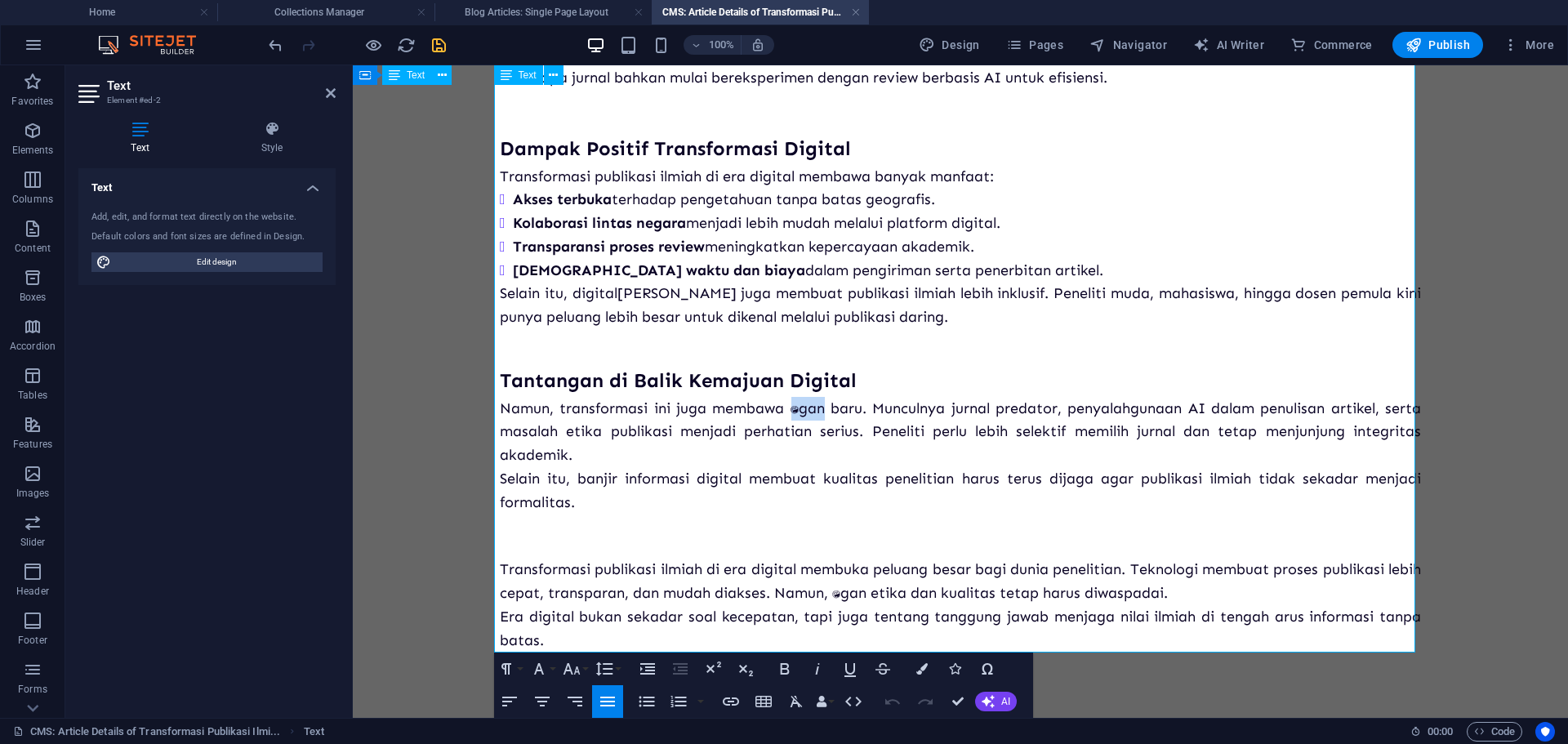
drag, startPoint x: 818, startPoint y: 406, endPoint x: 786, endPoint y: 407, distance: 32.0
click at [786, 407] on p "Namun, transformasi ini juga membawa tantangan baru. Munculnya jurnal predator,…" at bounding box center [960, 431] width 921 height 70
drag, startPoint x: 859, startPoint y: 406, endPoint x: 783, endPoint y: 406, distance: 76.0
click at [783, 406] on p "Namun, transformasi ini juga membawa t​ antangan baru. Munculnya jurnal predato…" at bounding box center [960, 431] width 921 height 70
drag, startPoint x: 852, startPoint y: 405, endPoint x: 788, endPoint y: 413, distance: 64.5
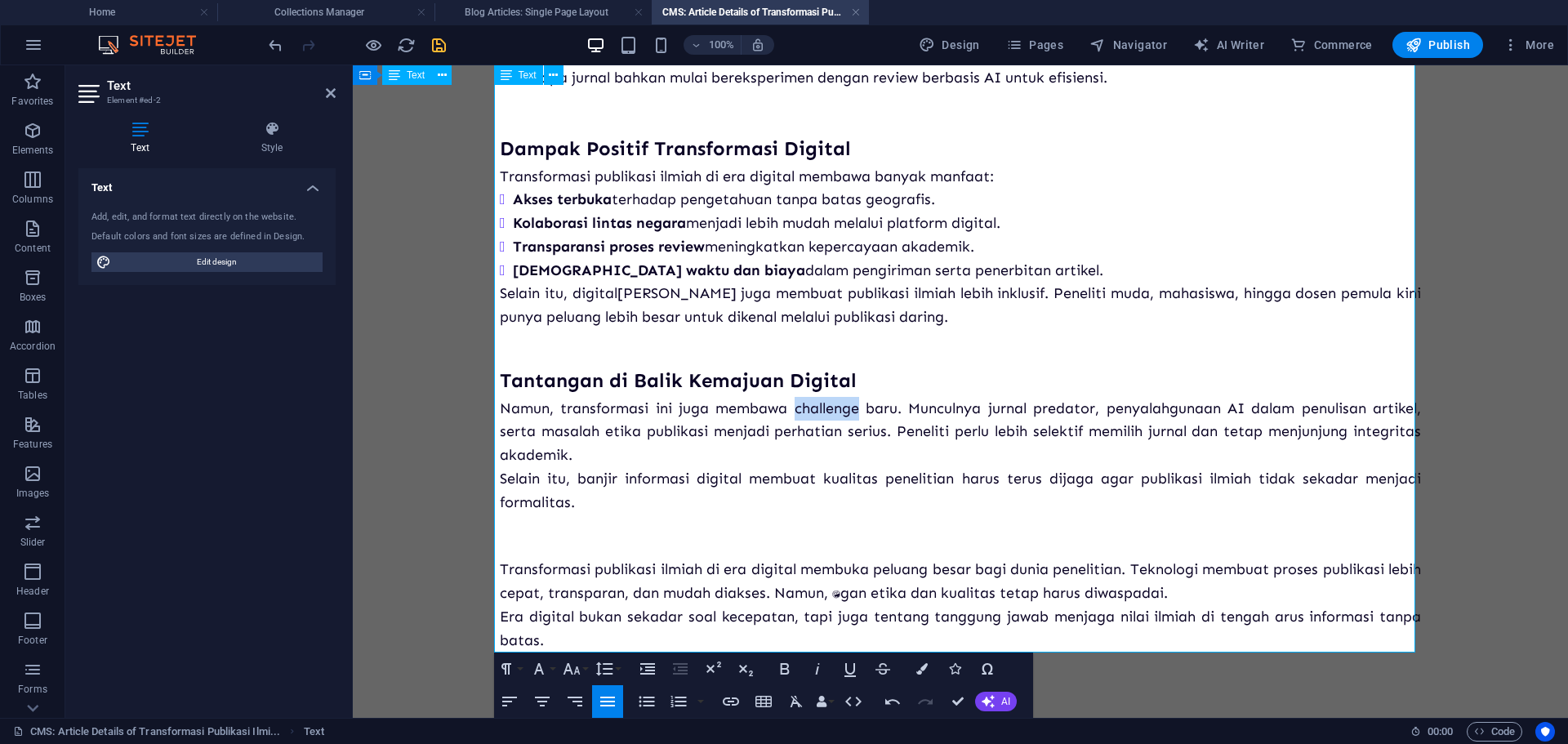
click at [788, 413] on p "Namun, transformasi ini juga membawa challenge baru. Munculnya jurnal predator,…" at bounding box center [960, 431] width 921 height 70
drag, startPoint x: 866, startPoint y: 591, endPoint x: 900, endPoint y: 593, distance: 34.1
click at [900, 593] on p "Transformasi publikasi ilmiah di era digital membuka peluang besar bagi dunia p…" at bounding box center [960, 605] width 921 height 94
click at [981, 547] on h3 at bounding box center [960, 539] width 921 height 36
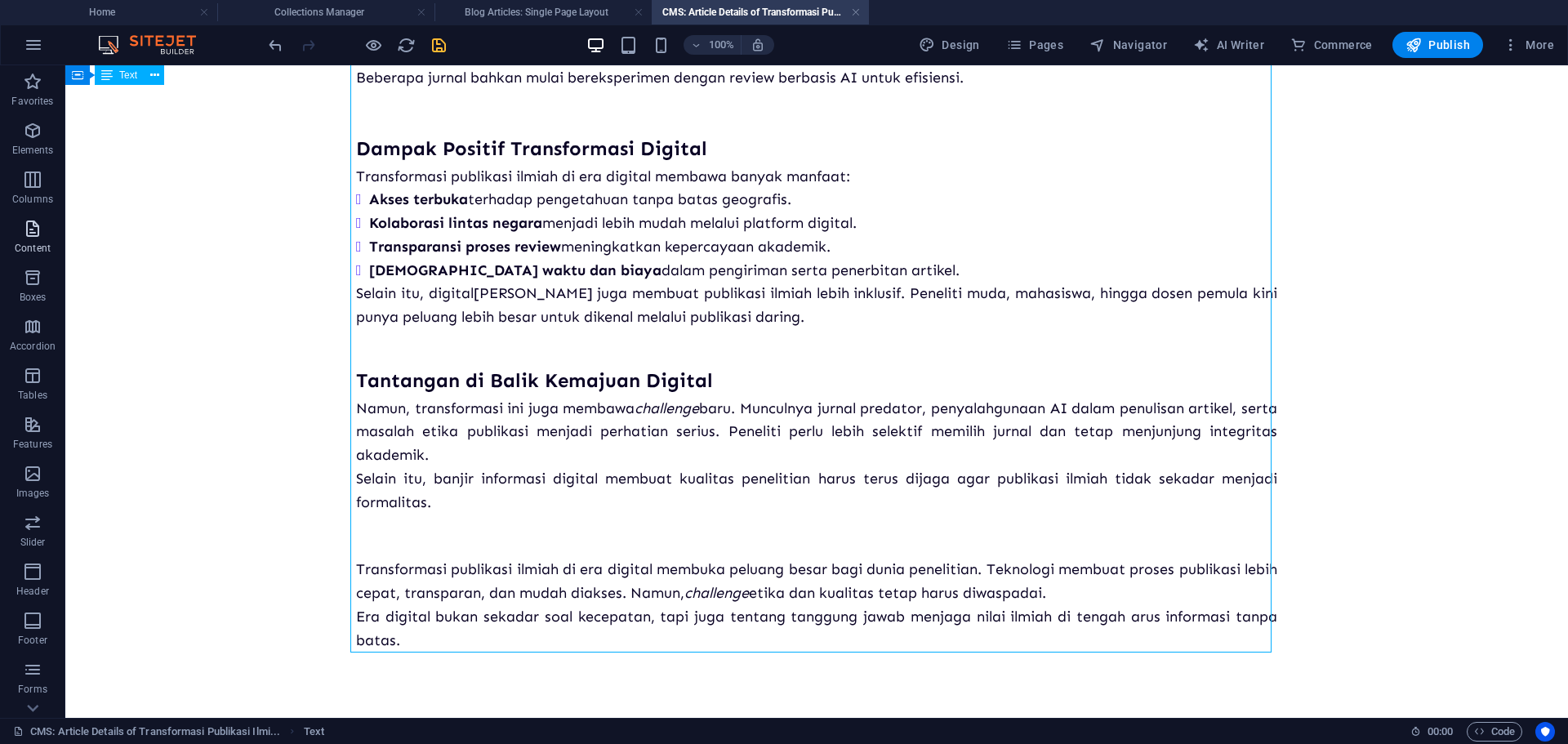
click at [28, 231] on icon "button" at bounding box center [33, 229] width 20 height 20
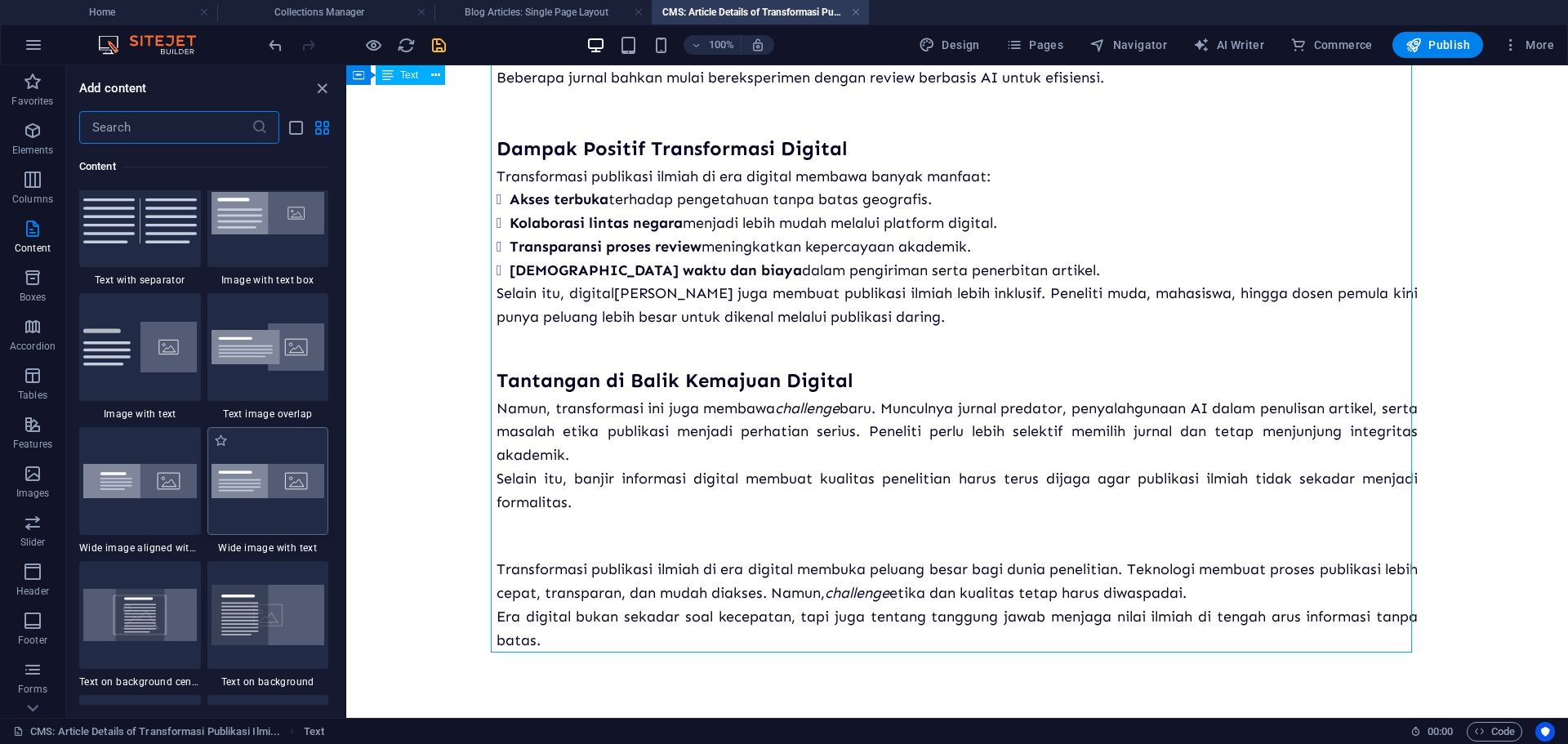
scroll to position [3019, 0]
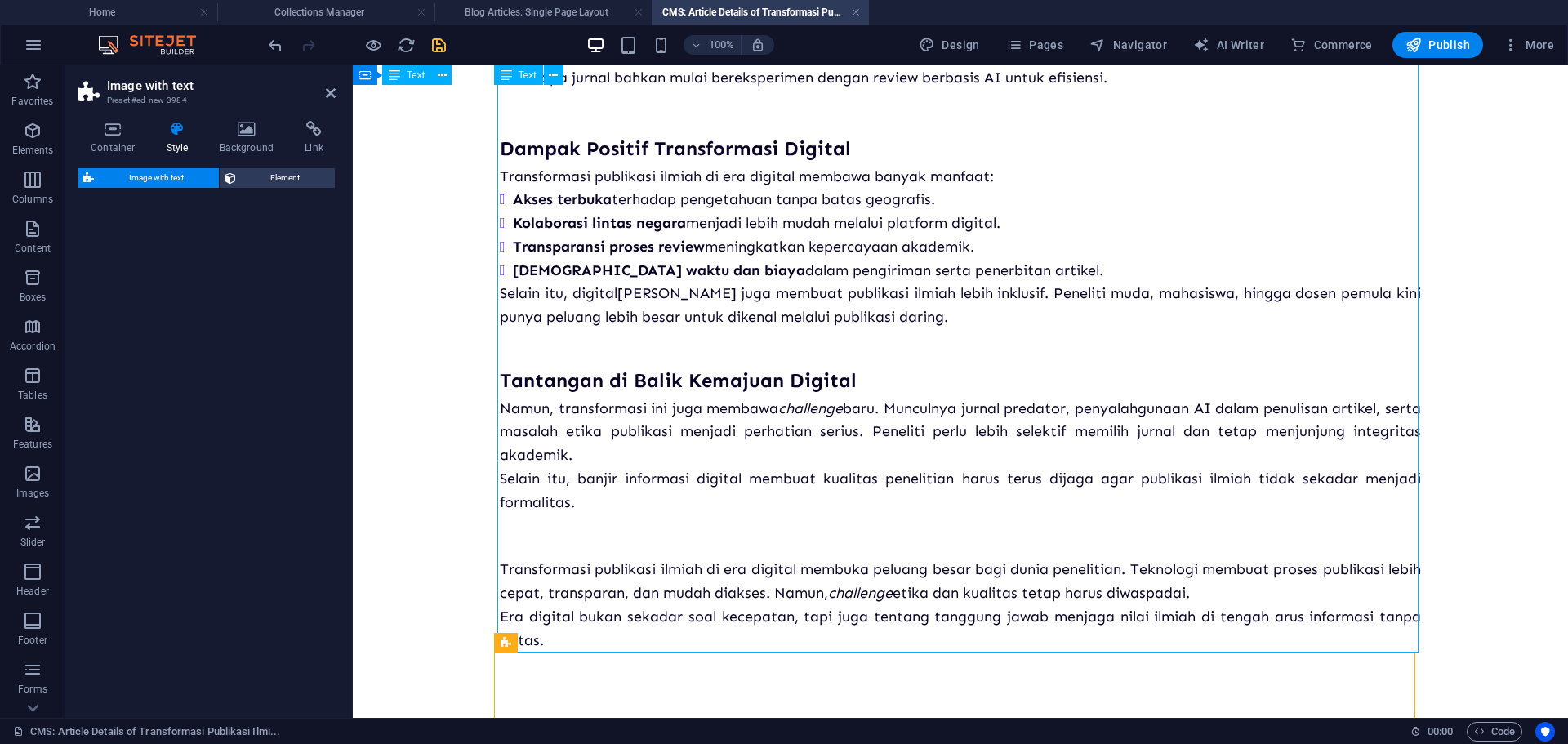
select select "rem"
select select "px"
select select "preset-text-with-image-v4-default"
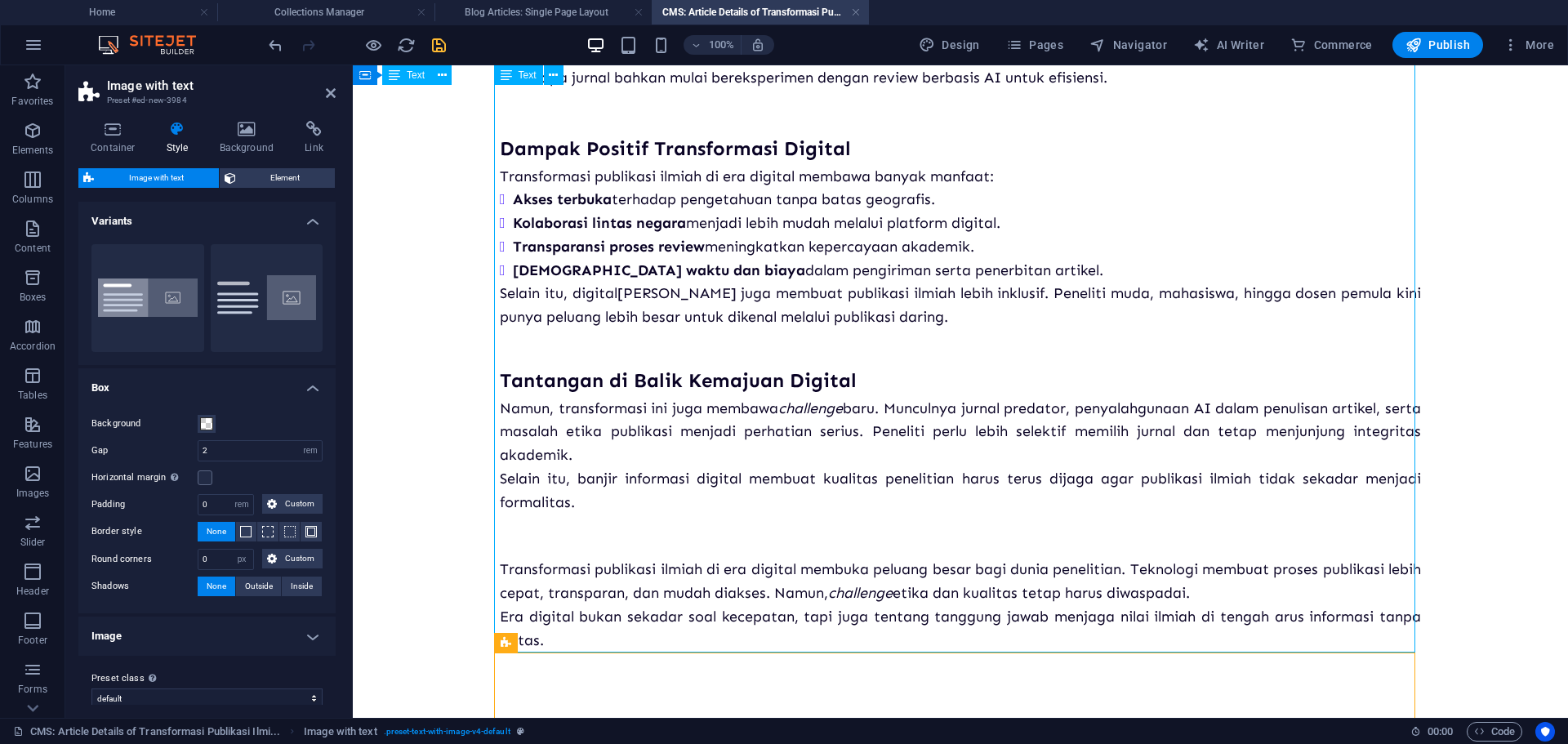
scroll to position [1080, 0]
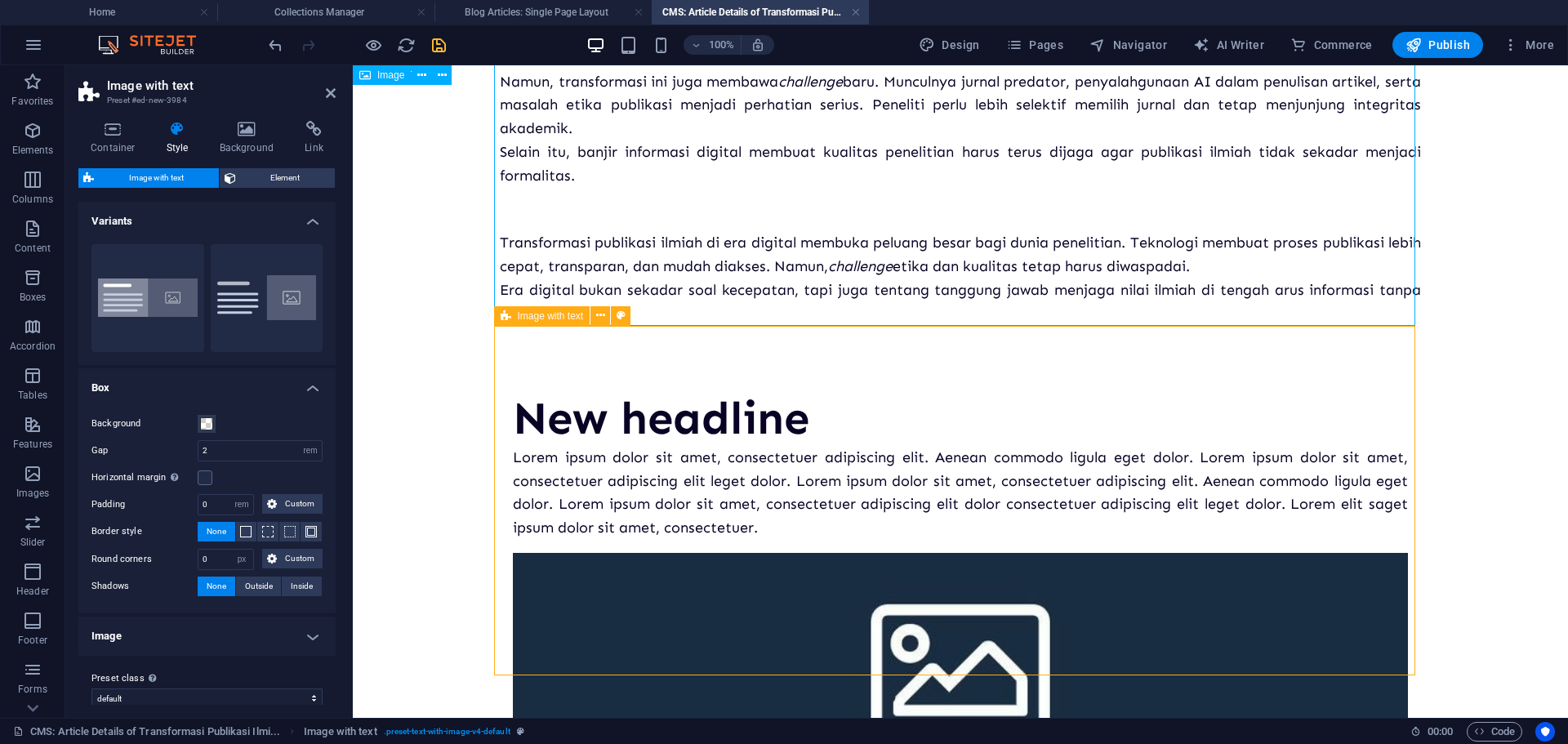
click at [789, 538] on div "Lorem ipsum dolor sit amet, consectetuer adipiscing elit. Aenean commodo ligula…" at bounding box center [960, 493] width 895 height 94
click at [837, 540] on div "Lorem ipsum dolor sit amet, consectetuer adipiscing elit. Aenean commodo ligula…" at bounding box center [960, 493] width 895 height 94
click at [917, 373] on div "New headline Lorem ipsum dolor sit amet, consectetuer adipiscing elit. Aenean c…" at bounding box center [960, 639] width 921 height 628
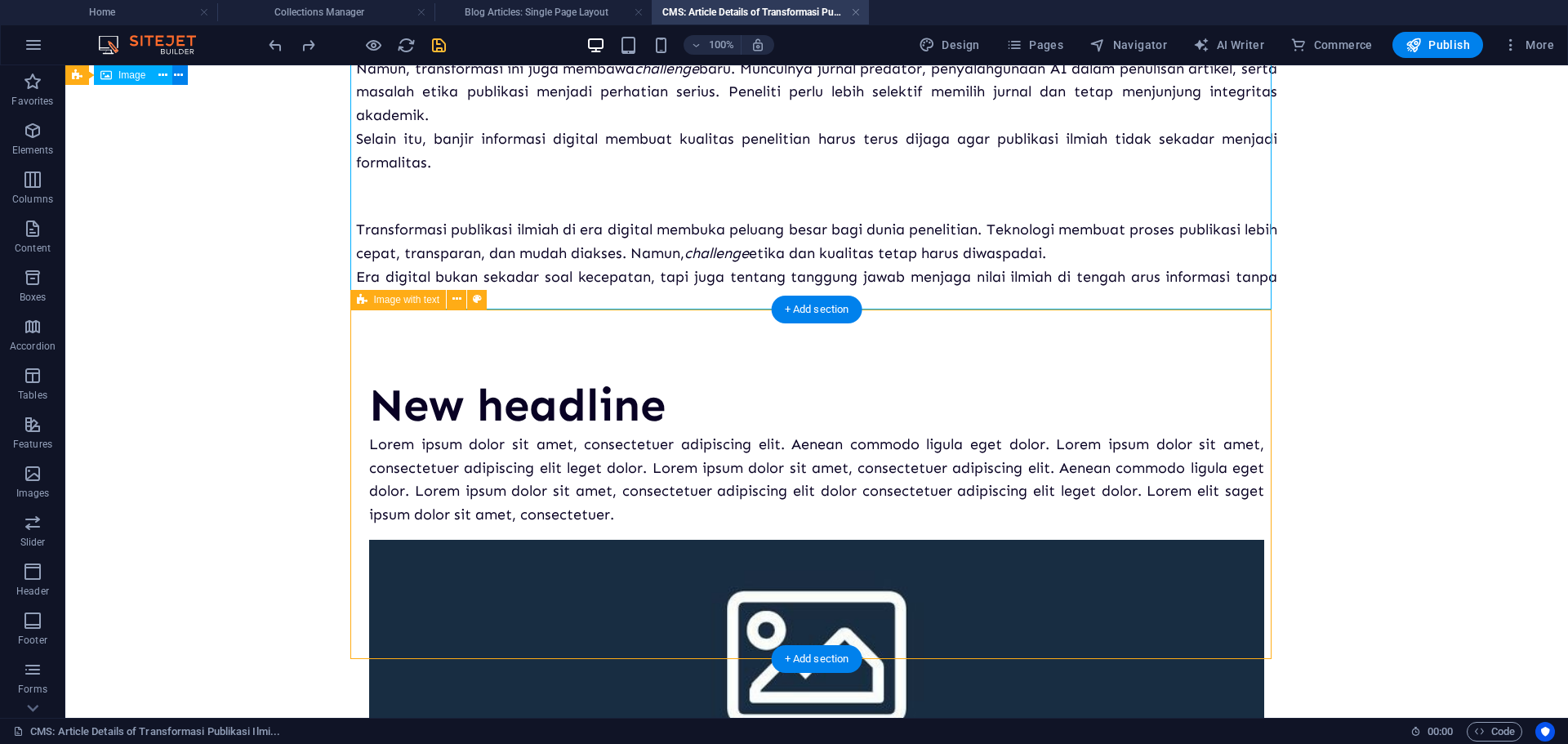
scroll to position [1103, 0]
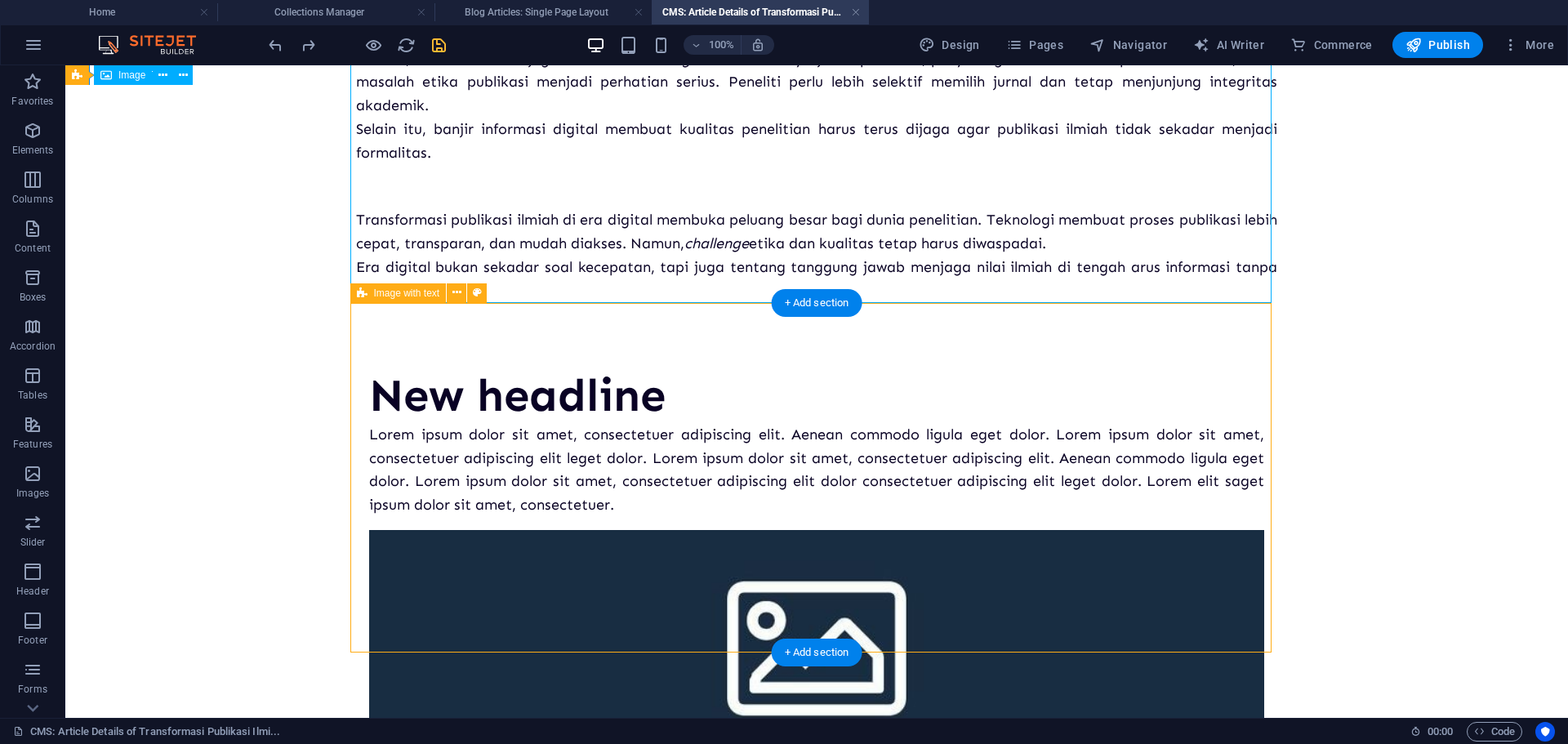
click at [758, 489] on div "Lorem ipsum dolor sit amet, consectetuer adipiscing elit. Aenean commodo ligula…" at bounding box center [816, 470] width 895 height 94
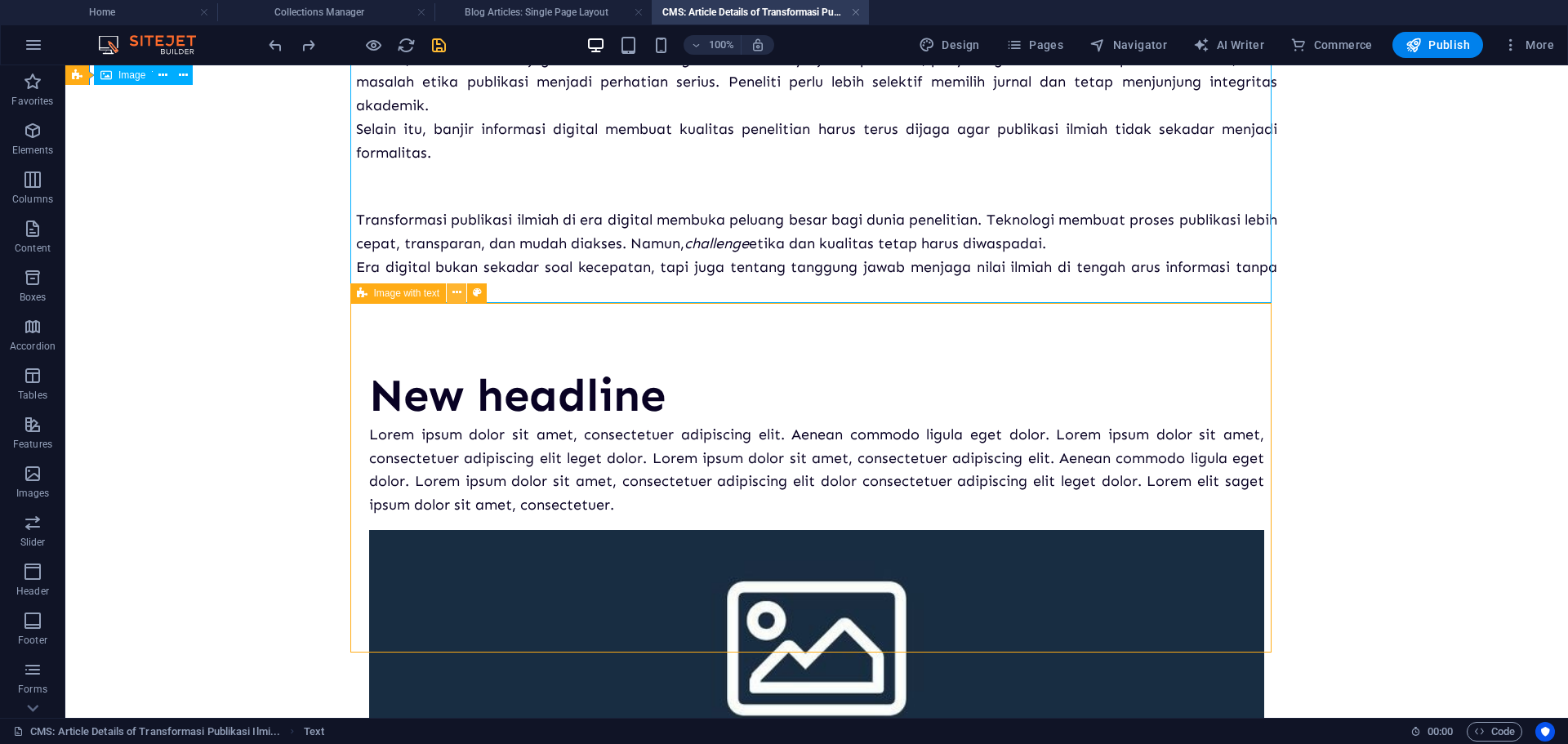
click at [448, 294] on button at bounding box center [457, 293] width 20 height 20
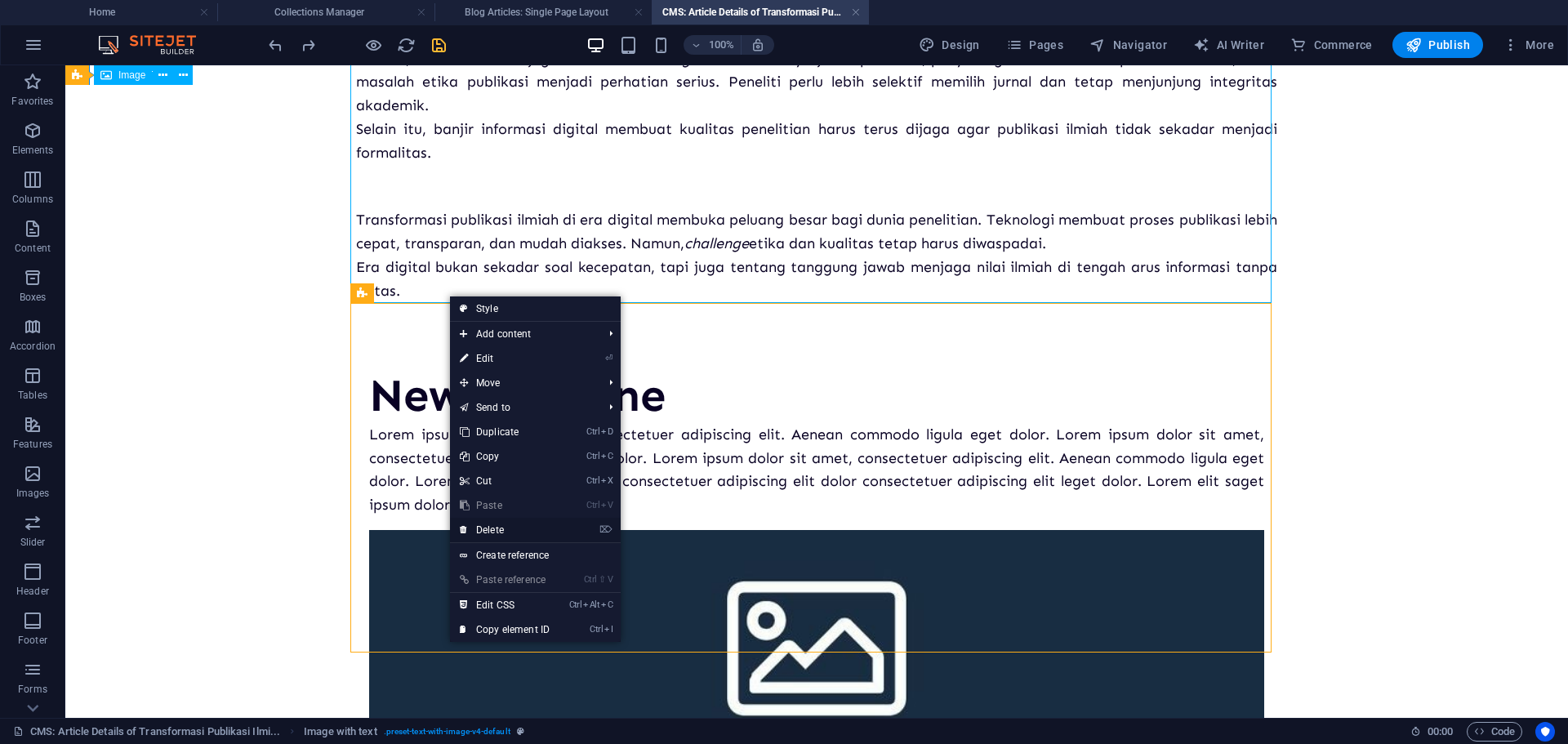
click at [496, 528] on link "⌦ Delete" at bounding box center [504, 530] width 109 height 25
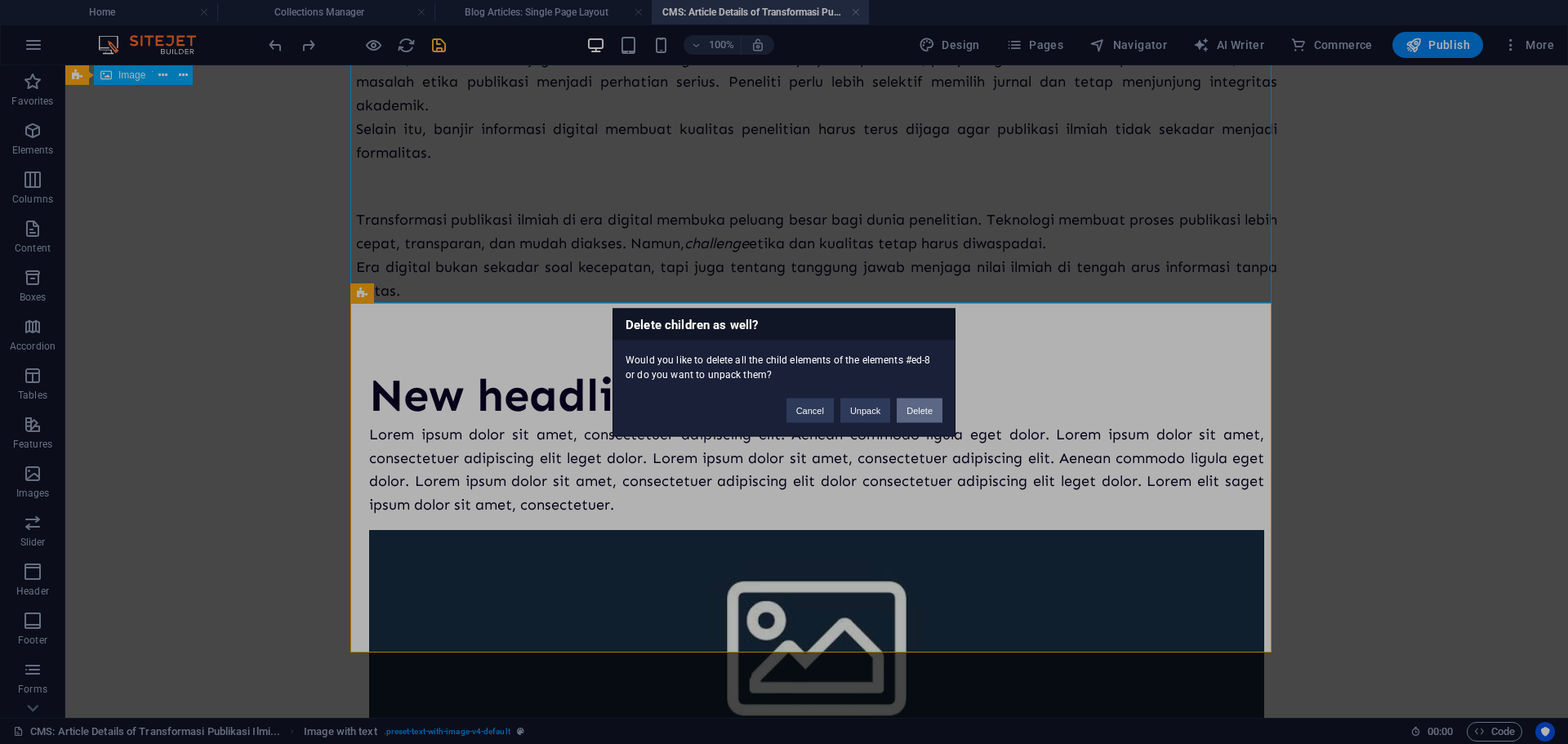
click at [902, 414] on button "Delete" at bounding box center [920, 410] width 46 height 25
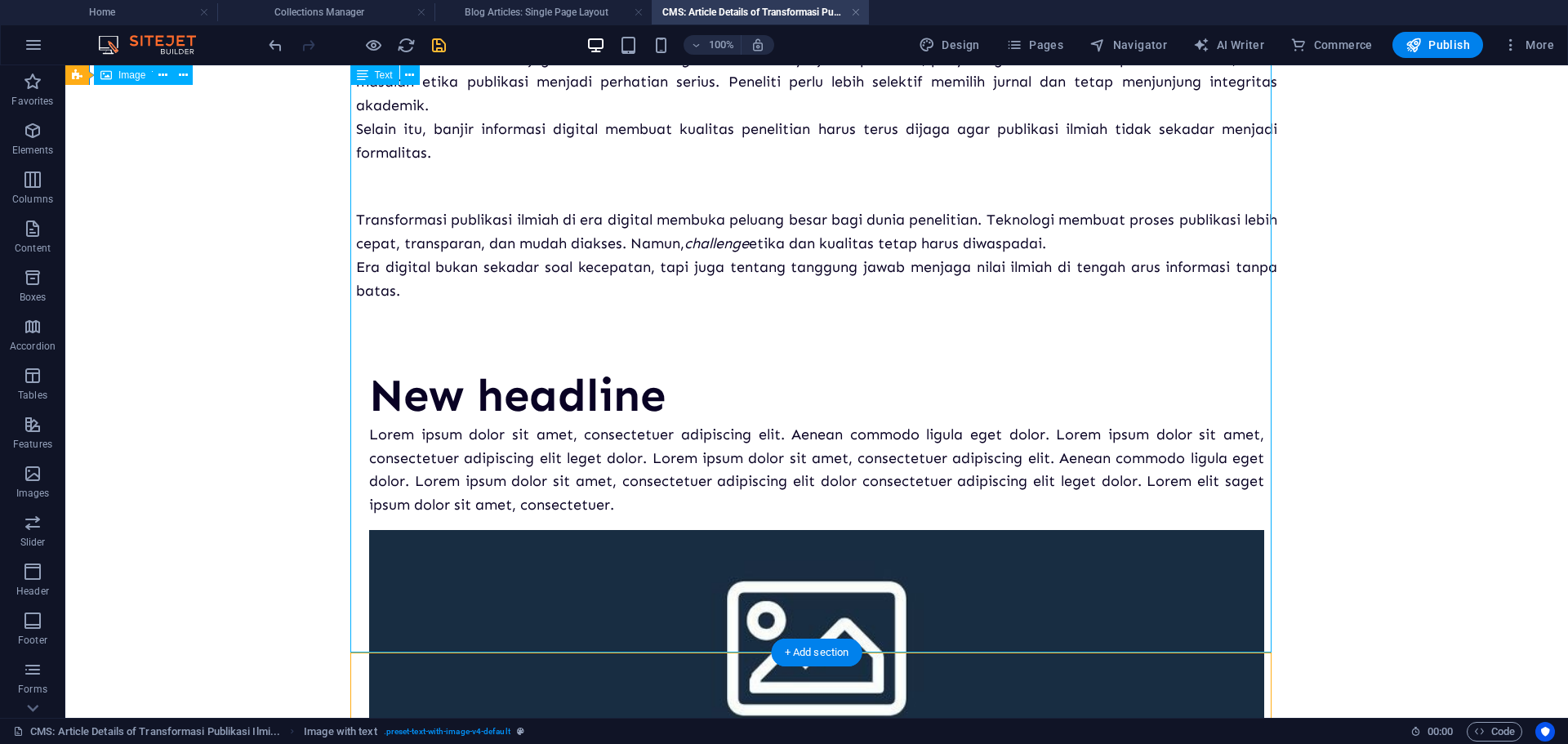
scroll to position [754, 0]
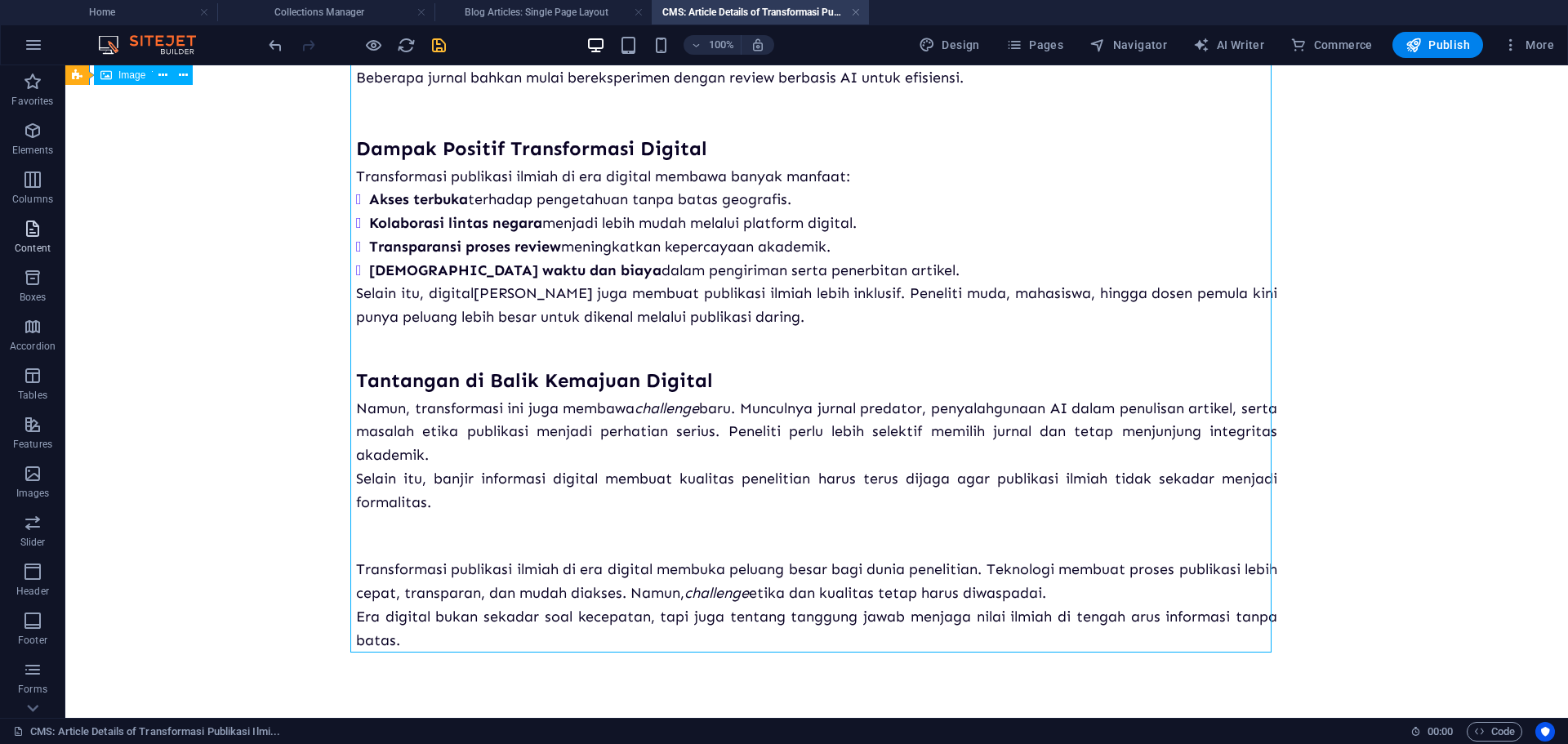
click at [39, 234] on icon "button" at bounding box center [33, 229] width 20 height 20
